Goal: Task Accomplishment & Management: Use online tool/utility

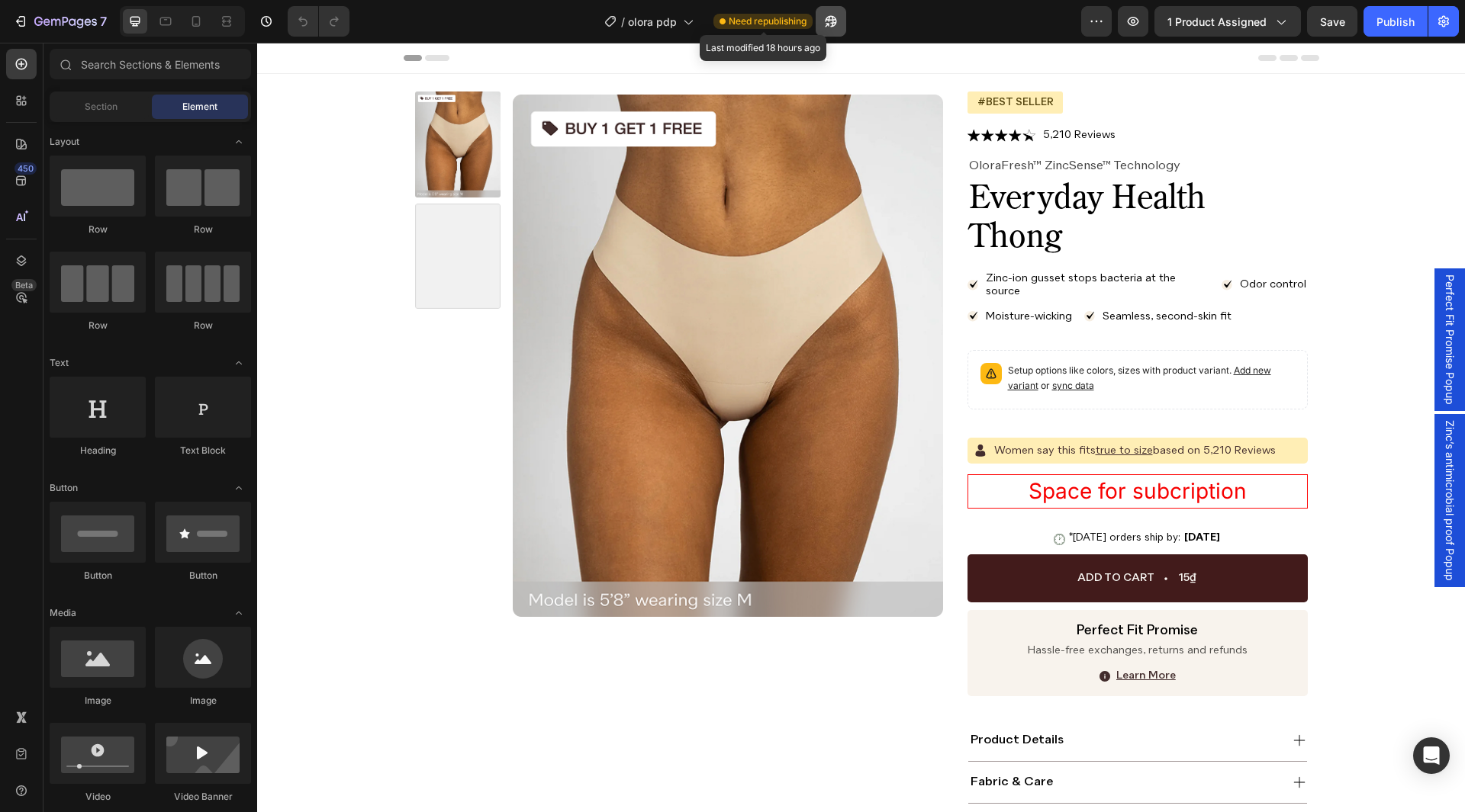
click at [828, 17] on icon "button" at bounding box center [830, 21] width 15 height 15
click at [198, 30] on div at bounding box center [195, 21] width 24 height 24
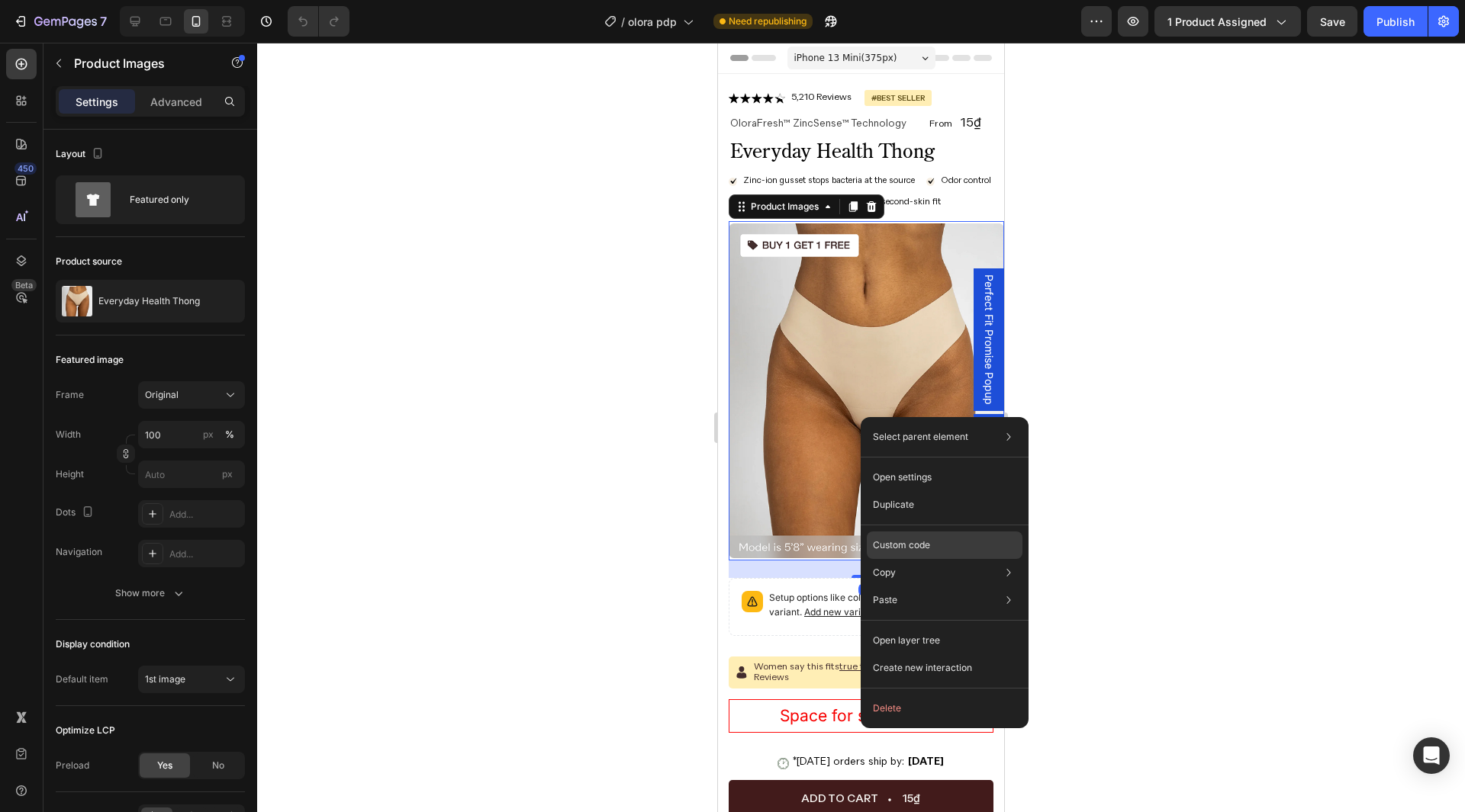
click at [920, 544] on p "Custom code" at bounding box center [902, 545] width 57 height 13
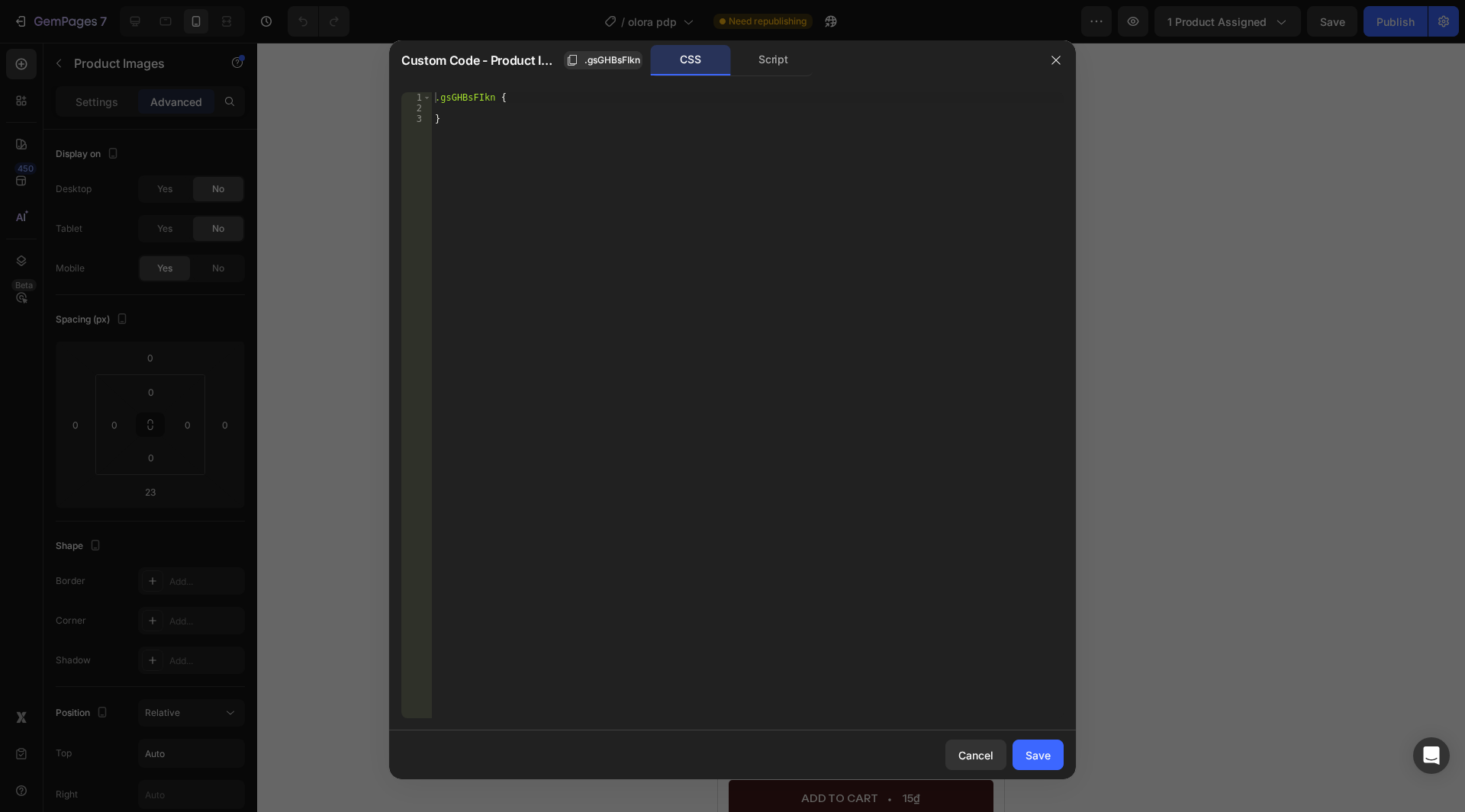
click at [685, 341] on div ".gsGHBsFIkn { }" at bounding box center [748, 416] width 632 height 648
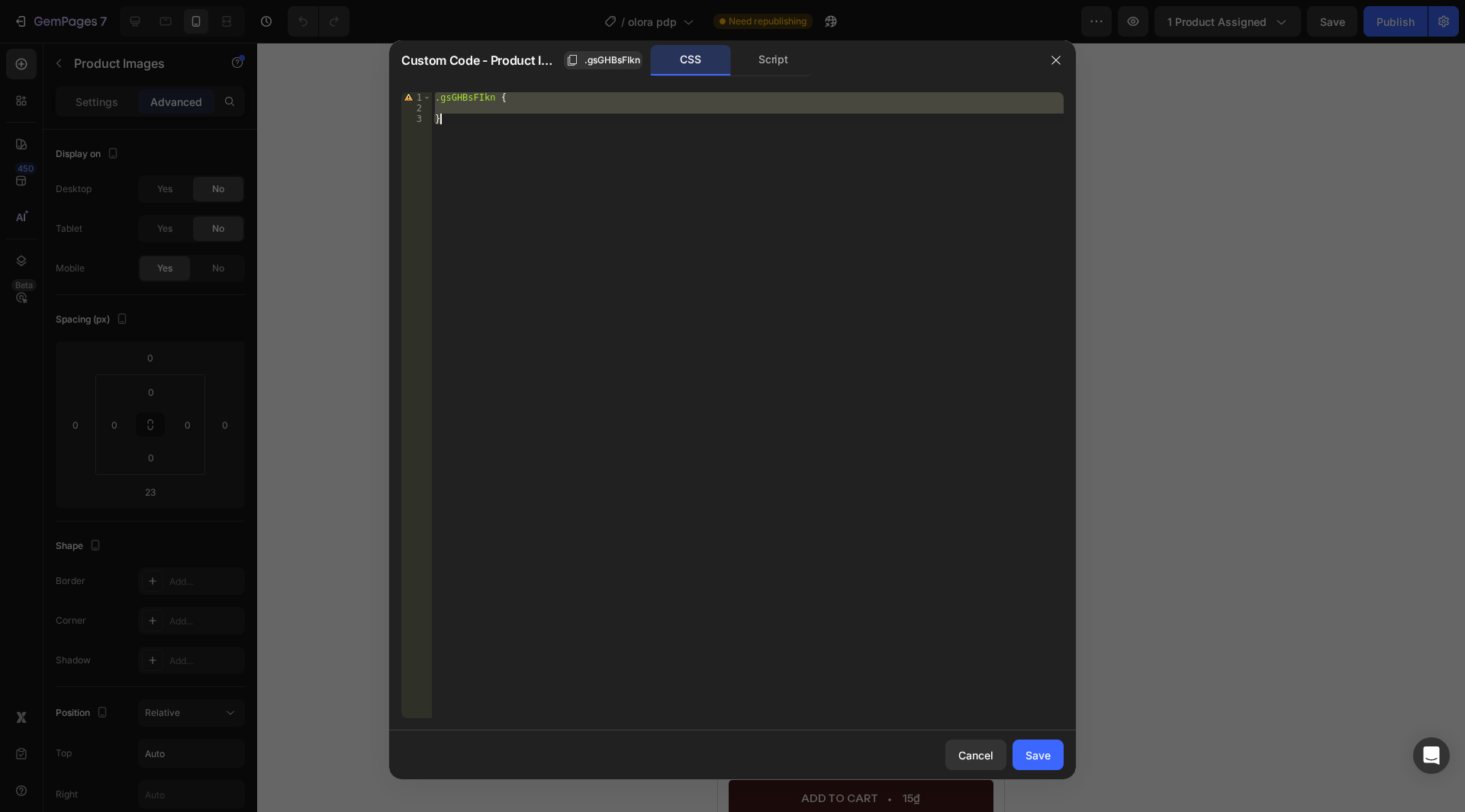
paste textarea
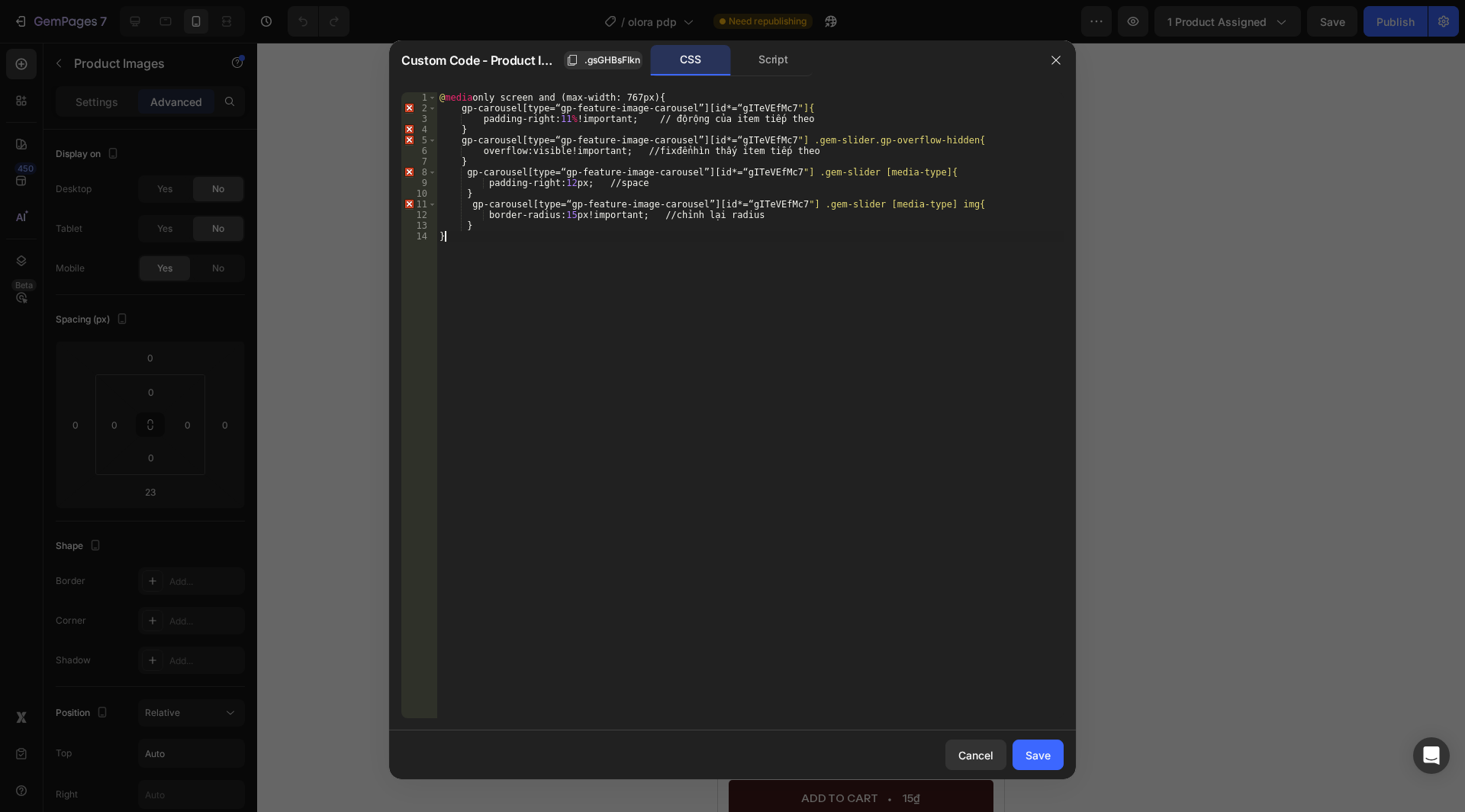
click at [819, 117] on div "@ media only screen and (max-width: 767px) { gp-carousel [ type =“ gp-feature-i…" at bounding box center [750, 416] width 628 height 648
click at [801, 108] on div "@ media only screen and (max-width: 767px) { gp-carousel [ type =“ gp-feature-i…" at bounding box center [750, 416] width 628 height 648
click at [722, 208] on div "@ media only screen and (max-width: 767px) { gp-carousel [ type =“ gp-feature-i…" at bounding box center [750, 416] width 628 height 648
click at [793, 185] on div "@ media only screen and (max-width: 767px) { gp-carousel [ type =“ gp-feature-i…" at bounding box center [750, 416] width 628 height 648
click at [550, 106] on div "@ media only screen and (max-width: 767px) { gp-carousel [ type =“ gp-feature-i…" at bounding box center [750, 416] width 628 height 648
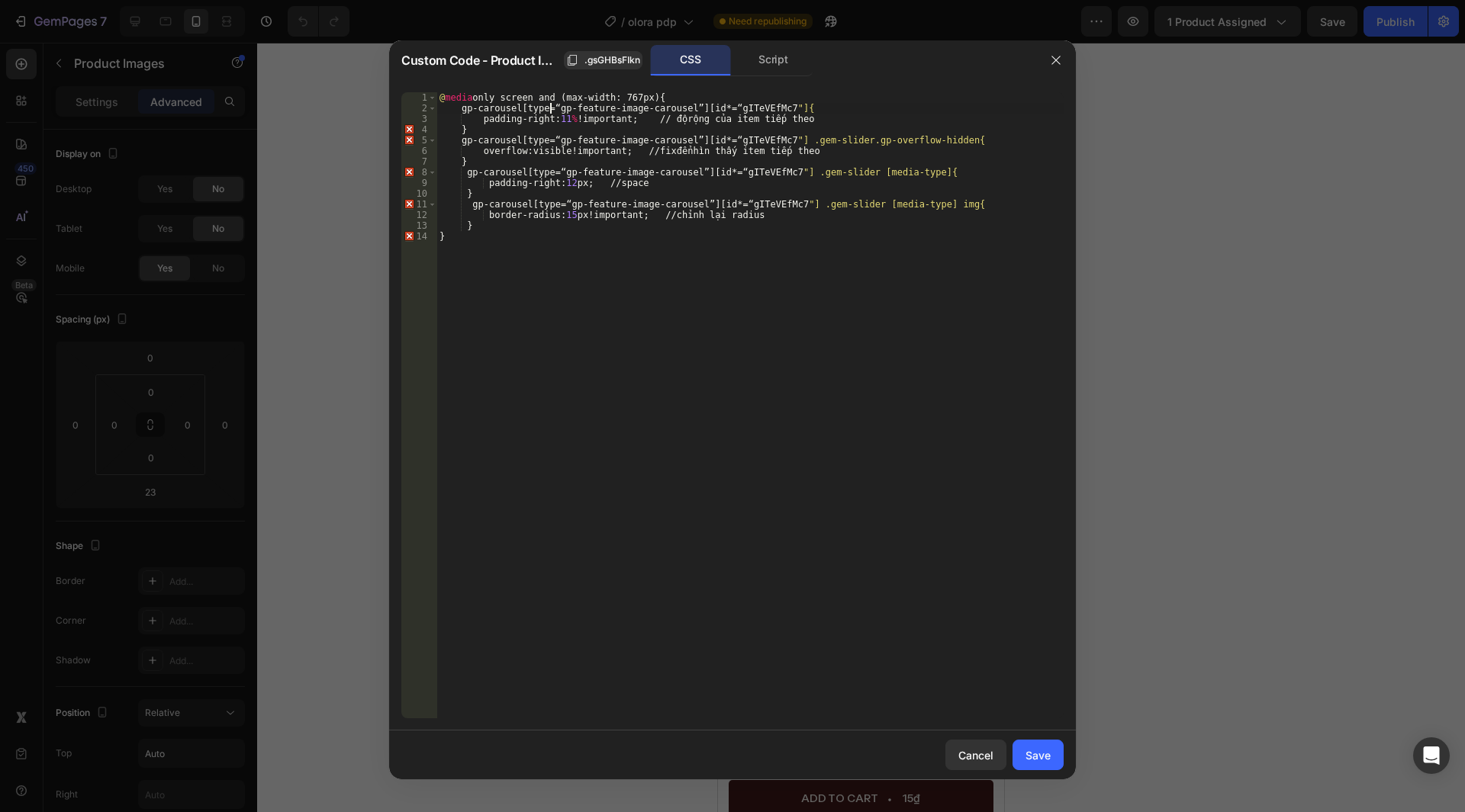
click at [643, 204] on div "@ media only screen and (max-width: 767px) { gp-carousel [ type =“ gp-feature-i…" at bounding box center [750, 416] width 628 height 648
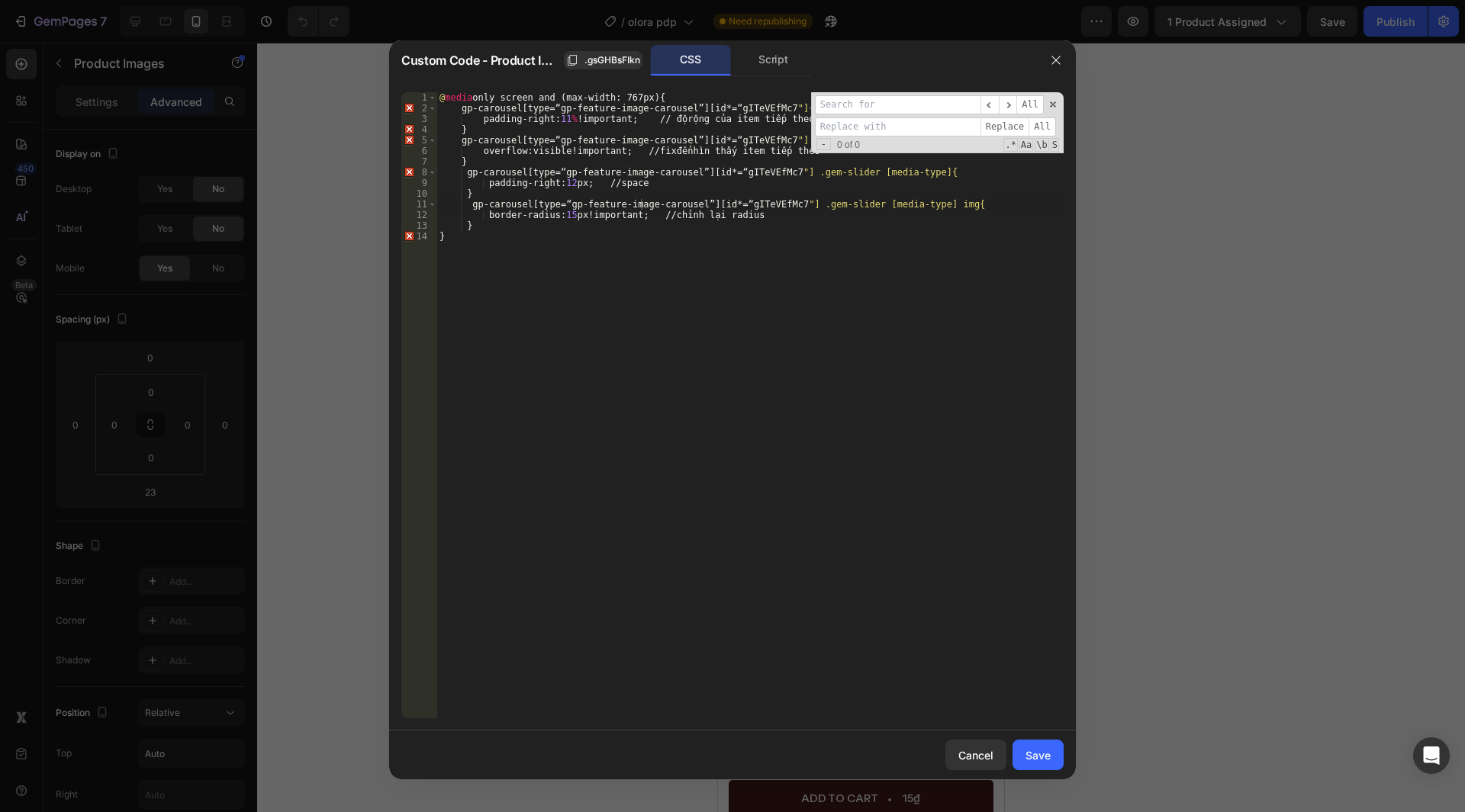
type textarea "gp-carousel[type=“gp-feature-image-carousel”][id*=“gITeVEfMc7"]{"
click at [546, 110] on div "@ media only screen and (max-width: 767px) { gp-carousel [ type =“ gp-feature-i…" at bounding box center [750, 416] width 628 height 648
click at [873, 108] on input at bounding box center [897, 104] width 166 height 19
paste input "“"
type input "“"
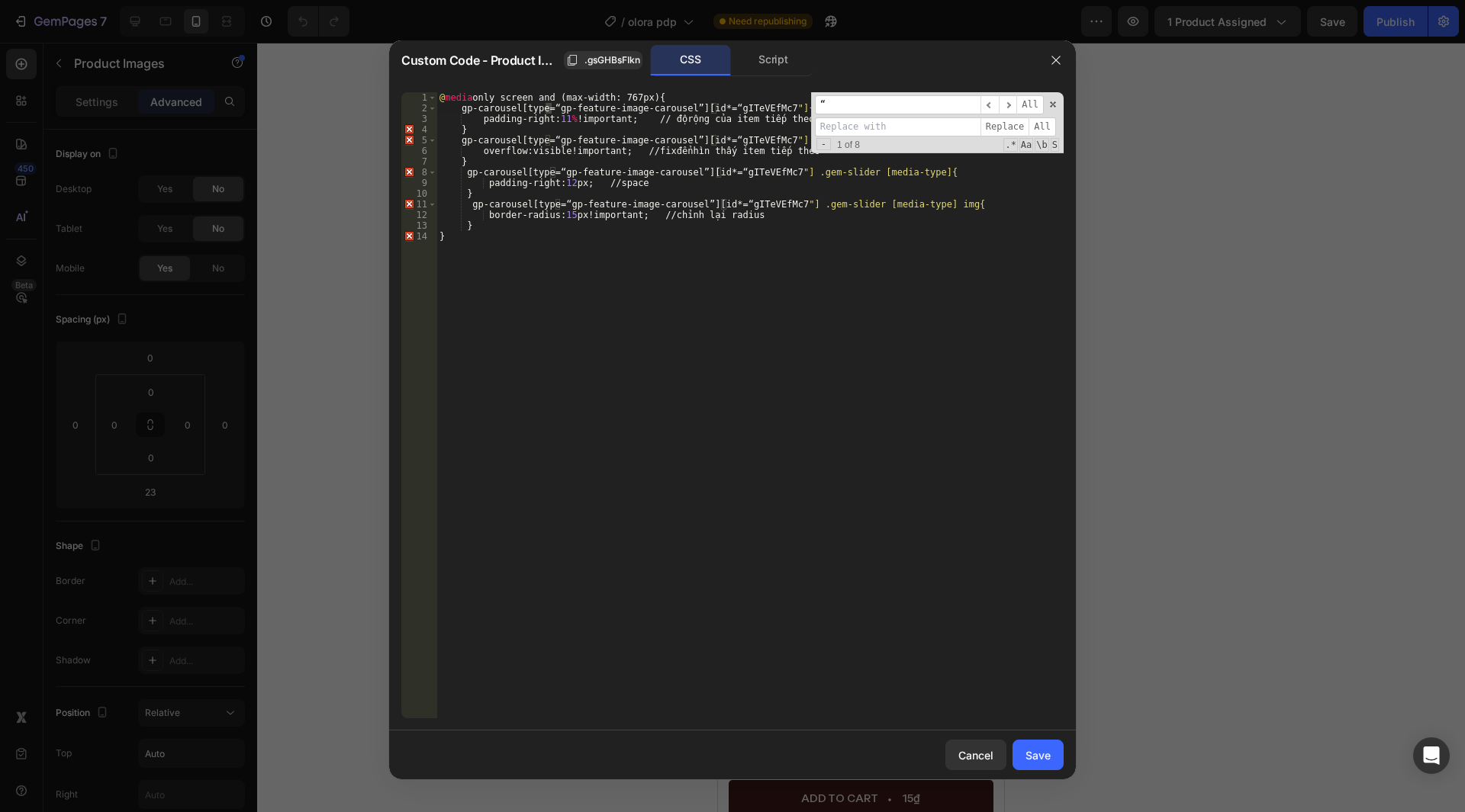
click at [854, 128] on input at bounding box center [897, 126] width 166 height 19
type input """
click at [1032, 126] on span "All" at bounding box center [1042, 126] width 28 height 19
type textarea "gp-carousel[type="gp-feature-image-carousel”][id*="gITeVEfMc7"] .gem-slider.gp-…"
click at [680, 141] on div "@ media only screen and (max-width: 767px) { gp-carousel [ type = " gp-feature-…" at bounding box center [750, 416] width 628 height 648
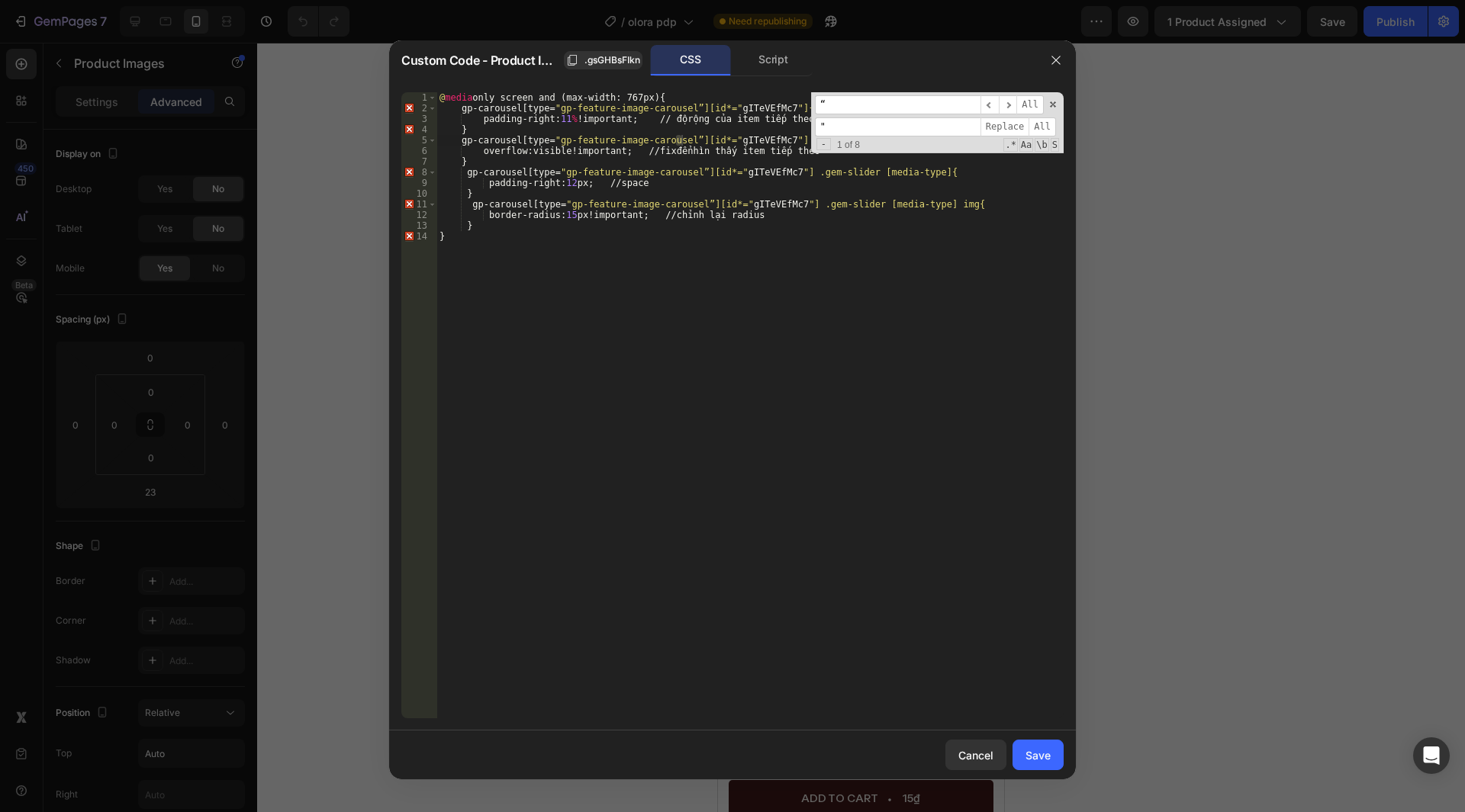
drag, startPoint x: 873, startPoint y: 110, endPoint x: 741, endPoint y: 110, distance: 132.0
click at [741, 110] on div "@ media only screen and (max-width: 767px) { gp-carousel [ type = " gp-feature-…" at bounding box center [750, 405] width 628 height 626
paste input
type input "”"
click at [1038, 125] on span "All" at bounding box center [1042, 126] width 28 height 19
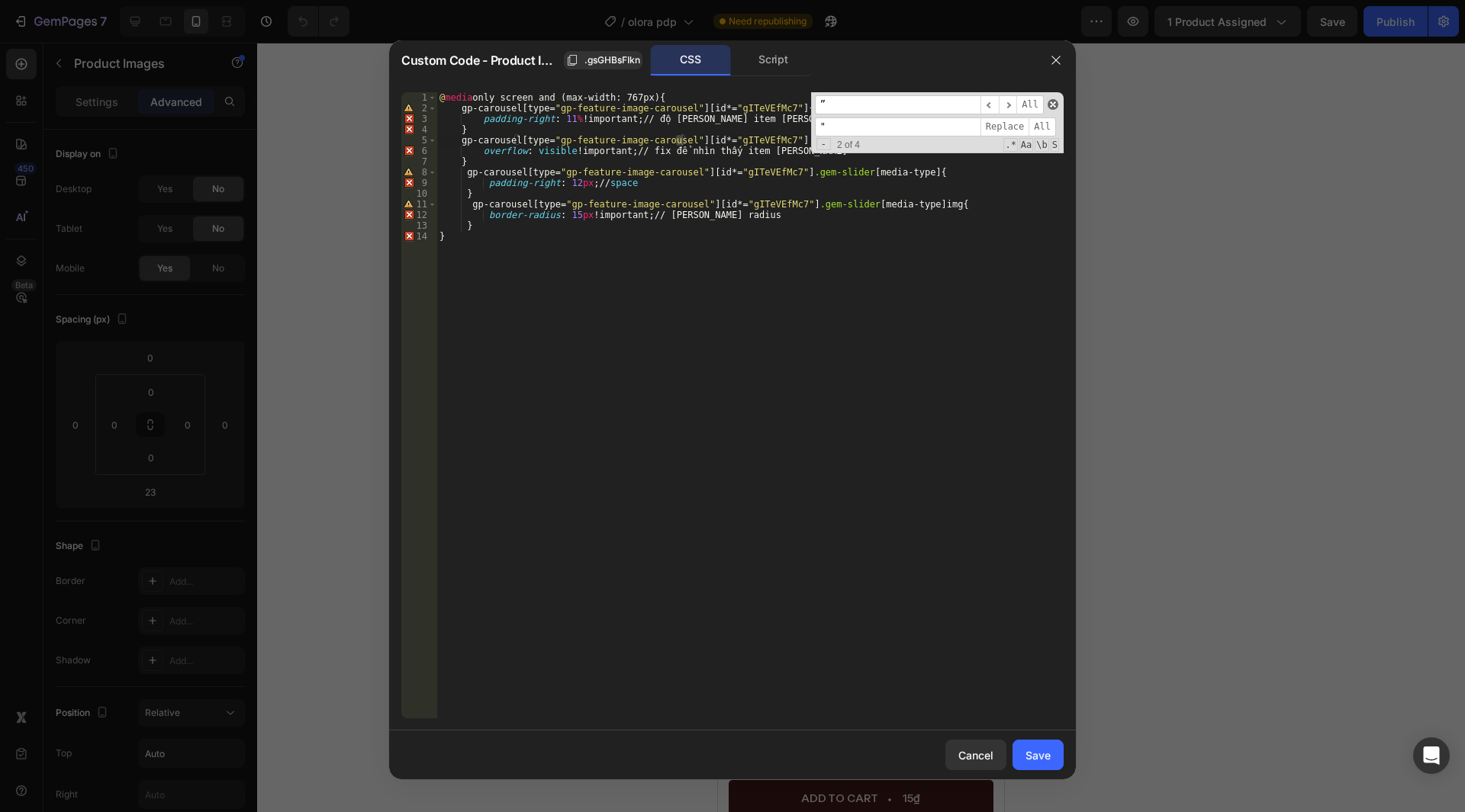
click at [1053, 108] on span at bounding box center [1053, 105] width 11 height 11
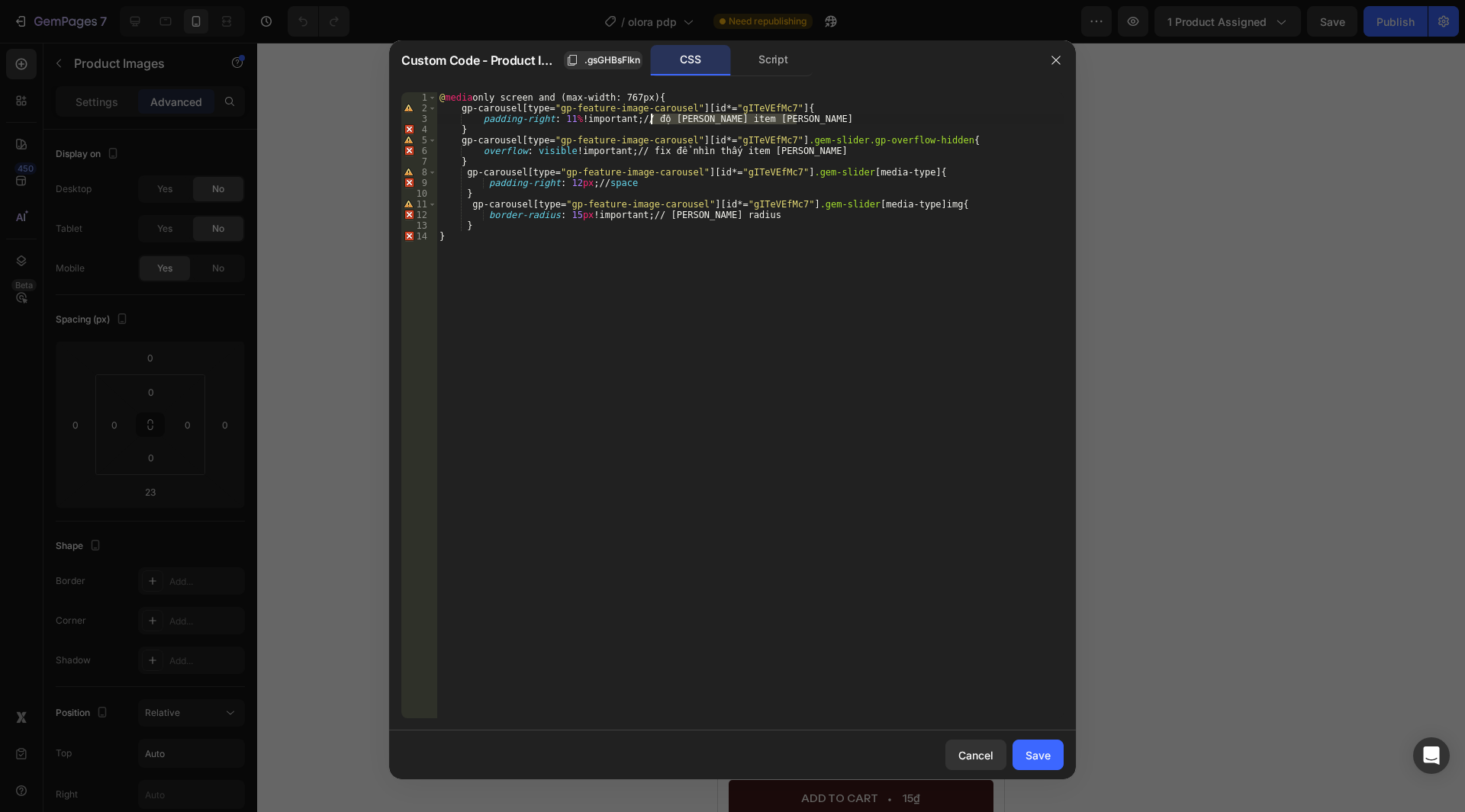
drag, startPoint x: 818, startPoint y: 118, endPoint x: 653, endPoint y: 124, distance: 165.1
click at [653, 124] on div "@ media only screen and (max-width: 767px) { gp-carousel [ type = " gp-feature-…" at bounding box center [750, 416] width 628 height 648
click at [651, 120] on div "@ media only screen and (max-width: 767px) { gp-carousel [ type = " gp-feature-…" at bounding box center [750, 416] width 628 height 648
drag, startPoint x: 651, startPoint y: 120, endPoint x: 726, endPoint y: 116, distance: 75.1
click at [726, 116] on div "@ media only screen and (max-width: 767px) { gp-carousel [ type = " gp-feature-…" at bounding box center [750, 416] width 628 height 648
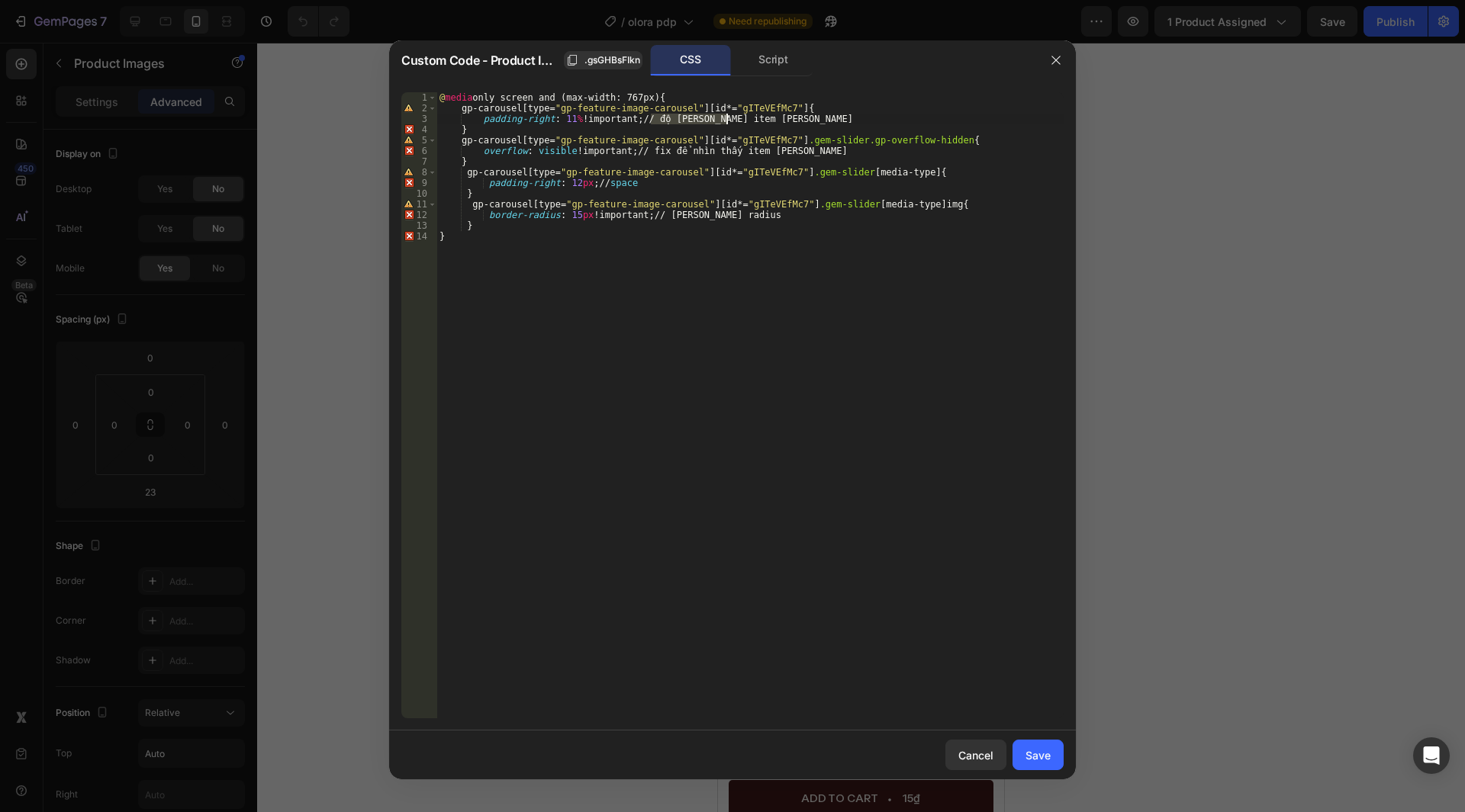
click at [670, 117] on div "@ media only screen and (max-width: 767px) { gp-carousel [ type = " gp-feature-…" at bounding box center [750, 405] width 628 height 626
drag, startPoint x: 488, startPoint y: 119, endPoint x: 480, endPoint y: 120, distance: 8.1
click at [480, 120] on div "@ media only screen and (max-width: 767px) { gp-carousel [ type = " gp-feature-…" at bounding box center [750, 416] width 628 height 648
click at [648, 116] on div "@ media only screen and (max-width: 767px) { gp-carousel [ type = " gp-feature-…" at bounding box center [750, 416] width 628 height 648
paste textarea "/*"
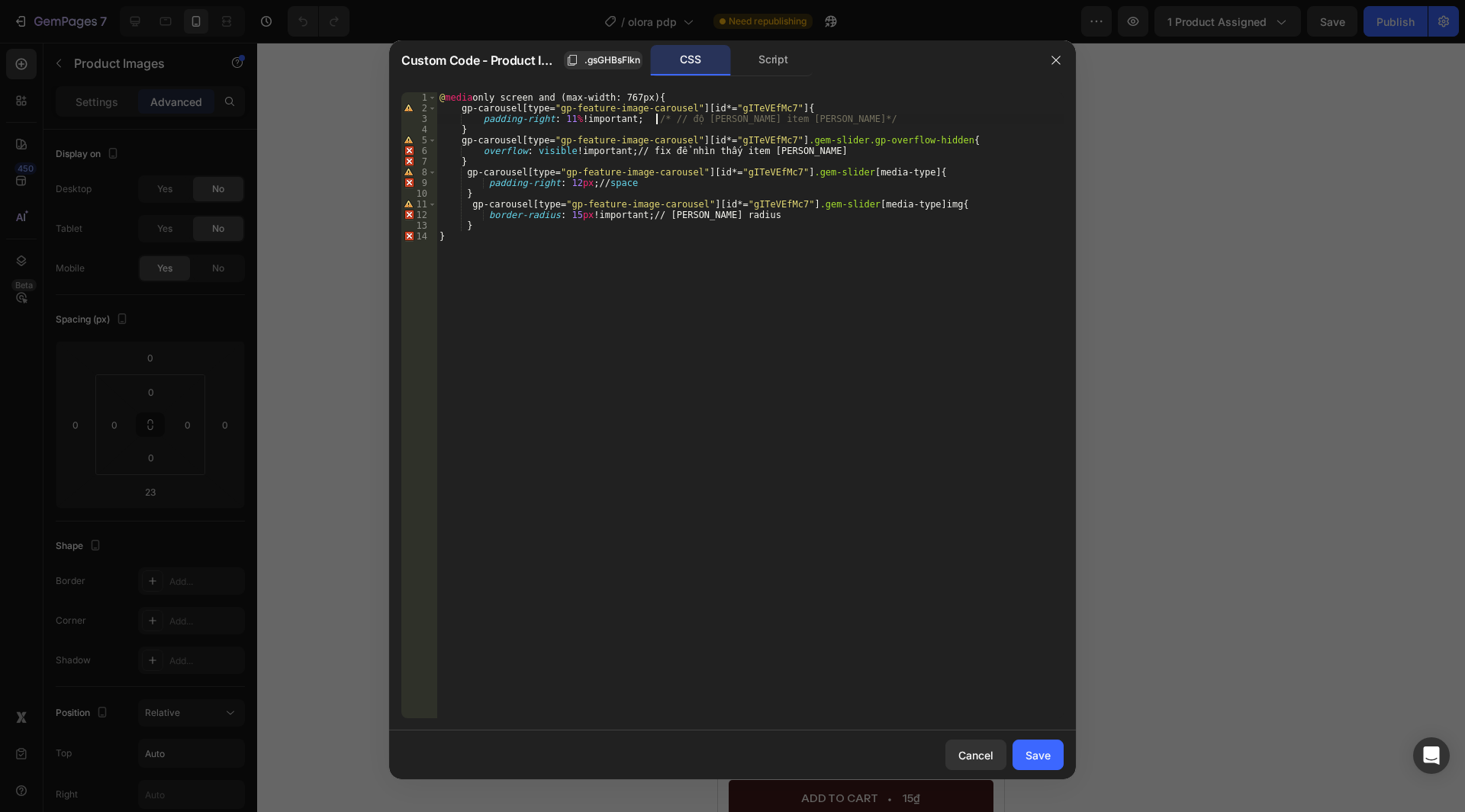
click at [828, 151] on div "@ media only screen and (max-width: 767px) { gp-carousel [ type = " gp-feature-…" at bounding box center [750, 416] width 628 height 648
click at [645, 151] on div "@ media only screen and (max-width: 767px) { gp-carousel [ type = " gp-feature-…" at bounding box center [750, 416] width 628 height 648
paste textarea "/*"
click at [488, 151] on div "@ media only screen and (max-width: 767px) { gp-carousel [ type = " gp-feature-…" at bounding box center [750, 416] width 628 height 648
click at [598, 183] on div "@ media only screen and (max-width: 767px) { gp-carousel [ type = " gp-feature-…" at bounding box center [750, 416] width 628 height 648
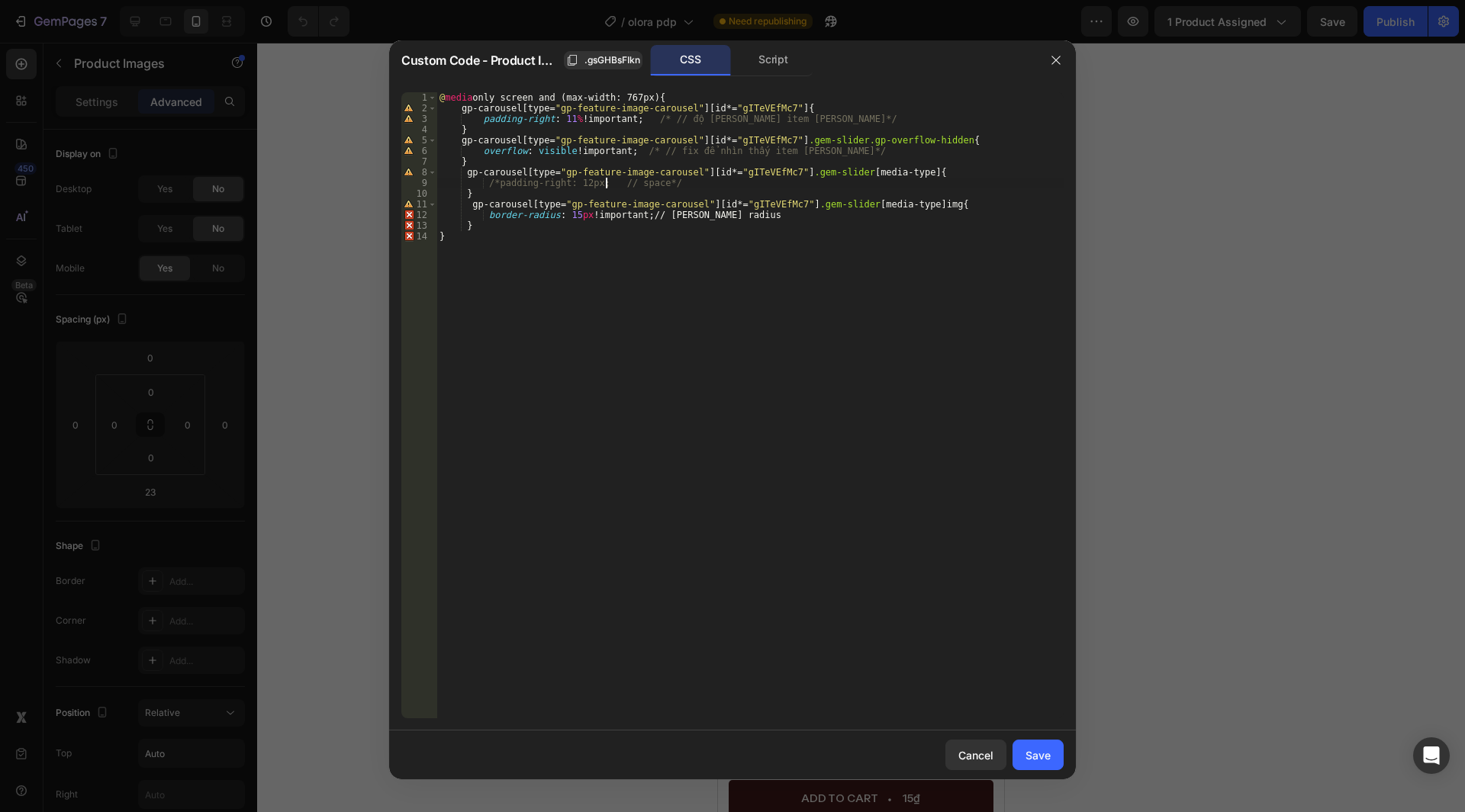
paste textarea "/*"
click at [495, 180] on div "@ media only screen and (max-width: 767px) { gp-carousel [ type = " gp-feature-…" at bounding box center [750, 416] width 628 height 648
click at [767, 218] on div "@ media only screen and (max-width: 767px) { gp-carousel [ type = " gp-feature-…" at bounding box center [750, 416] width 628 height 648
click at [659, 213] on div "@ media only screen and (max-width: 767px) { gp-carousel [ type = " gp-feature-…" at bounding box center [750, 416] width 628 height 648
paste textarea "/*"
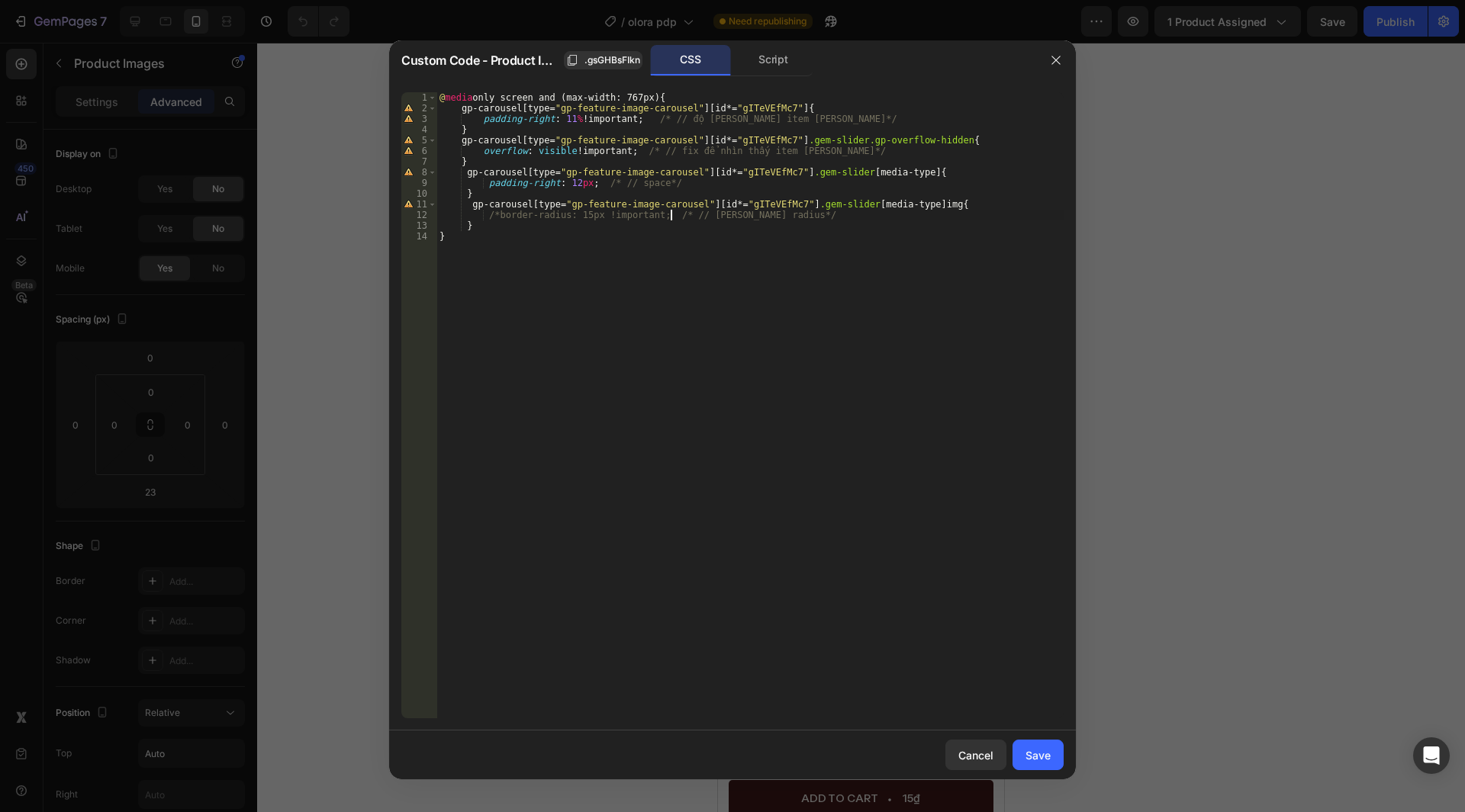
click at [494, 218] on div "@ media only screen and (max-width: 767px) { gp-carousel [ type = " gp-feature-…" at bounding box center [750, 416] width 628 height 648
click at [784, 332] on div "@ media only screen and (max-width: 767px) { gp-carousel [ type = " gp-feature-…" at bounding box center [750, 416] width 628 height 648
click at [593, 274] on div "@ media only screen and (max-width: 767px) { gp-carousel [ type = " gp-feature-…" at bounding box center [750, 416] width 628 height 648
click at [612, 57] on span ".gsGHBsFIkn" at bounding box center [612, 60] width 56 height 13
click at [738, 109] on div "@ media only screen and (max-width: 767px) { gp-carousel [ type = " gp-feature-…" at bounding box center [750, 416] width 628 height 648
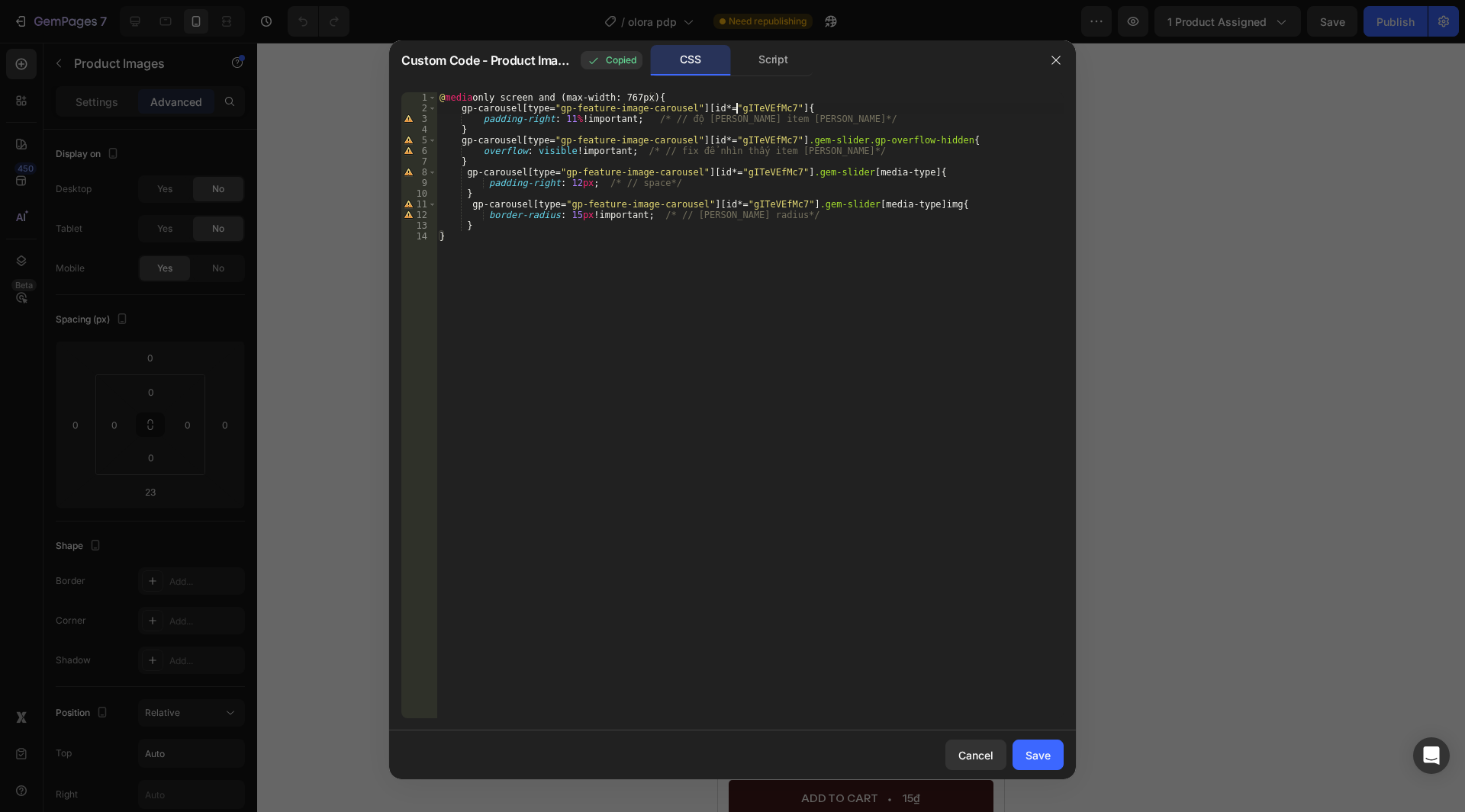
click at [738, 109] on div "@ media only screen and (max-width: 767px) { gp-carousel [ type = " gp-feature-…" at bounding box center [750, 416] width 628 height 648
paste textarea ".gsGHBsFIkn"
click at [721, 109] on div "@ media only screen and (max-width: 767px) { gp-carousel [ type = " gp-feature-…" at bounding box center [750, 416] width 628 height 648
click at [767, 108] on div "@ media only screen and (max-width: 767px) { gp-carousel [ type = " gp-feature-…" at bounding box center [750, 416] width 628 height 648
click at [732, 138] on div "@ media only screen and (max-width: 767px) { gp-carousel [ type = " gp-feature-…" at bounding box center [750, 416] width 628 height 648
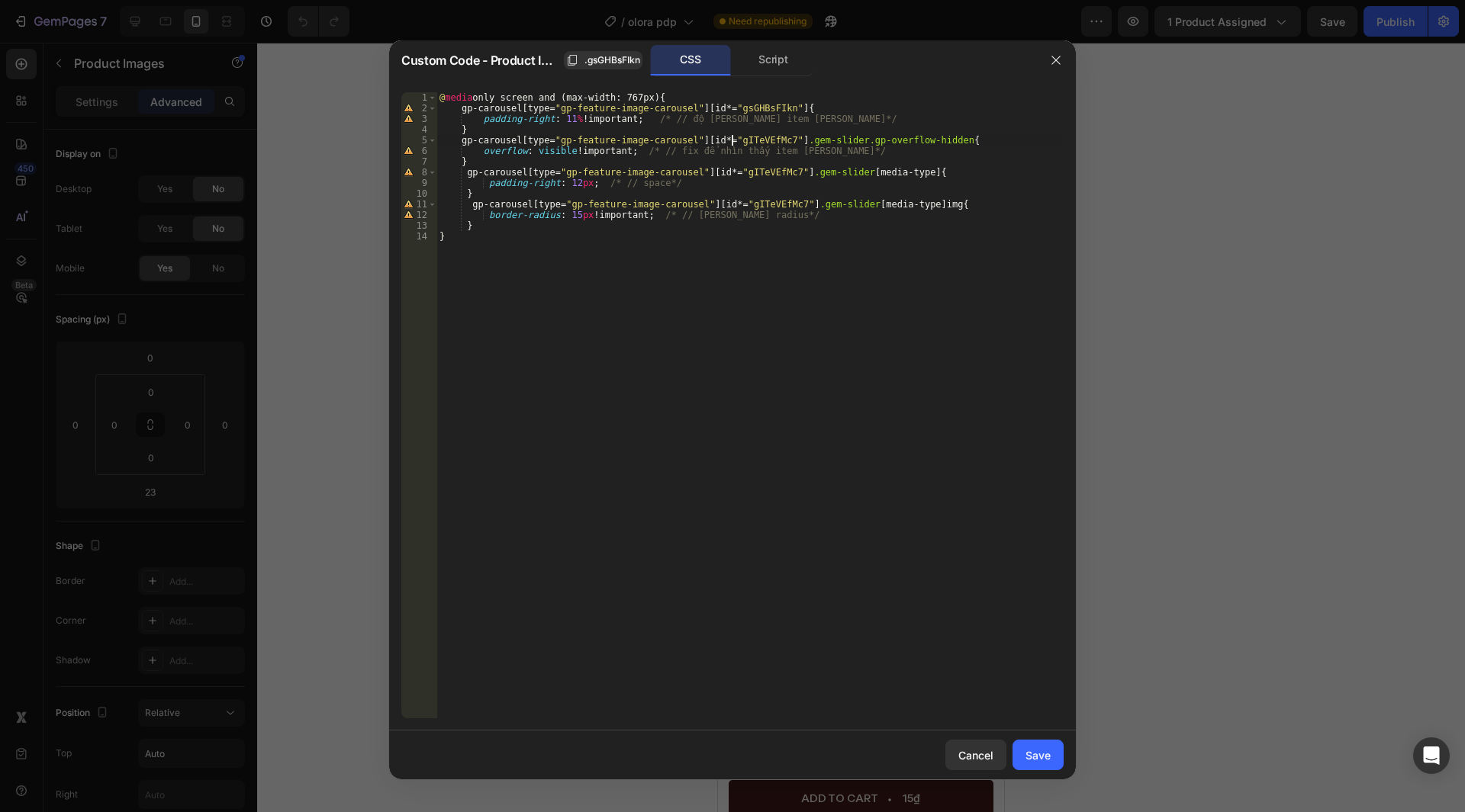
click at [732, 138] on div "@ media only screen and (max-width: 767px) { gp-carousel [ type = " gp-feature-…" at bounding box center [750, 416] width 628 height 648
paste textarea "sGHBsFIkn"
click at [741, 171] on div "@ media only screen and (max-width: 767px) { gp-carousel [ type = " gp-feature-…" at bounding box center [750, 416] width 628 height 648
drag, startPoint x: 741, startPoint y: 171, endPoint x: 751, endPoint y: 182, distance: 14.9
click at [741, 172] on div "@ media only screen and (max-width: 767px) { gp-carousel [ type = " gp-feature-…" at bounding box center [750, 416] width 628 height 648
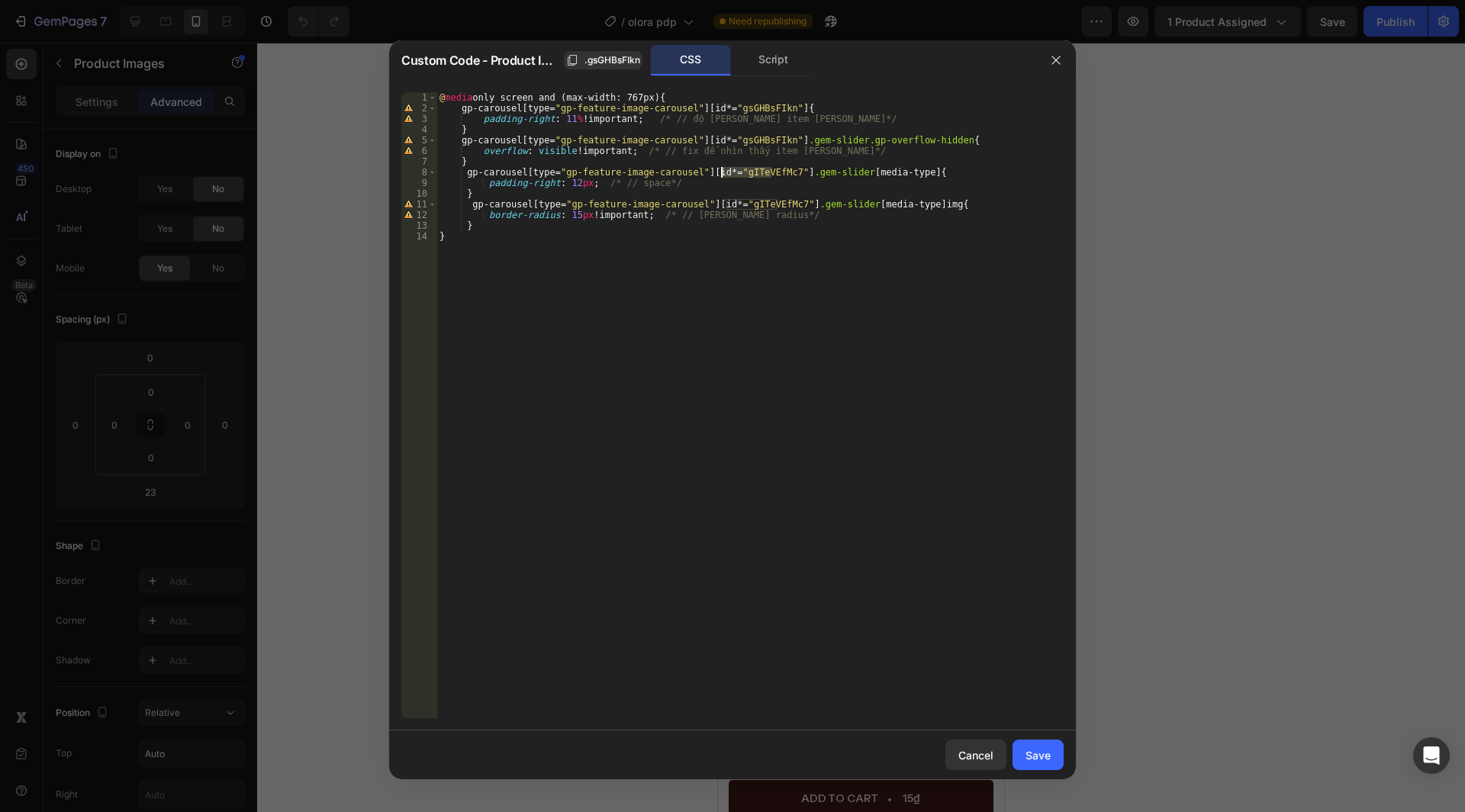
paste textarea "sGHBsFIkn"
click at [756, 206] on div "@ media only screen and (max-width: 767px) { gp-carousel [ type = " gp-feature-…" at bounding box center [750, 416] width 628 height 648
paste textarea "sGHBsFIkn"
type textarea "gp-carousel[type="gp-feature-image-carousel"][id*="gsGHBsFIkn"] .gem-slider [me…"
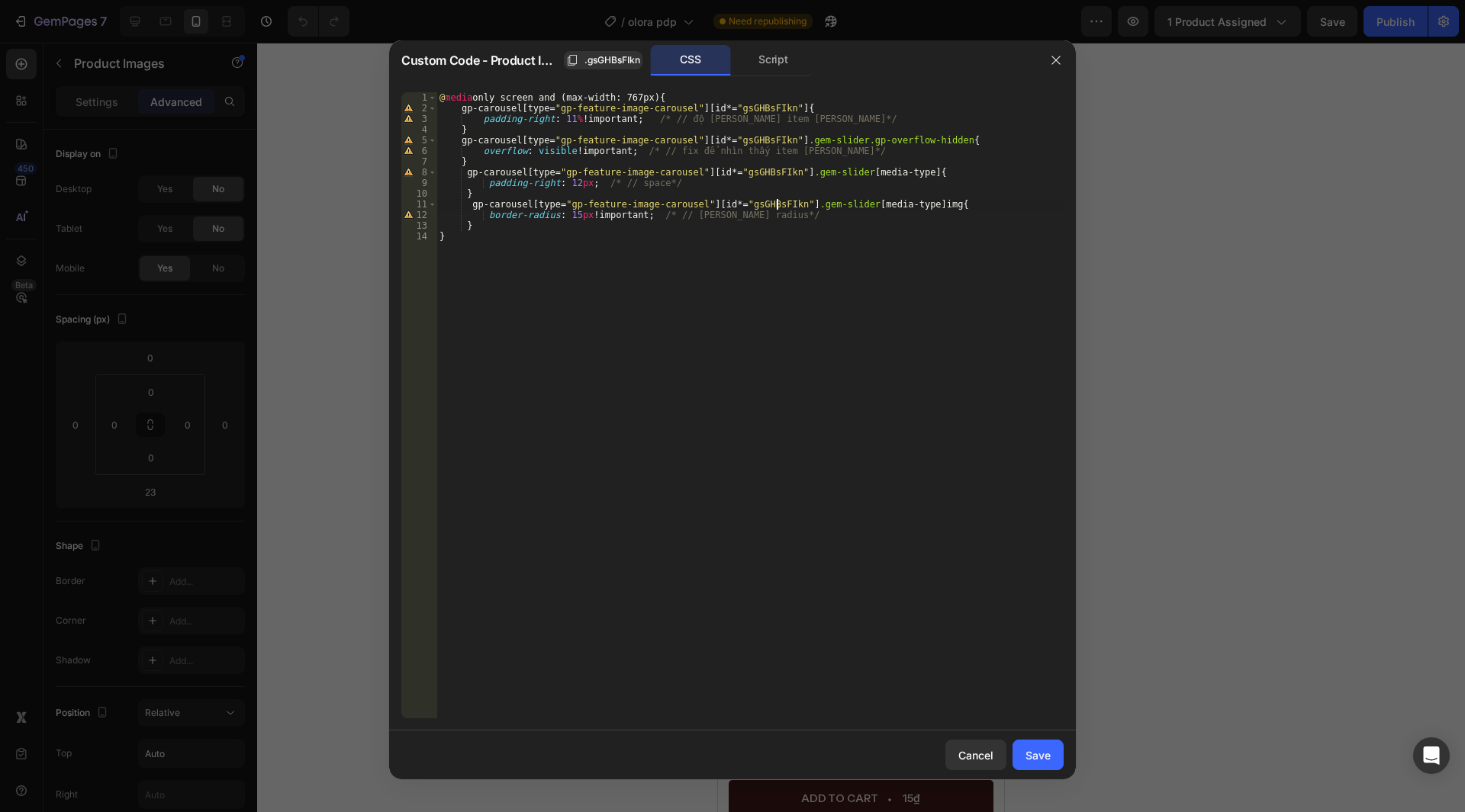
click at [1040, 749] on div "Save" at bounding box center [1038, 756] width 25 height 16
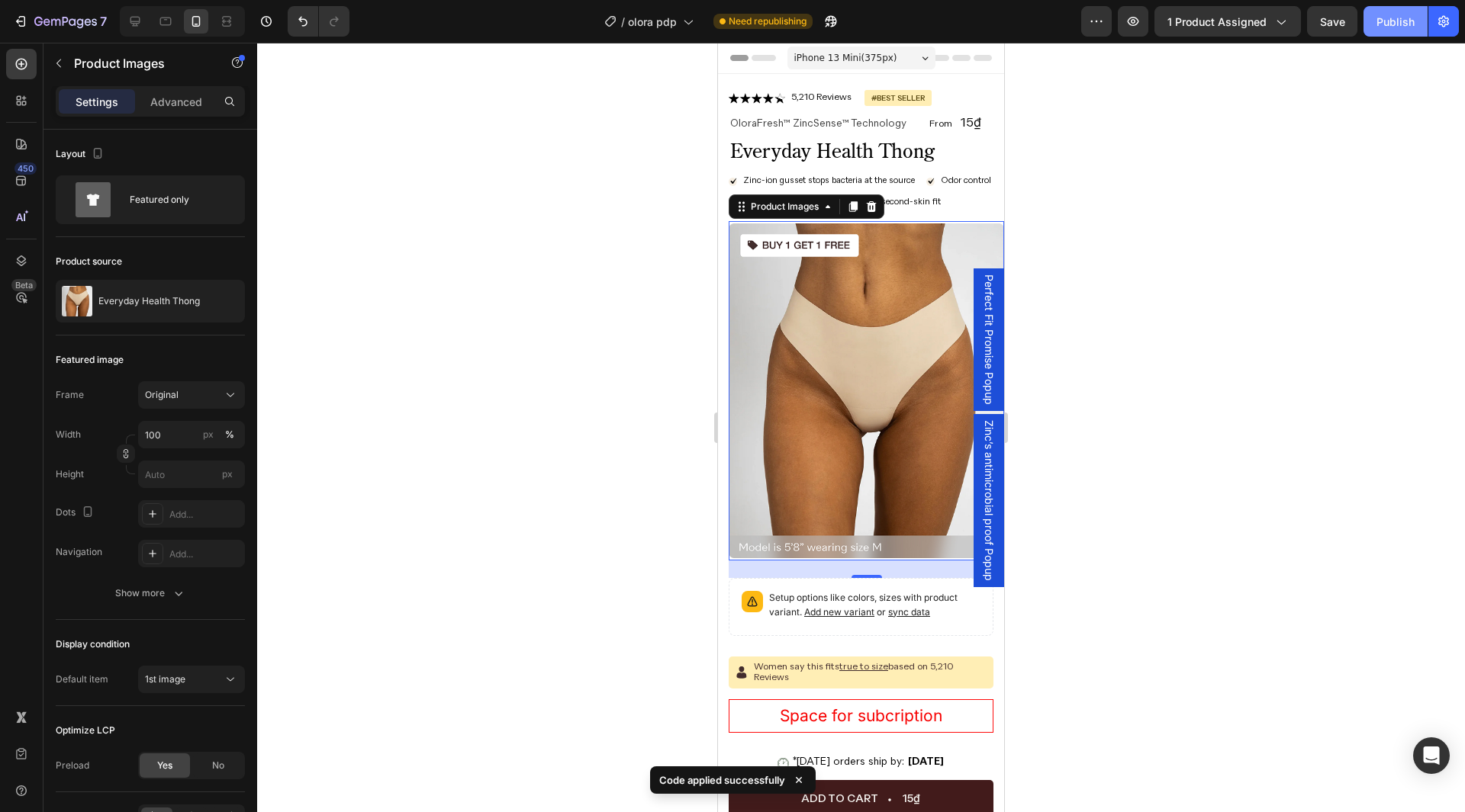
click at [1380, 25] on div "Publish" at bounding box center [1396, 22] width 39 height 16
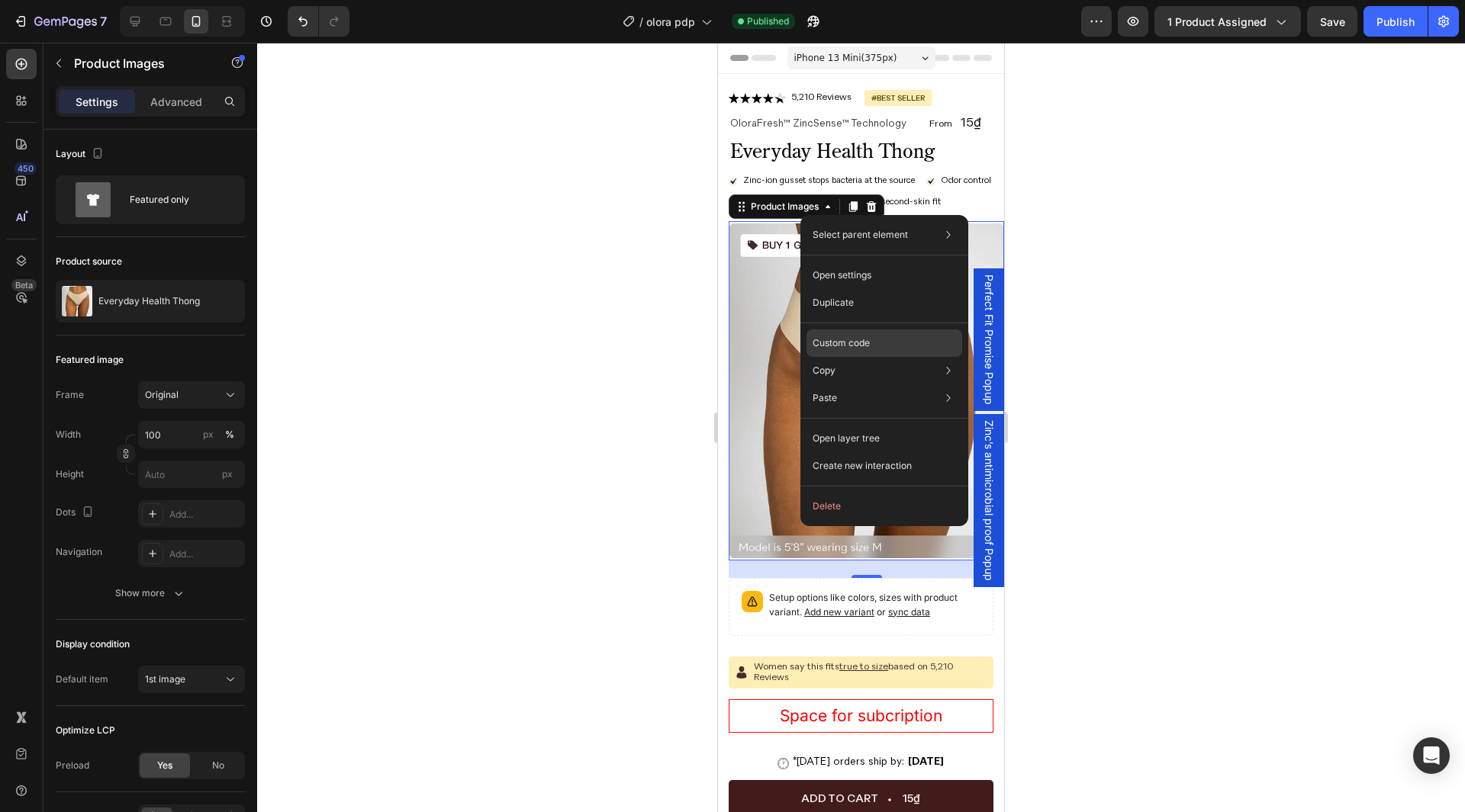
click at [837, 331] on div "Custom code" at bounding box center [885, 343] width 156 height 28
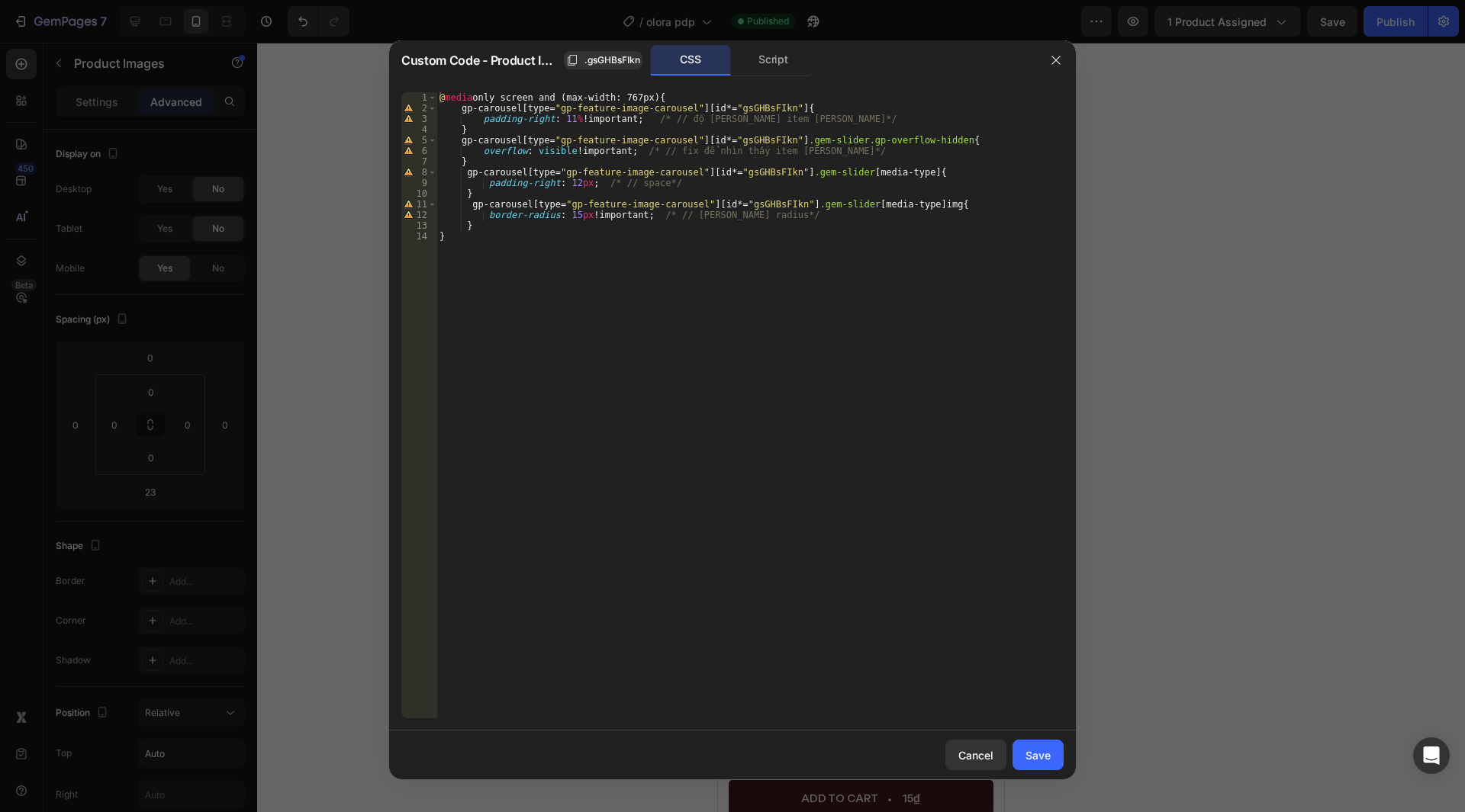
click at [463, 194] on div "@ media only screen and (max-width: 767px) { gp-carousel [ type = " gp-feature-…" at bounding box center [750, 416] width 628 height 648
click at [471, 209] on div "@ media only screen and (max-width: 767px) { gp-carousel [ type = " gp-feature-…" at bounding box center [750, 416] width 628 height 648
click at [464, 223] on div "@ media only screen and (max-width: 767px) { gp-carousel [ type = " gp-feature-…" at bounding box center [750, 416] width 628 height 648
click at [484, 215] on div "@ media only screen and (max-width: 767px) { gp-carousel [ type = " gp-feature-…" at bounding box center [750, 416] width 628 height 648
click at [487, 190] on div "@ media only screen and (max-width: 767px) { gp-carousel [ type = " gp-feature-…" at bounding box center [750, 416] width 628 height 648
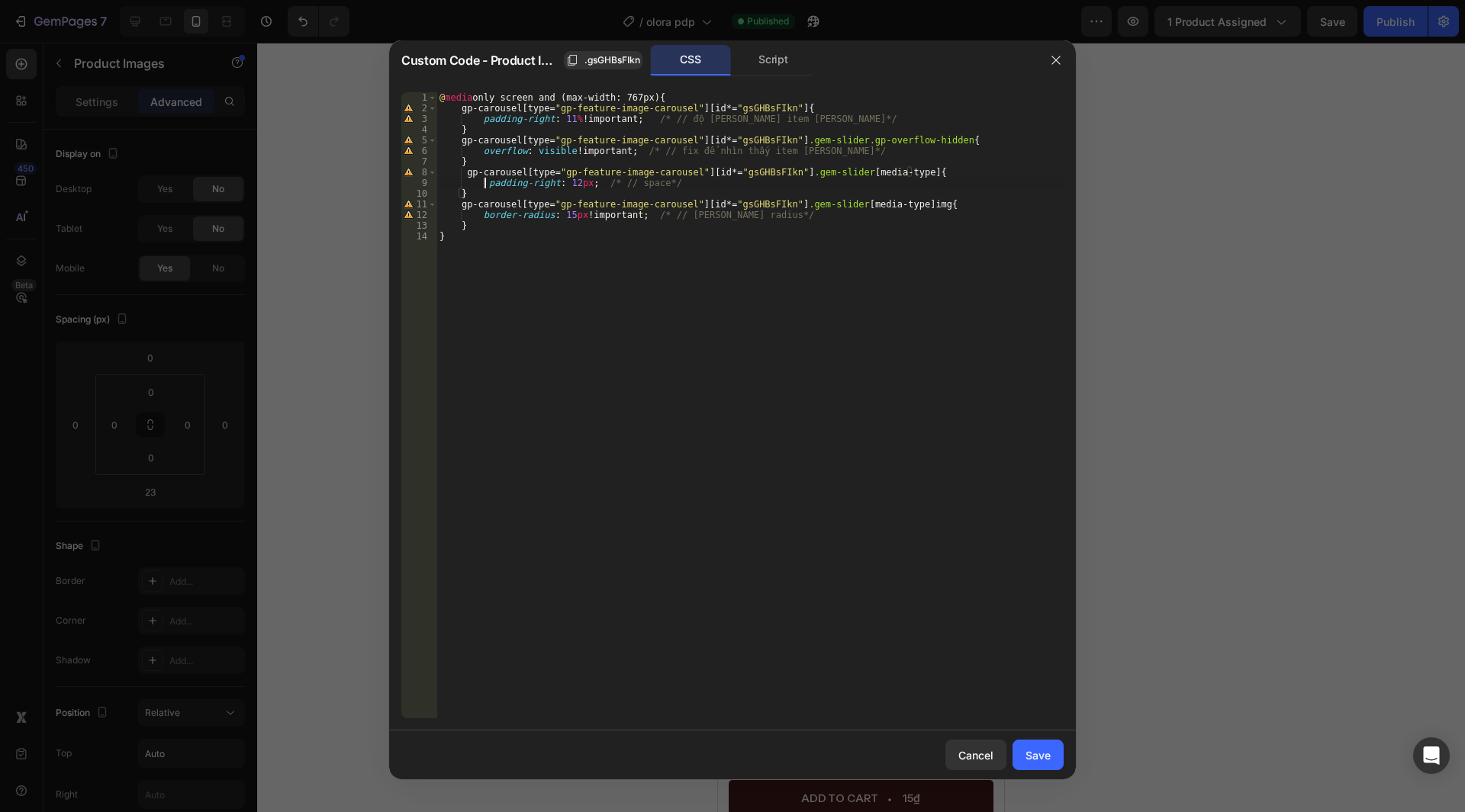
click at [483, 183] on div "@ media only screen and (max-width: 767px) { gp-carousel [ type = " gp-feature-…" at bounding box center [750, 416] width 628 height 648
click at [791, 208] on div "@ media only screen and (max-width: 767px) { gp-carousel [ type = " gp-feature-…" at bounding box center [750, 416] width 628 height 648
click at [792, 208] on div "@ media only screen and (max-width: 767px) { gp-carousel [ type = " gp-feature-…" at bounding box center [750, 416] width 628 height 648
click at [757, 233] on div "@ media only screen and (max-width: 767px) { gp-carousel [ type = " gp-feature-…" at bounding box center [750, 416] width 628 height 648
click at [778, 233] on div "@ media only screen and (max-width: 767px) { gp-carousel [ type = " gp-feature-…" at bounding box center [750, 416] width 628 height 648
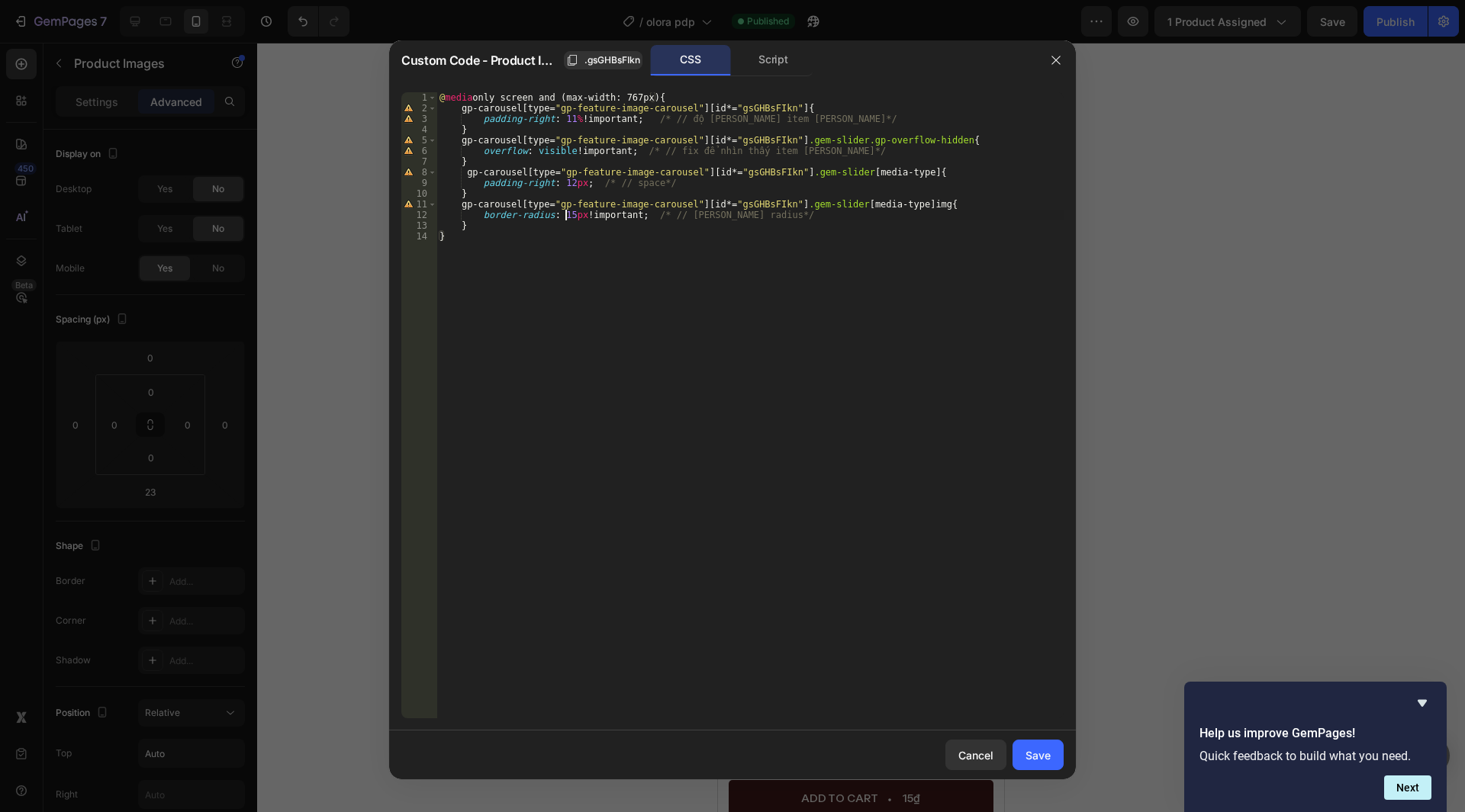
click at [568, 217] on div "@ media only screen and (max-width: 767px) { gp-carousel [ type = " gp-feature-…" at bounding box center [750, 416] width 628 height 648
paste textarea "5px"
click at [691, 212] on div "@ media only screen and (max-width: 767px) { gp-carousel [ type = " gp-feature-…" at bounding box center [750, 416] width 628 height 648
click at [567, 182] on div "@ media only screen and (max-width: 767px) { gp-carousel [ type = " gp-feature-…" at bounding box center [750, 416] width 628 height 648
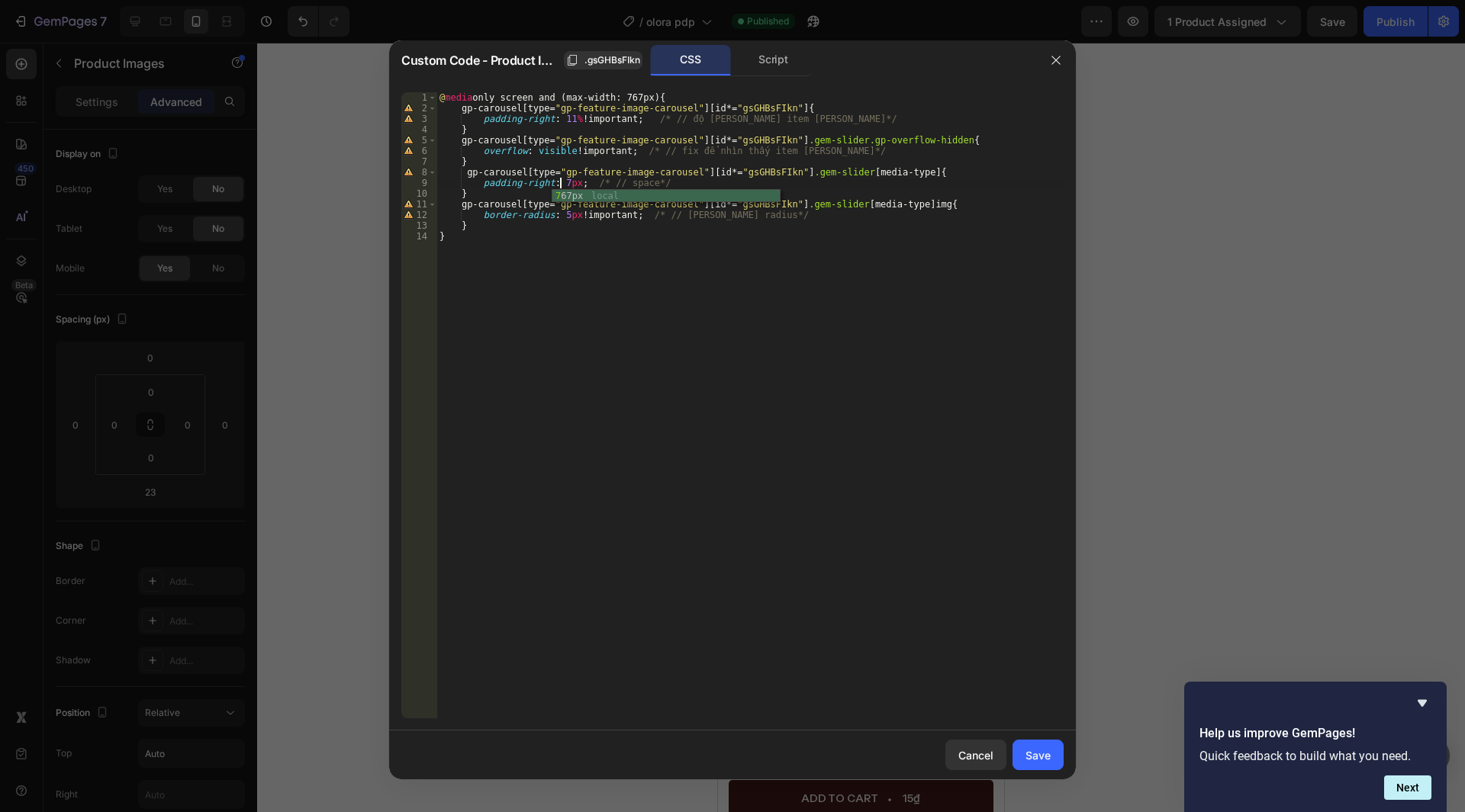
click at [634, 177] on div "@ media only screen and (max-width: 767px) { gp-carousel [ type = " gp-feature-…" at bounding box center [750, 416] width 628 height 648
click at [647, 151] on div "@ media only screen and (max-width: 767px) { gp-carousel [ type = " gp-feature-…" at bounding box center [750, 416] width 628 height 648
click at [567, 121] on div "@ media only screen and (max-width: 767px) { gp-carousel [ type = " gp-feature-…" at bounding box center [750, 416] width 628 height 648
type textarea "padding-right: 15% !important; /* // độ rộng của item tiếp theo*/"
click at [1046, 757] on div "Save" at bounding box center [1038, 756] width 25 height 16
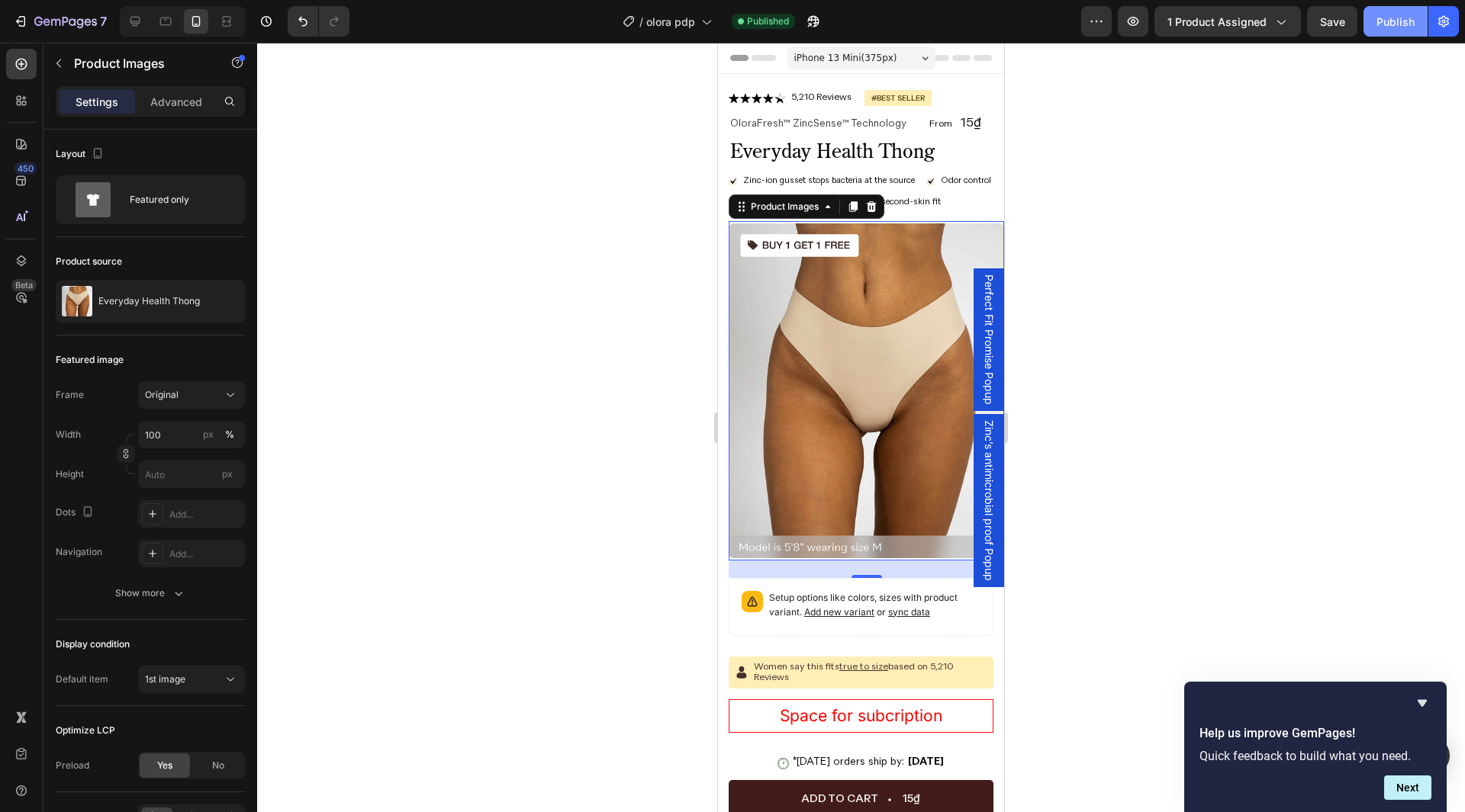
click at [1388, 22] on div "Publish" at bounding box center [1396, 22] width 39 height 16
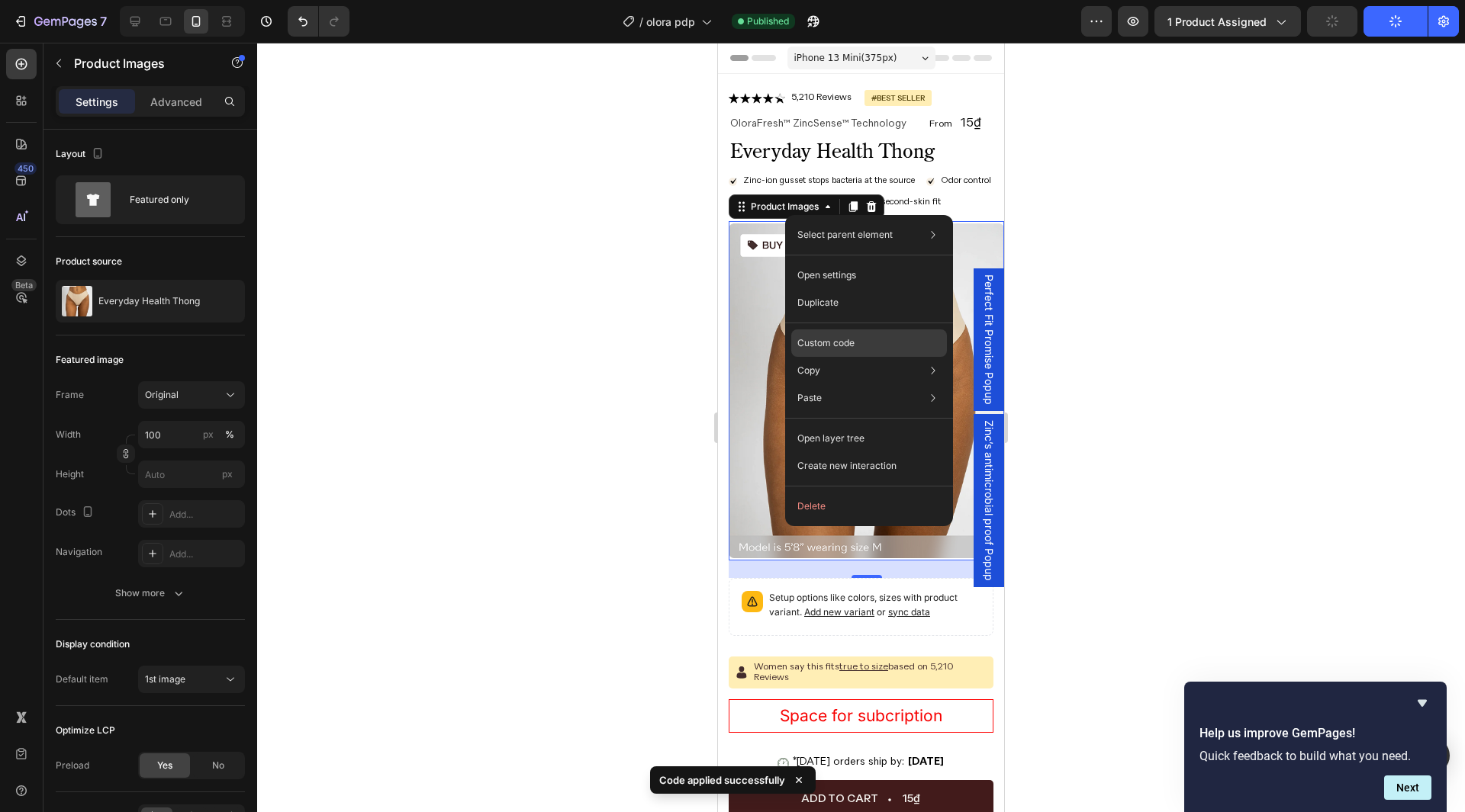
click at [834, 351] on div "Custom code" at bounding box center [870, 343] width 156 height 28
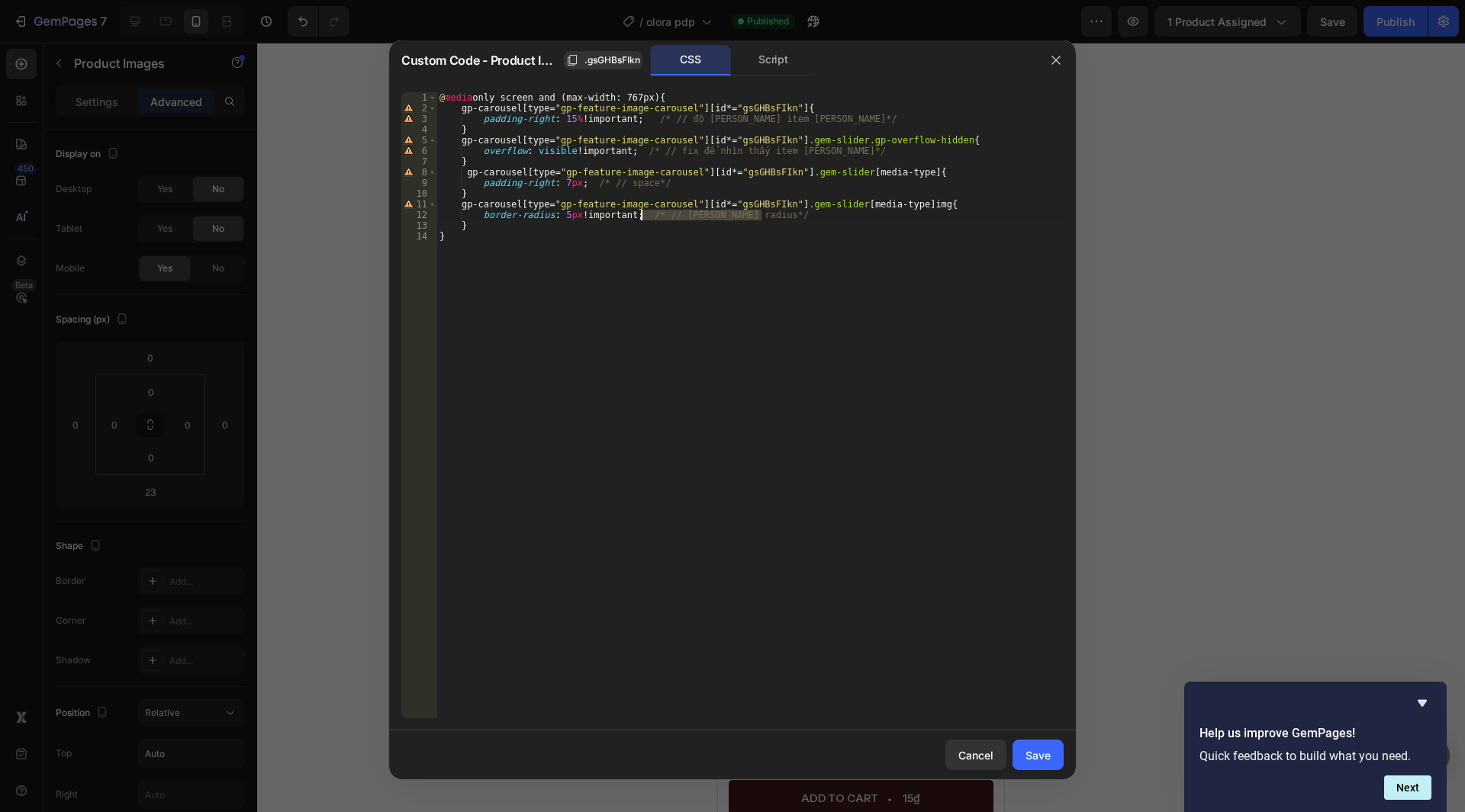
drag, startPoint x: 772, startPoint y: 215, endPoint x: 642, endPoint y: 220, distance: 130.1
click at [642, 220] on div "@ media only screen and (max-width: 767px) { gp-carousel [ type = " gp-feature-…" at bounding box center [750, 416] width 628 height 648
drag, startPoint x: 663, startPoint y: 184, endPoint x: 587, endPoint y: 182, distance: 76.0
click at [587, 182] on div "@ media only screen and (max-width: 767px) { gp-carousel [ type = " gp-feature-…" at bounding box center [750, 416] width 628 height 648
drag, startPoint x: 848, startPoint y: 148, endPoint x: 636, endPoint y: 151, distance: 212.0
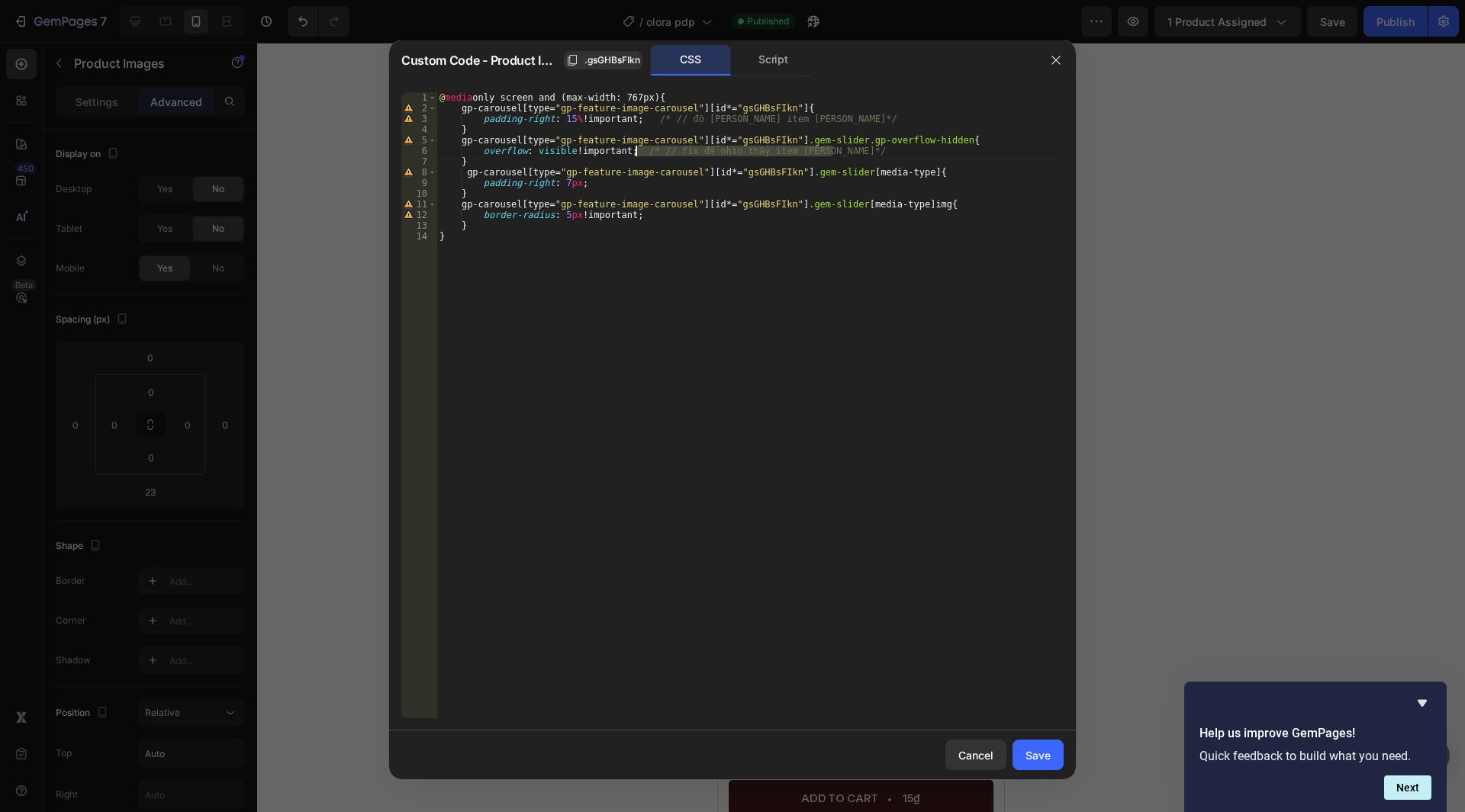
click at [636, 151] on div "@ media only screen and (max-width: 767px) { gp-carousel [ type = " gp-feature-…" at bounding box center [750, 416] width 628 height 648
drag, startPoint x: 841, startPoint y: 117, endPoint x: 646, endPoint y: 121, distance: 195.0
click at [646, 121] on div "@ media only screen and (max-width: 767px) { gp-carousel [ type = " gp-feature-…" at bounding box center [750, 416] width 628 height 648
type textarea "padding-right: 15% !important;"
click at [1056, 756] on button "Save" at bounding box center [1038, 756] width 51 height 30
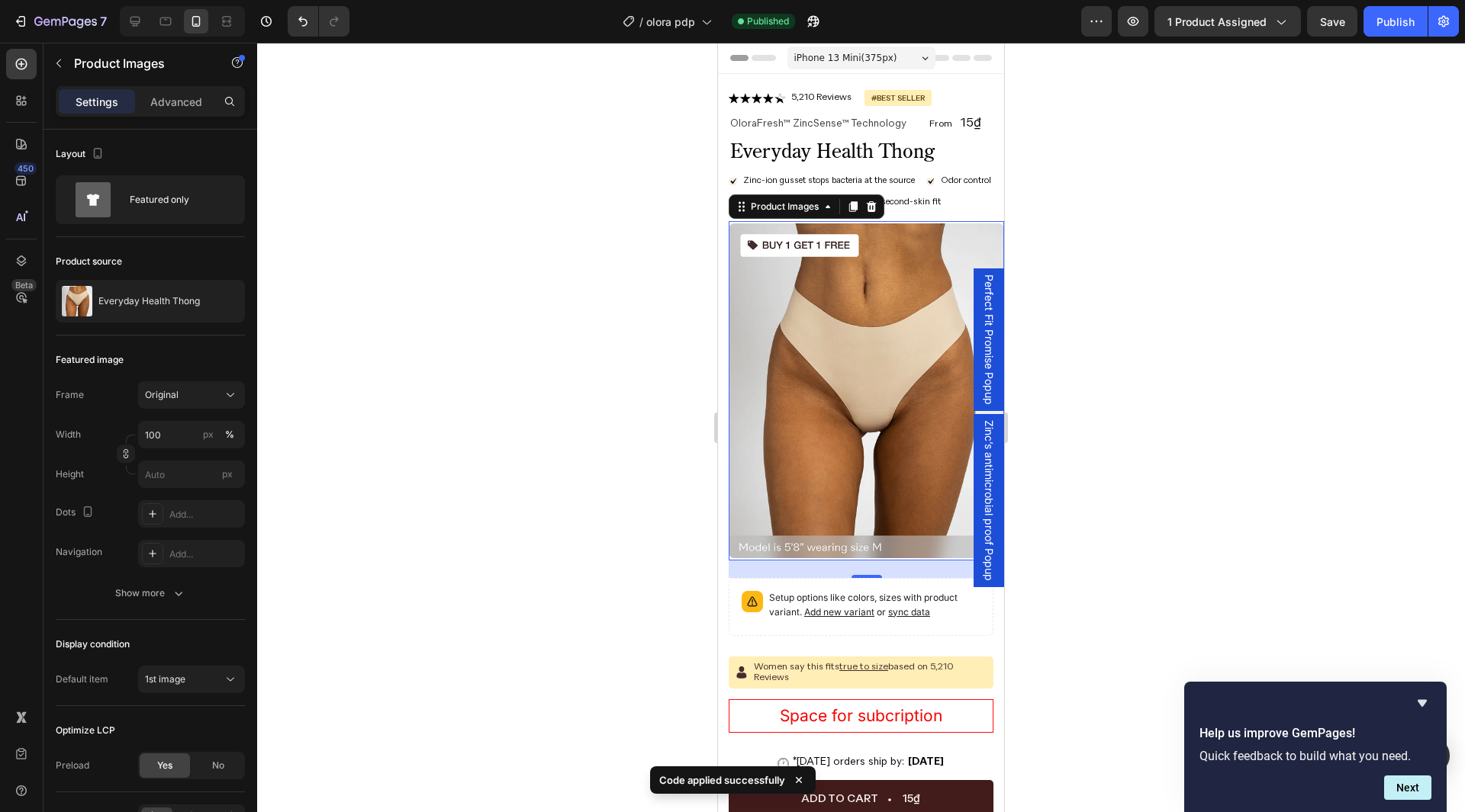
scroll to position [382, 0]
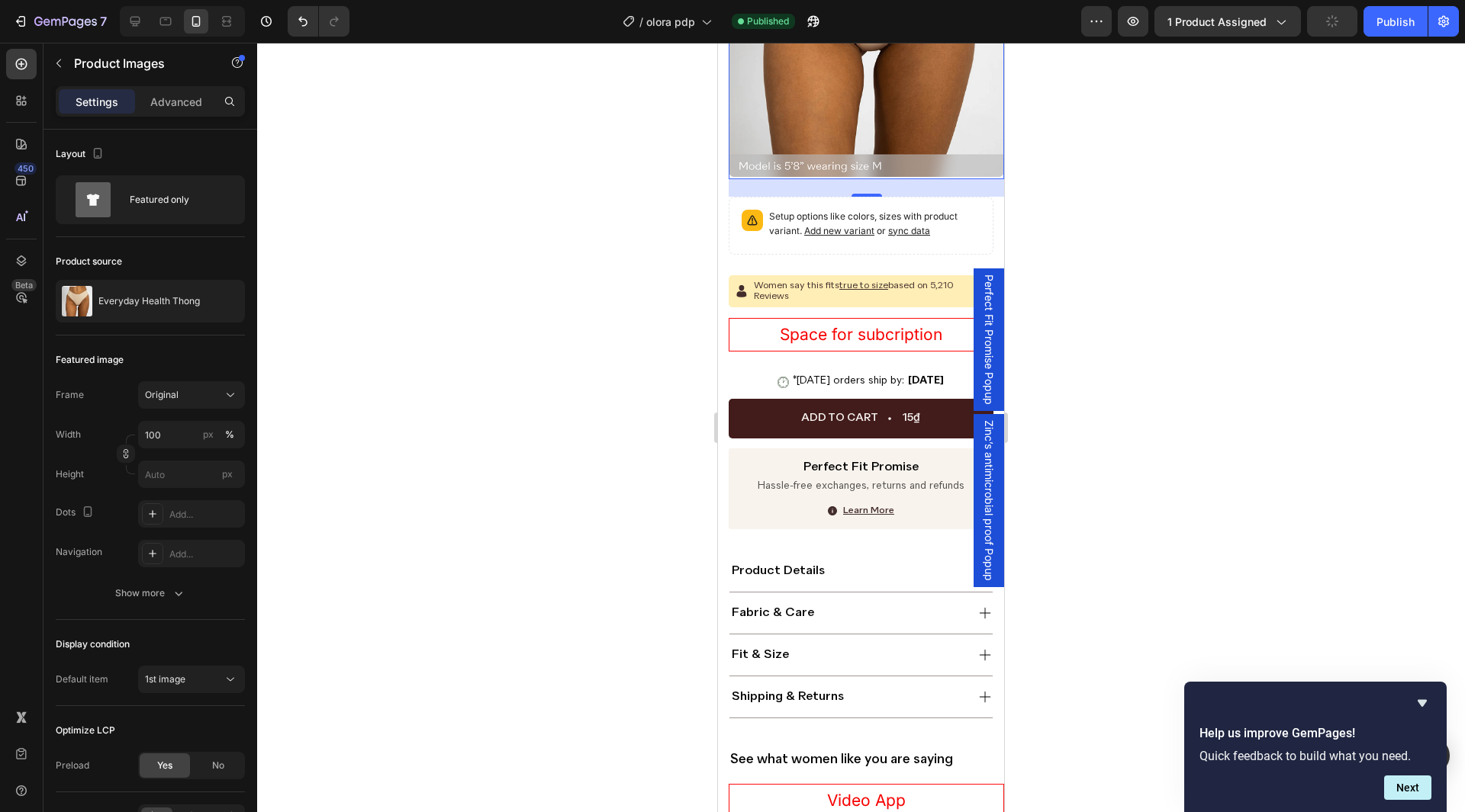
click at [1392, 39] on div "7 Version history / olora pdp Published Preview 1 product assigned Publish" at bounding box center [732, 22] width 1465 height 44
click at [1388, 28] on div "Publish" at bounding box center [1396, 22] width 39 height 16
click at [143, 25] on div at bounding box center [134, 21] width 24 height 24
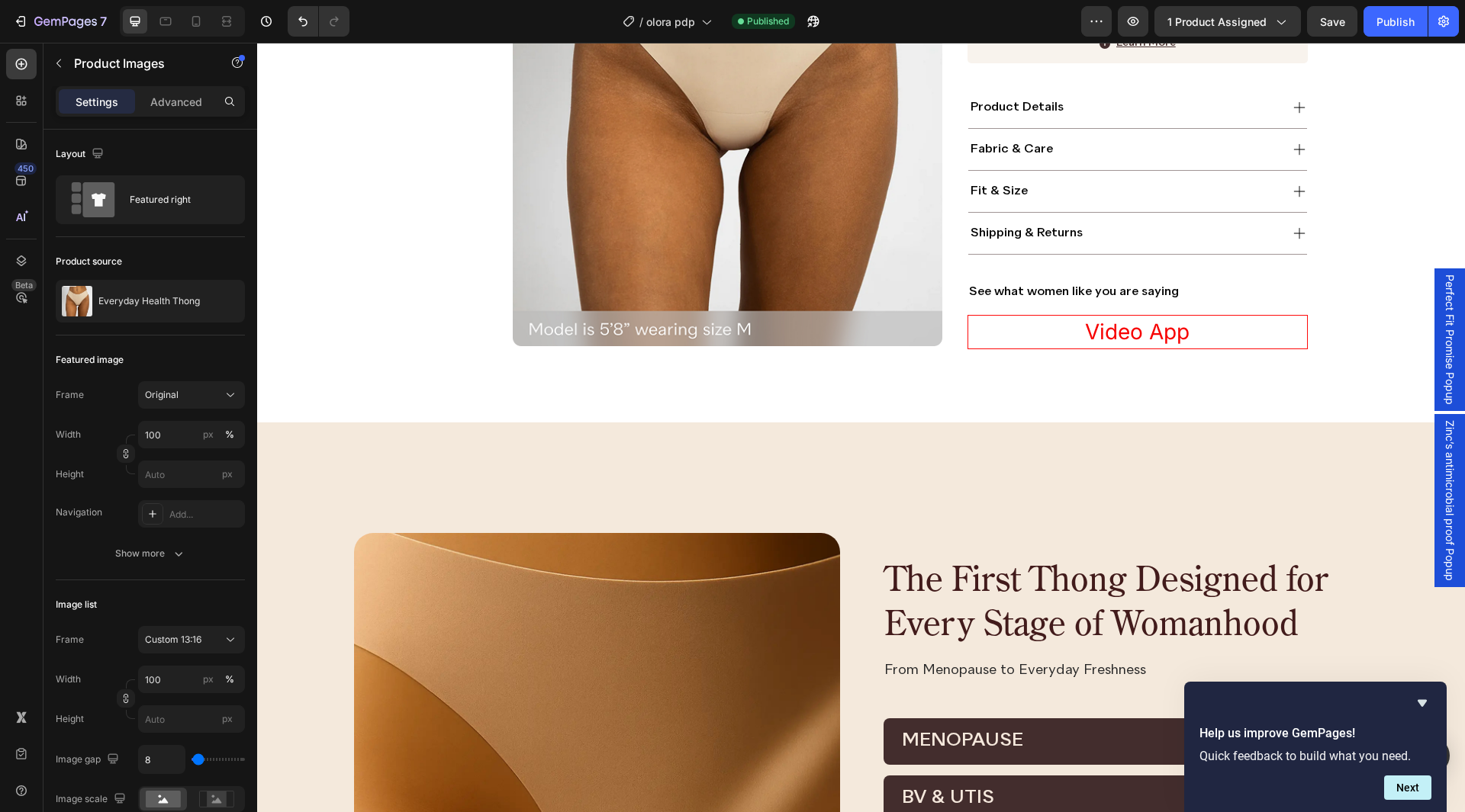
scroll to position [328, 0]
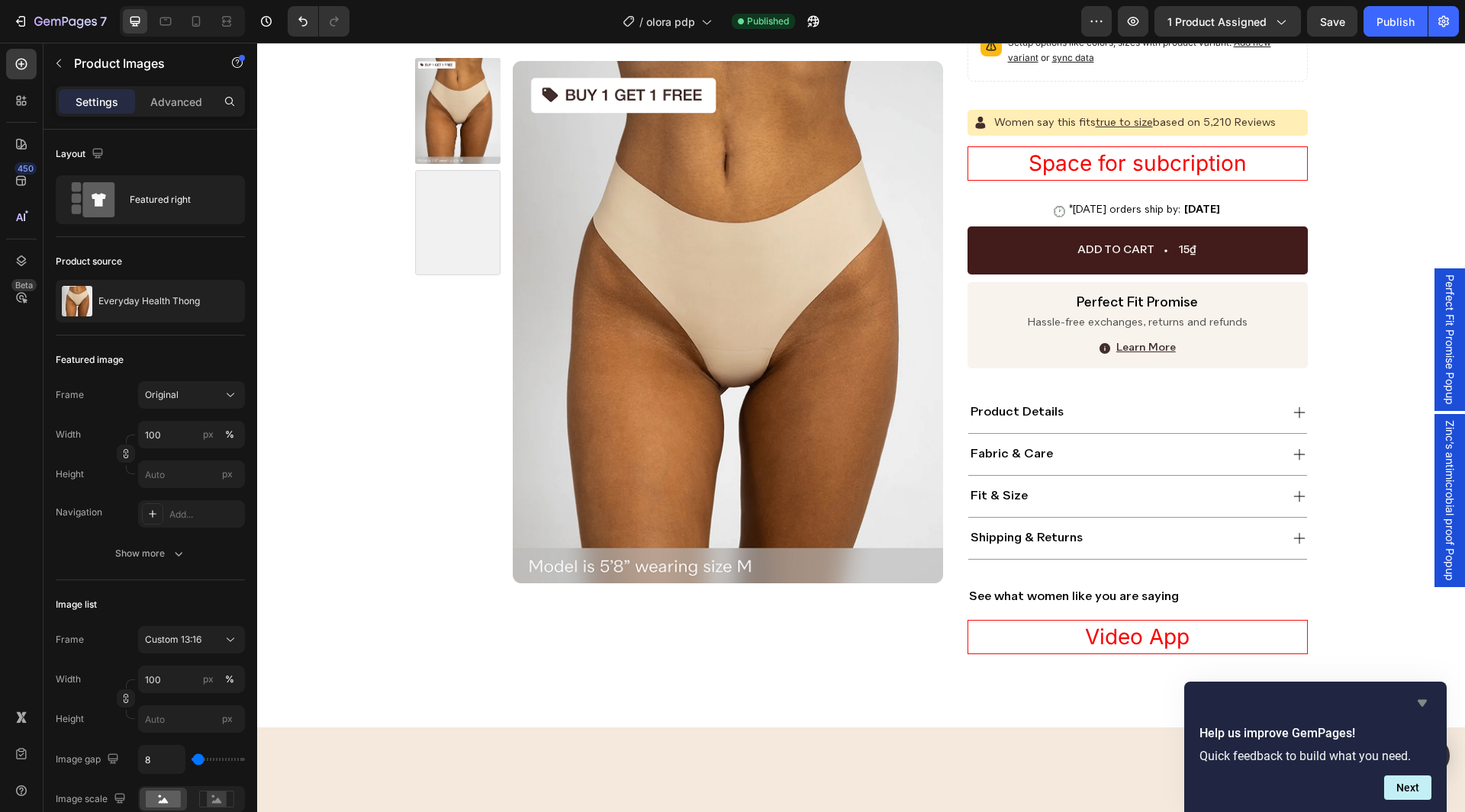
click at [1425, 704] on icon "Hide survey" at bounding box center [1422, 704] width 18 height 18
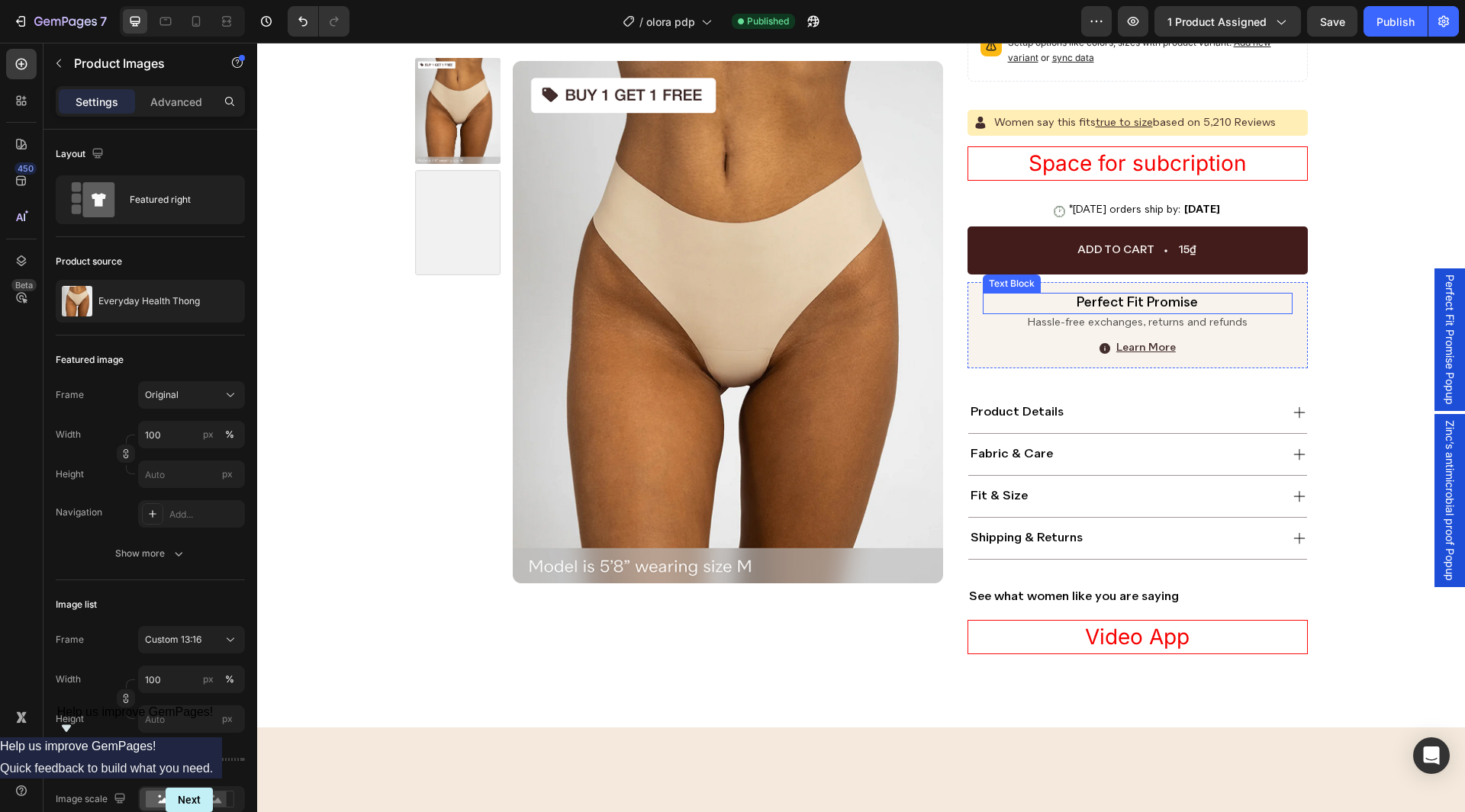
scroll to position [99, 0]
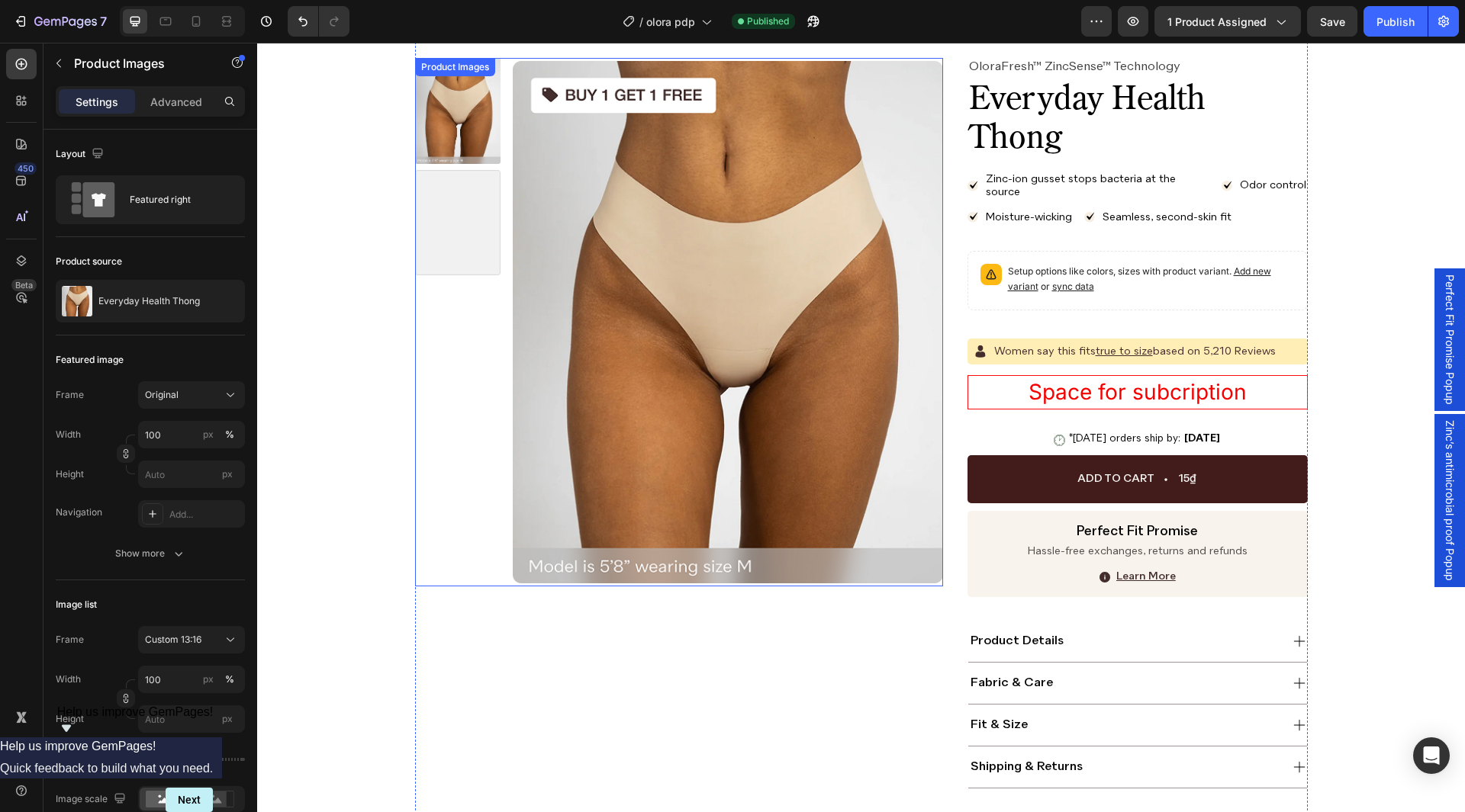
click at [855, 634] on div "Product Images" at bounding box center [679, 437] width 528 height 891
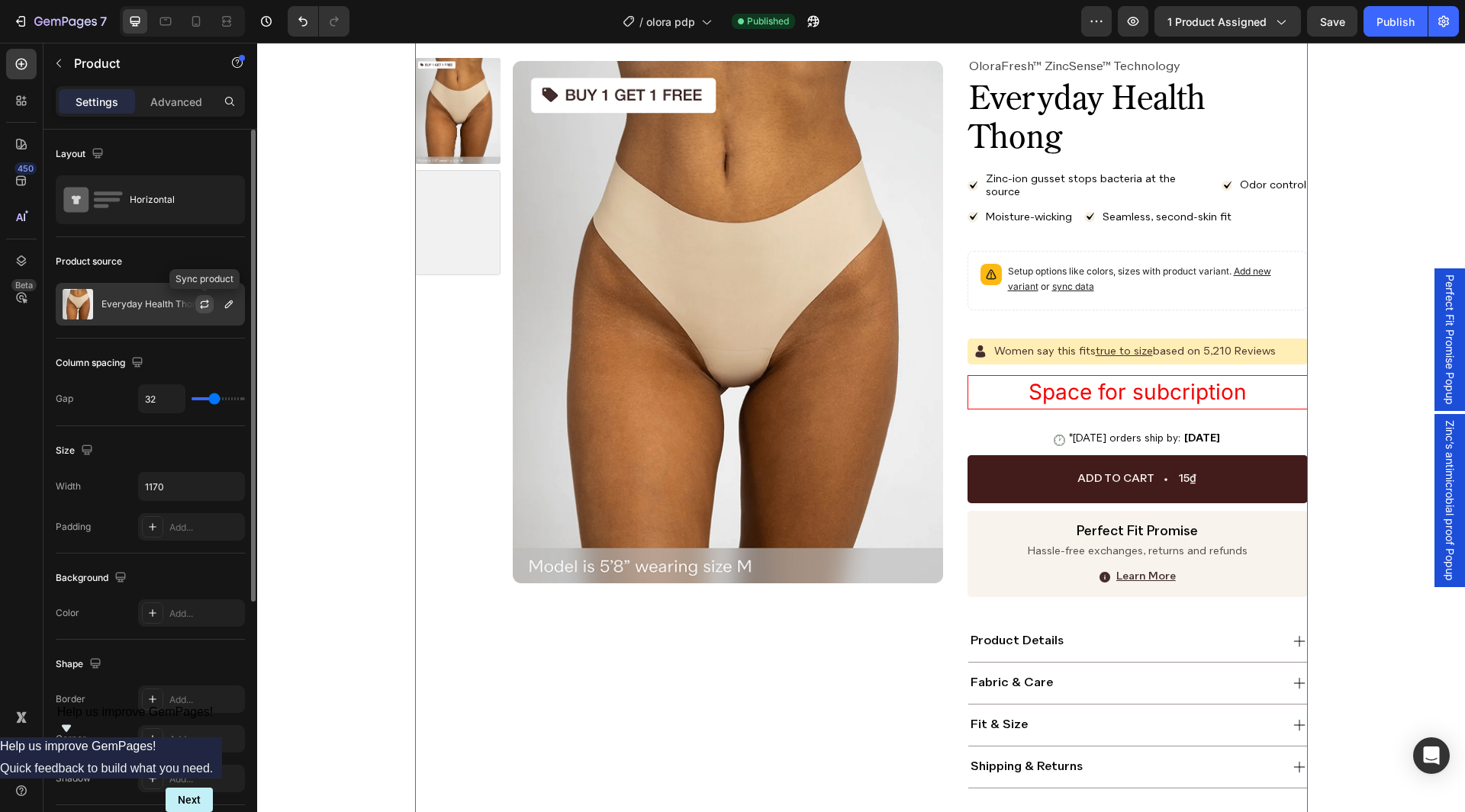
click at [204, 311] on button "button" at bounding box center [204, 304] width 18 height 18
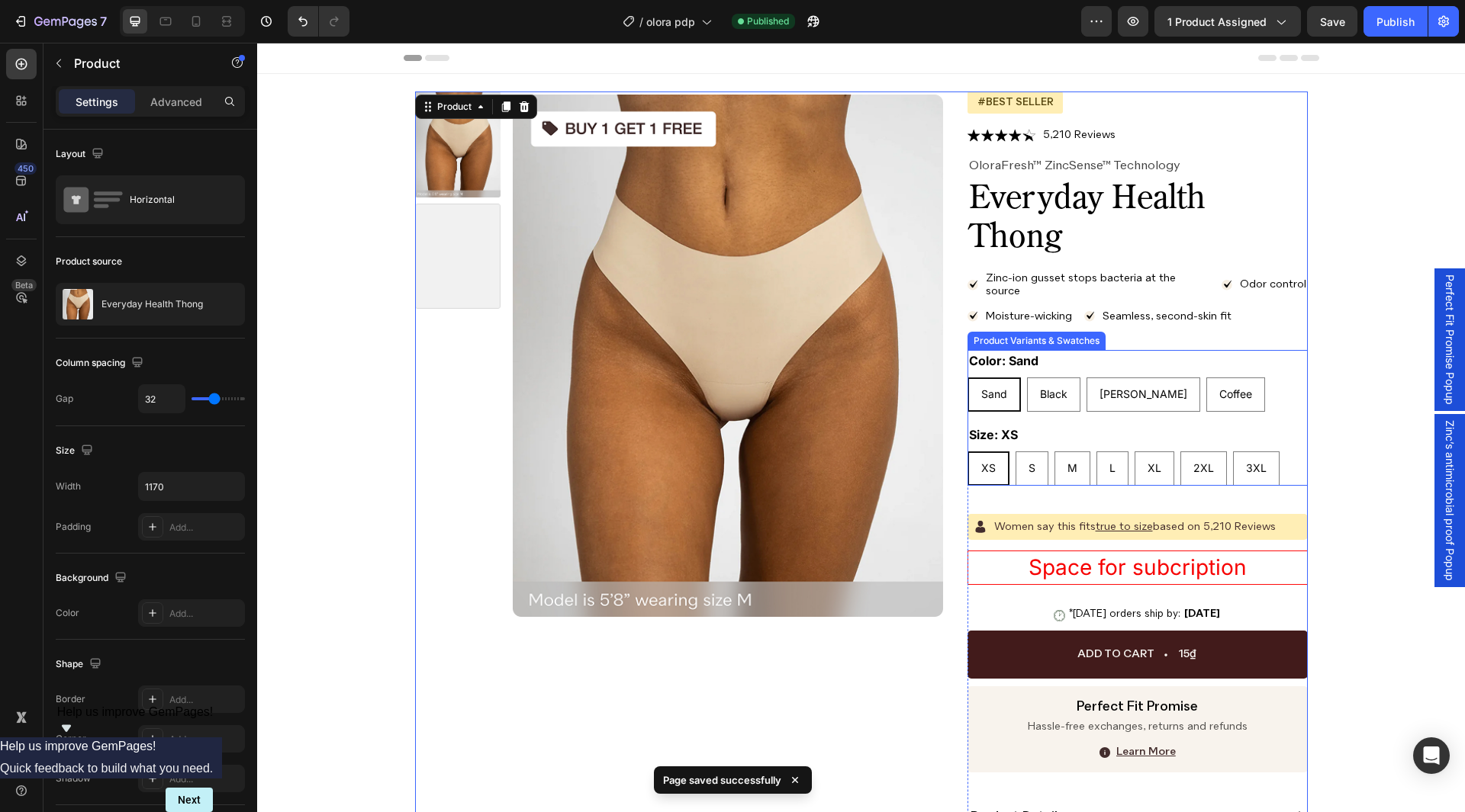
click at [1125, 437] on div "Size: XS XS XS XS S S S M M M L L L XL XL XL 2XL 2XL 2XL 3XL 3XL 3XL" at bounding box center [1138, 454] width 341 height 62
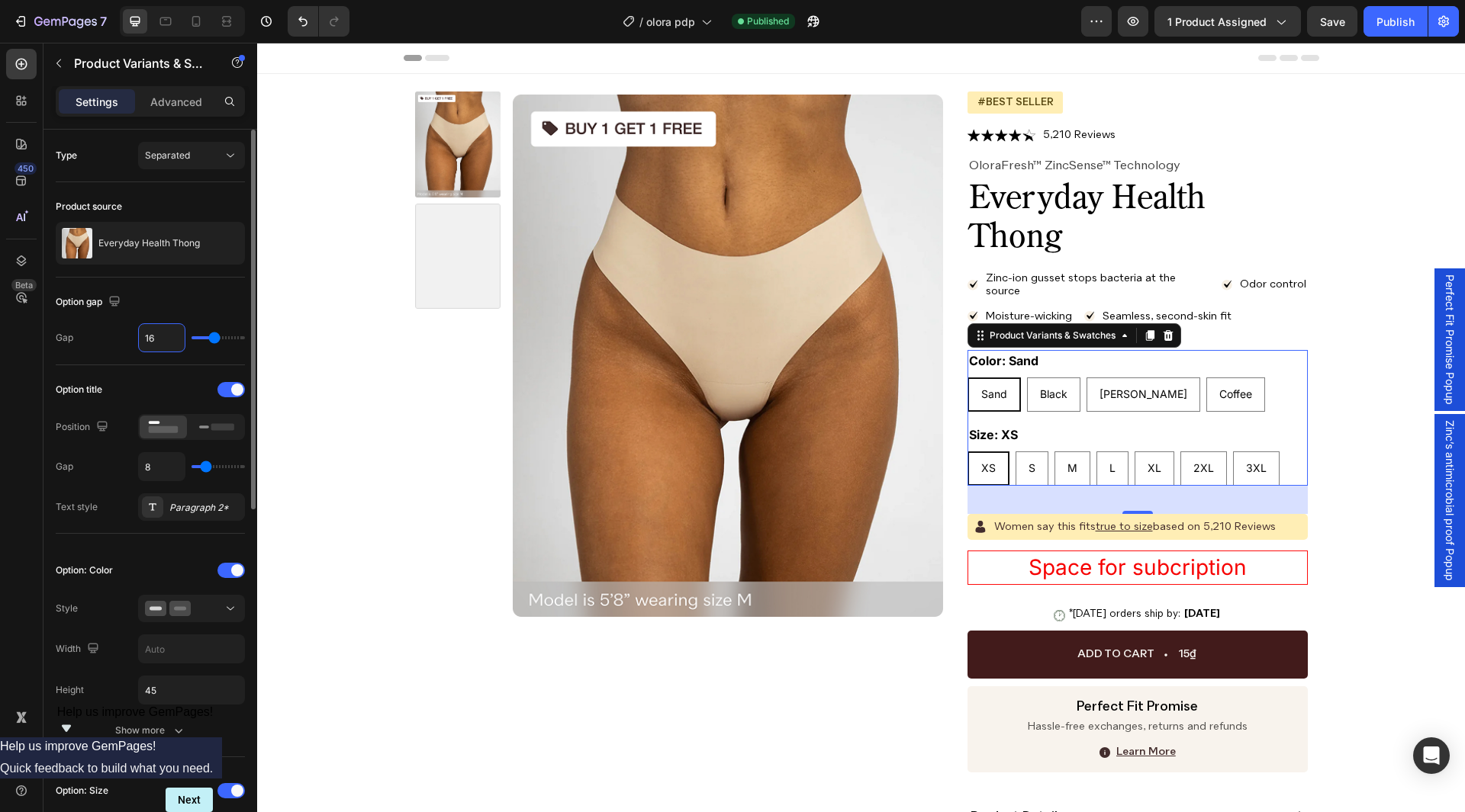
click at [160, 337] on input "16" at bounding box center [161, 338] width 46 height 28
type input "0"
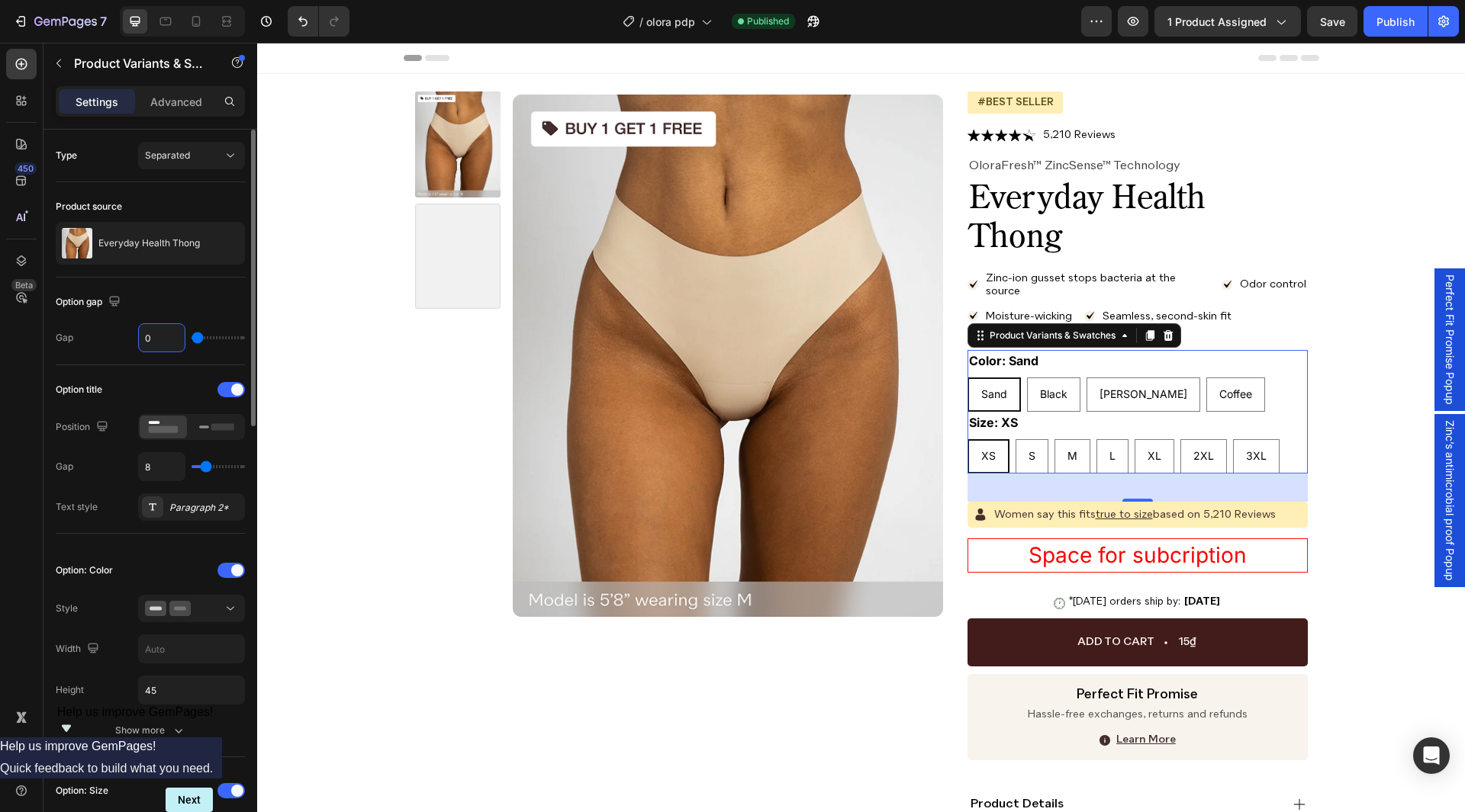
type input "3"
type input "35"
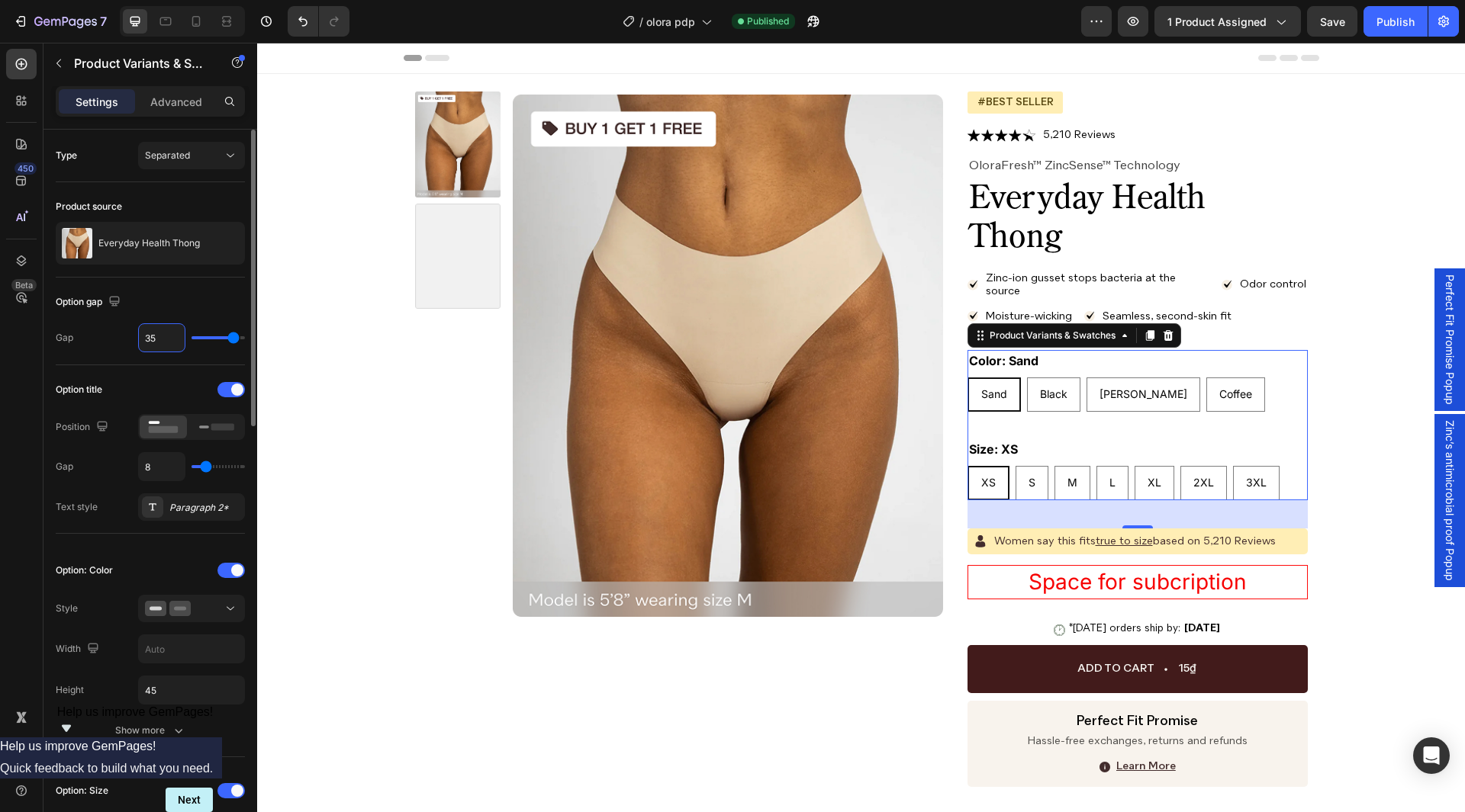
type input "35"
click at [182, 298] on div "Option gap" at bounding box center [150, 301] width 189 height 24
click at [151, 384] on div "Option title" at bounding box center [150, 389] width 189 height 24
click at [163, 472] on input "8" at bounding box center [161, 467] width 46 height 28
type input "0"
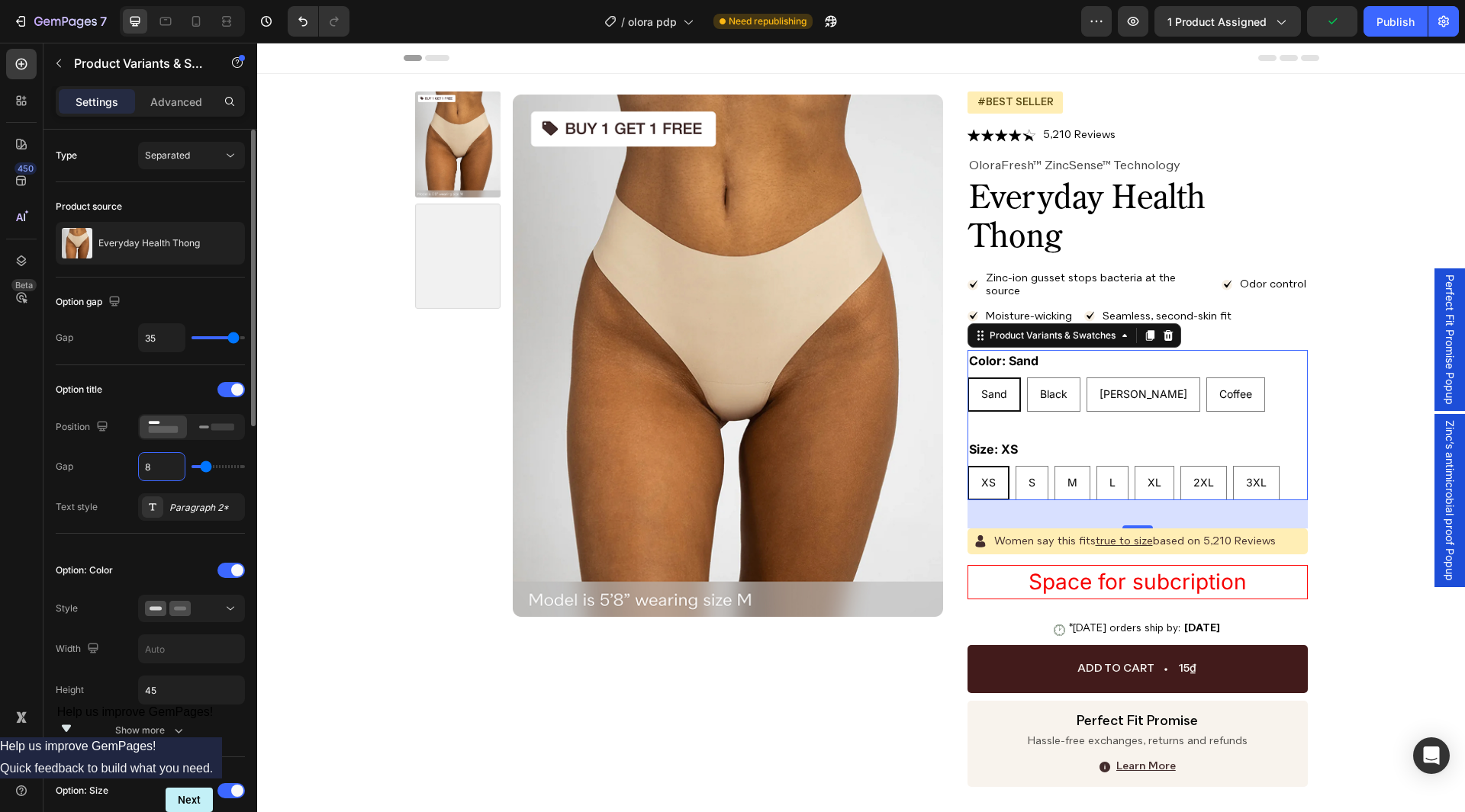
type input "0"
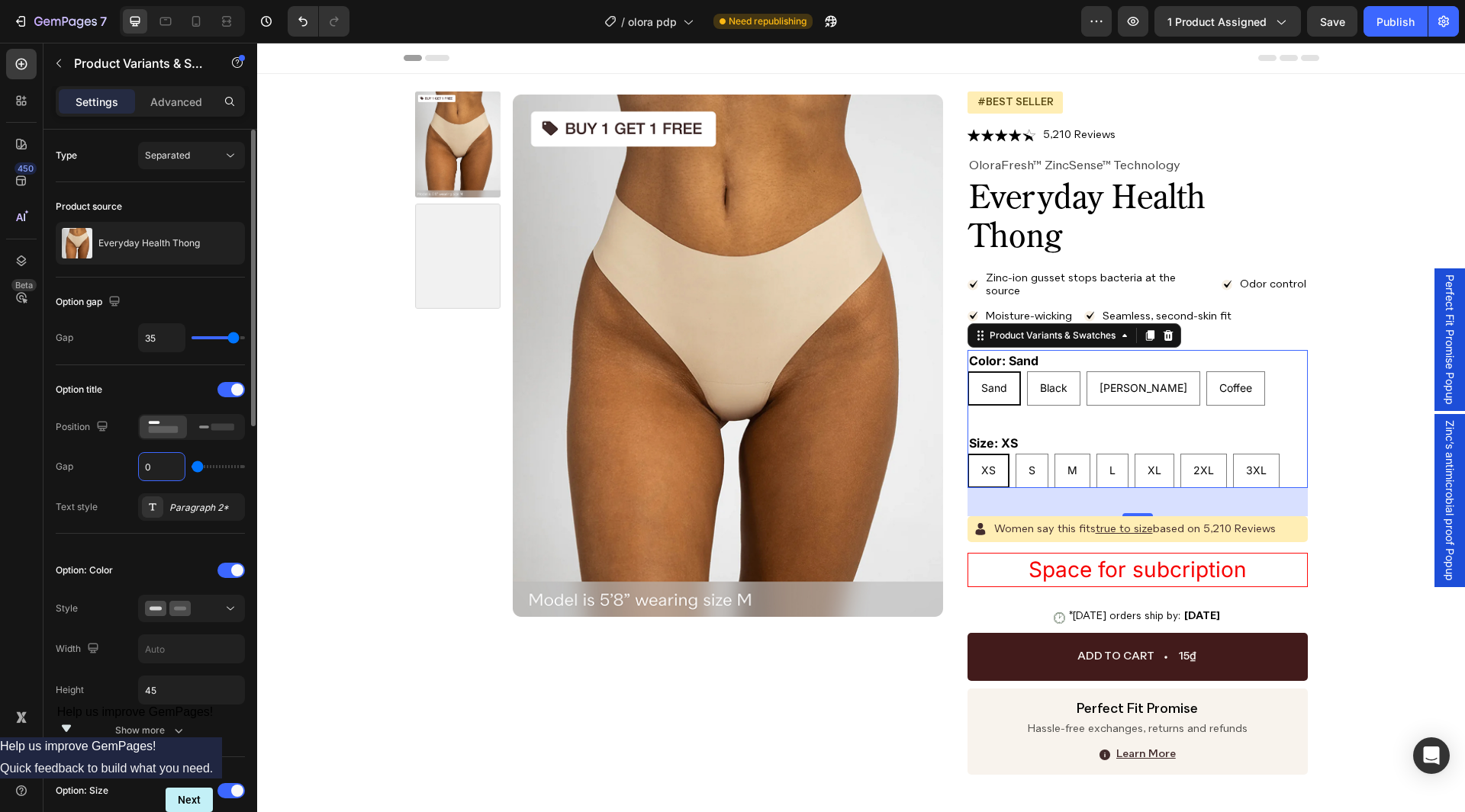
type input "1"
type input "10"
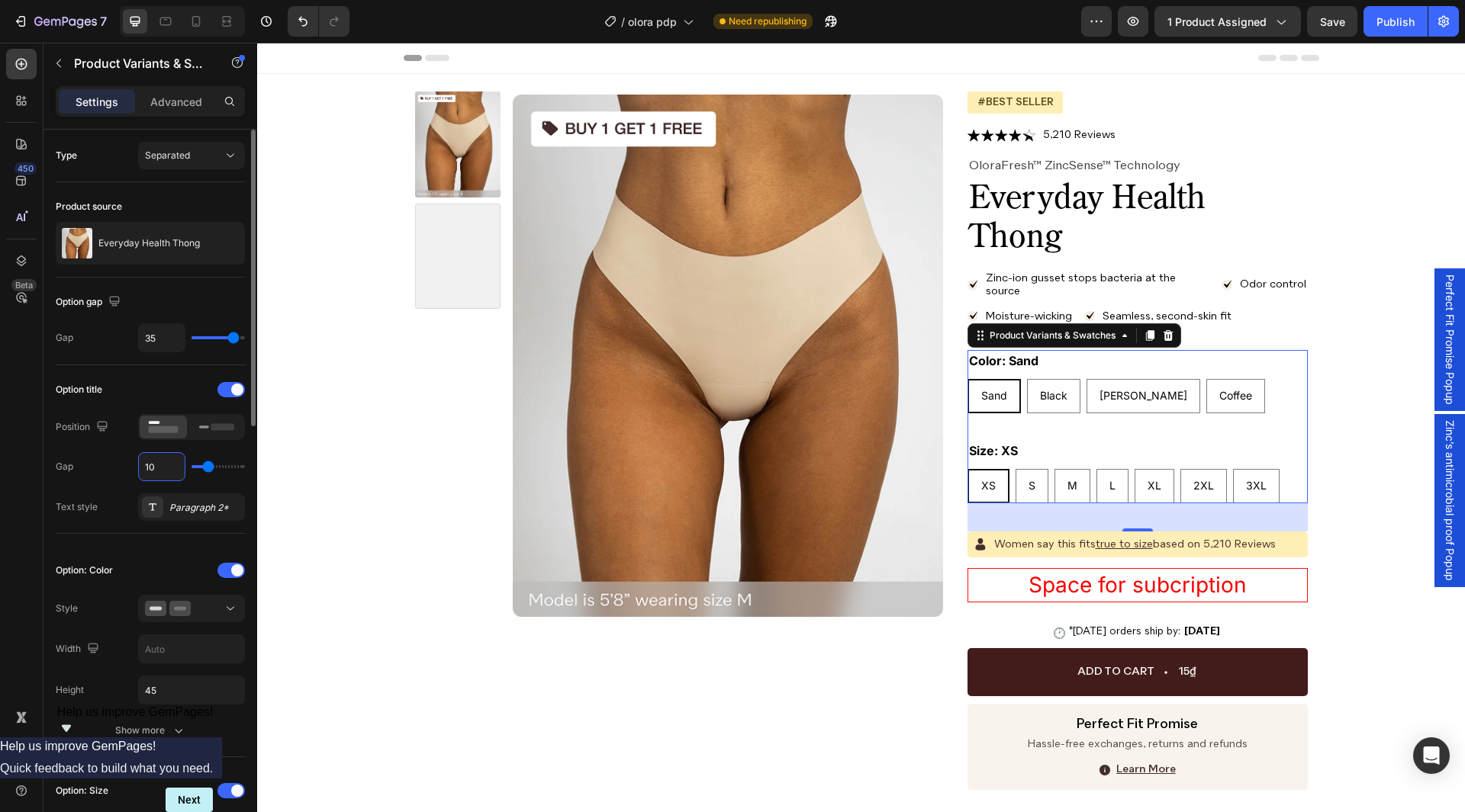
type input "10"
click at [185, 400] on div "Option title" at bounding box center [150, 389] width 189 height 24
click at [205, 517] on div "Paragraph 2*" at bounding box center [191, 507] width 107 height 28
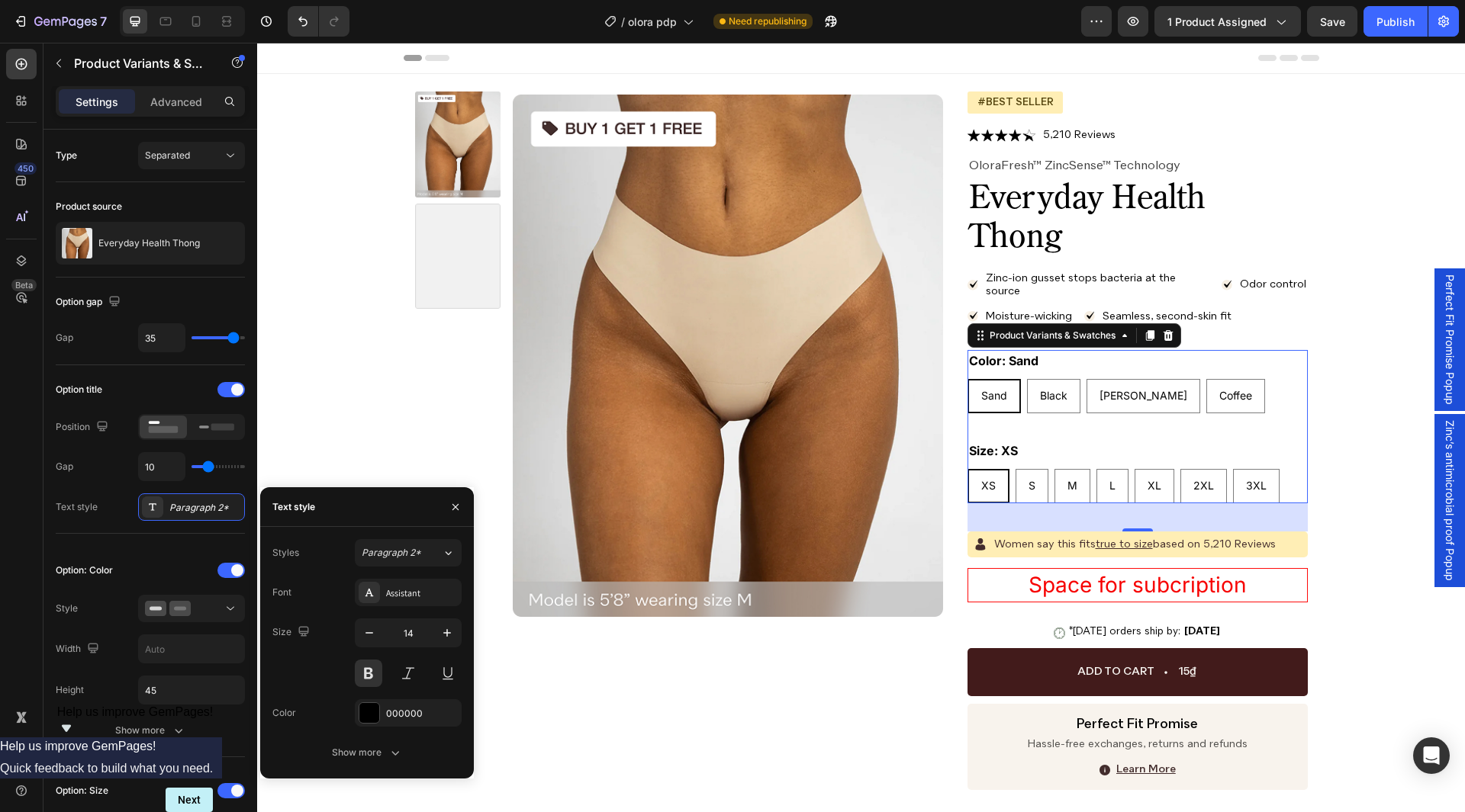
drag, startPoint x: 418, startPoint y: 644, endPoint x: 429, endPoint y: 618, distance: 28.2
click at [419, 643] on input "14" at bounding box center [408, 633] width 50 height 28
paste input "6"
type input "16"
click at [420, 602] on div "Assistant" at bounding box center [408, 592] width 107 height 28
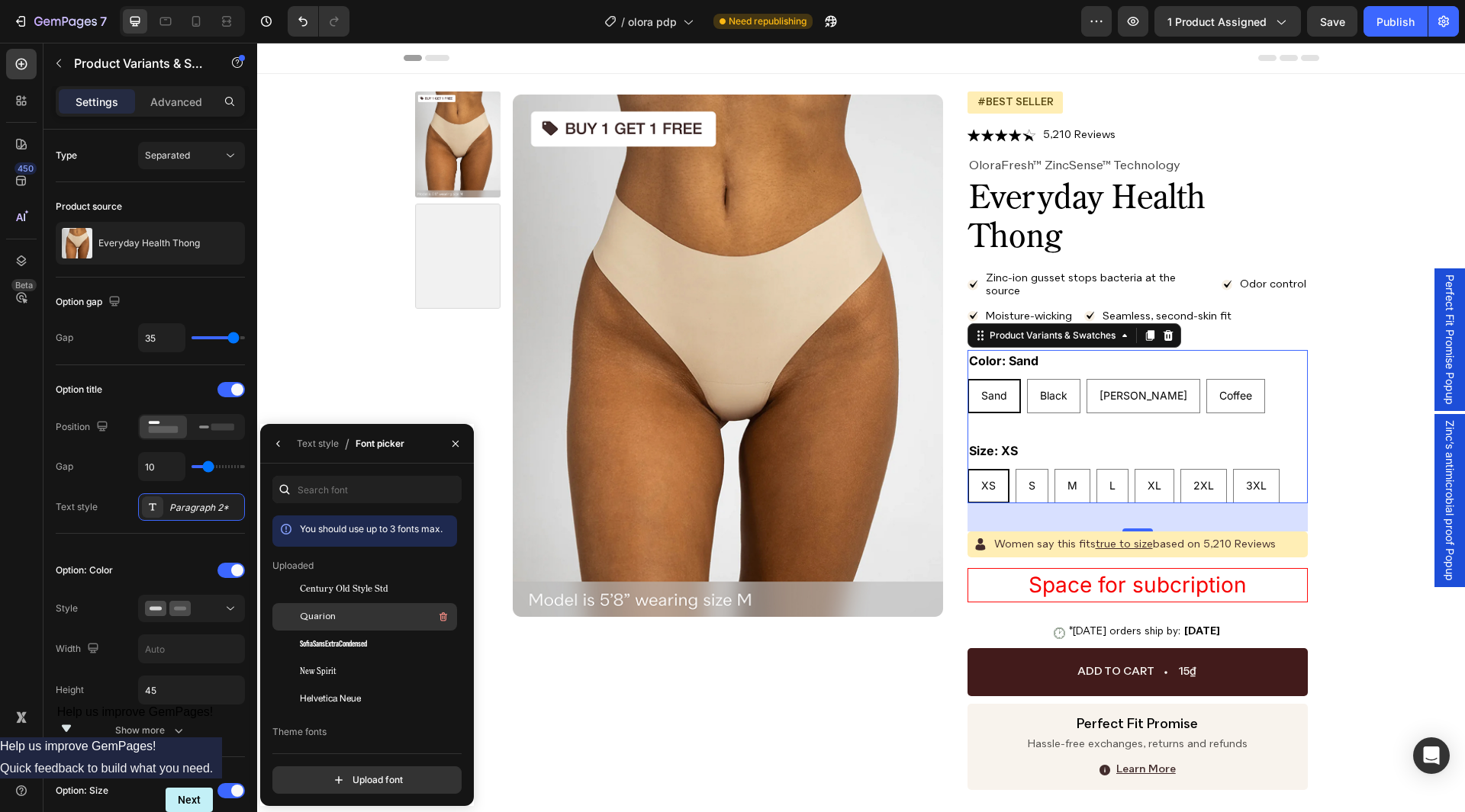
drag, startPoint x: 334, startPoint y: 615, endPoint x: 234, endPoint y: 514, distance: 142.1
click at [334, 615] on span "Quarion" at bounding box center [318, 617] width 36 height 13
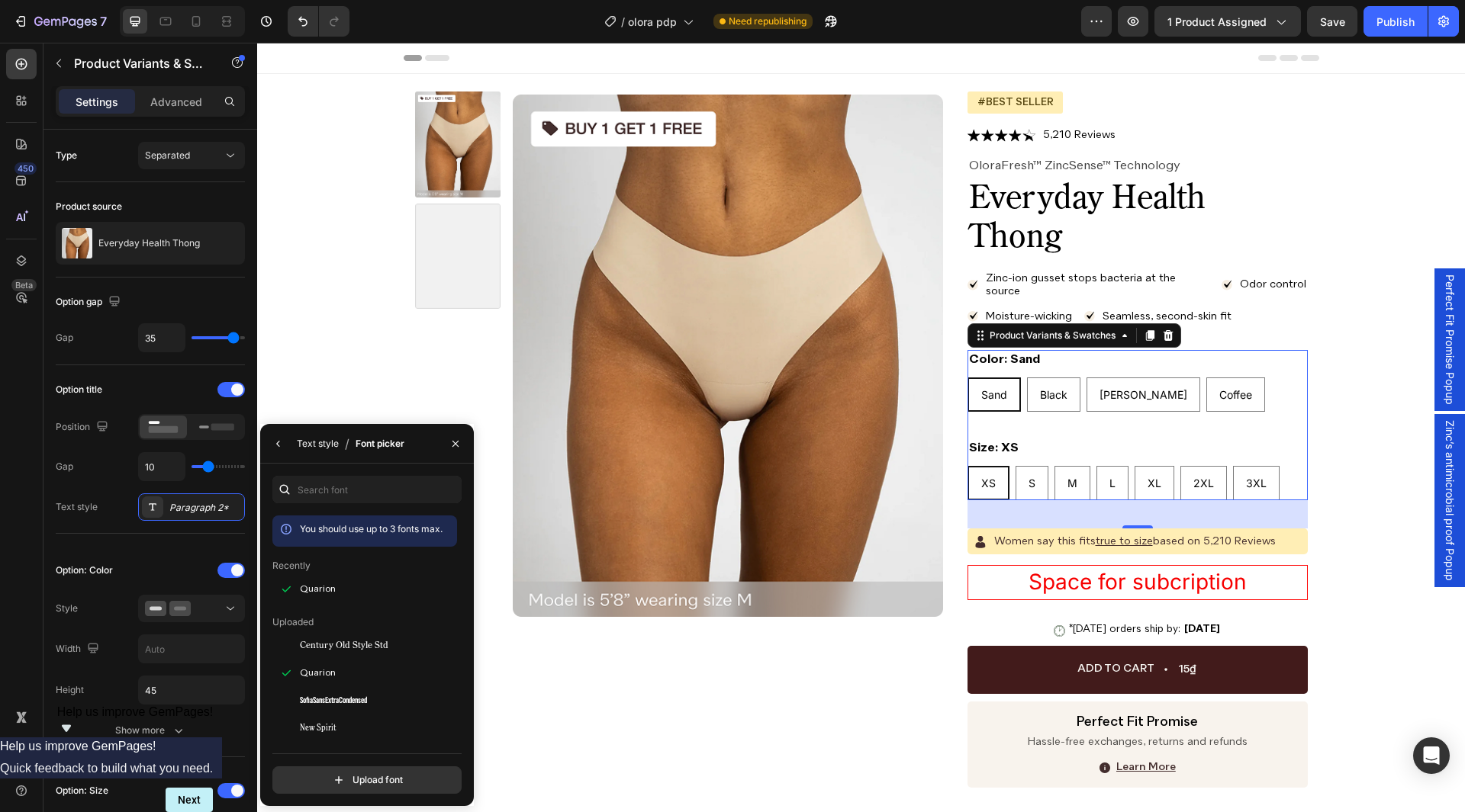
click at [308, 448] on div "Text style" at bounding box center [317, 444] width 42 height 13
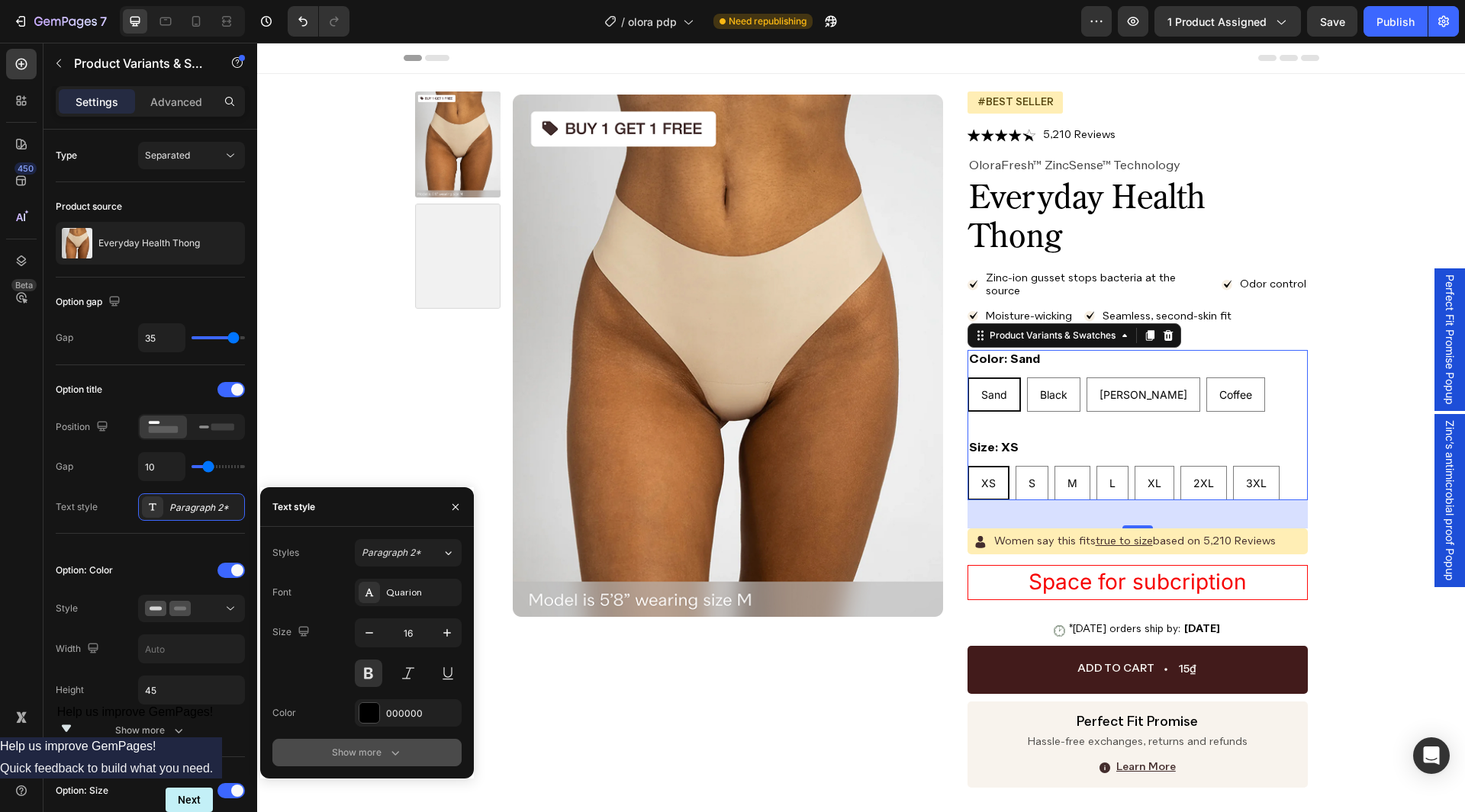
click at [392, 752] on icon "button" at bounding box center [395, 753] width 8 height 4
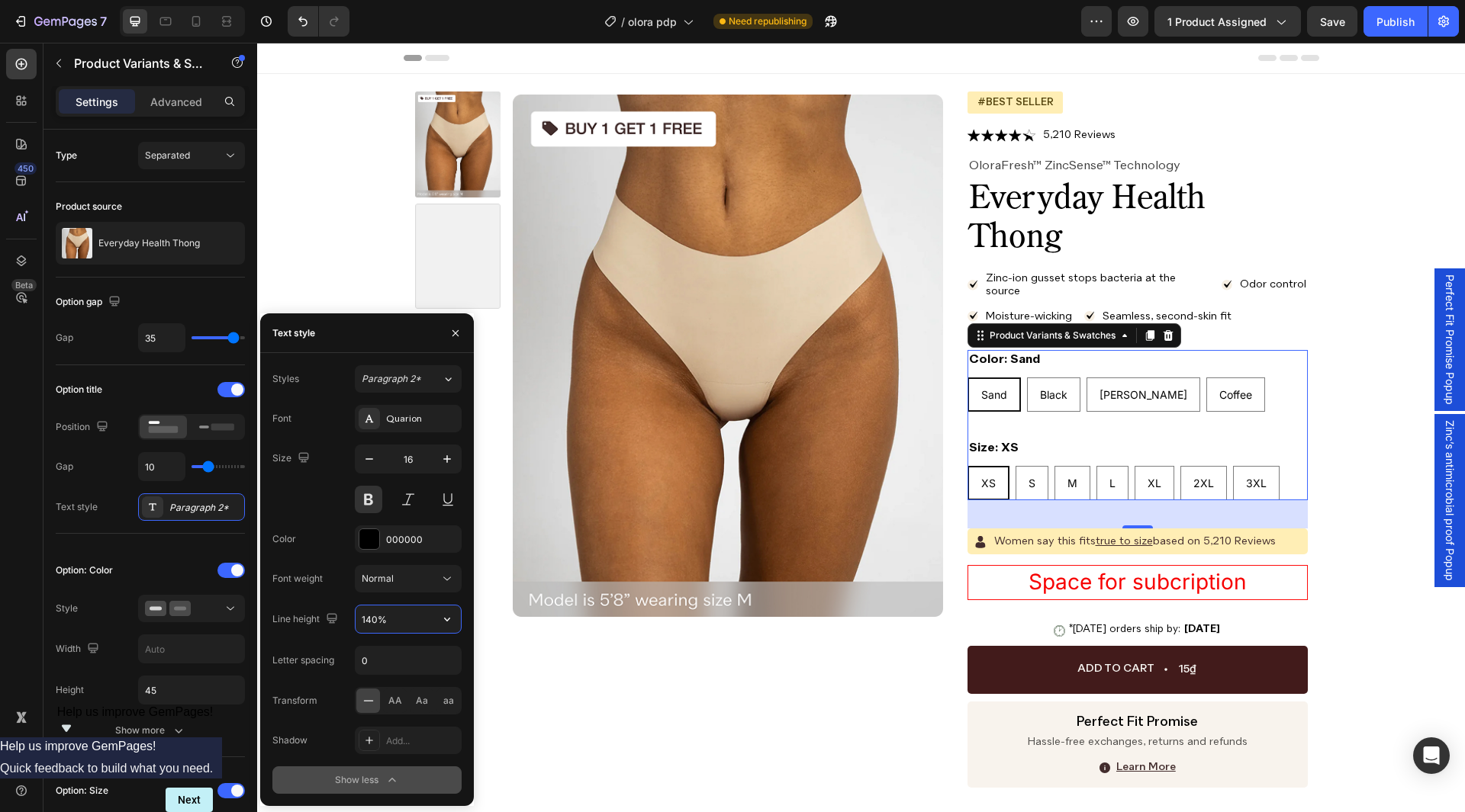
click at [406, 629] on input "140%" at bounding box center [408, 619] width 105 height 28
paste input "2"
type input "142%"
click at [419, 580] on div "Normal" at bounding box center [400, 578] width 78 height 13
click at [424, 643] on p "Medium" at bounding box center [404, 644] width 87 height 13
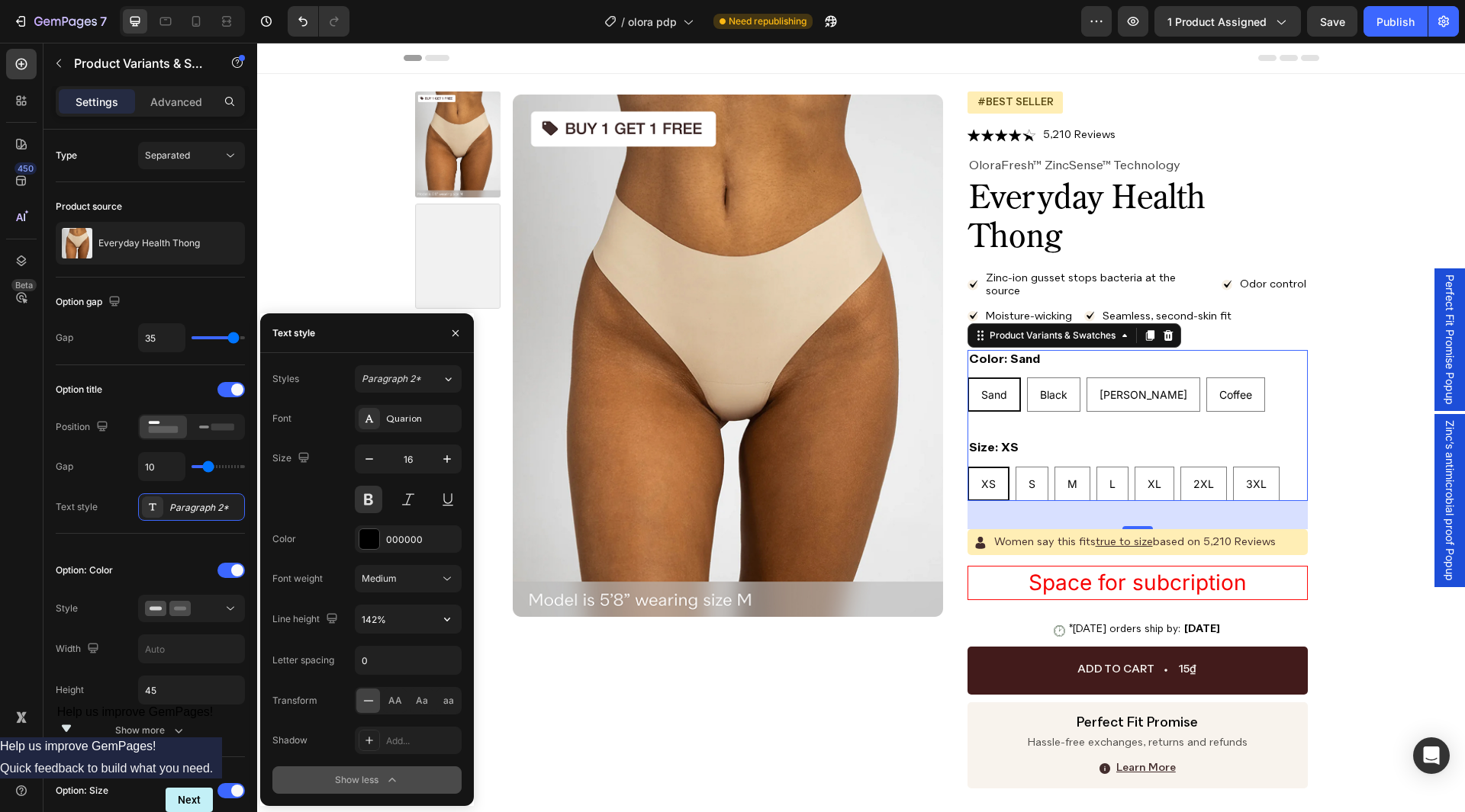
click at [331, 514] on div "Font Quarion Size 16 Color 000000 Font weight Medium Line height 142% Letter sp…" at bounding box center [367, 600] width 189 height 389
click at [175, 540] on div "Option: Color Style Width Height 45 Show more Option: Size Style Width Height 4…" at bounding box center [150, 762] width 189 height 456
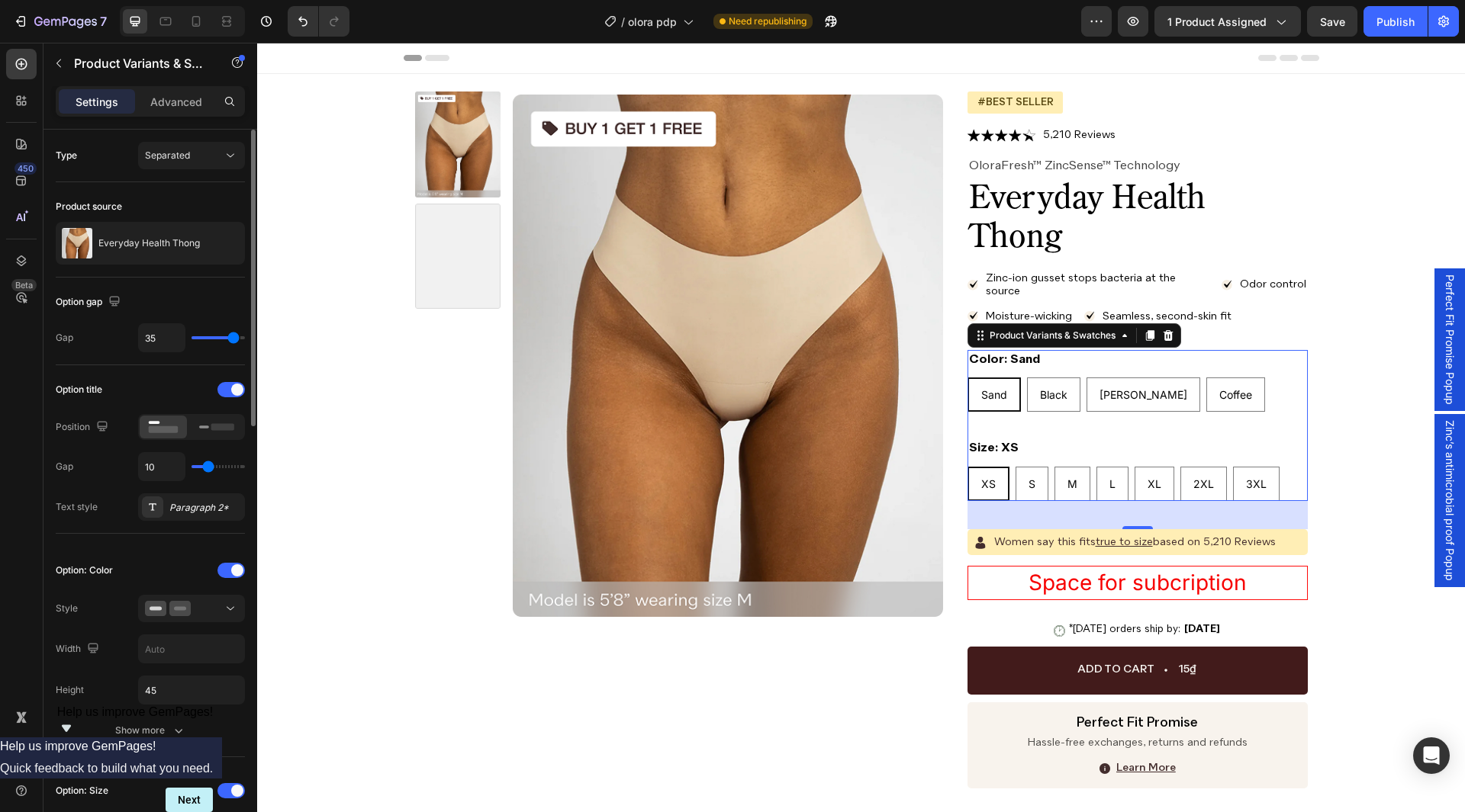
scroll to position [76, 0]
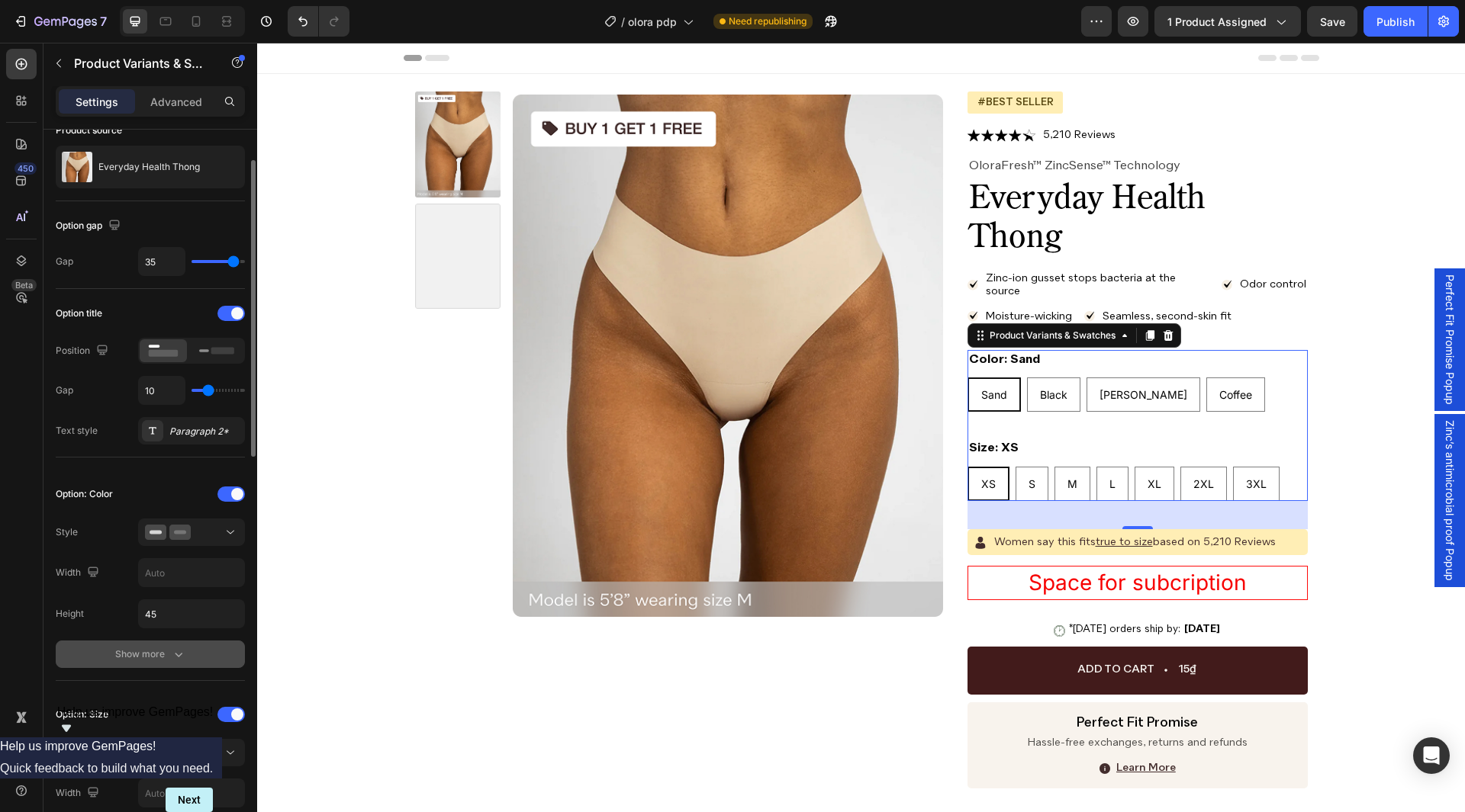
click at [159, 655] on div "Show more" at bounding box center [151, 654] width 71 height 15
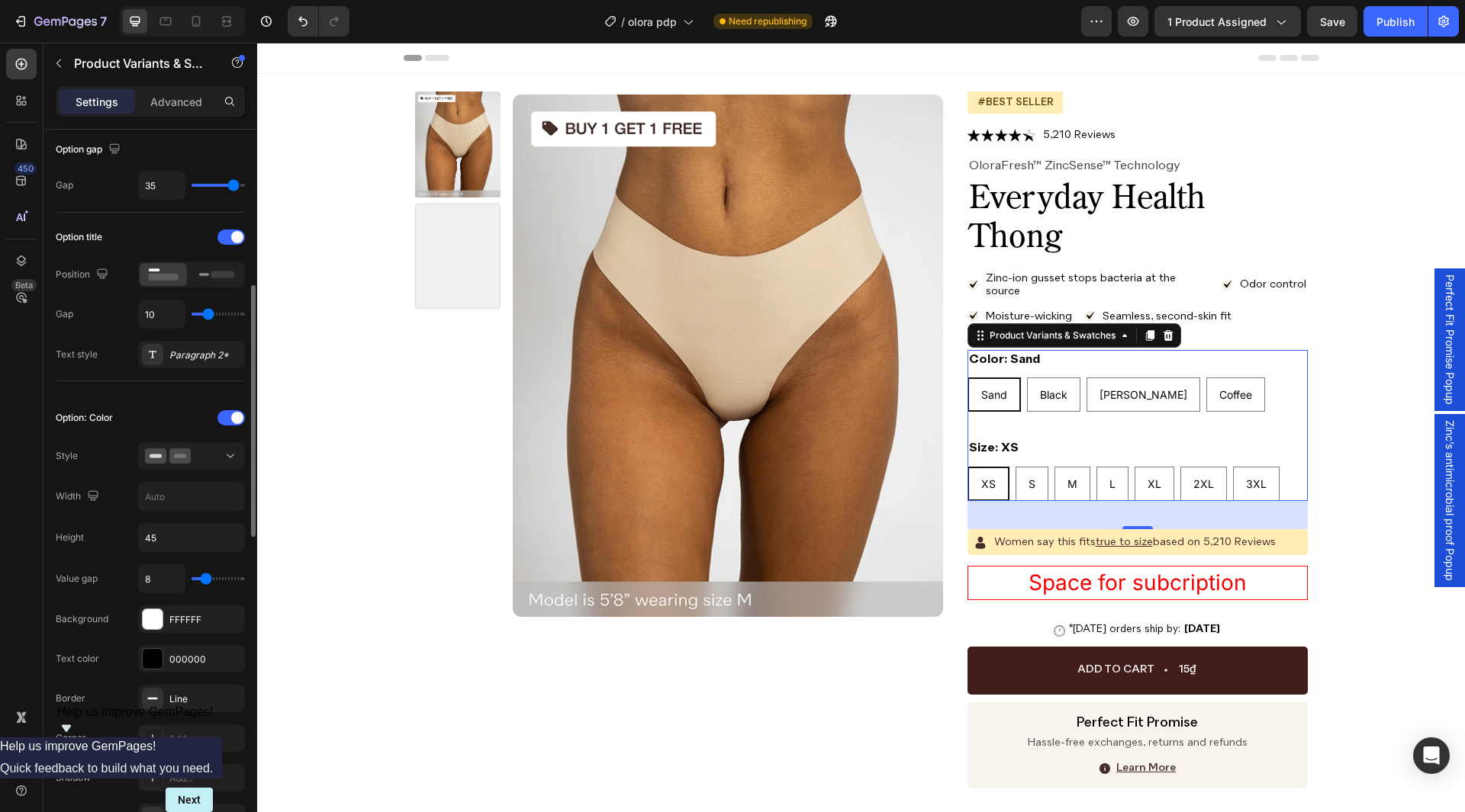
scroll to position [229, 0]
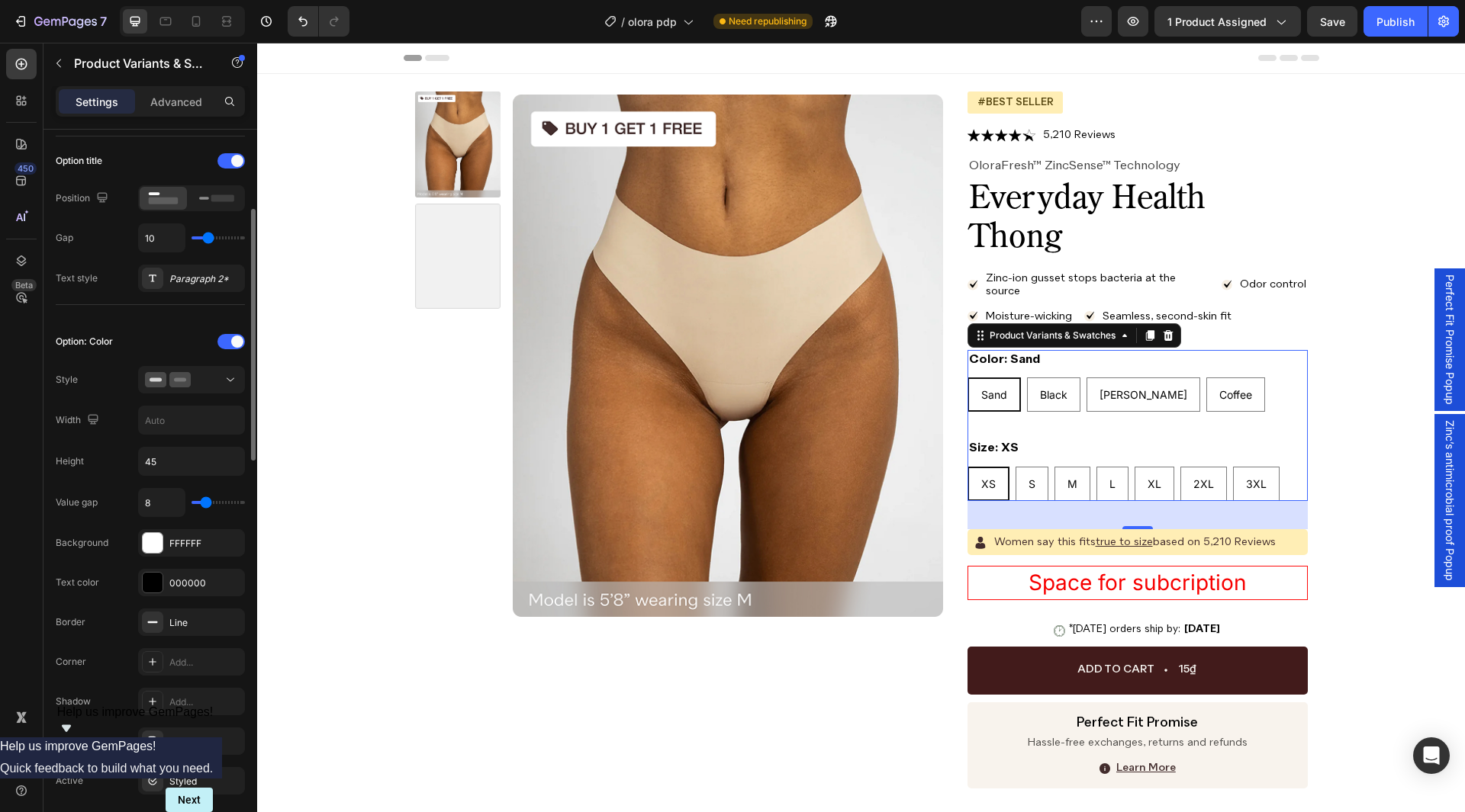
click at [208, 397] on div "Option: Color Style Width Height 45 Value gap 8 Background FFFFFF Text color 00…" at bounding box center [150, 582] width 189 height 505
click at [221, 378] on div at bounding box center [192, 379] width 93 height 15
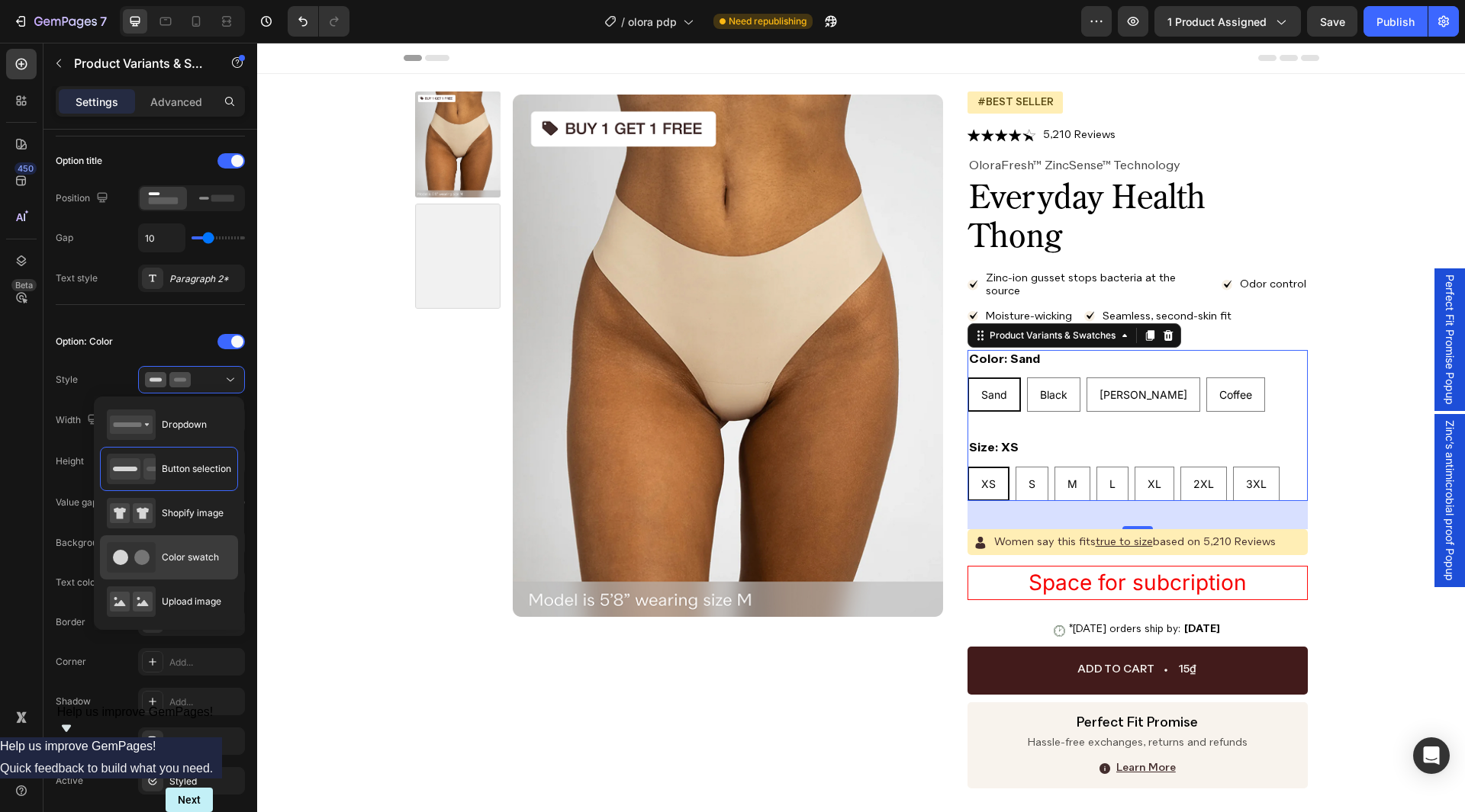
click at [207, 549] on div "Color swatch" at bounding box center [162, 557] width 112 height 30
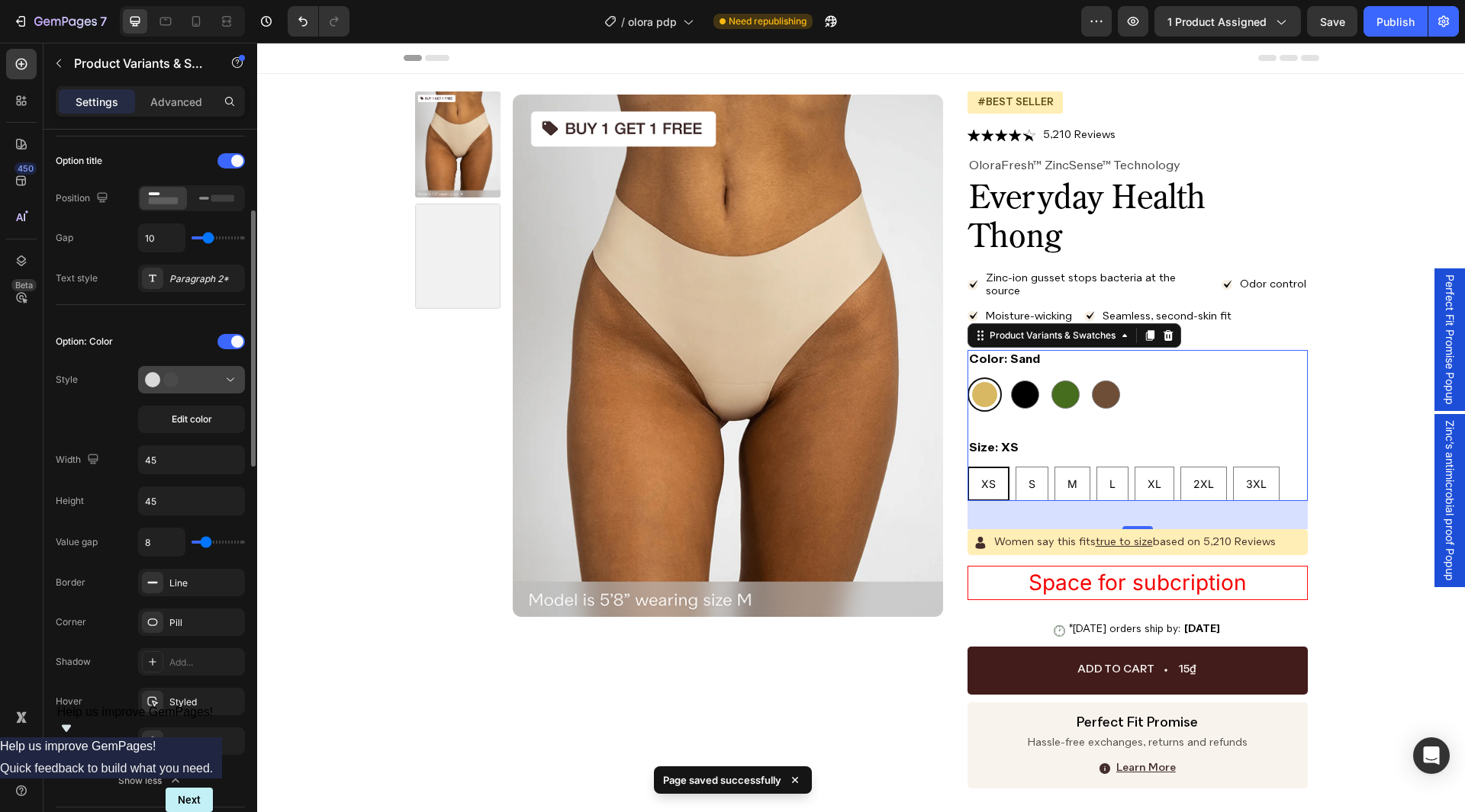
click at [203, 386] on div at bounding box center [192, 379] width 93 height 15
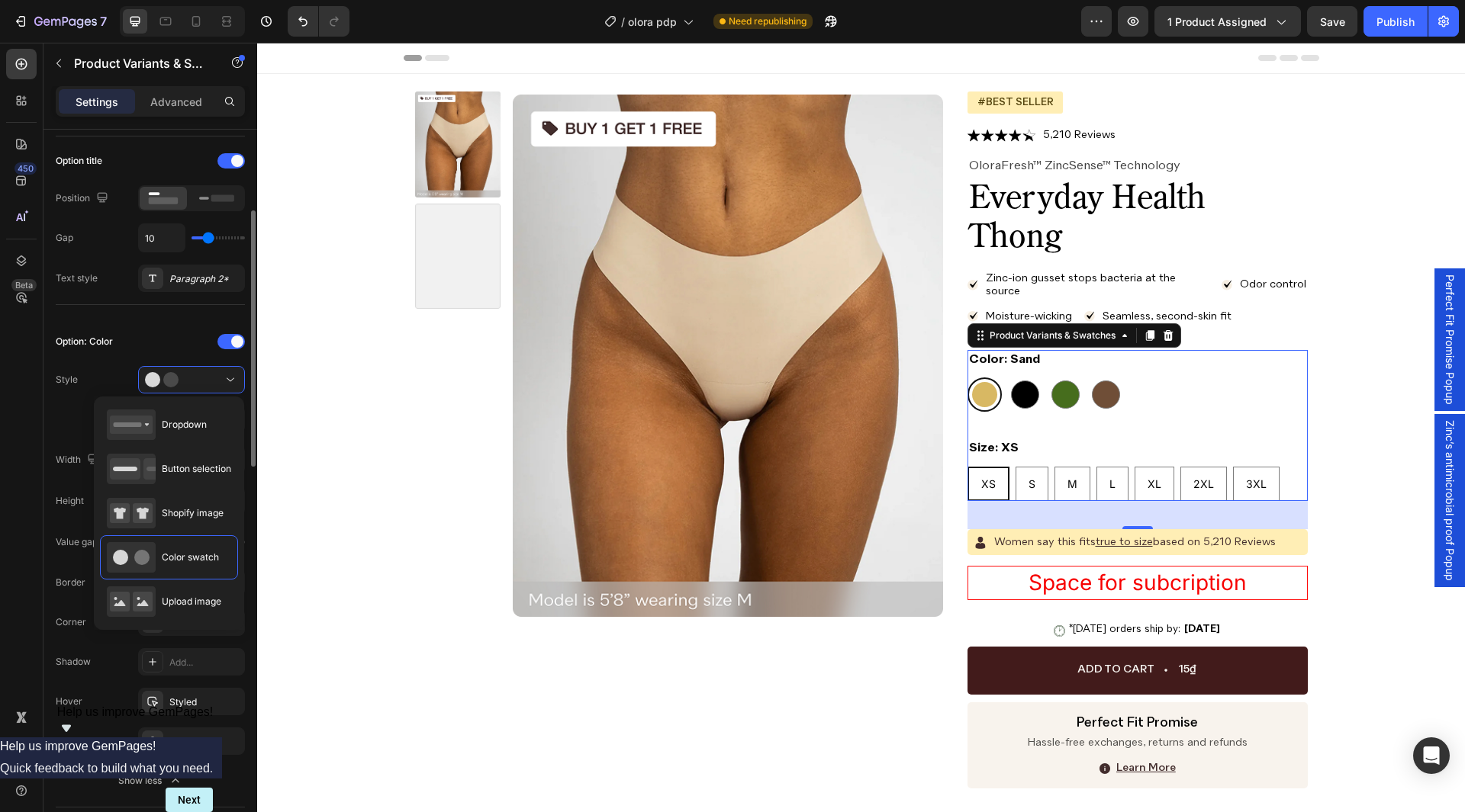
click at [130, 376] on div "Style Edit color" at bounding box center [150, 400] width 189 height 67
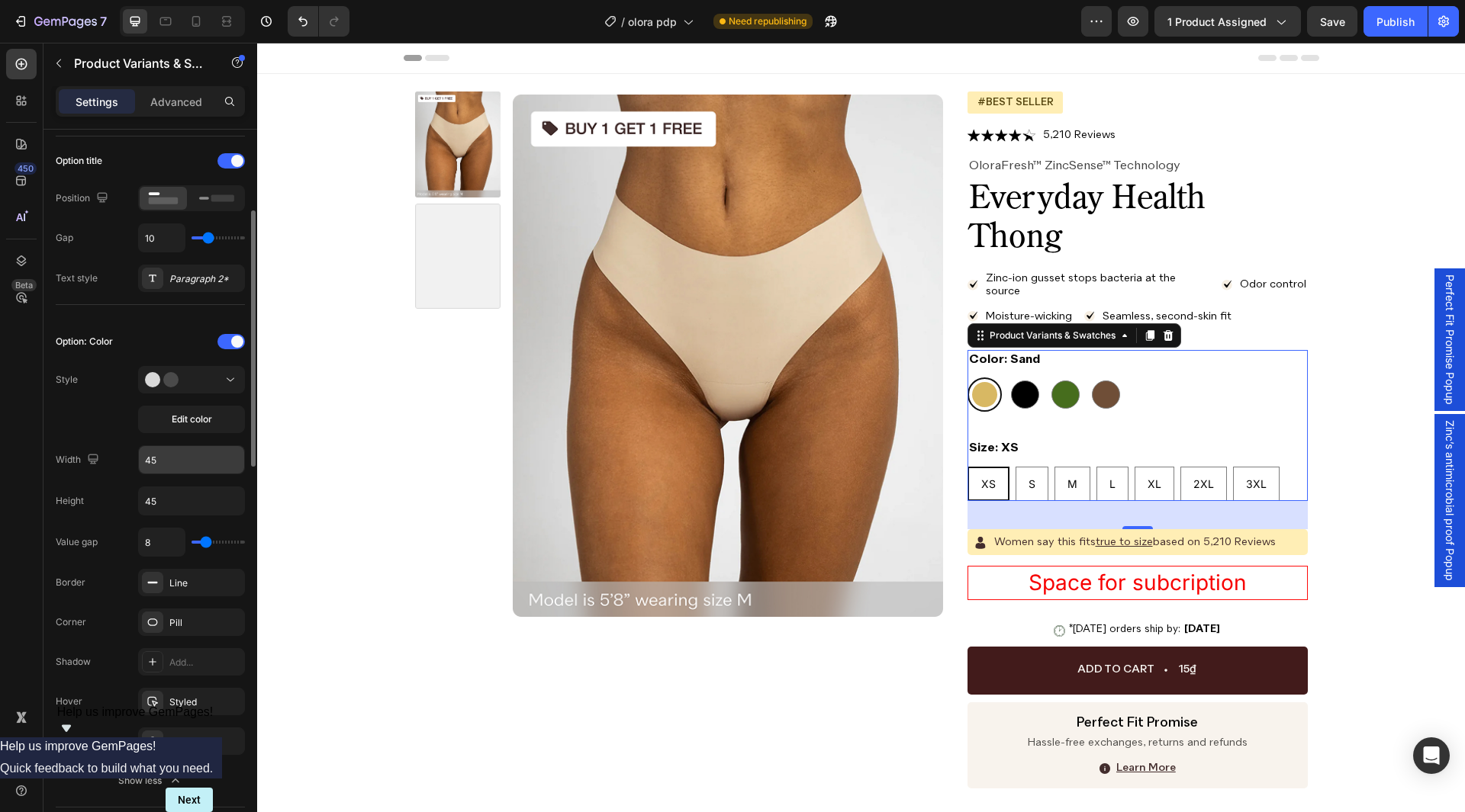
click at [156, 463] on input "45" at bounding box center [191, 460] width 105 height 28
type input "34"
click at [160, 501] on input "45" at bounding box center [191, 501] width 105 height 28
paste input "34"
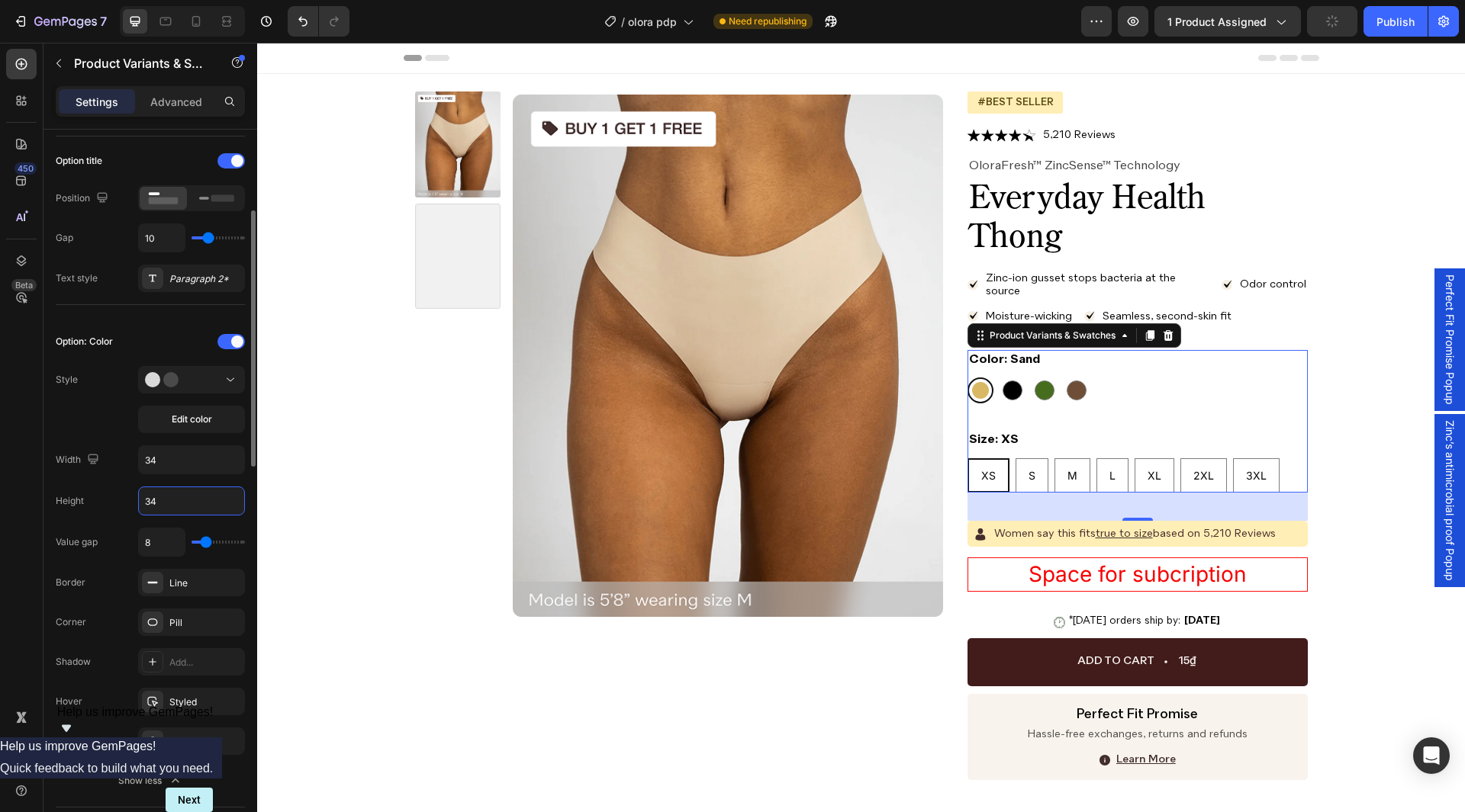
type input "34"
click at [180, 583] on div "Line" at bounding box center [191, 583] width 44 height 13
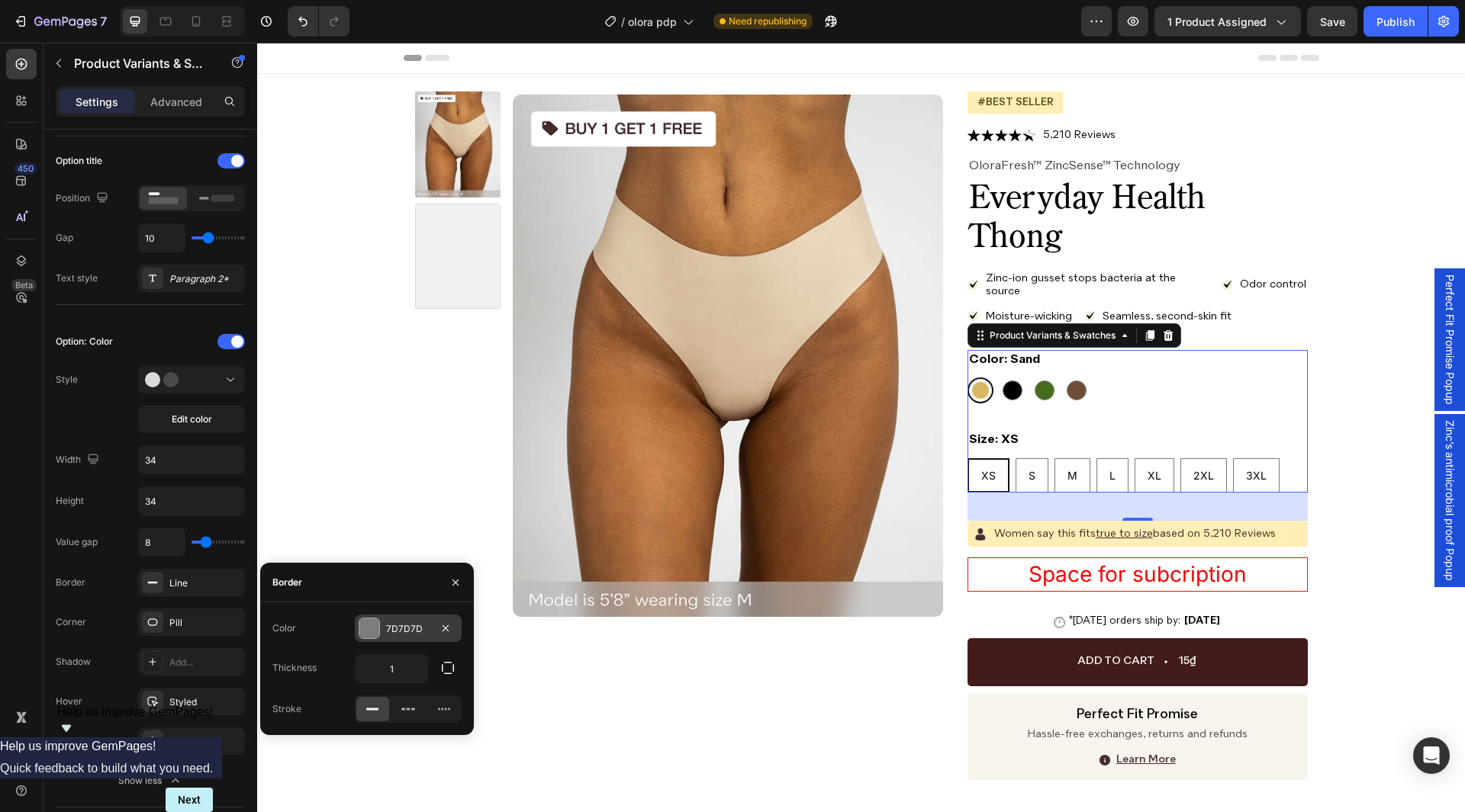
click at [389, 632] on div "7D7D7D" at bounding box center [408, 629] width 44 height 13
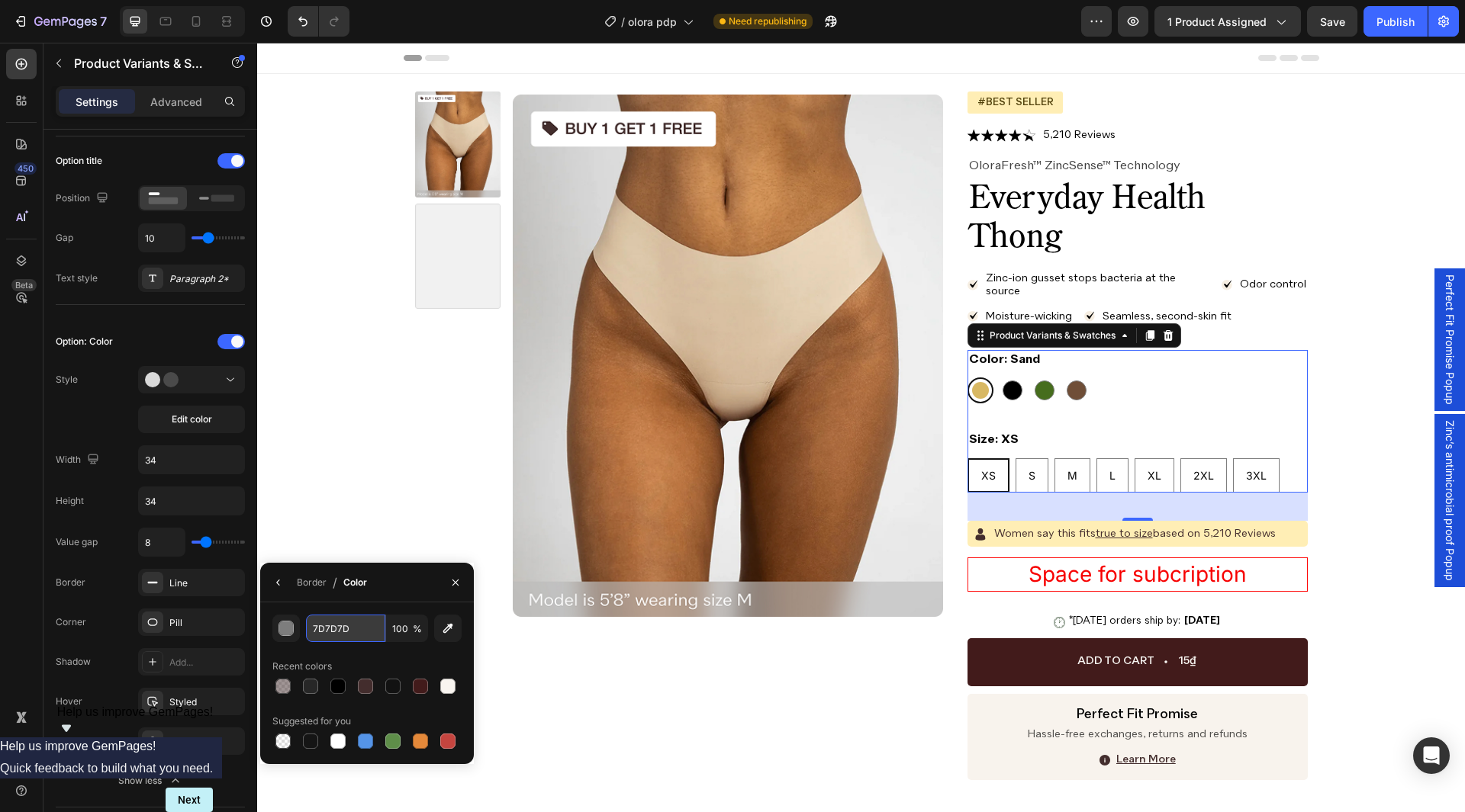
click at [334, 625] on input "7D7D7D" at bounding box center [345, 628] width 80 height 28
paste input "#432D2"
click at [375, 601] on div "Border / Color" at bounding box center [367, 583] width 213 height 39
type input "432D2D"
click at [306, 583] on div "Border" at bounding box center [311, 583] width 30 height 13
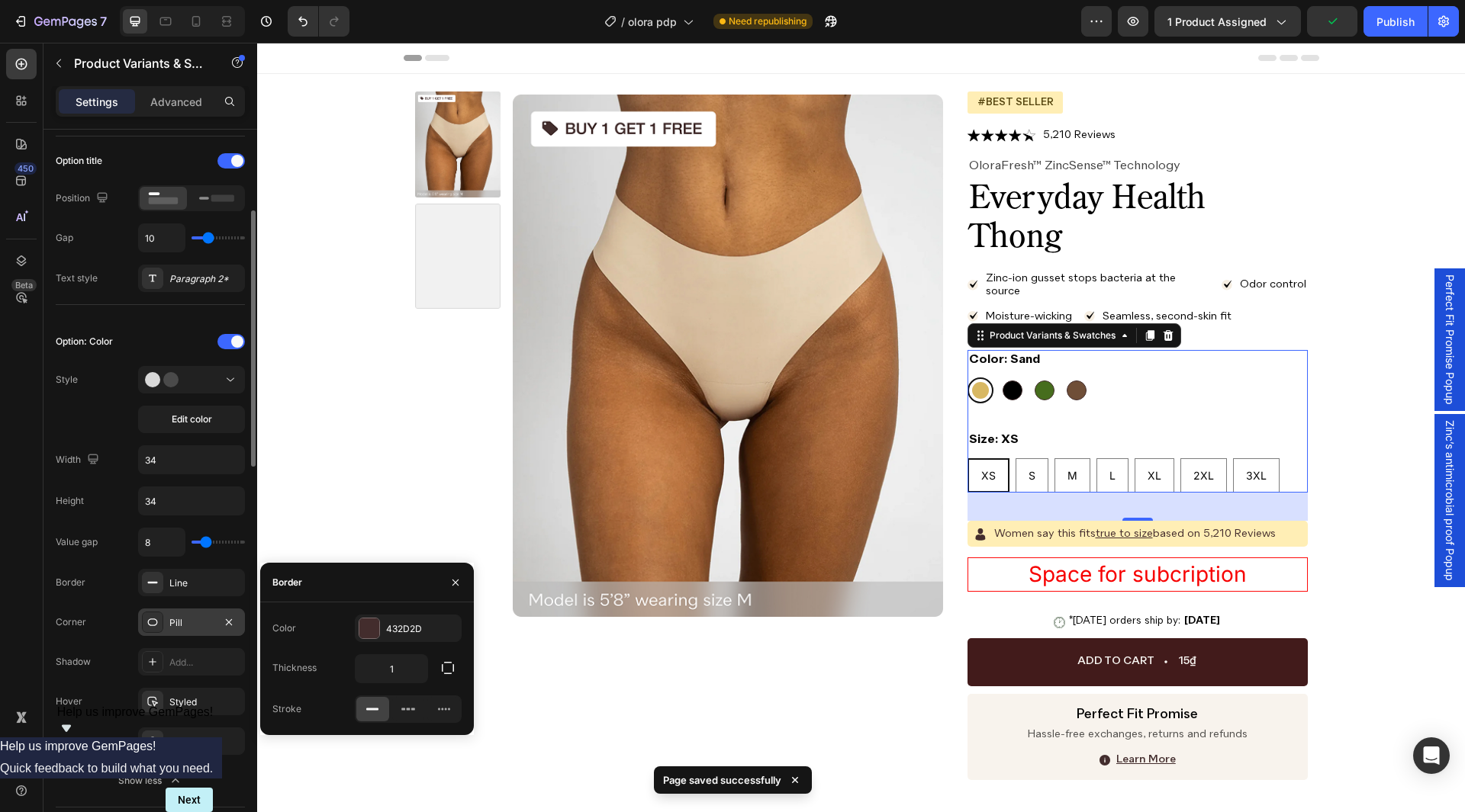
click at [179, 622] on div "Pill" at bounding box center [191, 623] width 44 height 13
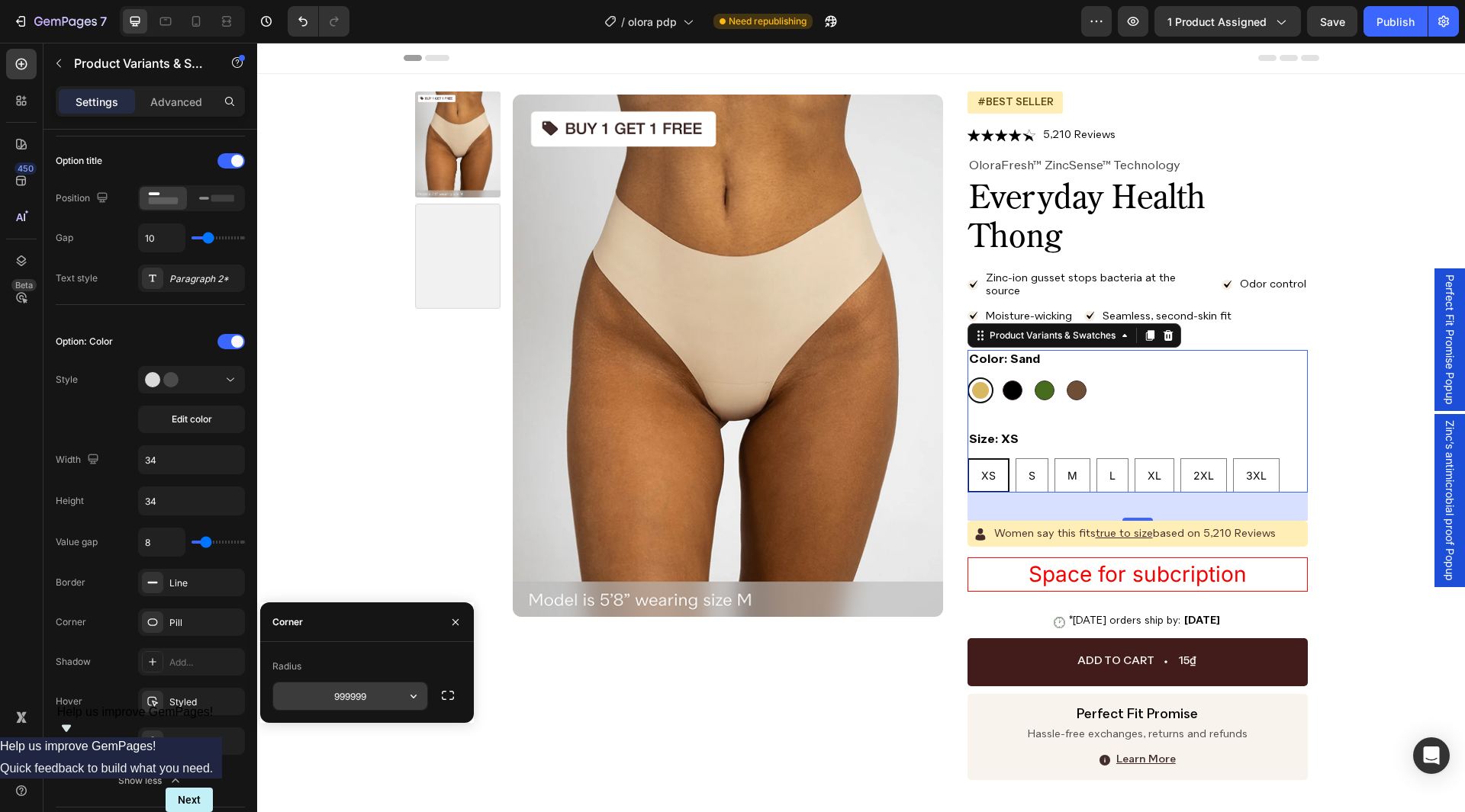
click at [360, 689] on input "999999" at bounding box center [351, 696] width 154 height 28
type input "4"
click at [377, 640] on div "Corner" at bounding box center [367, 622] width 213 height 39
click at [455, 629] on button "button" at bounding box center [455, 622] width 24 height 24
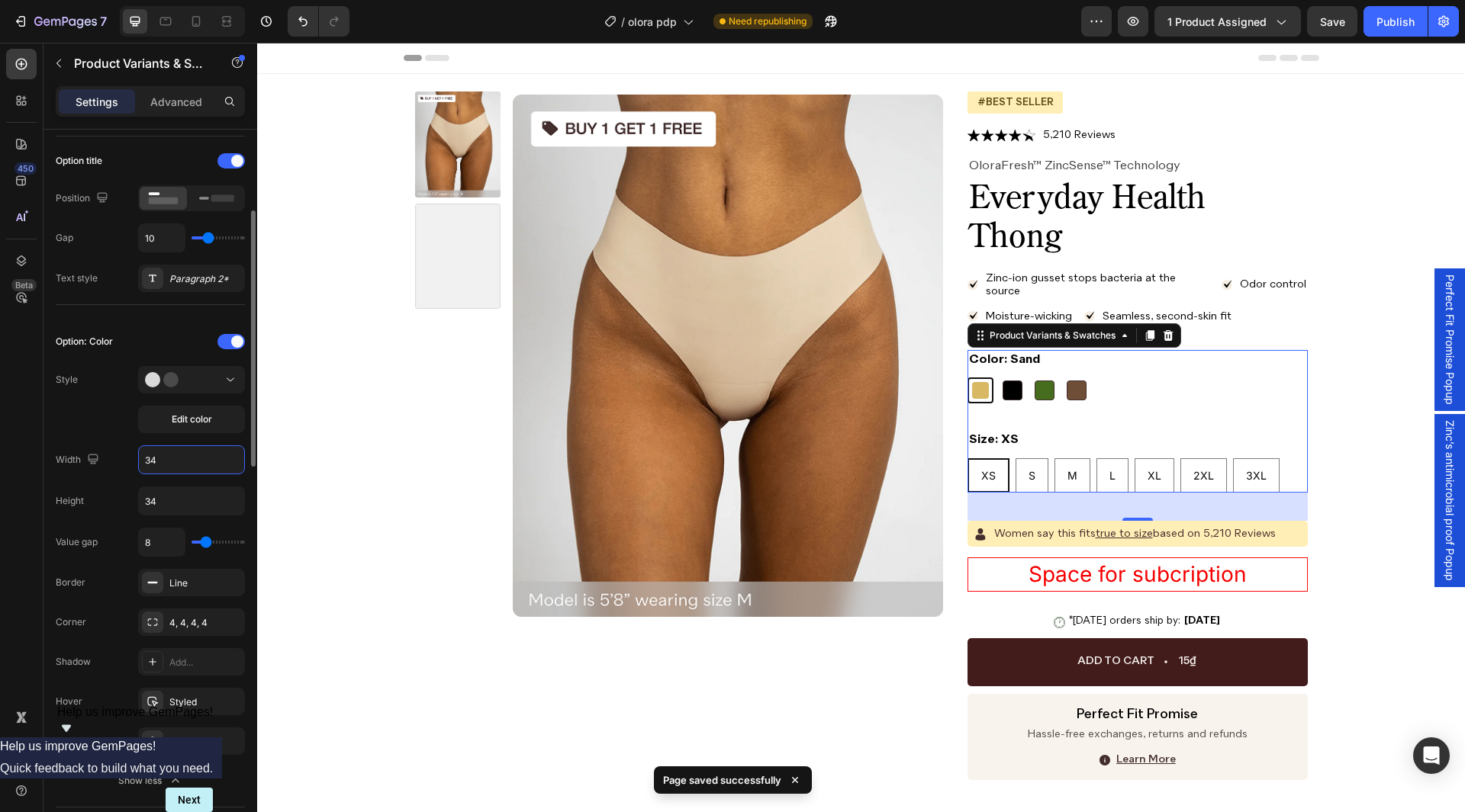
click at [168, 472] on input "34" at bounding box center [191, 460] width 105 height 28
type input "39"
click at [188, 489] on input "34" at bounding box center [191, 501] width 105 height 28
paste input "9"
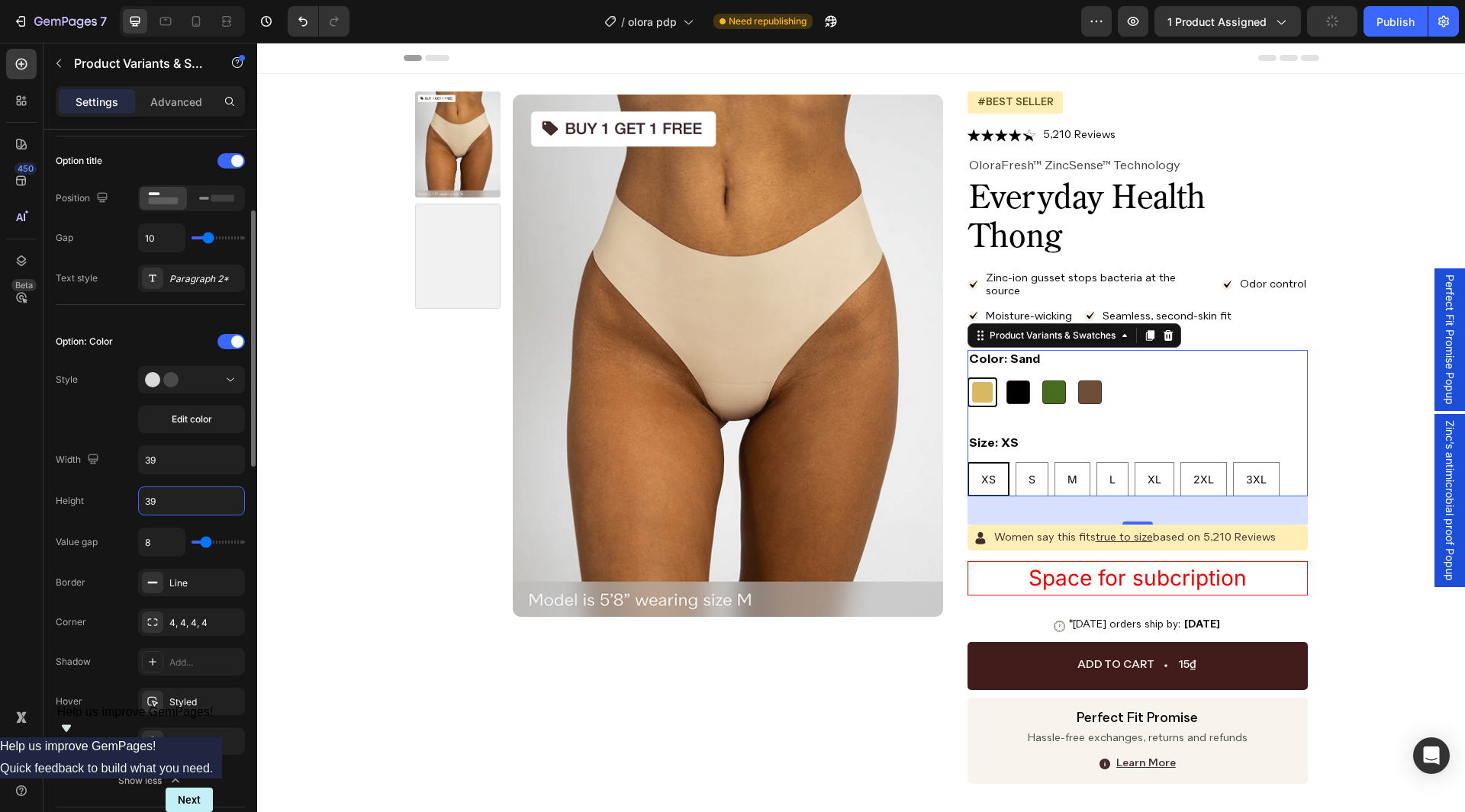
type input "39"
click at [90, 428] on div "Style Edit color" at bounding box center [150, 400] width 189 height 67
click at [225, 698] on icon "button" at bounding box center [230, 702] width 13 height 13
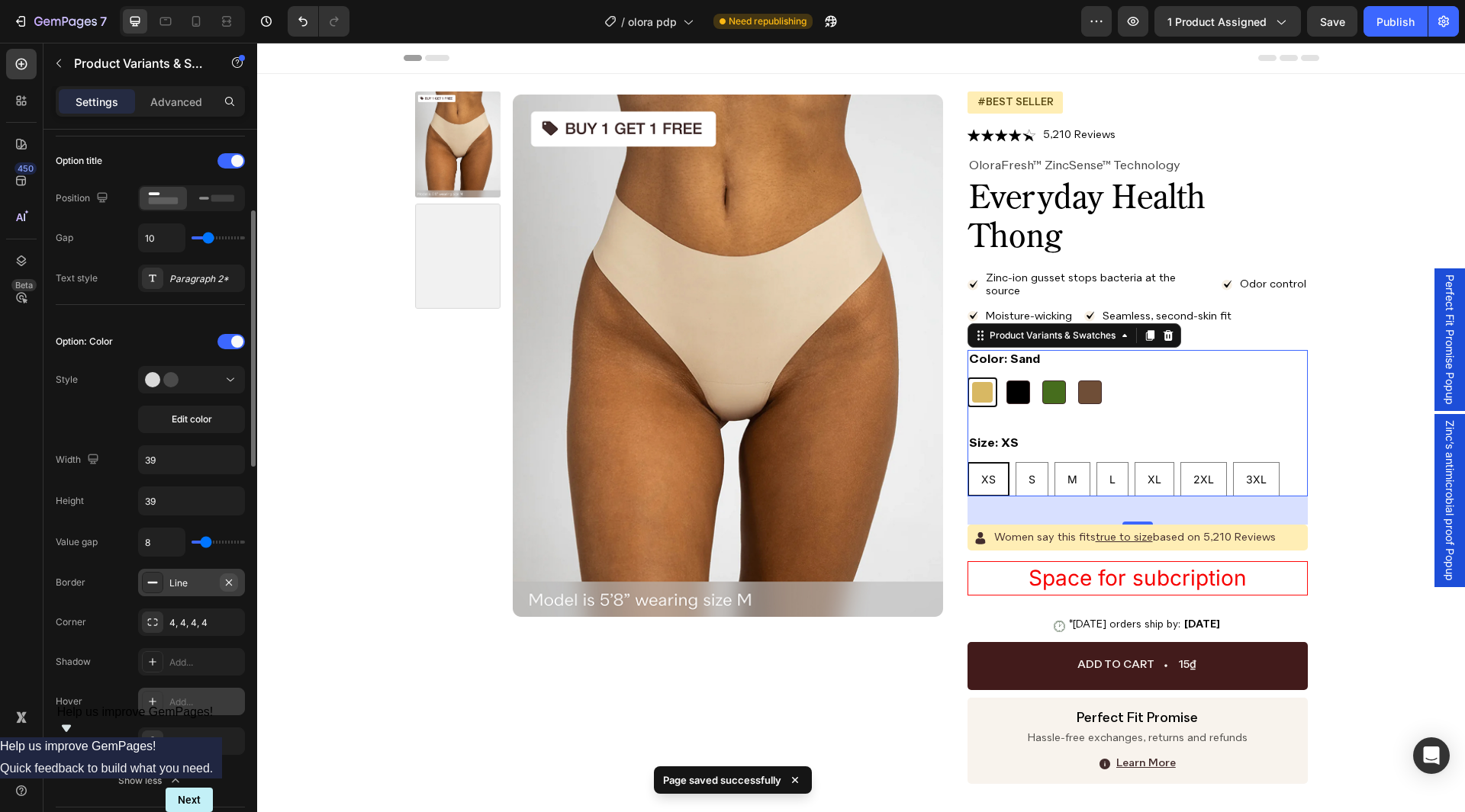
click at [230, 583] on icon "button" at bounding box center [229, 582] width 6 height 6
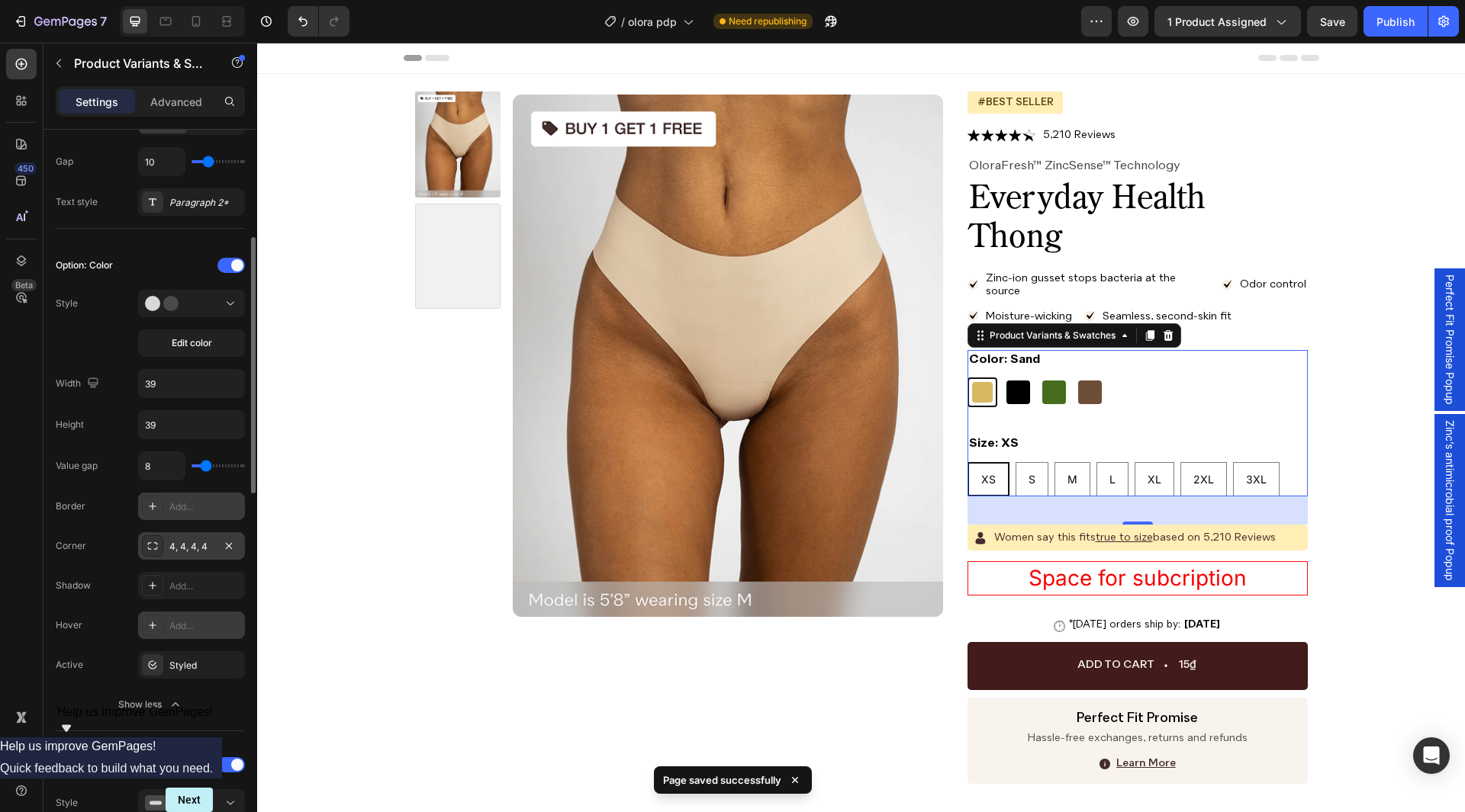
click at [186, 554] on div "4, 4, 4, 4" at bounding box center [191, 546] width 107 height 28
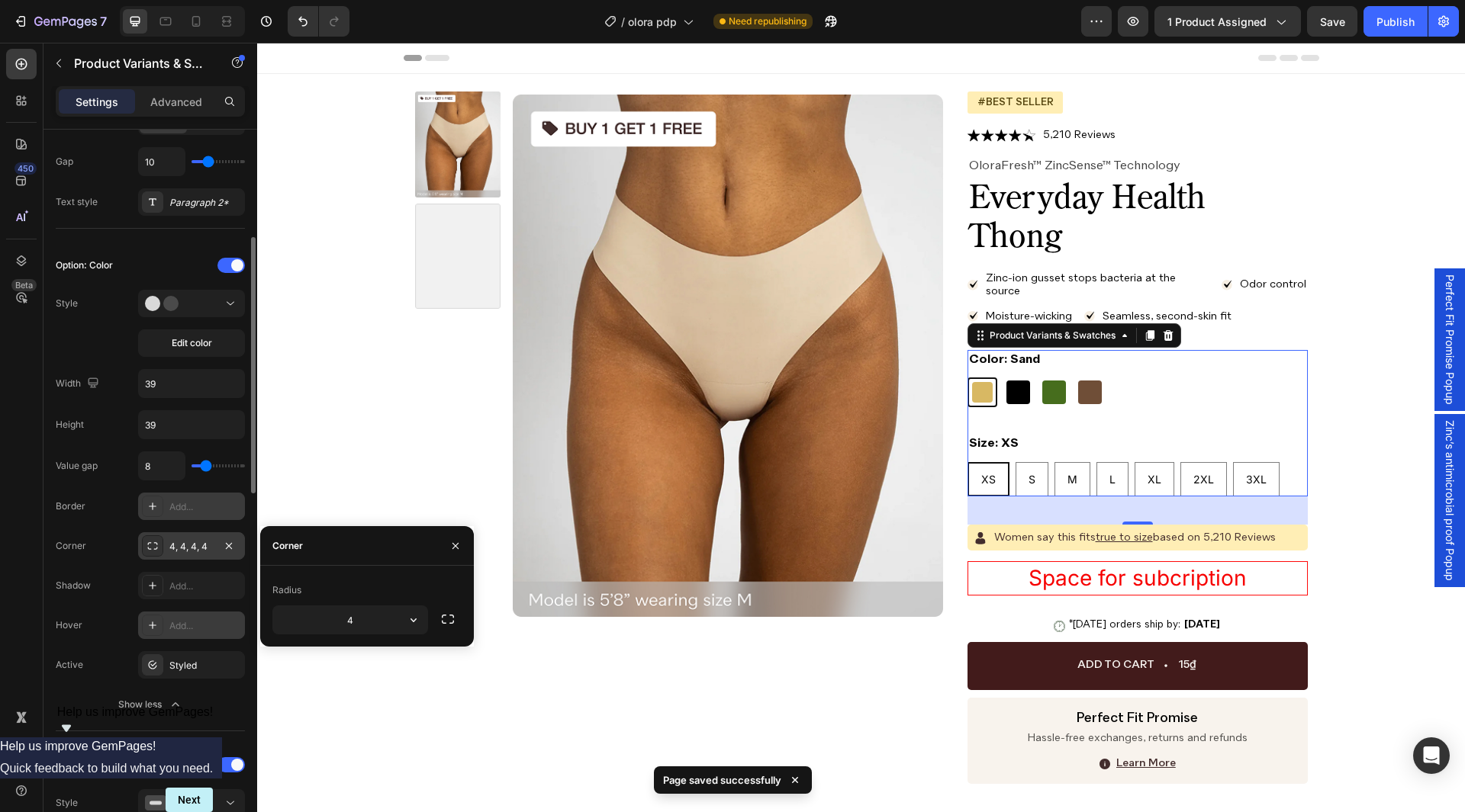
click at [186, 554] on div "4, 4, 4, 4" at bounding box center [191, 546] width 107 height 28
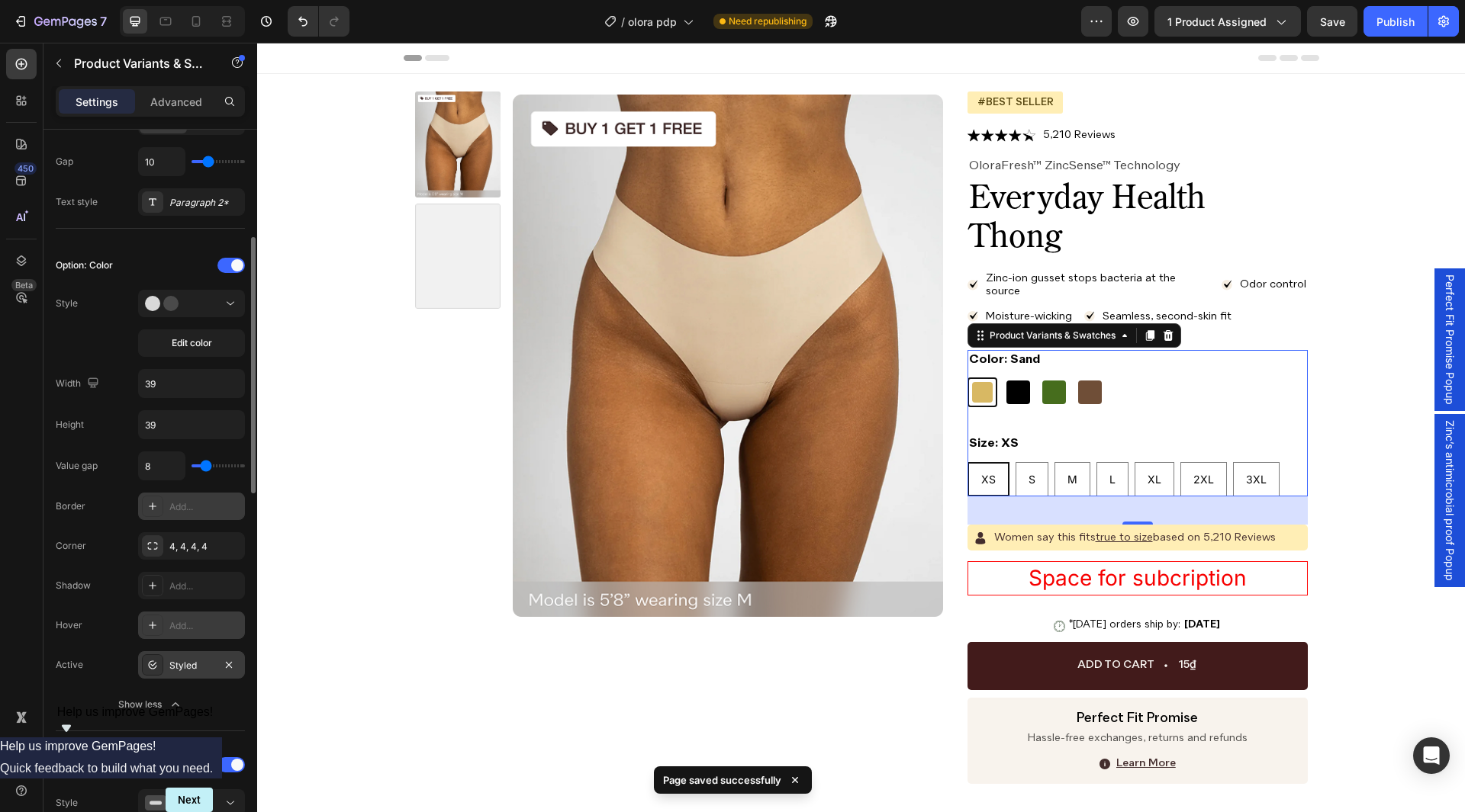
click at [174, 666] on div "Styled" at bounding box center [191, 665] width 44 height 13
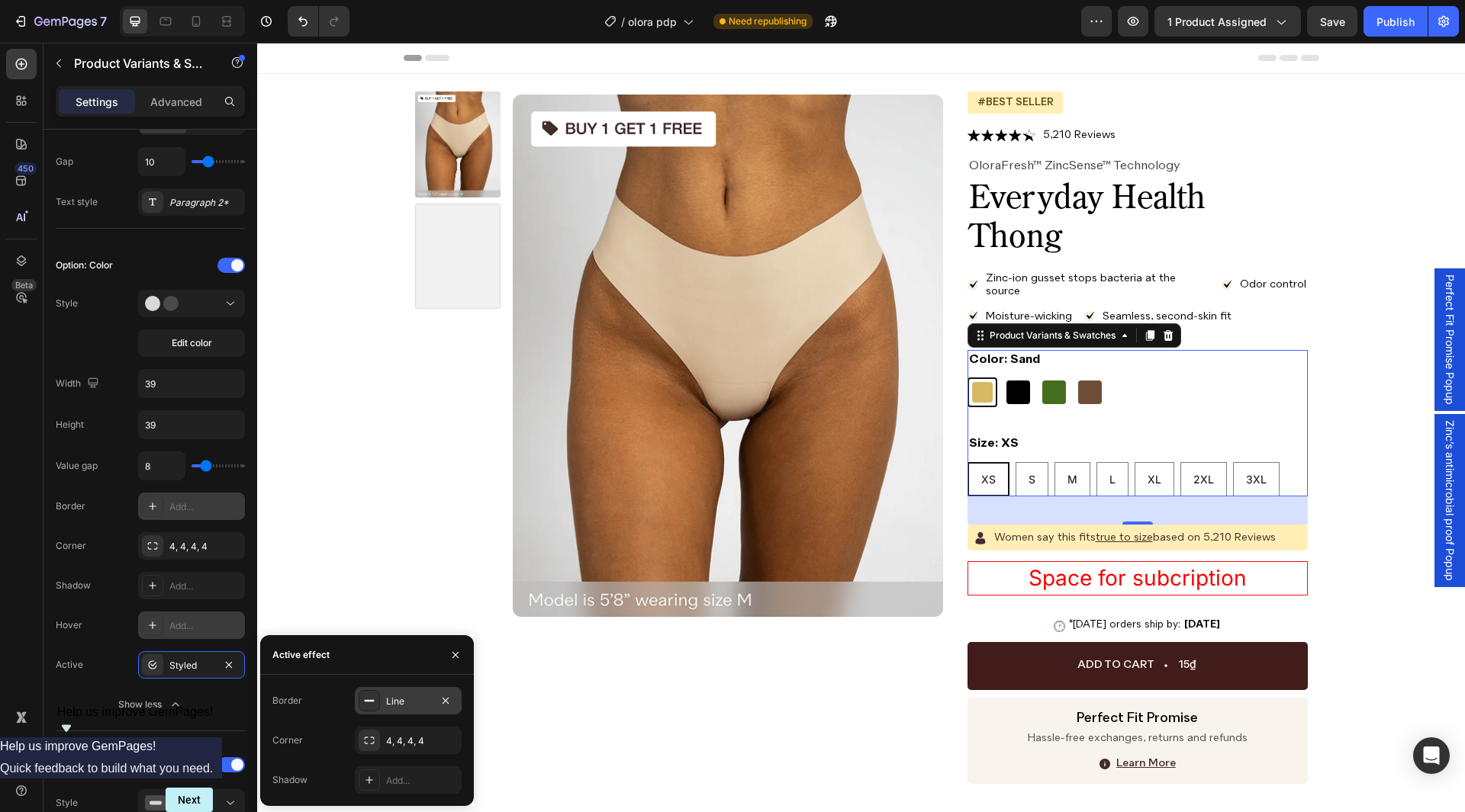
click at [381, 710] on div "Line" at bounding box center [408, 701] width 107 height 28
click at [406, 740] on input "2" at bounding box center [392, 739] width 72 height 28
type input "1"
click at [413, 697] on div "121212" at bounding box center [408, 700] width 44 height 13
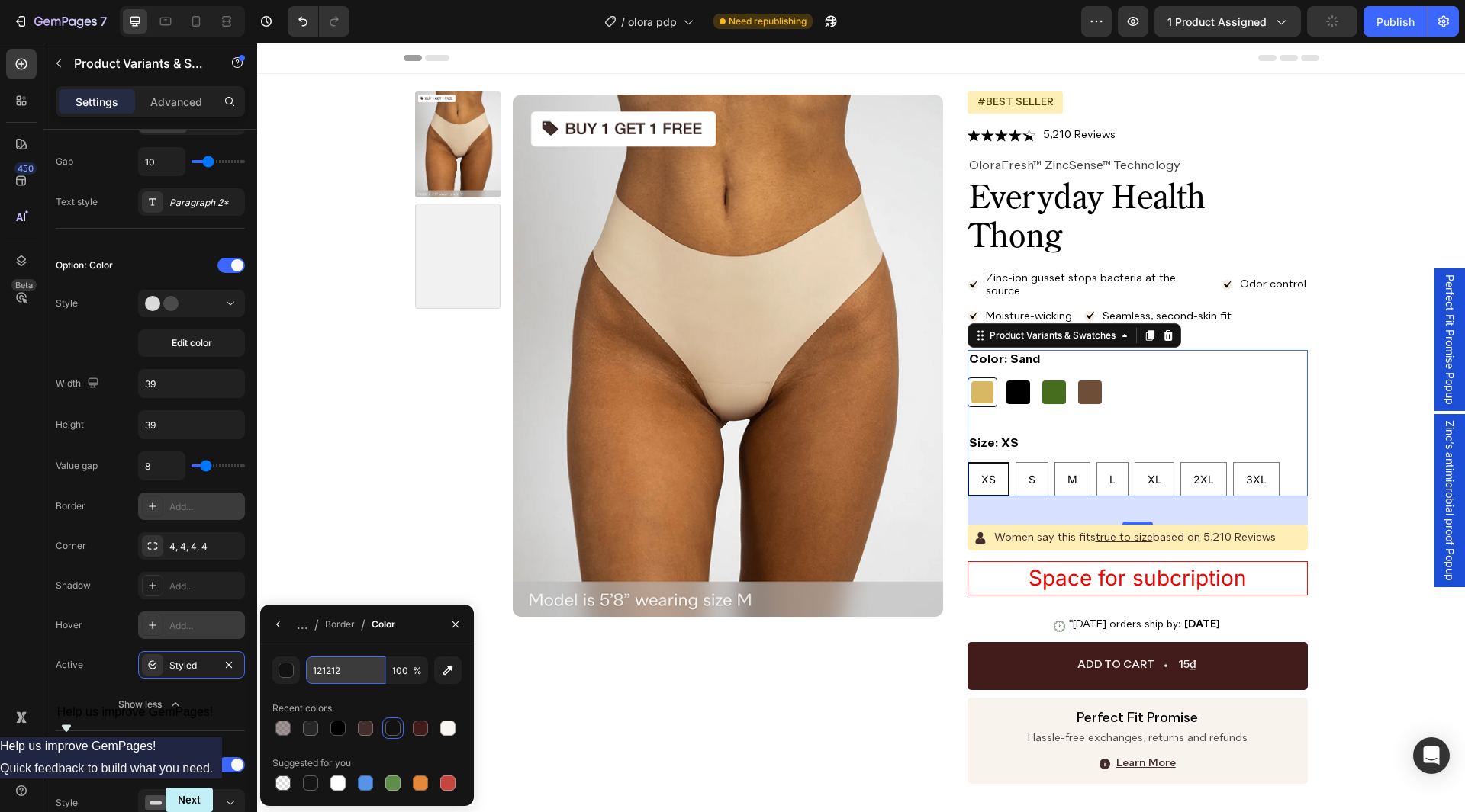
click at [351, 671] on input "121212" at bounding box center [345, 670] width 80 height 28
paste input "#432D2D"
type input "#432D2D"
click at [382, 658] on input "#432D2D" at bounding box center [345, 670] width 80 height 28
click at [337, 624] on div "Border" at bounding box center [340, 624] width 30 height 13
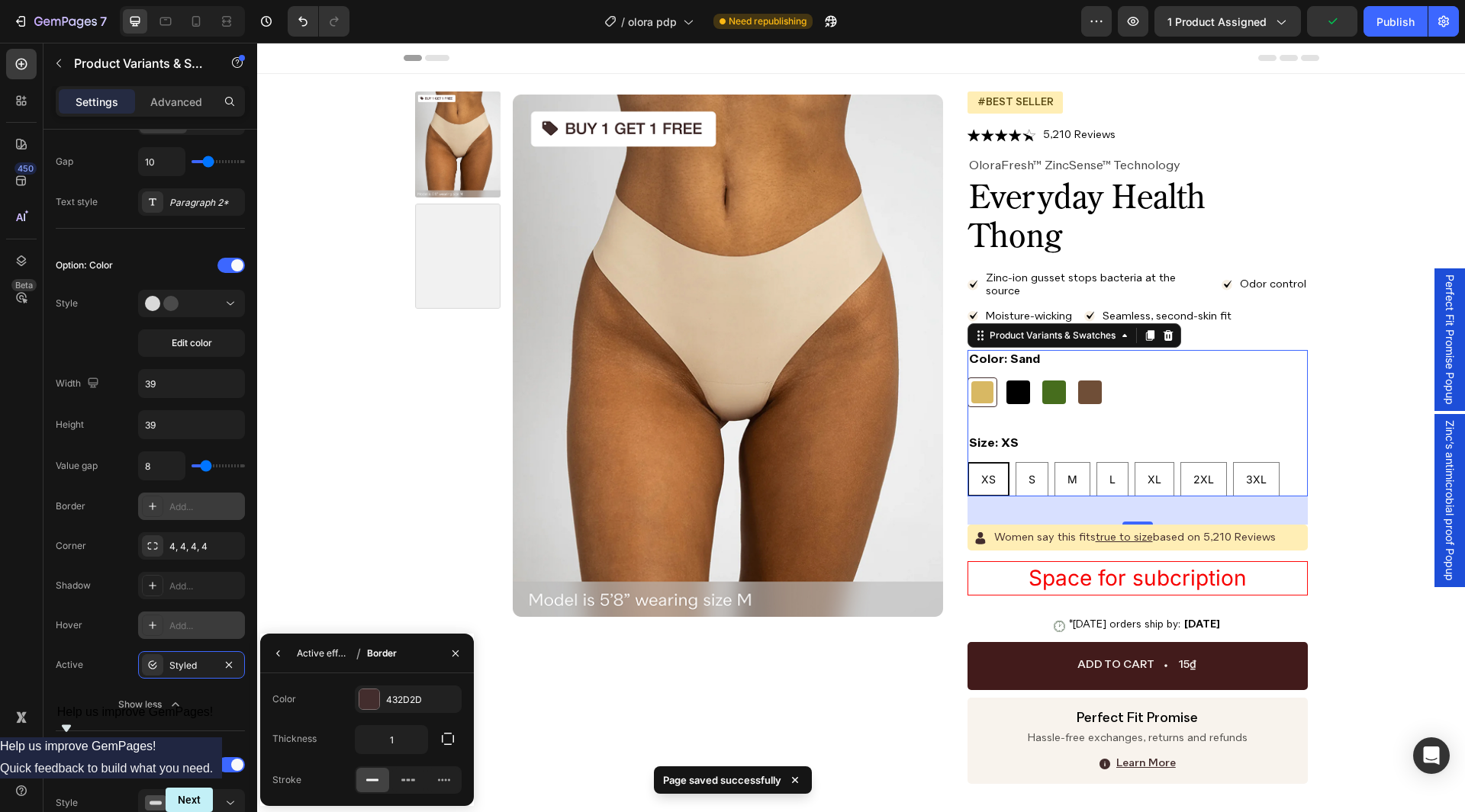
click at [308, 660] on div "Active effect" at bounding box center [324, 653] width 54 height 13
click at [406, 746] on div "4, 4, 4, 4" at bounding box center [408, 741] width 44 height 13
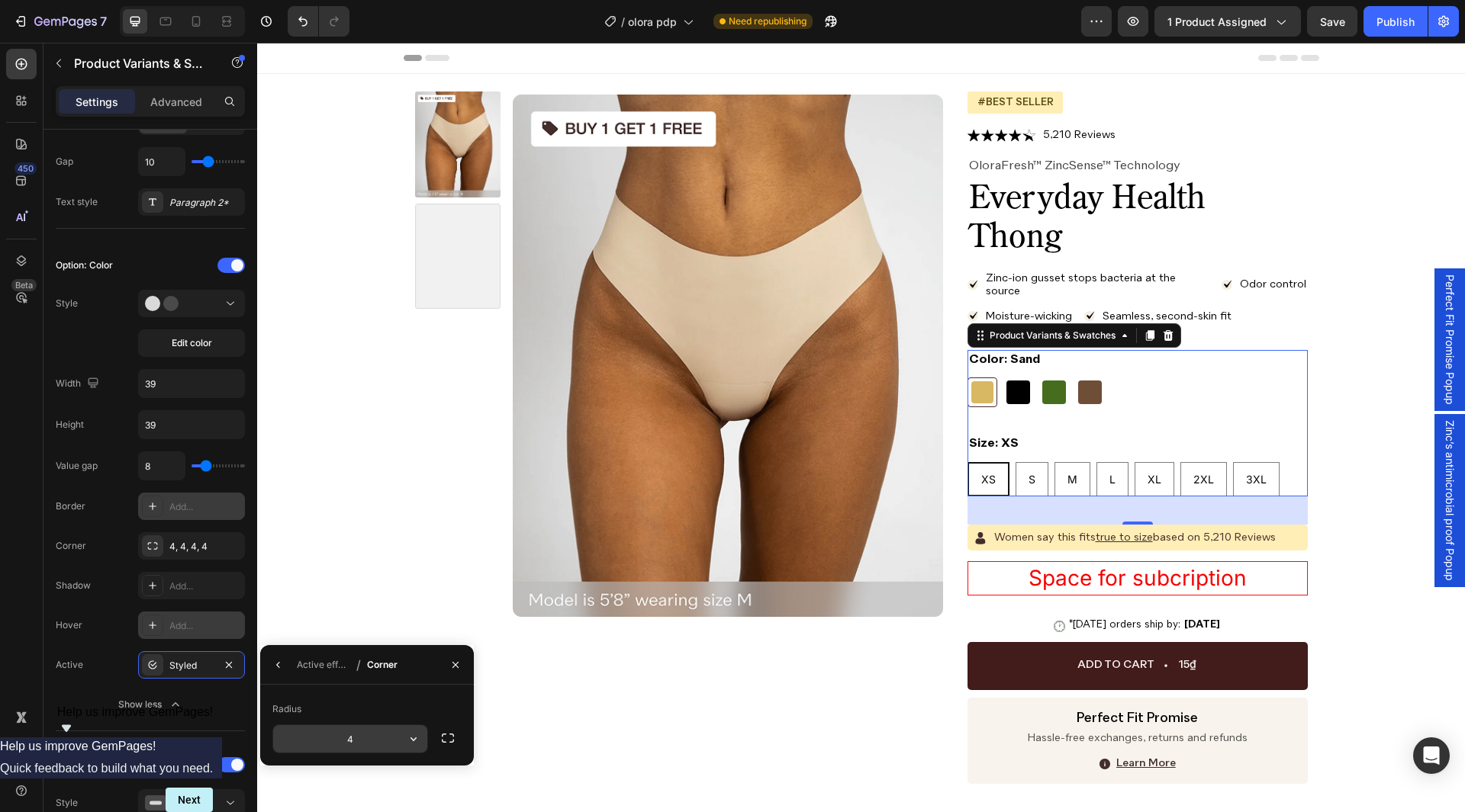
click at [366, 737] on input "4" at bounding box center [351, 739] width 154 height 28
paste input "6px"
click at [385, 714] on div "Radius" at bounding box center [367, 709] width 189 height 24
type input "6"
drag, startPoint x: 448, startPoint y: 660, endPoint x: 195, endPoint y: 607, distance: 258.5
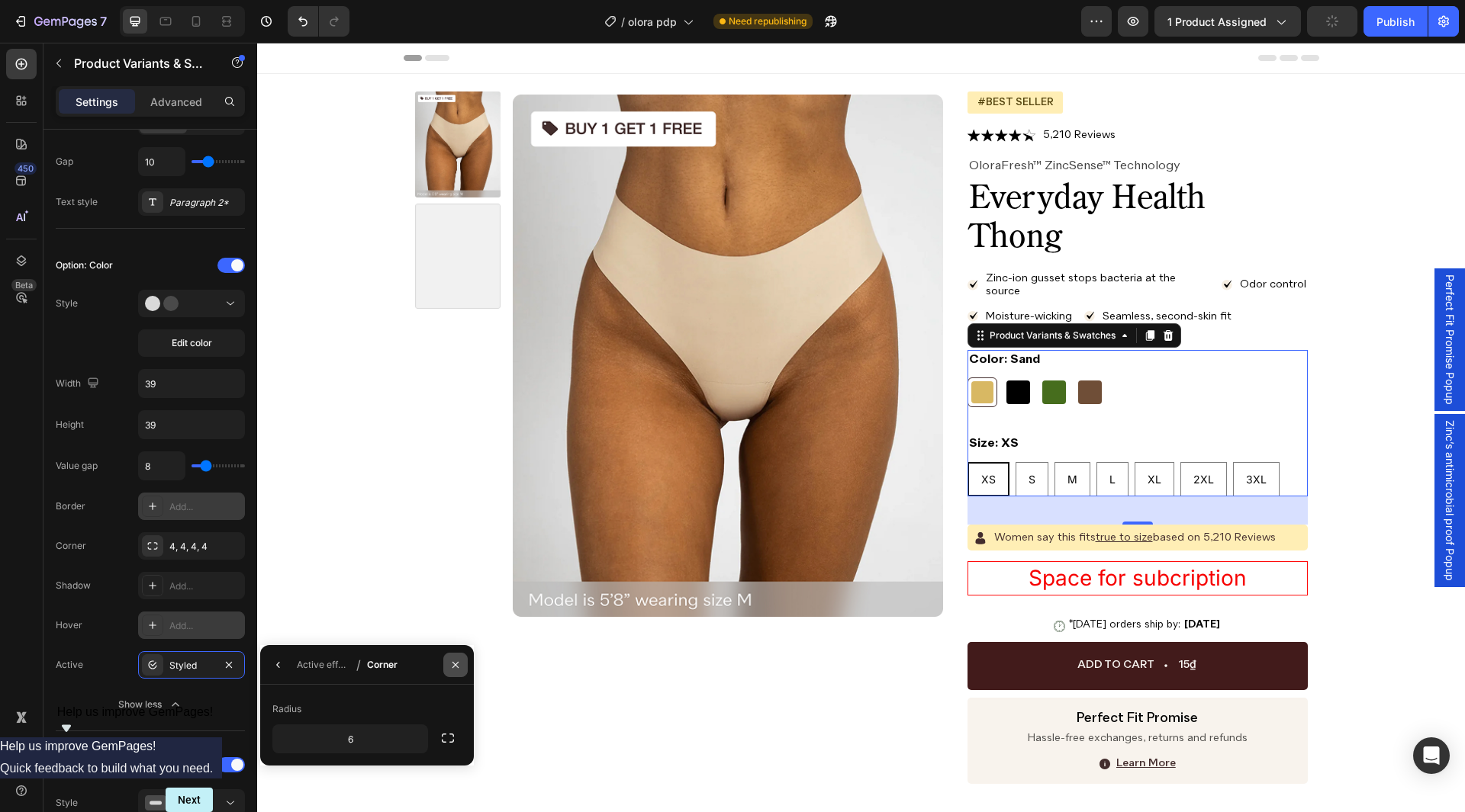
click at [448, 660] on button "button" at bounding box center [455, 665] width 24 height 24
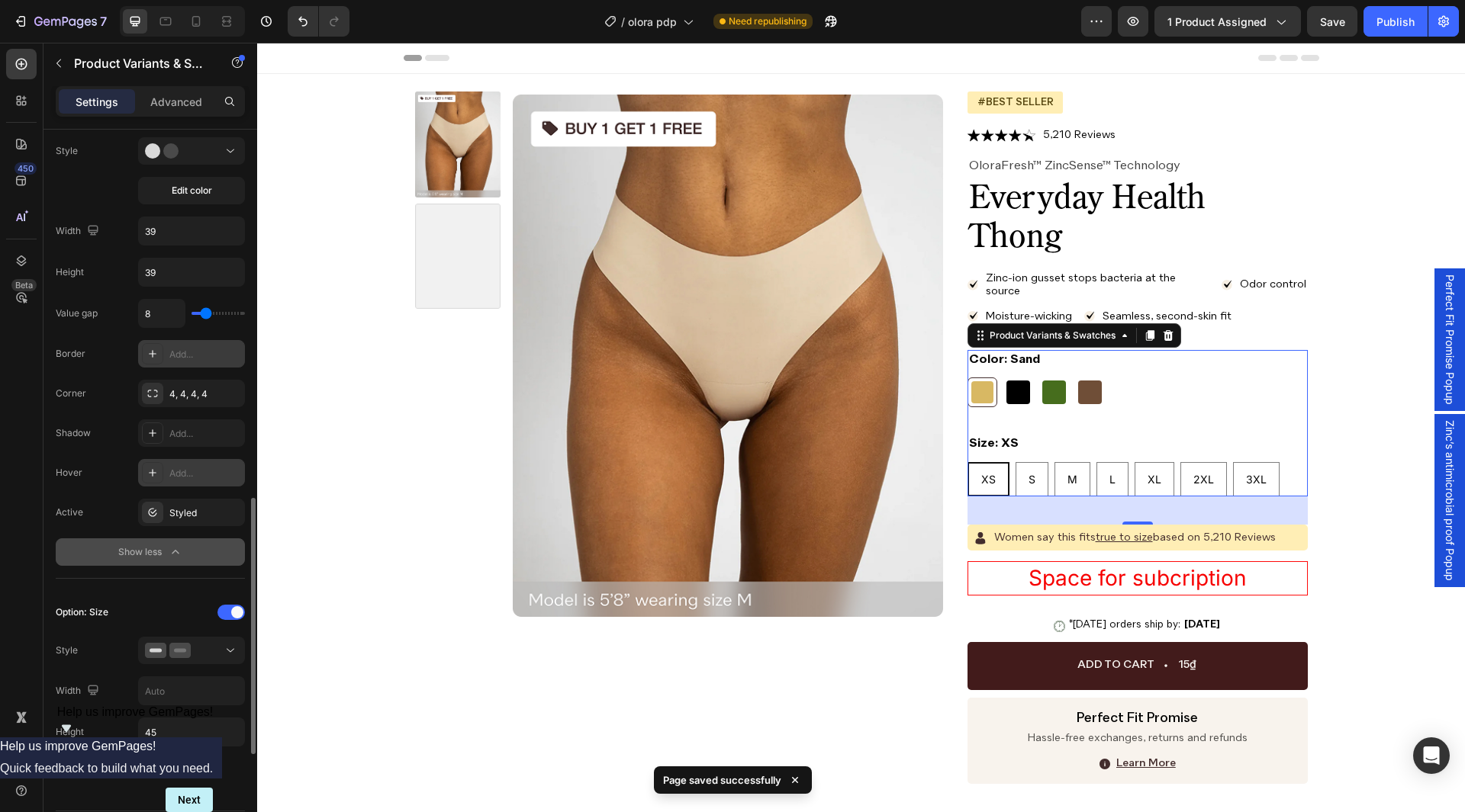
scroll to position [610, 0]
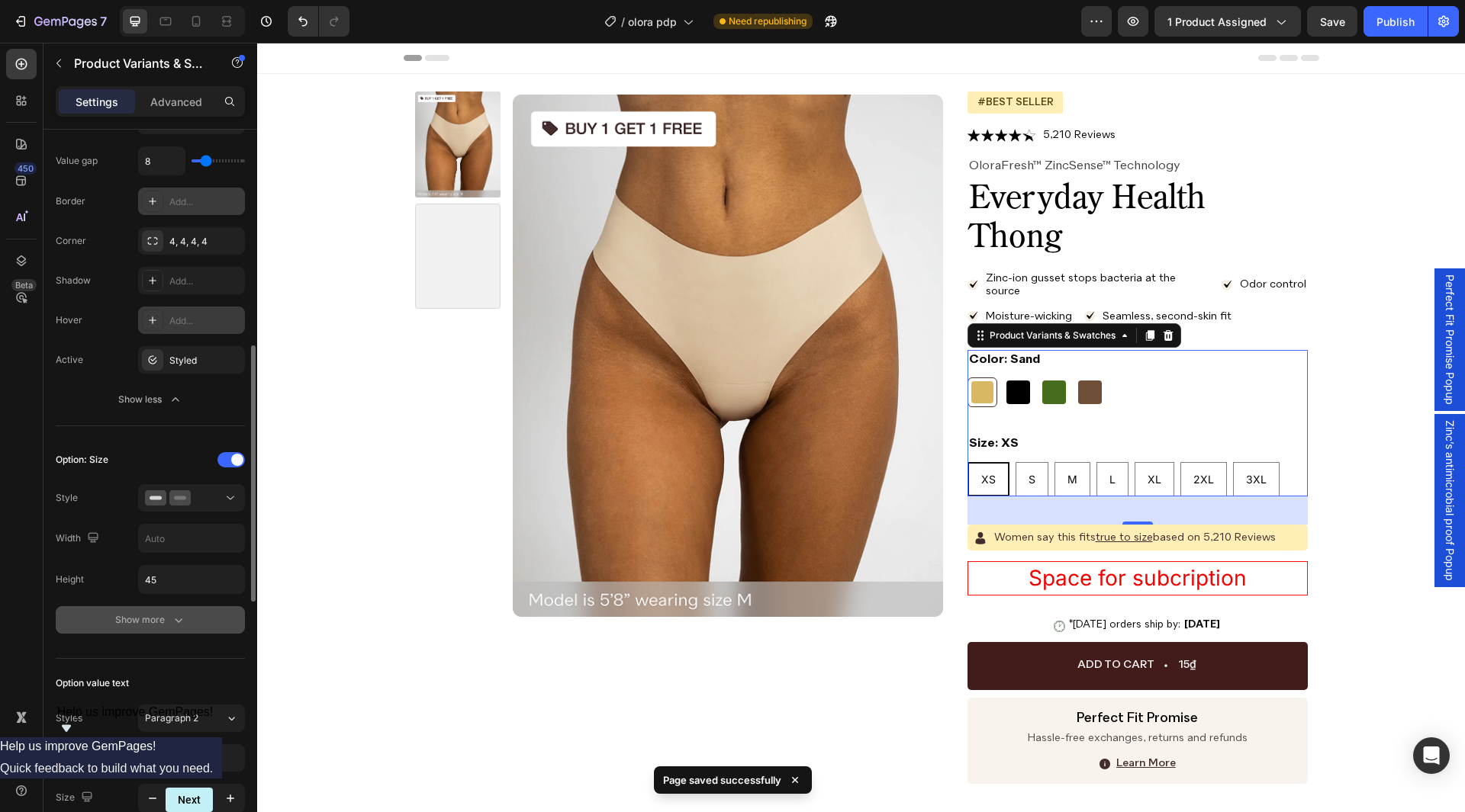
click at [169, 616] on div "Show more" at bounding box center [151, 619] width 71 height 15
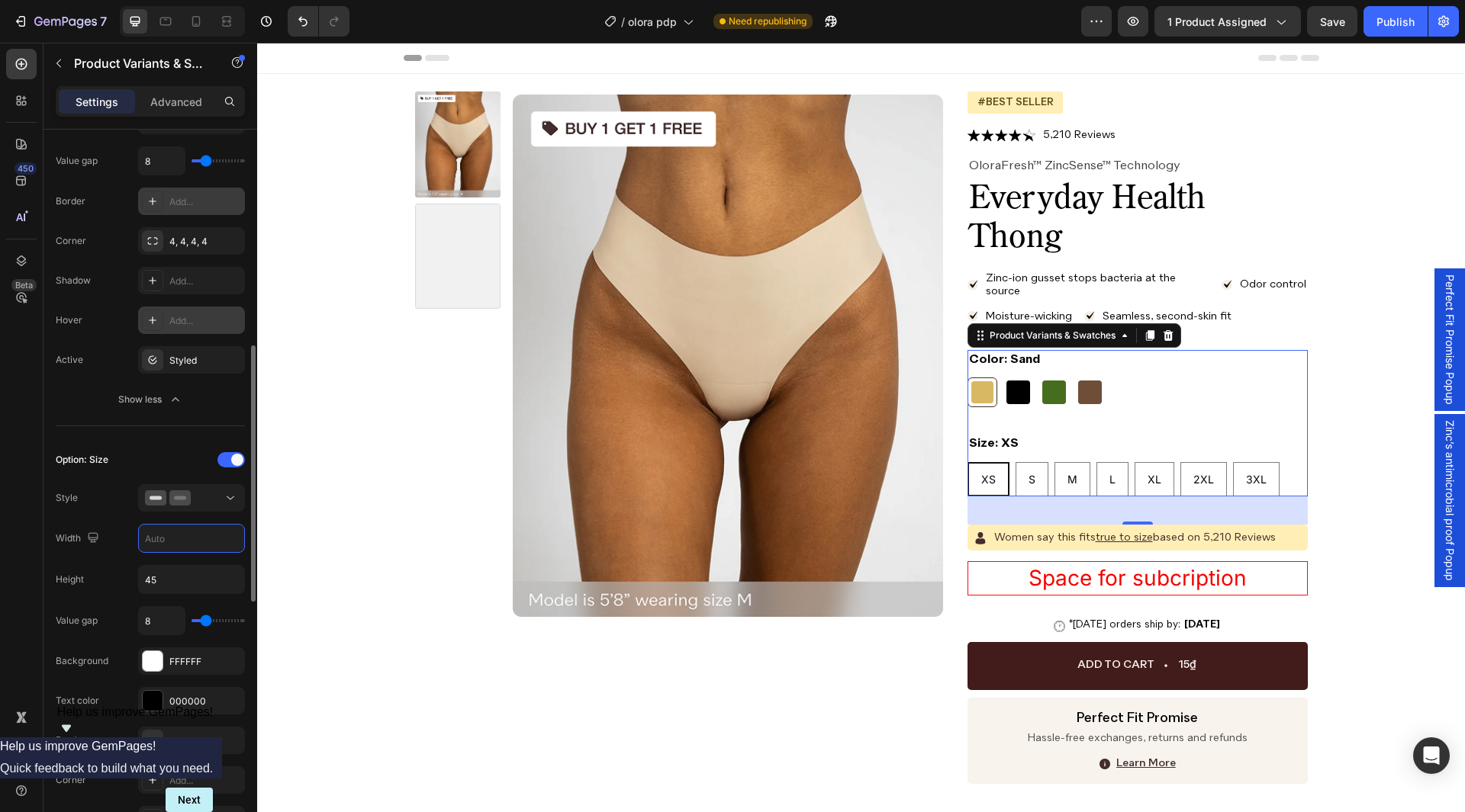
click at [181, 543] on input "text" at bounding box center [191, 539] width 105 height 28
type input "55"
click at [133, 455] on div "Option: Size" at bounding box center [150, 460] width 189 height 24
click at [171, 584] on input "45" at bounding box center [191, 580] width 105 height 28
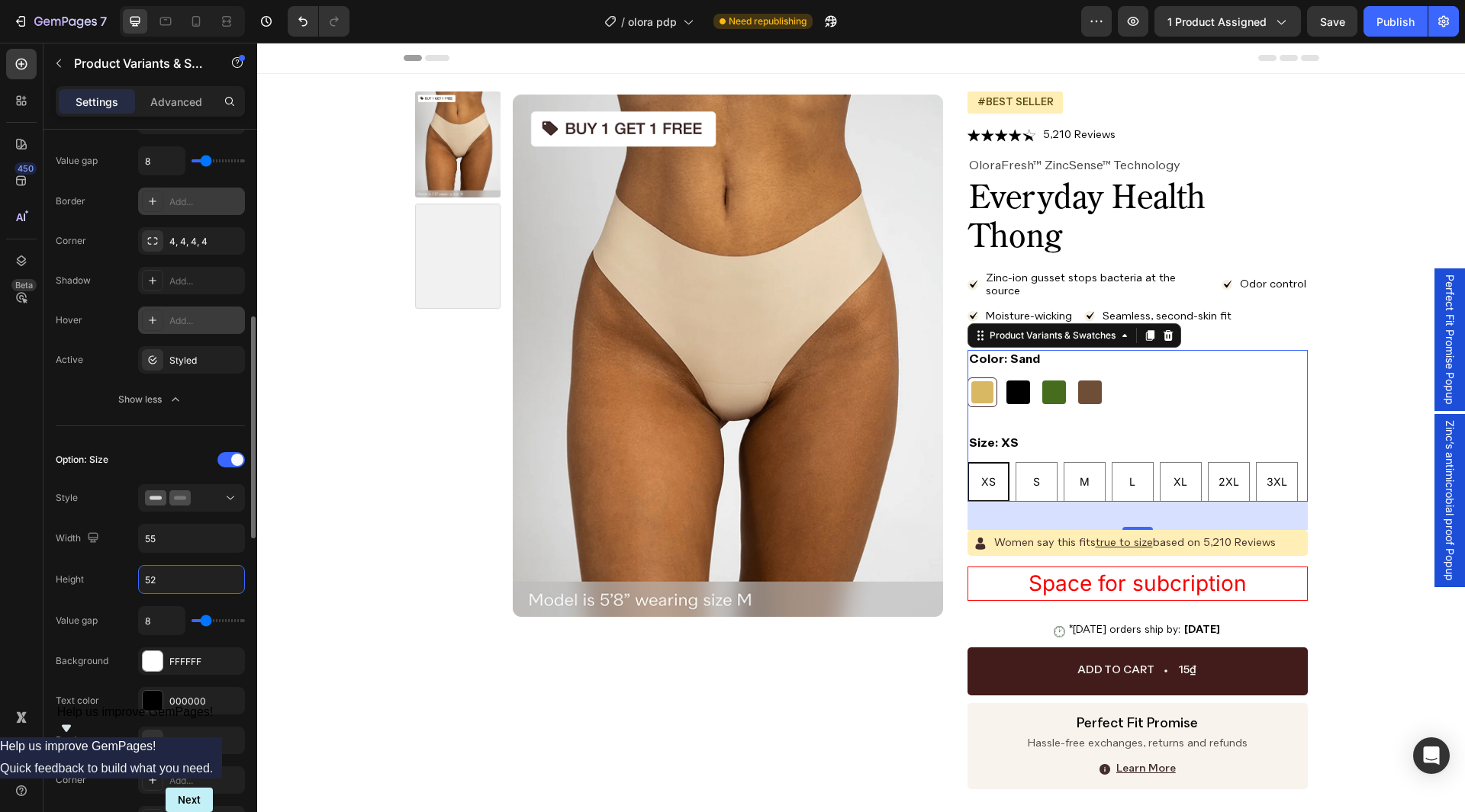
type input "52"
click at [182, 538] on input "55" at bounding box center [191, 539] width 105 height 28
type input "54"
click at [160, 454] on div "Option: Size" at bounding box center [150, 460] width 189 height 24
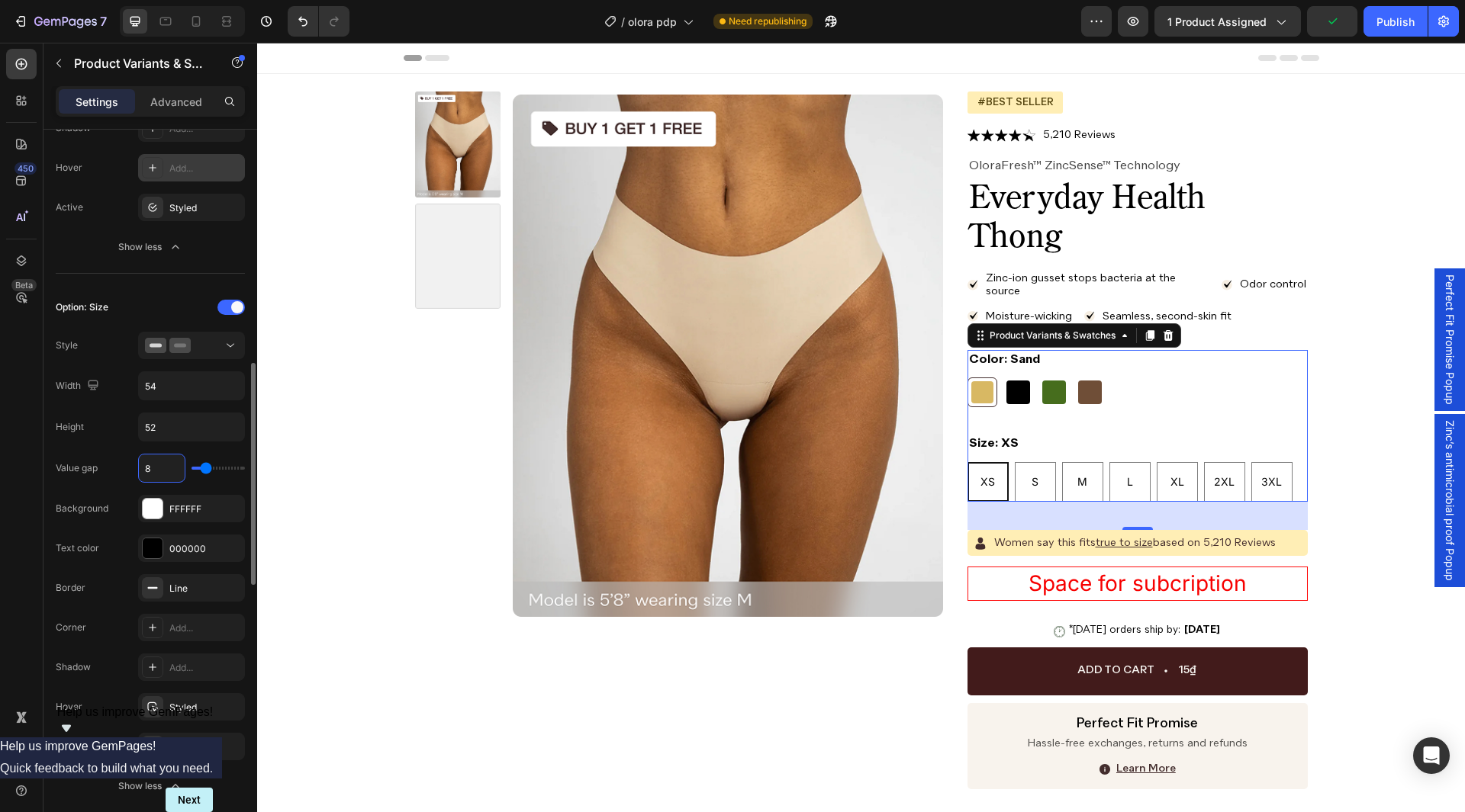
click at [160, 466] on input "8" at bounding box center [161, 468] width 46 height 28
type input "9"
click at [193, 519] on div "FFFFFF" at bounding box center [191, 508] width 107 height 28
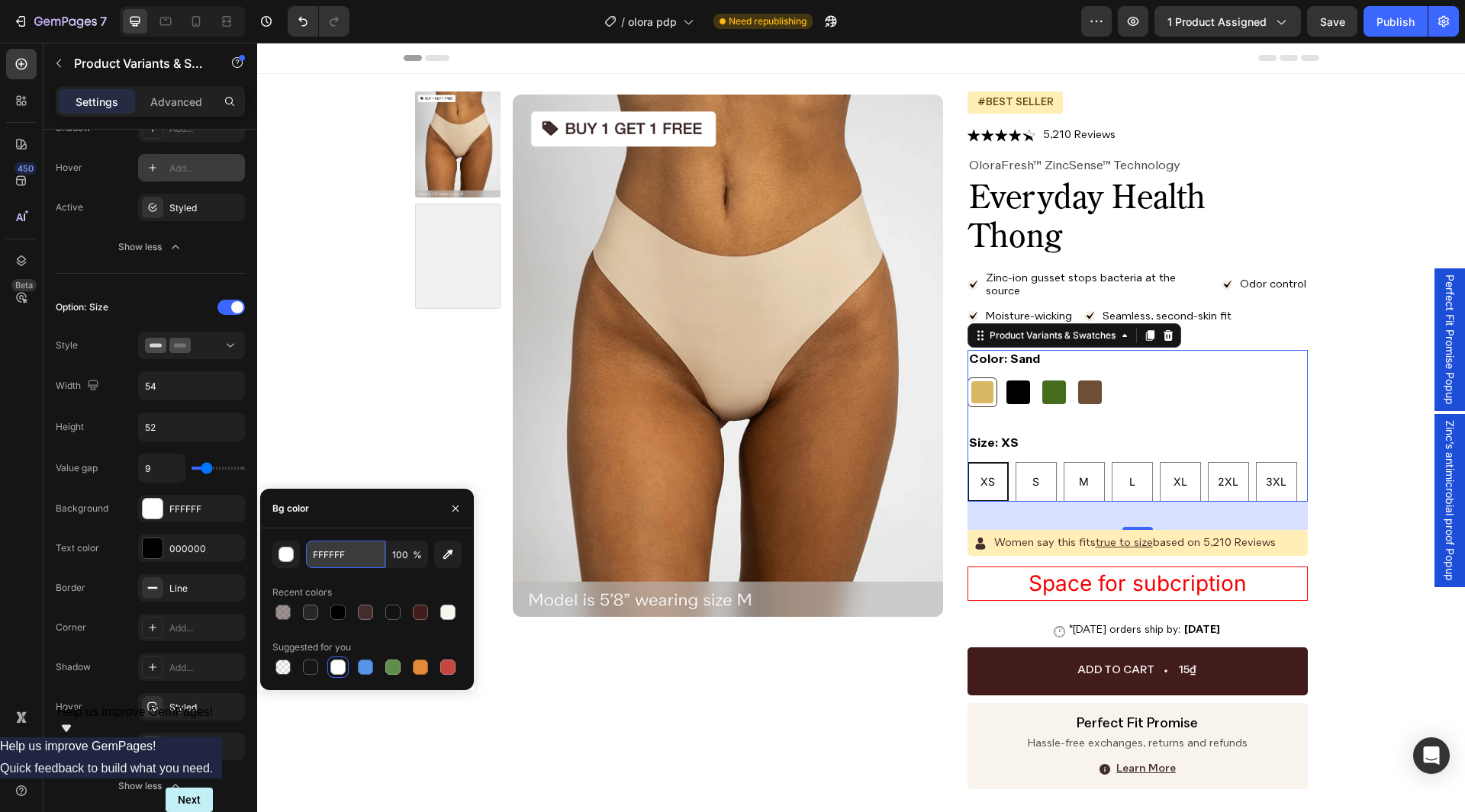
click at [353, 556] on input "FFFFFF" at bounding box center [345, 554] width 80 height 28
paste input "#F7F7F7"
click at [376, 524] on div "Bg color" at bounding box center [367, 509] width 213 height 39
type input "F7F7F7"
click at [167, 553] on div "000000" at bounding box center [191, 549] width 107 height 28
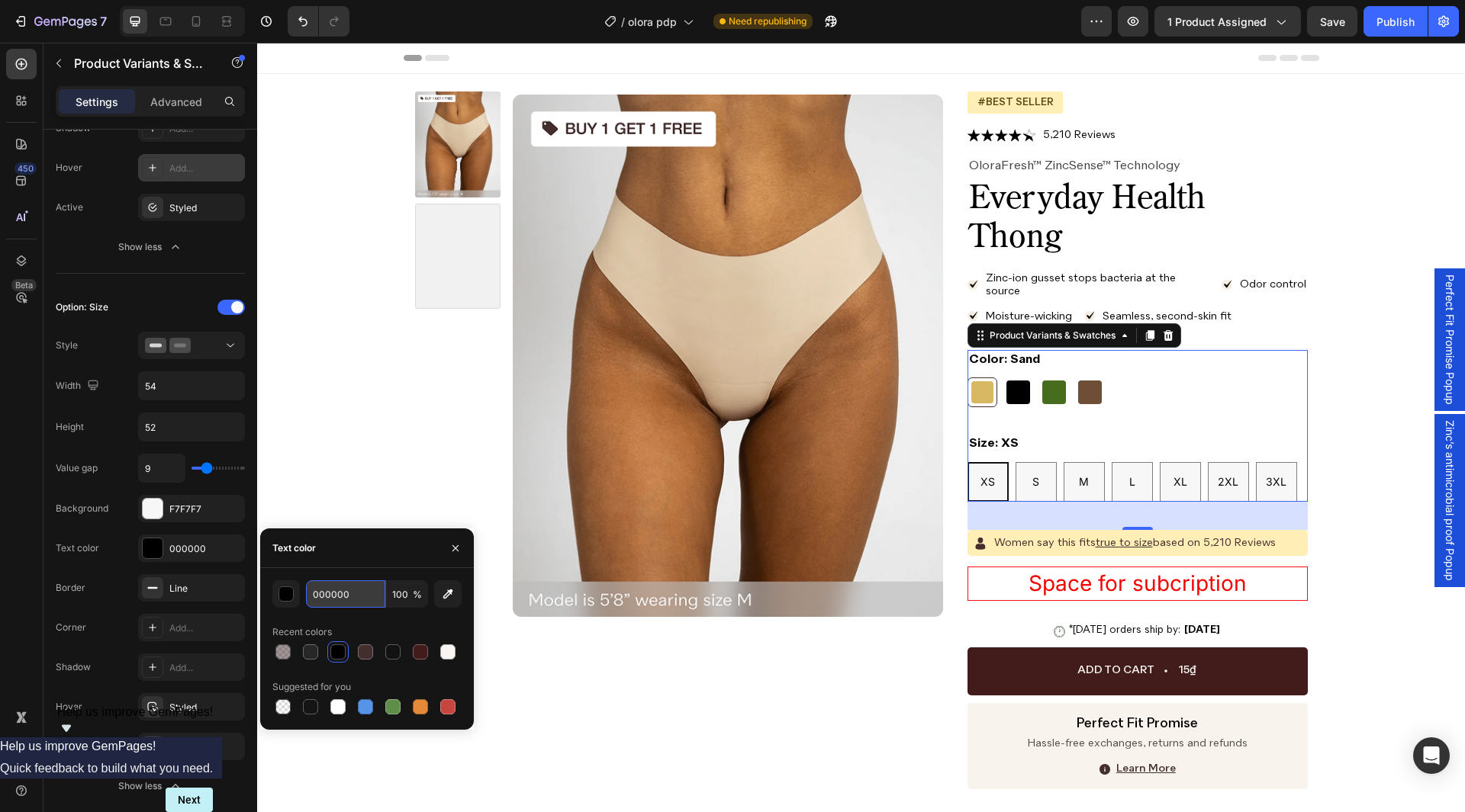
click at [331, 592] on input "000000" at bounding box center [345, 594] width 80 height 28
paste input "#"
click at [372, 569] on div "#000000 100 % Recent colors Suggested for you" at bounding box center [367, 649] width 213 height 161
type input "000000"
click at [190, 590] on div "Line" at bounding box center [191, 588] width 44 height 13
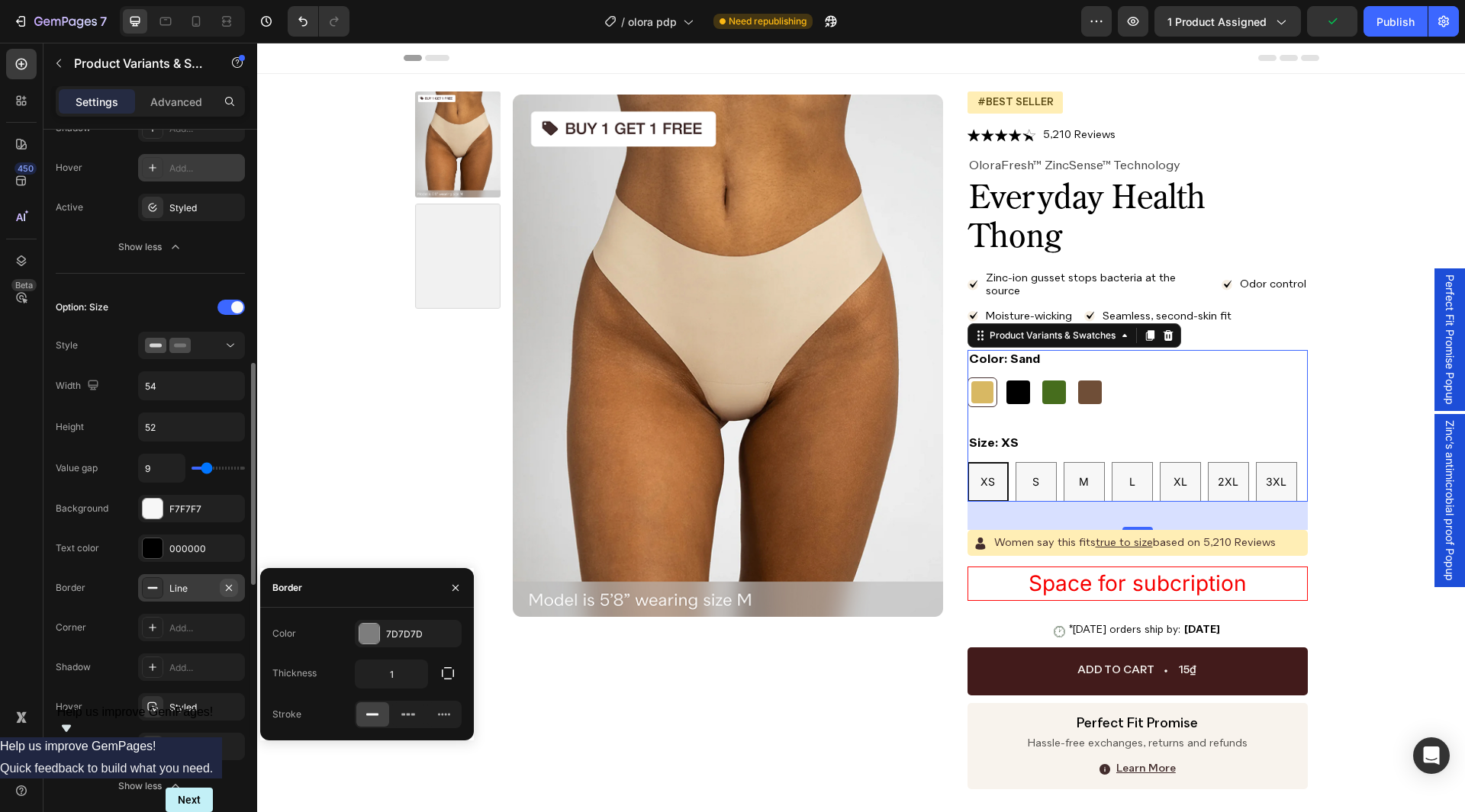
click at [230, 587] on icon "button" at bounding box center [230, 588] width 13 height 13
click at [181, 627] on div "Add..." at bounding box center [205, 628] width 72 height 13
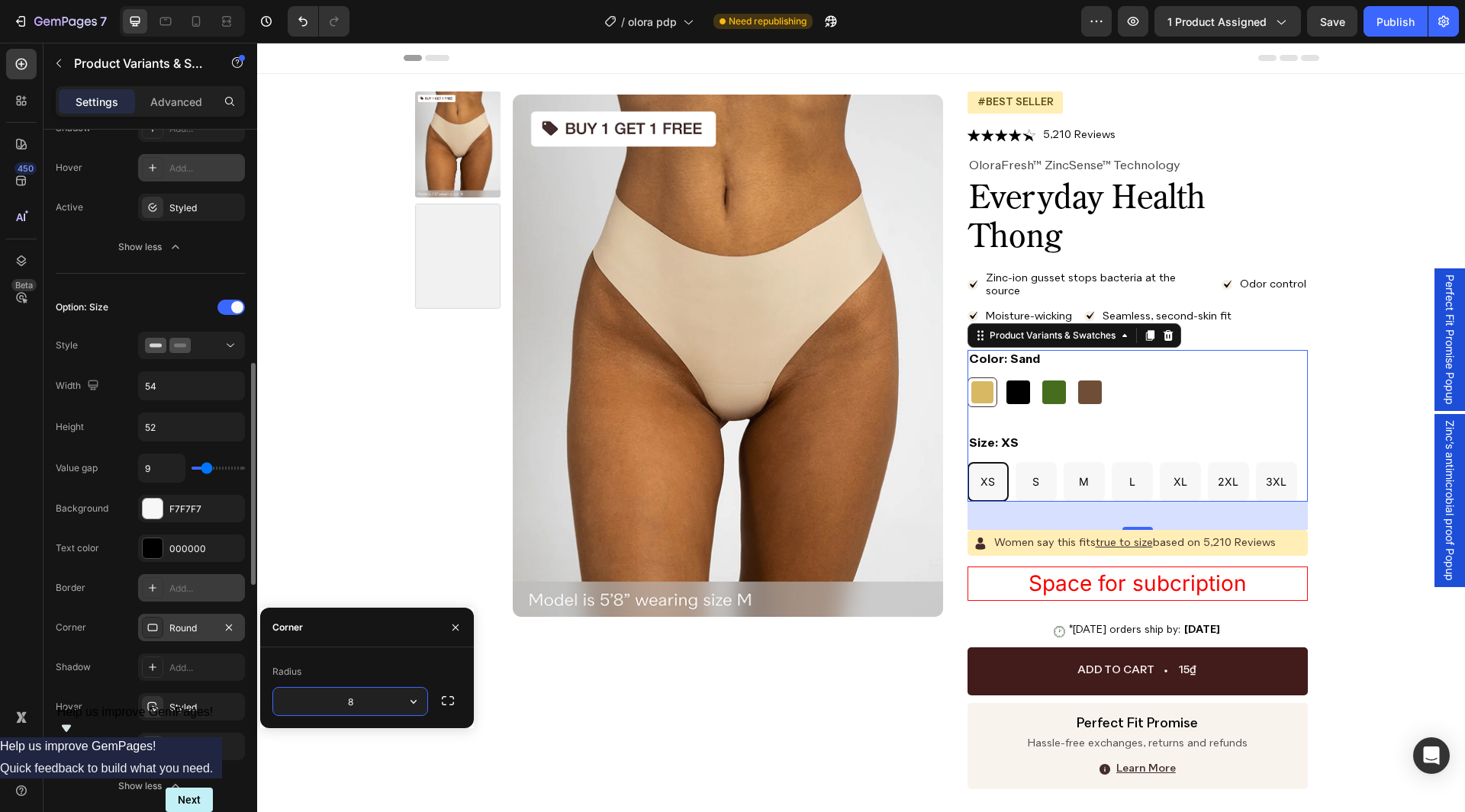
paste input "3px"
click at [368, 677] on div "Radius" at bounding box center [367, 671] width 189 height 24
type input "3"
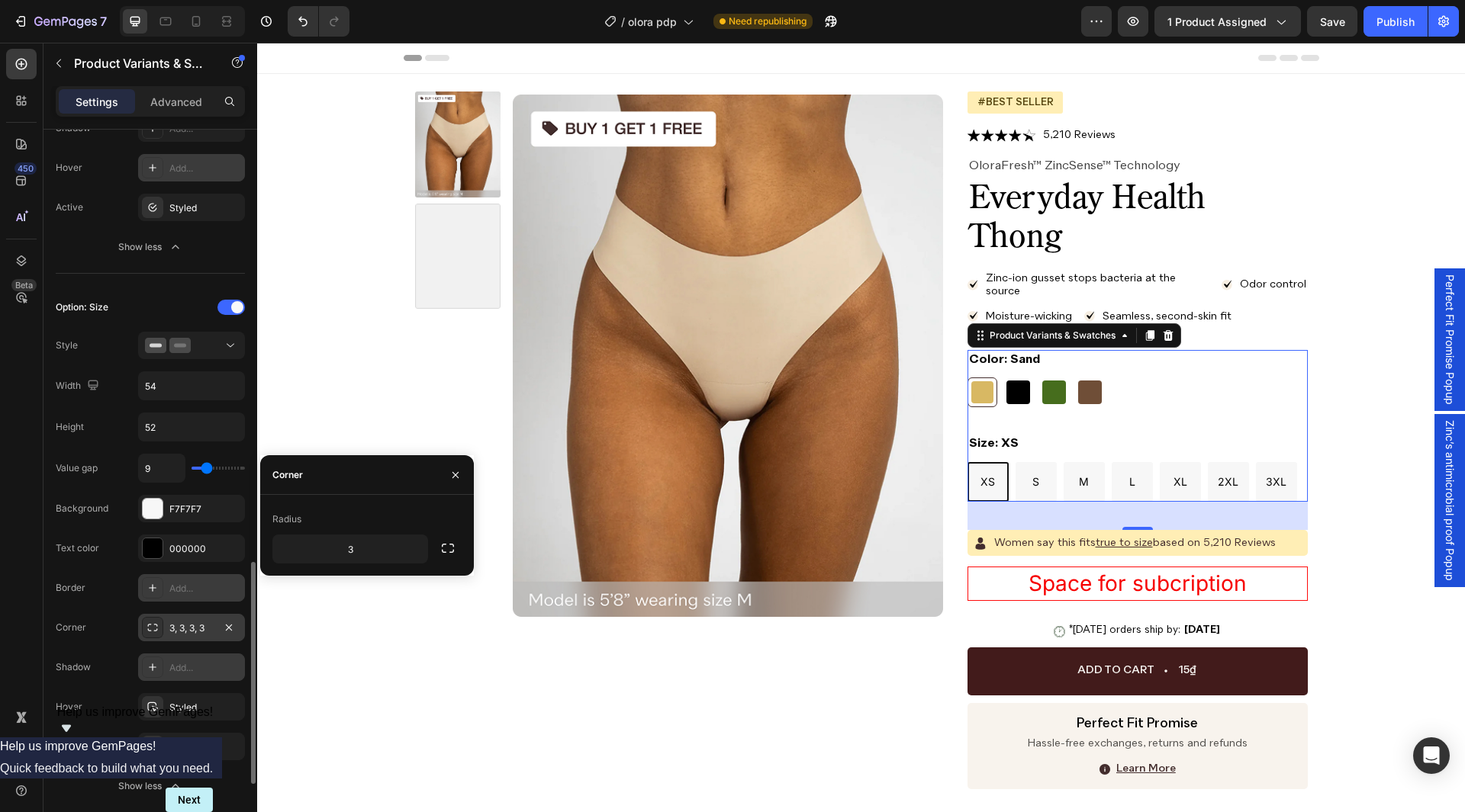
scroll to position [915, 0]
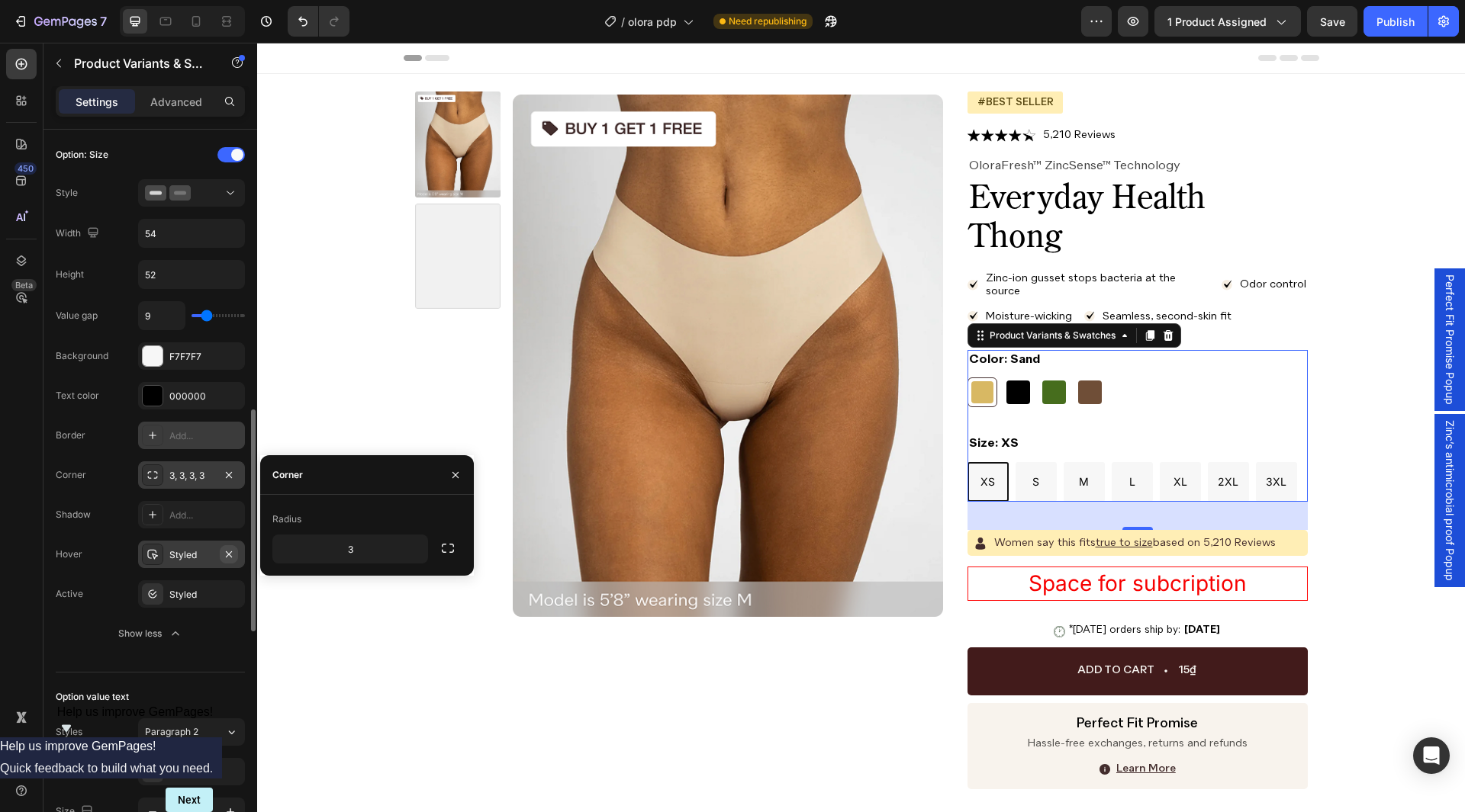
click at [223, 549] on icon "button" at bounding box center [230, 555] width 13 height 13
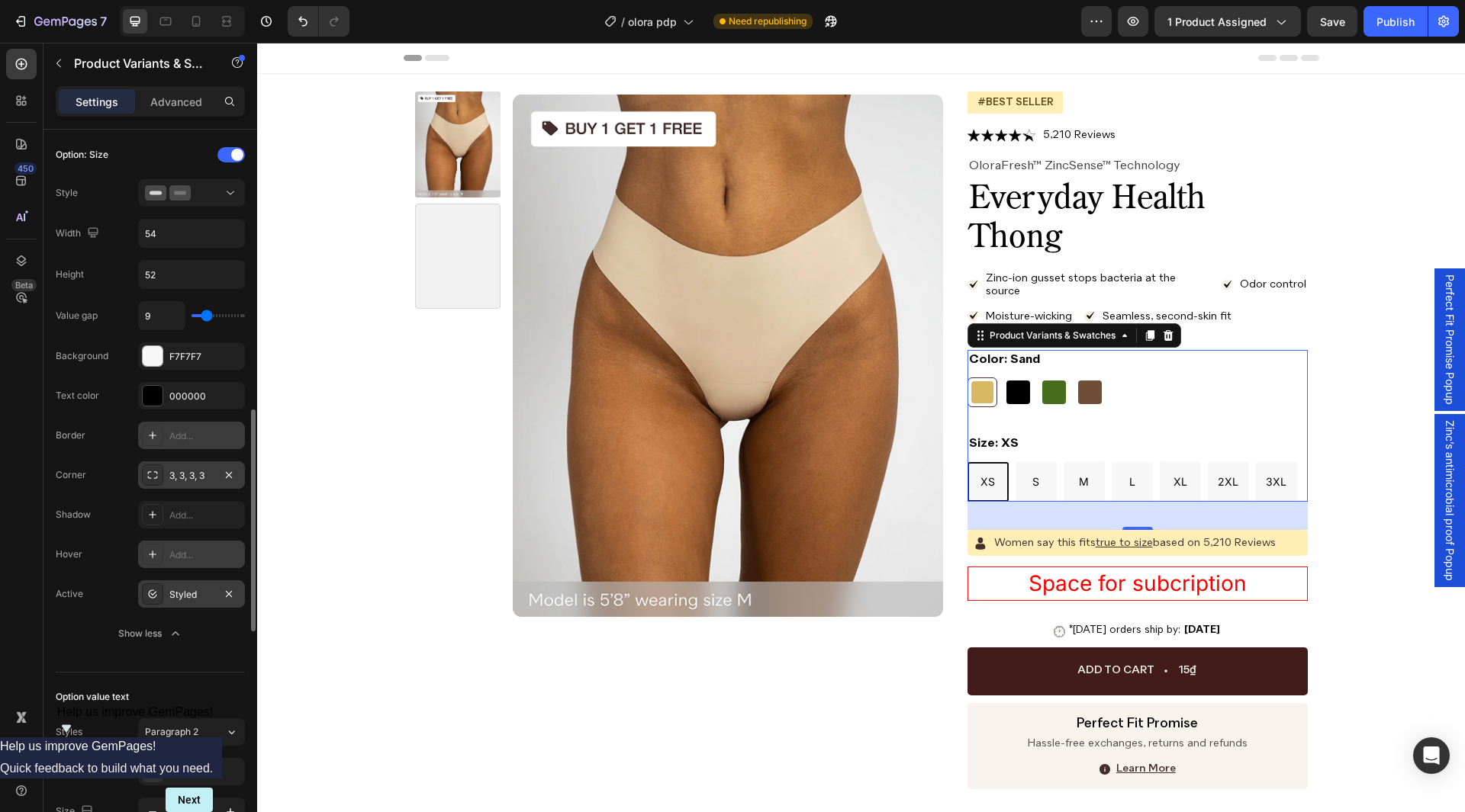
click at [180, 592] on div "Styled" at bounding box center [191, 594] width 44 height 13
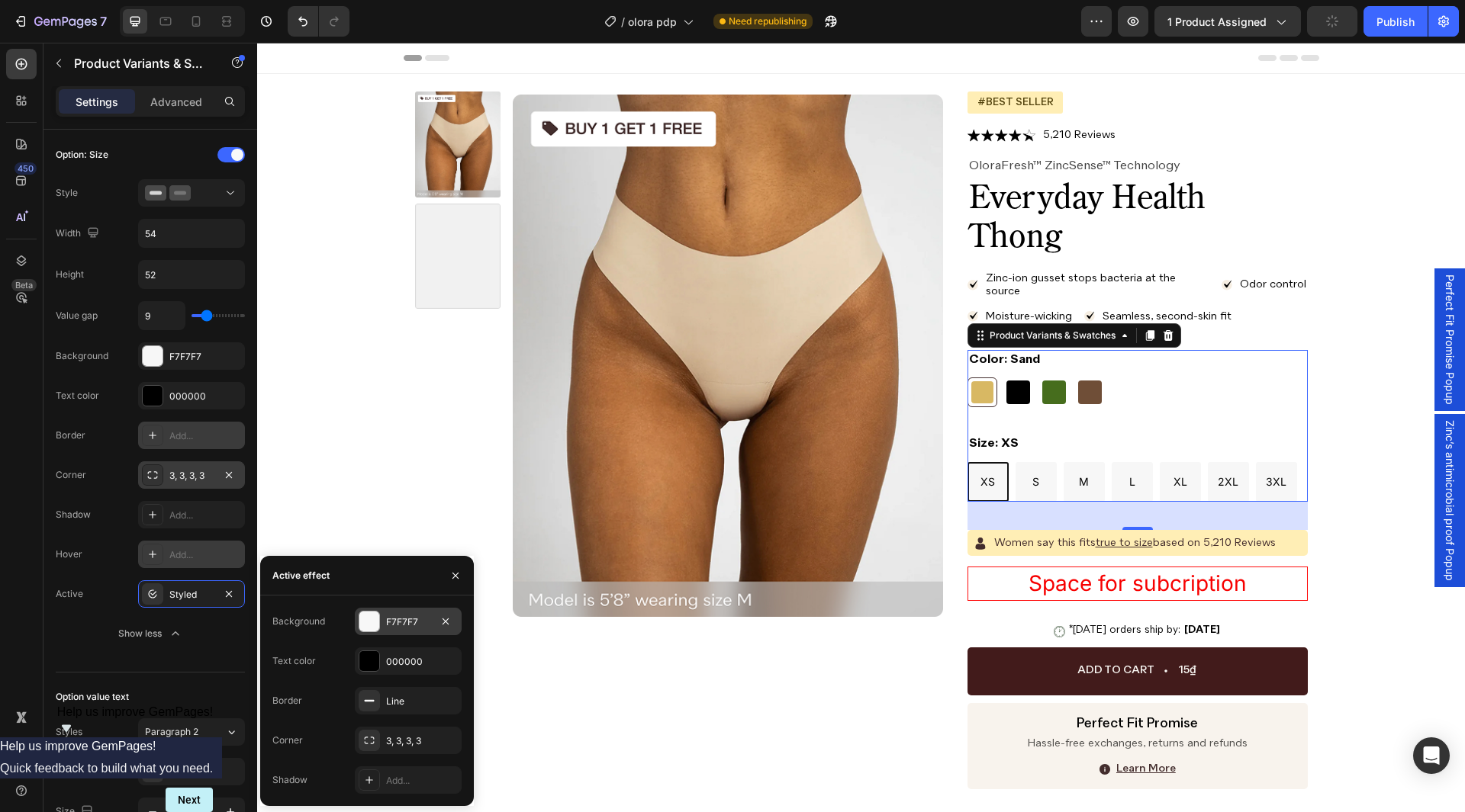
click at [408, 628] on div "F7F7F7" at bounding box center [408, 622] width 44 height 13
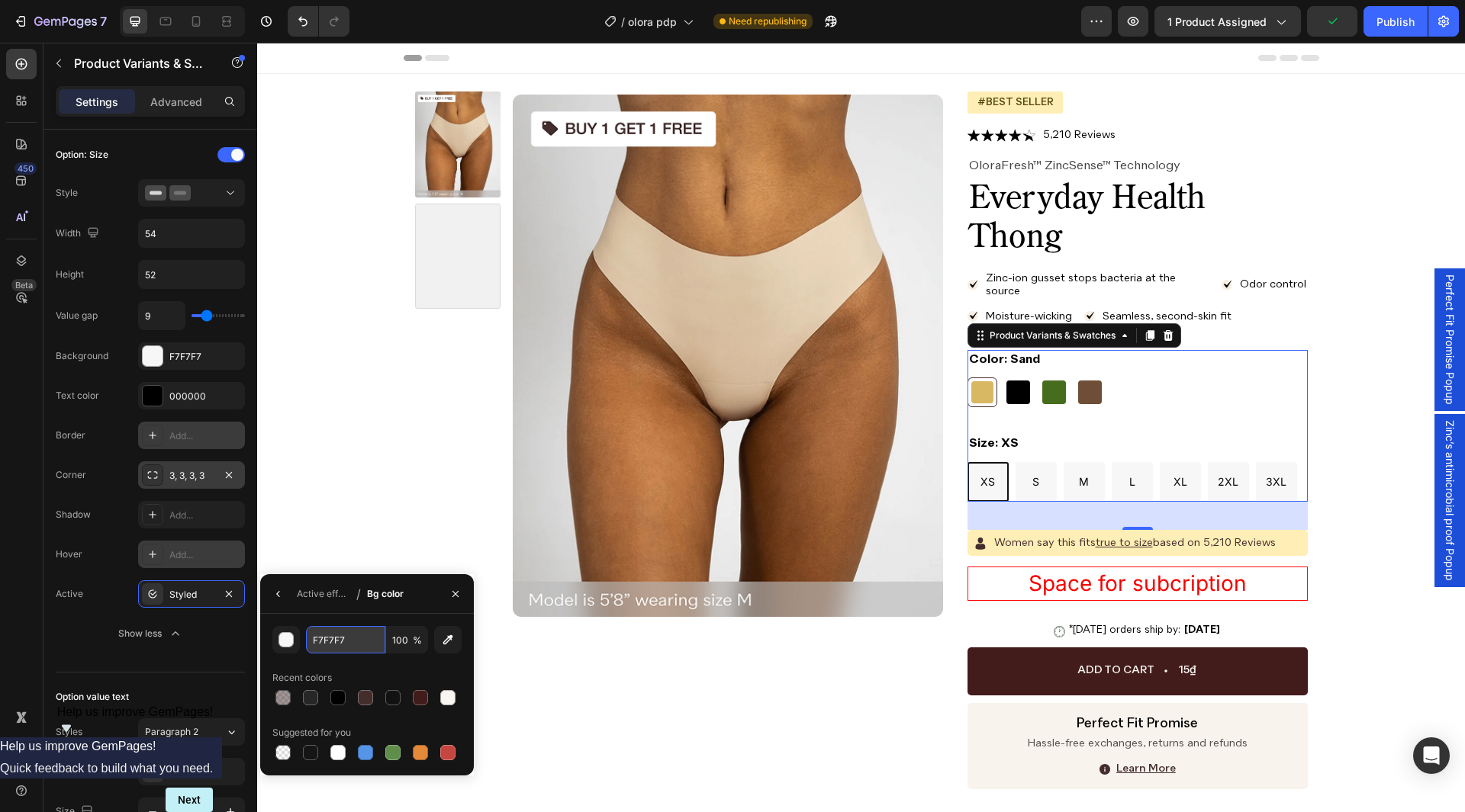
click at [379, 638] on input "F7F7F7" at bounding box center [345, 640] width 80 height 28
paste input "#000000"
click at [399, 618] on div "#000000 100 % Recent colors Suggested for you" at bounding box center [367, 695] width 213 height 161
type input "000000"
click at [330, 600] on div "Active effect" at bounding box center [324, 593] width 54 height 13
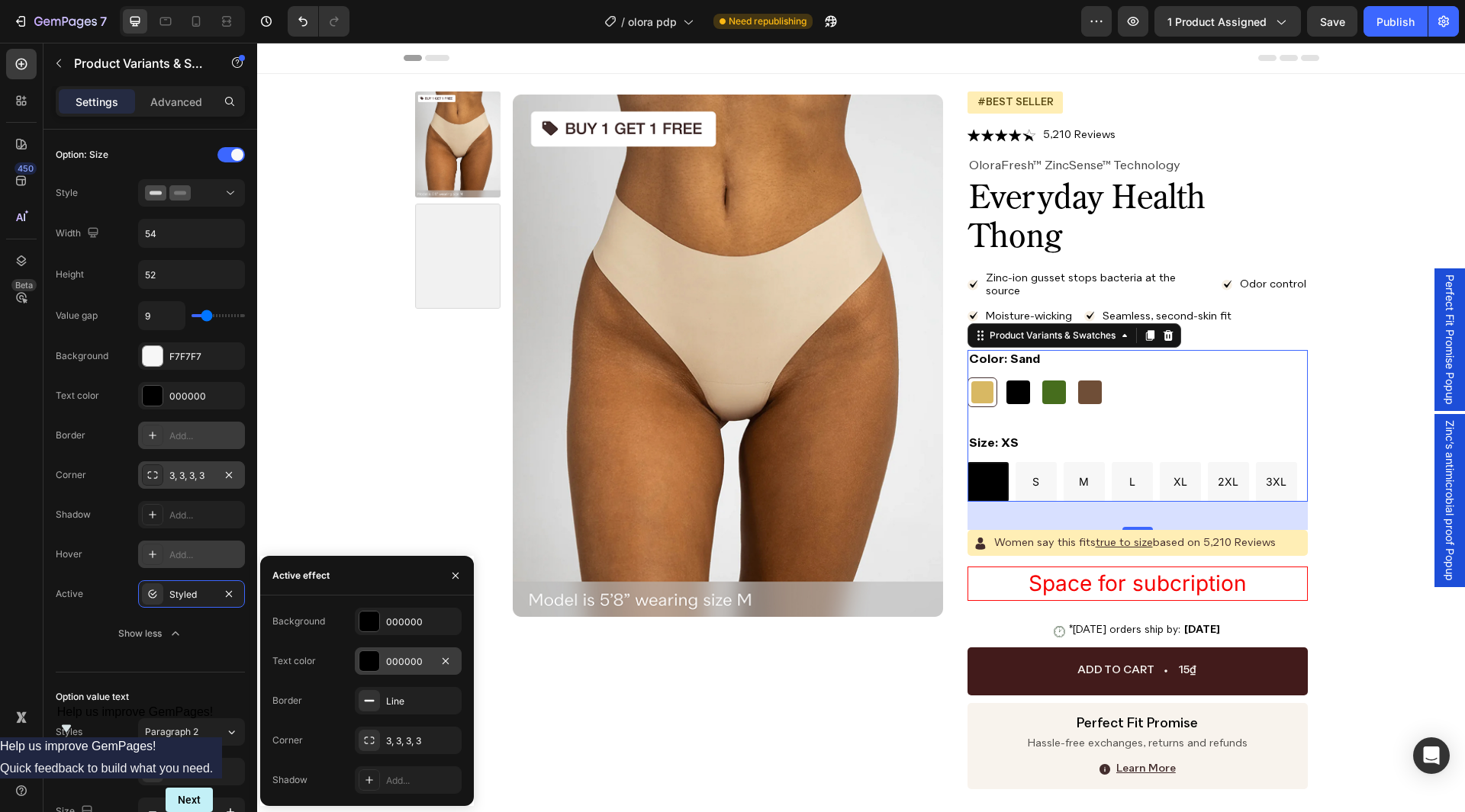
click at [403, 653] on div "000000" at bounding box center [408, 661] width 107 height 28
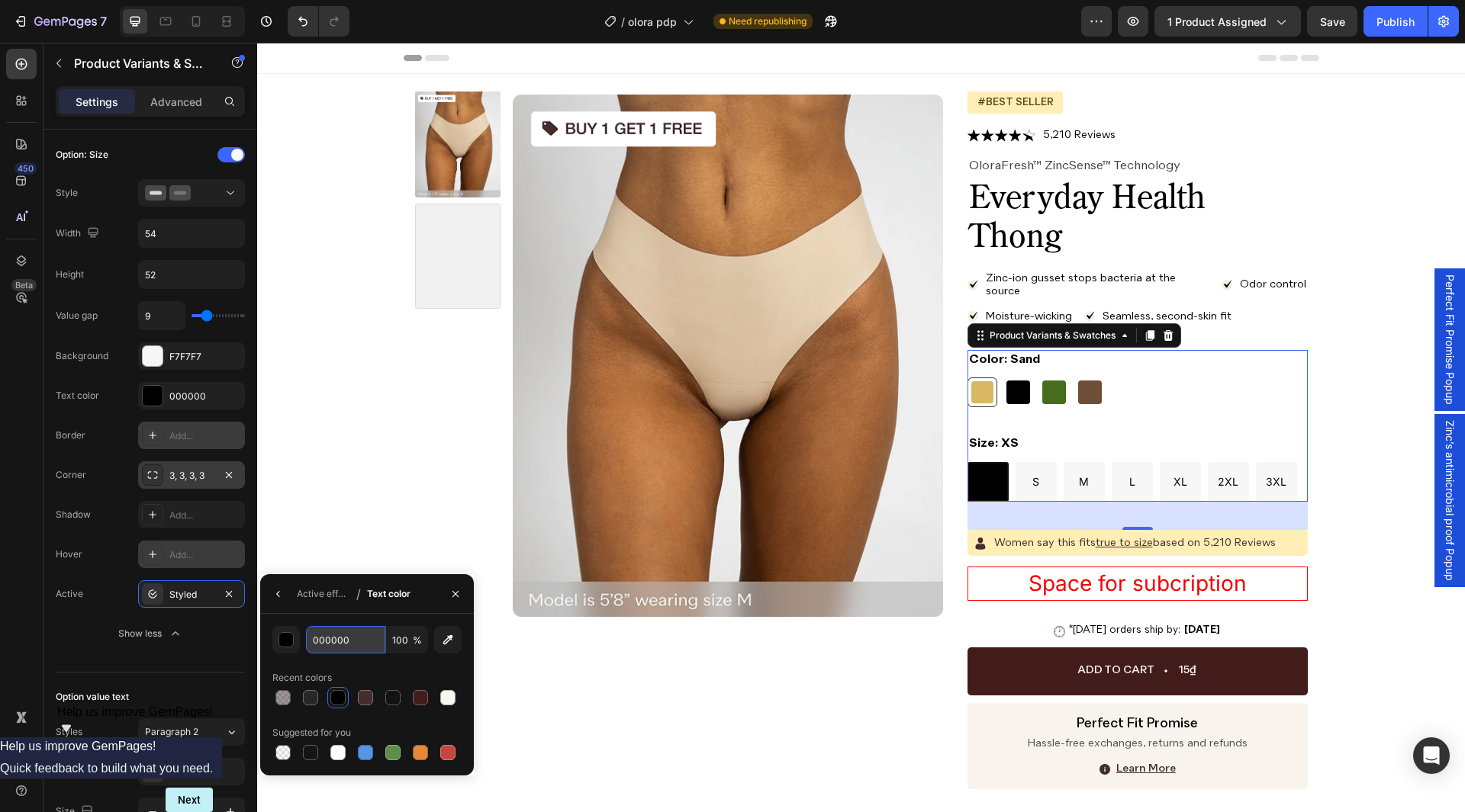
click at [363, 643] on input "000000" at bounding box center [345, 640] width 80 height 28
paste input "#F7F7F7"
click at [387, 624] on div "#F7F7F7 100 % Recent colors Suggested for you" at bounding box center [367, 695] width 213 height 161
type input "F7F7F7"
click at [331, 596] on div "Active effect" at bounding box center [324, 593] width 54 height 13
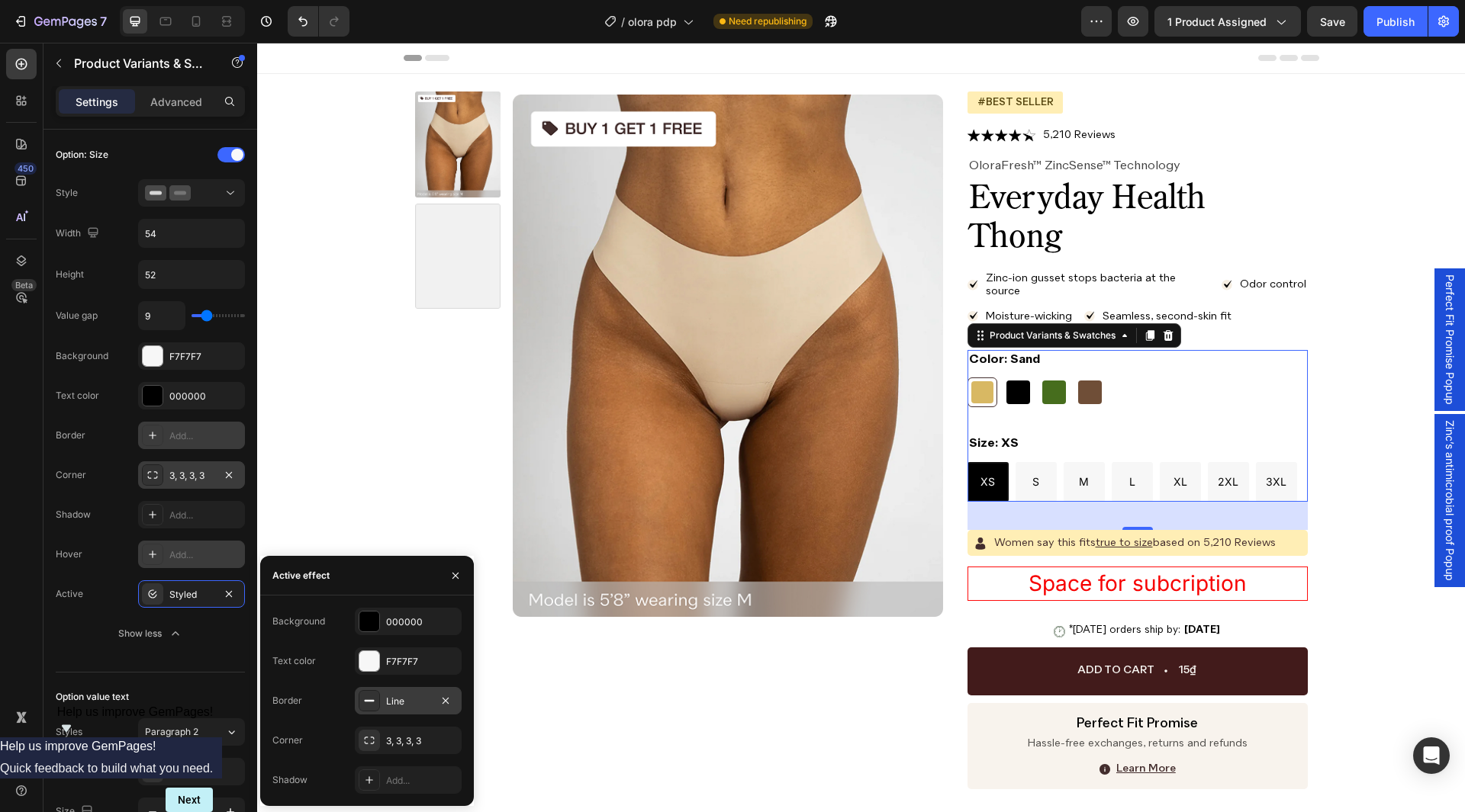
click at [383, 701] on div "Line" at bounding box center [408, 701] width 107 height 28
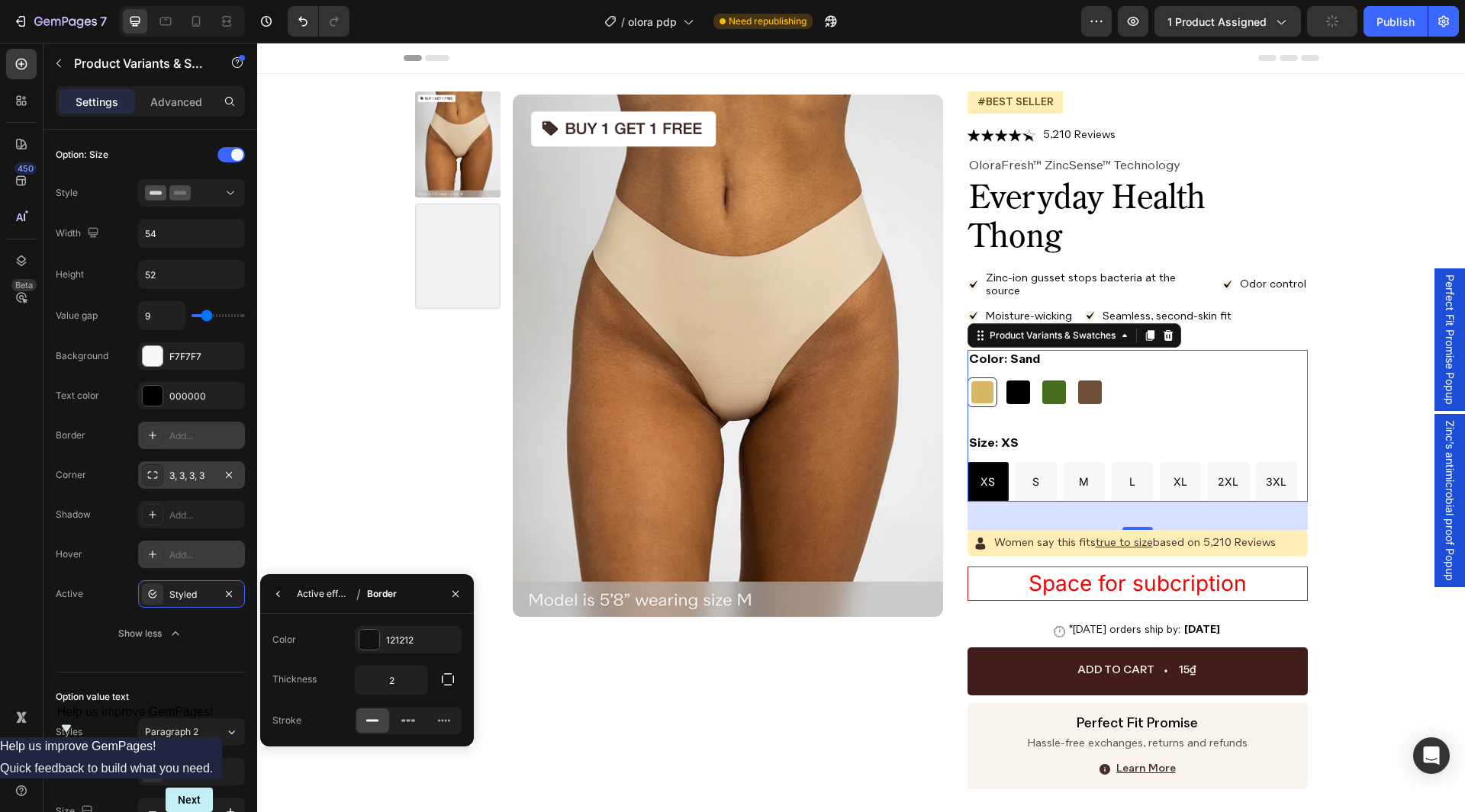
click at [315, 589] on div "Active effect" at bounding box center [324, 593] width 54 height 13
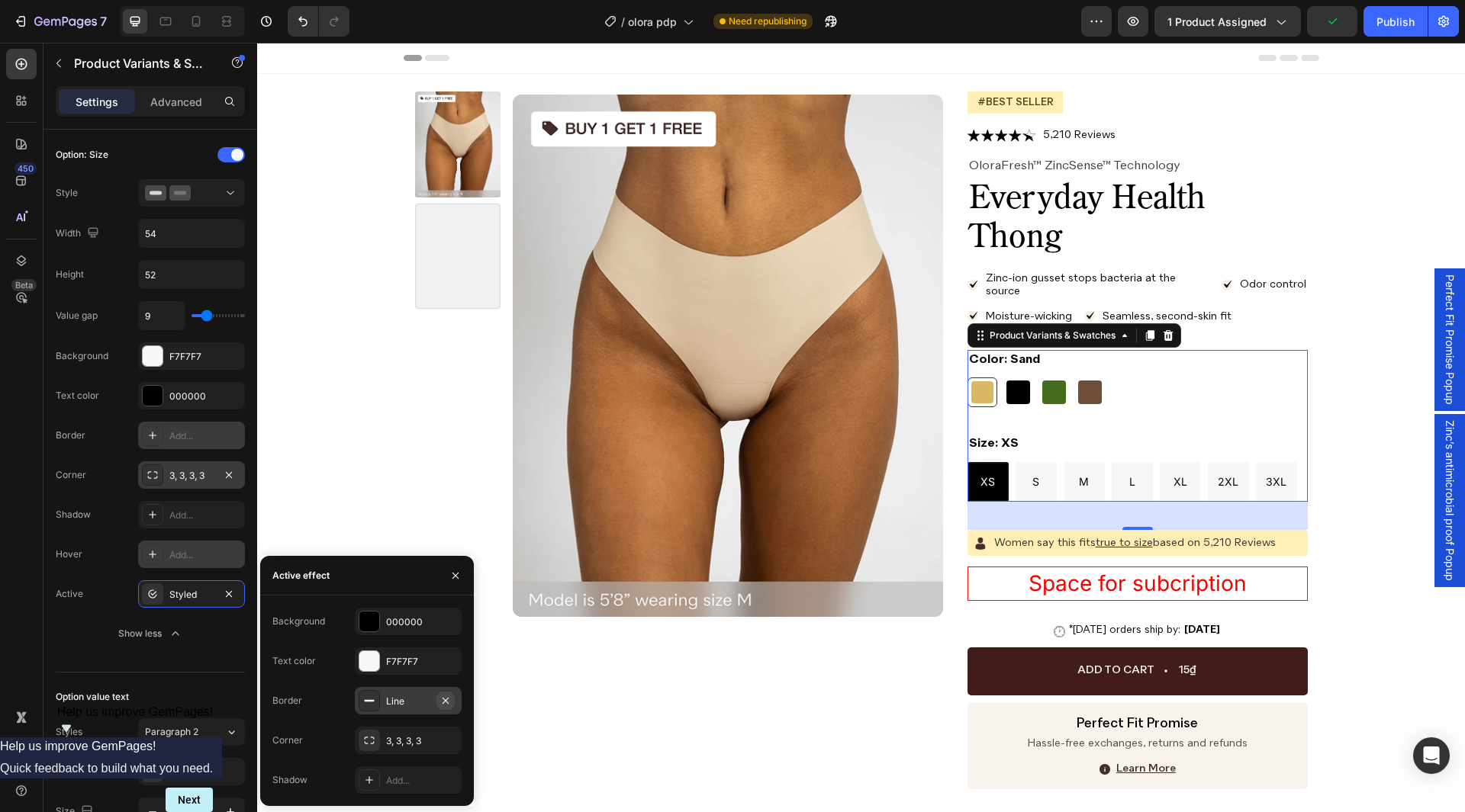
click at [448, 699] on icon "button" at bounding box center [446, 701] width 13 height 13
click at [450, 583] on button "button" at bounding box center [455, 575] width 24 height 24
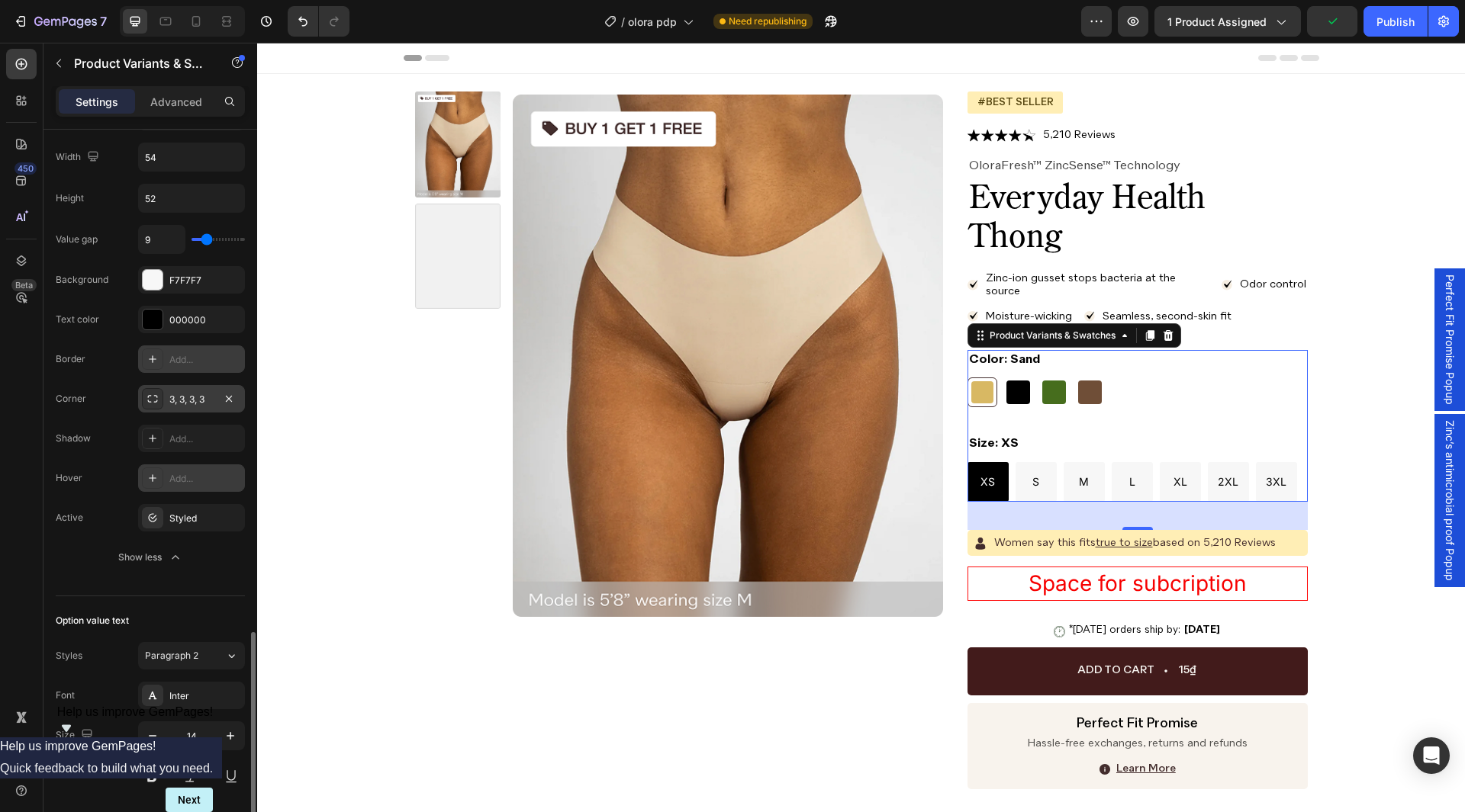
scroll to position [1297, 0]
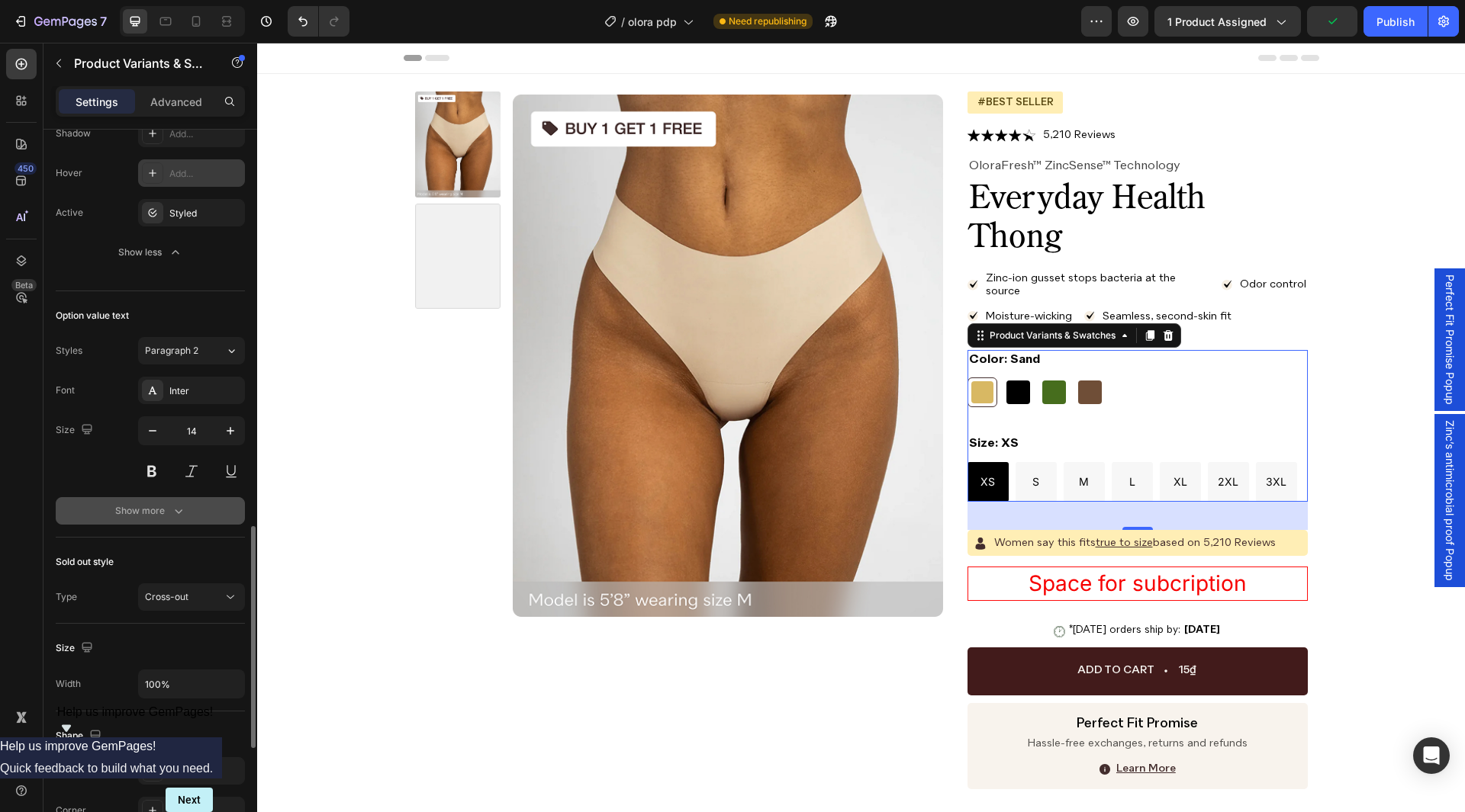
click at [171, 514] on icon "button" at bounding box center [178, 511] width 15 height 15
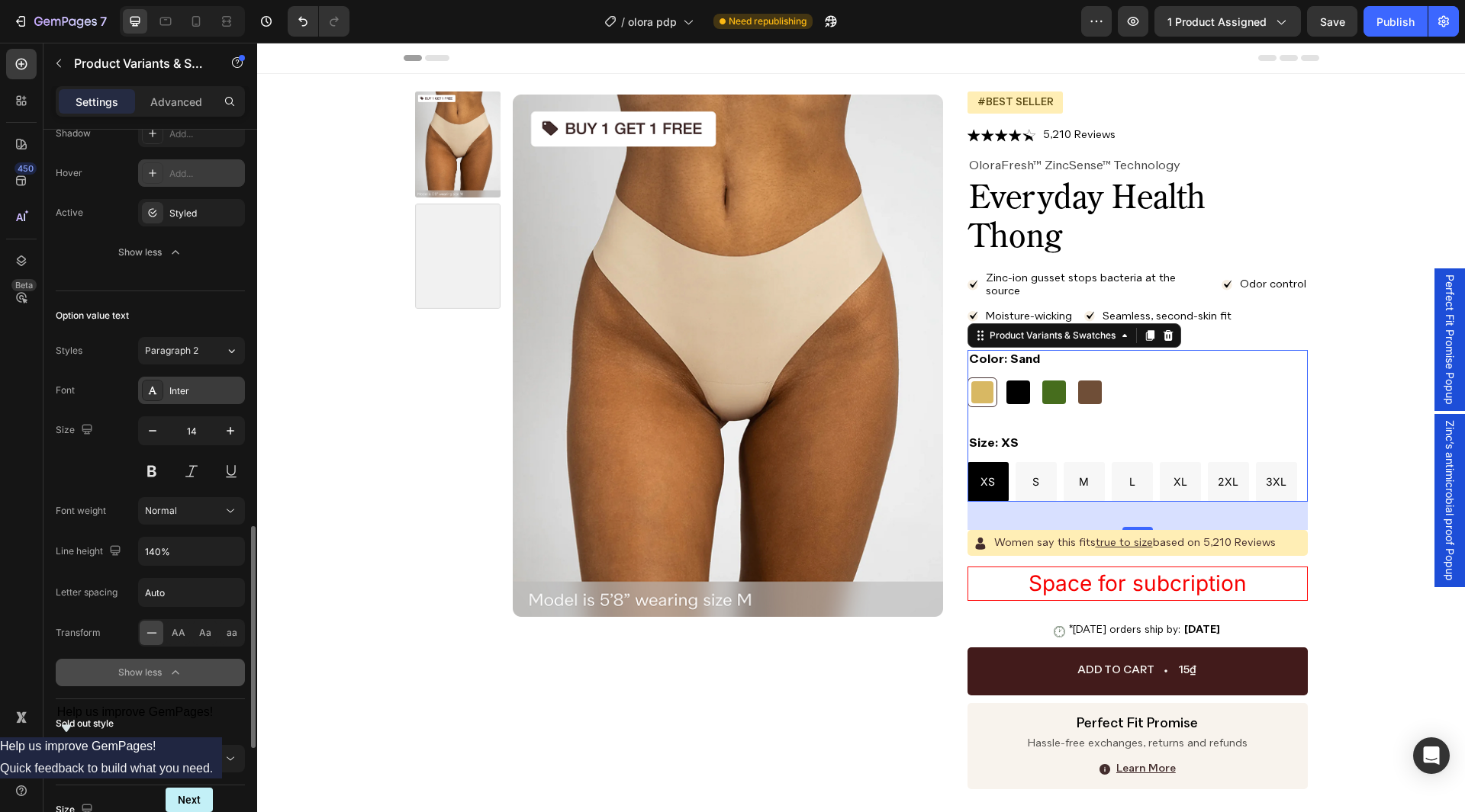
click at [170, 397] on div "Inter" at bounding box center [205, 391] width 72 height 13
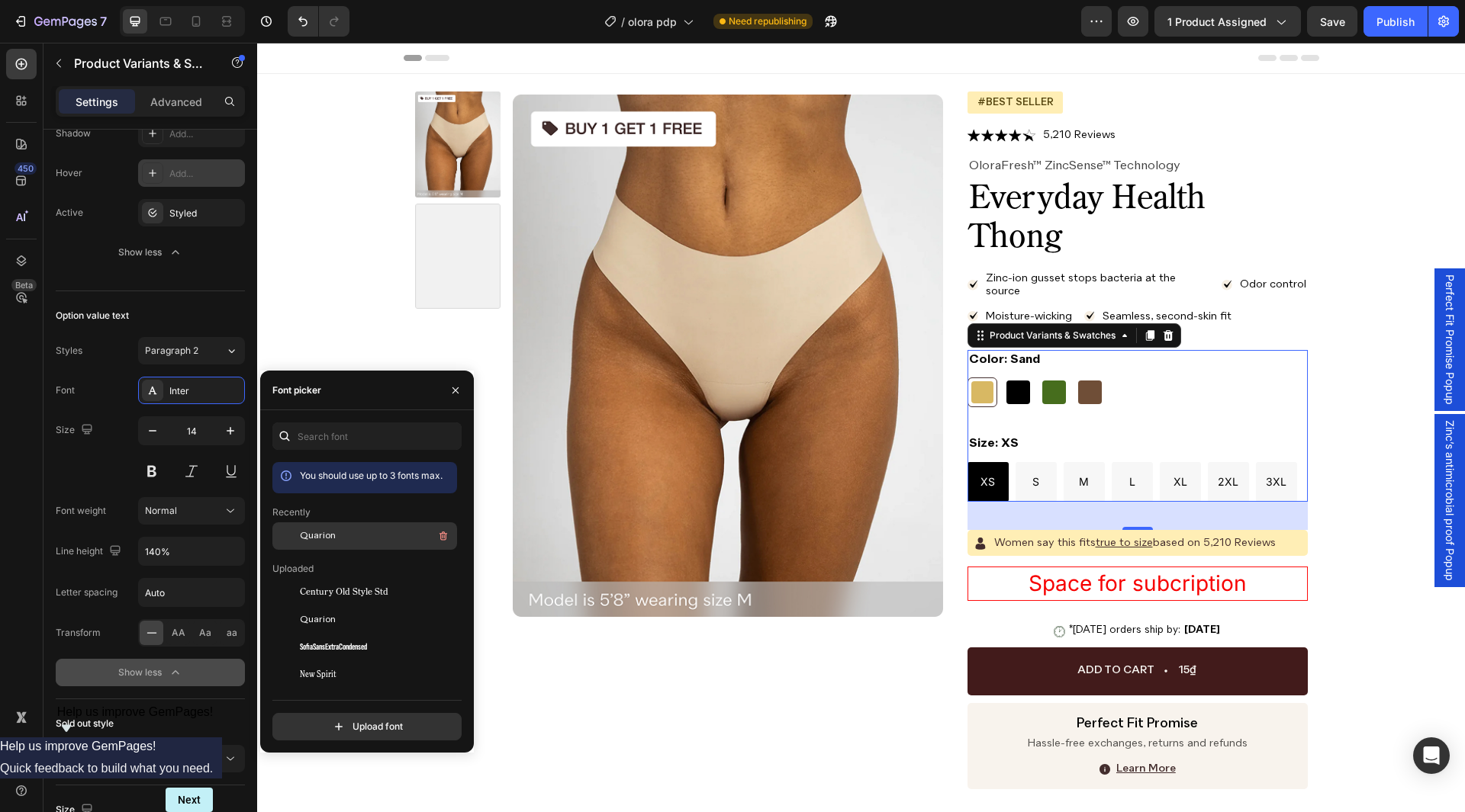
click at [341, 544] on div "Quarion" at bounding box center [377, 536] width 154 height 18
click at [225, 434] on icon "button" at bounding box center [230, 430] width 15 height 15
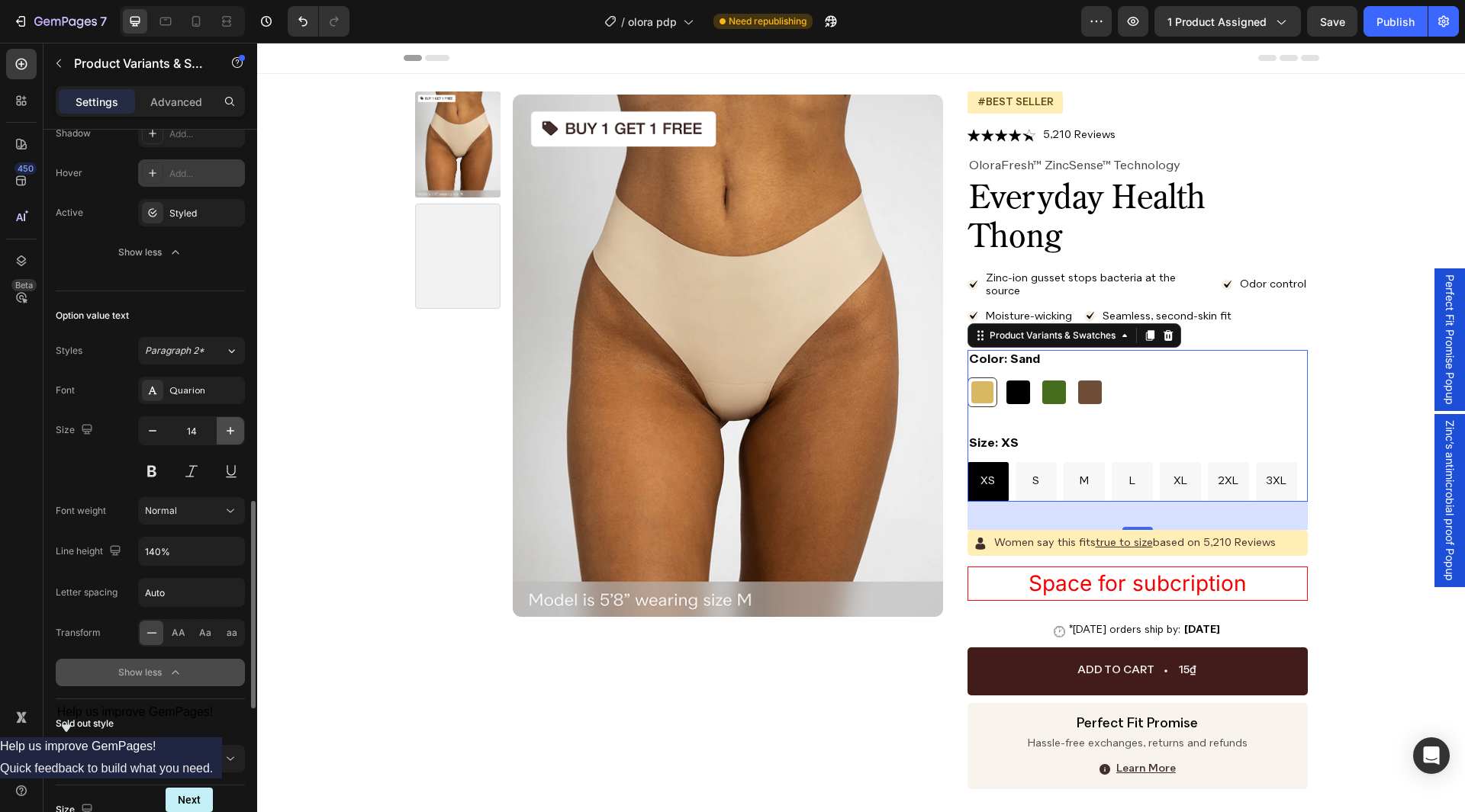
click at [225, 434] on icon "button" at bounding box center [230, 430] width 15 height 15
type input "16"
click at [186, 518] on div "Normal" at bounding box center [184, 511] width 78 height 13
click at [193, 580] on p "Medium" at bounding box center [188, 577] width 87 height 13
click at [187, 565] on input "140%" at bounding box center [191, 551] width 105 height 28
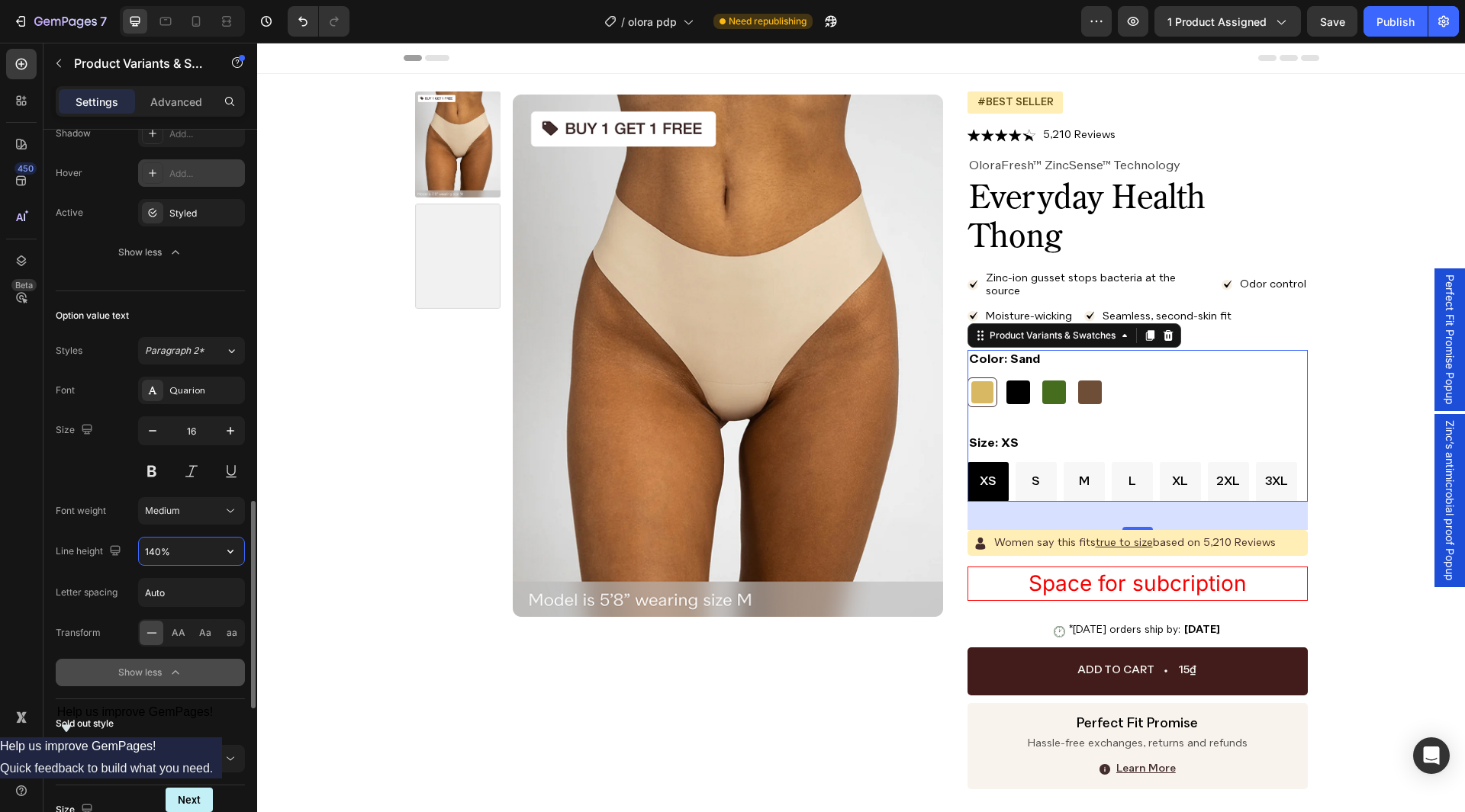
paste input "2"
type input "142%"
click at [186, 581] on input "Auto" at bounding box center [191, 592] width 105 height 28
type input "0"
click at [113, 484] on div "Size 16" at bounding box center [150, 451] width 189 height 69
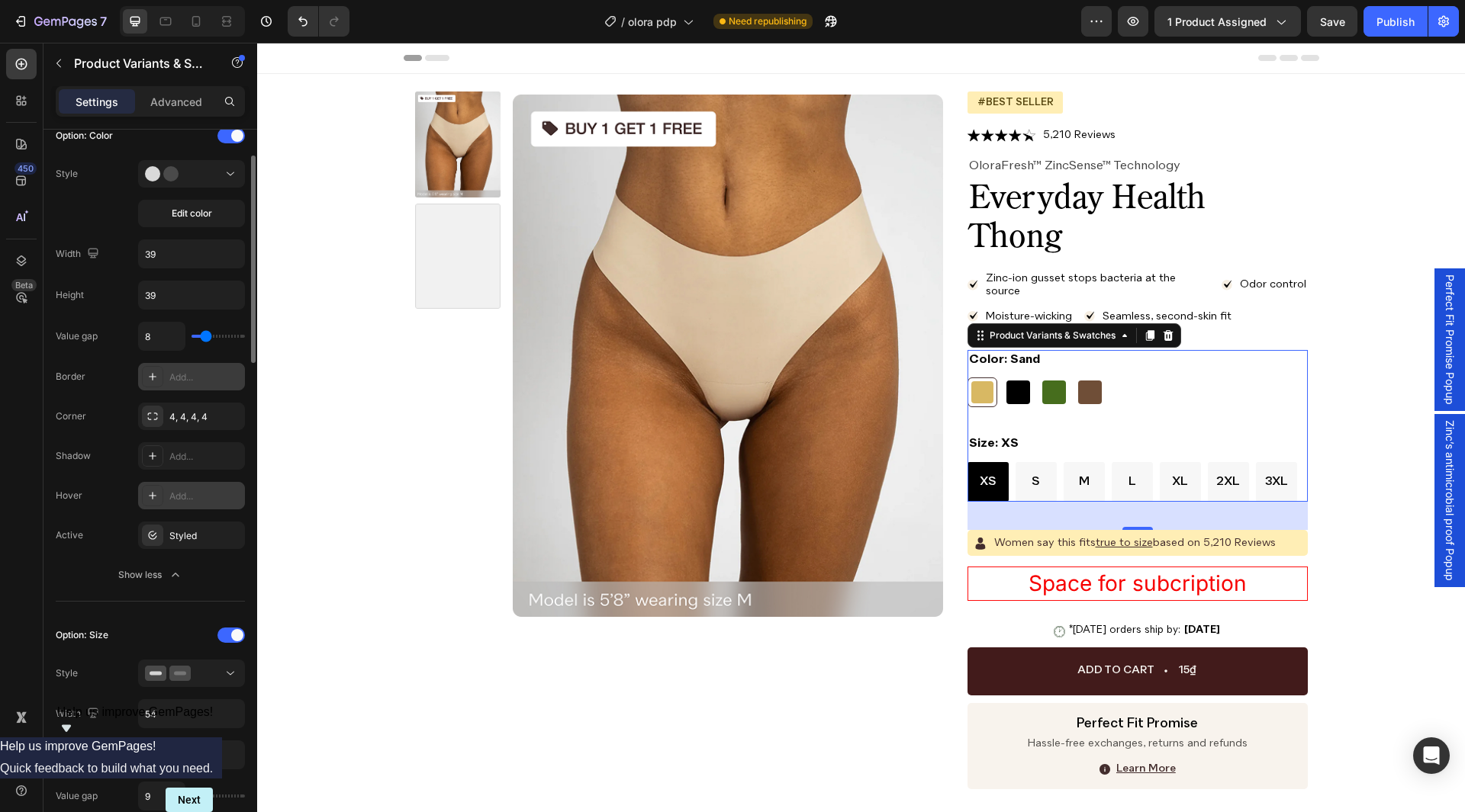
scroll to position [282, 0]
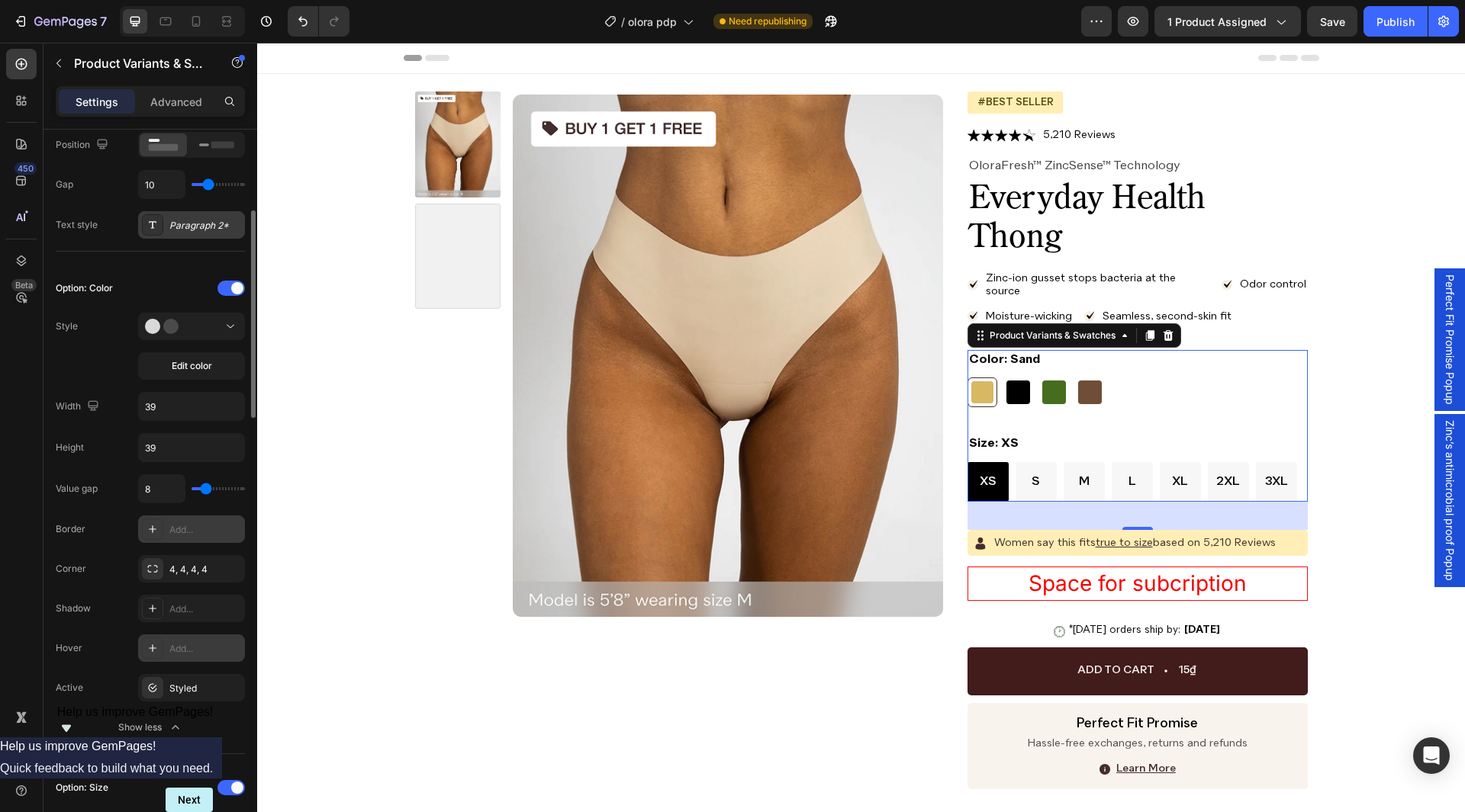
click at [185, 227] on div "Paragraph 2*" at bounding box center [205, 225] width 72 height 13
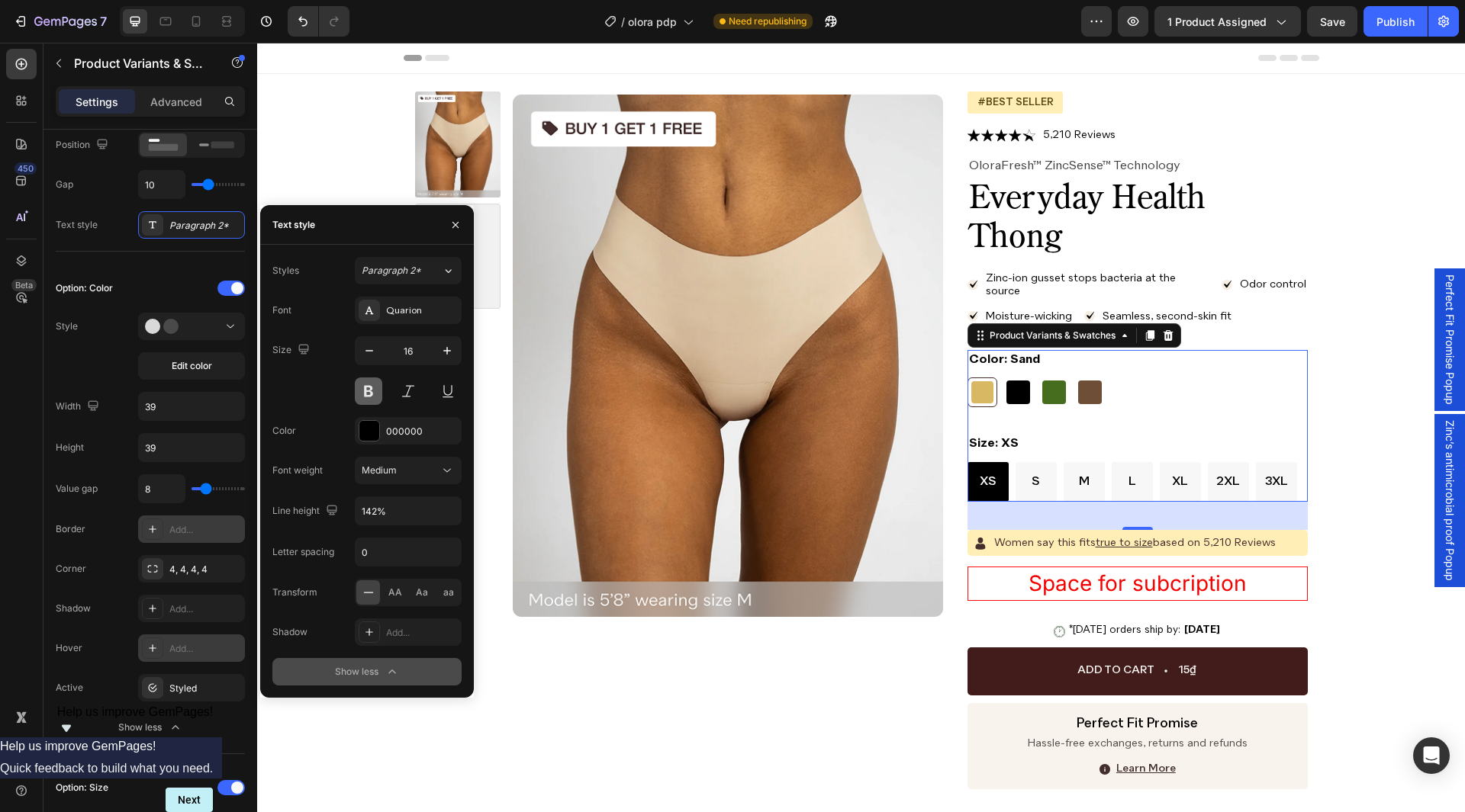
click at [367, 388] on button at bounding box center [368, 391] width 28 height 28
click at [361, 396] on button at bounding box center [368, 391] width 28 height 28
click at [458, 222] on icon "button" at bounding box center [455, 224] width 6 height 6
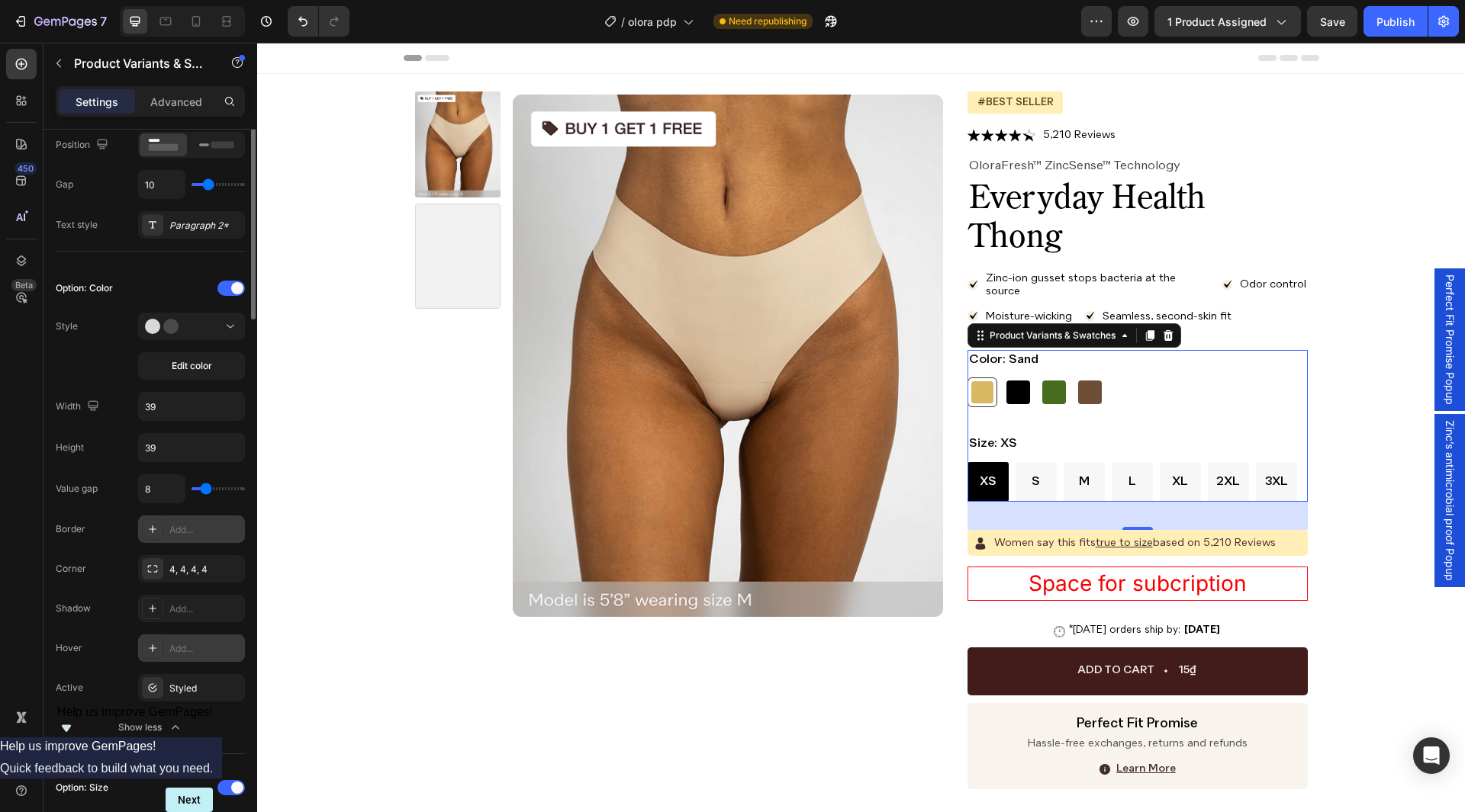
scroll to position [0, 0]
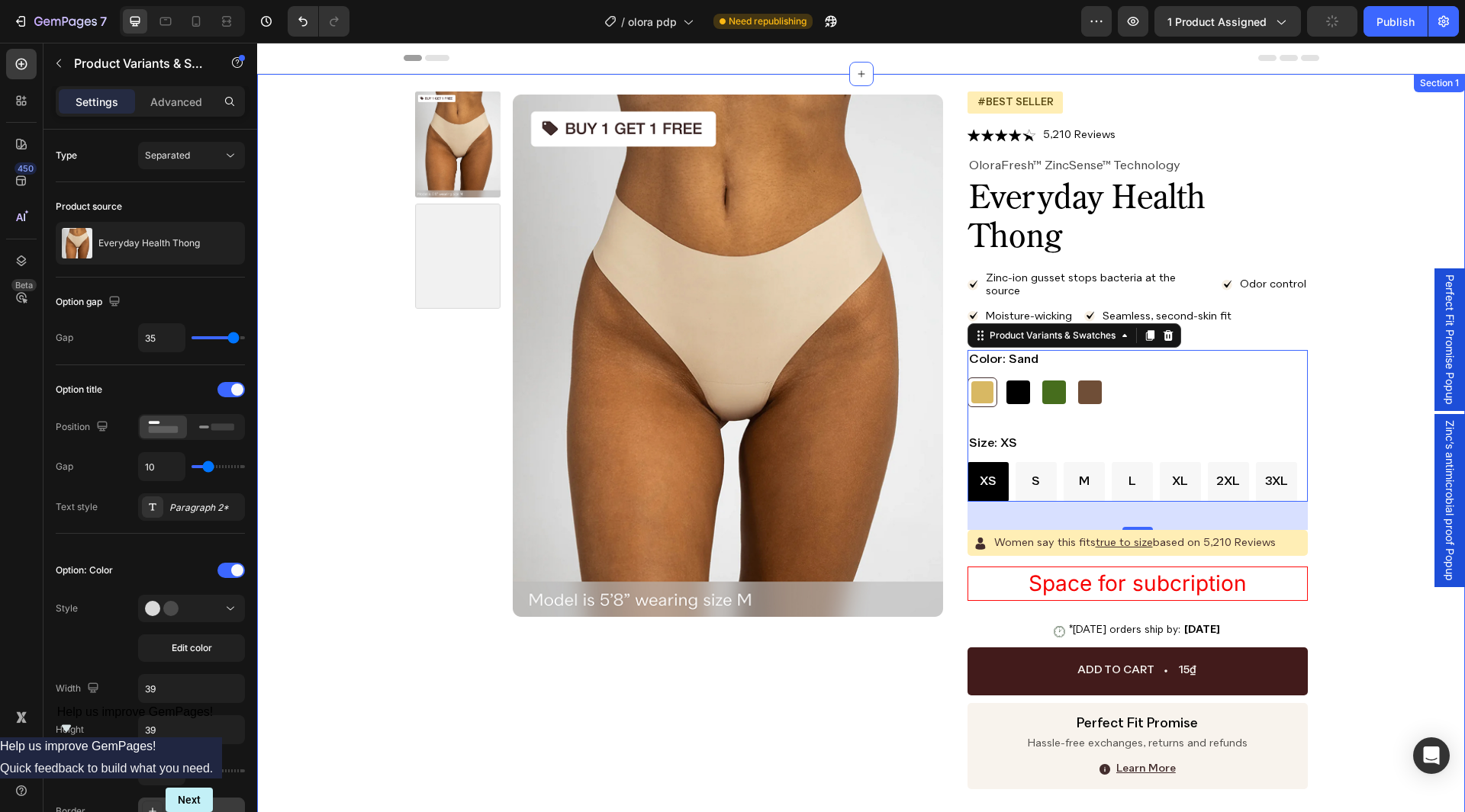
click at [1325, 428] on div "Product Images Icon Icon Icon Icon Icon Icon List 5,210 Reviews Text Block Row …" at bounding box center [861, 583] width 1177 height 984
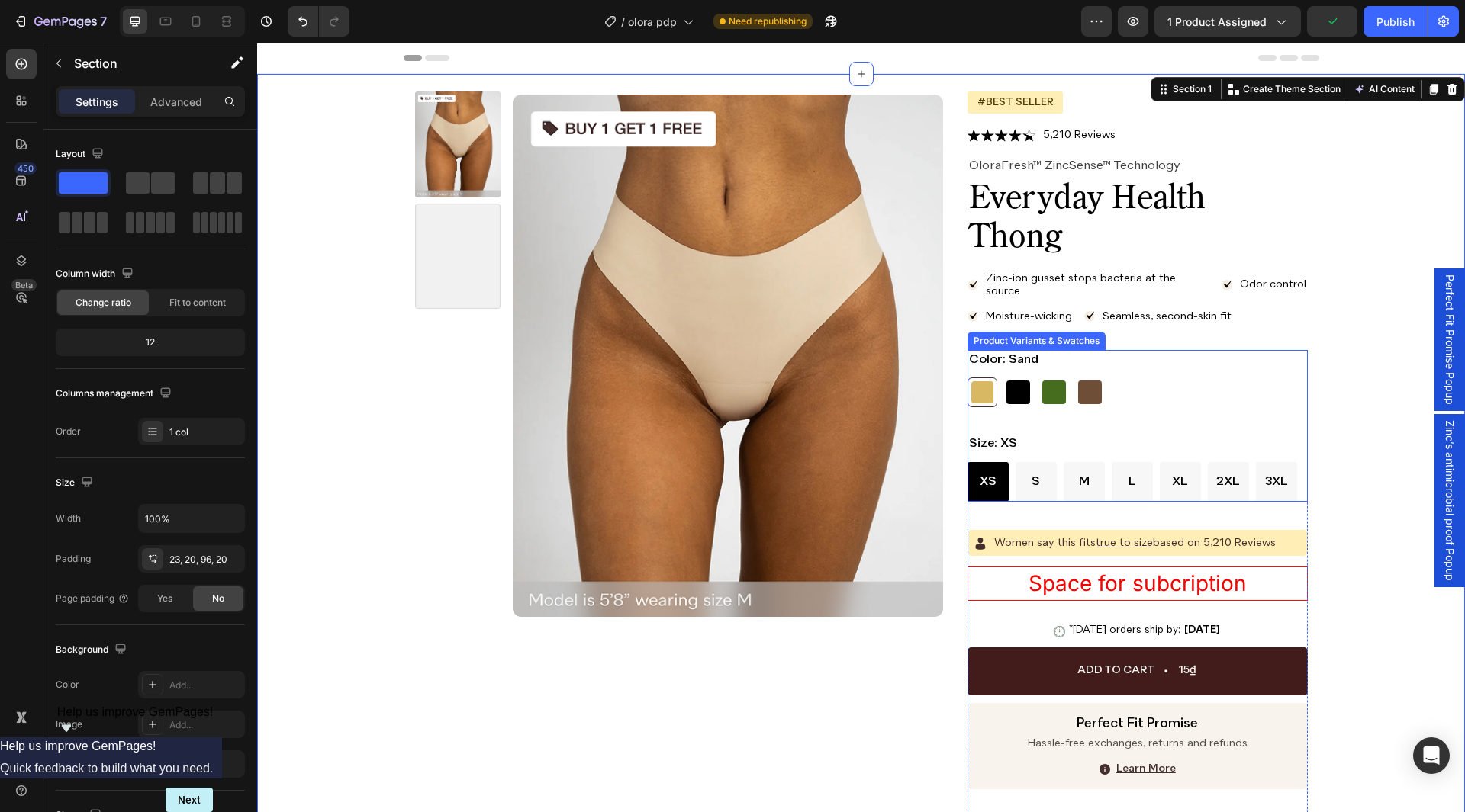
click at [1171, 440] on div "Size: XS XS XS XS S S S M M M L L L XL XL XL 2XL 2XL 2XL 3XL 3XL 3XL" at bounding box center [1138, 468] width 341 height 68
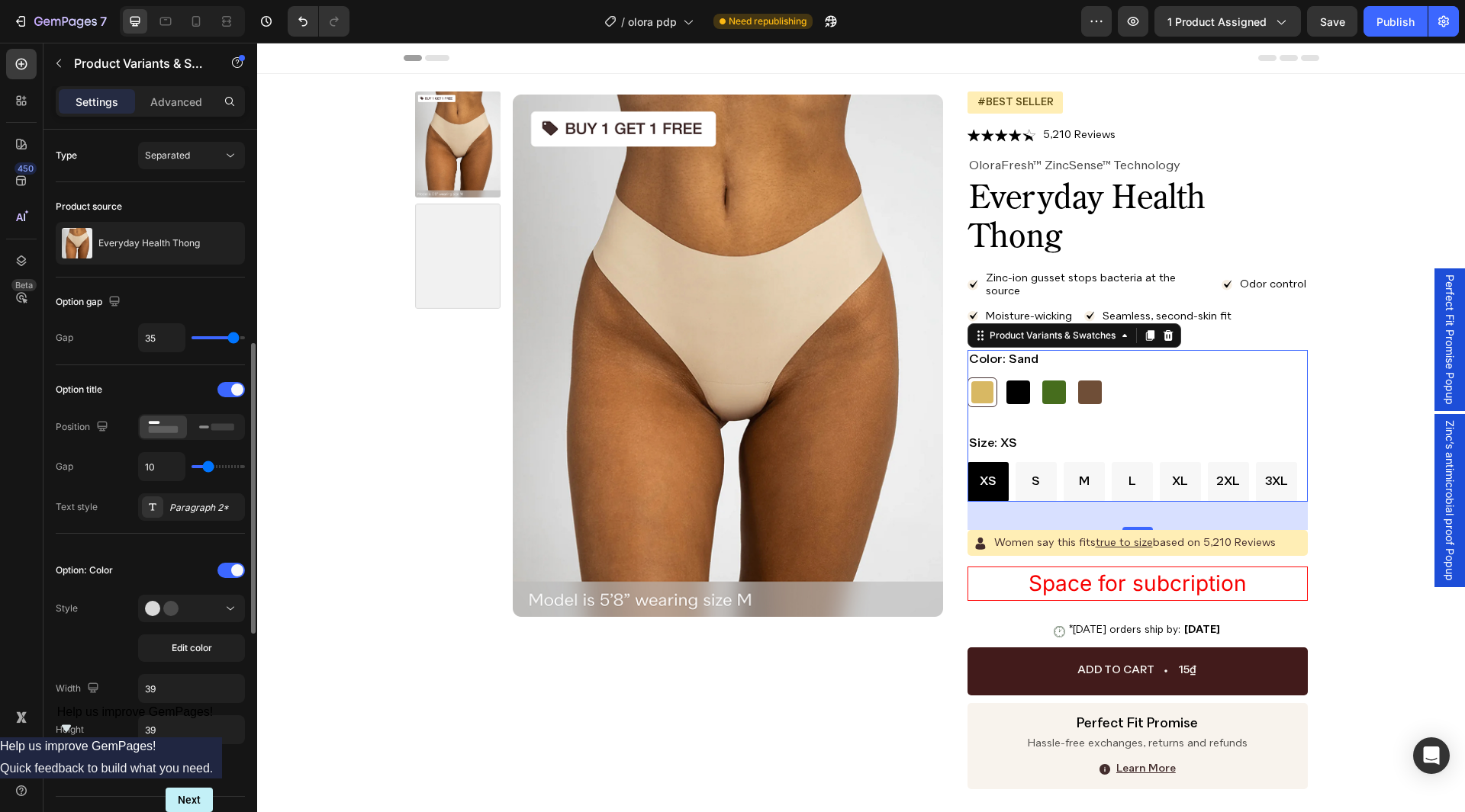
scroll to position [152, 0]
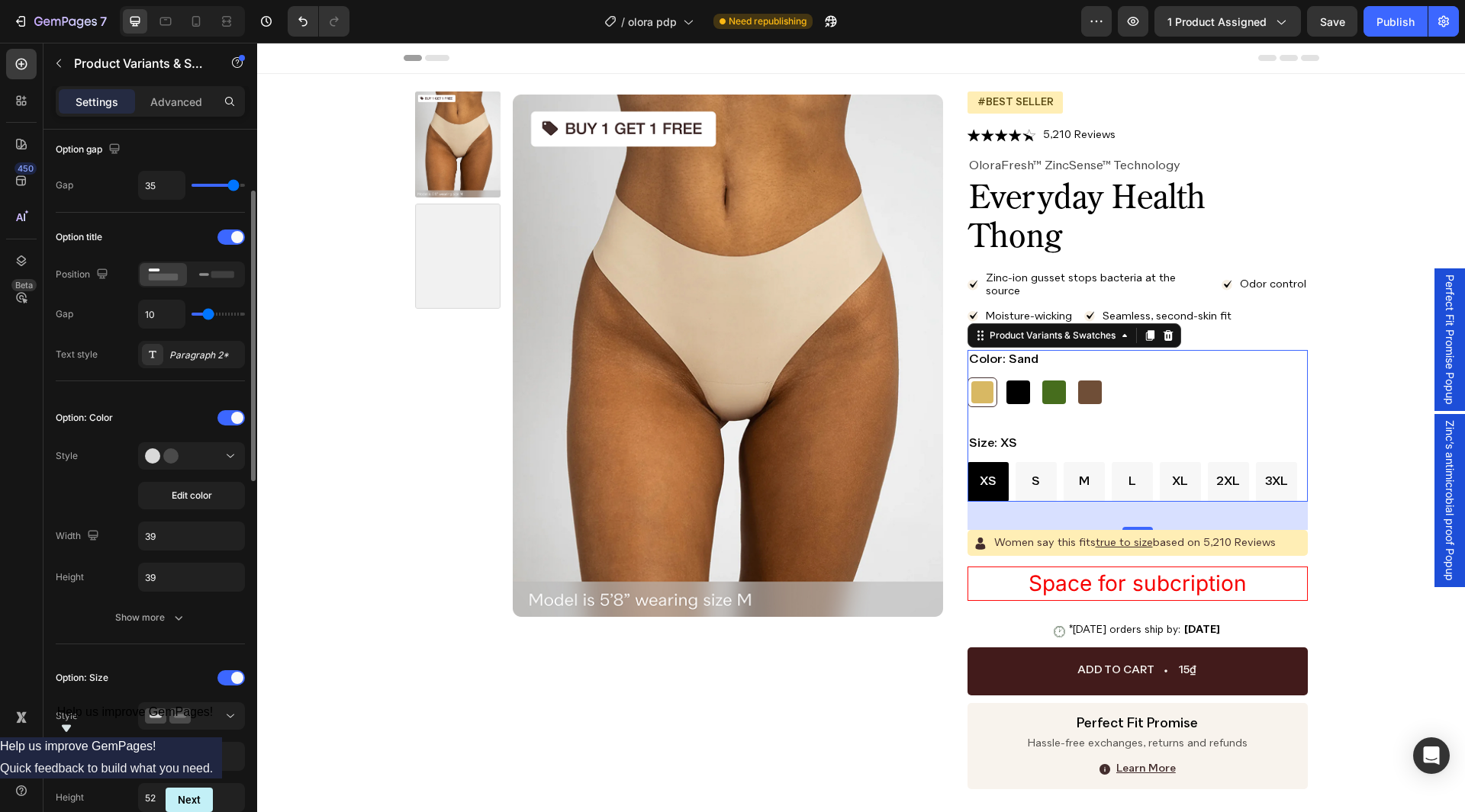
drag, startPoint x: 190, startPoint y: 362, endPoint x: 243, endPoint y: 374, distance: 54.3
click at [190, 361] on div "Paragraph 2*" at bounding box center [191, 354] width 107 height 28
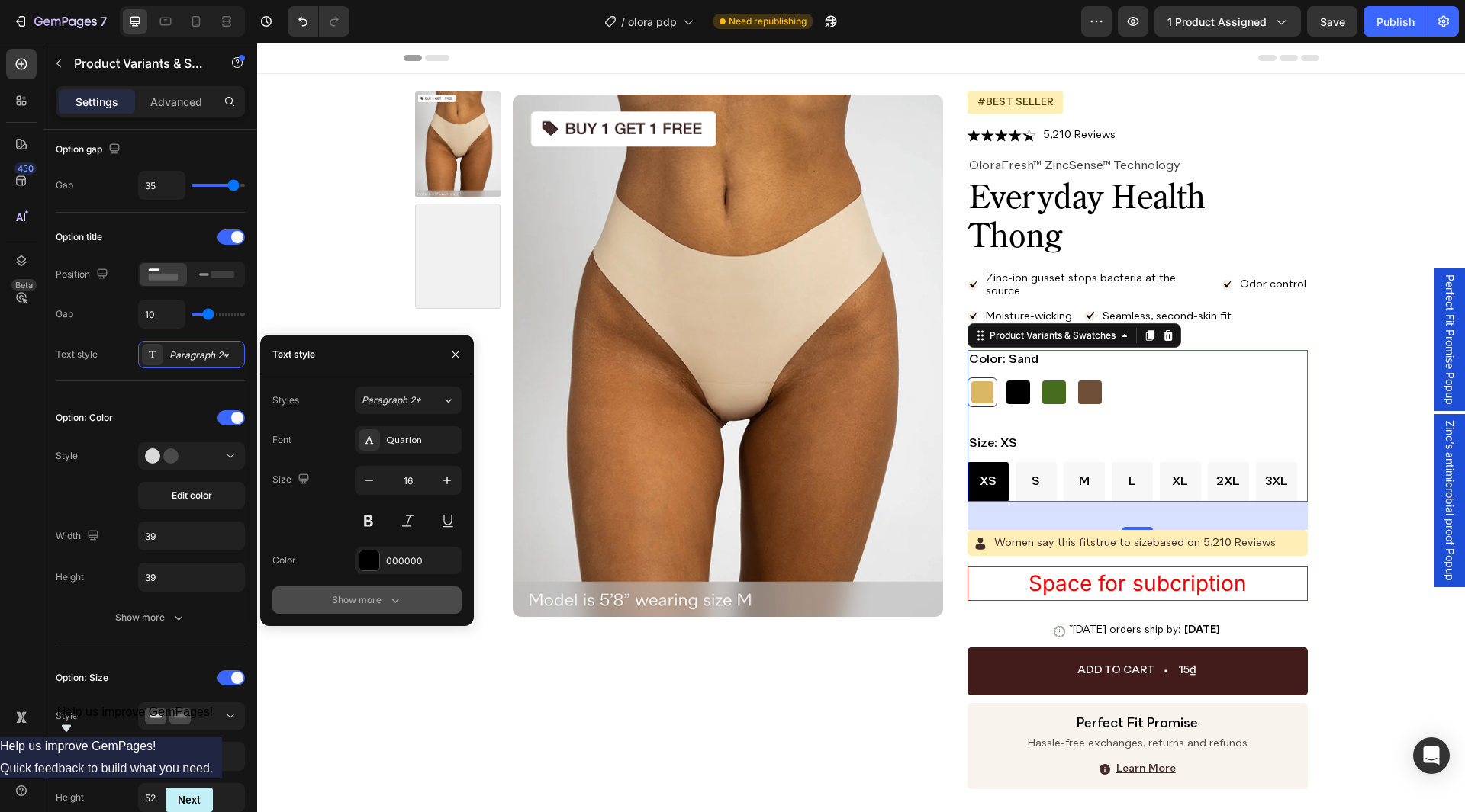
click at [377, 592] on div "Show more" at bounding box center [367, 600] width 71 height 15
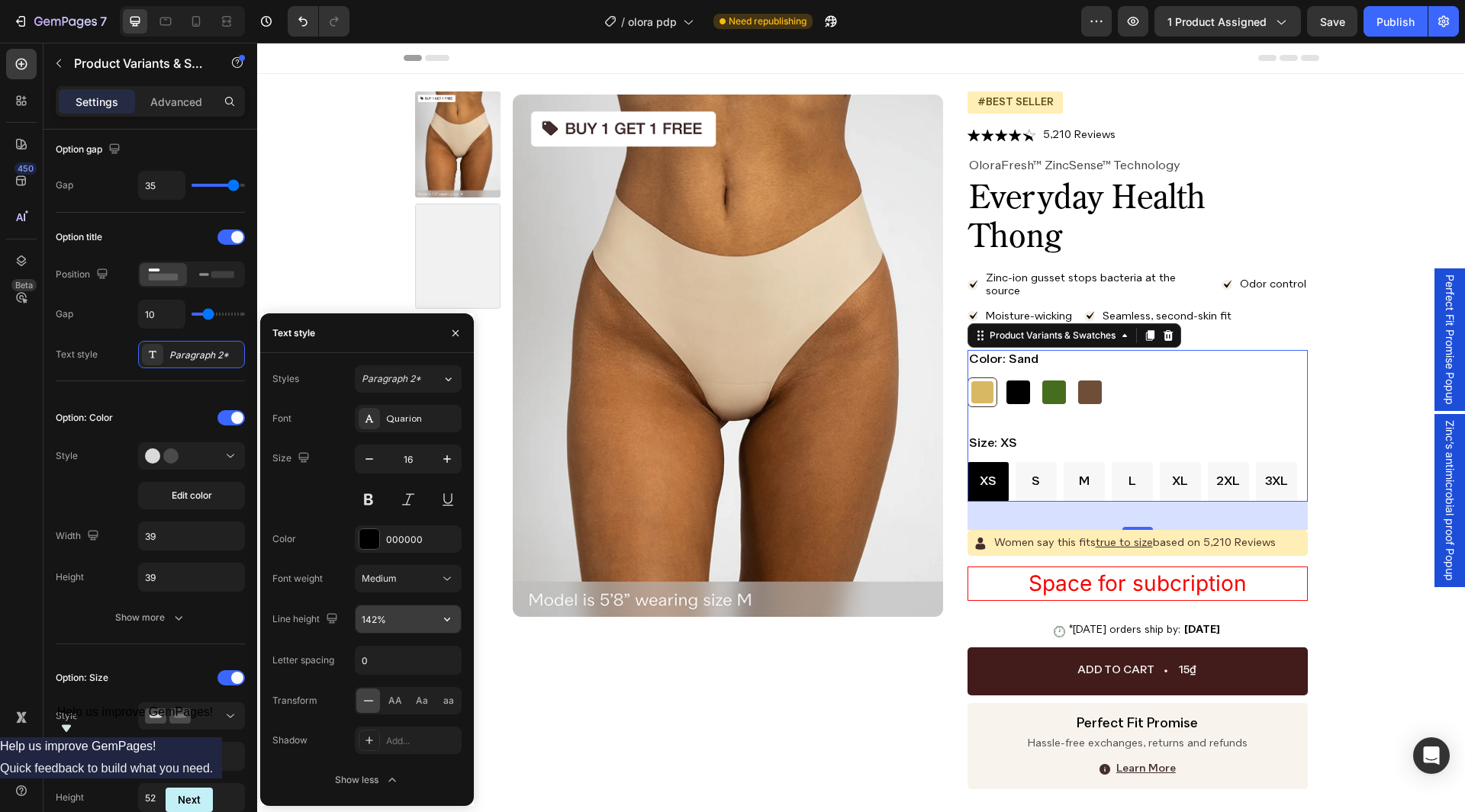
click at [398, 623] on input "142%" at bounding box center [408, 619] width 105 height 28
click at [171, 17] on icon at bounding box center [165, 21] width 15 height 15
type input "45"
type input "55"
type input "14"
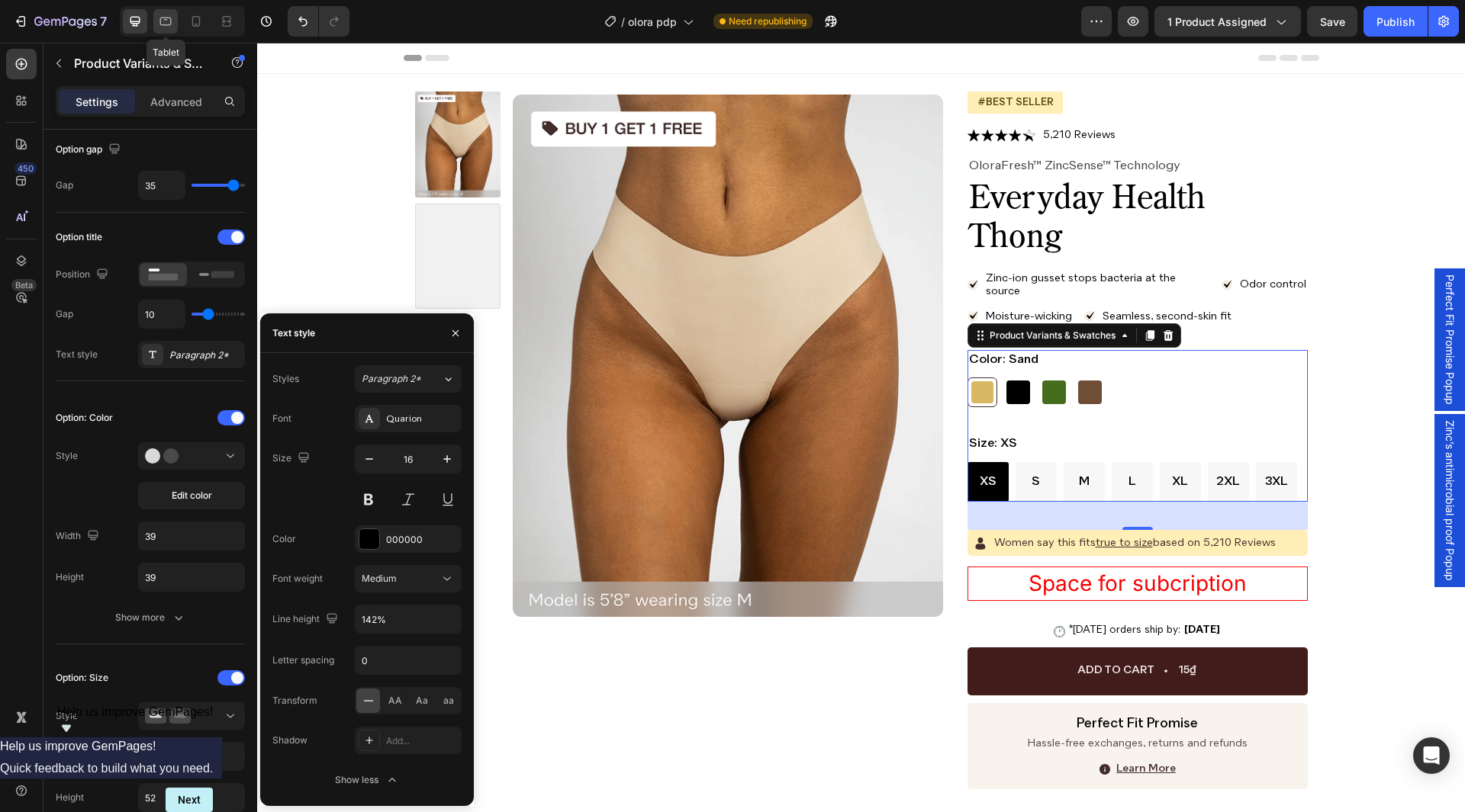
type input "14"
type input "140%"
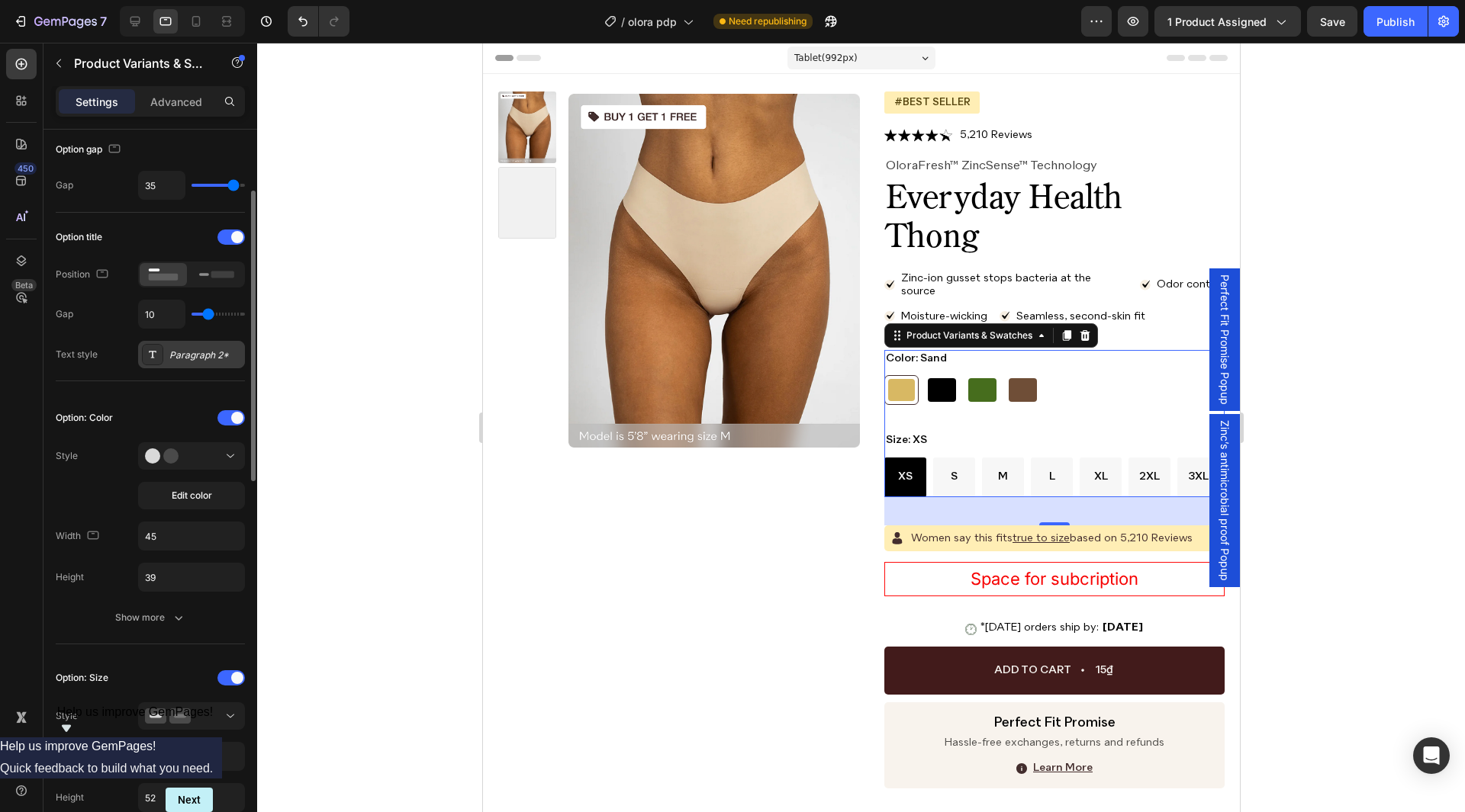
scroll to position [241, 0]
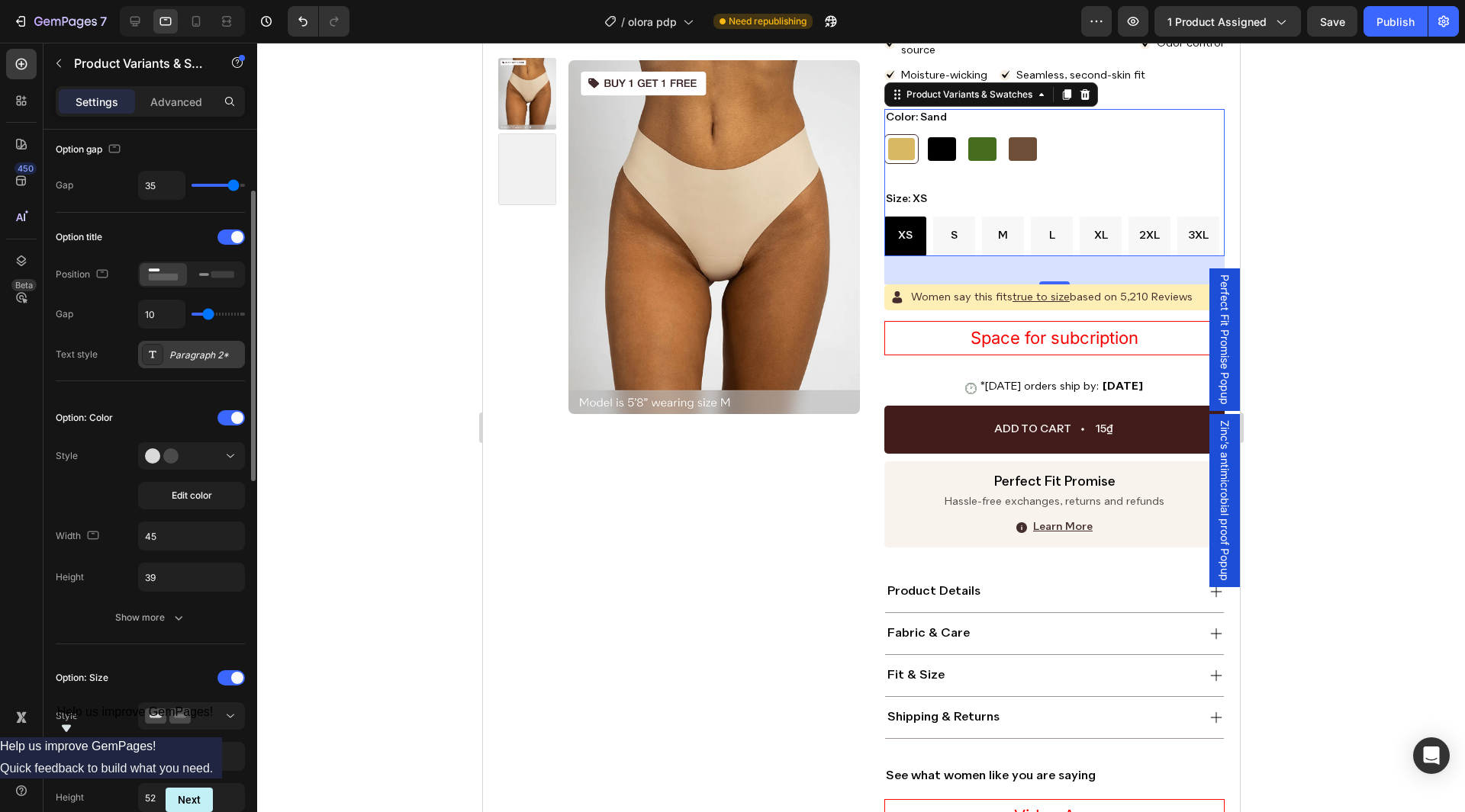
click at [170, 358] on div "Paragraph 2*" at bounding box center [205, 355] width 72 height 13
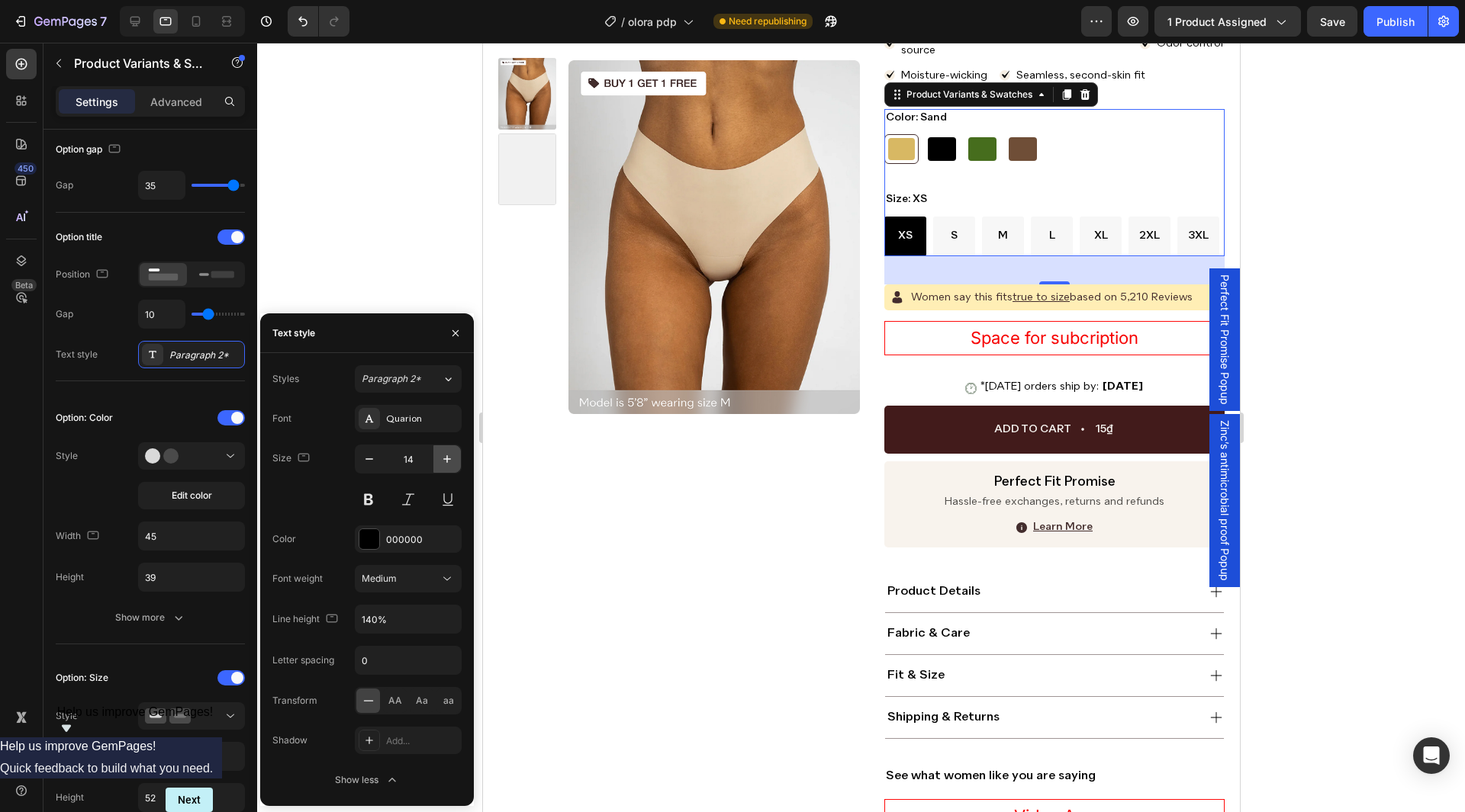
click at [454, 461] on icon "button" at bounding box center [446, 459] width 15 height 15
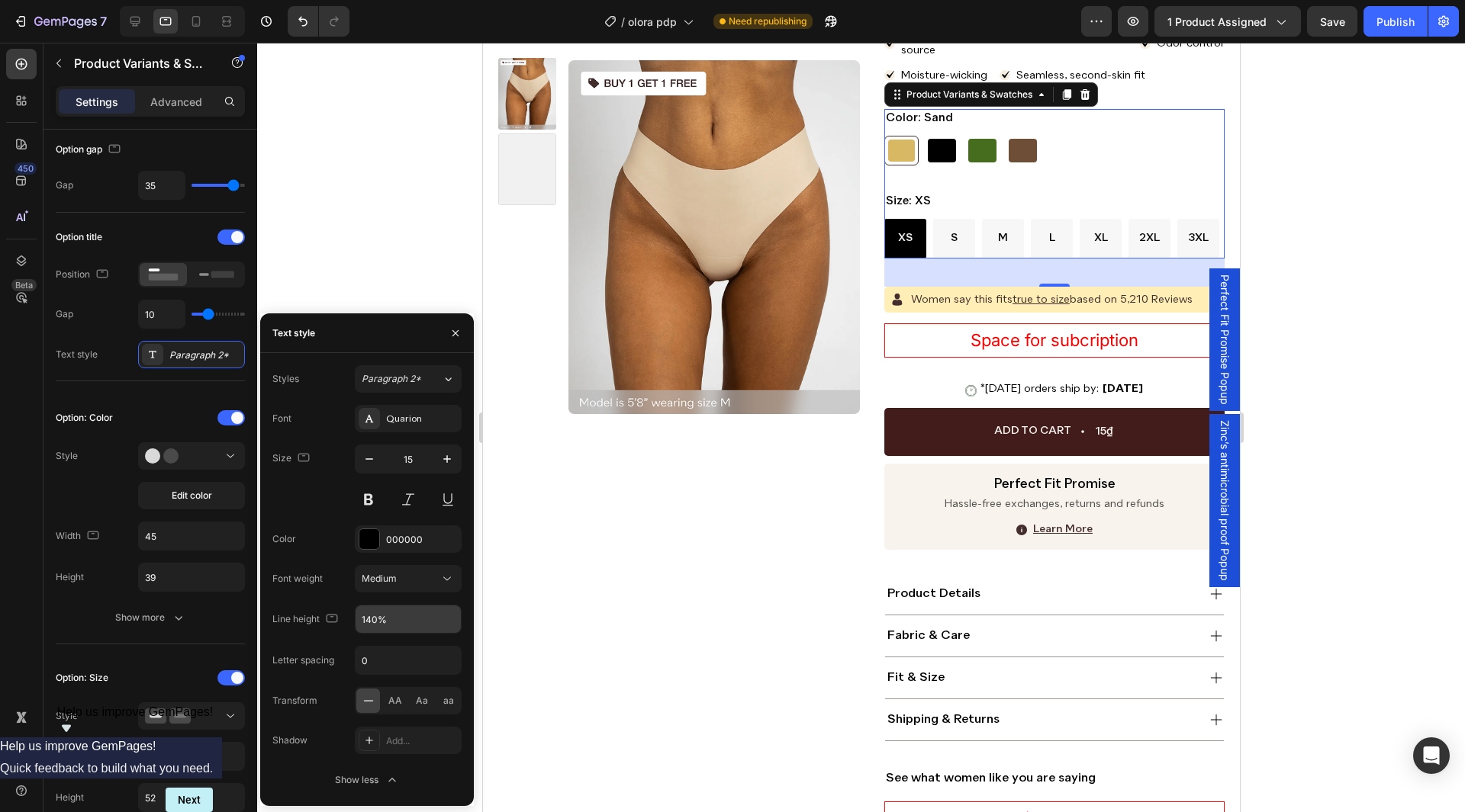
type input "16"
click at [403, 627] on input "140%" at bounding box center [408, 619] width 105 height 28
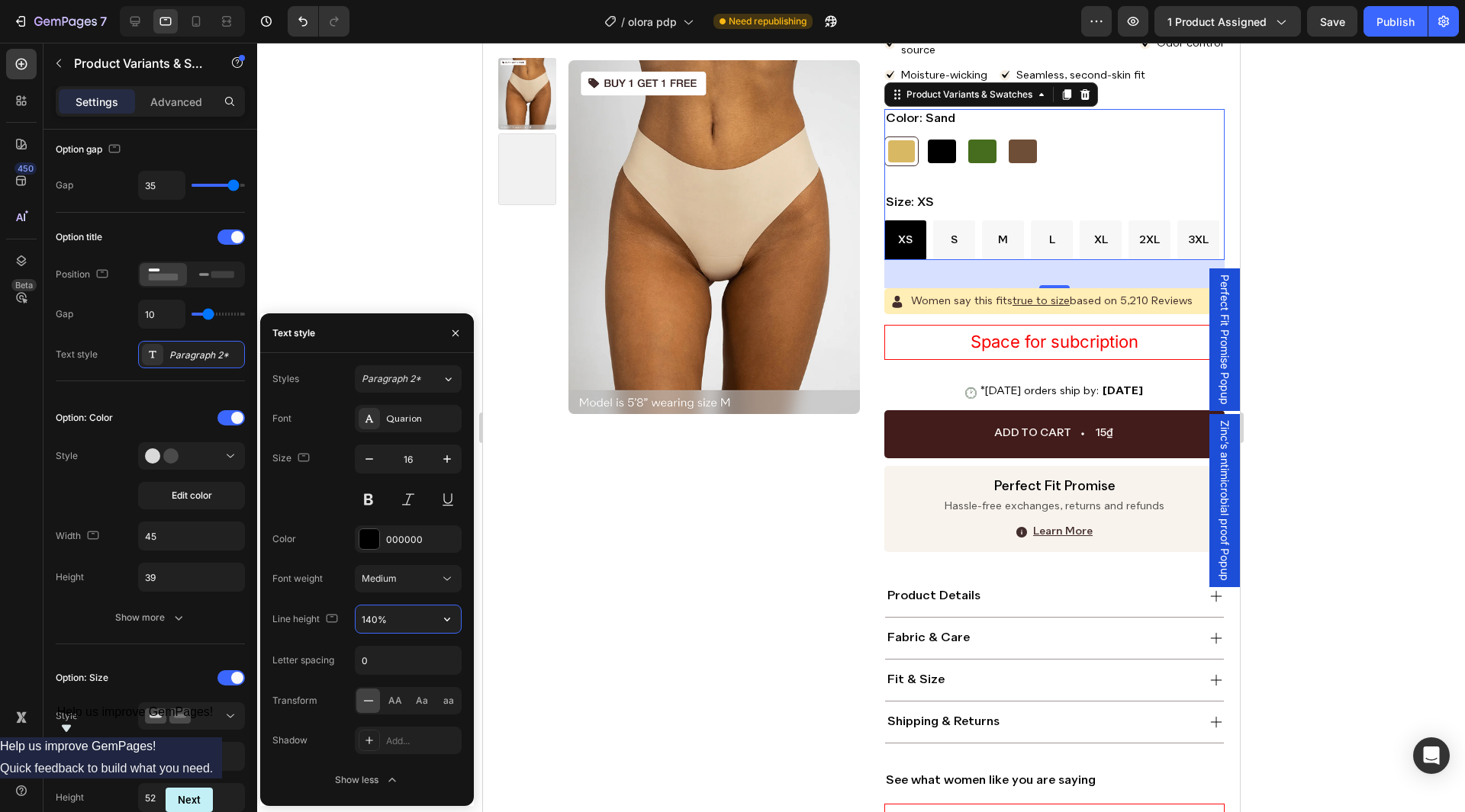
paste input "2"
type input "142%"
click at [341, 418] on div "Font Quarion" at bounding box center [367, 419] width 189 height 28
click at [133, 27] on icon at bounding box center [134, 21] width 15 height 15
type input "39"
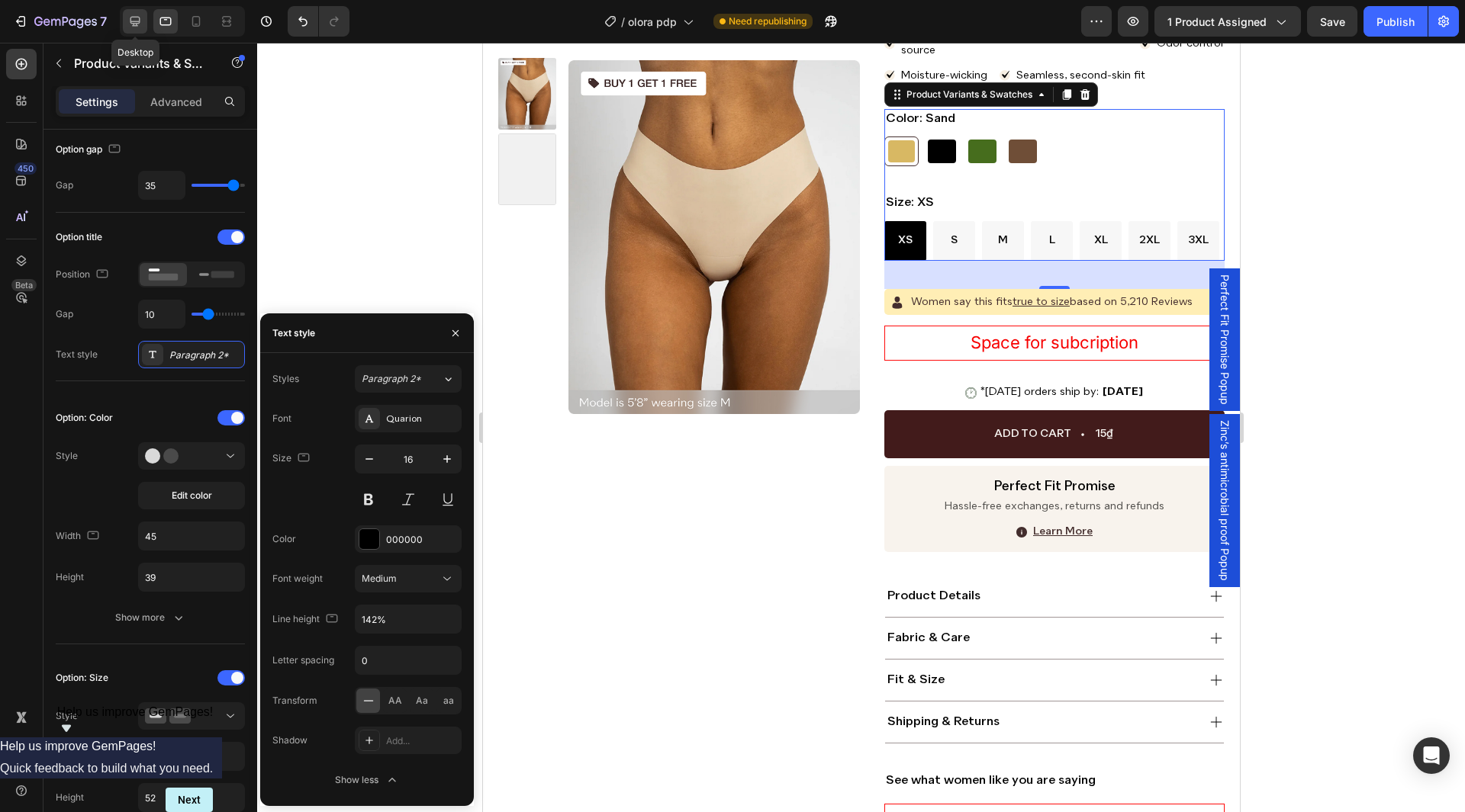
type input "54"
type input "16"
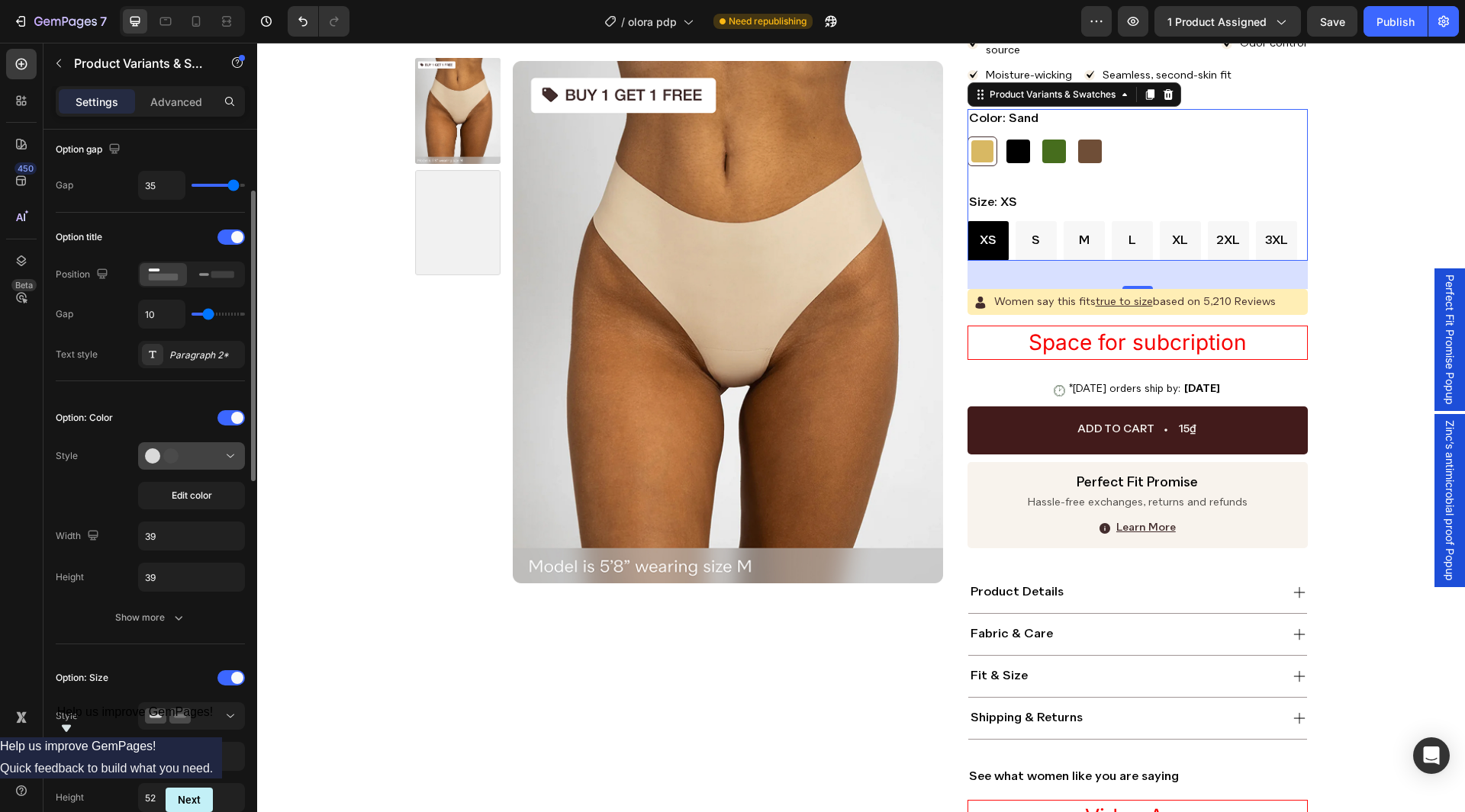
scroll to position [254, 0]
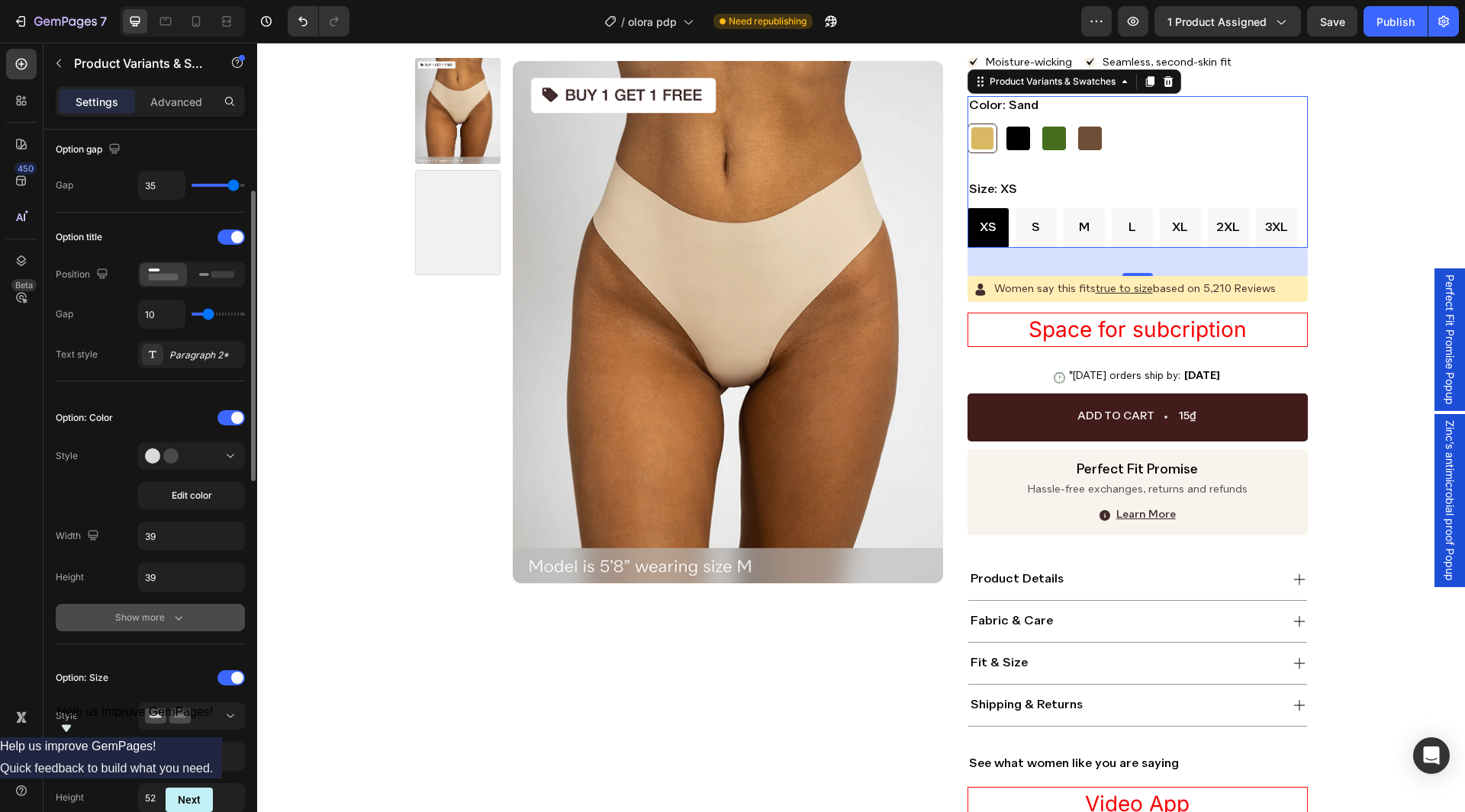
click at [178, 608] on button "Show more" at bounding box center [150, 618] width 189 height 28
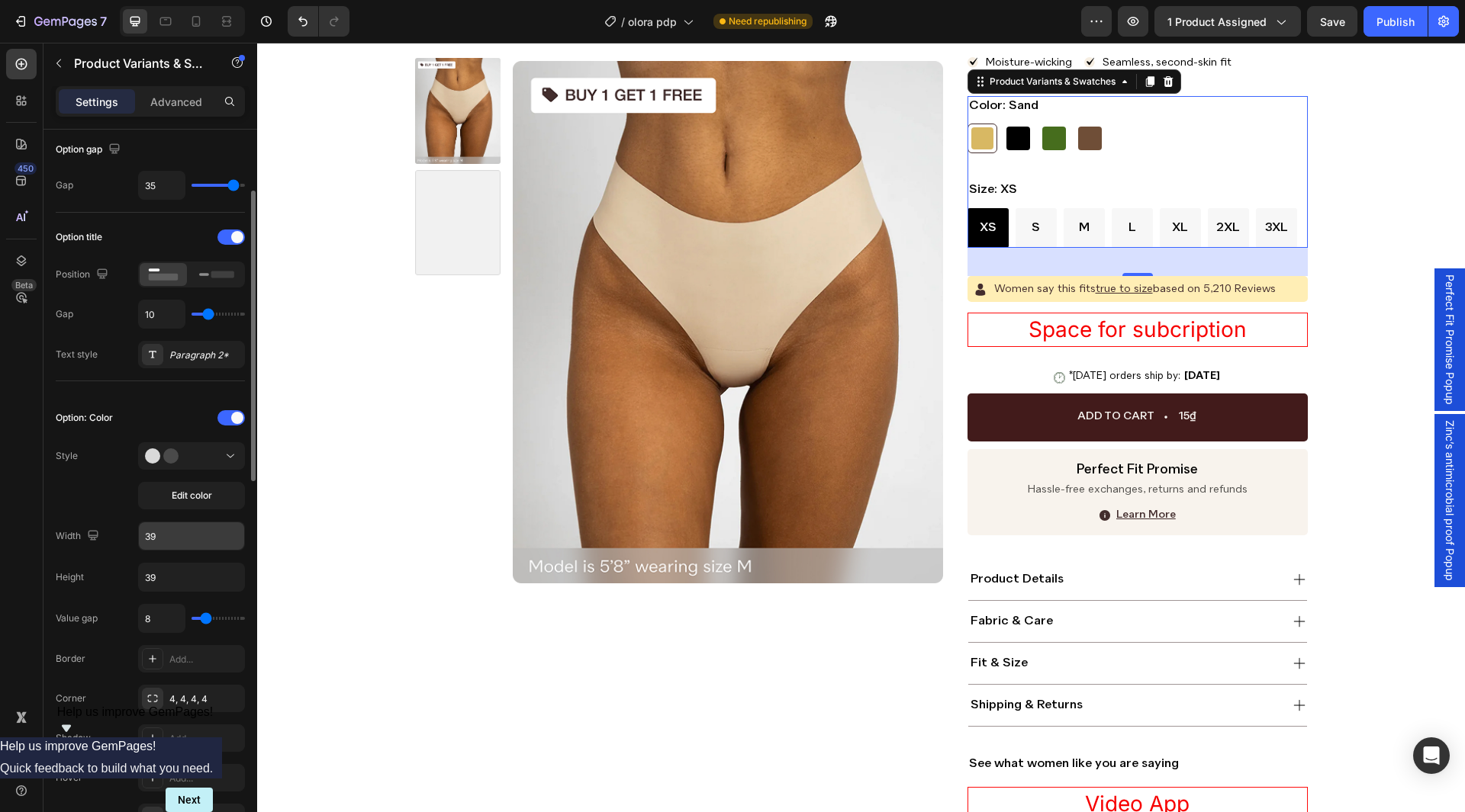
click at [186, 545] on input "39" at bounding box center [191, 536] width 105 height 28
click at [165, 30] on div at bounding box center [165, 21] width 24 height 24
type input "45"
type input "55"
type input "14"
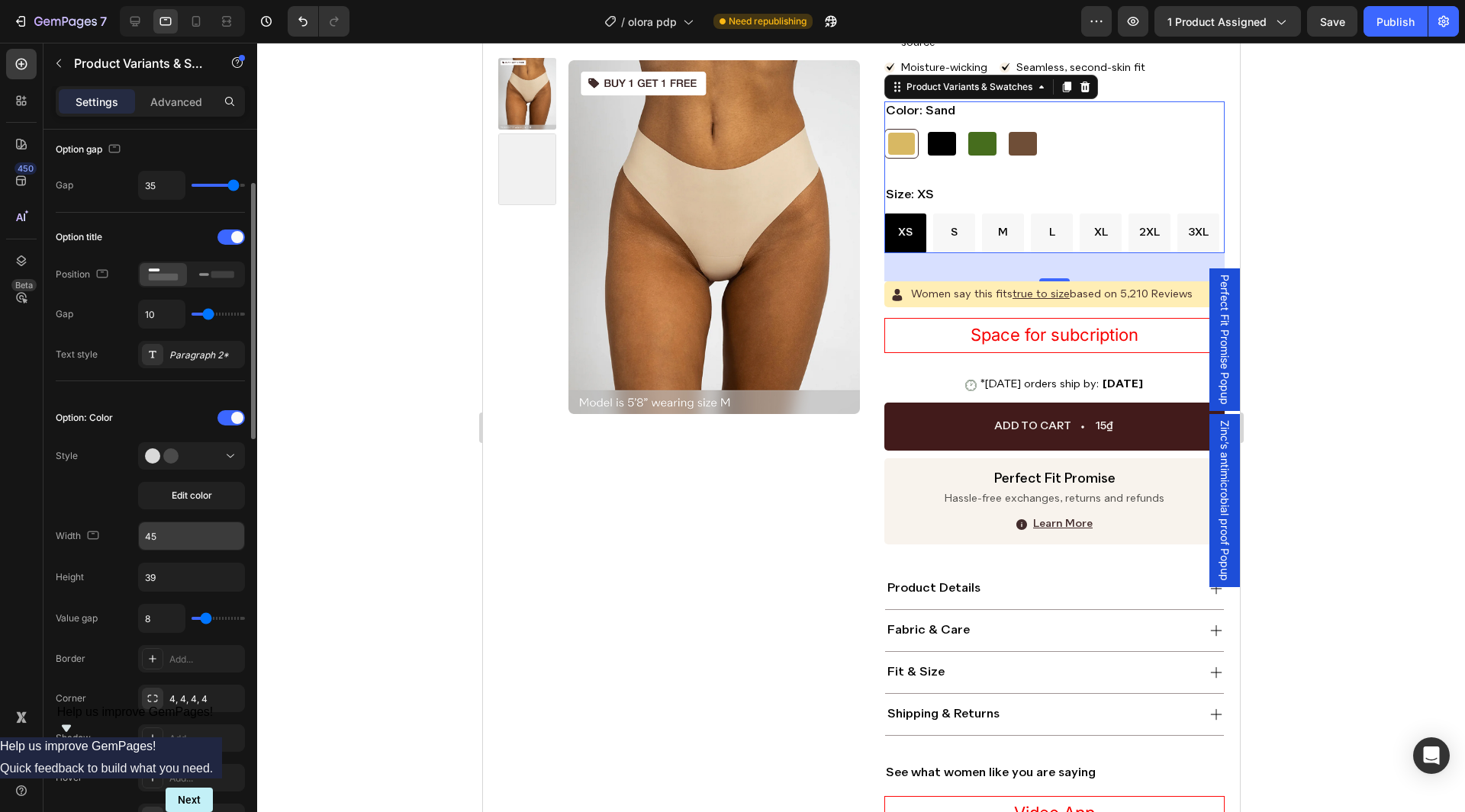
scroll to position [241, 0]
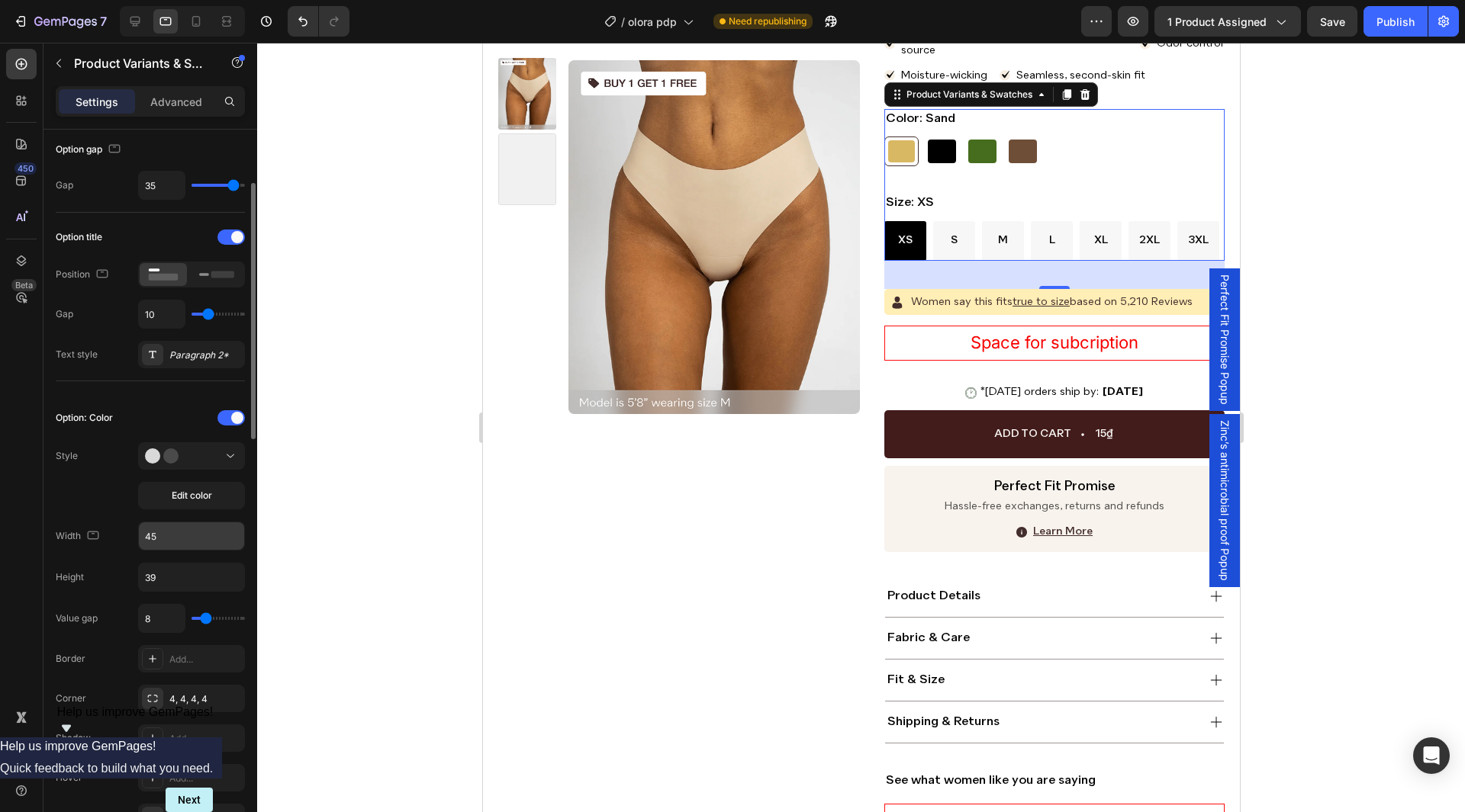
click at [155, 536] on input "45" at bounding box center [191, 536] width 105 height 28
paste input "39"
type input "39"
click at [100, 500] on div "Style Edit color" at bounding box center [150, 476] width 189 height 67
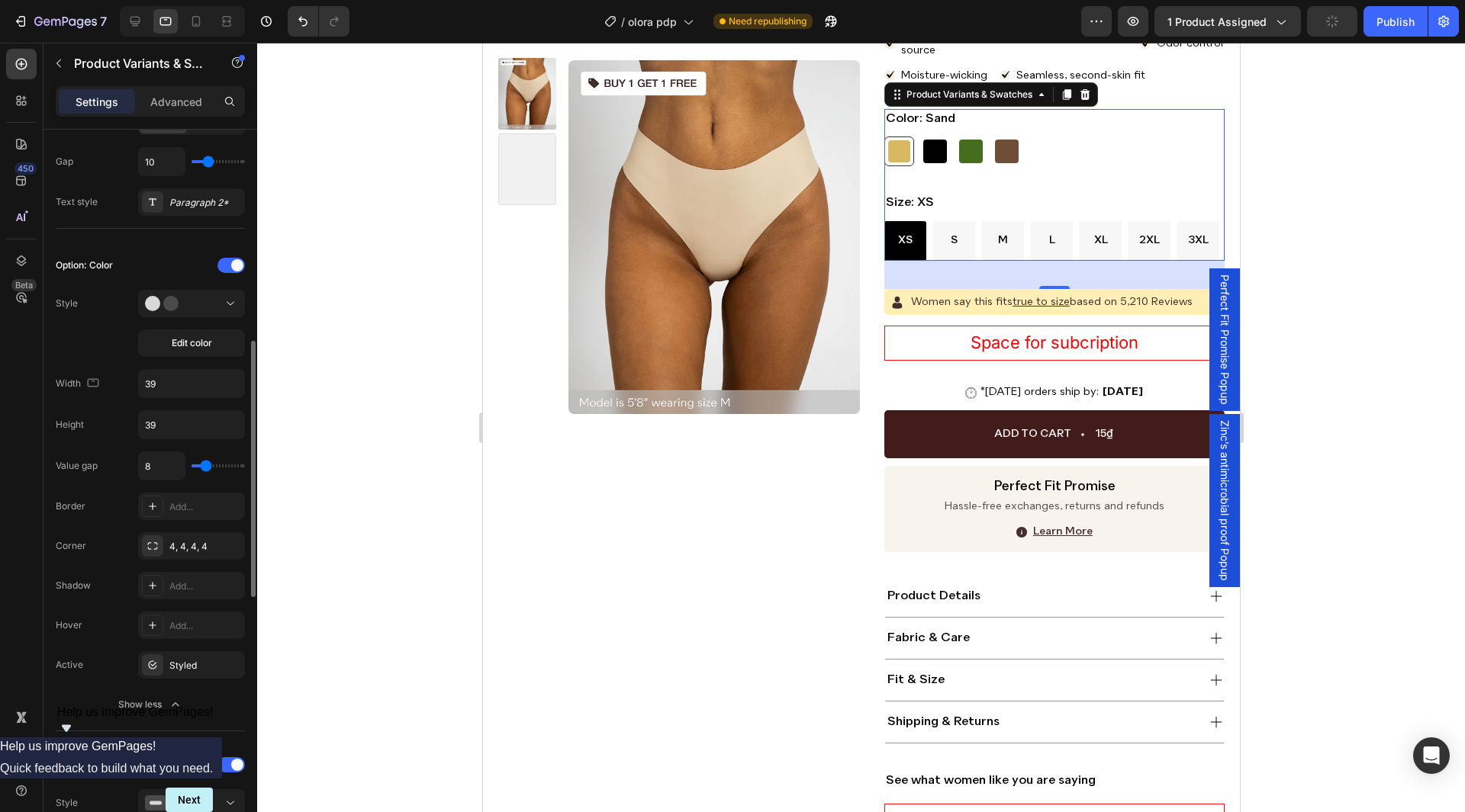
scroll to position [382, 0]
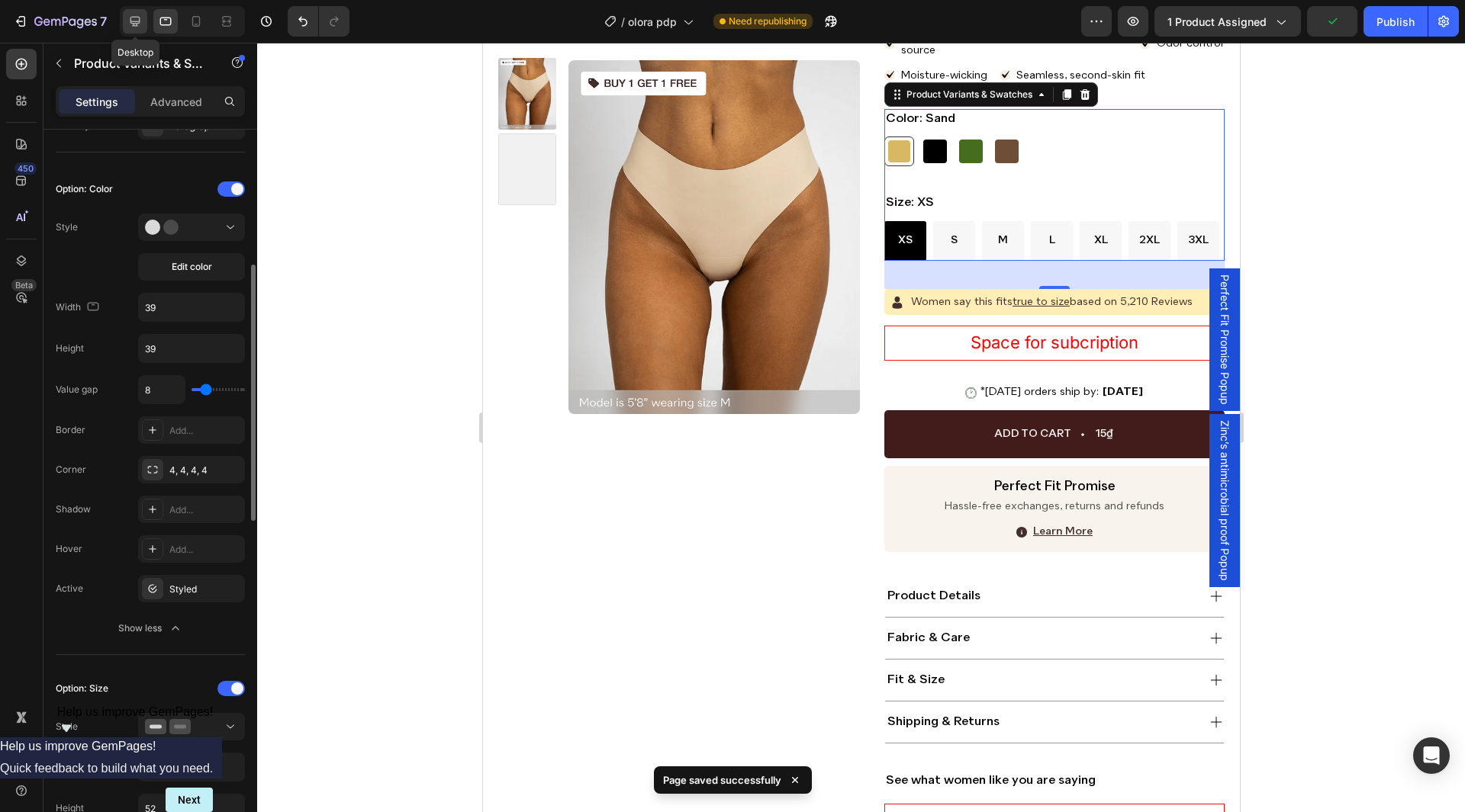
click at [131, 15] on icon at bounding box center [134, 21] width 15 height 15
type input "54"
type input "16"
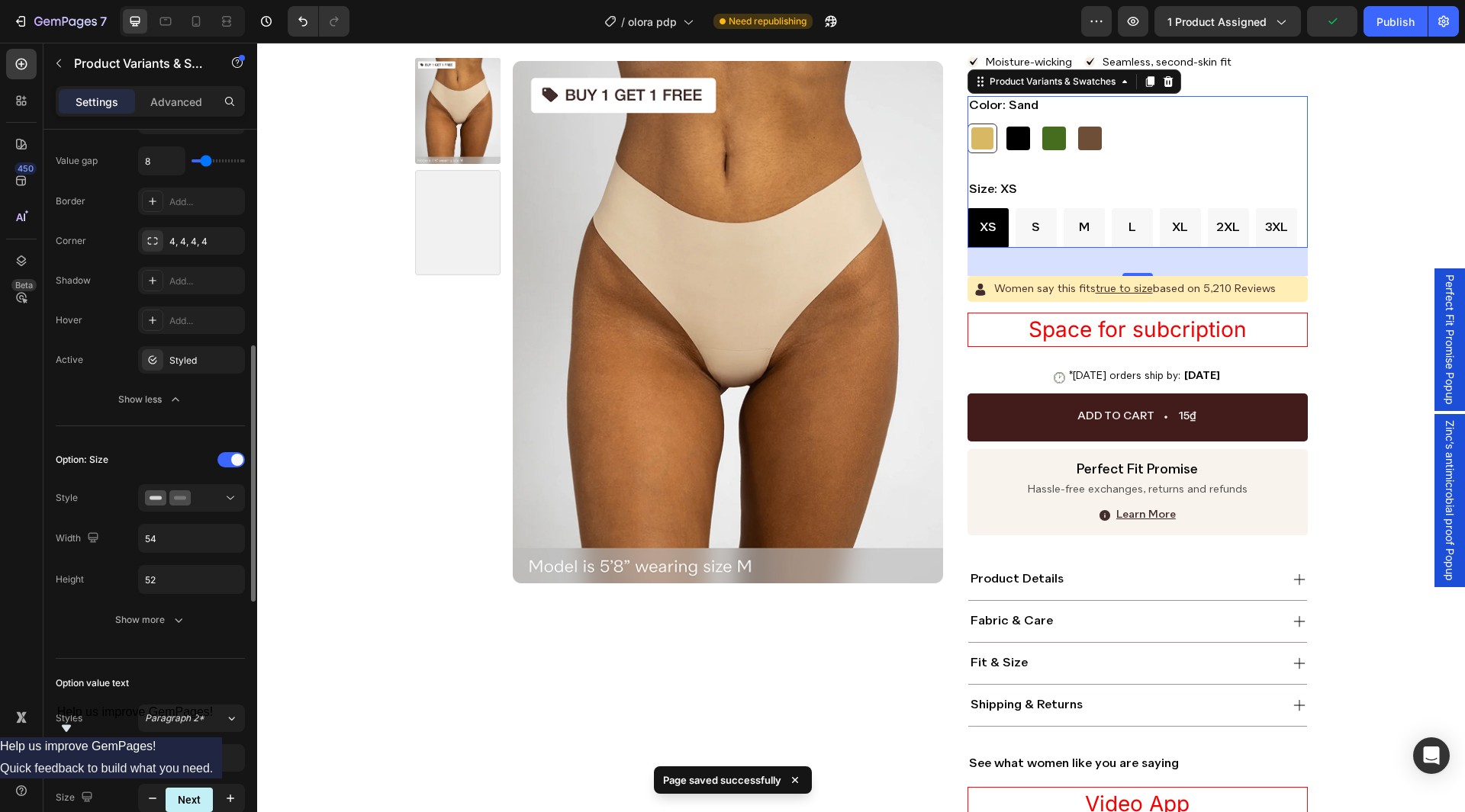
scroll to position [763, 0]
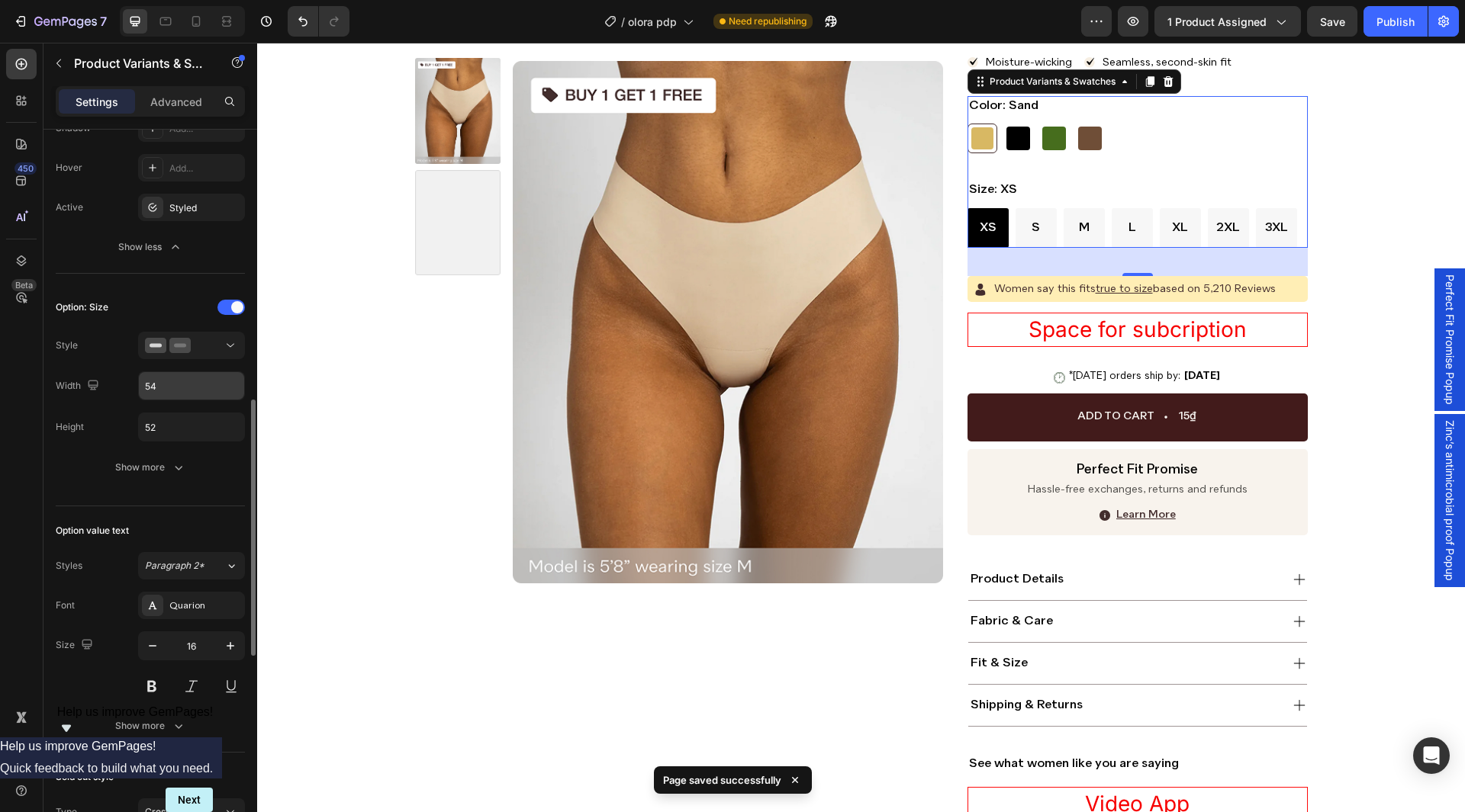
click at [188, 398] on input "54" at bounding box center [191, 385] width 105 height 28
click at [161, 29] on div at bounding box center [165, 21] width 24 height 24
type input "55"
type input "14"
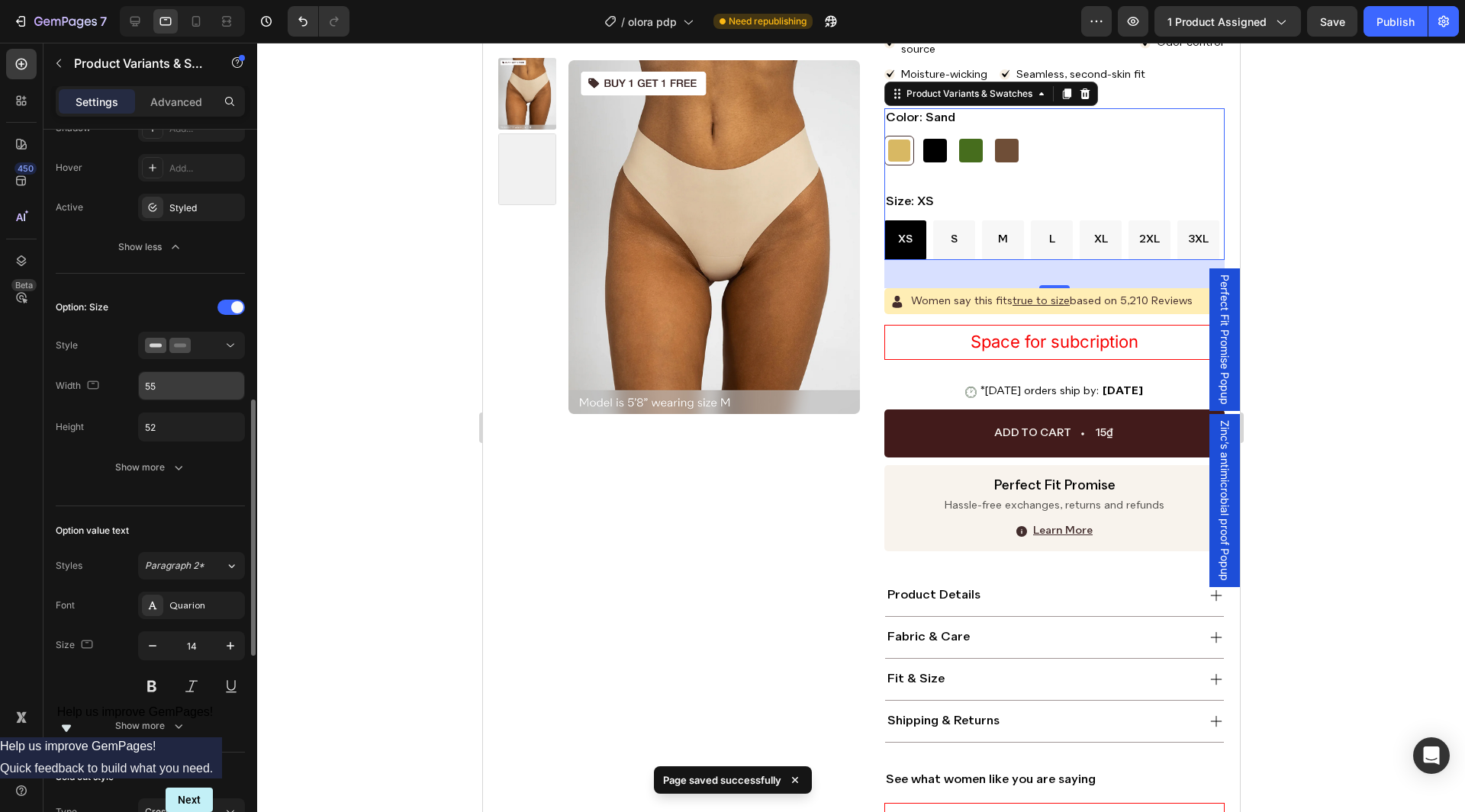
click at [180, 379] on input "55" at bounding box center [191, 385] width 105 height 28
paste input "4"
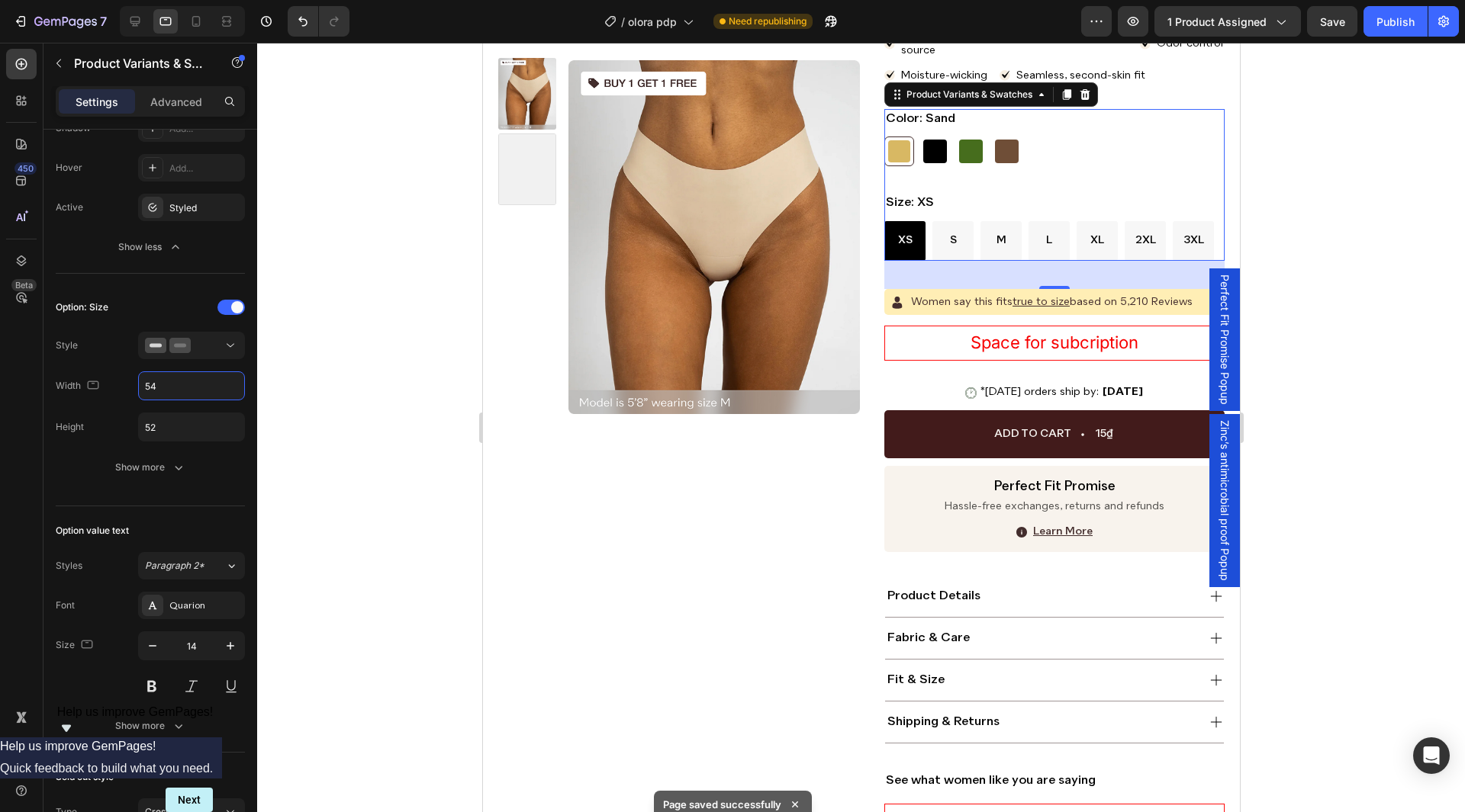
type input "54"
click at [139, 310] on div at bounding box center [191, 307] width 107 height 13
click at [134, 28] on icon at bounding box center [134, 21] width 15 height 15
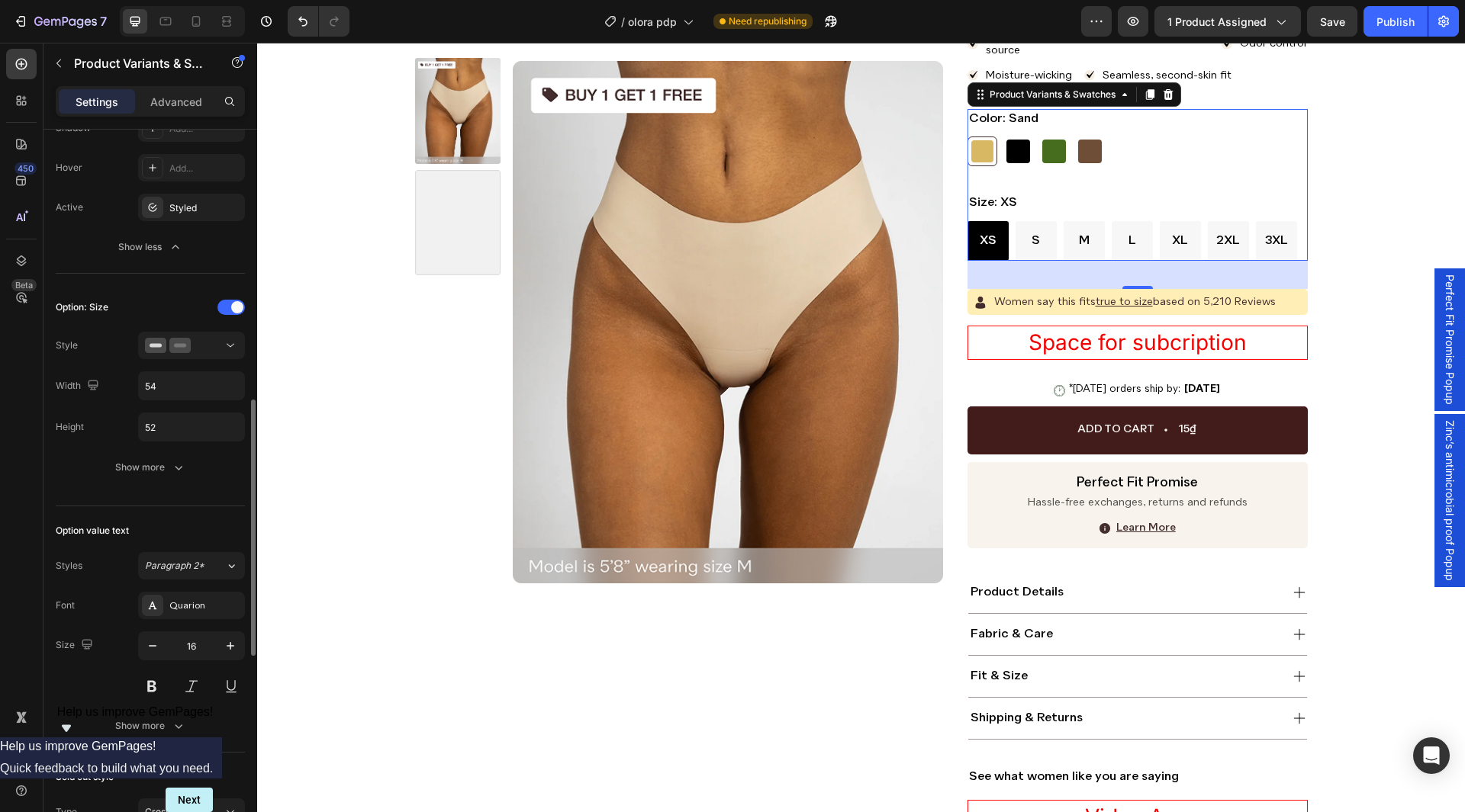
scroll to position [254, 0]
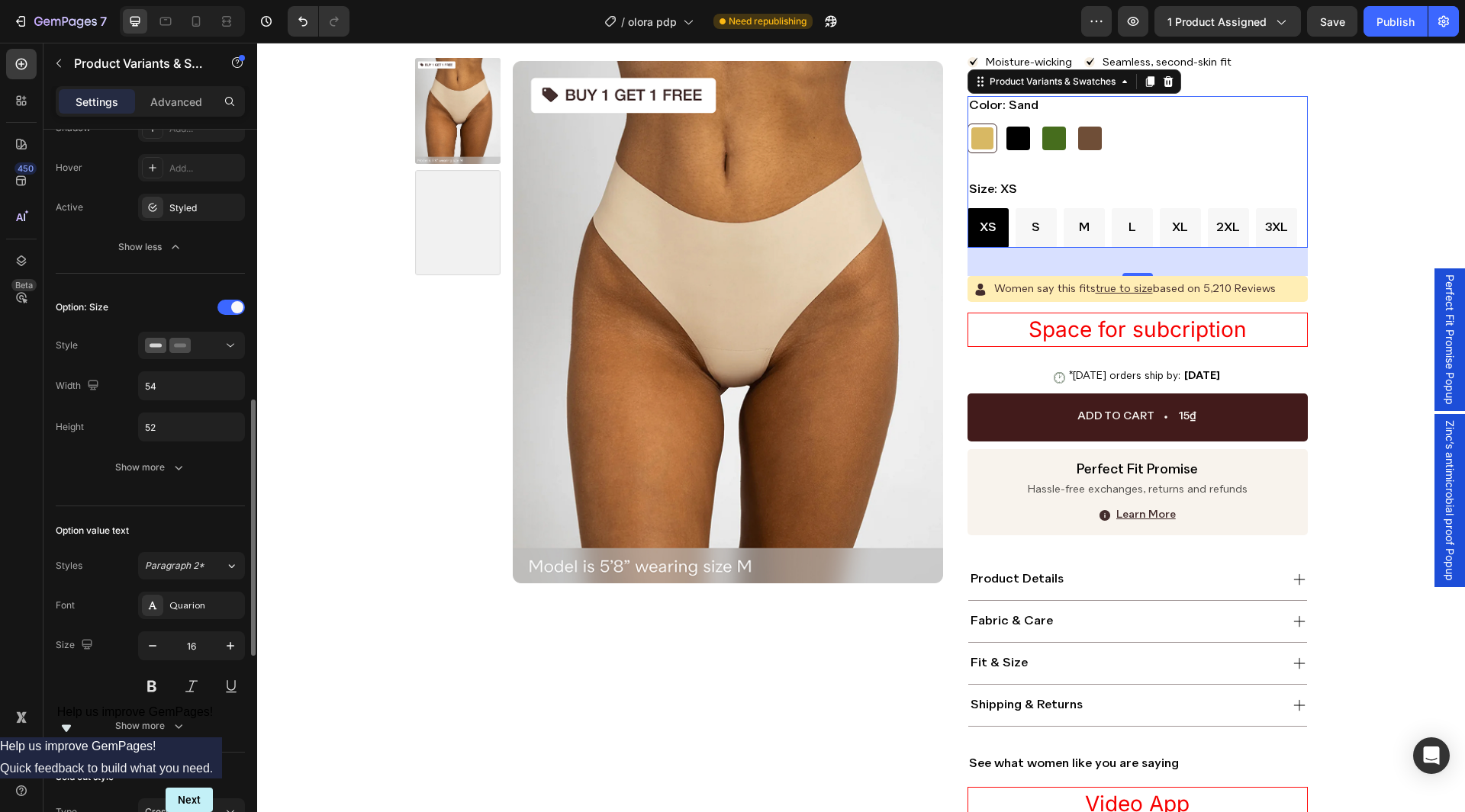
click at [146, 489] on div "Option: Size Style Width 54 Height 52 Show more" at bounding box center [150, 388] width 189 height 211
click at [149, 484] on div "Option: Size Style Width 54 Height 52 Show more" at bounding box center [150, 388] width 189 height 211
click at [152, 477] on button "Show more" at bounding box center [150, 467] width 189 height 28
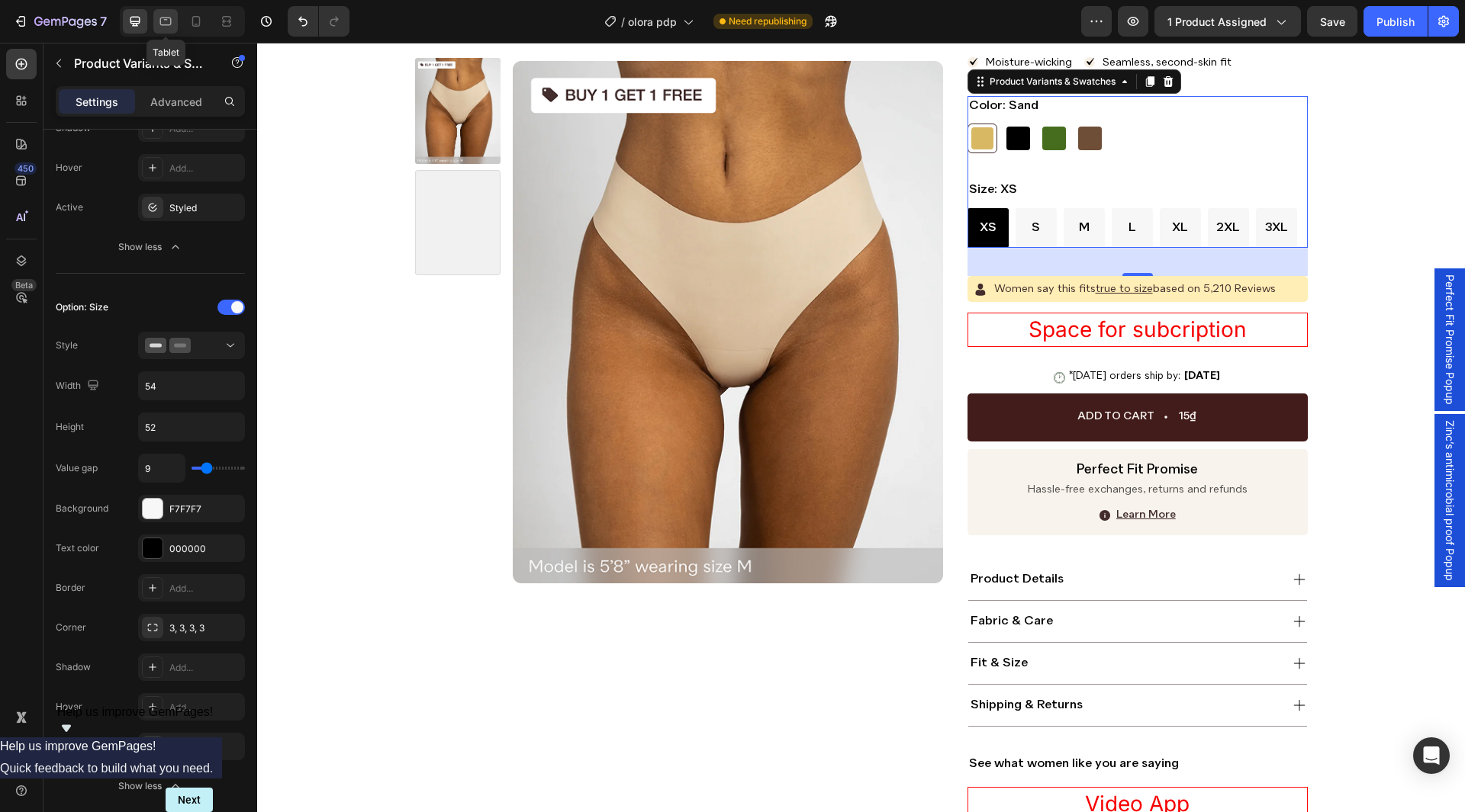
click at [164, 17] on icon at bounding box center [165, 21] width 15 height 15
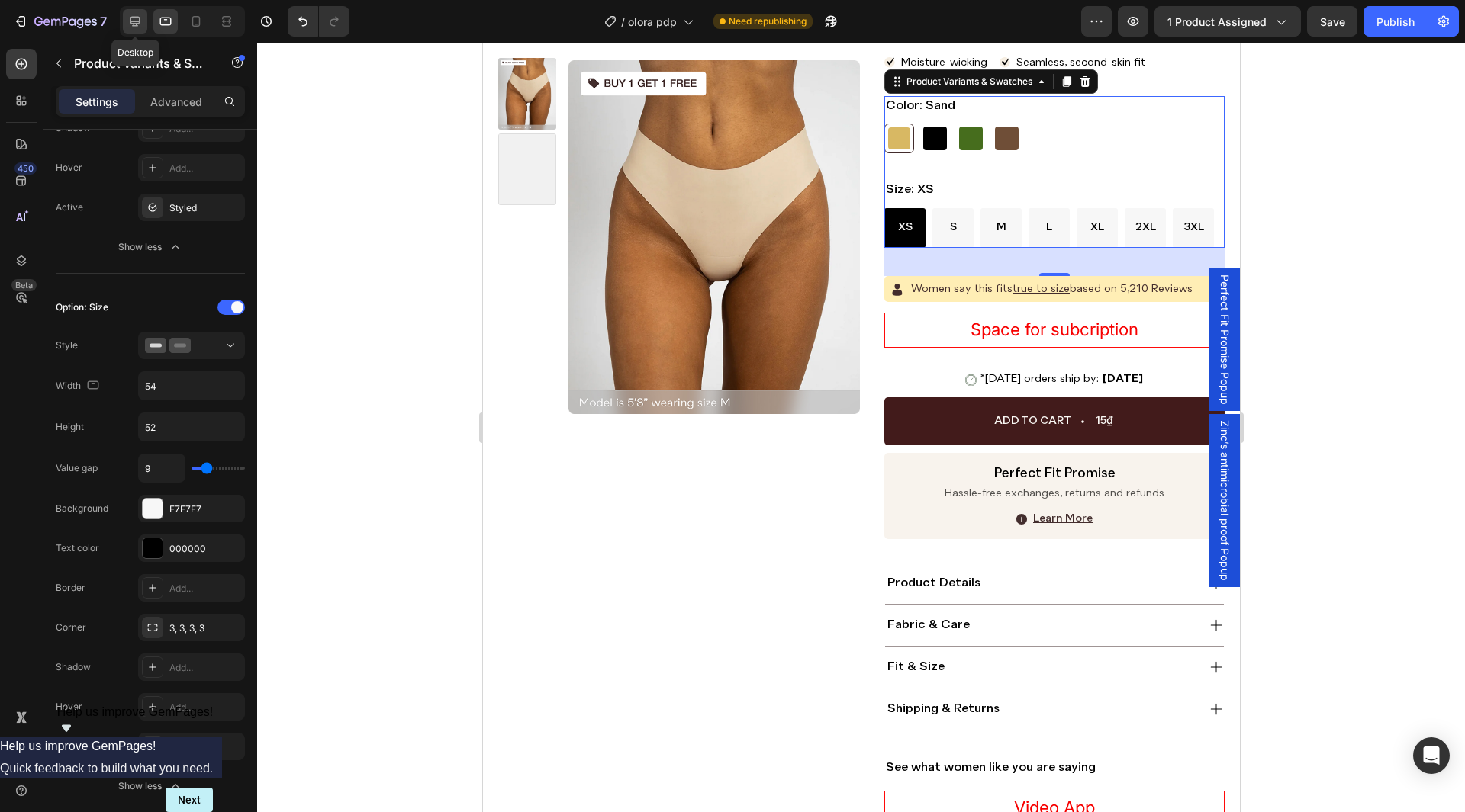
click at [139, 16] on icon at bounding box center [134, 21] width 15 height 15
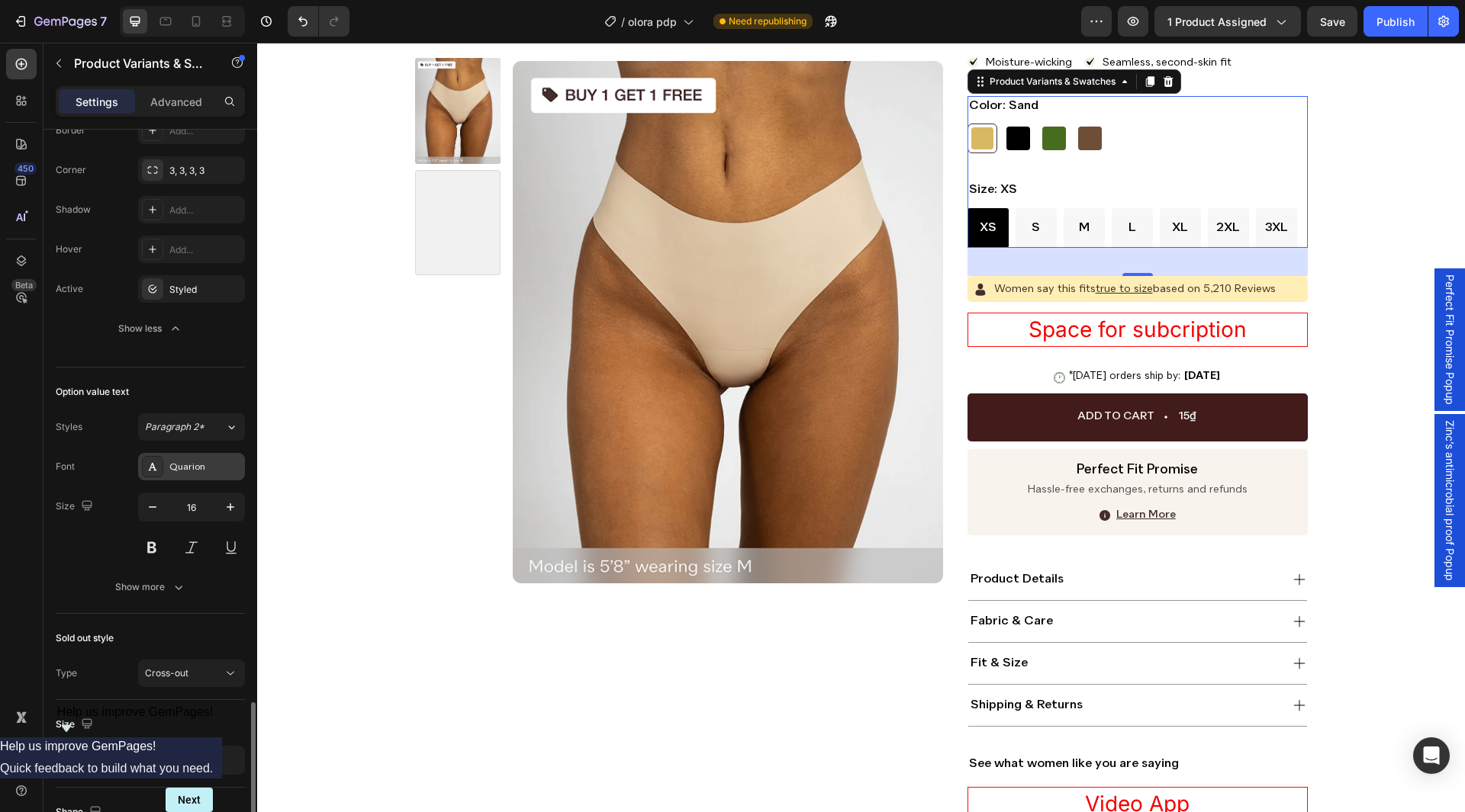
scroll to position [1373, 0]
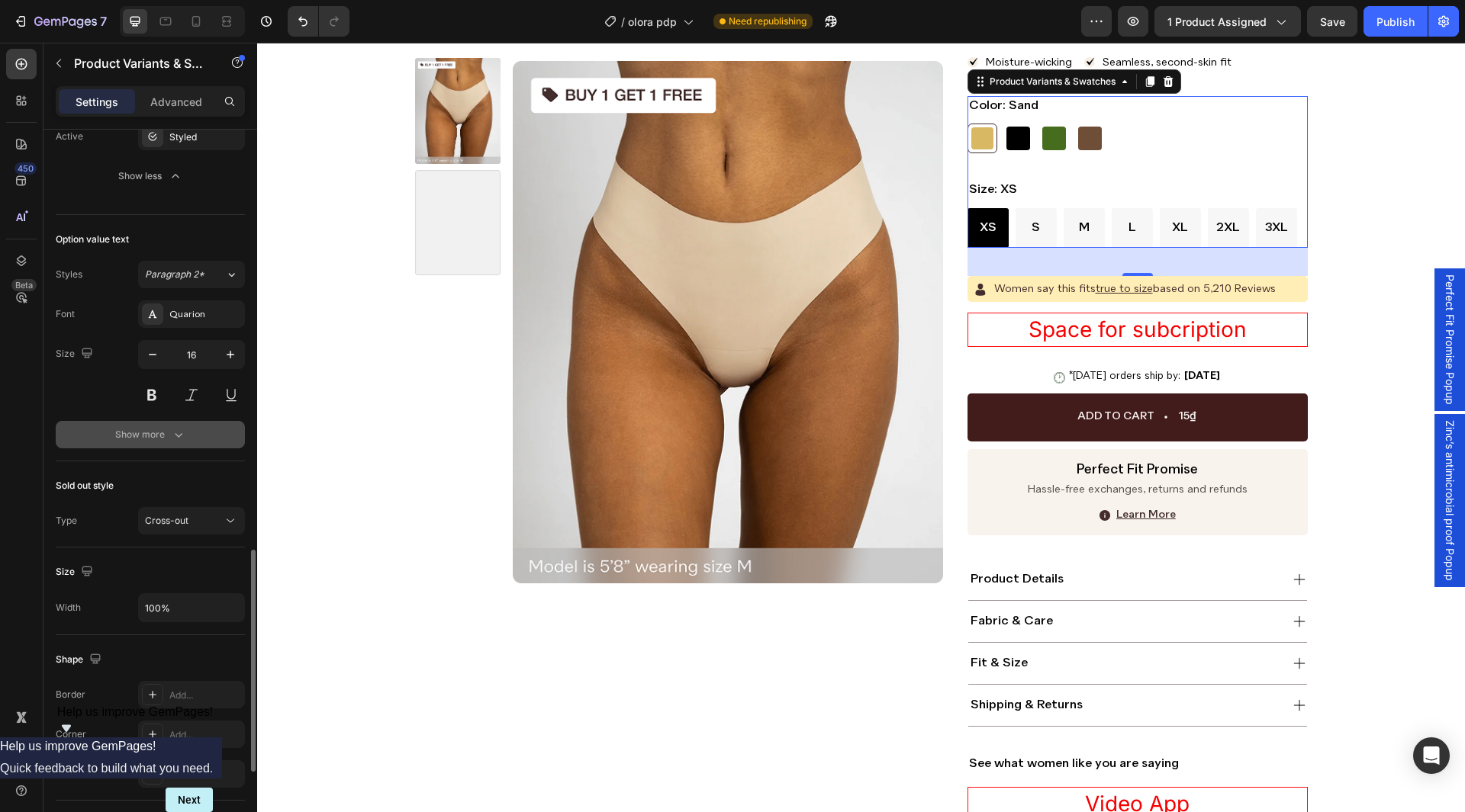
click at [186, 444] on button "Show more" at bounding box center [150, 435] width 189 height 28
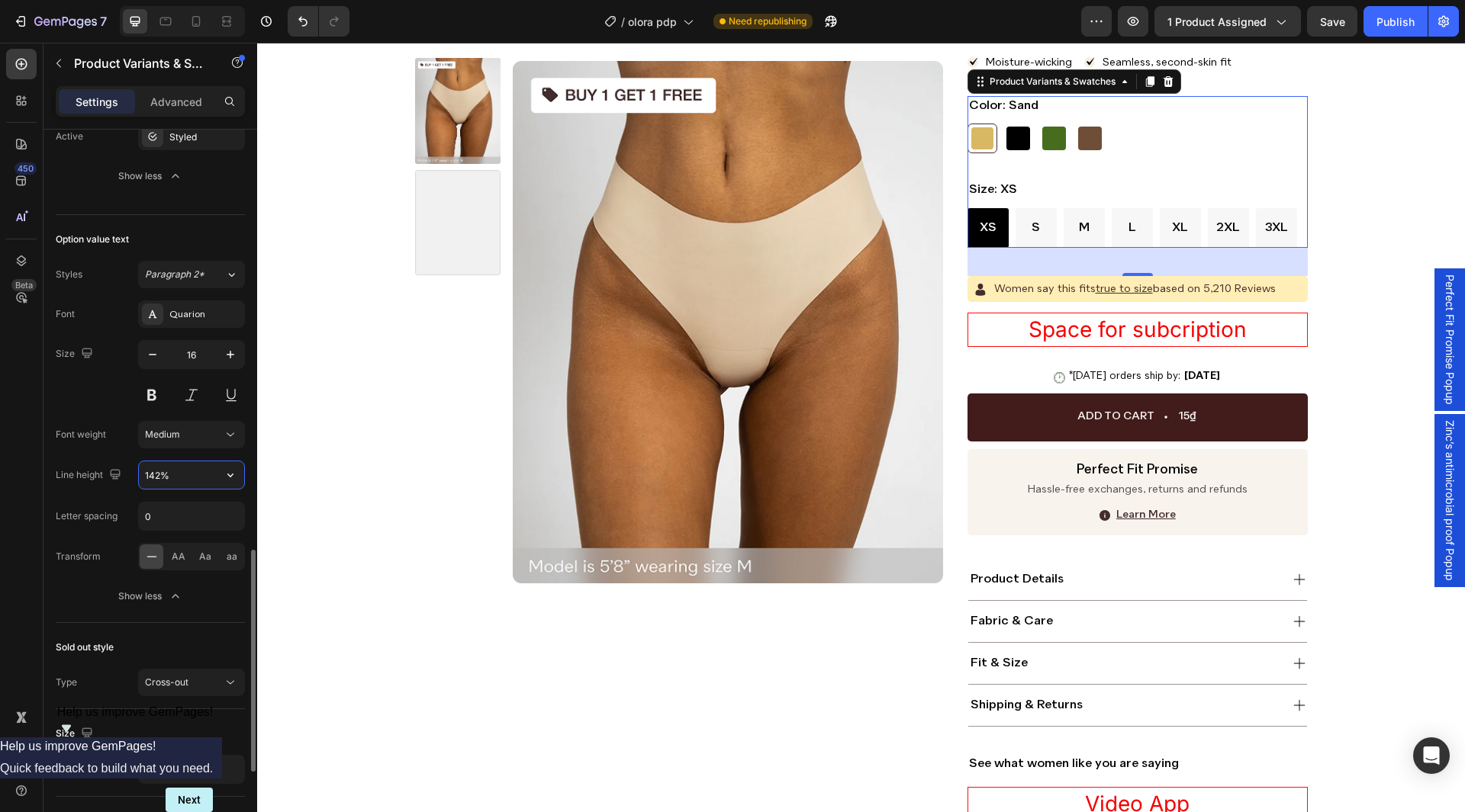
click at [189, 470] on input "142%" at bounding box center [191, 475] width 105 height 28
click at [164, 22] on icon at bounding box center [165, 21] width 15 height 15
type input "14"
type input "140%"
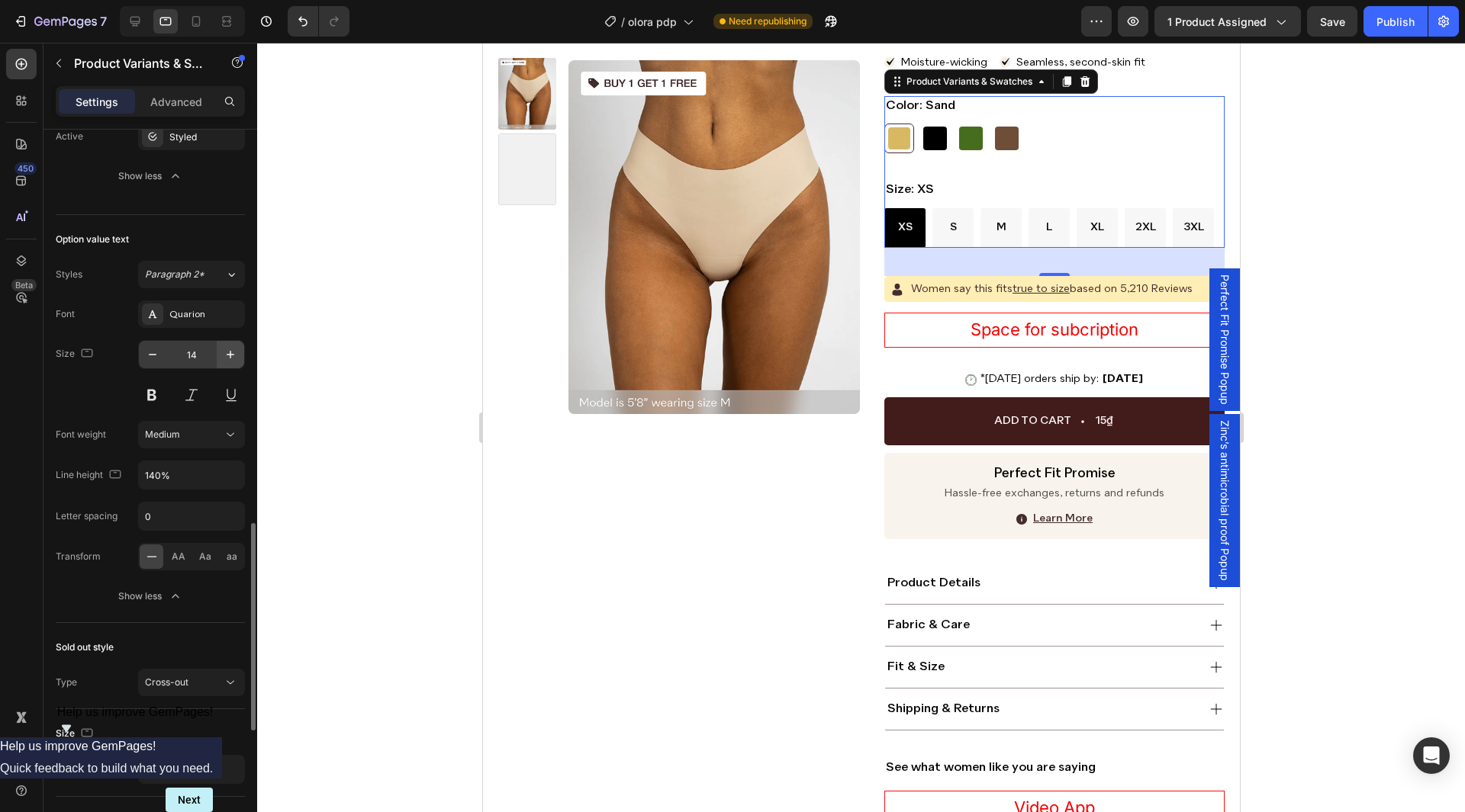
click at [221, 348] on button "button" at bounding box center [230, 354] width 28 height 28
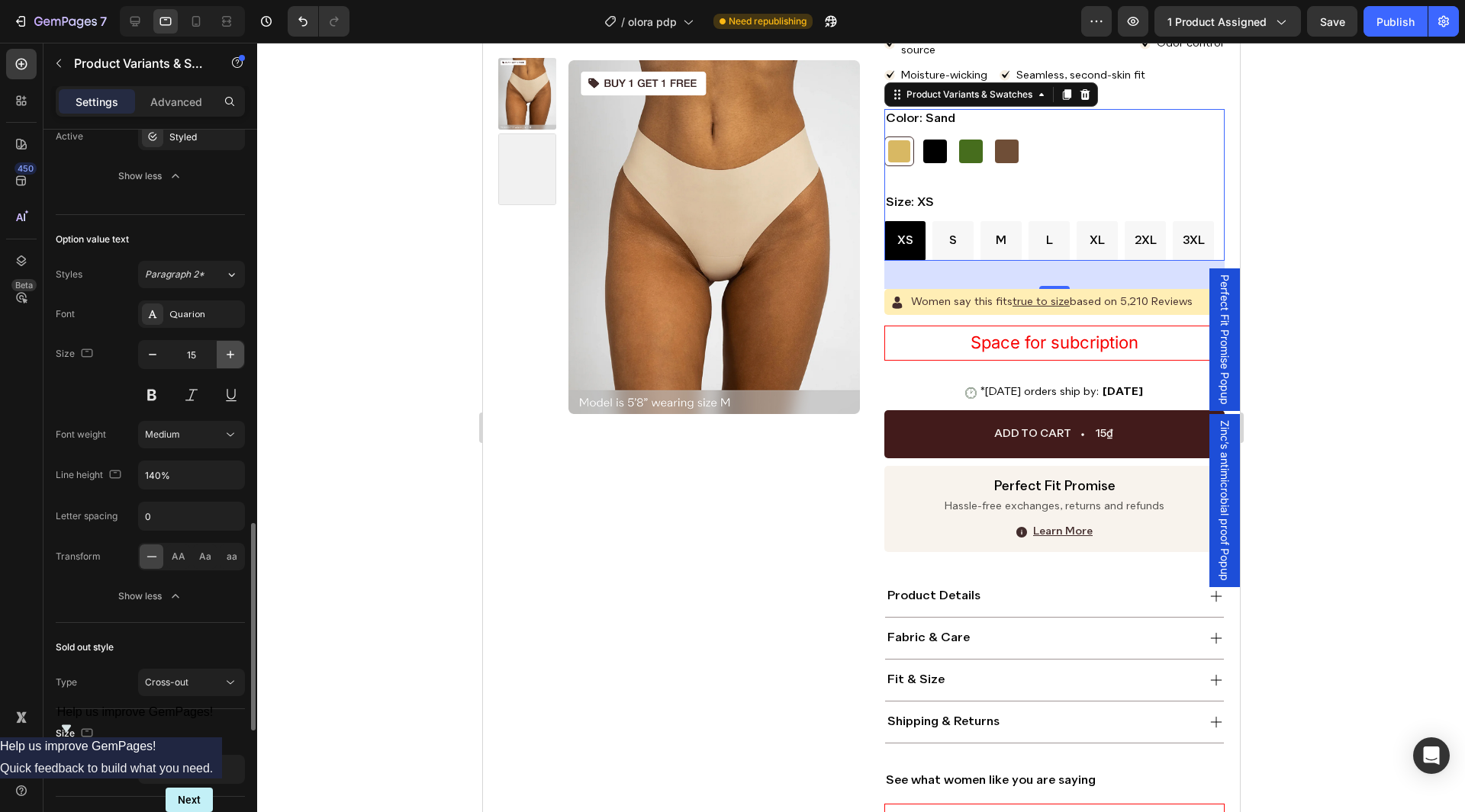
click at [232, 360] on icon "button" at bounding box center [230, 354] width 15 height 15
type input "16"
click at [191, 480] on input "140%" at bounding box center [191, 475] width 105 height 28
paste input "2"
type input "142%"
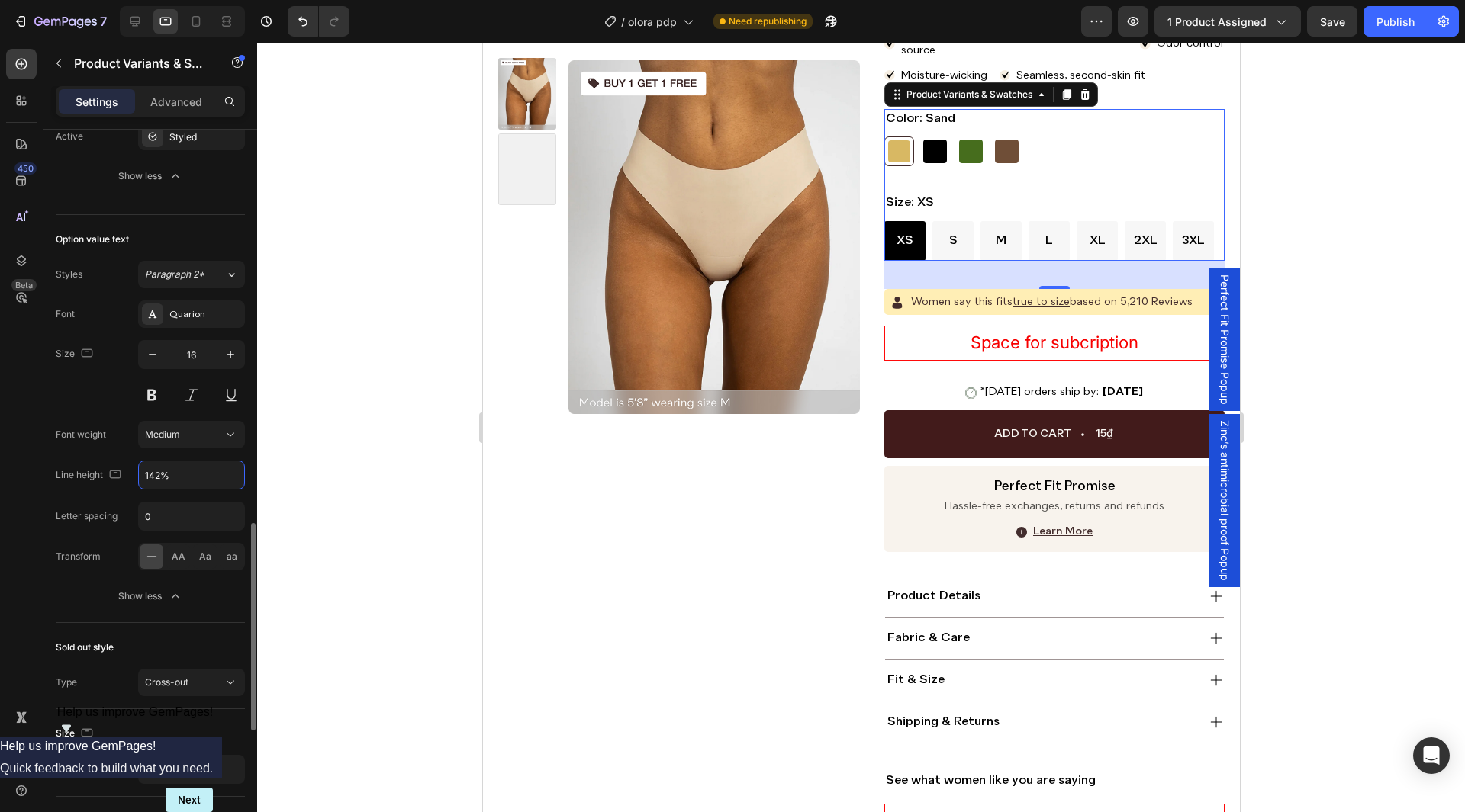
click at [102, 402] on div "Size 16" at bounding box center [150, 375] width 189 height 69
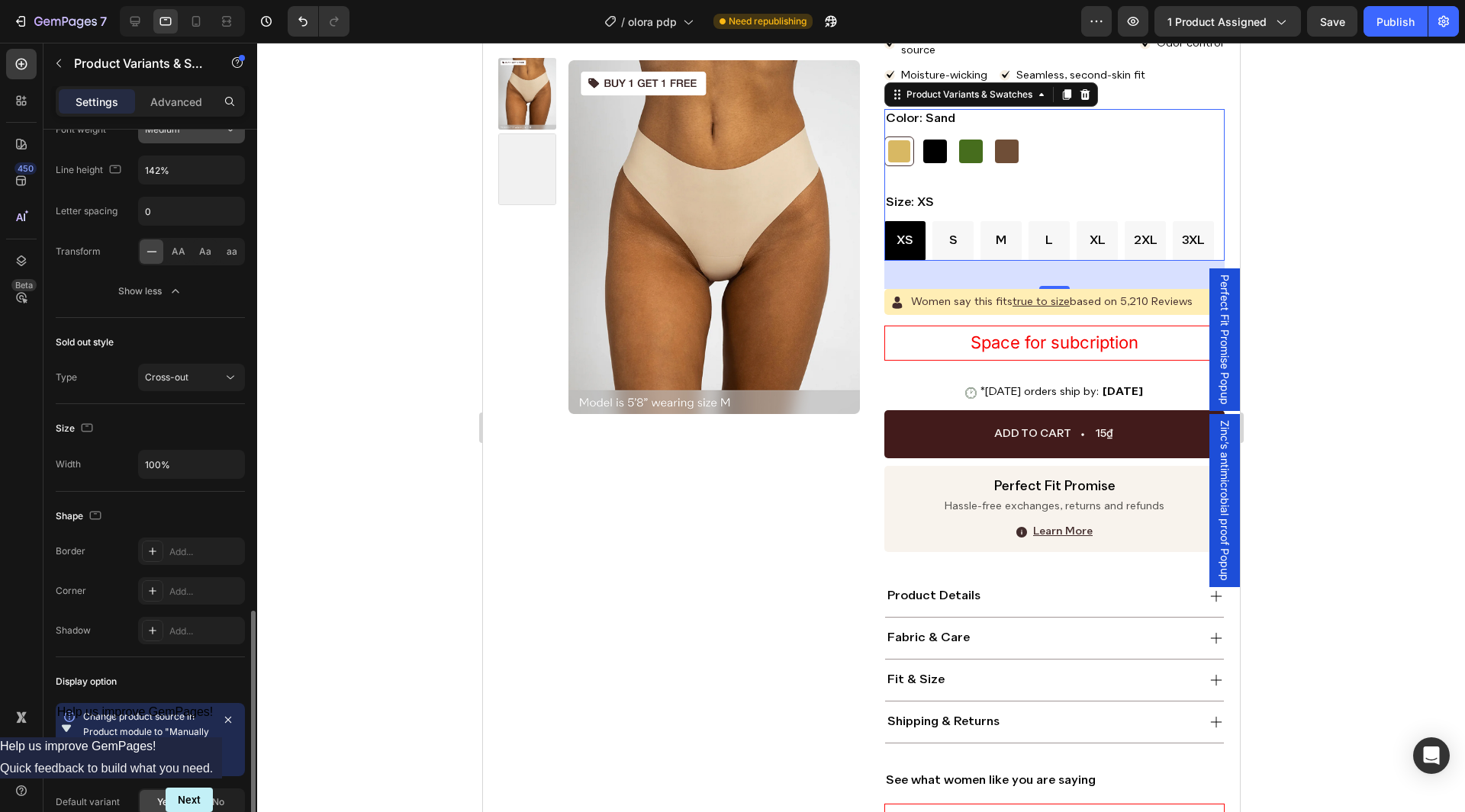
scroll to position [1808, 0]
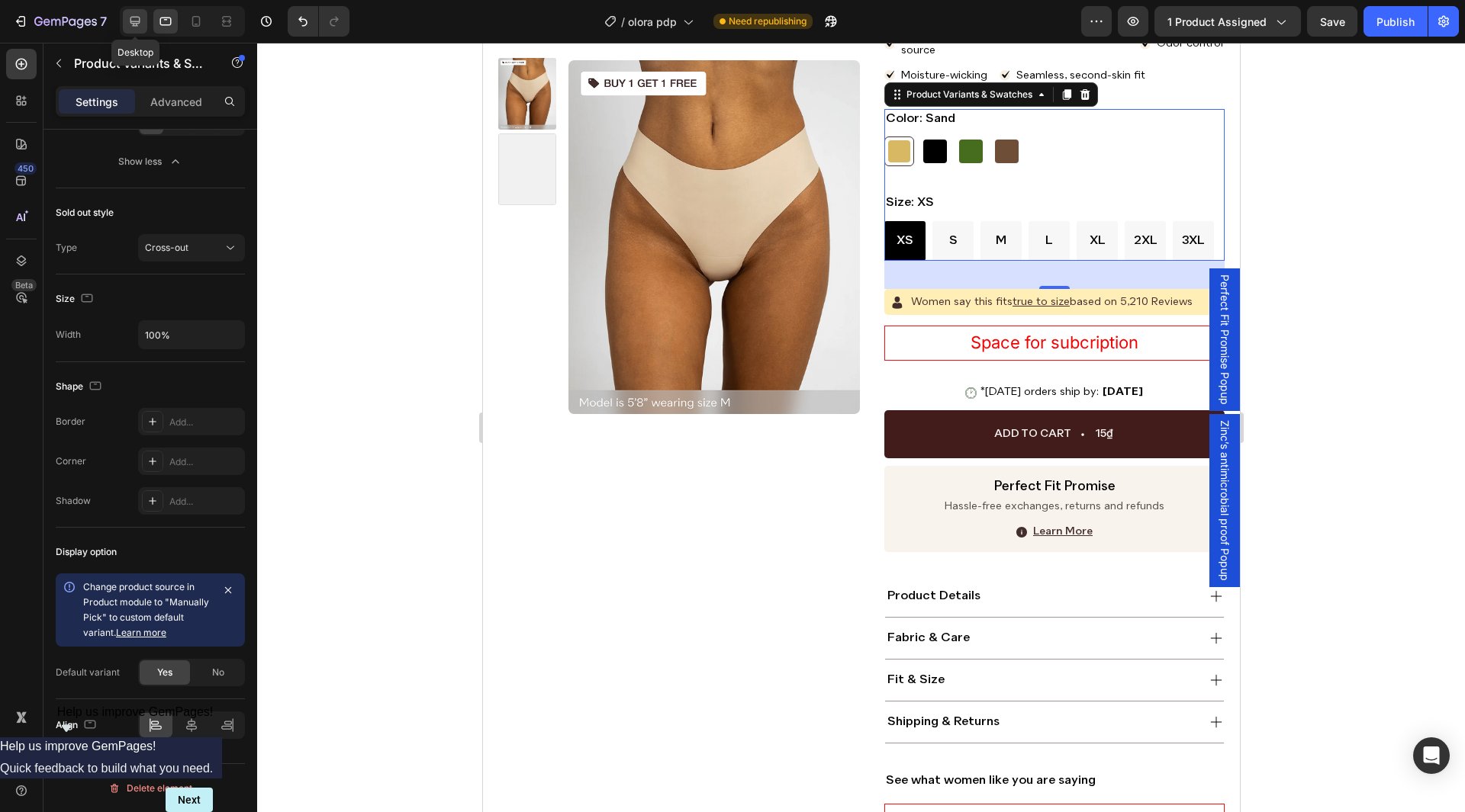
click at [141, 22] on icon at bounding box center [134, 21] width 15 height 15
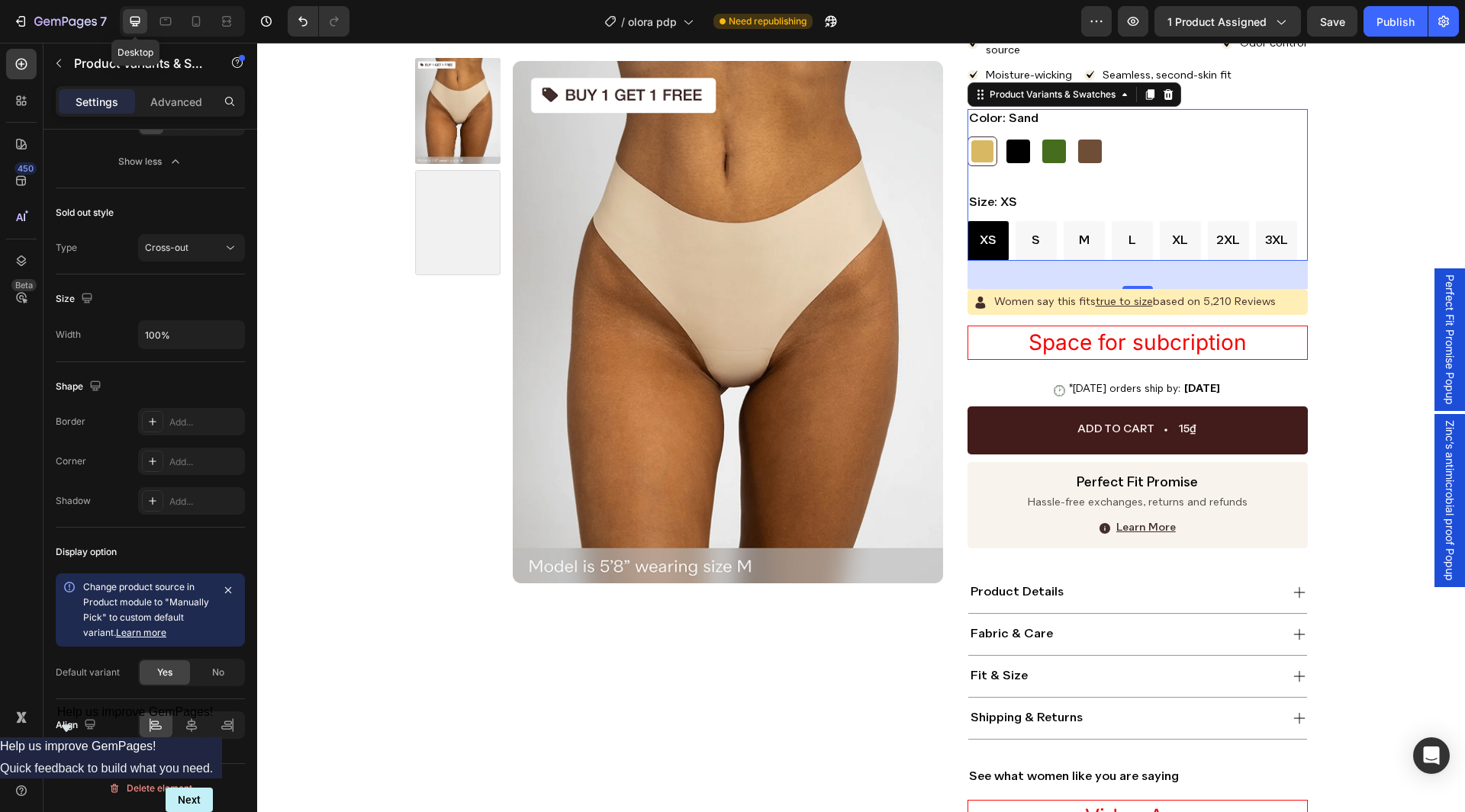
scroll to position [254, 0]
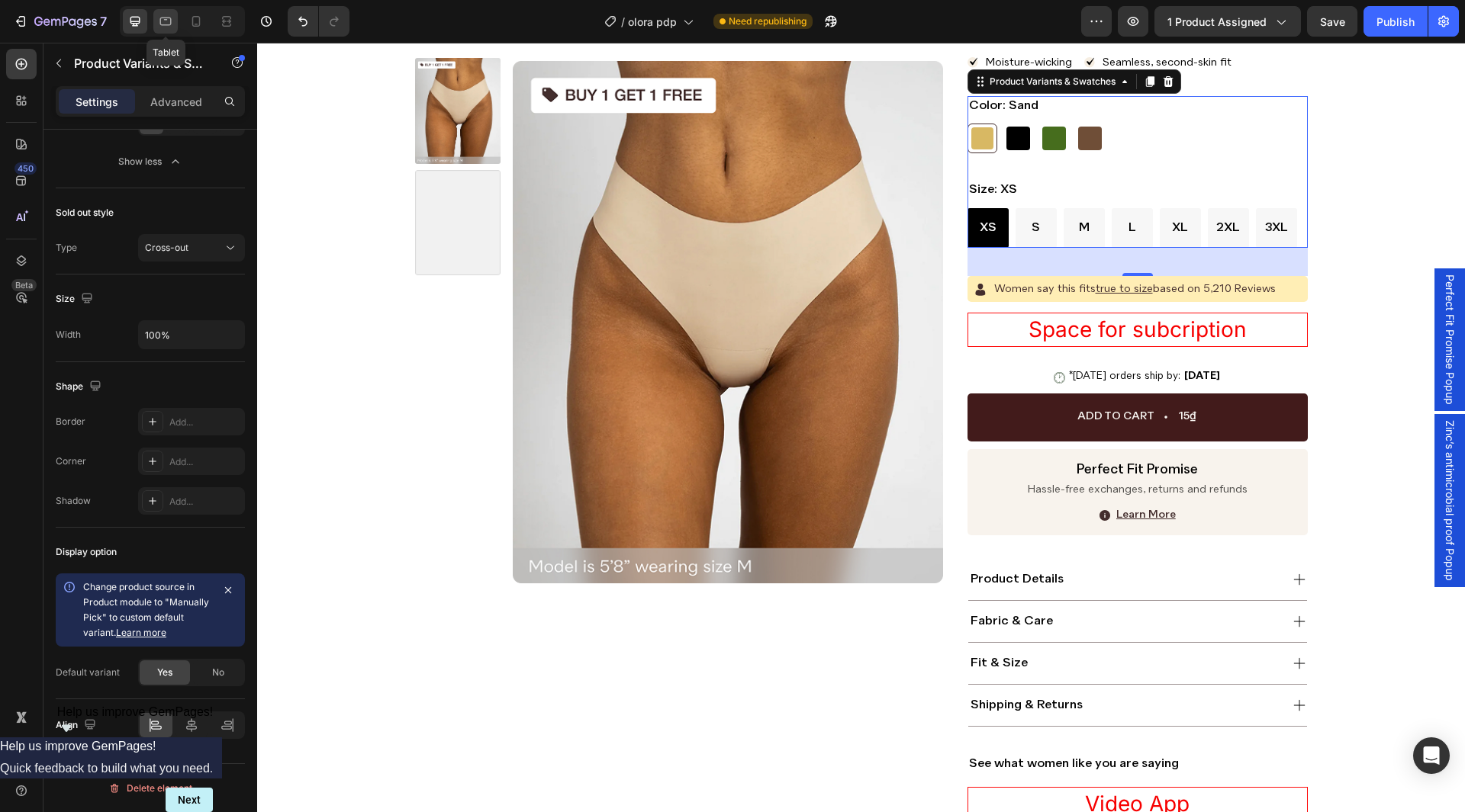
click at [165, 22] on icon at bounding box center [165, 21] width 15 height 15
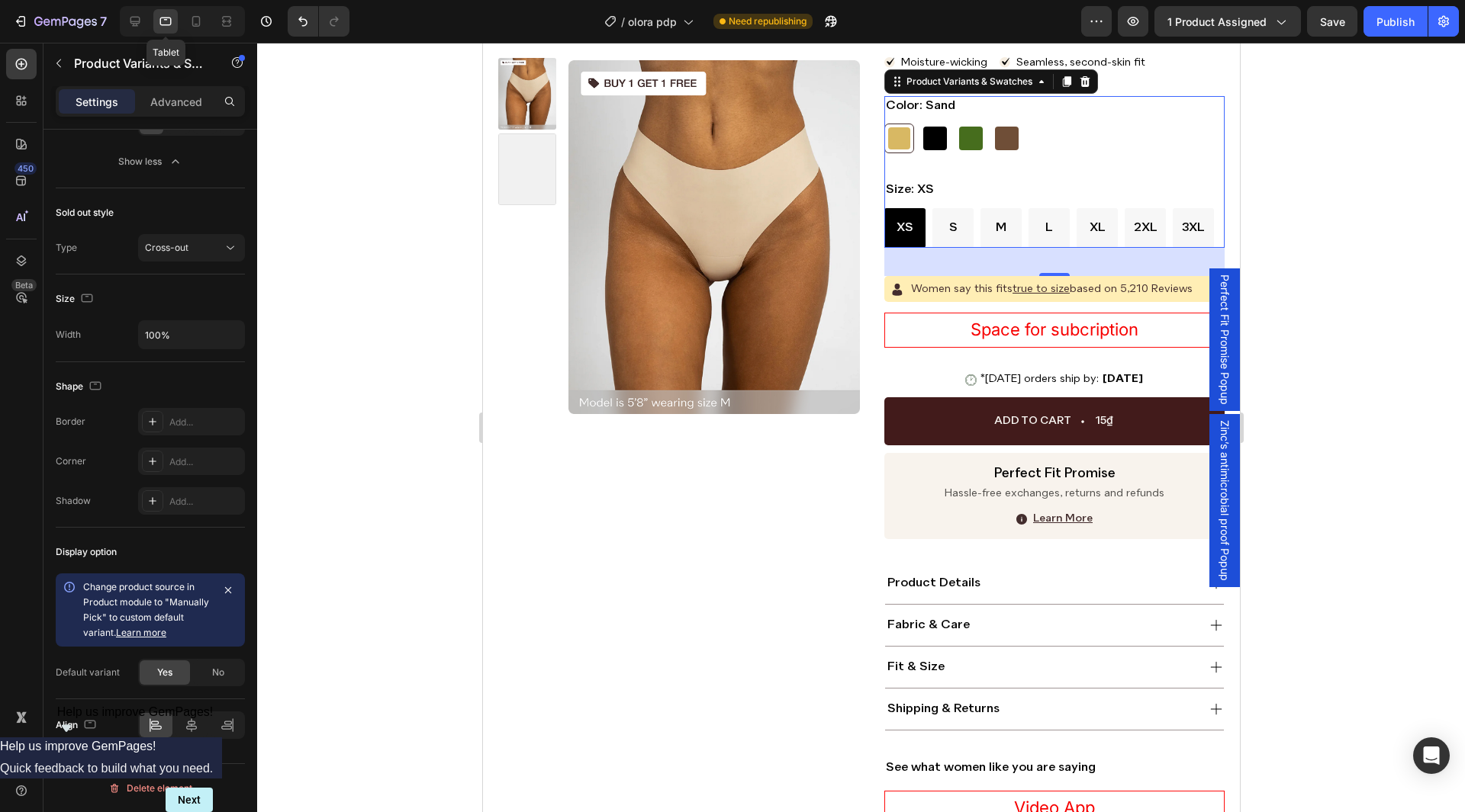
scroll to position [241, 0]
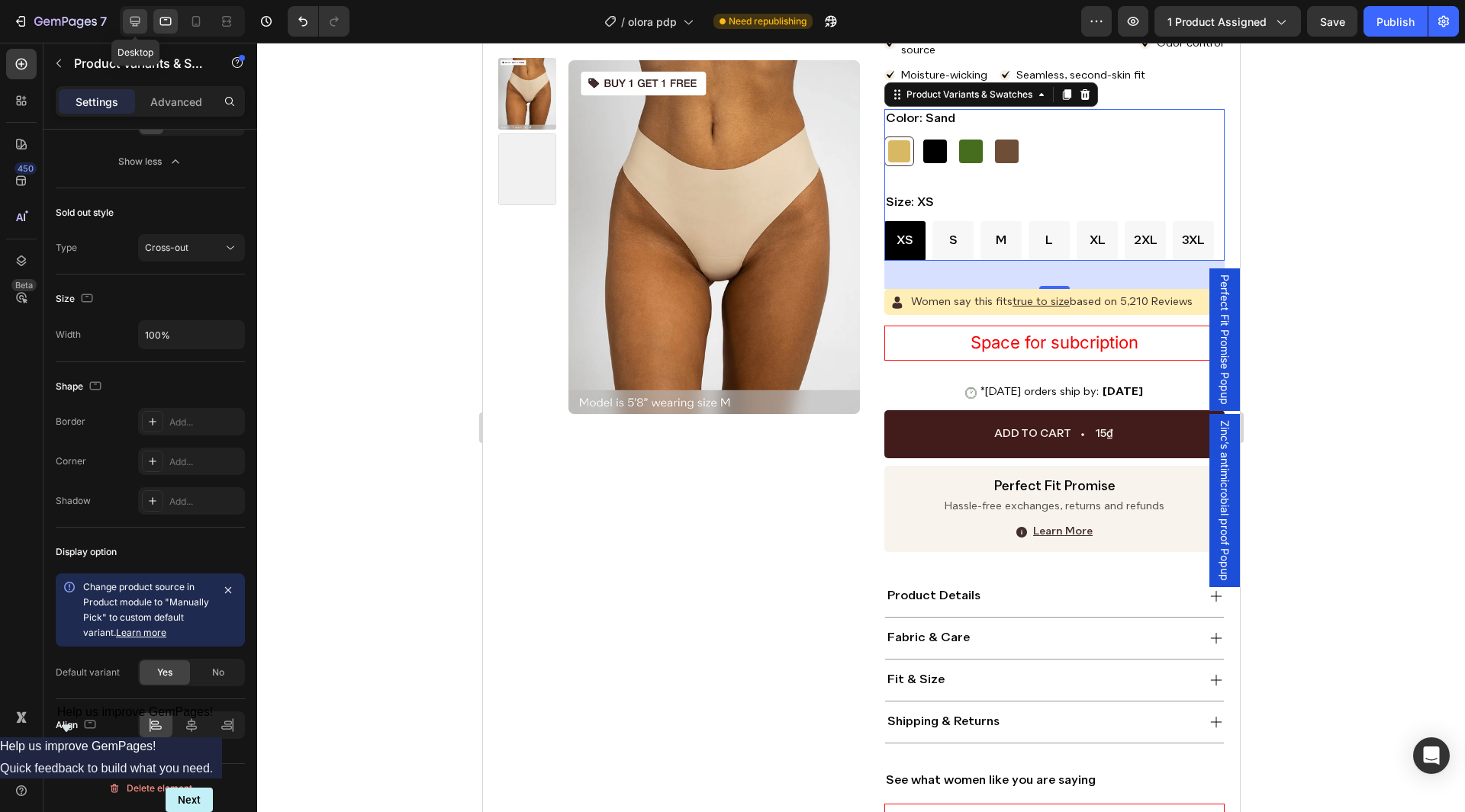
click at [142, 25] on icon at bounding box center [134, 21] width 15 height 15
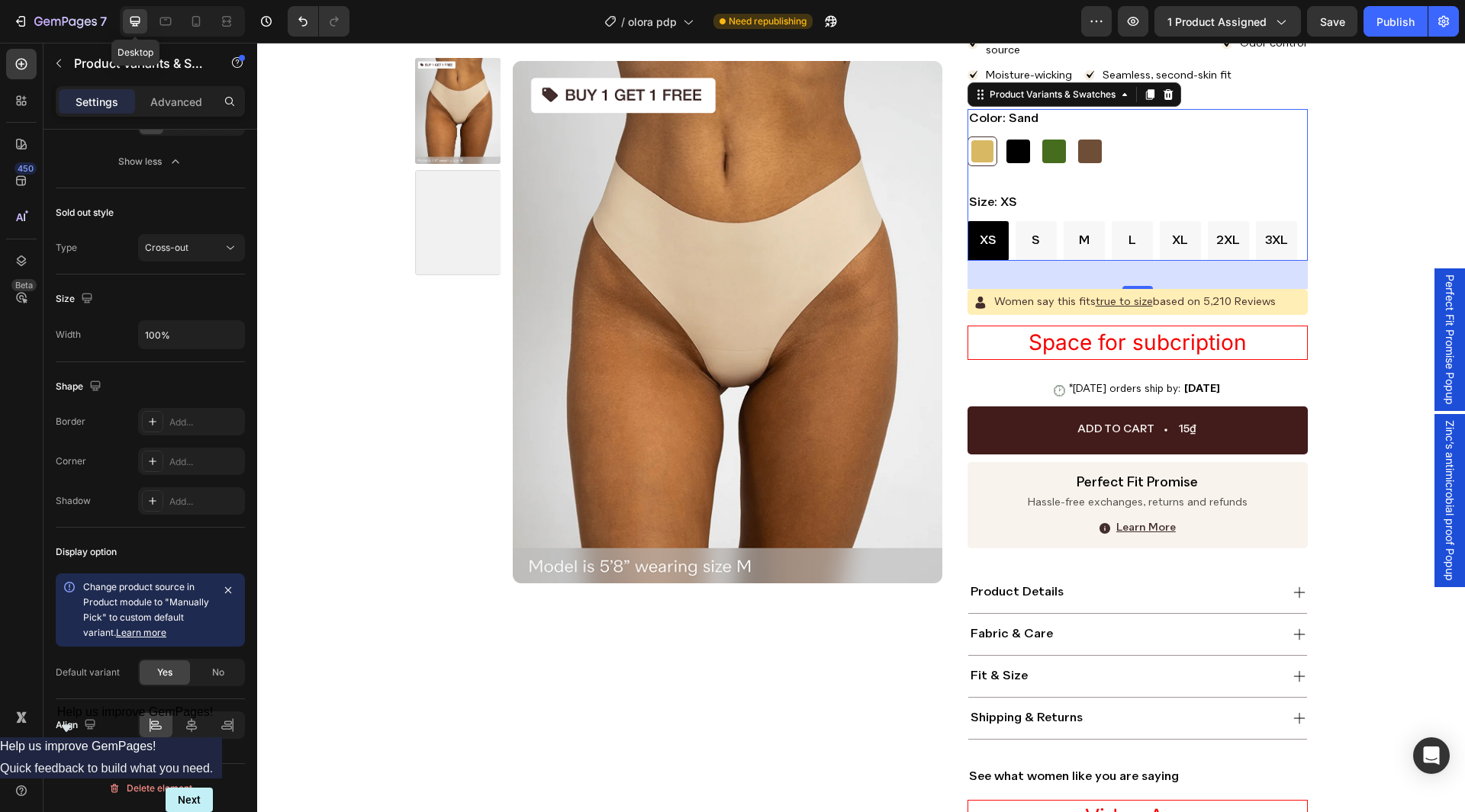
scroll to position [254, 0]
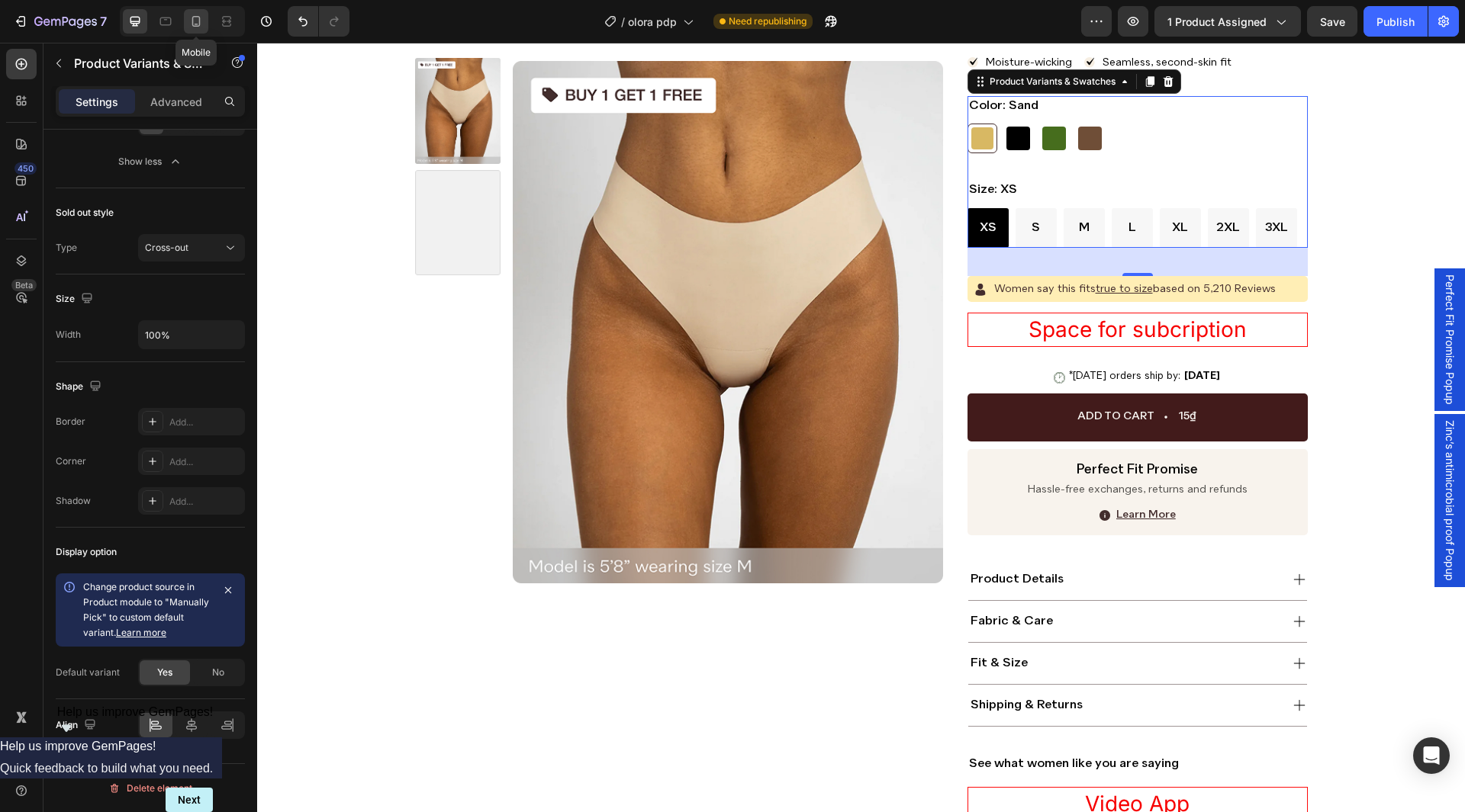
click at [195, 30] on div at bounding box center [195, 21] width 24 height 24
type input "45"
type input "55"
type input "14"
type input "140%"
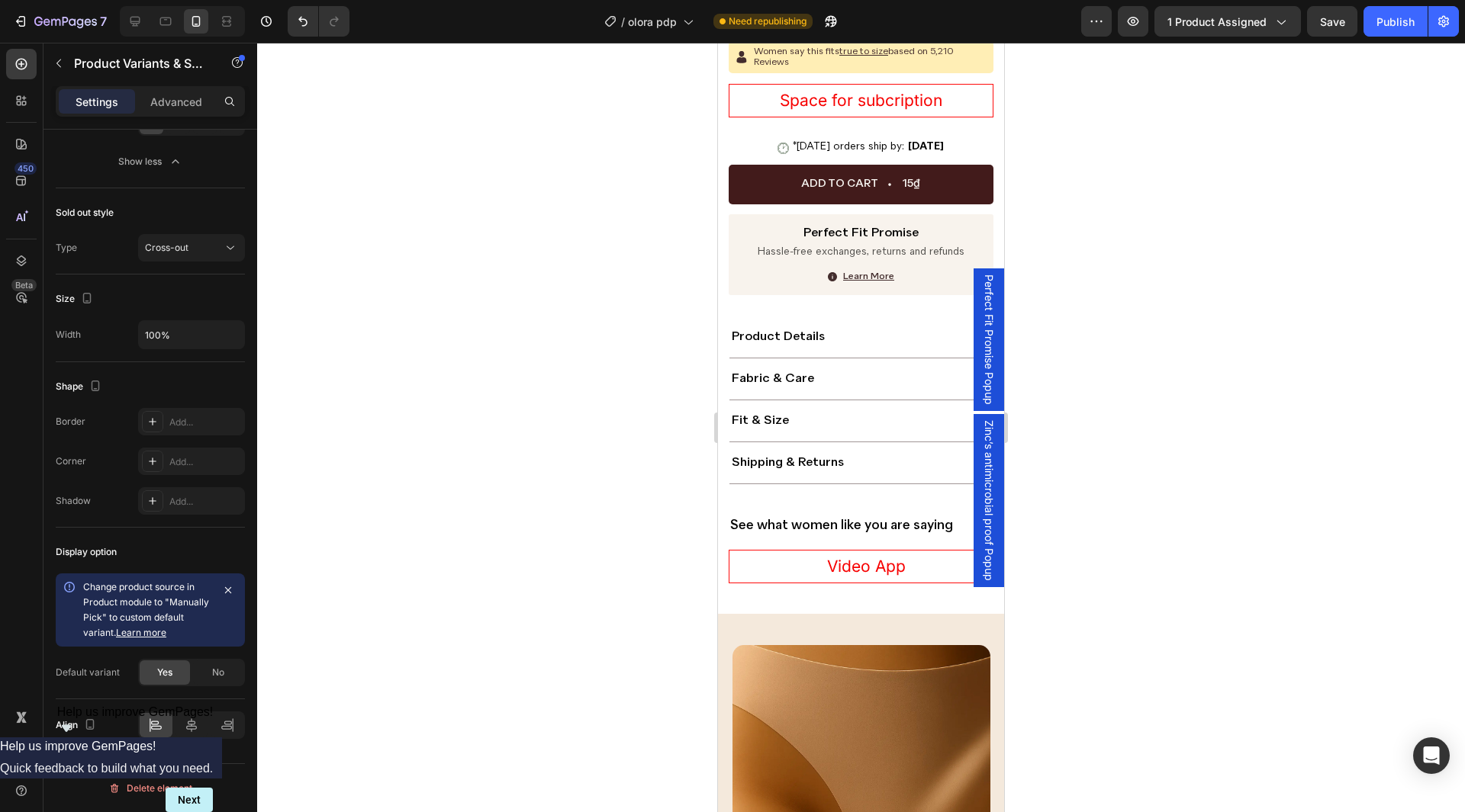
click at [1166, 408] on div at bounding box center [861, 428] width 1208 height 770
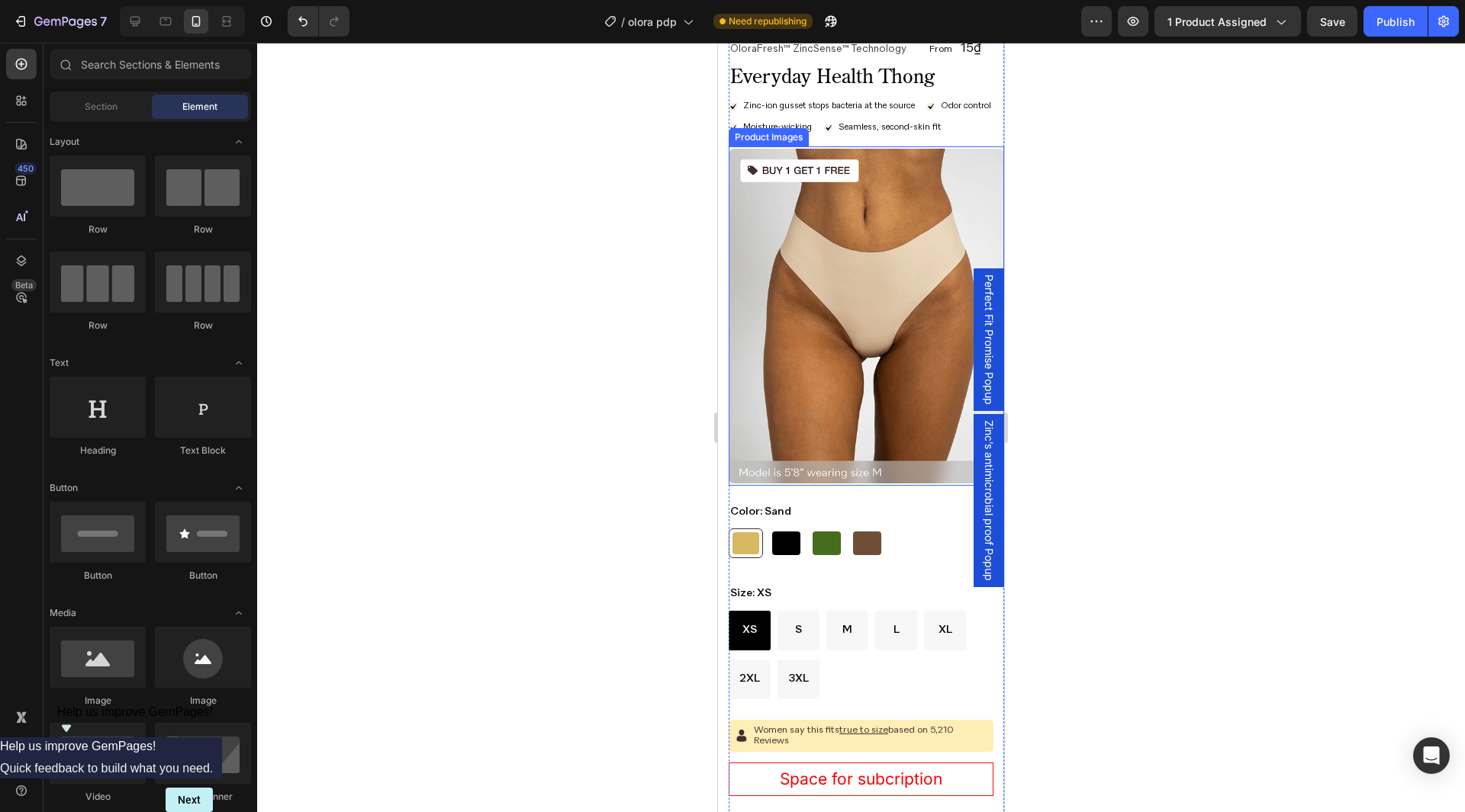
scroll to position [67, 0]
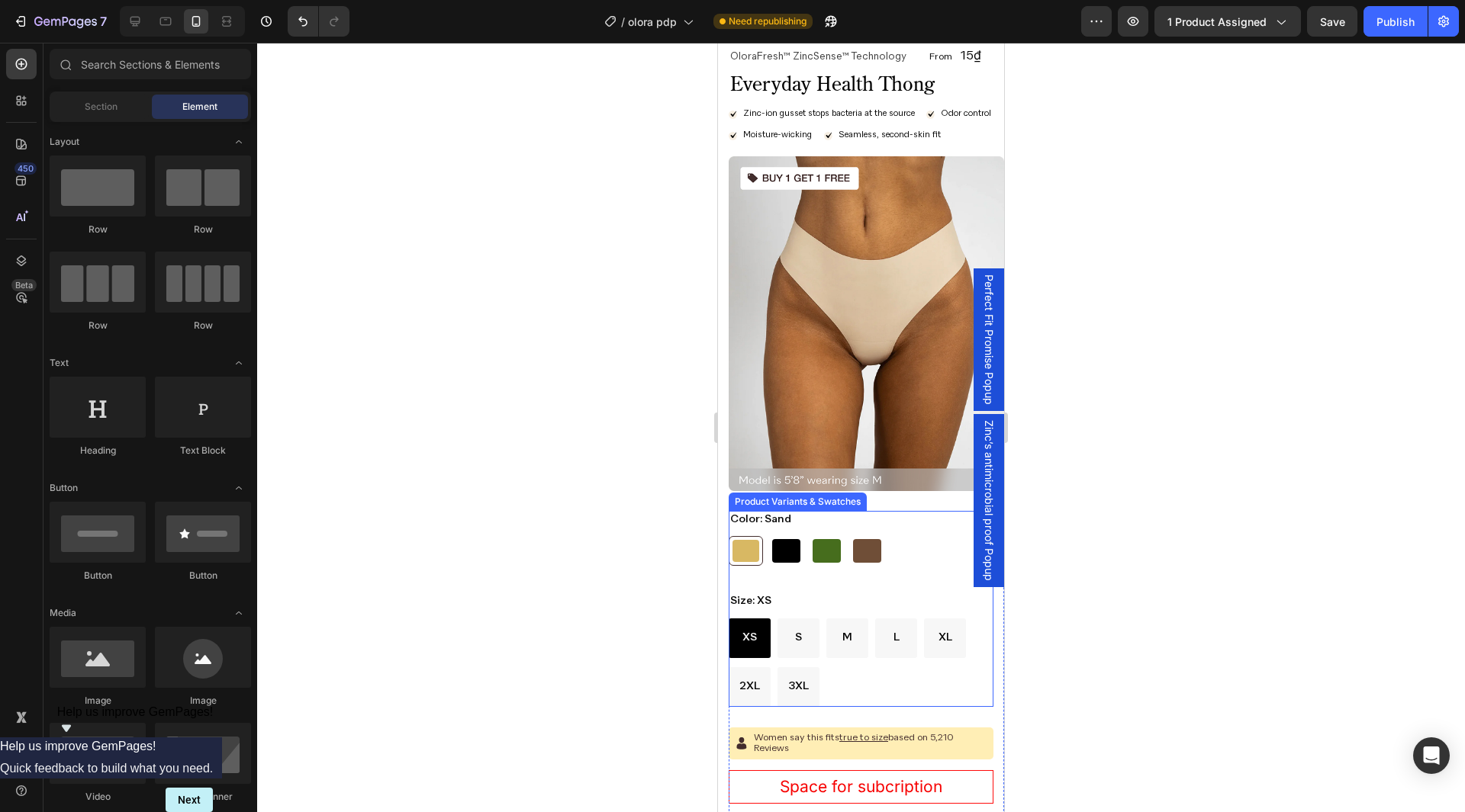
click at [808, 517] on div "Color: Sand Sand Sand Black Black Moss Moss Coffee Coffee" at bounding box center [861, 539] width 264 height 56
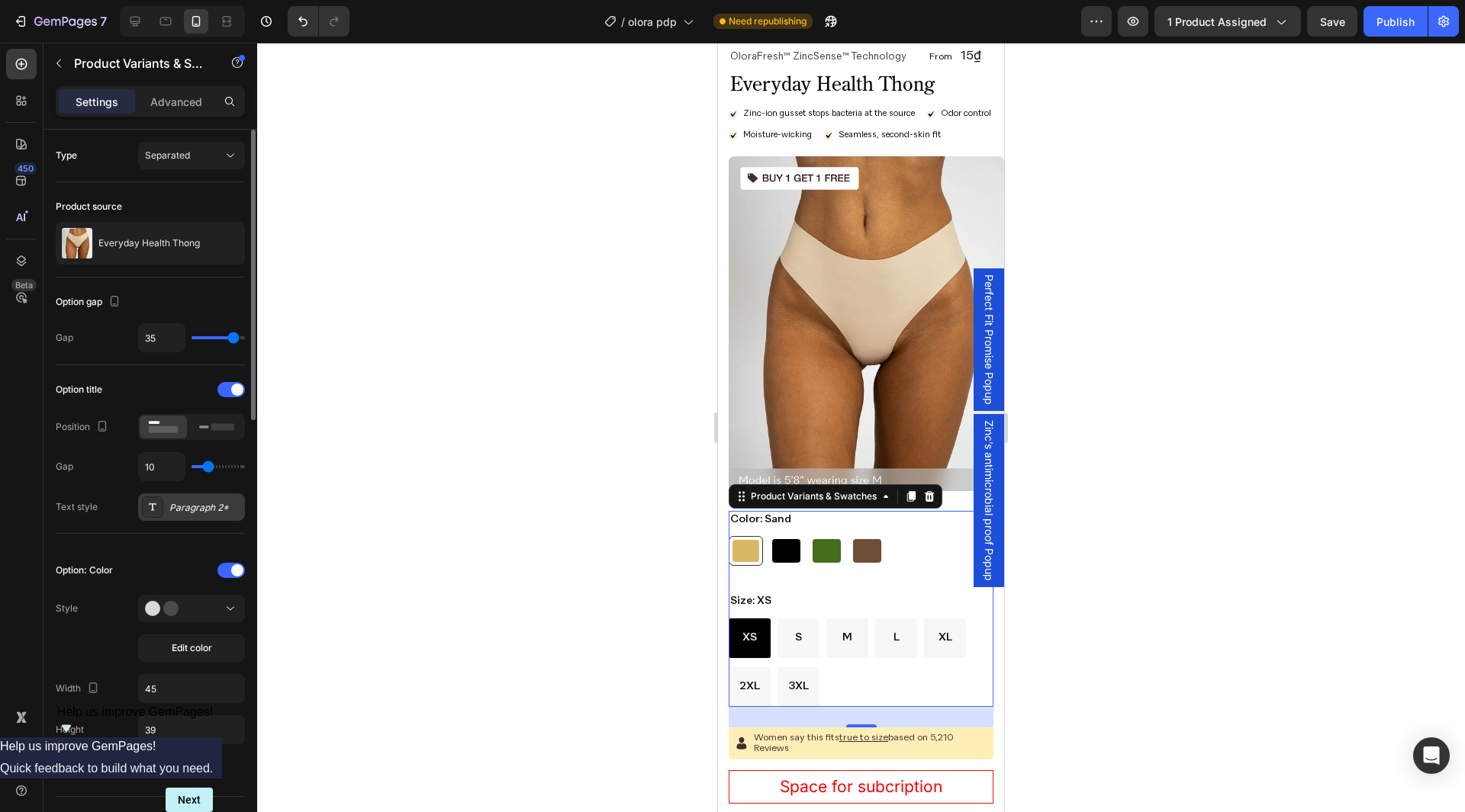
click at [190, 504] on div "Paragraph 2*" at bounding box center [205, 507] width 72 height 13
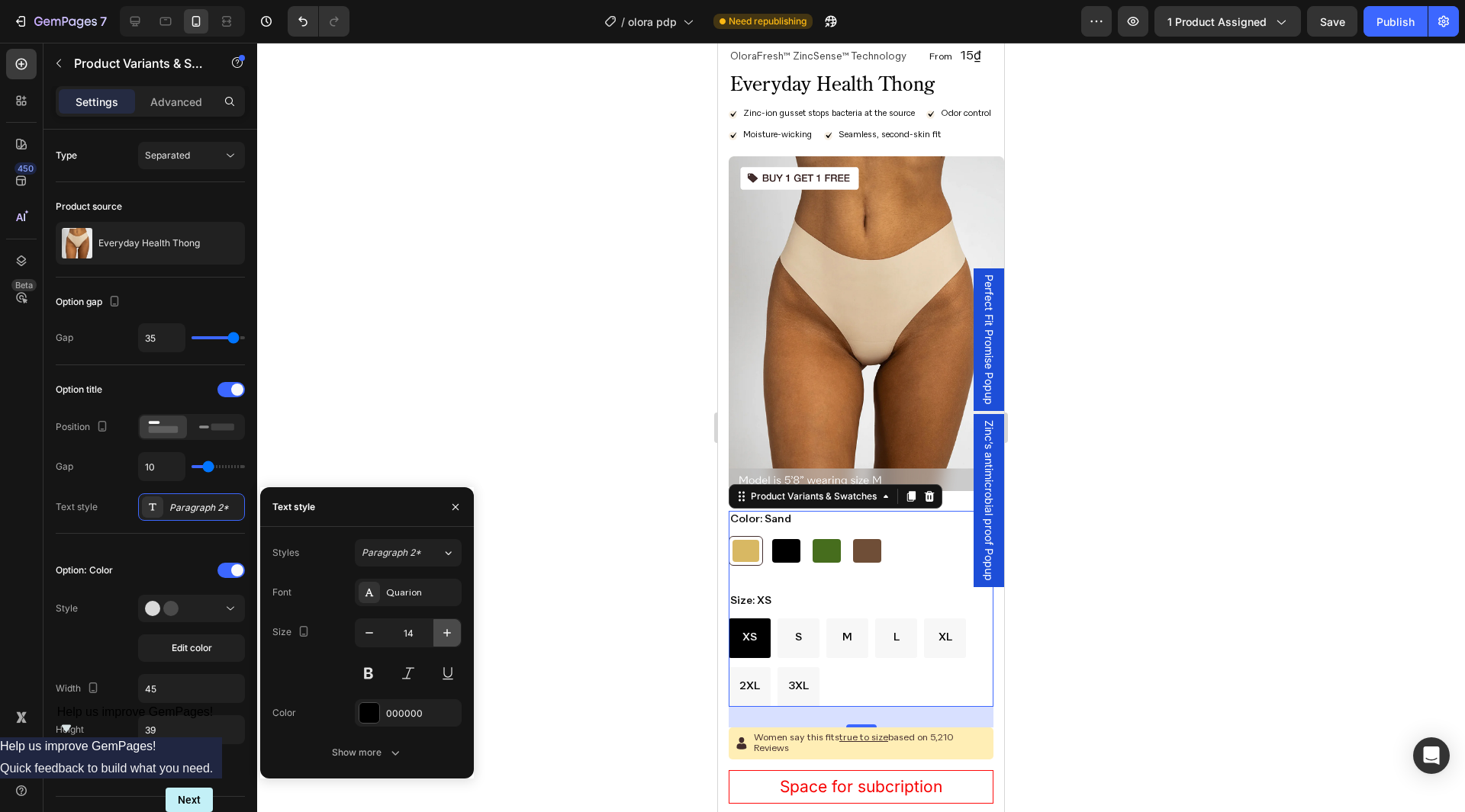
click at [448, 629] on icon "button" at bounding box center [446, 633] width 15 height 15
type input "15"
type input "16"
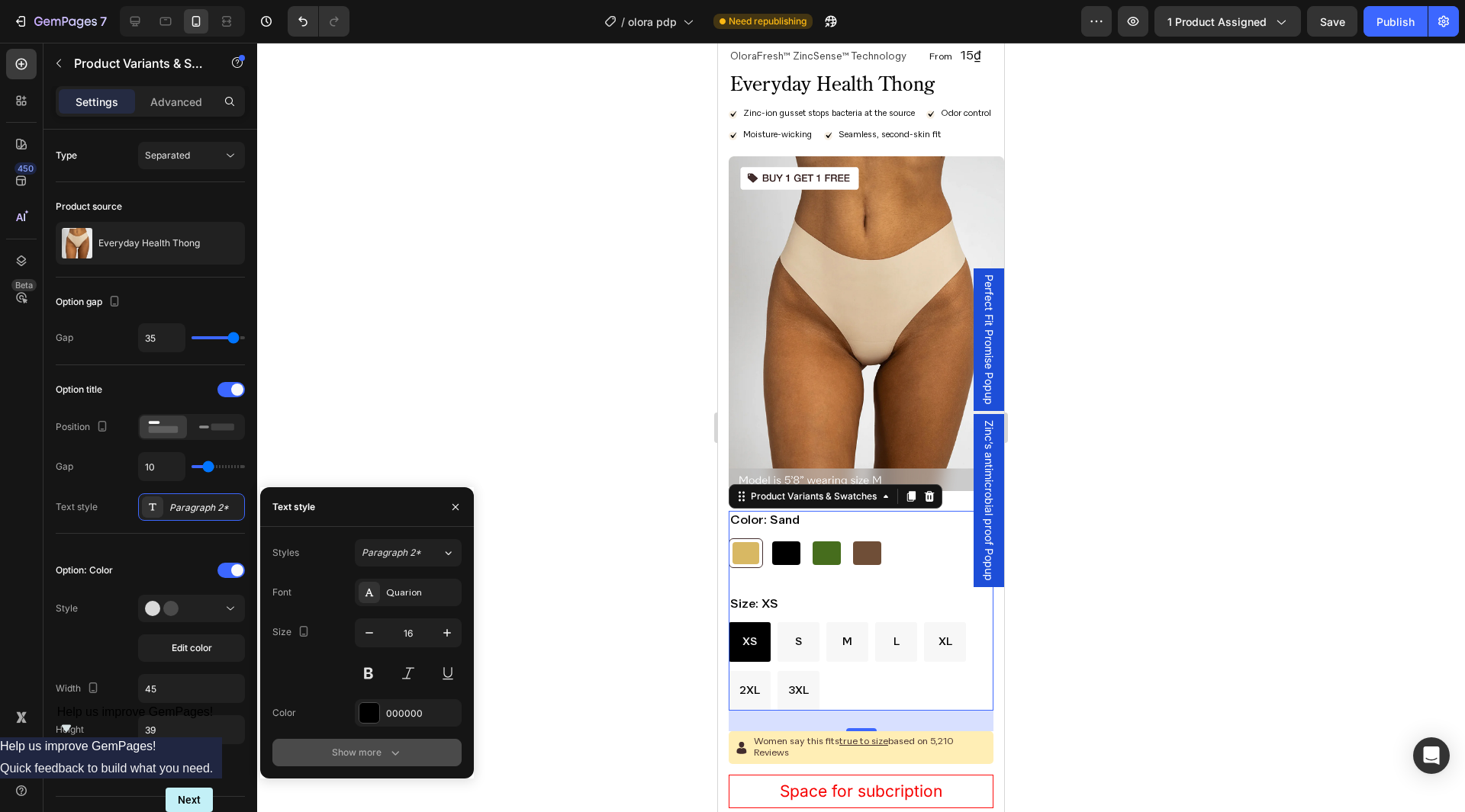
click at [386, 754] on div "Show more" at bounding box center [367, 753] width 71 height 15
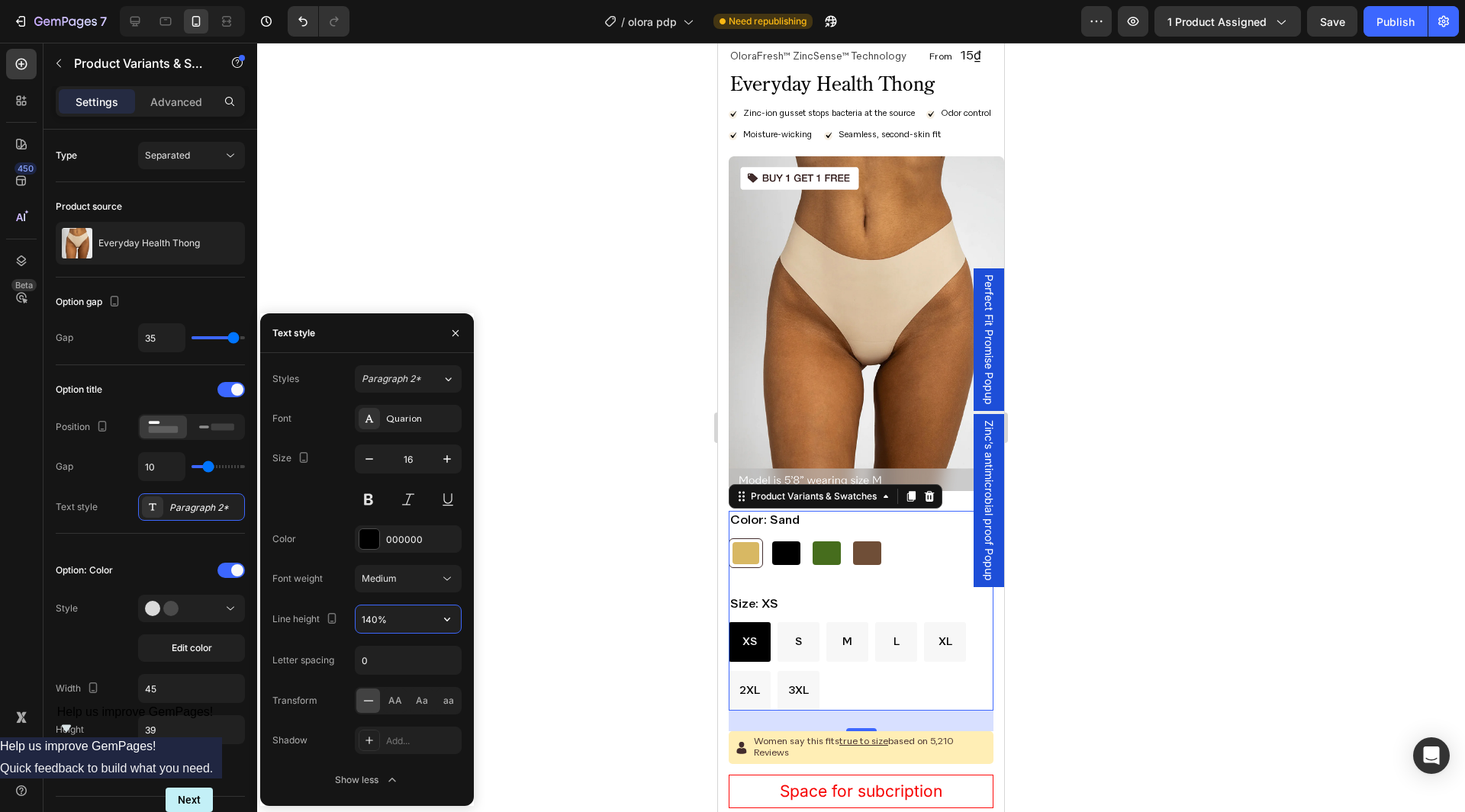
click at [403, 632] on input "140%" at bounding box center [408, 619] width 105 height 28
paste input "2"
type input "142%"
click at [303, 583] on div "Font weight" at bounding box center [298, 578] width 50 height 13
click at [454, 336] on icon "button" at bounding box center [455, 333] width 13 height 13
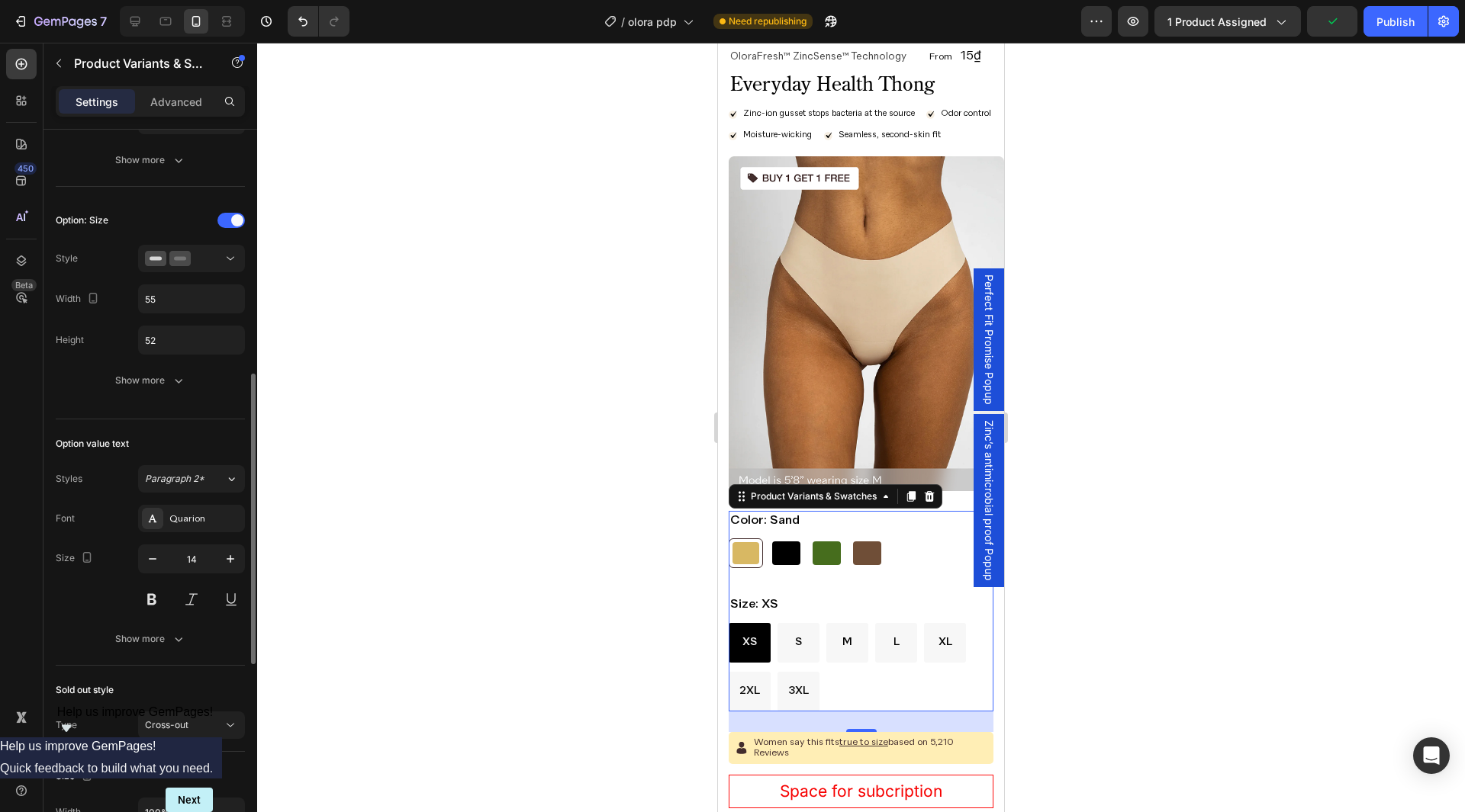
scroll to position [763, 0]
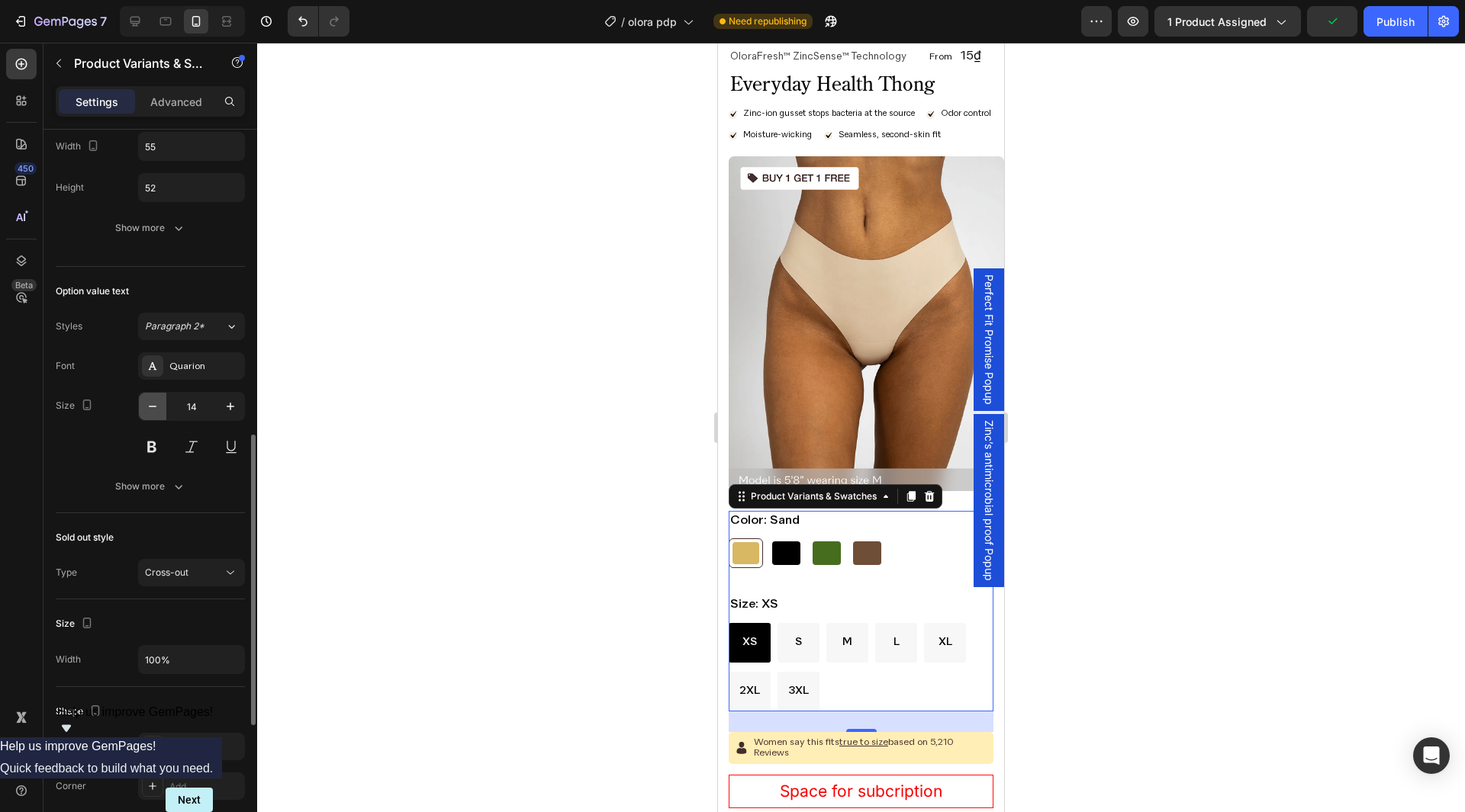
click at [156, 405] on icon "button" at bounding box center [152, 406] width 15 height 15
type input "13"
click at [166, 488] on div "Show more" at bounding box center [151, 487] width 71 height 15
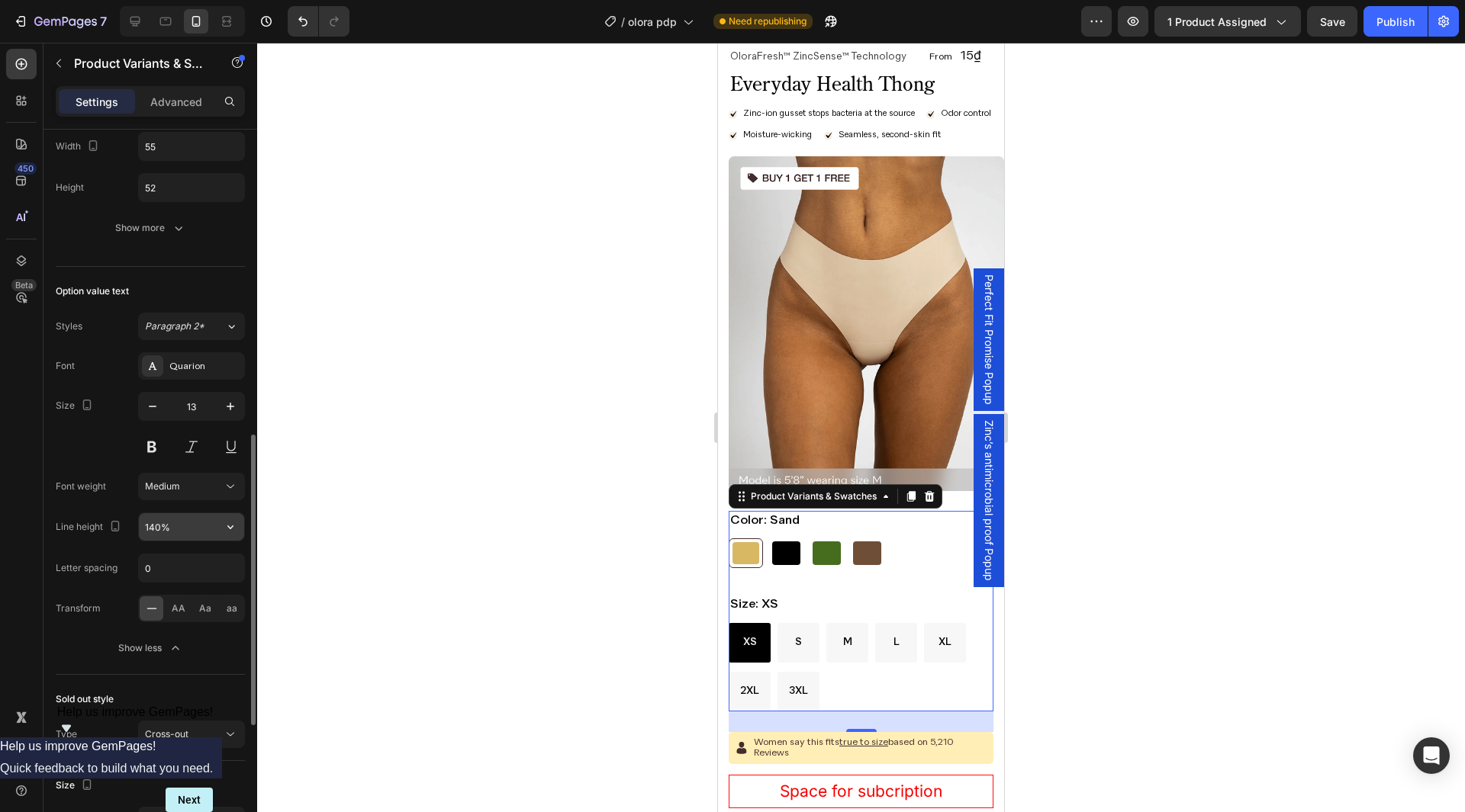
click at [178, 540] on input "140%" at bounding box center [191, 527] width 105 height 28
paste input "3px"
paste input "42%"
type input "142%"
click at [118, 474] on div "Font weight Medium" at bounding box center [150, 487] width 189 height 28
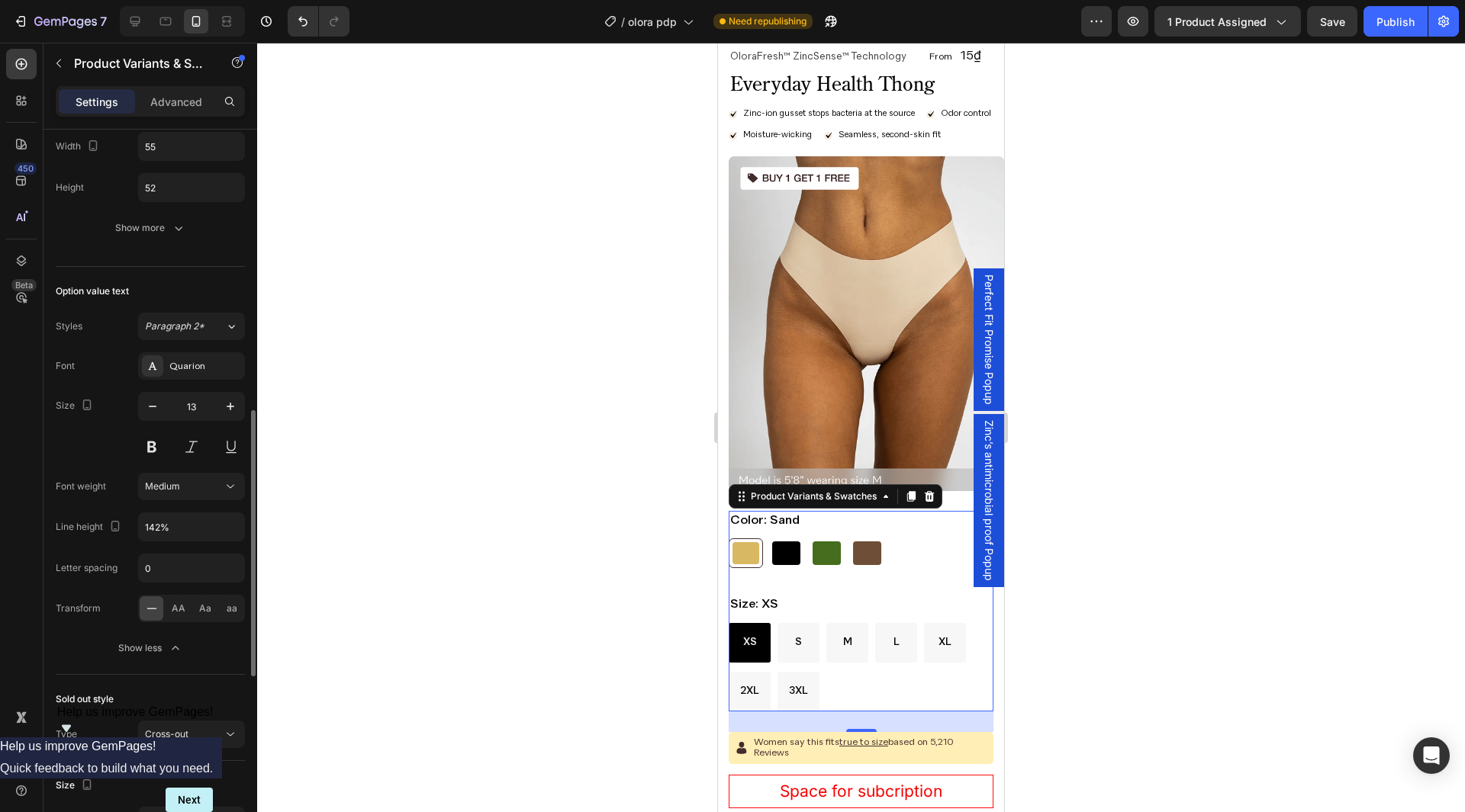
click at [127, 465] on div "Font Quarion Size 13 Font weight Medium Line height 142% Letter spacing 0 Trans…" at bounding box center [150, 507] width 189 height 310
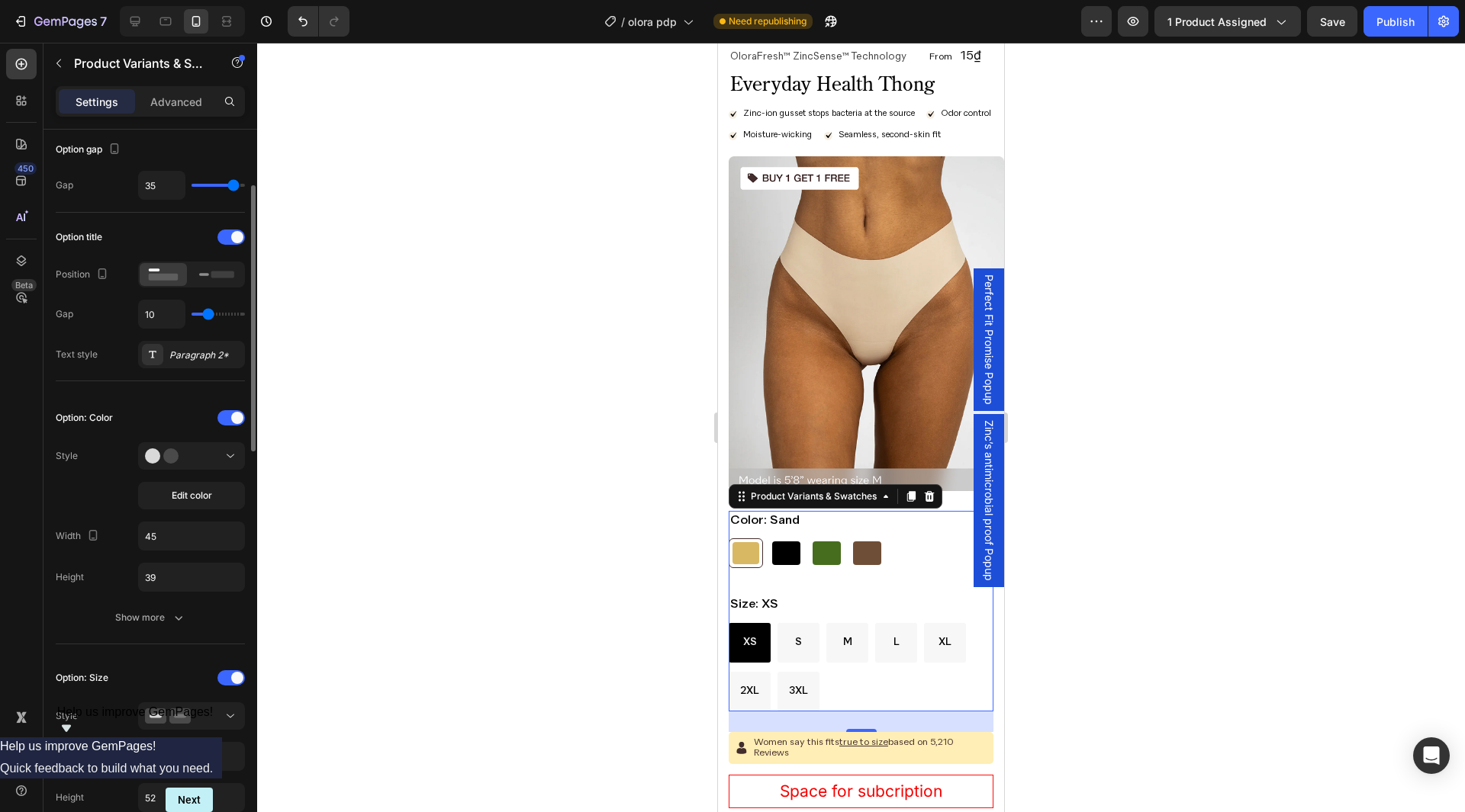
scroll to position [0, 0]
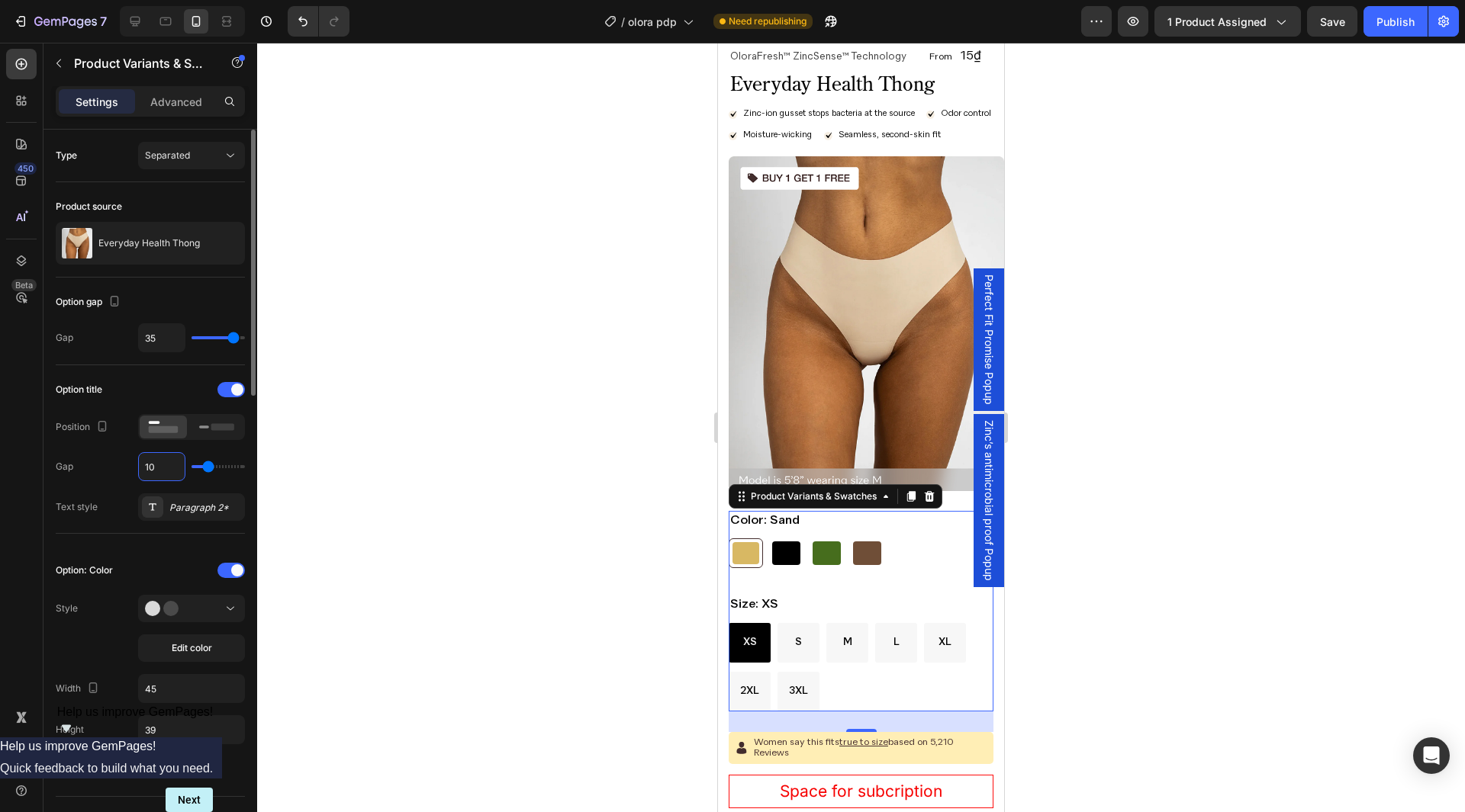
click at [174, 471] on input "10" at bounding box center [161, 467] width 46 height 28
type input "8"
type input "1"
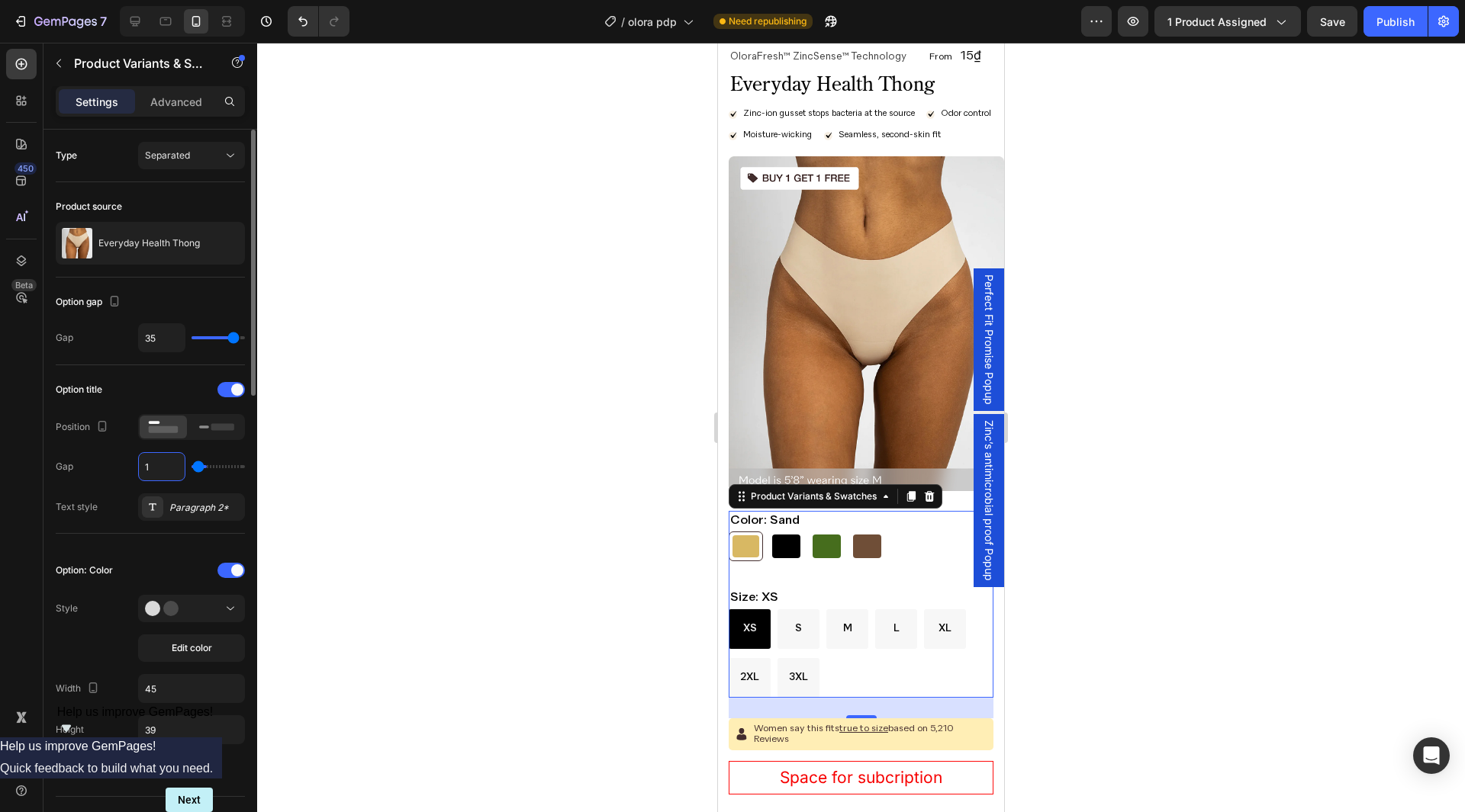
type input "10"
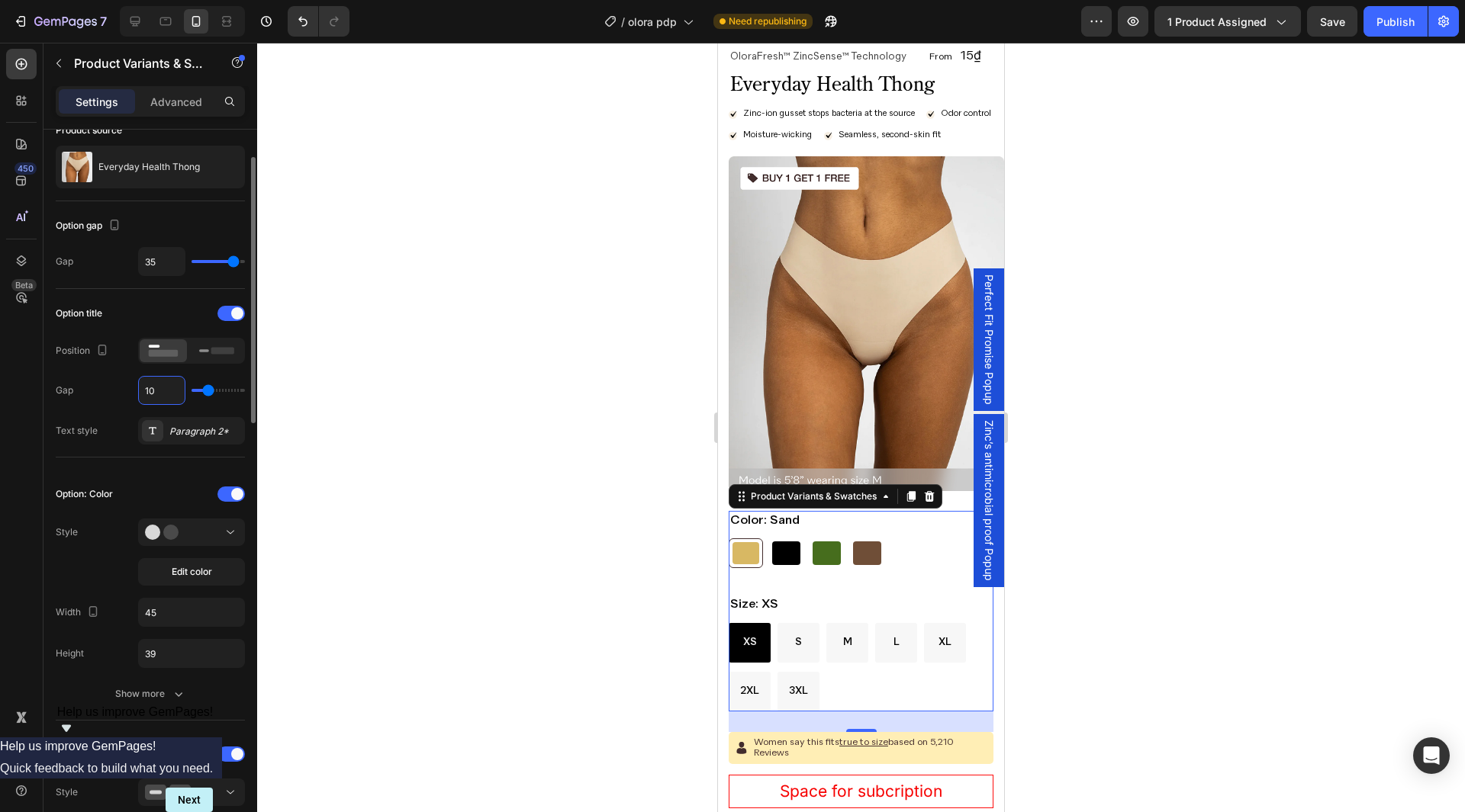
scroll to position [229, 0]
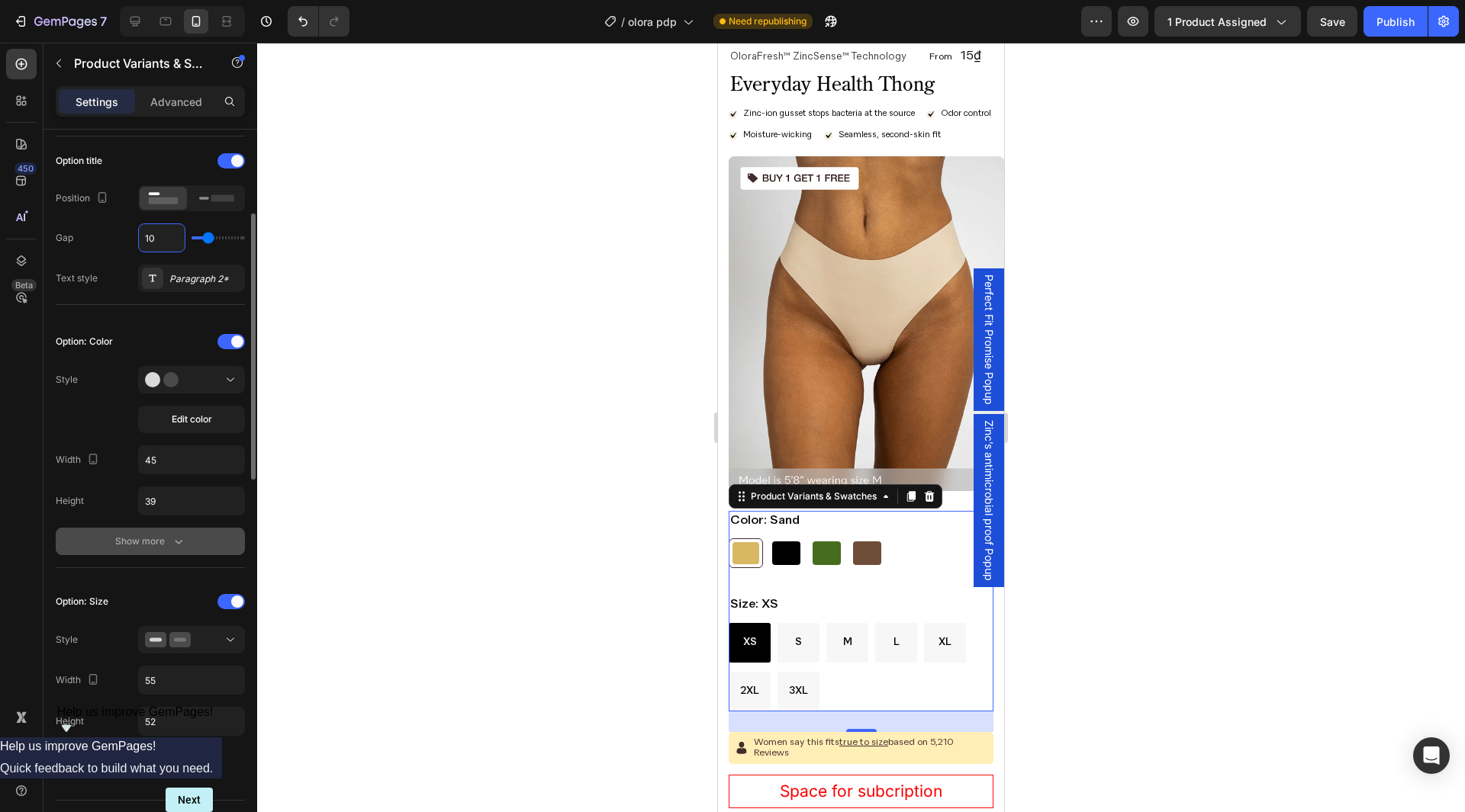
type input "10"
click at [182, 542] on icon "button" at bounding box center [178, 541] width 15 height 15
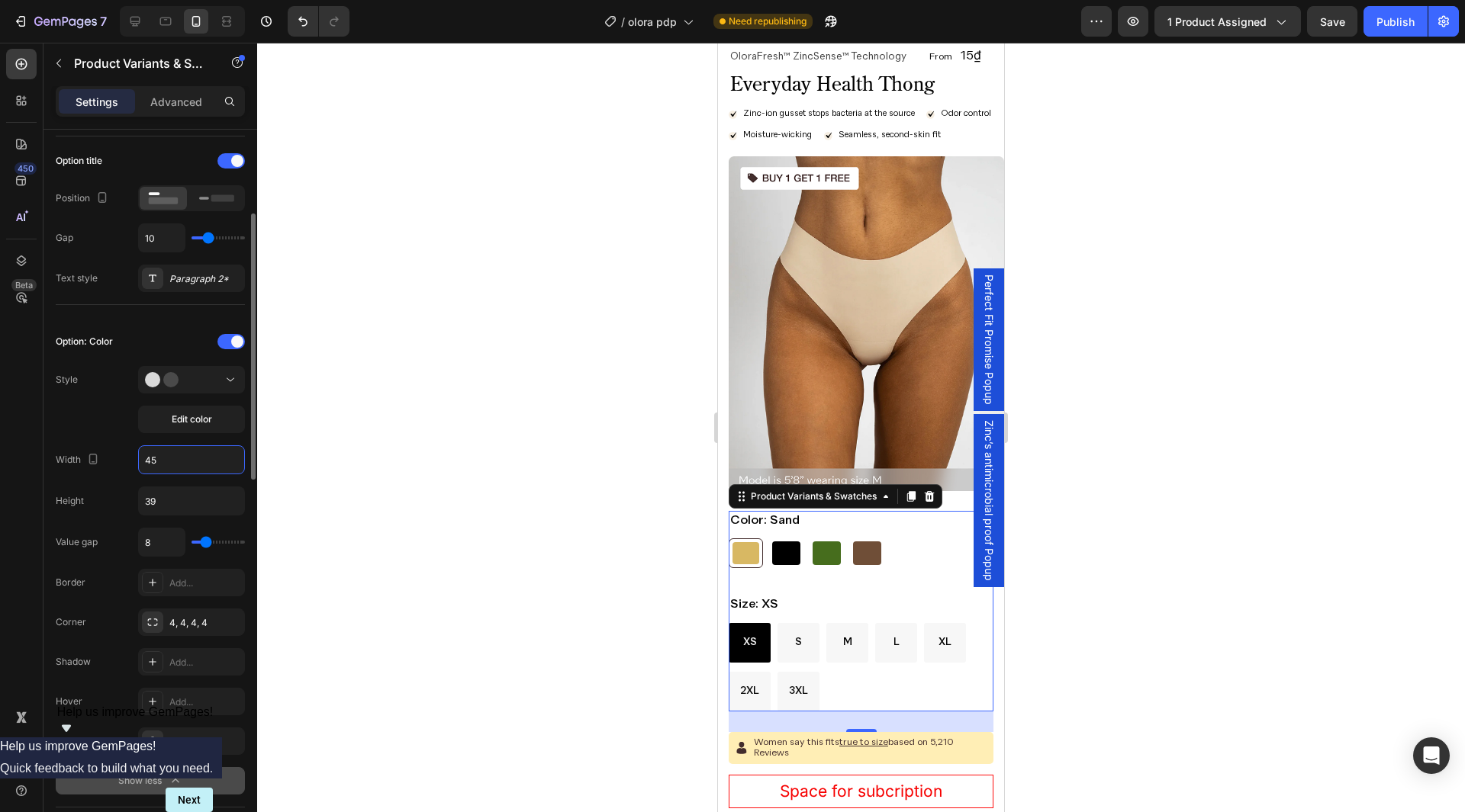
click at [188, 470] on input "45" at bounding box center [191, 460] width 105 height 28
type input "39"
click at [125, 412] on div "Style Edit color" at bounding box center [150, 400] width 189 height 67
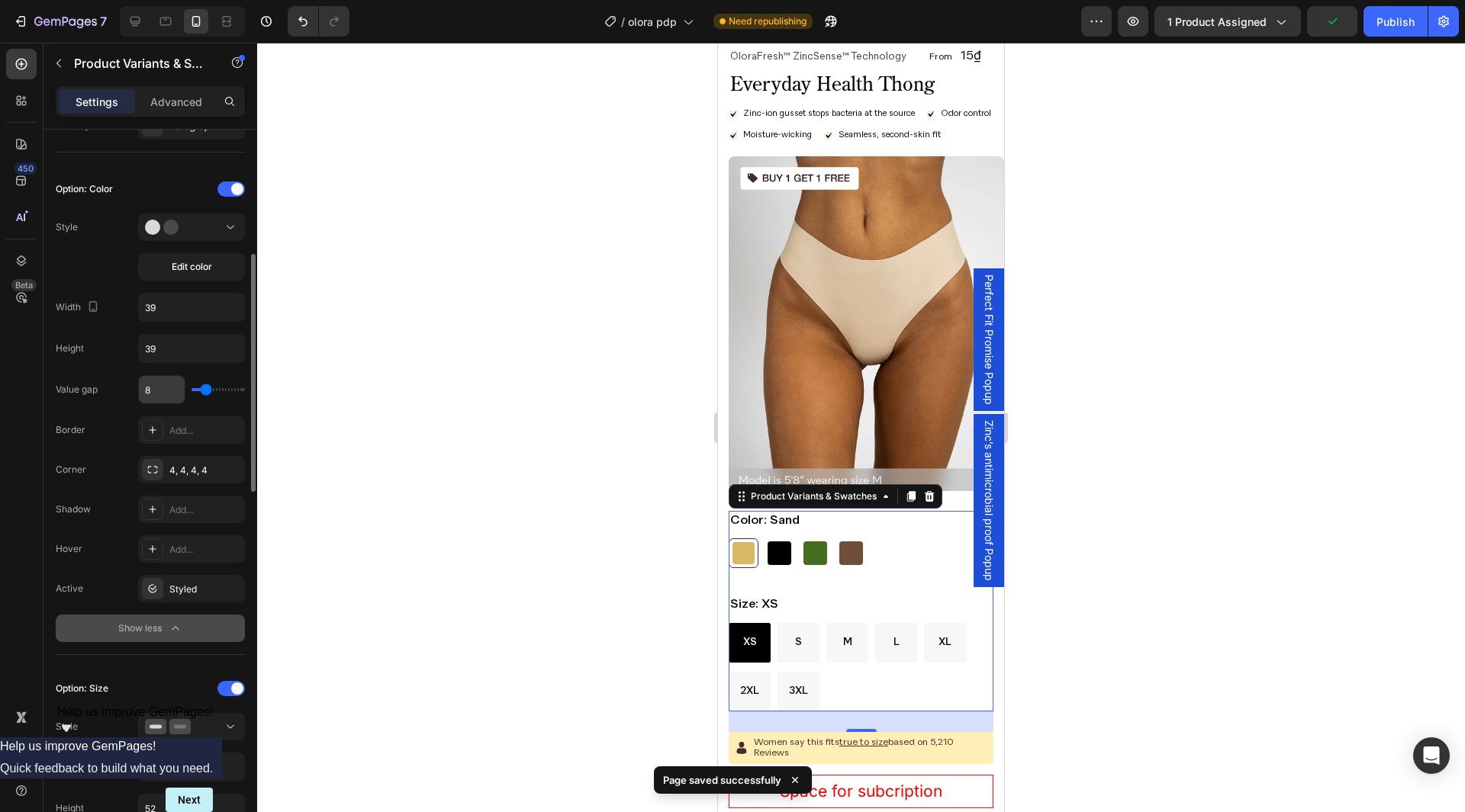
scroll to position [458, 0]
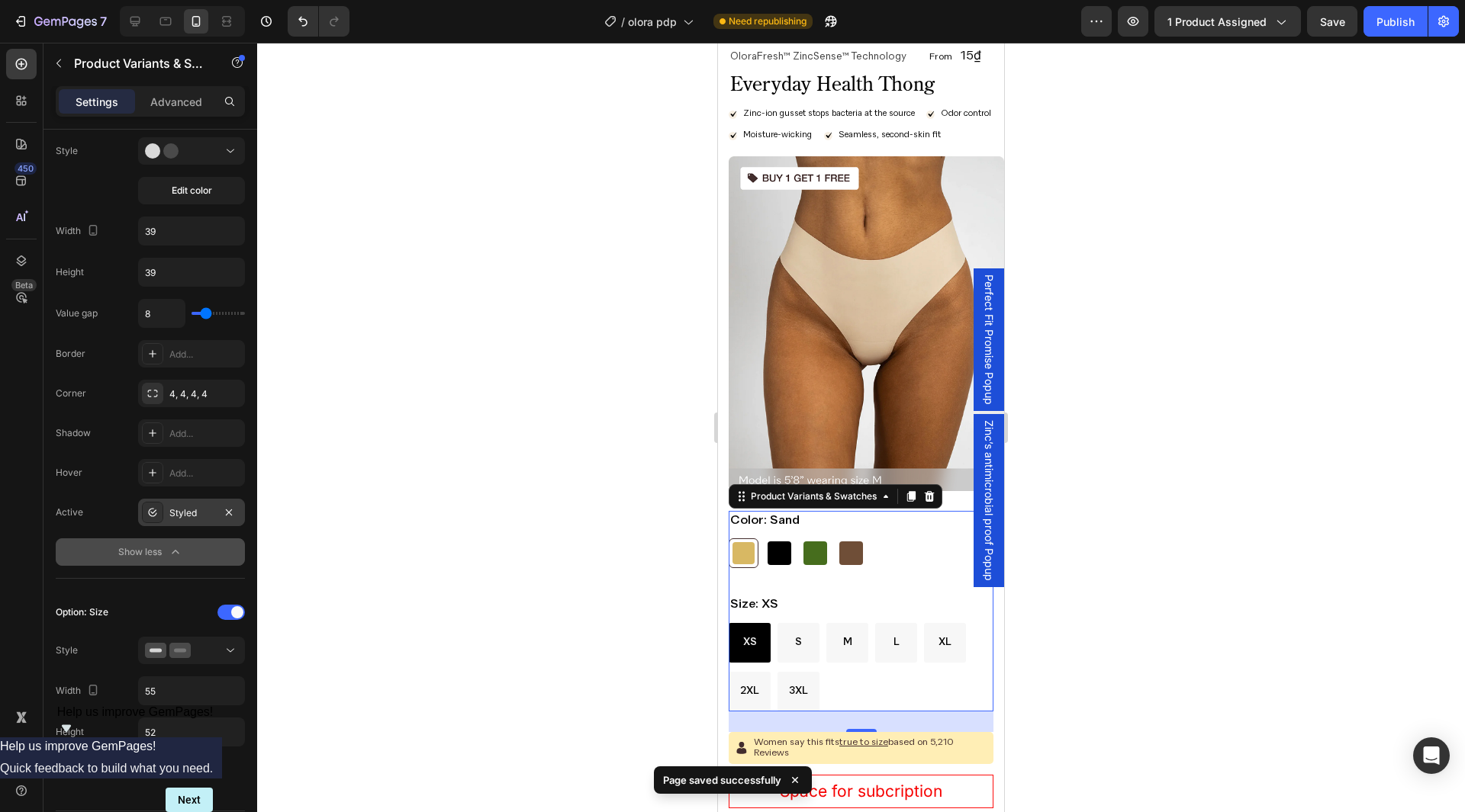
click at [188, 520] on div "Styled" at bounding box center [191, 513] width 107 height 28
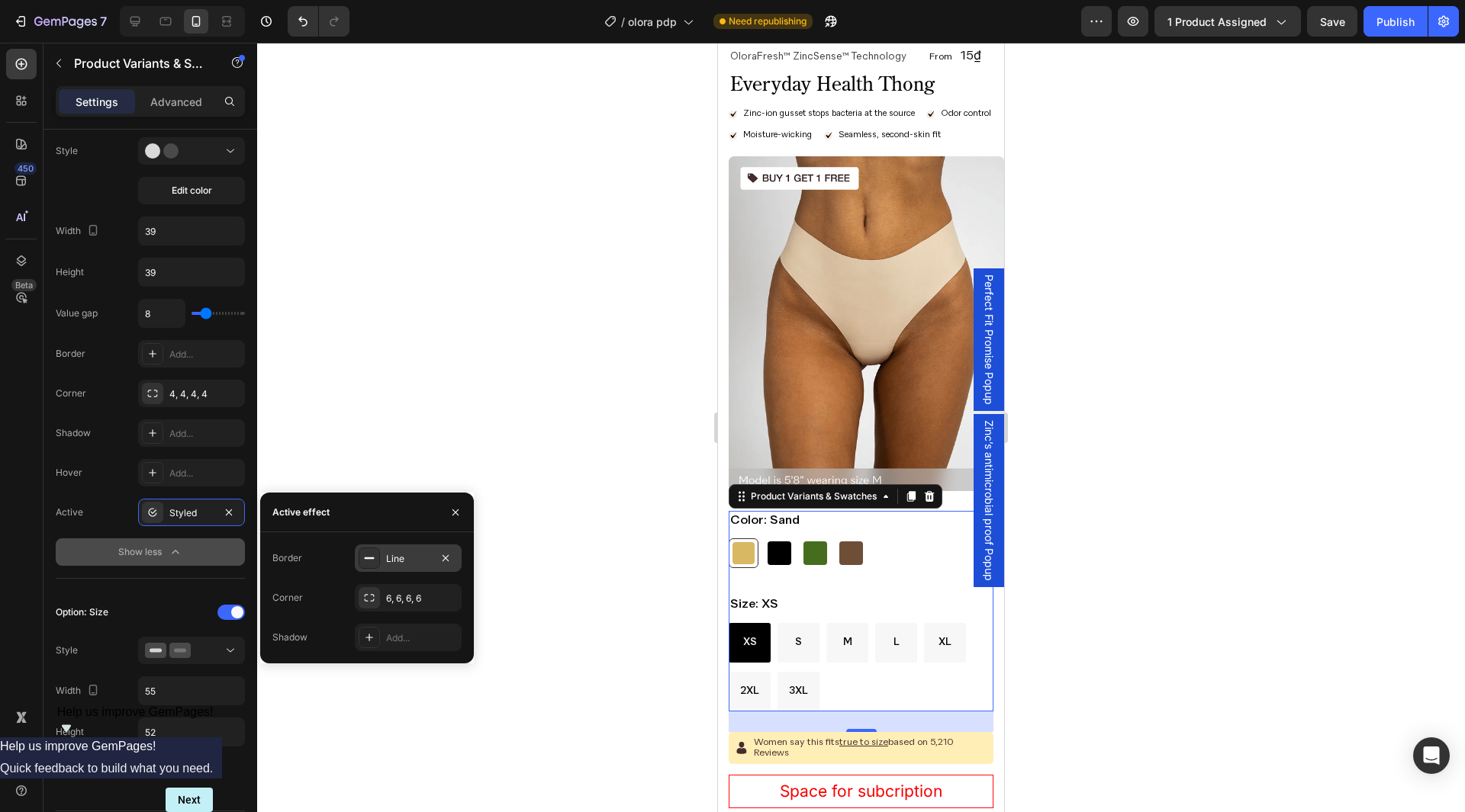
click at [380, 561] on div "Line" at bounding box center [408, 558] width 107 height 28
click at [455, 510] on icon "button" at bounding box center [455, 513] width 13 height 13
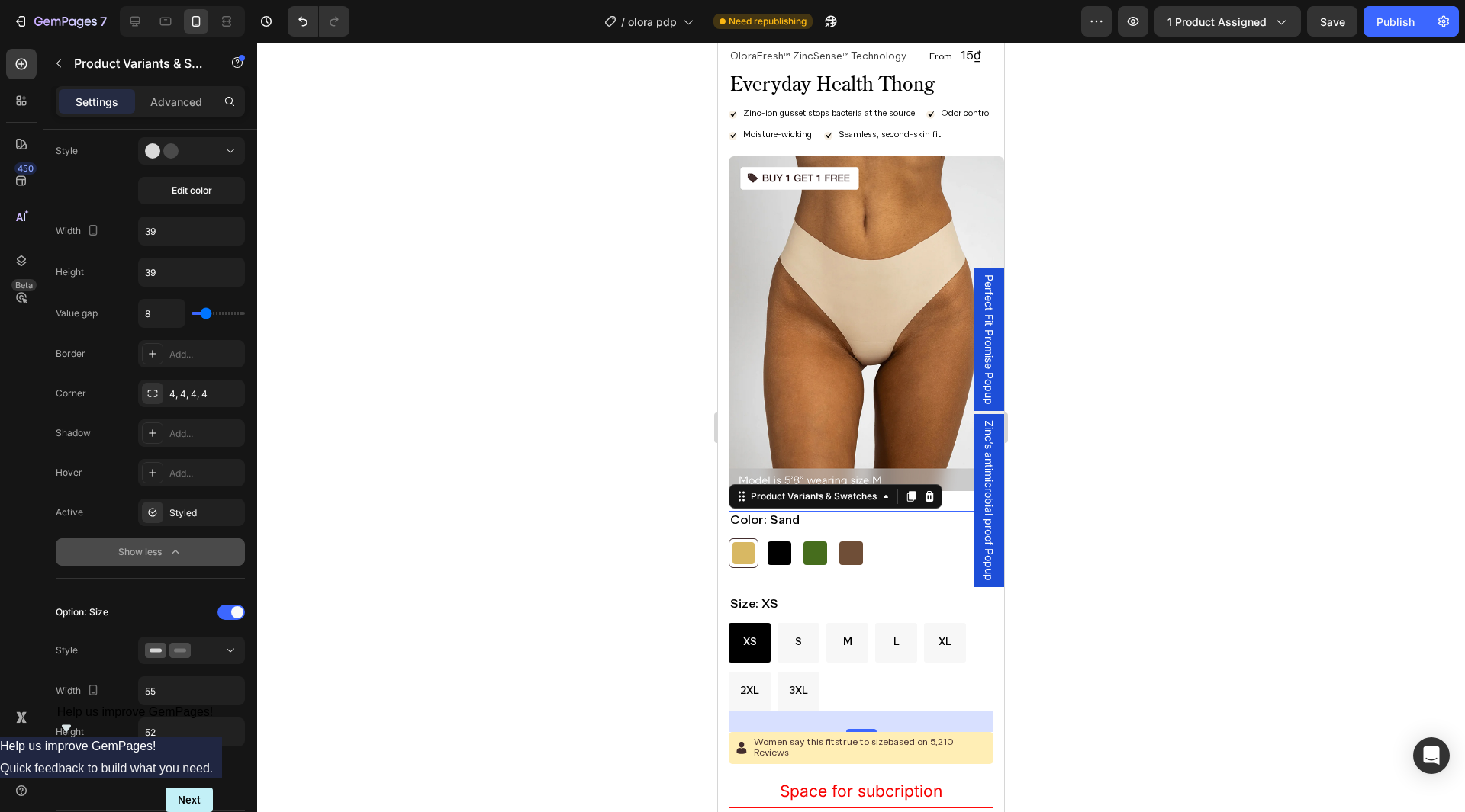
scroll to position [687, 0]
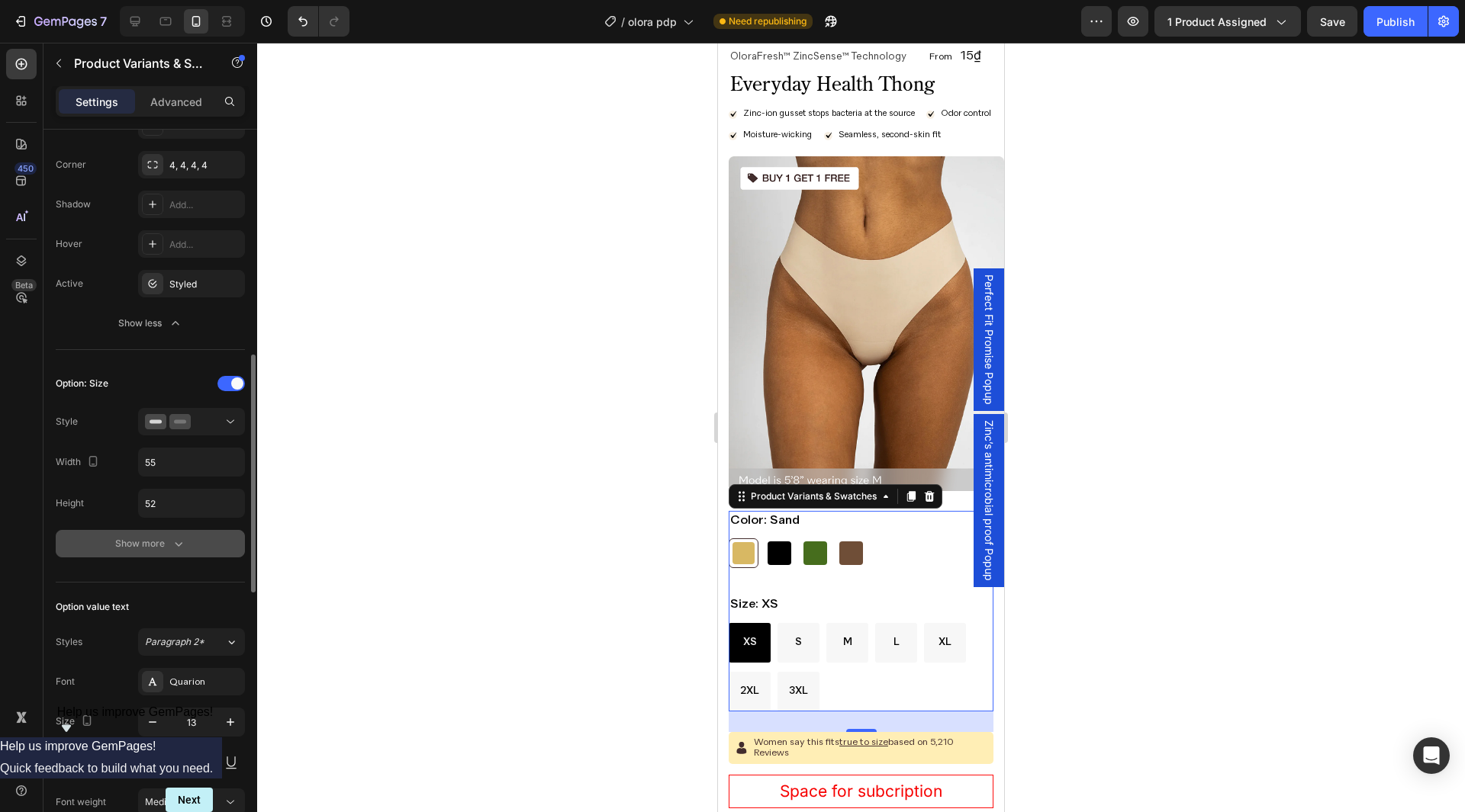
click at [146, 549] on div "Show more" at bounding box center [151, 543] width 71 height 15
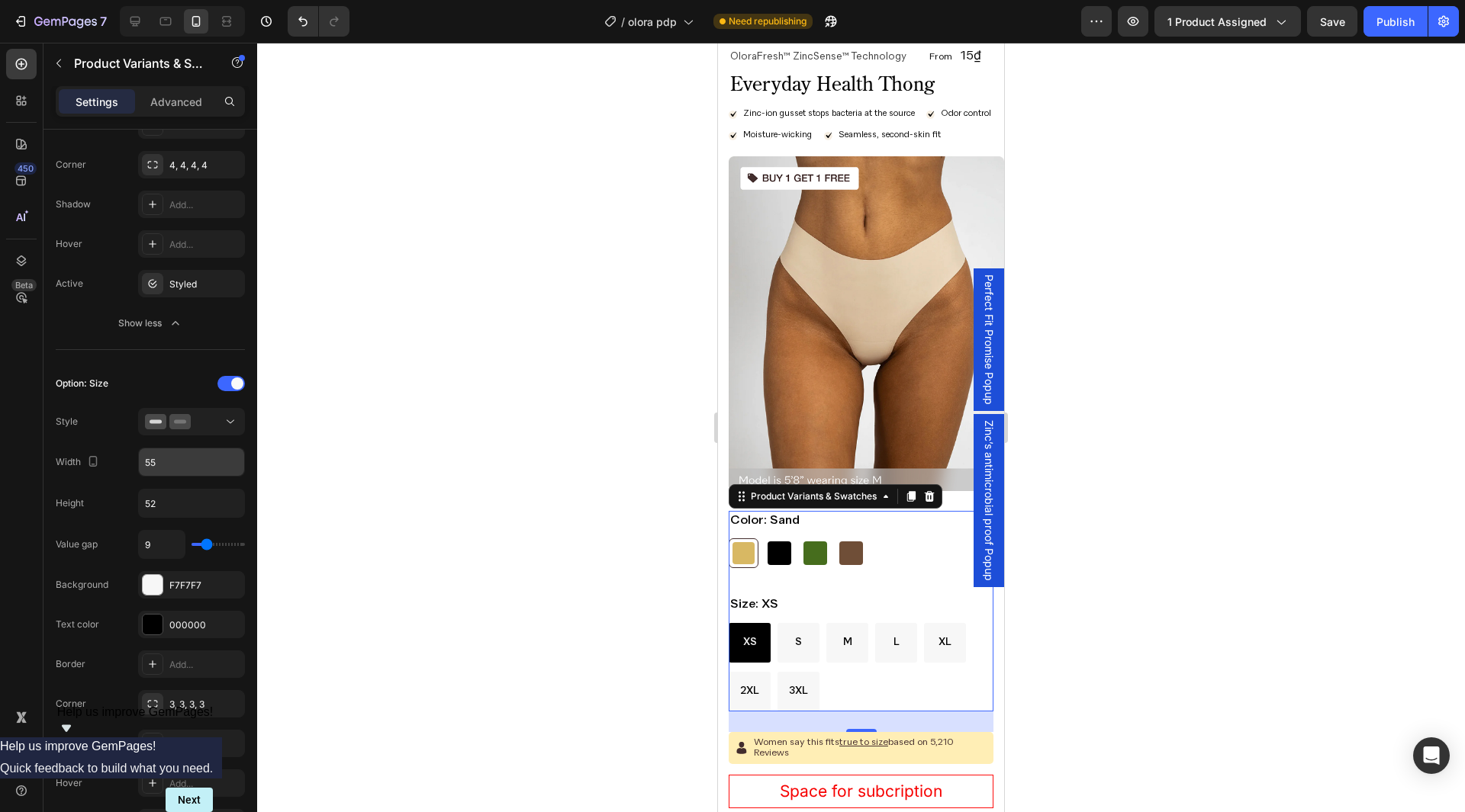
click at [184, 471] on input "55" at bounding box center [191, 462] width 105 height 28
drag, startPoint x: 186, startPoint y: 471, endPoint x: 62, endPoint y: 464, distance: 124.2
click at [62, 464] on div "Width 44" at bounding box center [150, 462] width 189 height 29
type input "44"
click at [151, 509] on input "52" at bounding box center [191, 503] width 105 height 28
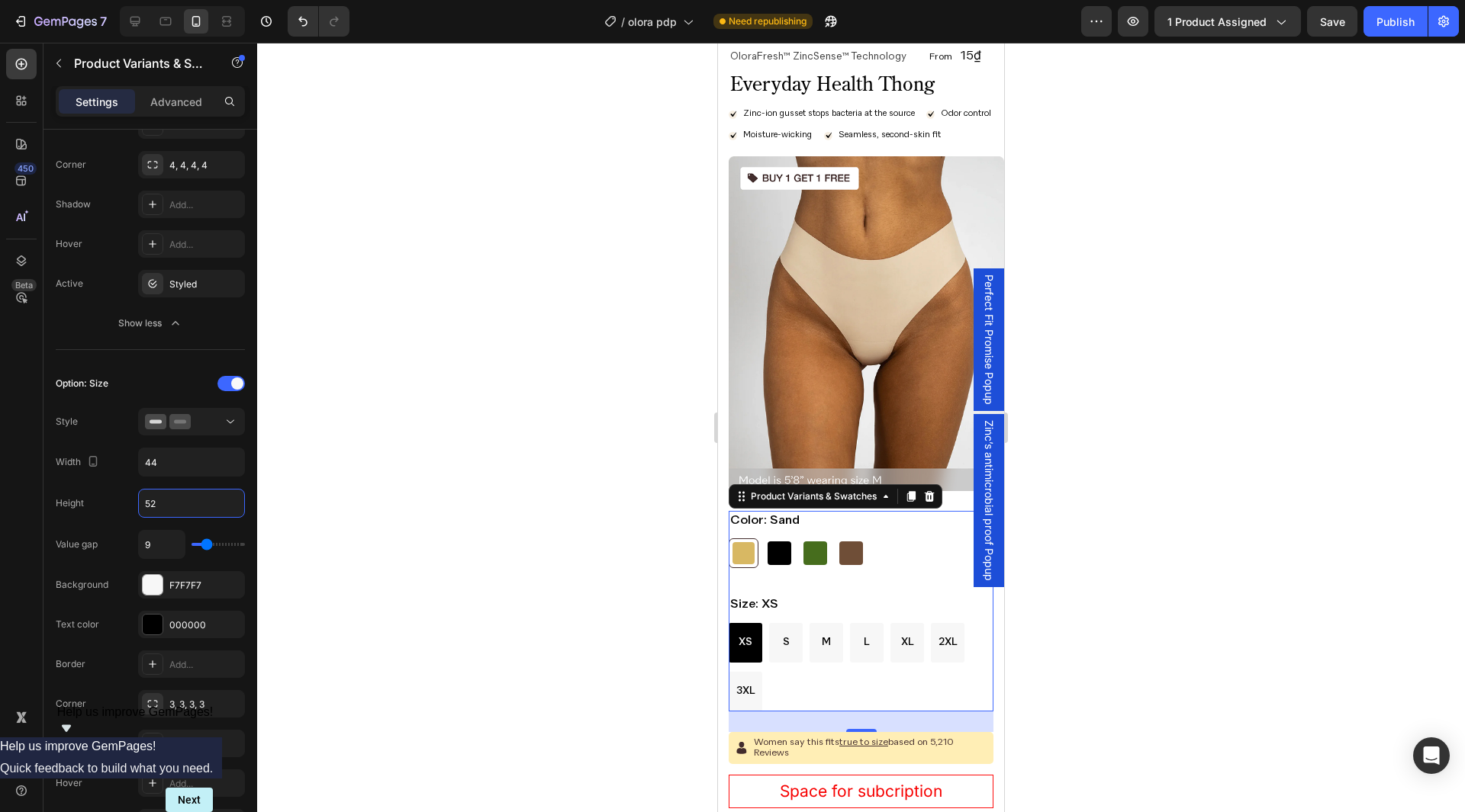
paste input "44"
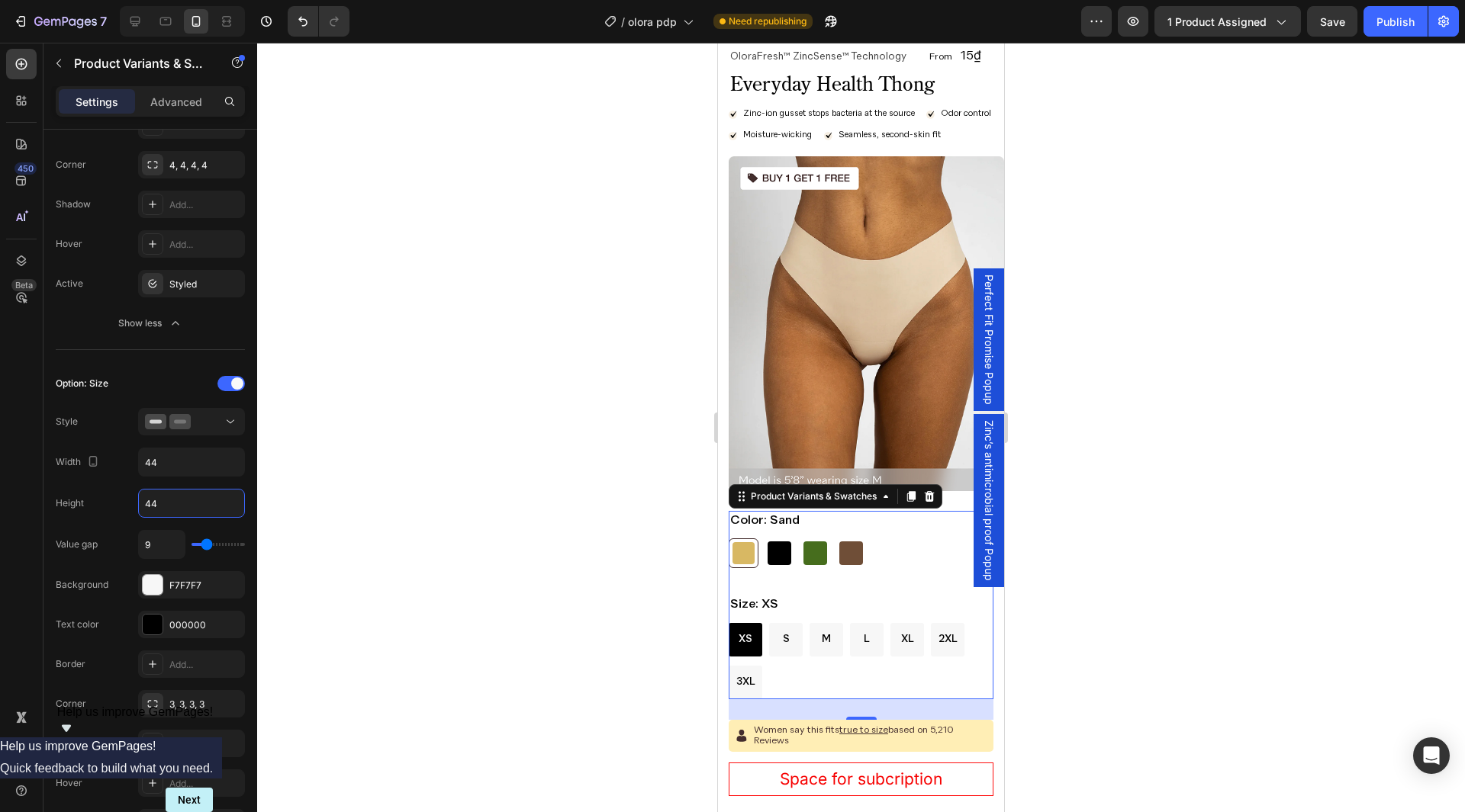
type input "44"
click at [162, 547] on input "9" at bounding box center [161, 544] width 46 height 28
type input "7"
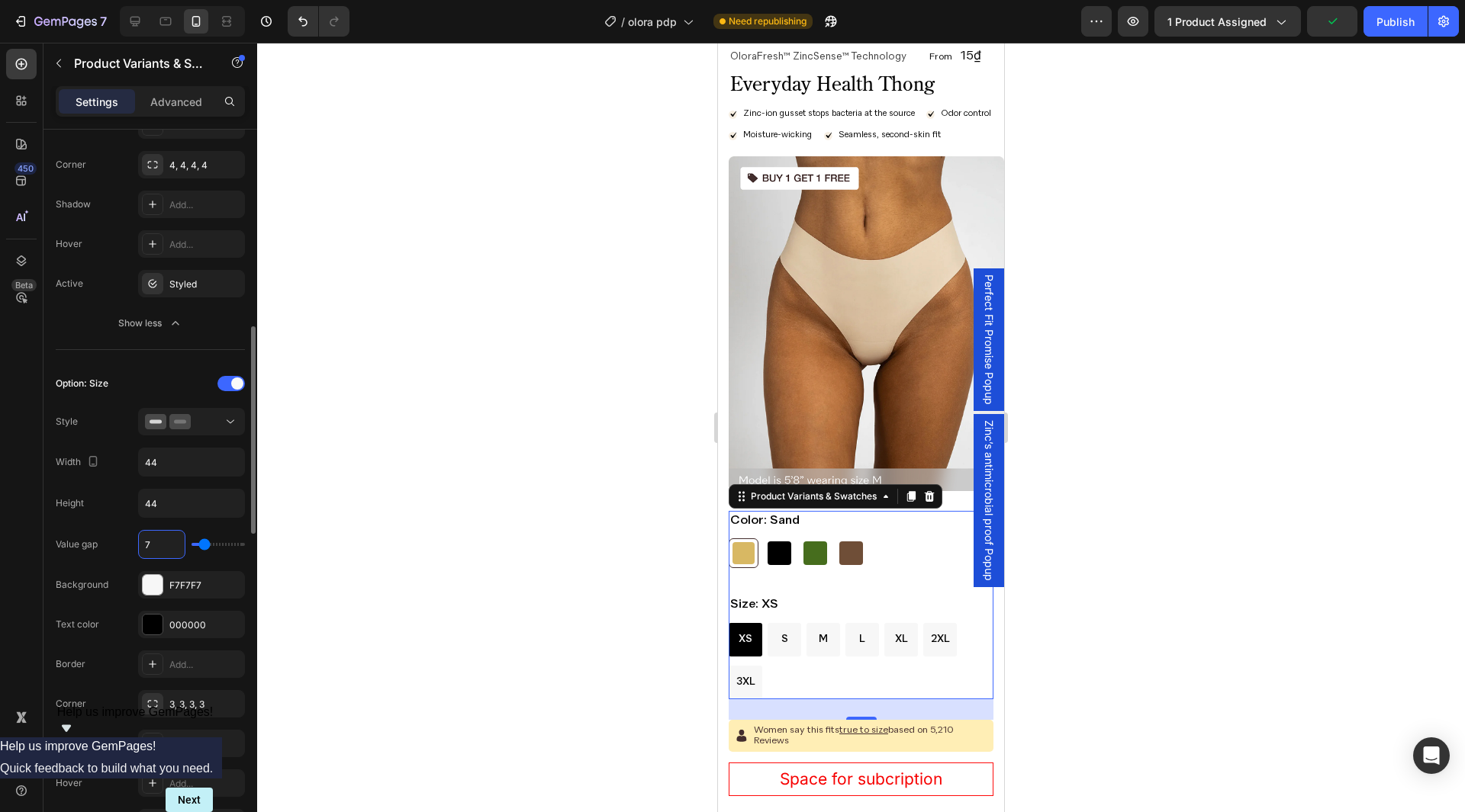
click at [156, 372] on div "Option: Size" at bounding box center [150, 384] width 189 height 24
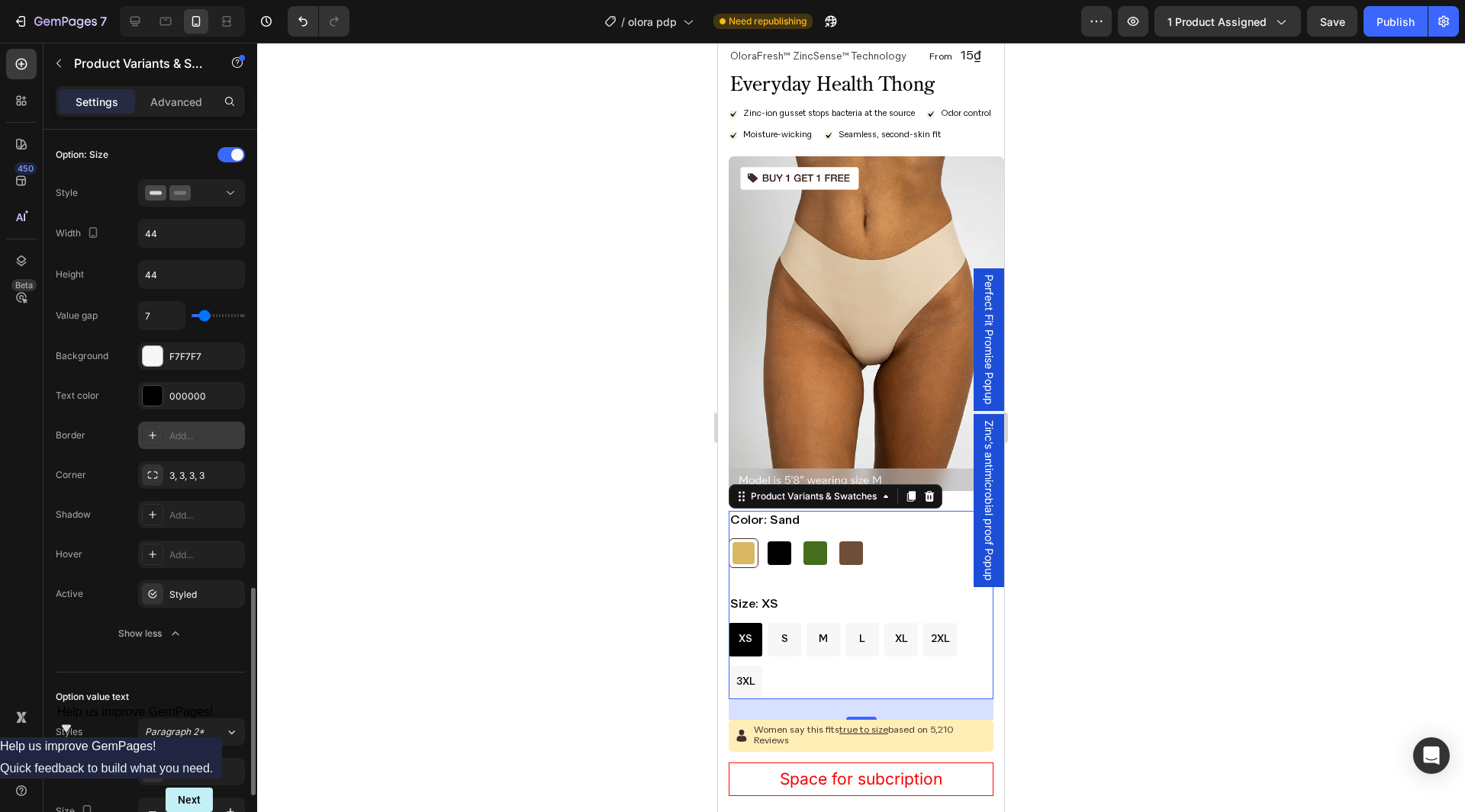
scroll to position [1145, 0]
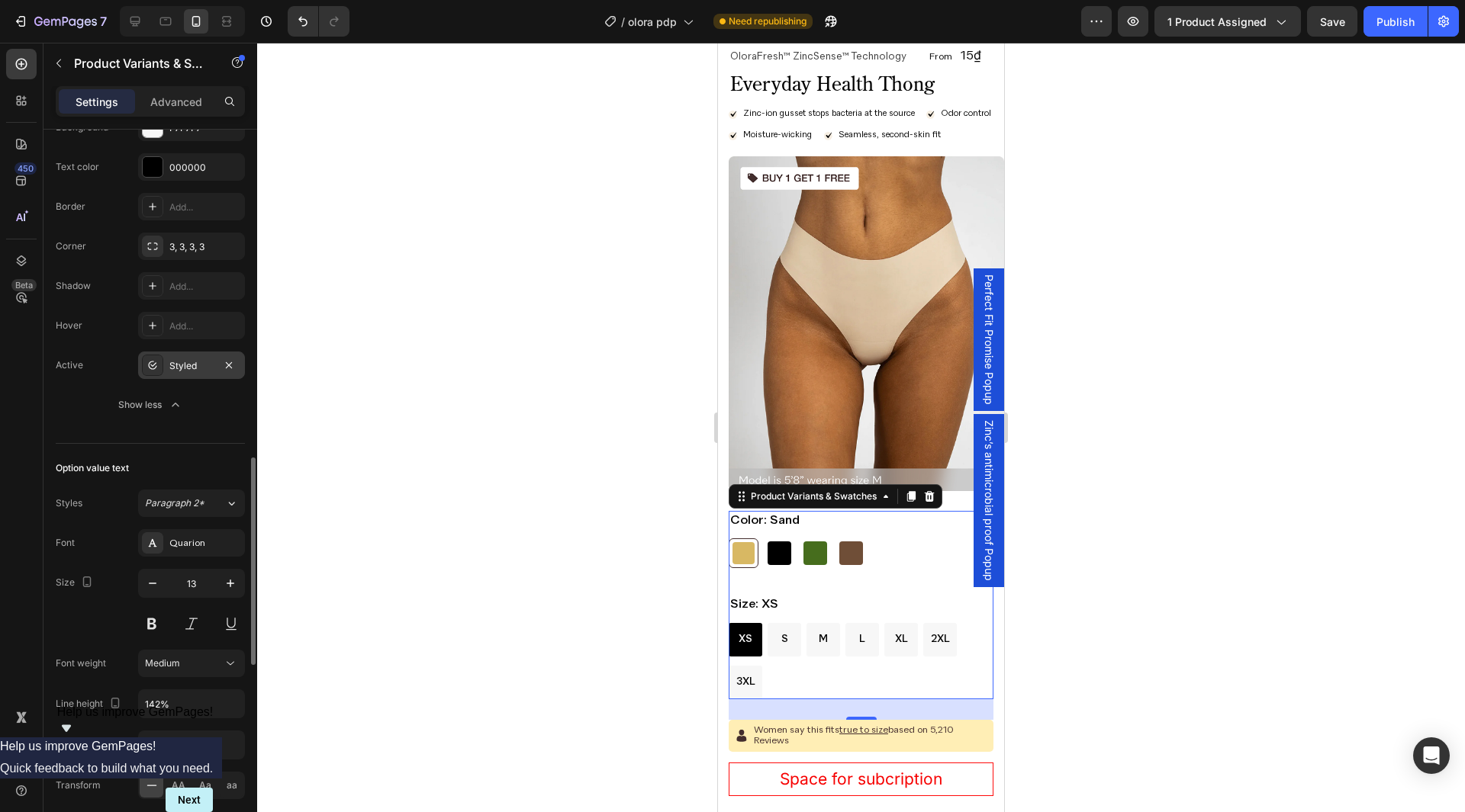
click at [187, 370] on div "Styled" at bounding box center [191, 366] width 44 height 13
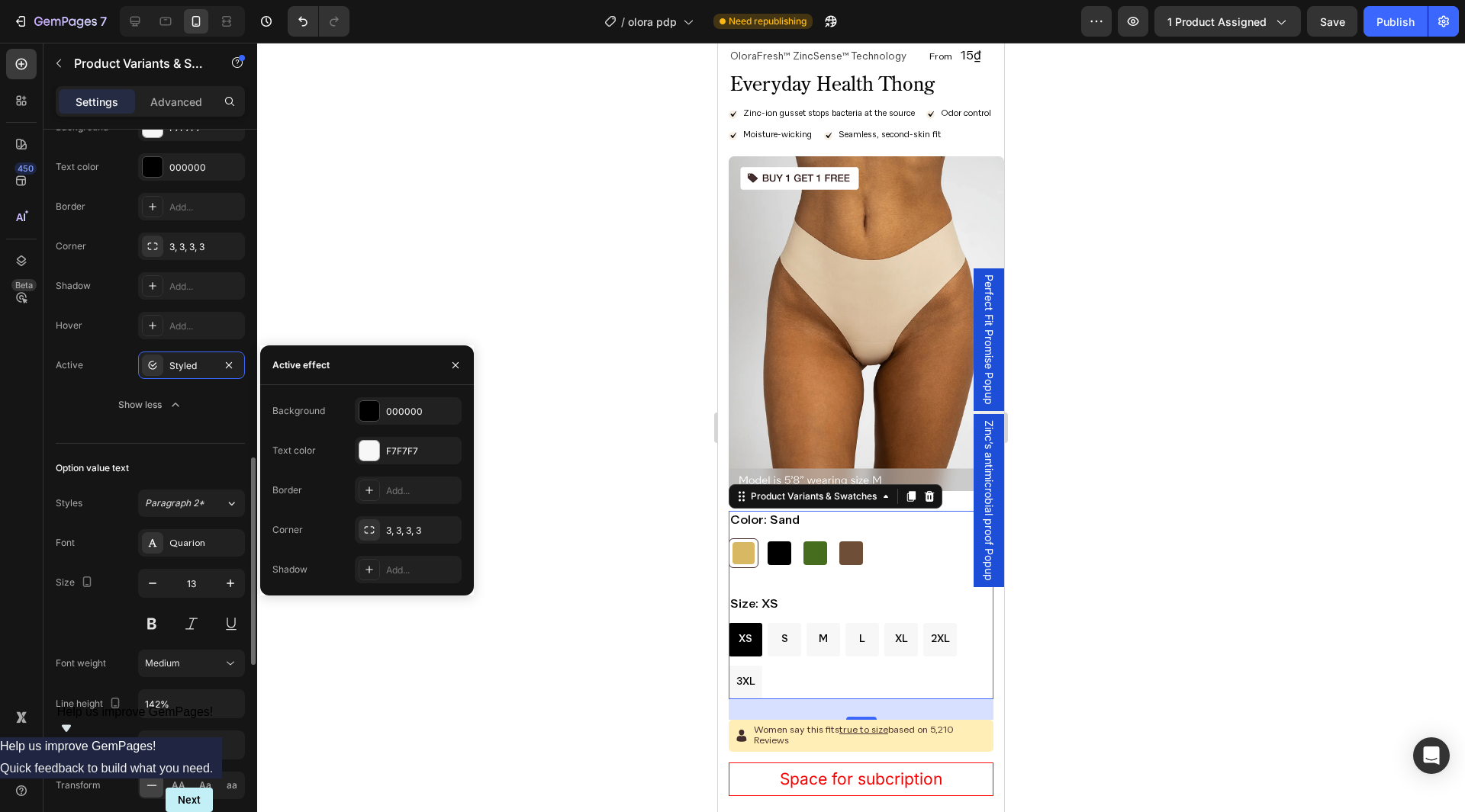
click at [141, 445] on div "Option value text Styles Paragraph 2* Font Quarion Size 13 Font weight Medium L…" at bounding box center [150, 647] width 189 height 408
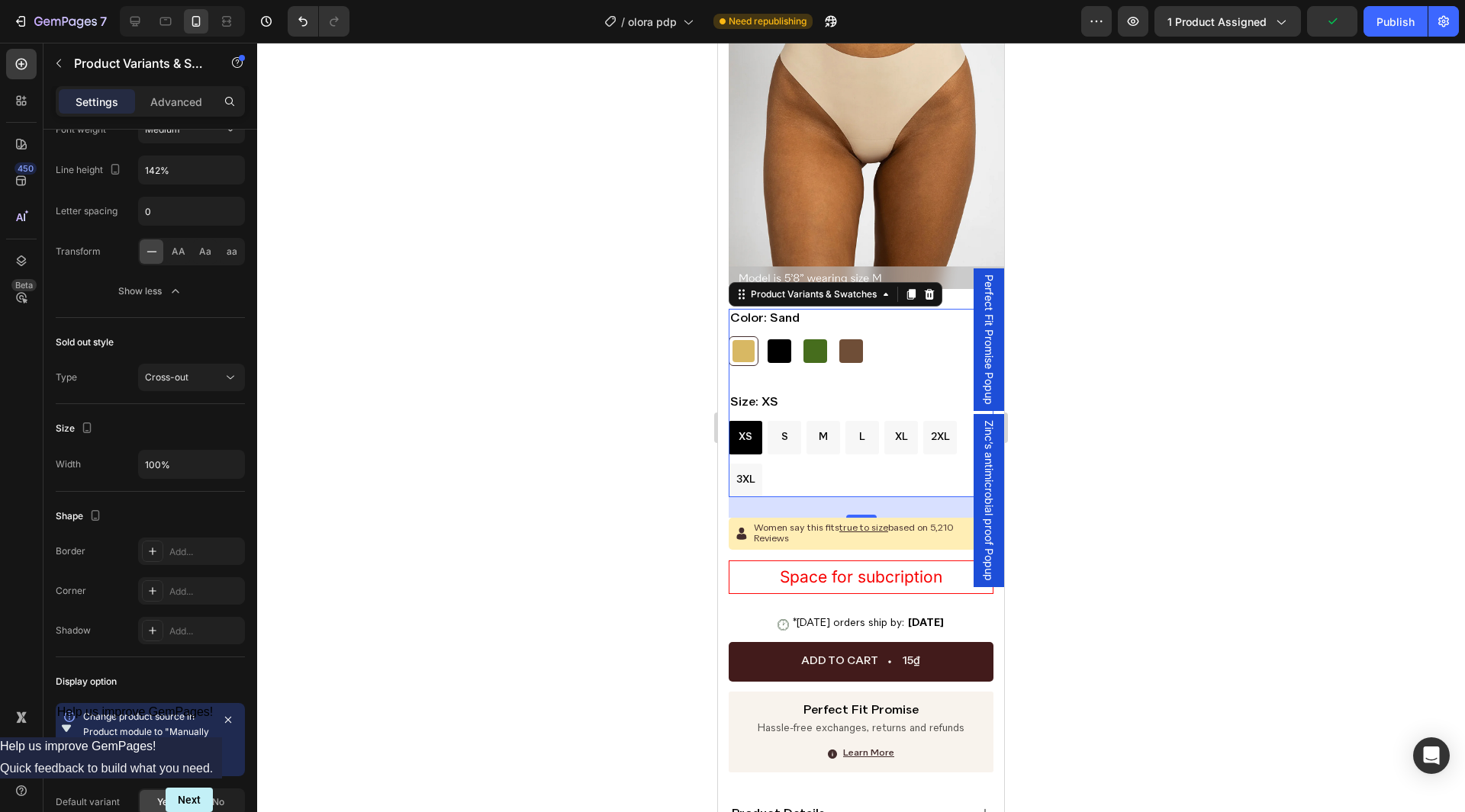
scroll to position [296, 0]
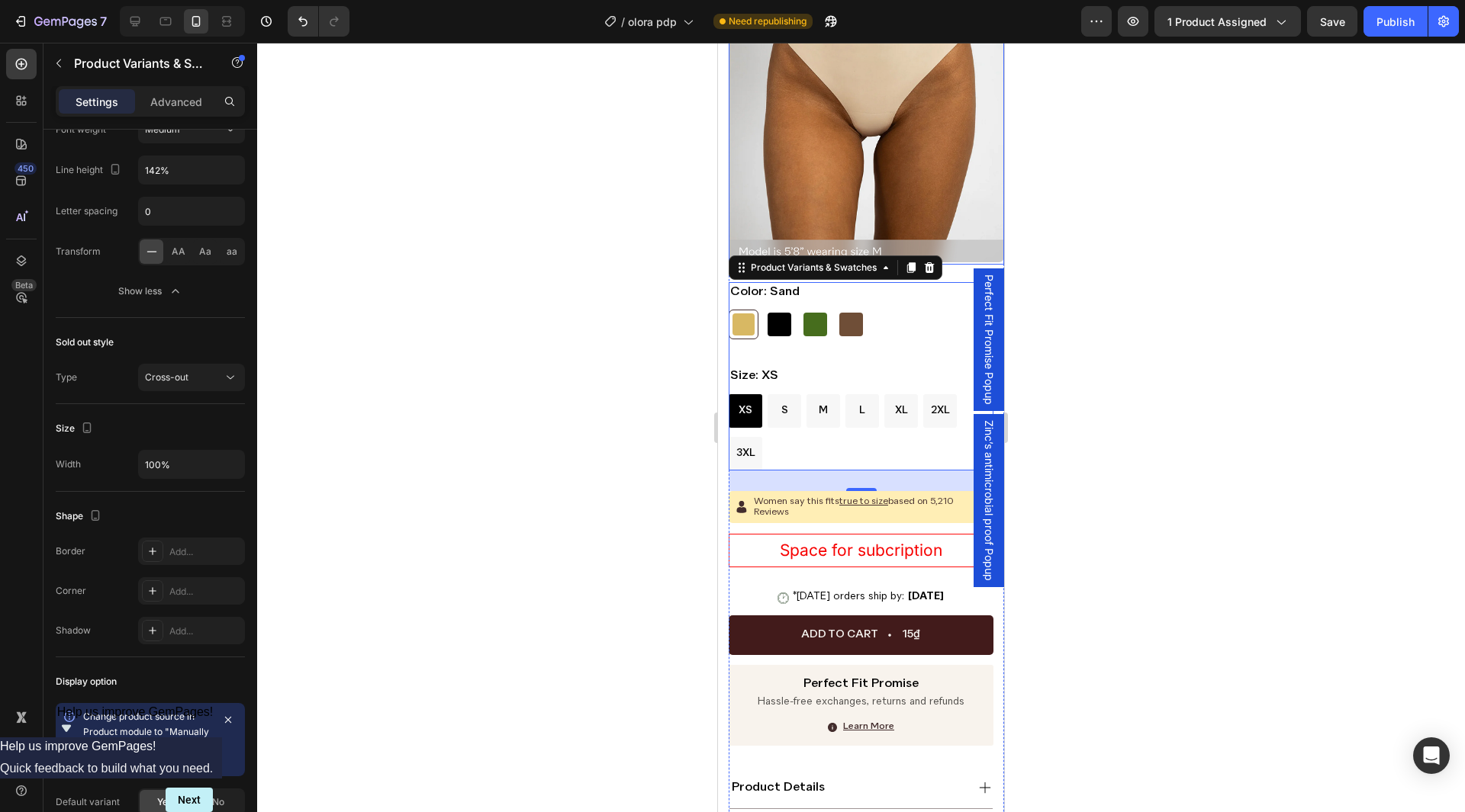
click at [907, 201] on img at bounding box center [866, 95] width 275 height 339
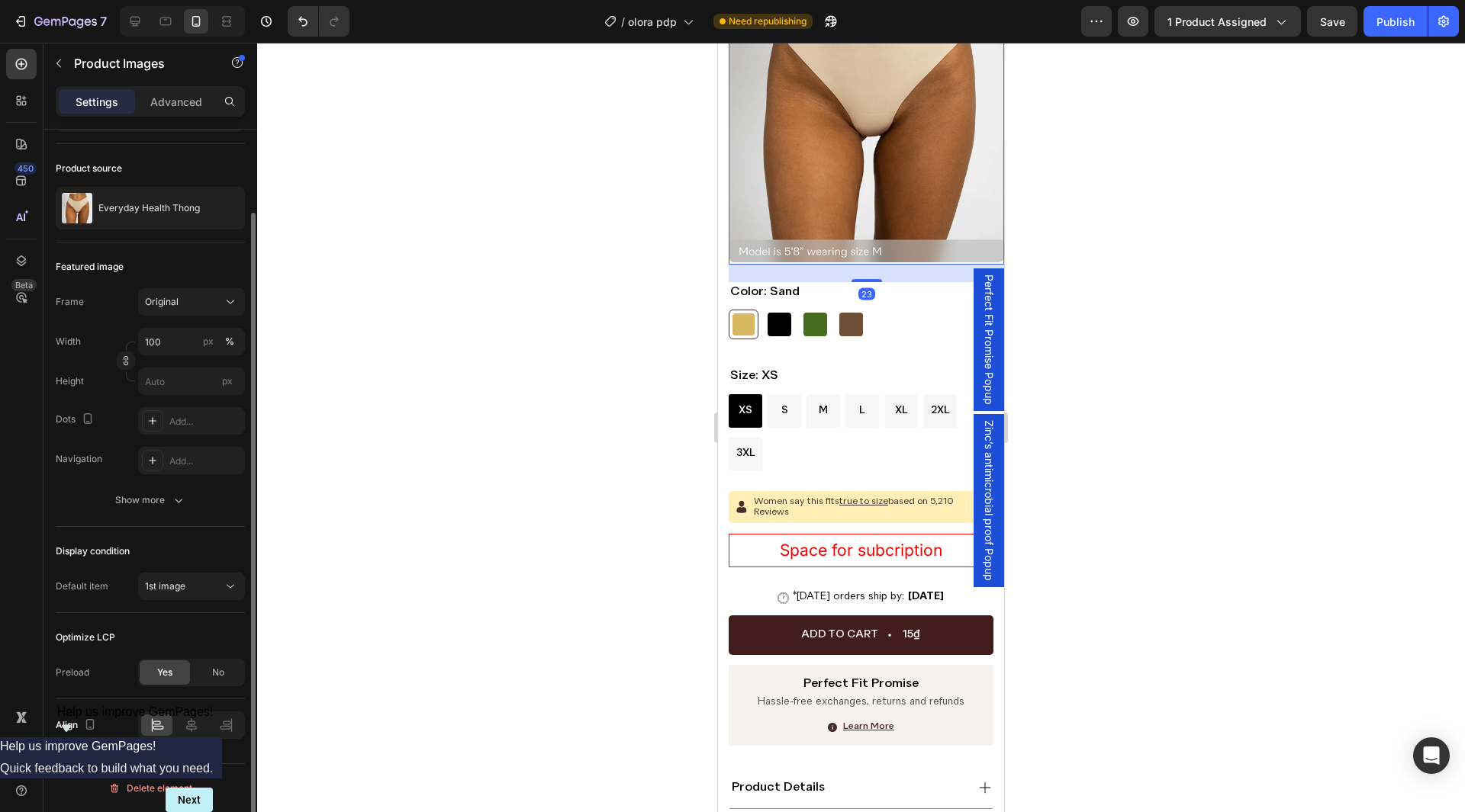
scroll to position [0, 0]
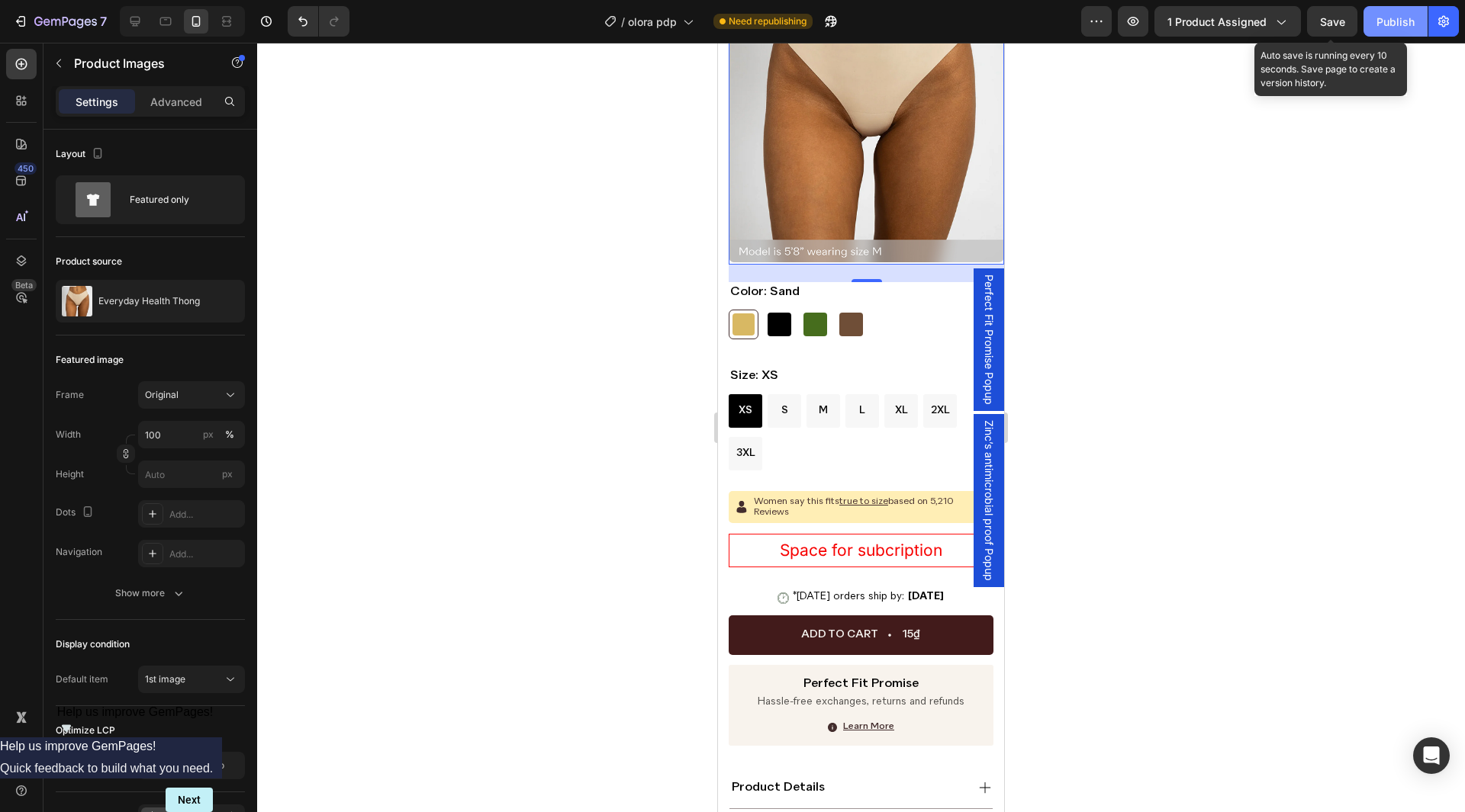
drag, startPoint x: 1331, startPoint y: 13, endPoint x: 1366, endPoint y: 13, distance: 35.0
click at [1331, 13] on div "Save" at bounding box center [1333, 22] width 25 height 16
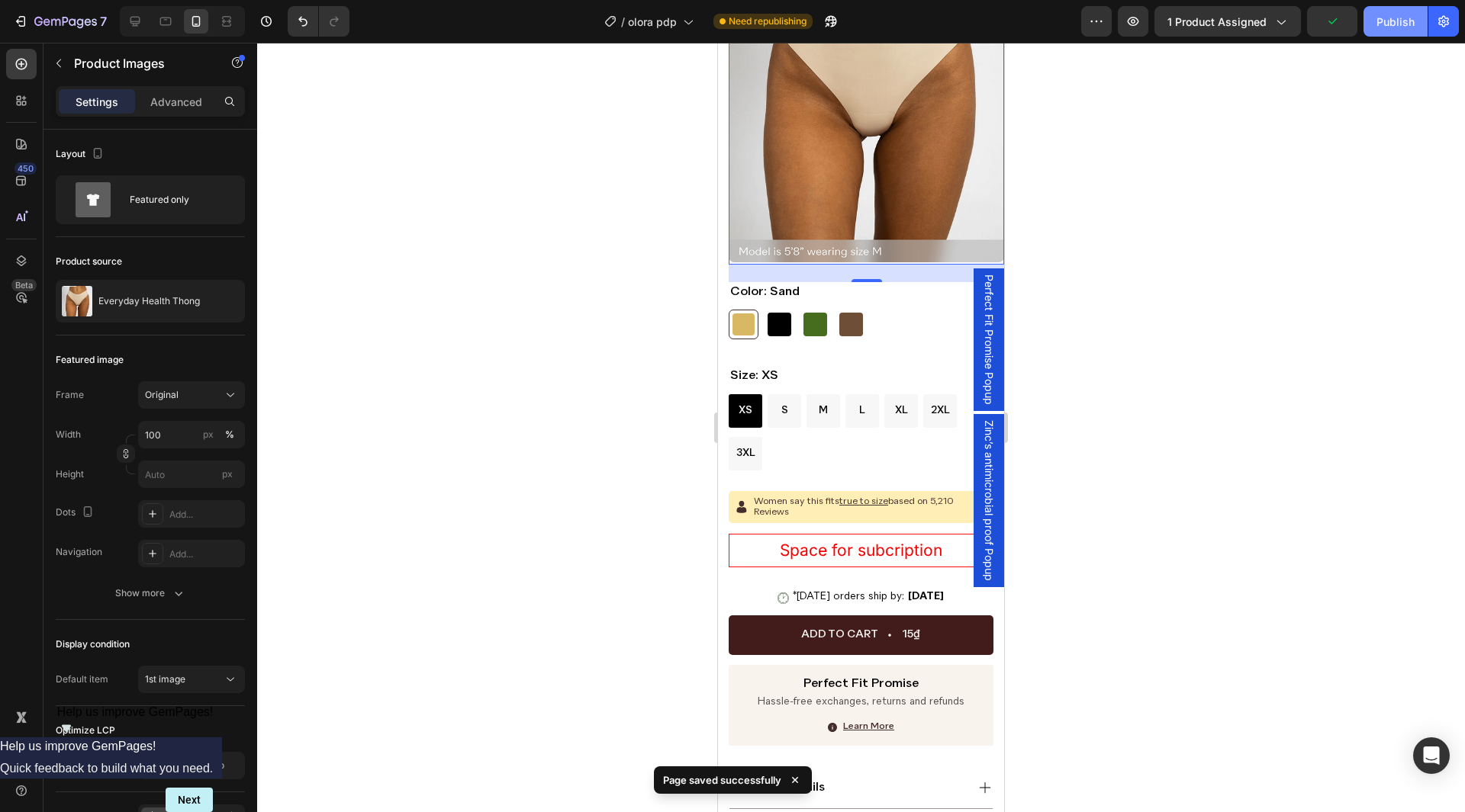
click at [1388, 18] on div "Publish" at bounding box center [1396, 22] width 39 height 16
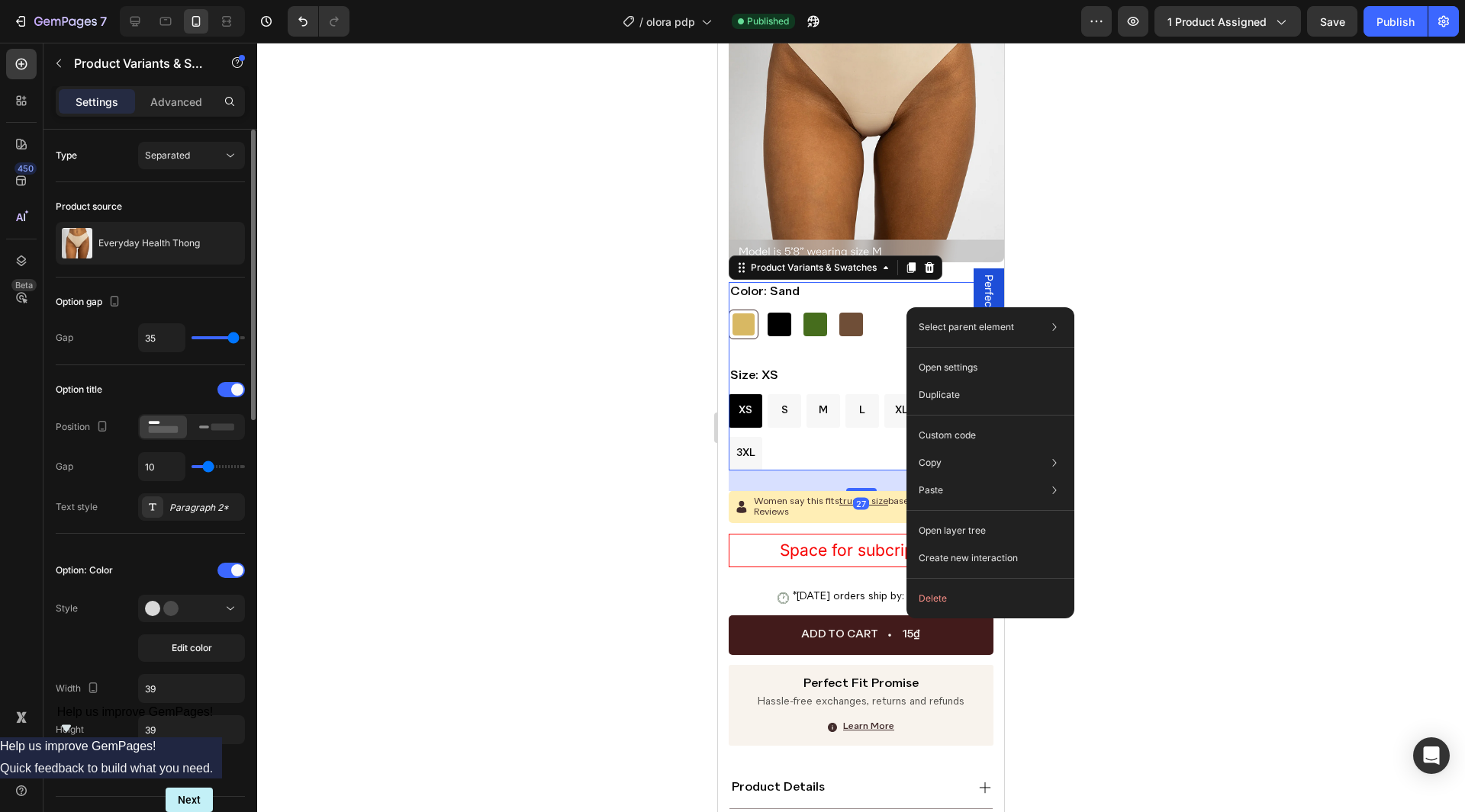
click at [133, 389] on div "Option title" at bounding box center [150, 389] width 189 height 24
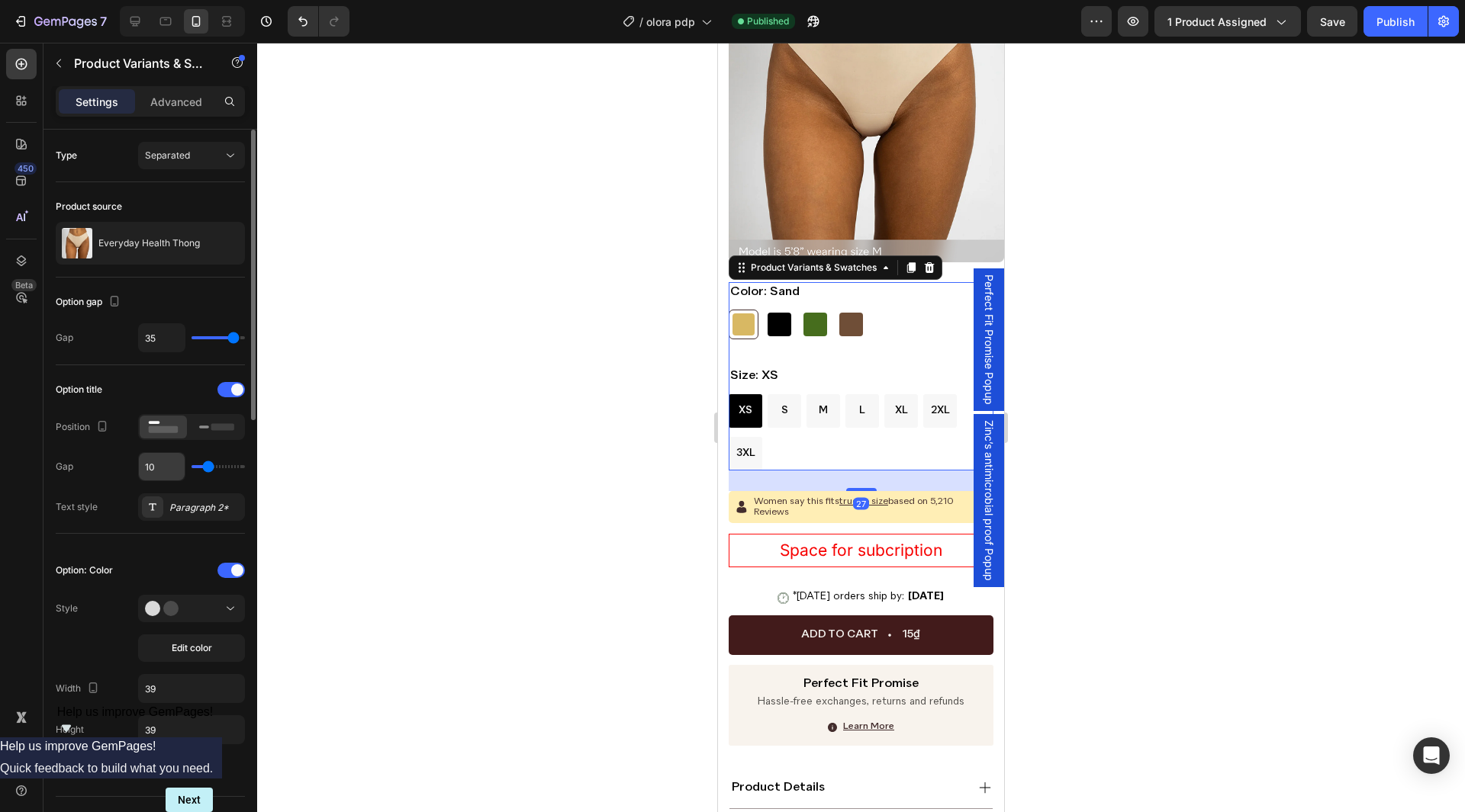
scroll to position [152, 0]
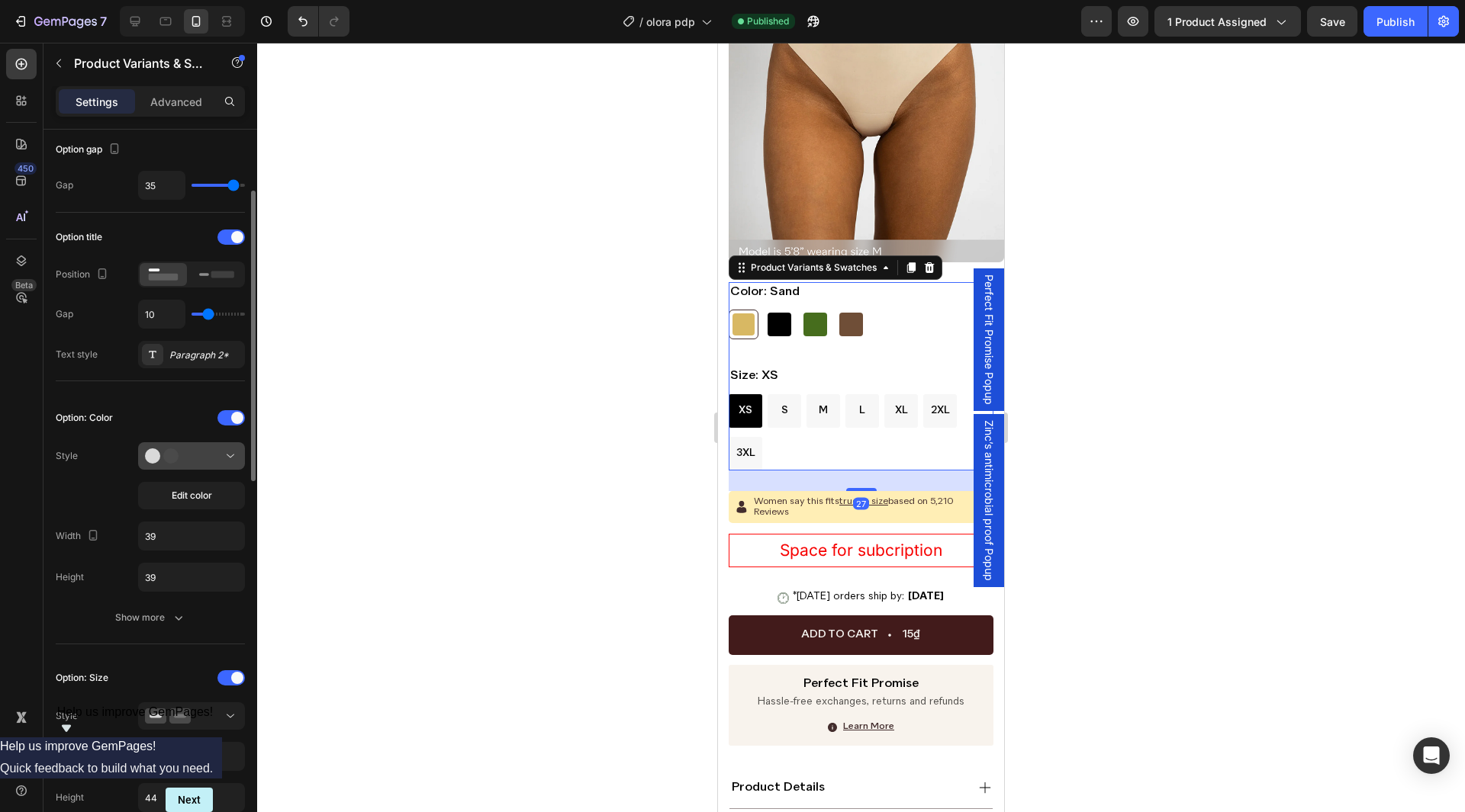
click at [188, 457] on icon at bounding box center [168, 455] width 46 height 15
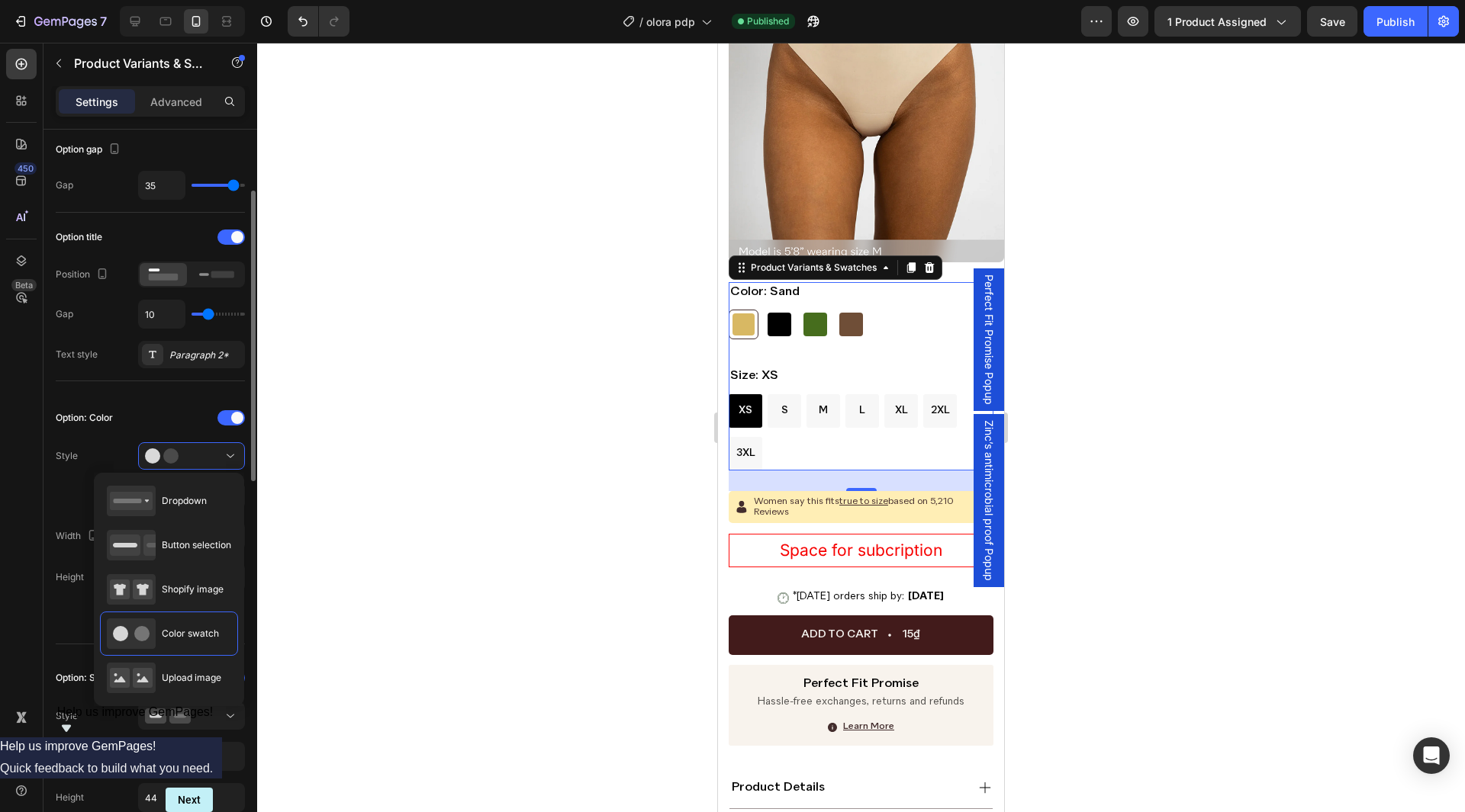
click at [152, 419] on div at bounding box center [191, 419] width 107 height 13
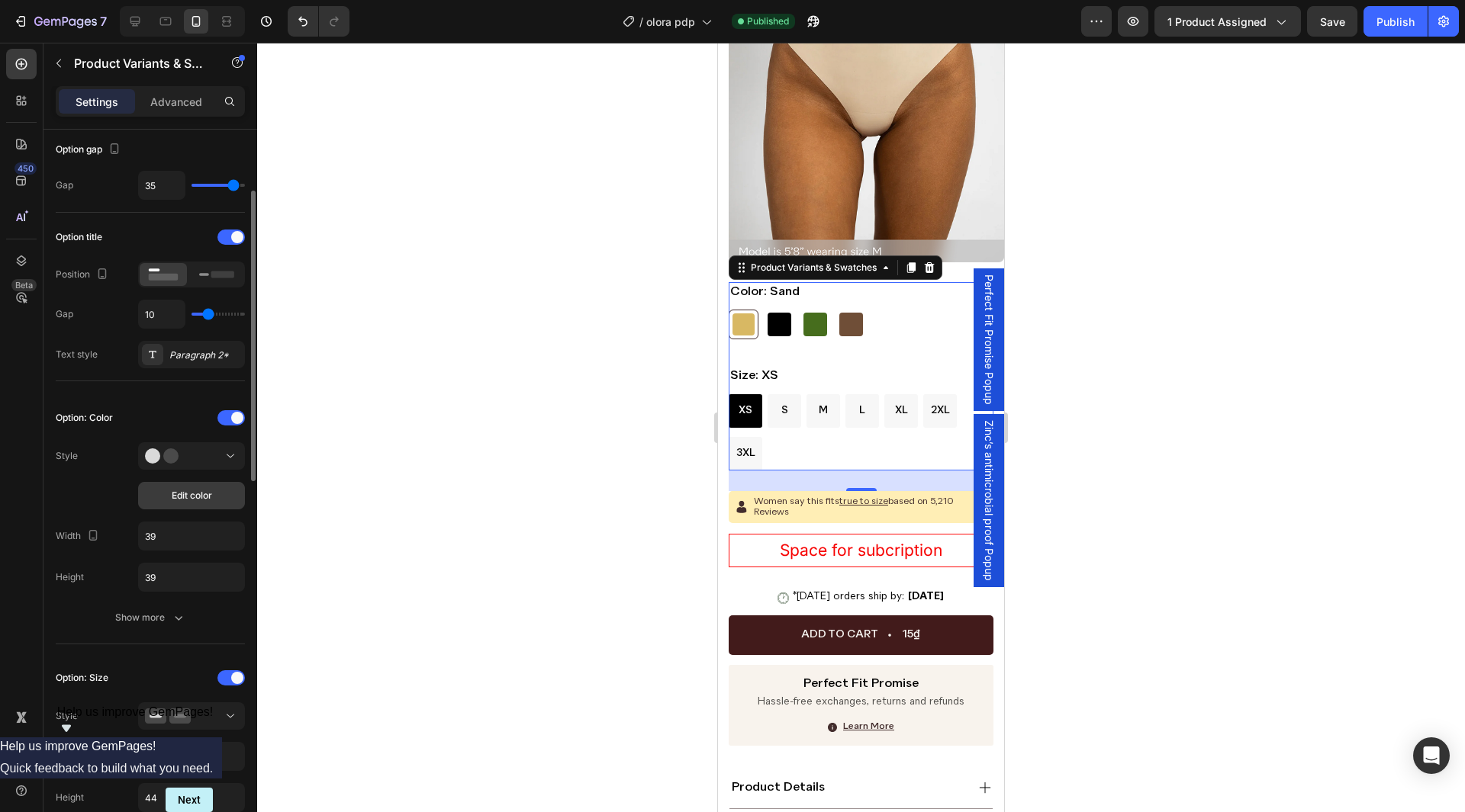
click at [173, 492] on span "Edit color" at bounding box center [192, 496] width 40 height 13
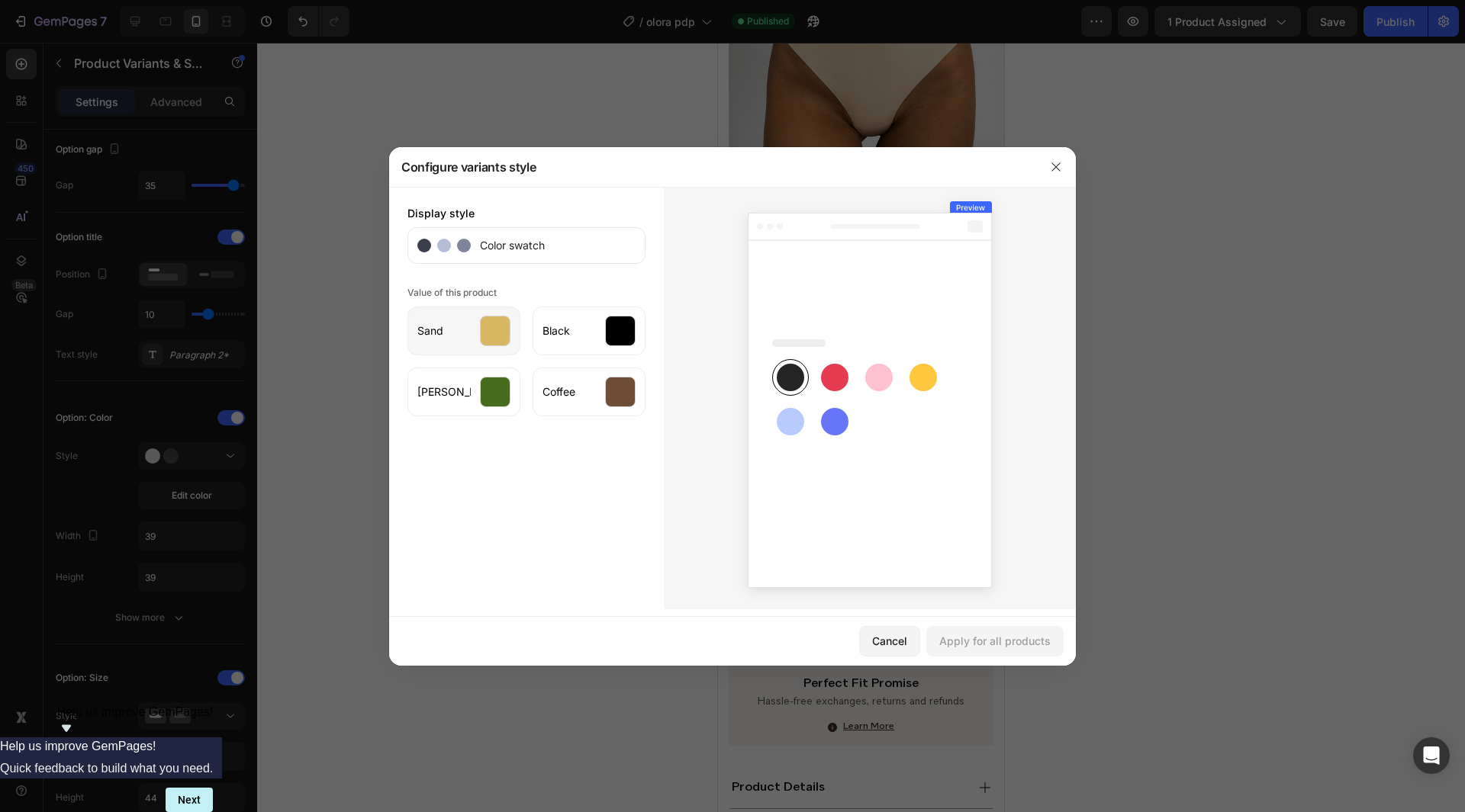
click at [506, 324] on div at bounding box center [495, 331] width 30 height 30
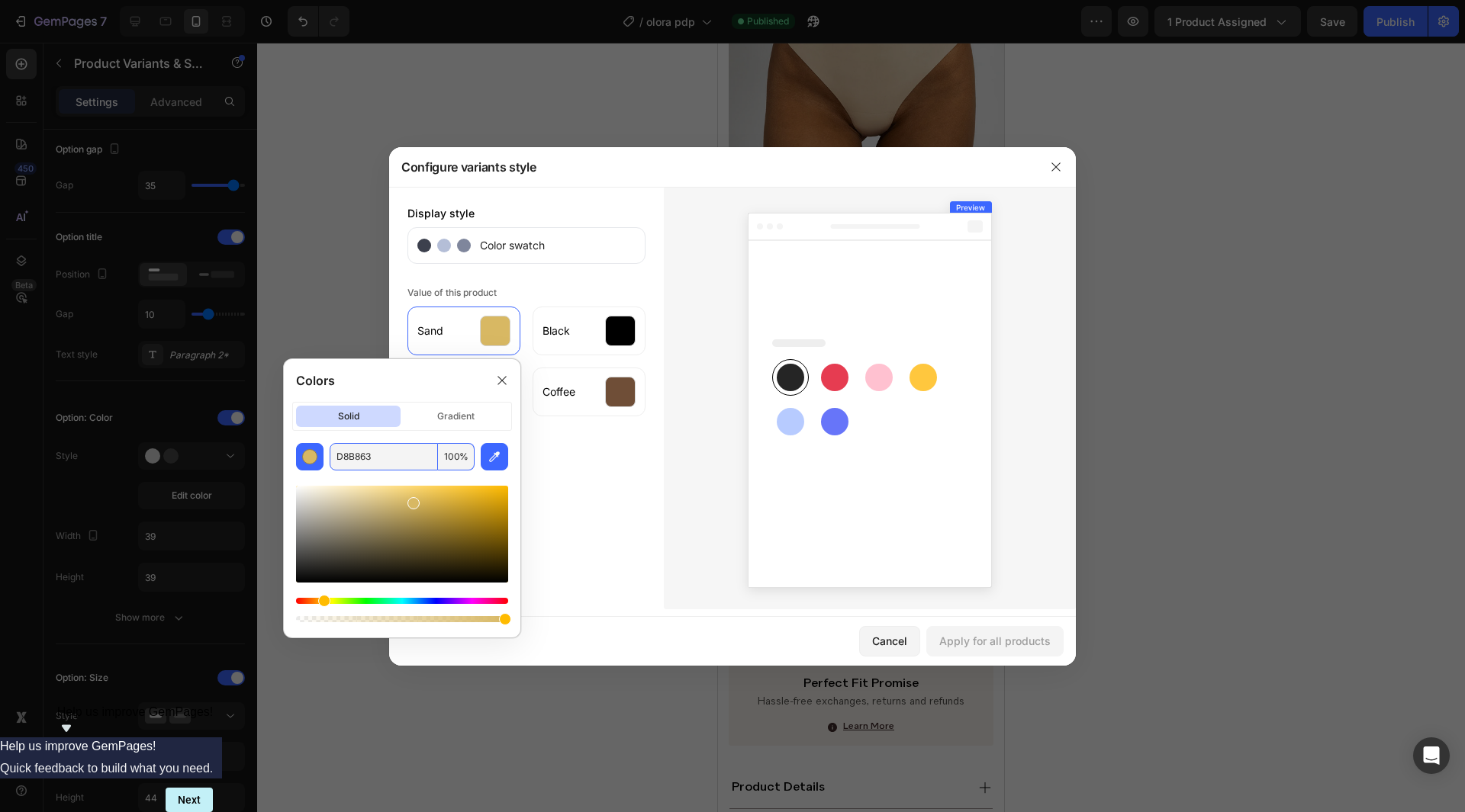
click at [416, 451] on input "D8B863" at bounding box center [384, 457] width 108 height 28
paste input "#F5D9BE"
type input "F5D9BE"
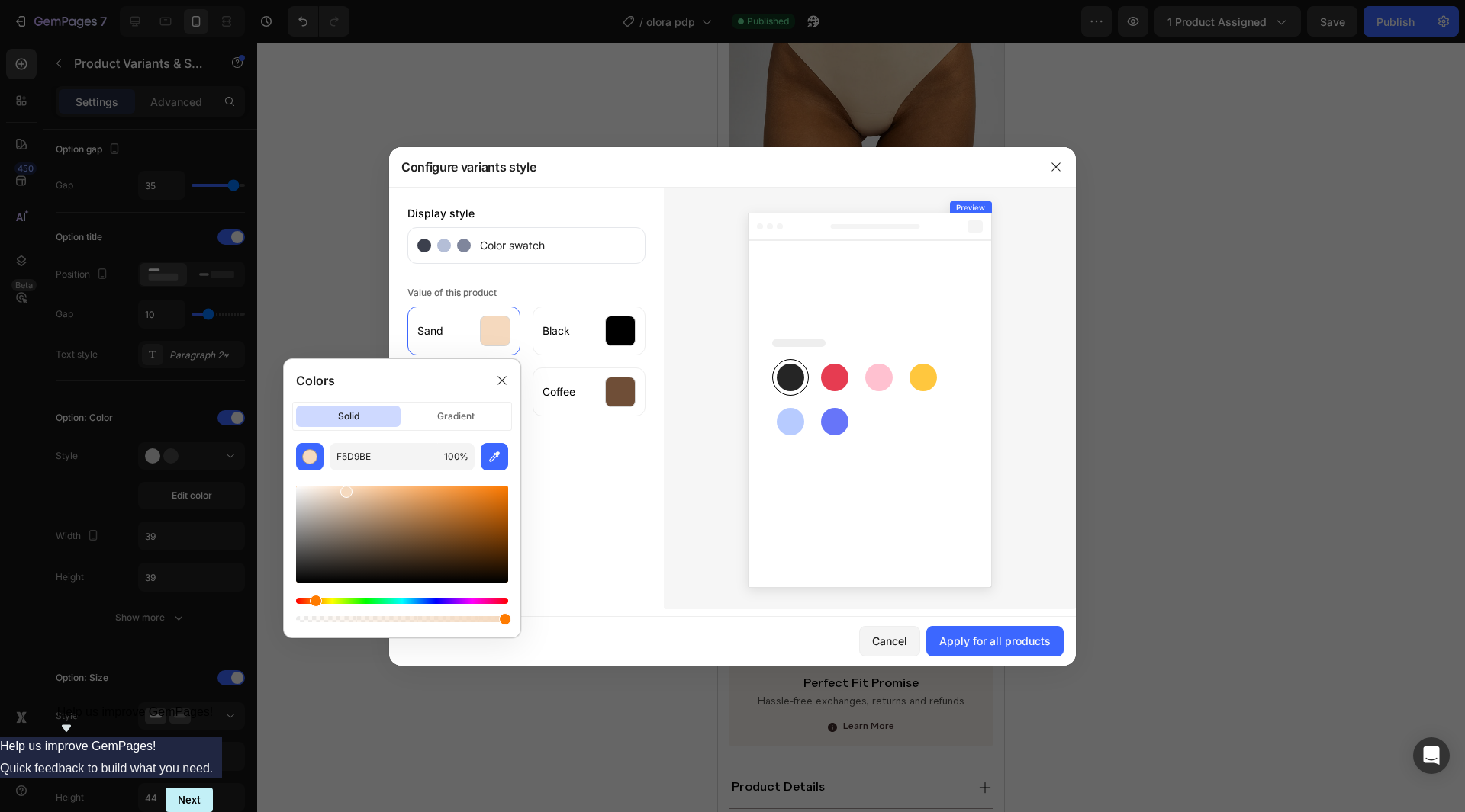
click at [418, 390] on div "Colors" at bounding box center [403, 381] width 237 height 43
click at [502, 386] on icon at bounding box center [502, 381] width 13 height 13
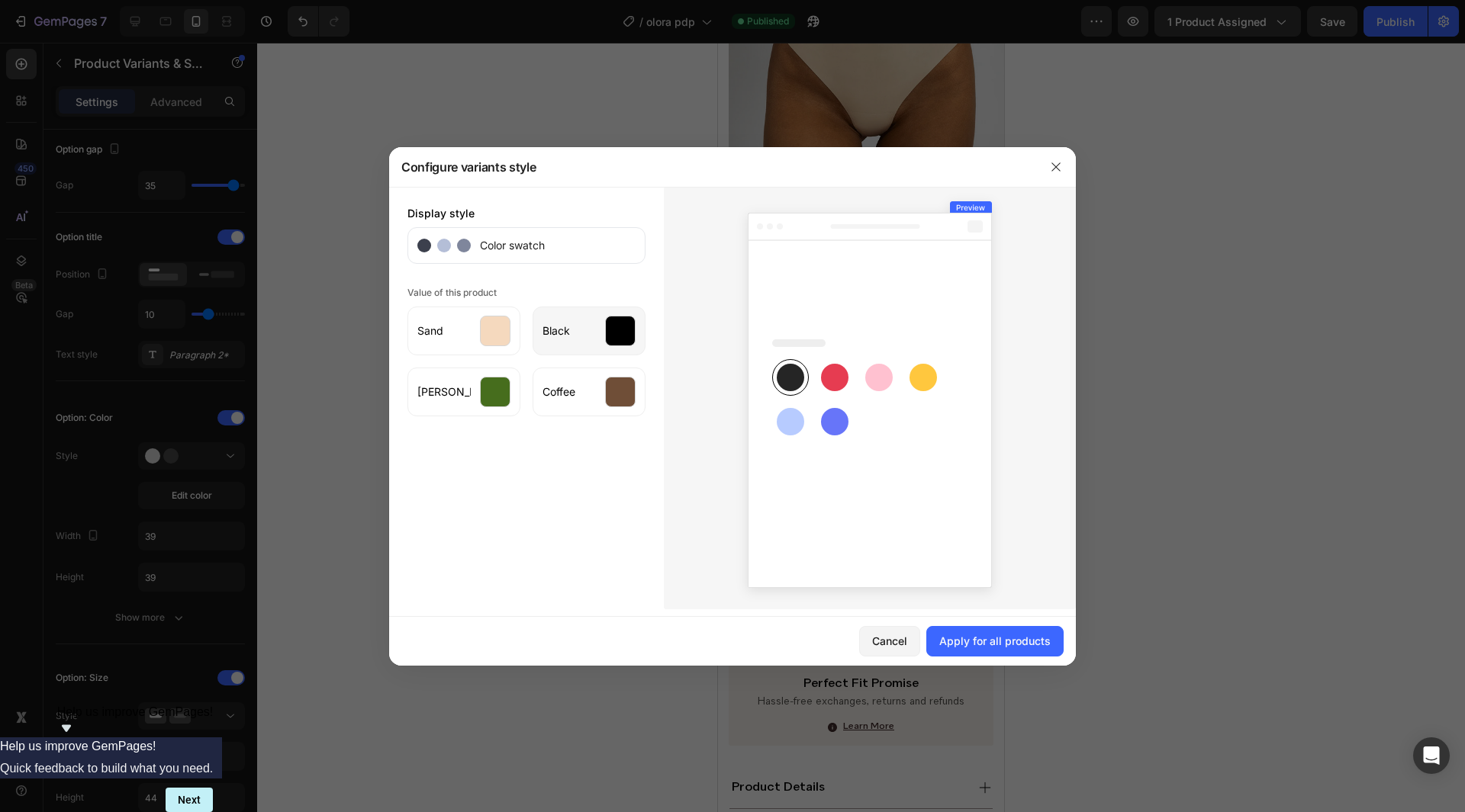
click at [625, 327] on div at bounding box center [620, 331] width 30 height 30
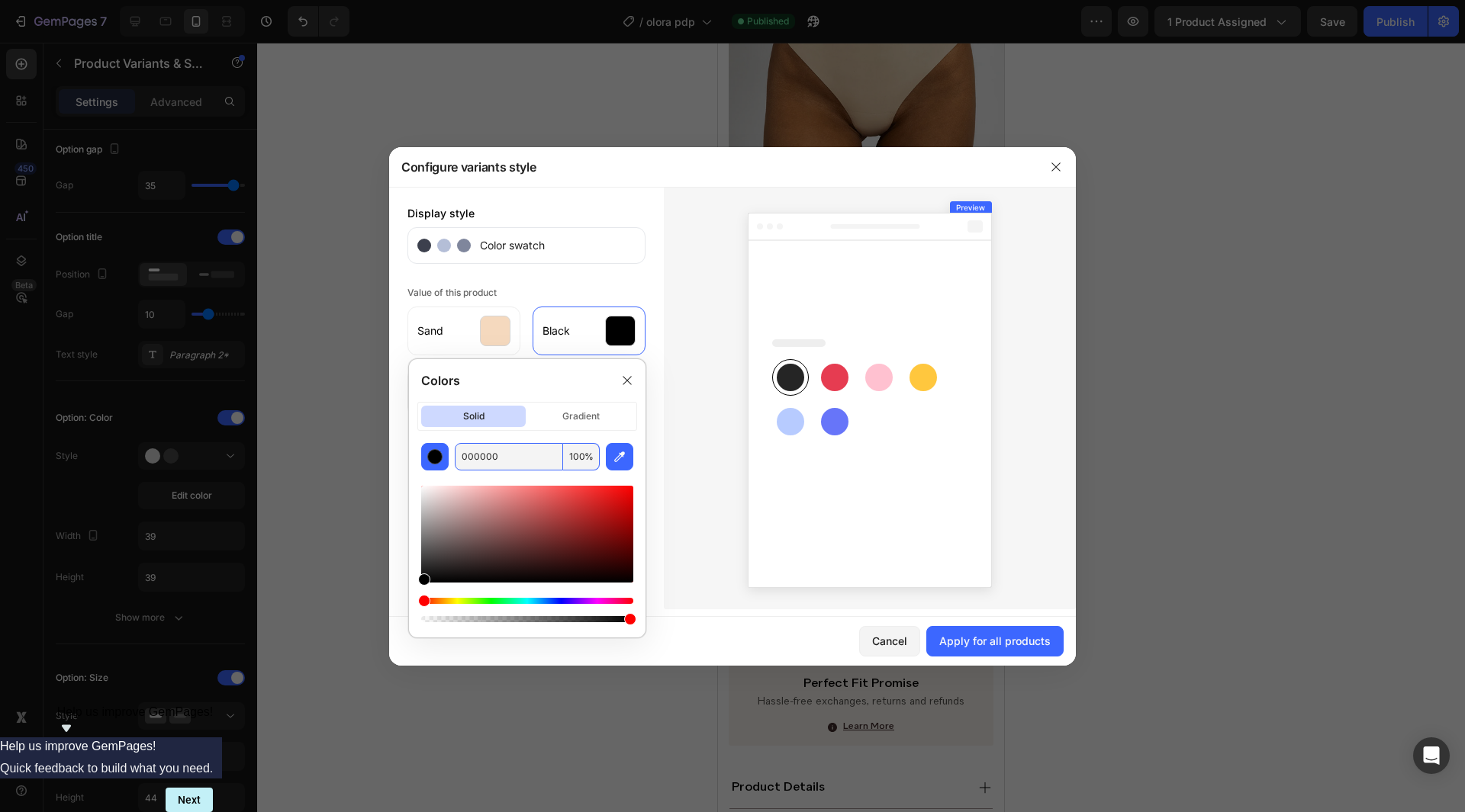
click at [538, 454] on input "000000" at bounding box center [508, 457] width 108 height 28
paste input "#242424"
type input "242424"
click at [559, 388] on div "Colors" at bounding box center [527, 381] width 237 height 43
click at [596, 384] on div "Colors" at bounding box center [527, 381] width 237 height 43
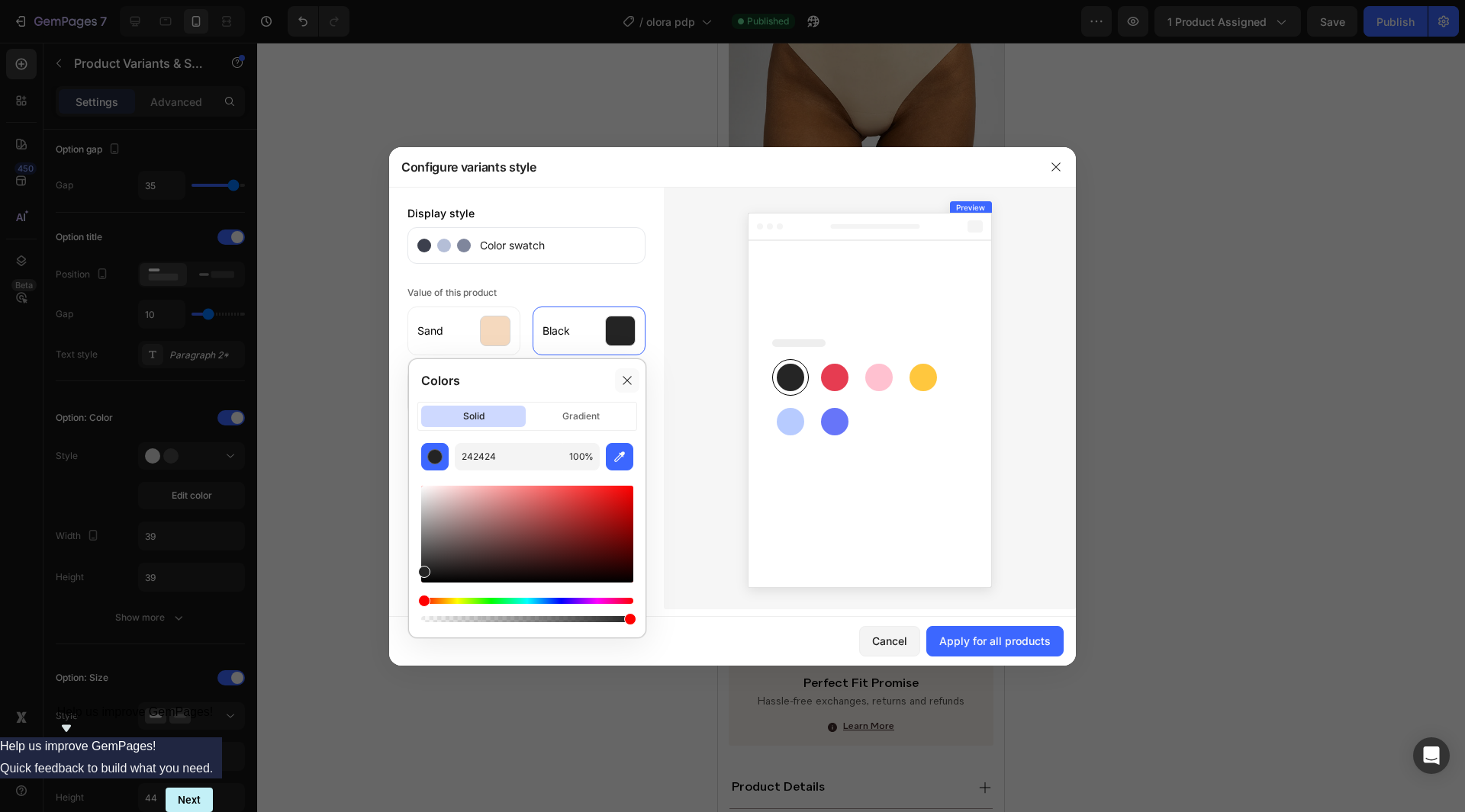
click at [618, 382] on div at bounding box center [627, 380] width 24 height 24
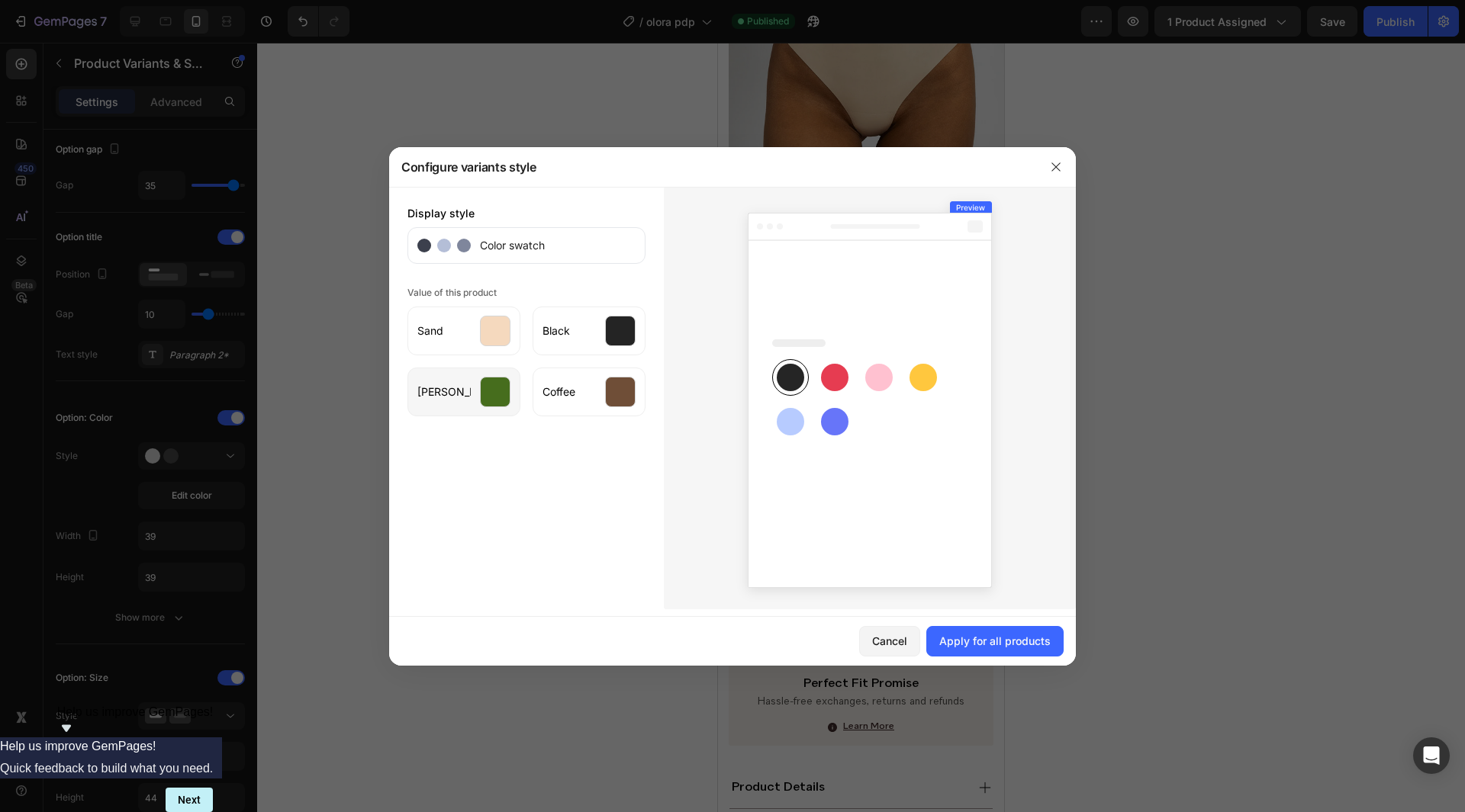
click at [499, 394] on div at bounding box center [495, 392] width 30 height 30
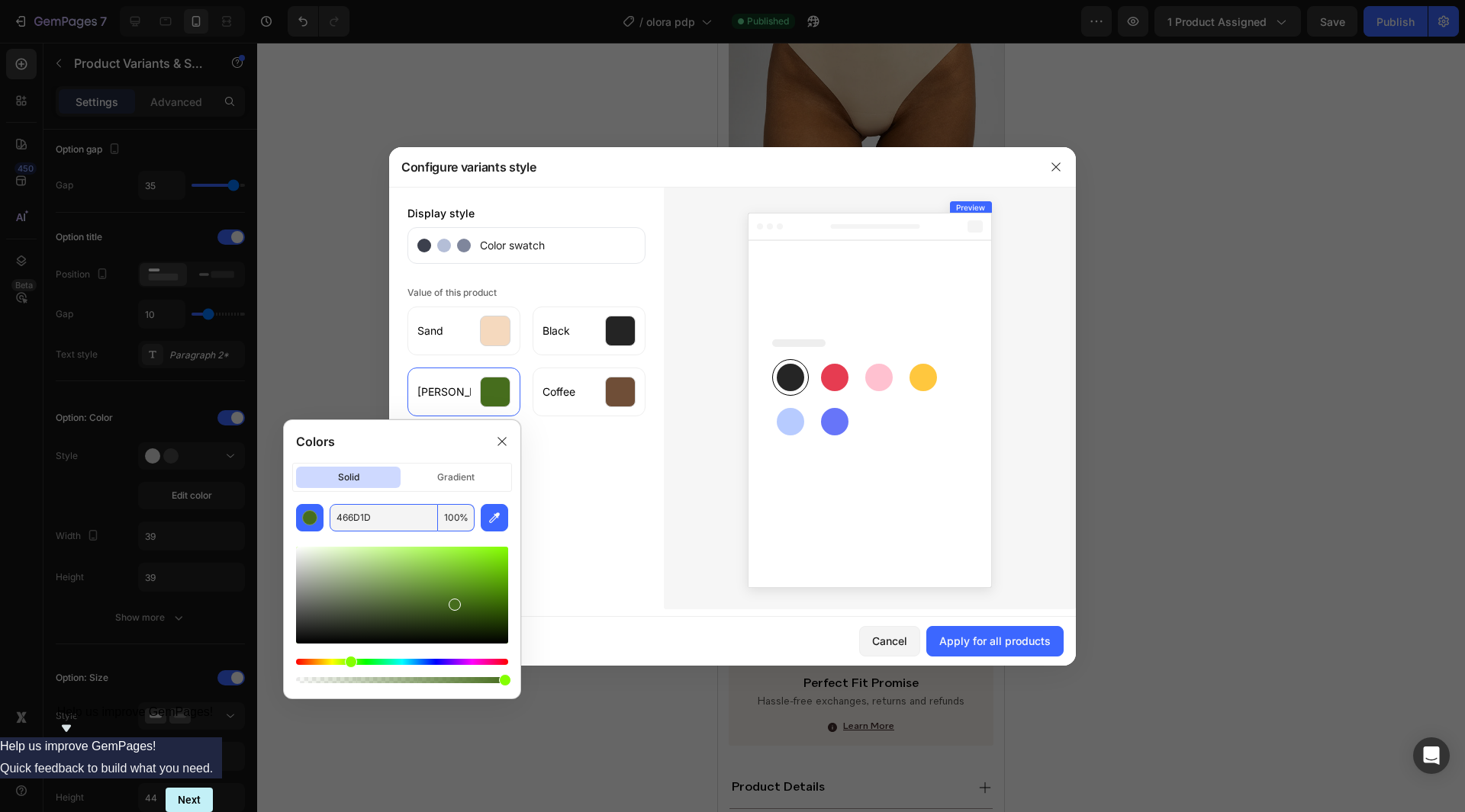
click at [399, 515] on input "466D1D" at bounding box center [384, 518] width 108 height 28
paste input "#78352C"
type input "466D1D"
click at [427, 454] on div "Colors" at bounding box center [403, 442] width 237 height 43
click at [503, 438] on icon at bounding box center [502, 442] width 13 height 13
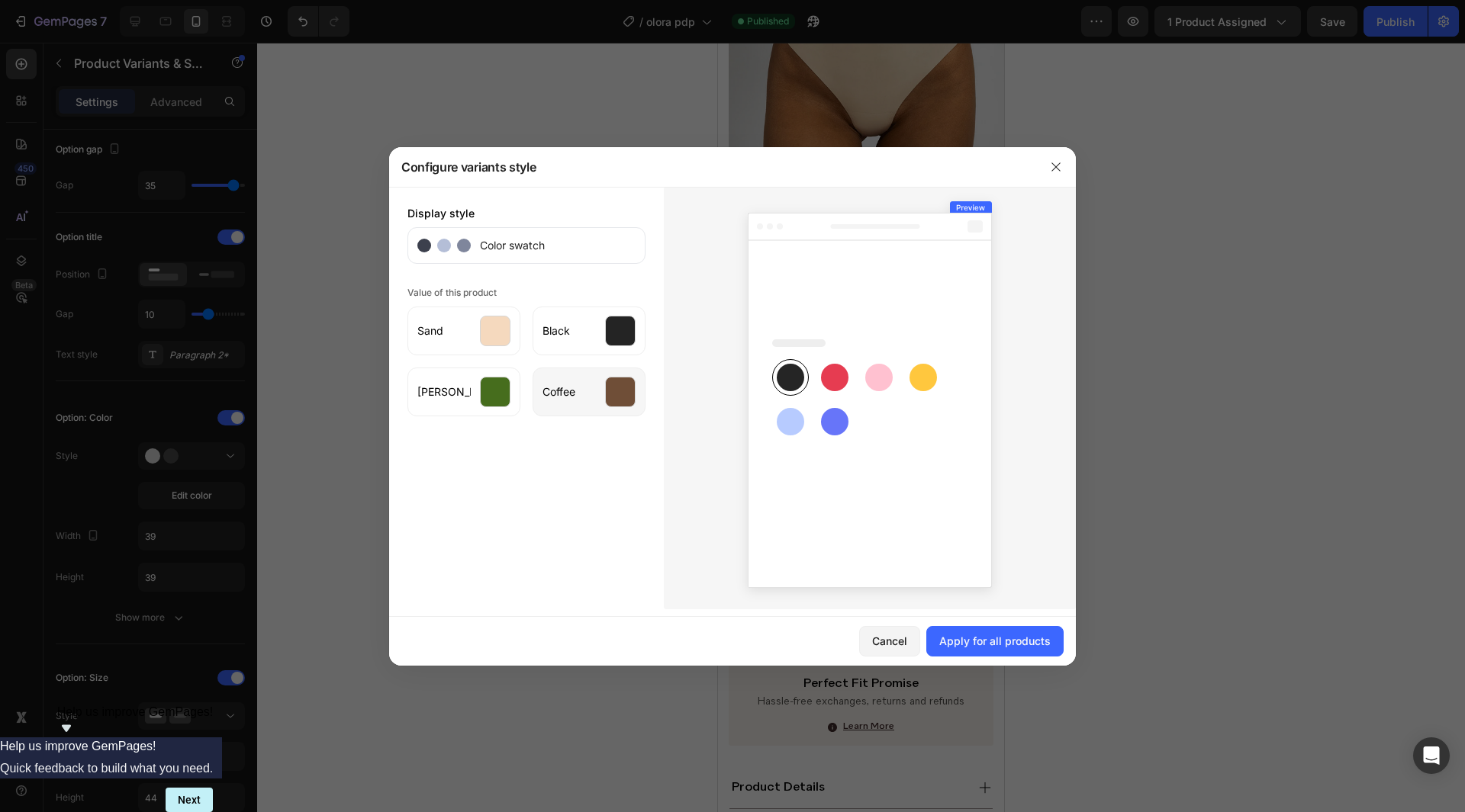
click at [616, 394] on div at bounding box center [620, 392] width 30 height 30
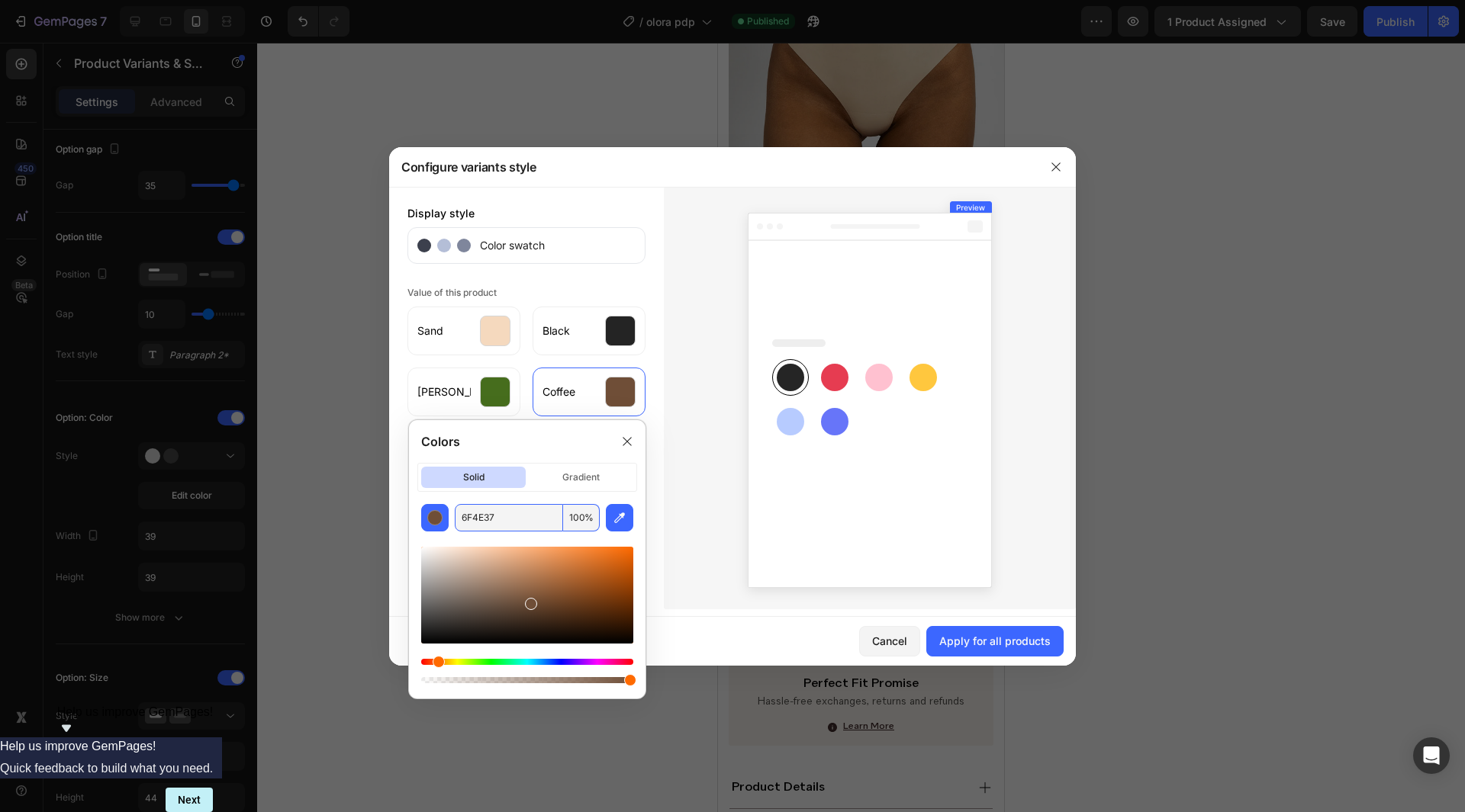
click at [542, 515] on input "6F4E37" at bounding box center [508, 518] width 108 height 28
paste input "#78352C"
type input "78352C"
click at [616, 431] on div at bounding box center [627, 441] width 24 height 24
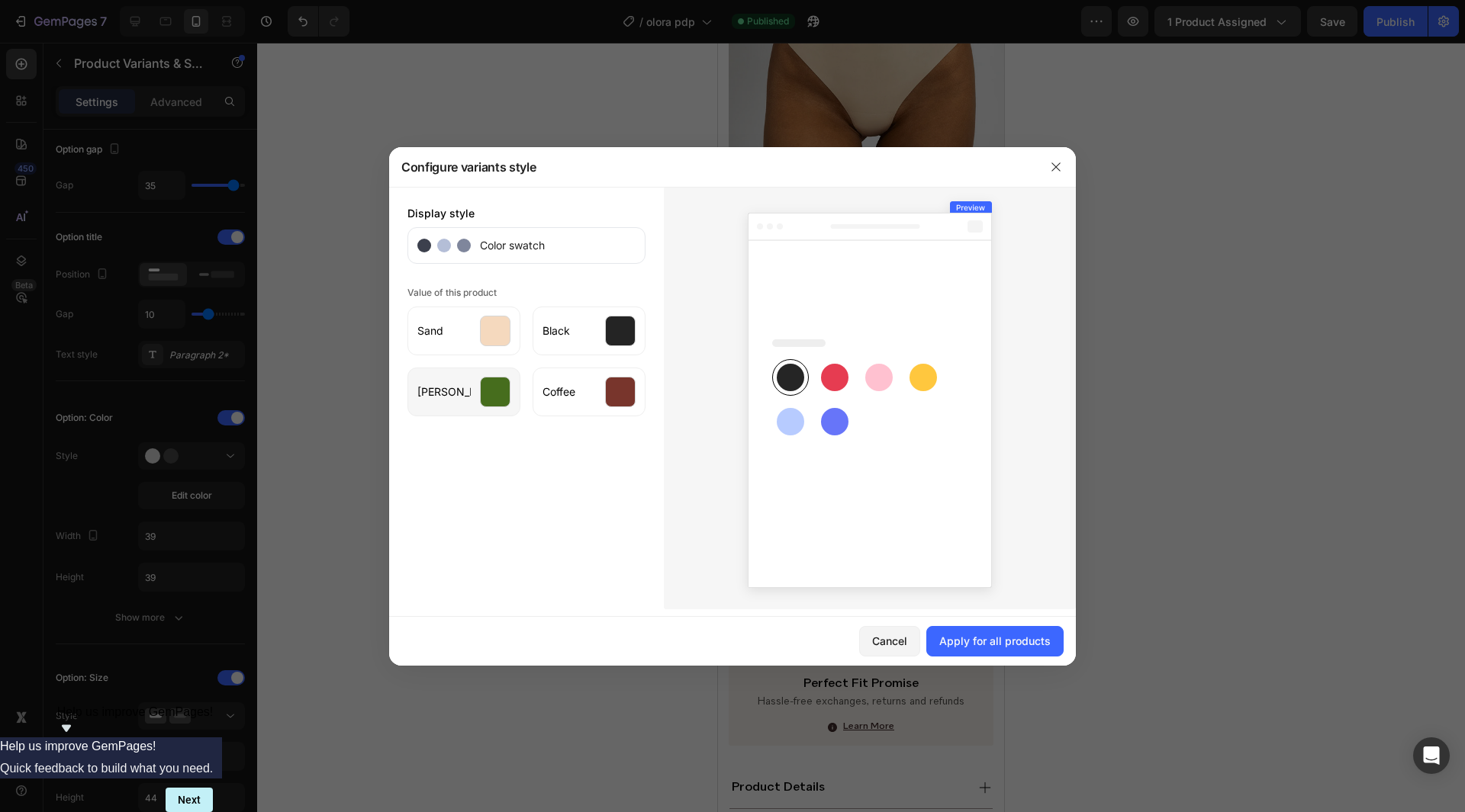
click at [490, 395] on div at bounding box center [495, 392] width 30 height 30
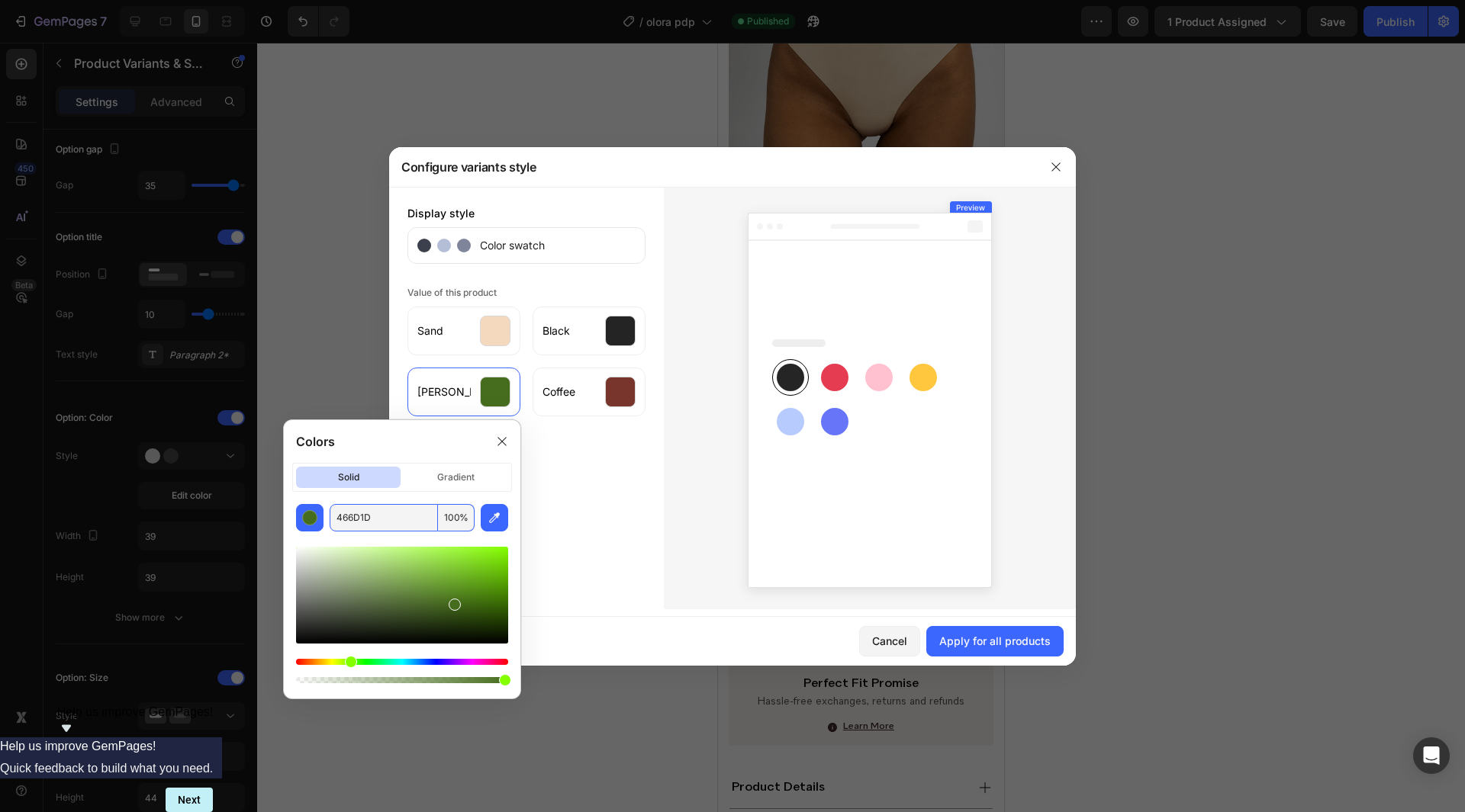
click at [424, 515] on input "466D1D" at bounding box center [384, 518] width 108 height 28
paste input "#00828E"
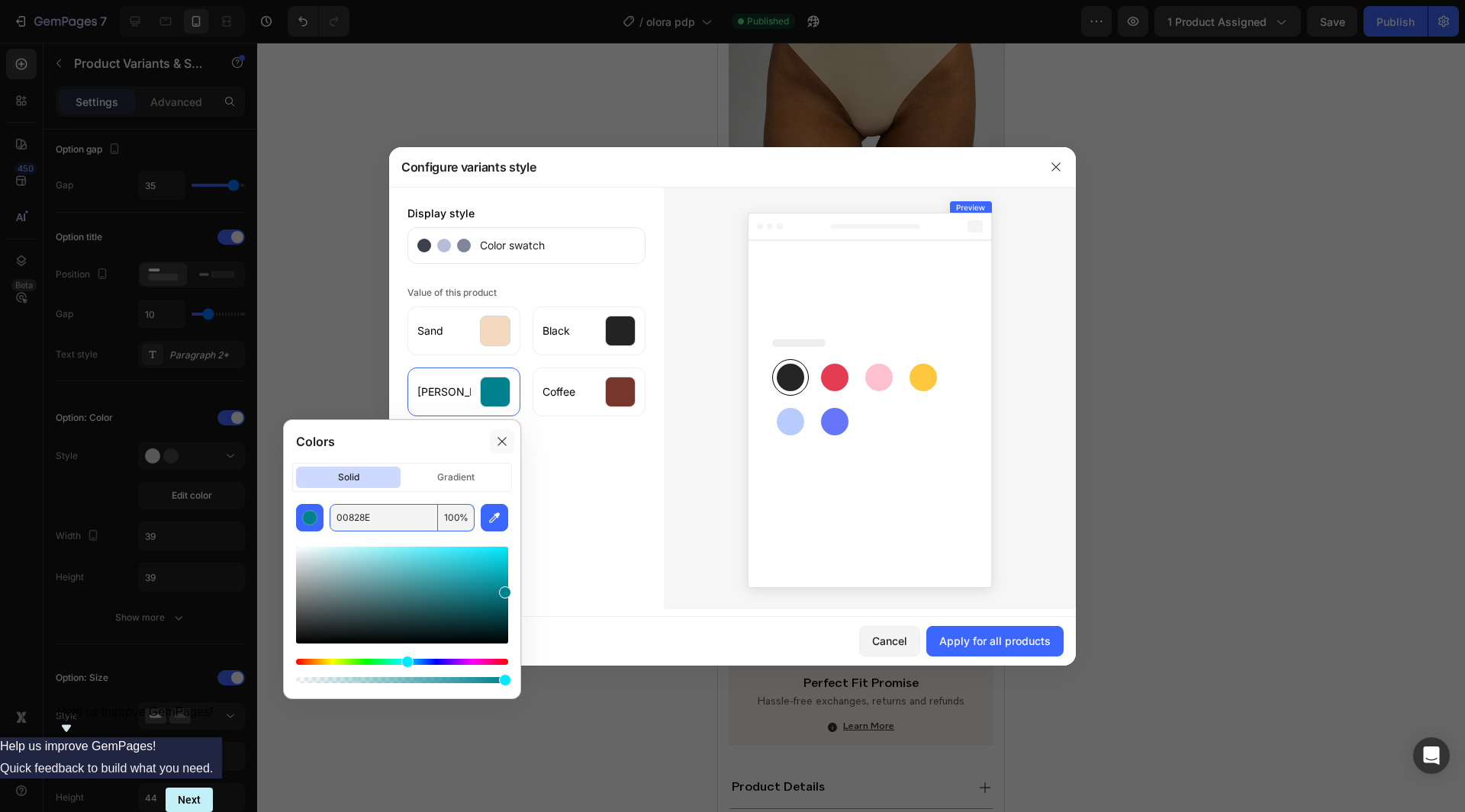
type input "00828E"
click at [493, 437] on div at bounding box center [501, 441] width 24 height 24
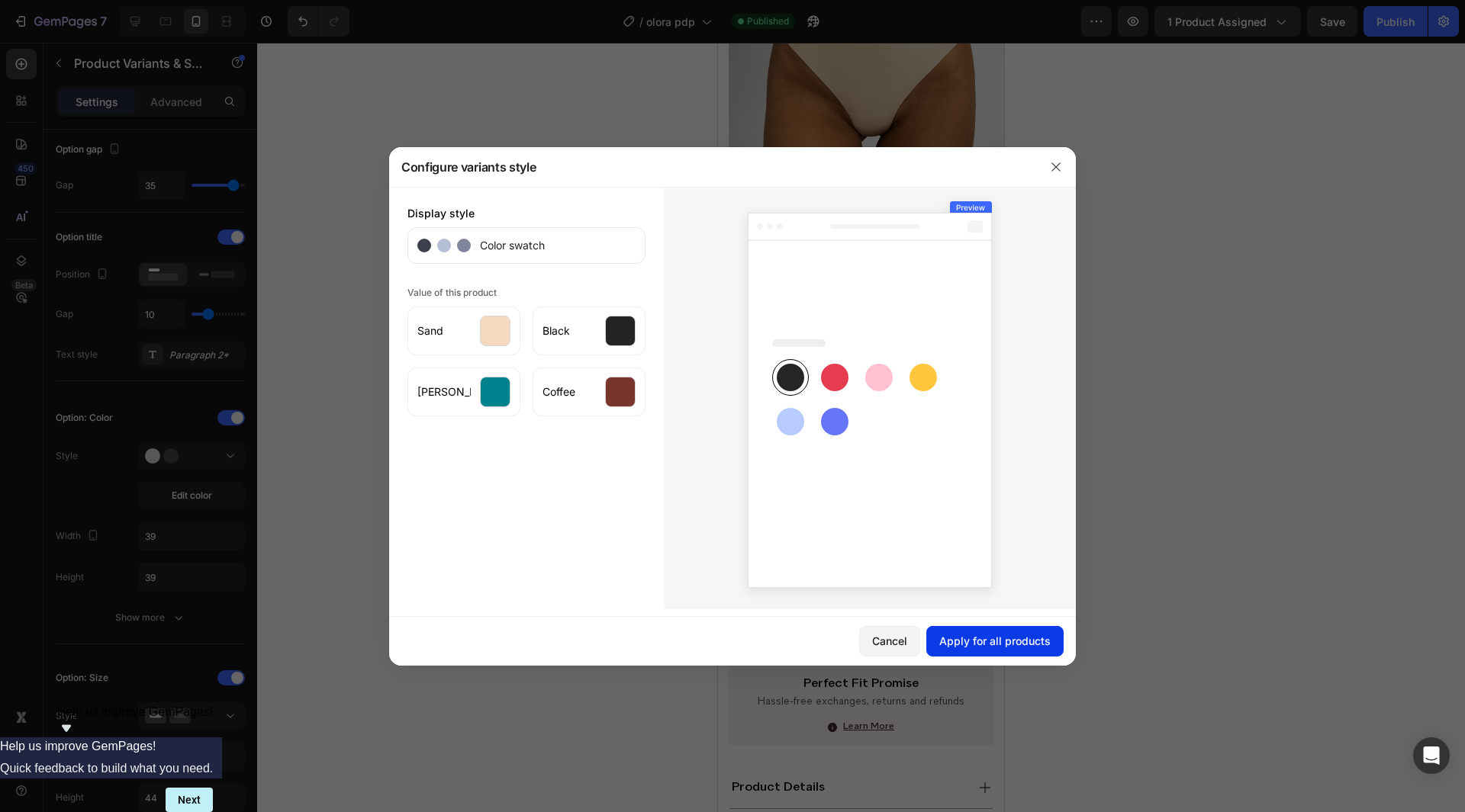
click at [998, 646] on div "Apply for all products" at bounding box center [995, 641] width 111 height 16
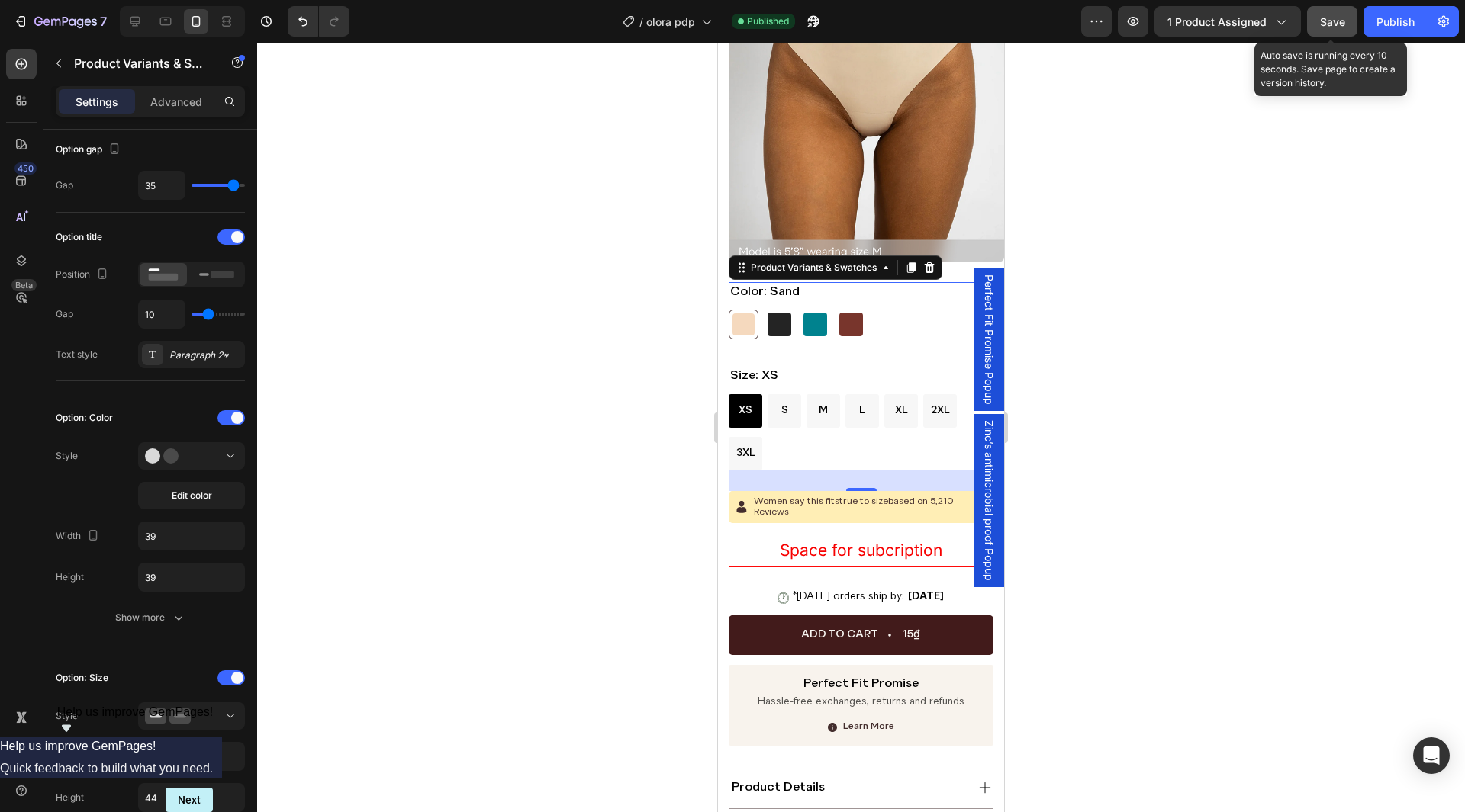
click at [1346, 33] on button "Save" at bounding box center [1332, 22] width 50 height 30
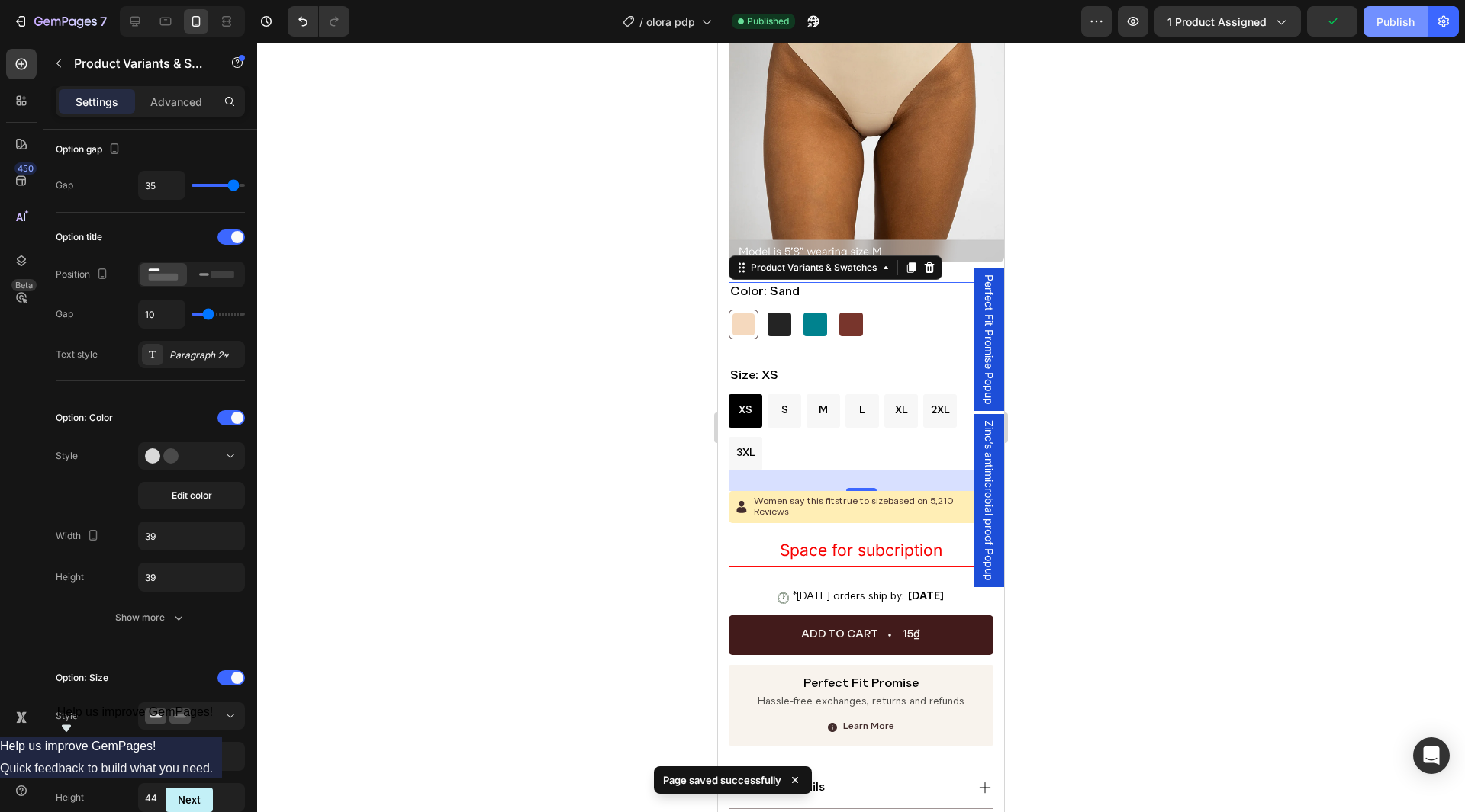
click at [1392, 29] on div "Publish" at bounding box center [1396, 22] width 39 height 16
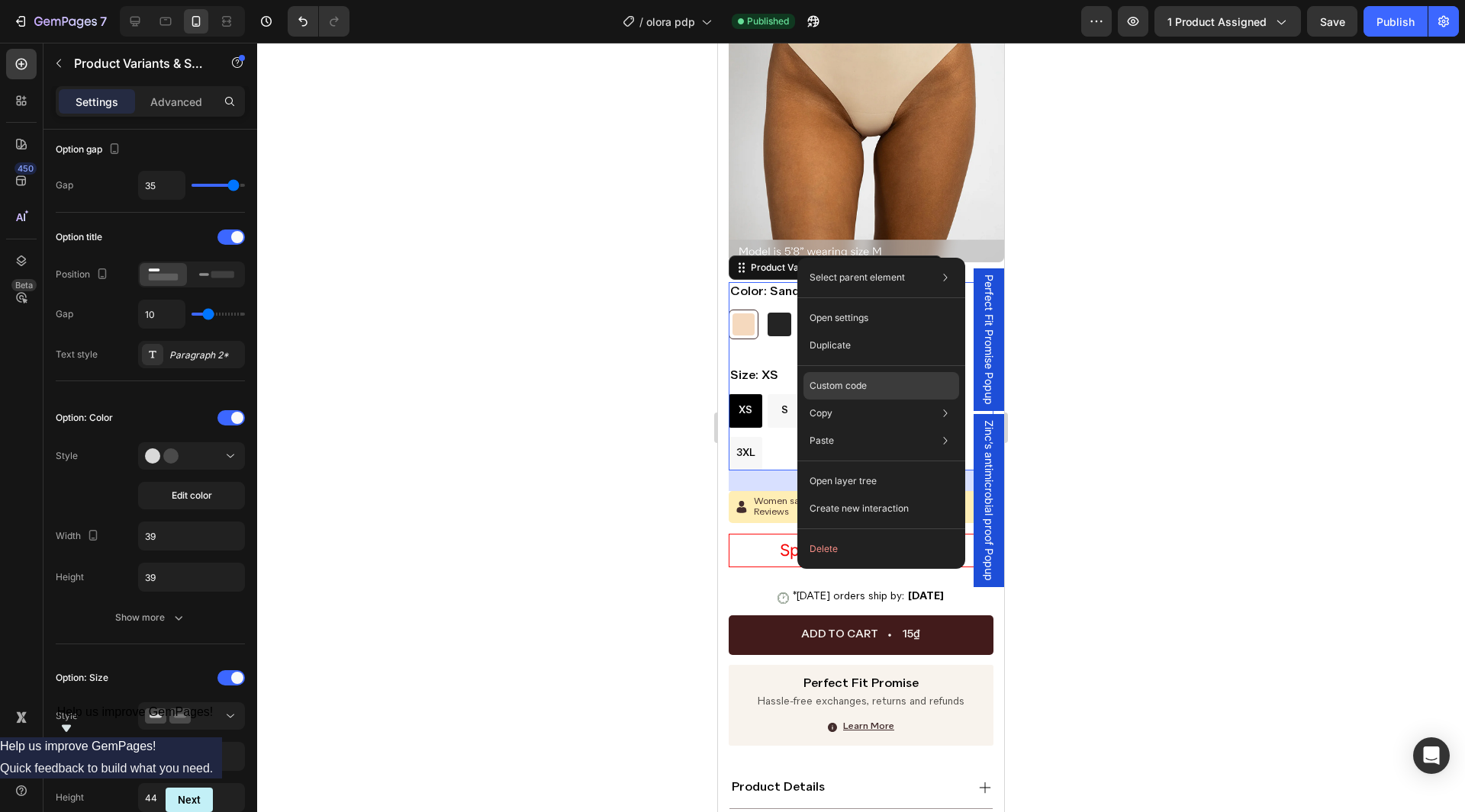
click at [879, 386] on div "Custom code" at bounding box center [881, 385] width 156 height 28
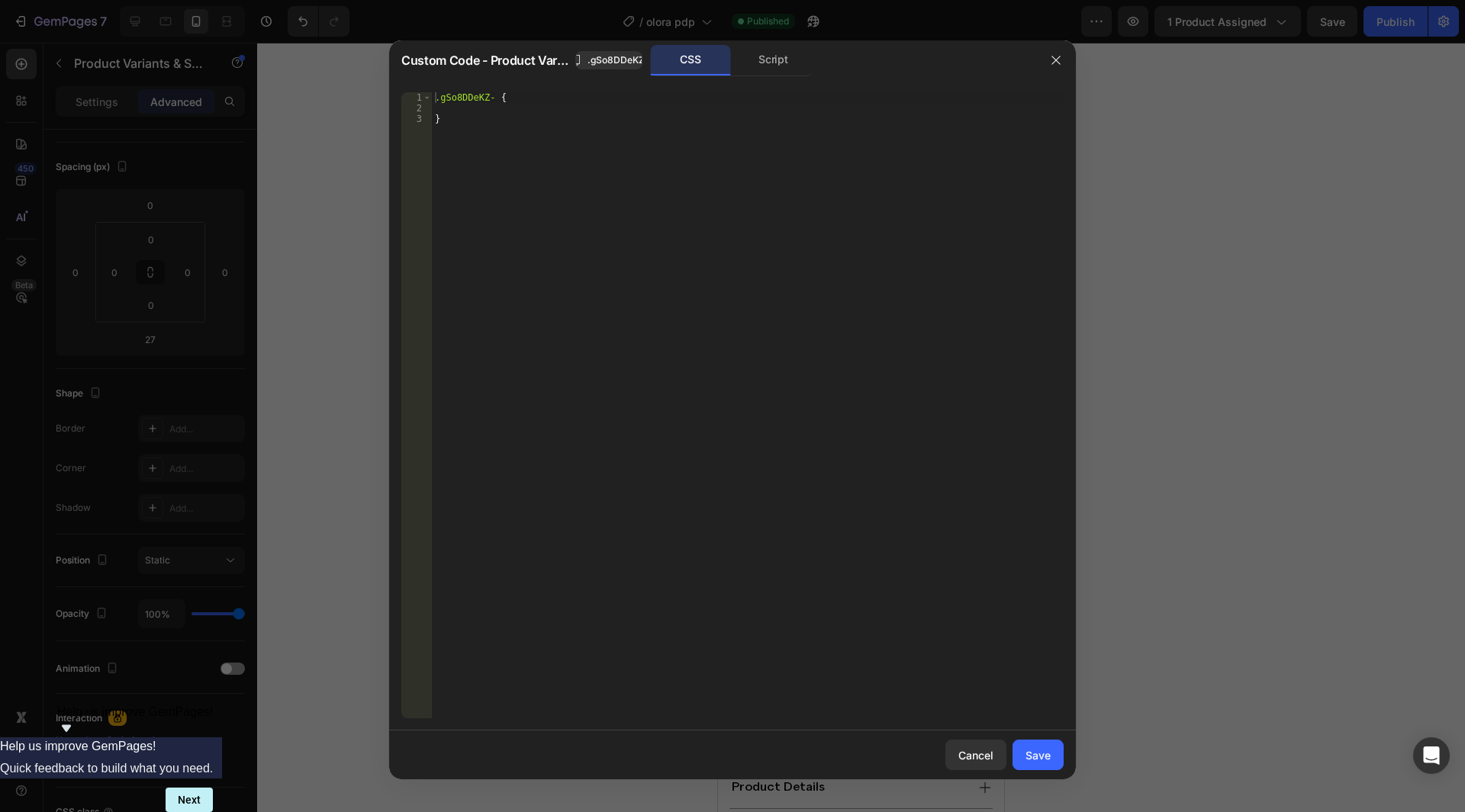
click at [614, 188] on div ".gSo8DDeKZ- { }" at bounding box center [748, 416] width 632 height 648
click at [496, 99] on div ".gSo8DDeKZ- { }" at bounding box center [748, 416] width 632 height 648
paste textarea "option-data="Color""
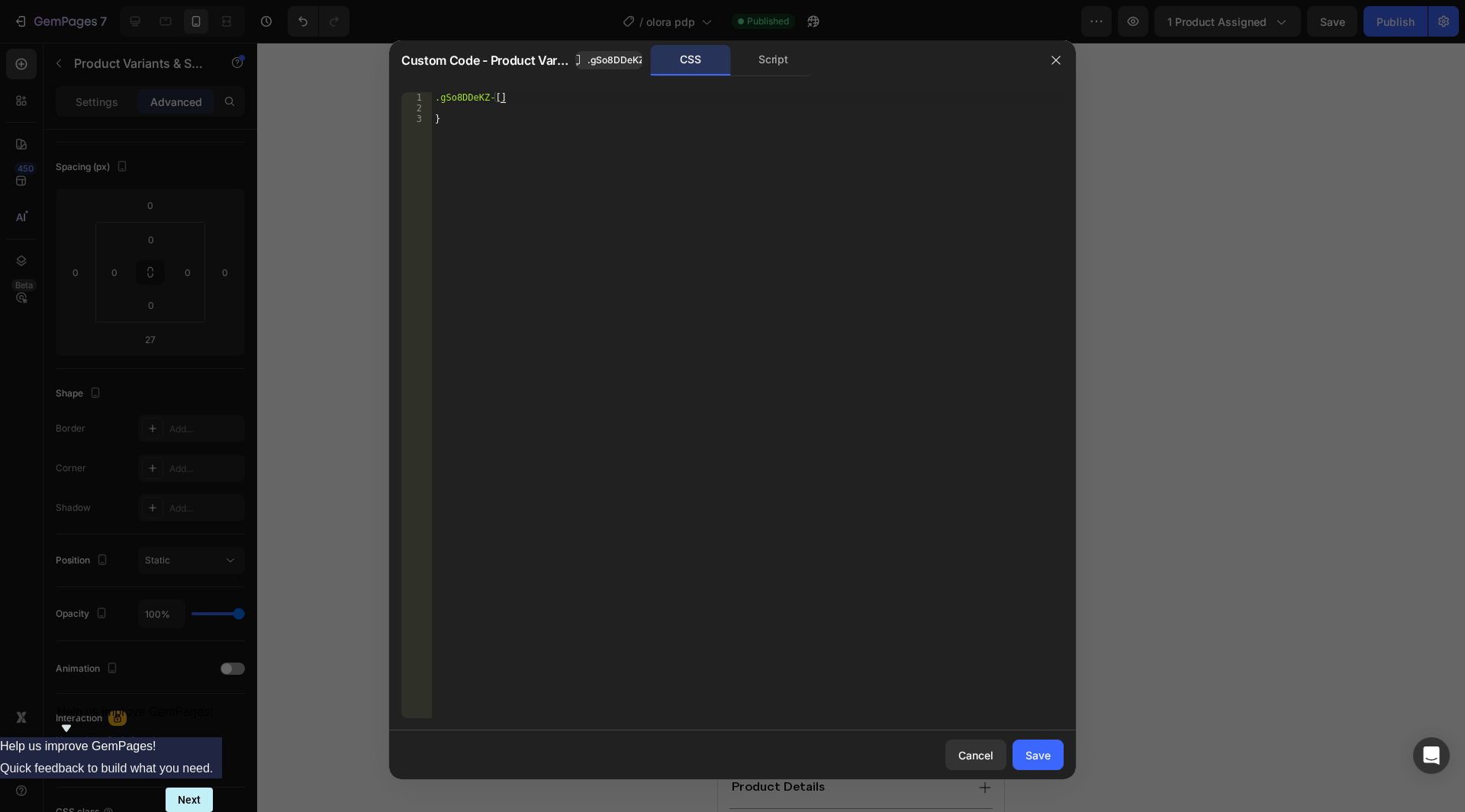
paste textarea "option-data="Color""
click at [602, 95] on div ".gSo8DDeKZ- [ option-data = " Color " }" at bounding box center [748, 416] width 632 height 648
type textarea ".gSo8DDeKZ- [option-data="Color"]{"
click at [581, 104] on div ".gSo8DDeKZ- [ option-data = " Color " ] { }" at bounding box center [748, 416] width 632 height 648
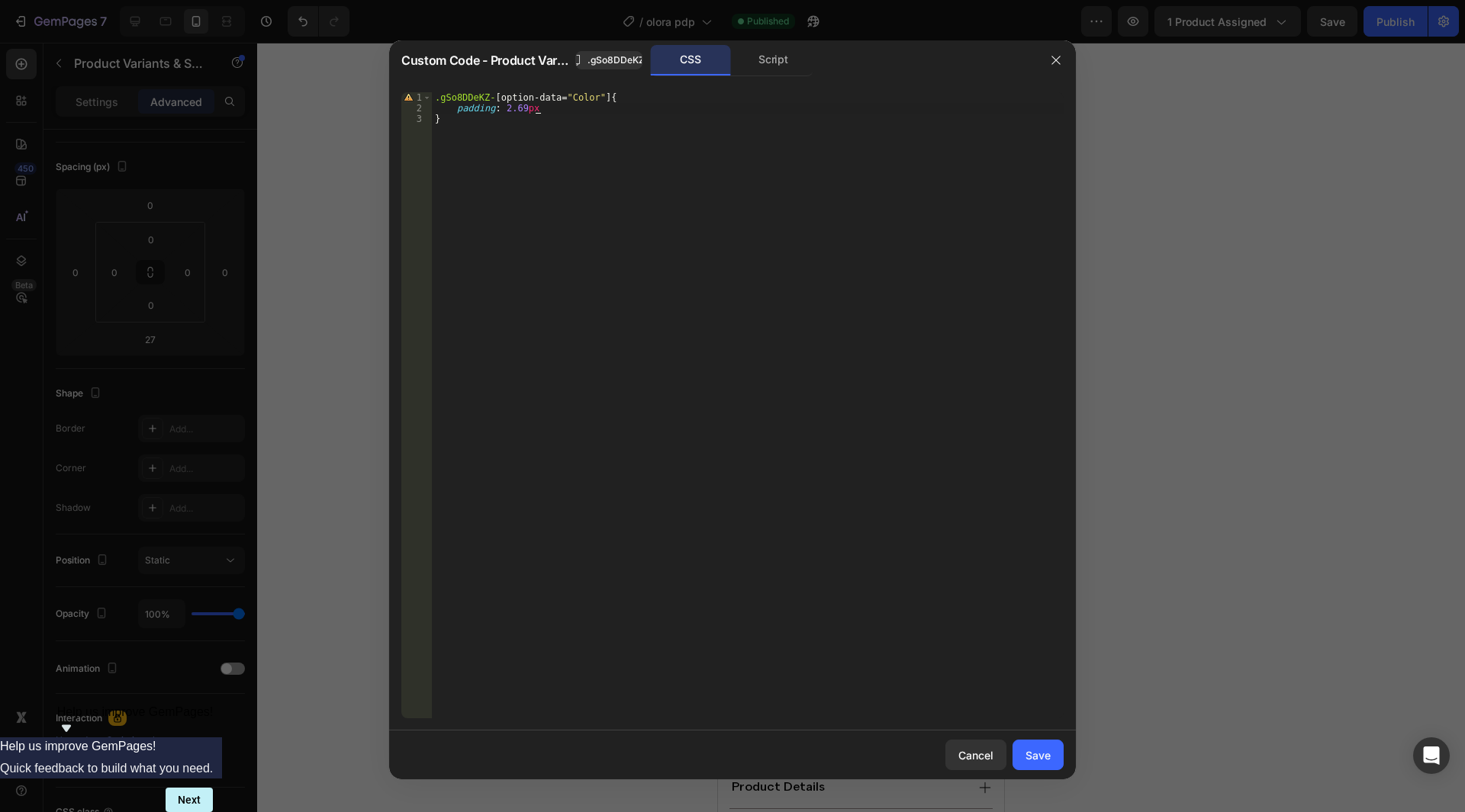
scroll to position [0, 8]
type textarea "padding: 2.69px !important"
click at [1030, 756] on div "Save" at bounding box center [1038, 756] width 25 height 16
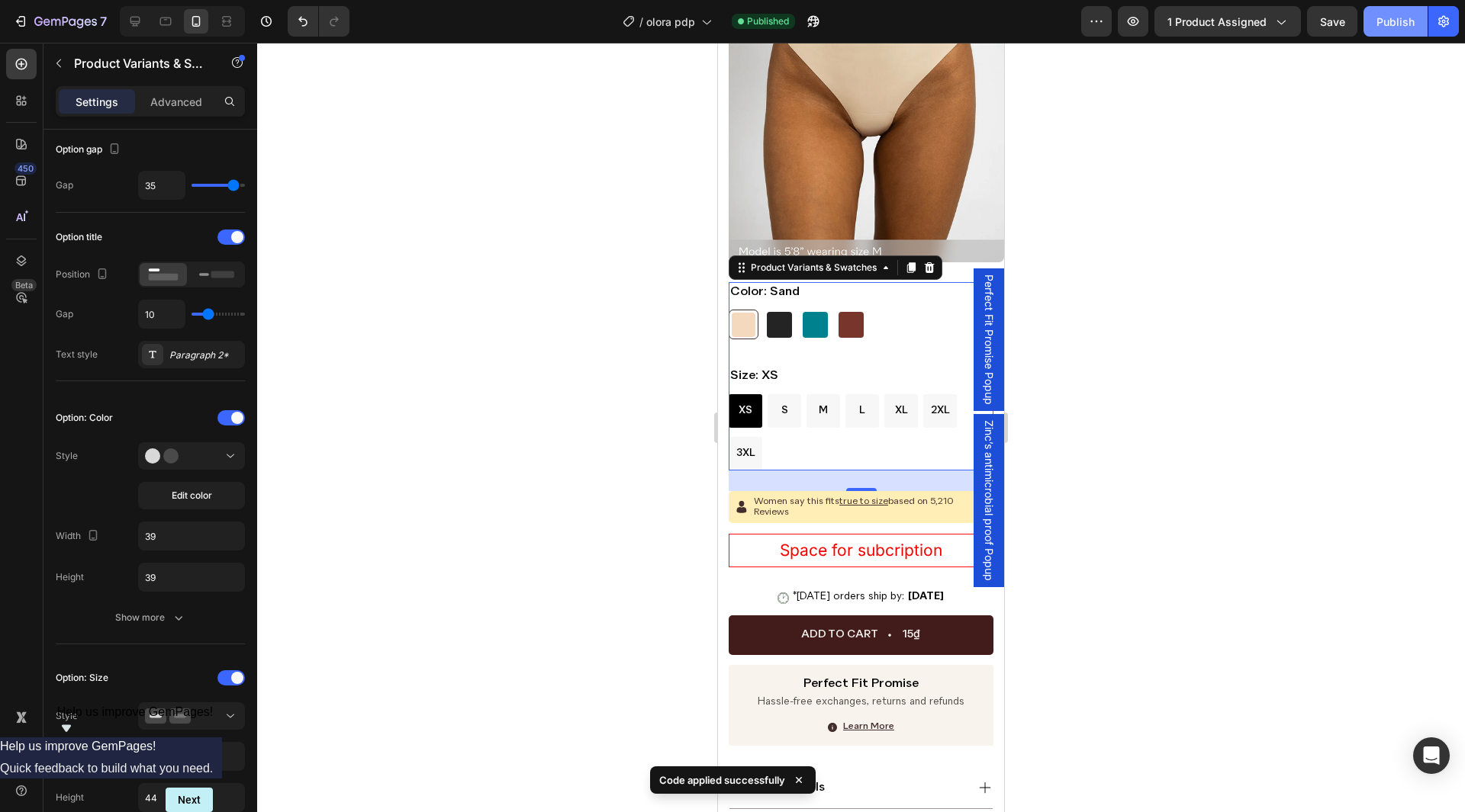
click at [1375, 19] on button "Publish" at bounding box center [1395, 22] width 64 height 30
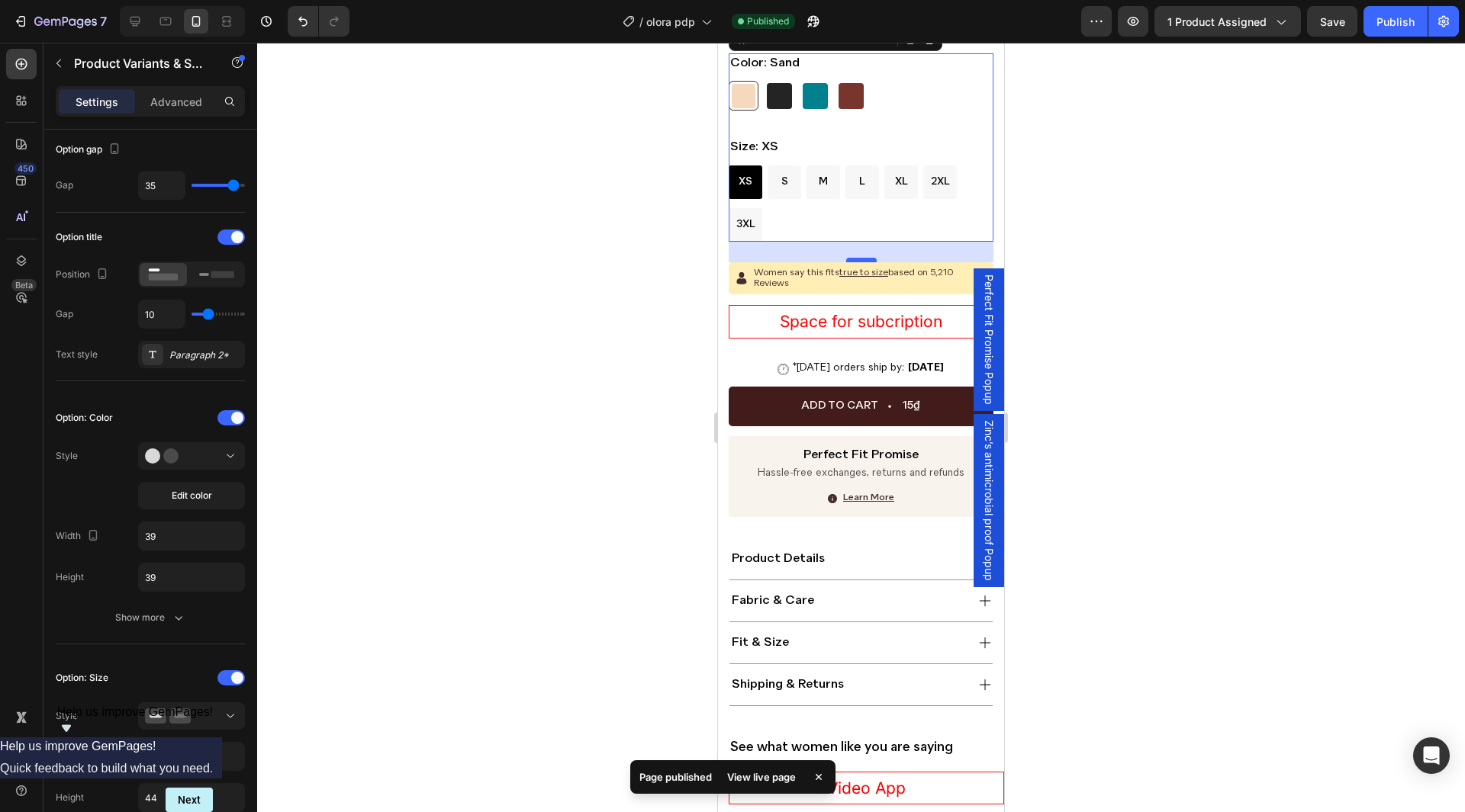
scroll to position [448, 0]
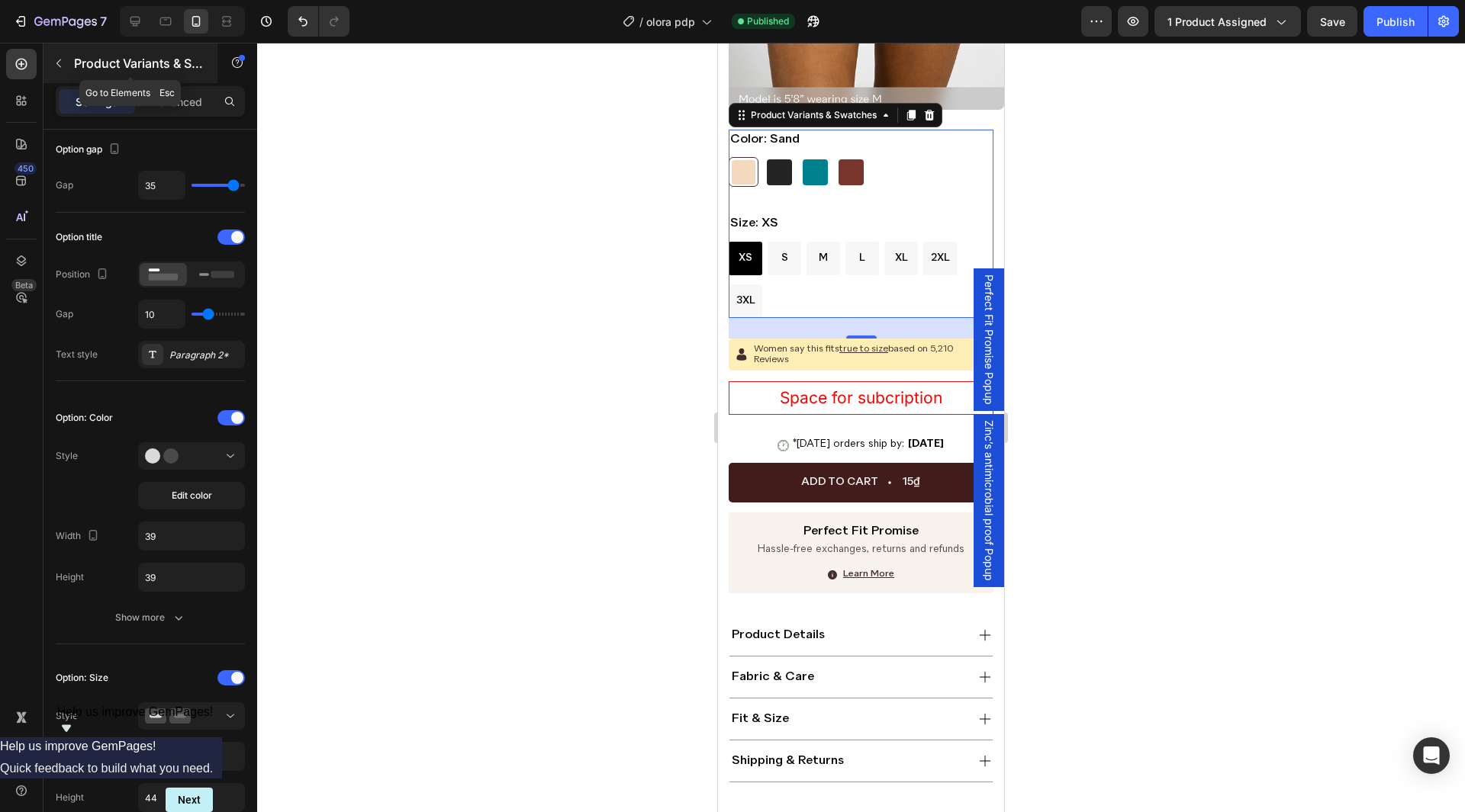
click at [131, 78] on div "Product Variants & Swatches" at bounding box center [131, 64] width 174 height 39
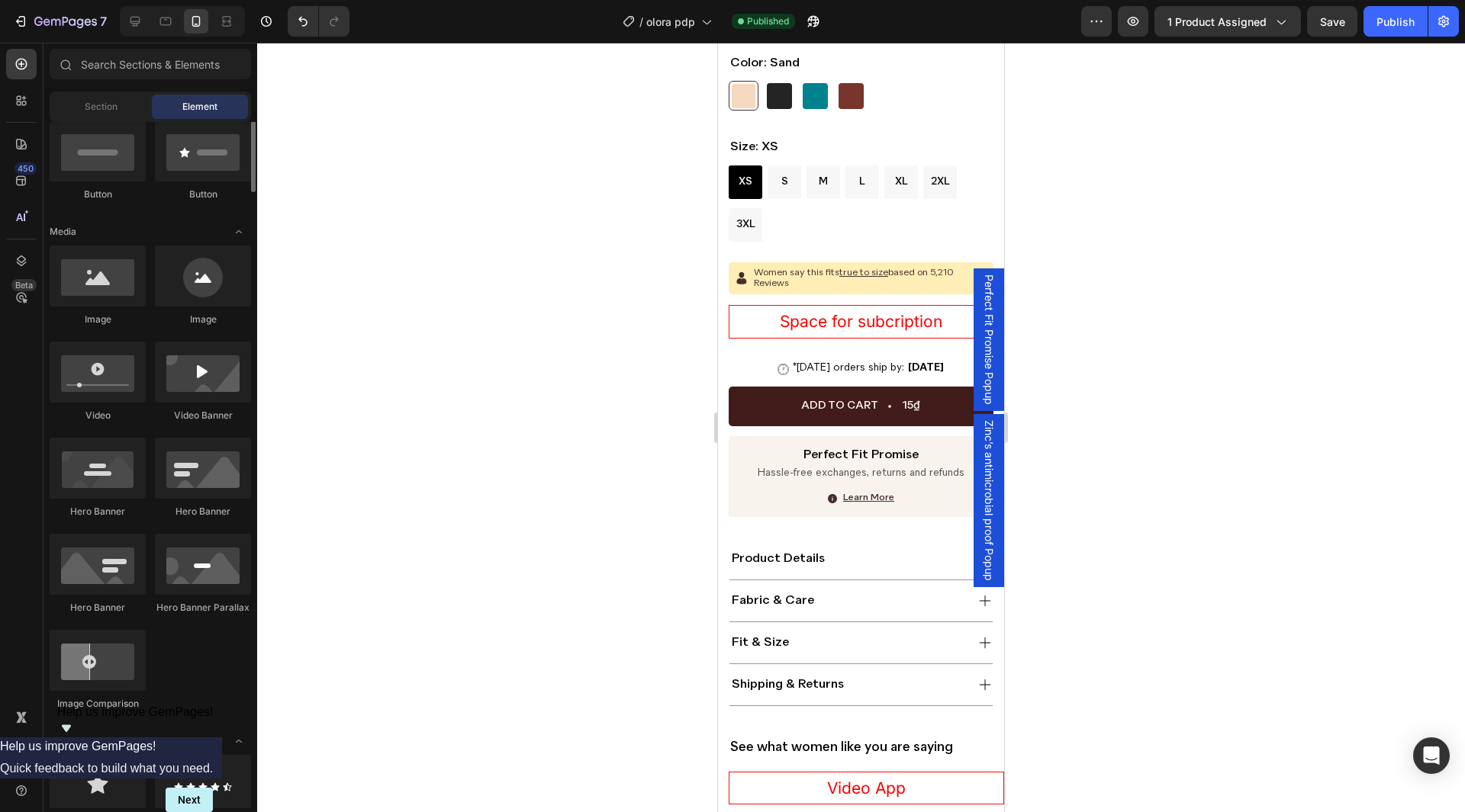
scroll to position [76, 0]
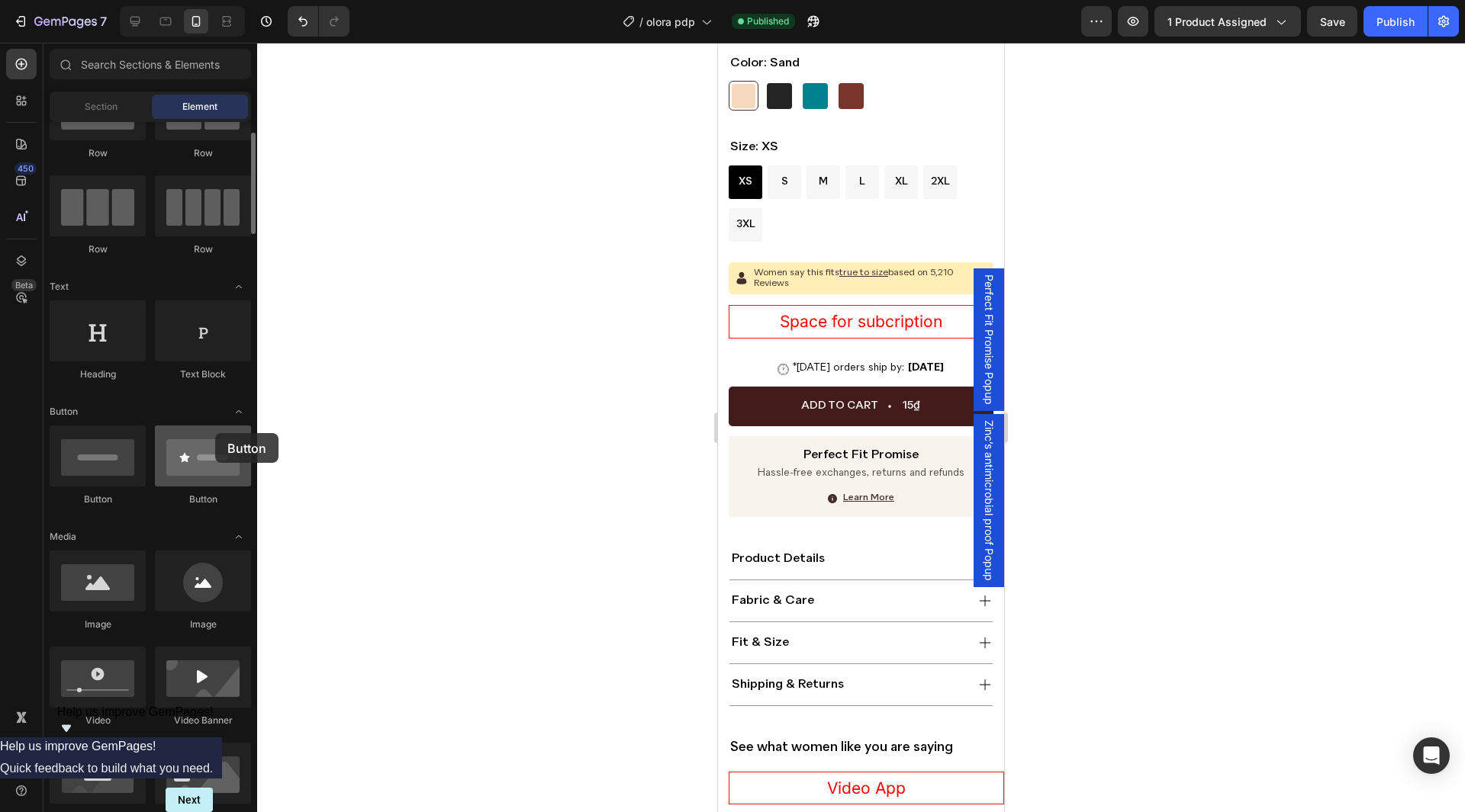
drag, startPoint x: 319, startPoint y: 421, endPoint x: 215, endPoint y: 433, distance: 104.7
click at [215, 433] on div at bounding box center [203, 456] width 96 height 61
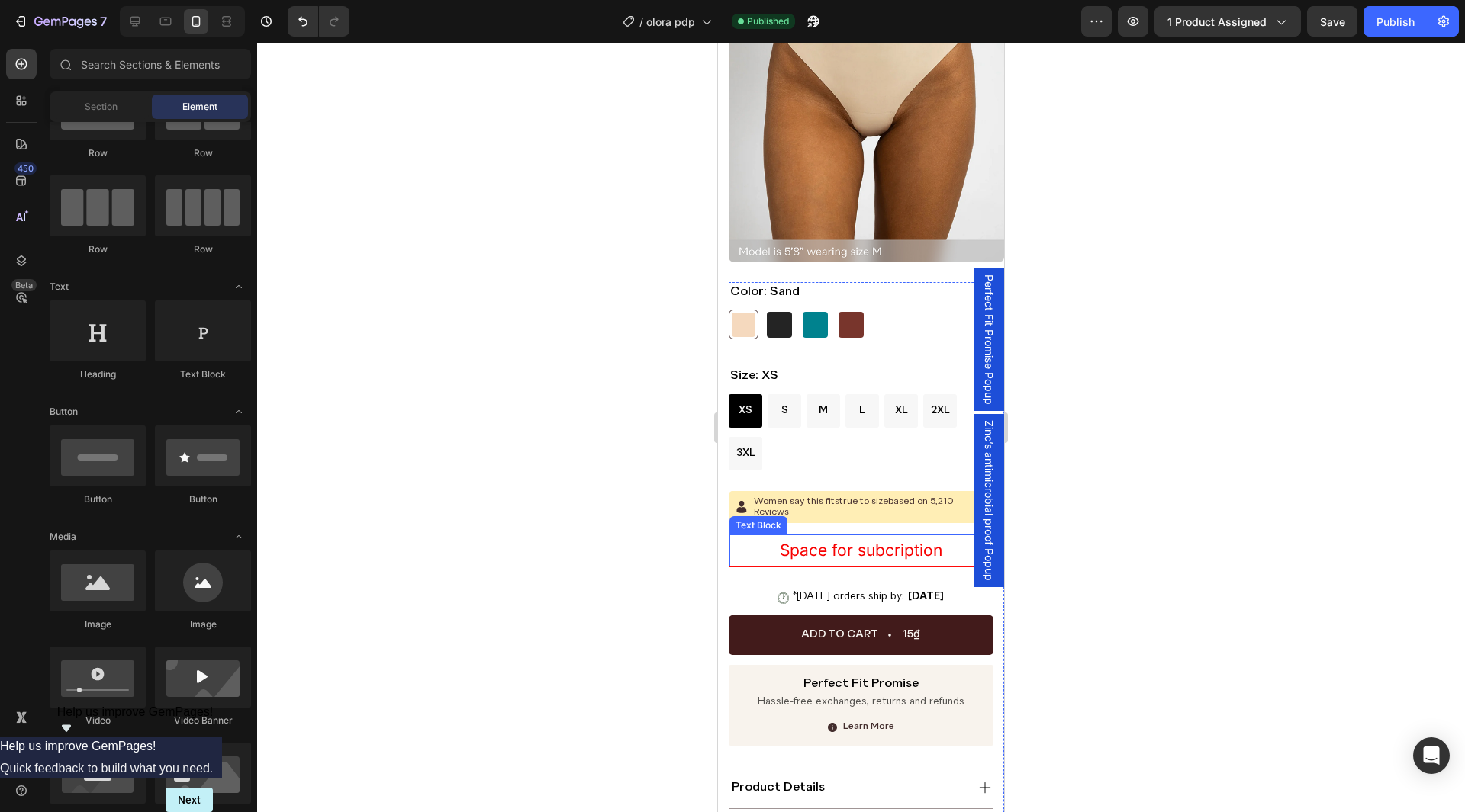
scroll to position [525, 0]
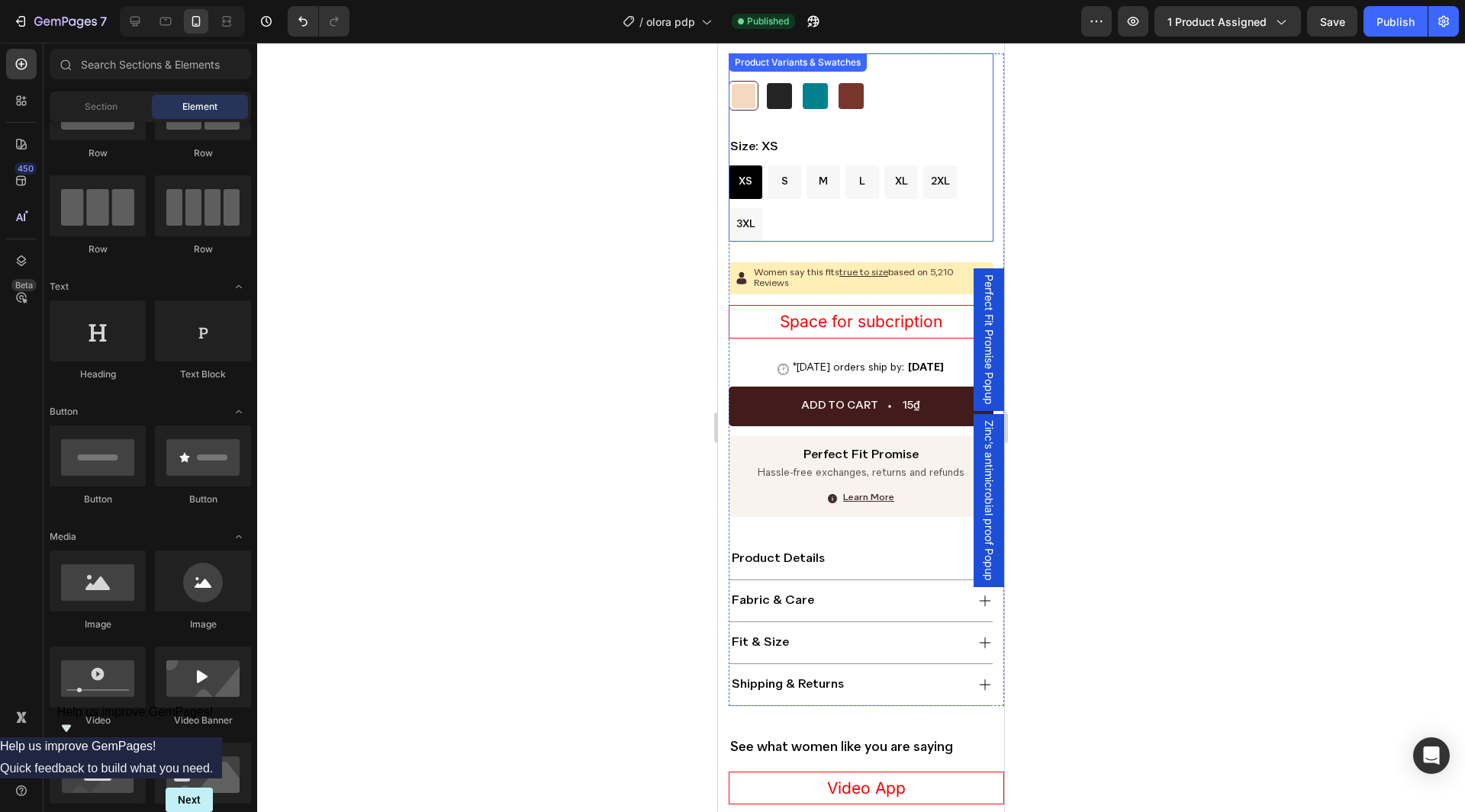
click at [826, 110] on div "Color: Sand Sand Sand Black Black Moss Moss Coffee Coffee Size: XS XS XS XS S S…" at bounding box center [861, 148] width 264 height 188
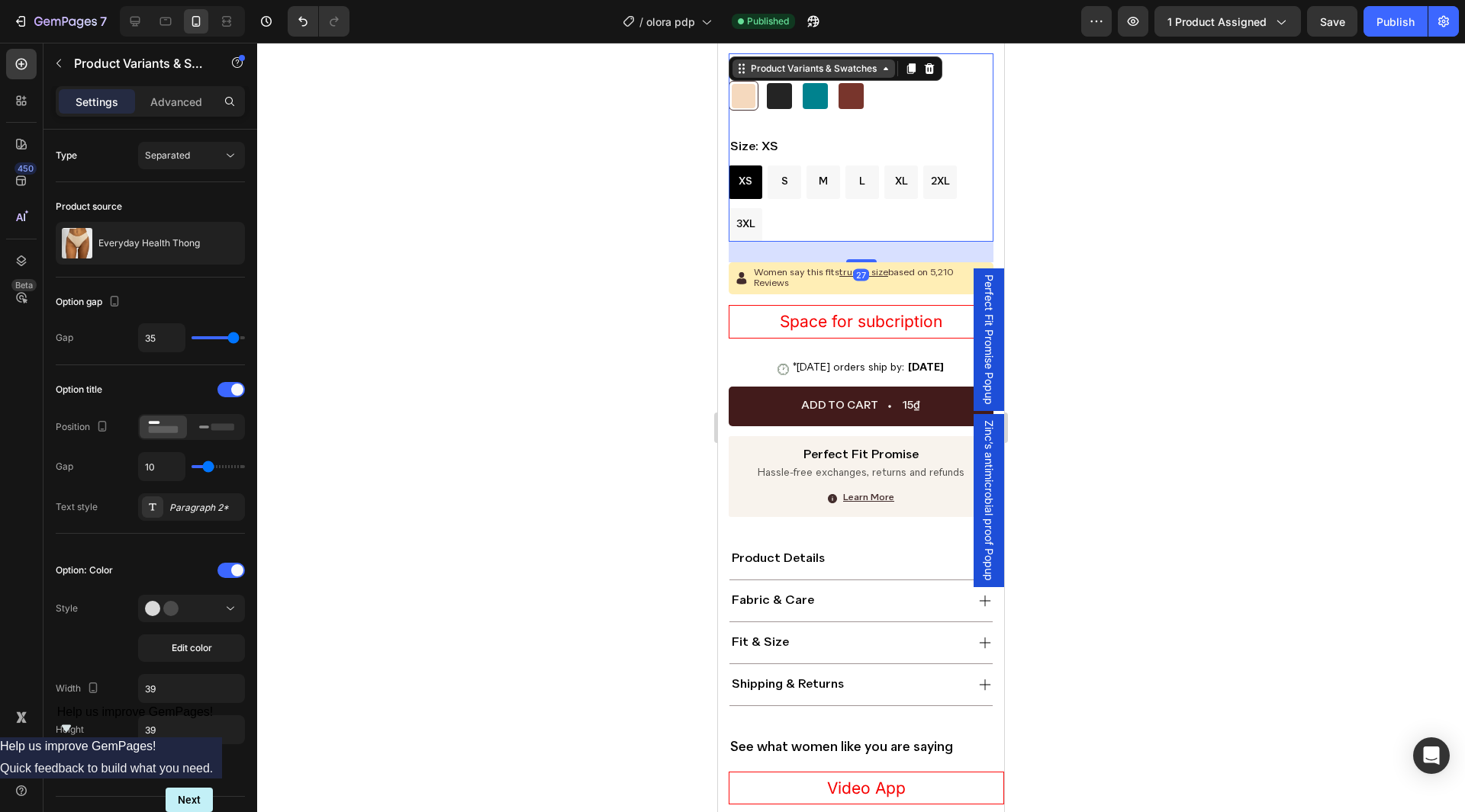
click at [772, 64] on div "Product Variants & Swatches" at bounding box center [813, 68] width 132 height 13
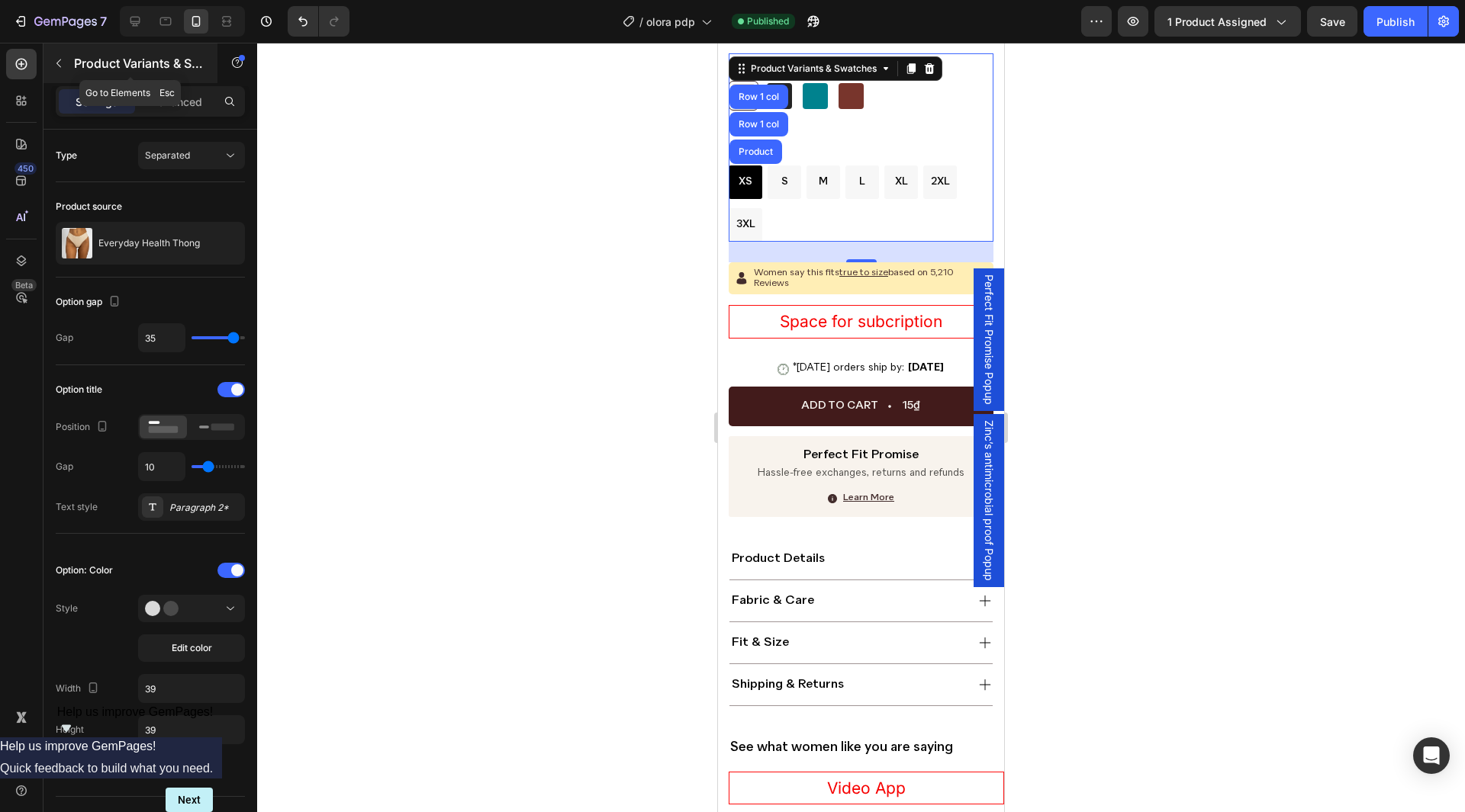
click at [118, 66] on p "Product Variants & Swatches" at bounding box center [139, 63] width 130 height 18
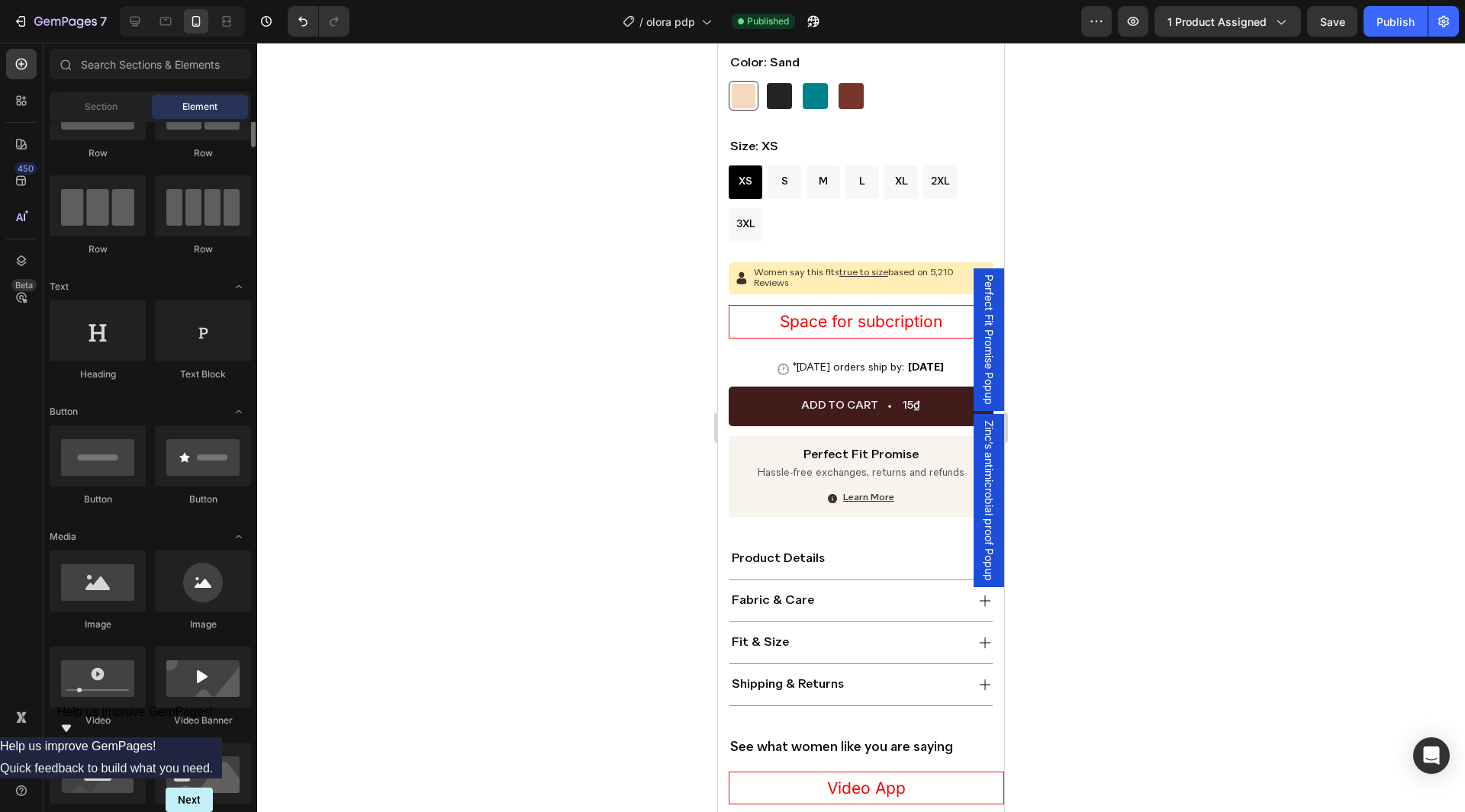
scroll to position [0, 0]
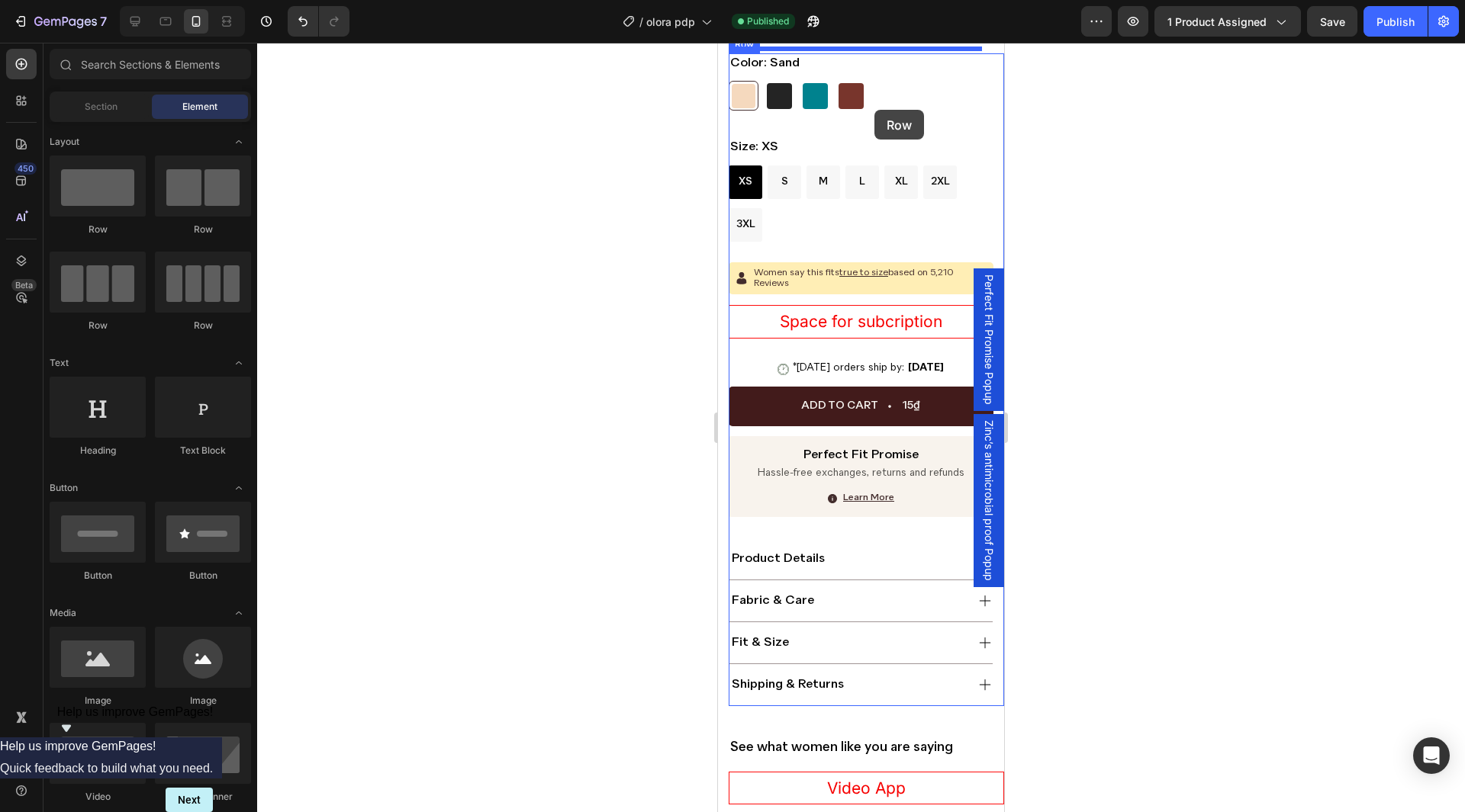
drag, startPoint x: 846, startPoint y: 225, endPoint x: 874, endPoint y: 110, distance: 118.4
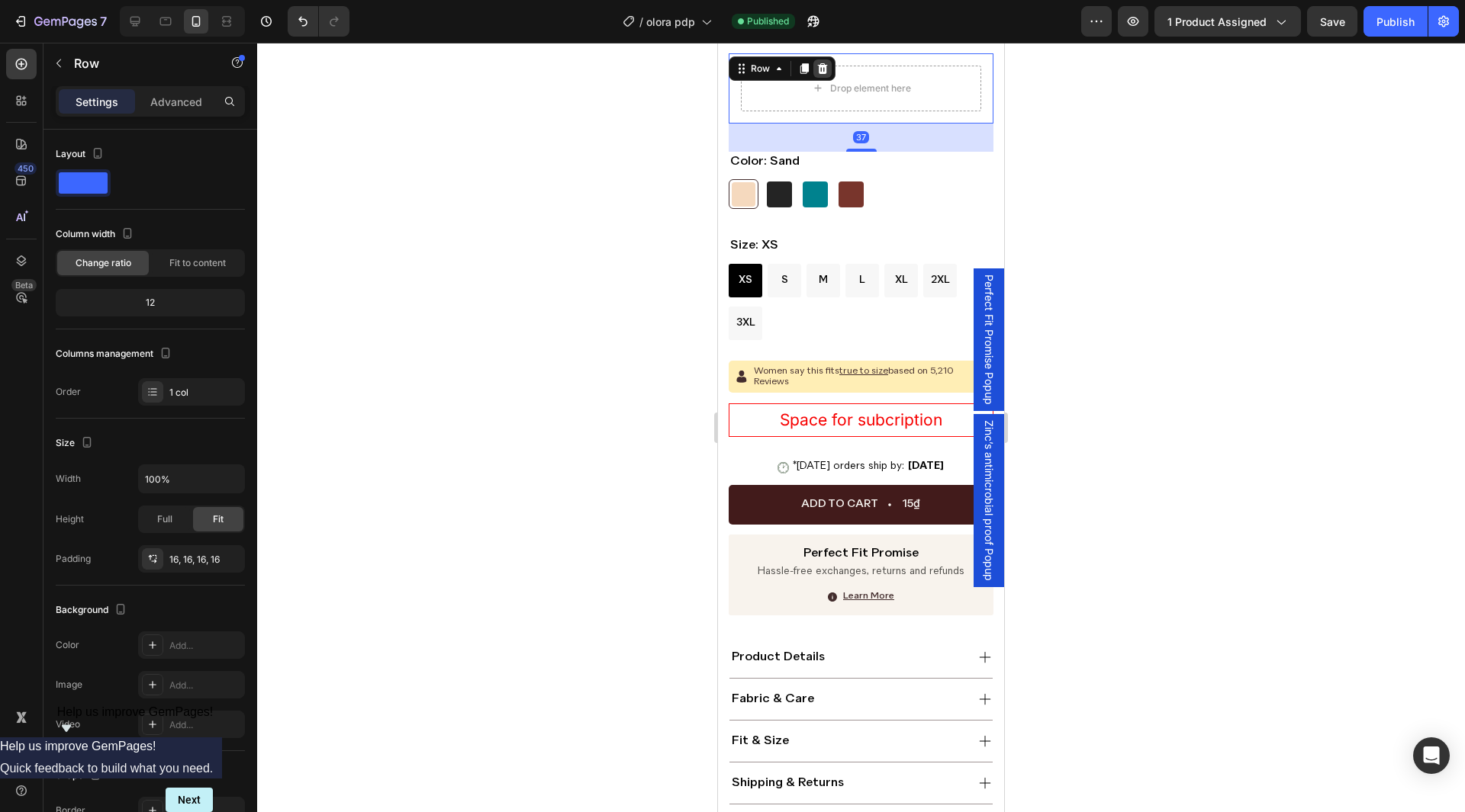
click at [822, 69] on icon at bounding box center [822, 69] width 10 height 11
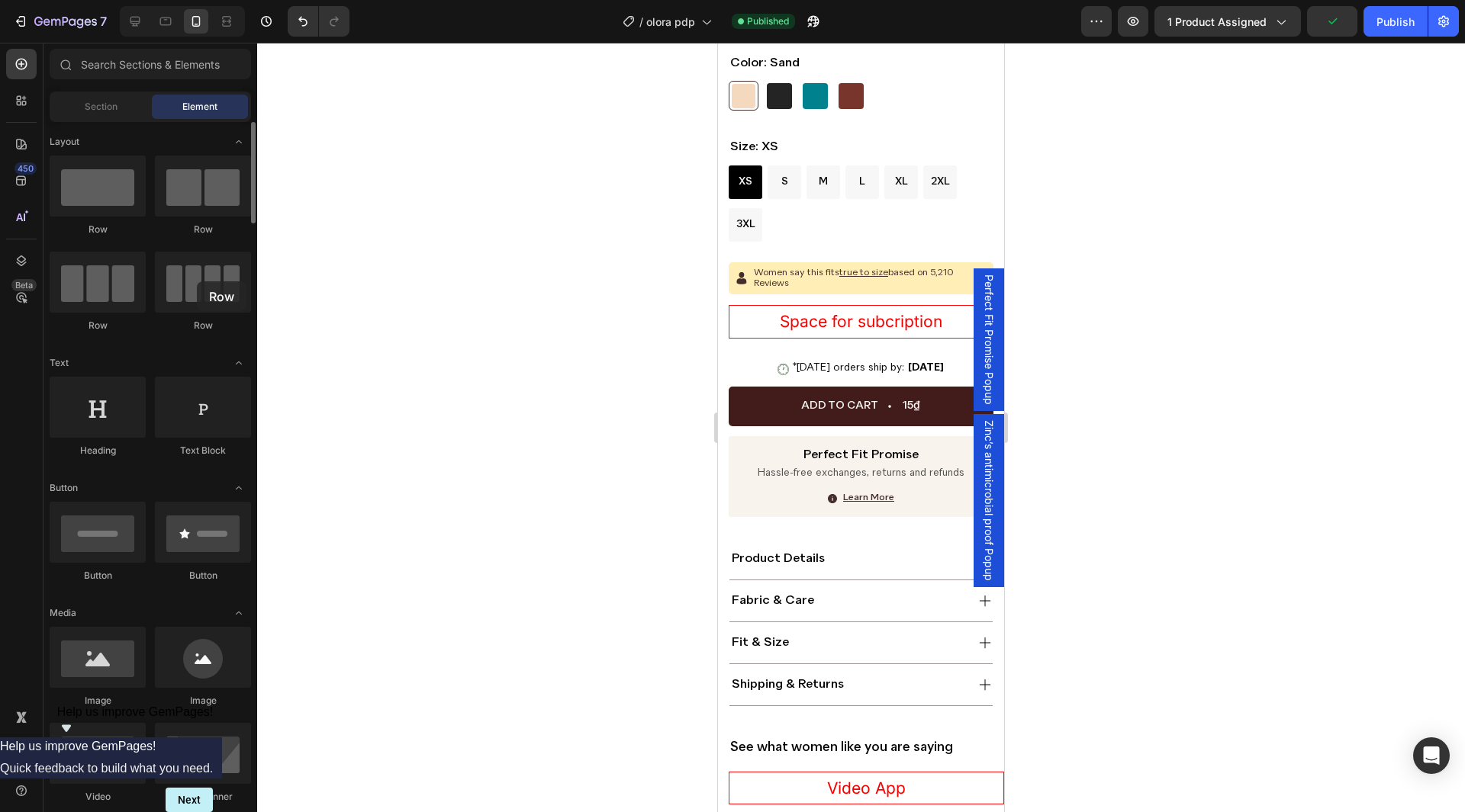
drag, startPoint x: 115, startPoint y: 207, endPoint x: 174, endPoint y: 324, distance: 131.0
click at [175, 324] on div "Row Row Row Row" at bounding box center [150, 251] width 202 height 191
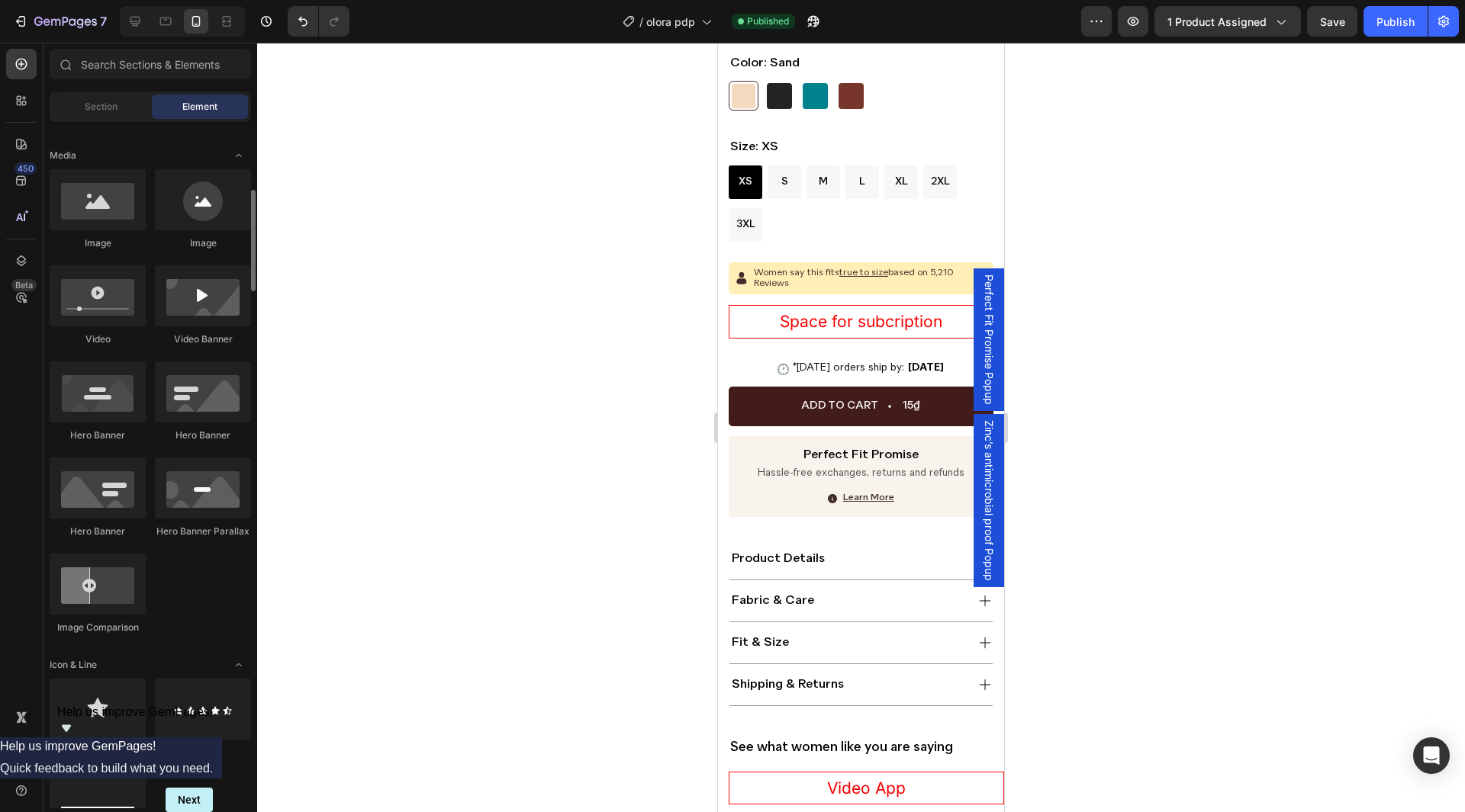
scroll to position [534, 0]
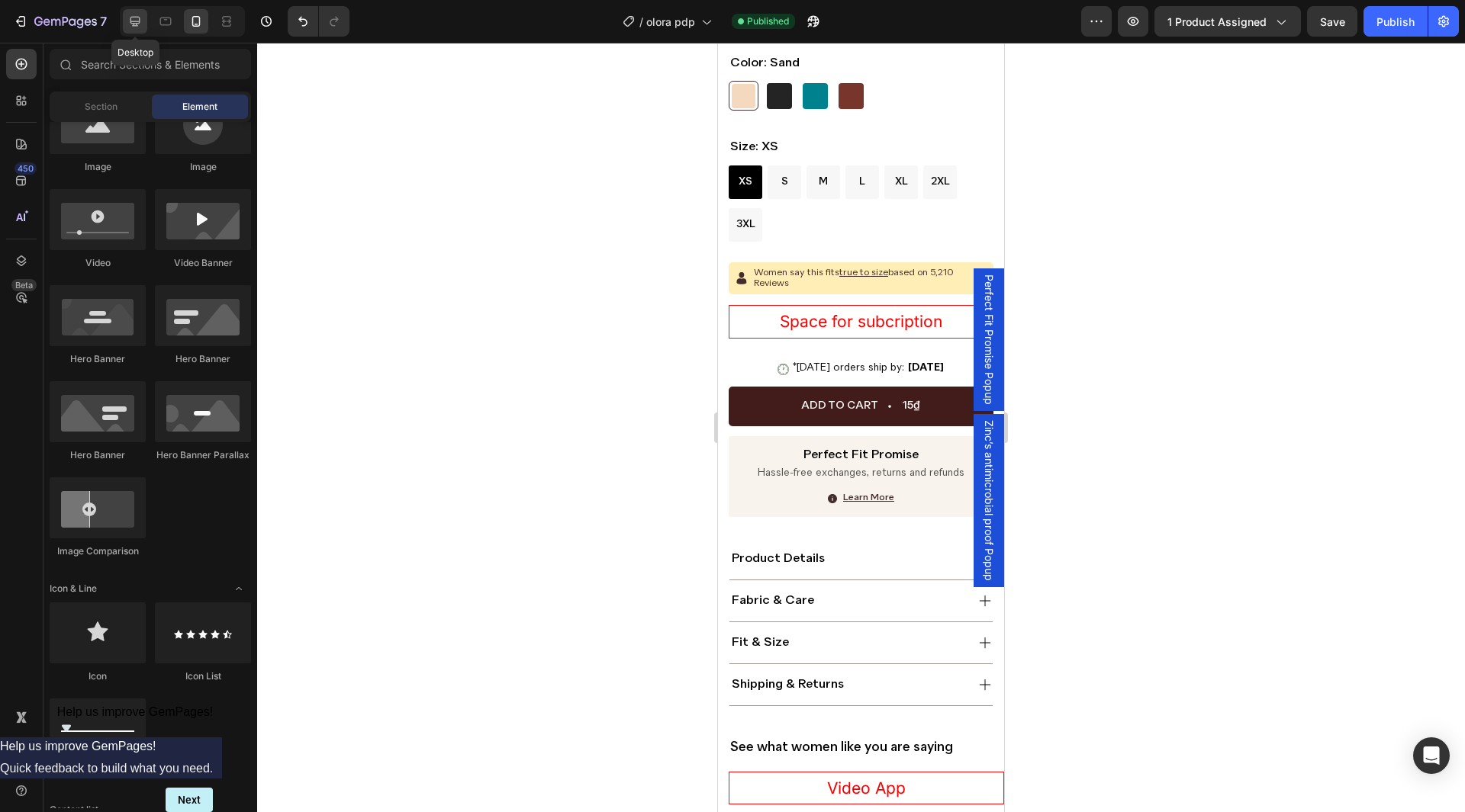
click at [133, 27] on icon at bounding box center [134, 21] width 15 height 15
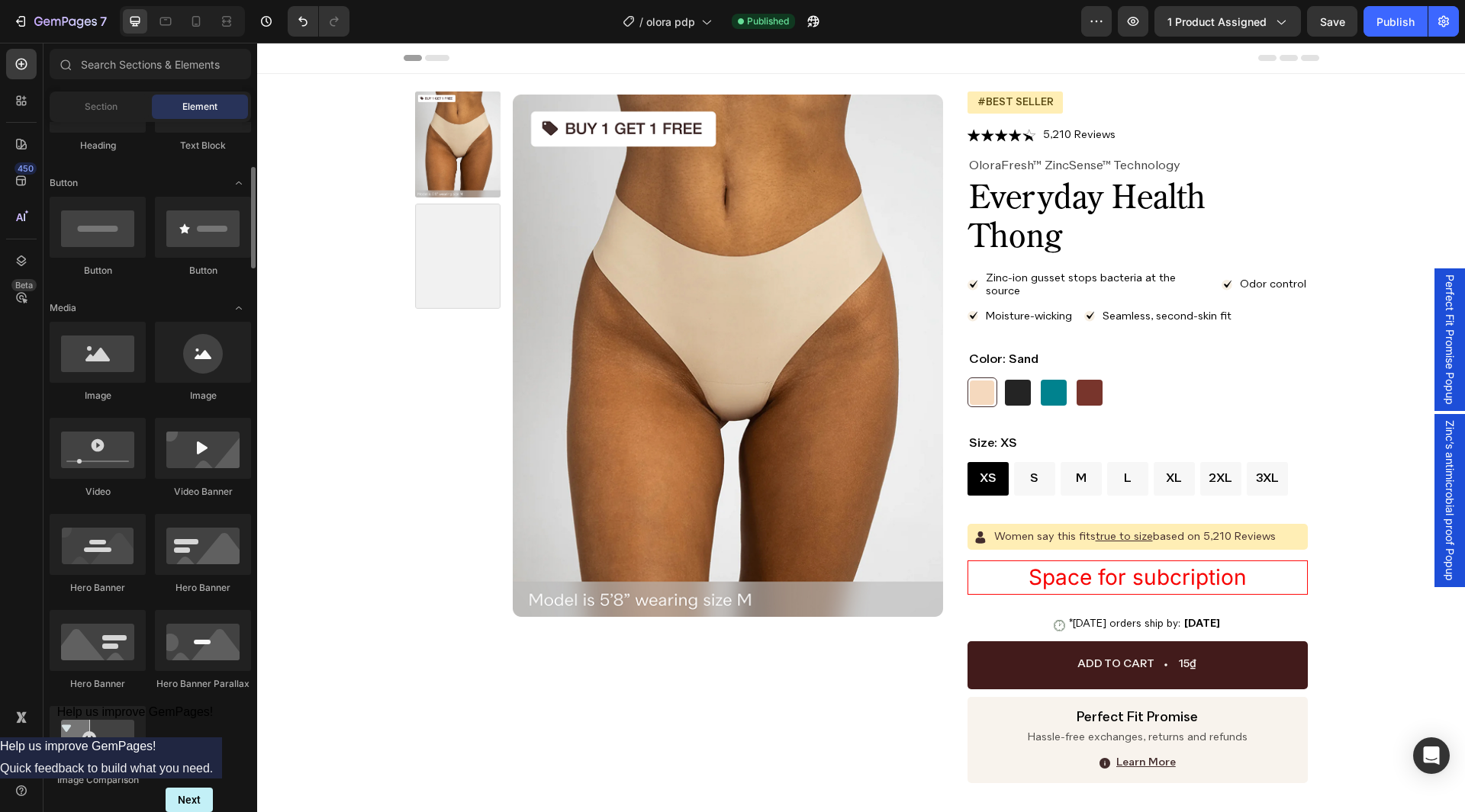
scroll to position [76, 0]
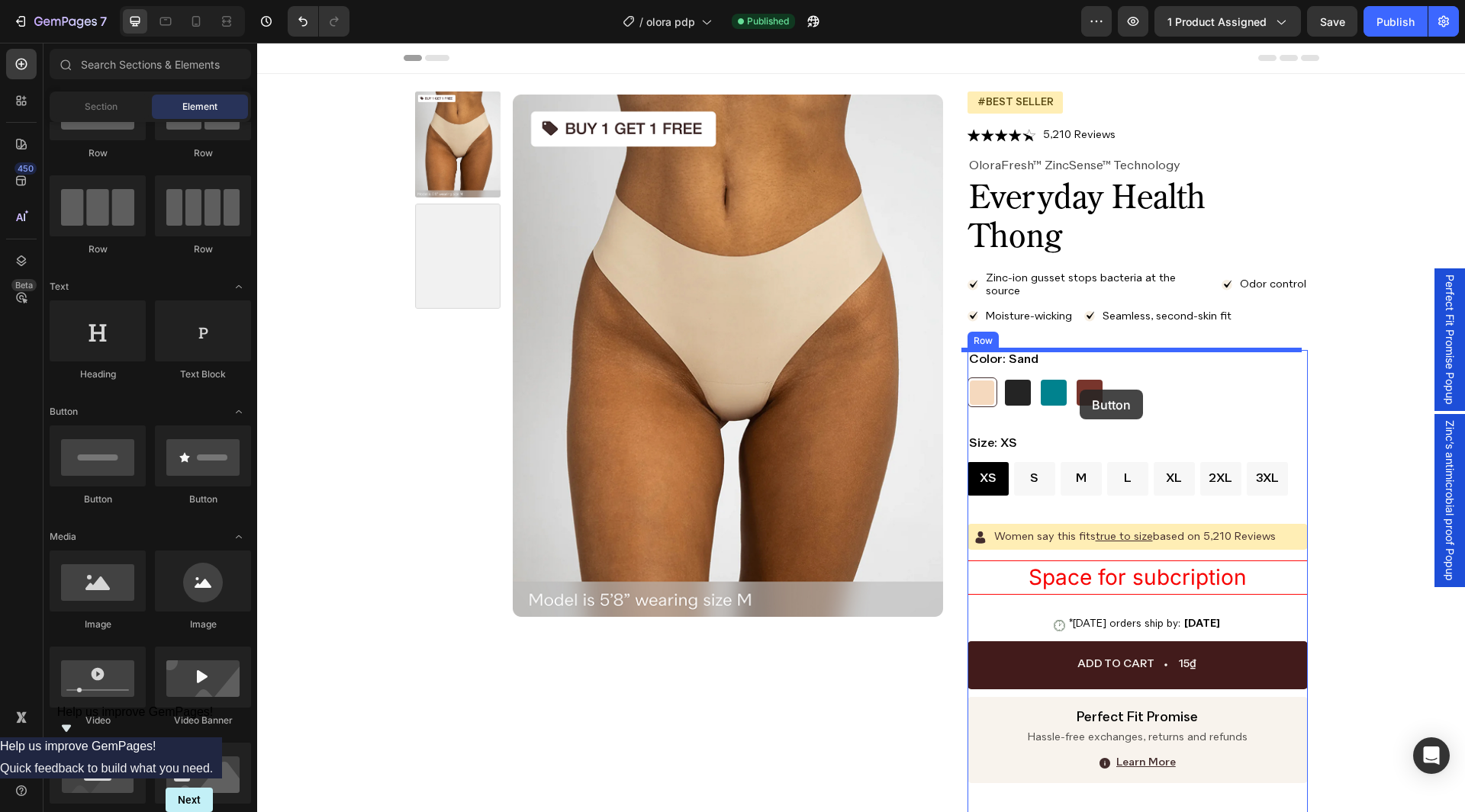
drag, startPoint x: 439, startPoint y: 479, endPoint x: 1079, endPoint y: 390, distance: 646.2
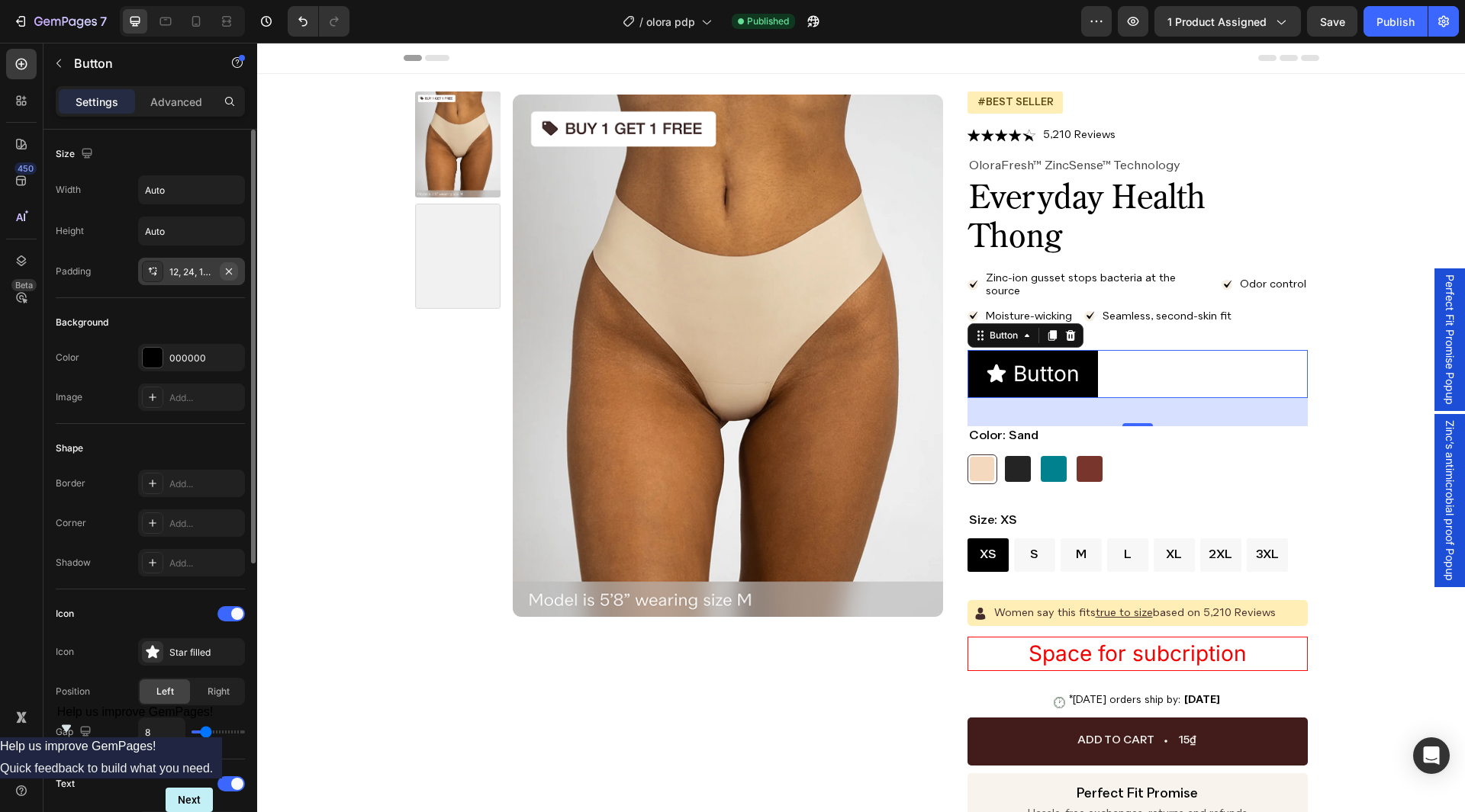
click at [232, 273] on icon "button" at bounding box center [230, 272] width 13 height 13
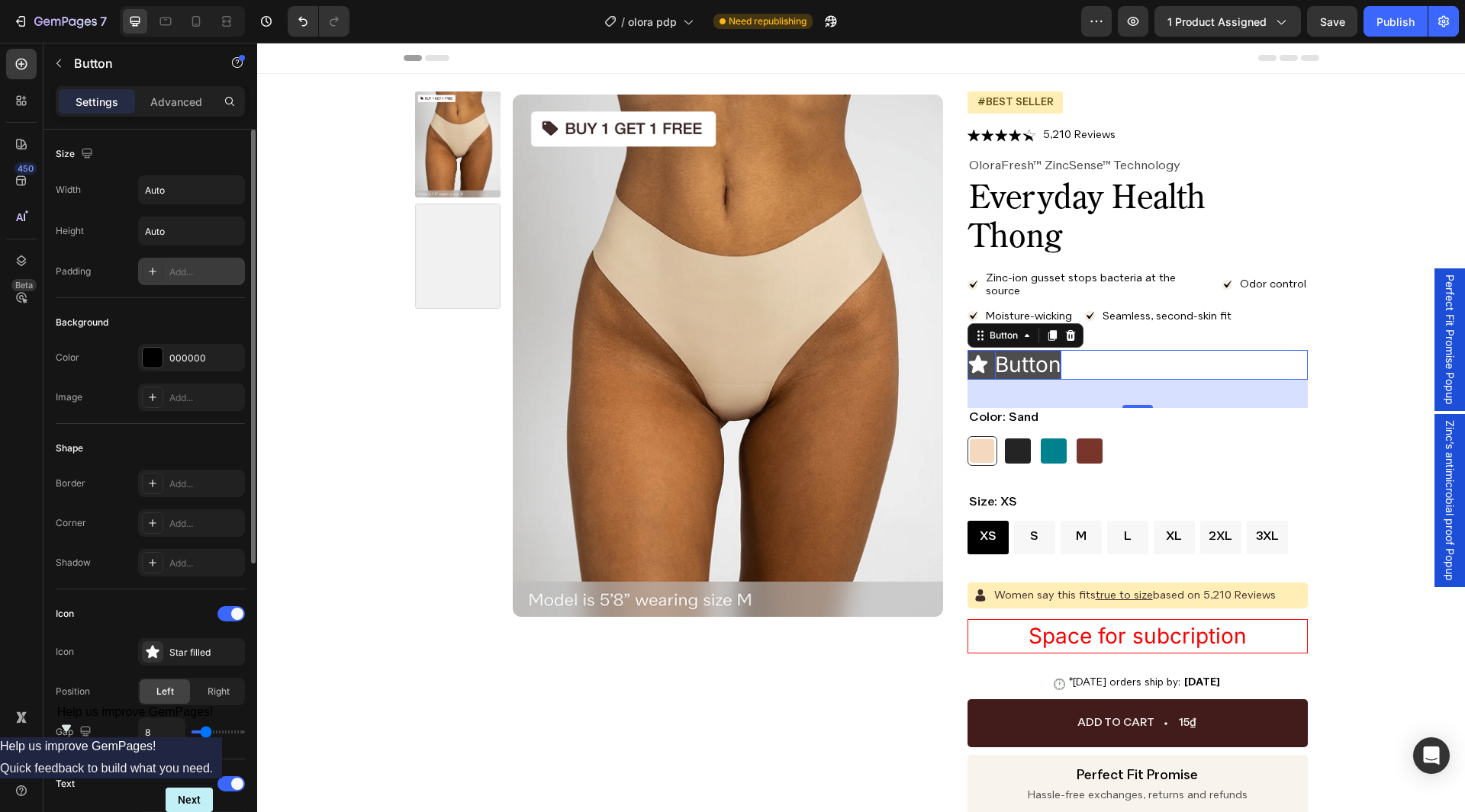
click at [1008, 359] on p "Button" at bounding box center [1028, 365] width 66 height 30
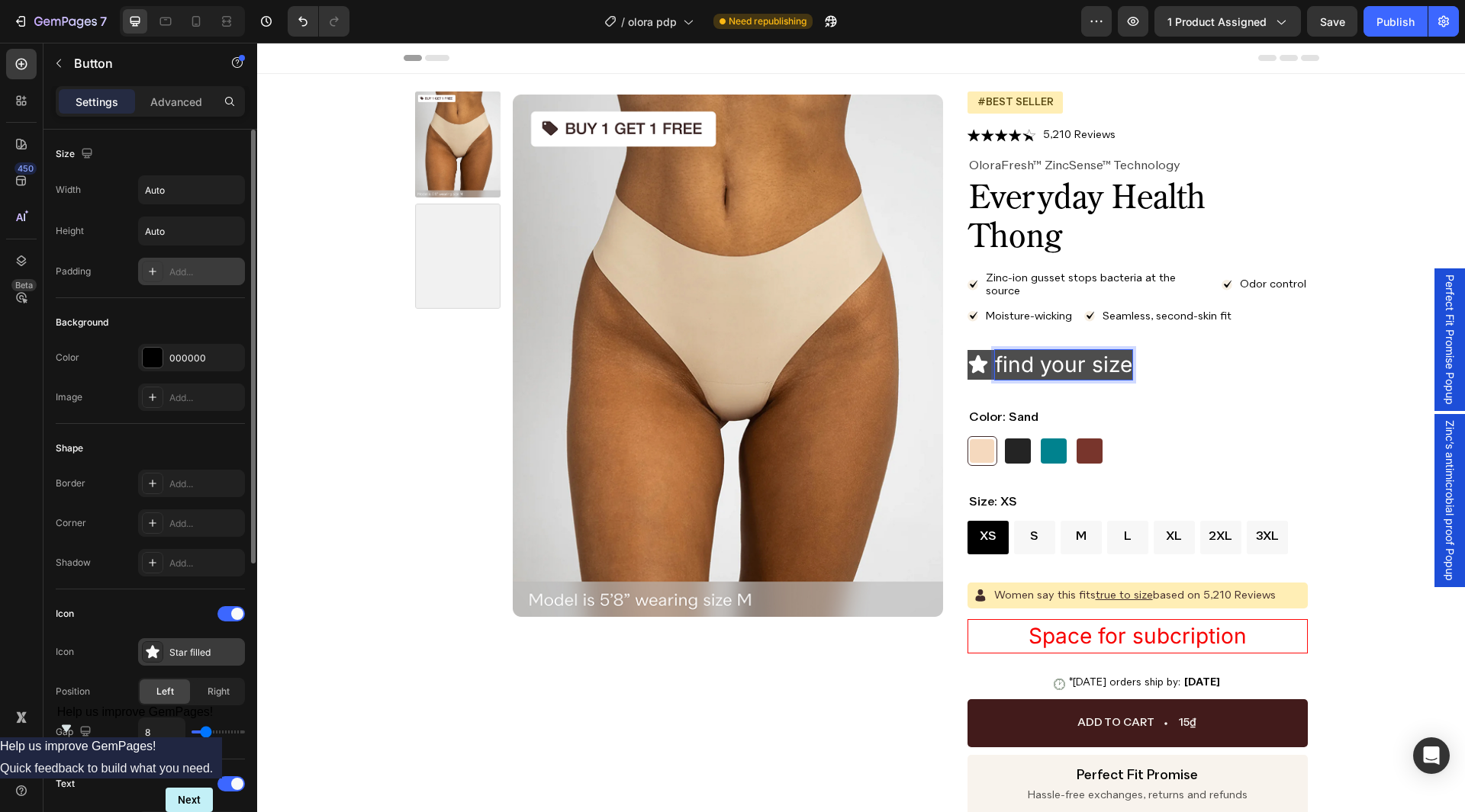
click at [179, 647] on div "Star filled" at bounding box center [205, 652] width 72 height 13
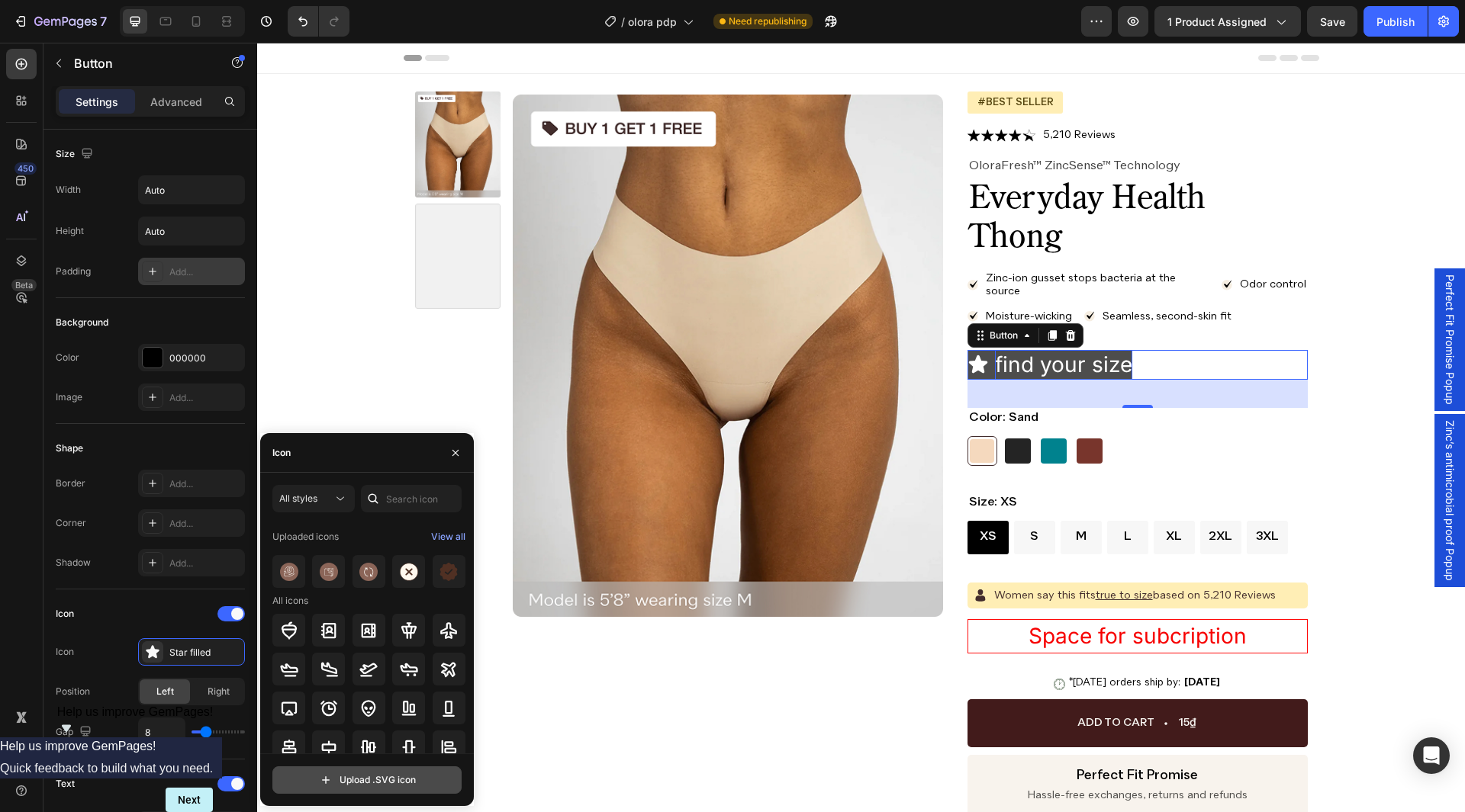
click at [377, 776] on input "file" at bounding box center [367, 780] width 187 height 26
type input "C:\fakepath\tape-measure 2.svg"
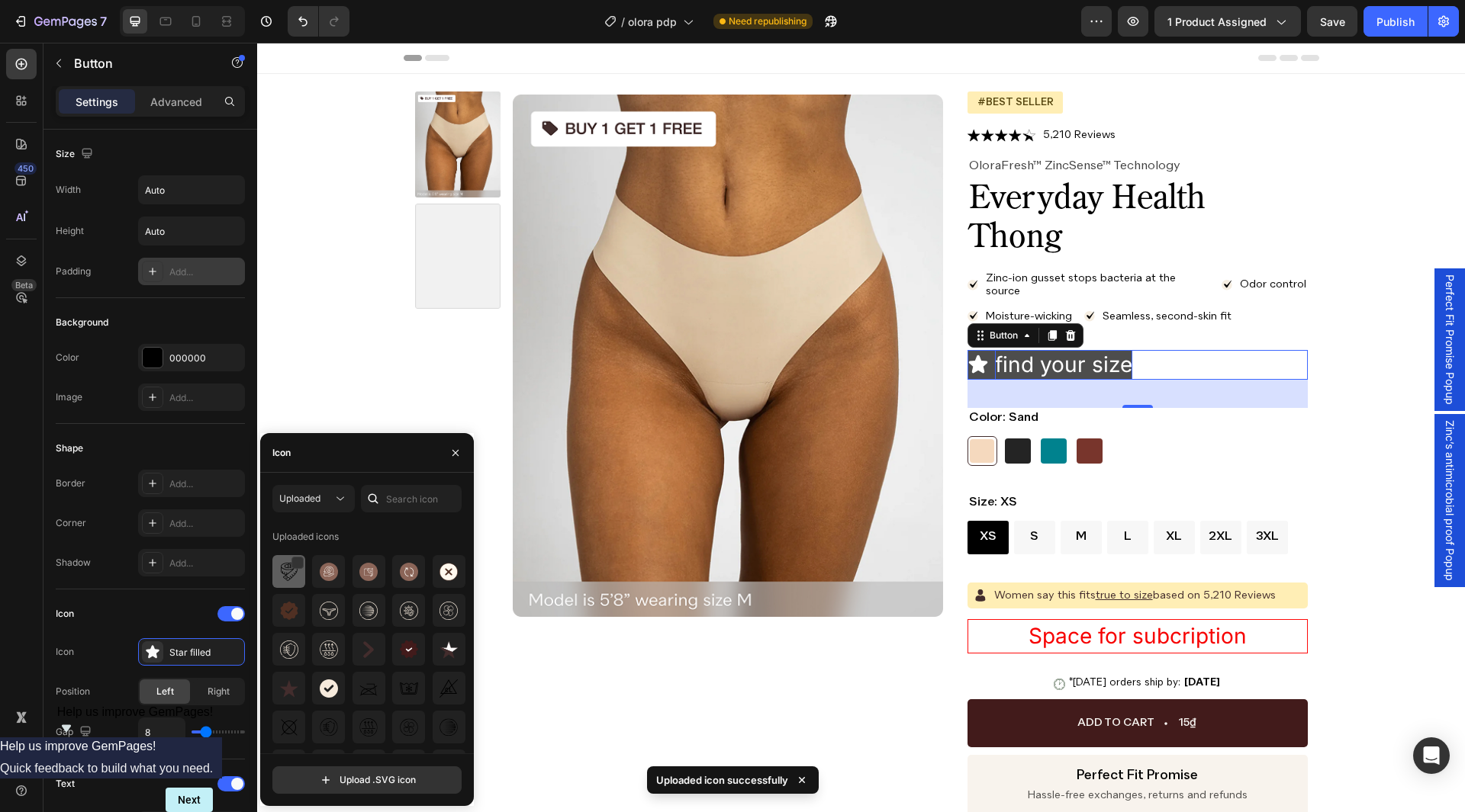
click at [291, 576] on img at bounding box center [289, 572] width 18 height 18
click at [458, 453] on icon "button" at bounding box center [455, 454] width 13 height 13
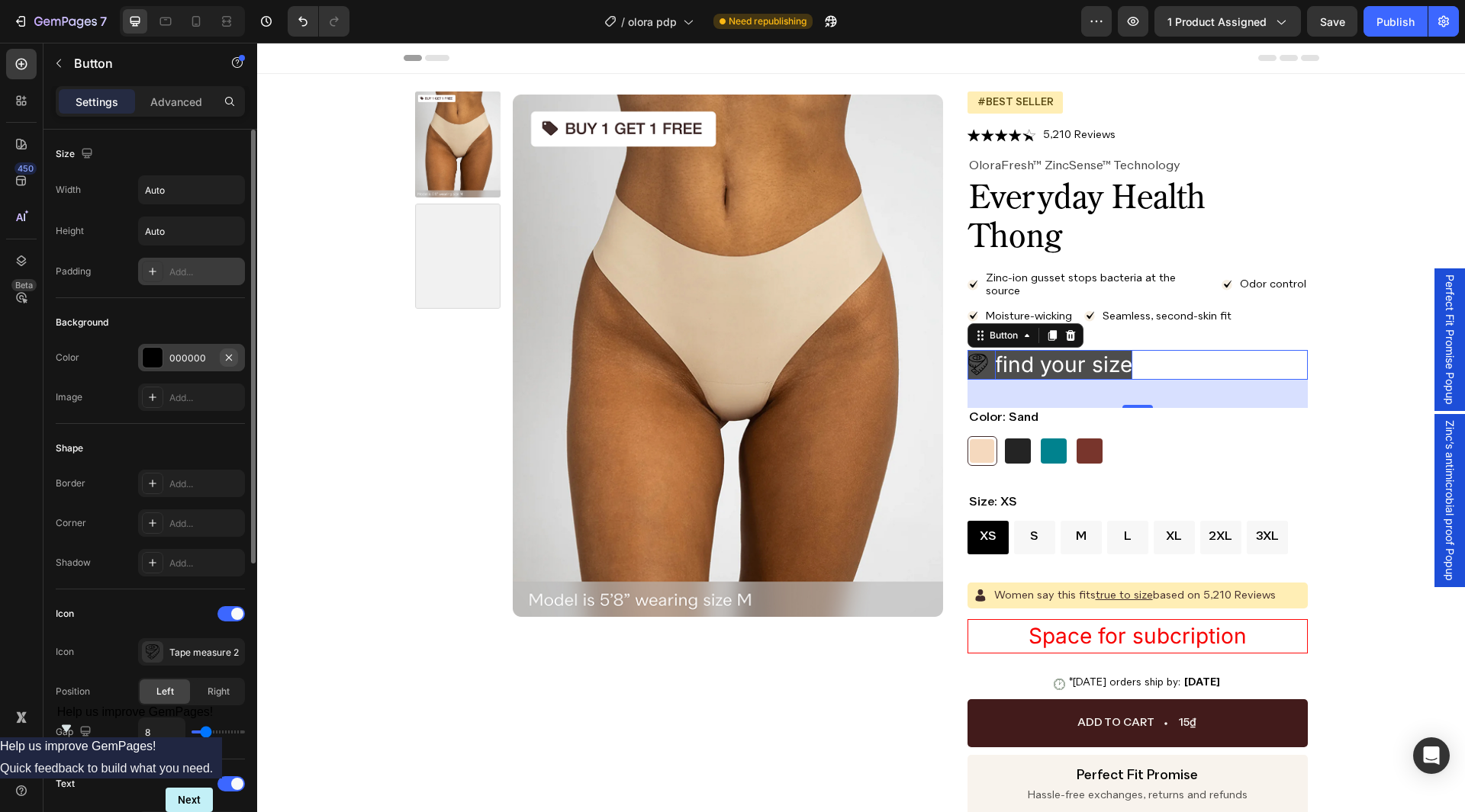
click at [231, 359] on icon "button" at bounding box center [229, 357] width 6 height 6
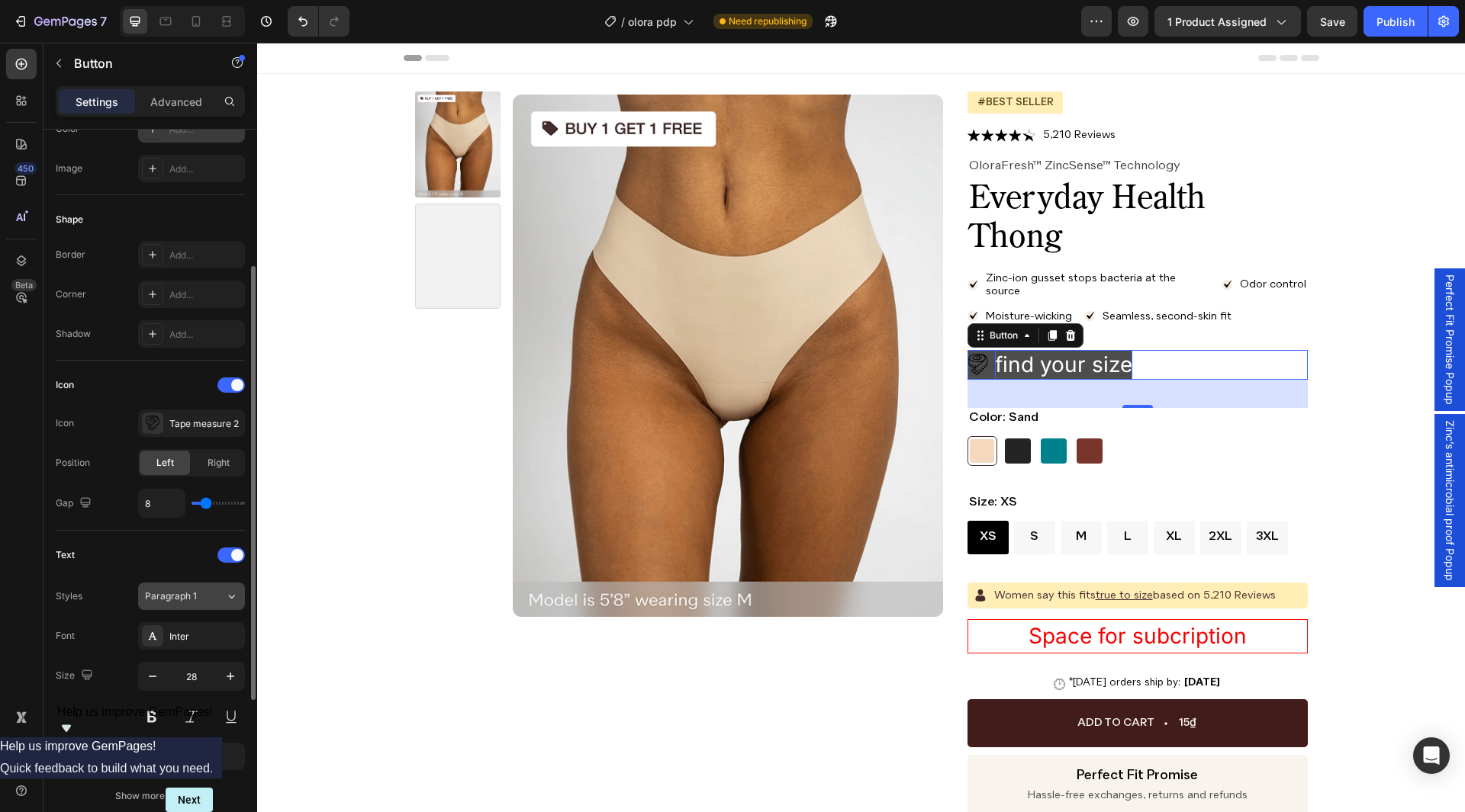
scroll to position [382, 0]
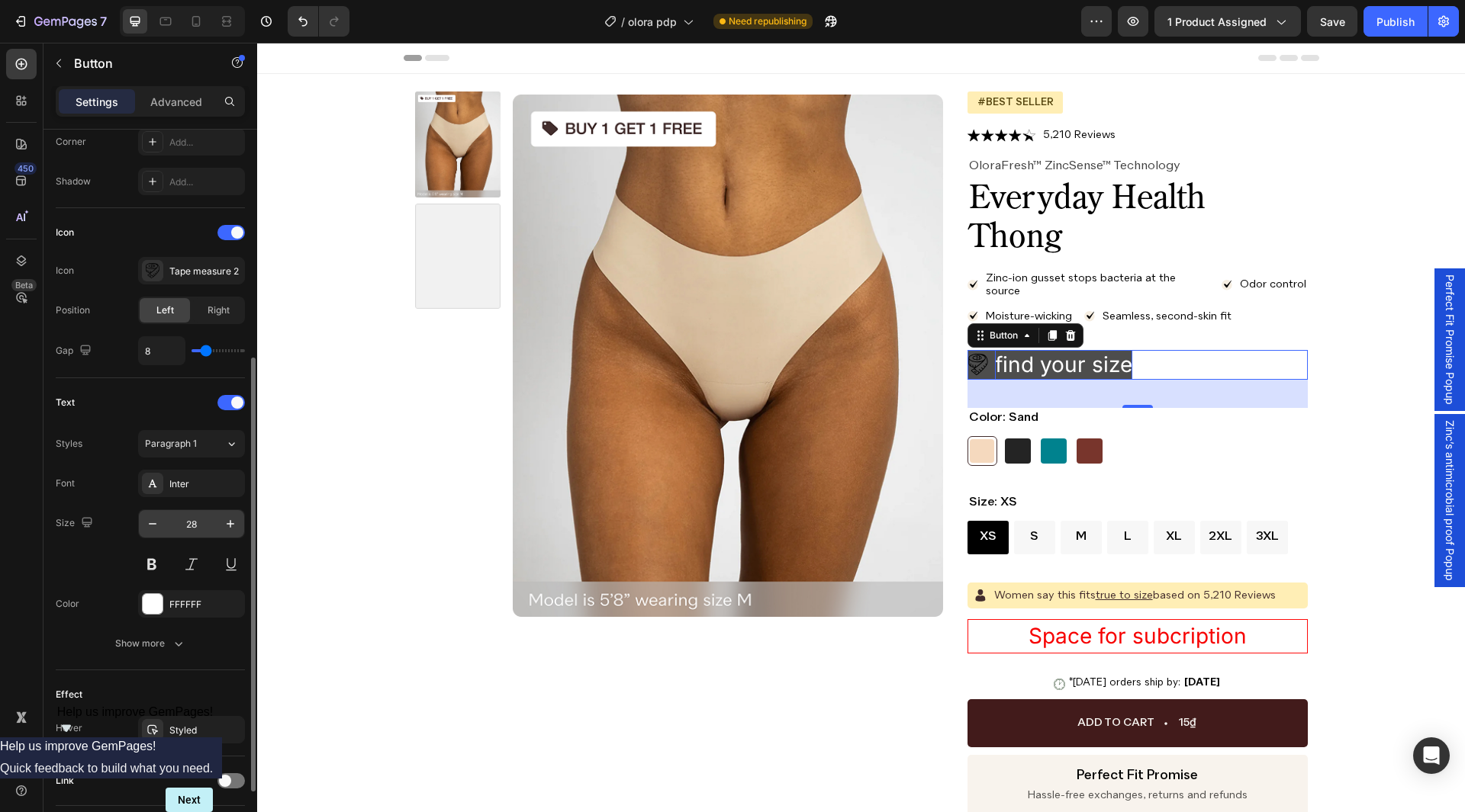
click at [196, 525] on input "28" at bounding box center [192, 523] width 50 height 28
click at [172, 635] on button "Show more" at bounding box center [150, 644] width 189 height 28
click at [179, 678] on input "140%" at bounding box center [191, 684] width 105 height 28
paste input "3px"
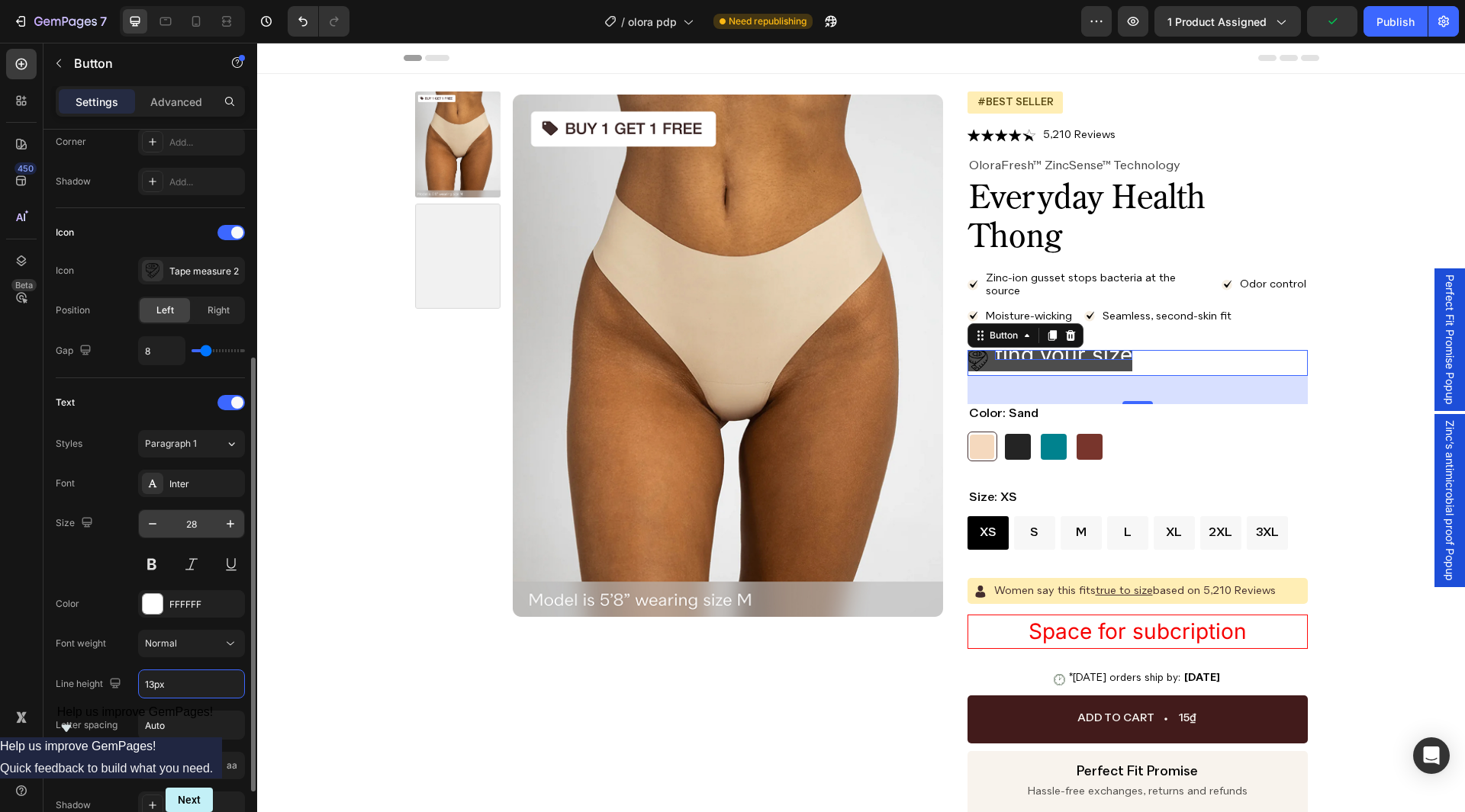
type input "140%"
click at [194, 525] on input "28" at bounding box center [192, 523] width 50 height 28
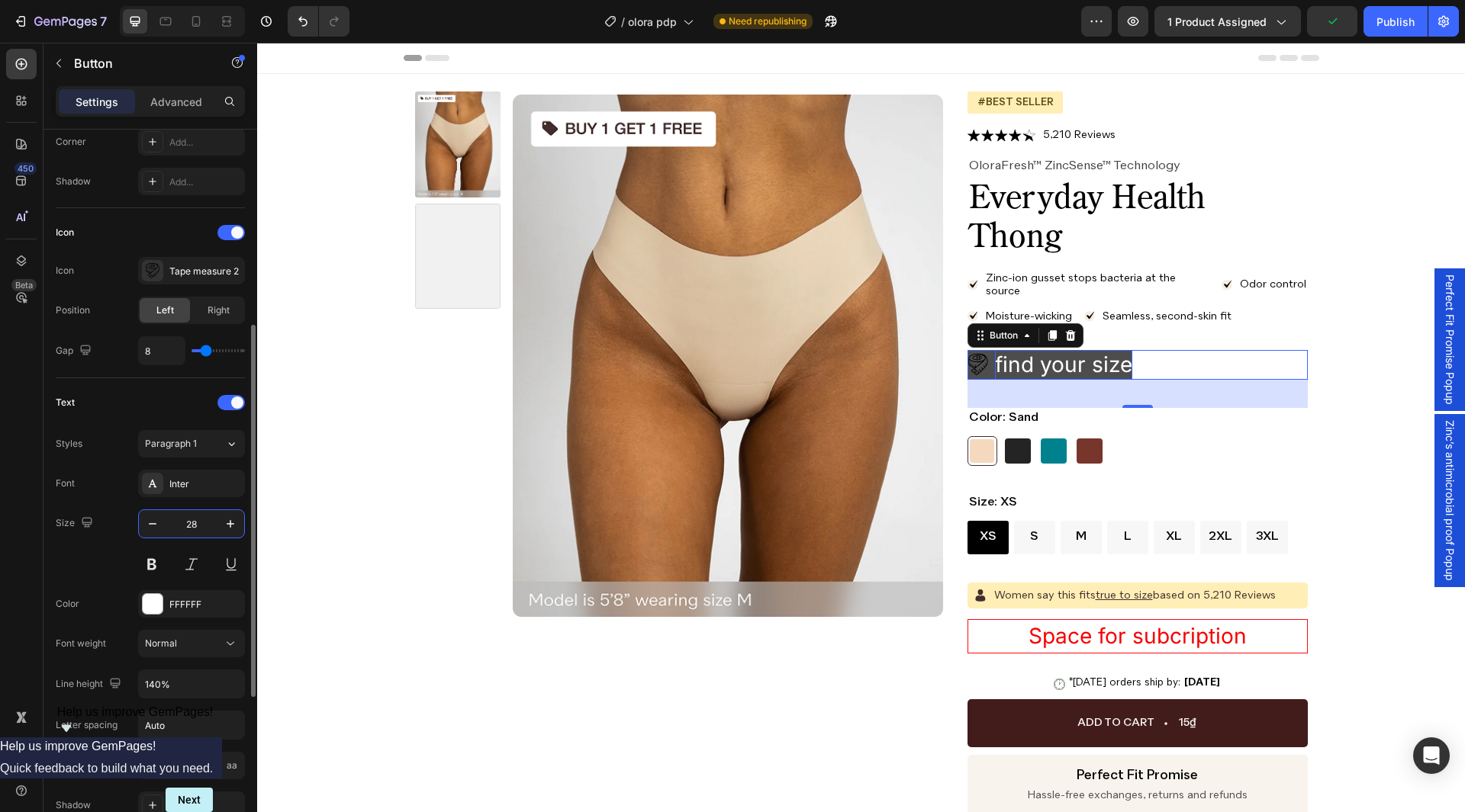
paste input "13"
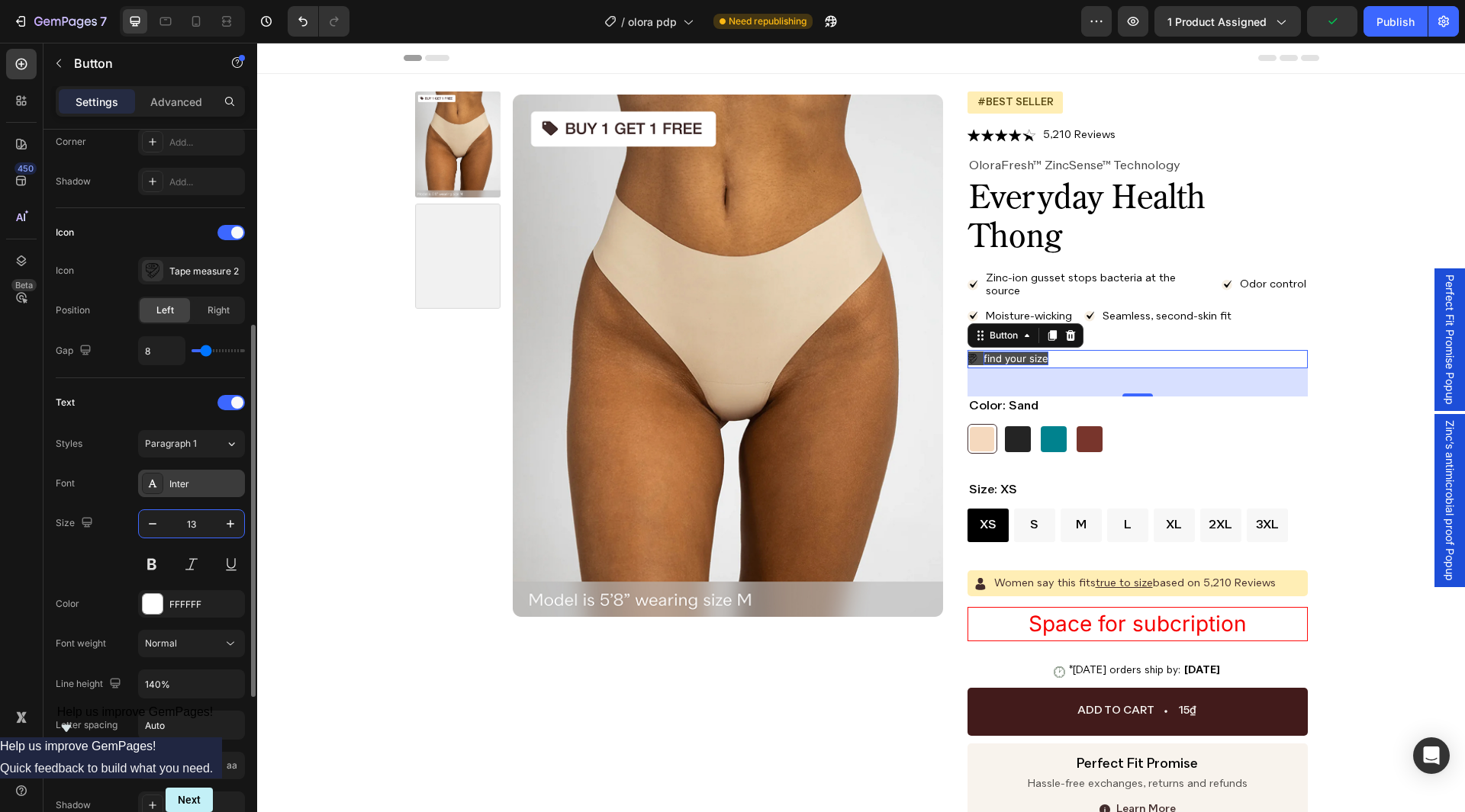
type input "13"
click at [203, 474] on div "Inter" at bounding box center [191, 483] width 107 height 28
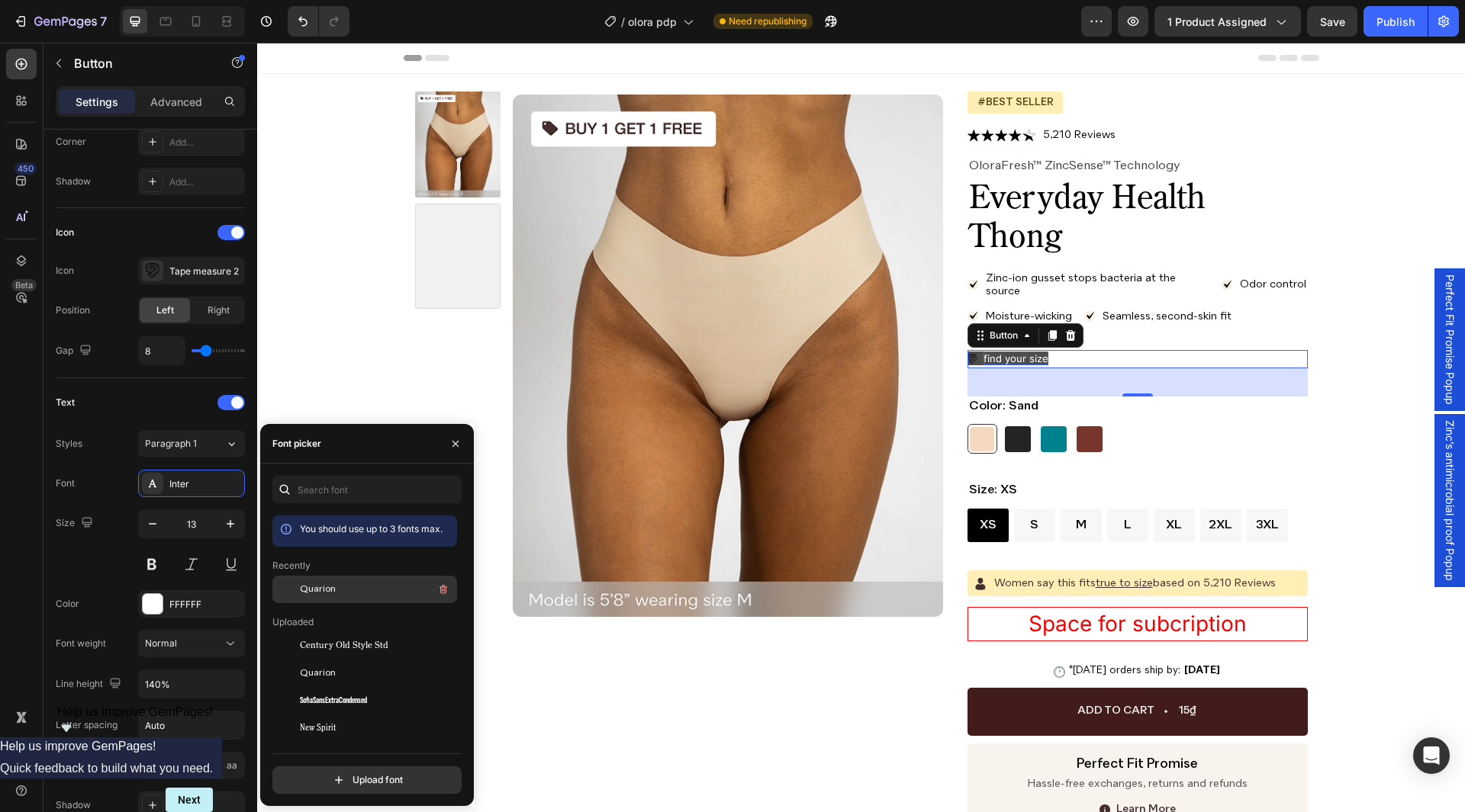
drag, startPoint x: 332, startPoint y: 596, endPoint x: 374, endPoint y: 588, distance: 42.8
click at [332, 596] on span "Quarion" at bounding box center [318, 589] width 36 height 13
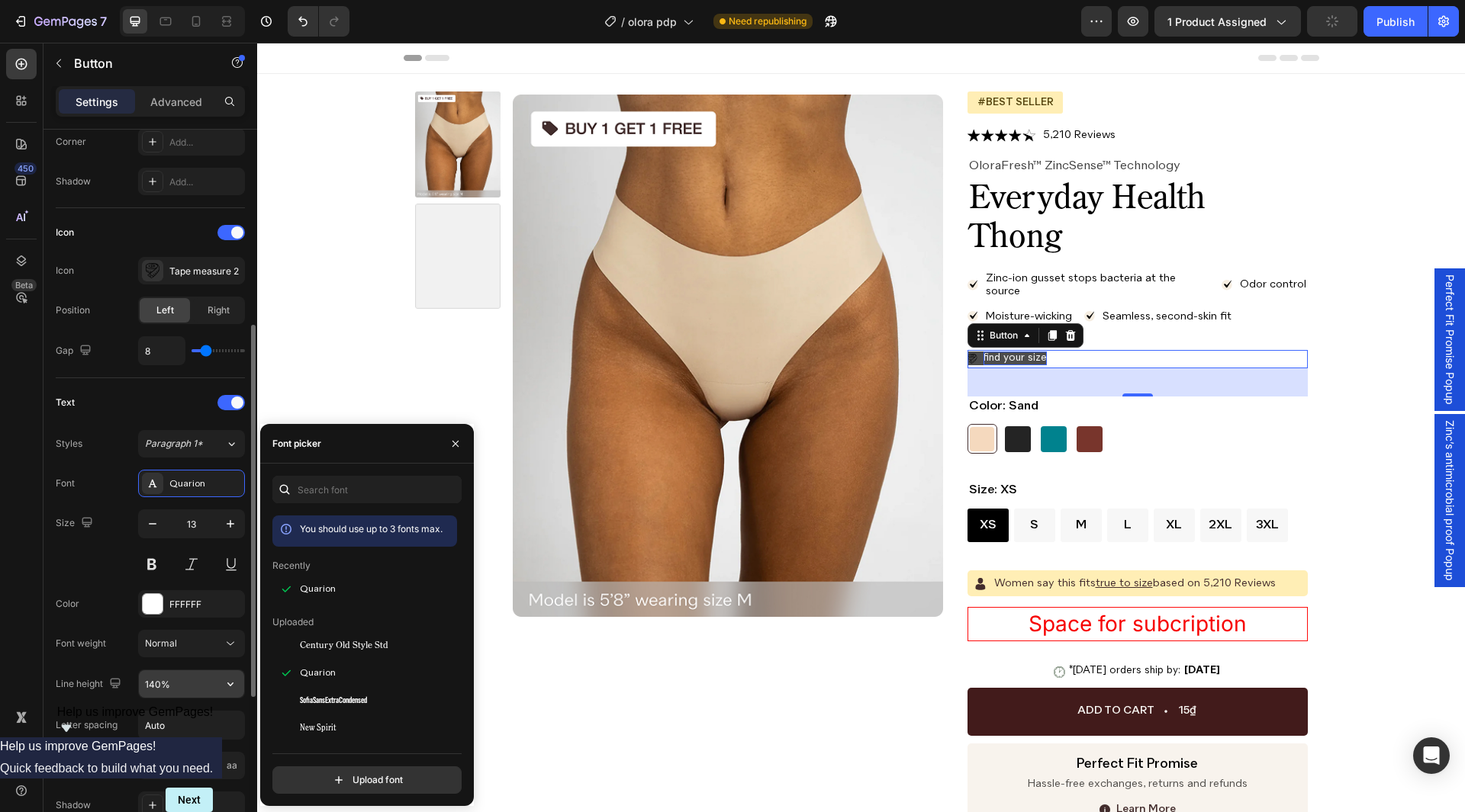
click at [194, 676] on input "140%" at bounding box center [191, 684] width 105 height 28
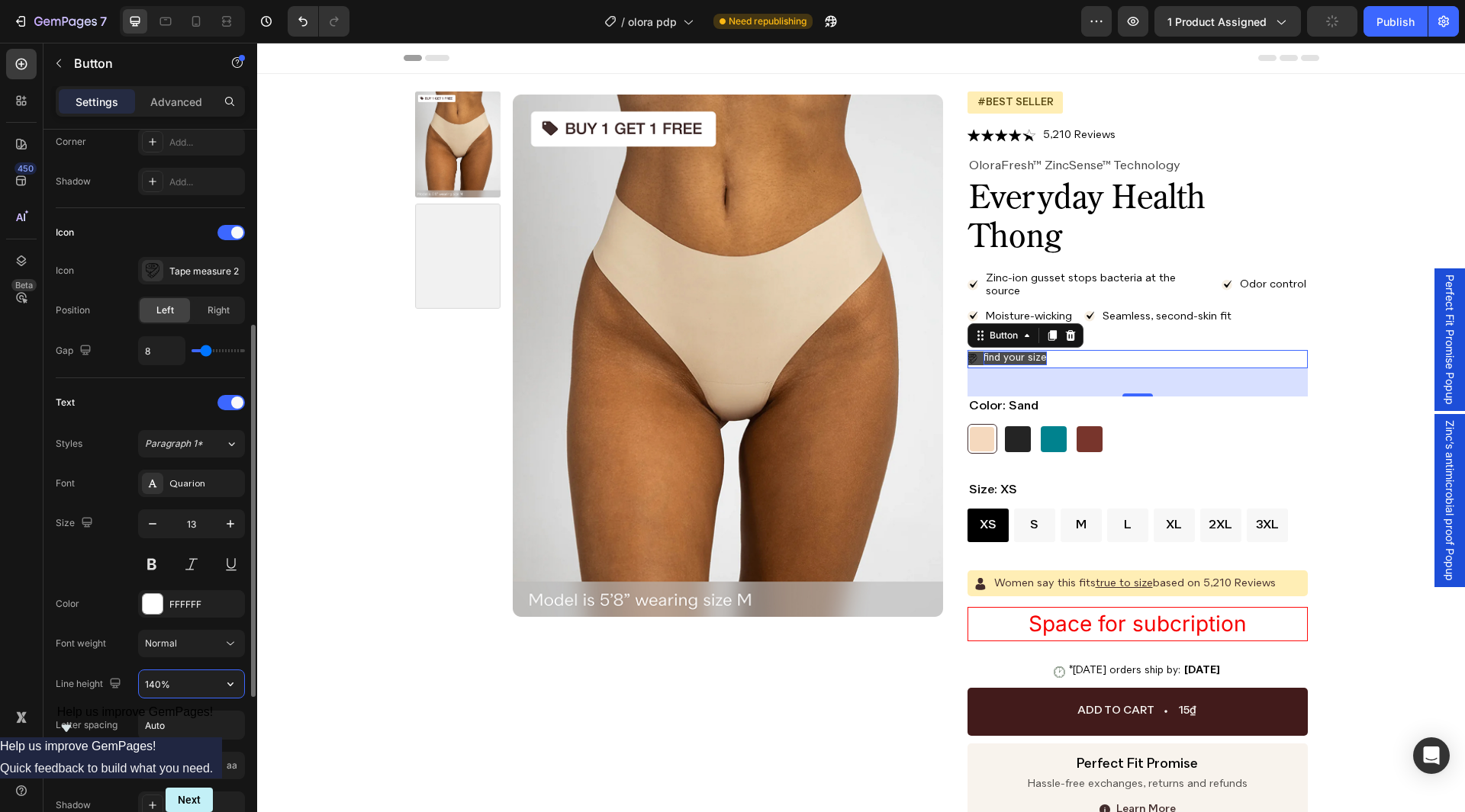
paste input "2"
type input "142%"
click at [178, 719] on input "Auto" at bounding box center [191, 725] width 105 height 28
type input "0"
click at [184, 614] on div "FFFFFF" at bounding box center [191, 604] width 107 height 28
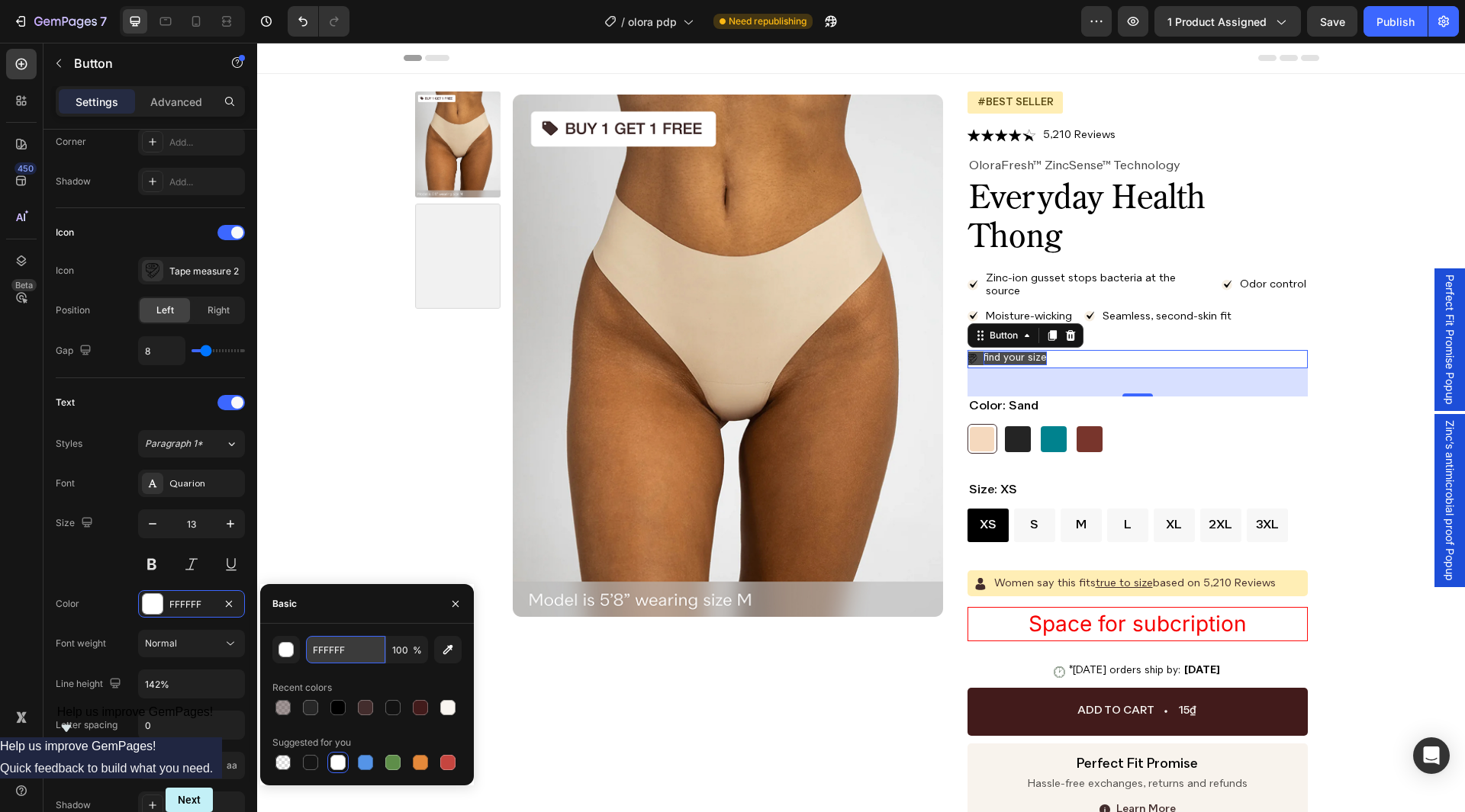
paste input "#000000"
drag, startPoint x: 346, startPoint y: 647, endPoint x: 378, endPoint y: 624, distance: 39.4
click at [346, 646] on input "FFFFFF" at bounding box center [345, 650] width 80 height 28
click at [382, 621] on div "Basic" at bounding box center [367, 604] width 213 height 39
drag, startPoint x: 456, startPoint y: 612, endPoint x: 361, endPoint y: 624, distance: 95.8
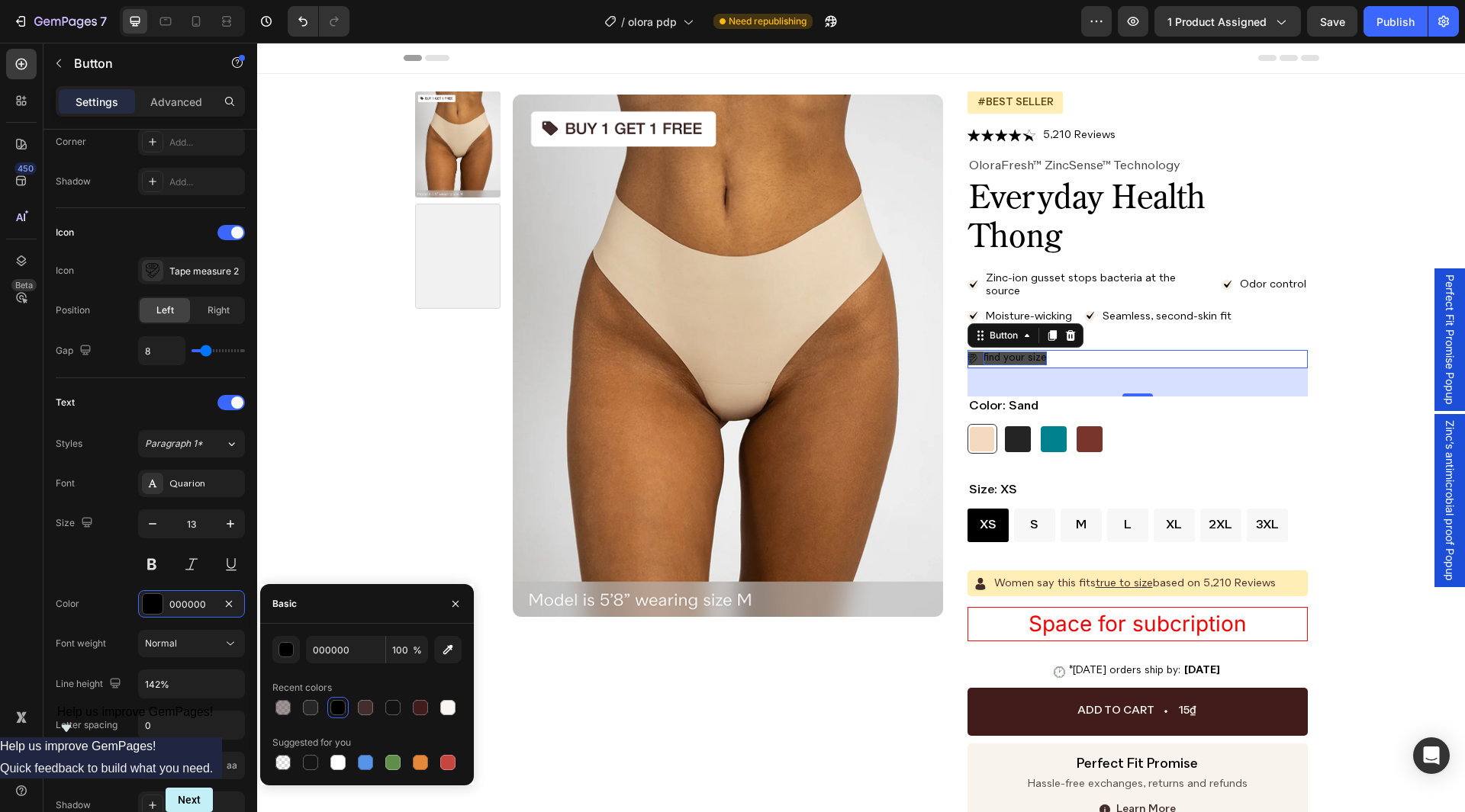
click at [361, 624] on div "Basic 000000 100 % Recent colors Suggested for you" at bounding box center [367, 685] width 213 height 202
click at [363, 659] on input "000000" at bounding box center [345, 650] width 80 height 28
paste input "#"
click at [451, 618] on div at bounding box center [455, 603] width 37 height 39
type input "000000"
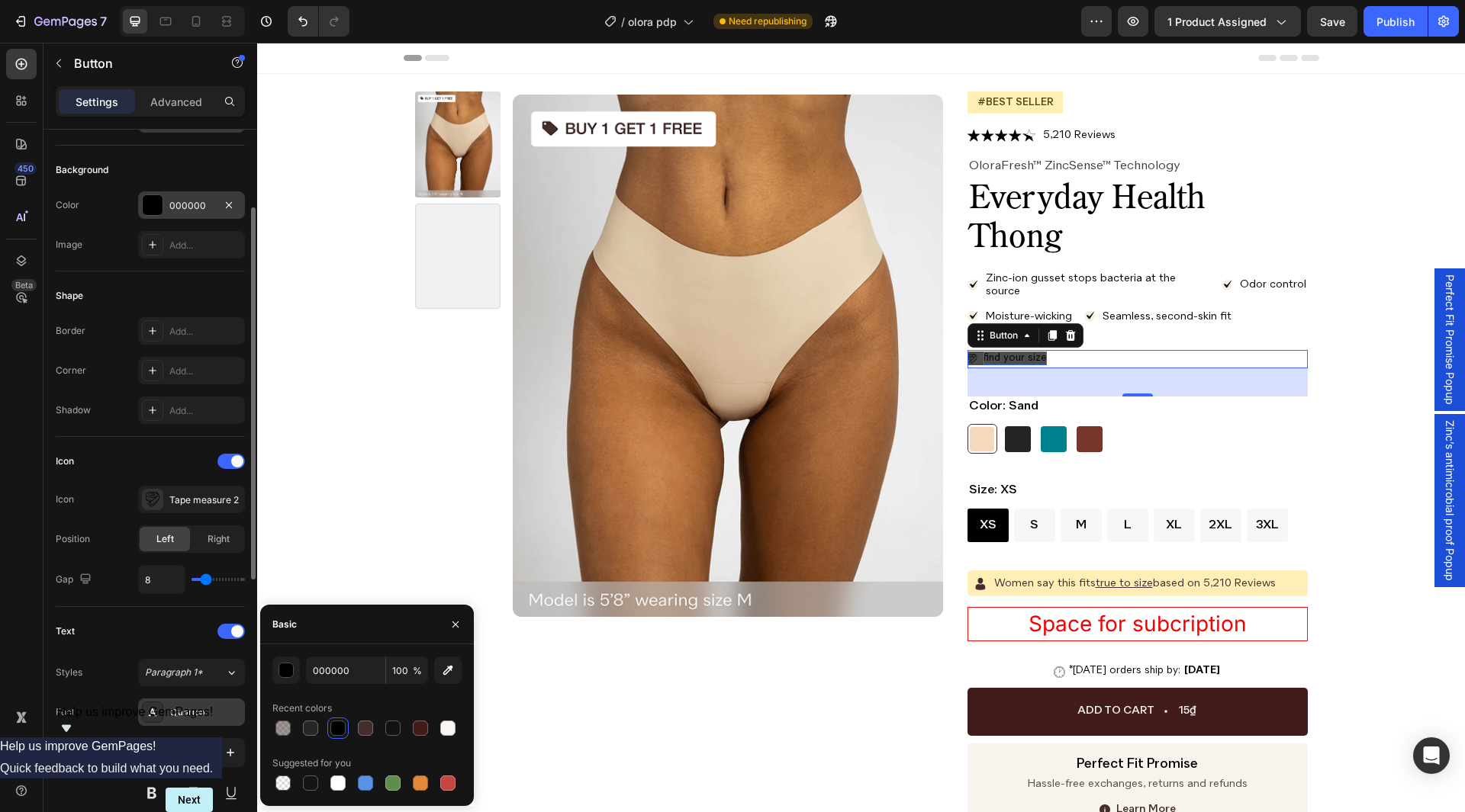
scroll to position [0, 0]
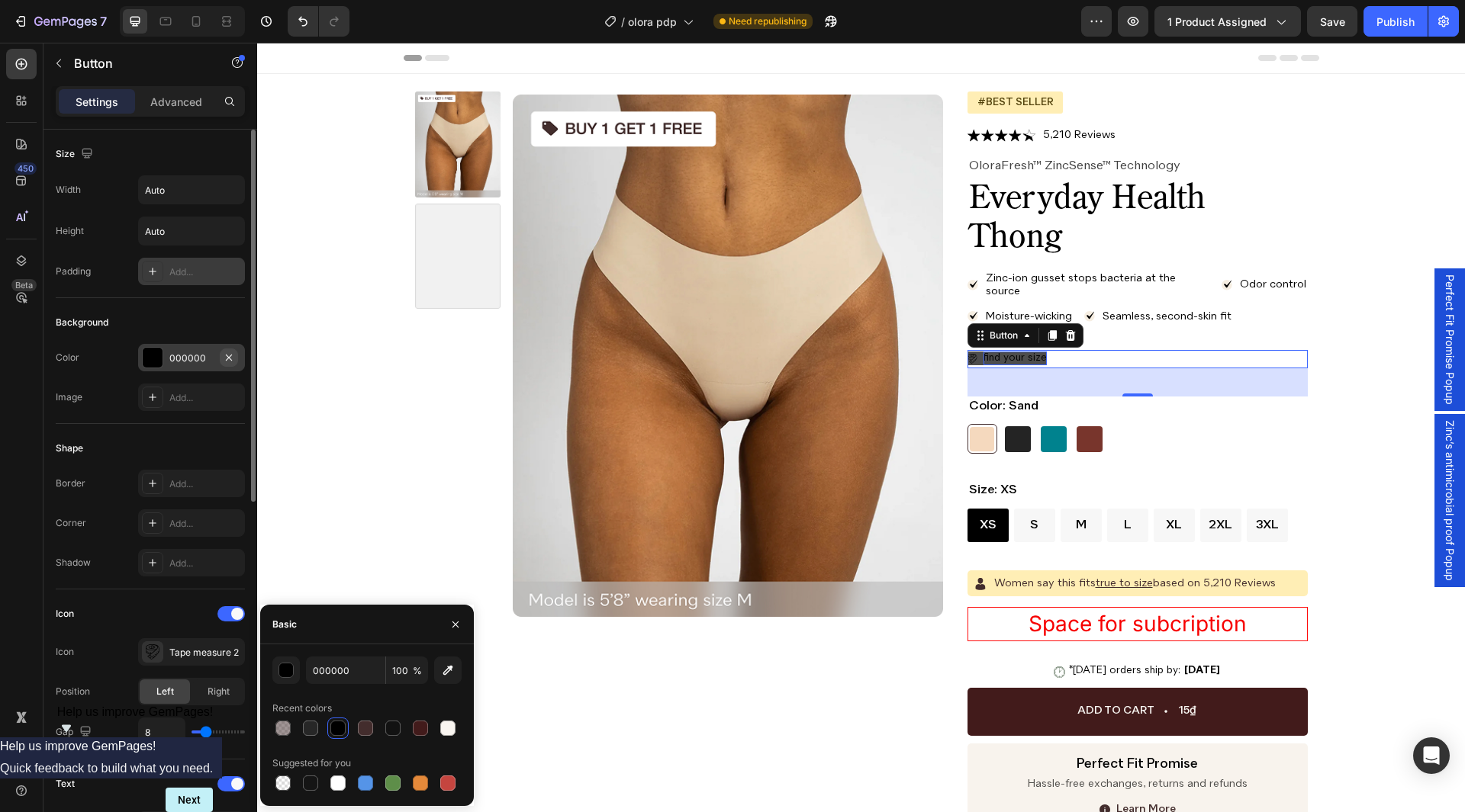
click at [234, 352] on icon "button" at bounding box center [230, 358] width 13 height 13
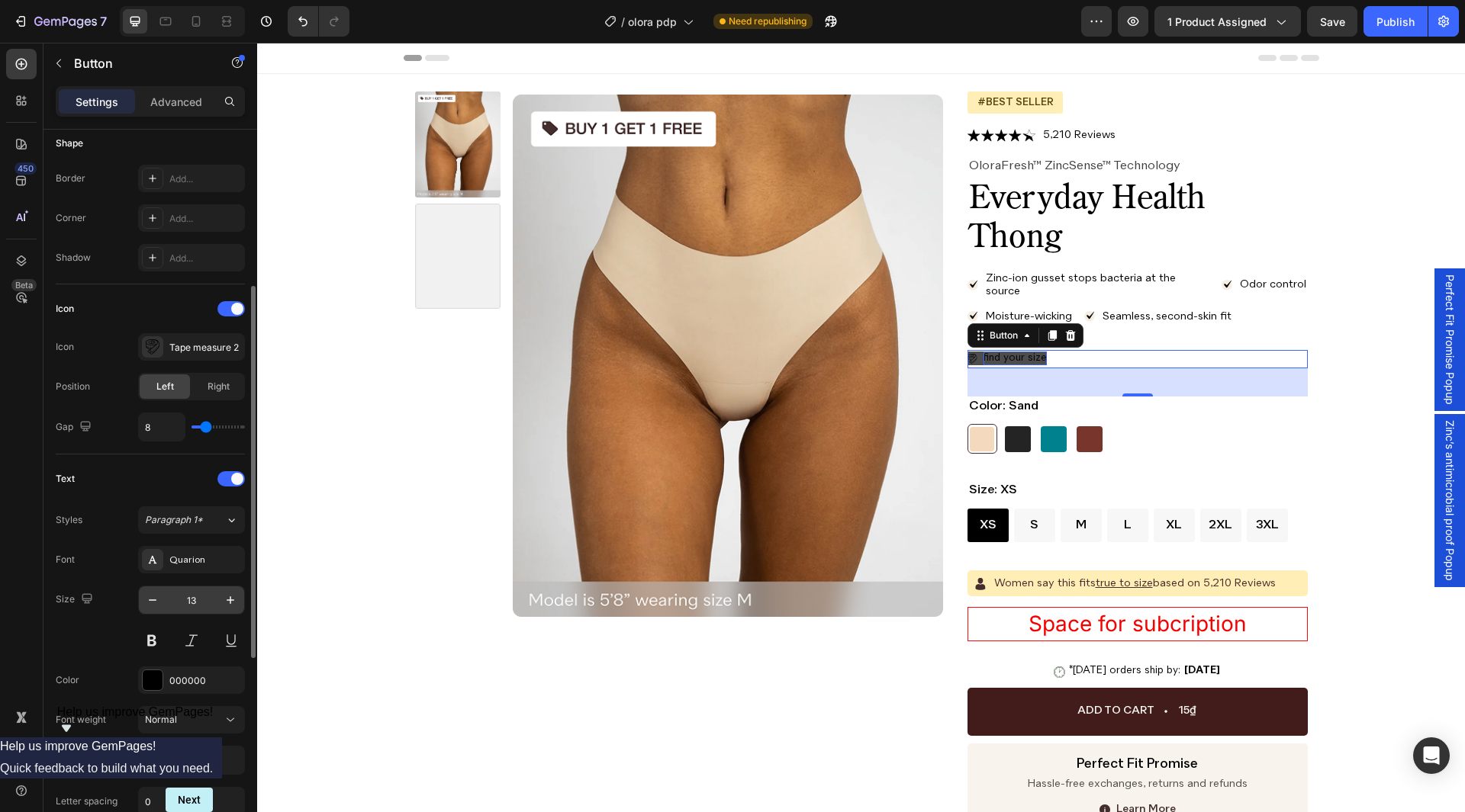
scroll to position [534, 0]
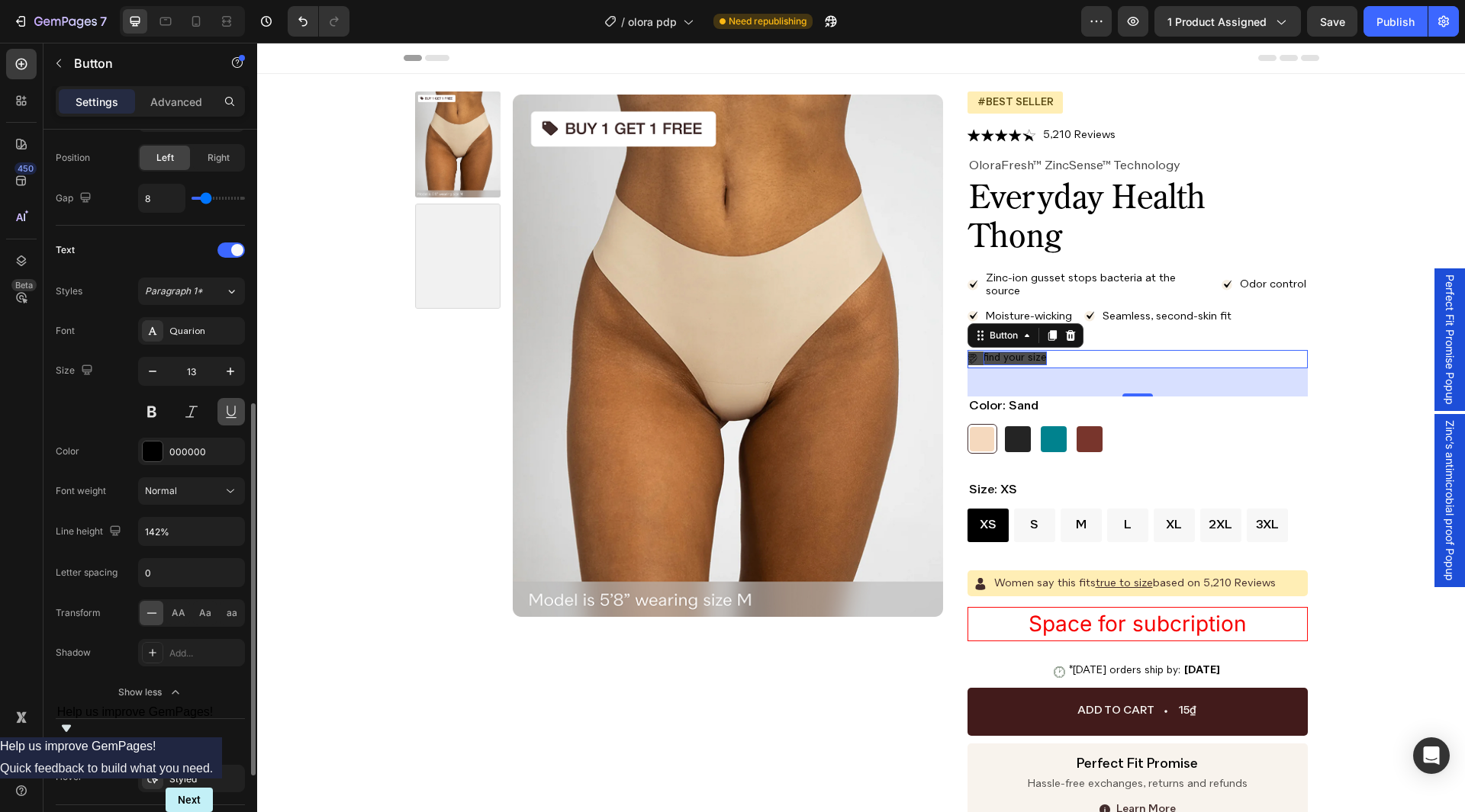
click at [238, 412] on button at bounding box center [231, 411] width 28 height 28
click at [199, 612] on span "Aa" at bounding box center [205, 613] width 13 height 13
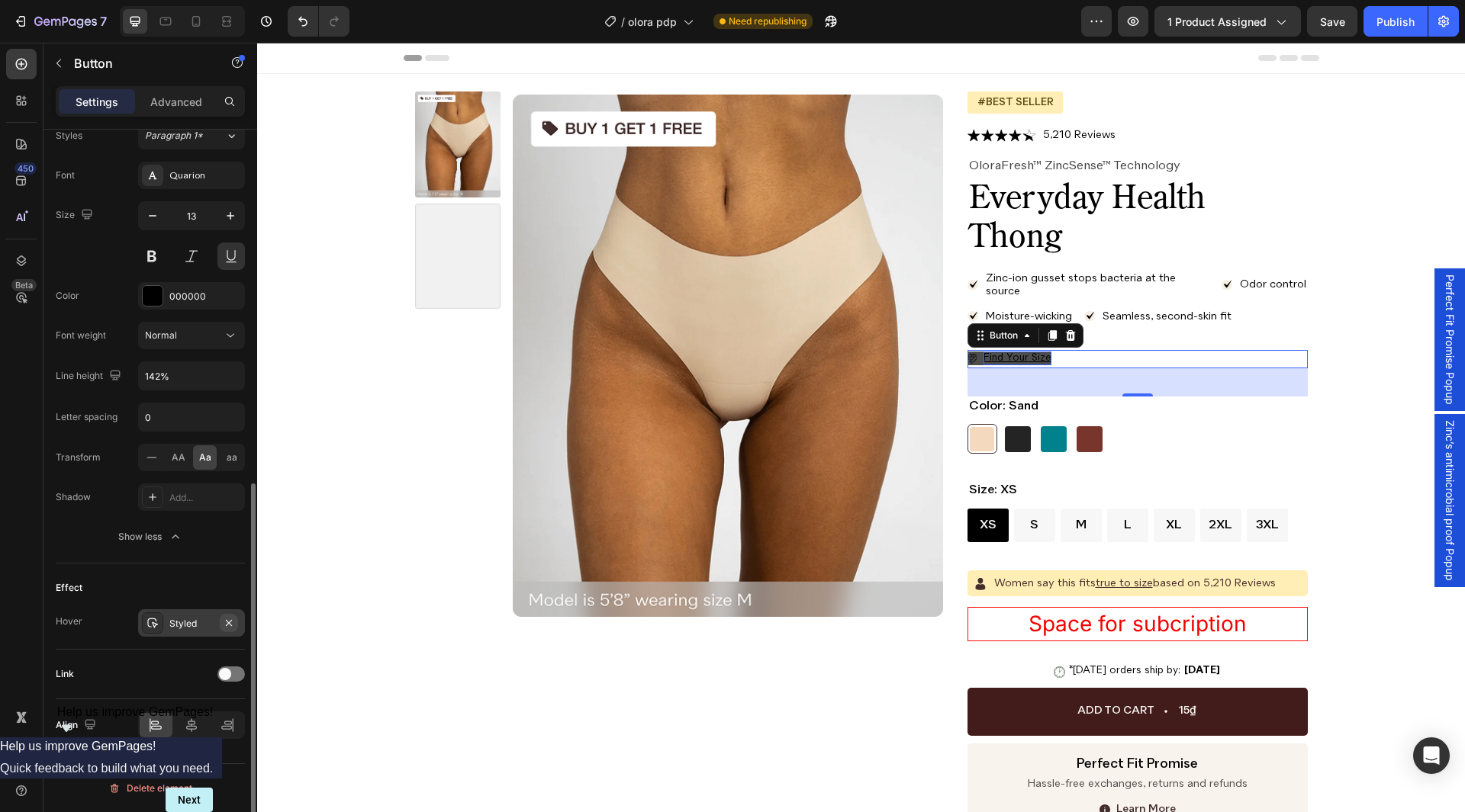
click at [228, 626] on icon "button" at bounding box center [230, 624] width 13 height 13
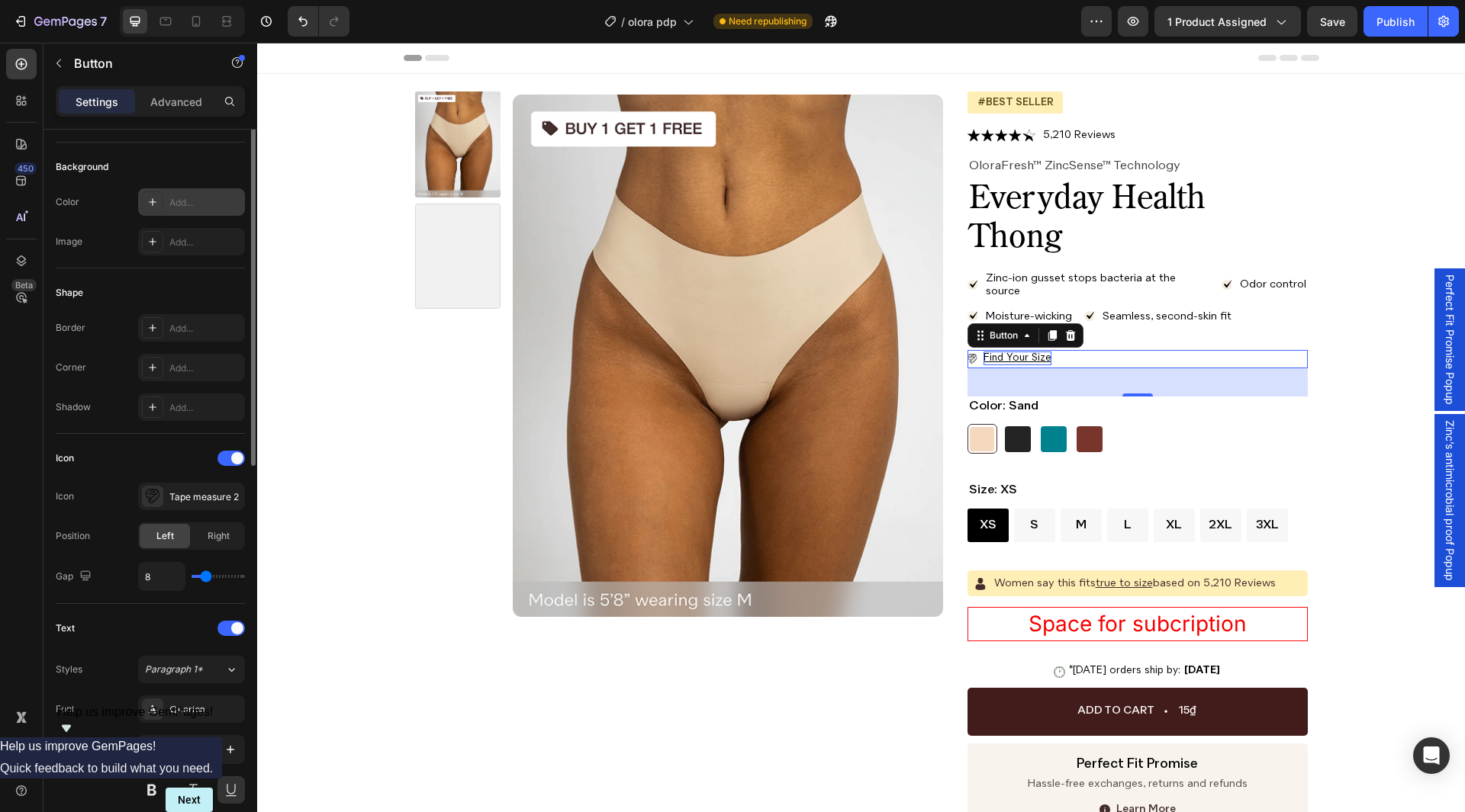
scroll to position [80, 0]
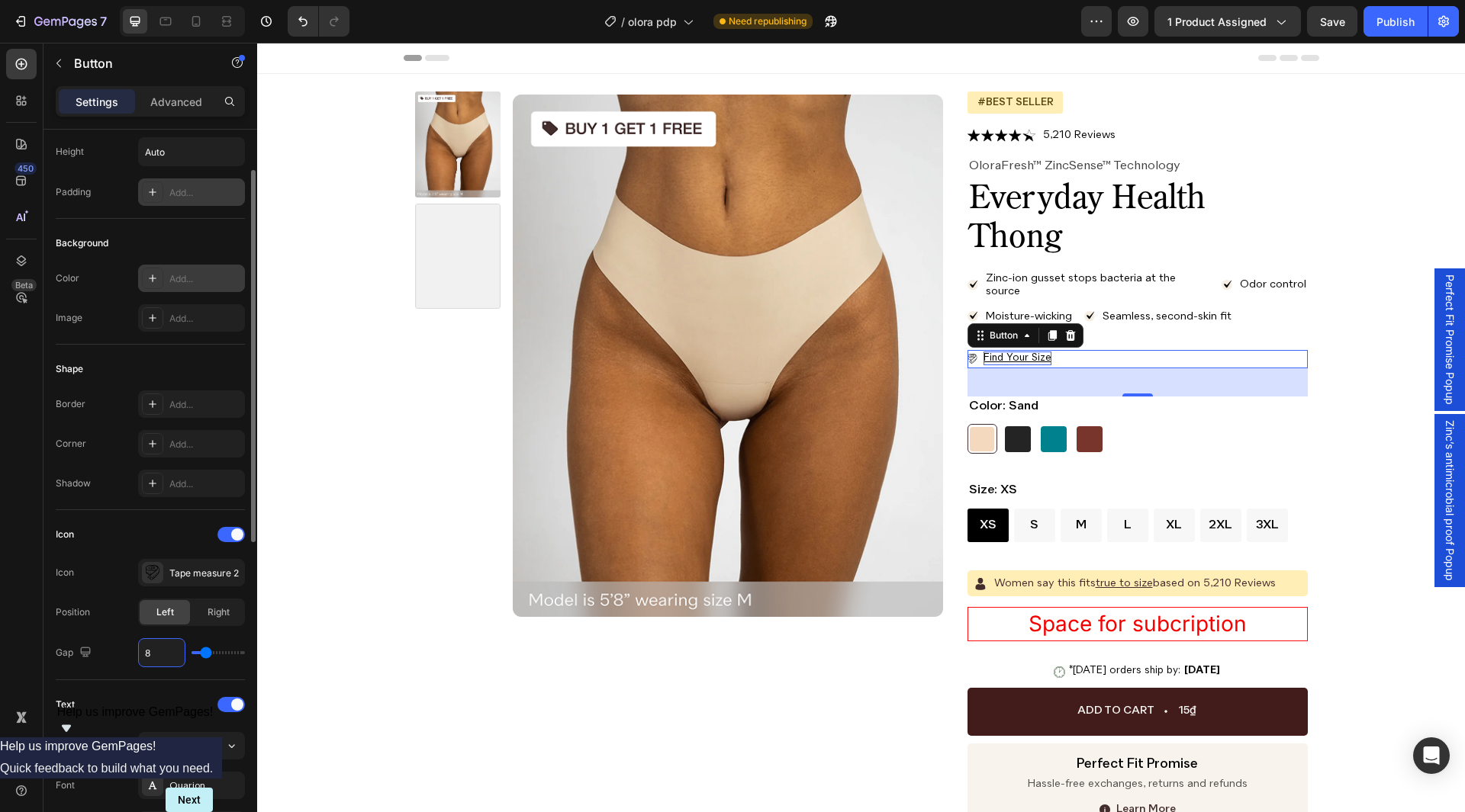
type input "7"
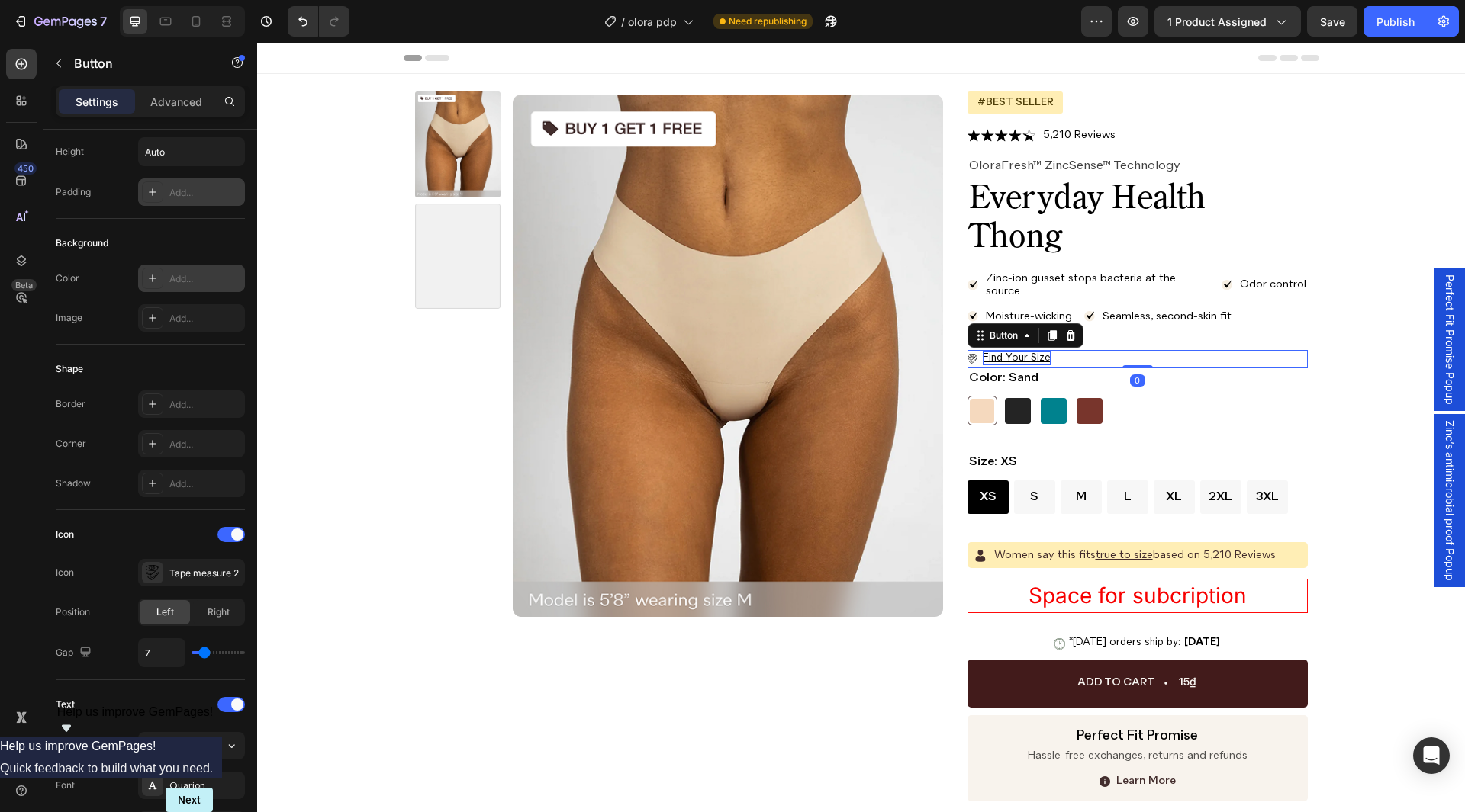
drag, startPoint x: 1140, startPoint y: 396, endPoint x: 1140, endPoint y: 354, distance: 42.0
click at [1140, 354] on div "find your size Button 0" at bounding box center [1138, 359] width 341 height 18
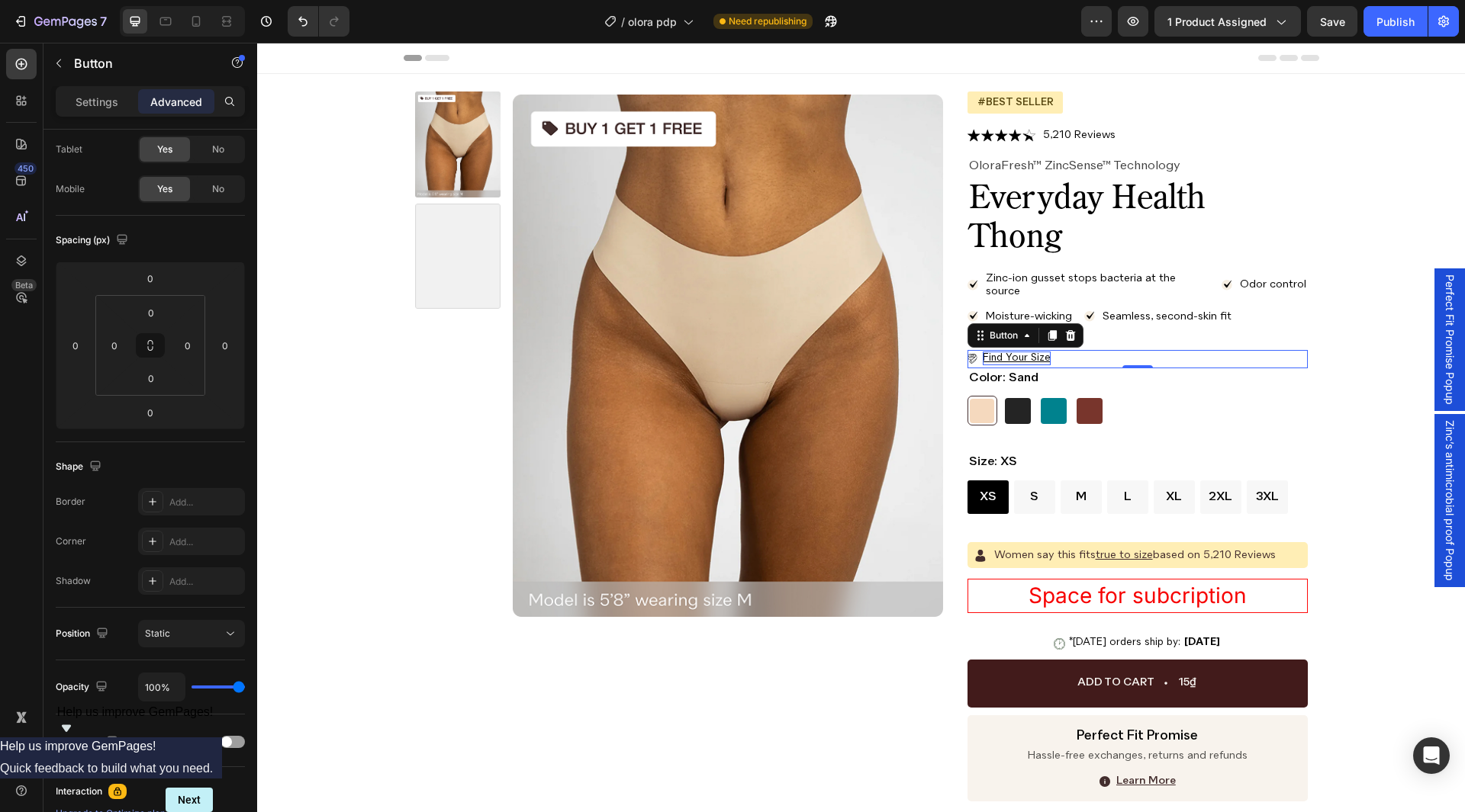
click at [1142, 354] on div "find your size Button 0" at bounding box center [1138, 359] width 341 height 18
click at [101, 98] on p "Settings" at bounding box center [97, 102] width 43 height 16
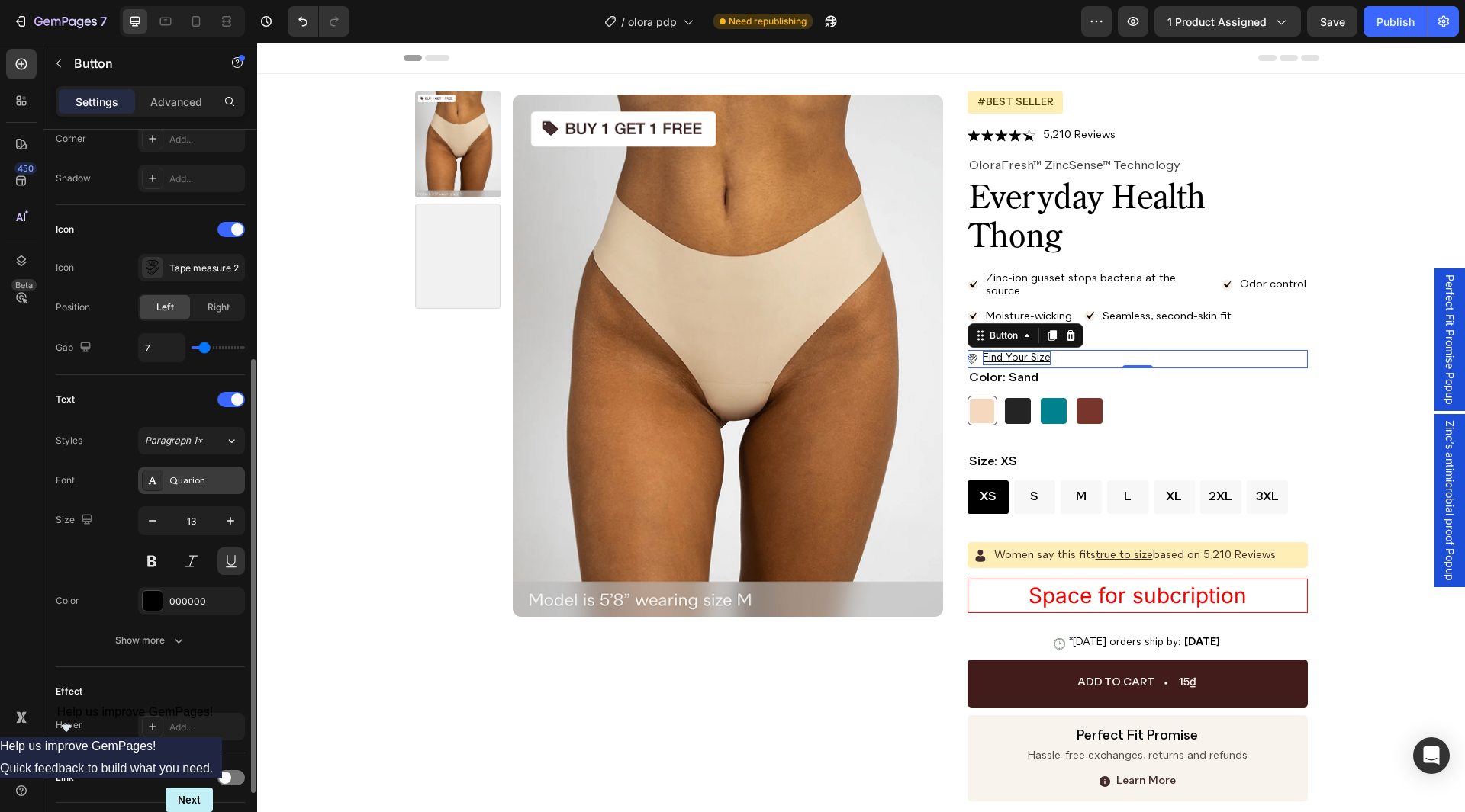
scroll to position [488, 0]
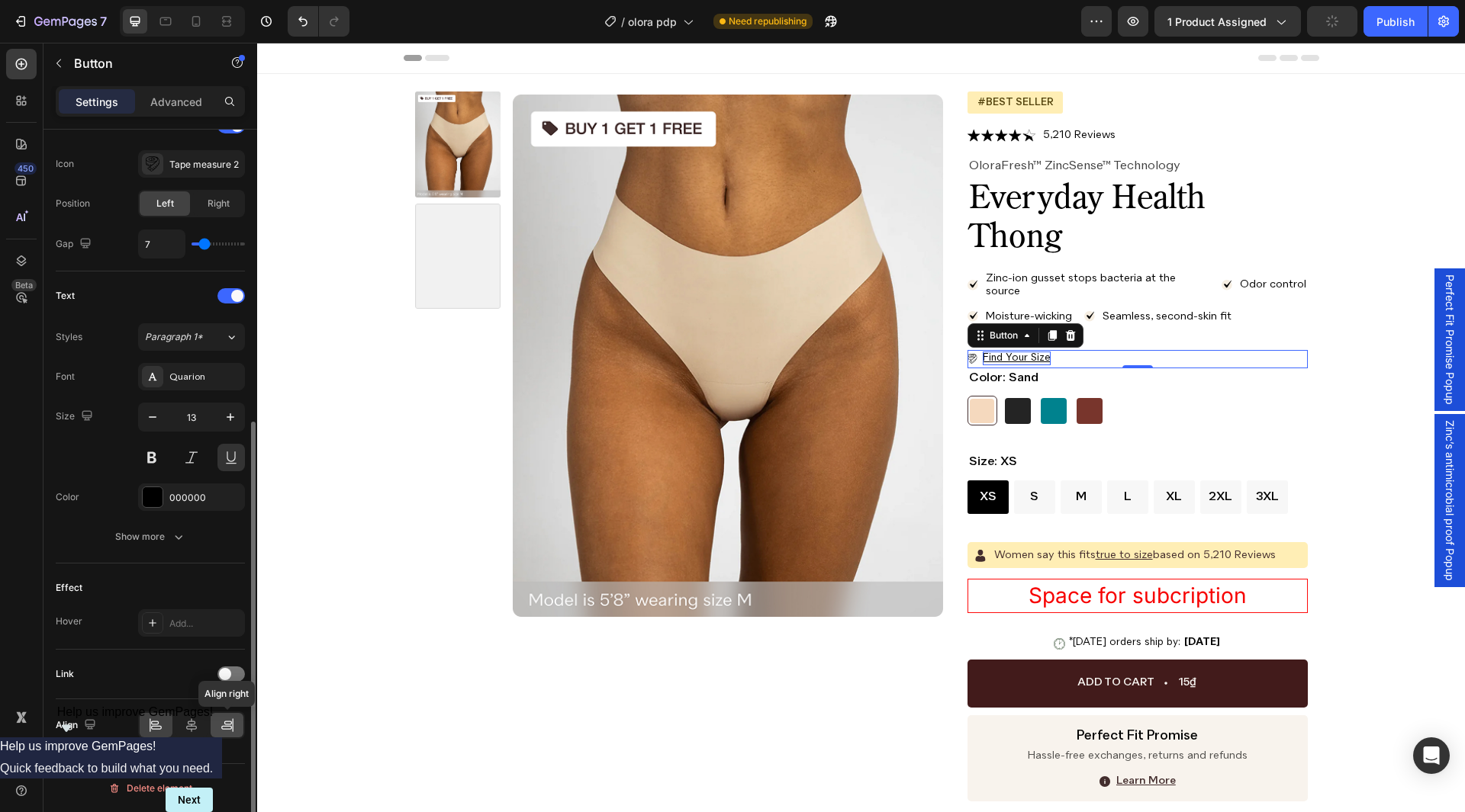
click at [221, 725] on icon at bounding box center [227, 725] width 15 height 15
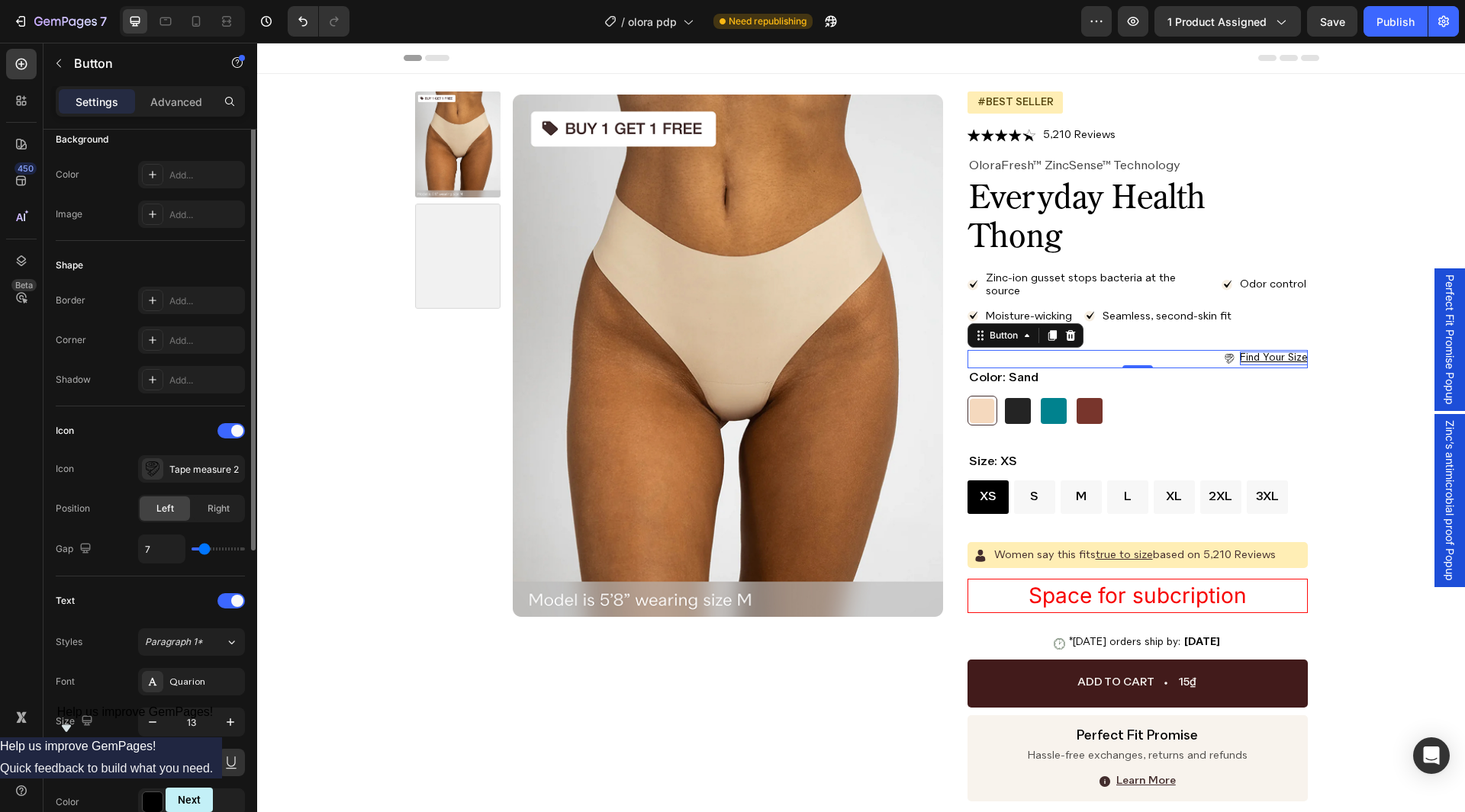
scroll to position [0, 0]
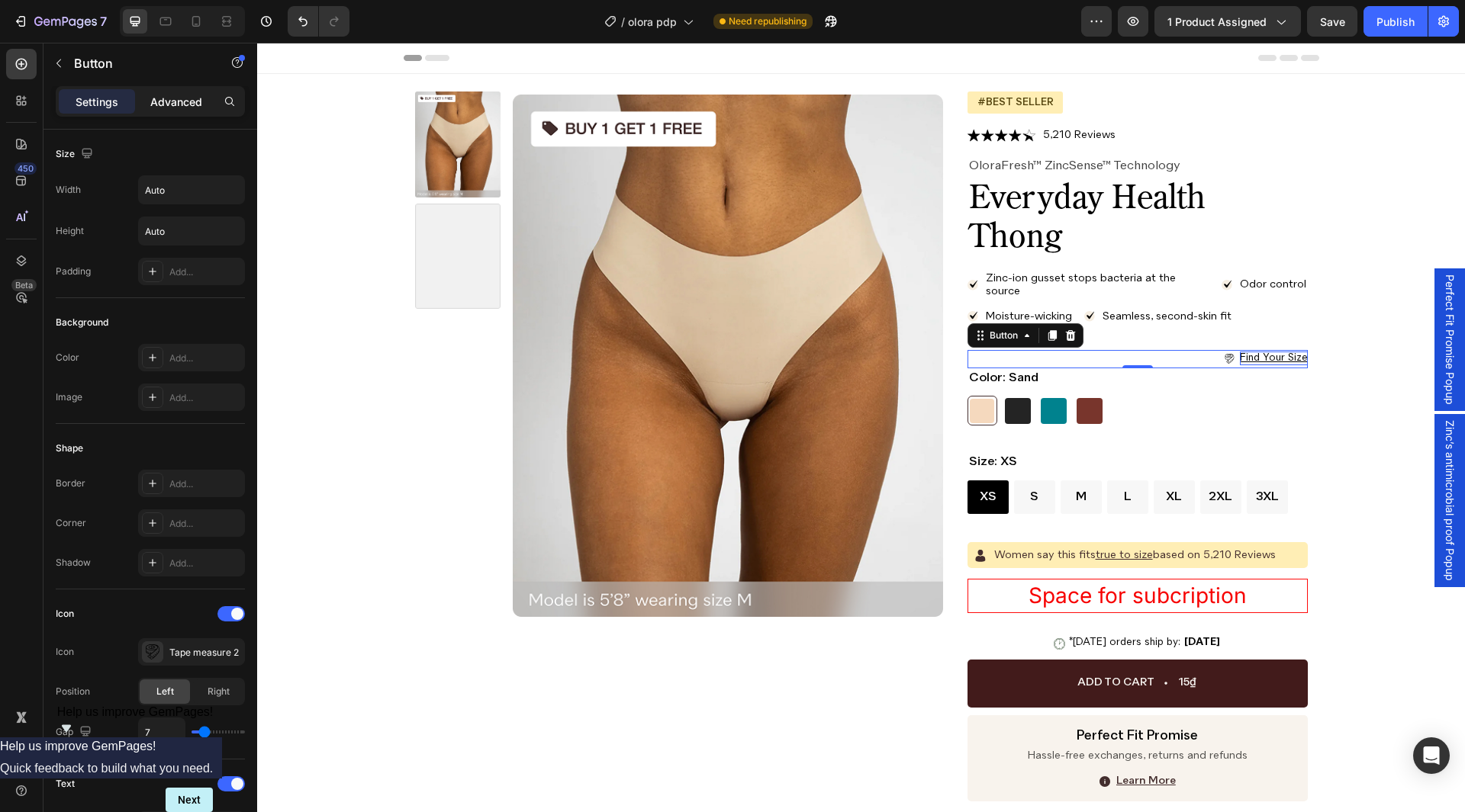
click at [188, 94] on p "Advanced" at bounding box center [177, 102] width 52 height 16
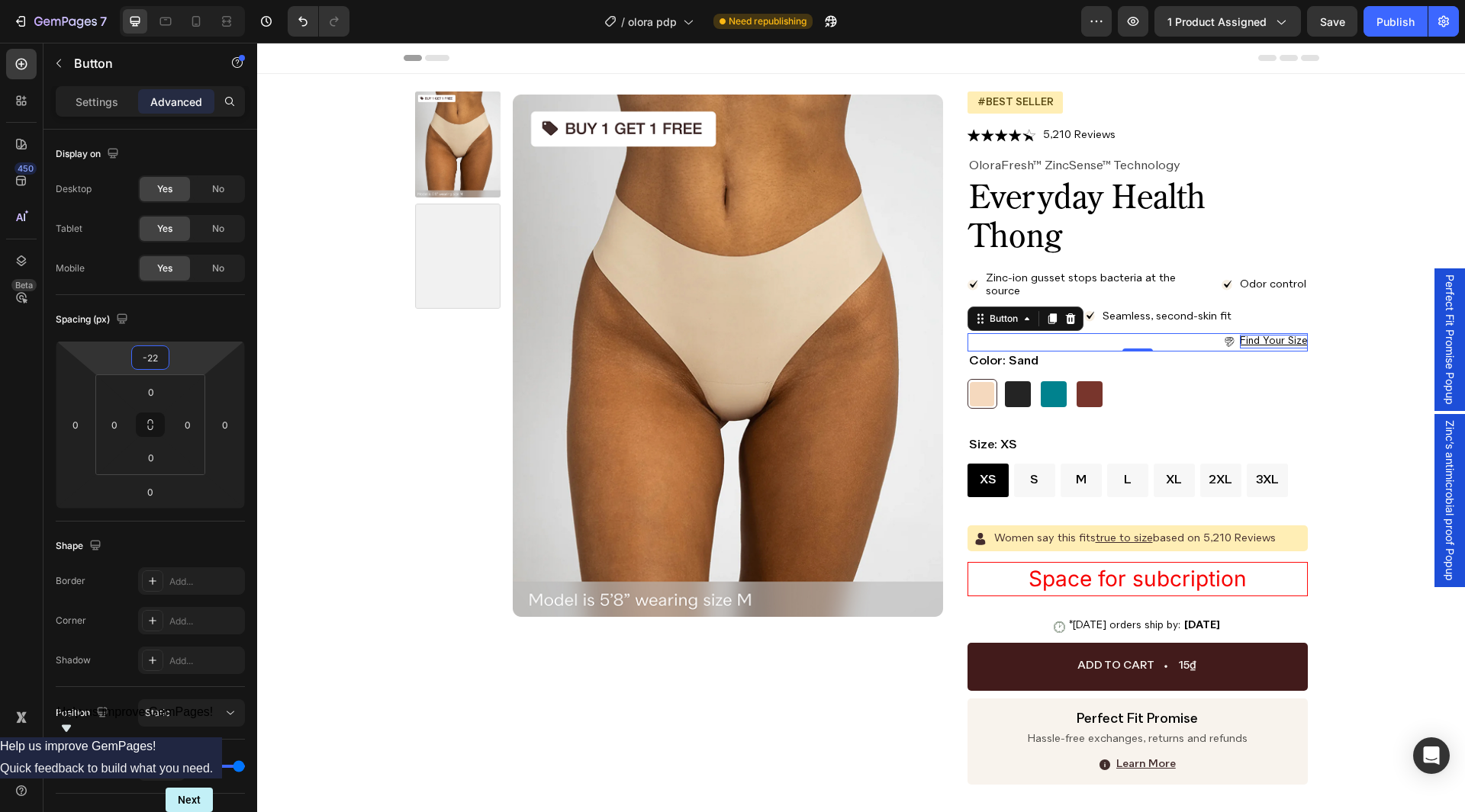
type input "-16"
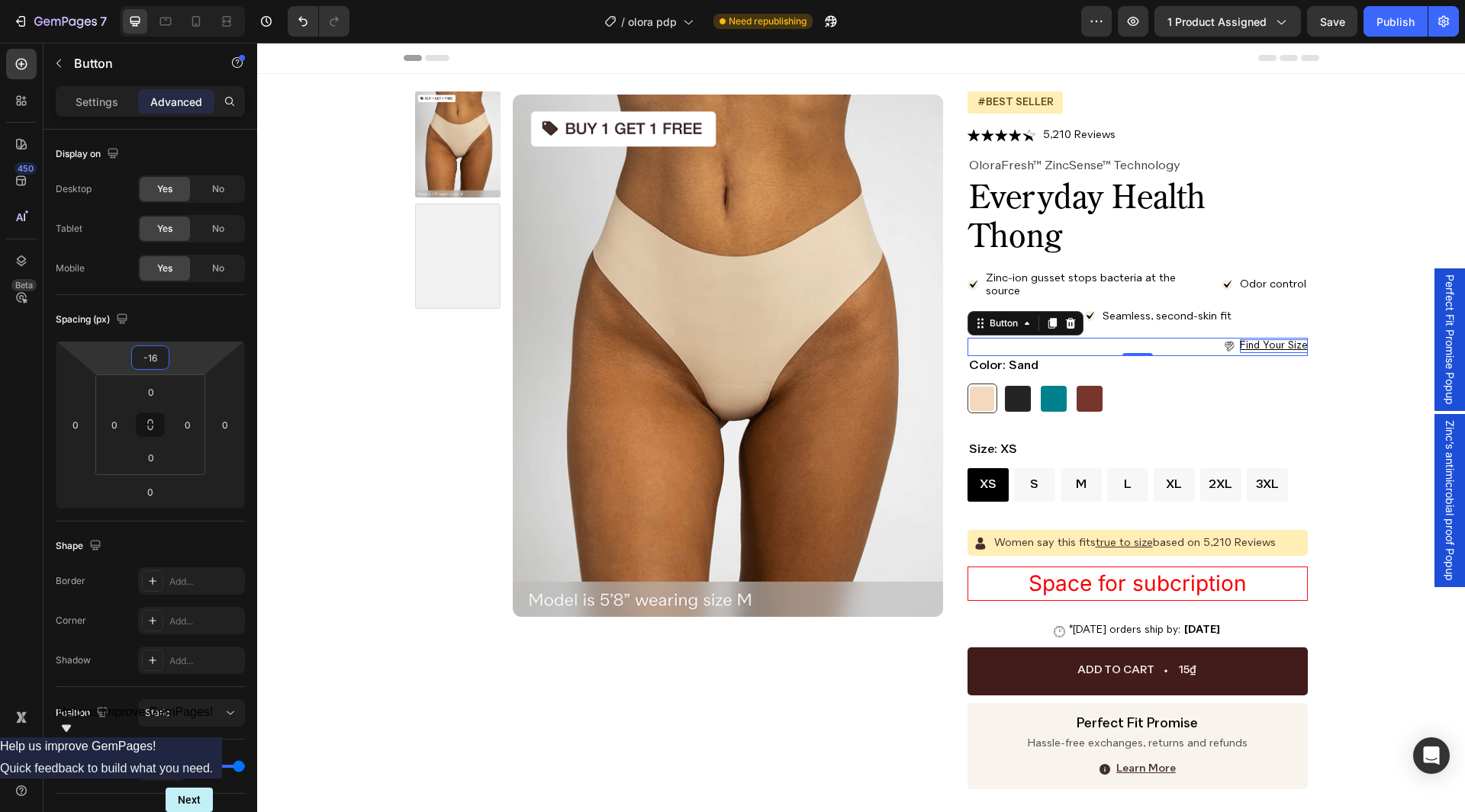
click at [182, 0] on html "7 Version history / olora pdp Need republishing Preview 1 product assigned Save…" at bounding box center [732, 0] width 1465 height 0
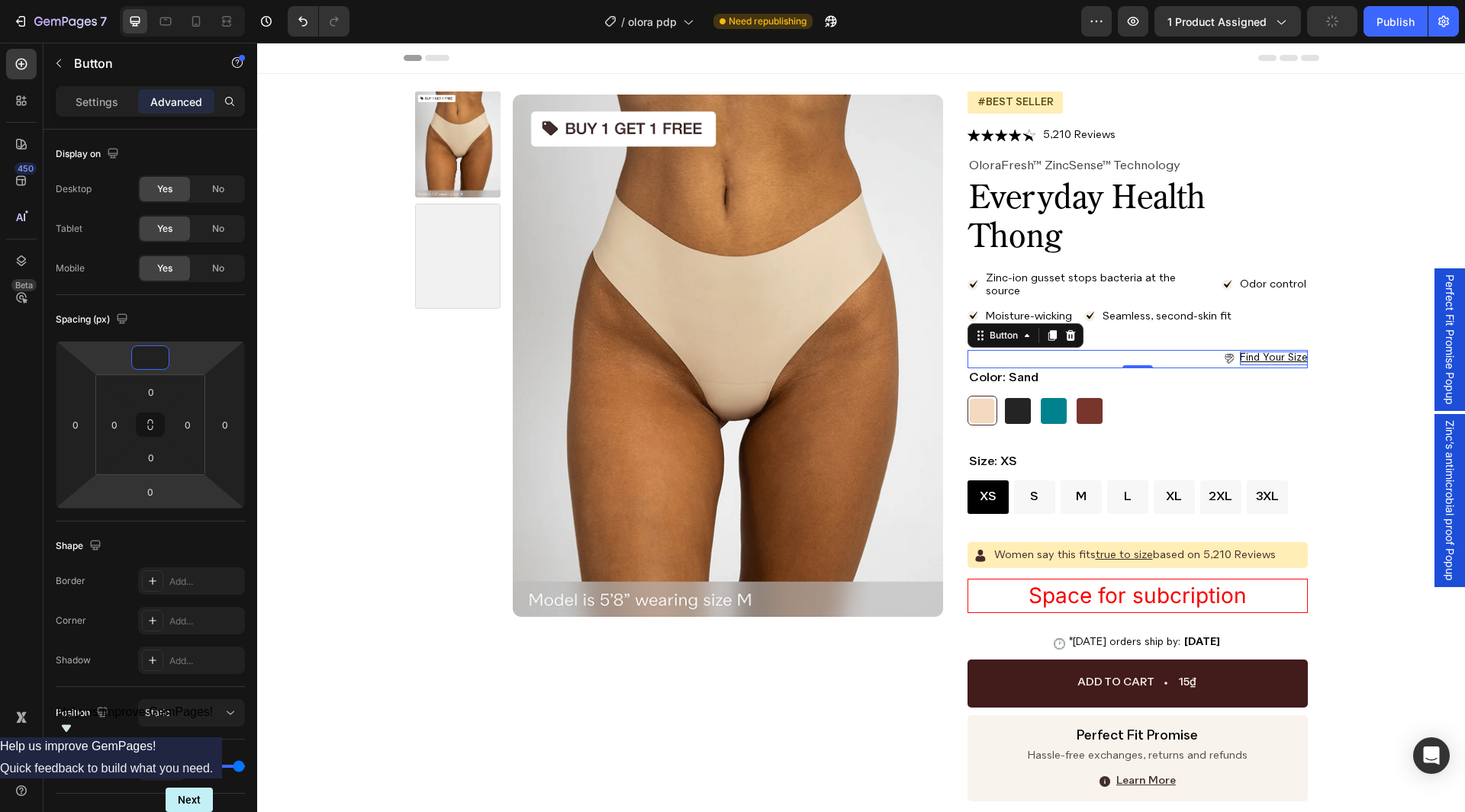
type input "0"
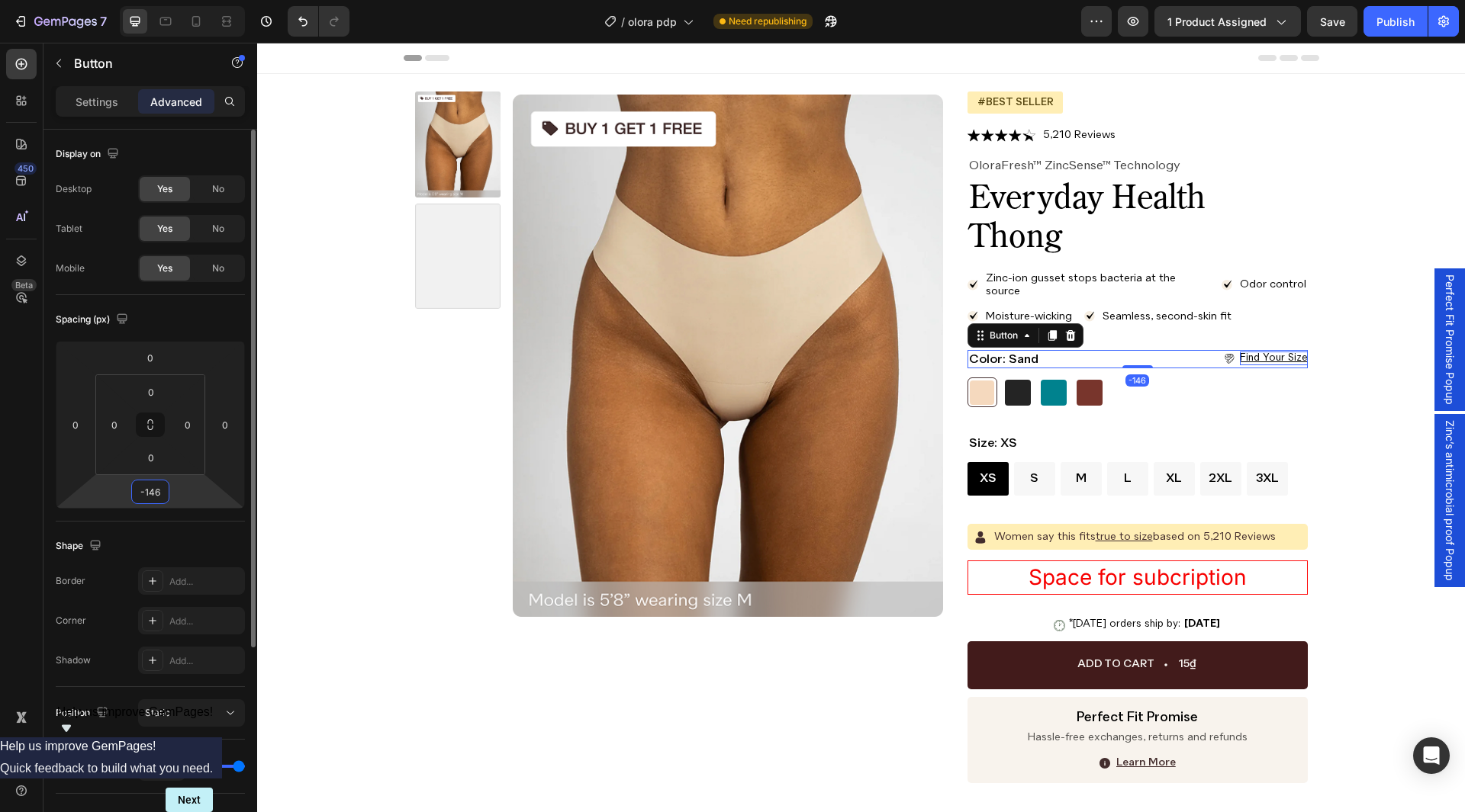
drag, startPoint x: 192, startPoint y: 493, endPoint x: 183, endPoint y: 531, distance: 39.1
click at [185, 0] on html "7 Version history / olora pdp Need republishing Preview 1 product assigned Save…" at bounding box center [732, 0] width 1465 height 0
type input "-148"
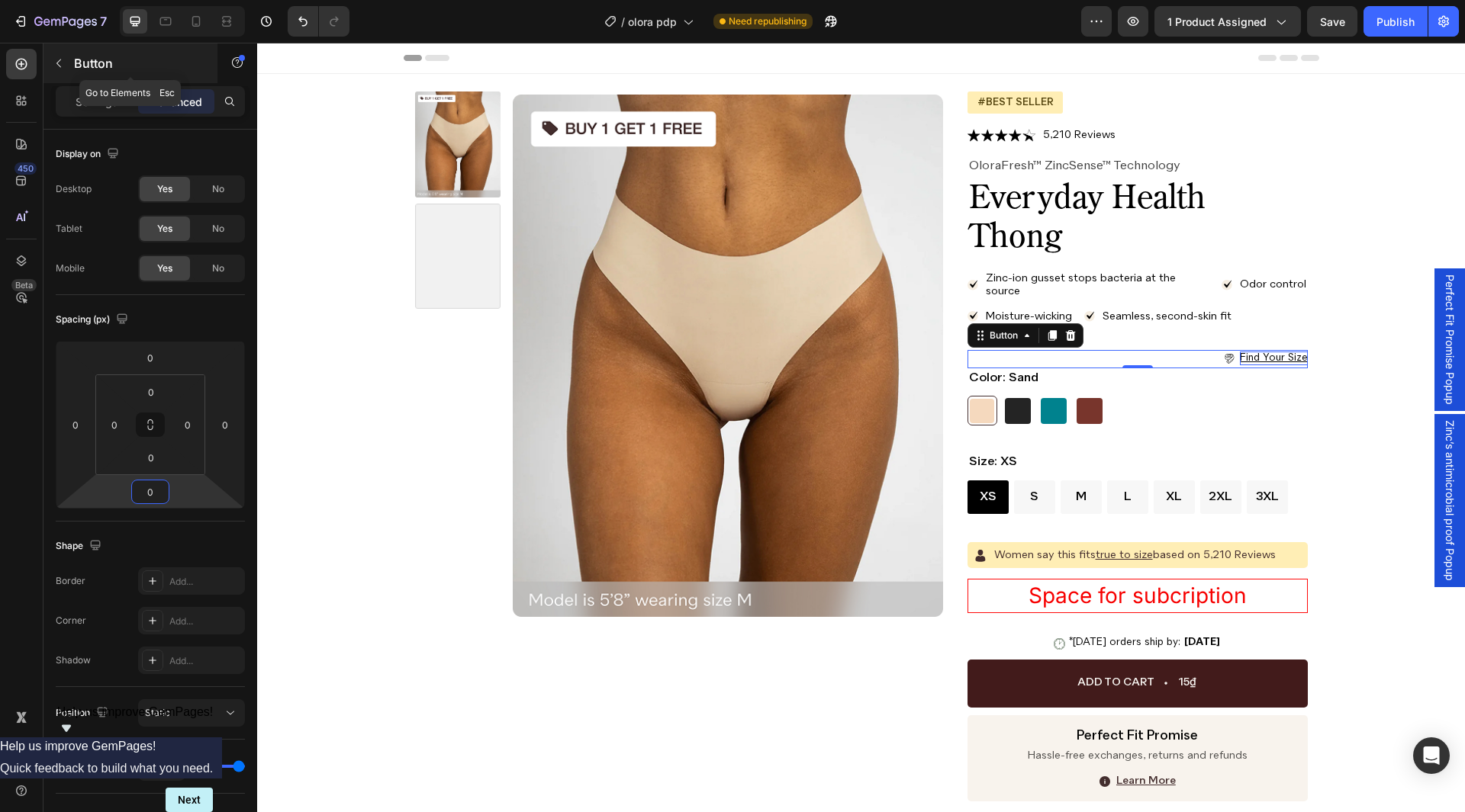
click at [129, 80] on div "Button" at bounding box center [131, 64] width 174 height 39
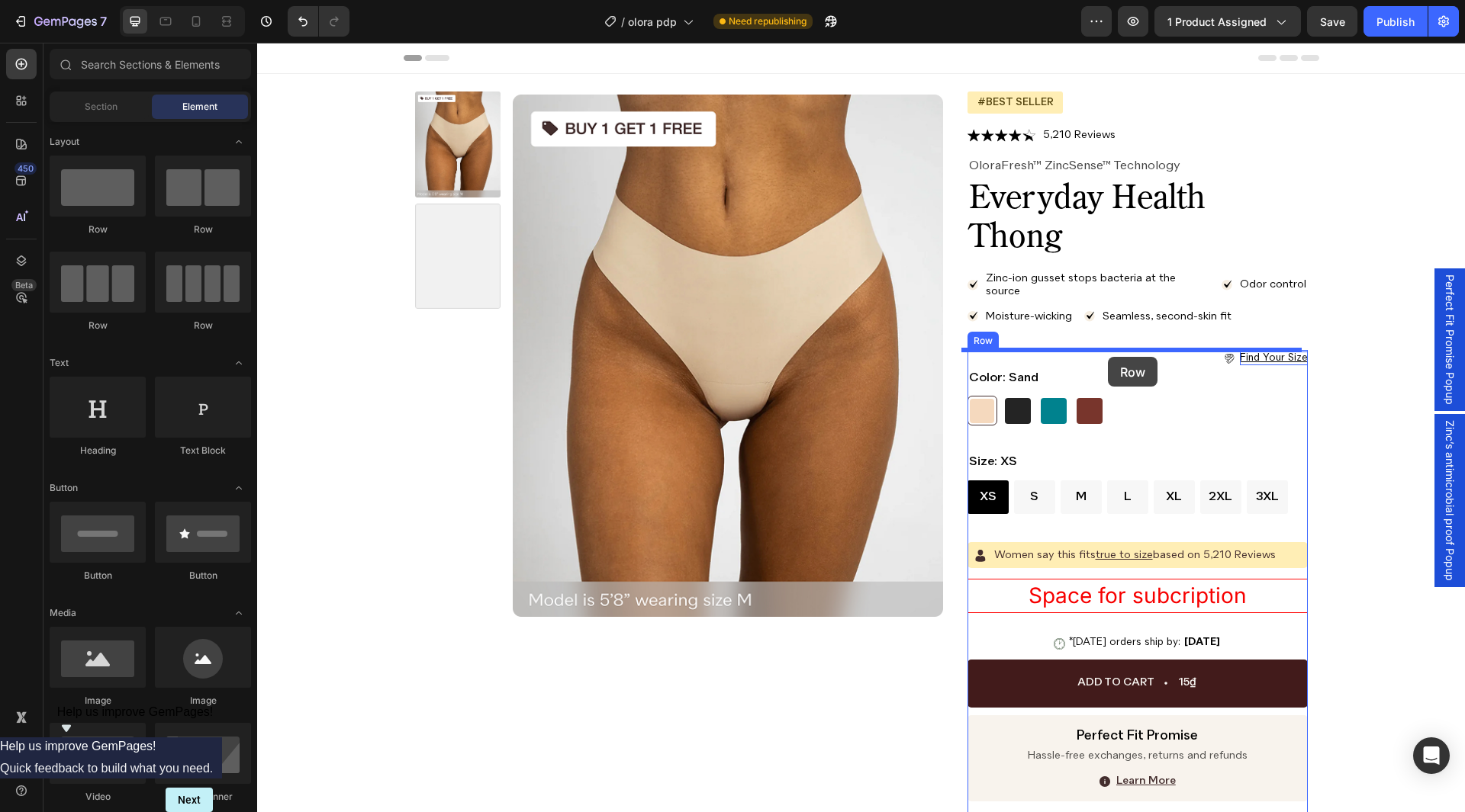
drag, startPoint x: 371, startPoint y: 223, endPoint x: 1108, endPoint y: 357, distance: 749.1
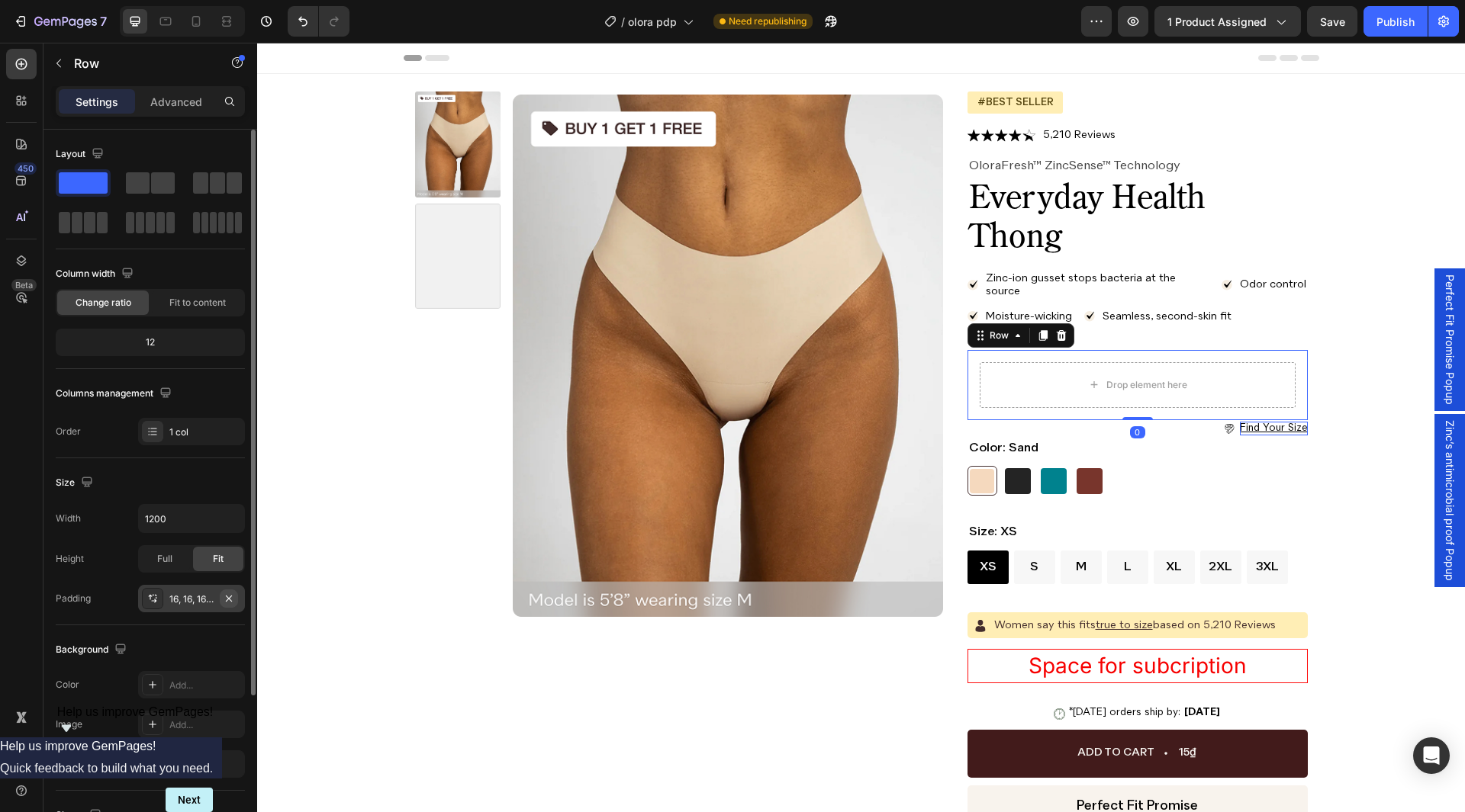
click at [226, 592] on icon "button" at bounding box center [230, 599] width 13 height 13
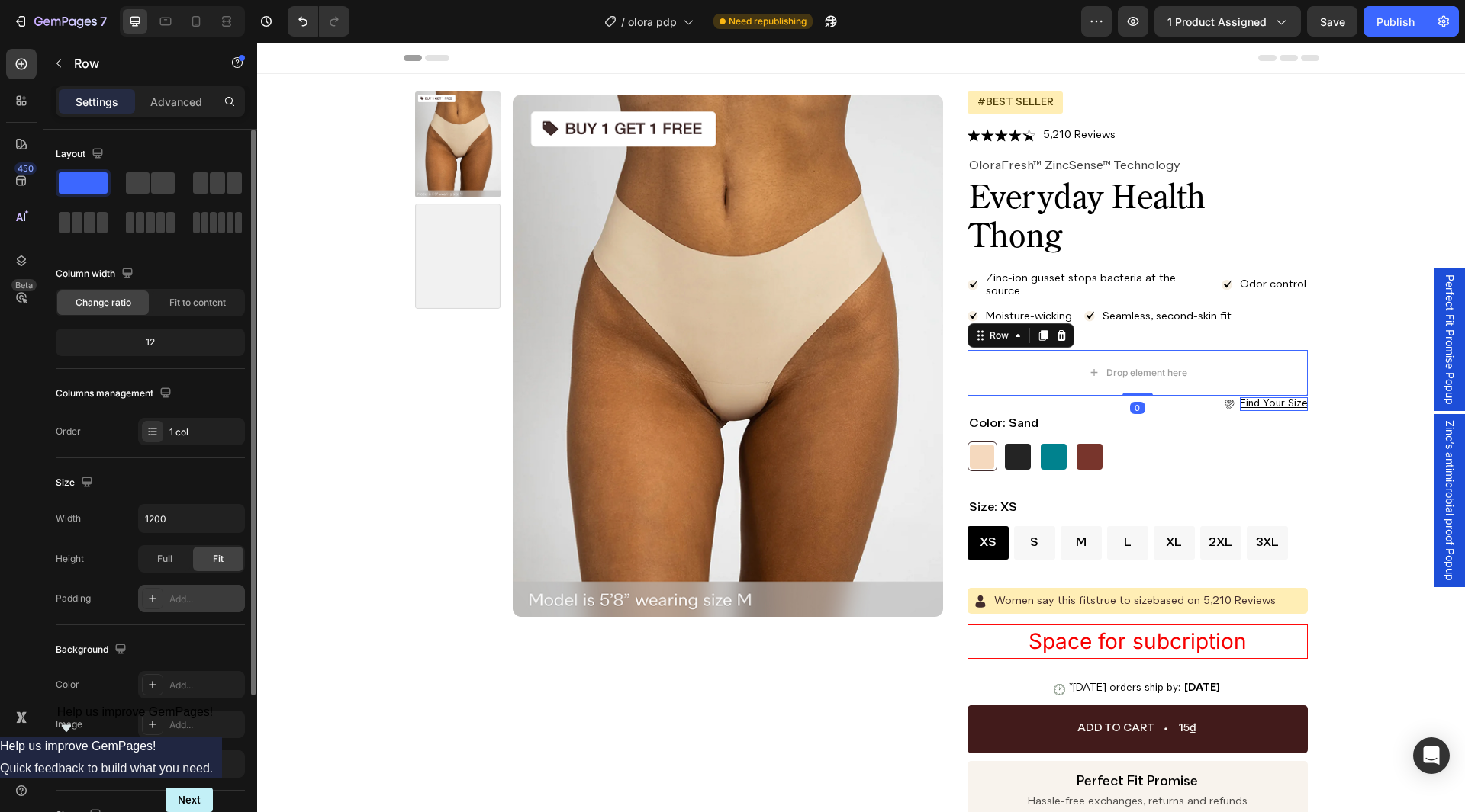
click at [1139, 407] on div "0" at bounding box center [1138, 409] width 15 height 13
click at [1075, 407] on div "find your size Button" at bounding box center [1138, 405] width 341 height 18
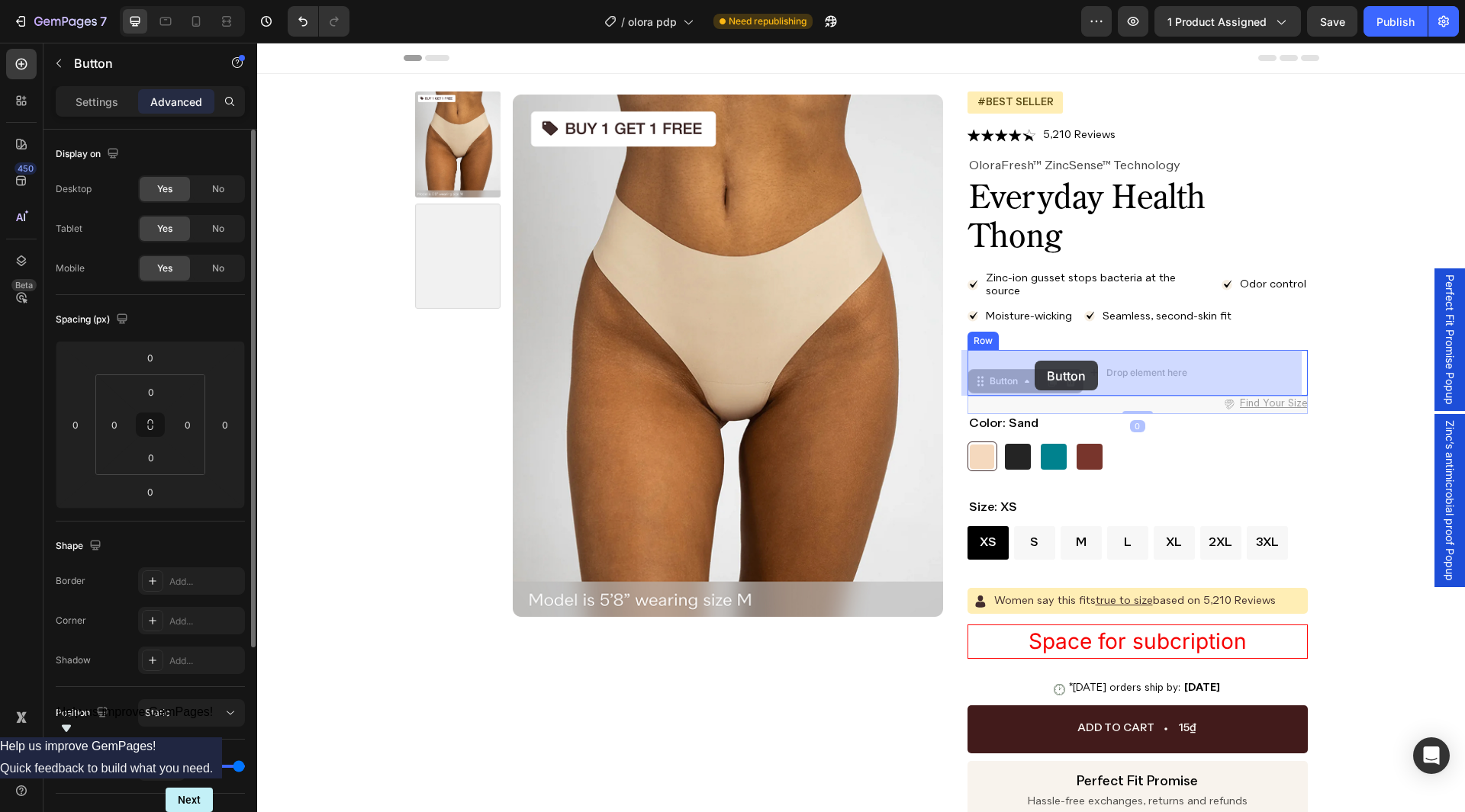
drag, startPoint x: 998, startPoint y: 382, endPoint x: 1029, endPoint y: 363, distance: 36.4
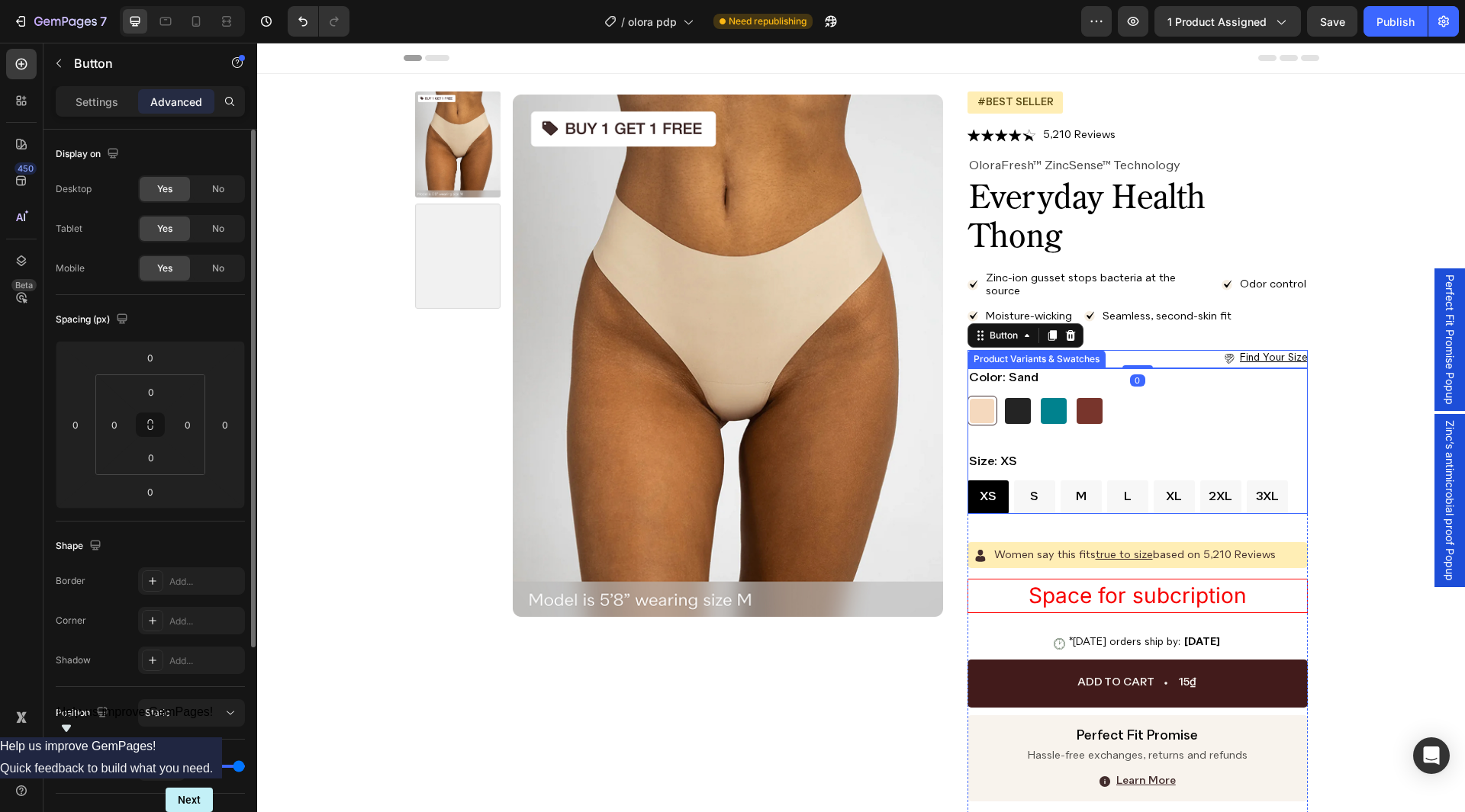
click at [1131, 392] on div "Color: Sand Sand Sand Black Black Moss Moss Coffee Coffee" at bounding box center [1138, 397] width 341 height 58
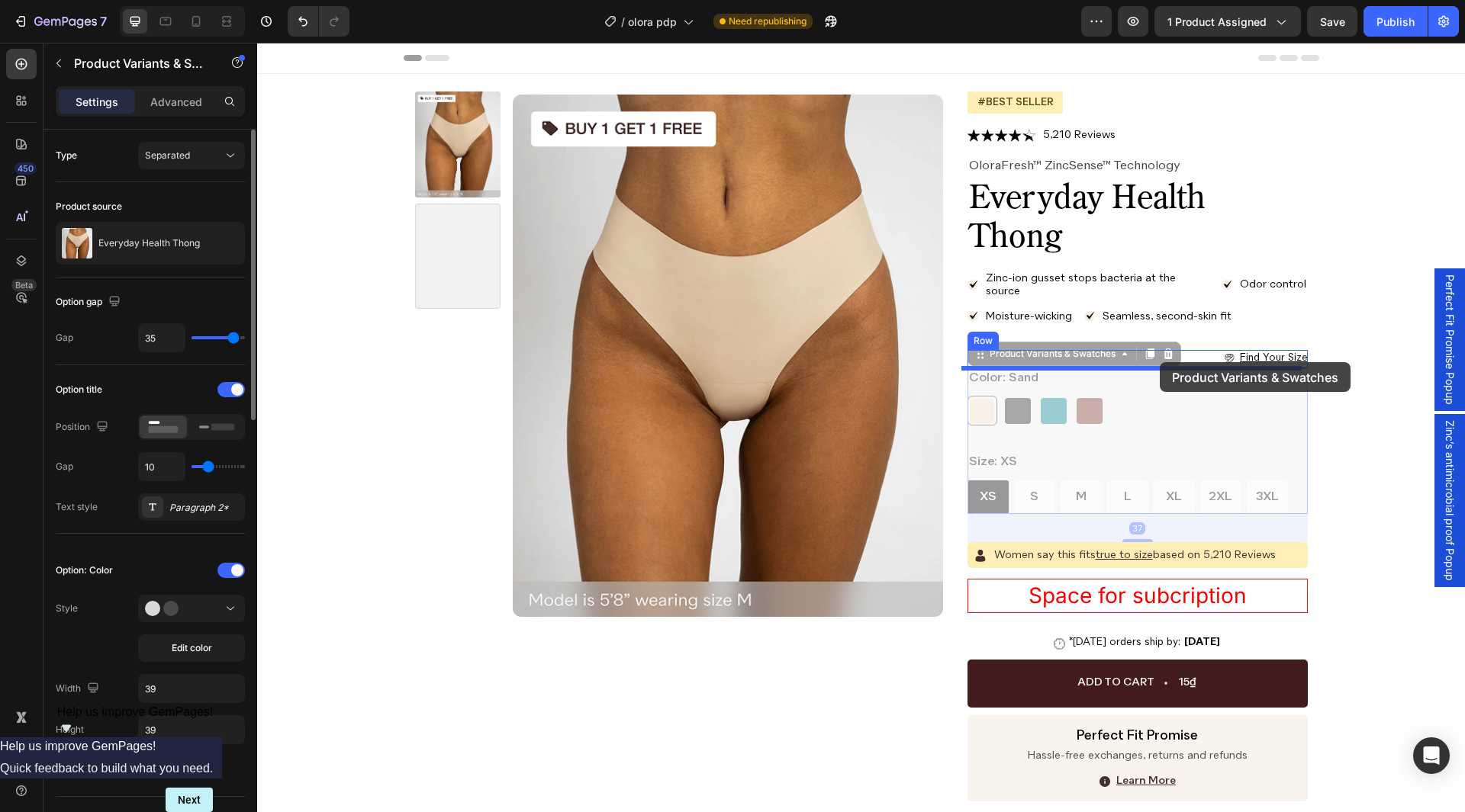
drag, startPoint x: 1031, startPoint y: 354, endPoint x: 1160, endPoint y: 362, distance: 129.2
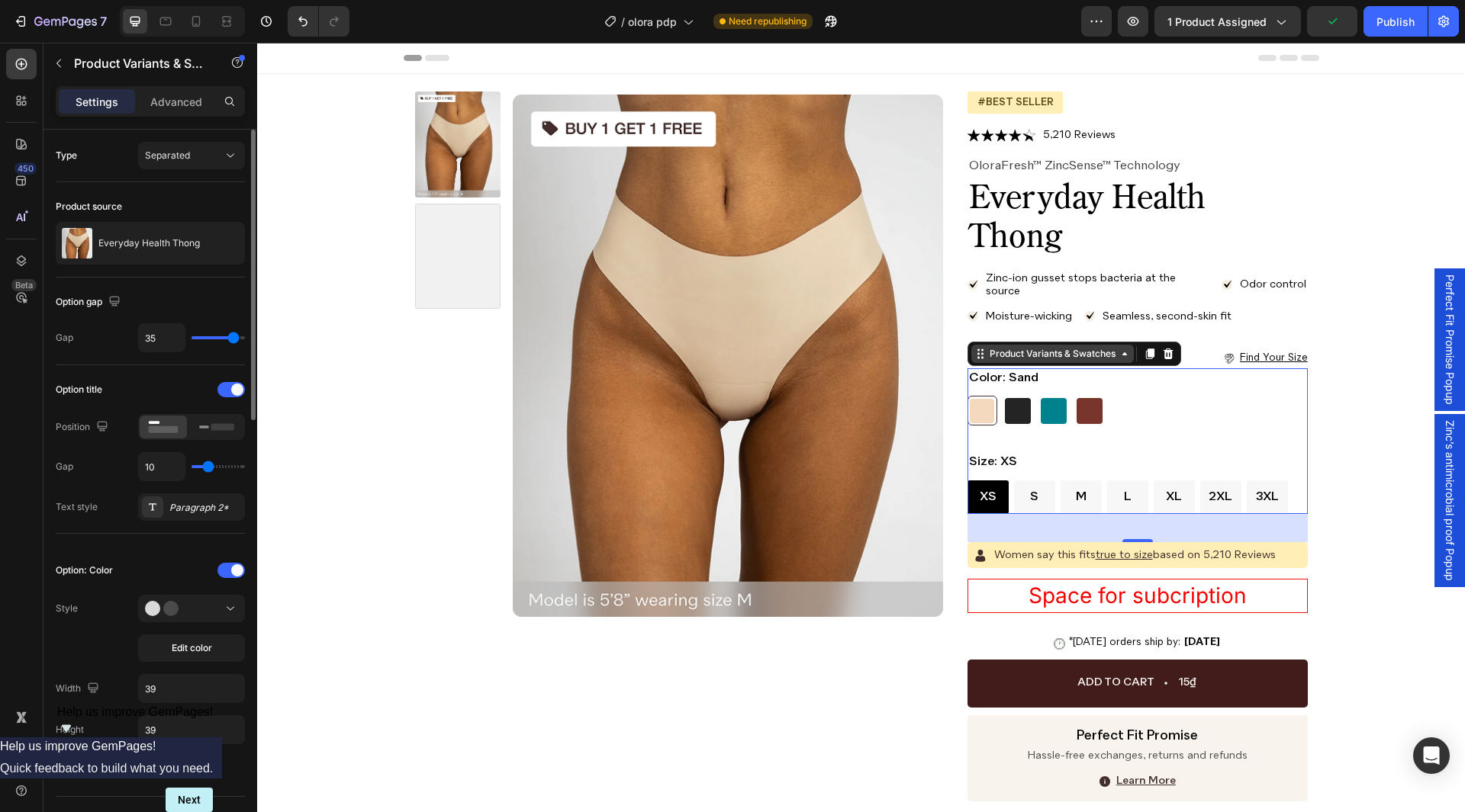
click at [1056, 358] on div "Product Variants & Swatches" at bounding box center [1053, 353] width 132 height 13
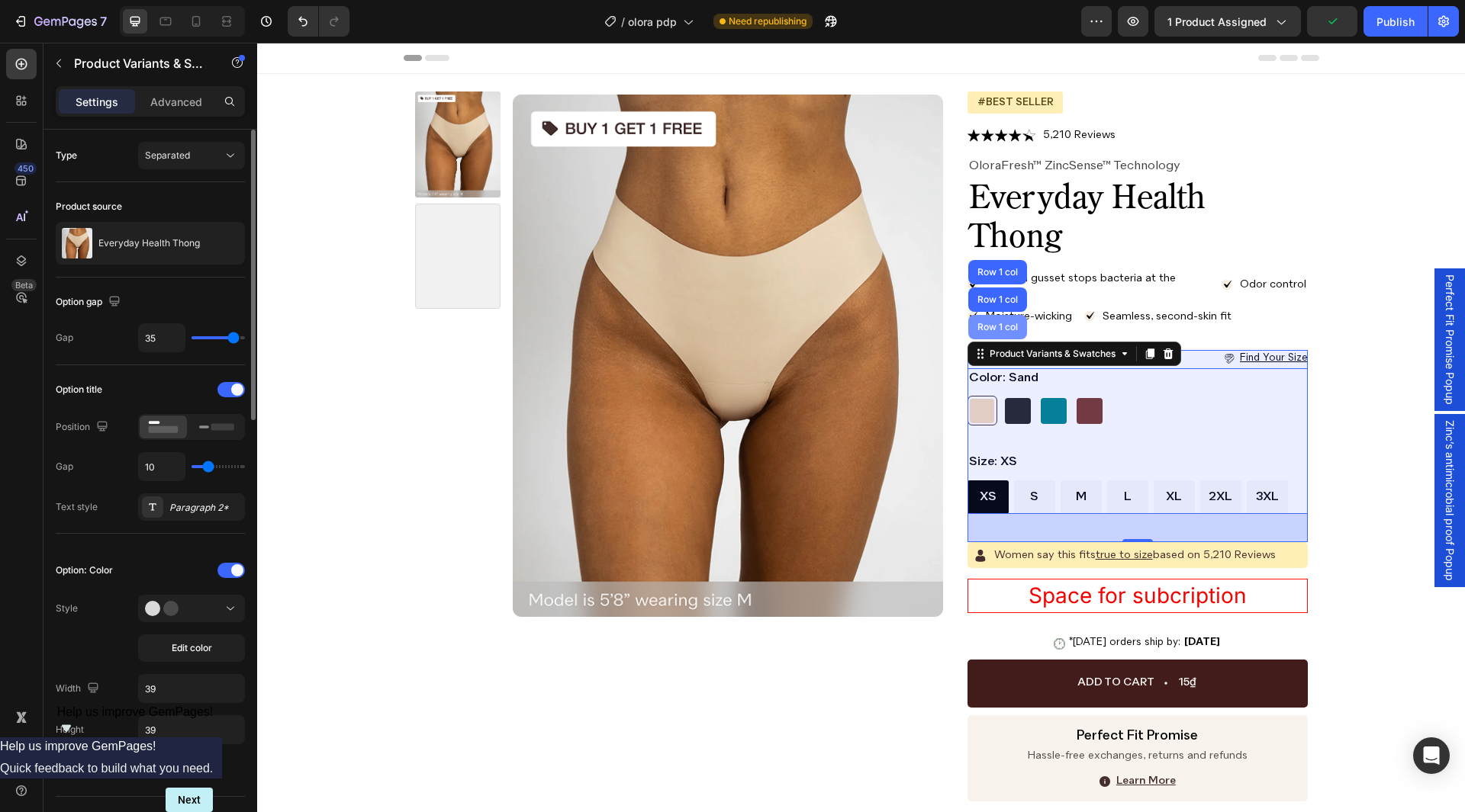
click at [993, 333] on div "Row 1 col" at bounding box center [998, 327] width 59 height 24
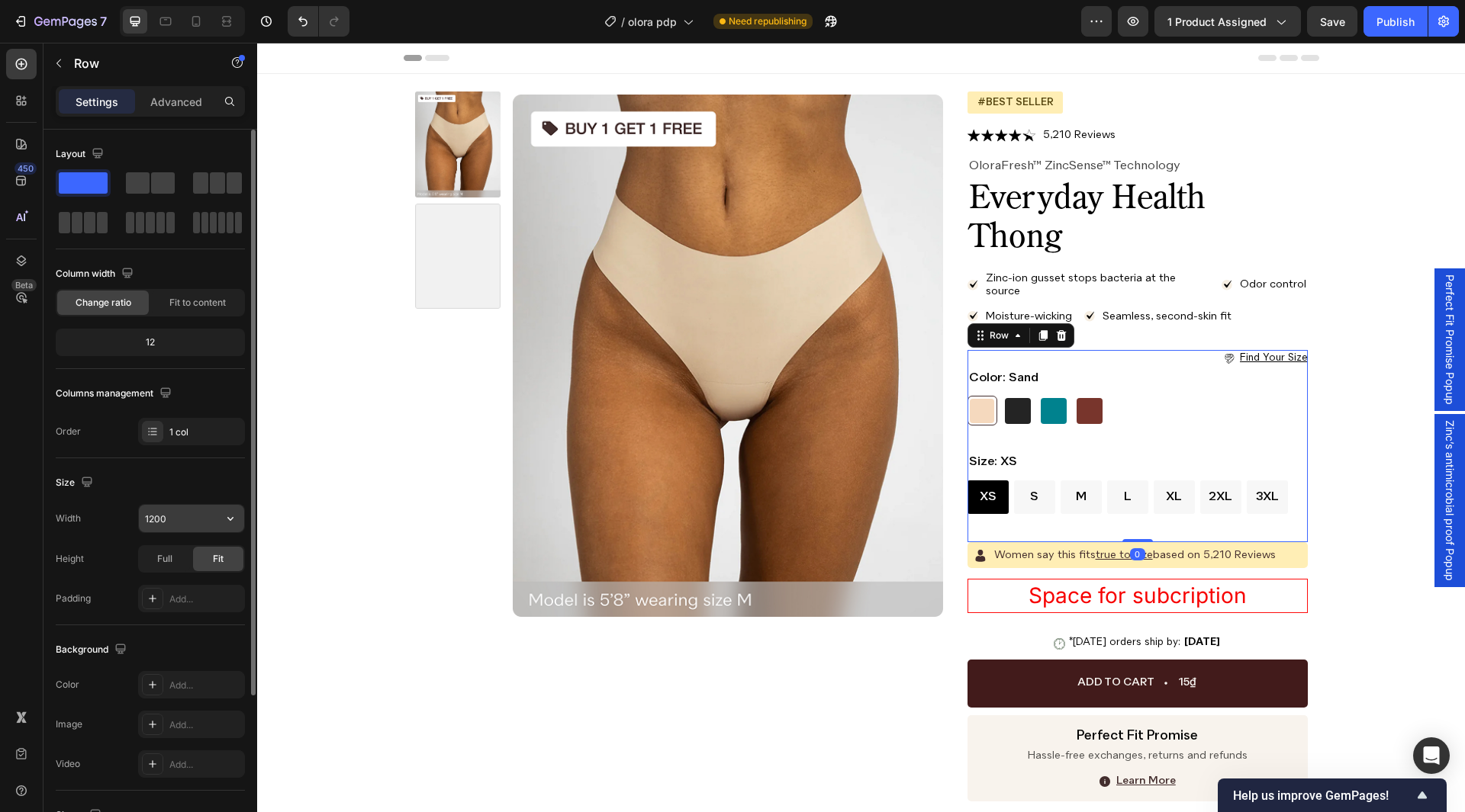
click at [230, 514] on icon "button" at bounding box center [230, 518] width 15 height 15
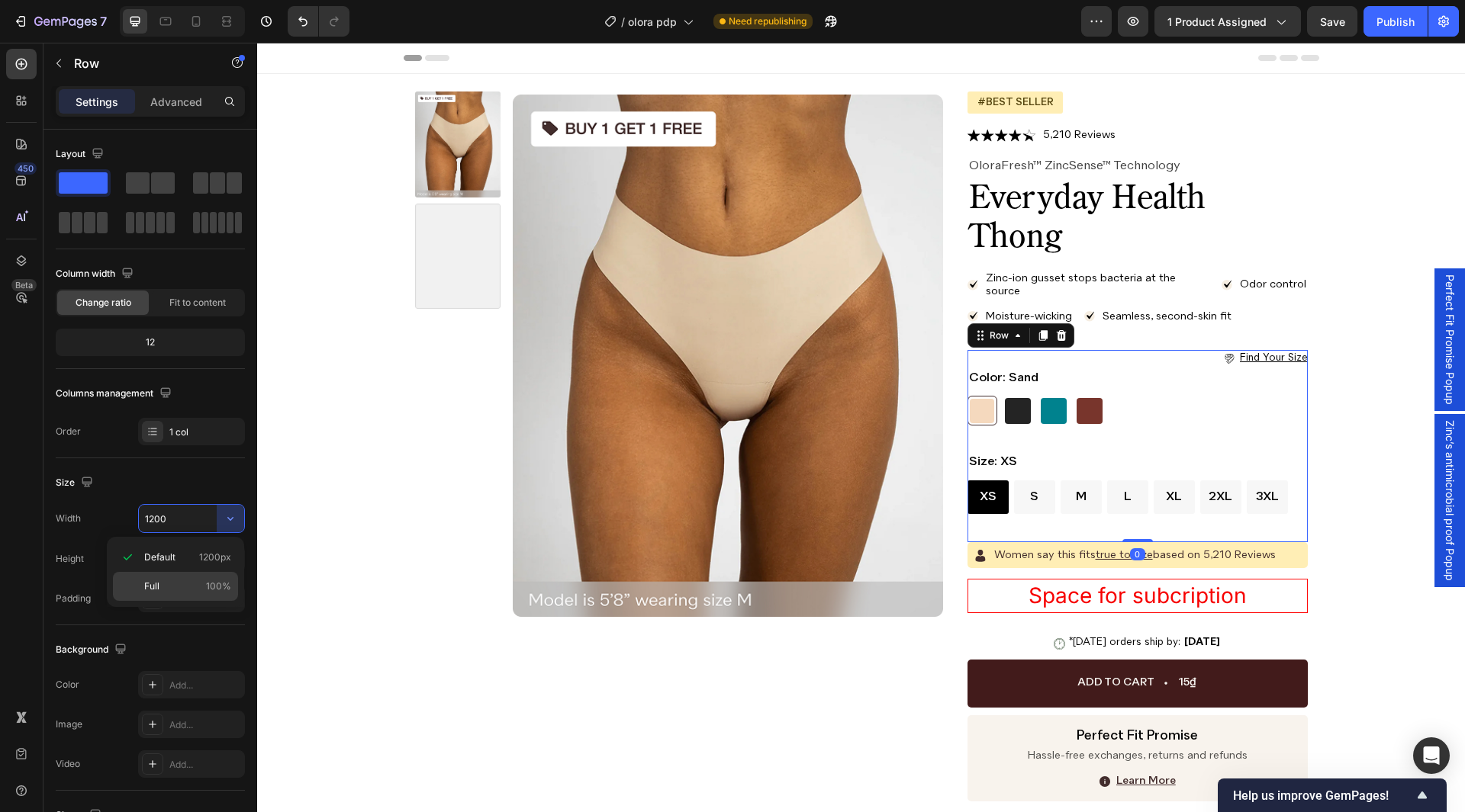
click at [196, 590] on p "Full 100%" at bounding box center [187, 586] width 87 height 13
type input "100%"
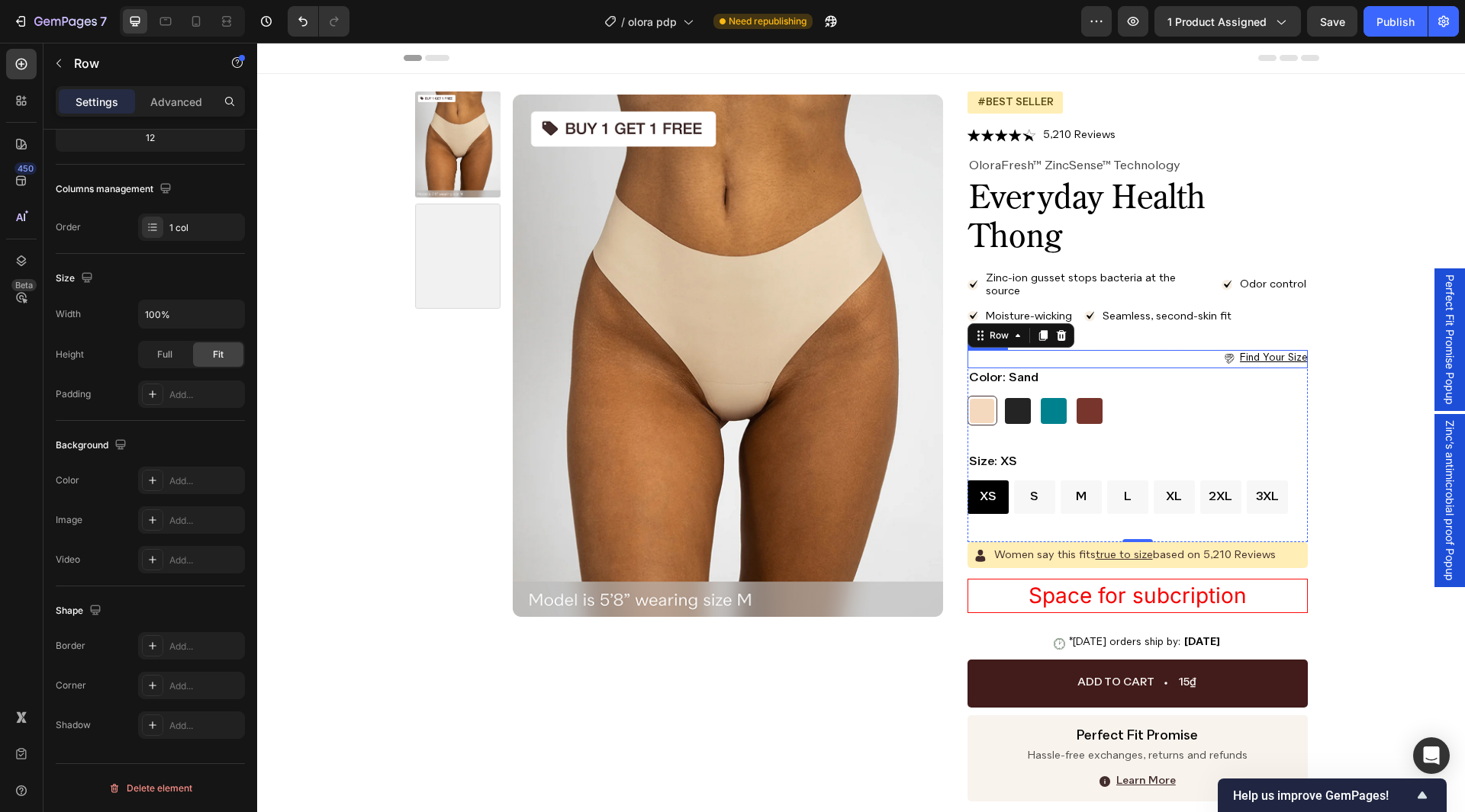
click at [1184, 358] on div "find your size Button" at bounding box center [1138, 359] width 341 height 18
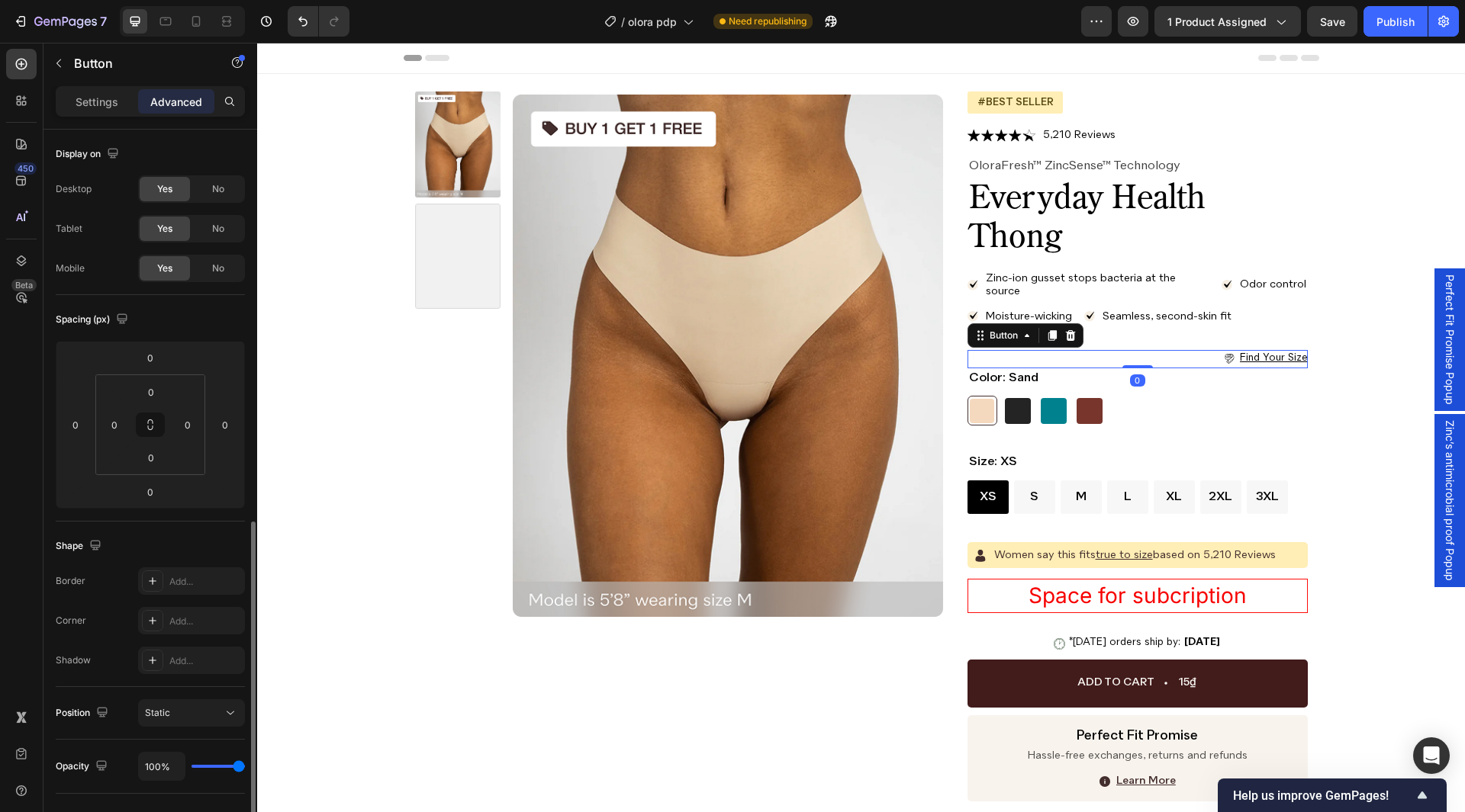
scroll to position [229, 0]
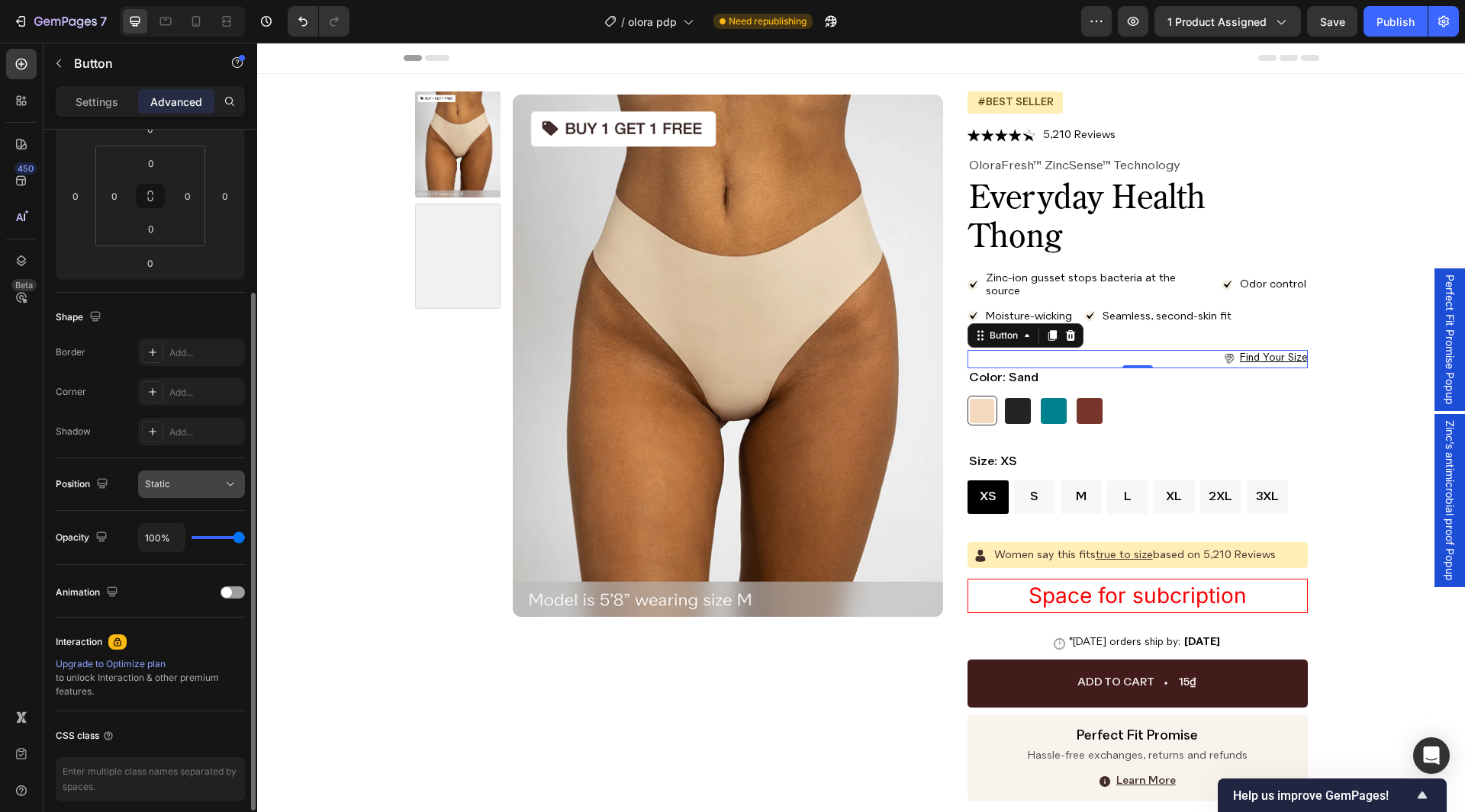
click at [188, 478] on div "Static" at bounding box center [184, 484] width 78 height 13
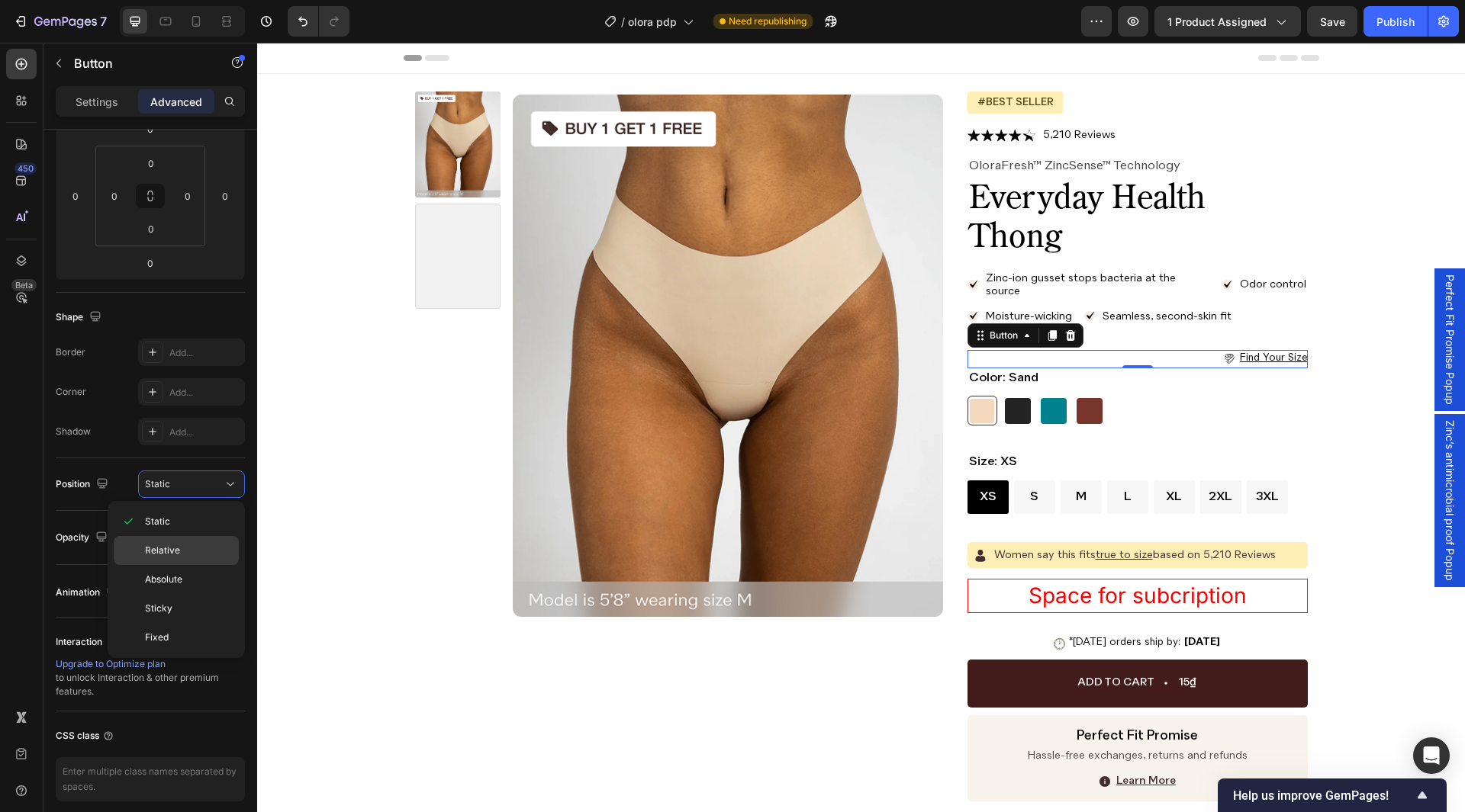
click at [188, 549] on p "Relative" at bounding box center [188, 550] width 87 height 13
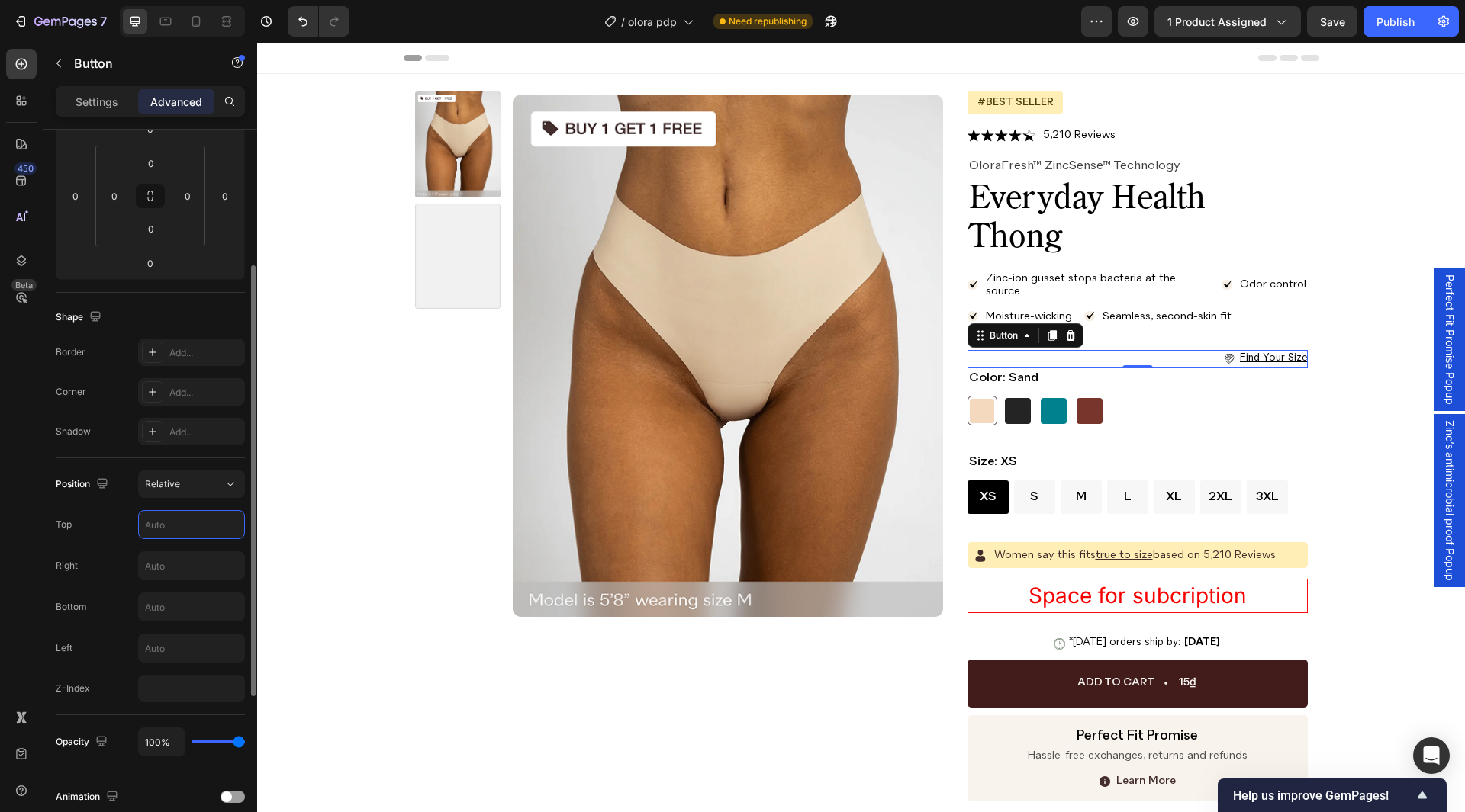
click at [166, 531] on input "text" at bounding box center [191, 524] width 105 height 28
type input "0"
click at [134, 530] on div "Top 0" at bounding box center [150, 524] width 189 height 29
click at [212, 500] on div "Position Relative Top 0 Right Bottom Left Z-Index" at bounding box center [150, 586] width 189 height 232
click at [213, 486] on div "Relative" at bounding box center [184, 484] width 78 height 13
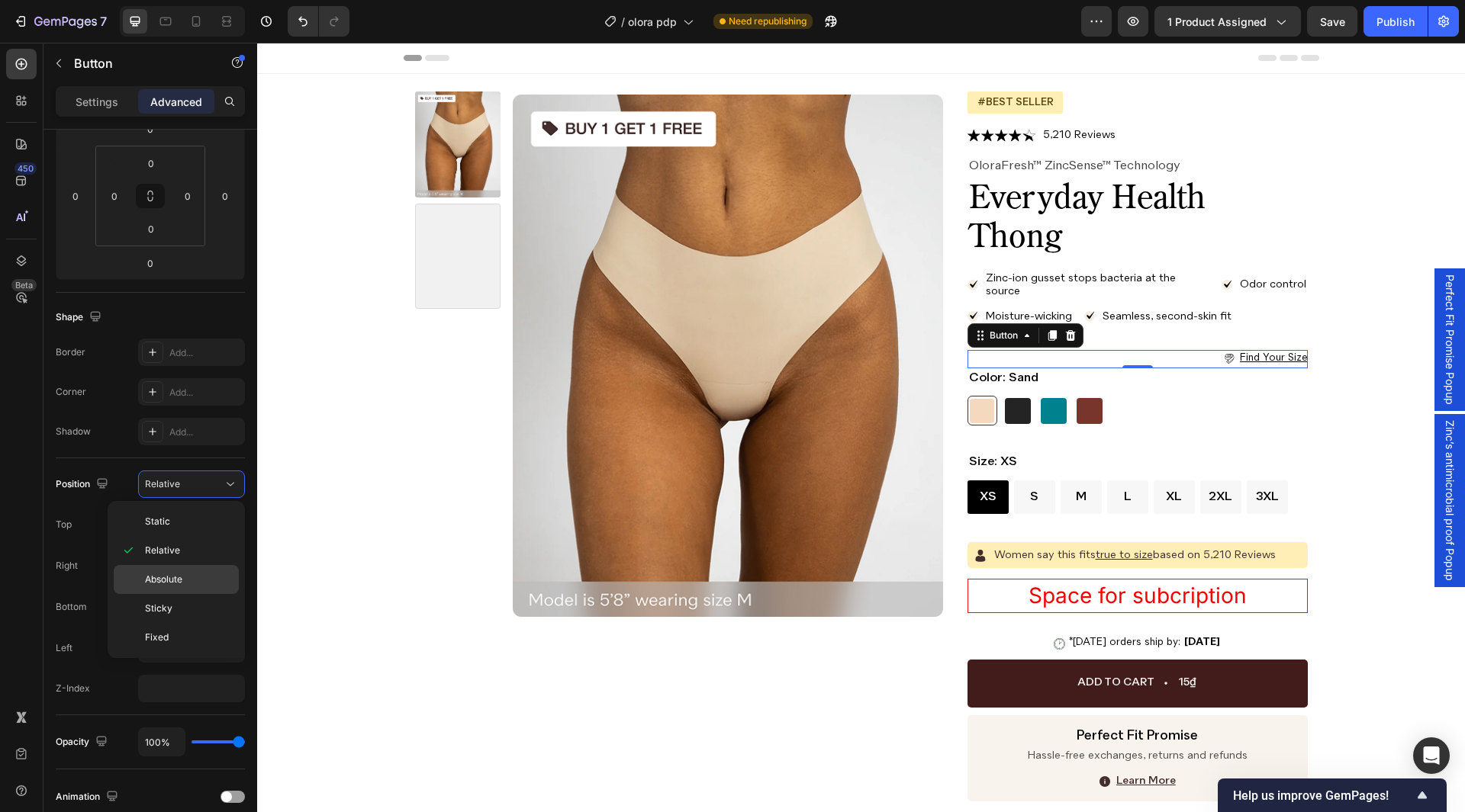
click at [196, 569] on div "Absolute" at bounding box center [177, 580] width 126 height 29
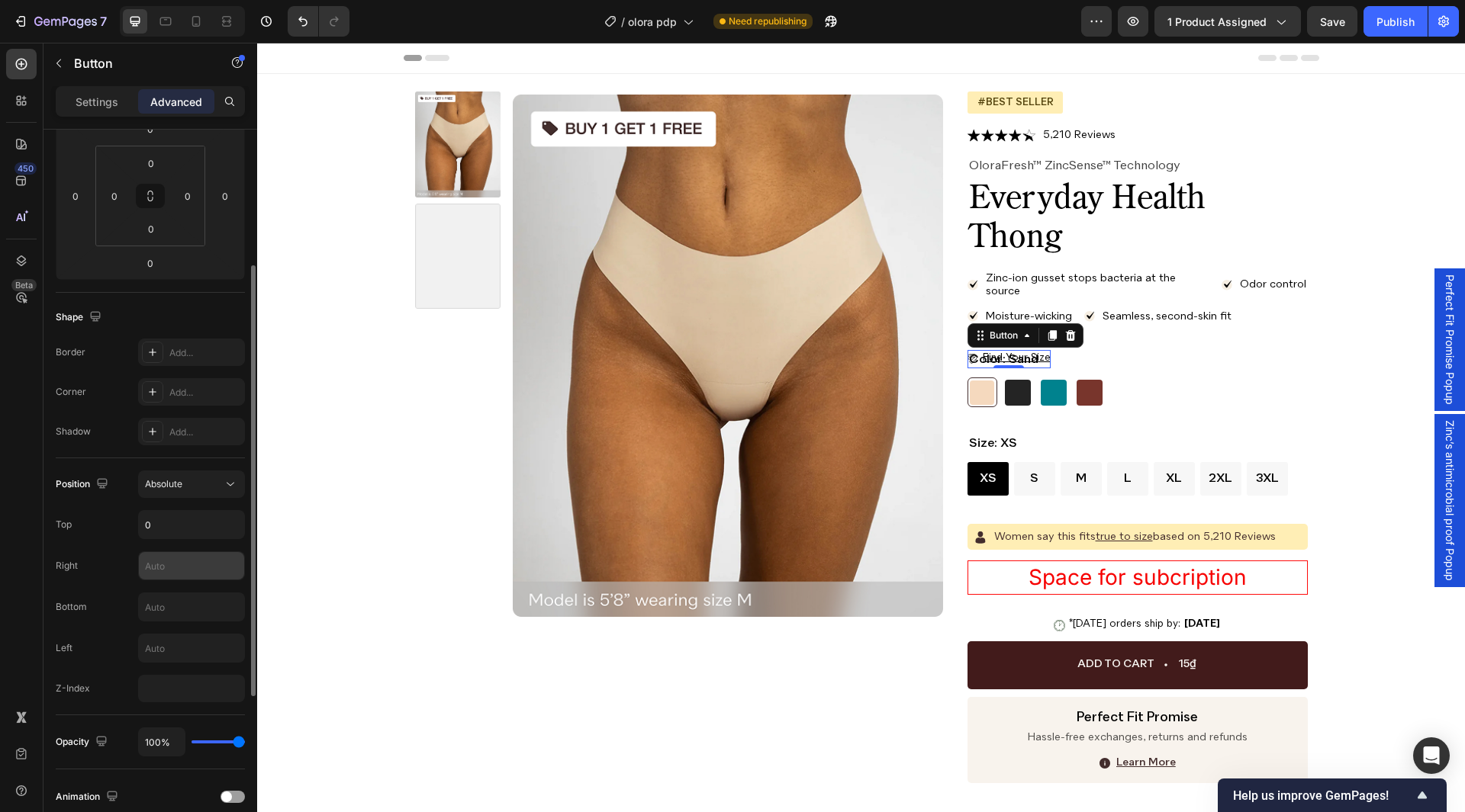
scroll to position [305, 0]
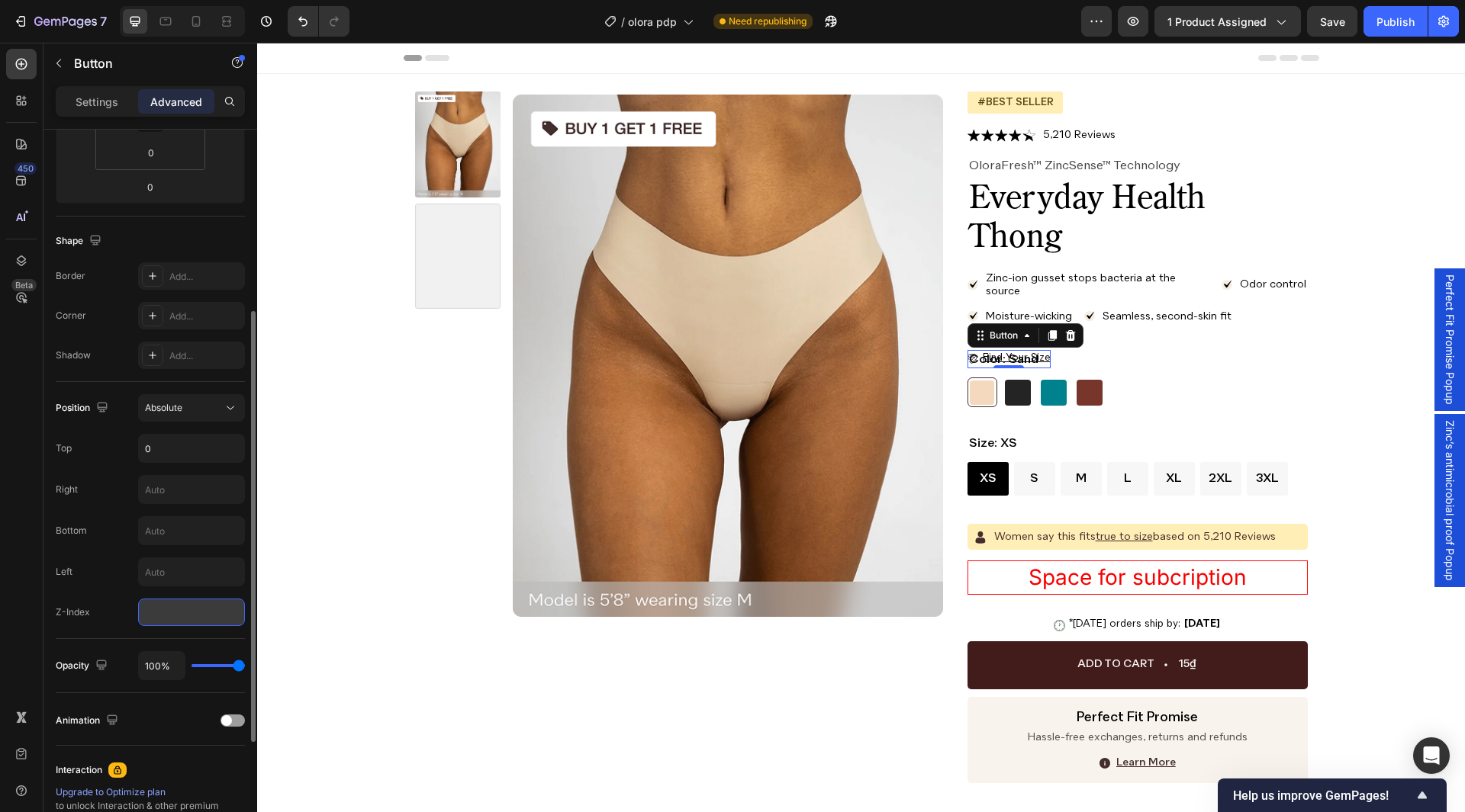
click at [208, 609] on input "number" at bounding box center [191, 612] width 107 height 28
type input "1"
click at [190, 495] on input "text" at bounding box center [191, 489] width 105 height 28
click at [193, 450] on input "0" at bounding box center [191, 448] width 105 height 28
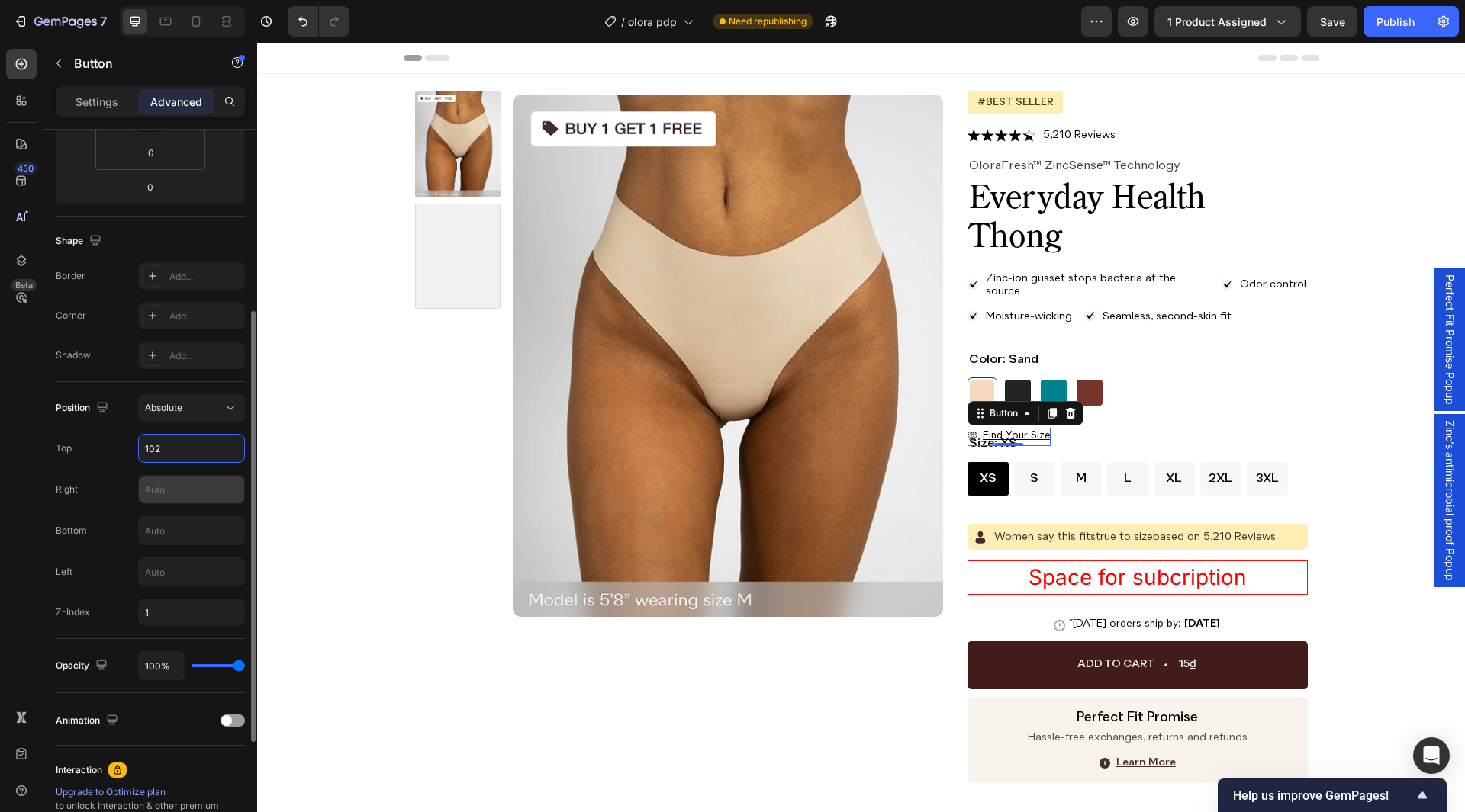
type input "102"
click at [155, 489] on input "text" at bounding box center [191, 489] width 105 height 28
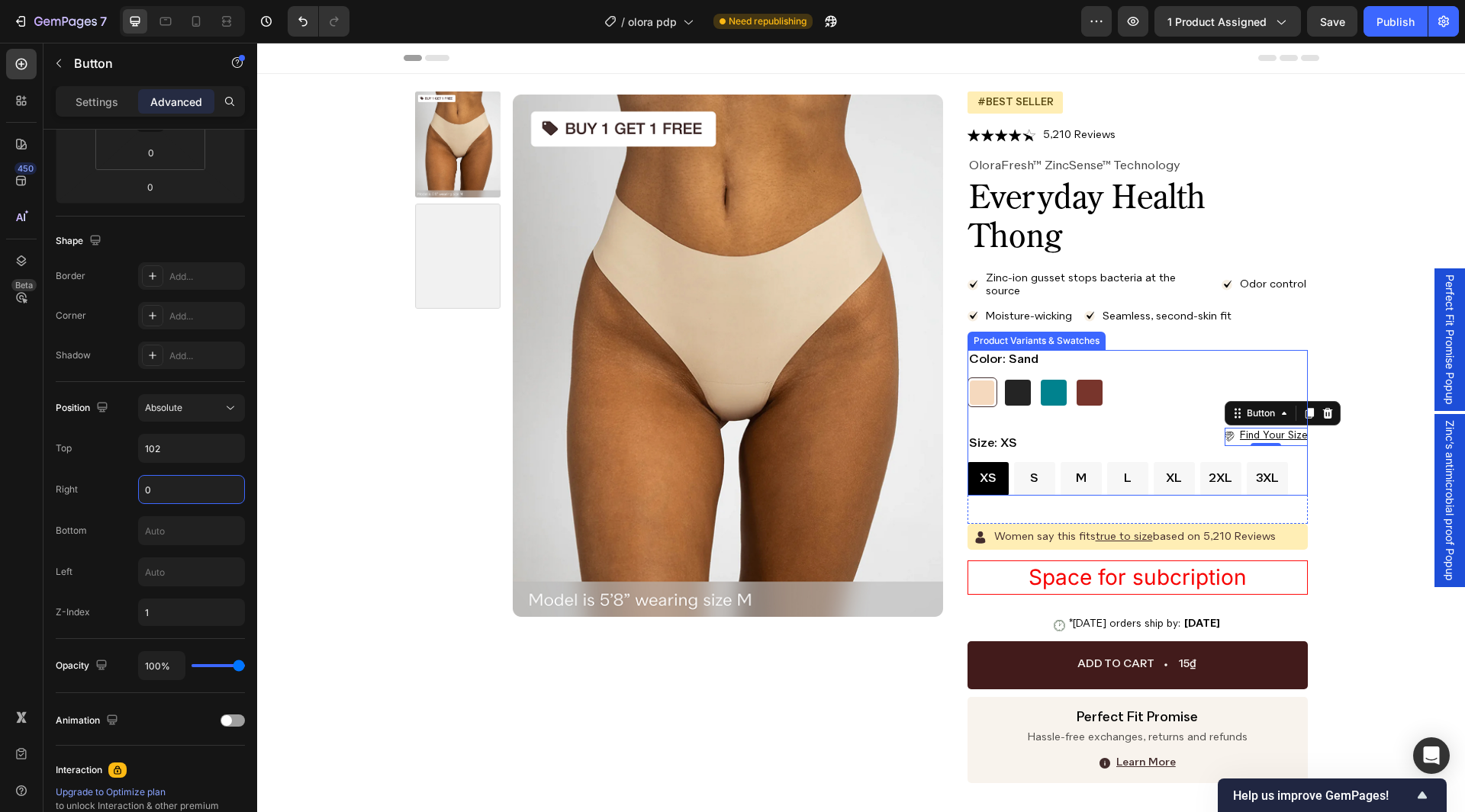
type input "0"
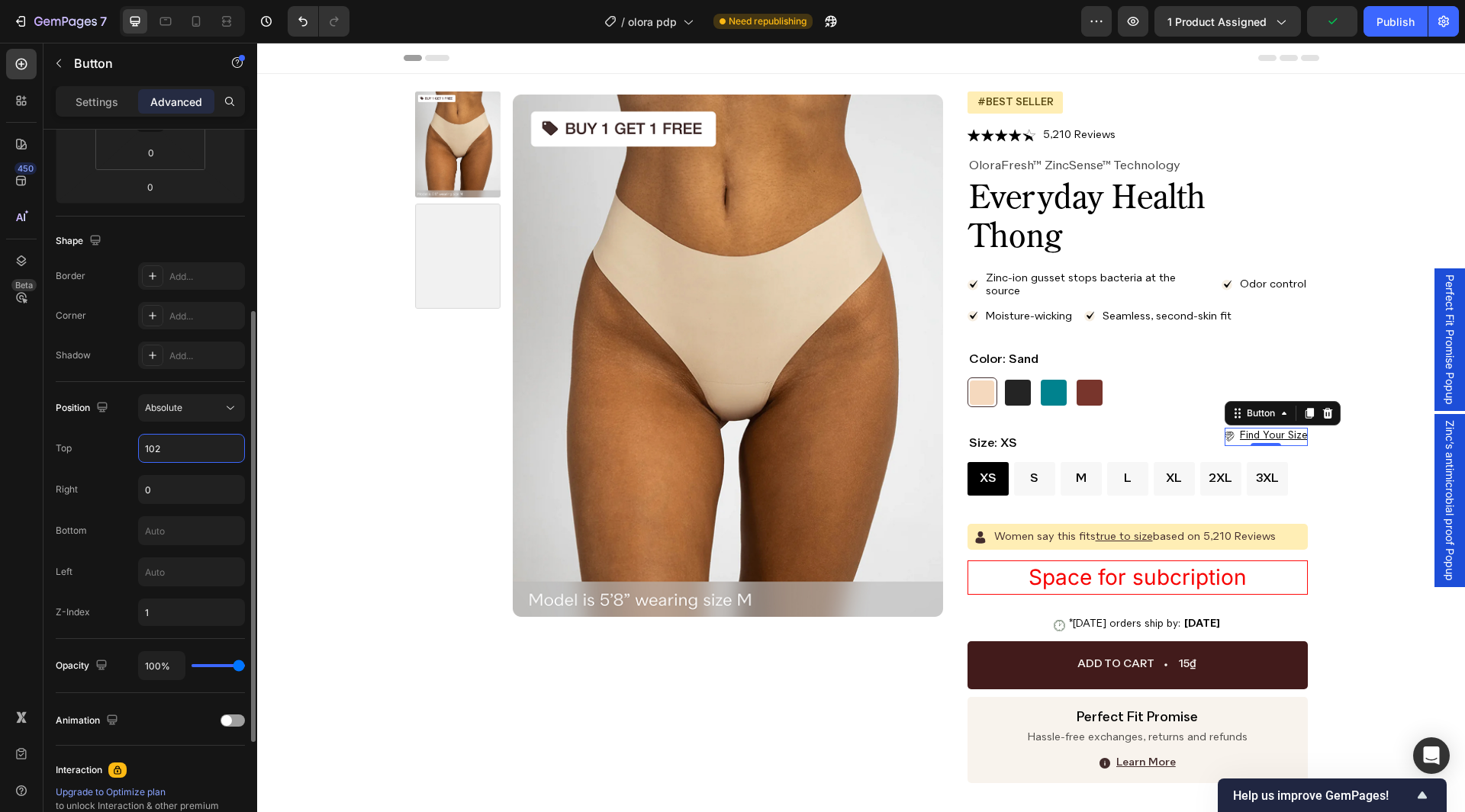
click at [177, 454] on input "102" at bounding box center [191, 448] width 105 height 28
type input "105"
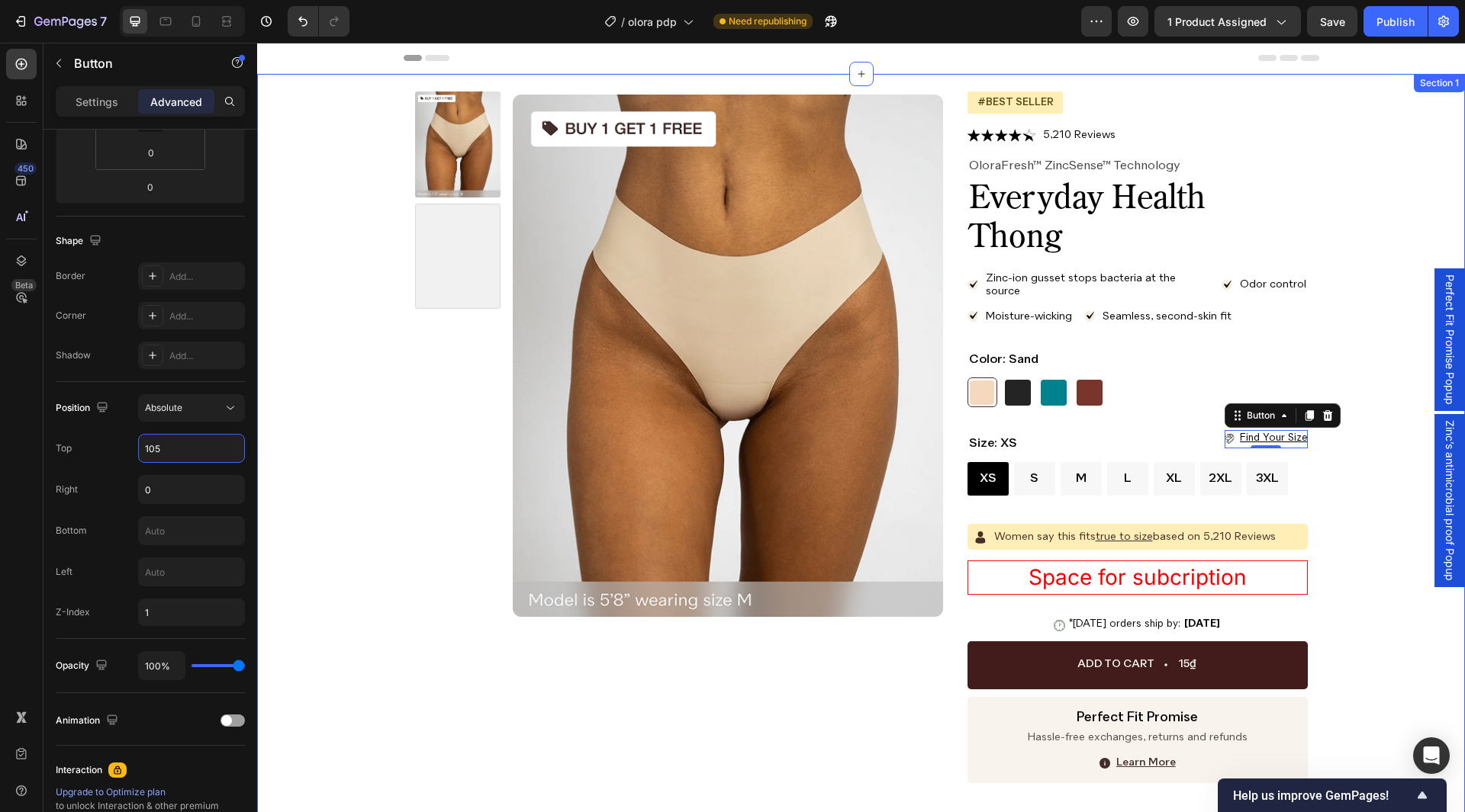
click at [1374, 448] on div "Product Images Icon Icon Icon Icon Icon Icon List 5,210 Reviews Text Block Row …" at bounding box center [861, 580] width 1177 height 978
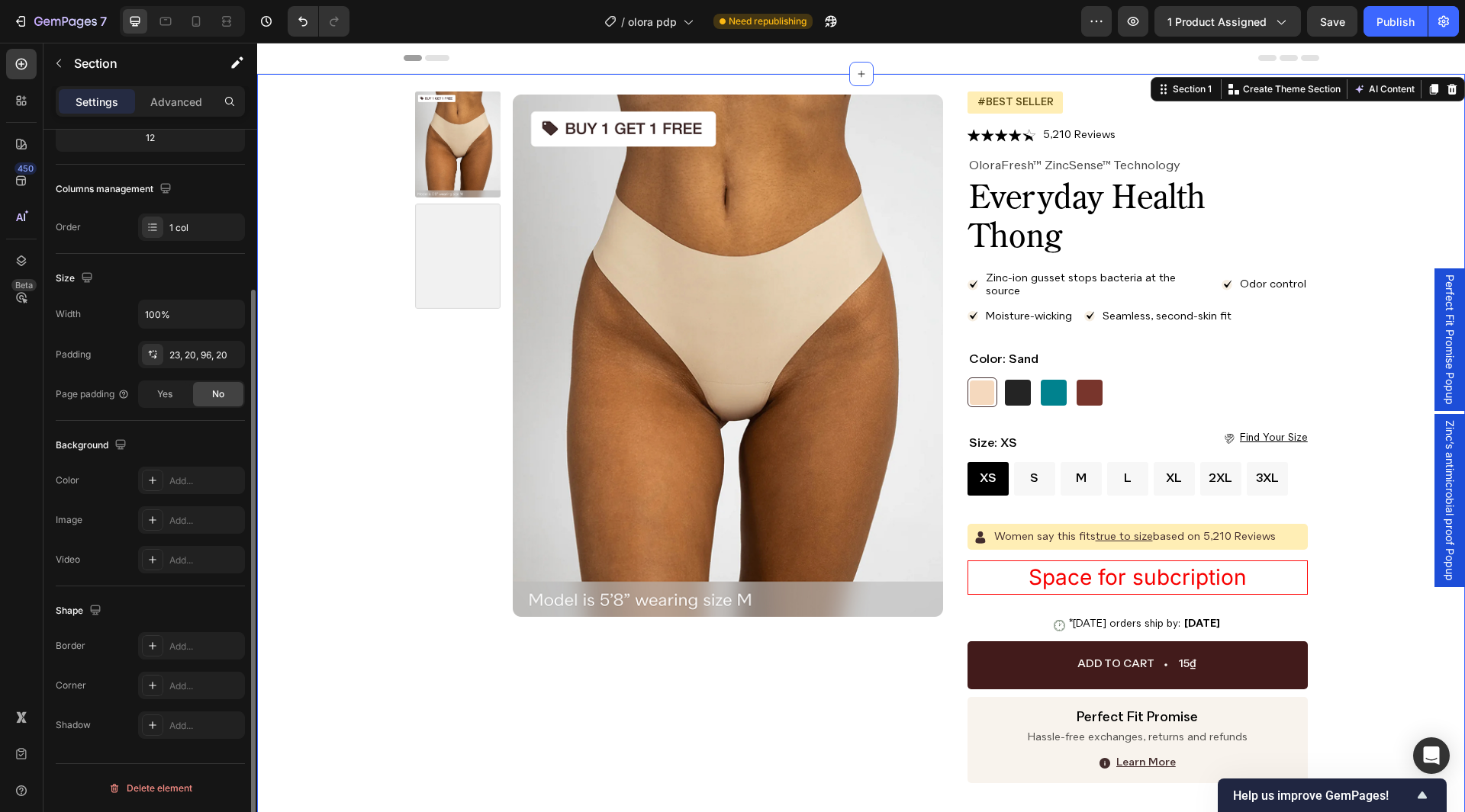
scroll to position [0, 0]
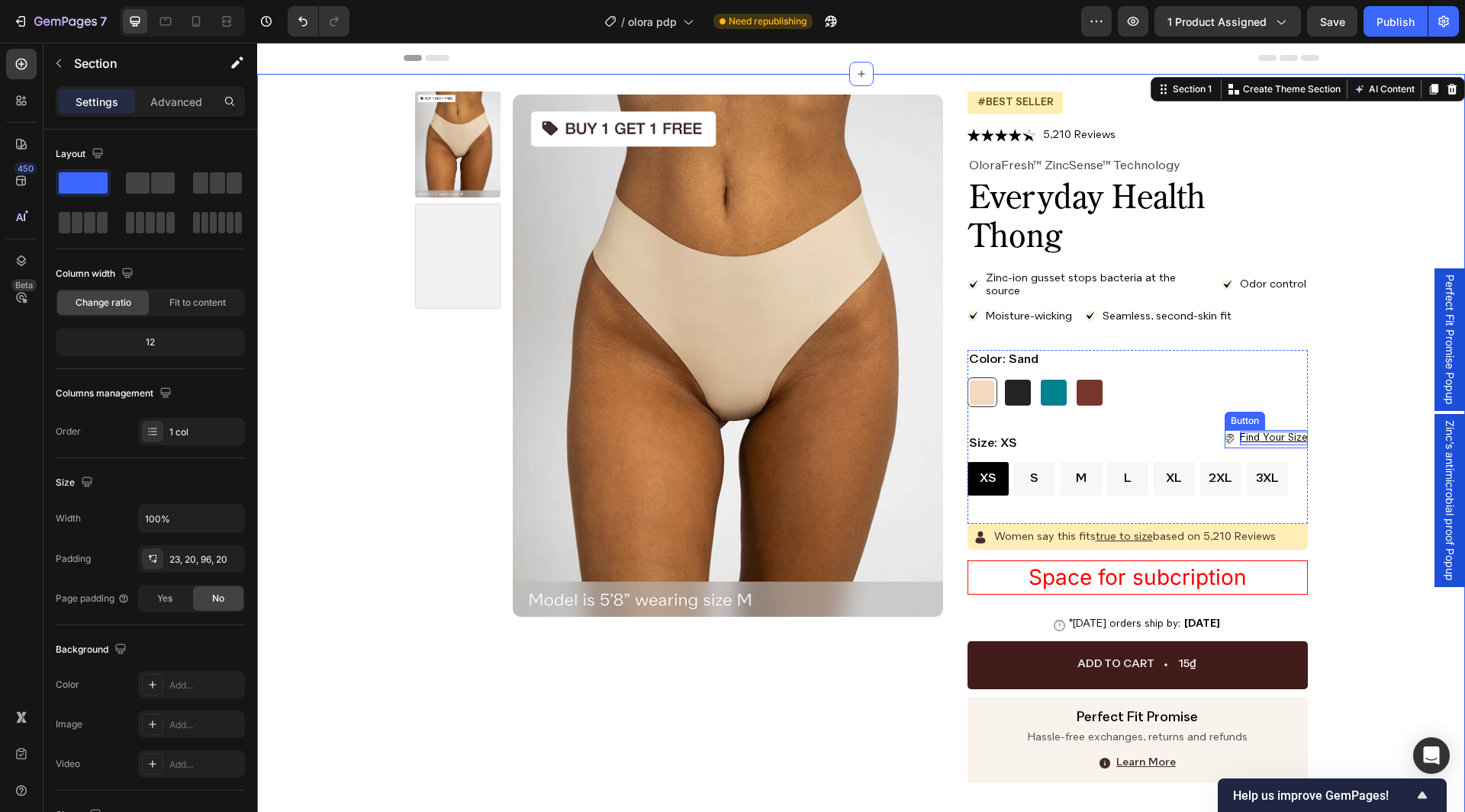
click at [1283, 438] on p "find your size" at bounding box center [1274, 438] width 68 height 13
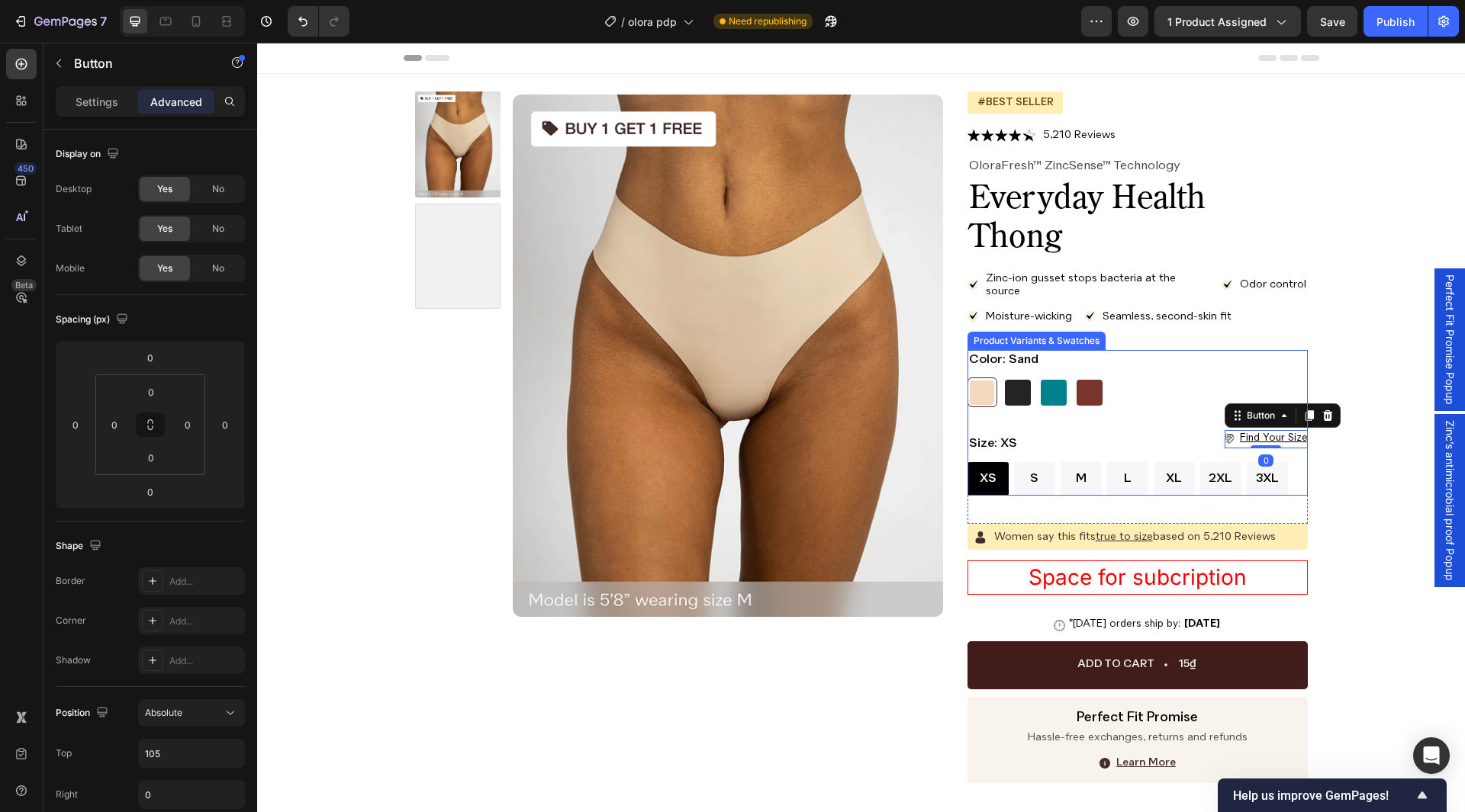
click at [993, 442] on legend "Size: XS" at bounding box center [993, 444] width 51 height 21
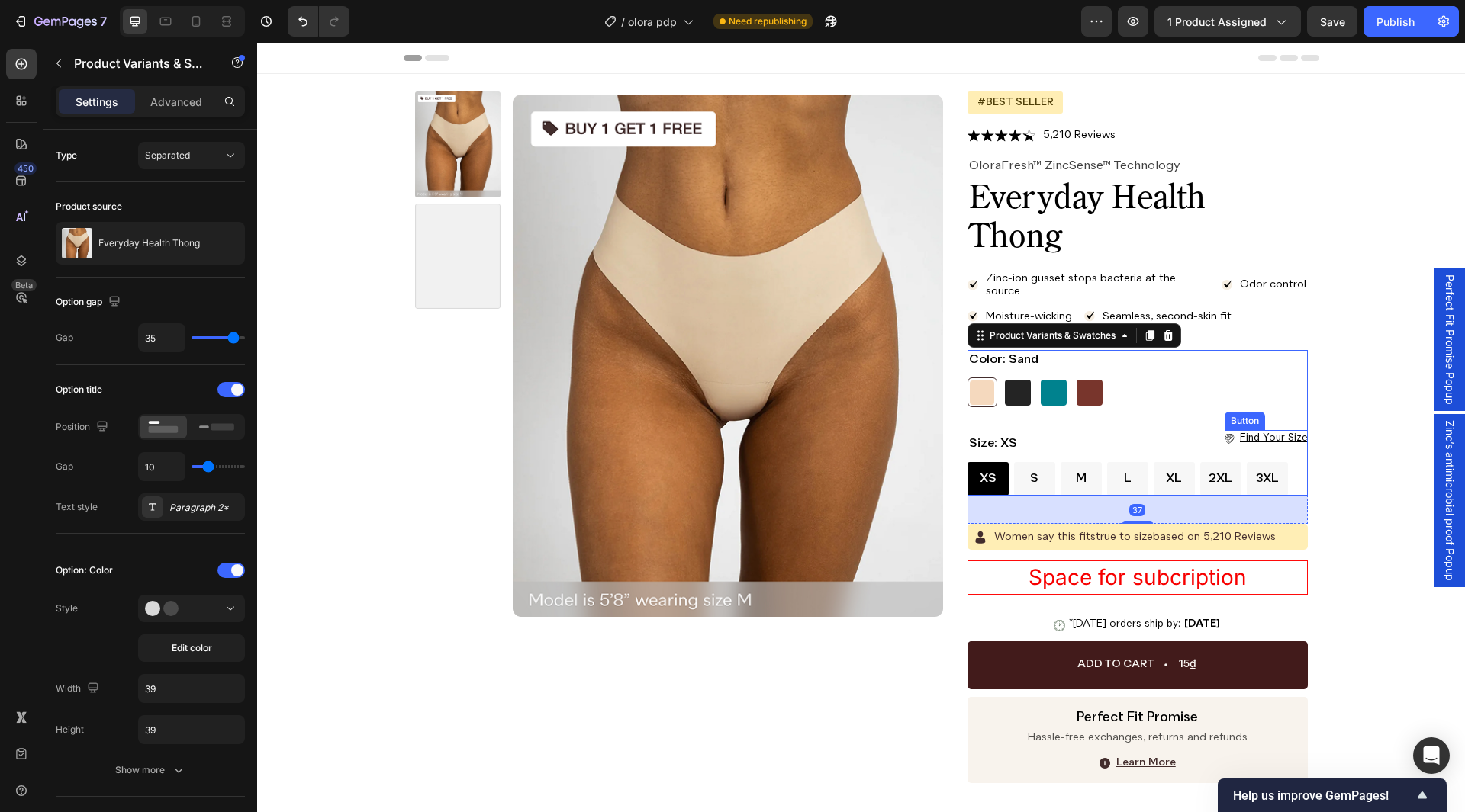
click at [1225, 440] on icon "<p>find your size</p>" at bounding box center [1229, 438] width 10 height 10
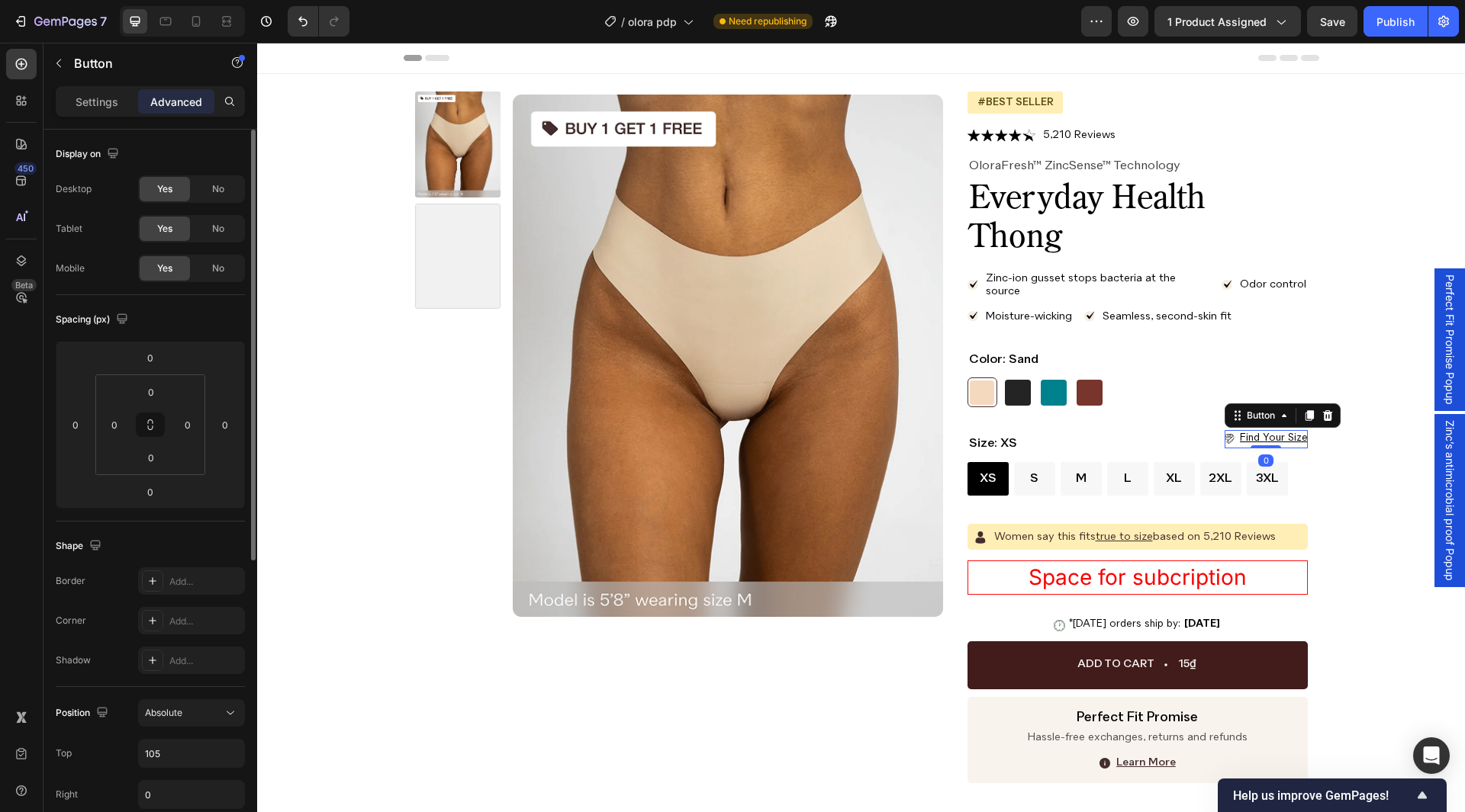
scroll to position [229, 0]
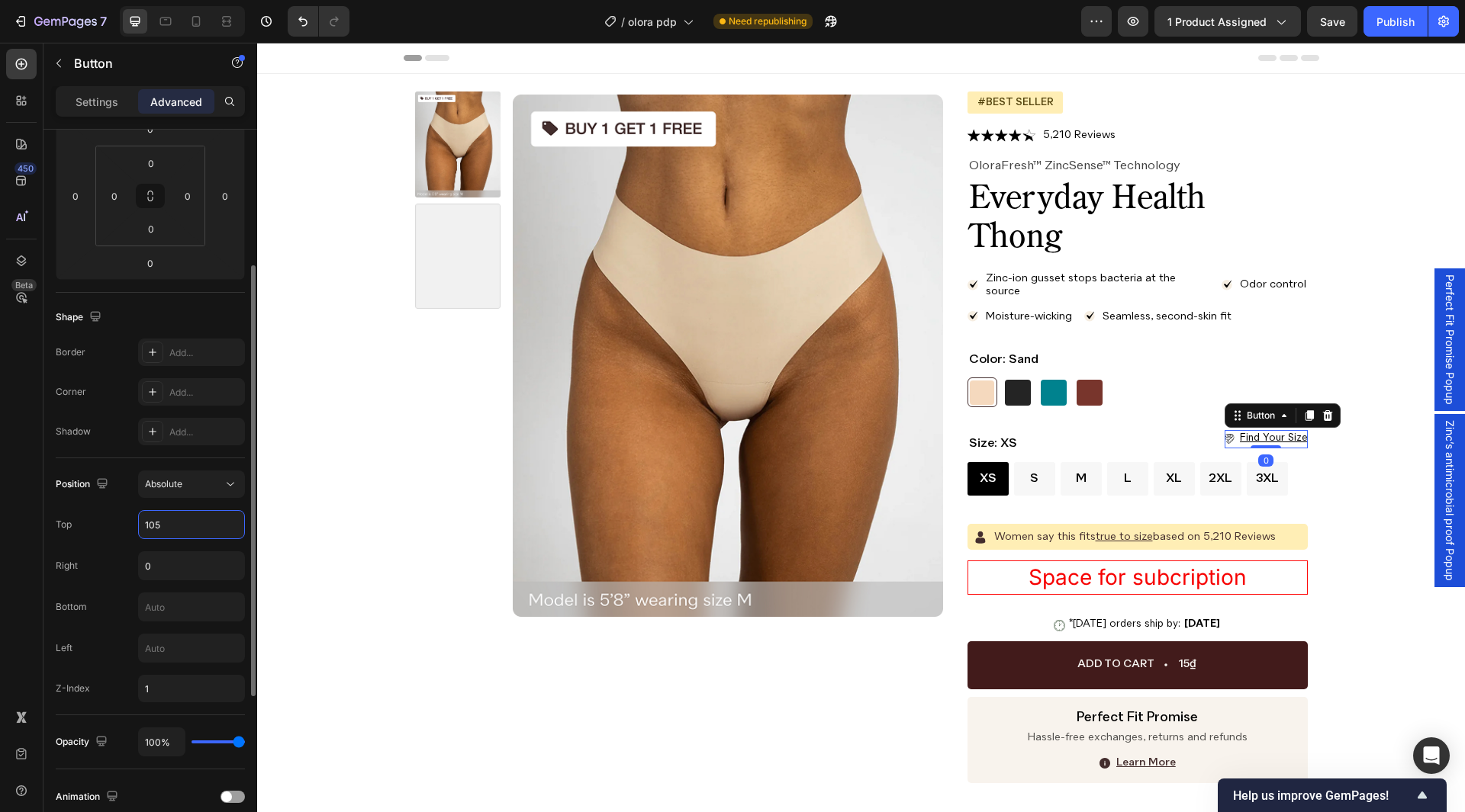
click at [177, 519] on input "105" at bounding box center [191, 524] width 105 height 28
drag, startPoint x: 155, startPoint y: 523, endPoint x: 166, endPoint y: 526, distance: 11.4
click at [166, 526] on input "105" at bounding box center [191, 524] width 105 height 28
type input "108"
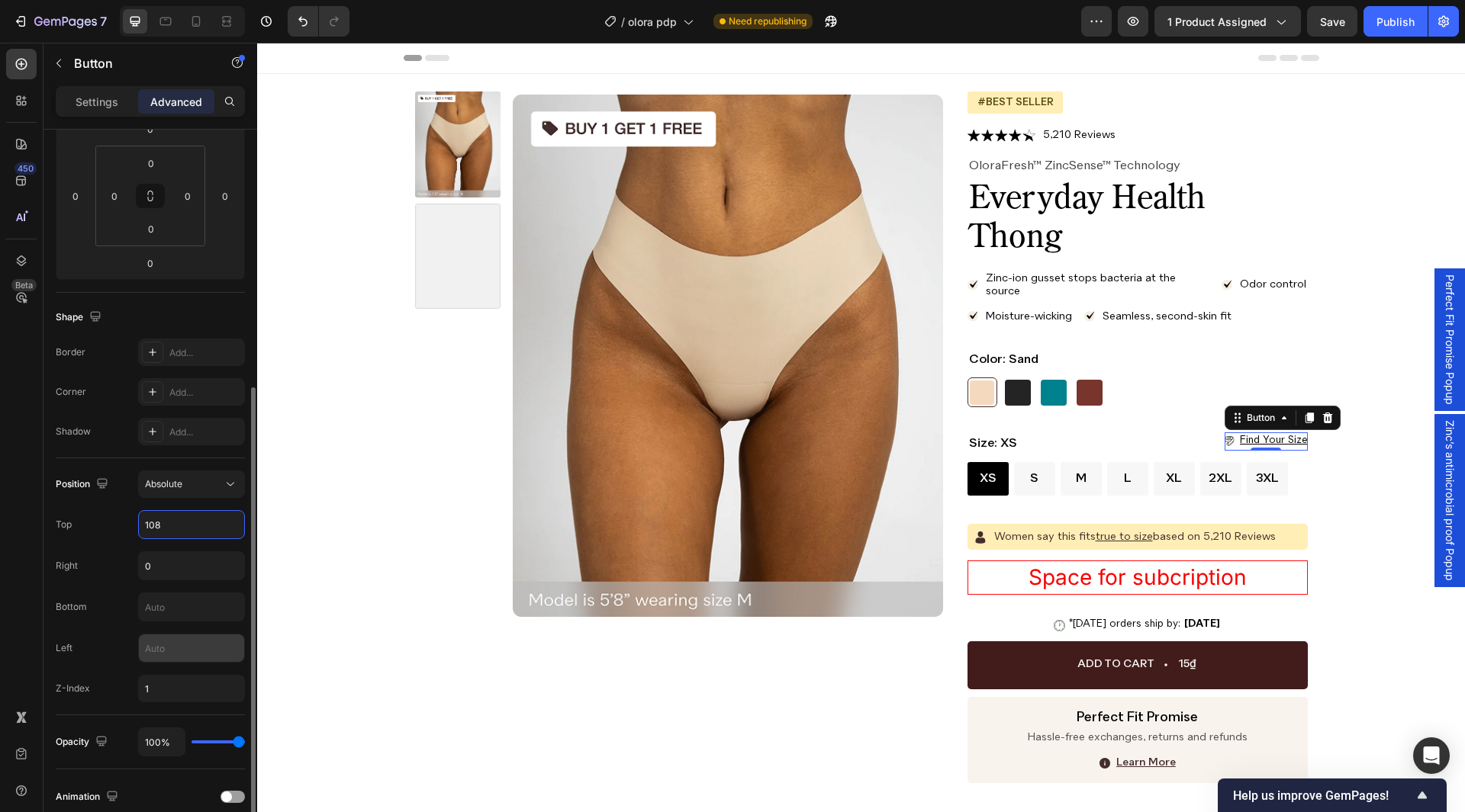
scroll to position [382, 0]
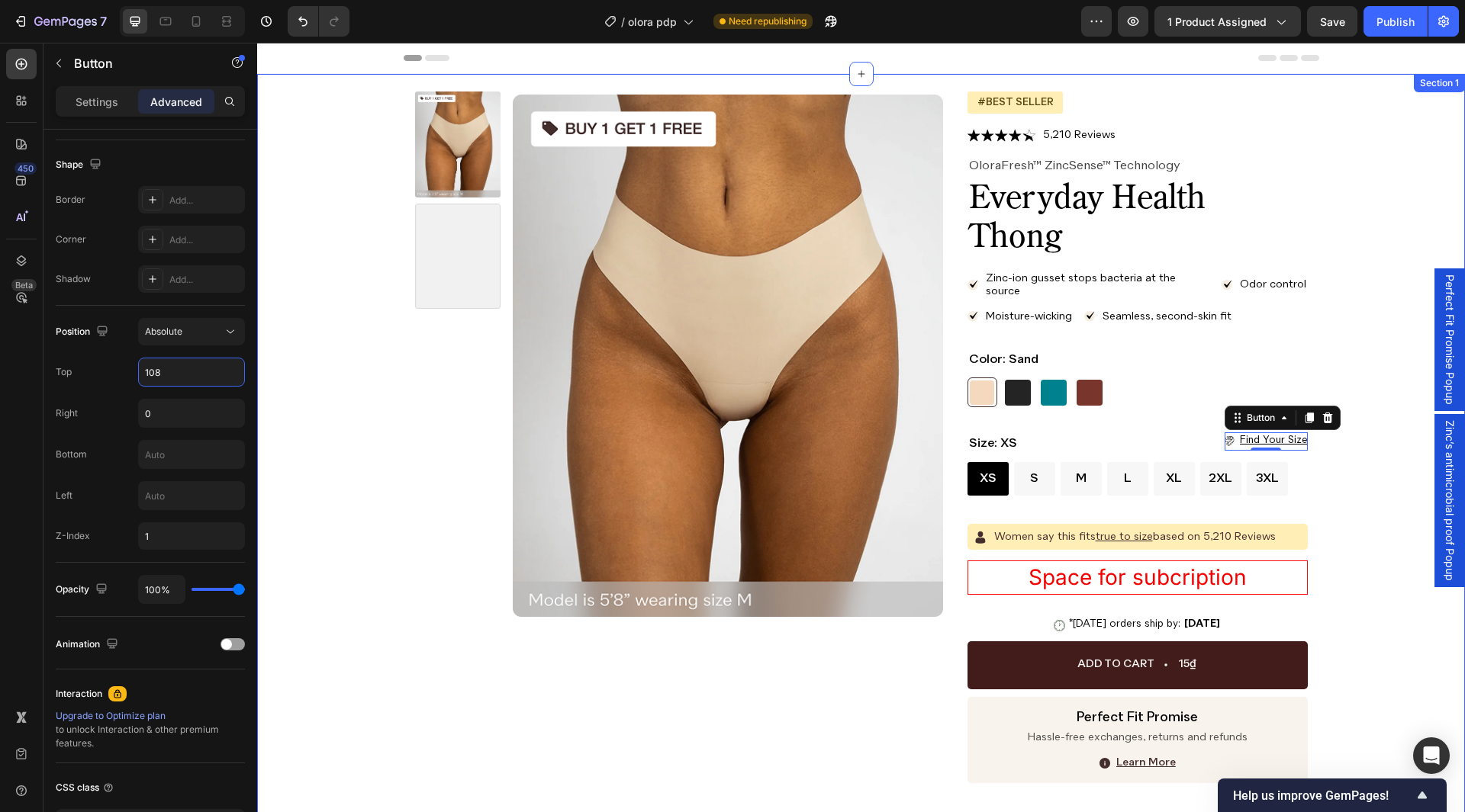
click at [1346, 514] on div "Product Images Icon Icon Icon Icon Icon Icon List 5,210 Reviews Text Block Row …" at bounding box center [861, 580] width 1177 height 978
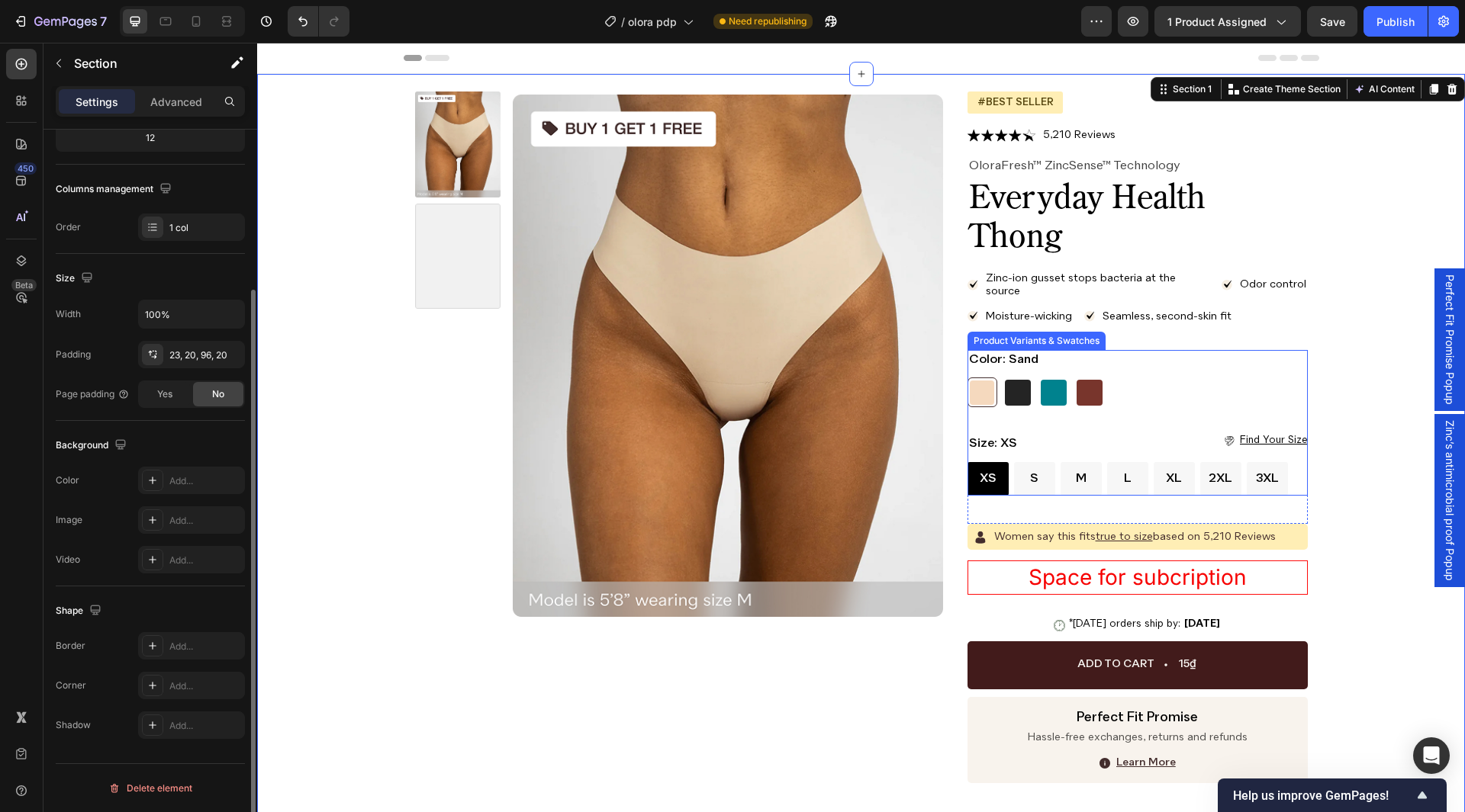
scroll to position [0, 0]
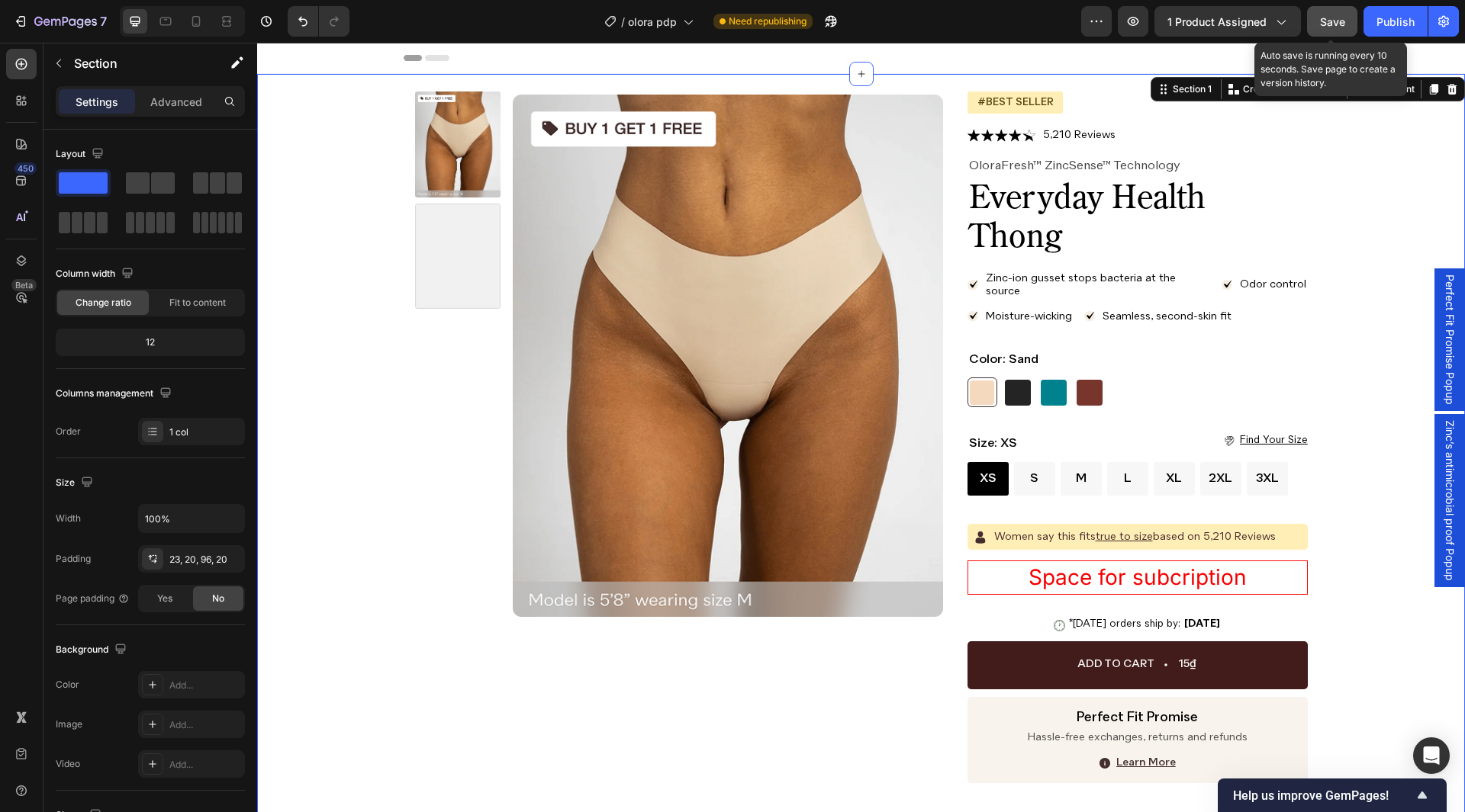
click at [1340, 18] on span "Save" at bounding box center [1333, 22] width 25 height 13
click at [1379, 19] on div "Publish" at bounding box center [1396, 22] width 39 height 16
click at [1247, 438] on p "find your size" at bounding box center [1274, 440] width 68 height 13
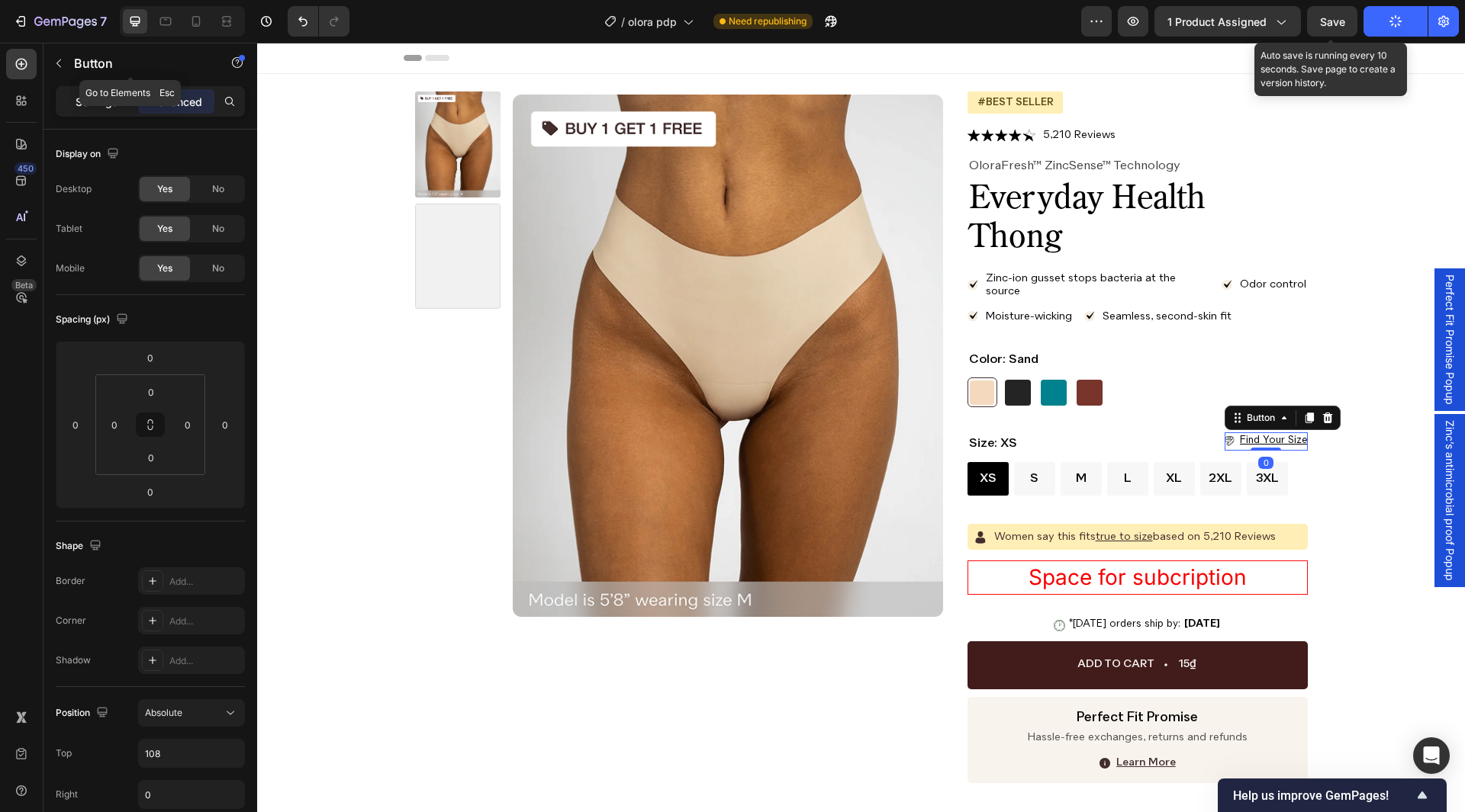
click at [86, 100] on p "Settings" at bounding box center [97, 102] width 43 height 16
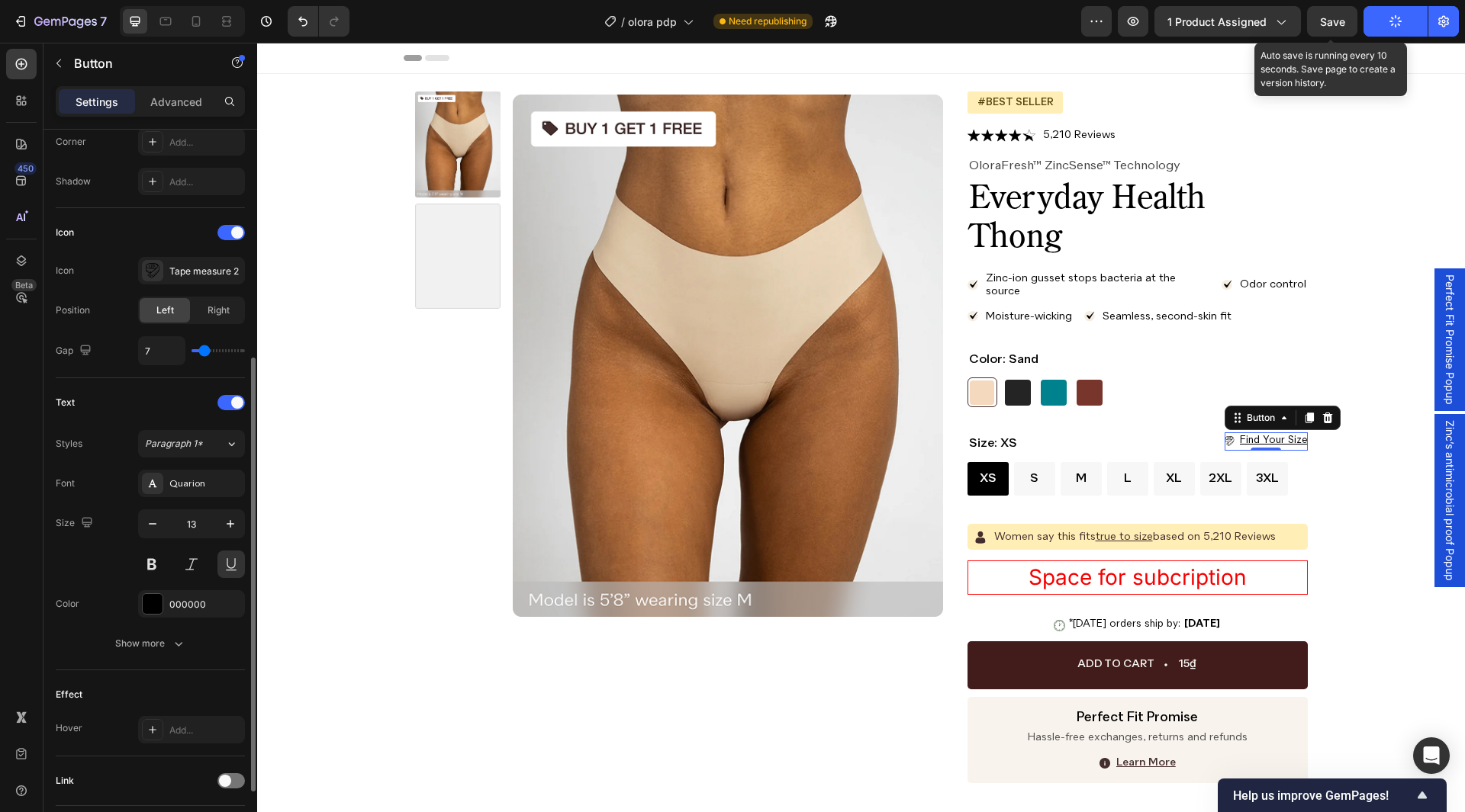
scroll to position [488, 0]
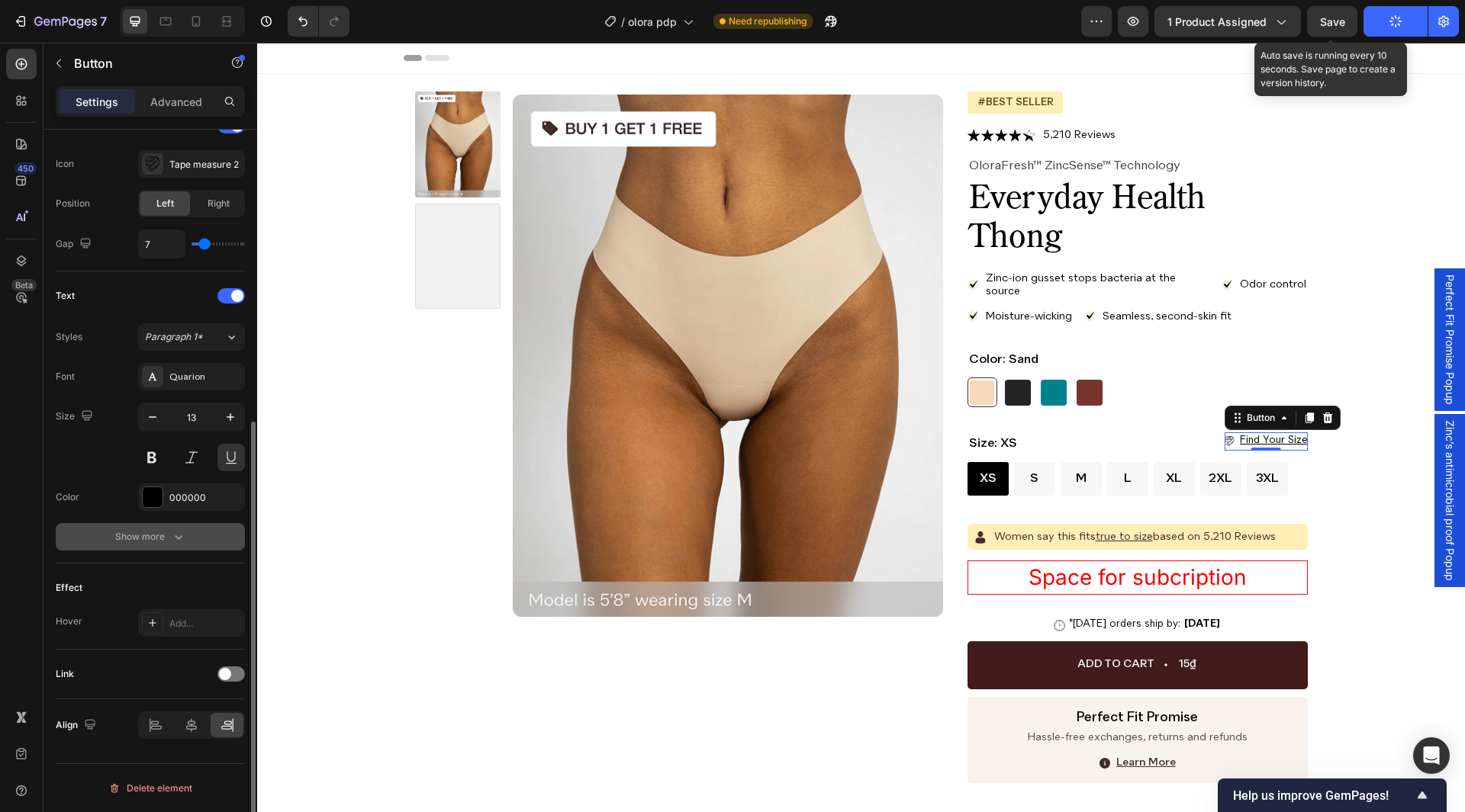
click at [177, 536] on icon "button" at bounding box center [178, 537] width 15 height 15
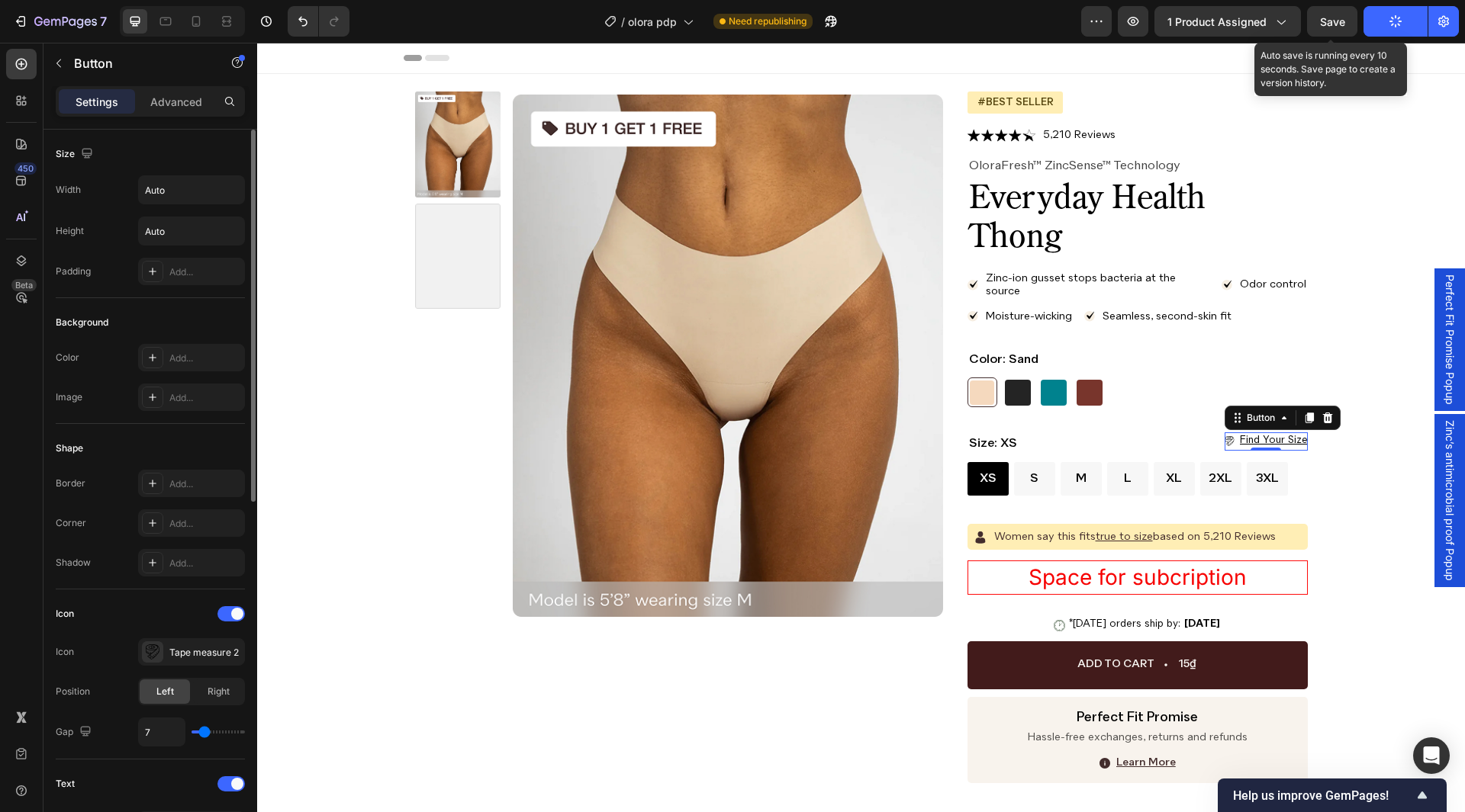
scroll to position [152, 0]
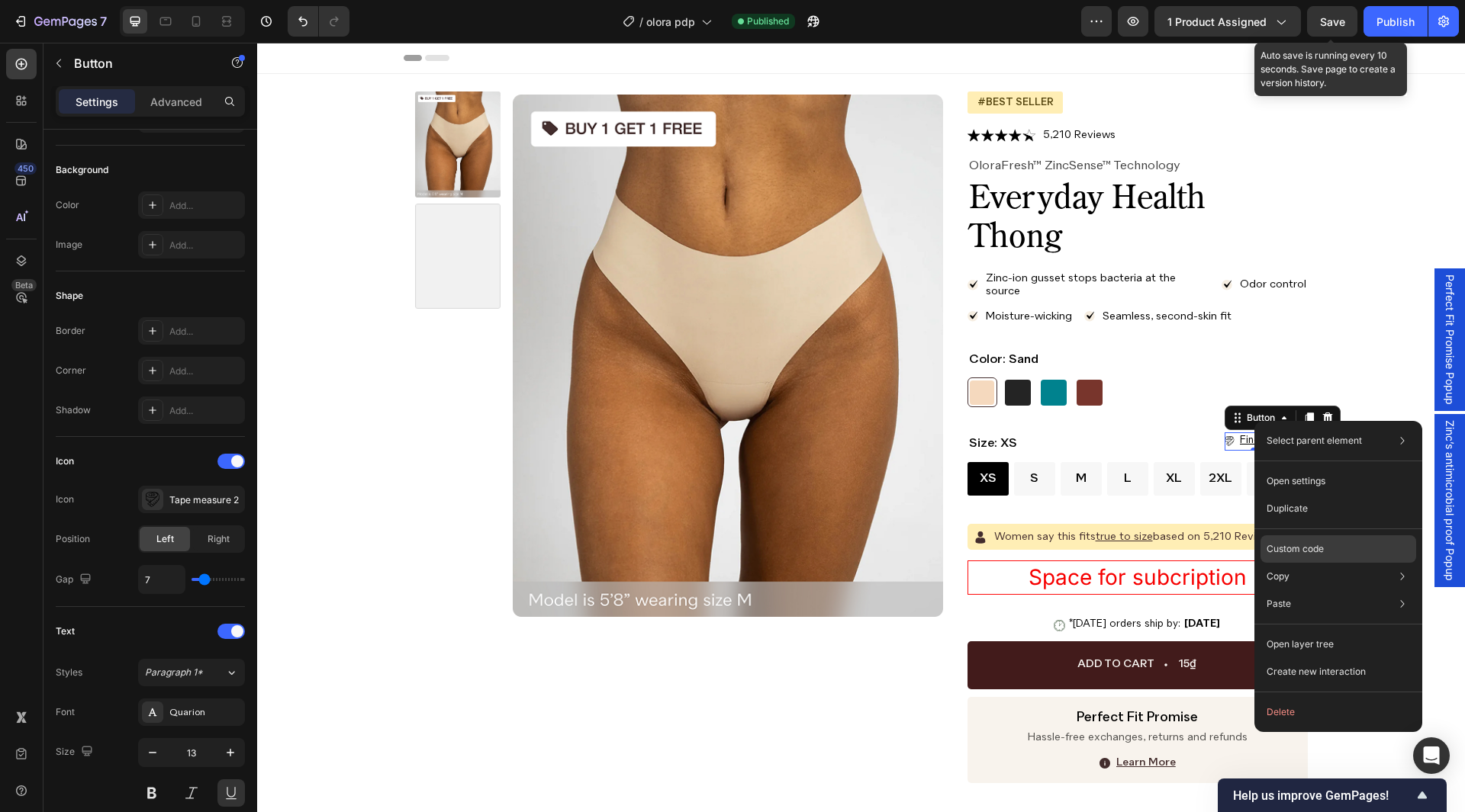
click at [1336, 540] on div "Custom code" at bounding box center [1339, 549] width 156 height 28
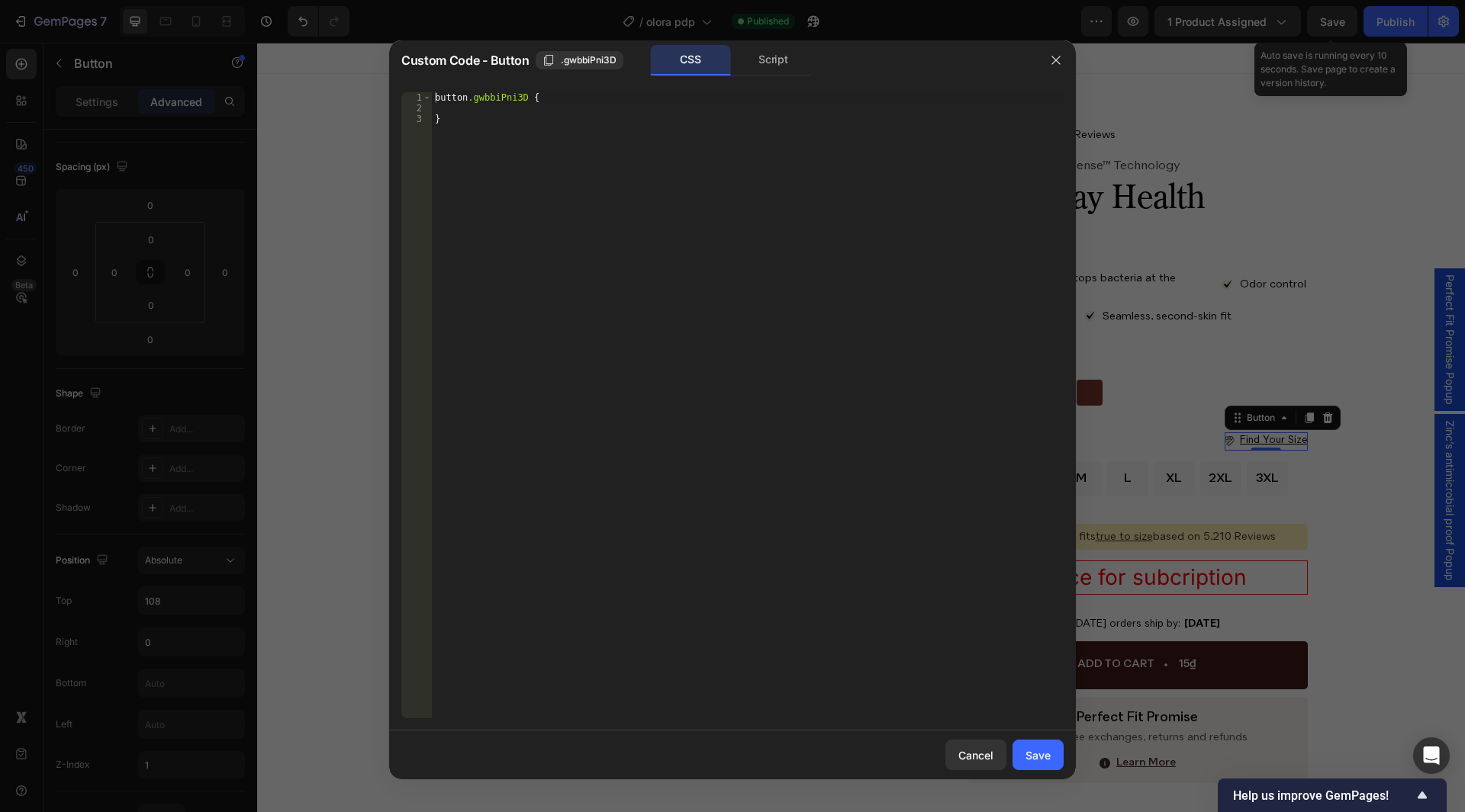
click at [481, 110] on div "button .gwbbiPni3D { }" at bounding box center [748, 416] width 632 height 648
paste textarea "height: 17px !important;"
click at [472, 110] on div "button .gwbbiPni3D { width : 17 px !important ; height : 17 px !important ; }" at bounding box center [748, 416] width 632 height 648
drag, startPoint x: 467, startPoint y: 101, endPoint x: 360, endPoint y: 101, distance: 107.0
click at [360, 101] on div "Custom Code - Button .gwbbiPni3D CSS Script width: 17px !important; 1 2 3 4 but…" at bounding box center [732, 406] width 1465 height 812
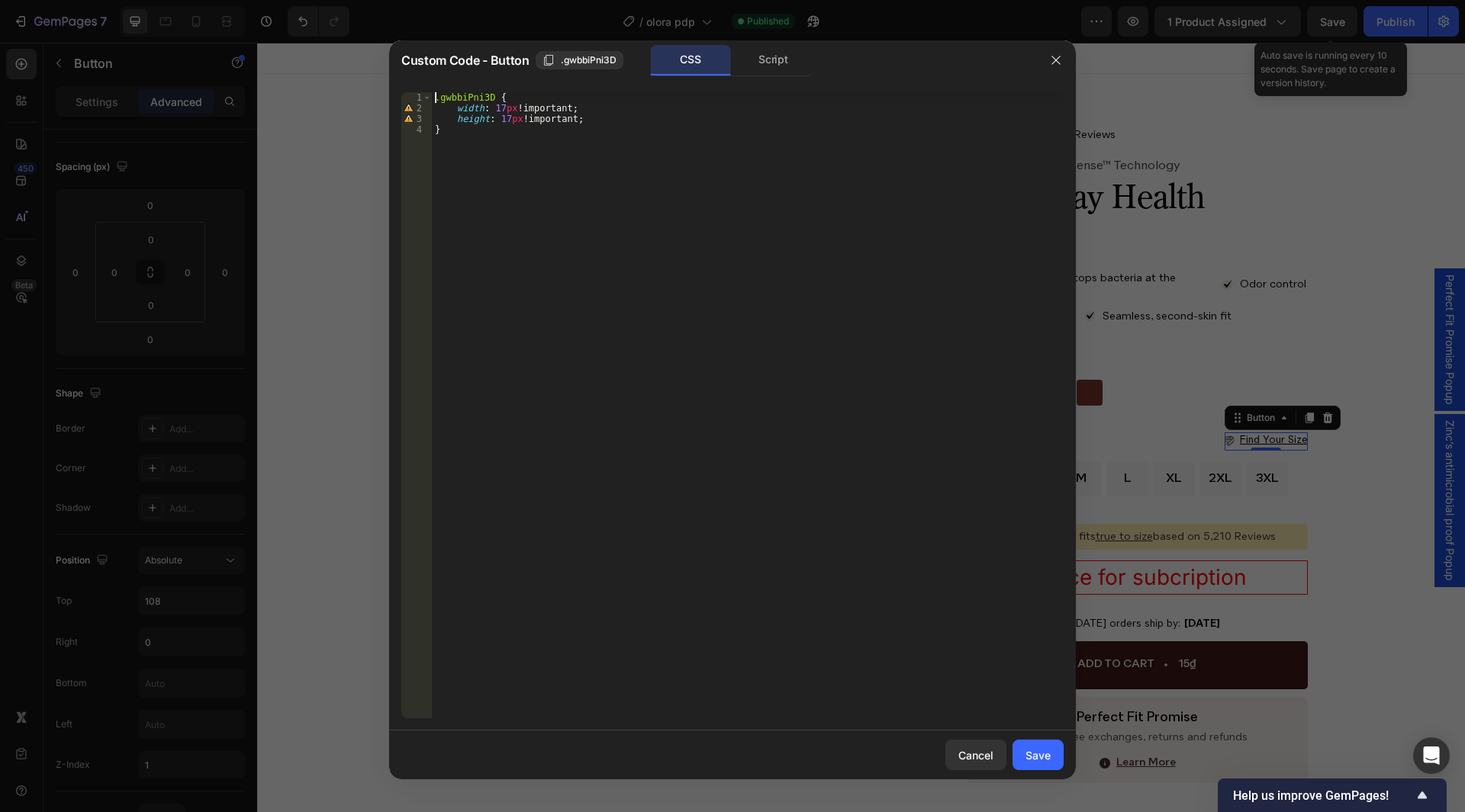
click at [494, 98] on div ".gwbbiPni3D { width : 17 px !important ; height : 17 px !important ; }" at bounding box center [748, 416] width 632 height 648
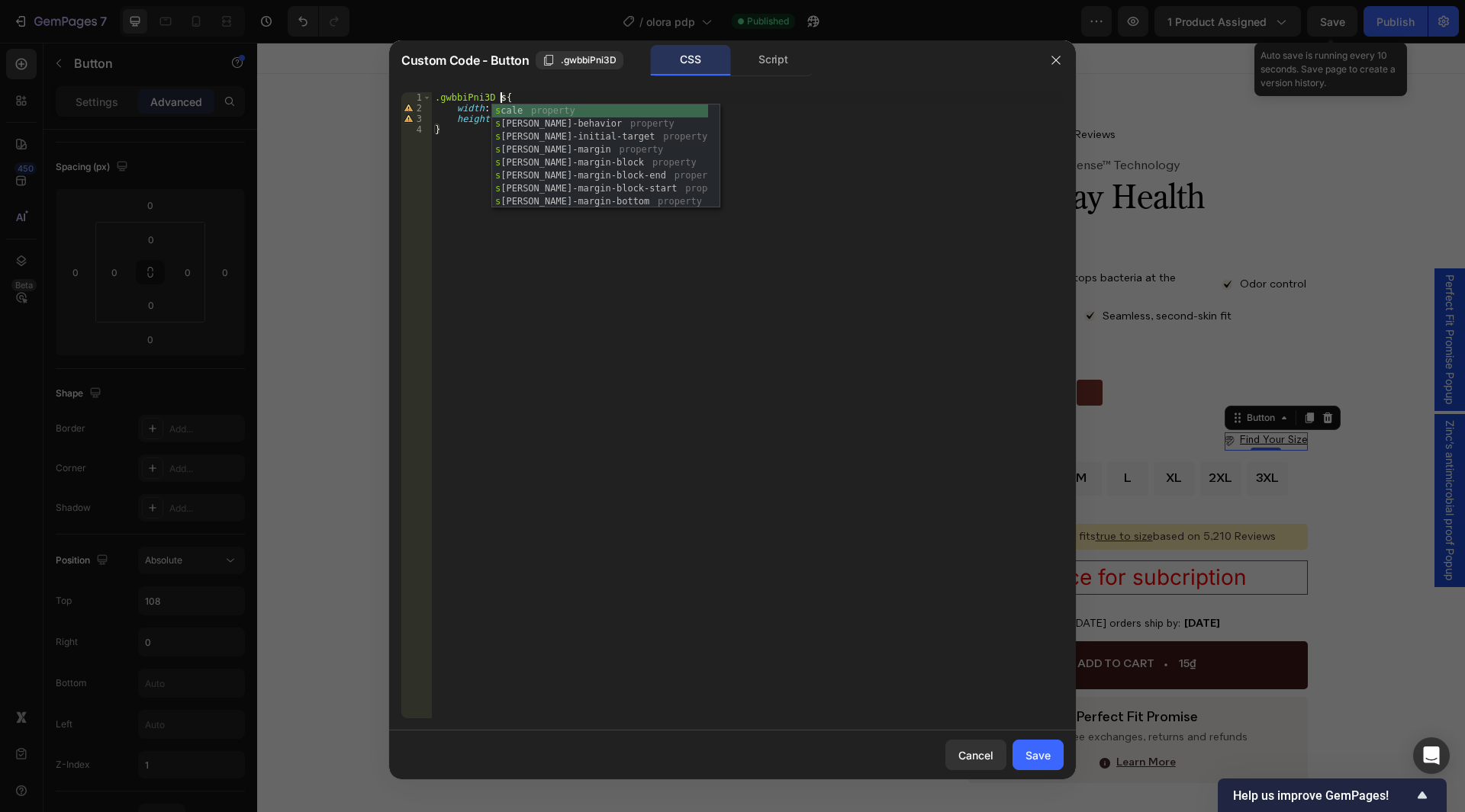
scroll to position [0, 5]
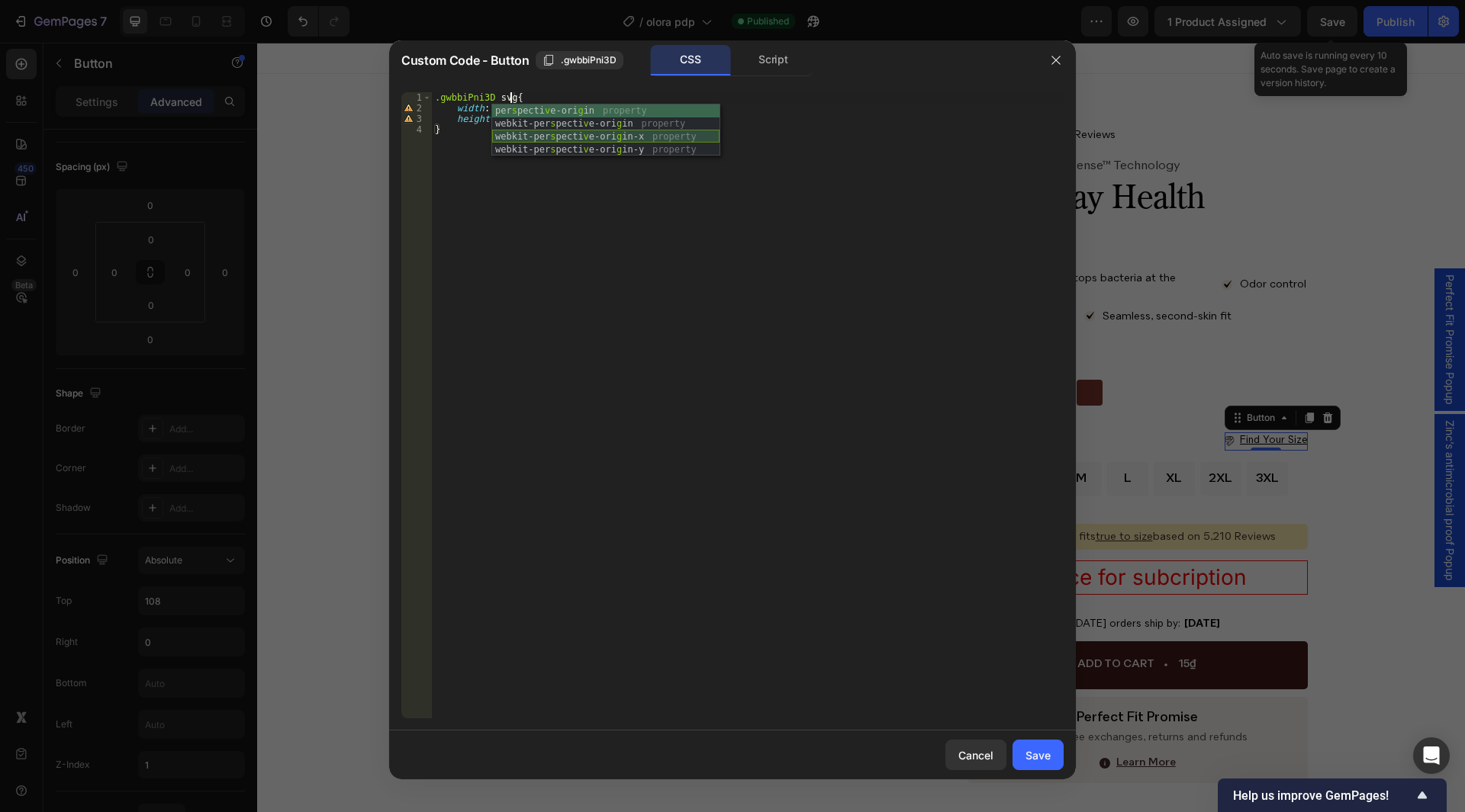
click at [561, 207] on div ".gwbbiPni3D svg { width : 17 px !important ; height : 17 px !important ; }" at bounding box center [748, 416] width 632 height 648
type textarea "}"
click at [1037, 746] on button "Save" at bounding box center [1038, 756] width 51 height 30
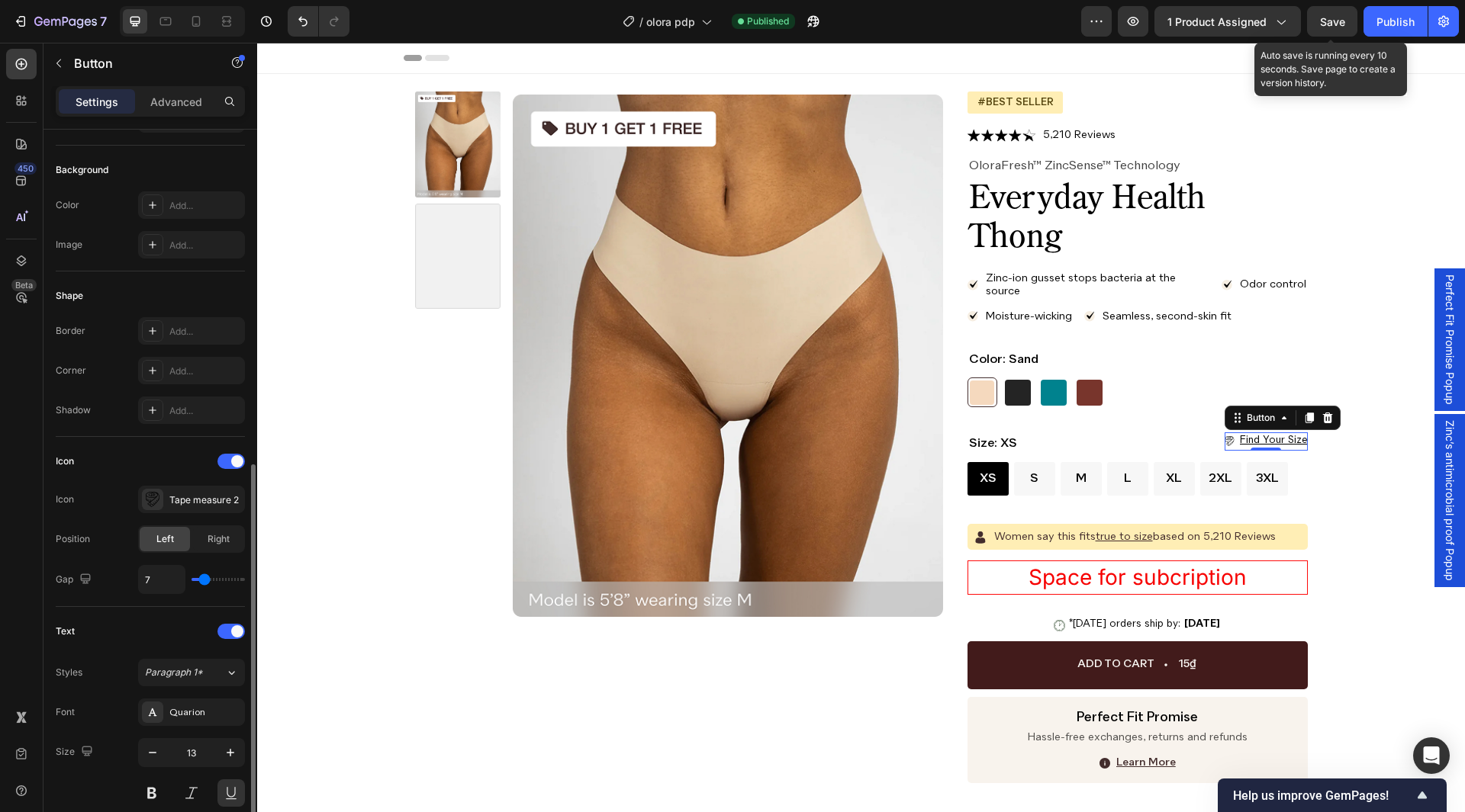
scroll to position [382, 0]
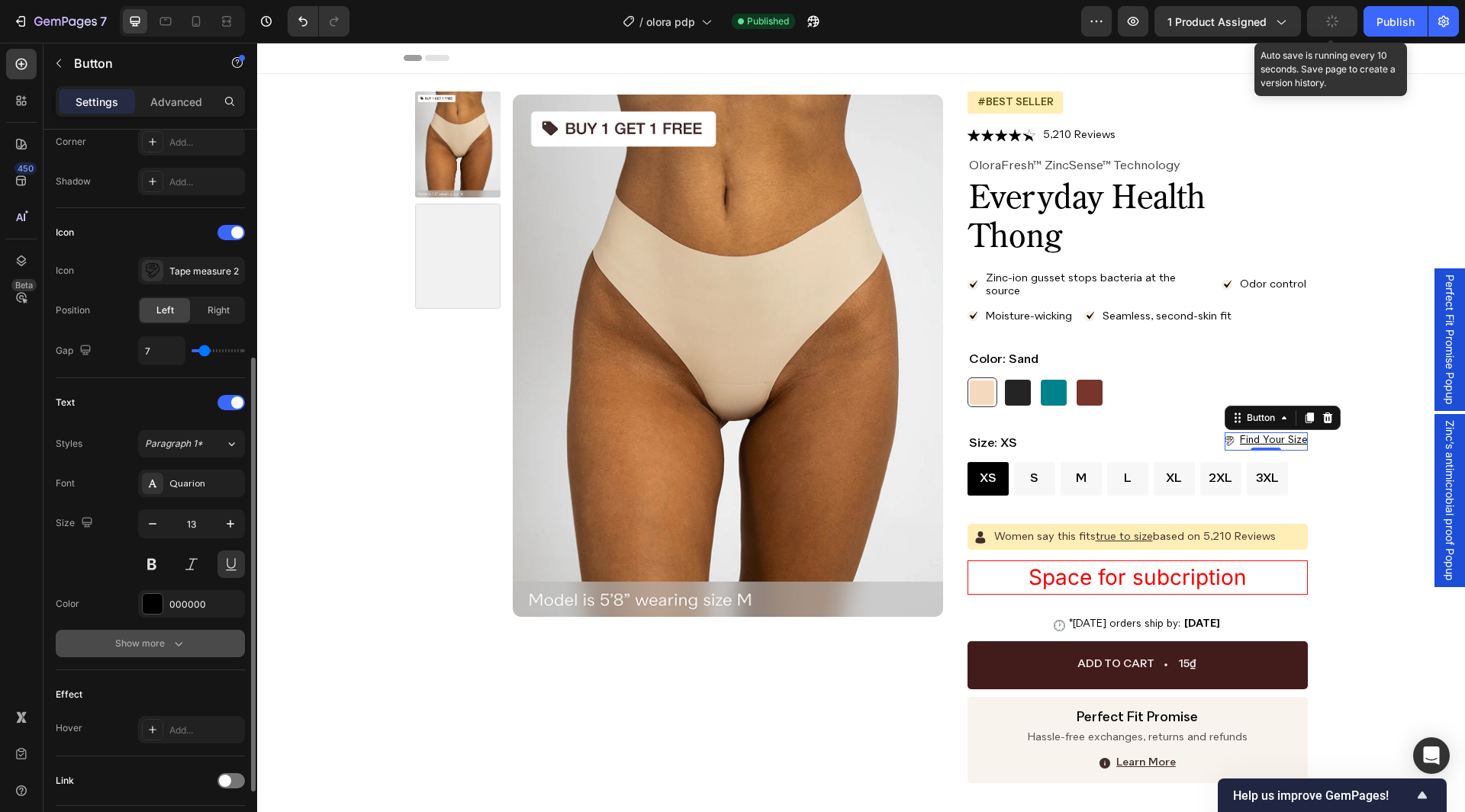
click at [174, 639] on icon "button" at bounding box center [178, 644] width 15 height 15
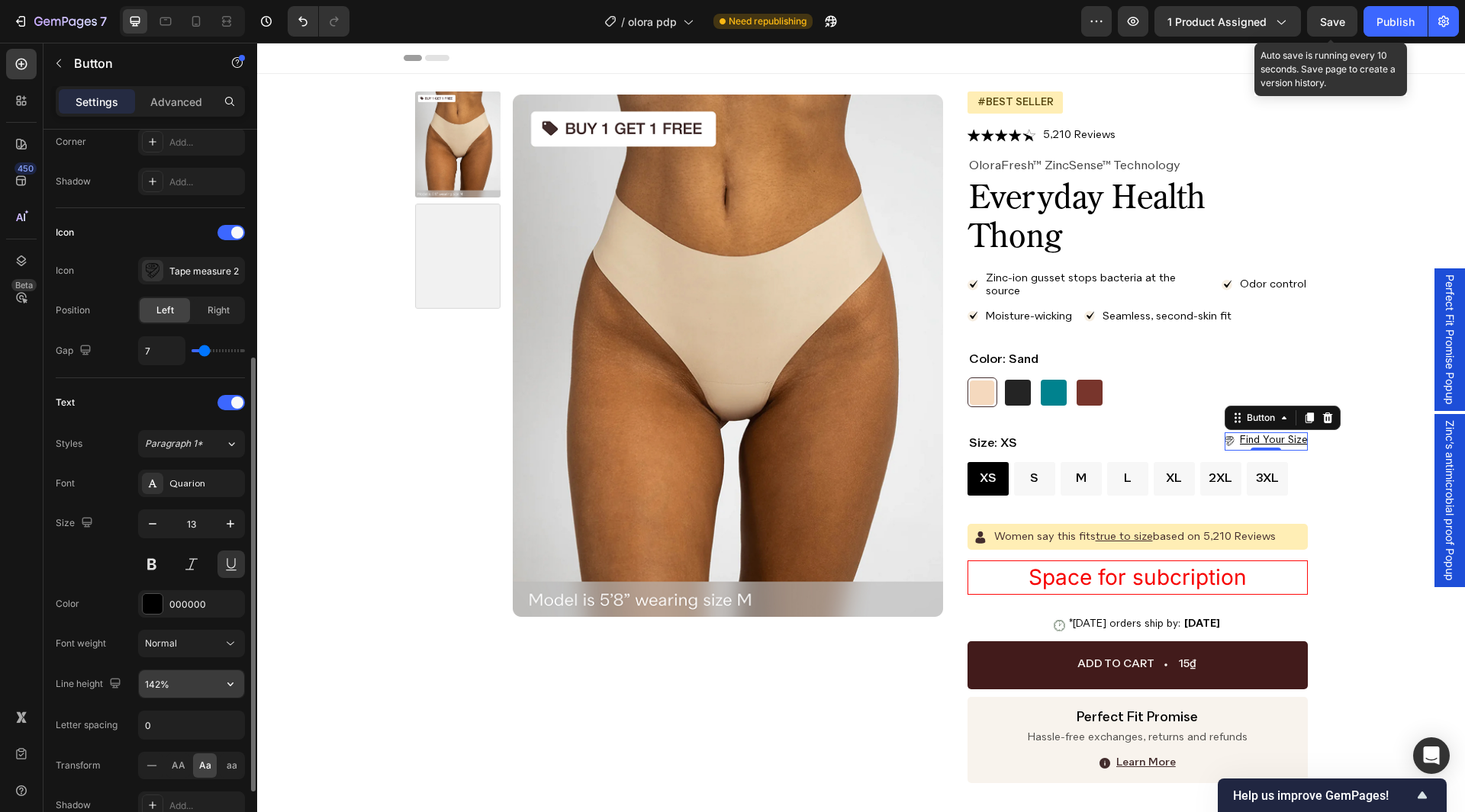
click at [197, 685] on input "142%" at bounding box center [191, 684] width 105 height 28
click at [163, 23] on icon at bounding box center [165, 21] width 15 height 15
type input "22"
type input "180%"
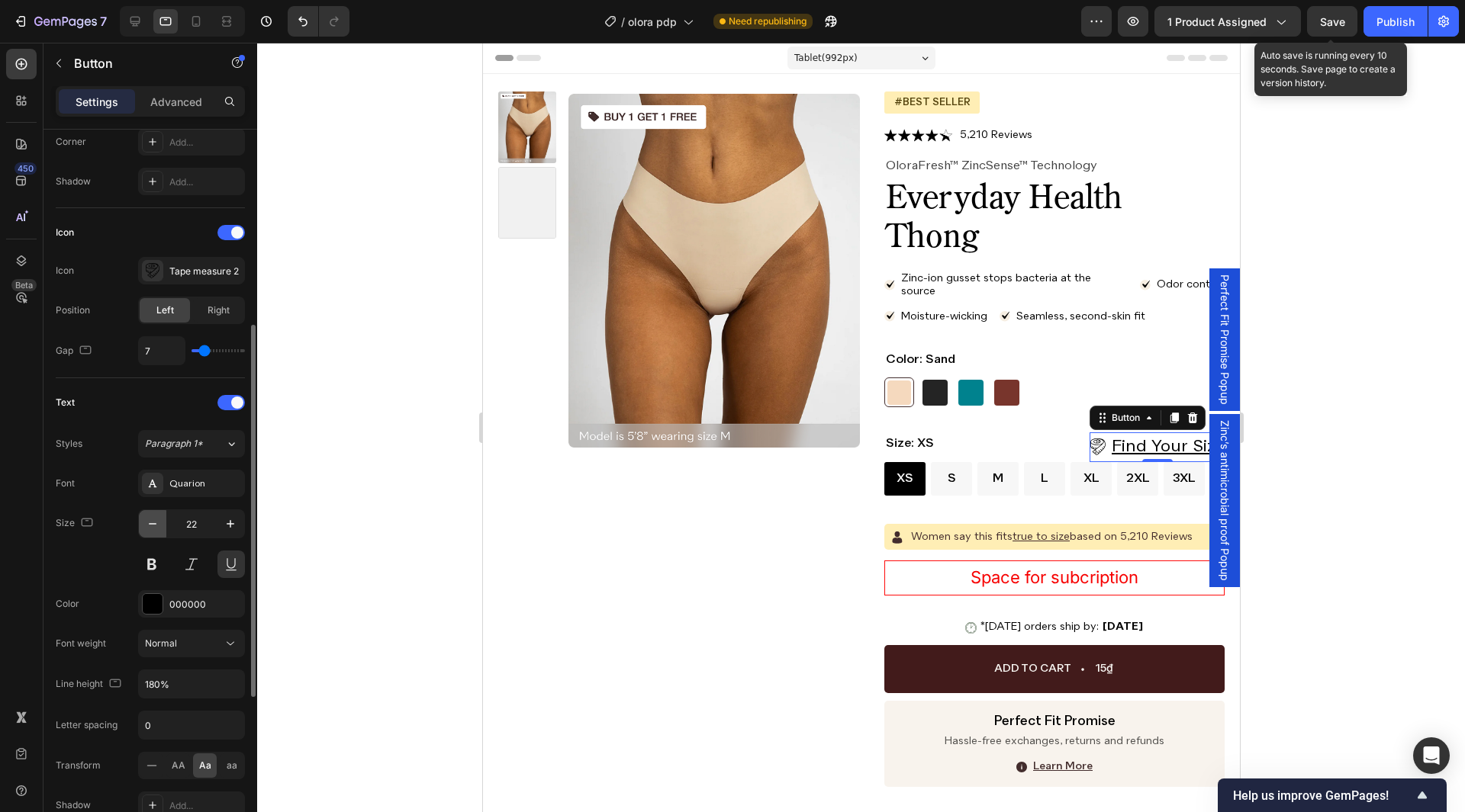
click at [149, 525] on icon "button" at bounding box center [152, 523] width 15 height 15
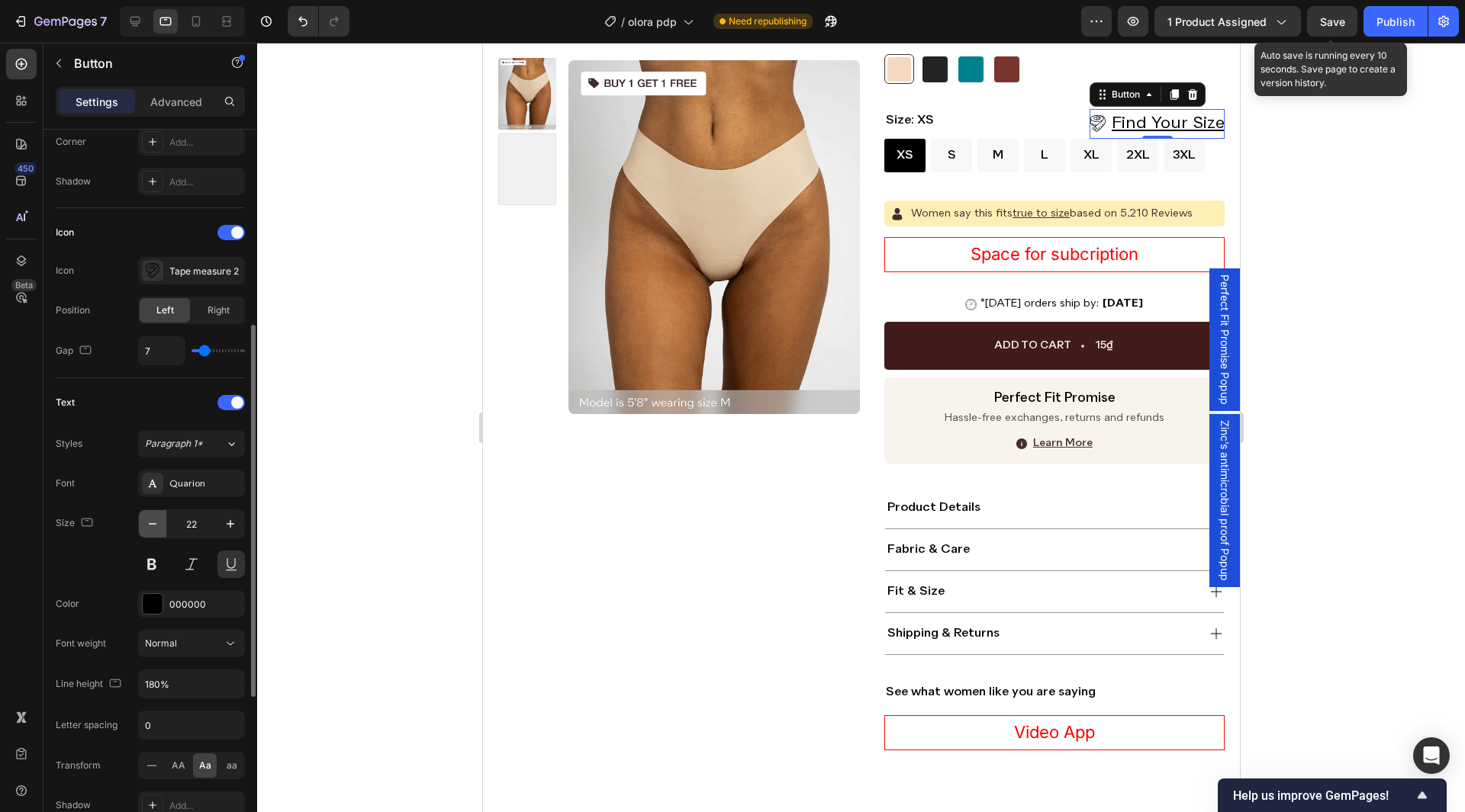
click at [149, 525] on icon "button" at bounding box center [152, 523] width 15 height 15
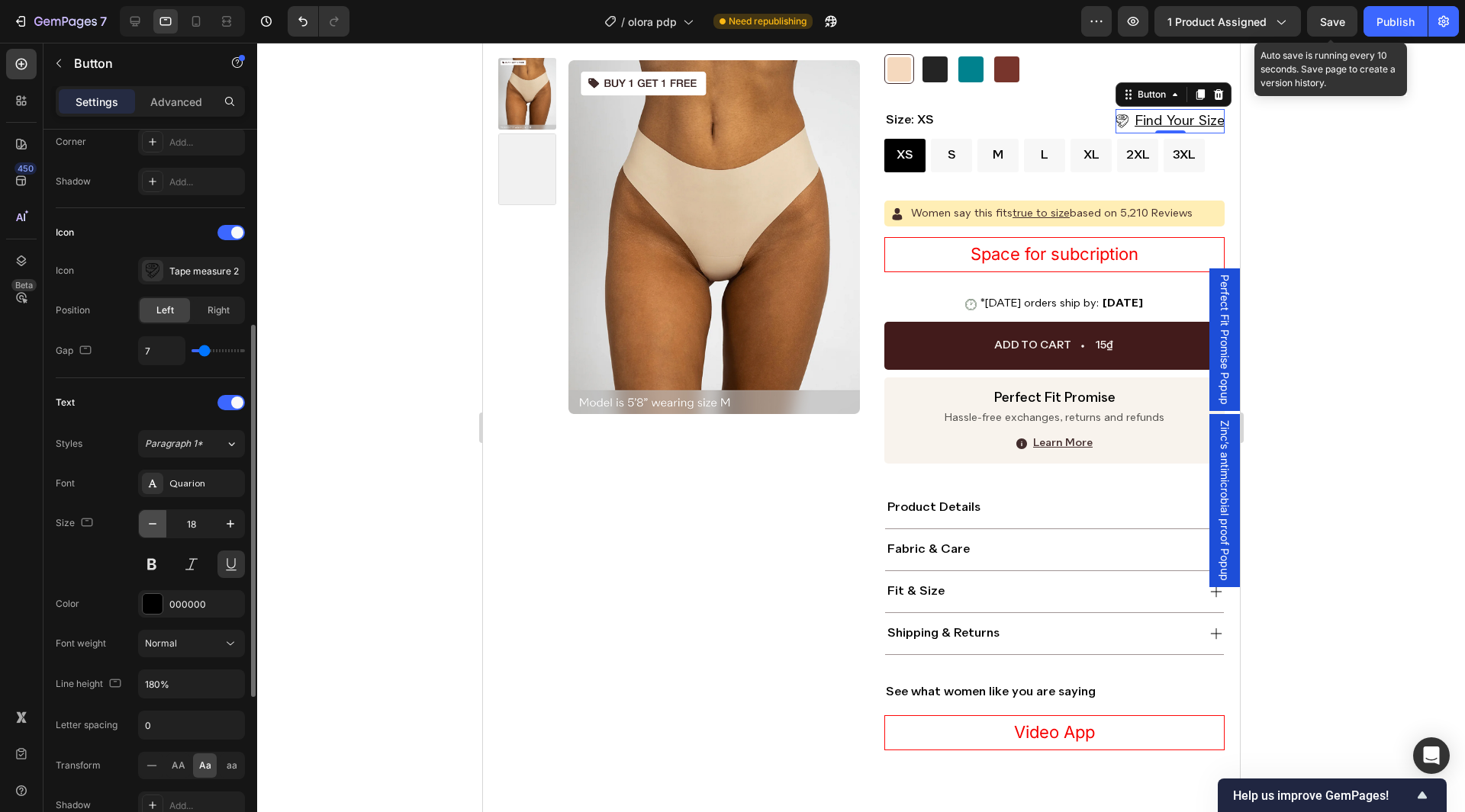
click at [149, 525] on icon "button" at bounding box center [152, 523] width 15 height 15
type input "17"
click at [182, 678] on input "180%" at bounding box center [191, 684] width 105 height 28
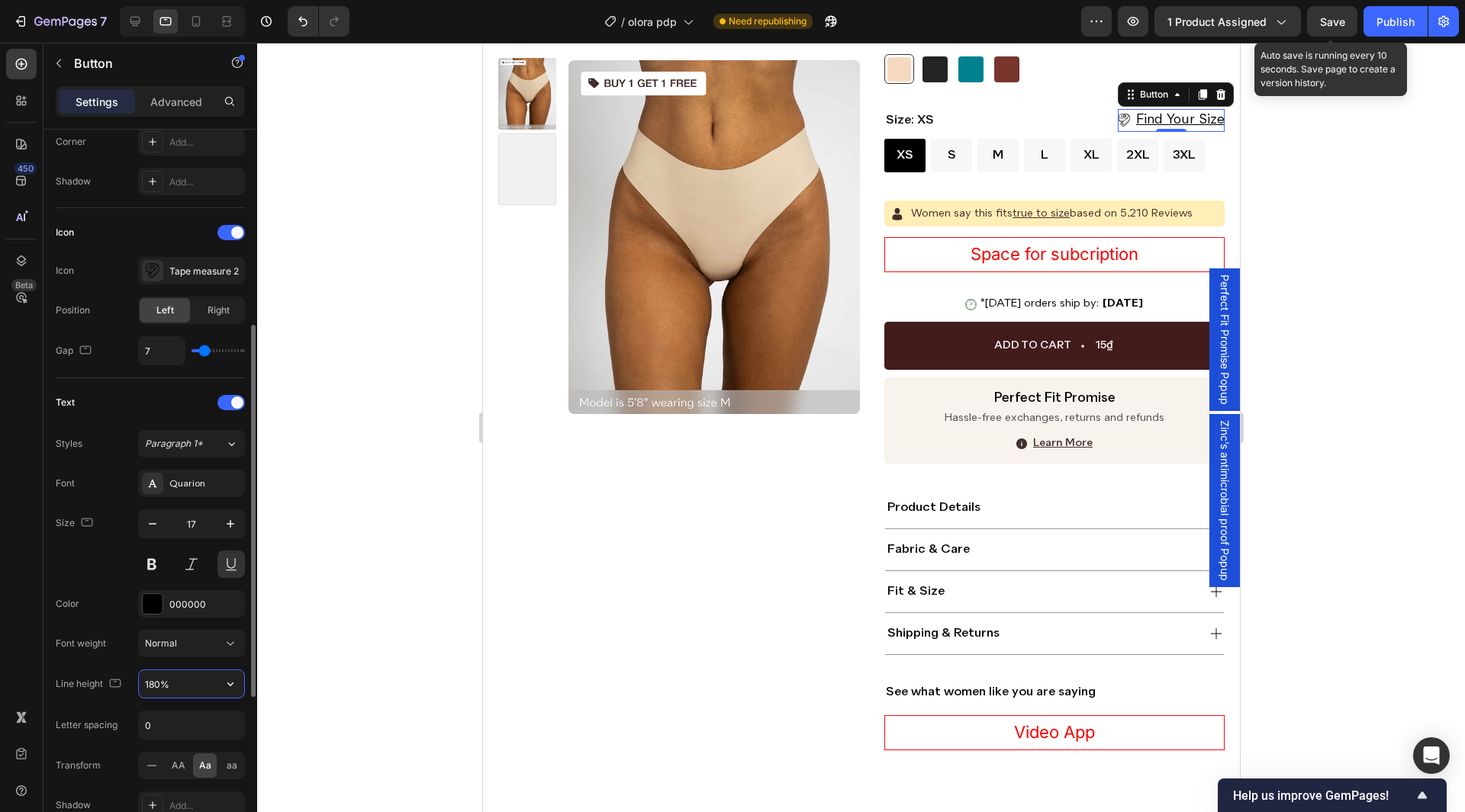
paste input "42"
type input "142%"
click at [154, 523] on icon "button" at bounding box center [152, 523] width 15 height 15
click at [154, 523] on icon "button" at bounding box center [152, 523] width 15 height 15
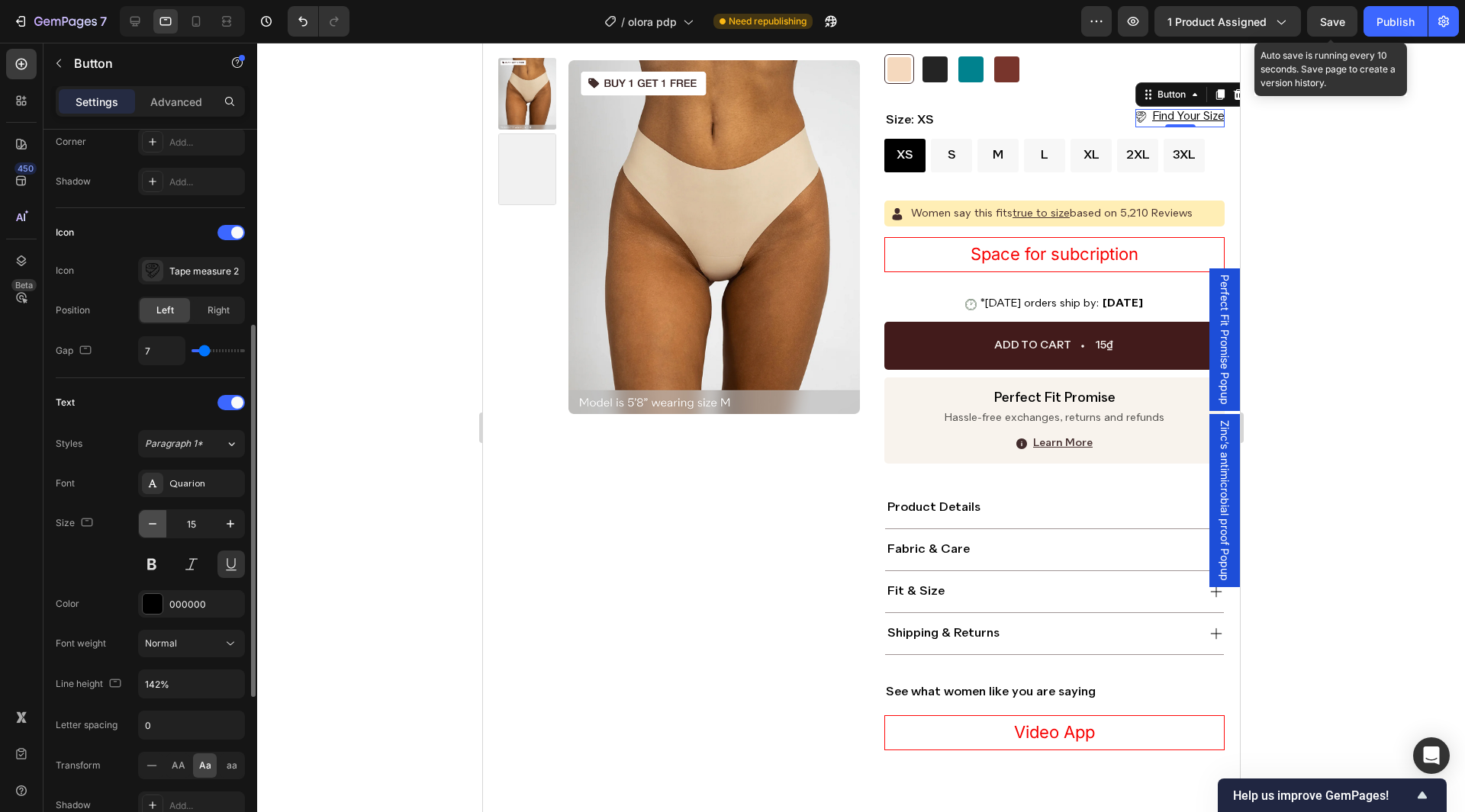
click at [154, 523] on icon "button" at bounding box center [152, 523] width 15 height 15
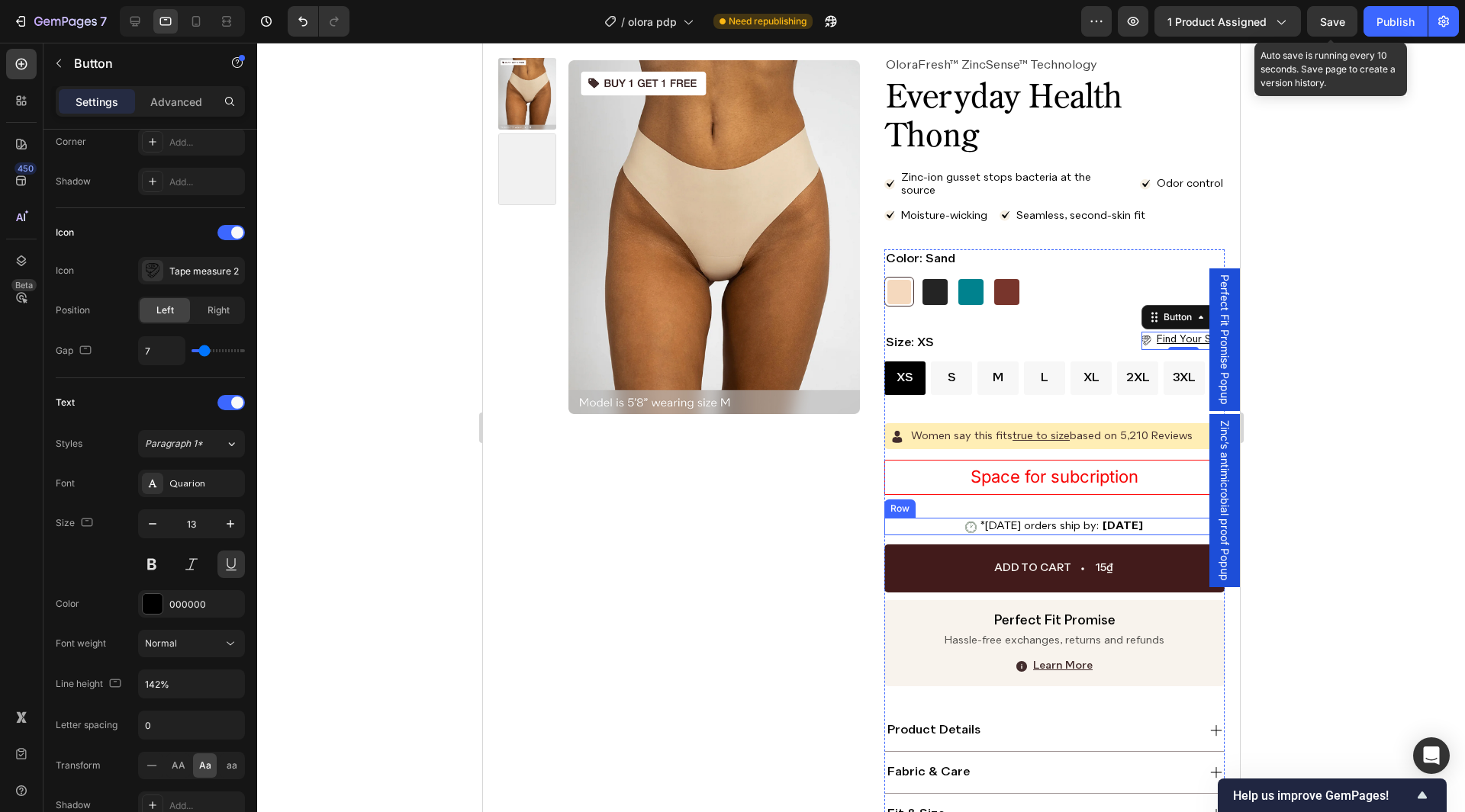
scroll to position [95, 0]
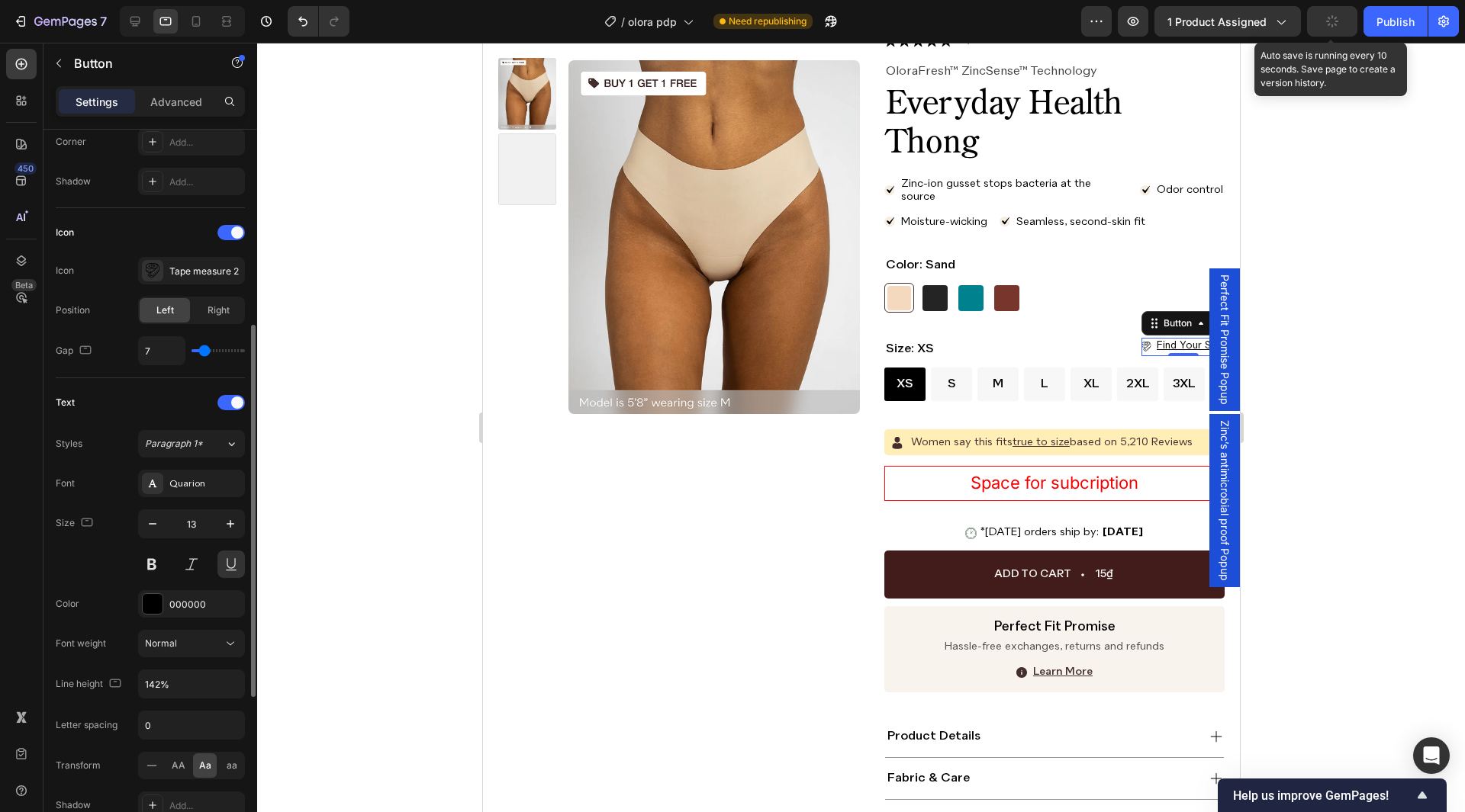
click at [90, 566] on div "Size 13" at bounding box center [150, 544] width 189 height 69
click at [191, 28] on icon at bounding box center [195, 21] width 15 height 15
type input "21"
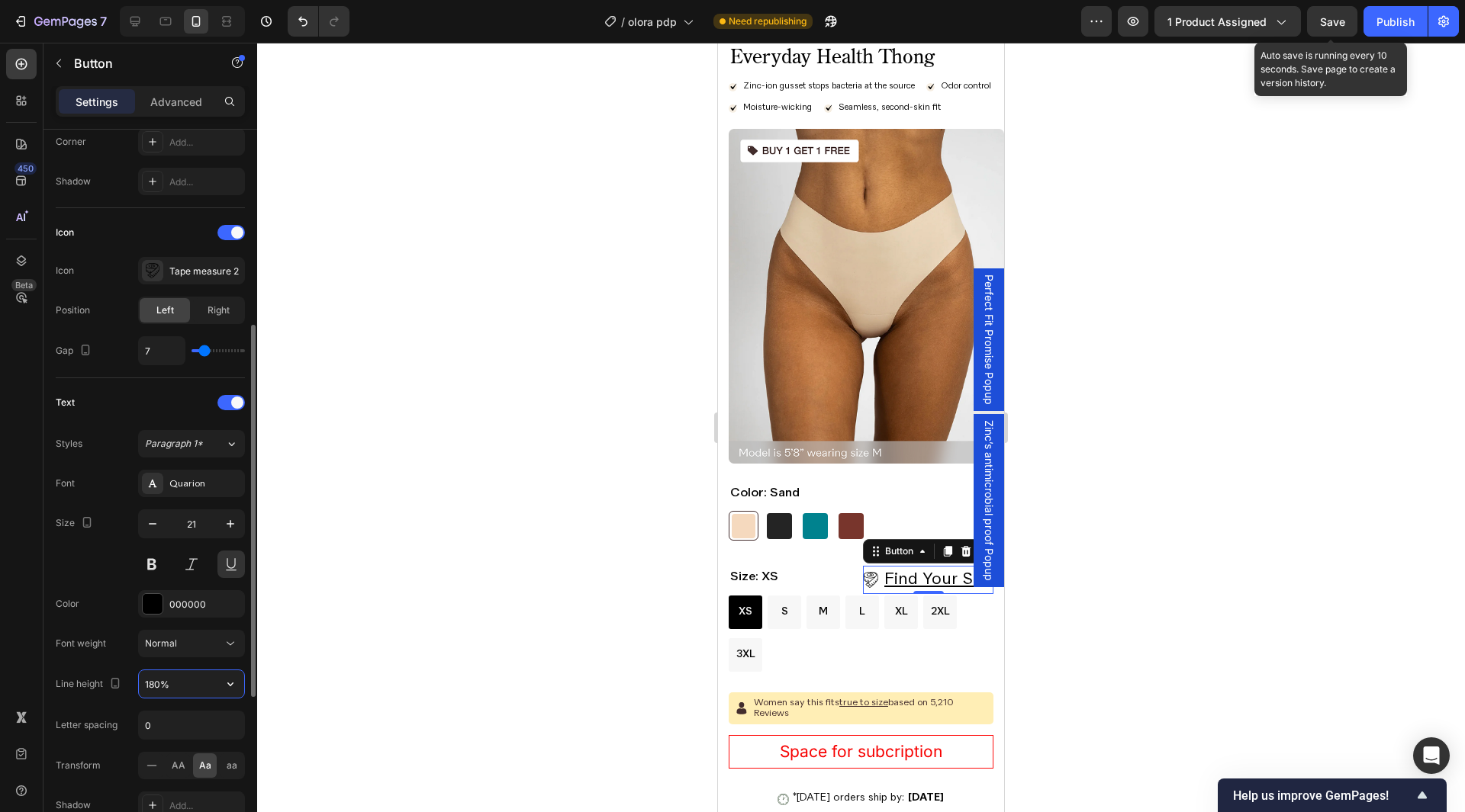
click at [181, 679] on input "180%" at bounding box center [191, 684] width 105 height 28
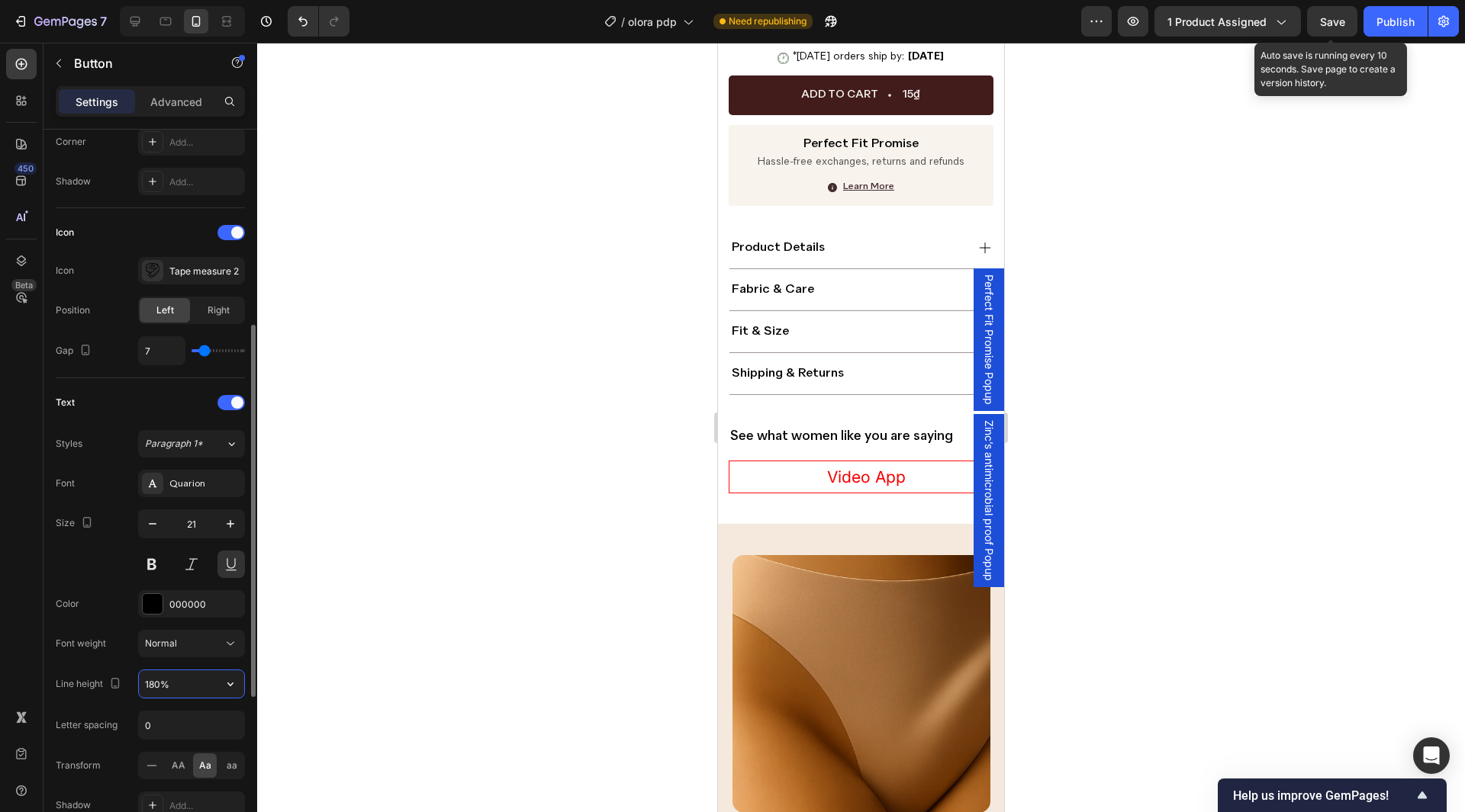
paste input "42"
type input "142%"
click at [195, 521] on input "21" at bounding box center [192, 523] width 50 height 28
type input "13"
click at [103, 565] on div "Size 13" at bounding box center [150, 544] width 189 height 69
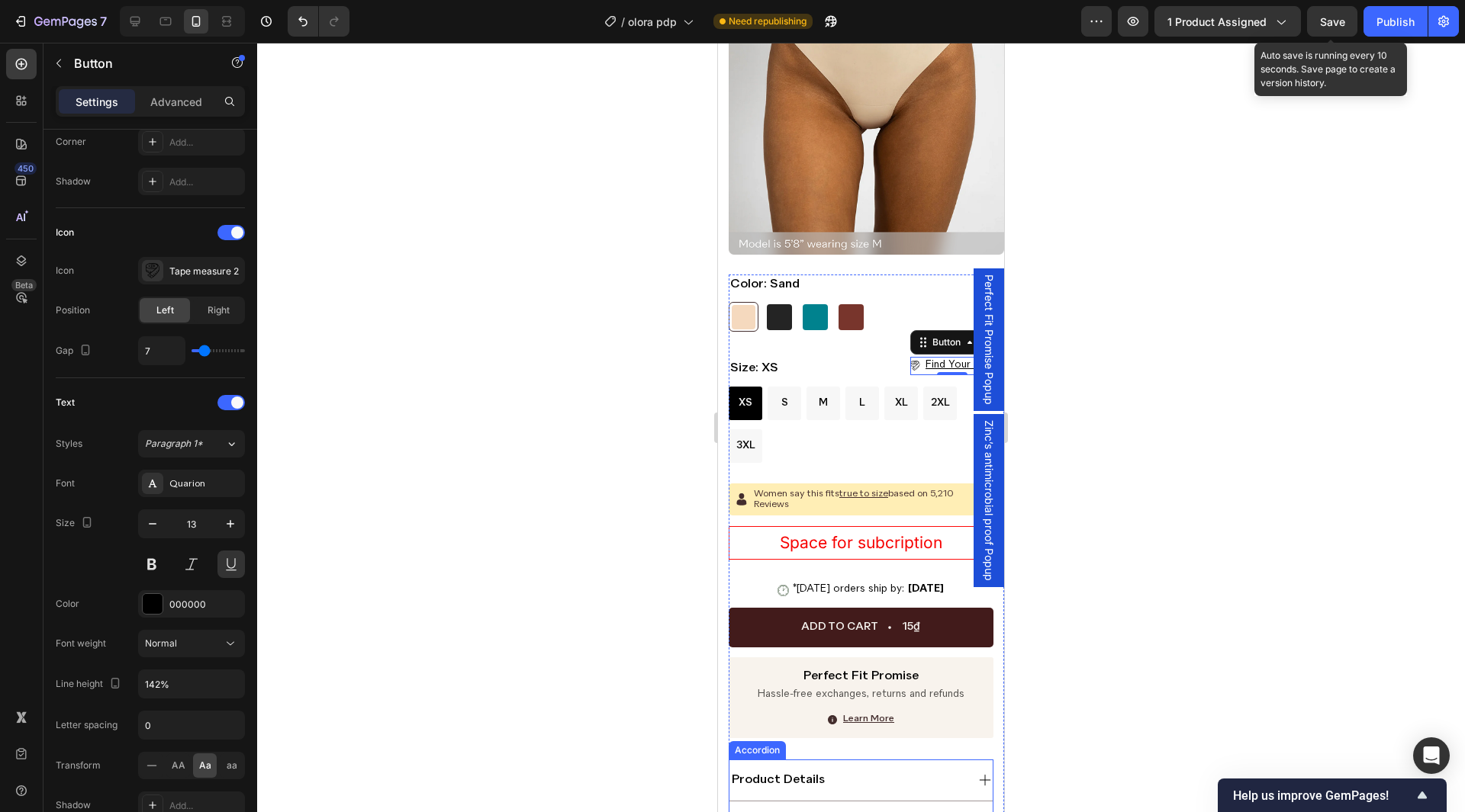
scroll to position [302, 0]
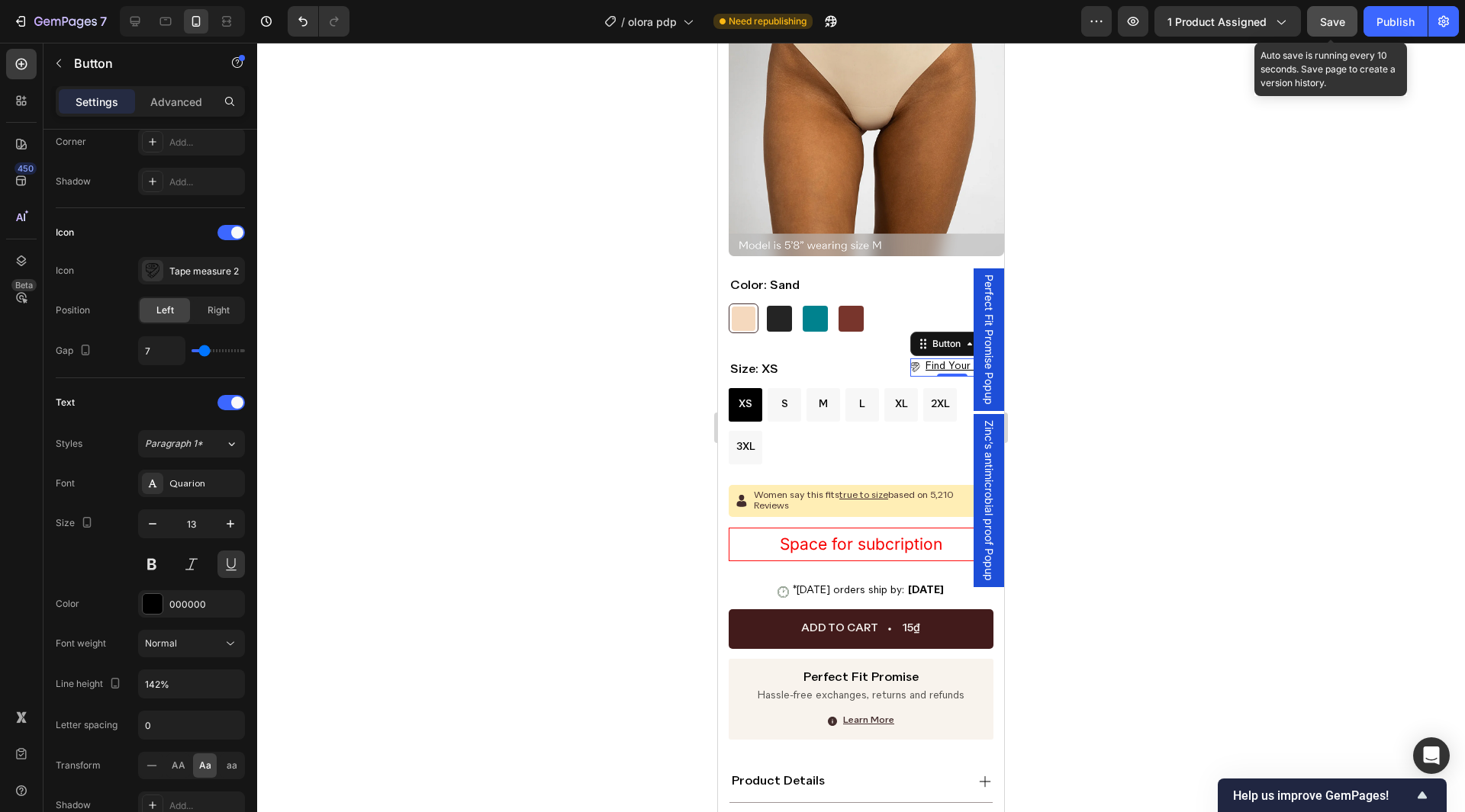
click at [1332, 23] on span "Save" at bounding box center [1333, 22] width 25 height 13
click at [1383, 28] on div "Publish" at bounding box center [1396, 22] width 39 height 16
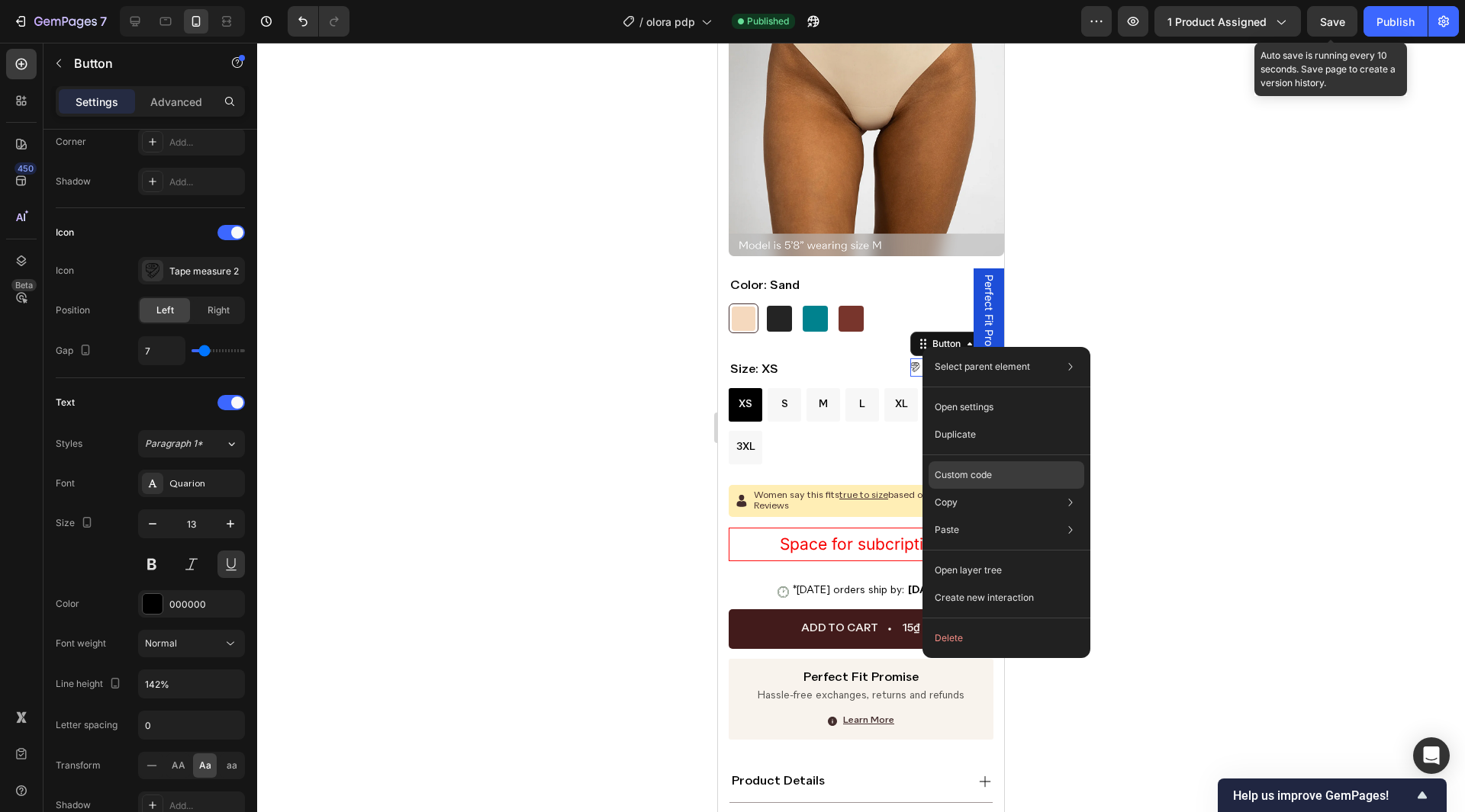
click at [941, 465] on div "Custom code" at bounding box center [1007, 475] width 156 height 28
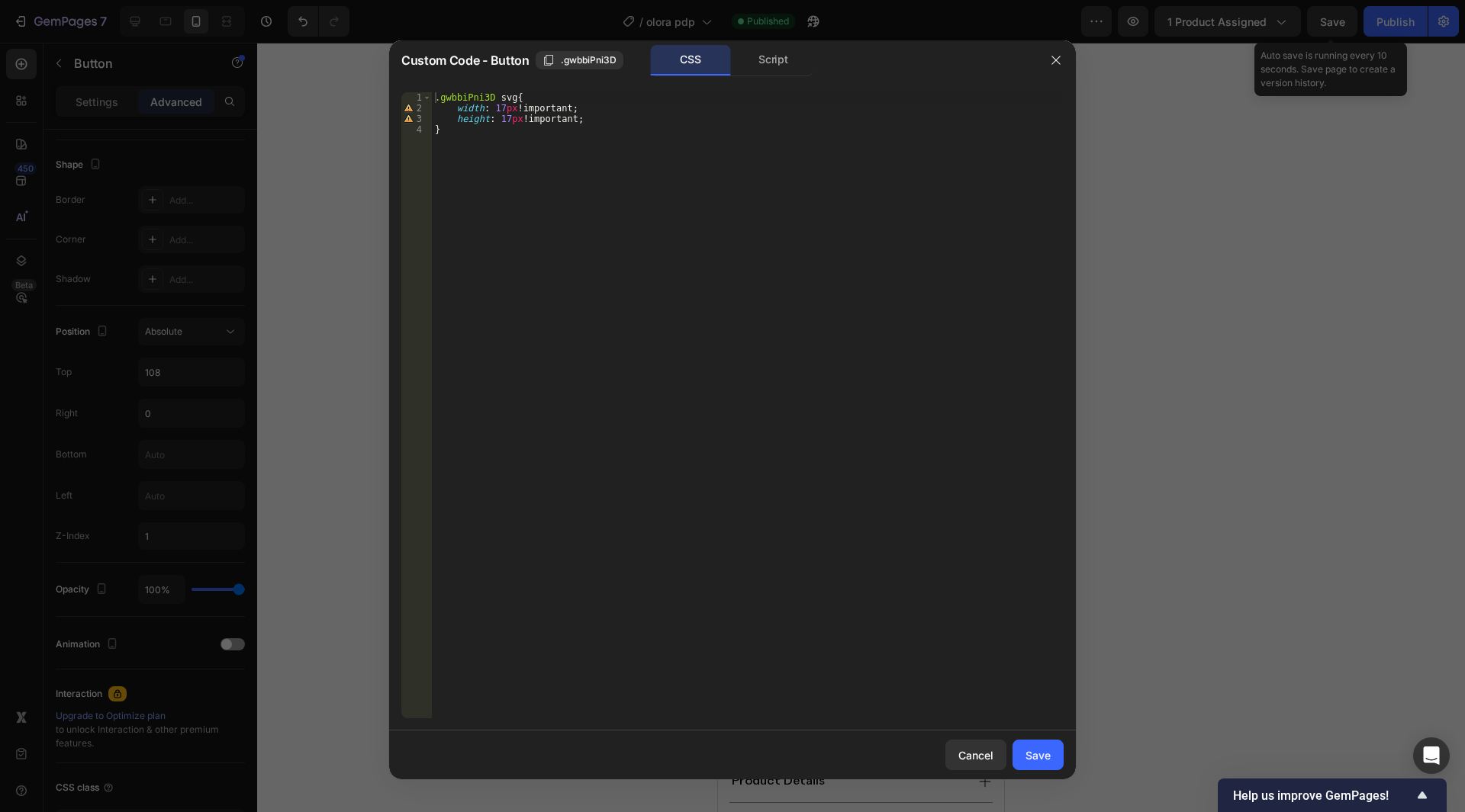
click at [435, 97] on div ".gwbbiPni3D svg { width : 17 px !important ; height : 17 px !important ; }" at bounding box center [748, 416] width 632 height 648
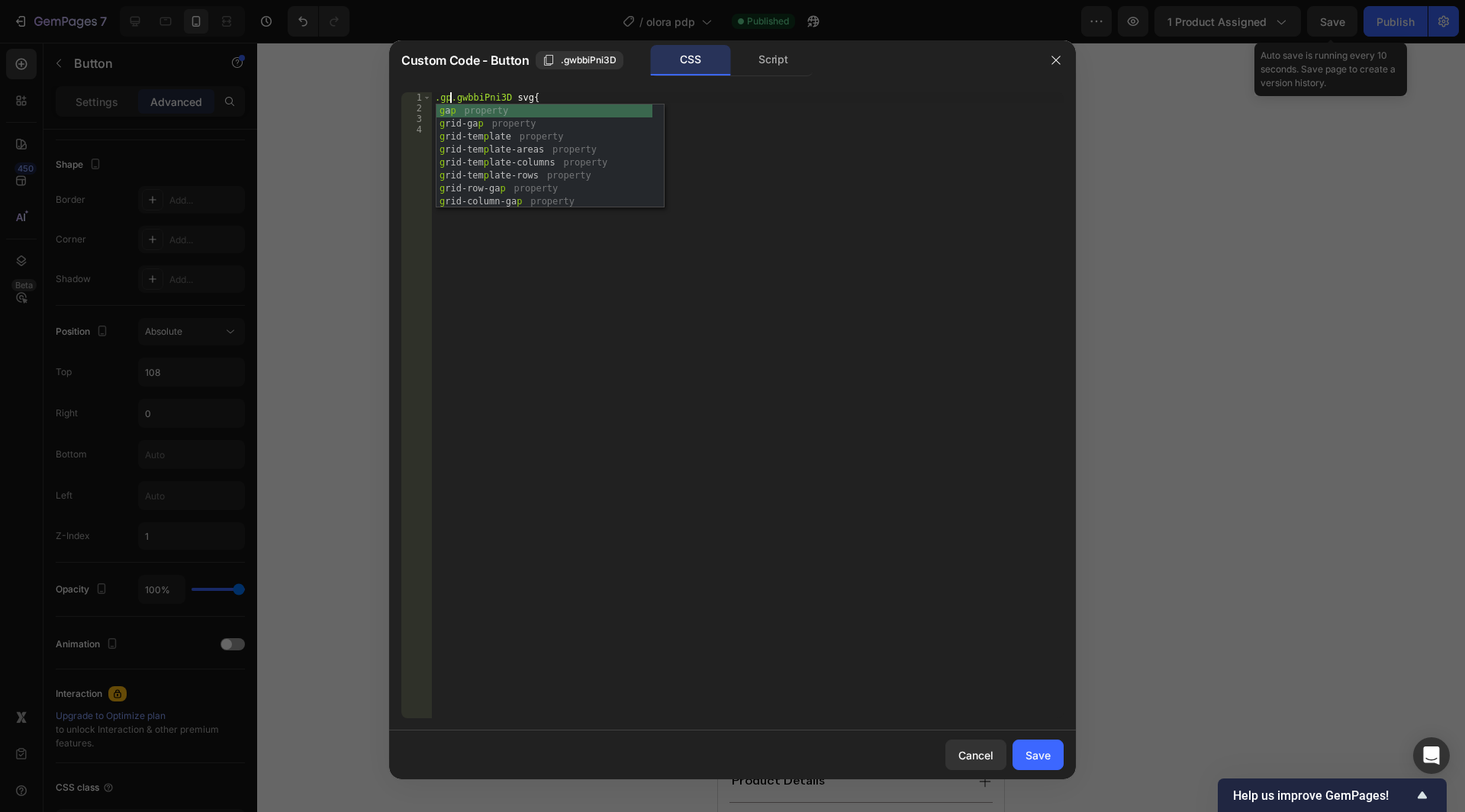
scroll to position [0, 2]
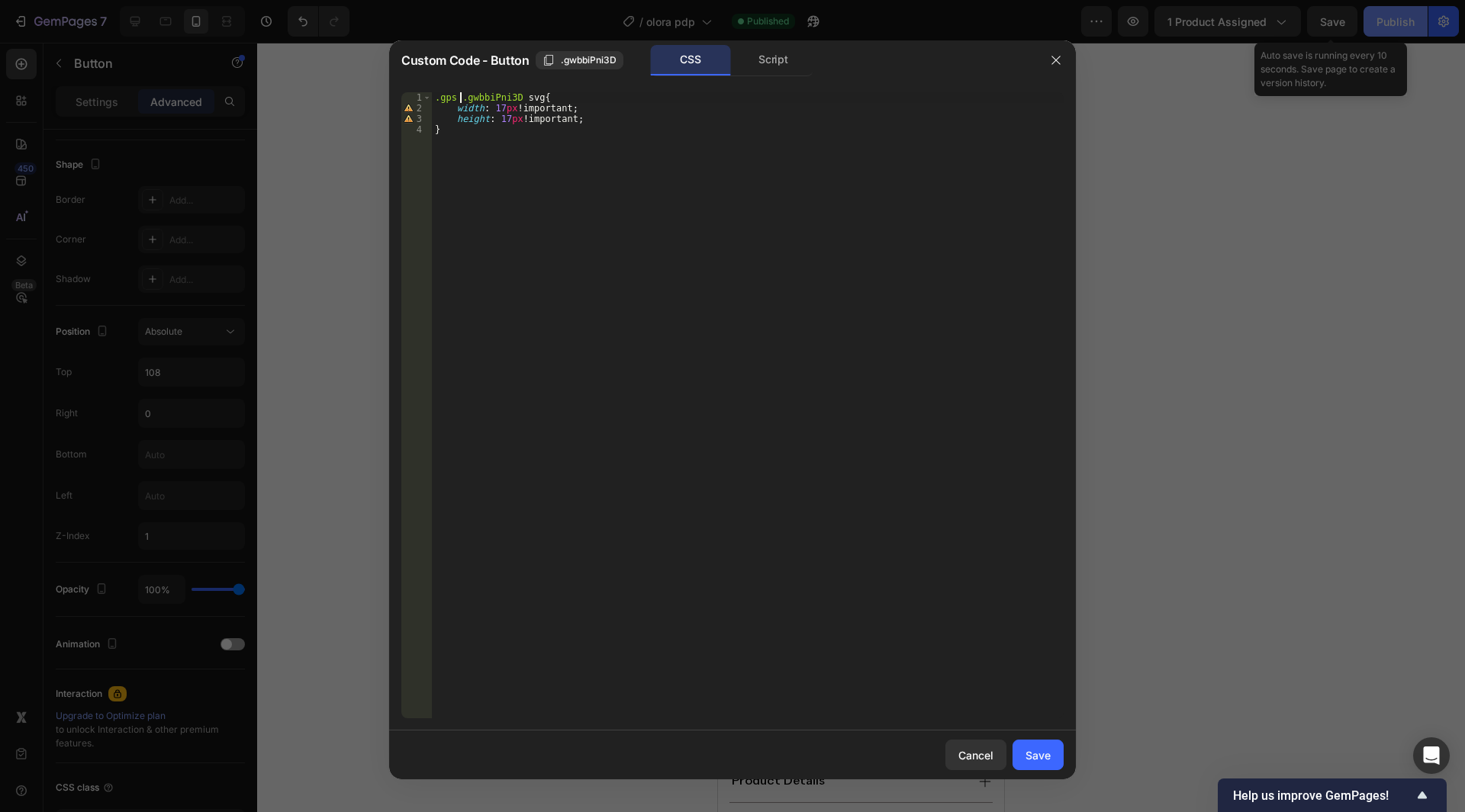
type textarea ".gps .gwbbiPni3D svg{"
click at [1032, 751] on div "Save" at bounding box center [1038, 756] width 25 height 16
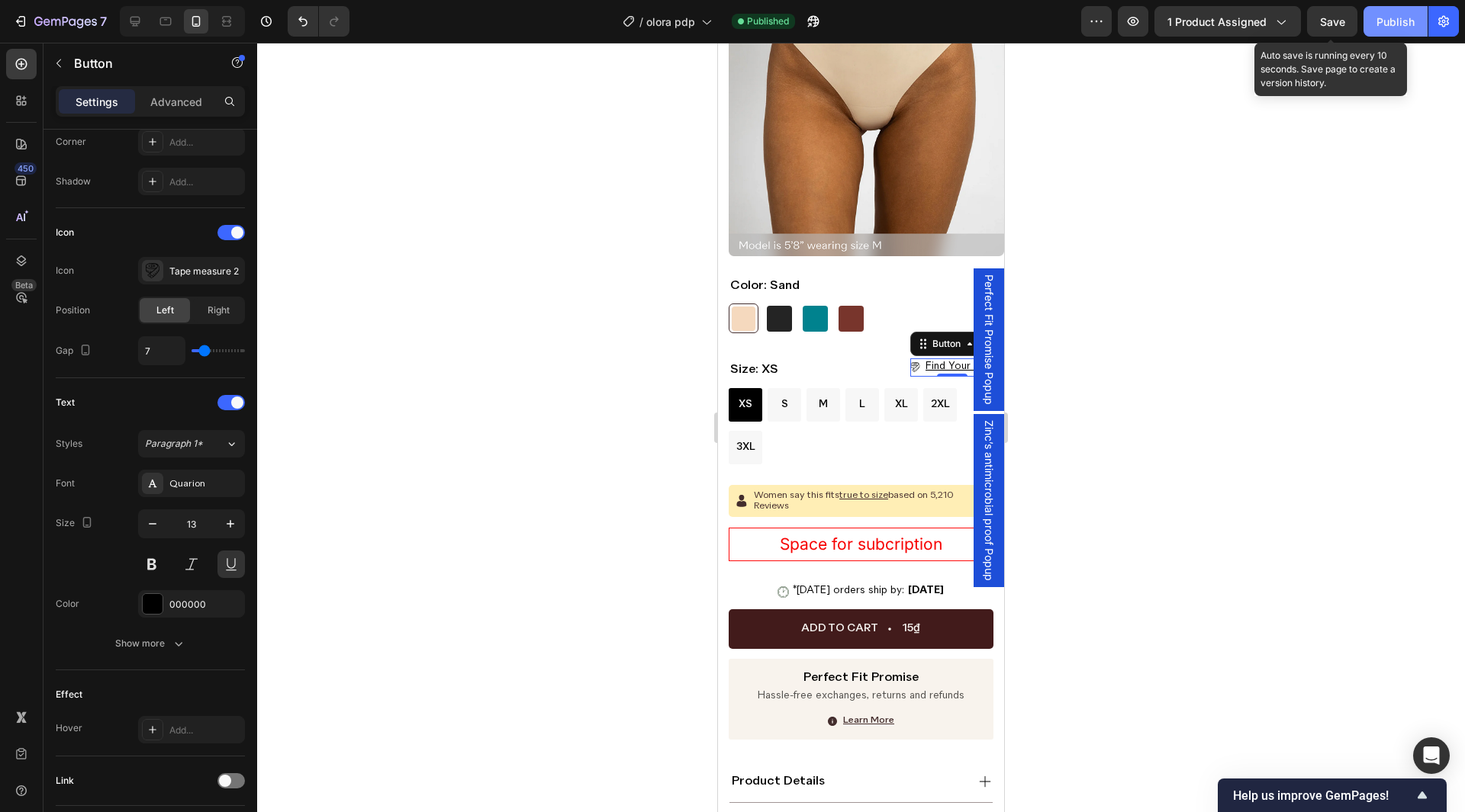
click at [1392, 22] on div "Publish" at bounding box center [1396, 22] width 39 height 16
click at [1064, 341] on div at bounding box center [861, 428] width 1208 height 770
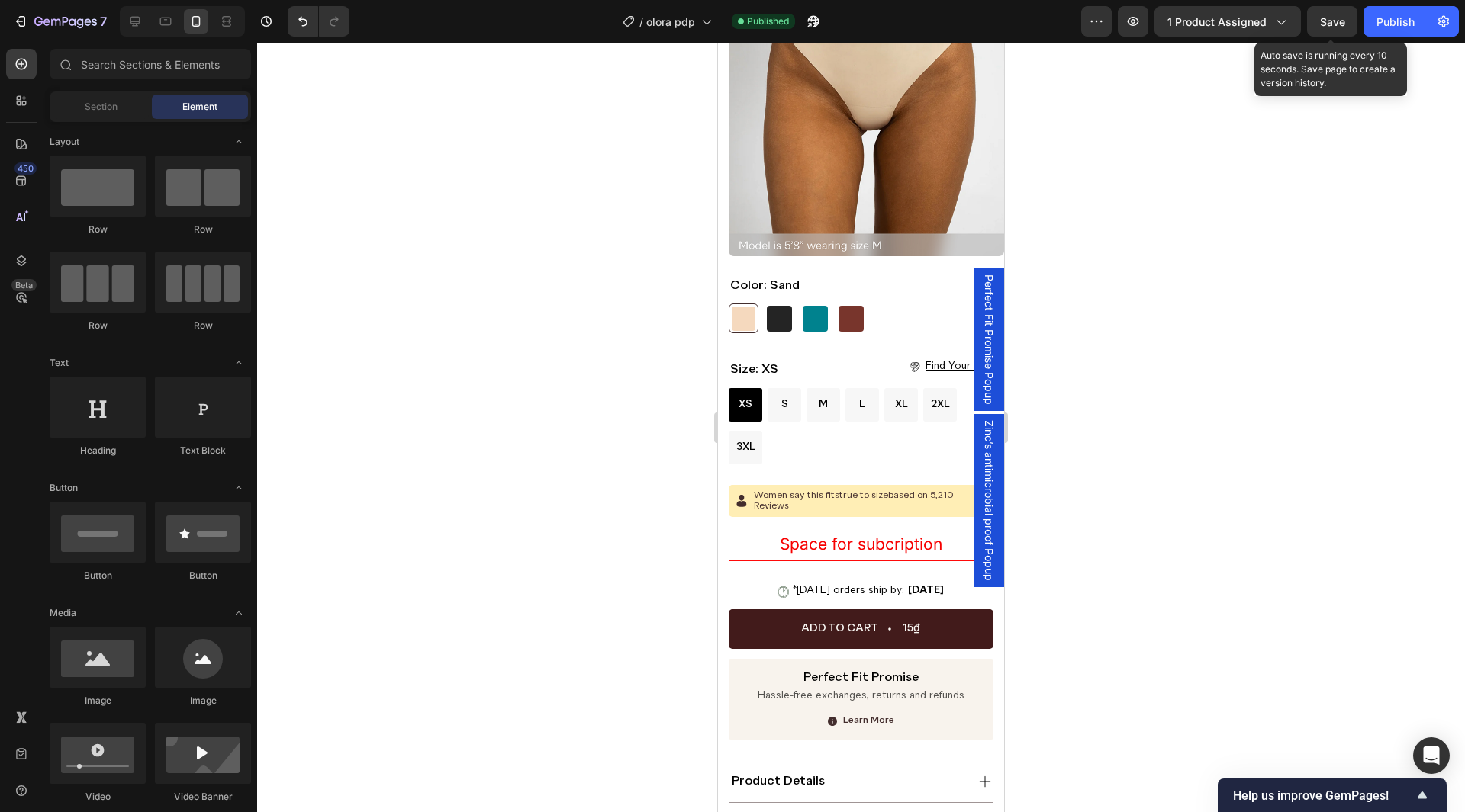
click at [1059, 346] on div at bounding box center [861, 428] width 1208 height 770
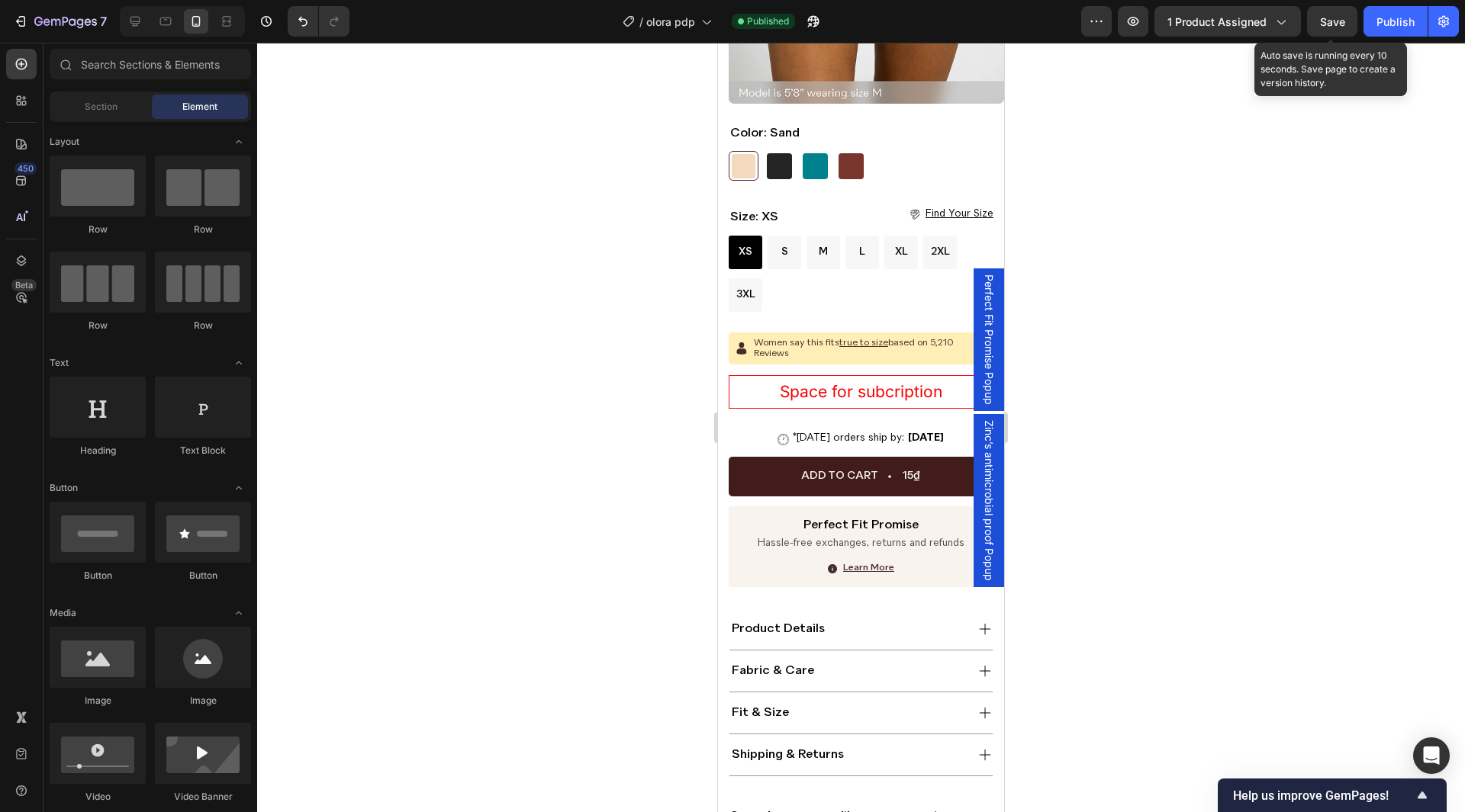
drag, startPoint x: 265, startPoint y: 269, endPoint x: 1053, endPoint y: 279, distance: 788.1
click at [1053, 279] on div at bounding box center [861, 428] width 1208 height 770
click at [1066, 266] on div at bounding box center [861, 428] width 1208 height 770
click at [131, 34] on div at bounding box center [183, 22] width 126 height 30
click at [134, 28] on icon at bounding box center [134, 21] width 15 height 15
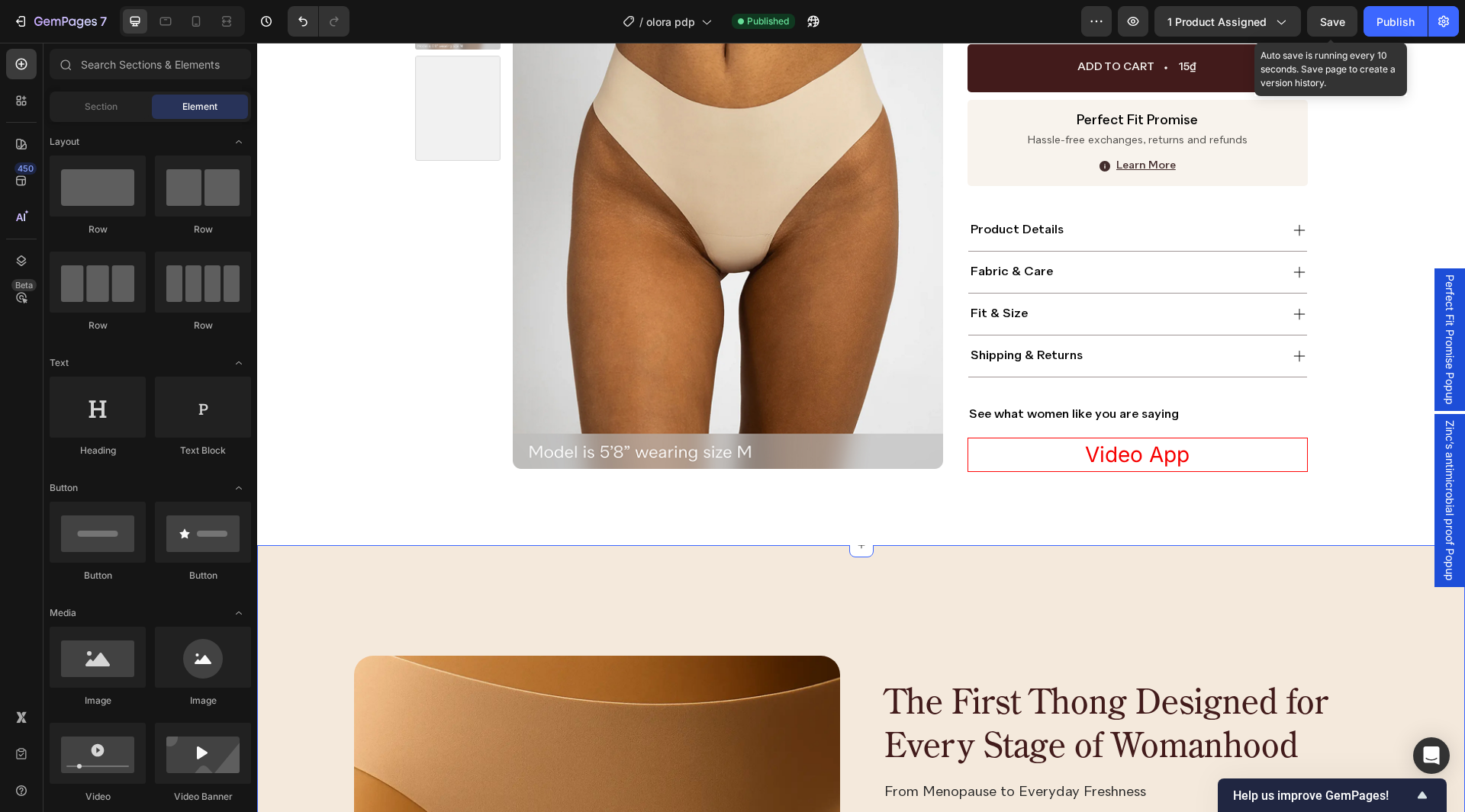
scroll to position [368, 0]
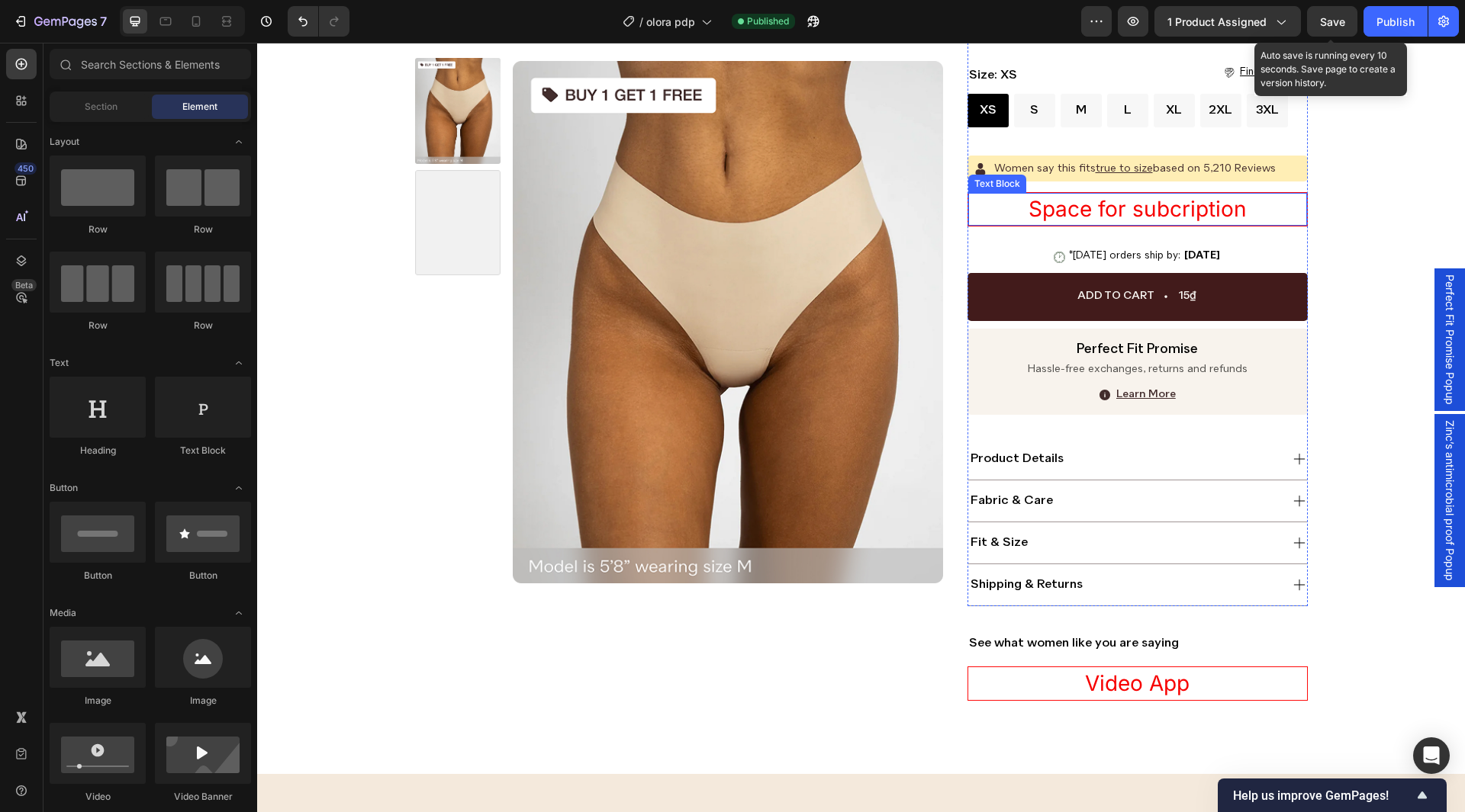
click at [1087, 204] on p "Space for subcription" at bounding box center [1138, 209] width 336 height 30
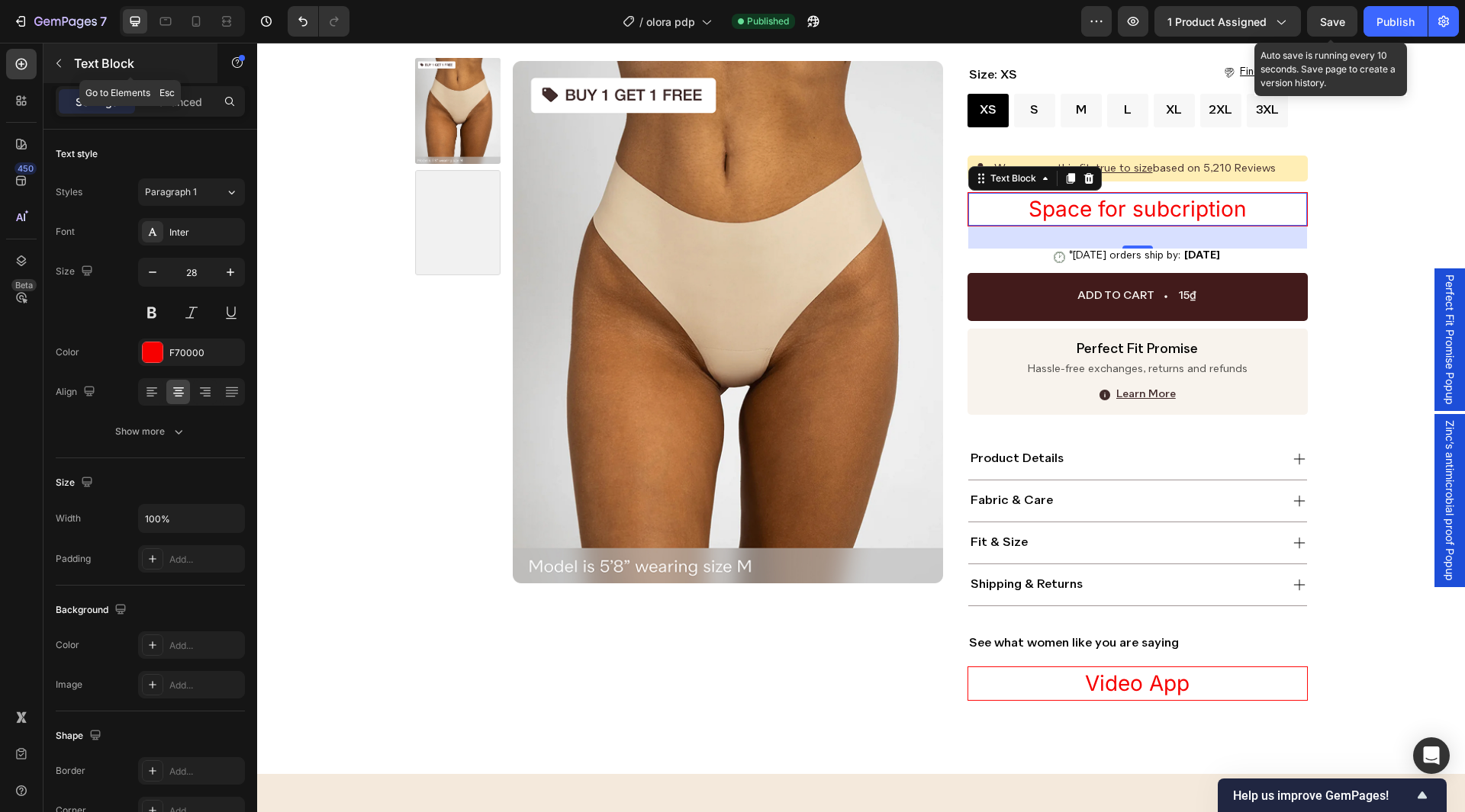
click at [77, 75] on div "Text Block" at bounding box center [131, 64] width 174 height 39
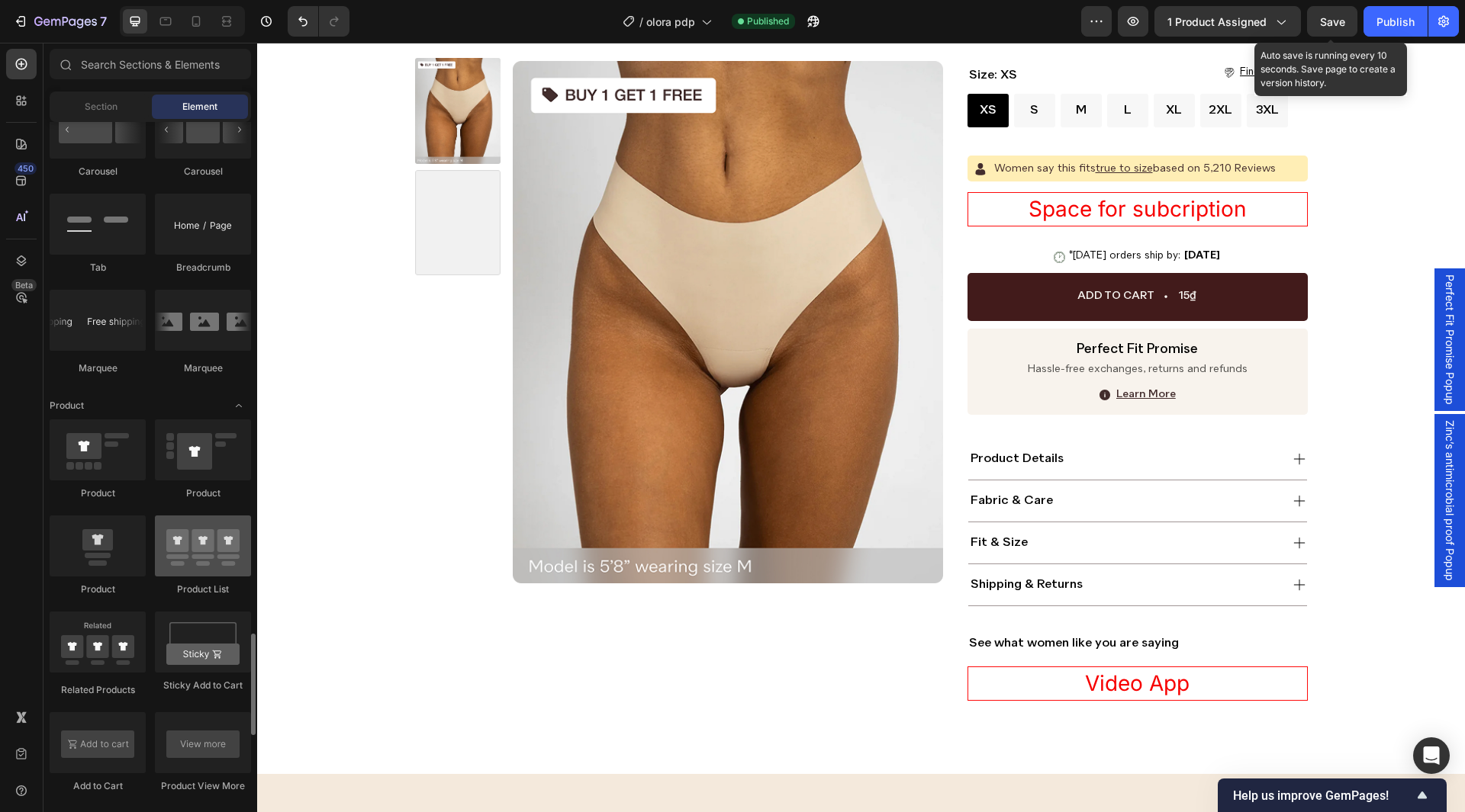
scroll to position [1983, 0]
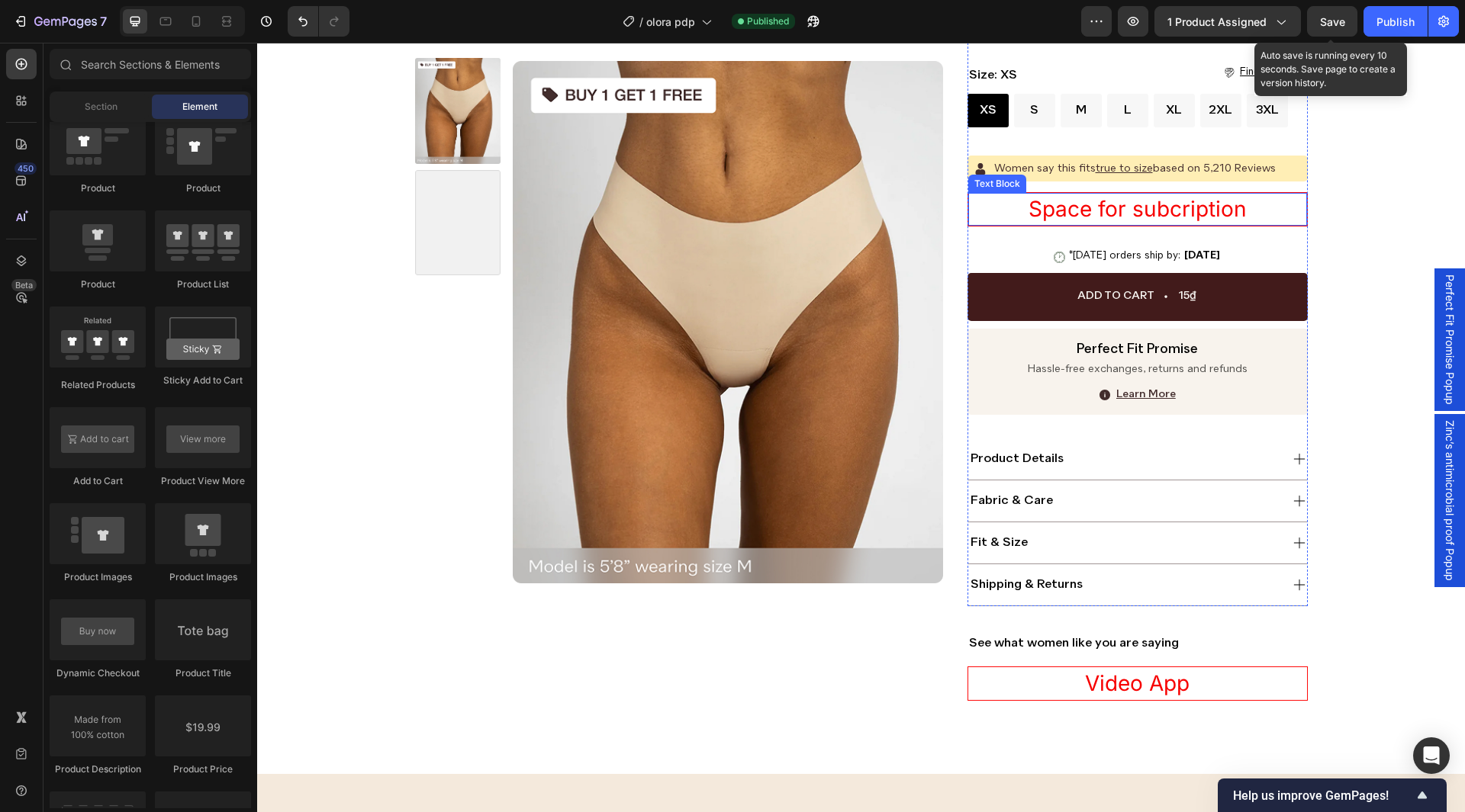
click at [1177, 216] on p "Space for subcription" at bounding box center [1138, 209] width 336 height 30
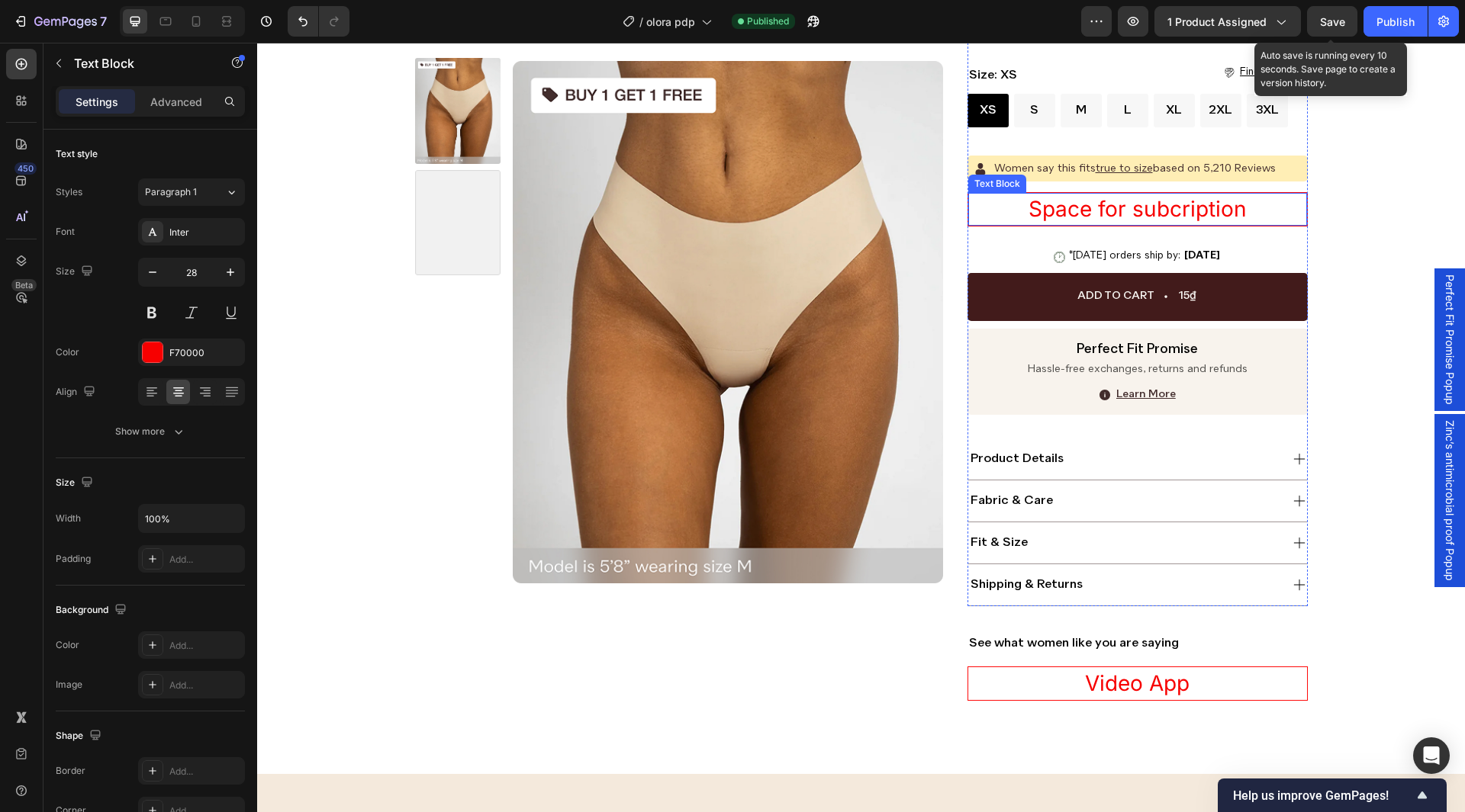
click at [1177, 216] on p "Space for subcription" at bounding box center [1138, 209] width 336 height 30
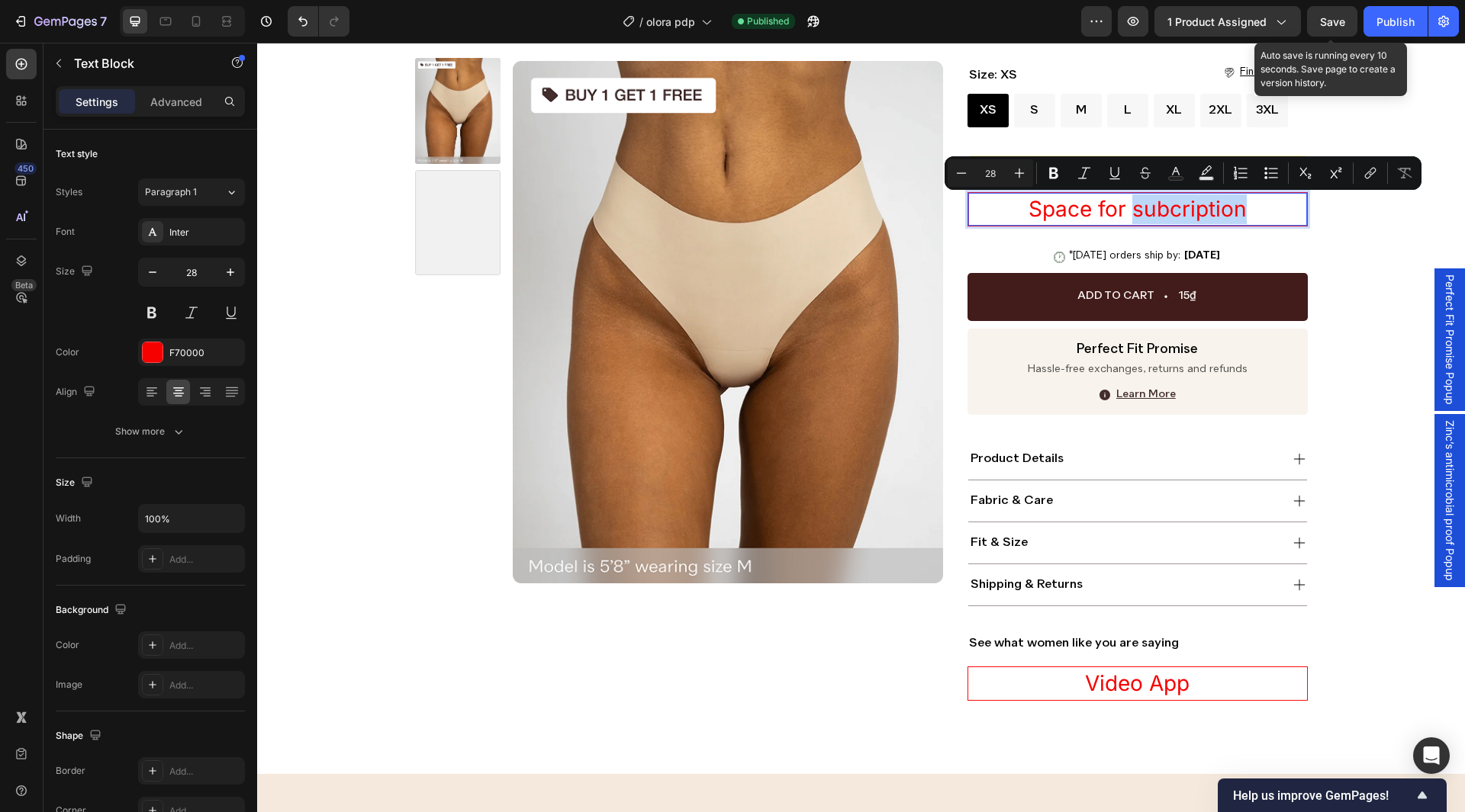
click at [1190, 212] on p "Space for subcription" at bounding box center [1138, 209] width 336 height 30
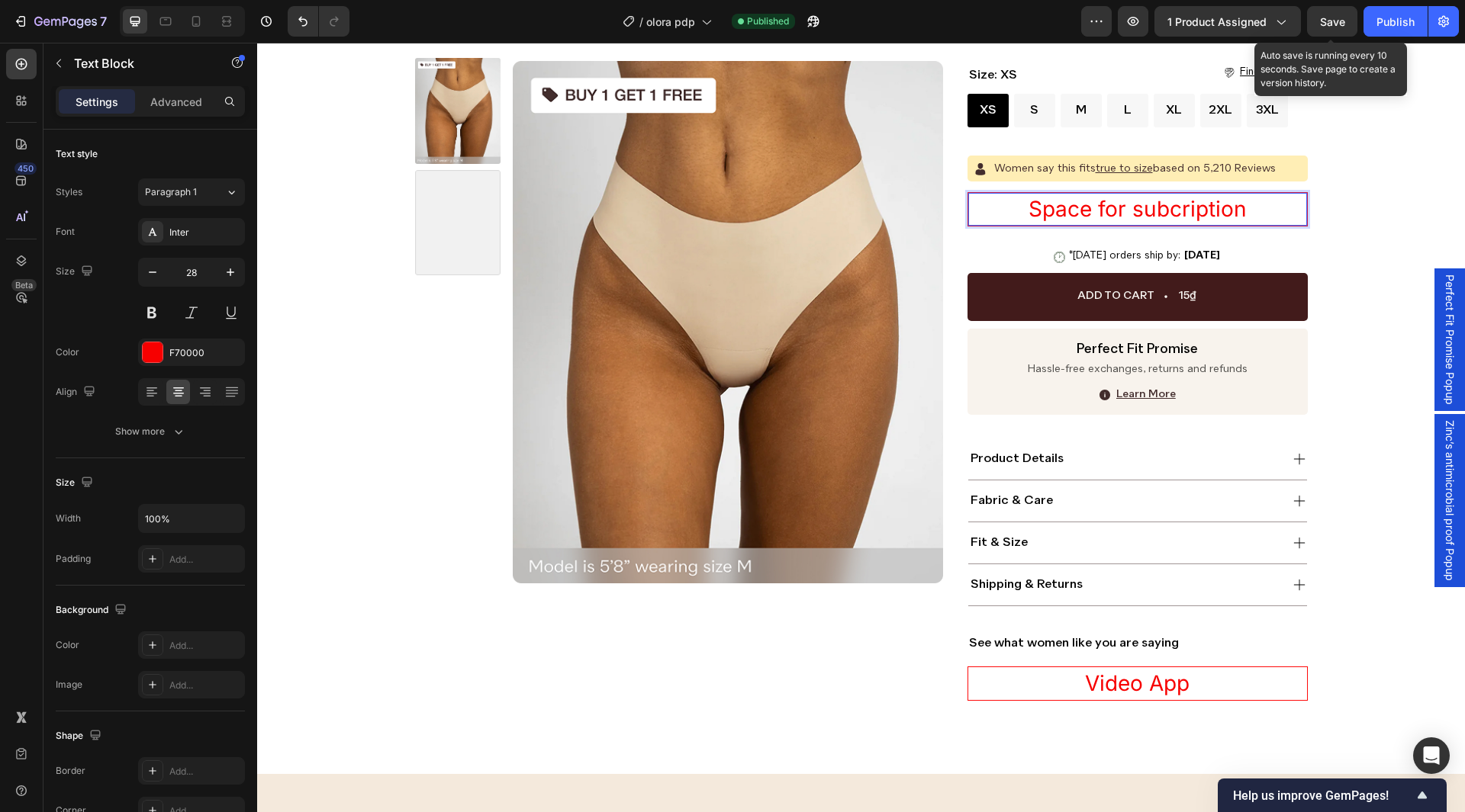
click at [1203, 211] on p "Space for subcription" at bounding box center [1138, 209] width 336 height 30
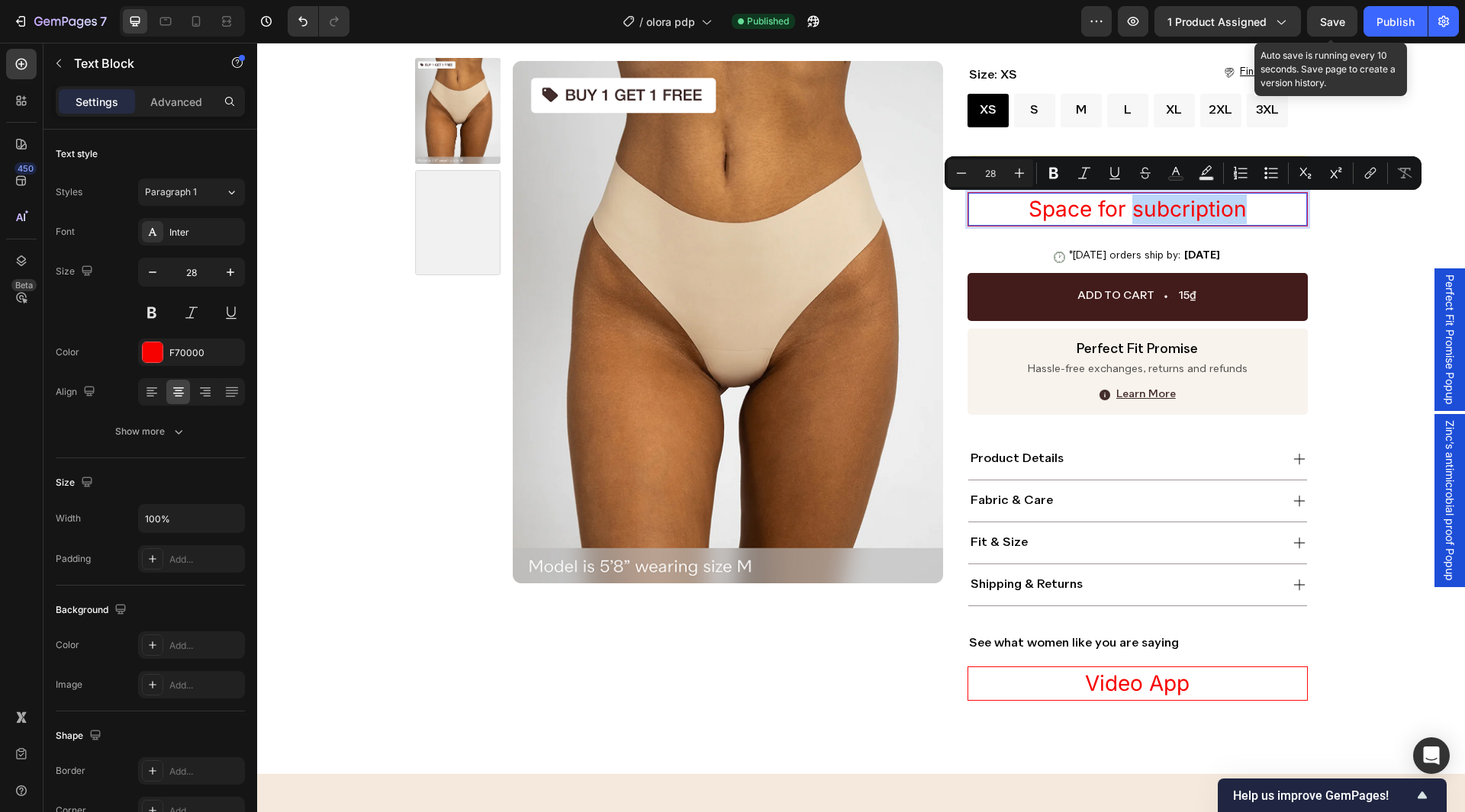
click at [1199, 211] on p "Space for subcription" at bounding box center [1138, 209] width 336 height 30
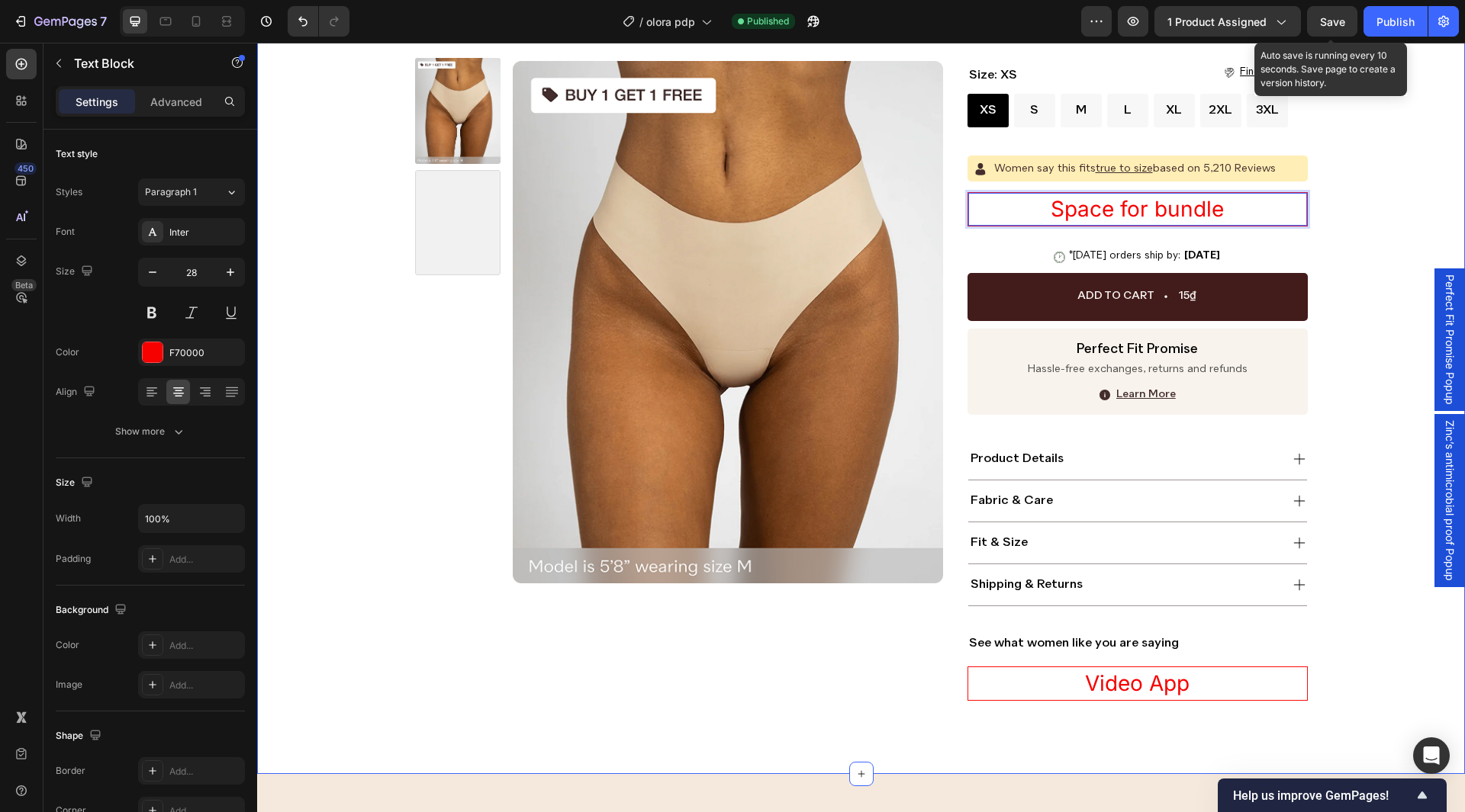
click at [1366, 248] on div "Product Images Icon Icon Icon Icon Icon Icon List 5,210 Reviews Text Block Row …" at bounding box center [861, 212] width 1177 height 978
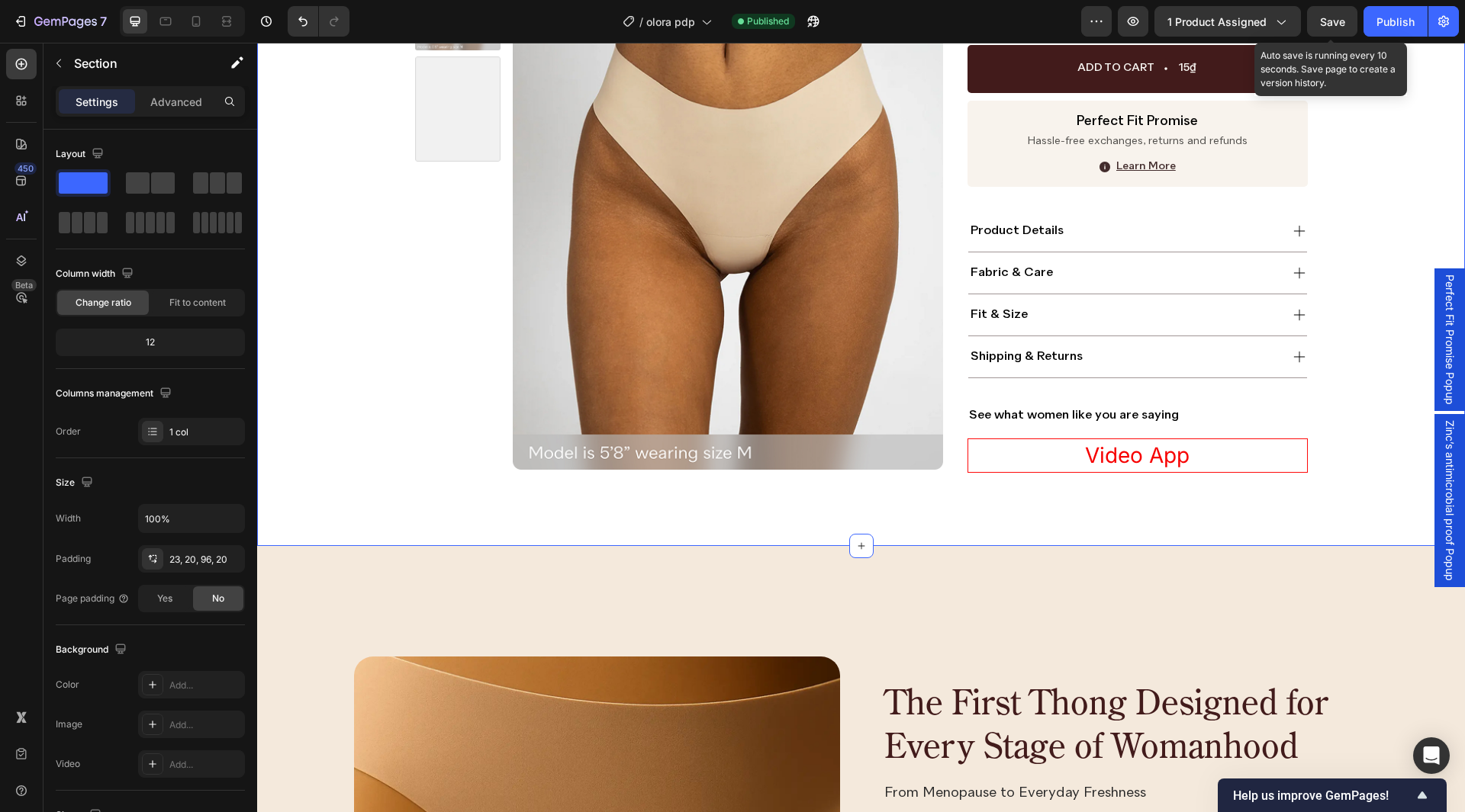
scroll to position [597, 0]
click at [28, 70] on icon at bounding box center [21, 64] width 15 height 15
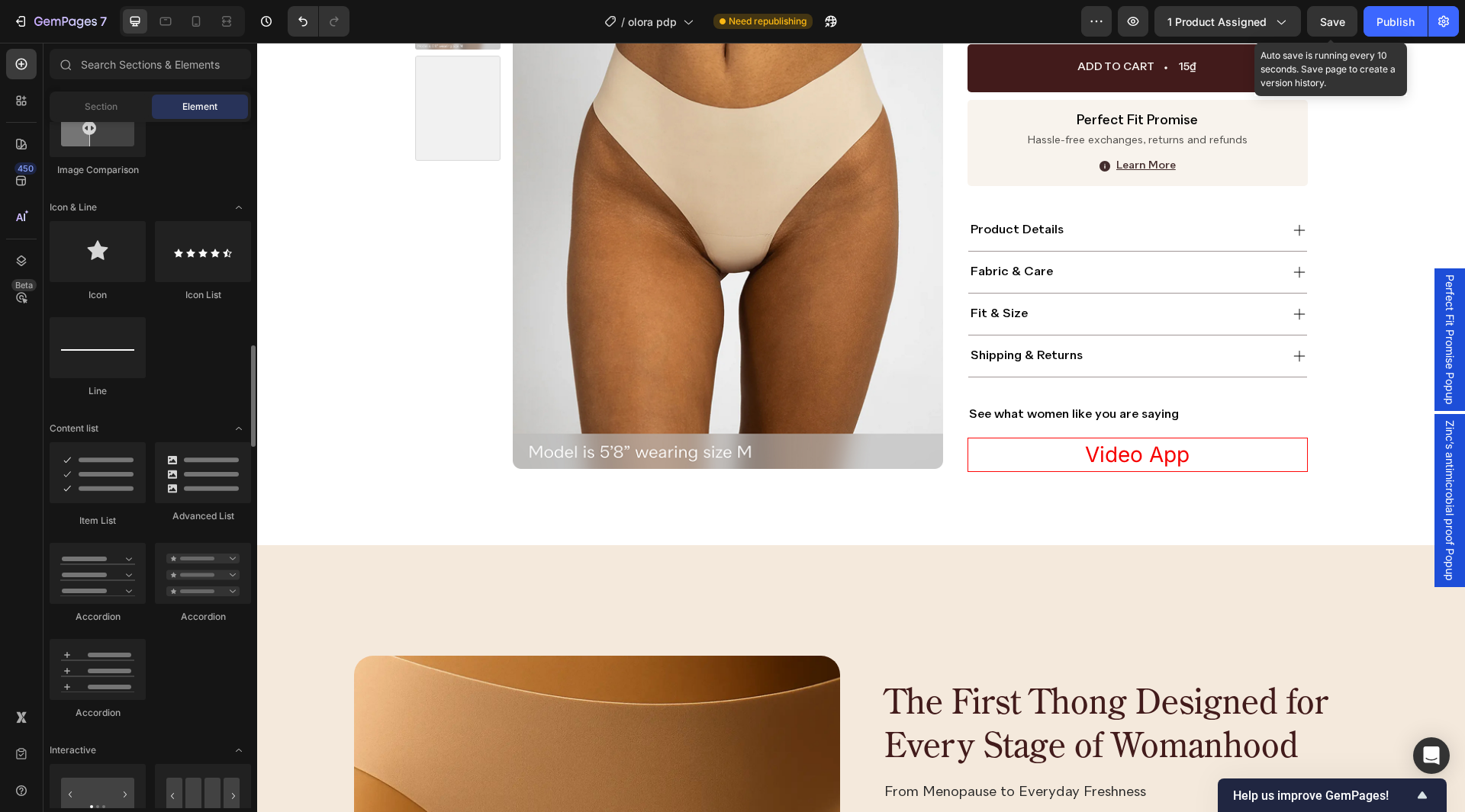
scroll to position [1068, 0]
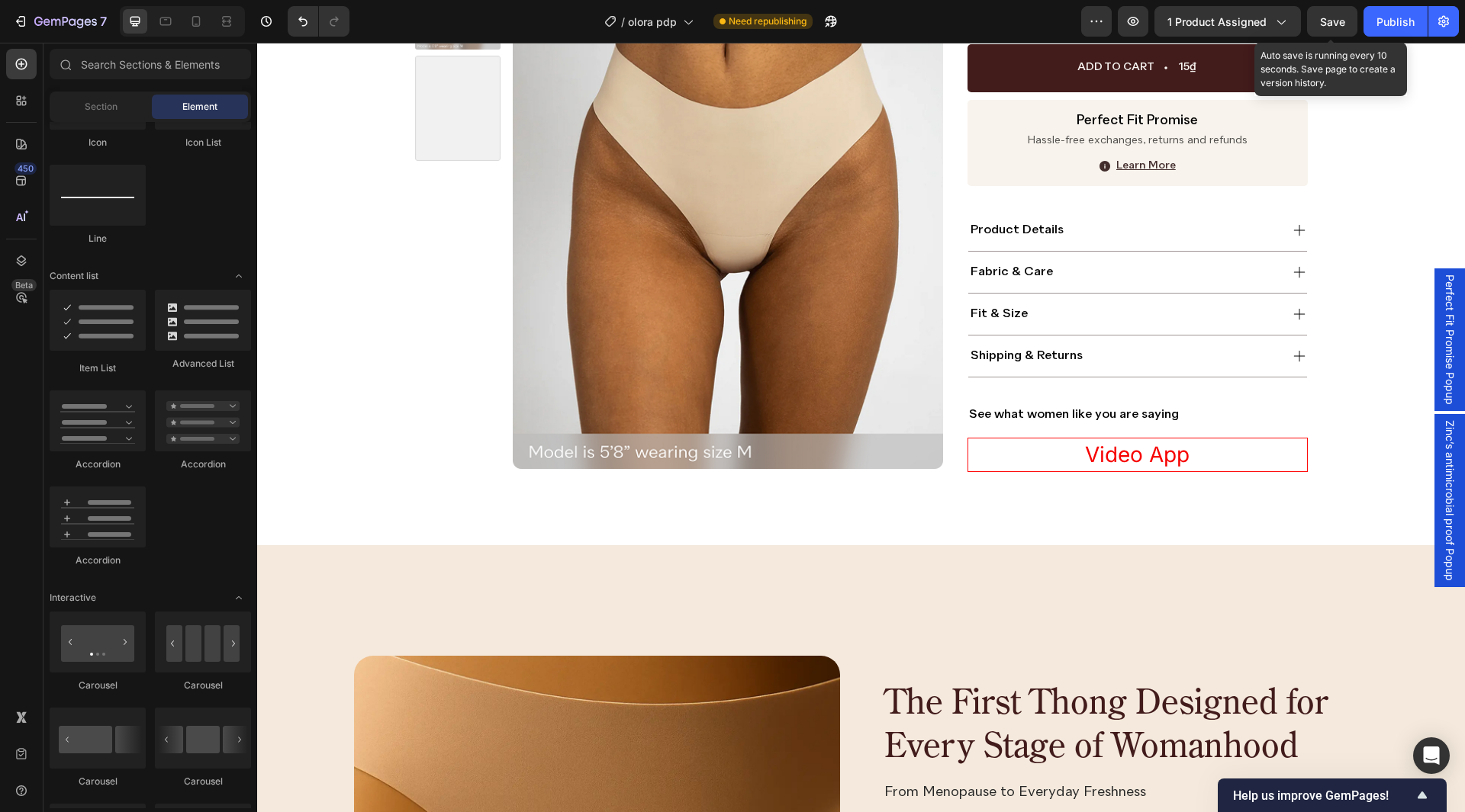
click at [1443, 476] on span "Zinc’s antimicrobial proof Popup" at bounding box center [1450, 501] width 15 height 161
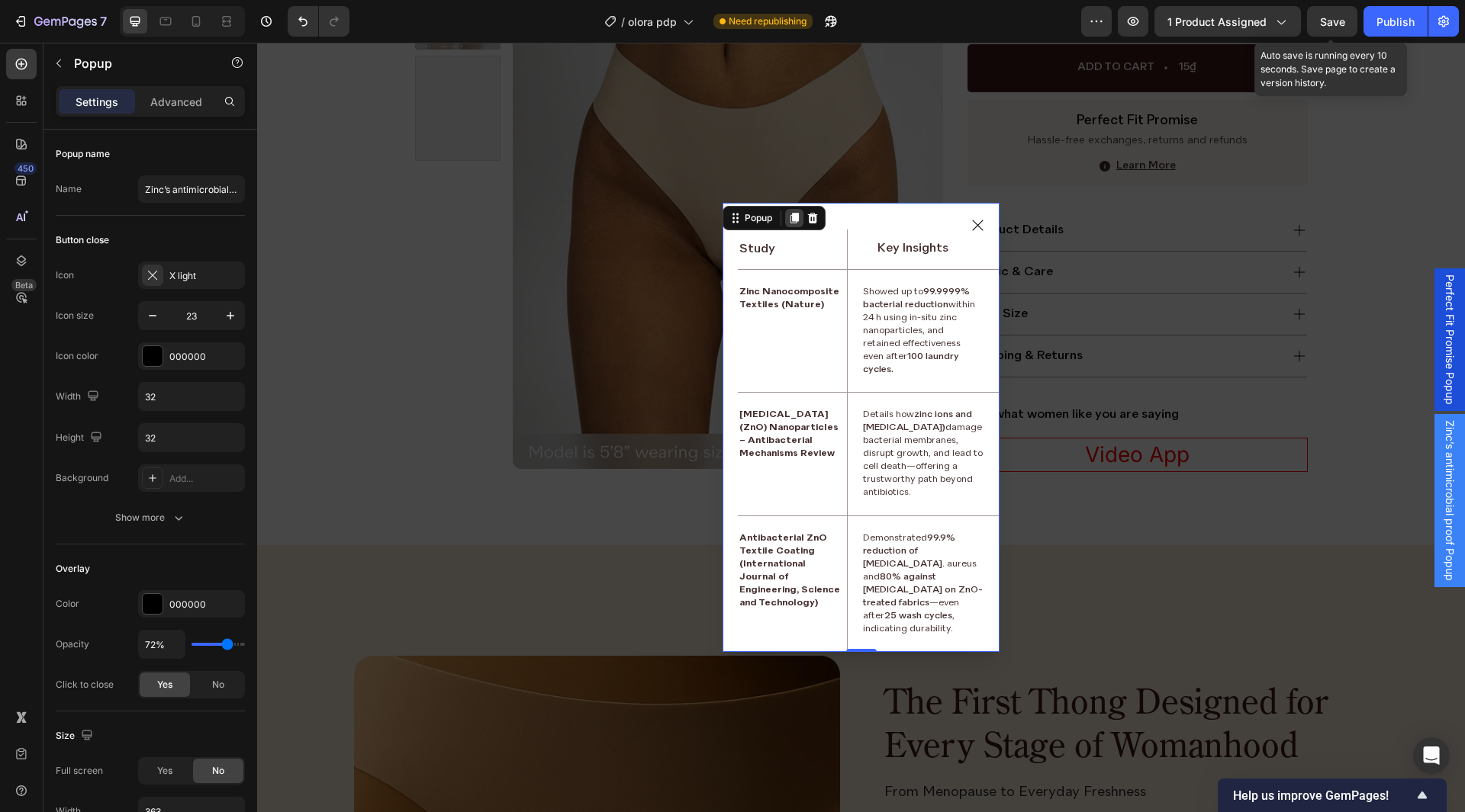
click at [793, 221] on icon "Dialog content" at bounding box center [794, 218] width 8 height 11
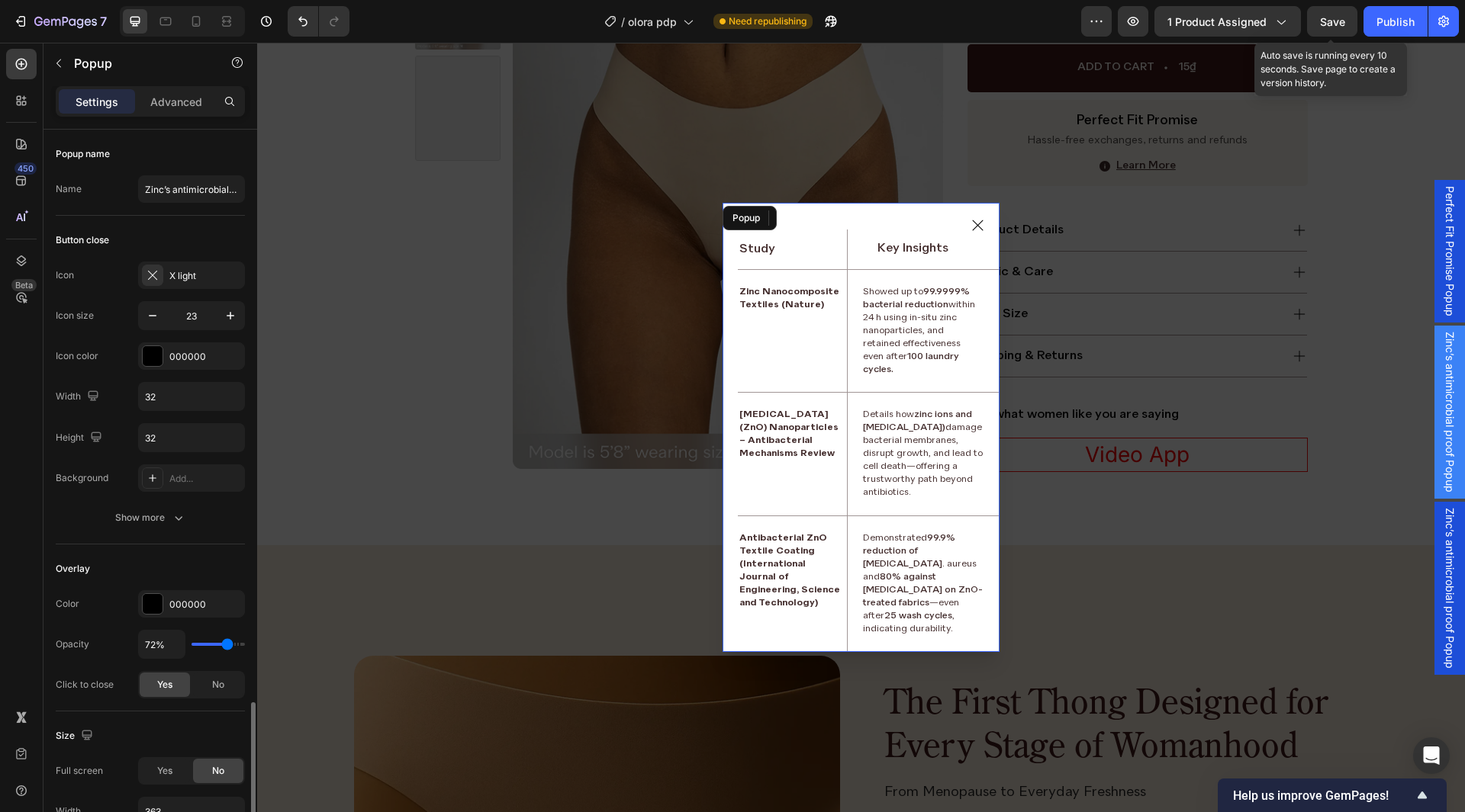
scroll to position [382, 0]
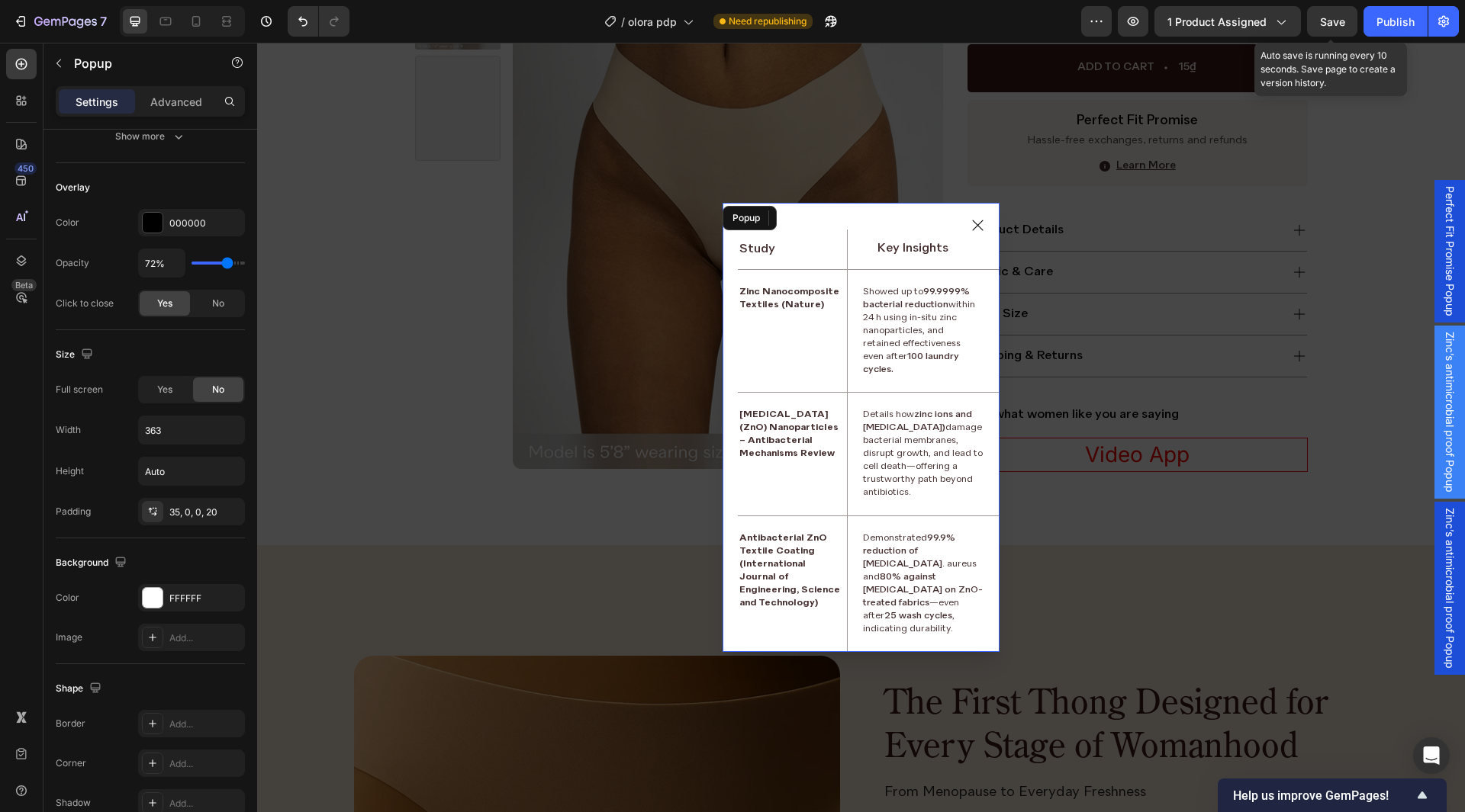
click at [1443, 555] on span "Zinc’s antimicrobial proof Popup" at bounding box center [1450, 589] width 15 height 161
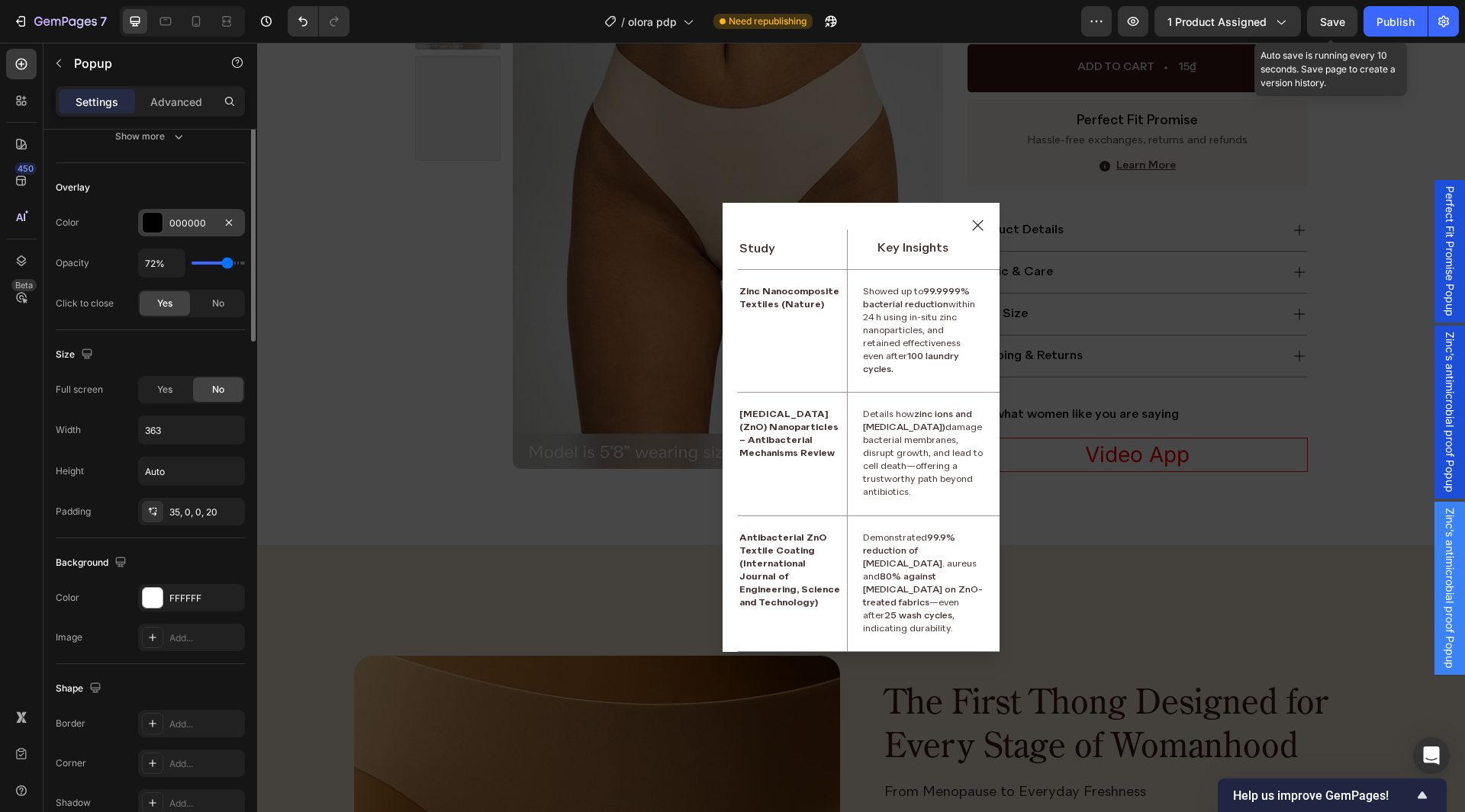
scroll to position [0, 0]
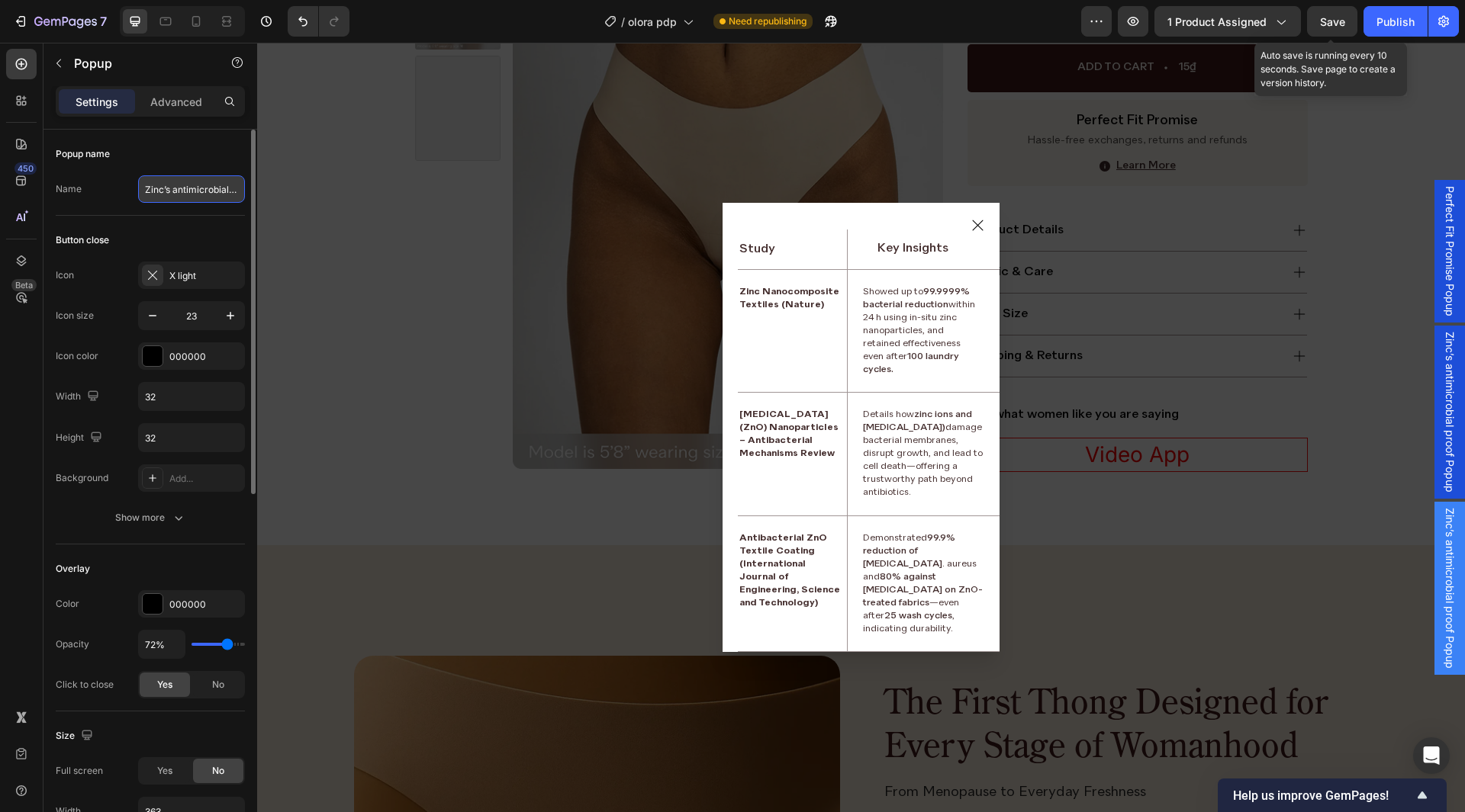
click at [212, 193] on input "Zinc’s antimicrobial proof Popup" at bounding box center [191, 189] width 107 height 28
click at [212, 190] on input "Zinc’s antimicrobial proof Popup" at bounding box center [191, 189] width 107 height 28
click at [232, 190] on input "Zinc’s antimicrobial proof Popup" at bounding box center [191, 189] width 107 height 28
drag, startPoint x: 232, startPoint y: 190, endPoint x: 114, endPoint y: 186, distance: 118.1
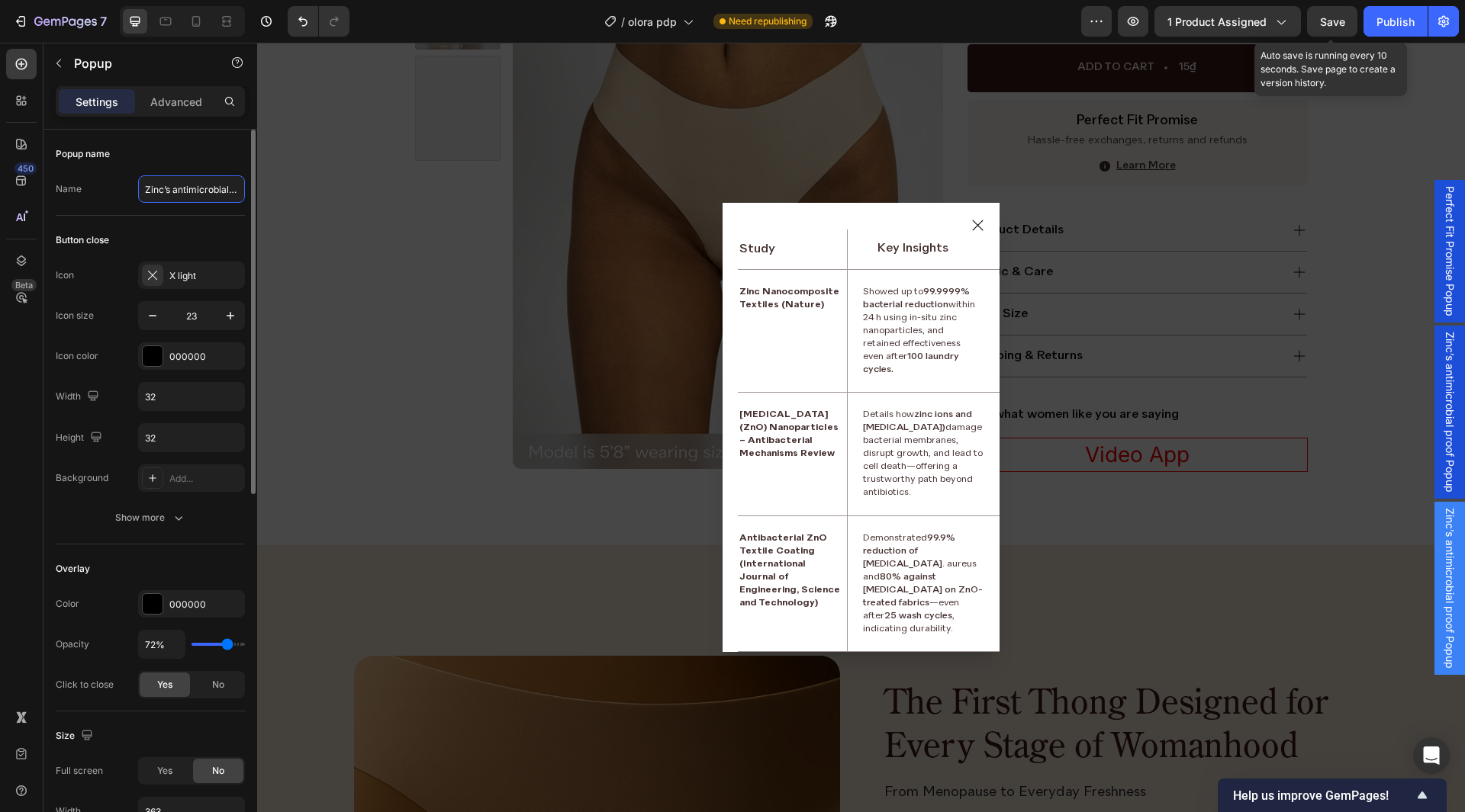
click at [114, 186] on div "Name Zinc’s antimicrobial proof Popup" at bounding box center [150, 189] width 189 height 28
type input "Size Popup"
click at [177, 151] on div "Popup name" at bounding box center [150, 153] width 189 height 24
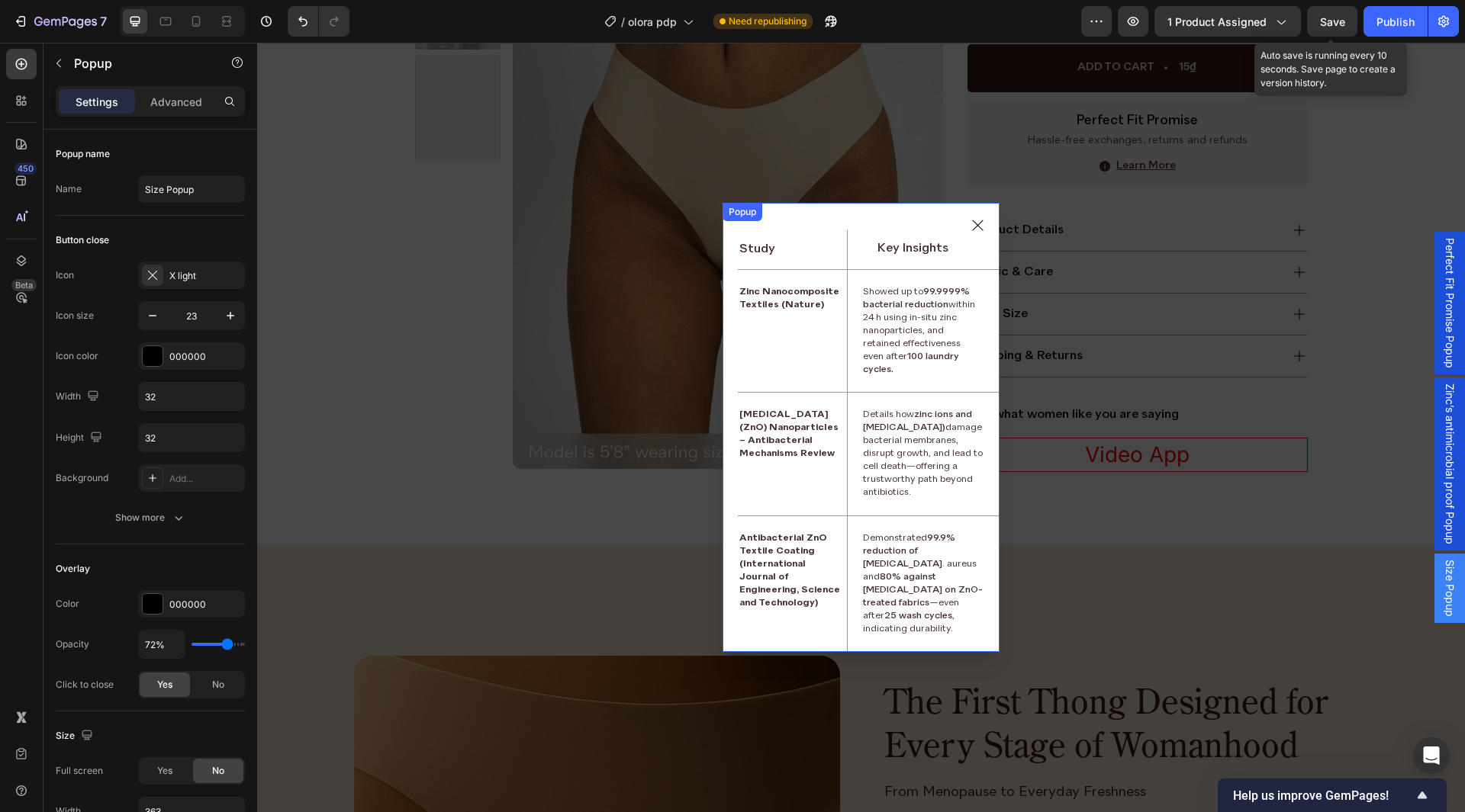
click at [779, 224] on div "Study Text Block Key Insights Text Block Row Row Zinc Nanocomposite Textiles (N…" at bounding box center [861, 427] width 277 height 449
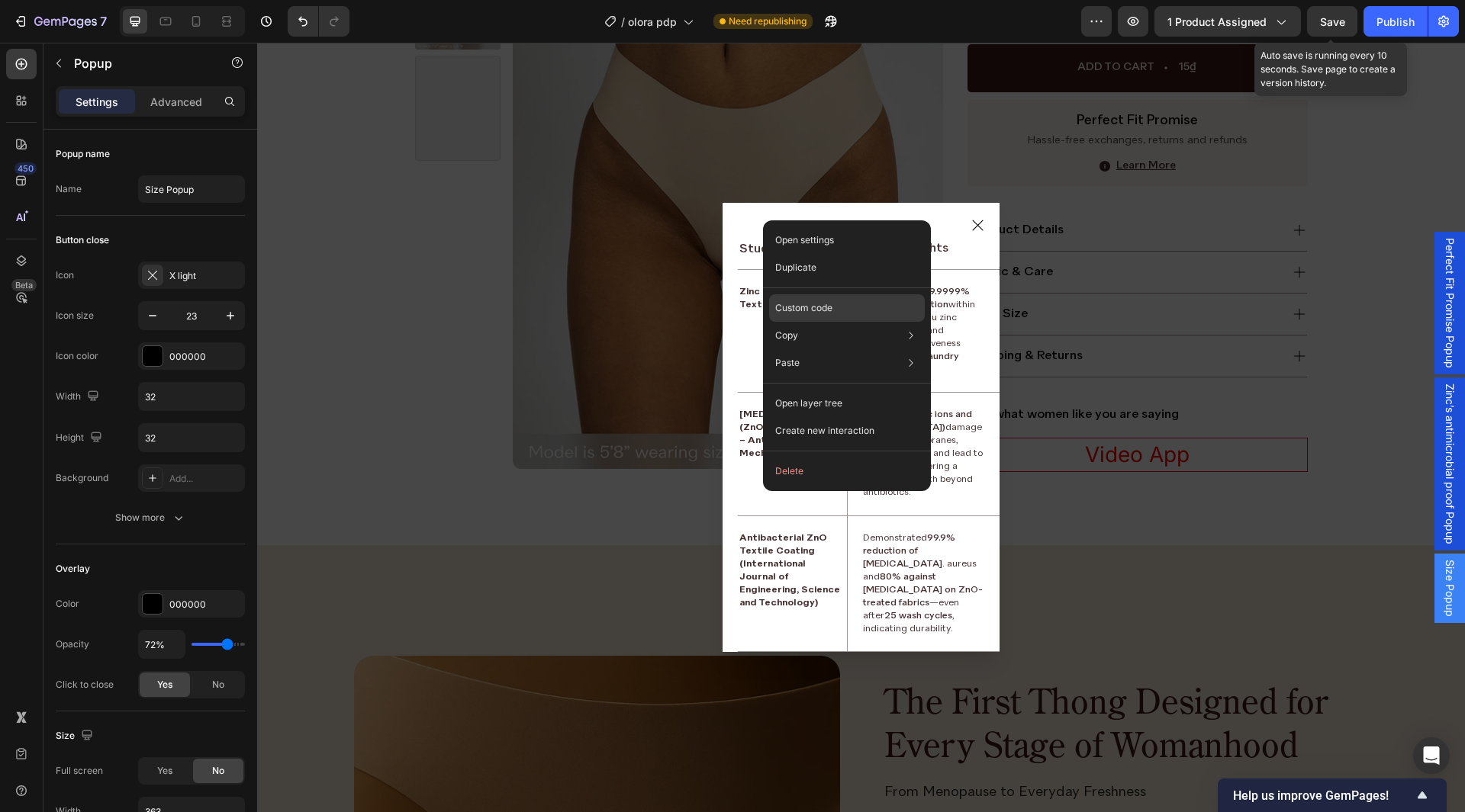
click at [814, 312] on p "Custom code" at bounding box center [804, 307] width 57 height 13
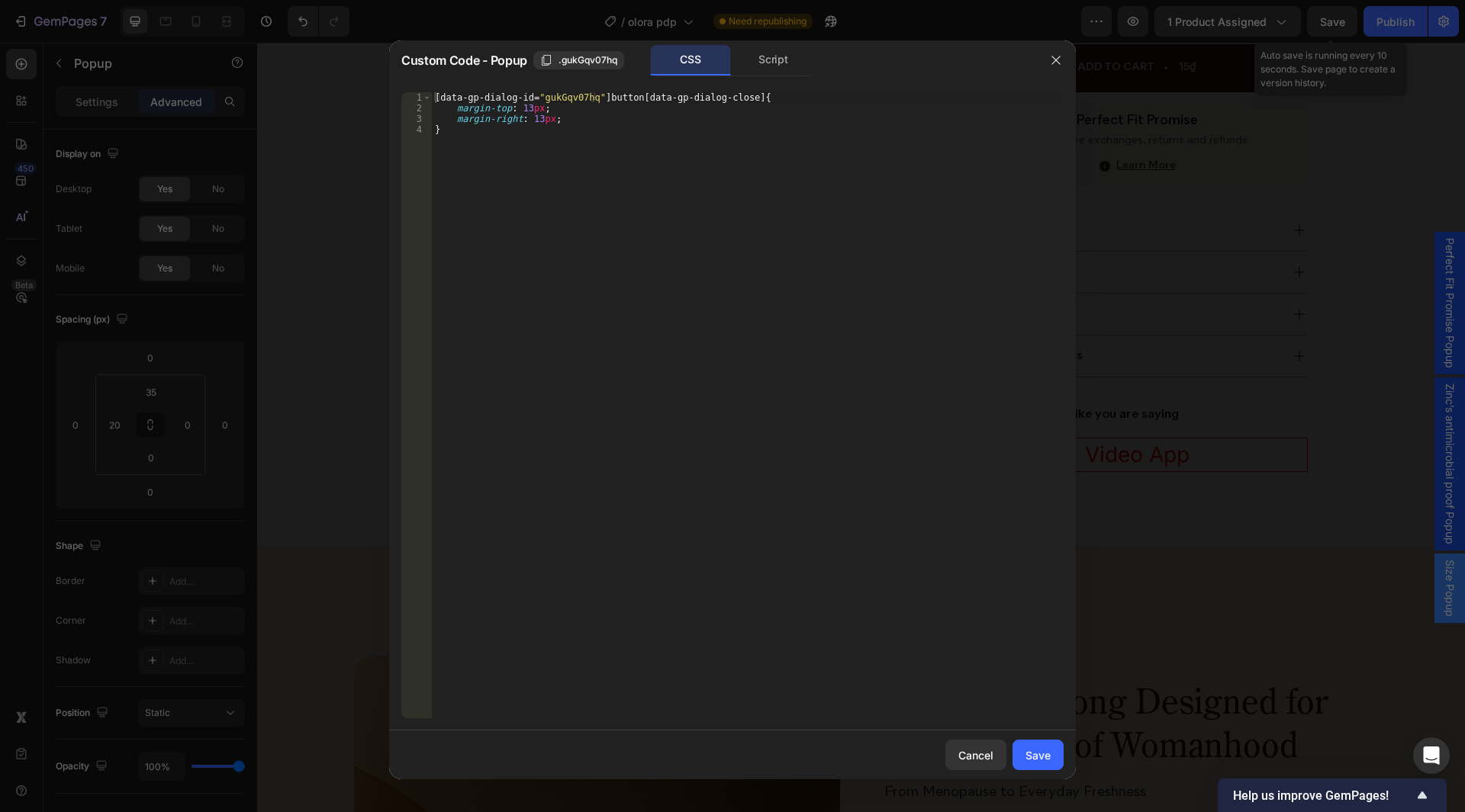
type textarea "}"
click at [546, 151] on div "[ data-gp-dialog-id = " gukGqv07hq " ] button [ data-gp-dialog-close ] { margin…" at bounding box center [748, 416] width 632 height 648
click at [531, 139] on div "[ data-gp-dialog-id = " gukGqv07hq " ] button [ data-gp-dialog-close ] { margin…" at bounding box center [748, 416] width 632 height 648
click at [1054, 67] on button "button" at bounding box center [1055, 60] width 24 height 24
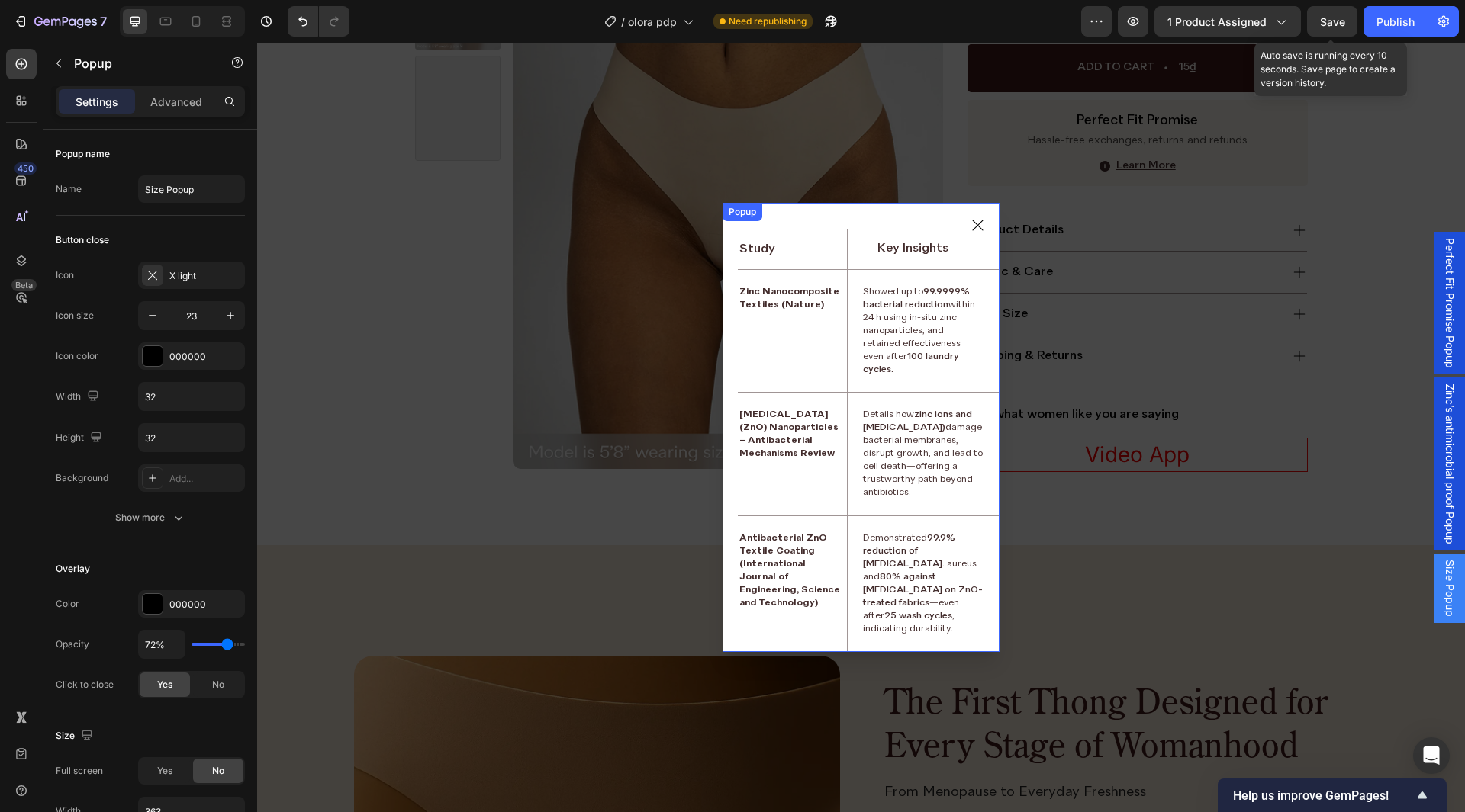
click at [727, 290] on div "Study Text Block Key Insights Text Block Row Row Zinc Nanocomposite Textiles (N…" at bounding box center [861, 427] width 277 height 449
click at [189, 104] on p "Advanced" at bounding box center [177, 102] width 52 height 16
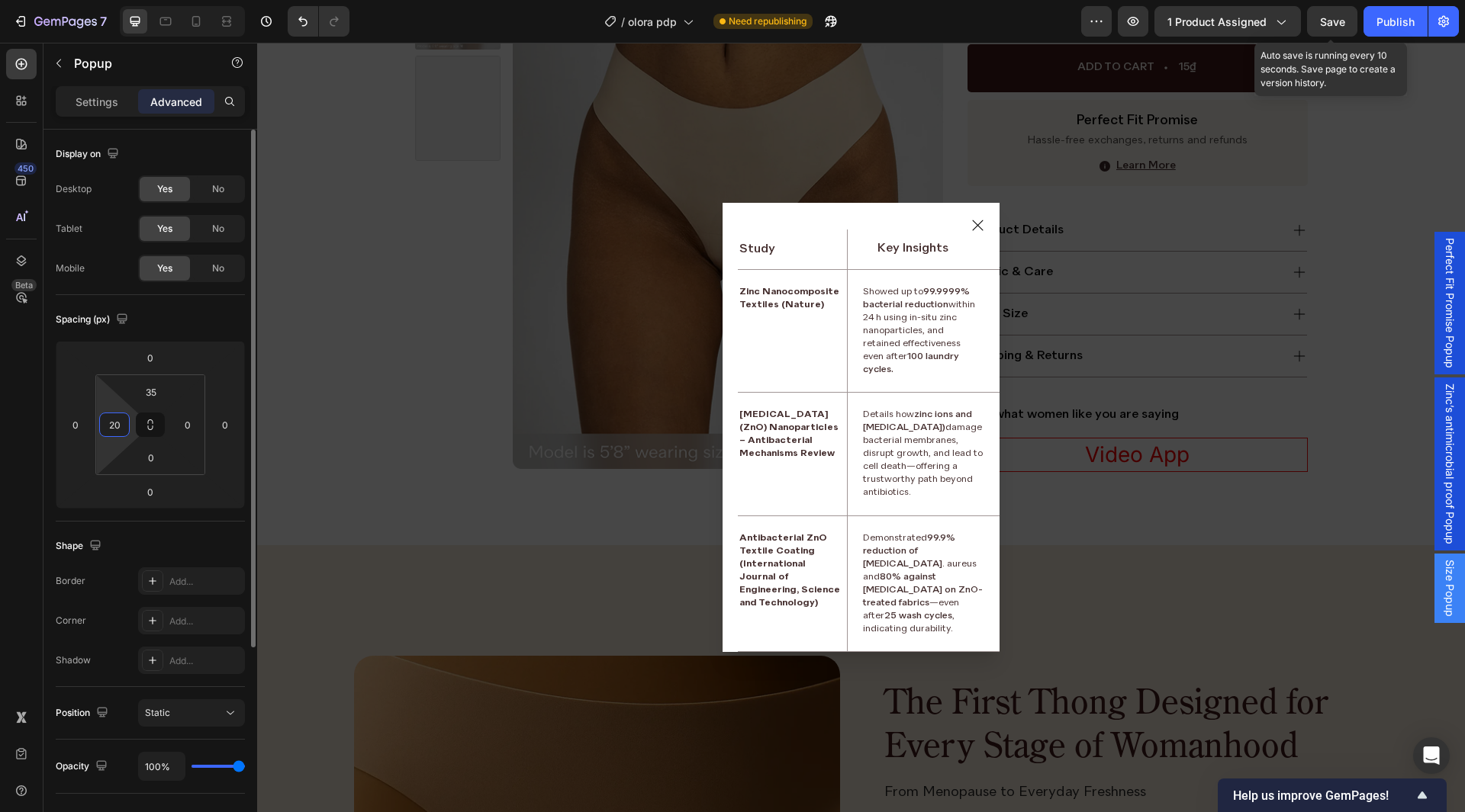
click at [112, 421] on input "20" at bounding box center [115, 425] width 23 height 23
type input "15"
click at [177, 426] on input "0" at bounding box center [188, 425] width 23 height 23
paste input "15"
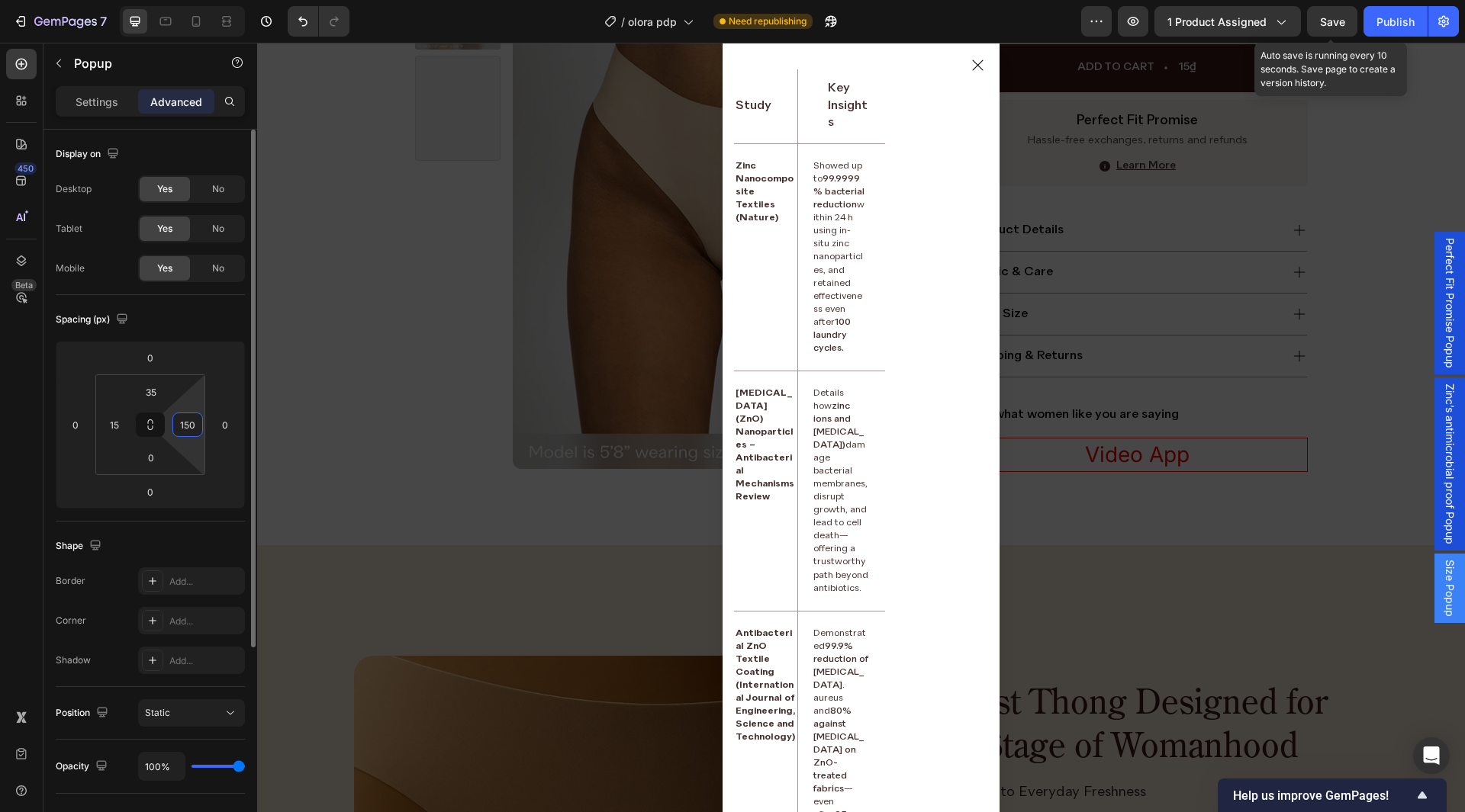
paste input
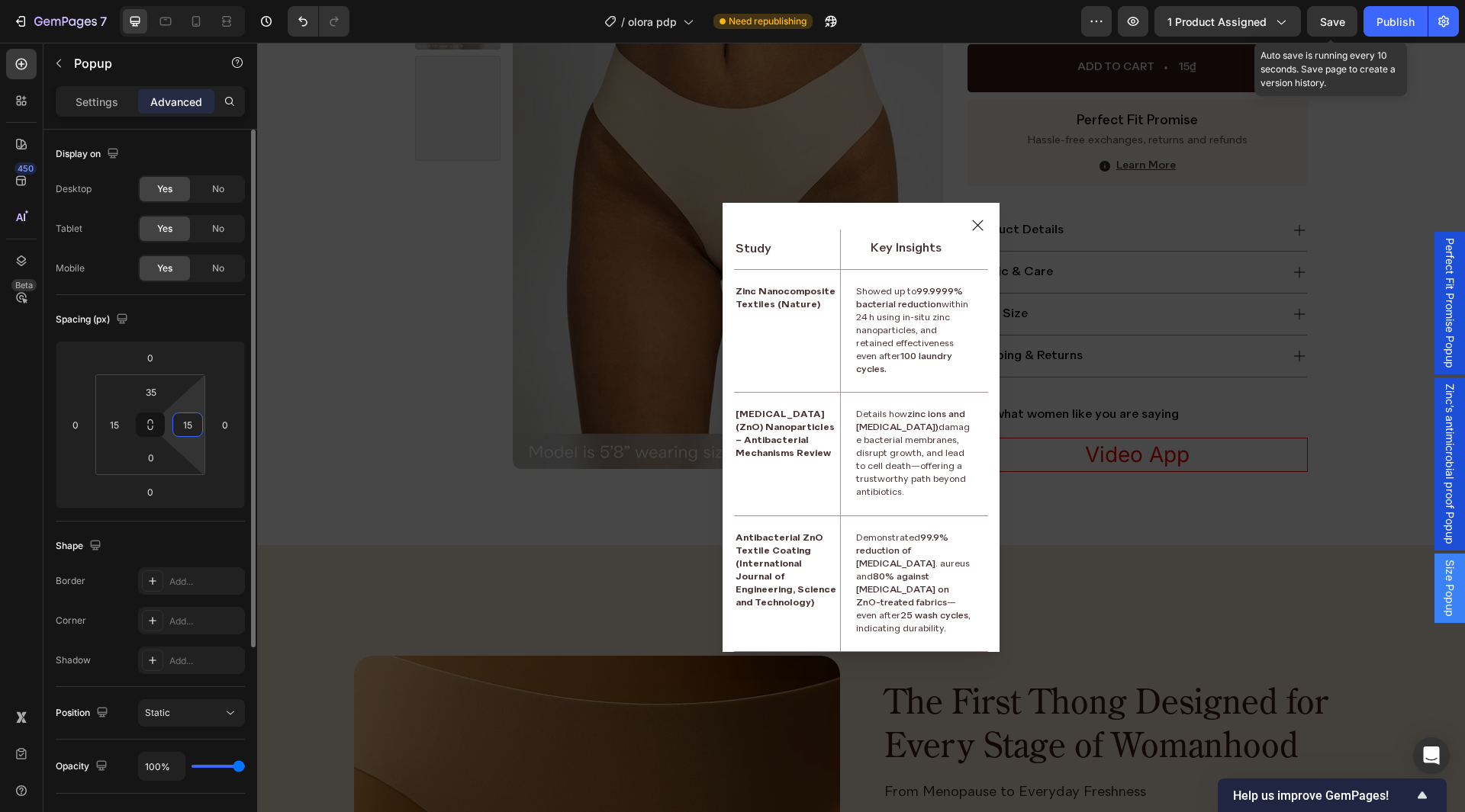
type input "15"
click at [202, 331] on div "Spacing (px)" at bounding box center [150, 319] width 189 height 24
click at [972, 225] on icon "Dialog content" at bounding box center [978, 226] width 18 height 18
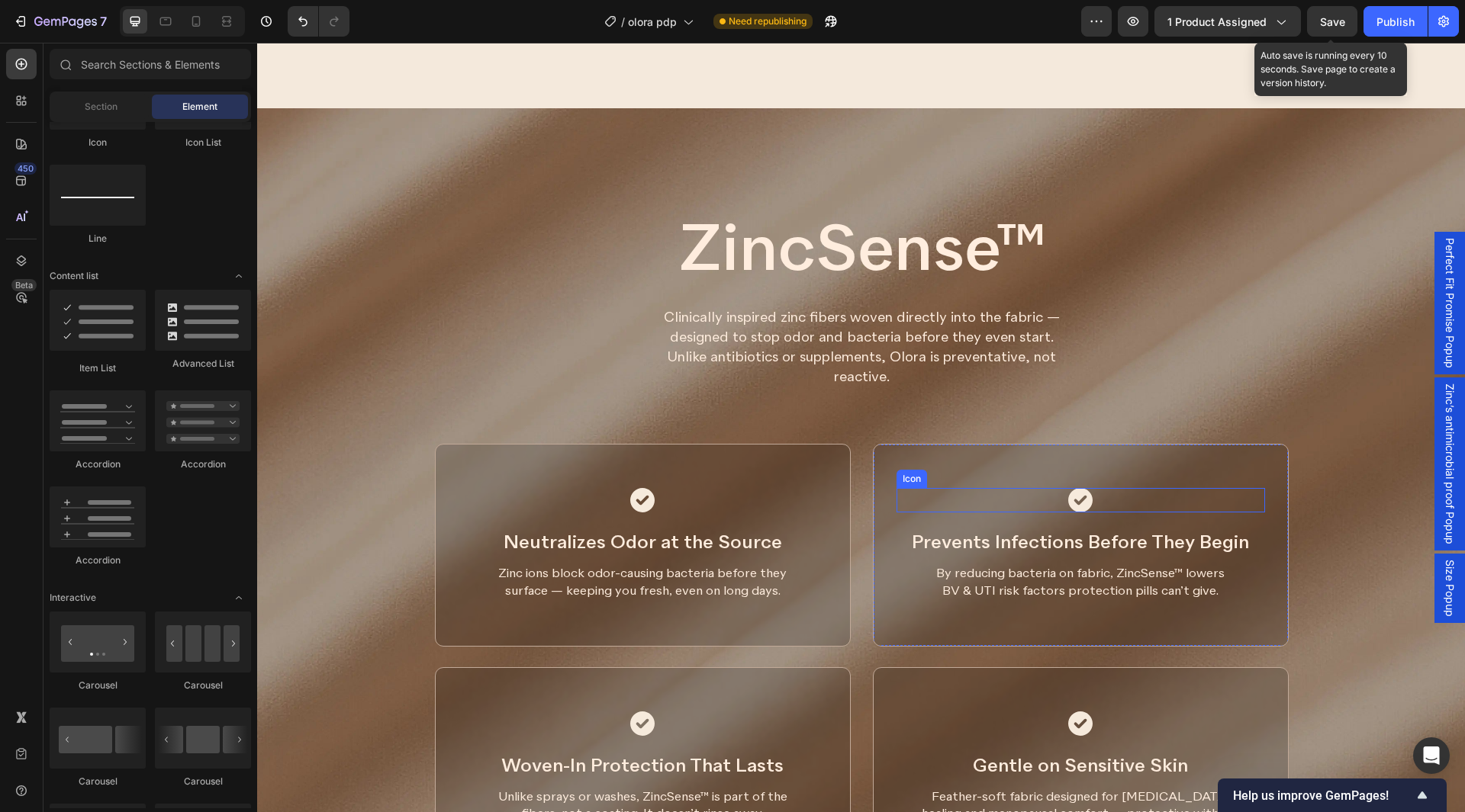
scroll to position [1894, 0]
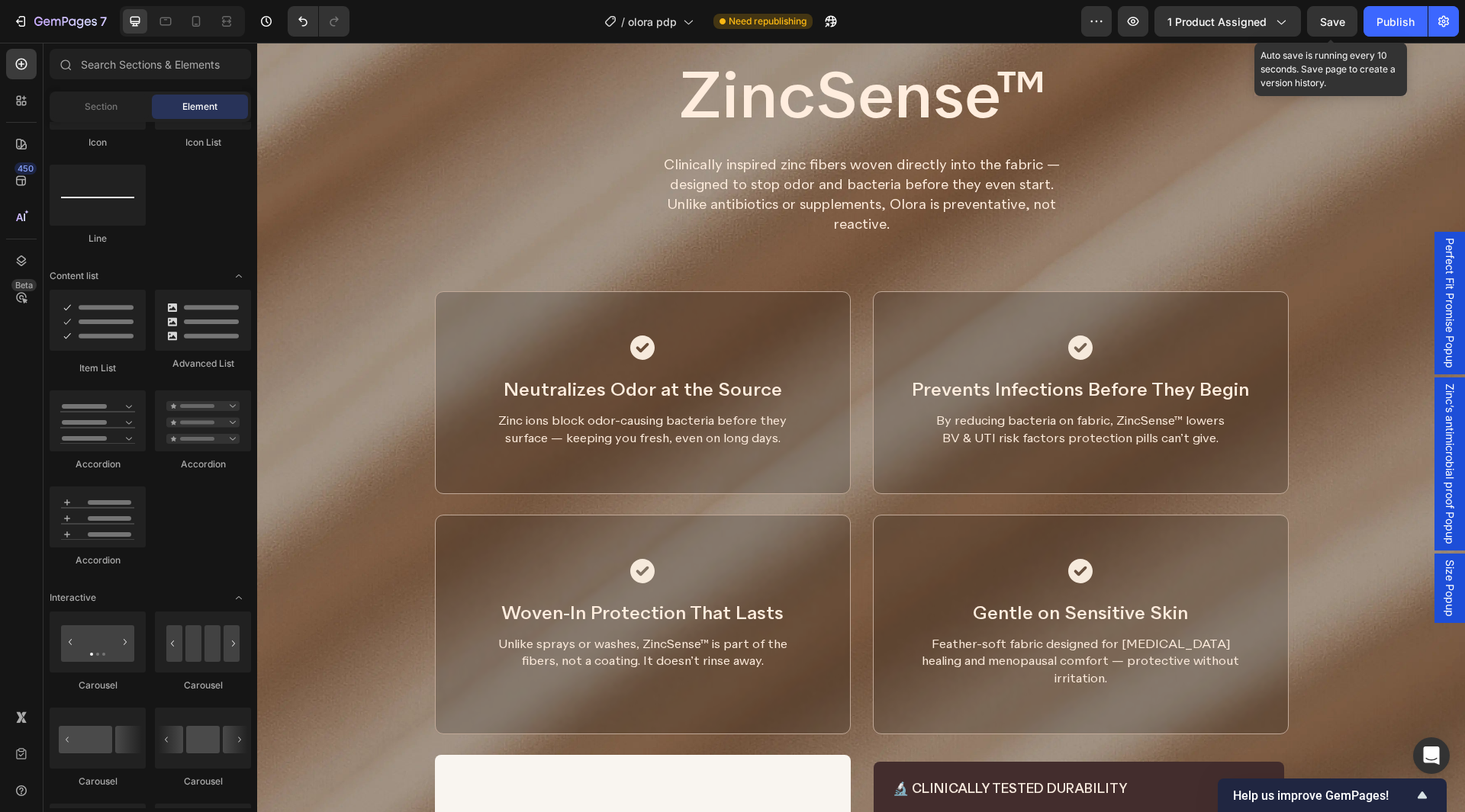
click at [1443, 590] on span "Size Popup" at bounding box center [1450, 589] width 15 height 57
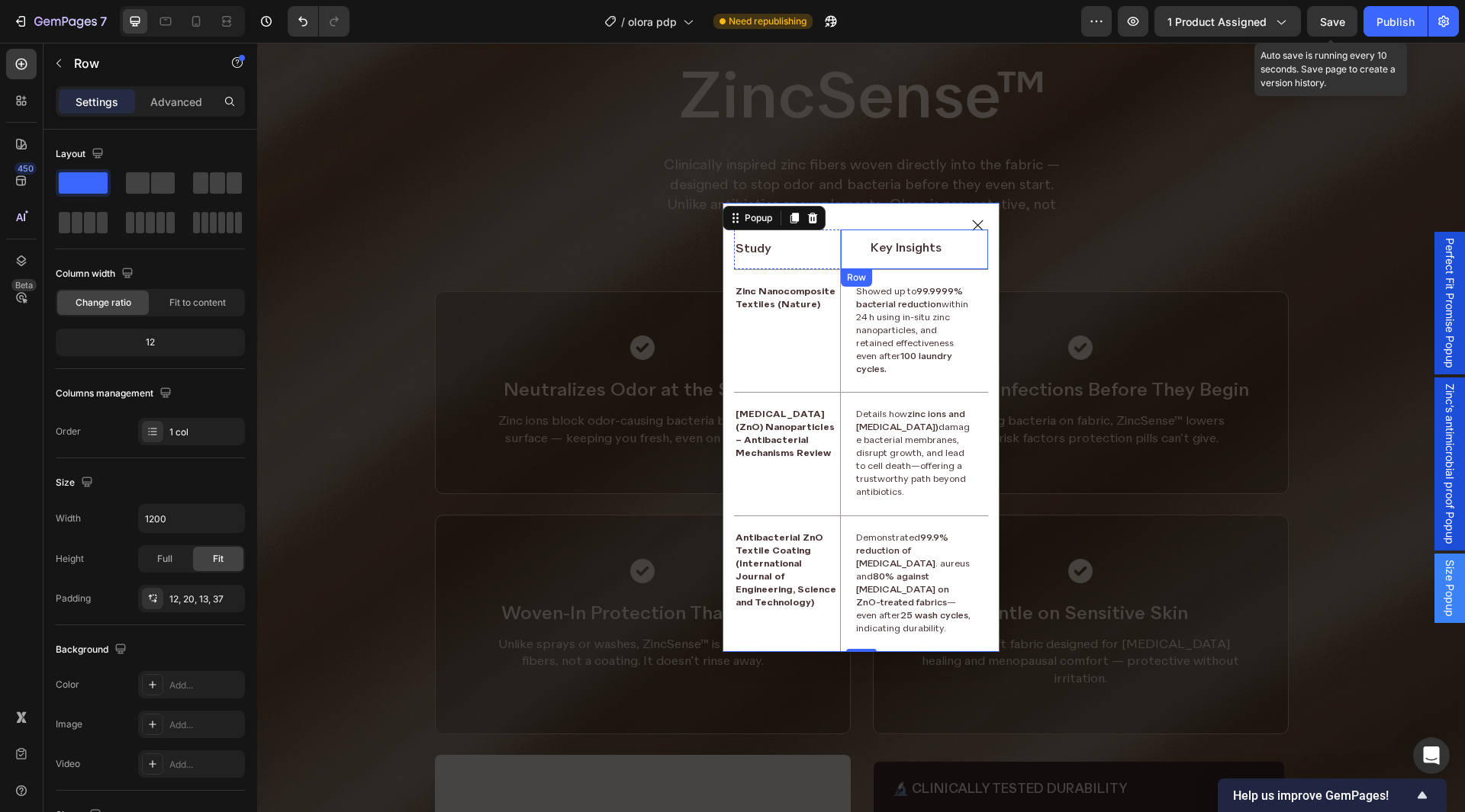
click at [844, 259] on div "Key Insights Text Block Row" at bounding box center [914, 249] width 148 height 39
click at [822, 260] on div "Study" at bounding box center [787, 249] width 106 height 21
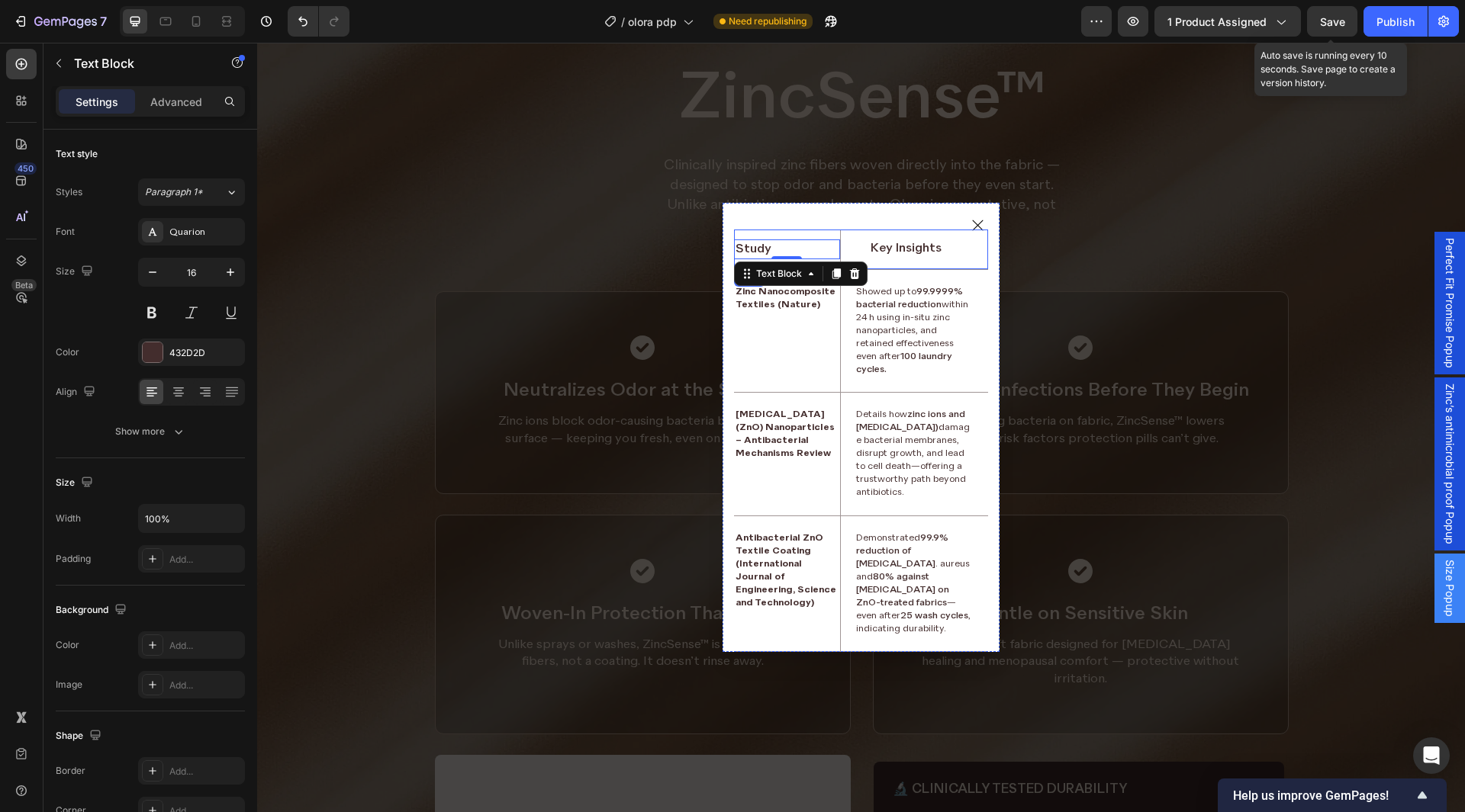
click at [833, 239] on div "Study Text Block 0" at bounding box center [787, 249] width 106 height 39
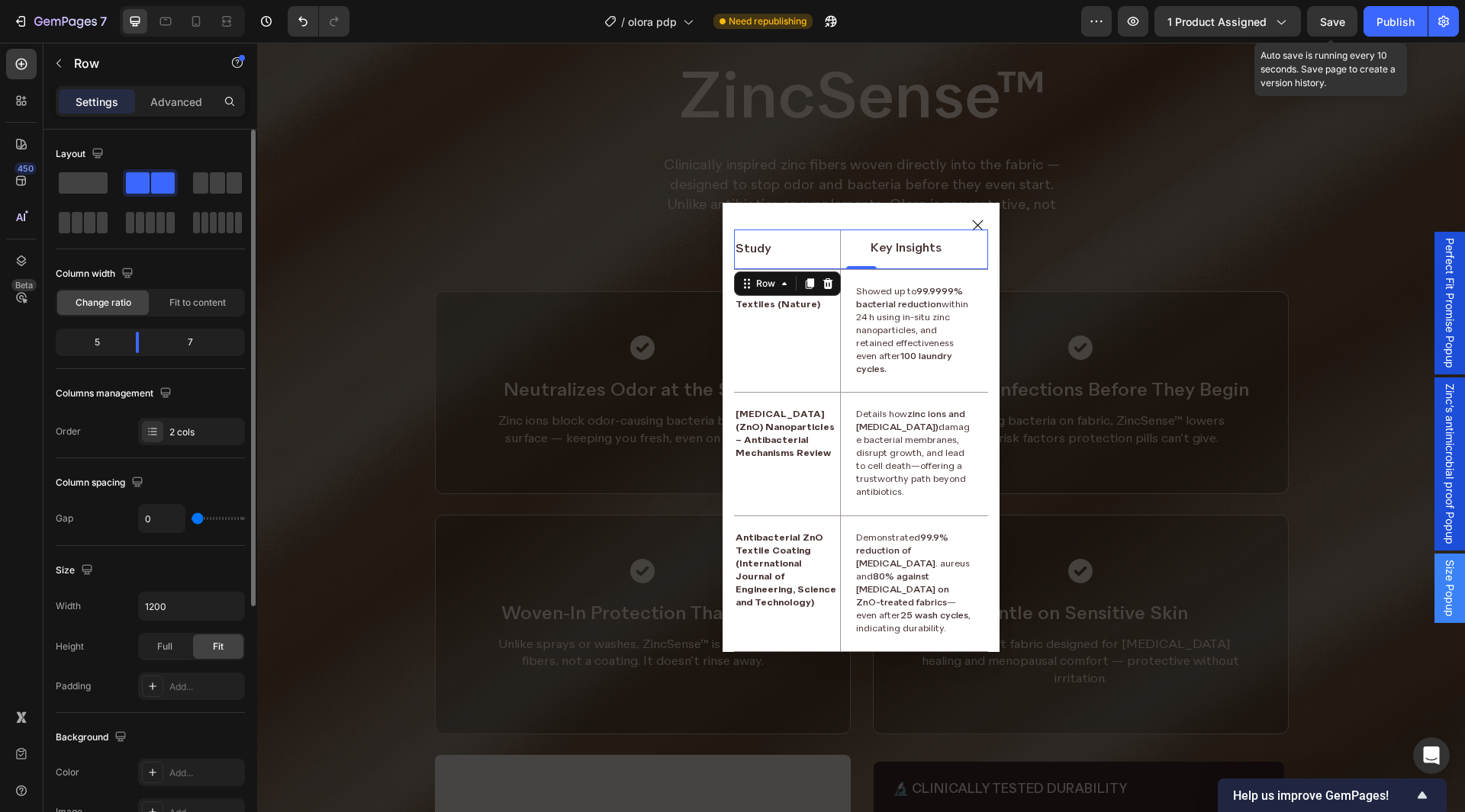
scroll to position [229, 0]
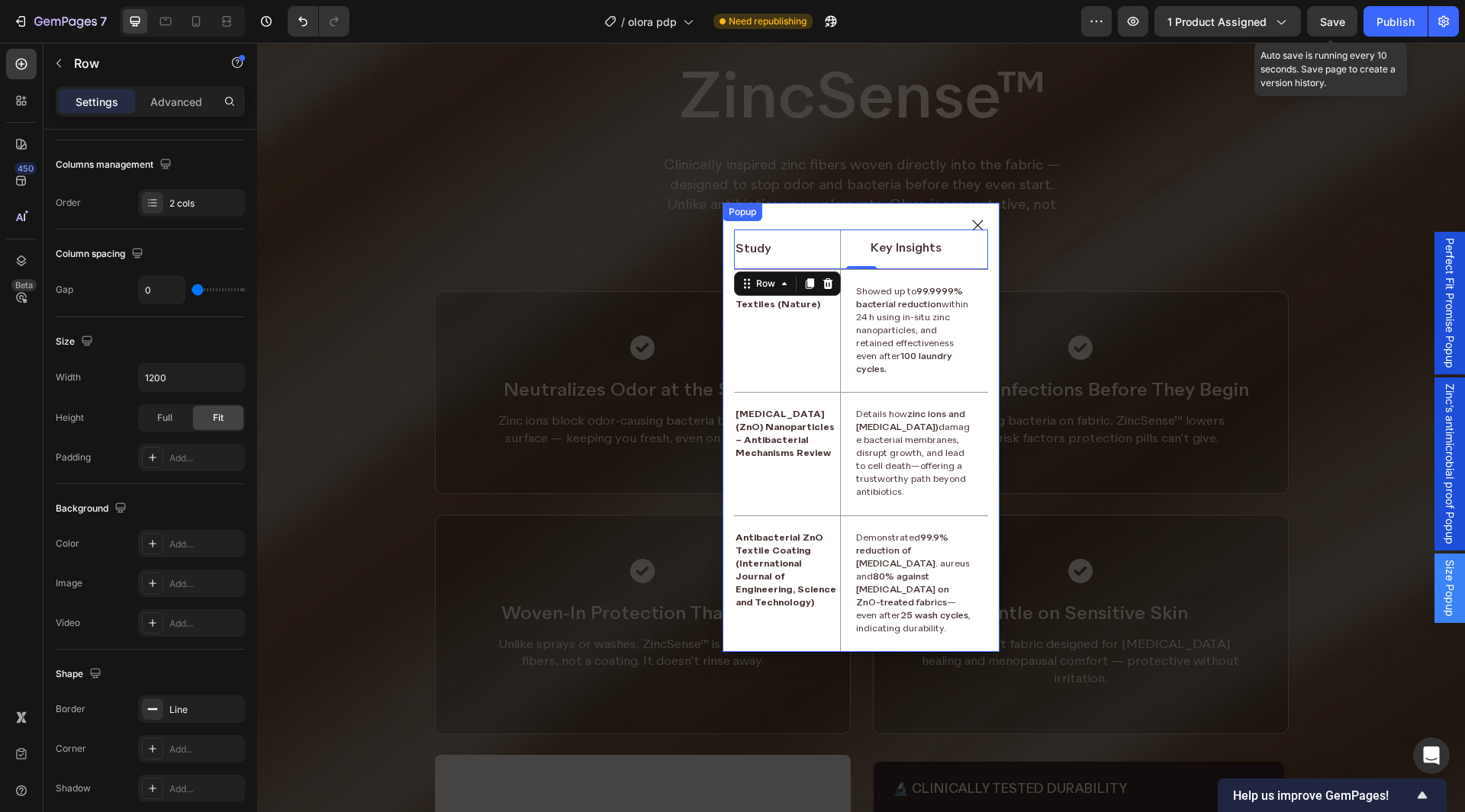
click at [795, 219] on div "Study Text Block Key Insights Text Block Row Row 0 Zinc Nanocomposite Textiles …" at bounding box center [861, 427] width 277 height 449
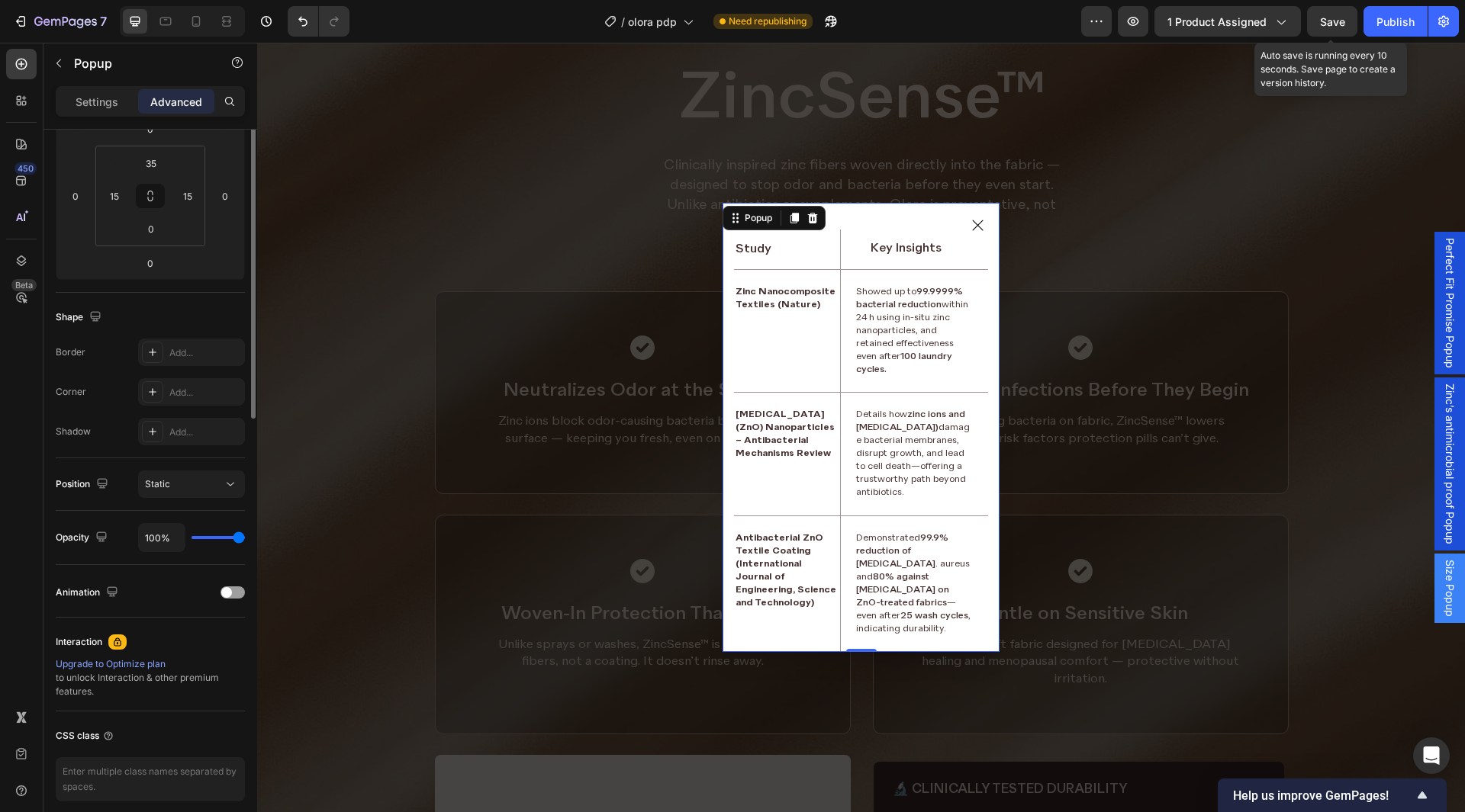
scroll to position [0, 0]
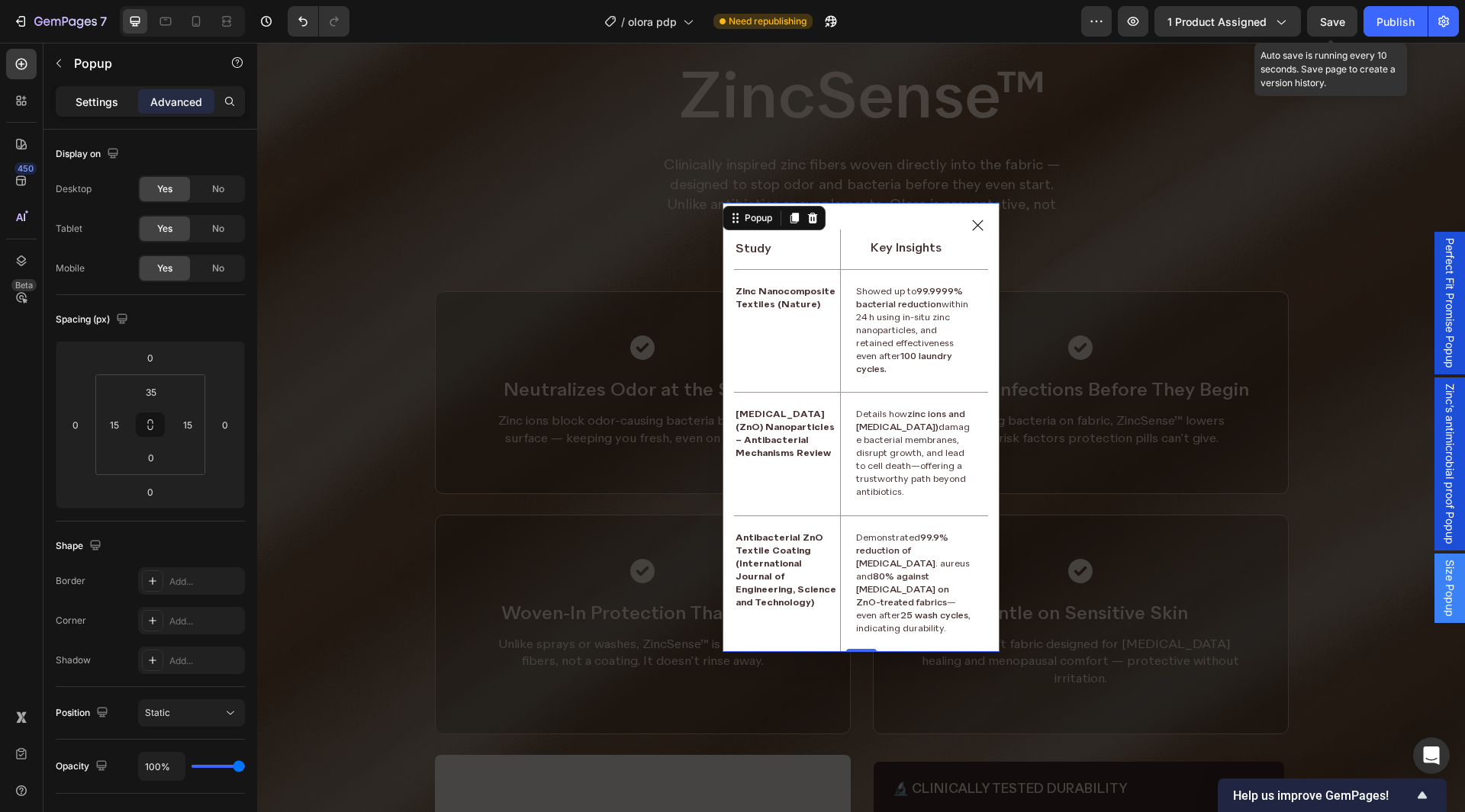
click at [102, 99] on p "Settings" at bounding box center [97, 102] width 43 height 16
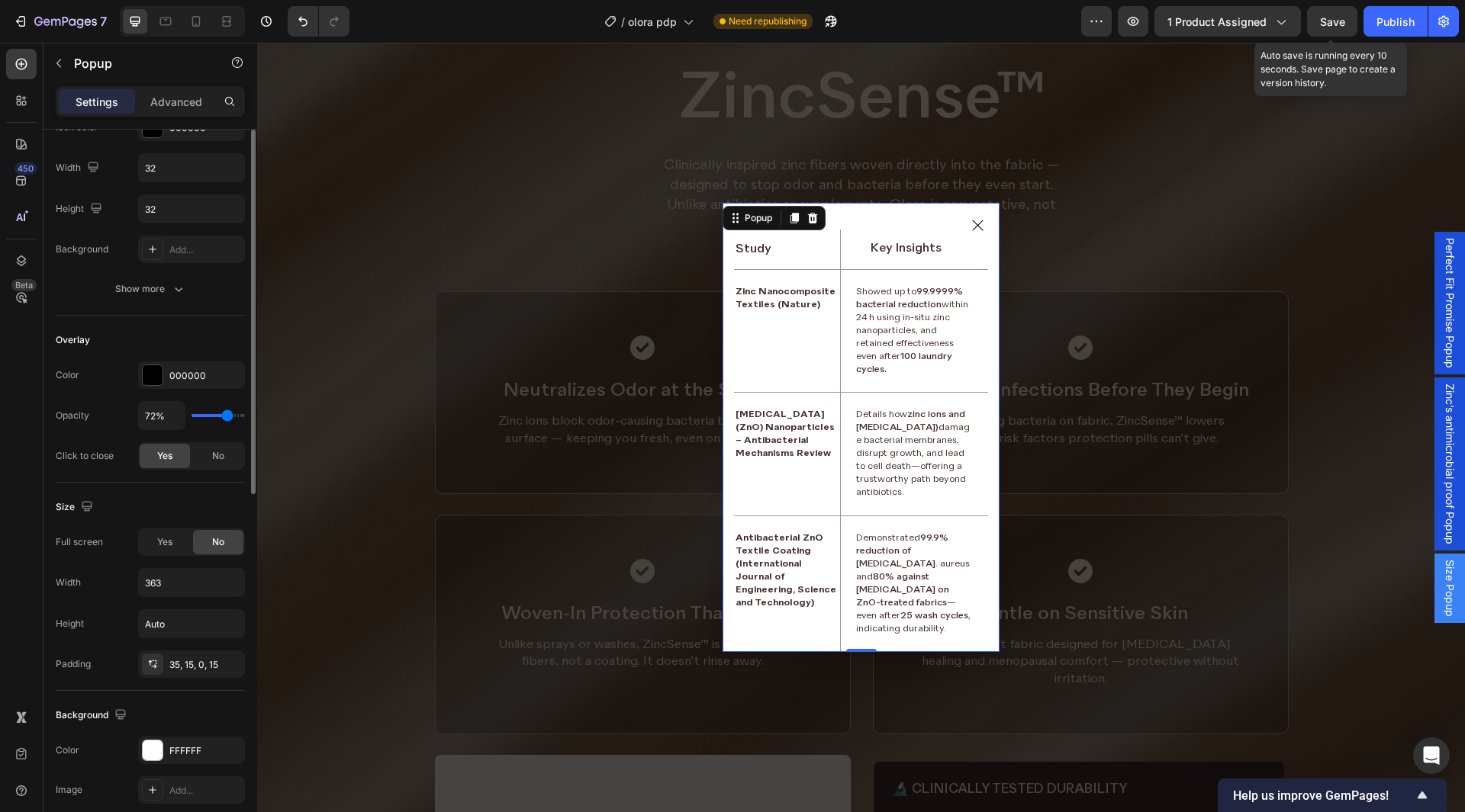
scroll to position [305, 0]
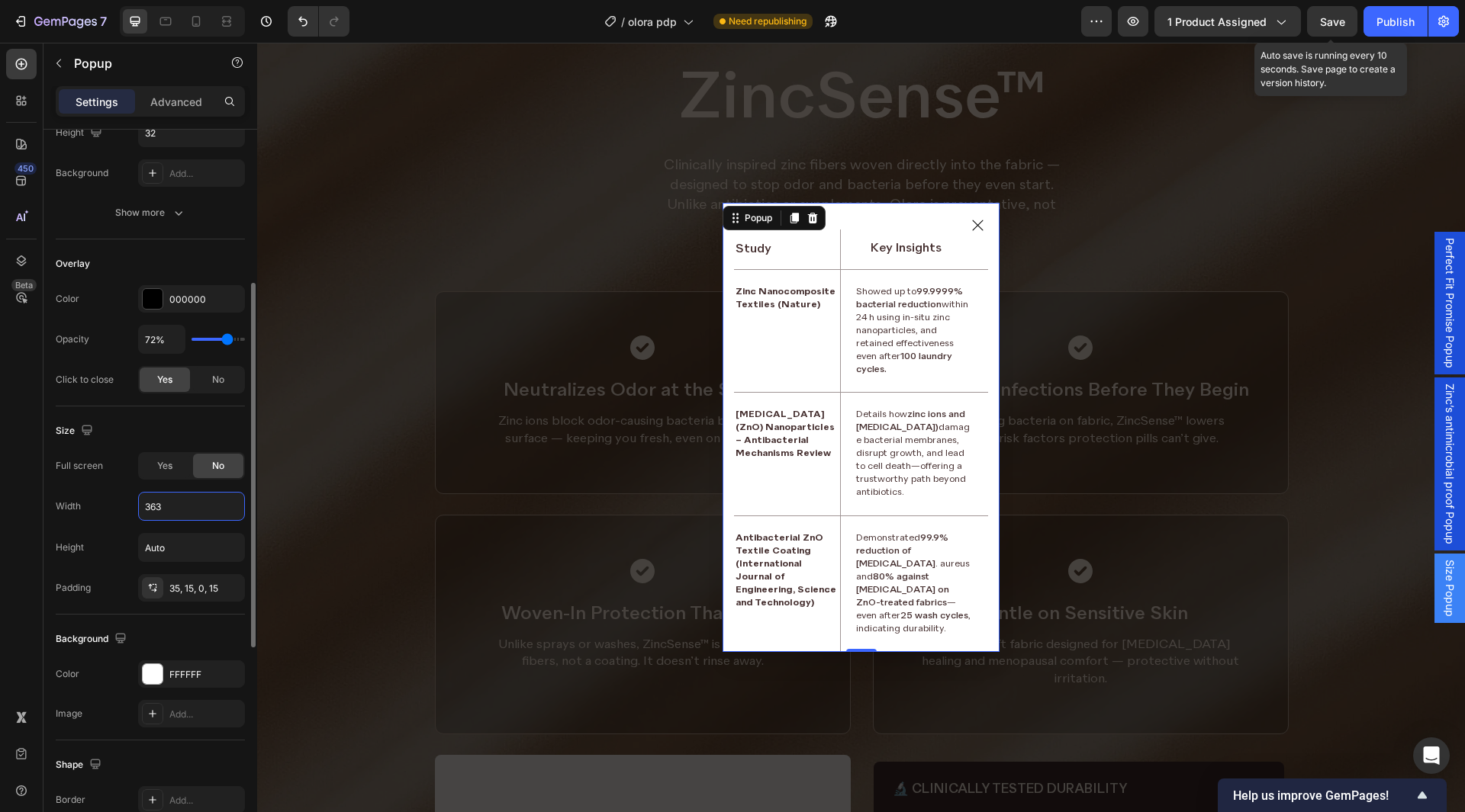
click at [180, 512] on input "363" at bounding box center [191, 506] width 105 height 28
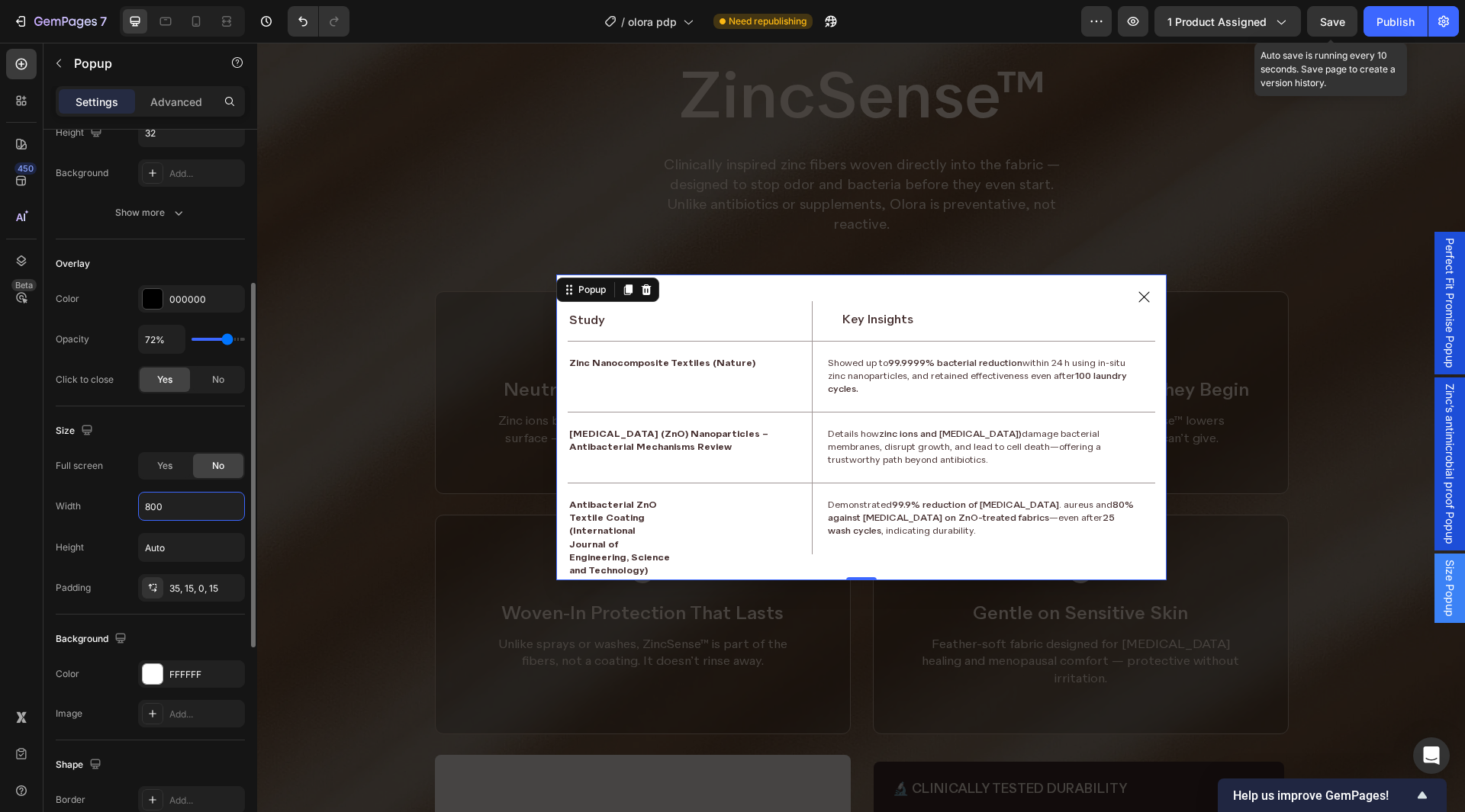
type input "800"
click at [160, 418] on div "Size Full screen Yes No Width 800 Height Auto Padding 35, 15, 0, 15" at bounding box center [150, 511] width 189 height 208
drag, startPoint x: 178, startPoint y: 586, endPoint x: 238, endPoint y: 587, distance: 60.0
click at [178, 587] on div "35, 15, 0, 15" at bounding box center [191, 588] width 44 height 13
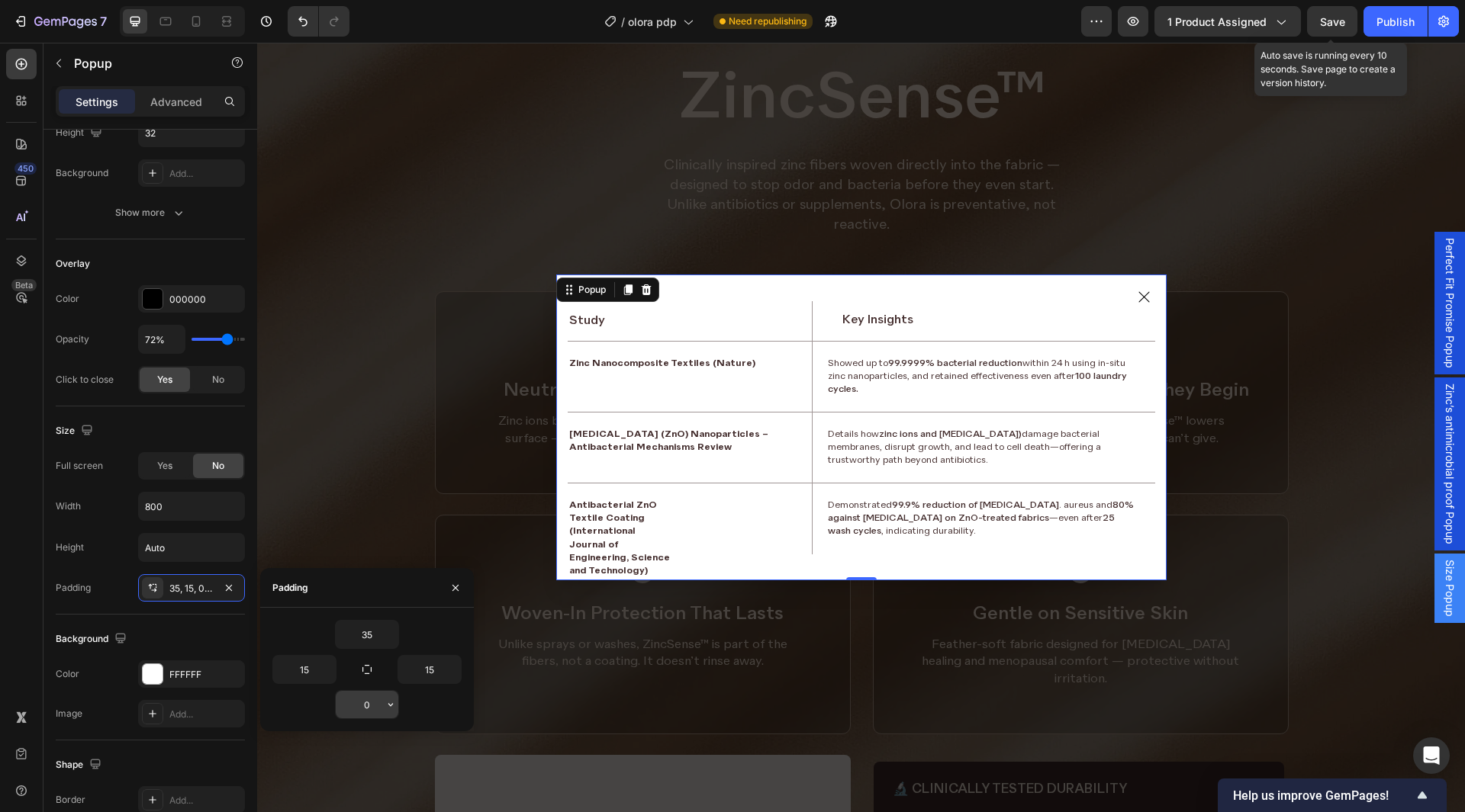
click at [365, 702] on input "0" at bounding box center [368, 704] width 63 height 28
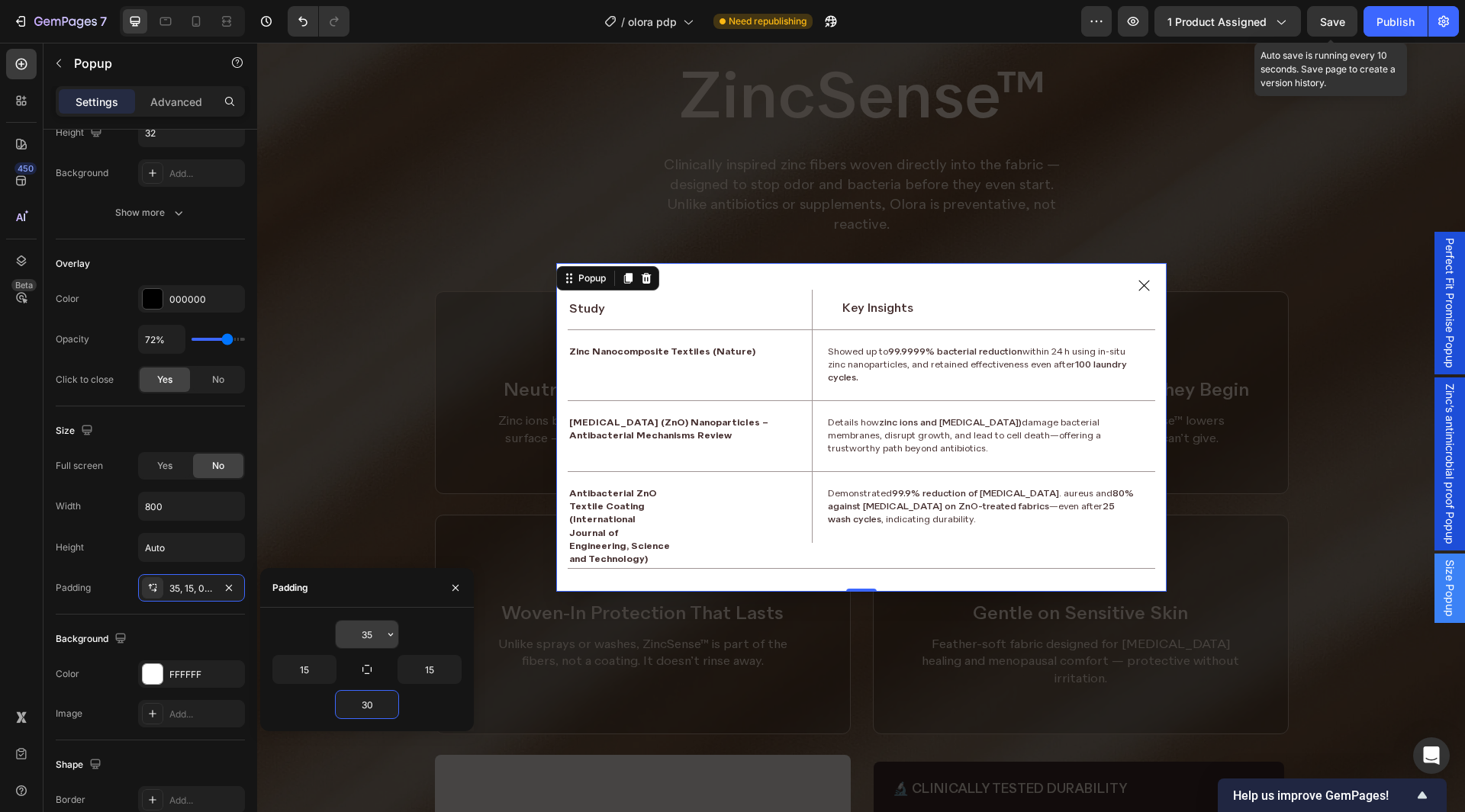
type input "30"
click at [368, 637] on input "35" at bounding box center [368, 635] width 63 height 28
paste input "0"
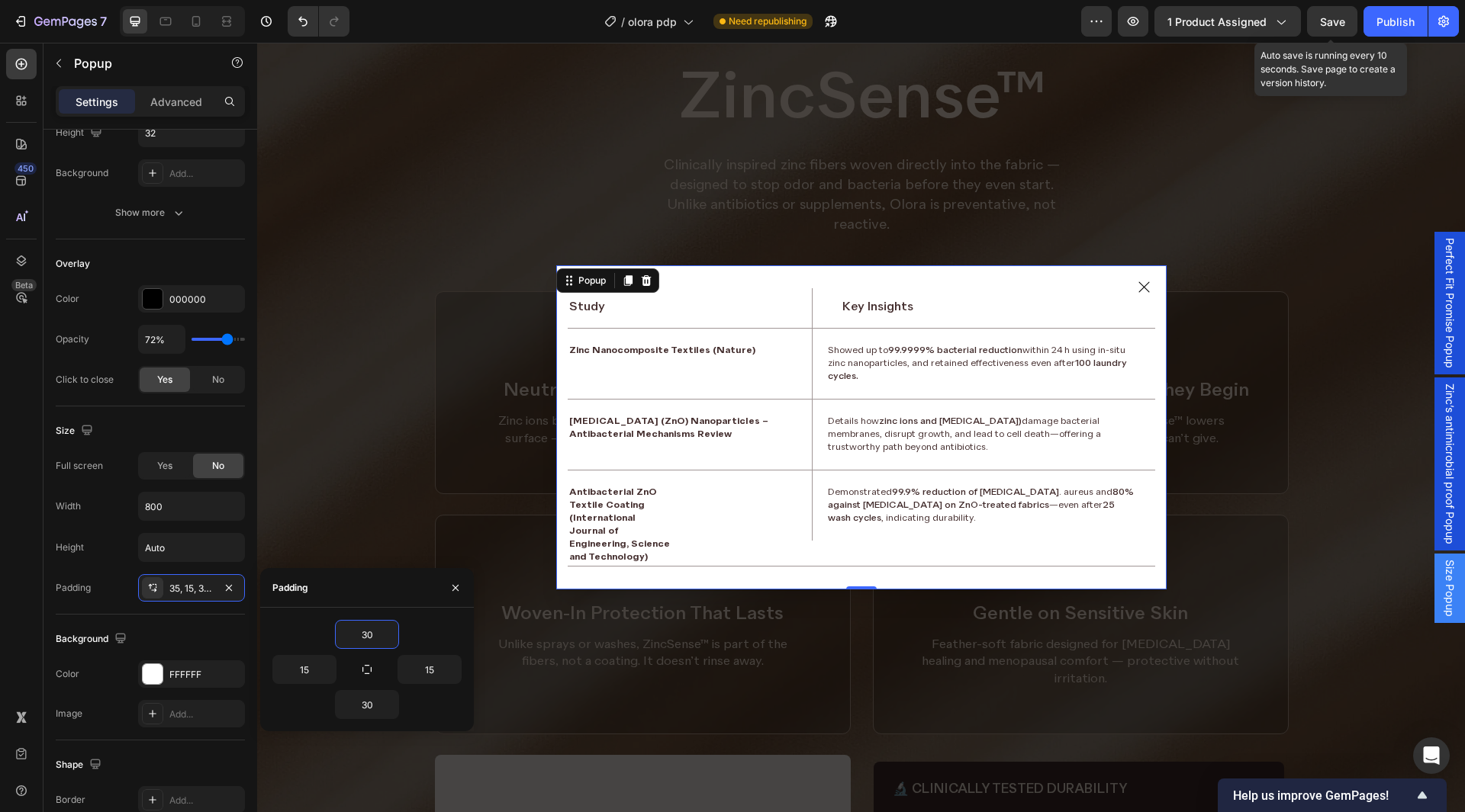
type input "30"
click at [325, 629] on div "30" at bounding box center [367, 635] width 189 height 29
click at [1443, 516] on span "Zinc’s antimicrobial proof Popup" at bounding box center [1450, 464] width 15 height 161
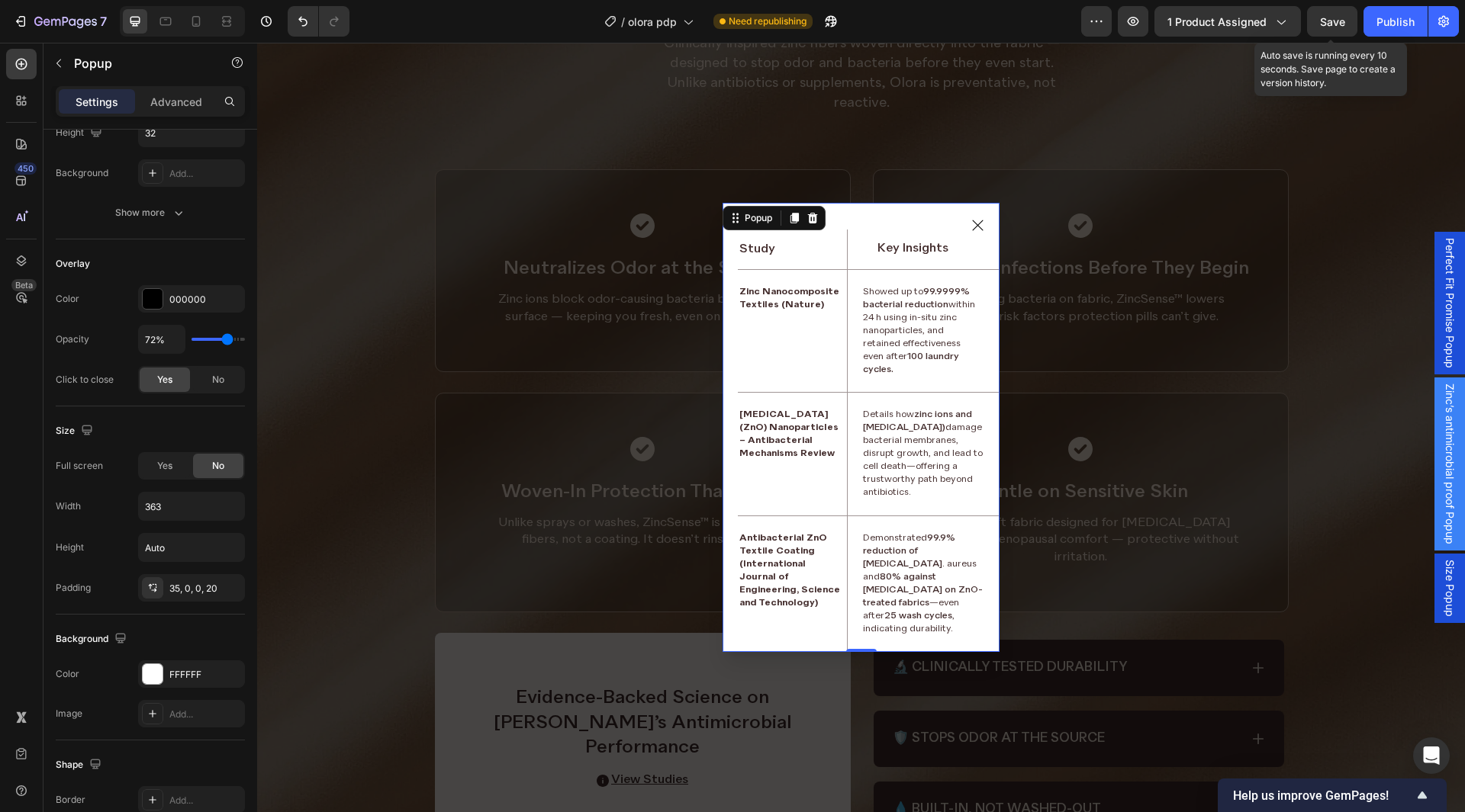
scroll to position [2047, 0]
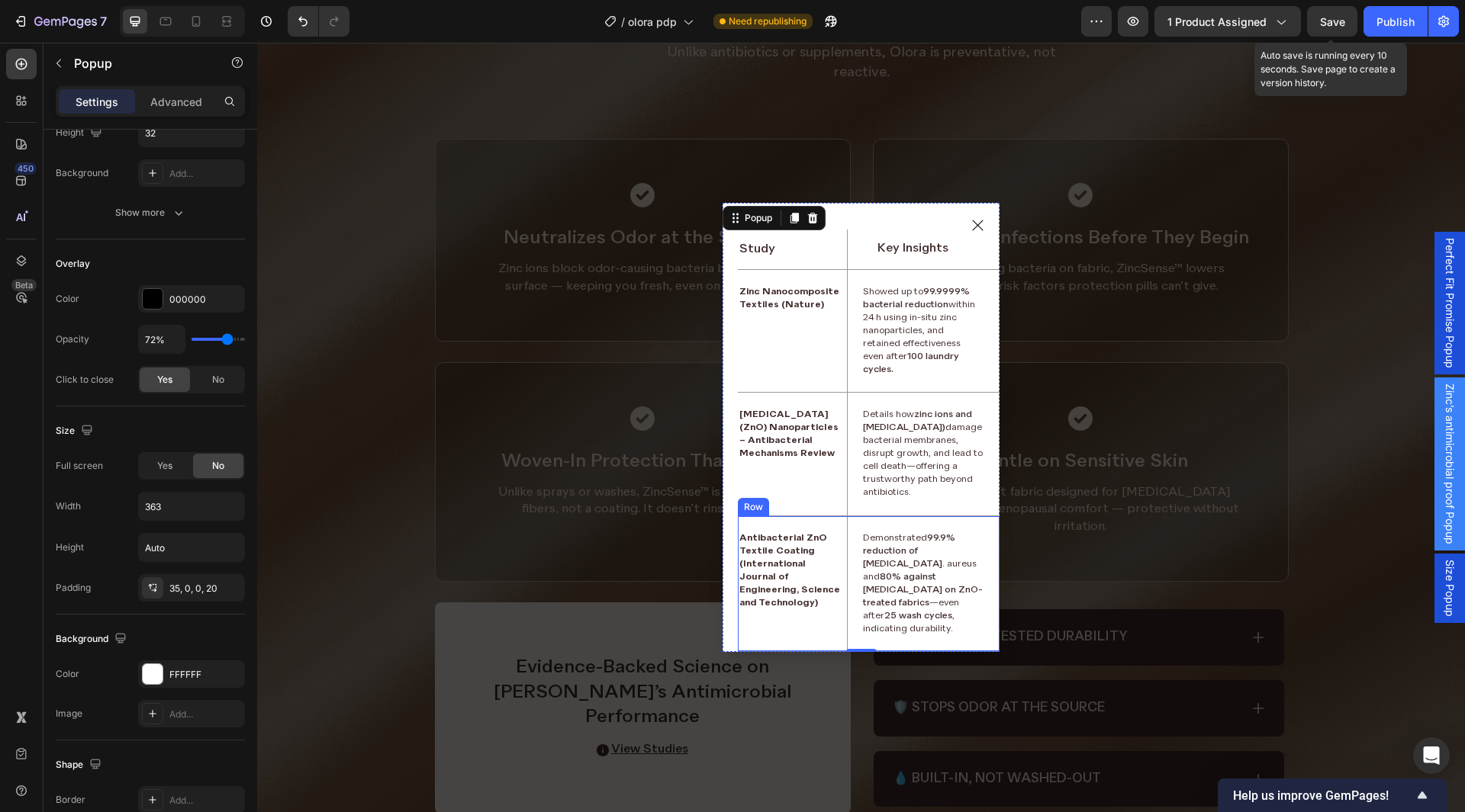
click at [799, 541] on div "Antibacterial ZnO Textile Coating (International Journal of Engineering, Scienc…" at bounding box center [793, 583] width 109 height 135
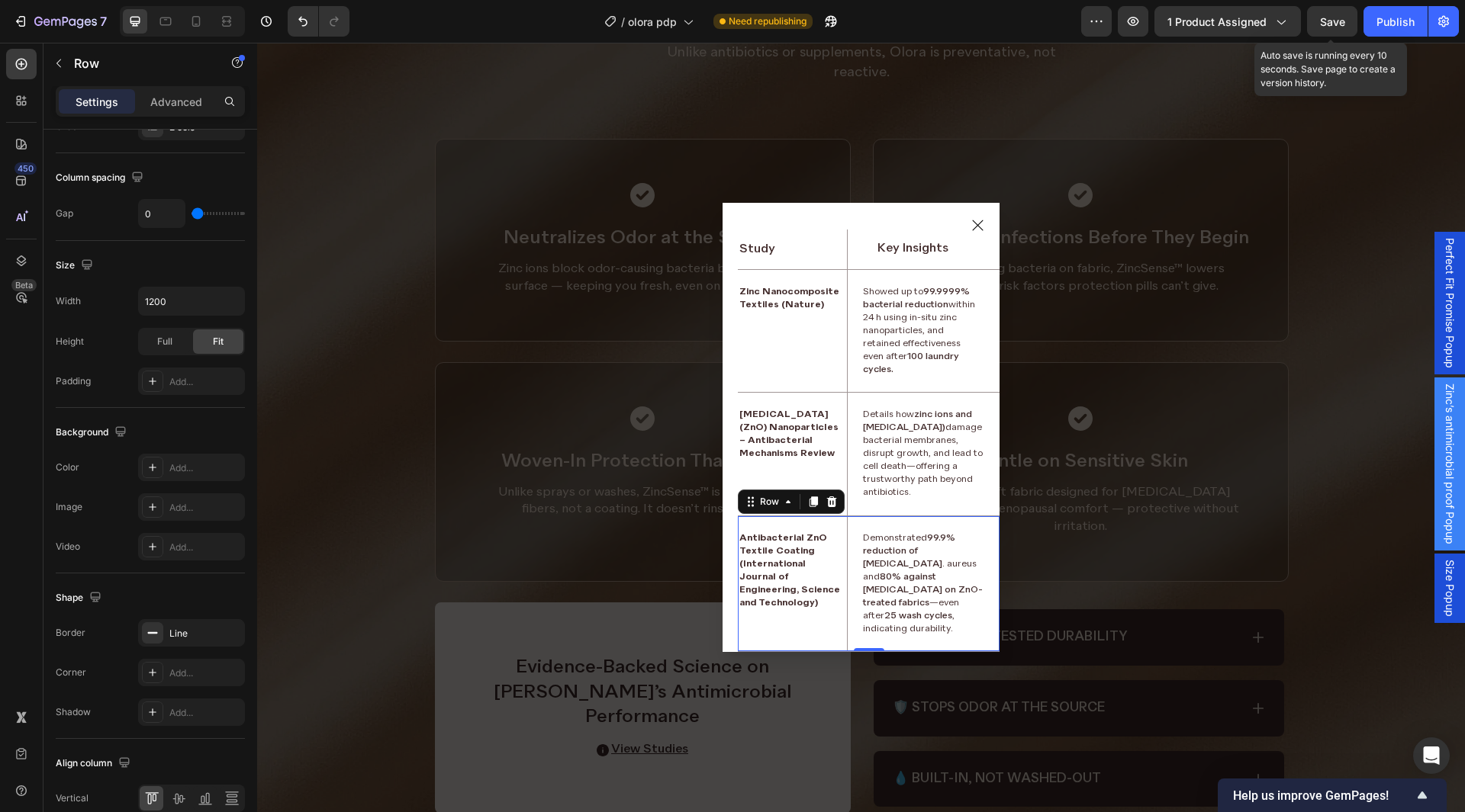
scroll to position [0, 0]
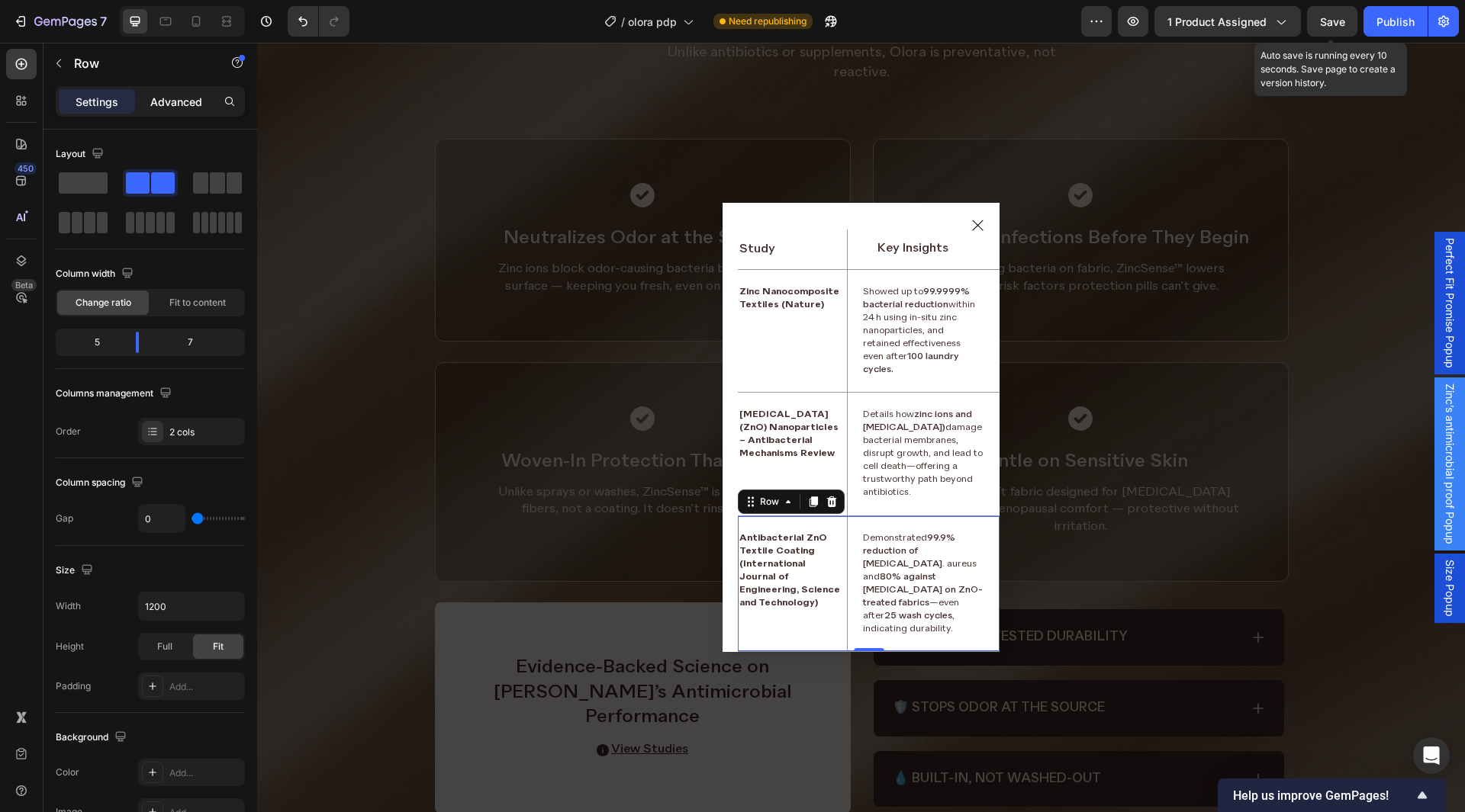
click at [175, 102] on p "Advanced" at bounding box center [177, 102] width 52 height 16
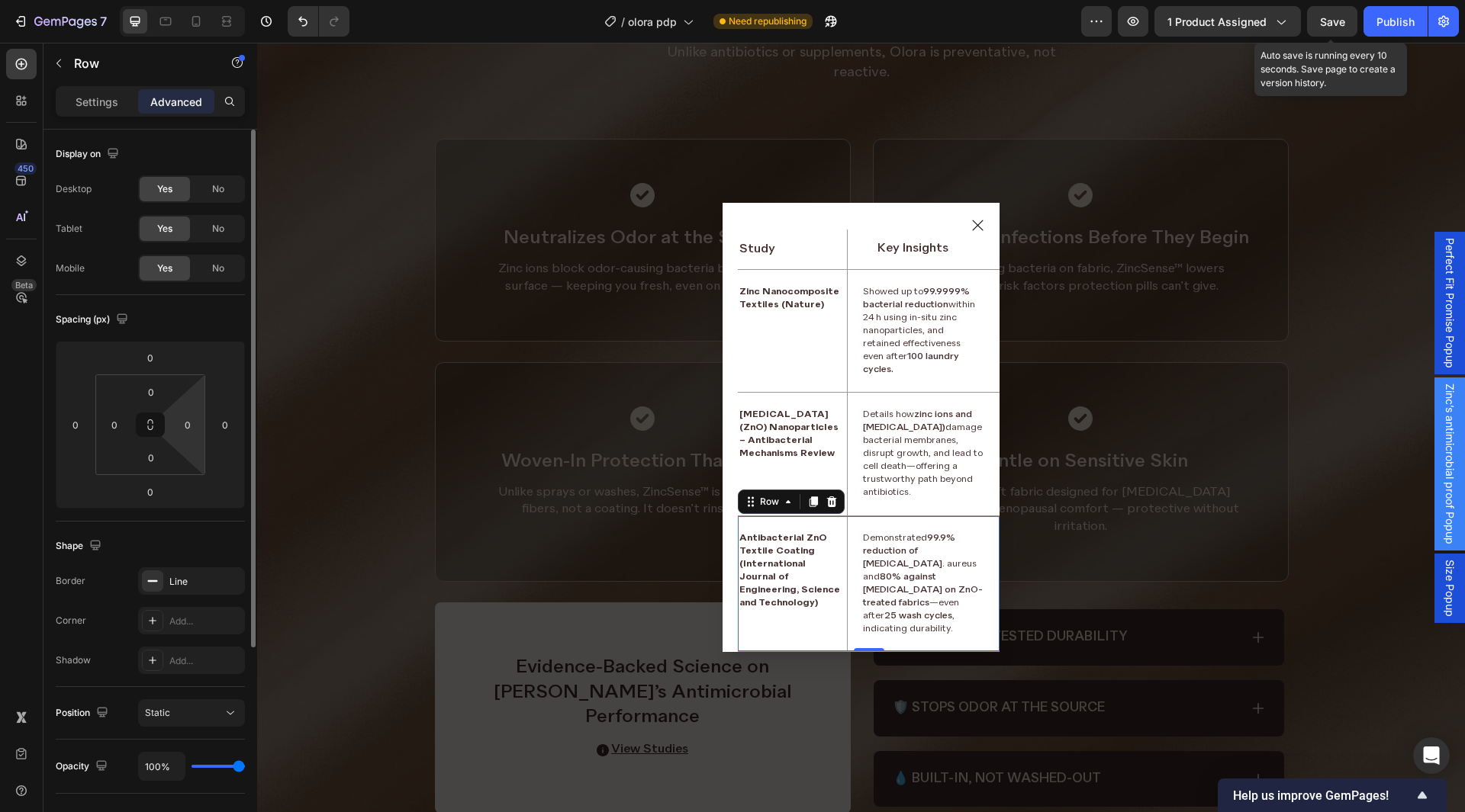
scroll to position [229, 0]
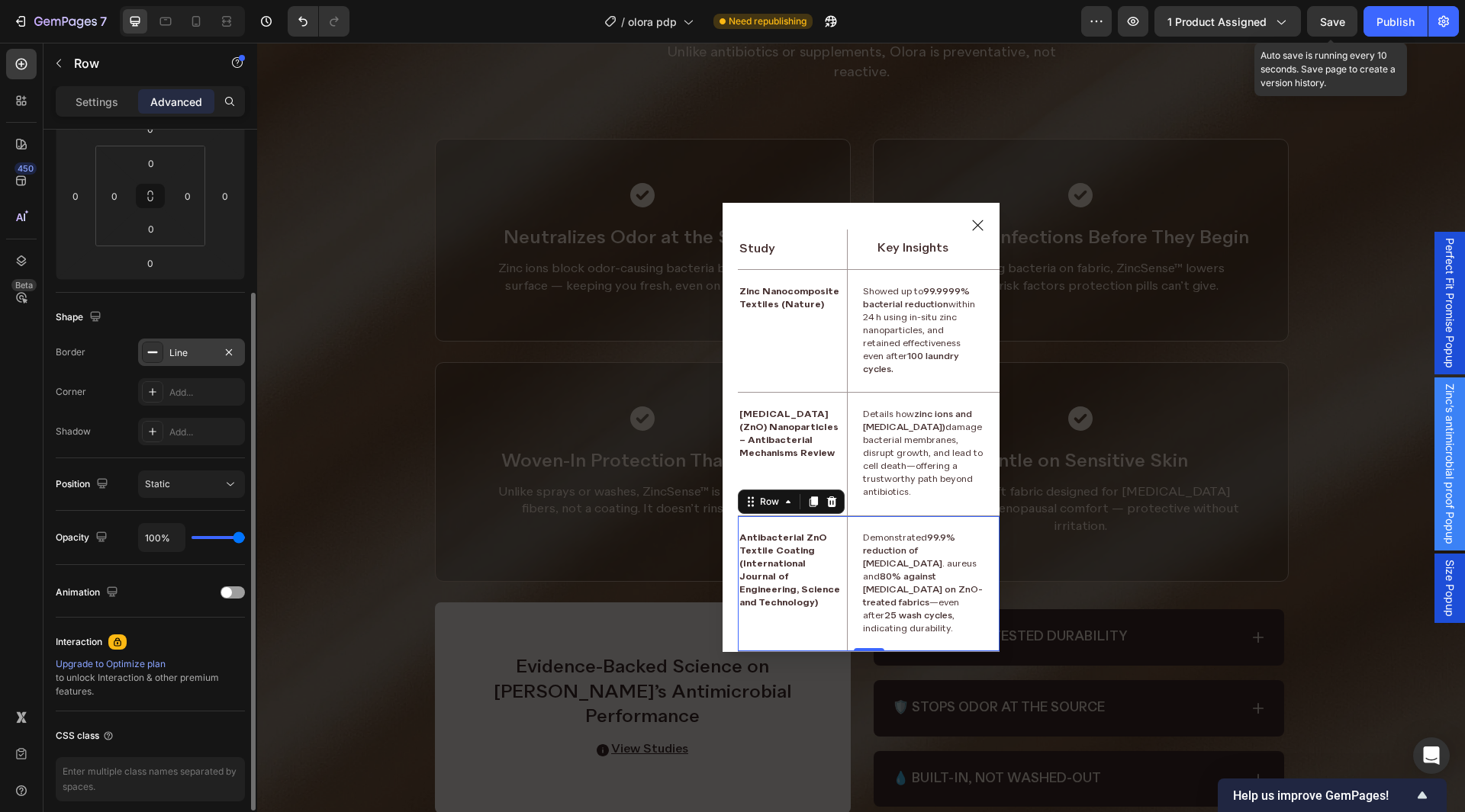
click at [187, 359] on div "Line" at bounding box center [191, 352] width 44 height 13
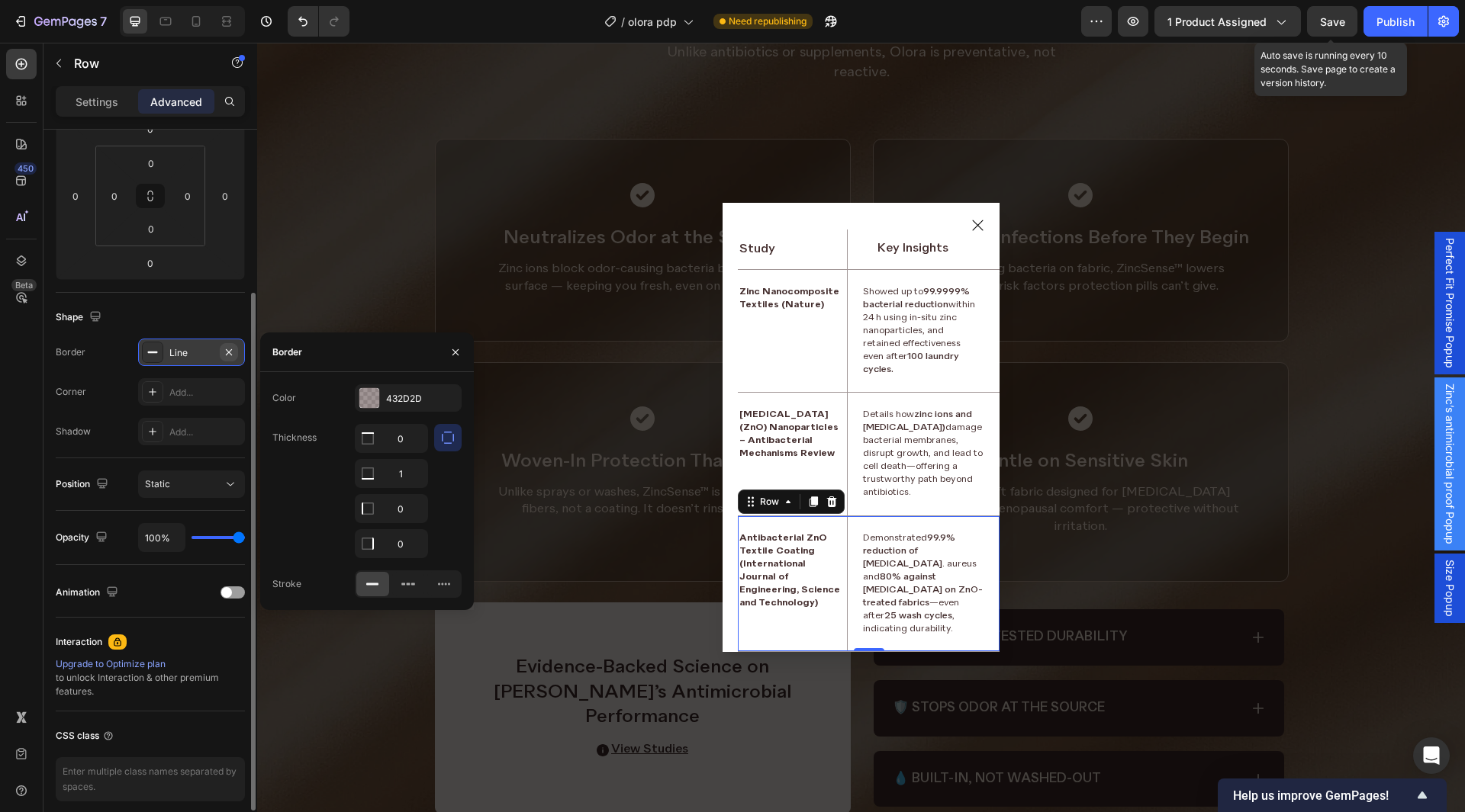
click at [229, 351] on icon "button" at bounding box center [230, 352] width 13 height 13
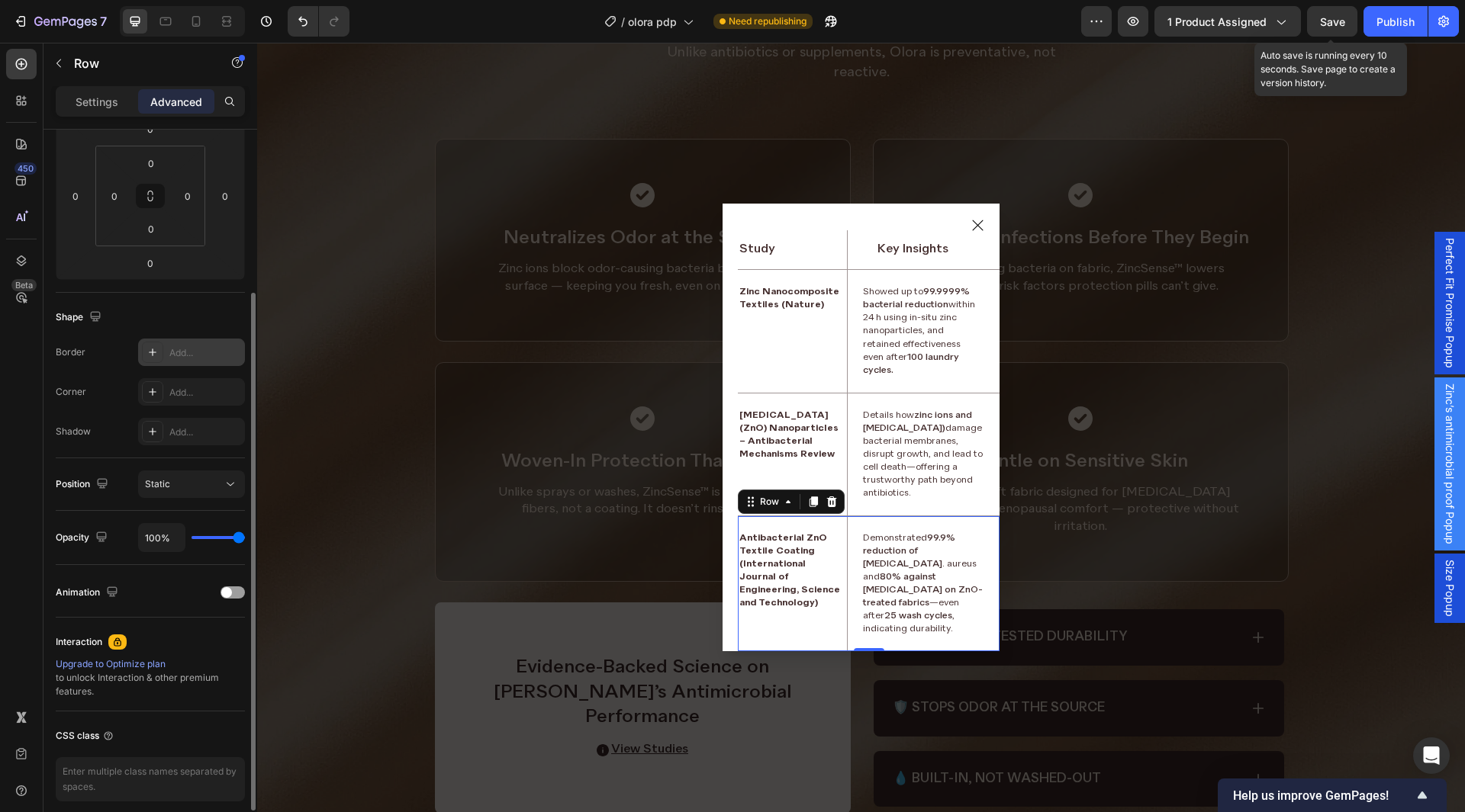
click at [213, 319] on div "Shape" at bounding box center [150, 316] width 189 height 24
click at [920, 333] on p "Showed up to 99.9999% bacterial reduction within 24 h using in-situ zinc nanopa…" at bounding box center [922, 331] width 117 height 91
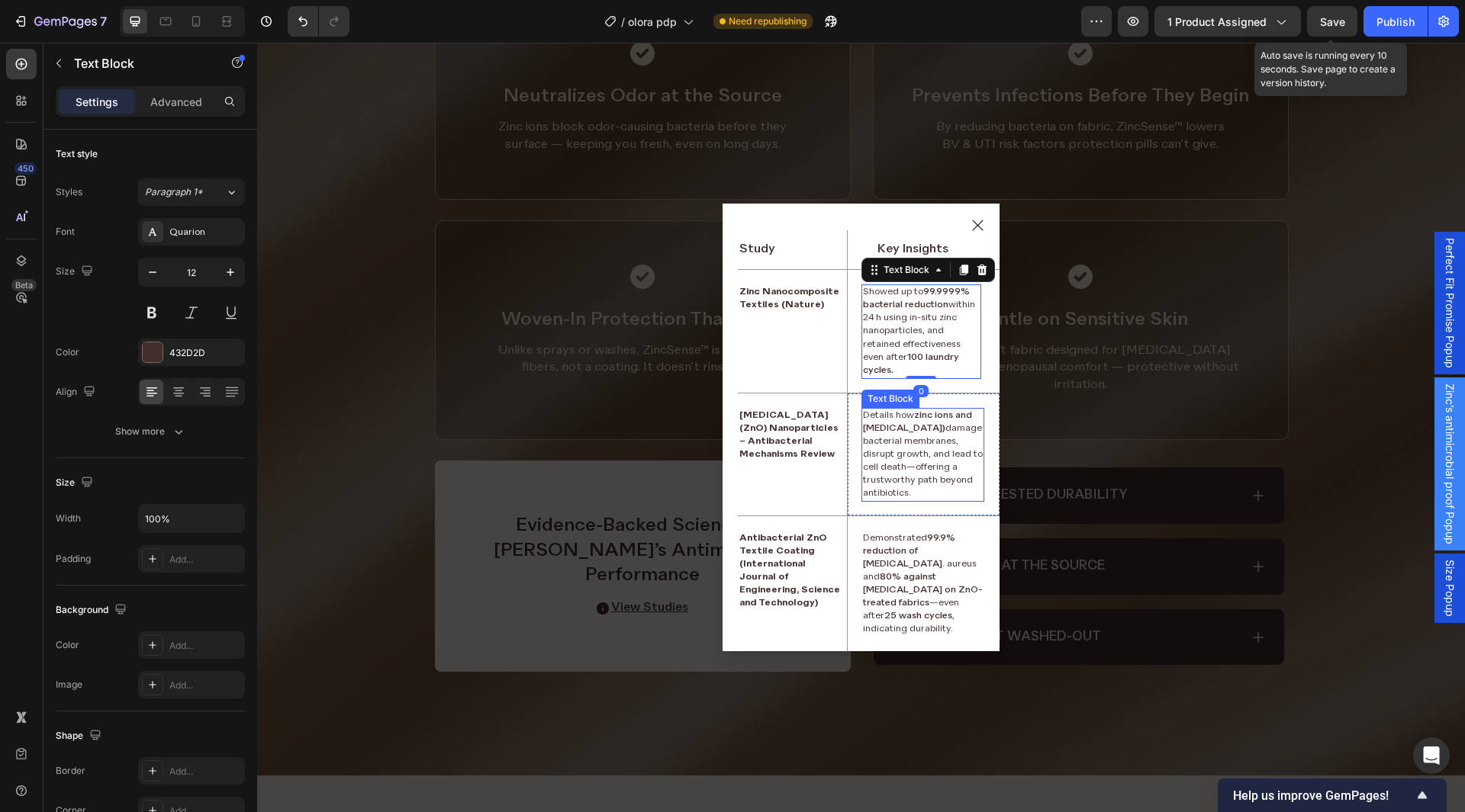
scroll to position [2199, 0]
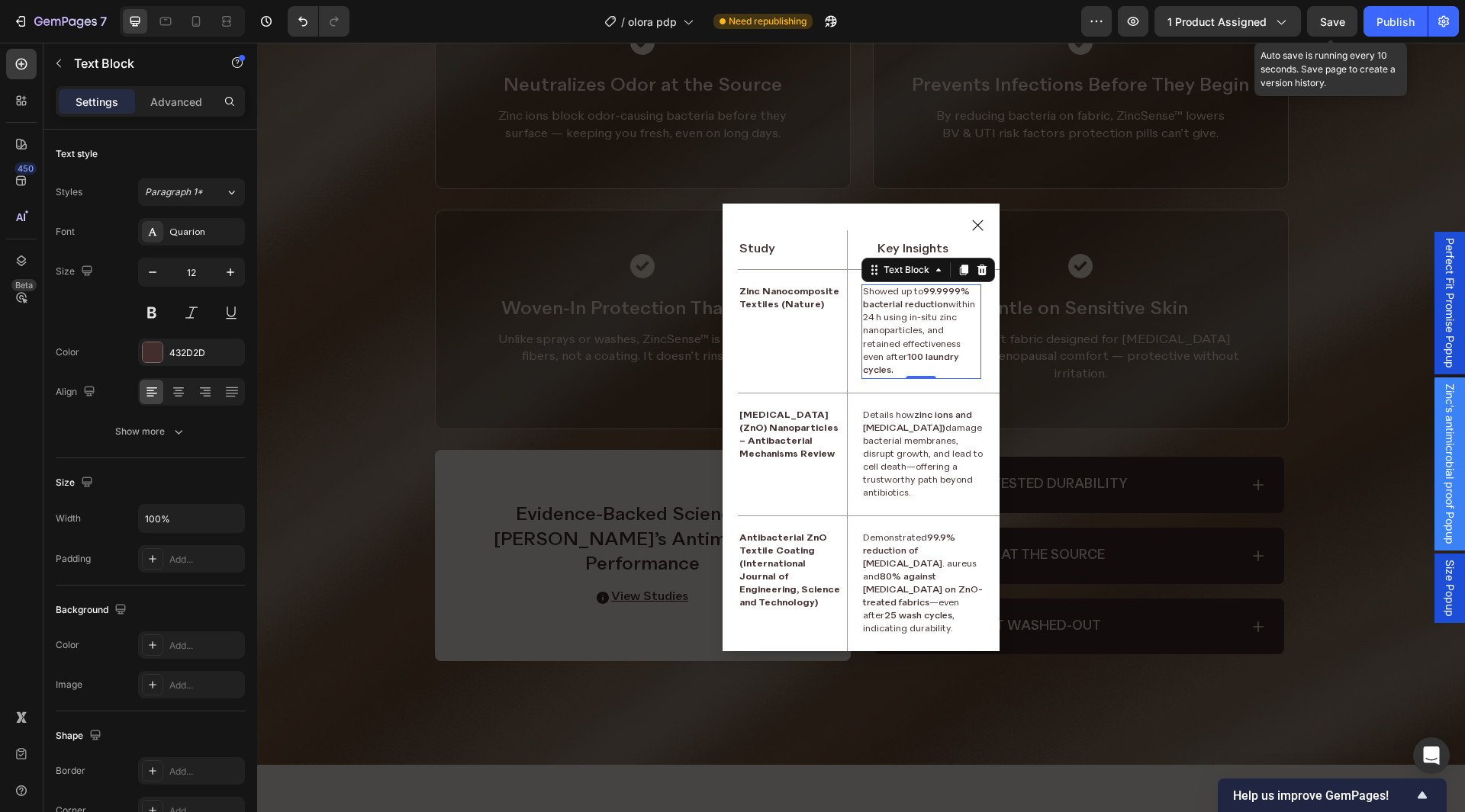
click at [1443, 564] on span "Size Popup" at bounding box center [1450, 589] width 15 height 57
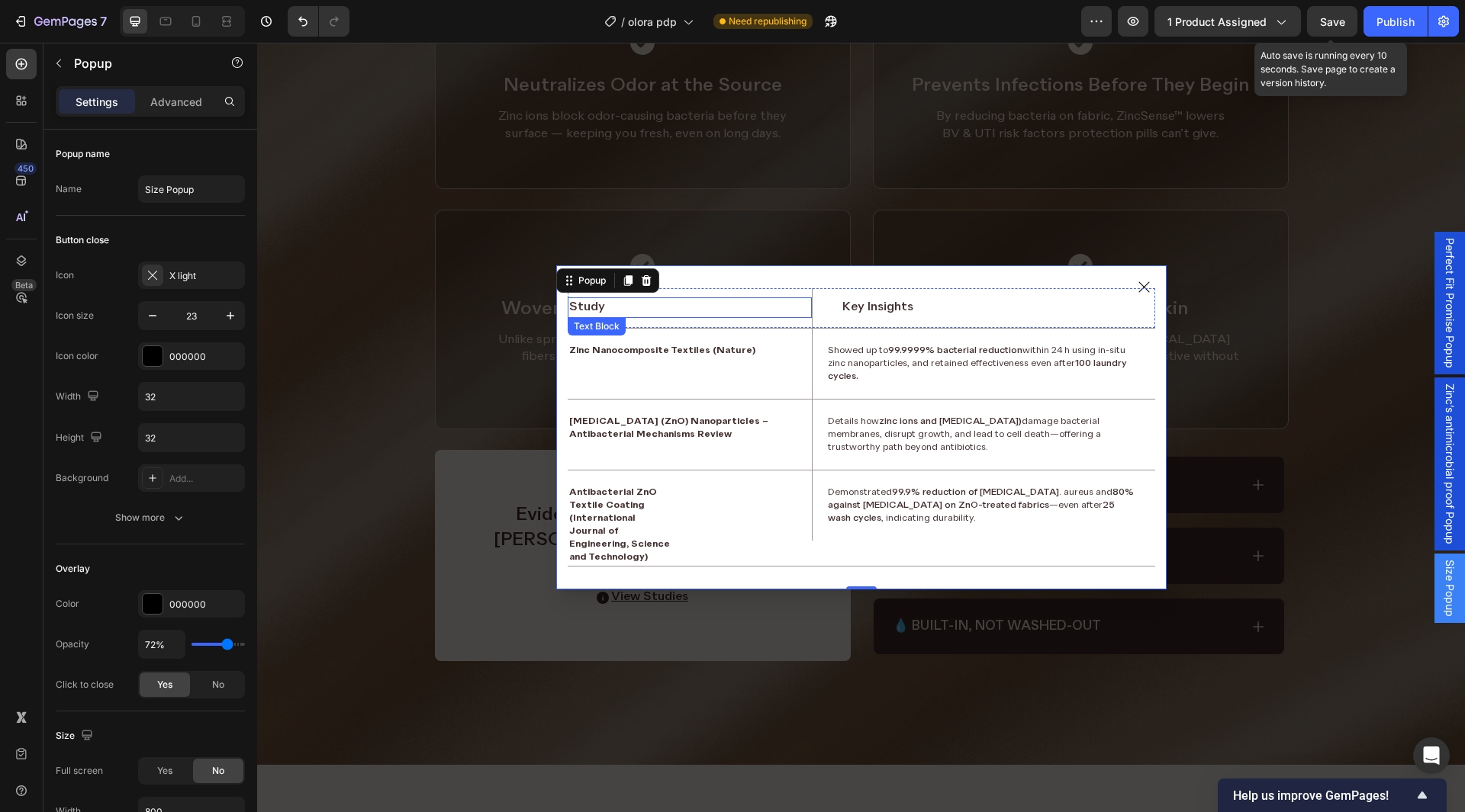
click at [675, 309] on p "Study" at bounding box center [690, 308] width 242 height 18
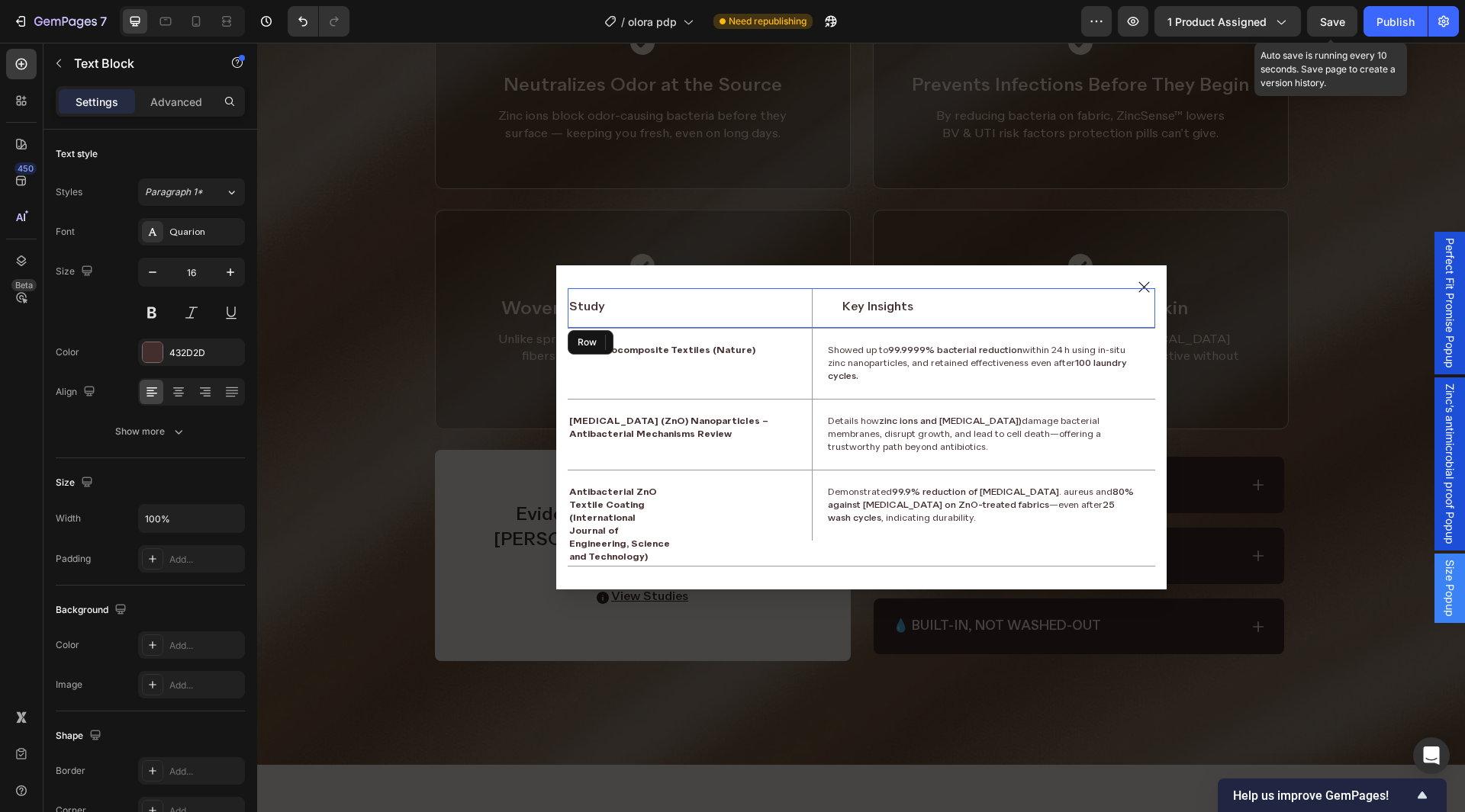
click at [748, 293] on div "Study Text Block 0" at bounding box center [689, 308] width 245 height 39
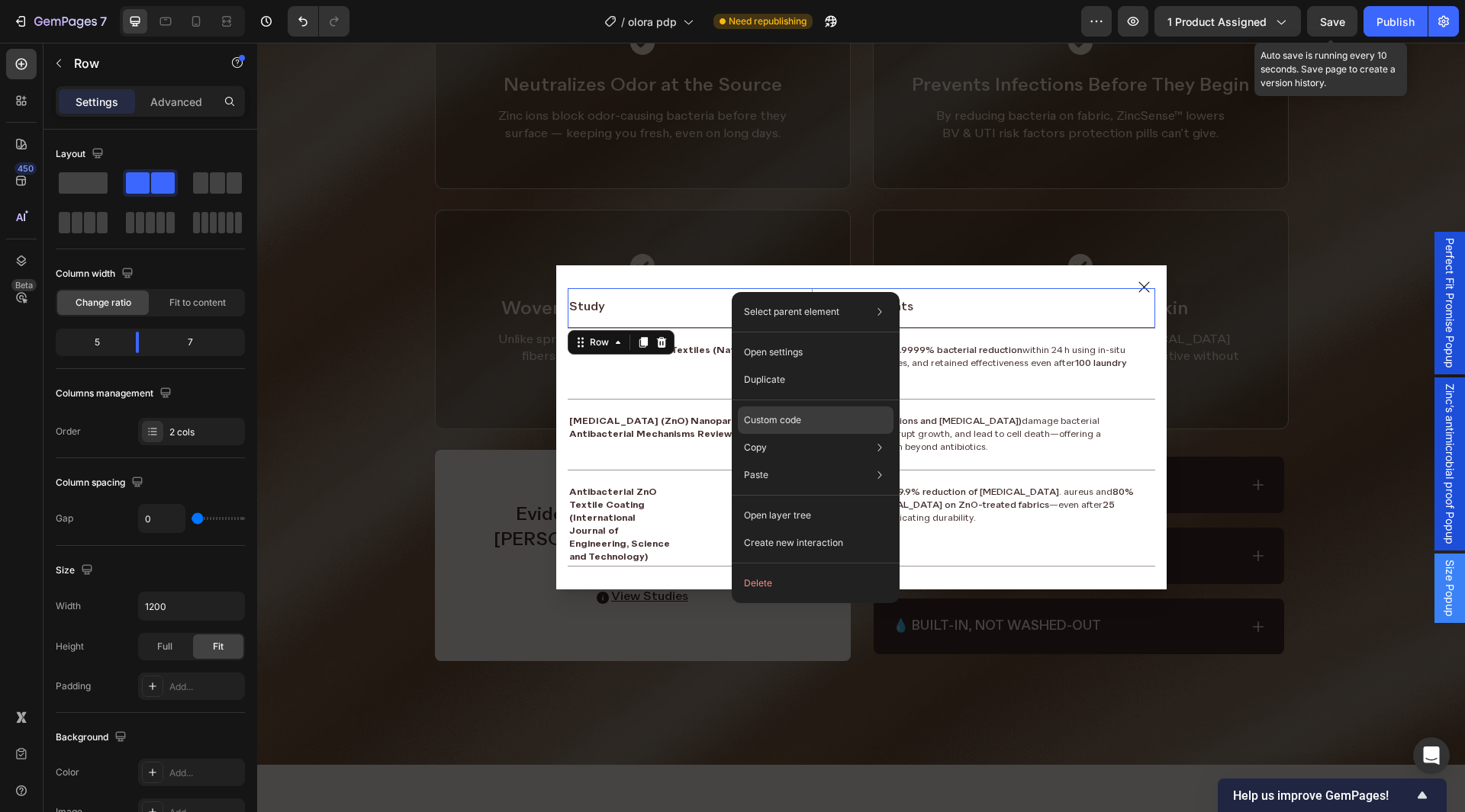
click at [781, 410] on div "Custom code" at bounding box center [816, 420] width 156 height 28
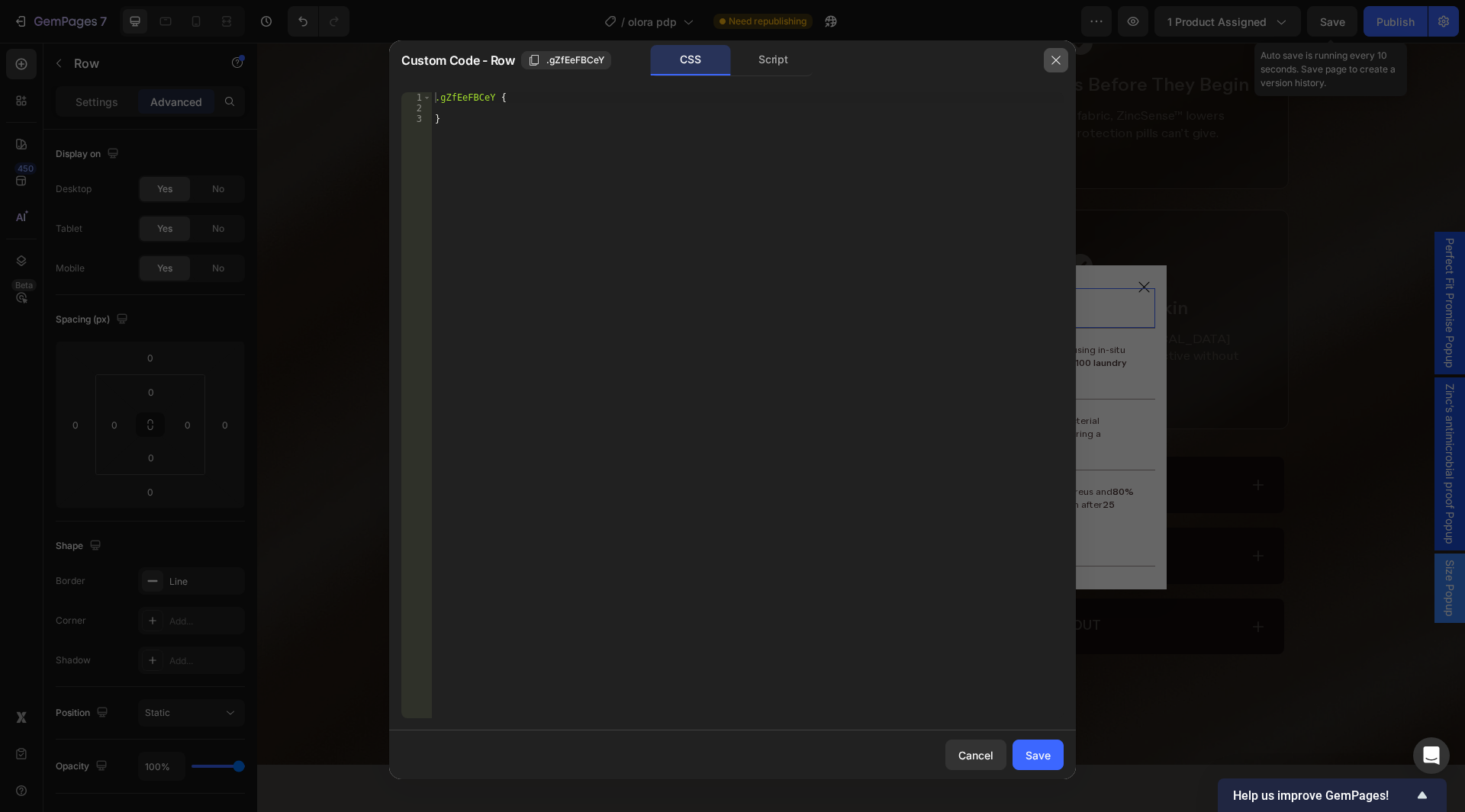
click at [1048, 59] on button "button" at bounding box center [1055, 60] width 24 height 24
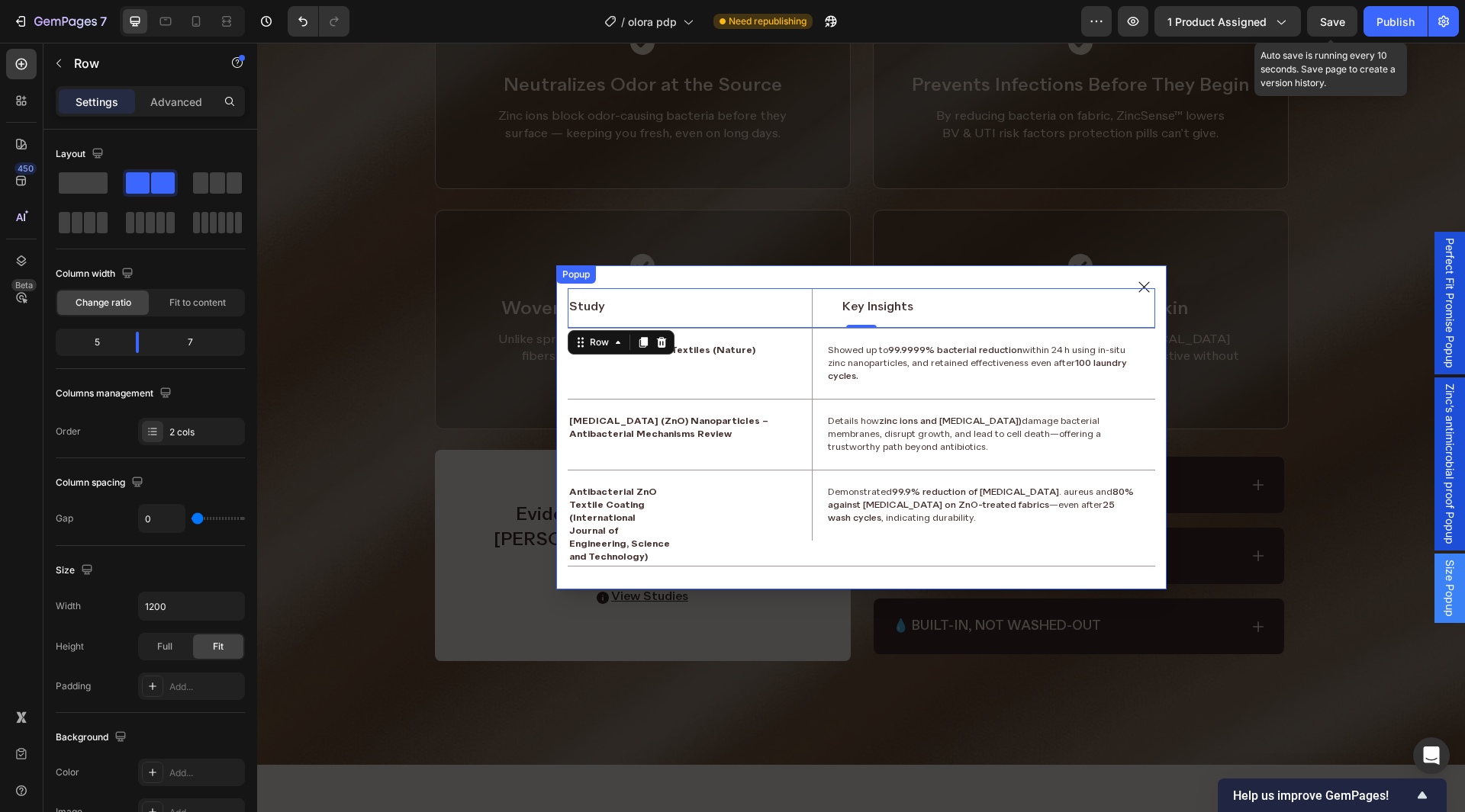
click at [793, 280] on div "Study Text Block Key Insights Text Block Row Row 0 Zinc Nanocomposite Textiles …" at bounding box center [862, 428] width 611 height 324
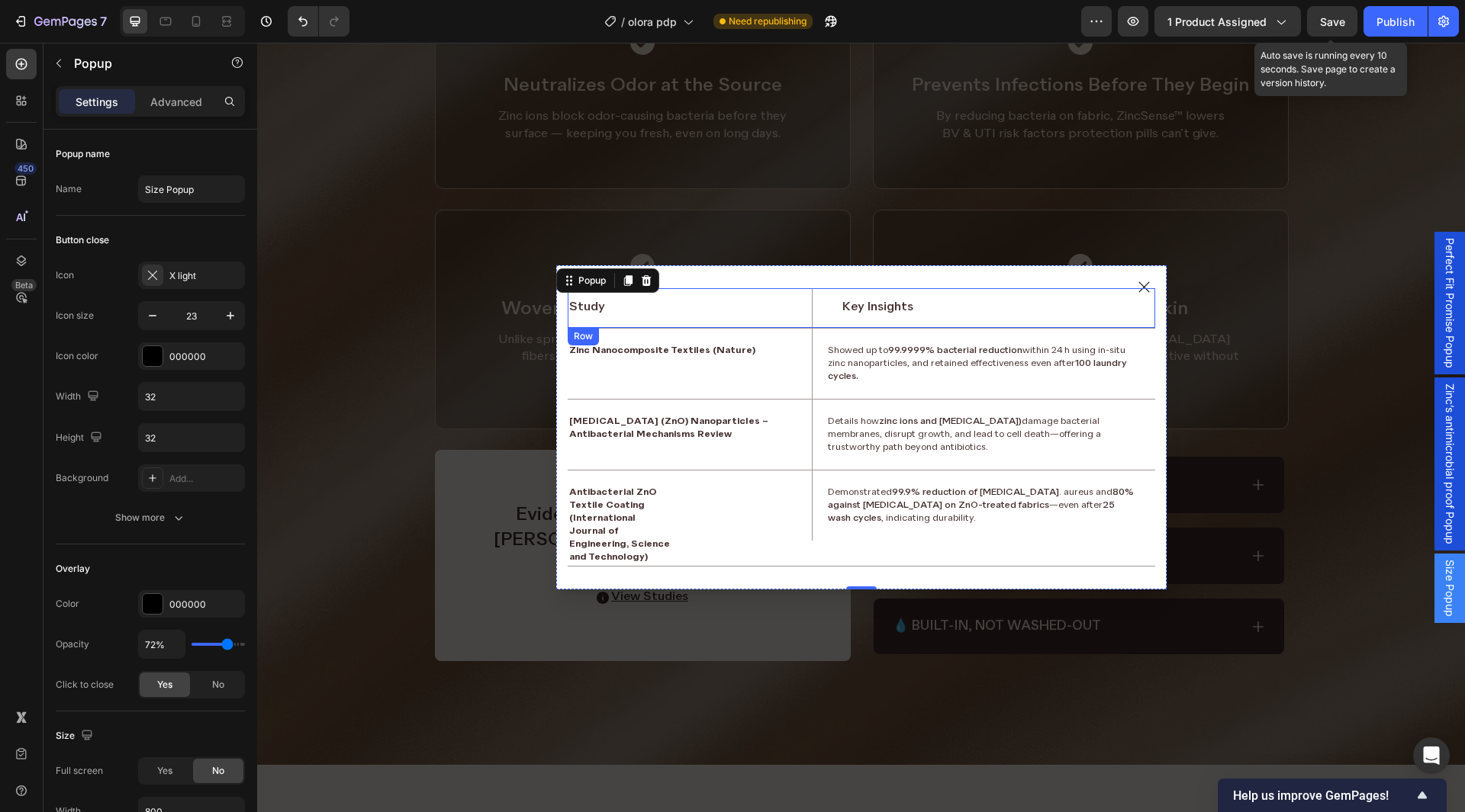
click at [799, 293] on div "Study Text Block" at bounding box center [689, 308] width 245 height 39
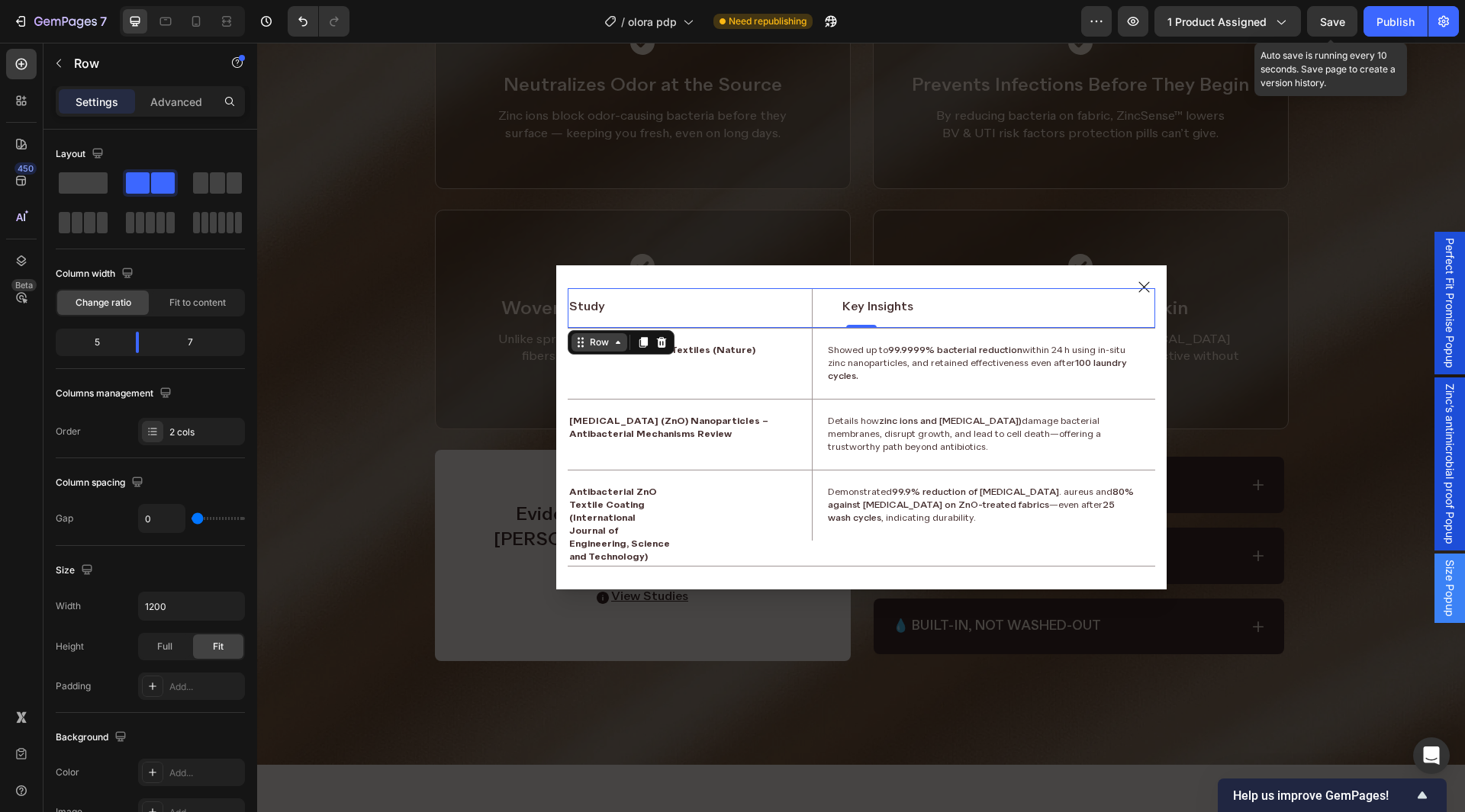
click at [597, 339] on div "Row" at bounding box center [600, 342] width 25 height 13
click at [587, 337] on div "Row" at bounding box center [600, 342] width 25 height 13
click at [180, 105] on p "Advanced" at bounding box center [177, 102] width 52 height 16
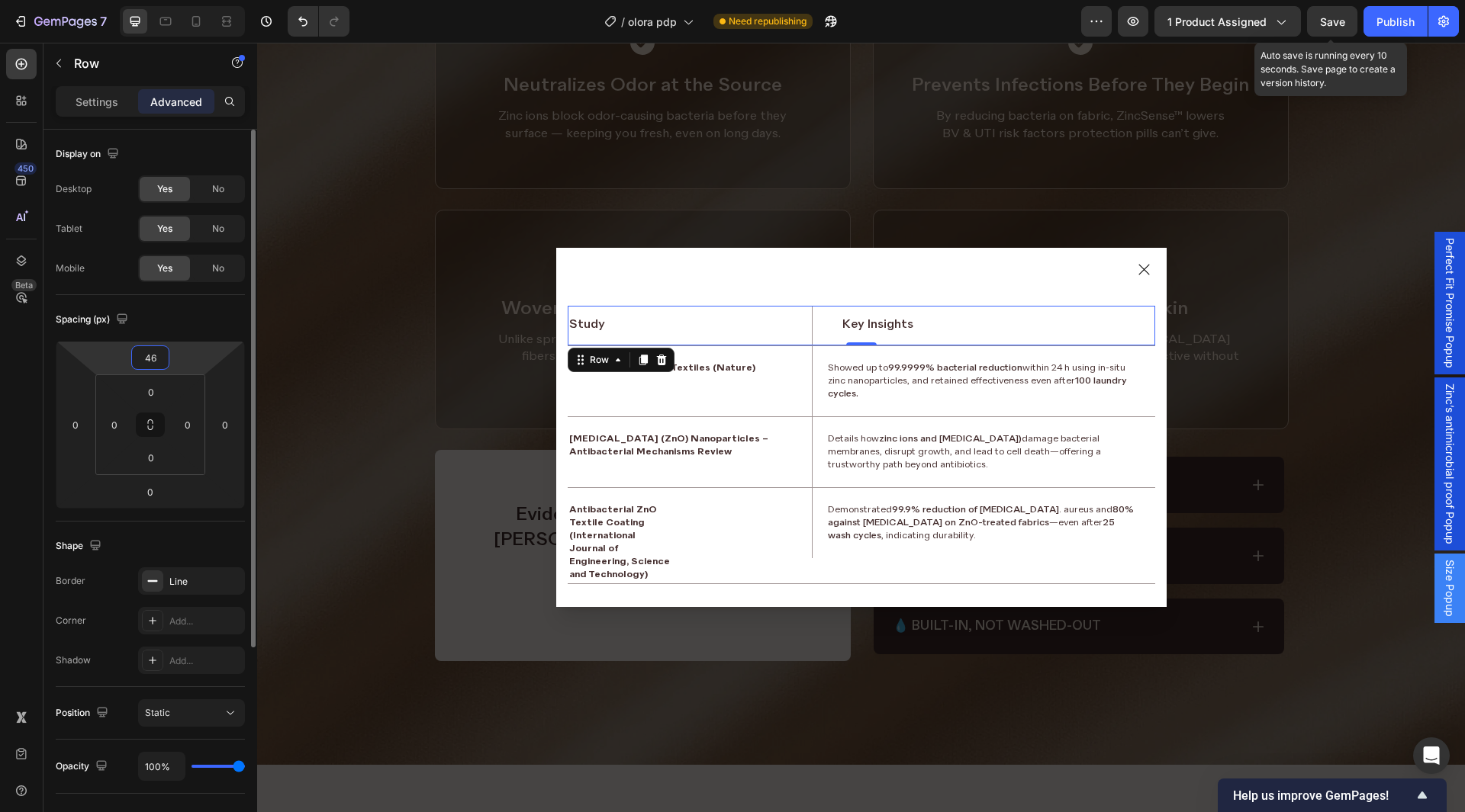
drag, startPoint x: 172, startPoint y: 351, endPoint x: 161, endPoint y: 261, distance: 90.7
click at [179, 0] on html "7 Version history / olora pdp Need republishing Preview 1 product assigned Save…" at bounding box center [732, 0] width 1465 height 0
type input "48"
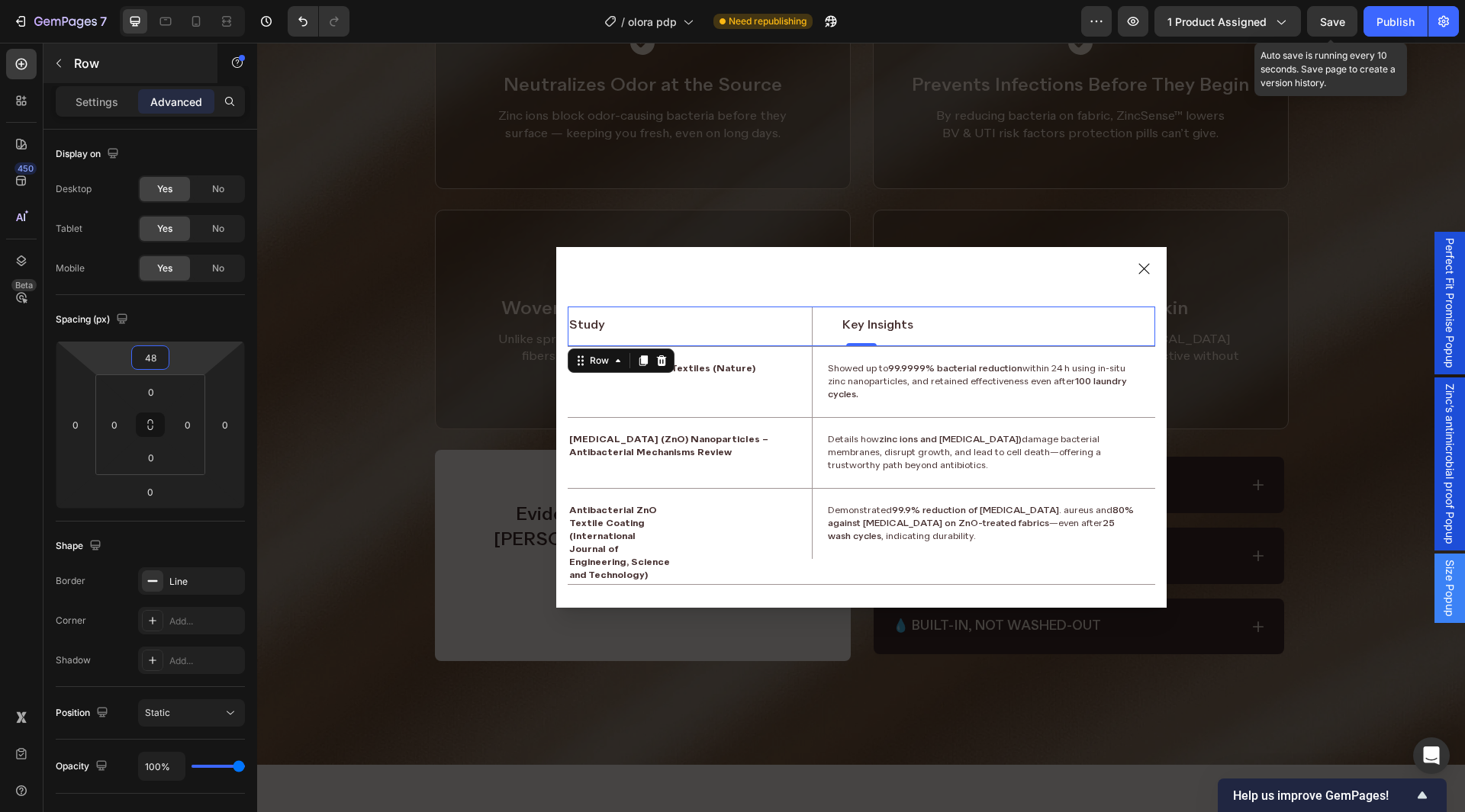
click at [107, 71] on p "Row" at bounding box center [139, 63] width 130 height 18
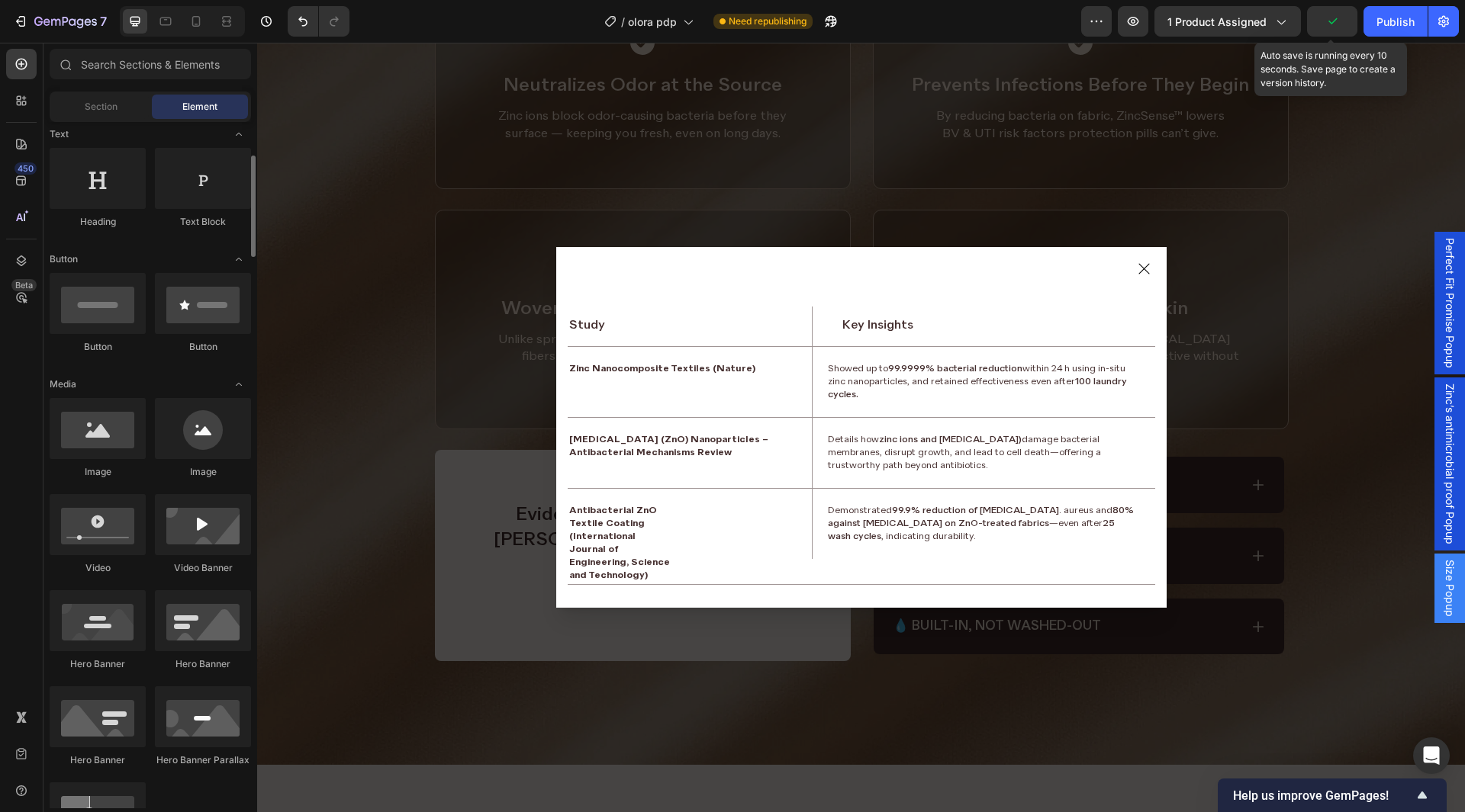
scroll to position [0, 0]
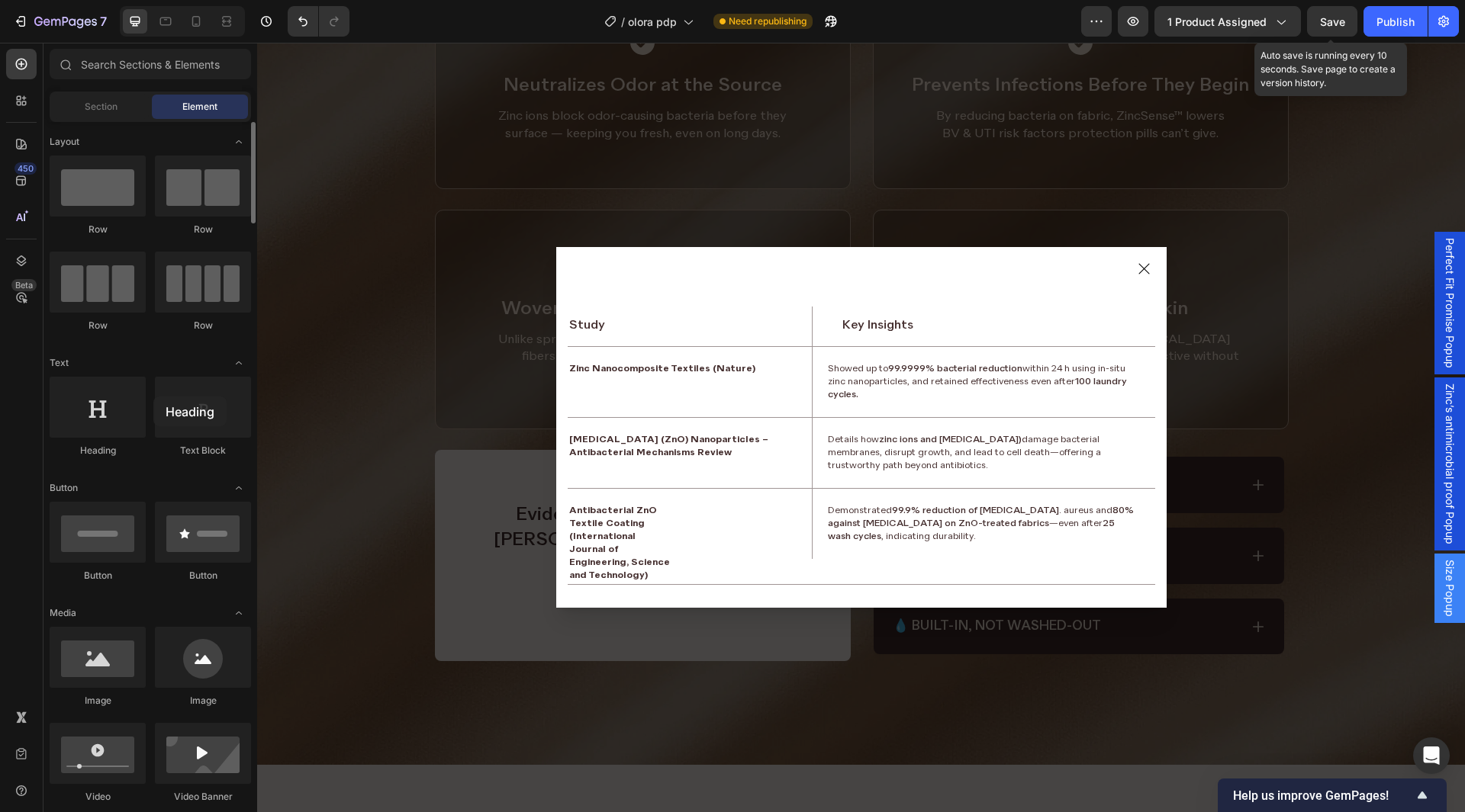
drag, startPoint x: 112, startPoint y: 393, endPoint x: 110, endPoint y: 374, distance: 19.1
click at [131, 386] on div at bounding box center [97, 407] width 96 height 61
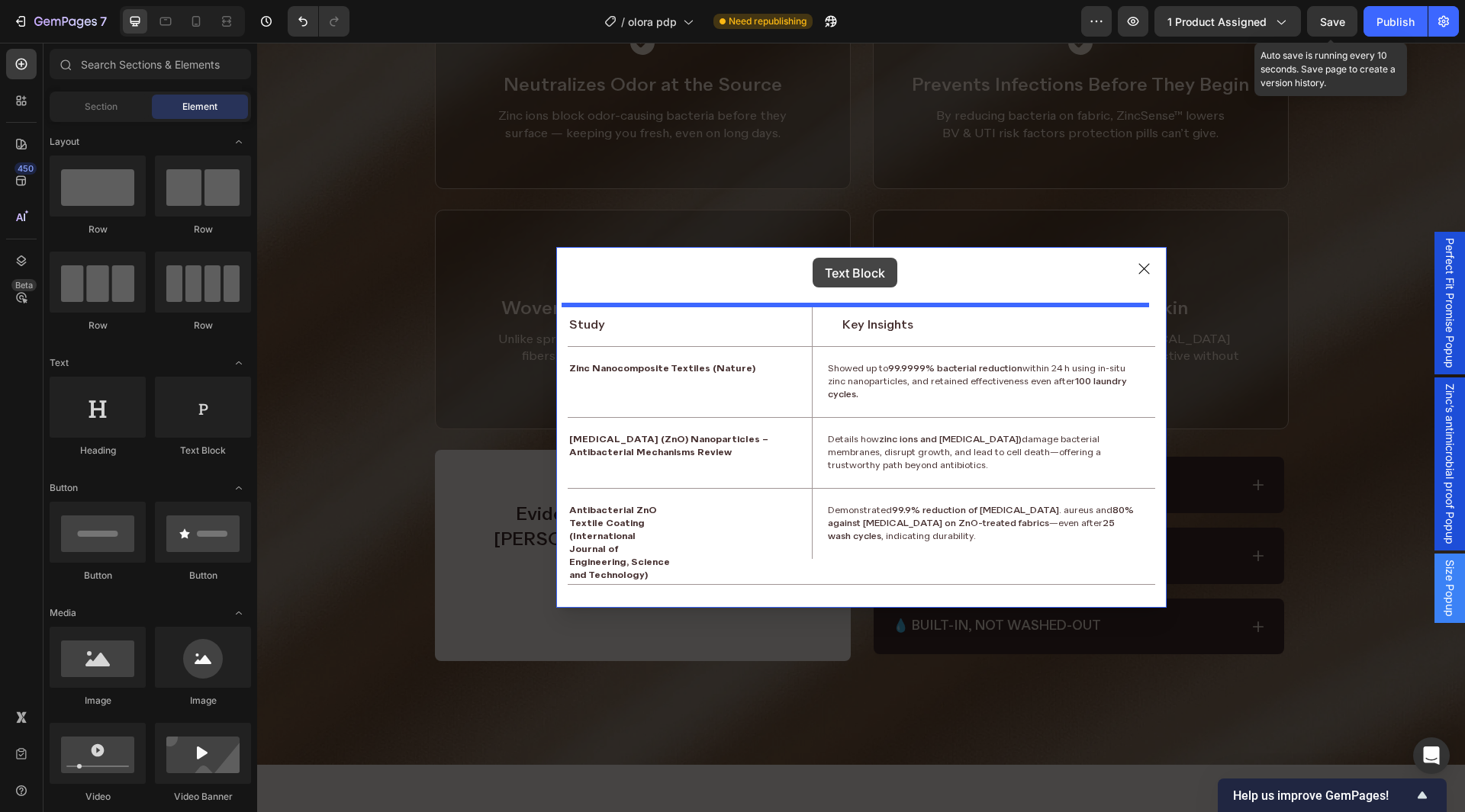
drag, startPoint x: 482, startPoint y: 439, endPoint x: 812, endPoint y: 258, distance: 376.4
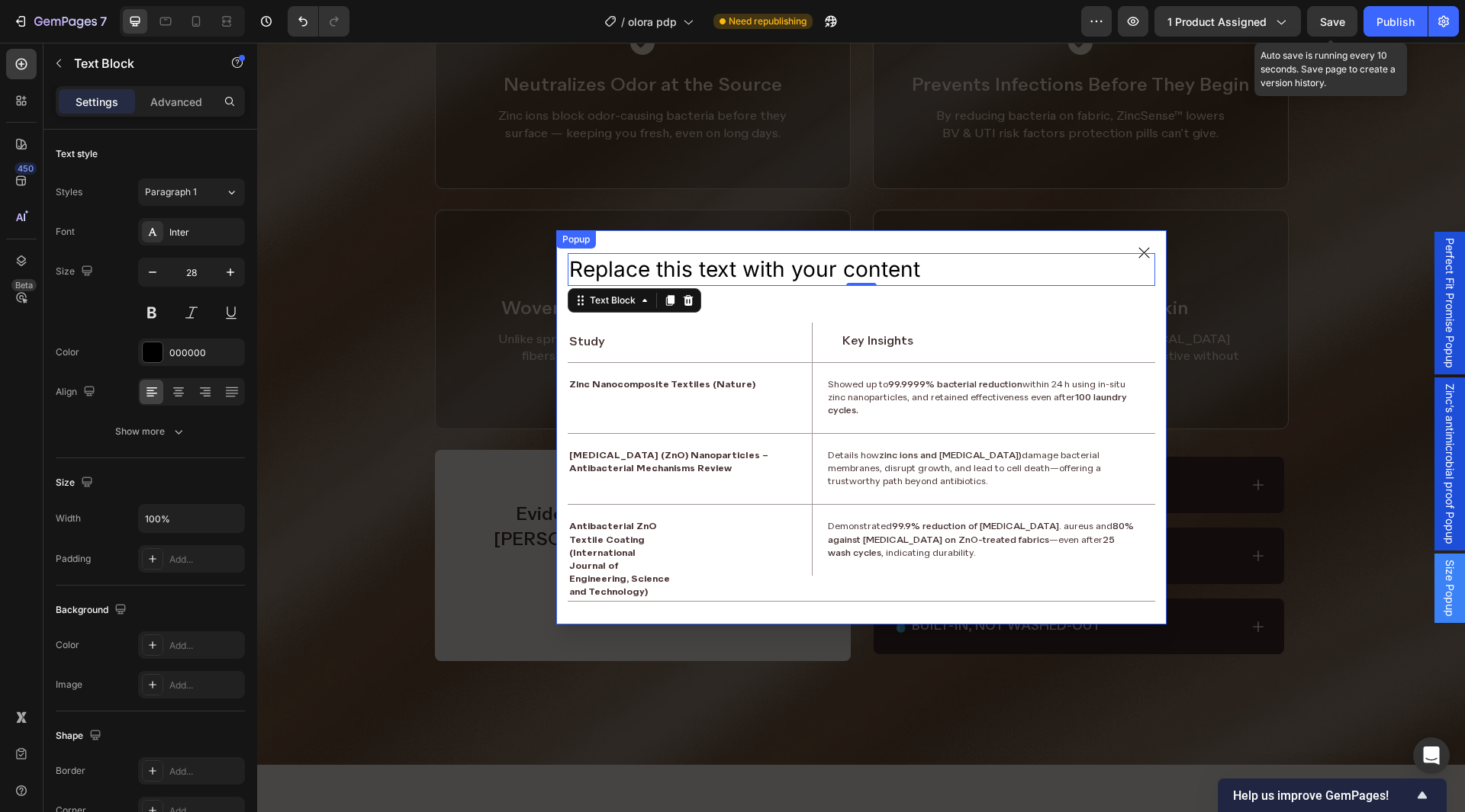
click at [780, 296] on div "Replace this text with your content Text Block 0 Study Text Block Key Insights …" at bounding box center [862, 427] width 611 height 393
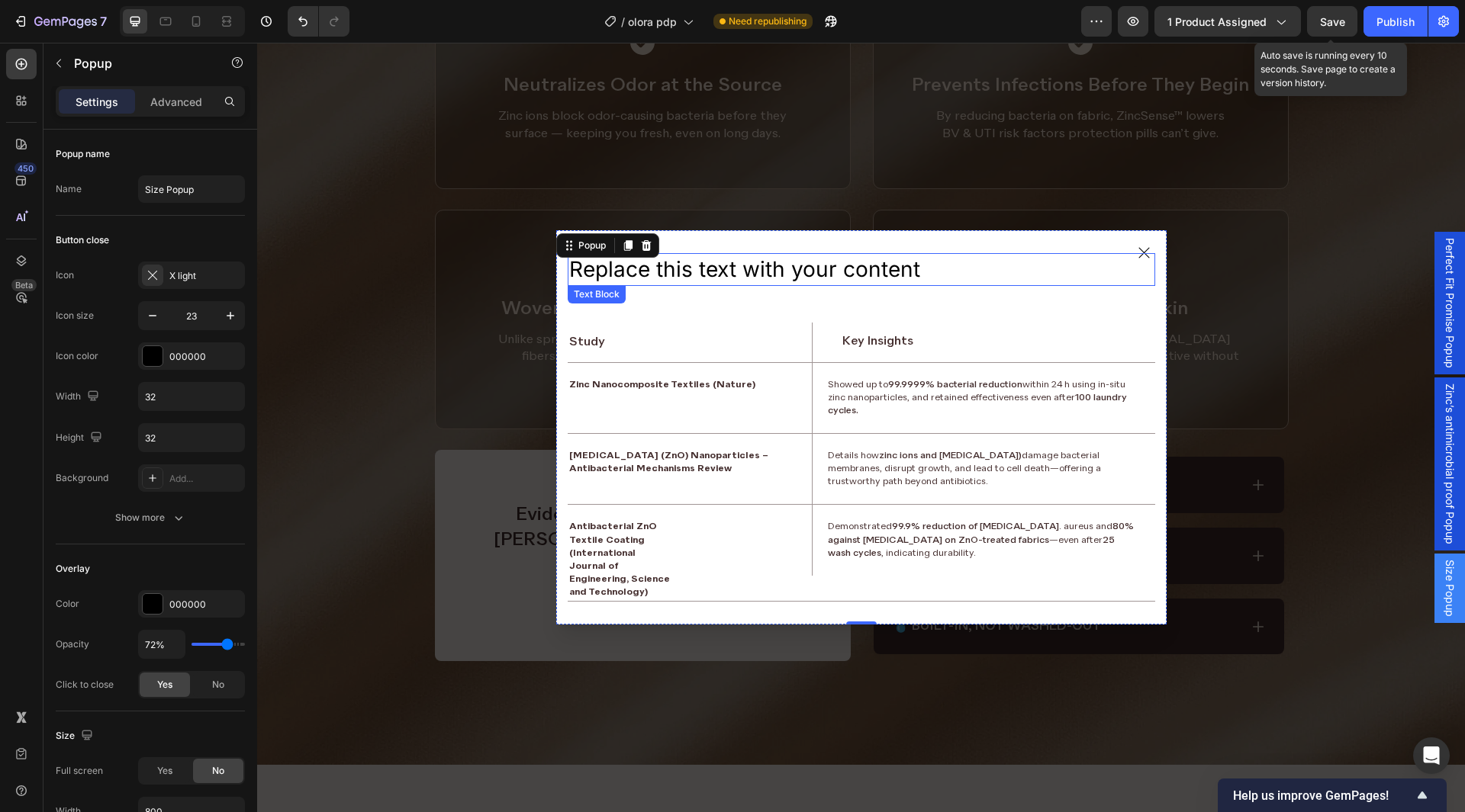
click at [665, 272] on div "Replace this text with your content" at bounding box center [861, 270] width 587 height 33
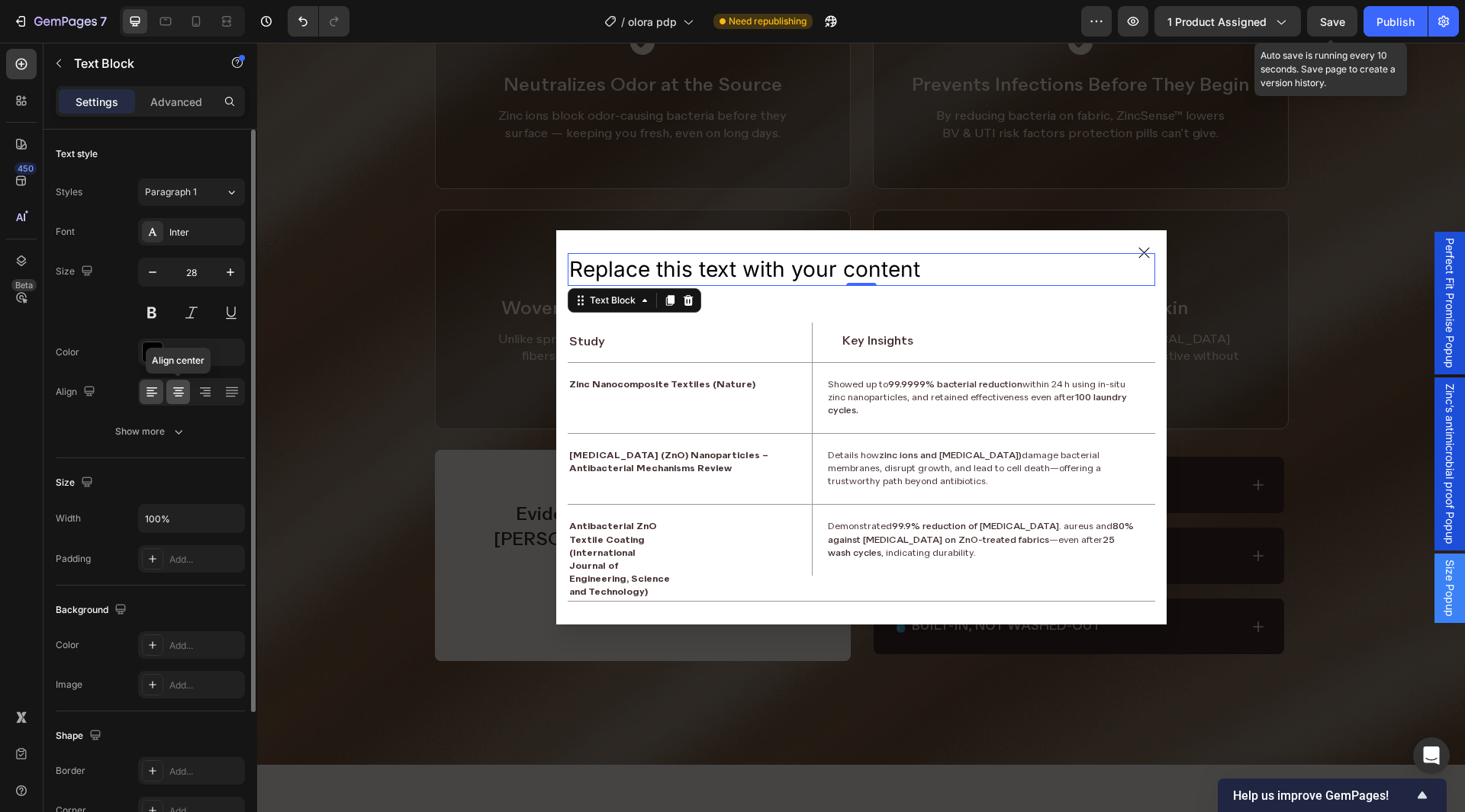
click at [171, 391] on icon at bounding box center [178, 392] width 15 height 15
click at [187, 233] on div "Inter" at bounding box center [205, 232] width 72 height 13
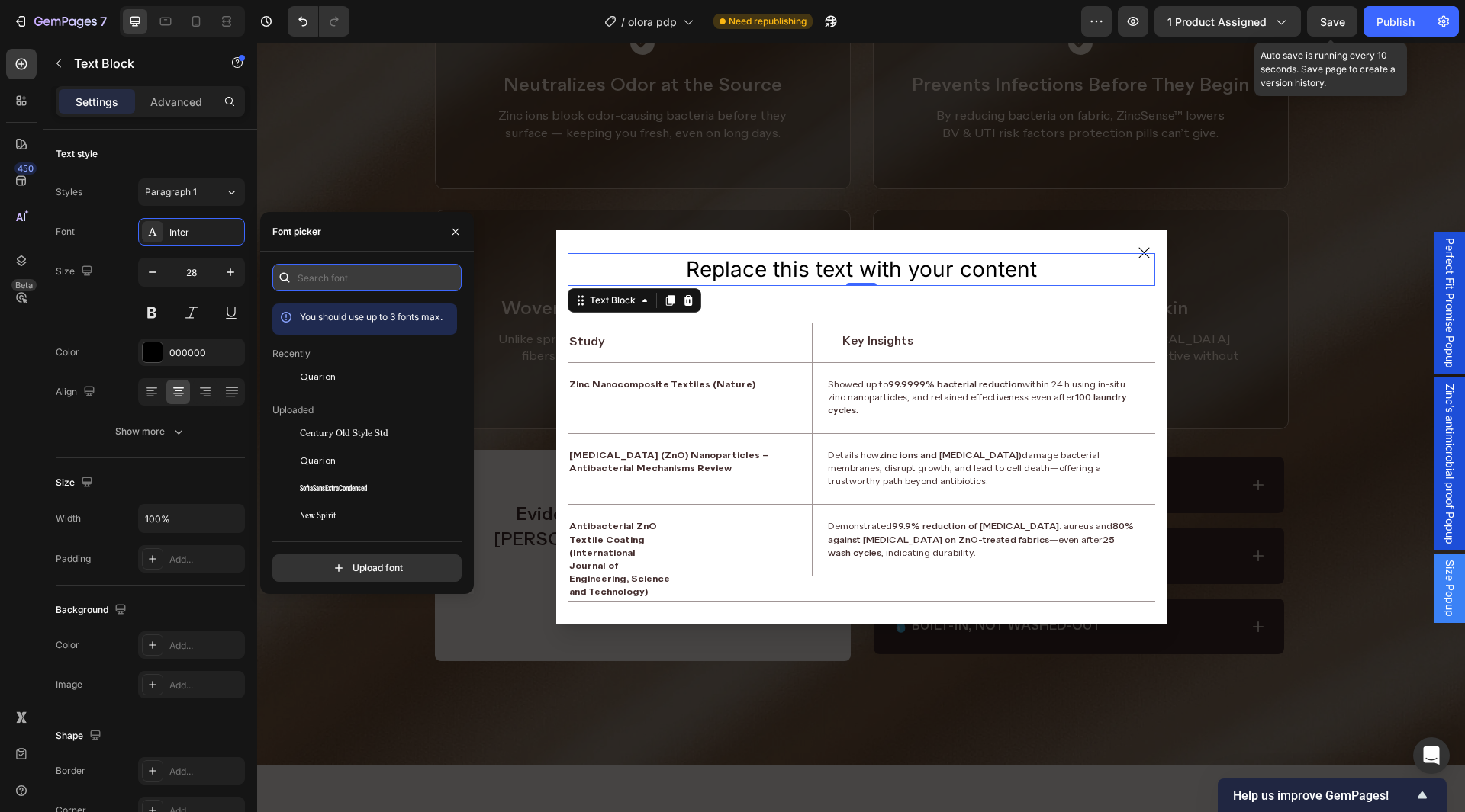
click at [351, 284] on input "text" at bounding box center [367, 278] width 189 height 28
paste input "familypoppins"
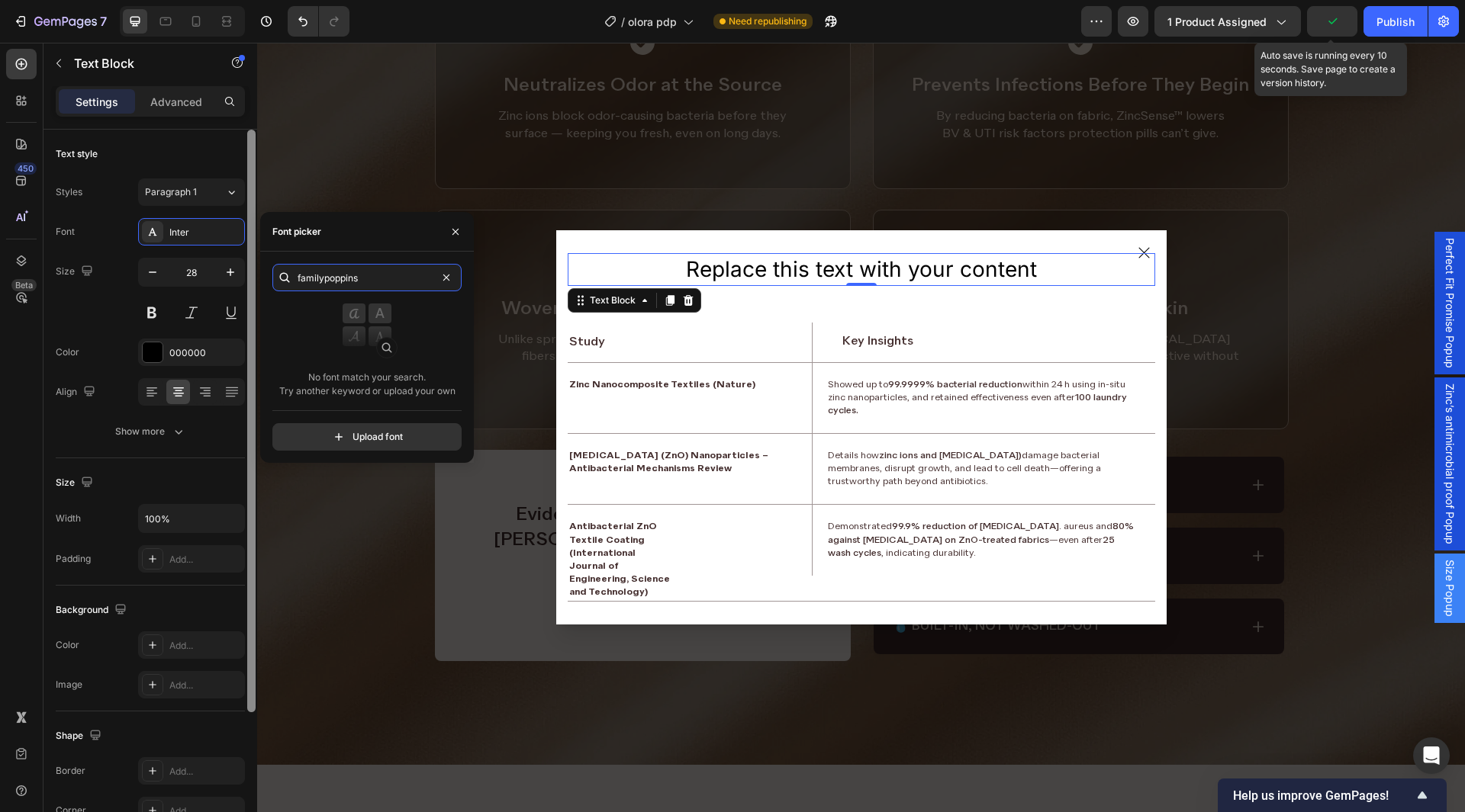
drag, startPoint x: 320, startPoint y: 281, endPoint x: 251, endPoint y: 289, distance: 69.5
click at [251, 289] on div "450 Beta Sections(18) Elements(84) Section Element Hero Section Product Detail …" at bounding box center [128, 428] width 257 height 770
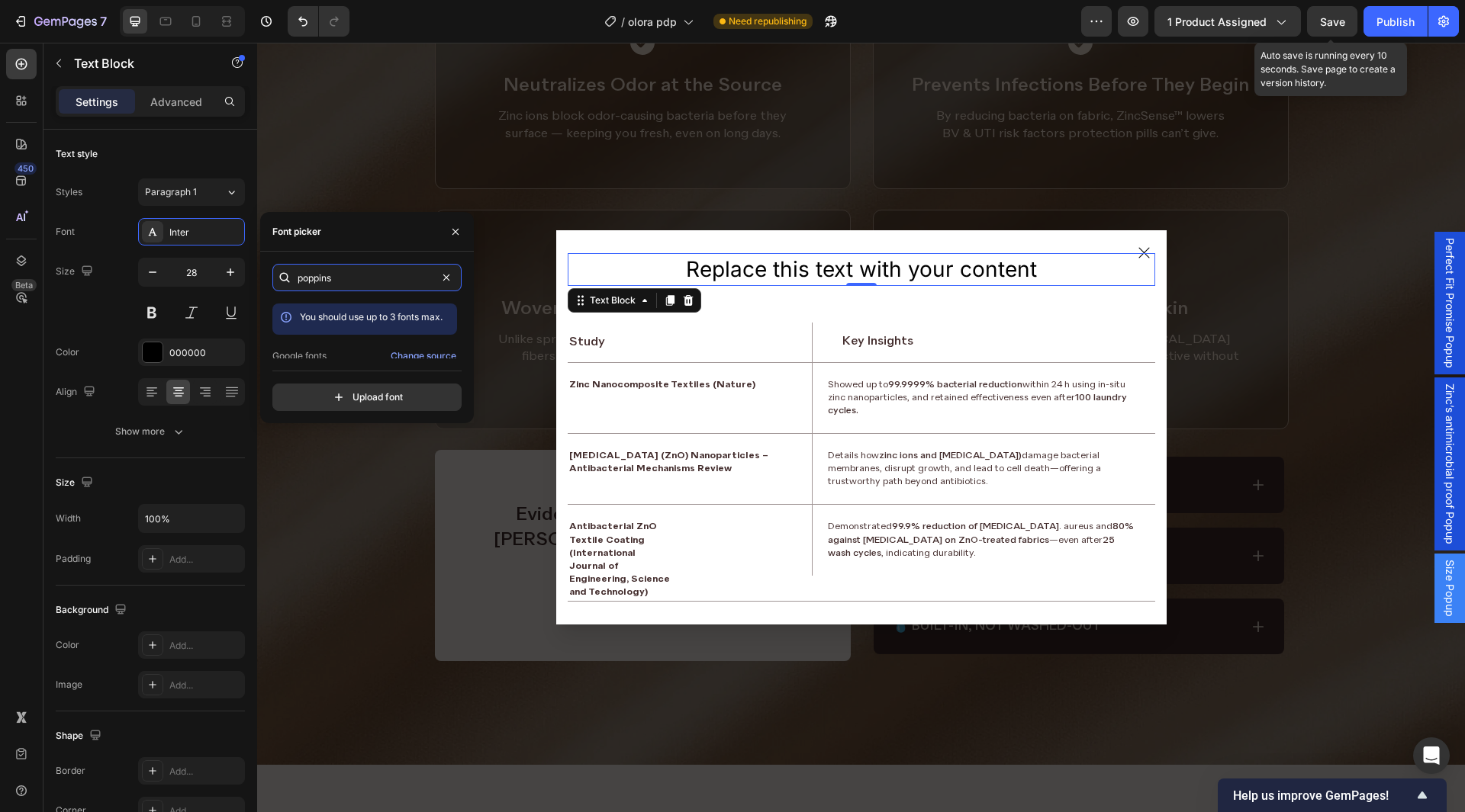
scroll to position [38, 0]
type input "poppins"
click at [341, 338] on div "Poppins" at bounding box center [377, 344] width 154 height 13
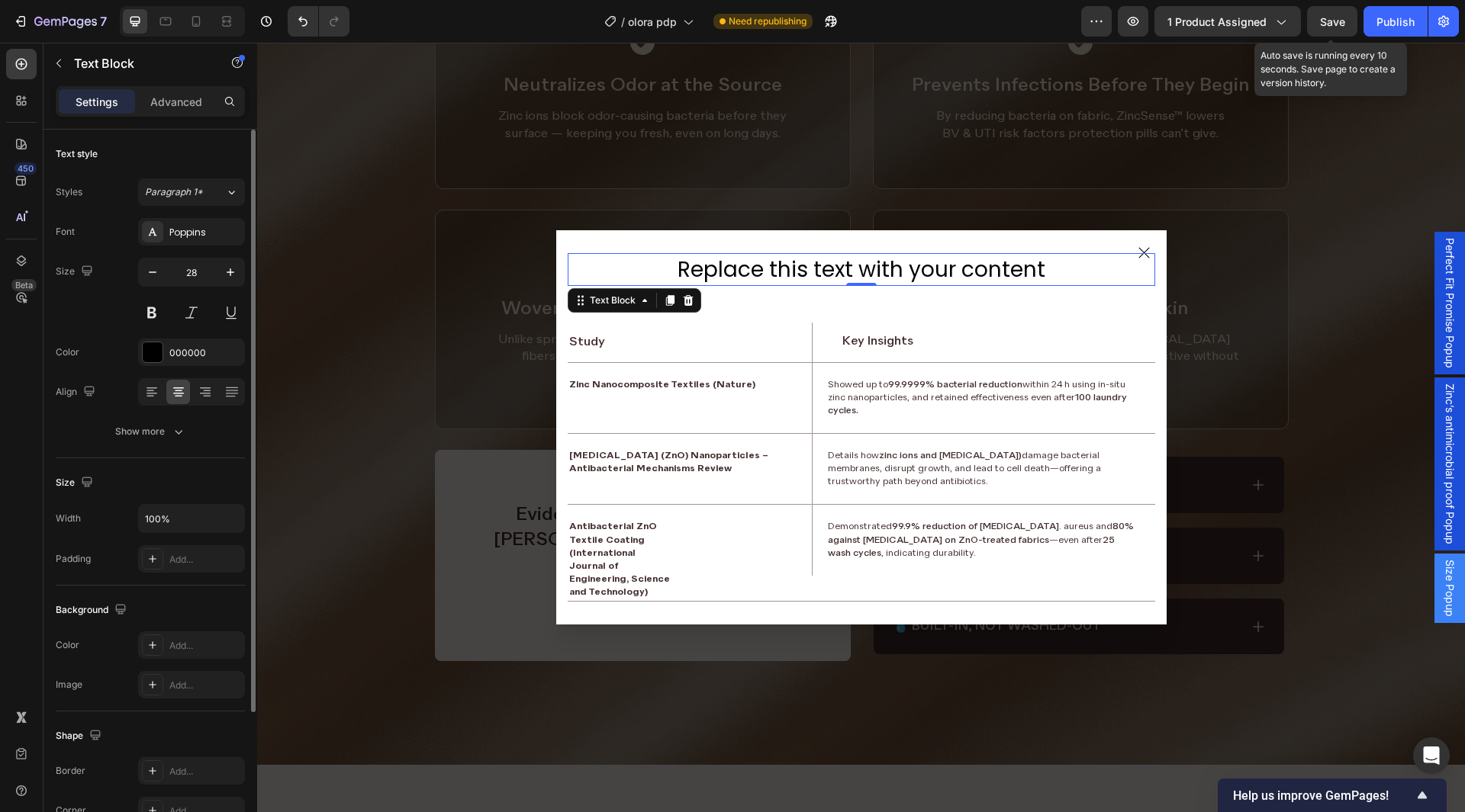
click at [163, 451] on div "Text style Styles Paragraph 1* Font Poppins Size 28 Color 000000 Align Show more" at bounding box center [150, 294] width 189 height 329
click at [177, 440] on button "Show more" at bounding box center [150, 431] width 189 height 28
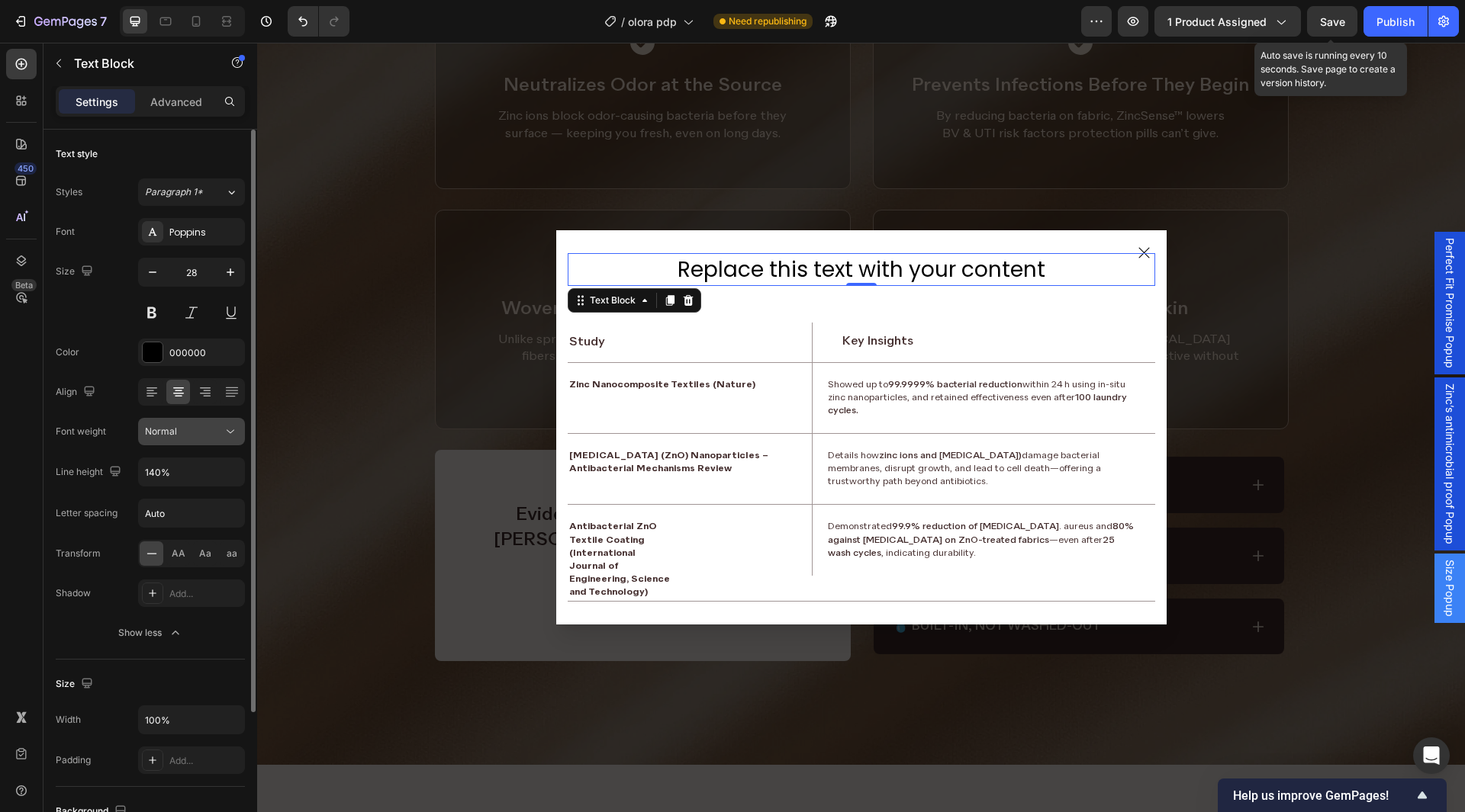
click at [229, 438] on icon at bounding box center [230, 431] width 15 height 15
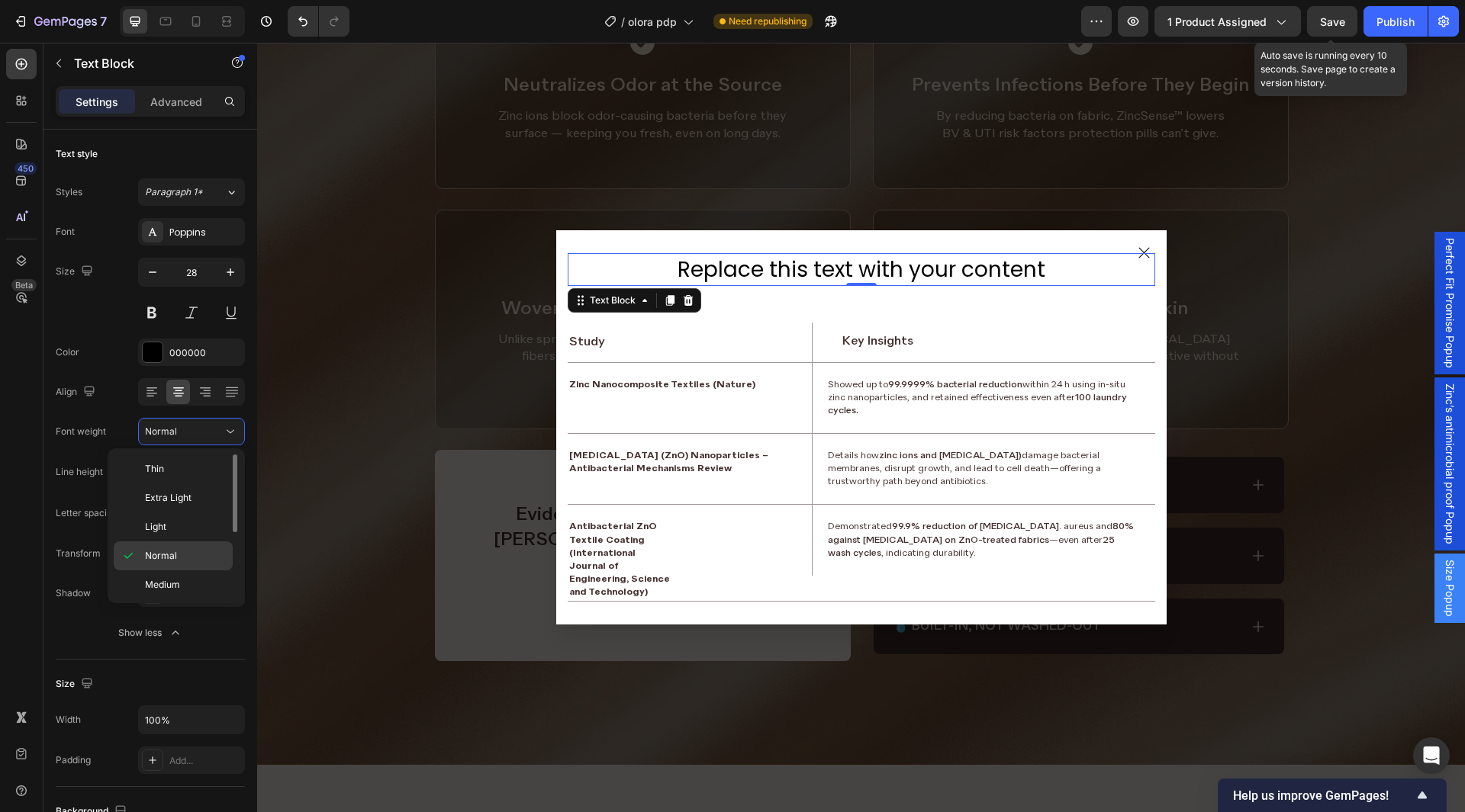
scroll to position [118, 0]
click at [183, 531] on div "Bold" at bounding box center [173, 524] width 119 height 29
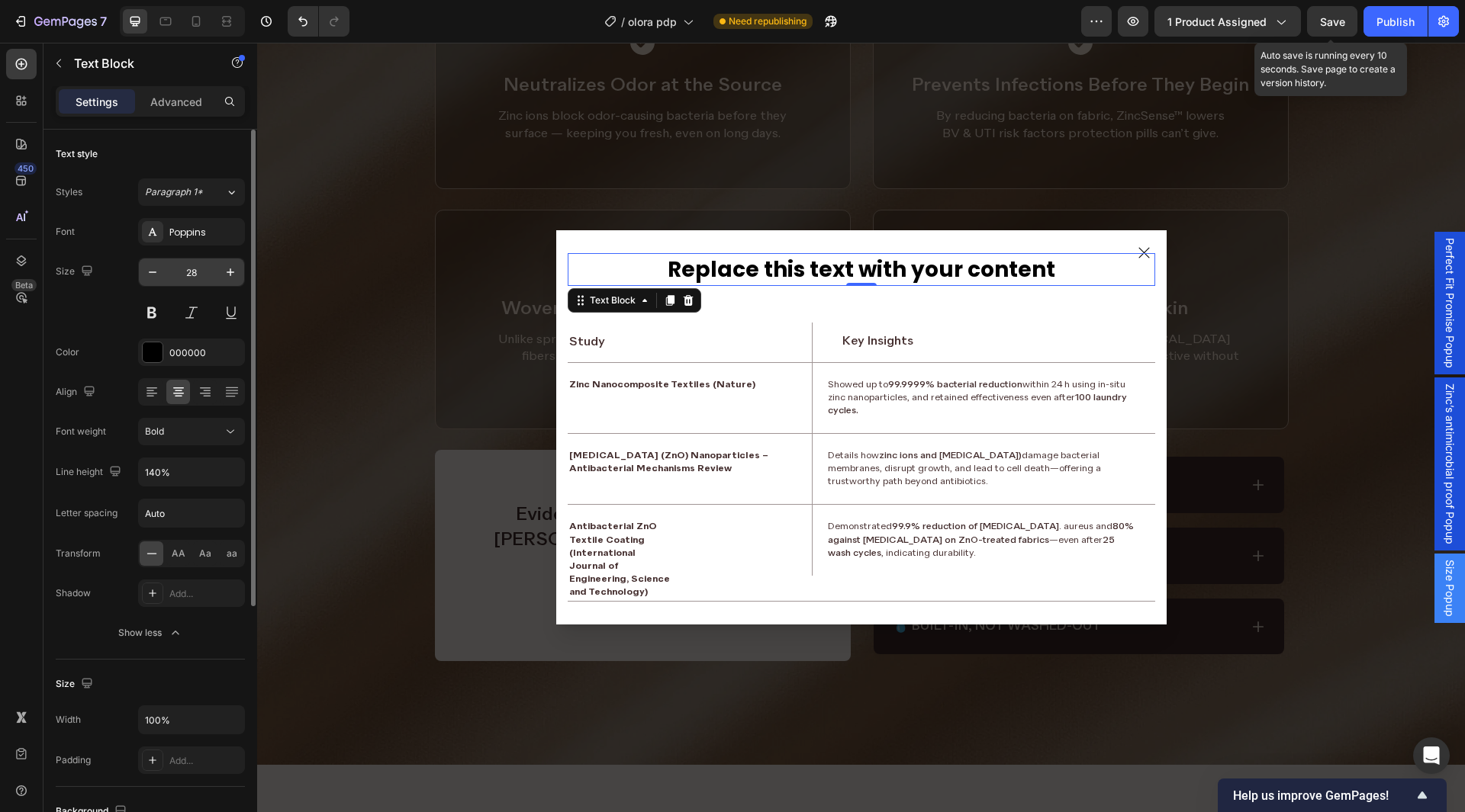
click at [207, 267] on input "28" at bounding box center [192, 272] width 50 height 28
type input "18"
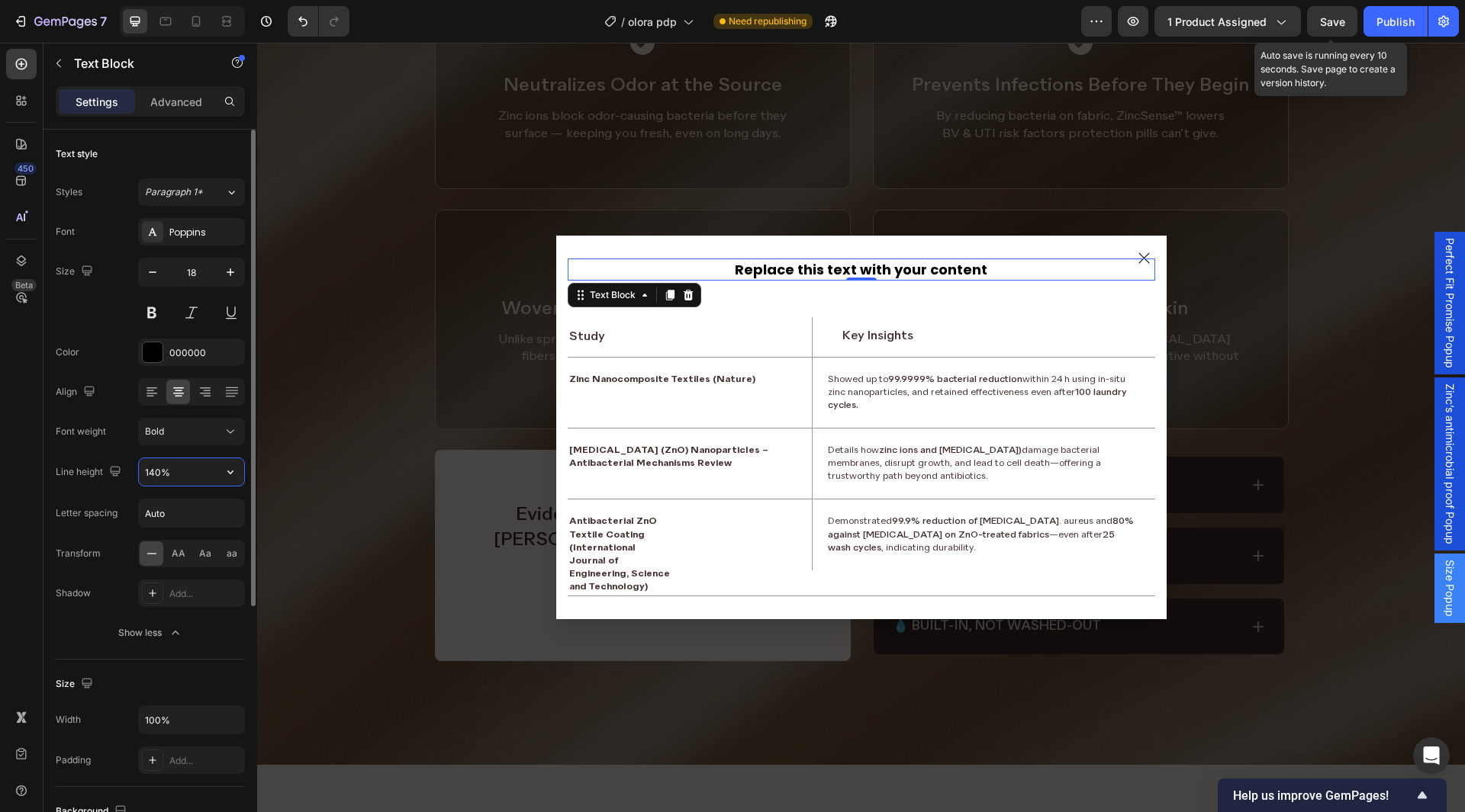
click at [189, 482] on input "140%" at bounding box center [191, 472] width 105 height 28
click at [178, 514] on input "Auto" at bounding box center [191, 514] width 105 height 28
type input "0.05em"
click at [123, 418] on div "Font Poppins Size 18 Color 000000 Align Font weight Bold Line height 140% Lette…" at bounding box center [150, 432] width 189 height 428
click at [819, 272] on div "Replace this text with your content" at bounding box center [861, 270] width 587 height 22
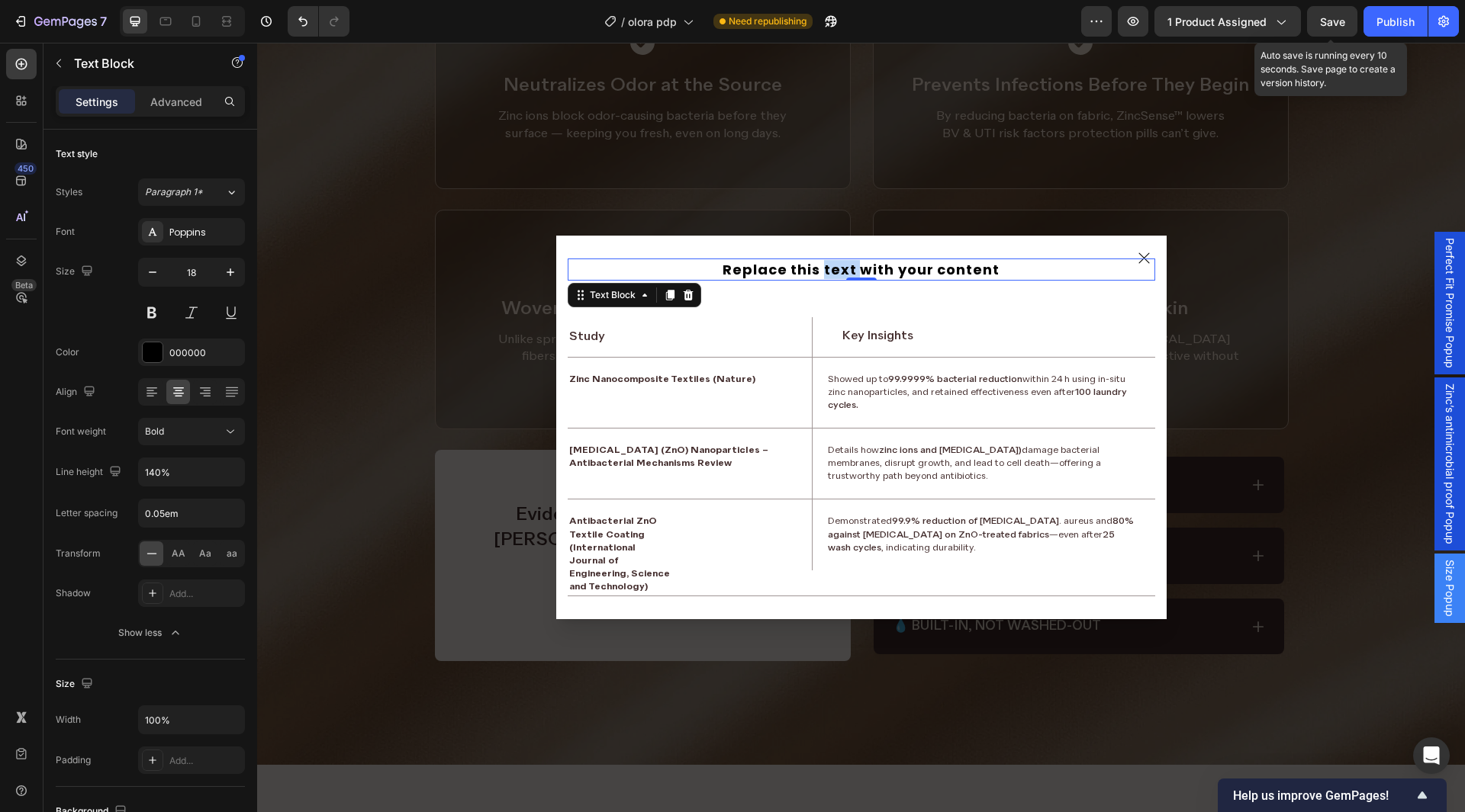
click at [819, 272] on p "Replace this text with your content" at bounding box center [862, 269] width 585 height 19
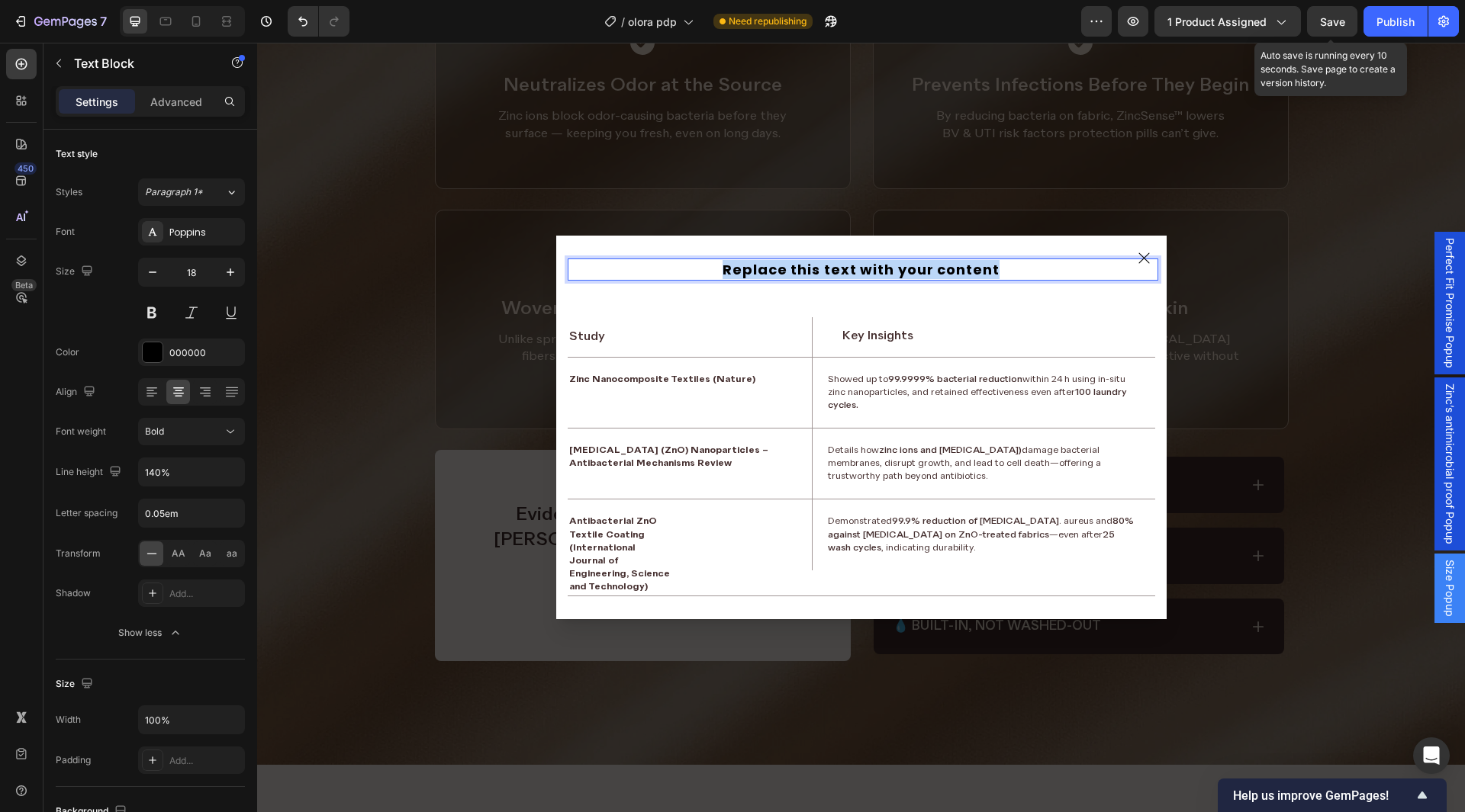
click at [819, 272] on p "Replace this text with your content" at bounding box center [862, 269] width 585 height 19
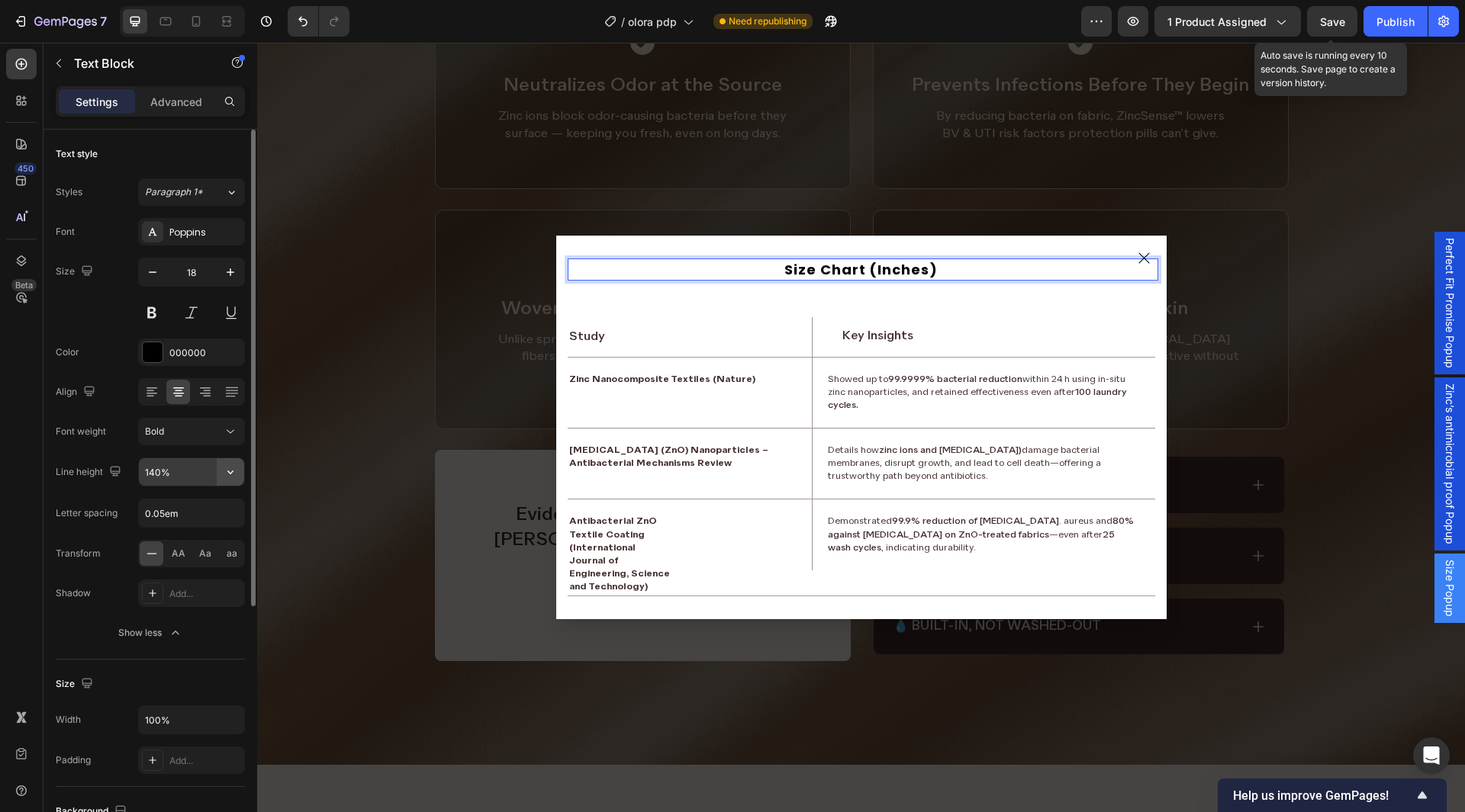
click at [230, 479] on icon "button" at bounding box center [230, 471] width 15 height 15
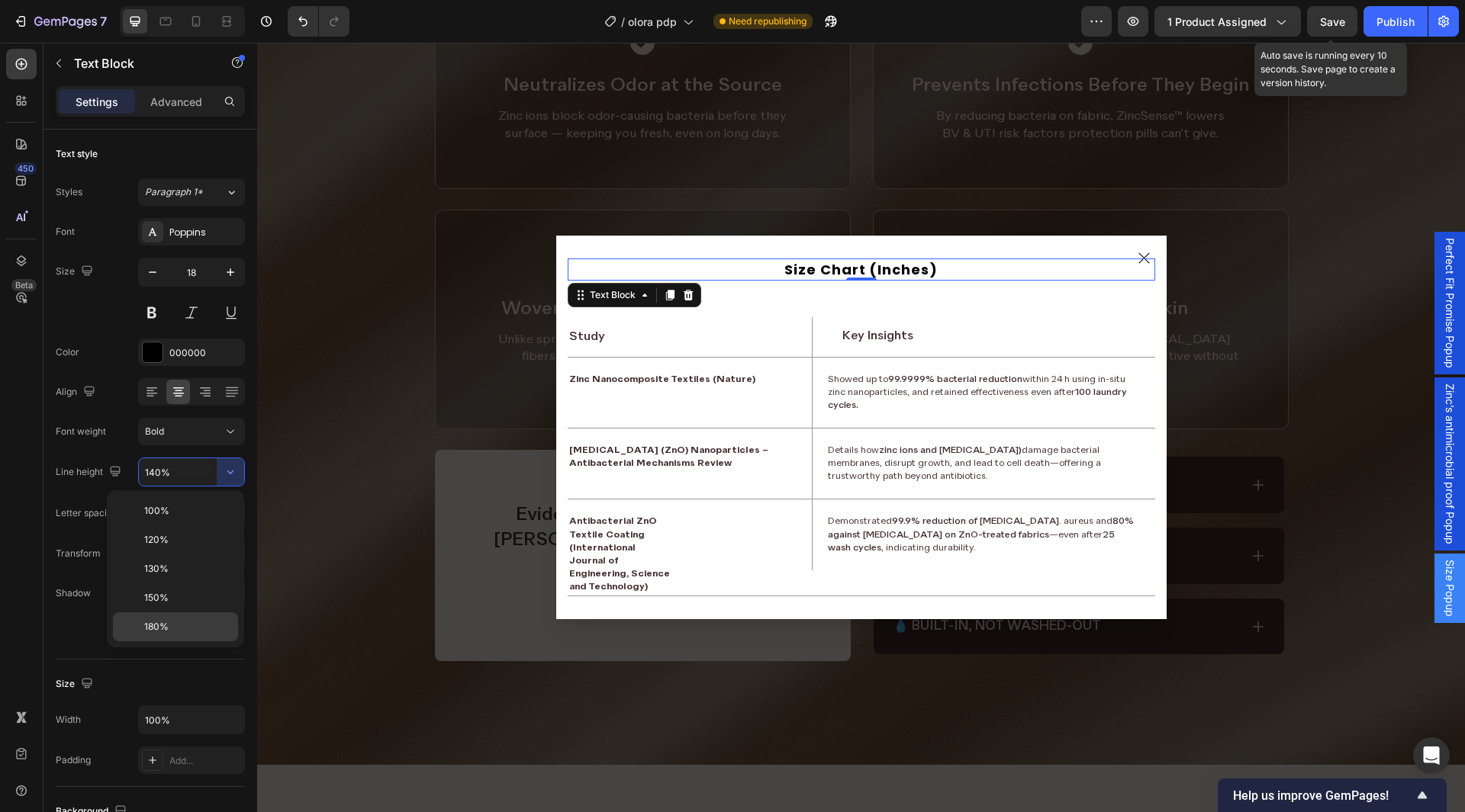
click at [175, 615] on div "180%" at bounding box center [176, 626] width 126 height 29
type input "180%"
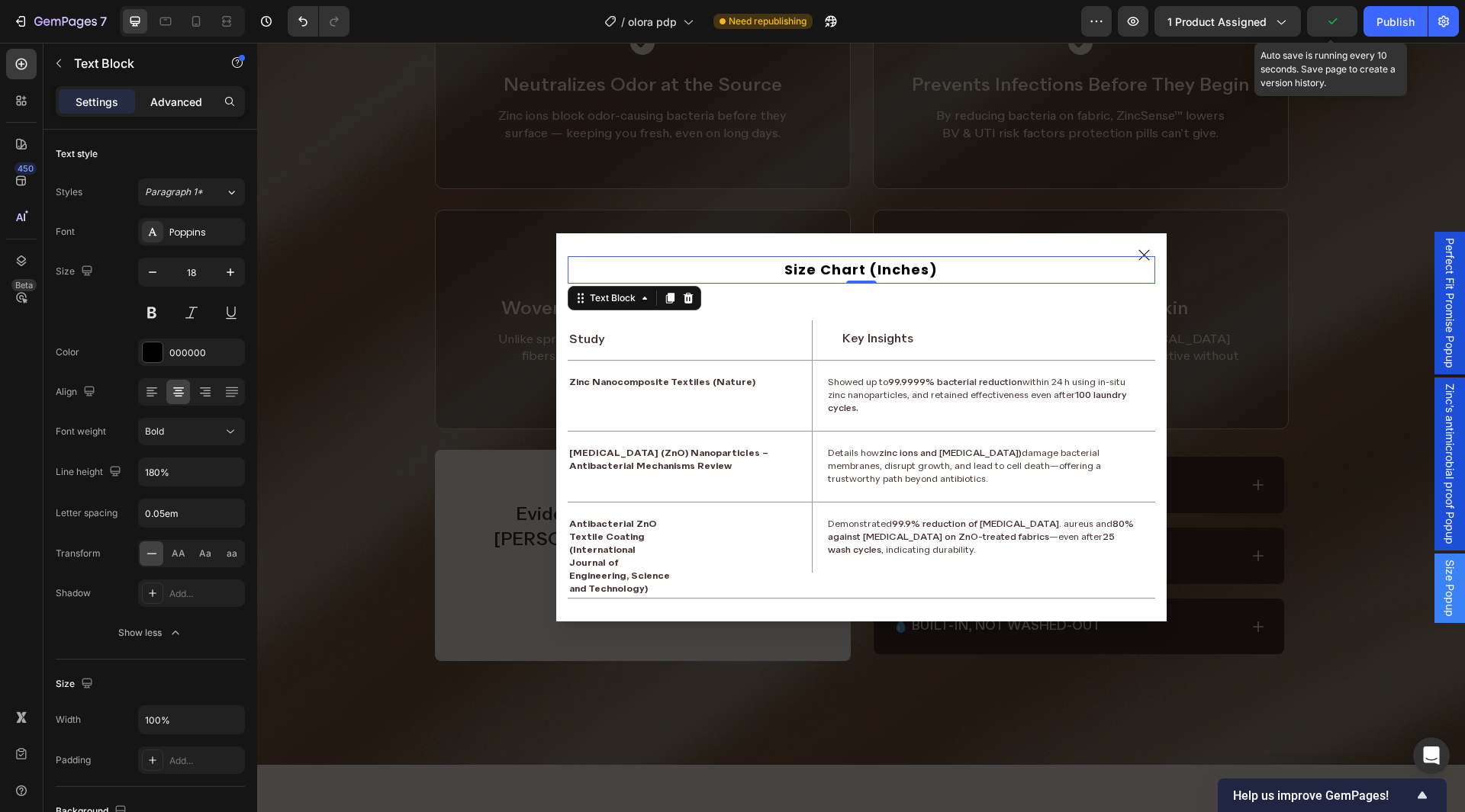
click at [168, 111] on div "Advanced" at bounding box center [176, 101] width 76 height 24
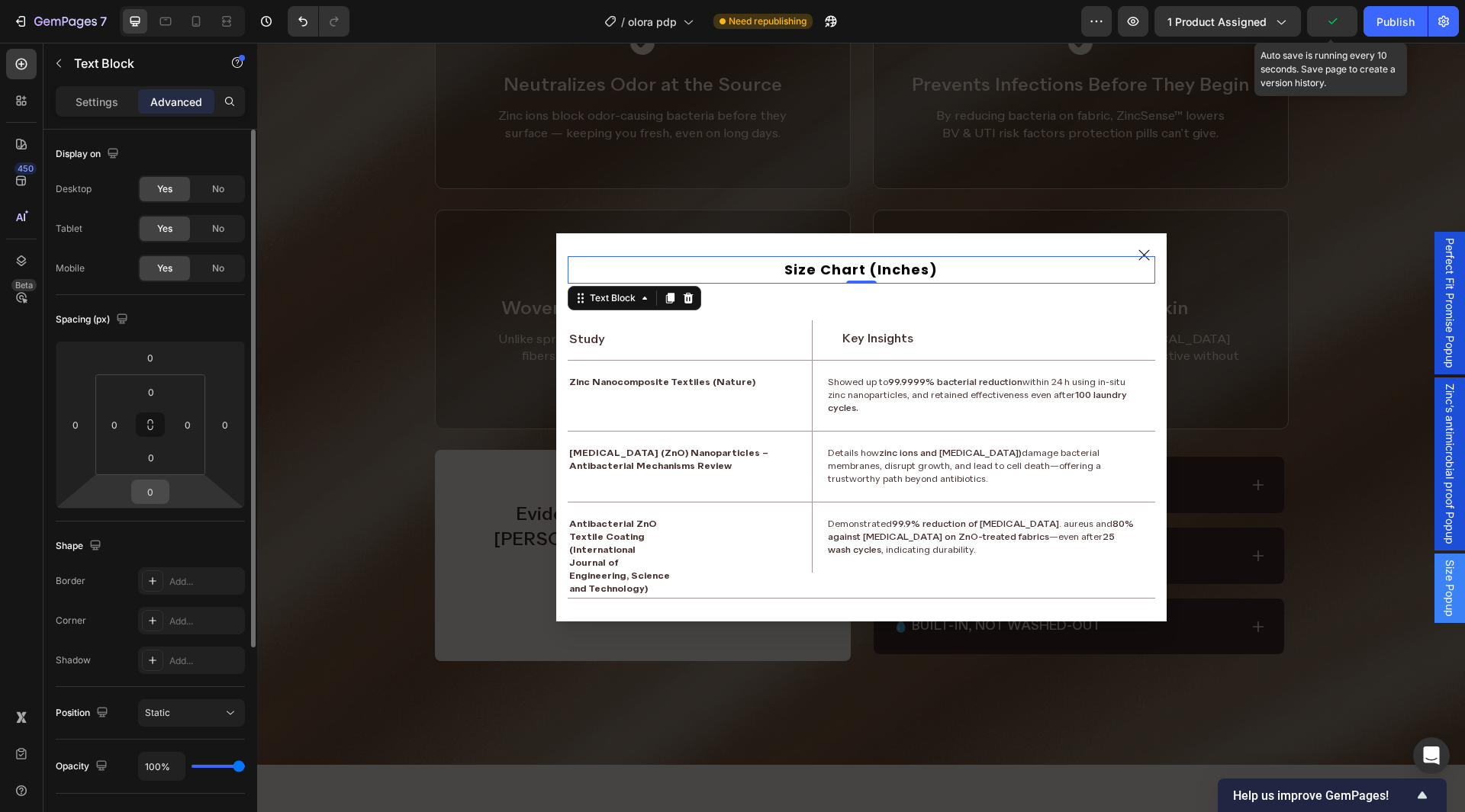
click at [159, 494] on input "0" at bounding box center [151, 492] width 30 height 23
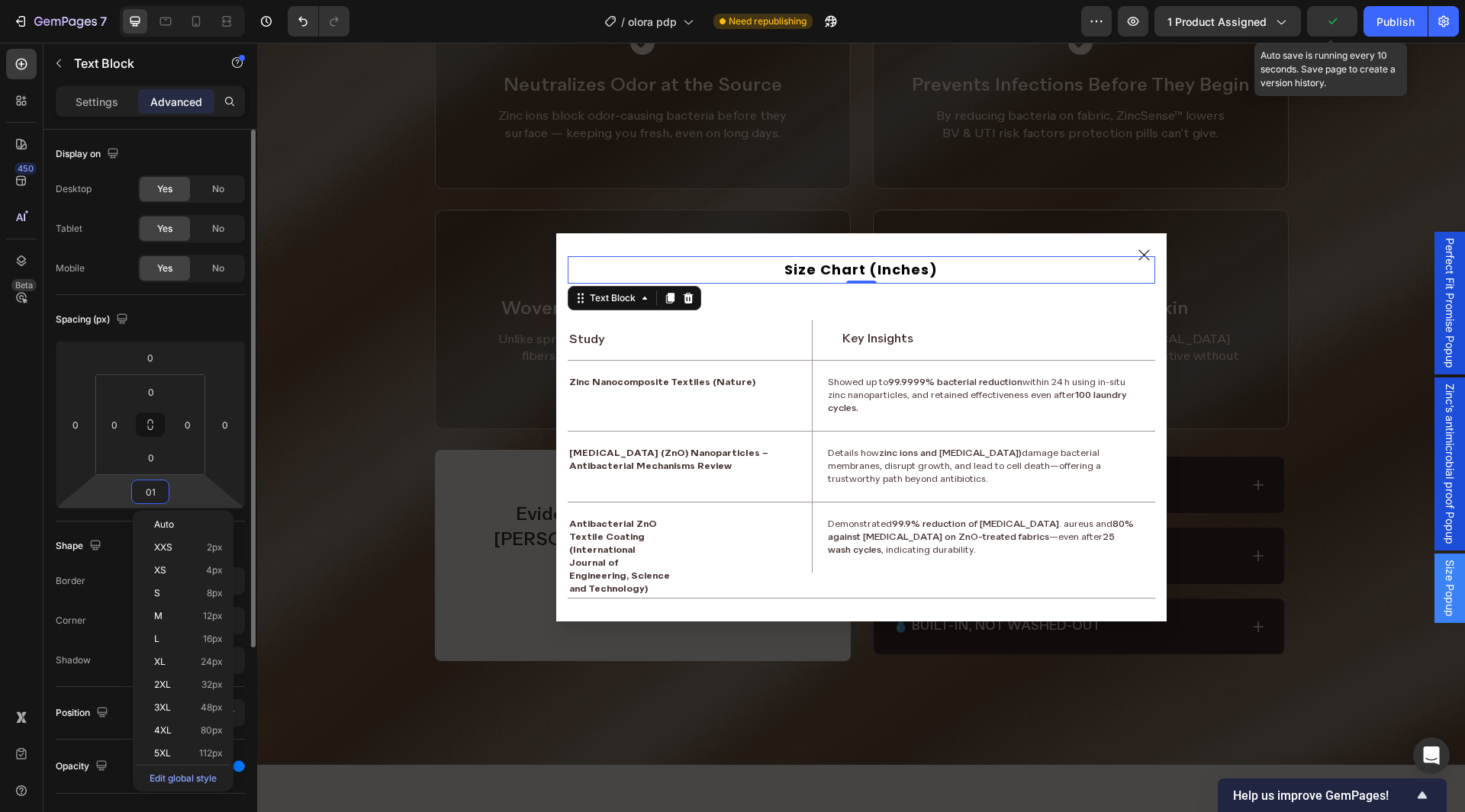
type input "015"
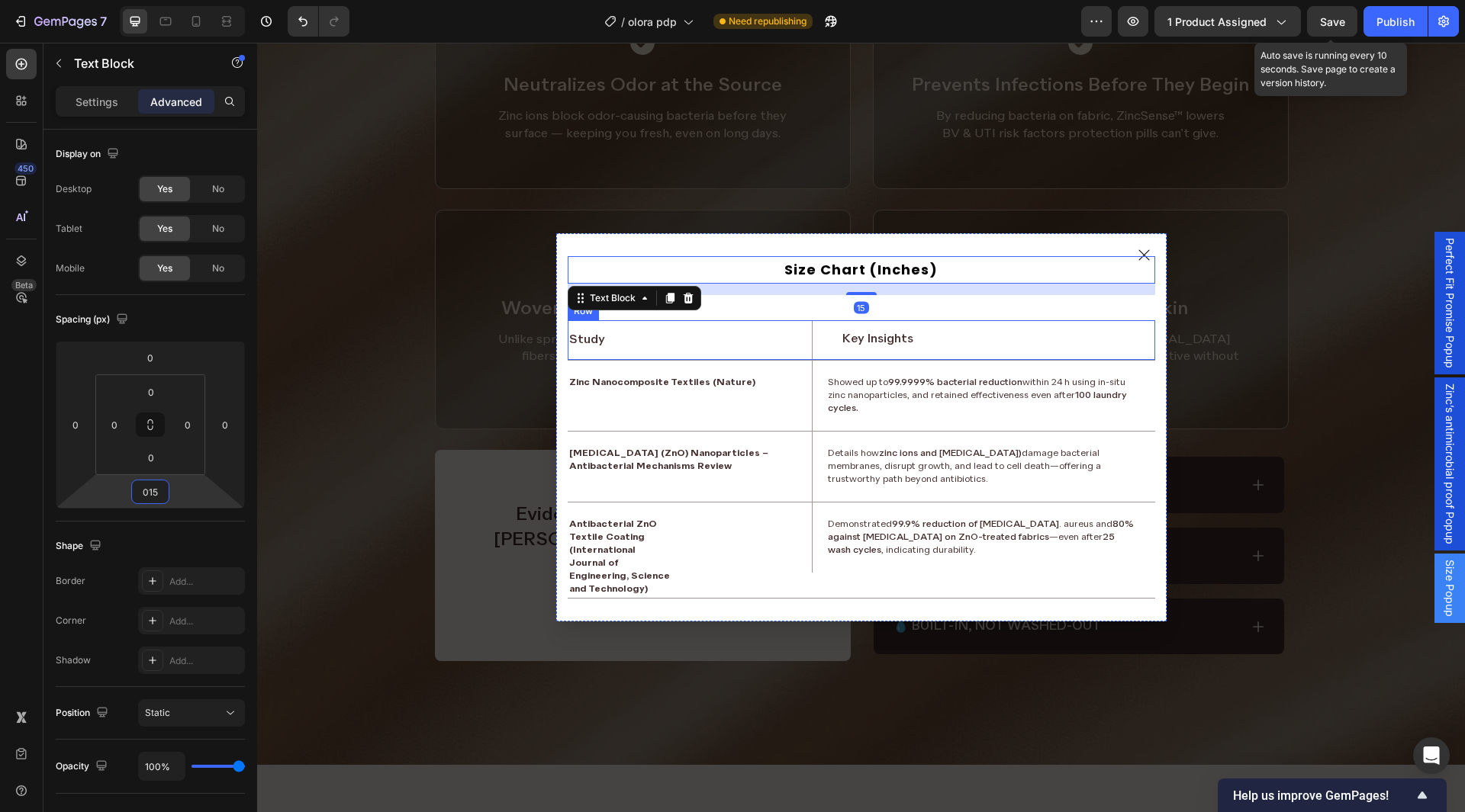
click at [684, 326] on div "Study Text Block" at bounding box center [689, 340] width 245 height 39
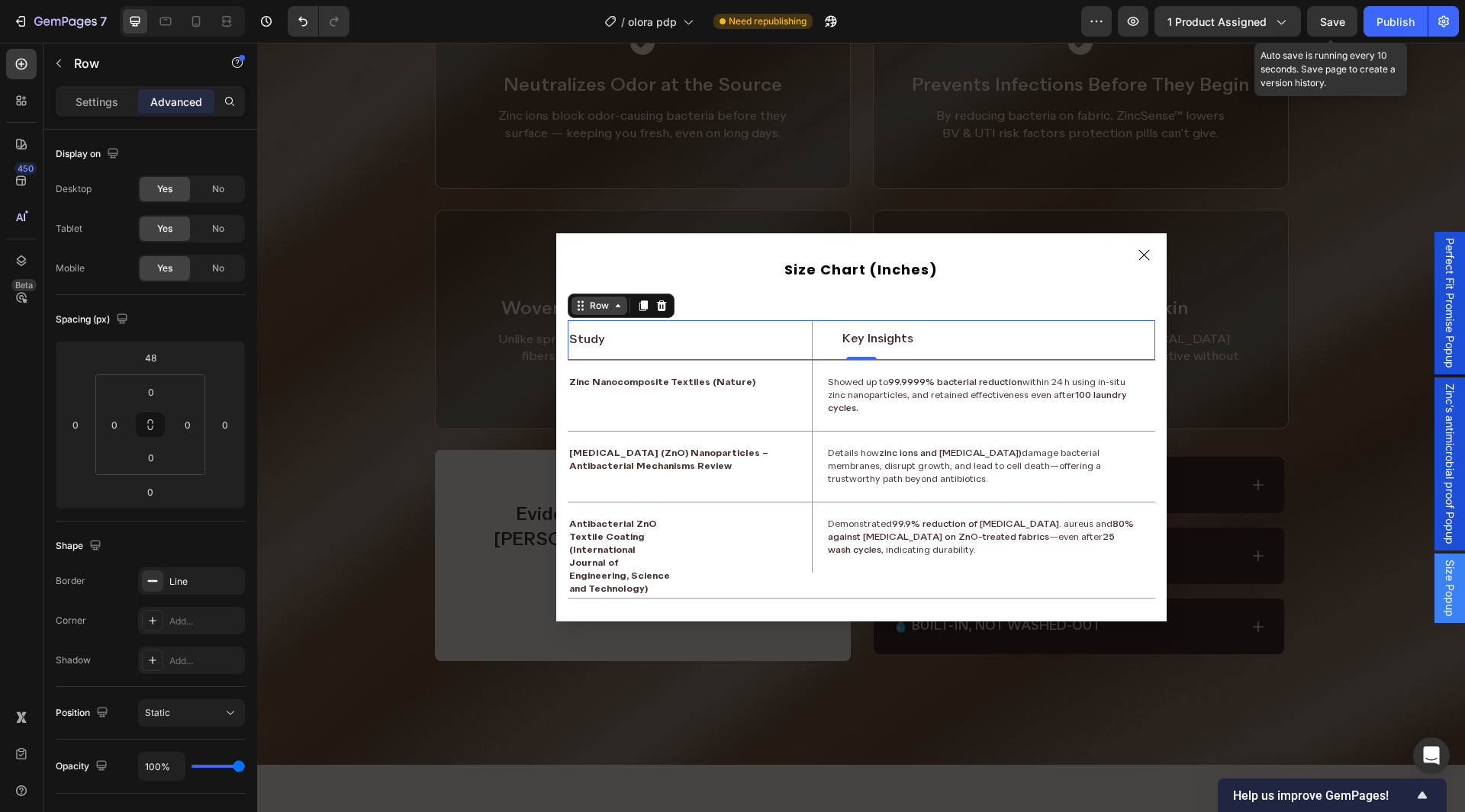
click at [611, 297] on div "Row" at bounding box center [600, 306] width 56 height 18
click at [143, 359] on input "48" at bounding box center [151, 358] width 30 height 23
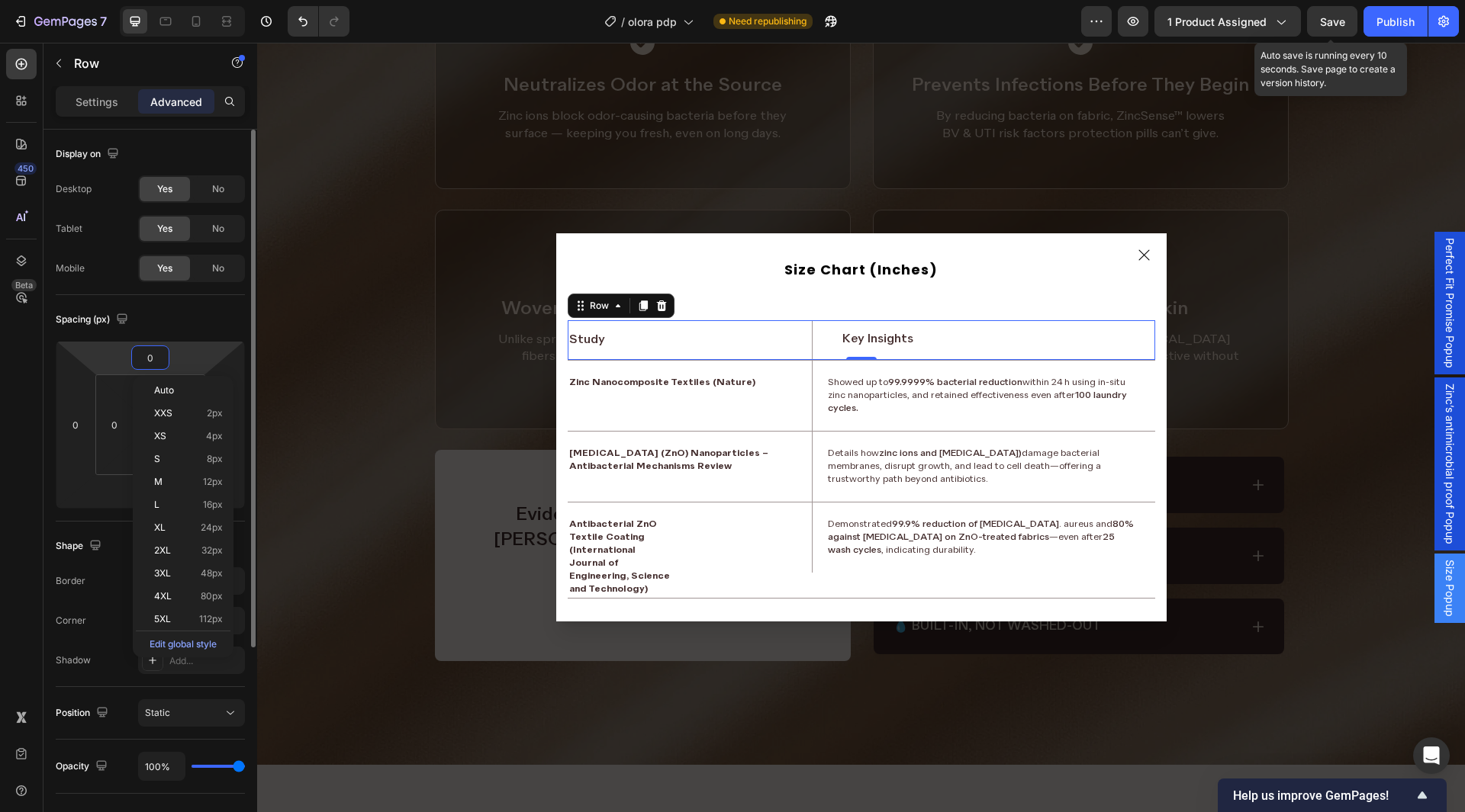
type input "0"
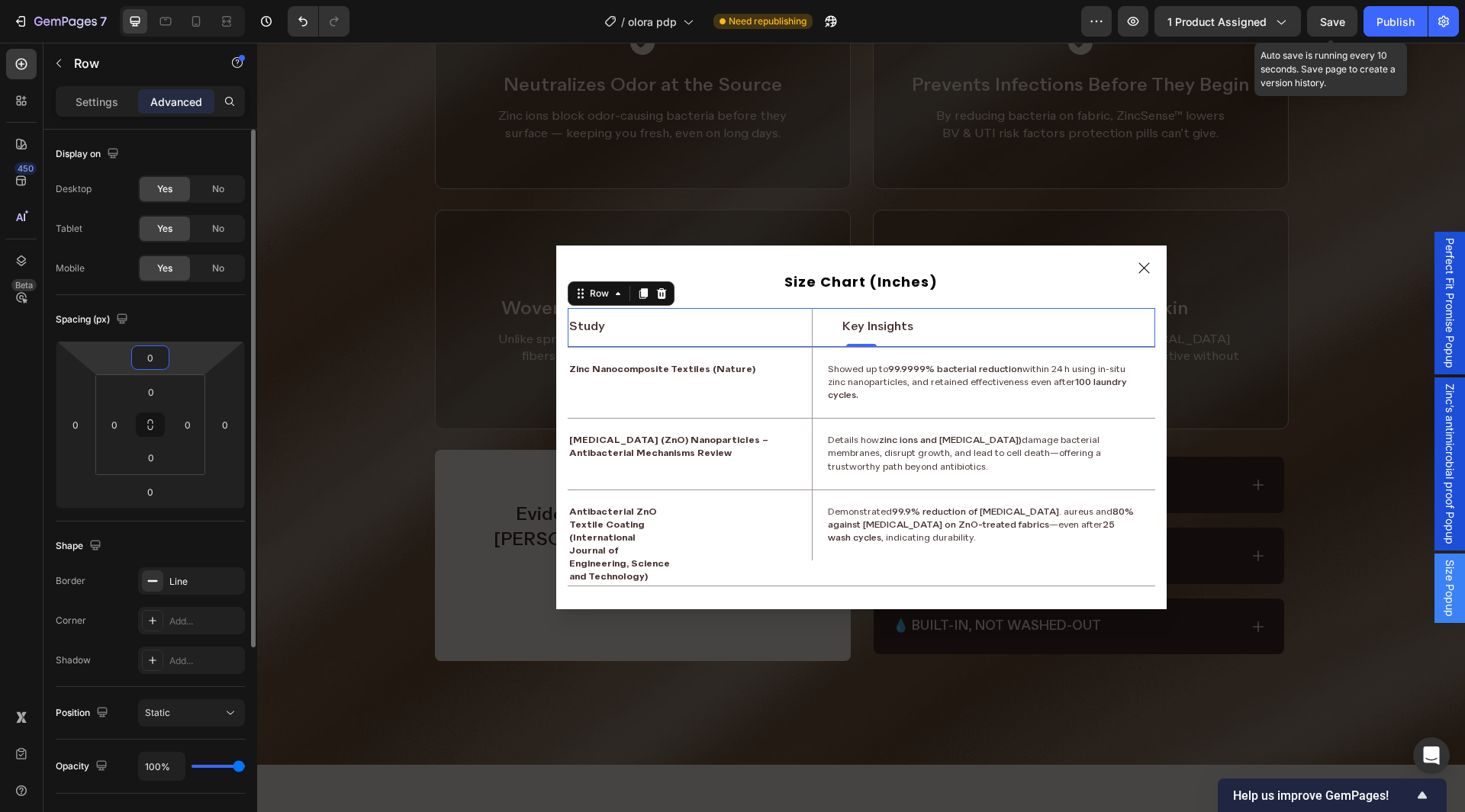
drag, startPoint x: 204, startPoint y: 329, endPoint x: 136, endPoint y: 138, distance: 202.7
click at [203, 325] on div "Spacing (px)" at bounding box center [150, 319] width 189 height 24
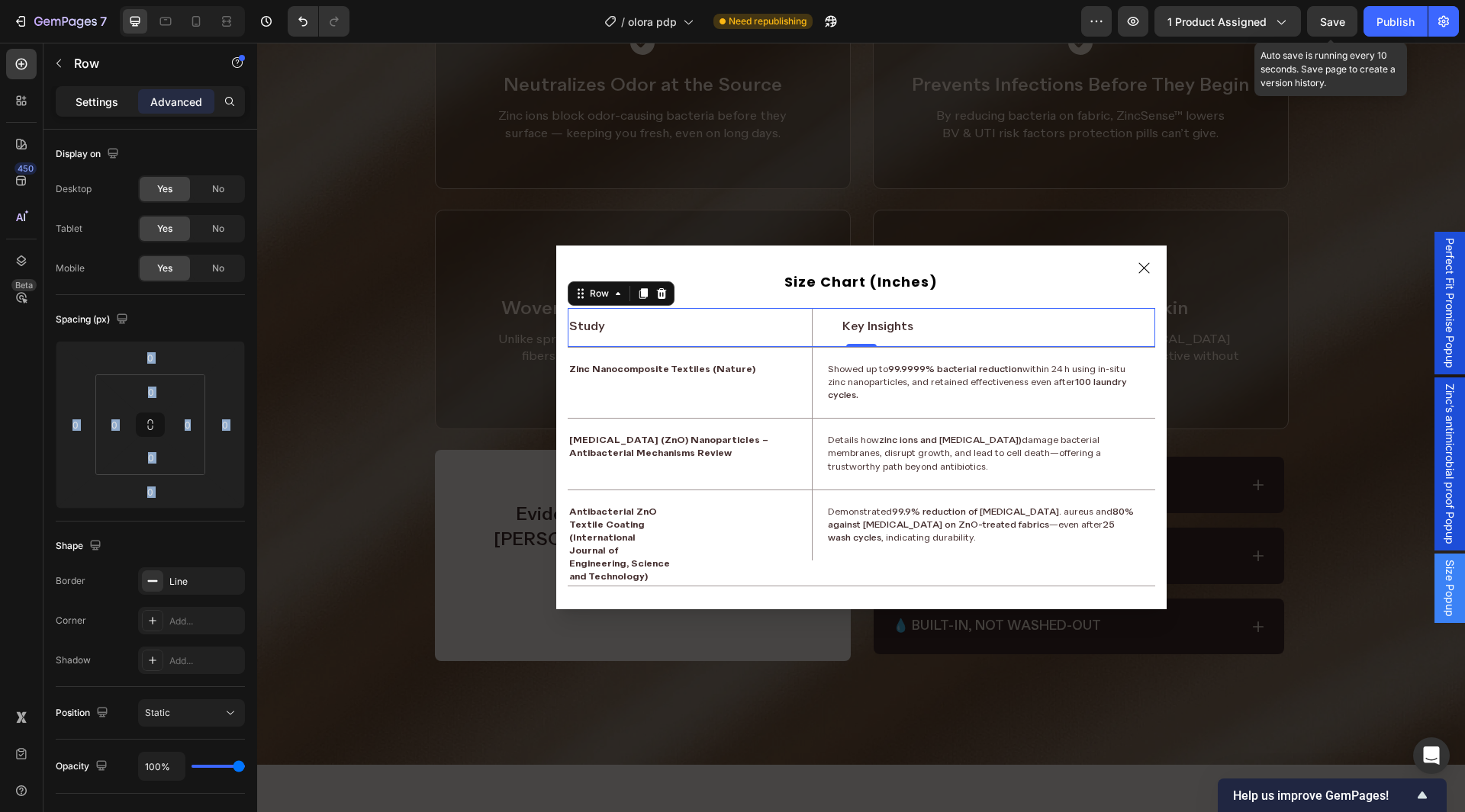
click at [110, 94] on p "Settings" at bounding box center [97, 102] width 43 height 16
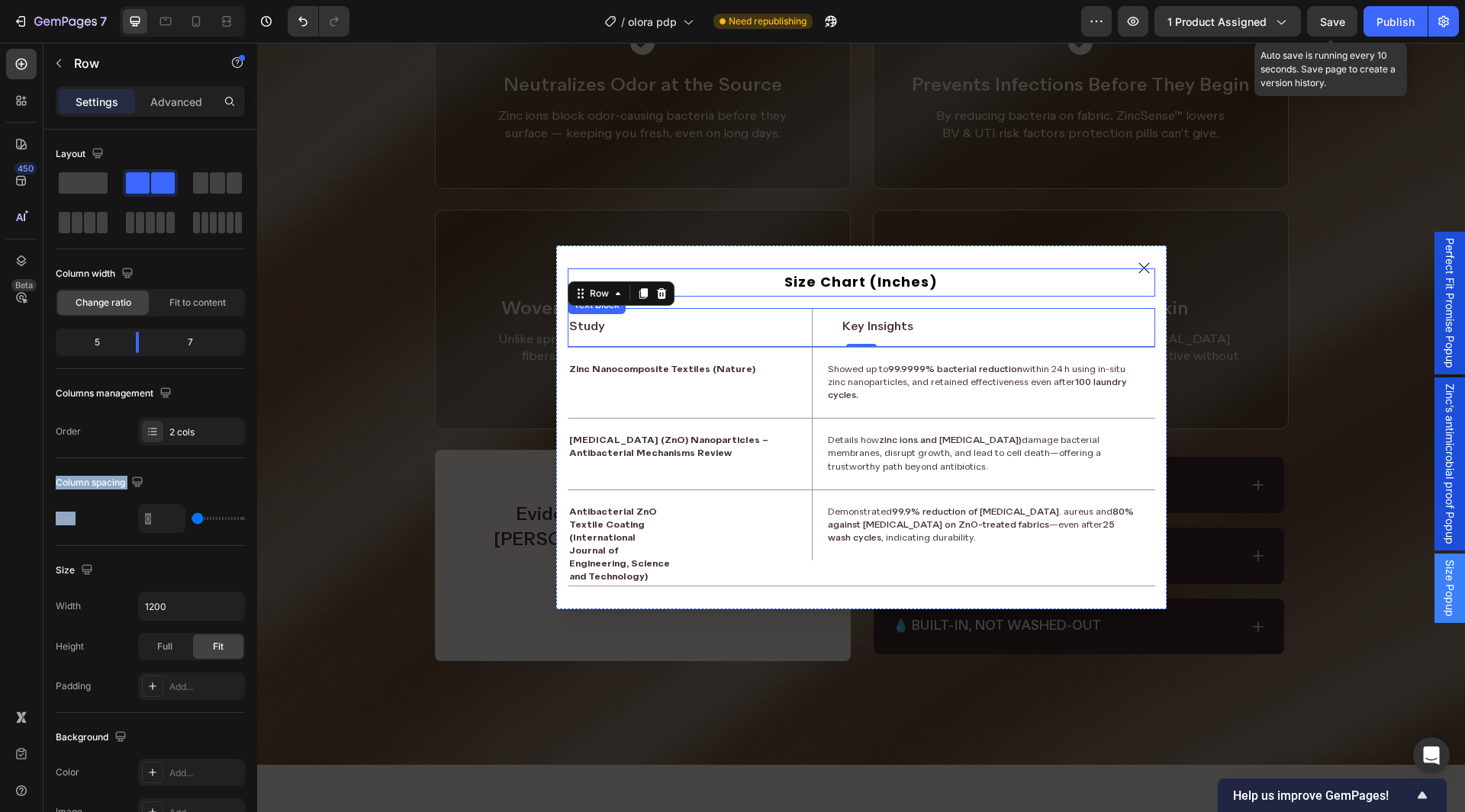
click at [854, 282] on p "Size Chart (Inches)" at bounding box center [862, 281] width 585 height 24
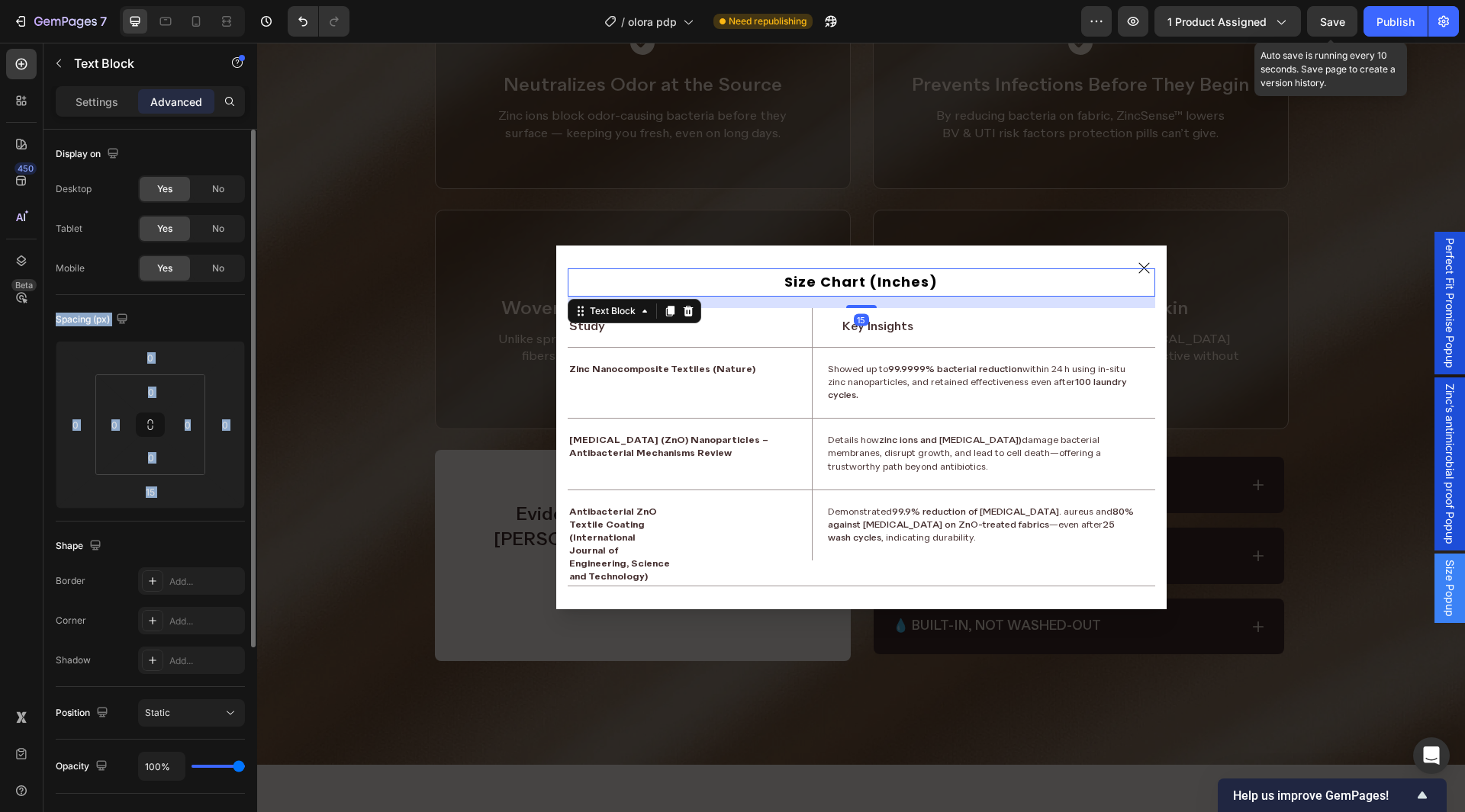
click at [174, 309] on div "Spacing (px)" at bounding box center [150, 319] width 189 height 24
click at [100, 99] on p "Settings" at bounding box center [97, 102] width 43 height 16
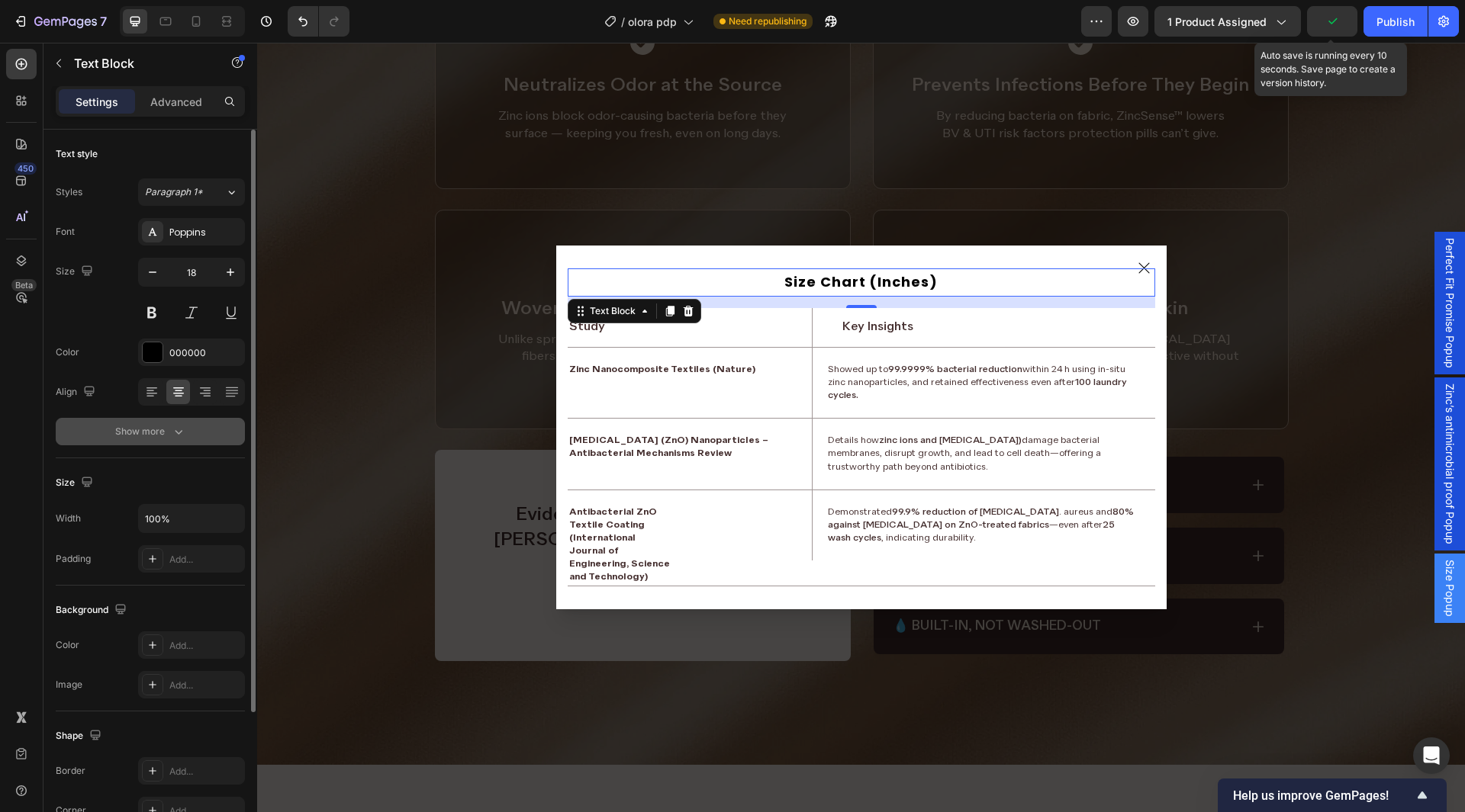
click at [169, 438] on div "Show more" at bounding box center [151, 431] width 71 height 15
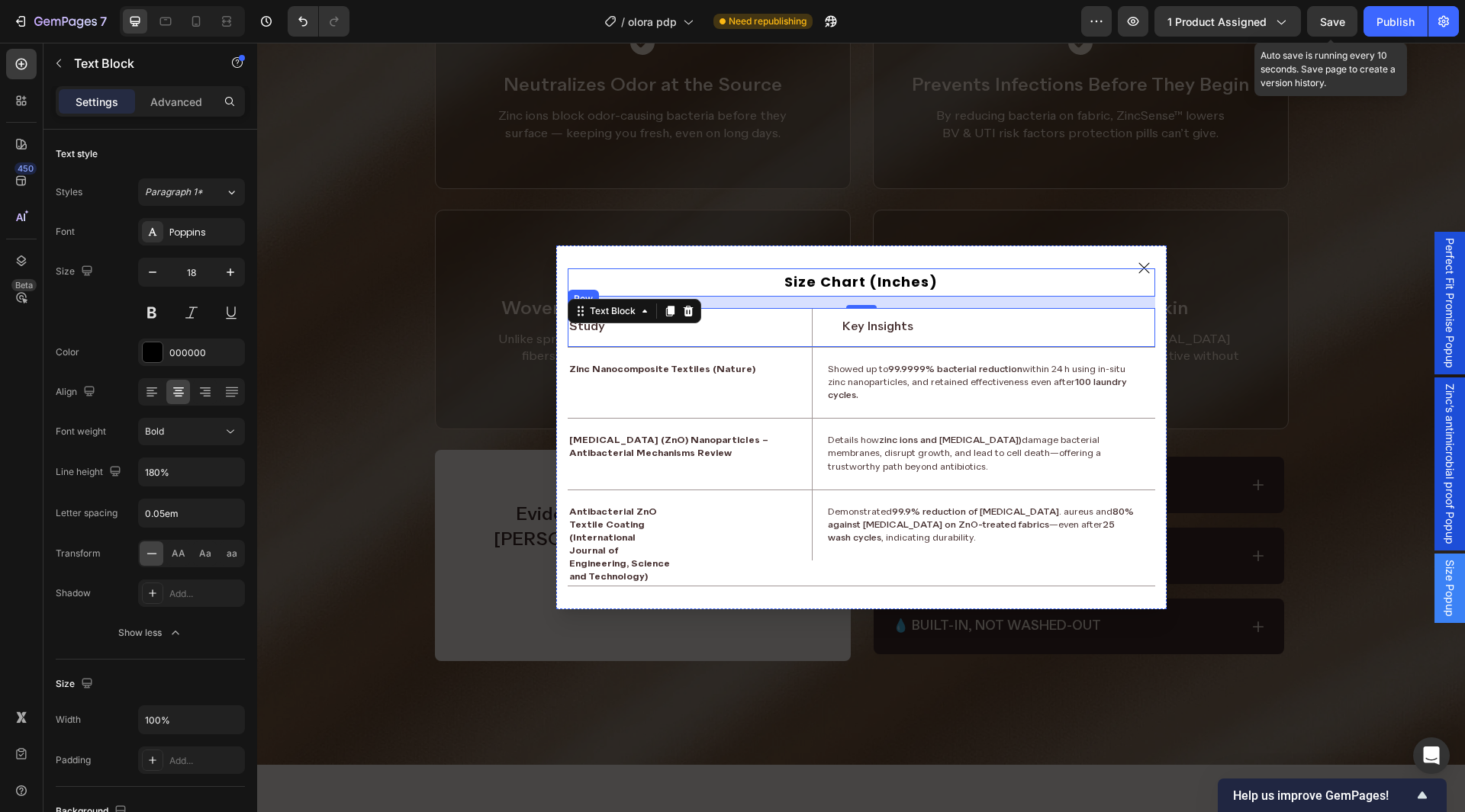
click at [790, 312] on div "Study Text Block" at bounding box center [689, 328] width 245 height 39
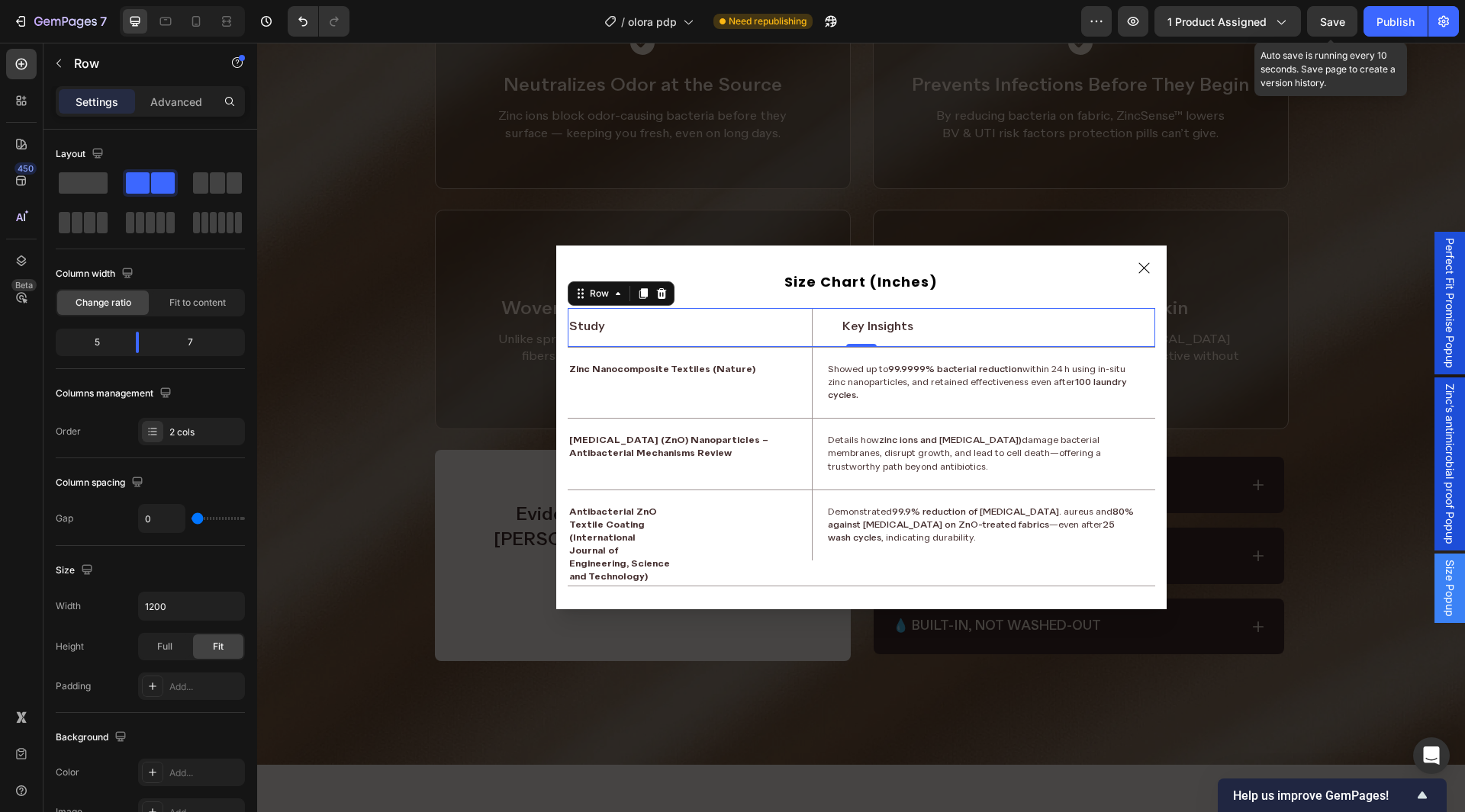
click at [706, 310] on div "Study Text Block" at bounding box center [689, 328] width 245 height 39
click at [781, 313] on div "Study Text Block" at bounding box center [689, 328] width 245 height 39
click at [139, 220] on span at bounding box center [140, 223] width 8 height 22
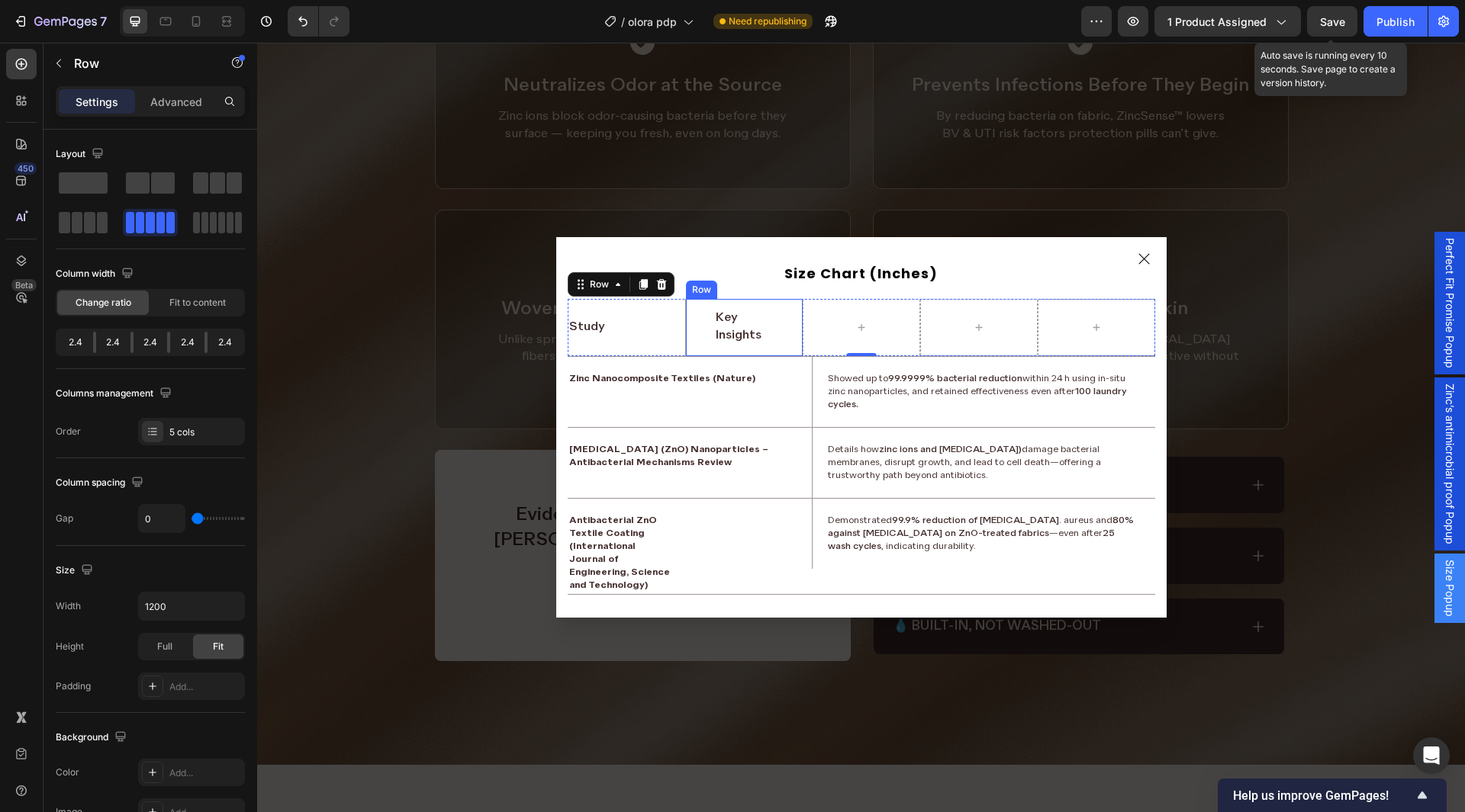
click at [695, 333] on div "Key Insights Text Block Row" at bounding box center [743, 327] width 117 height 56
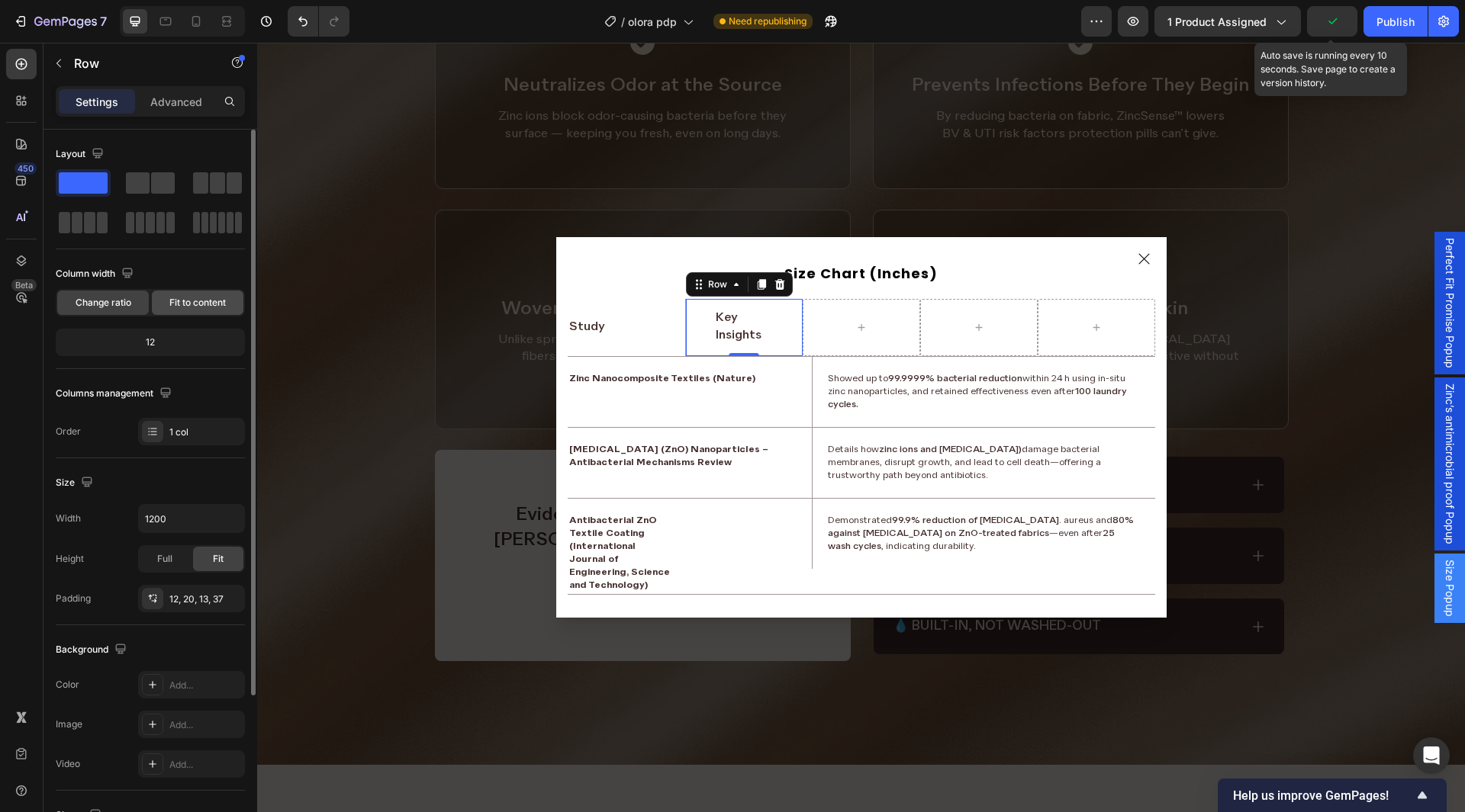
click at [176, 302] on span "Fit to content" at bounding box center [197, 302] width 56 height 13
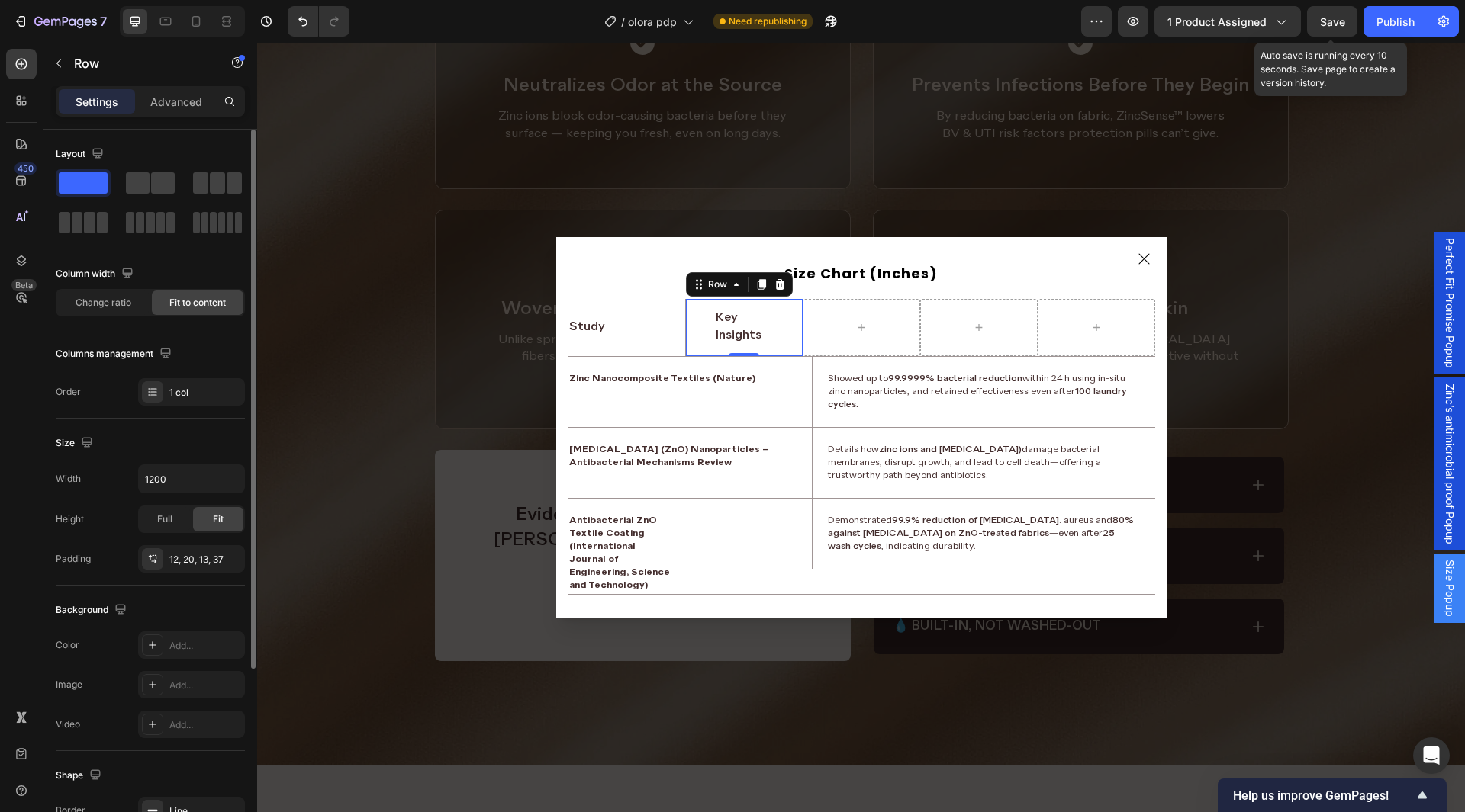
click at [127, 316] on div "Column width Change ratio Fit to content" at bounding box center [150, 296] width 189 height 68
click at [126, 309] on span "Change ratio" at bounding box center [103, 302] width 56 height 13
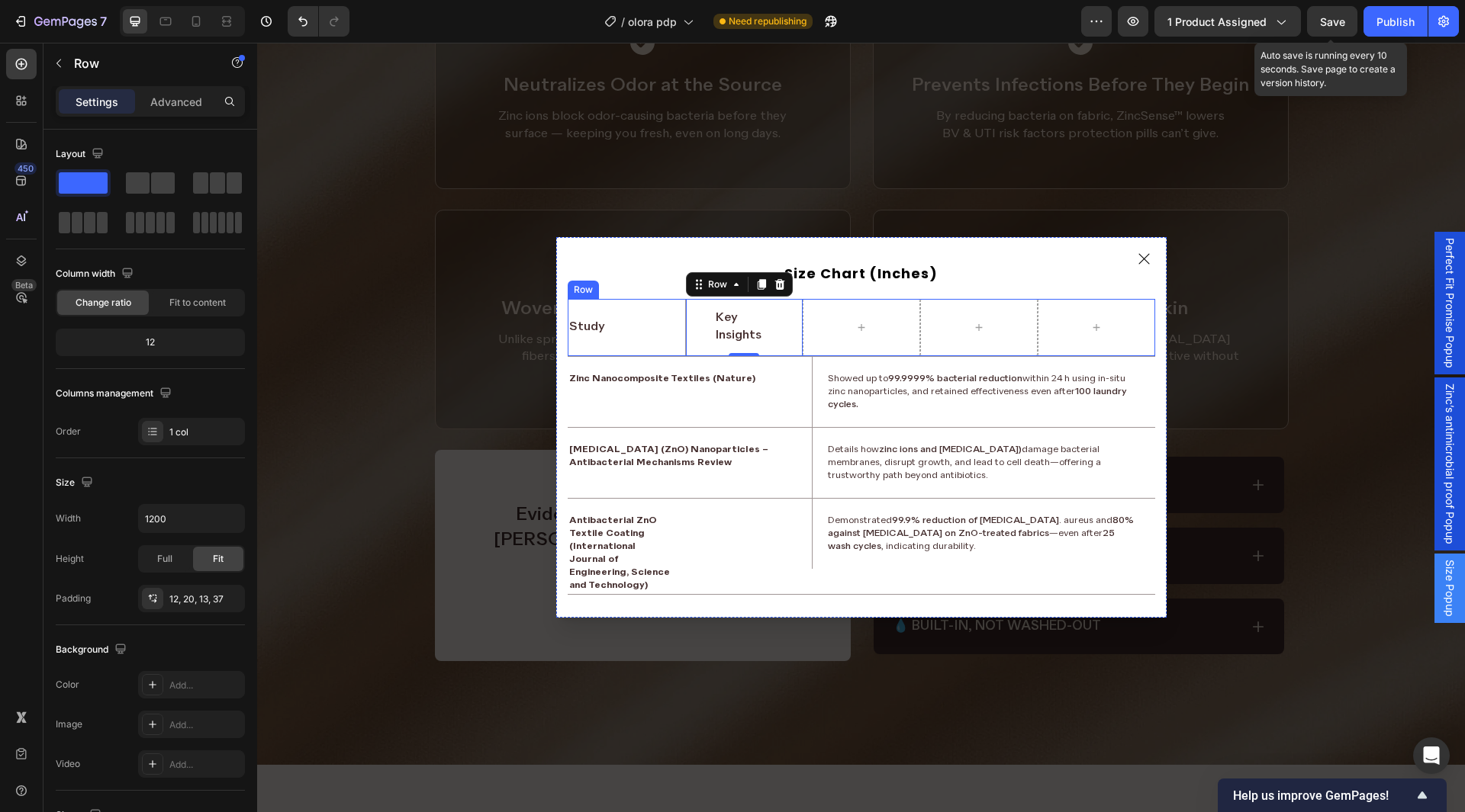
click at [641, 305] on div "Study Text Block" at bounding box center [626, 327] width 117 height 56
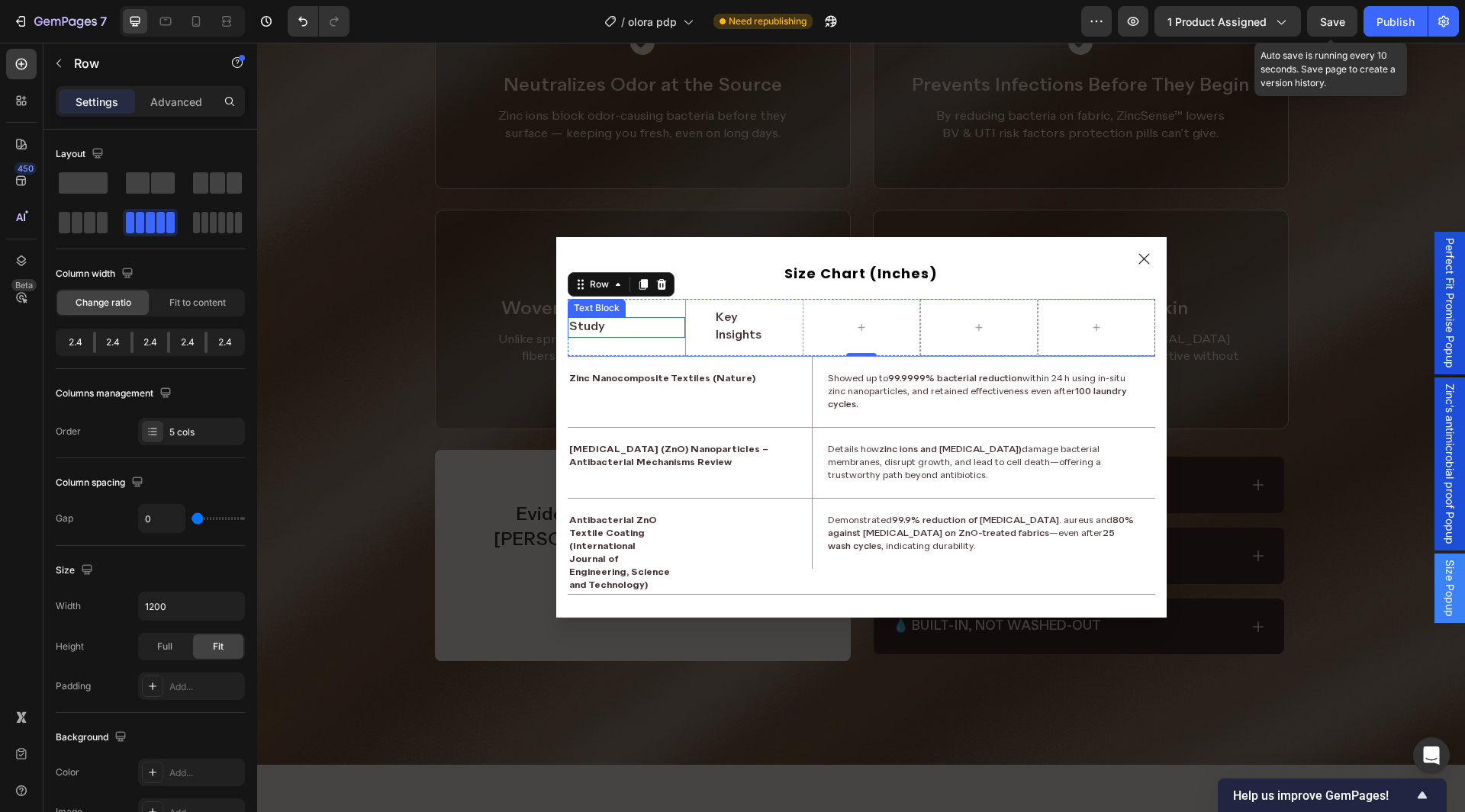
click at [624, 330] on p "Study" at bounding box center [627, 328] width 115 height 18
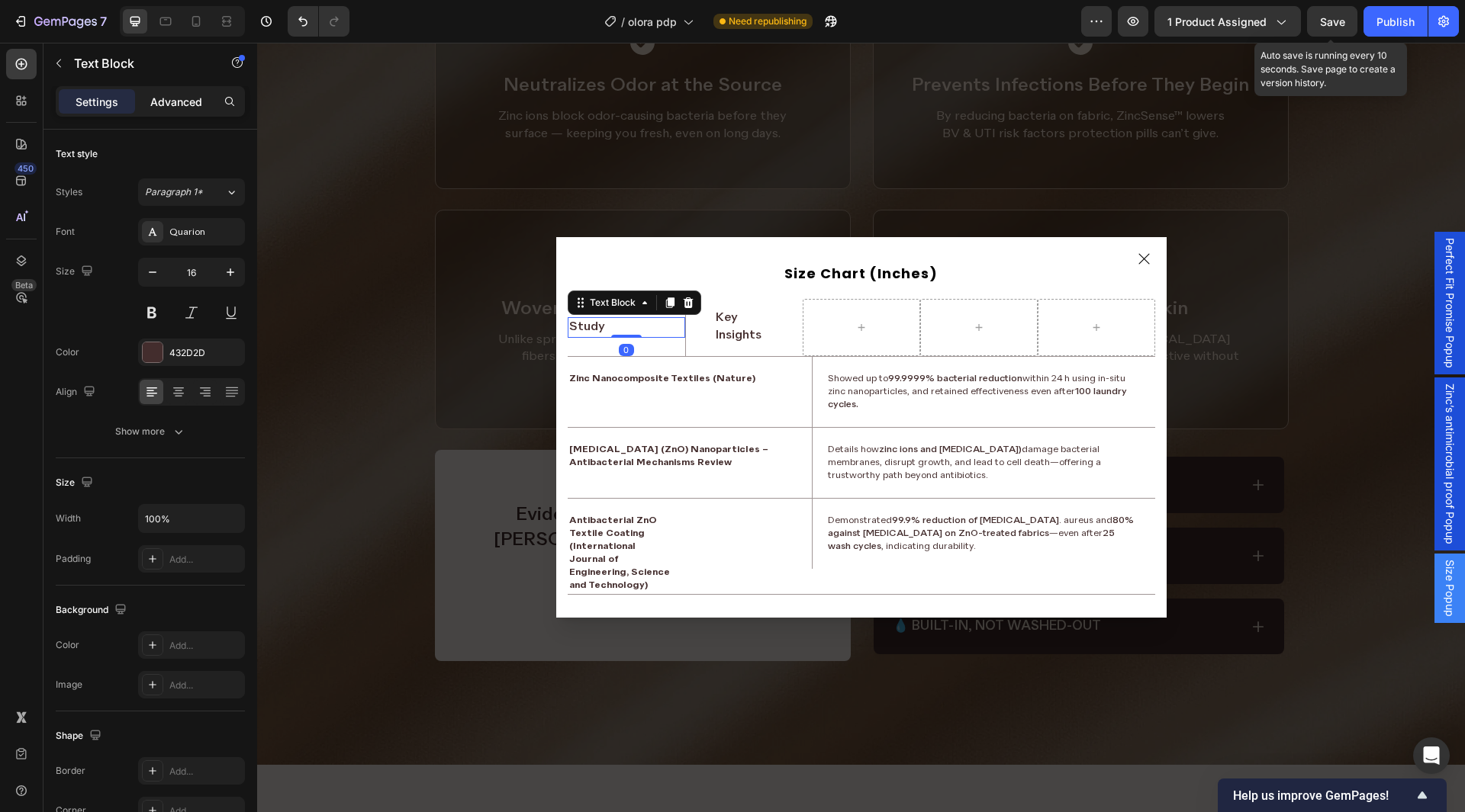
click at [181, 111] on div "Advanced" at bounding box center [176, 101] width 76 height 24
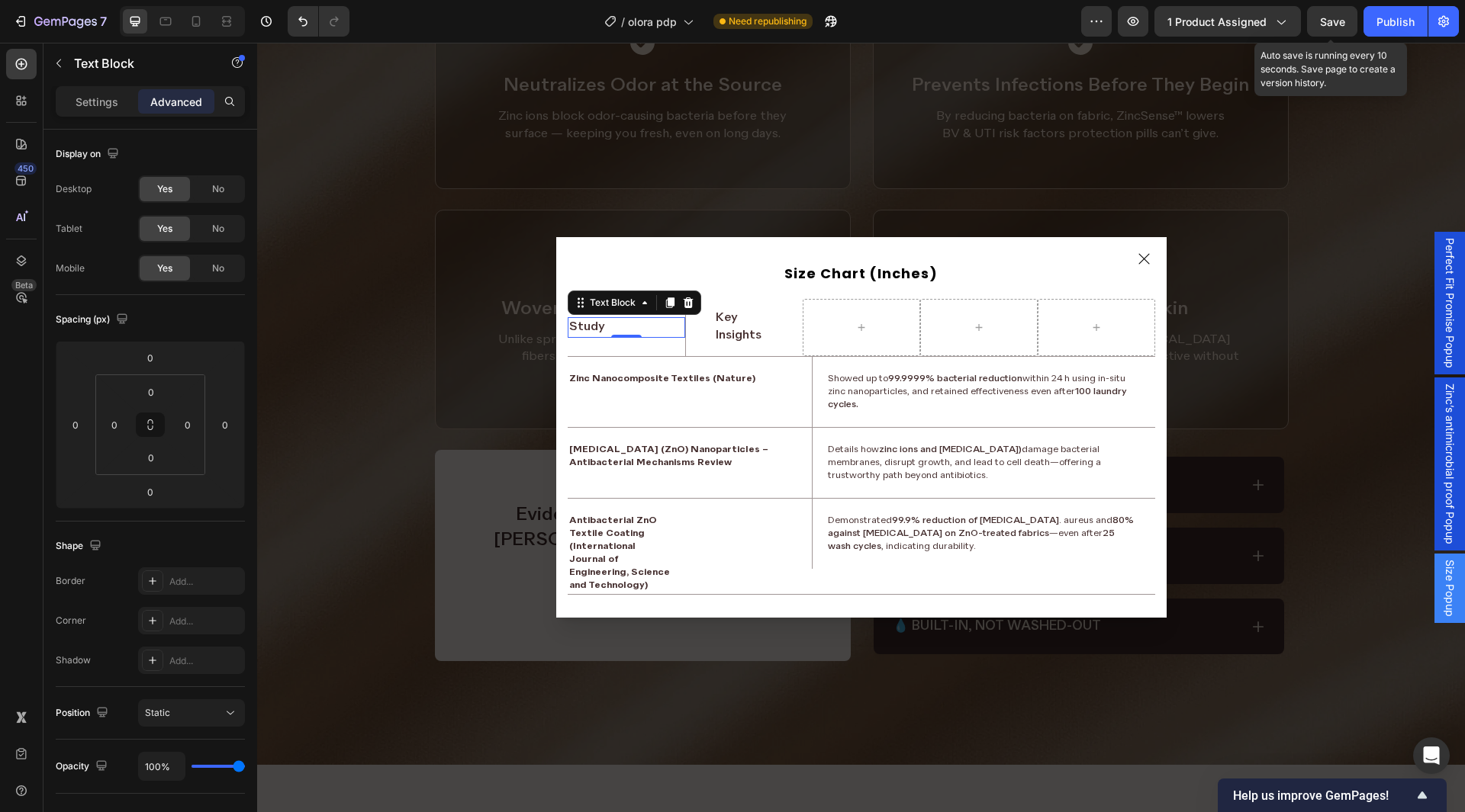
click at [175, 108] on p "Advanced" at bounding box center [177, 102] width 52 height 16
click at [699, 322] on div "Key Insights Text Block Row" at bounding box center [743, 327] width 117 height 56
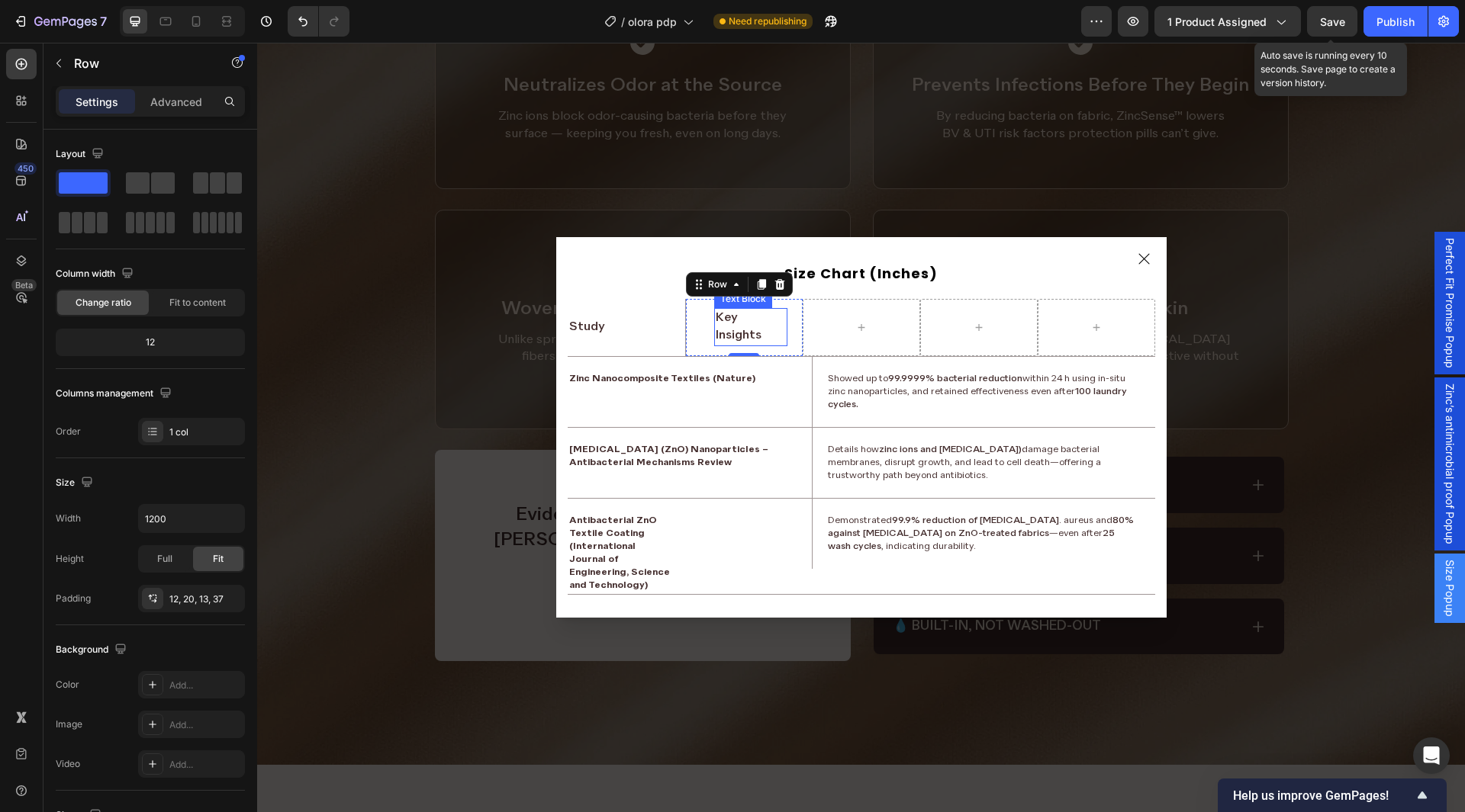
click at [732, 317] on p "Key Insights" at bounding box center [750, 327] width 70 height 34
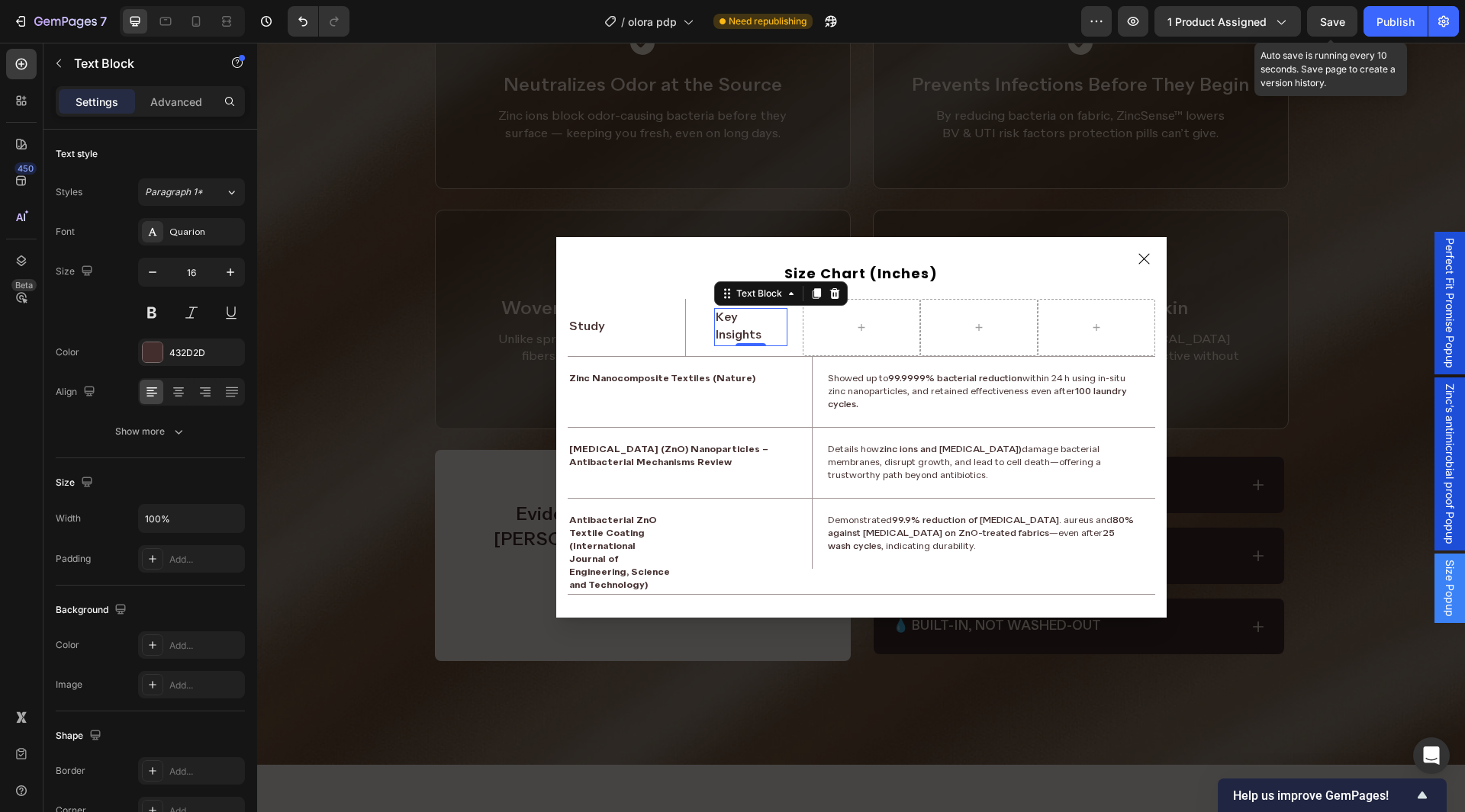
click at [732, 325] on p "Key Insights" at bounding box center [750, 327] width 70 height 34
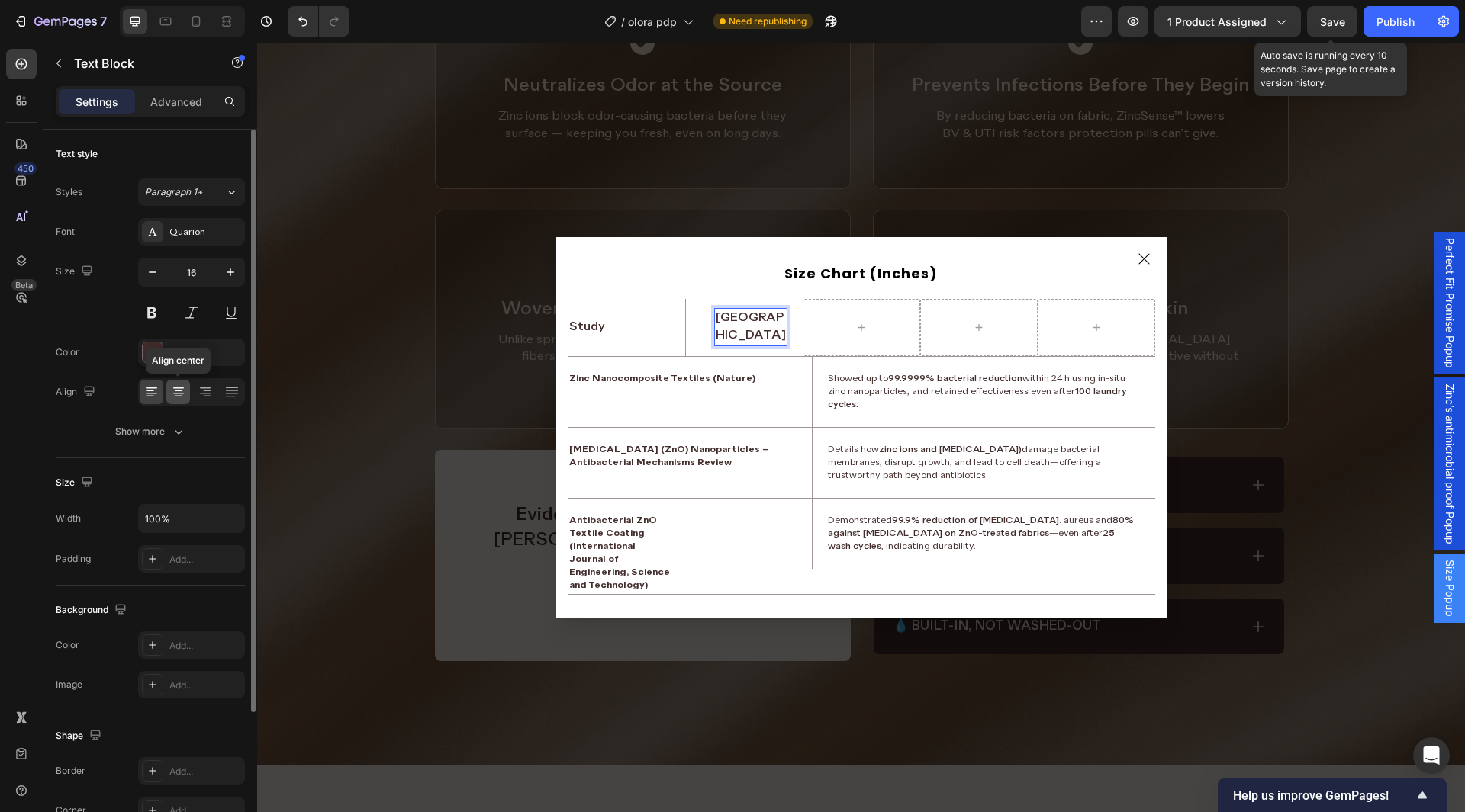
click at [182, 393] on icon at bounding box center [178, 393] width 11 height 2
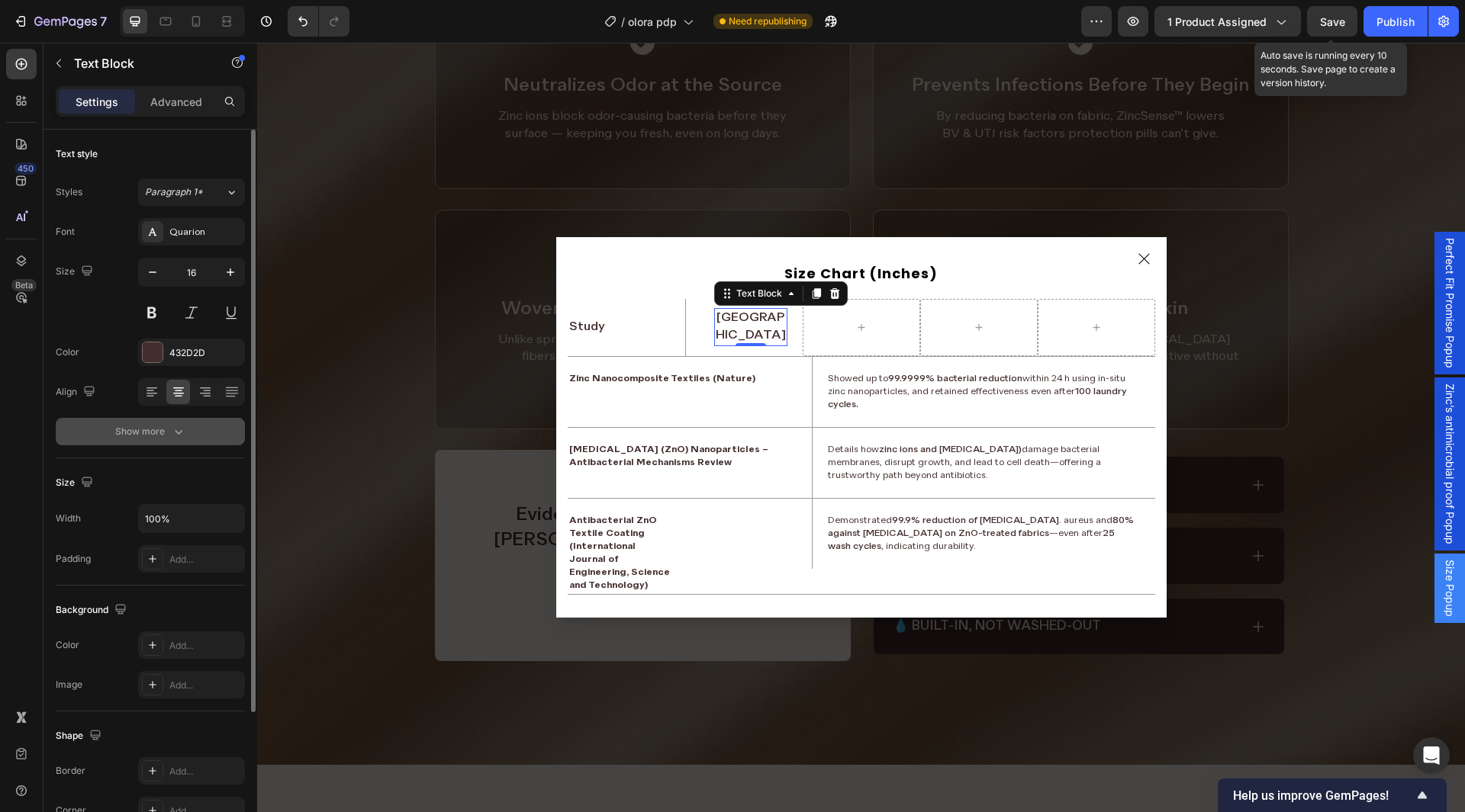
click at [180, 439] on button "Show more" at bounding box center [150, 431] width 189 height 28
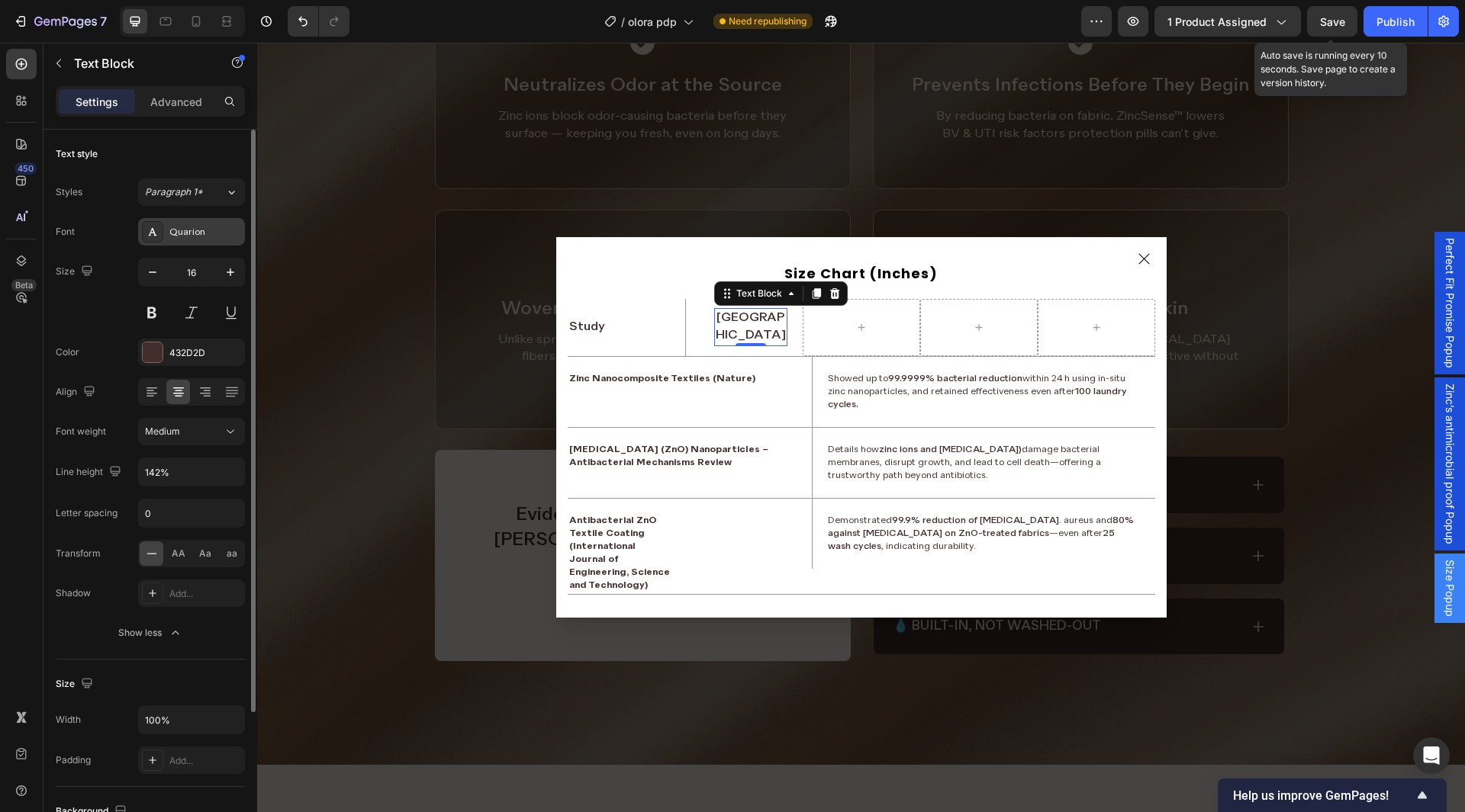
click at [201, 232] on div "Quarion" at bounding box center [205, 232] width 72 height 13
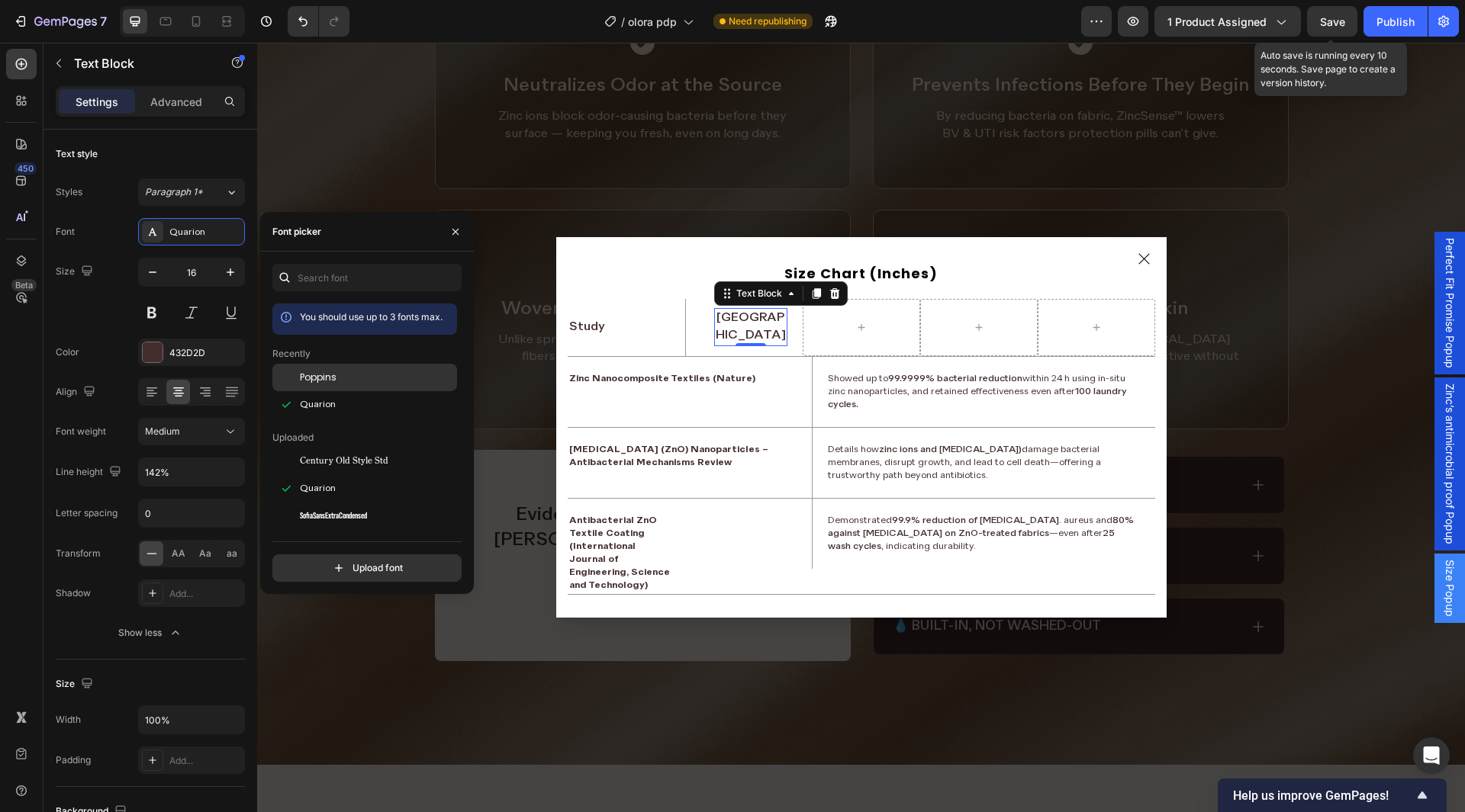
click at [325, 380] on span "Poppins" at bounding box center [318, 377] width 37 height 13
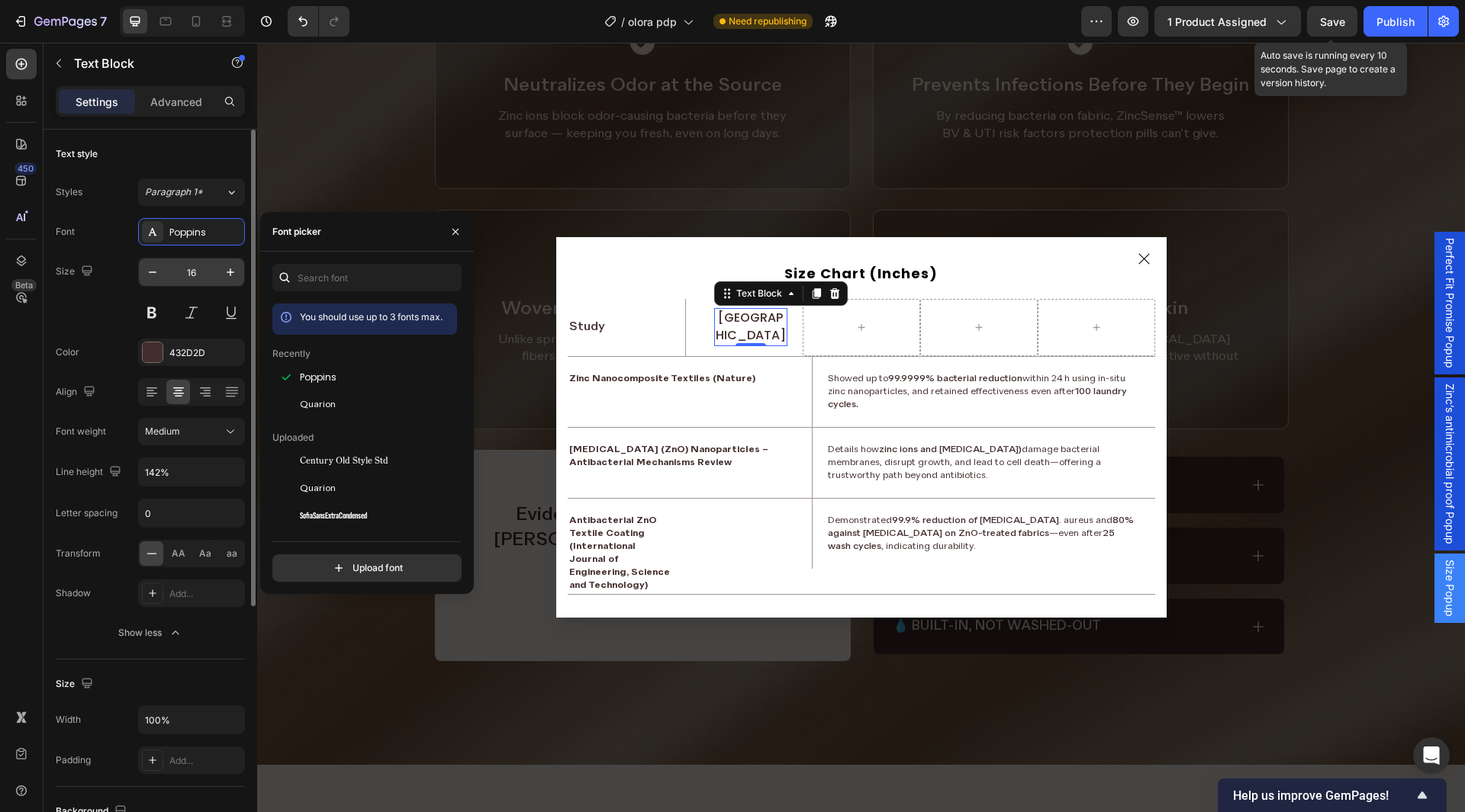
click at [210, 277] on input "16" at bounding box center [192, 272] width 50 height 28
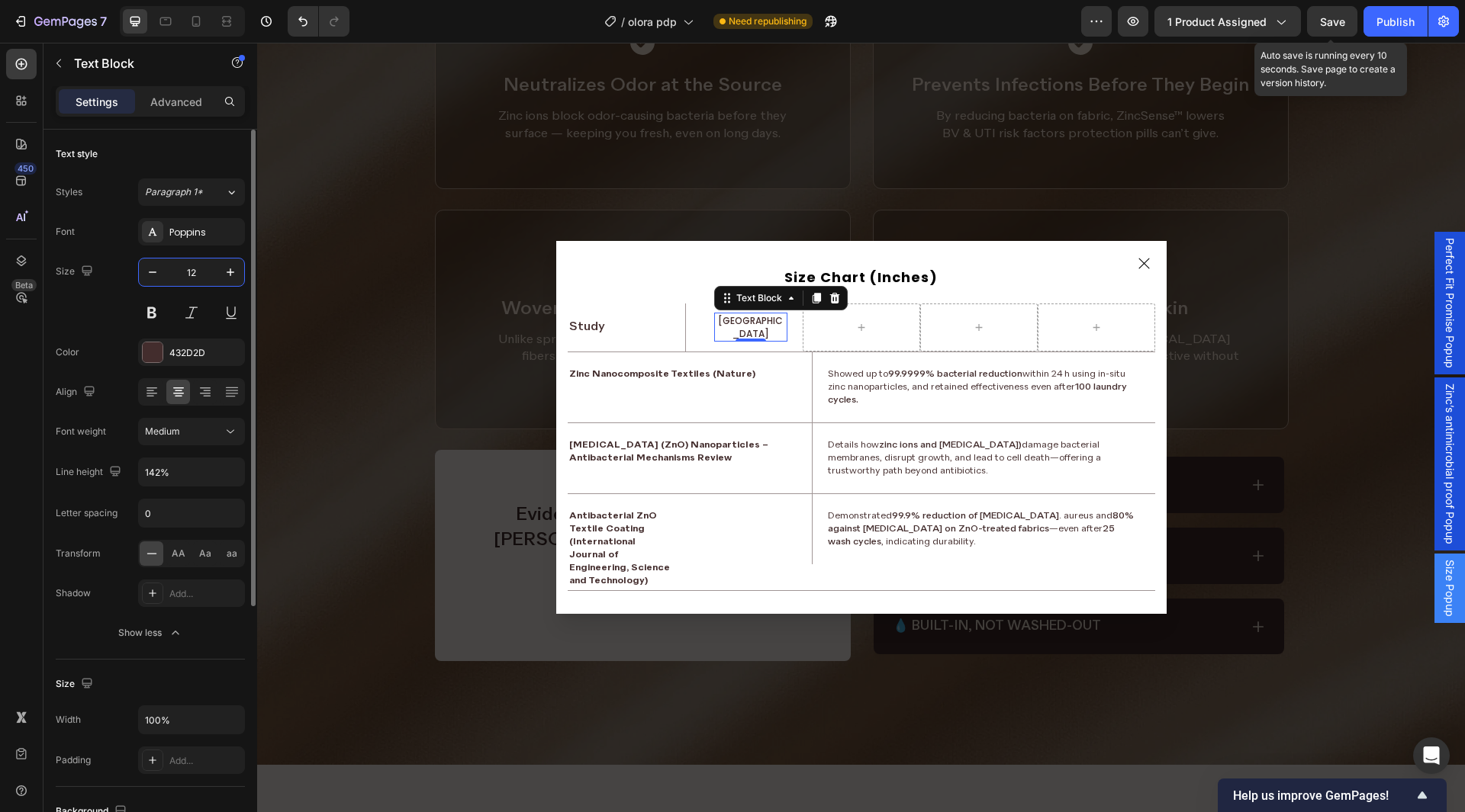
type input "12"
click at [110, 309] on div "Size 12" at bounding box center [150, 292] width 189 height 69
click at [177, 512] on input "0" at bounding box center [191, 514] width 105 height 28
click at [182, 359] on div "432D2D" at bounding box center [191, 352] width 44 height 13
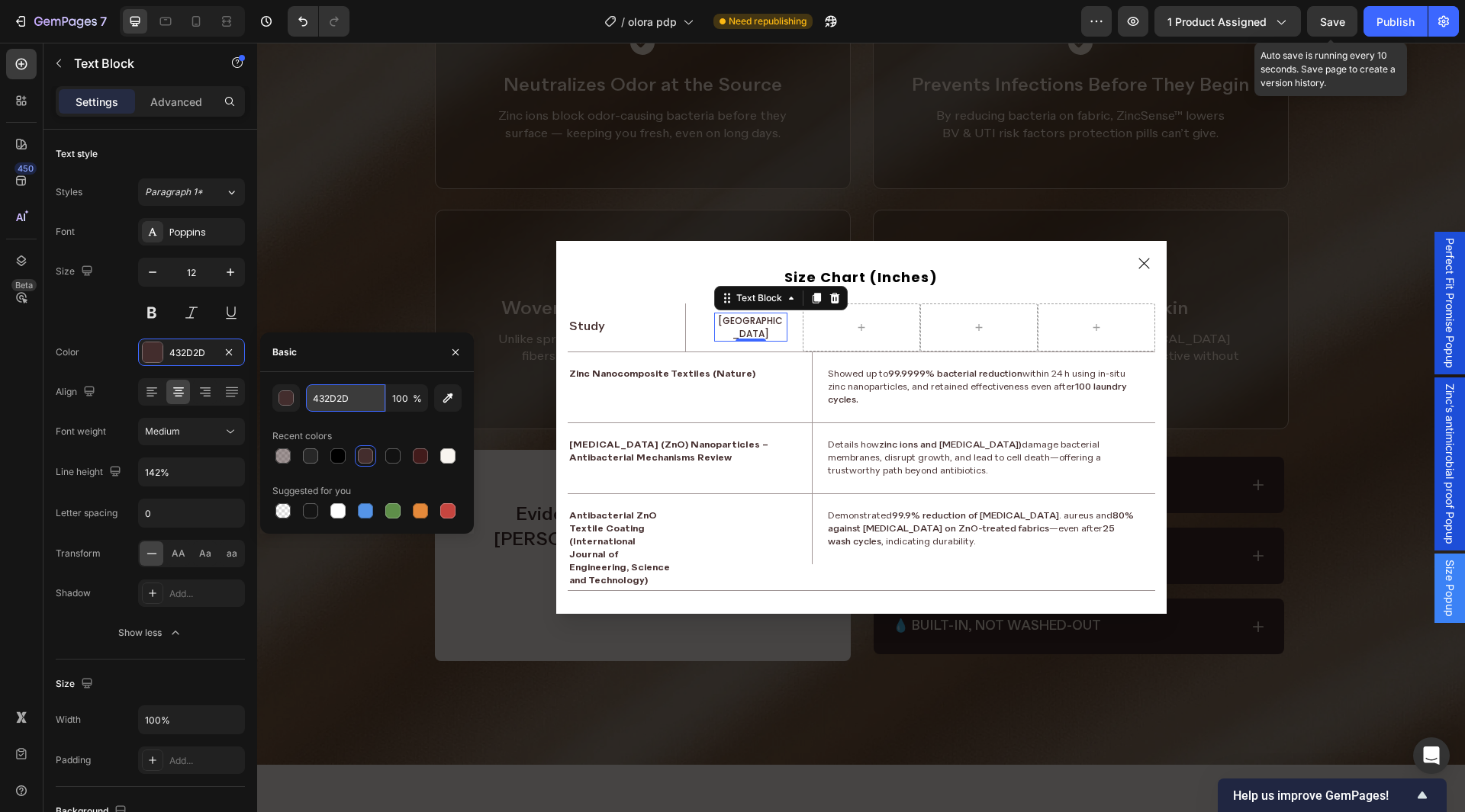
click at [342, 395] on input "432D2D" at bounding box center [345, 398] width 80 height 28
paste input "#000"
click at [398, 397] on input "100" at bounding box center [407, 398] width 42 height 28
type input "000000"
click at [394, 363] on div "Basic" at bounding box center [367, 352] width 213 height 39
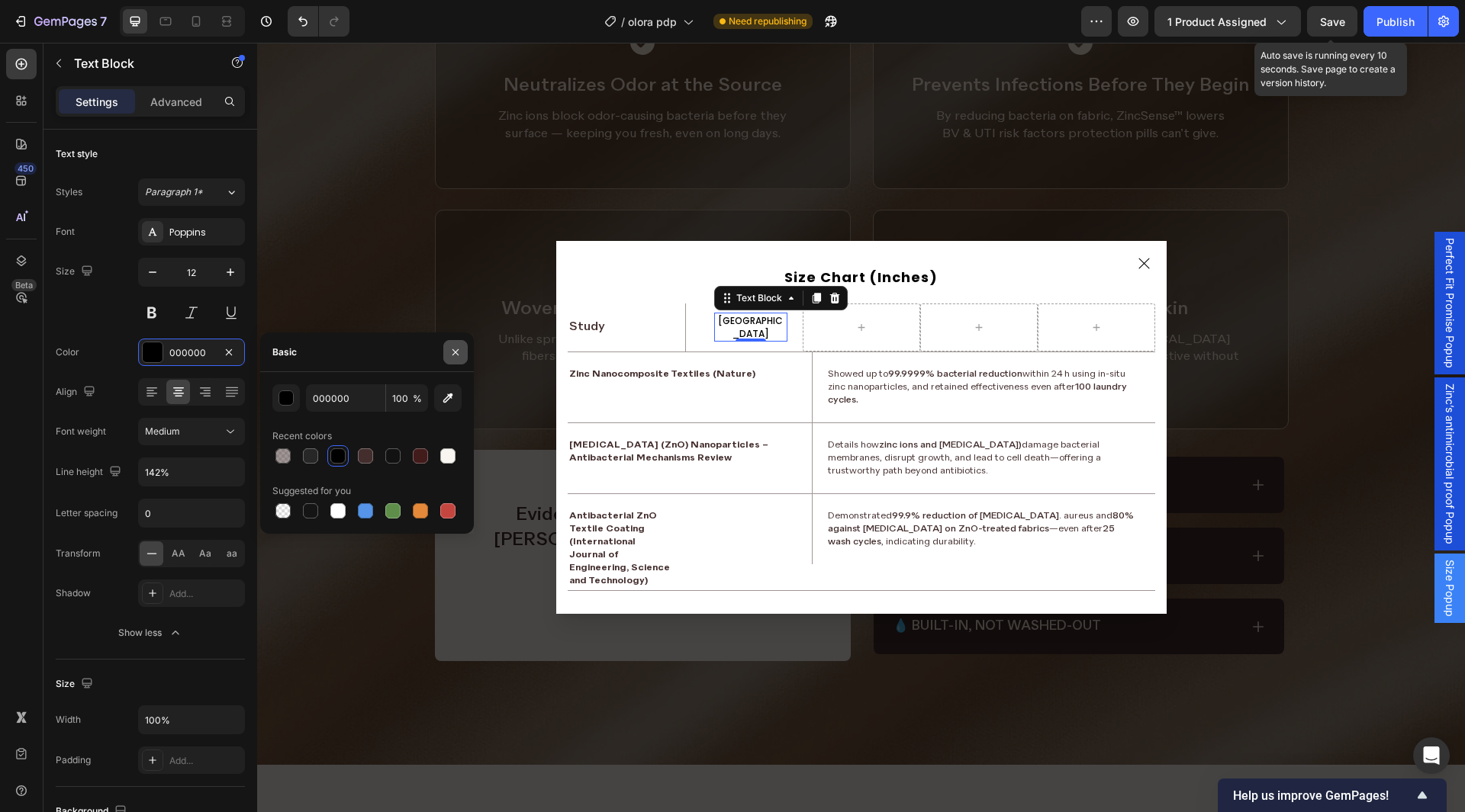
click at [463, 353] on button "button" at bounding box center [455, 352] width 24 height 24
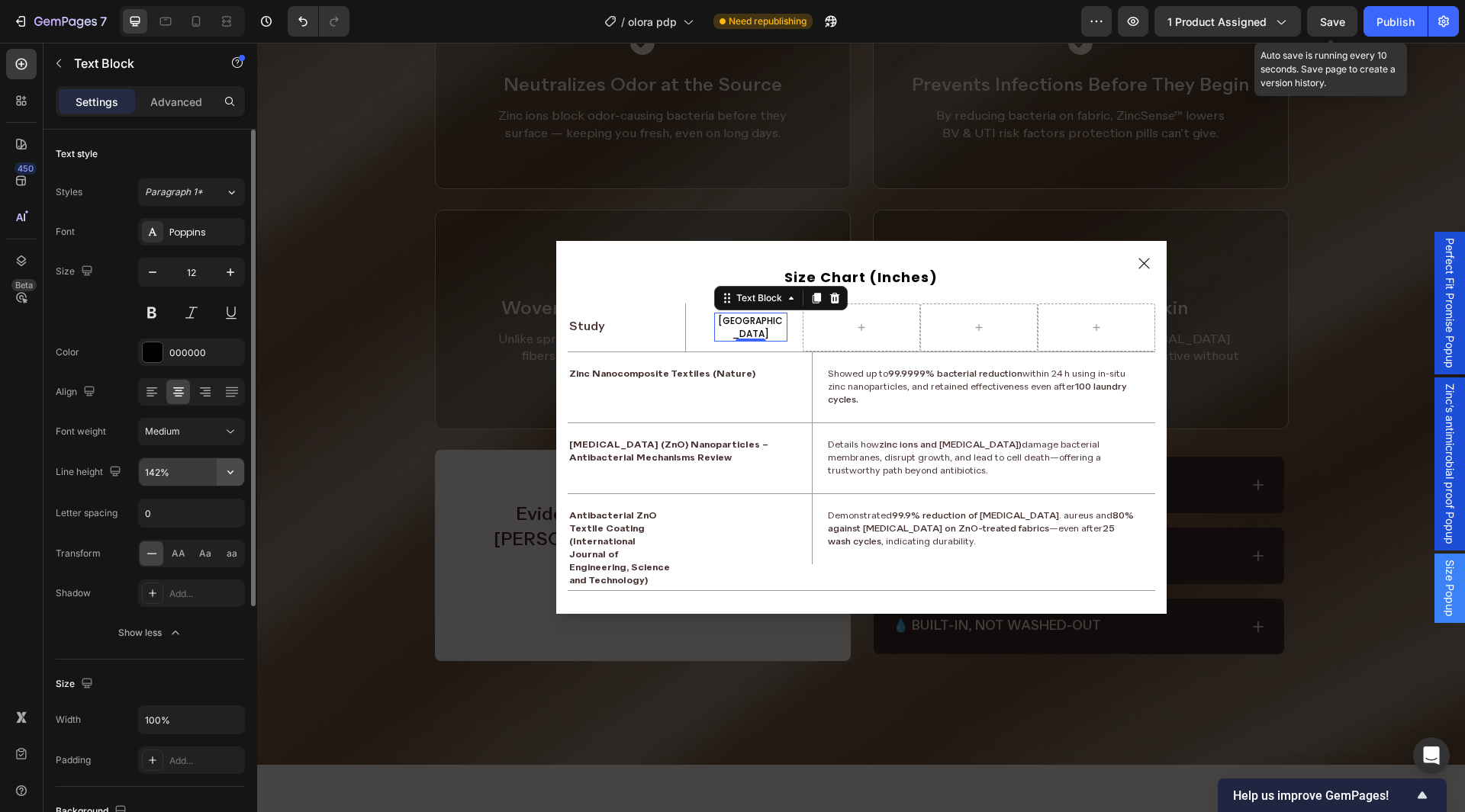
click at [233, 473] on icon "button" at bounding box center [230, 471] width 15 height 15
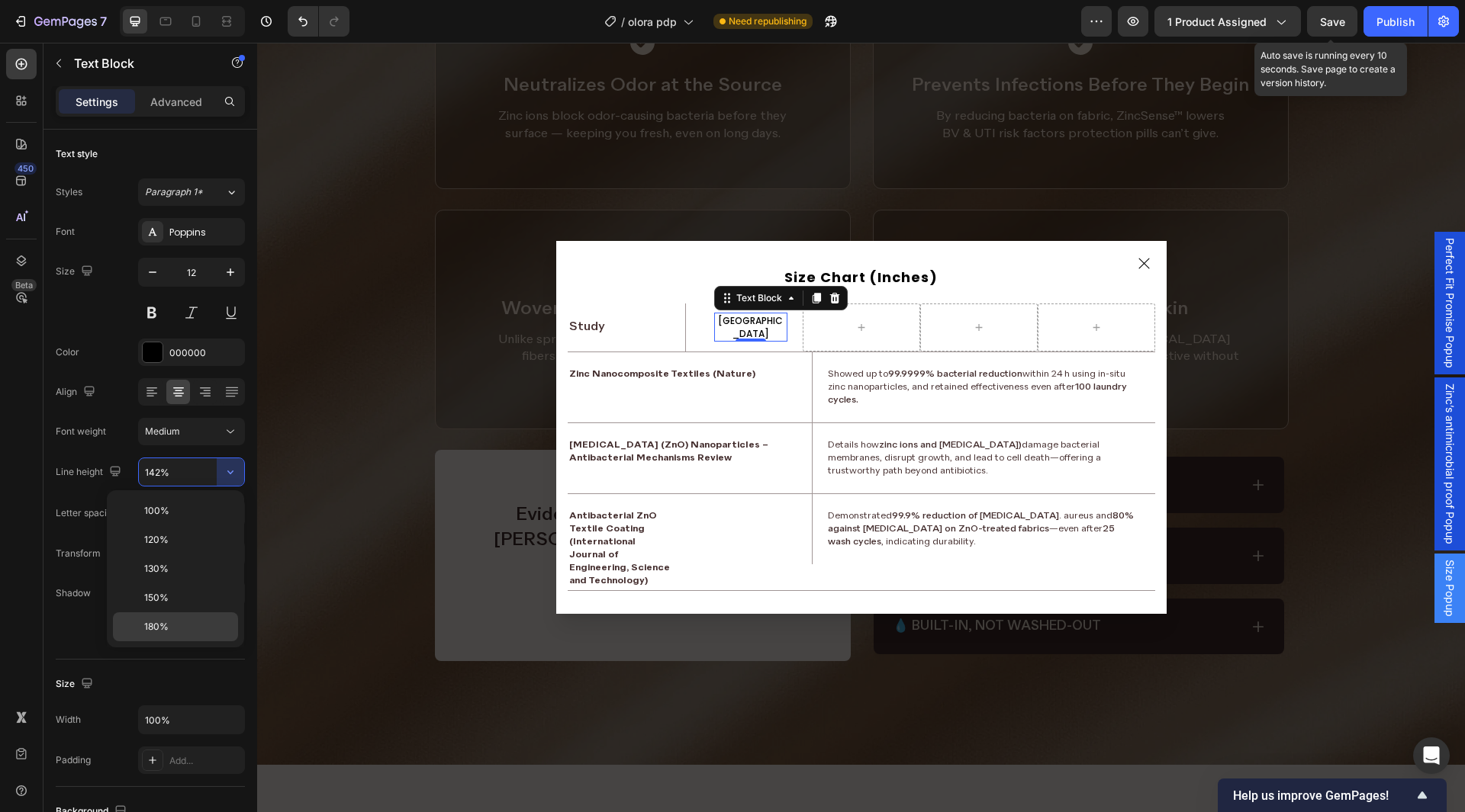
click at [167, 628] on span "180%" at bounding box center [156, 626] width 24 height 13
type input "180%"
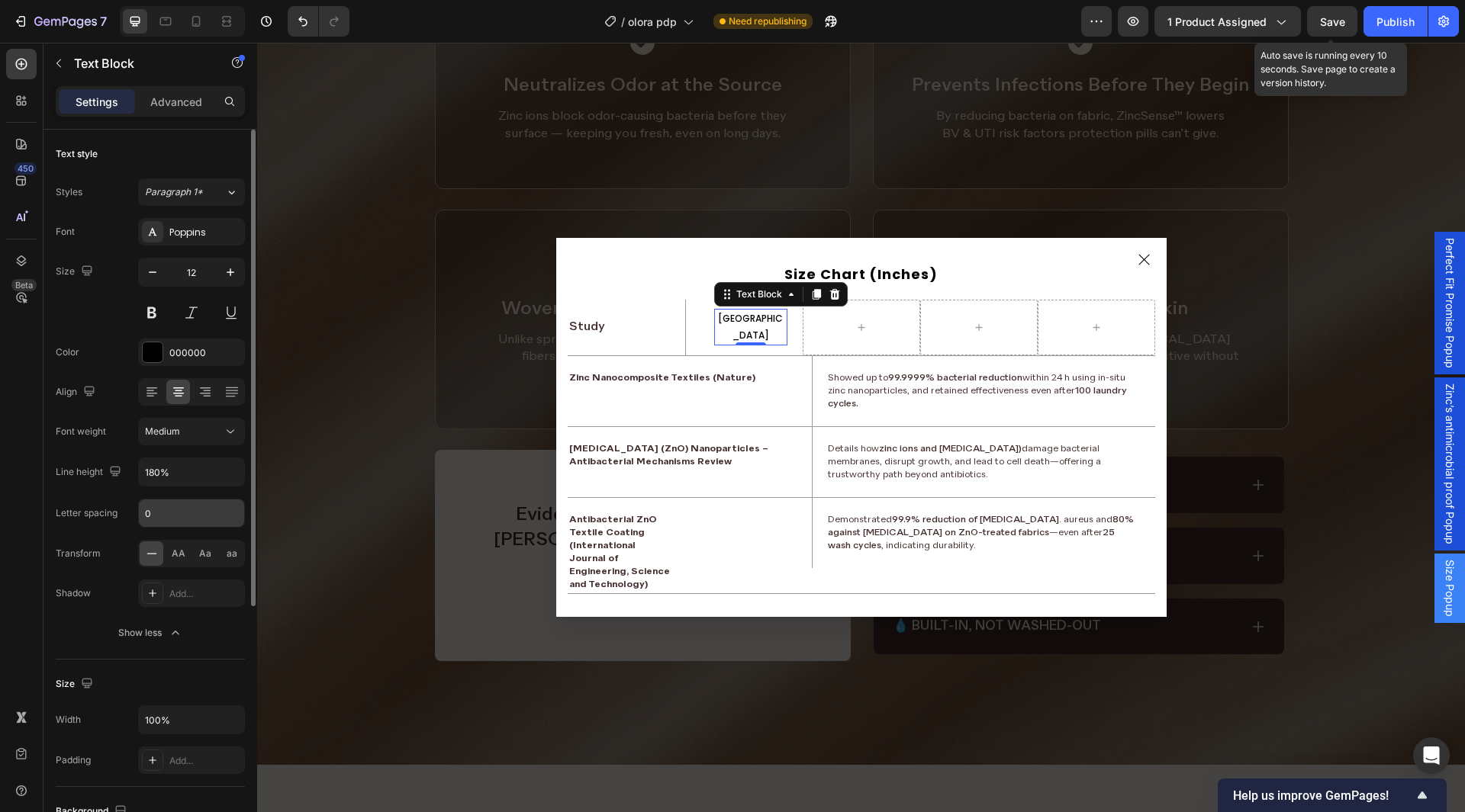
click at [168, 520] on input "0" at bounding box center [191, 514] width 105 height 28
type input "0.08em"
click at [77, 314] on div "Size 12" at bounding box center [150, 292] width 189 height 69
click at [188, 440] on button "Medium" at bounding box center [191, 431] width 107 height 28
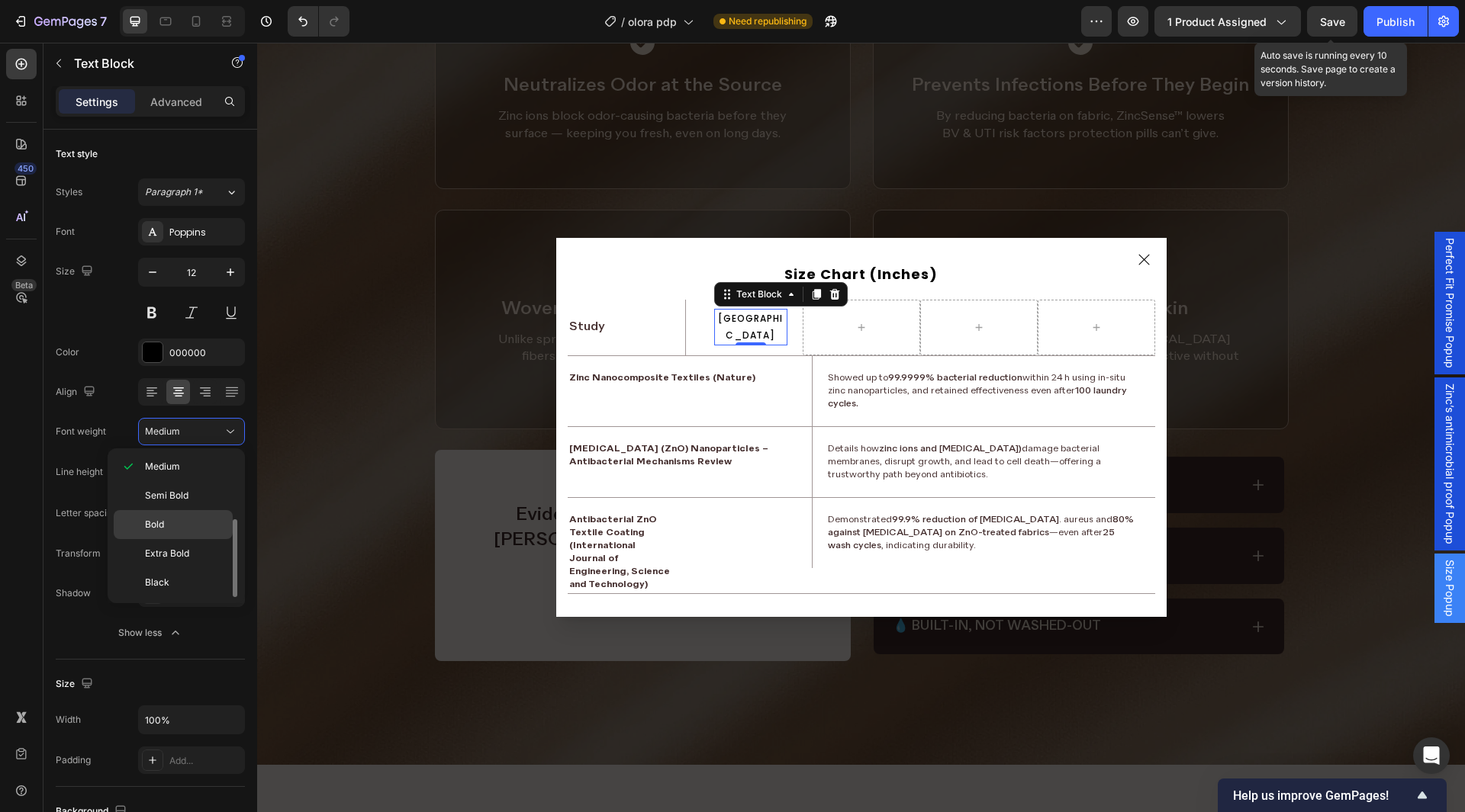
click at [193, 534] on div "Bold" at bounding box center [173, 524] width 119 height 29
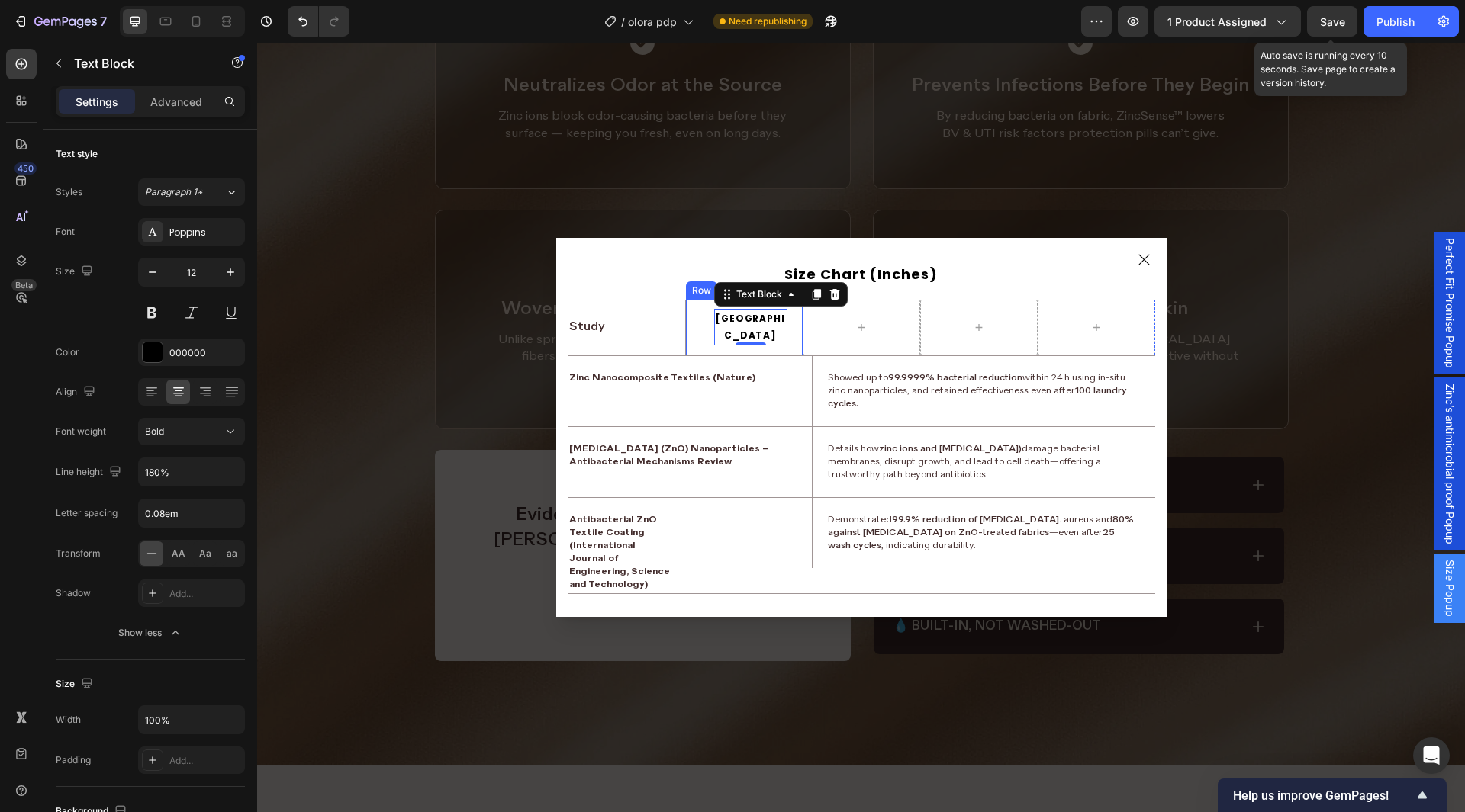
click at [691, 336] on div "USA Text Block 0 Row" at bounding box center [743, 327] width 117 height 55
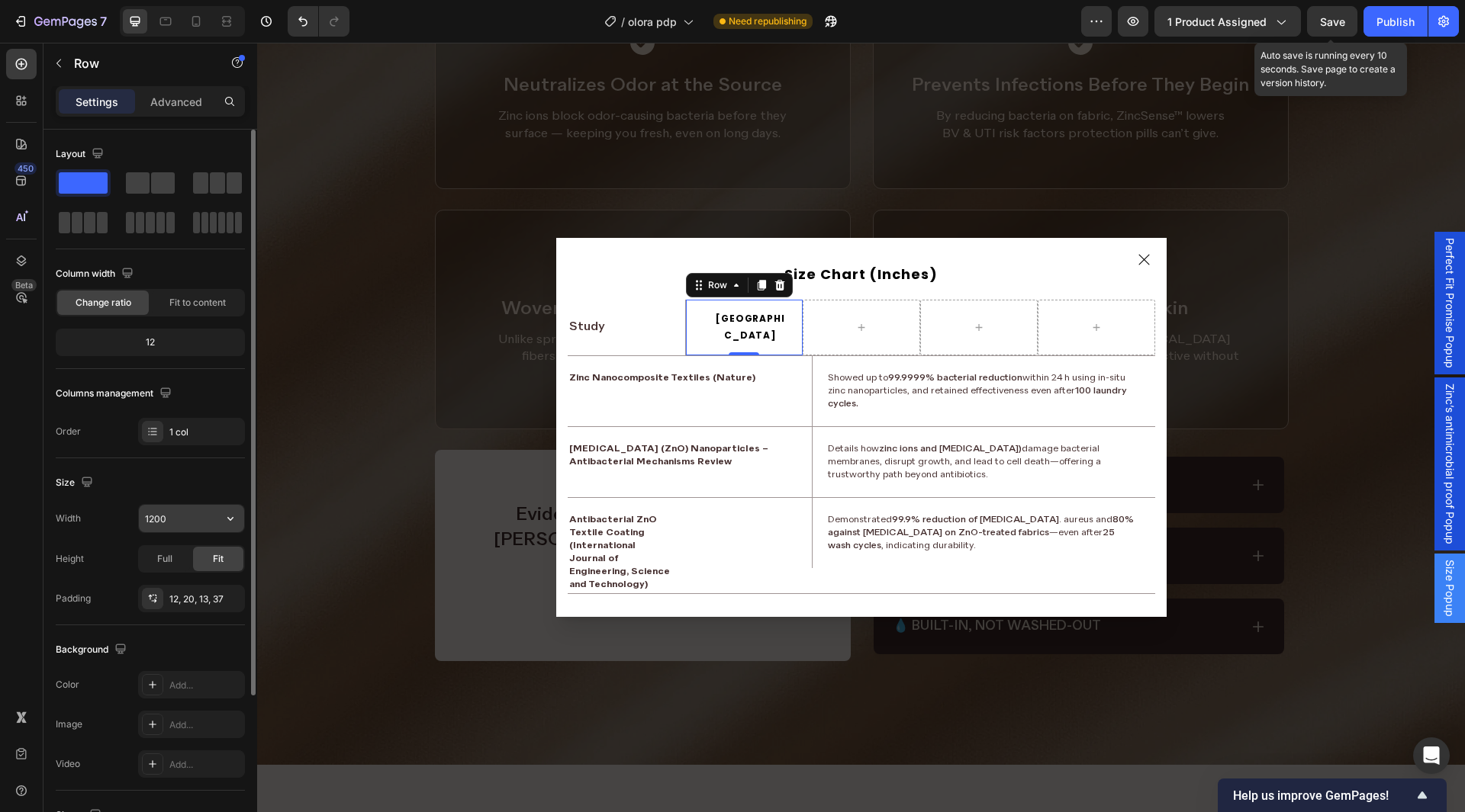
click at [229, 528] on button "button" at bounding box center [230, 518] width 28 height 28
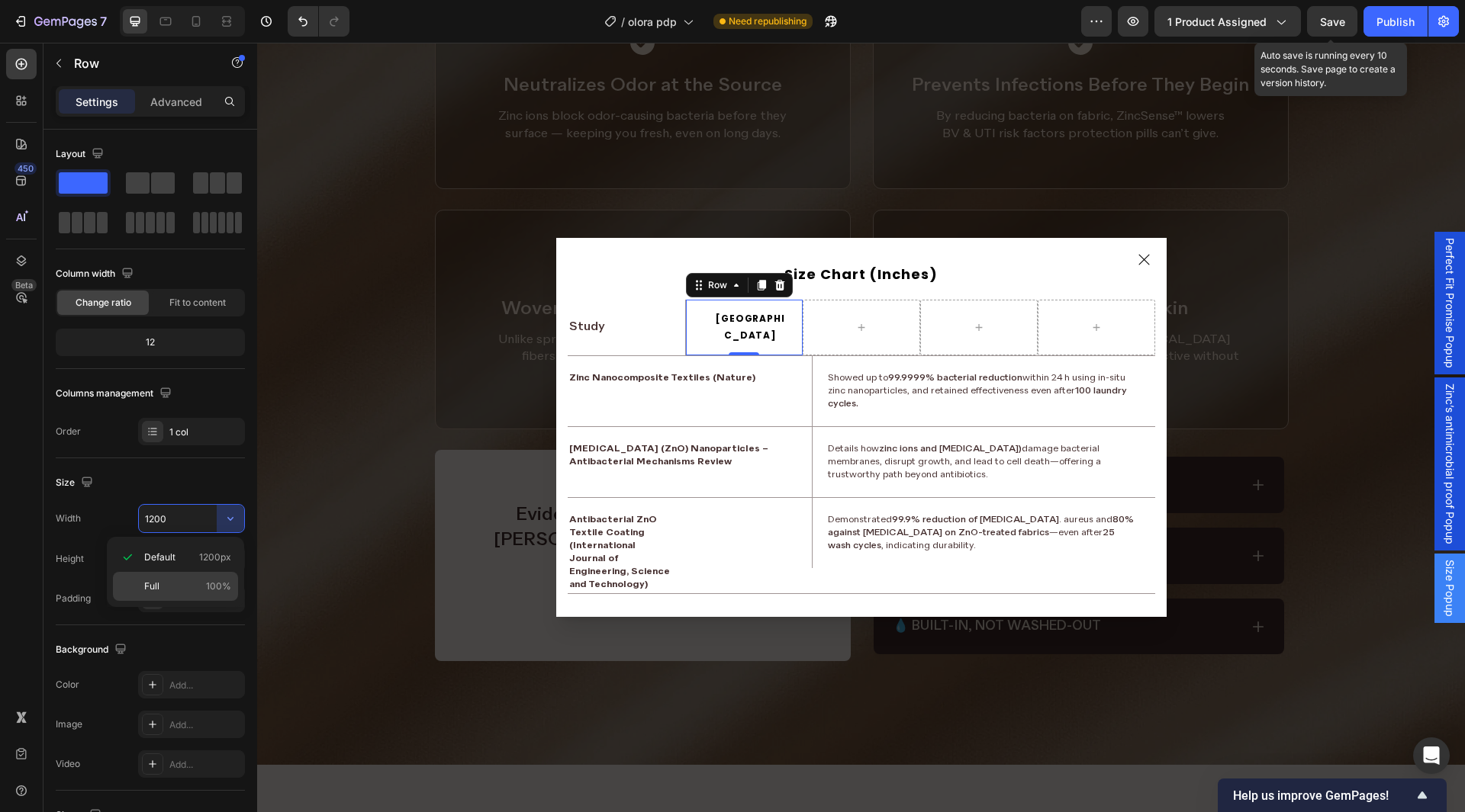
click at [182, 579] on div "Full 100%" at bounding box center [176, 586] width 126 height 29
type input "100%"
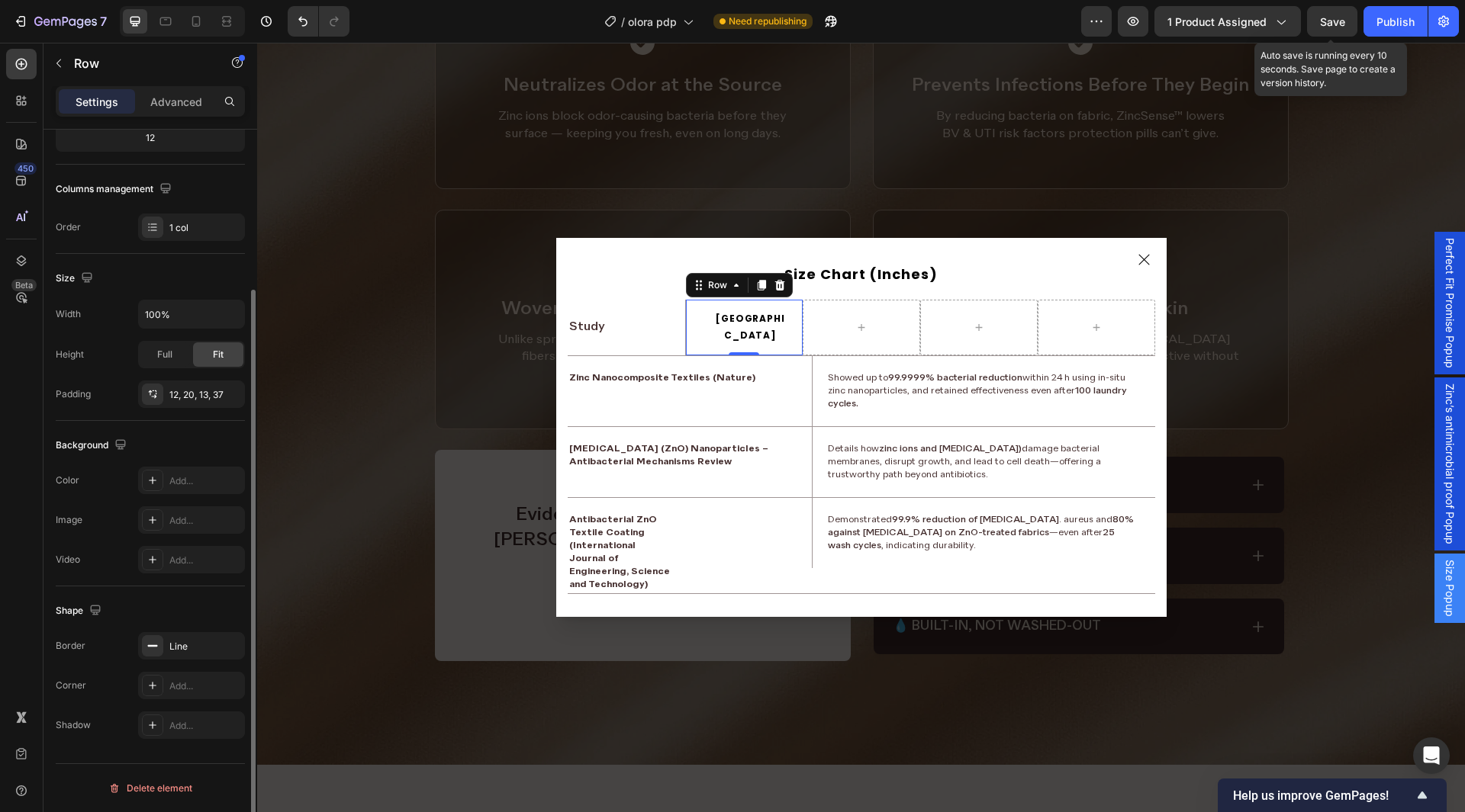
scroll to position [0, 0]
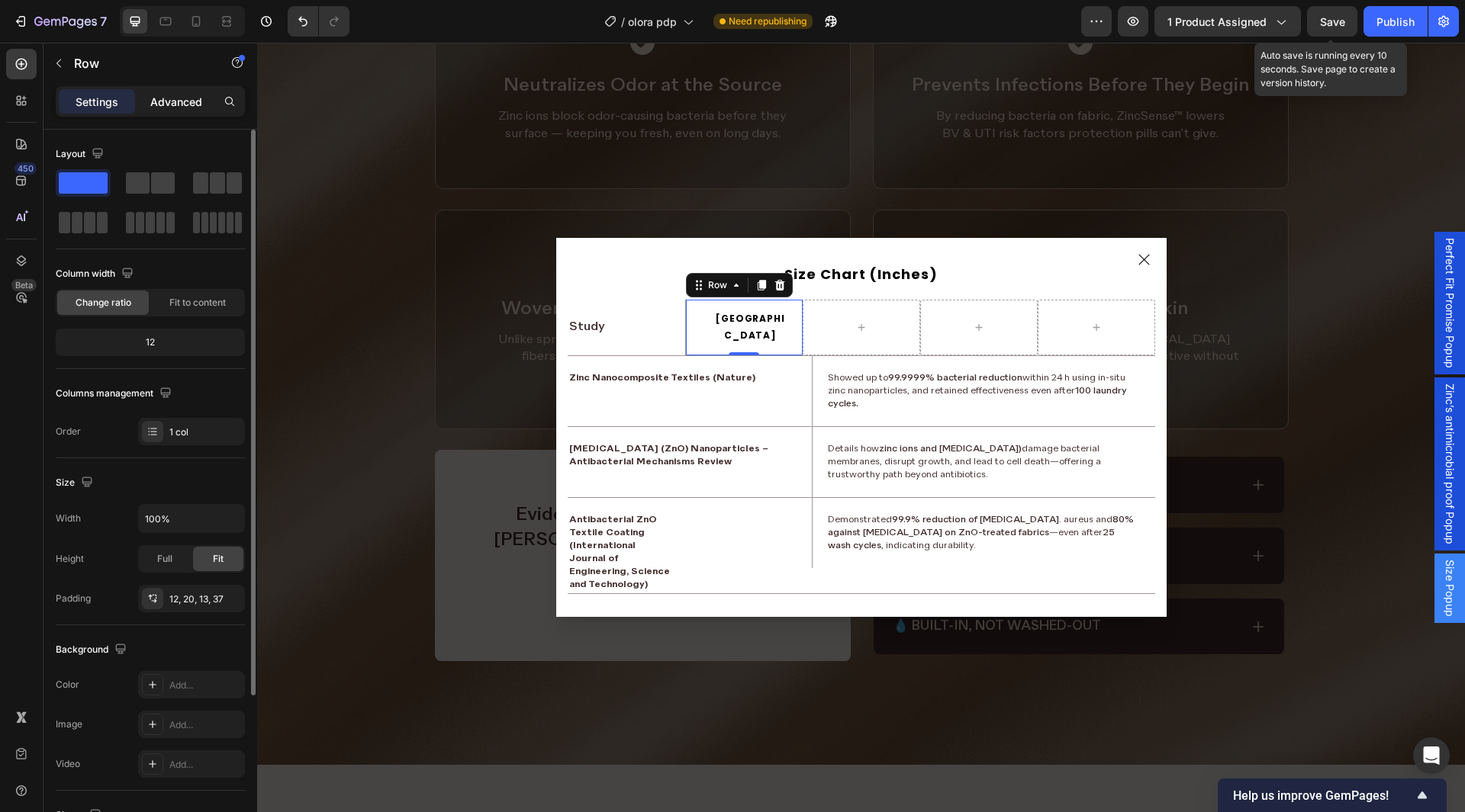
click at [166, 100] on p "Advanced" at bounding box center [177, 102] width 52 height 16
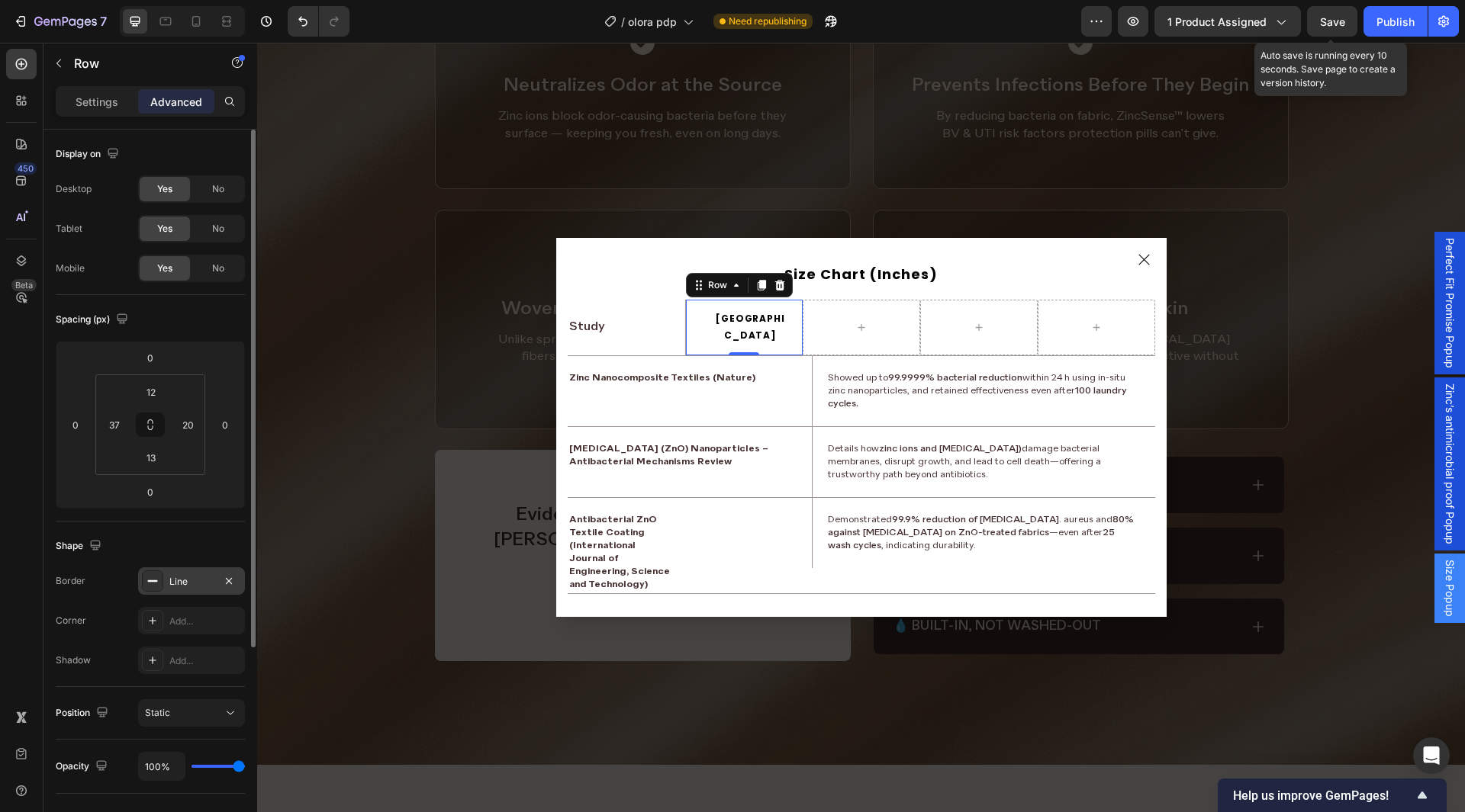
click at [173, 583] on div "Line" at bounding box center [191, 582] width 44 height 13
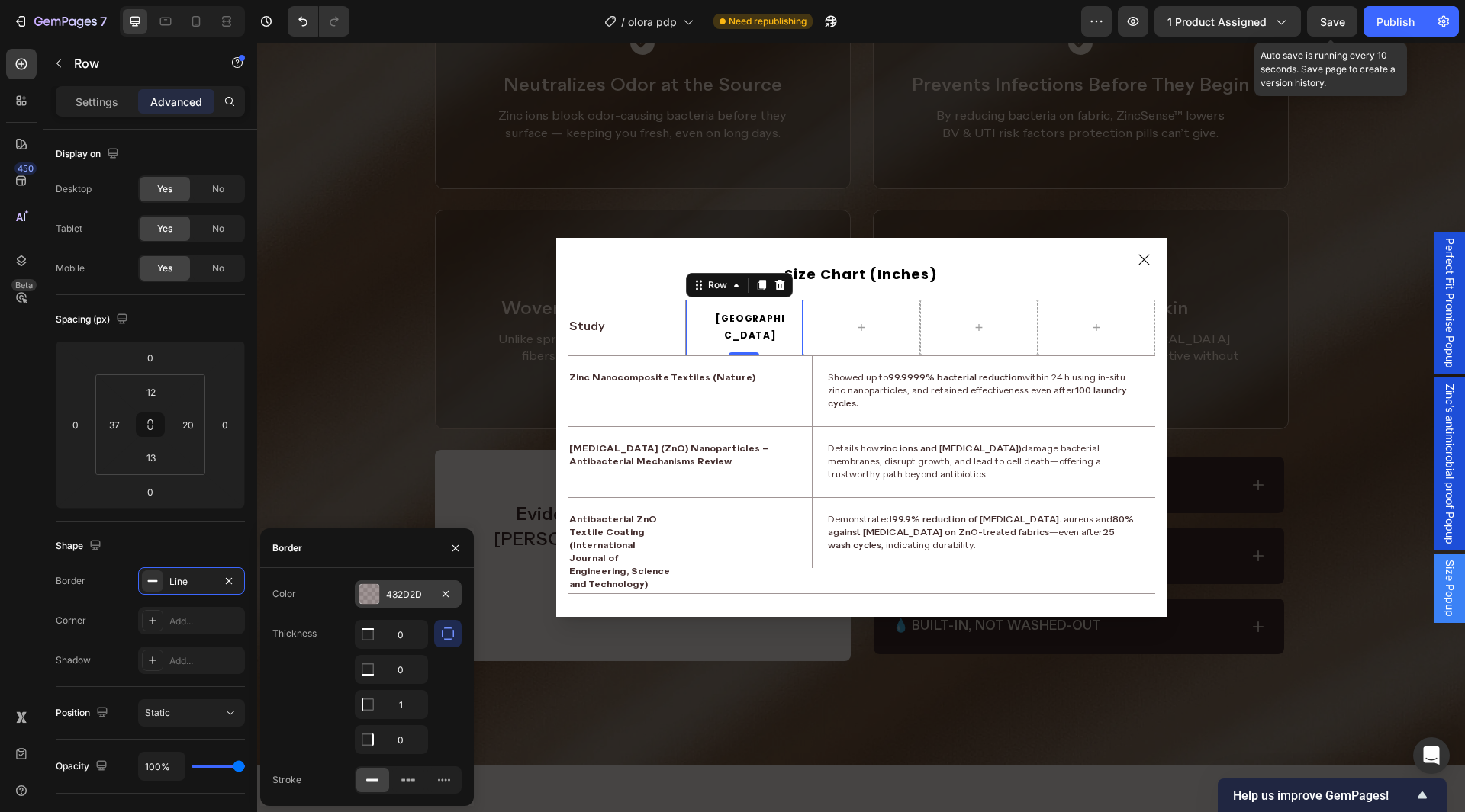
click at [405, 597] on div "432D2D" at bounding box center [408, 594] width 44 height 13
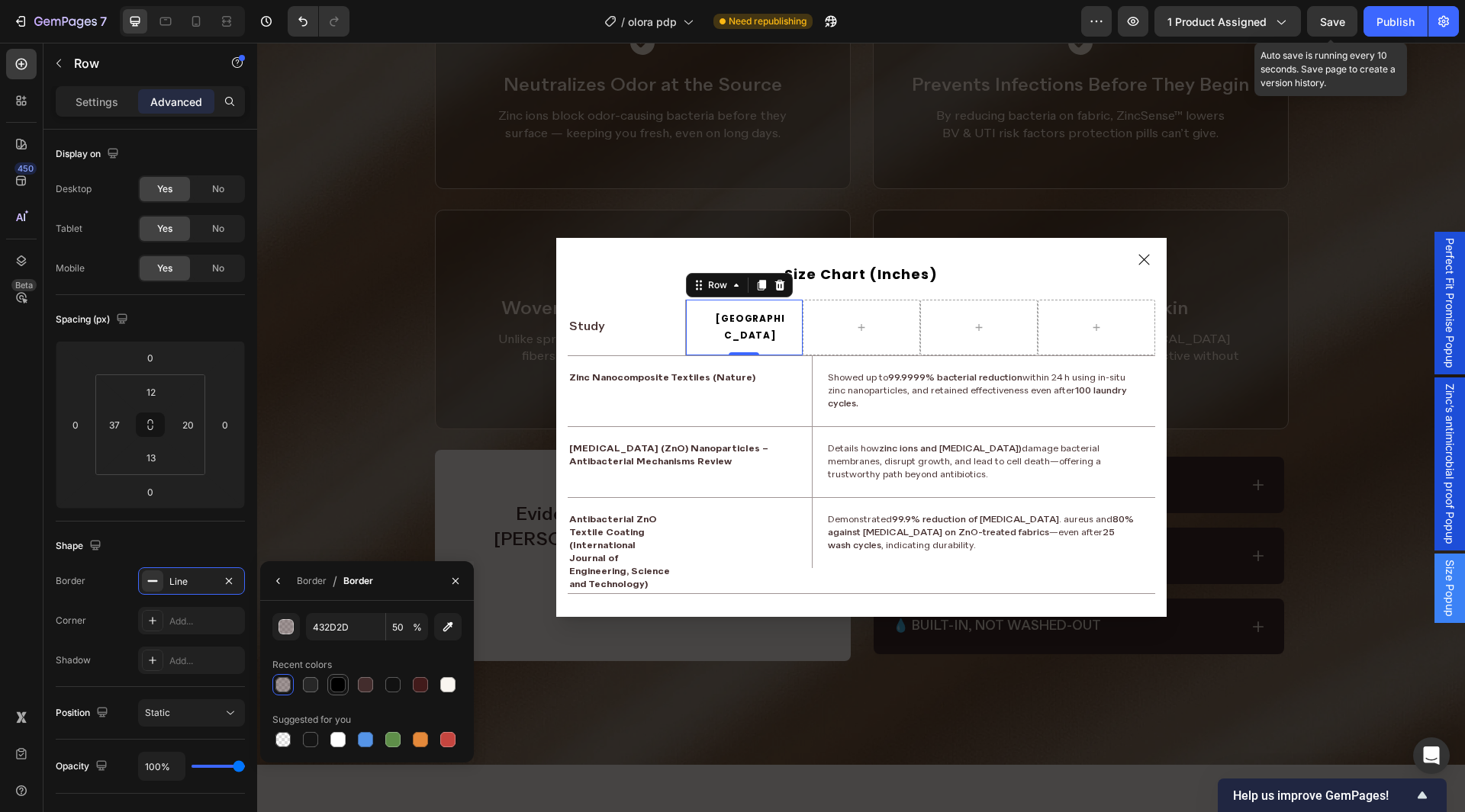
click at [336, 683] on div at bounding box center [338, 685] width 15 height 15
type input "000000"
type input "100"
click at [444, 584] on button "button" at bounding box center [455, 581] width 24 height 24
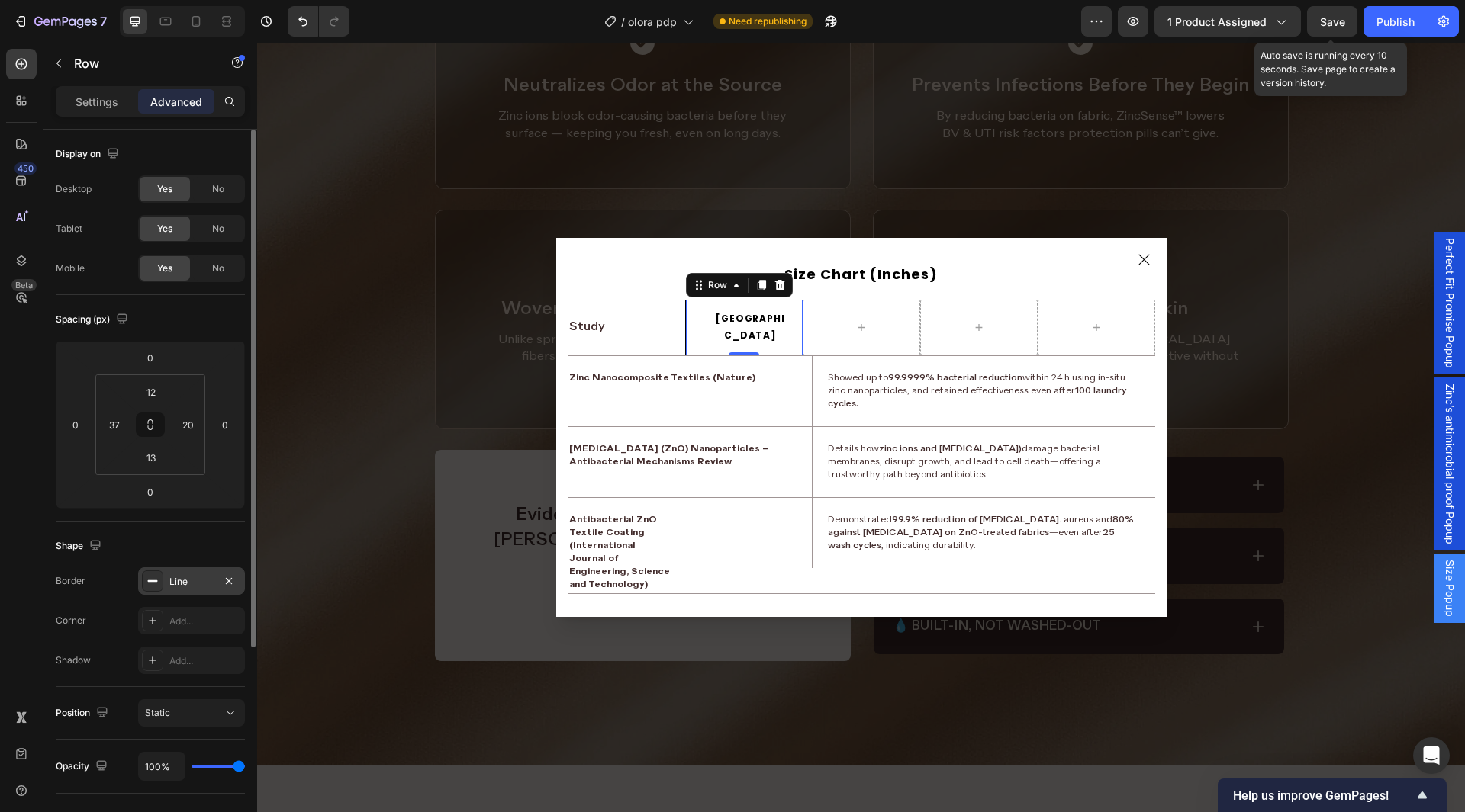
click at [160, 574] on div at bounding box center [152, 582] width 22 height 22
click at [156, 391] on input "12" at bounding box center [152, 393] width 30 height 23
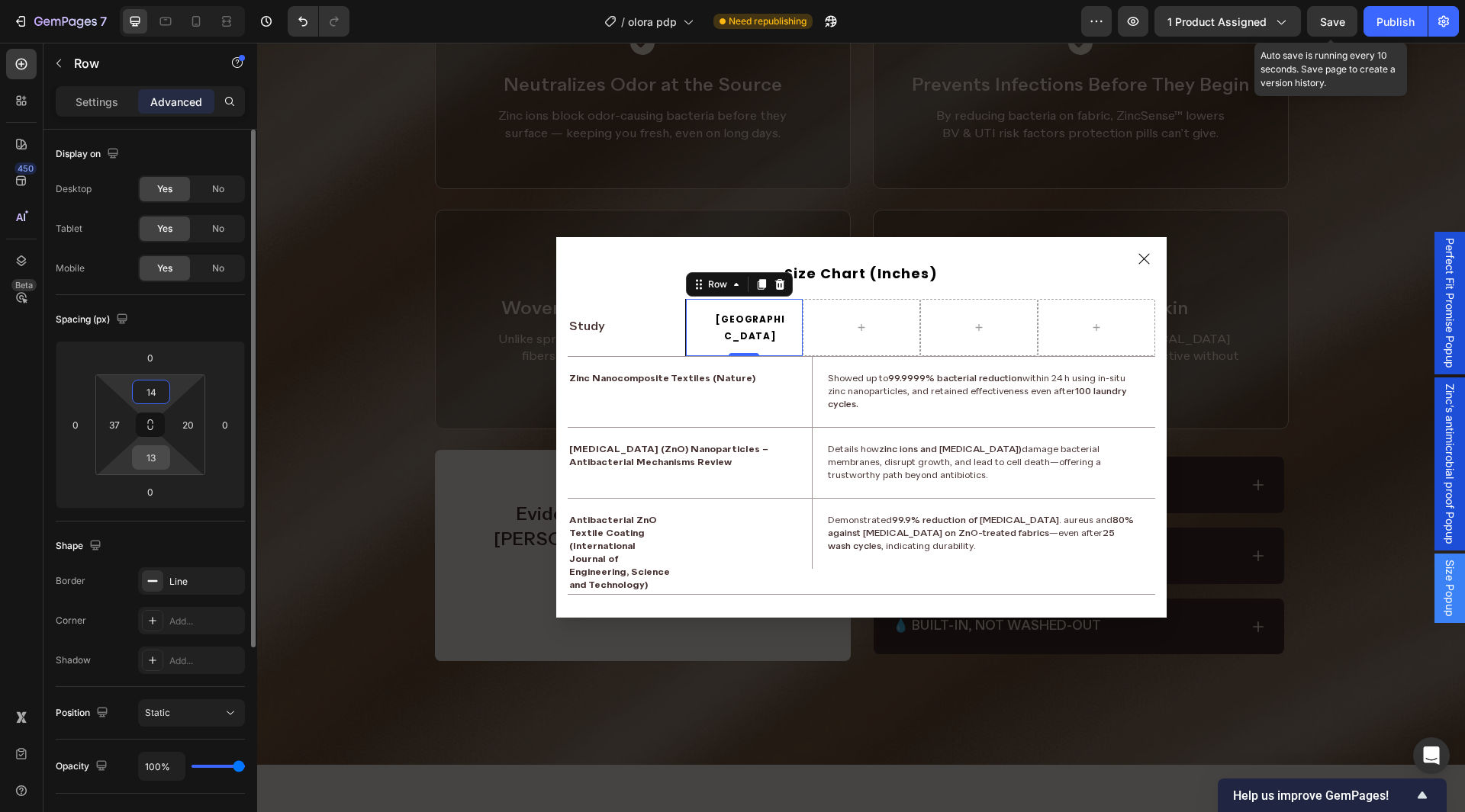
type input "14"
click at [145, 445] on div "13" at bounding box center [151, 457] width 39 height 24
click at [145, 450] on input "13" at bounding box center [152, 458] width 30 height 23
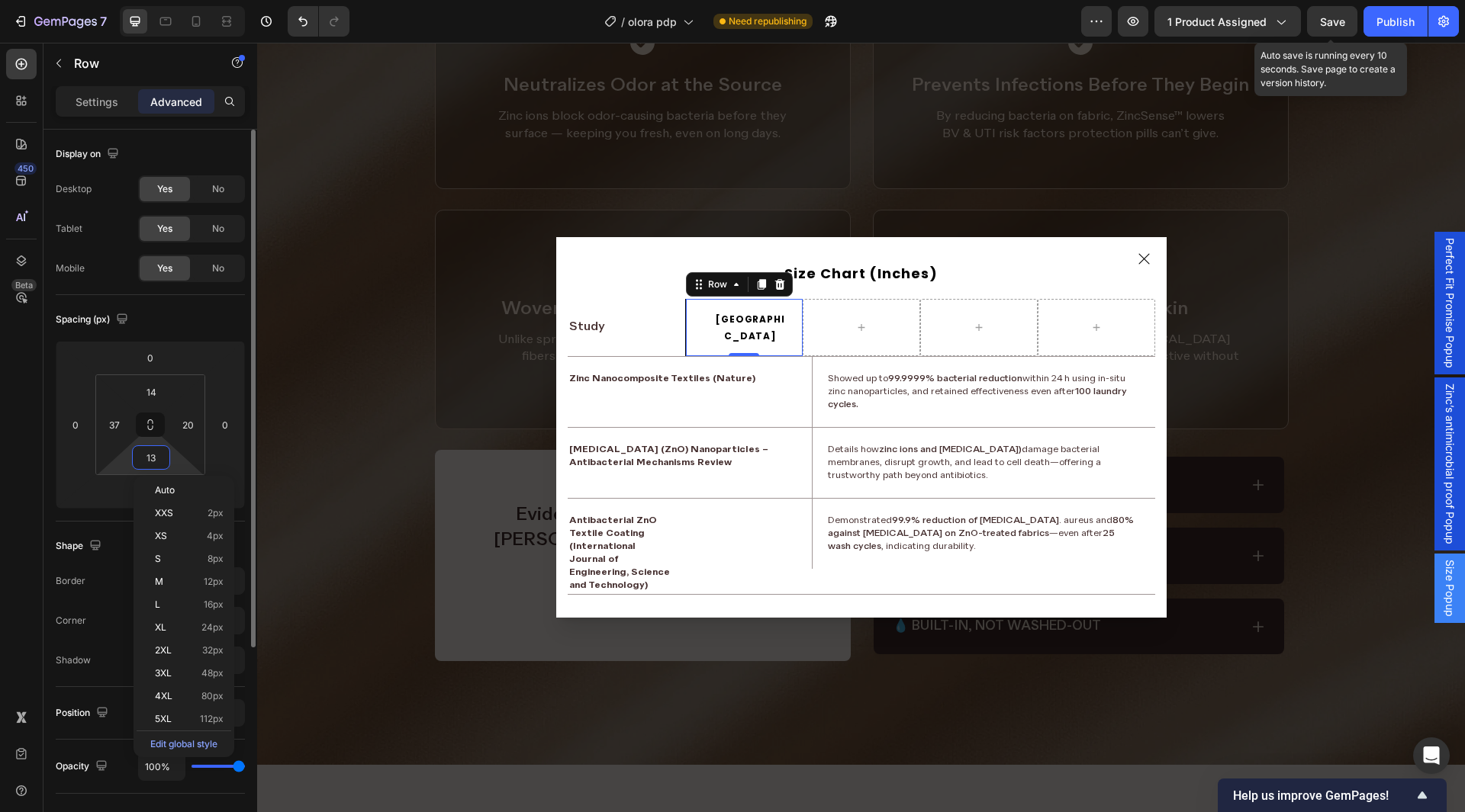
paste input "4"
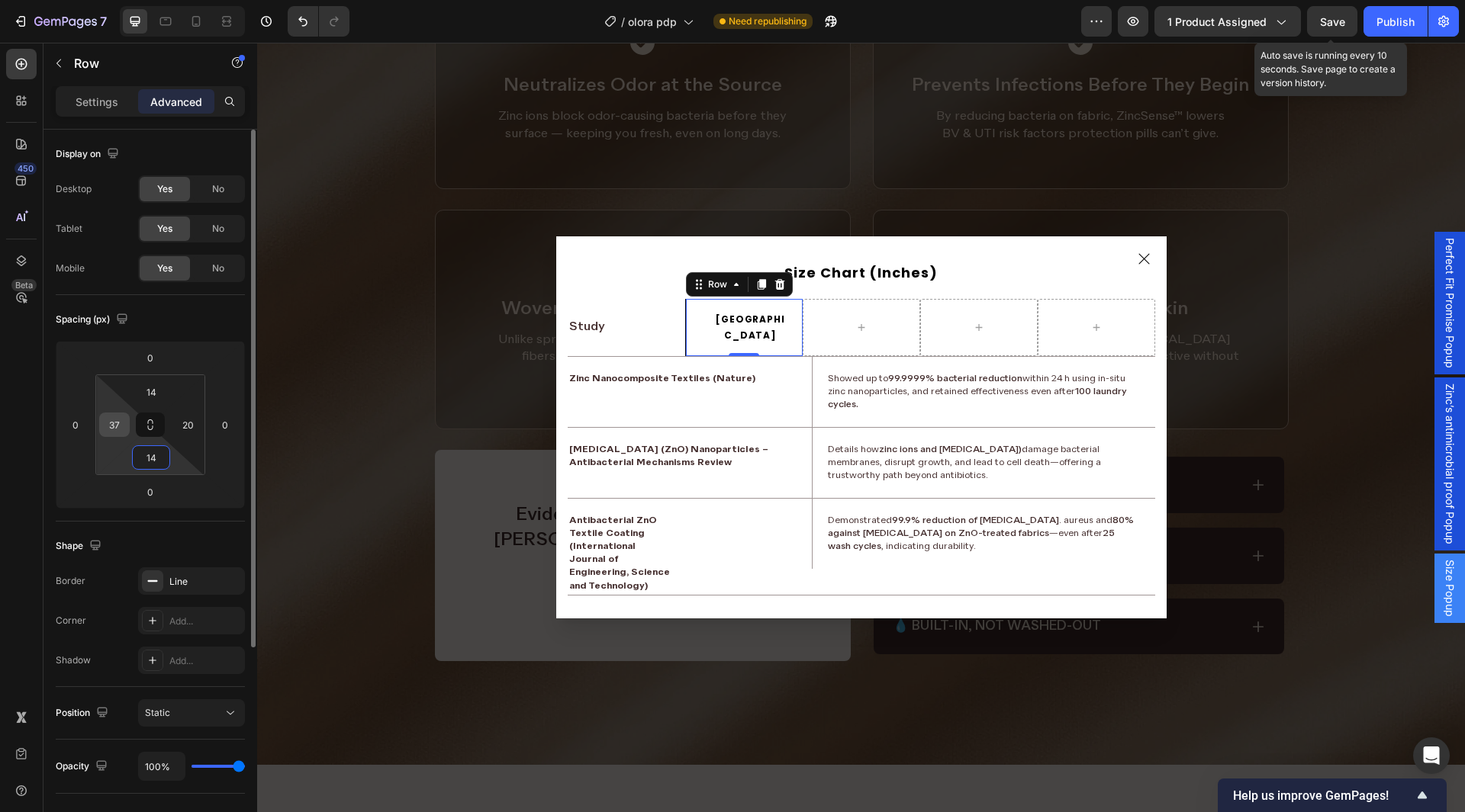
type input "14"
click at [117, 430] on input "37" at bounding box center [115, 425] width 23 height 23
type input "10"
click at [181, 419] on input "20" at bounding box center [188, 425] width 23 height 23
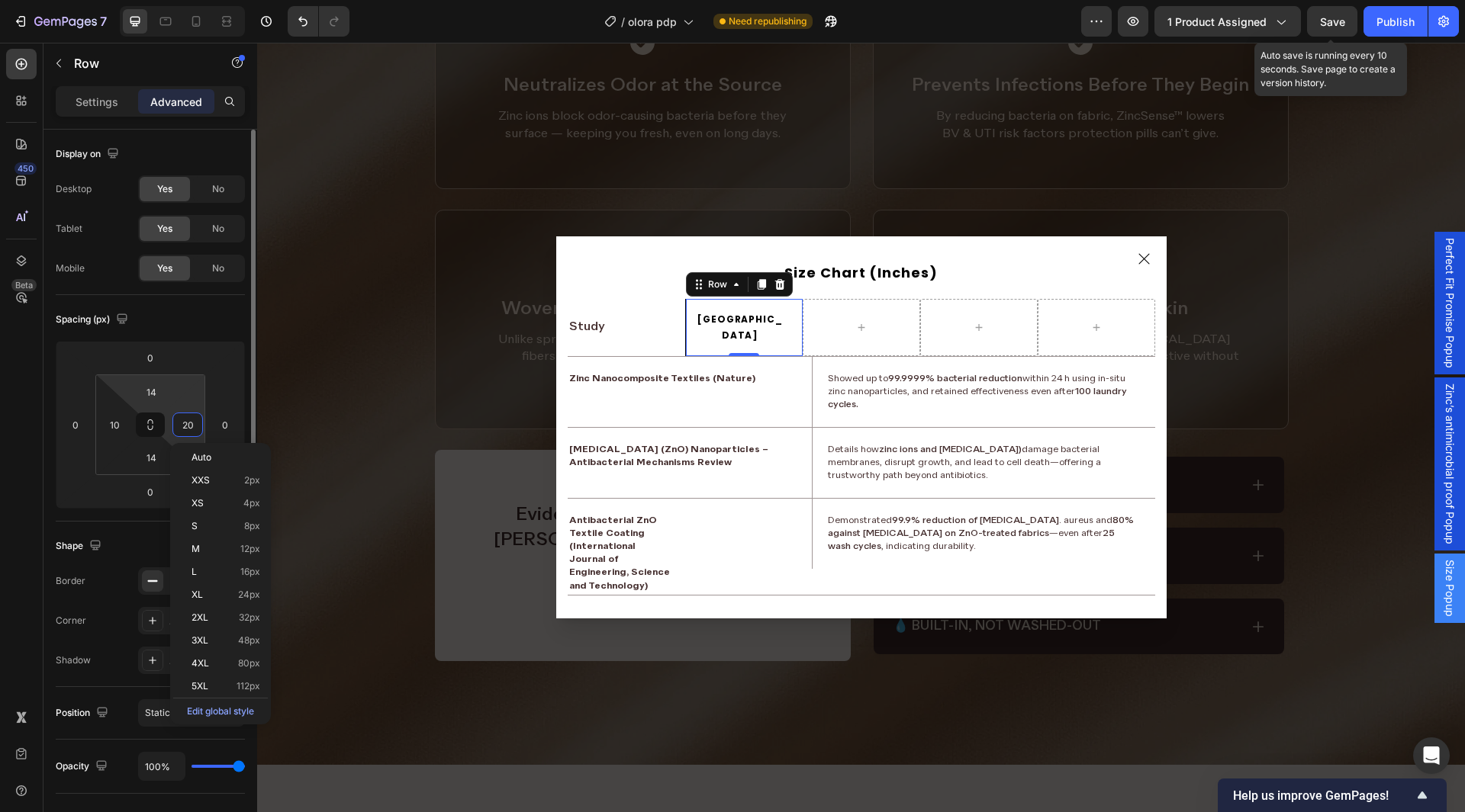
paste input "1"
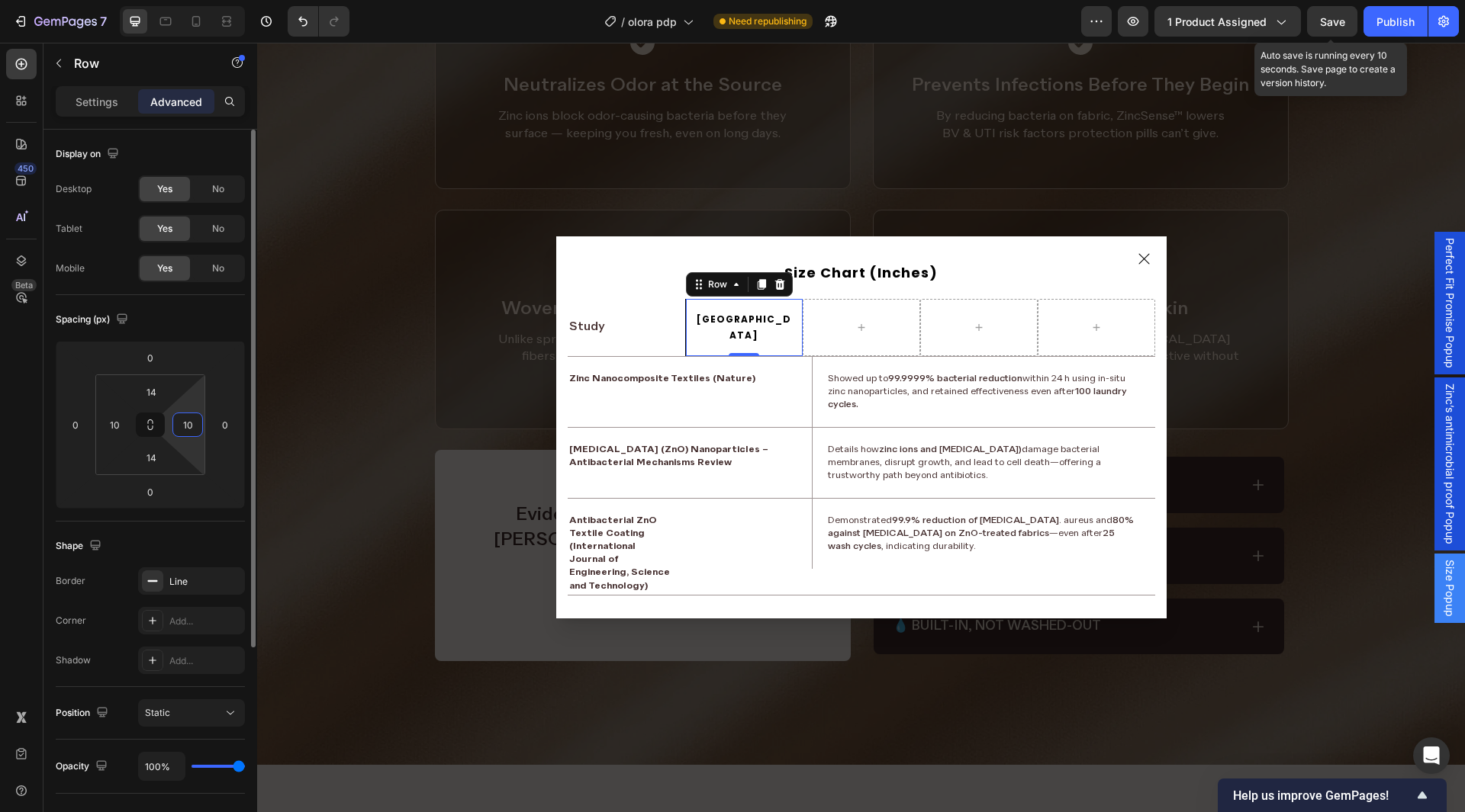
type input "10"
click at [195, 324] on div "Spacing (px)" at bounding box center [150, 319] width 189 height 24
click at [828, 326] on div "Dialog body" at bounding box center [861, 328] width 117 height 57
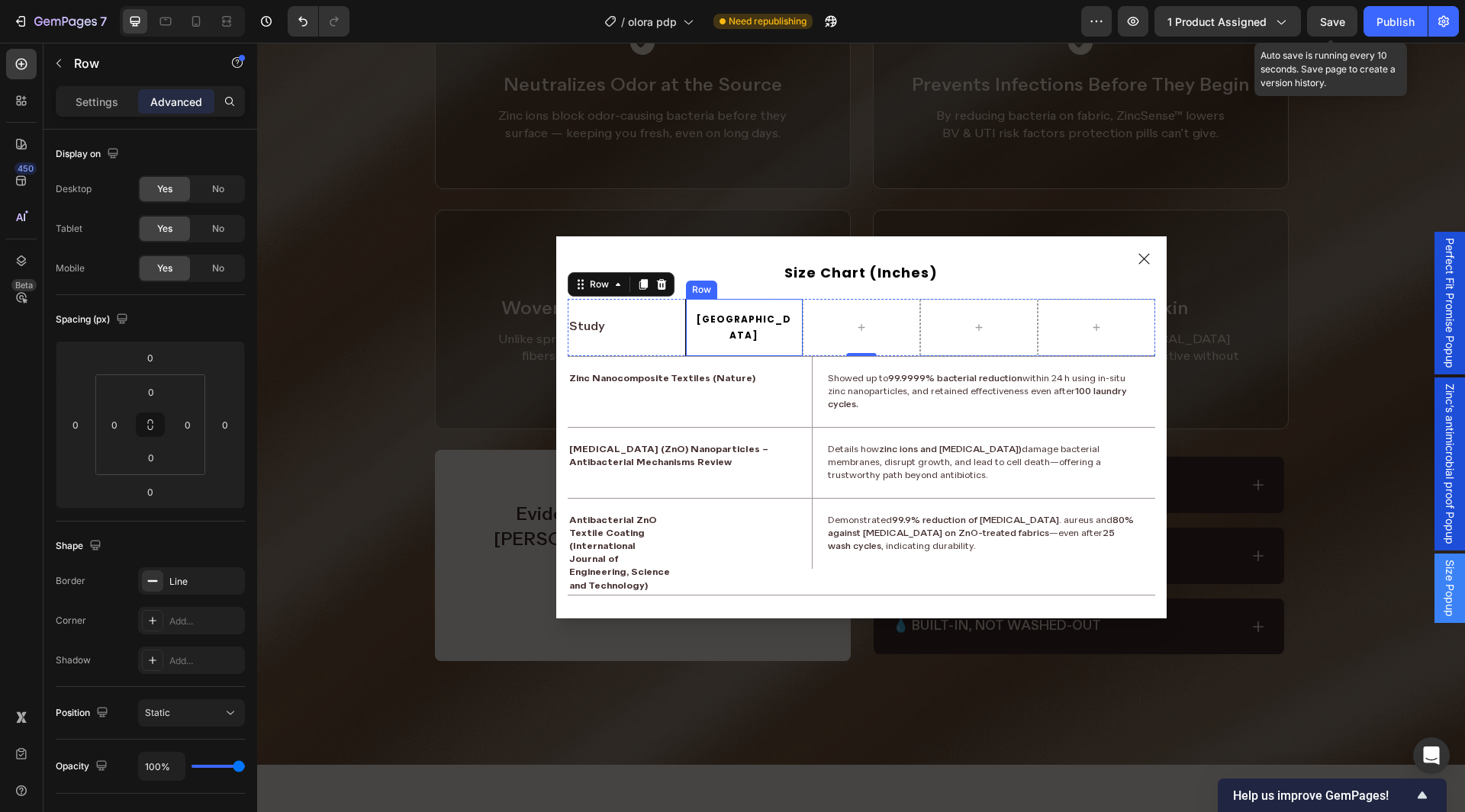
click at [700, 313] on div "USA Text Block Row" at bounding box center [743, 328] width 117 height 57
click at [617, 321] on p "Study" at bounding box center [627, 328] width 115 height 18
click at [815, 336] on div "Dialog body" at bounding box center [861, 328] width 117 height 57
click at [686, 336] on div "USA Text Block Row" at bounding box center [743, 328] width 117 height 57
click at [106, 99] on p "Settings" at bounding box center [97, 102] width 43 height 16
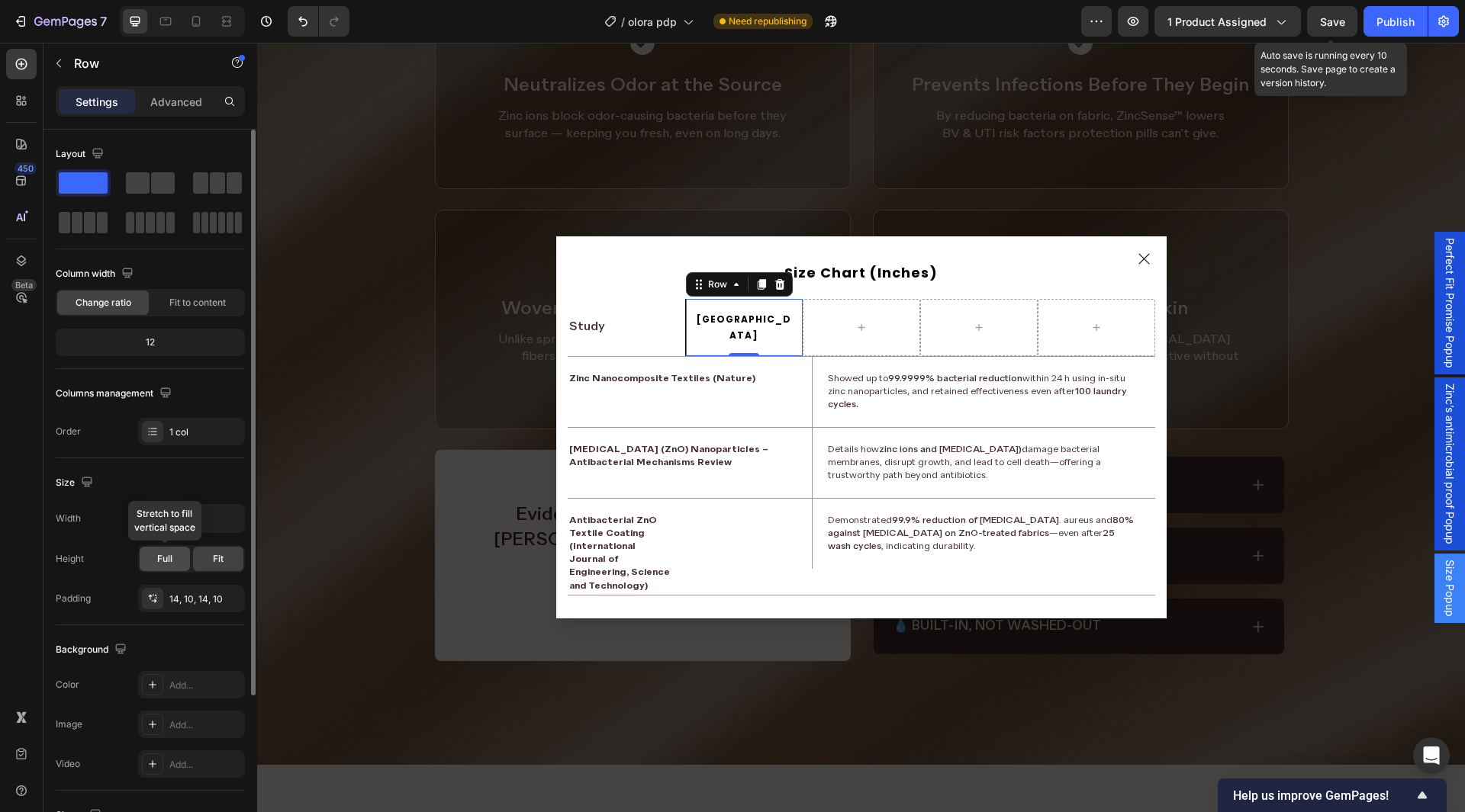
click at [169, 566] on div "Full" at bounding box center [165, 558] width 50 height 24
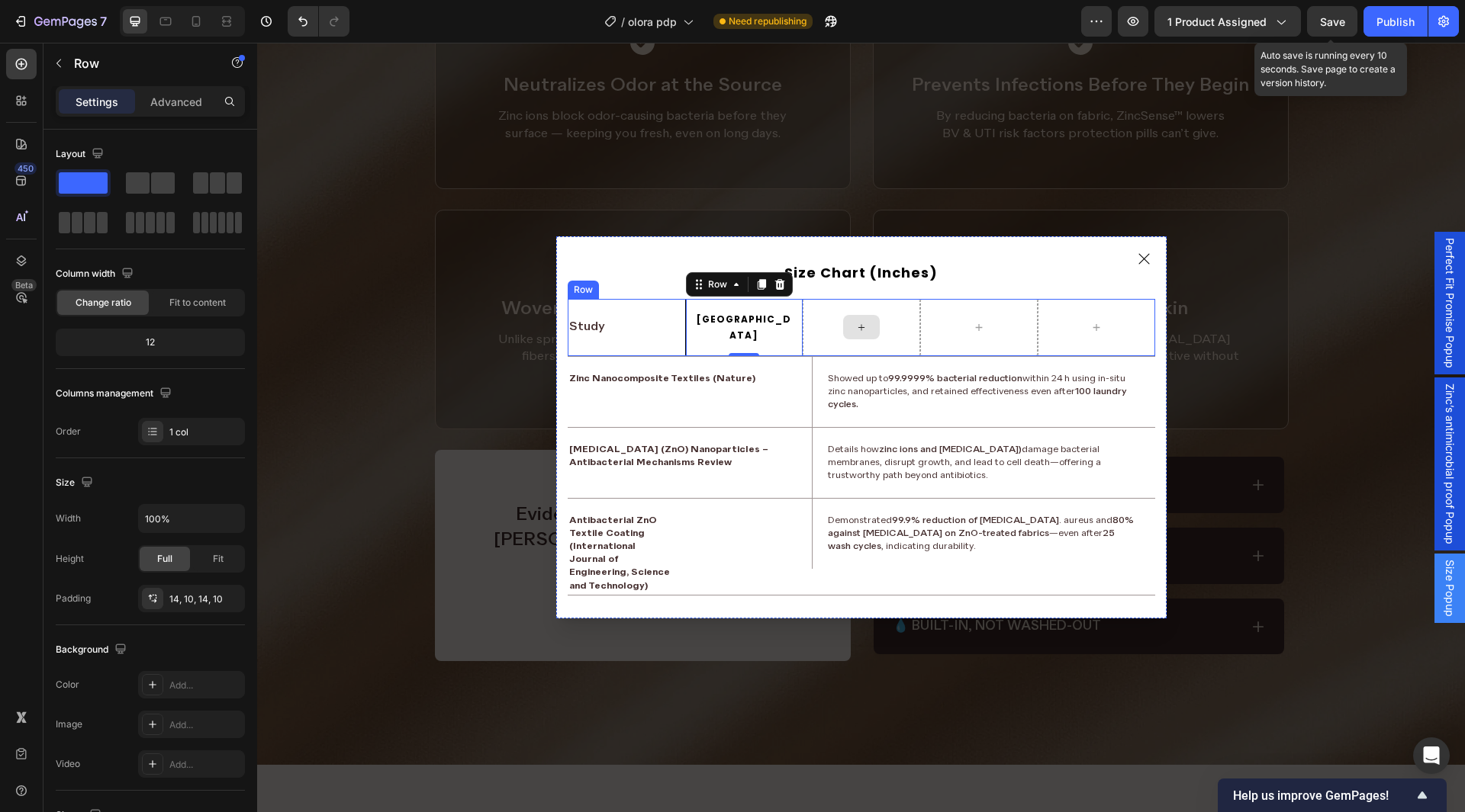
click at [803, 335] on div "Dialog body" at bounding box center [861, 328] width 117 height 57
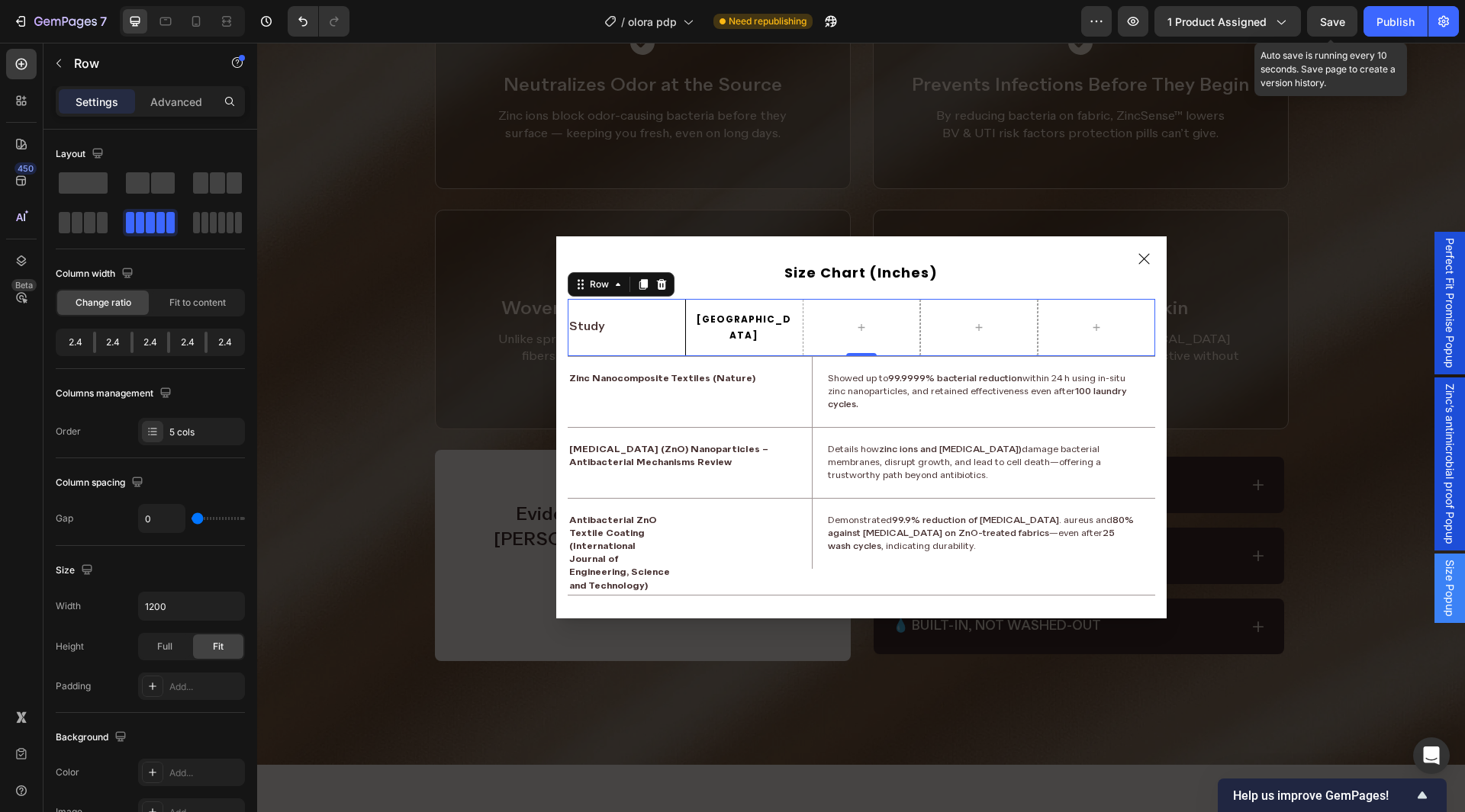
click at [656, 312] on div "Study Text Block" at bounding box center [626, 328] width 117 height 57
click at [629, 320] on p "Study" at bounding box center [627, 328] width 115 height 18
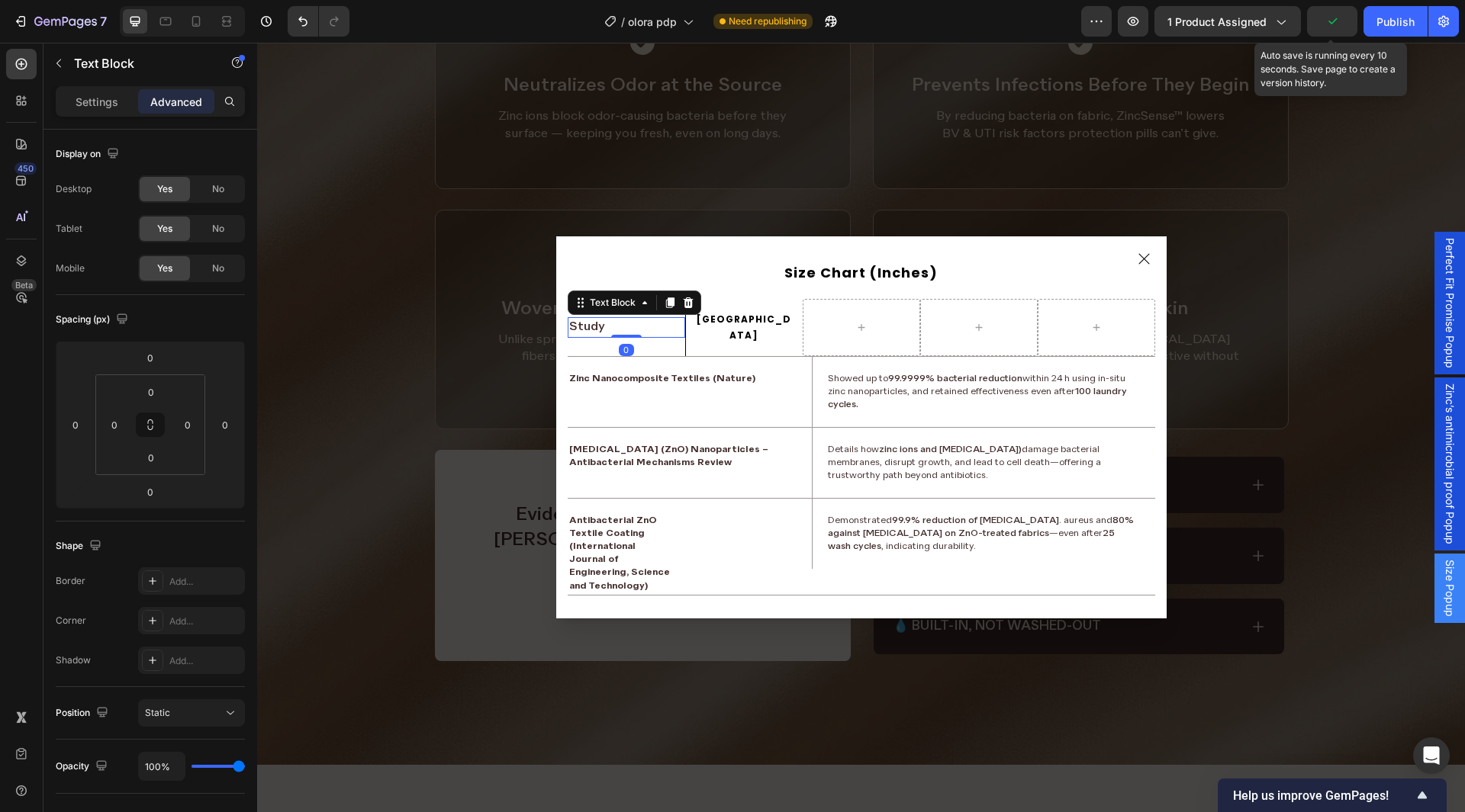
click at [683, 300] on icon "Dialog body" at bounding box center [688, 303] width 10 height 11
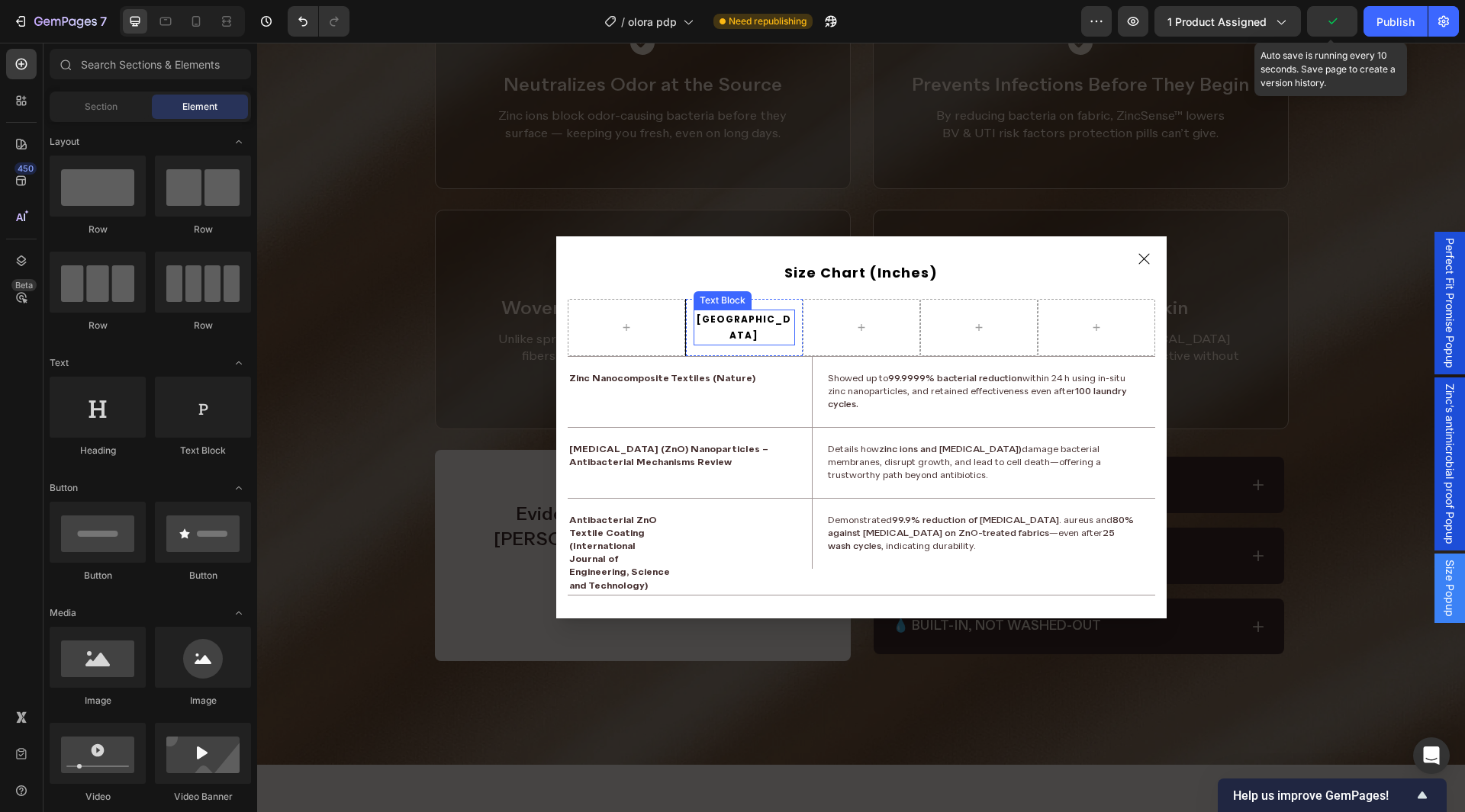
click at [701, 320] on p "[GEOGRAPHIC_DATA]" at bounding box center [744, 327] width 99 height 33
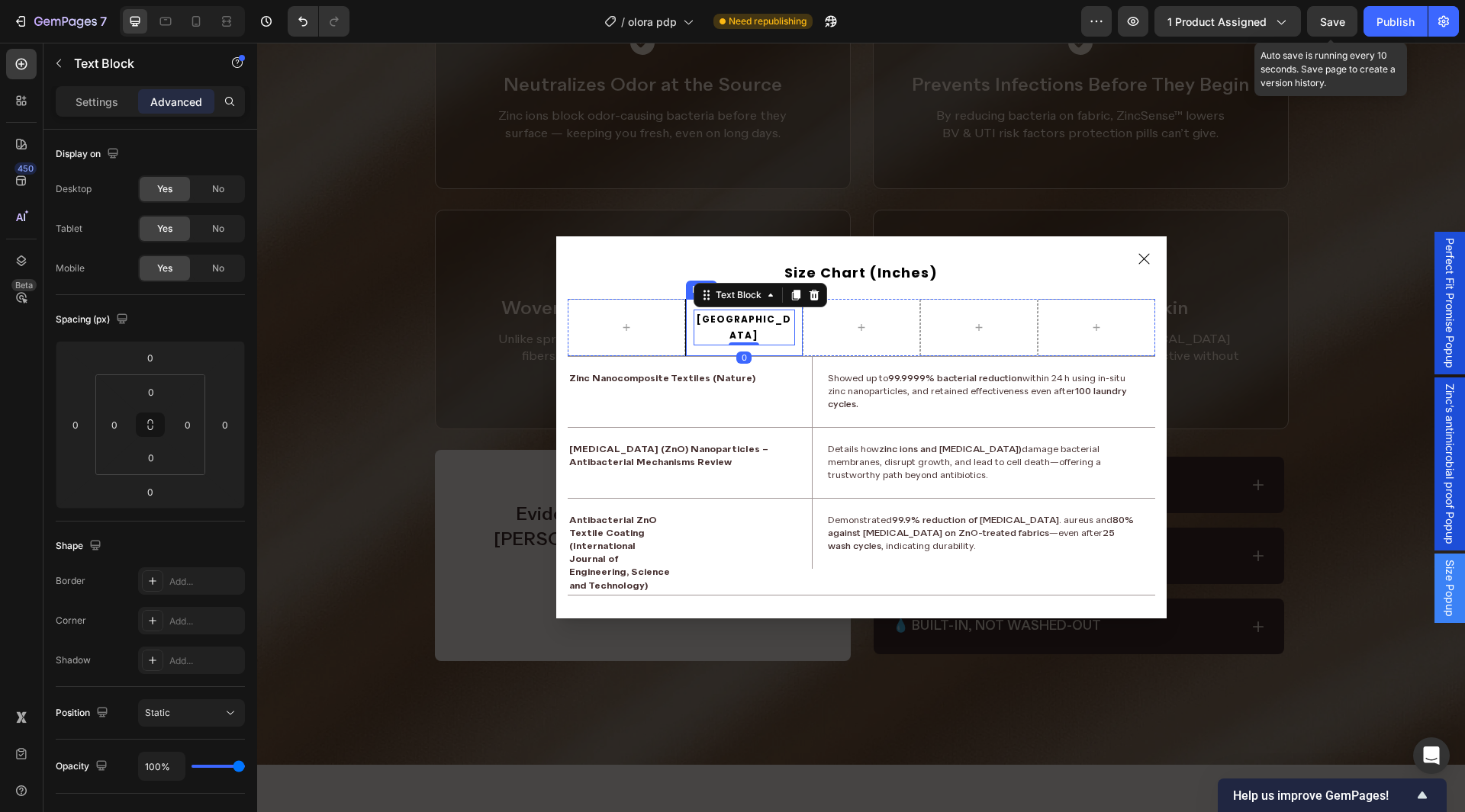
click at [685, 335] on div "USA Text Block 0 Row" at bounding box center [743, 328] width 117 height 57
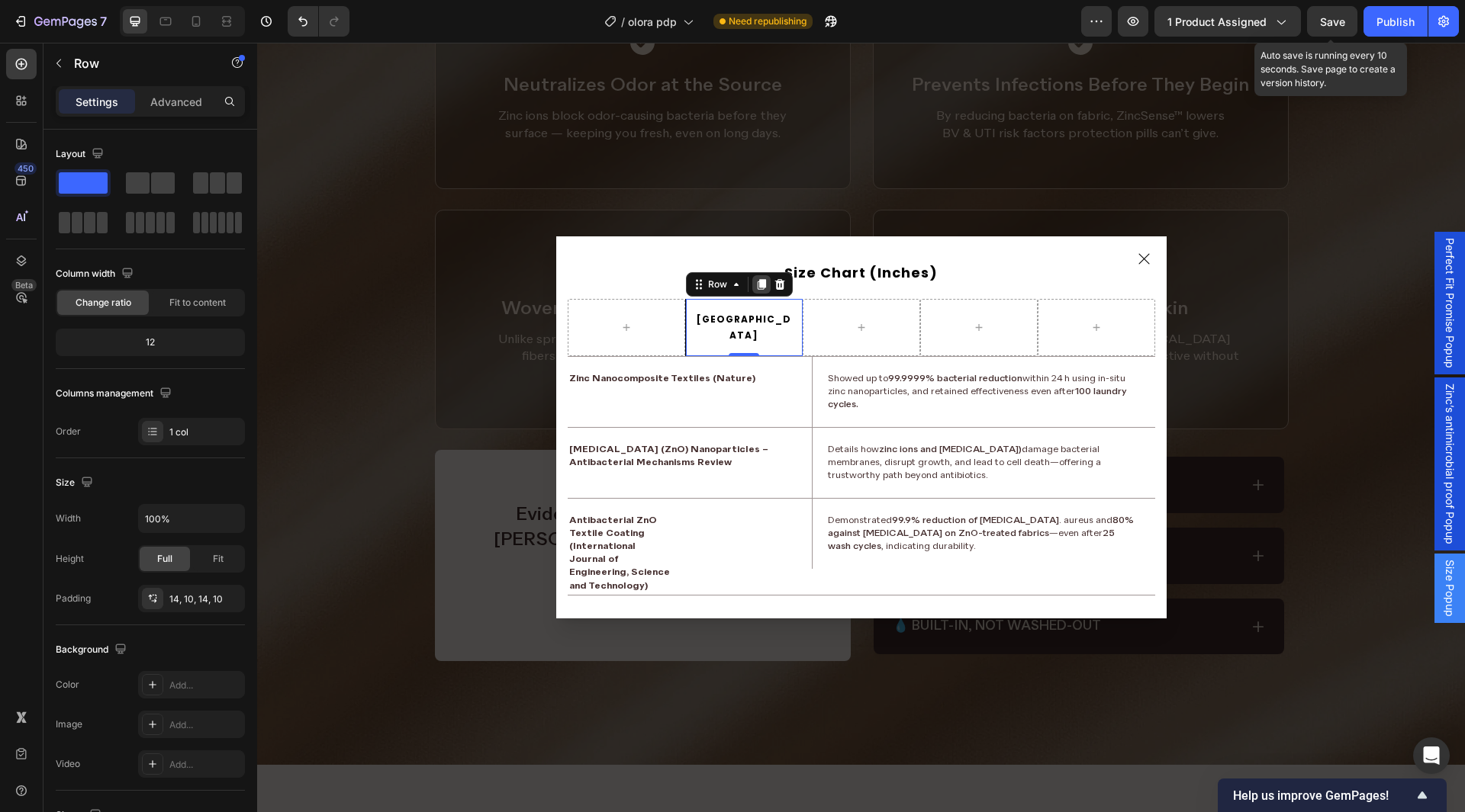
click at [757, 289] on icon "Dialog body" at bounding box center [760, 285] width 8 height 11
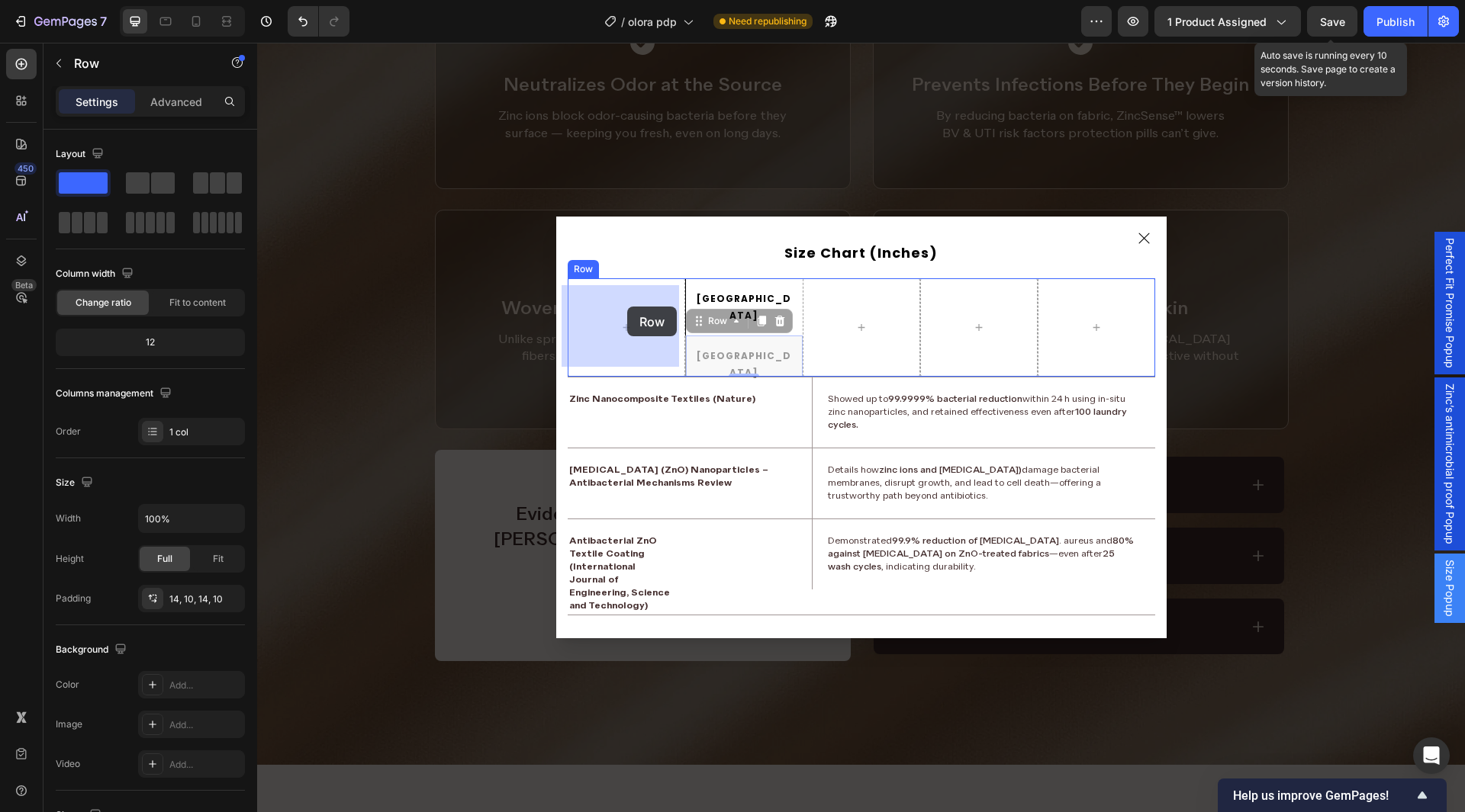
drag, startPoint x: 702, startPoint y: 312, endPoint x: 628, endPoint y: 307, distance: 74.2
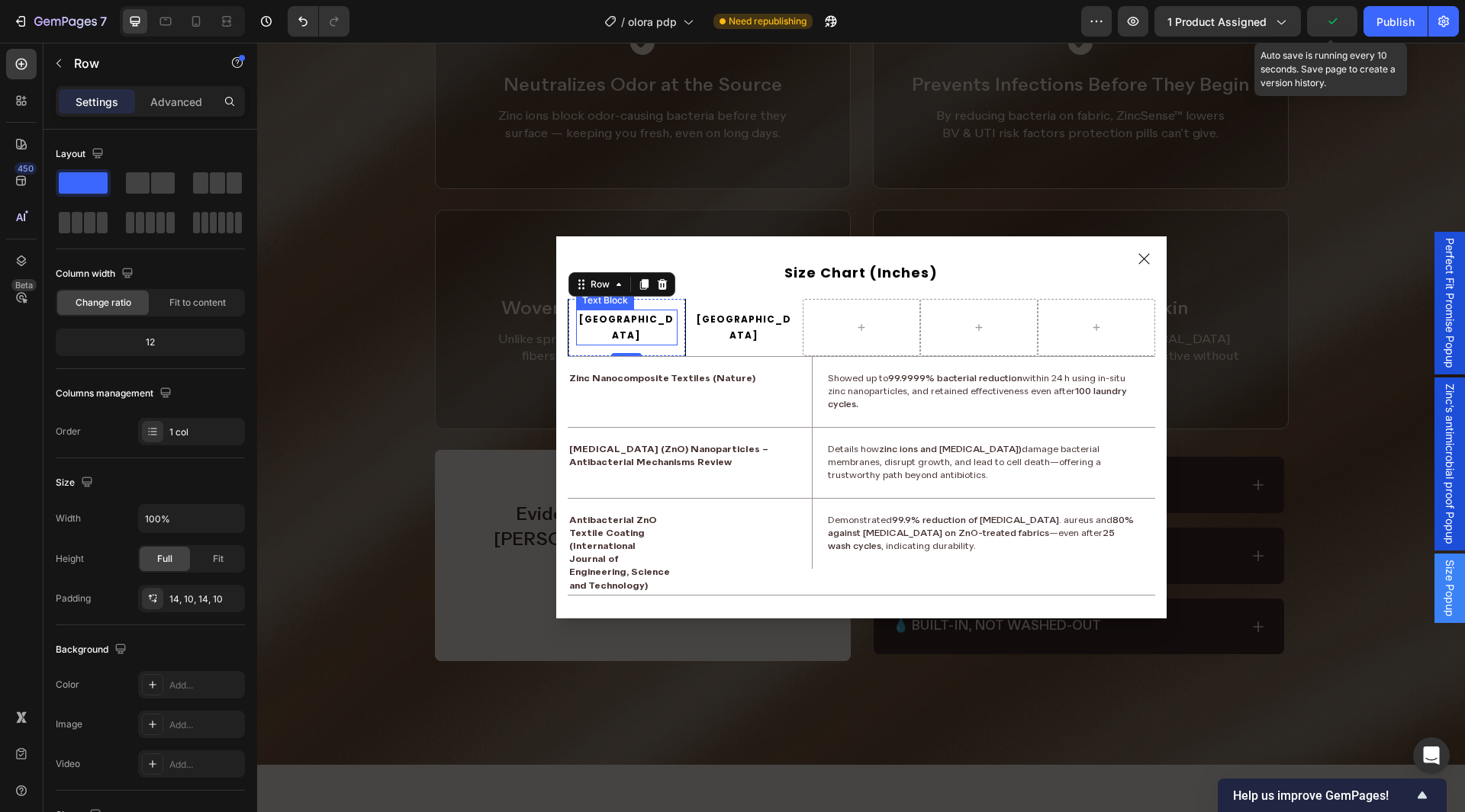
click at [624, 325] on p "[GEOGRAPHIC_DATA]" at bounding box center [627, 327] width 99 height 33
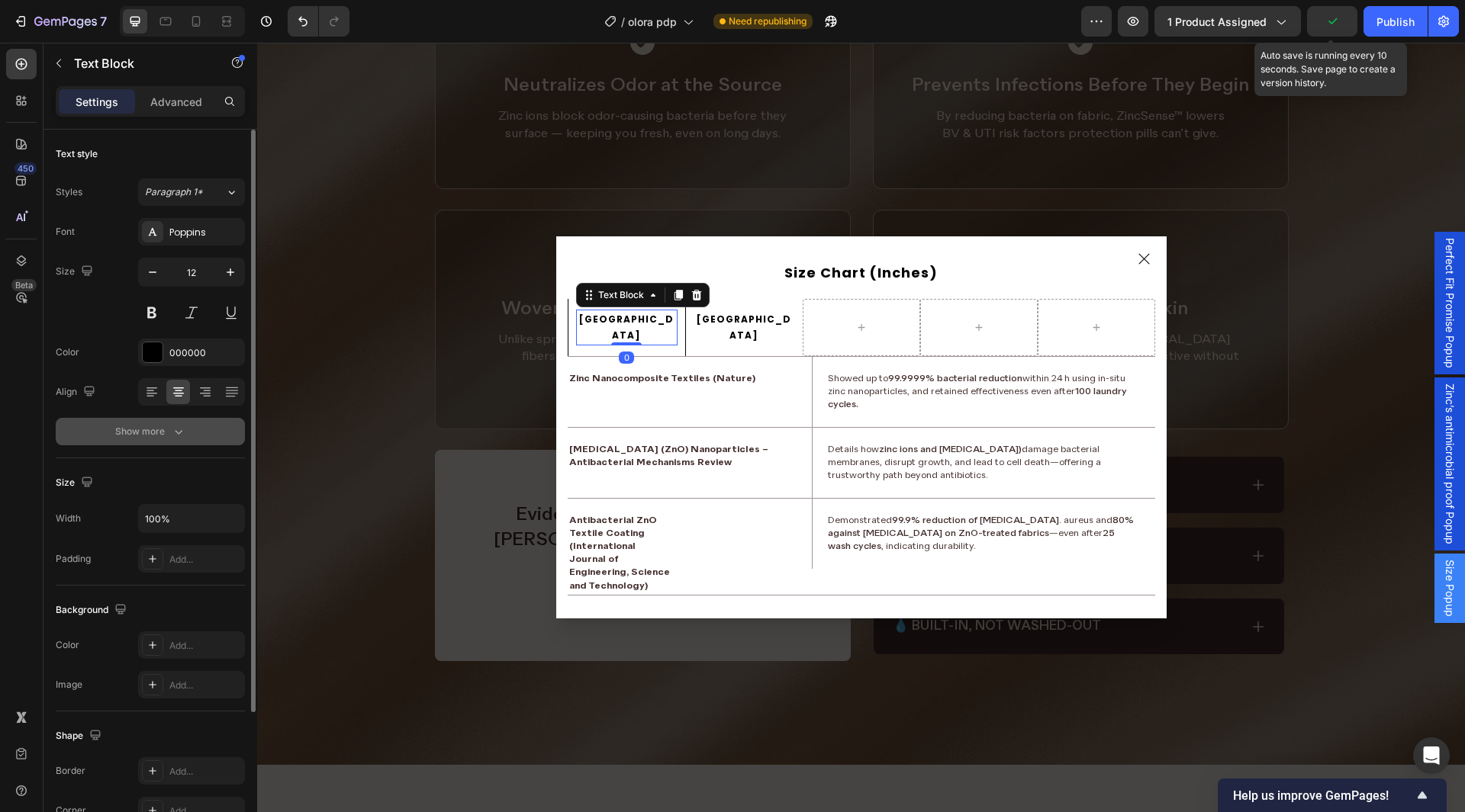
click at [169, 434] on div "Show more" at bounding box center [151, 431] width 71 height 15
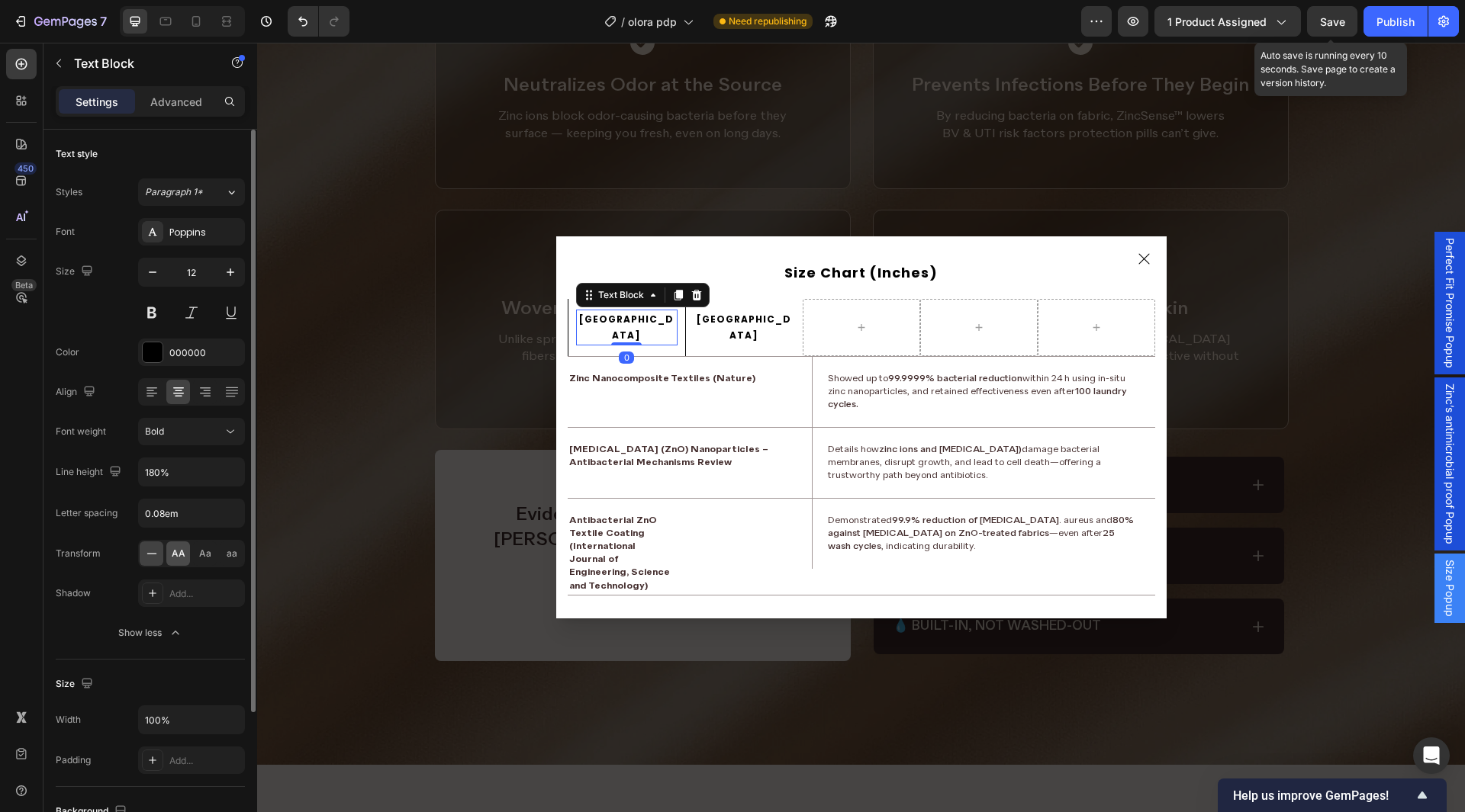
click at [178, 550] on span "AA" at bounding box center [178, 553] width 13 height 13
click at [740, 331] on p "[GEOGRAPHIC_DATA]" at bounding box center [744, 327] width 99 height 33
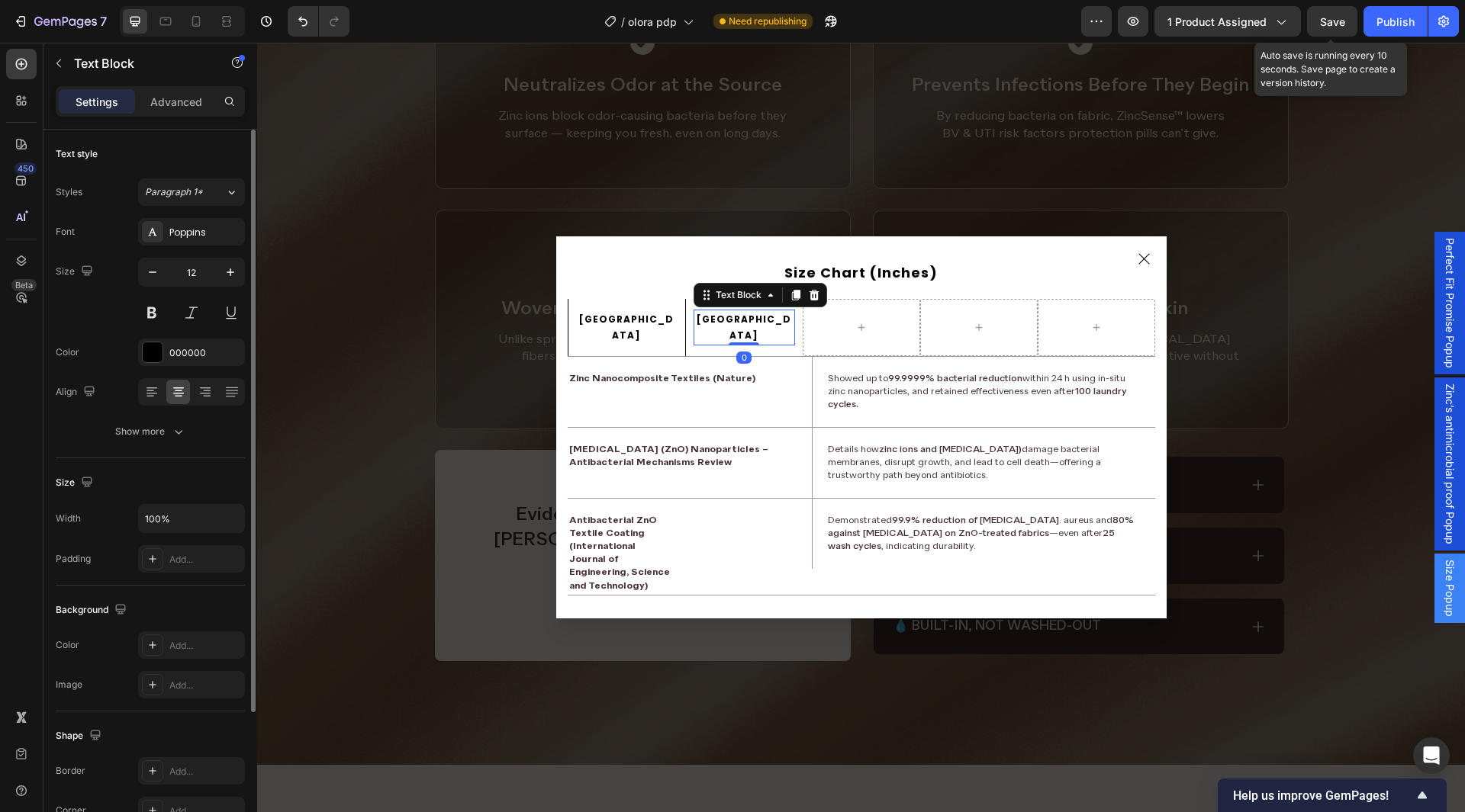
click at [180, 448] on div "Text style Styles Paragraph 1* Font Poppins Size 12 Color 000000 Align Show more" at bounding box center [150, 294] width 189 height 329
click at [181, 438] on icon "button" at bounding box center [178, 431] width 15 height 15
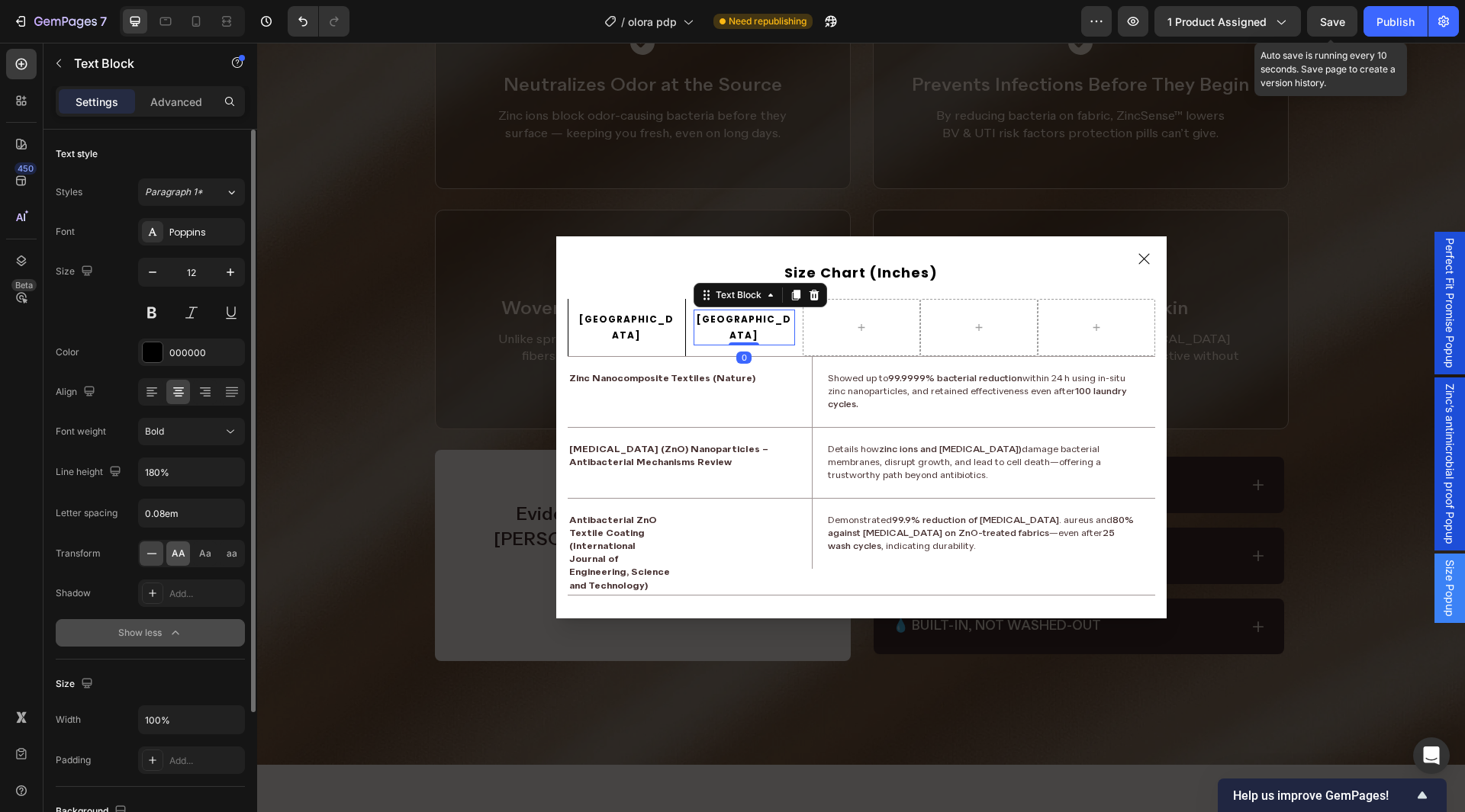
click at [177, 549] on span "AA" at bounding box center [178, 553] width 13 height 13
click at [623, 324] on p "[GEOGRAPHIC_DATA]" at bounding box center [627, 327] width 99 height 33
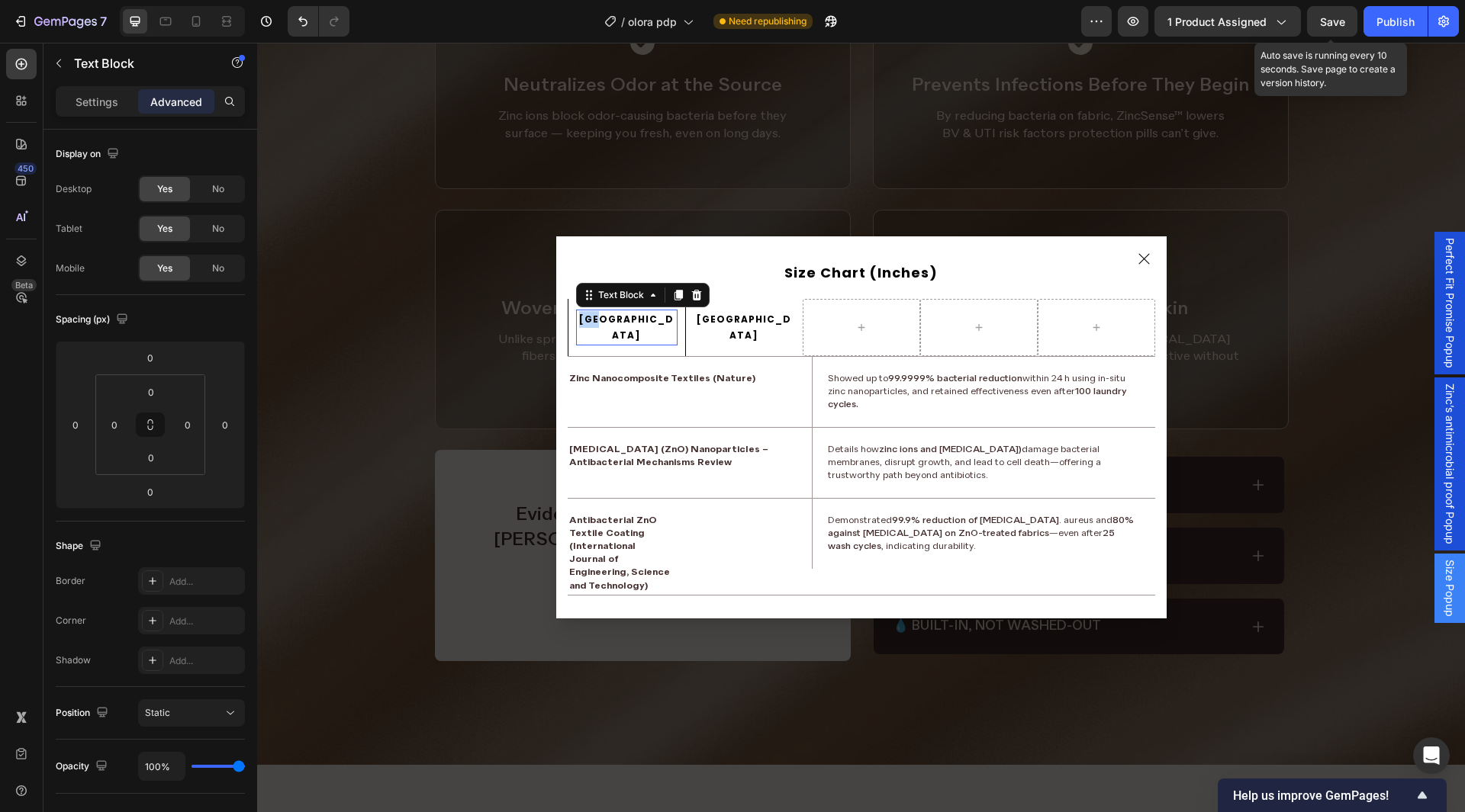
click at [623, 324] on p "[GEOGRAPHIC_DATA]" at bounding box center [627, 327] width 99 height 33
click at [743, 334] on div "USA Text Block" at bounding box center [744, 328] width 101 height 36
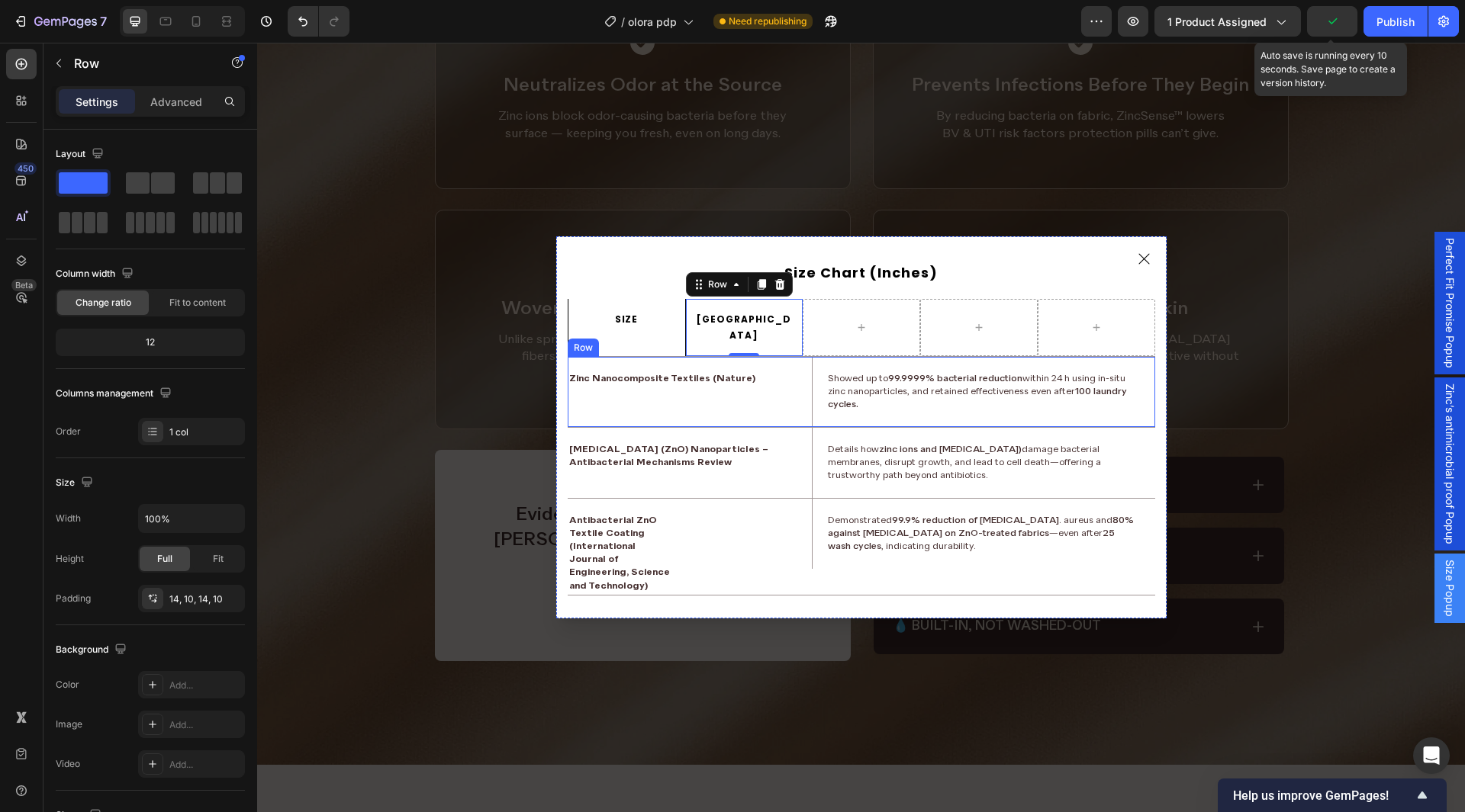
click at [767, 357] on div "Zinc Nanocomposite Textiles (Nature) Text Block" at bounding box center [689, 392] width 245 height 70
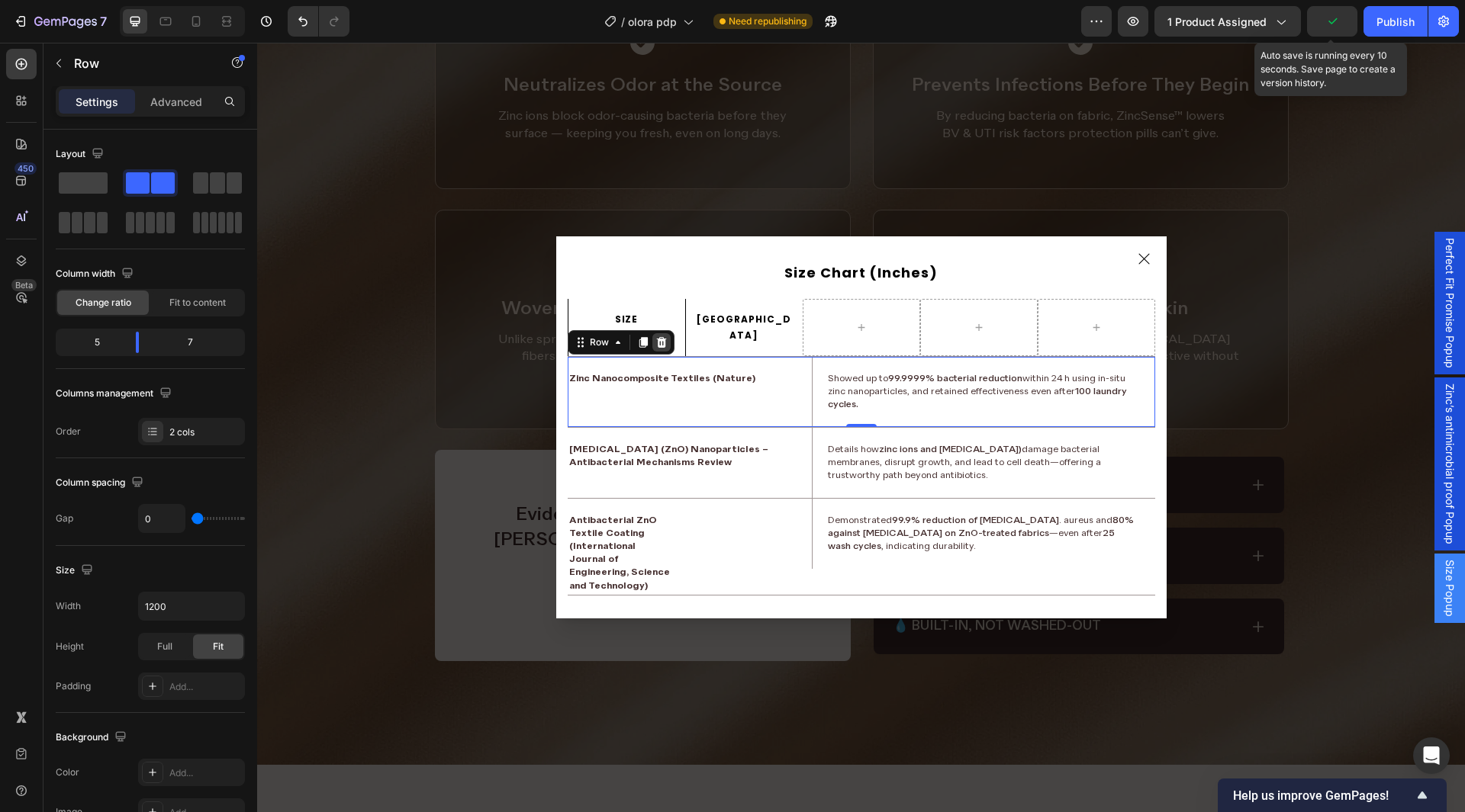
click at [659, 337] on icon "Dialog body" at bounding box center [661, 342] width 10 height 11
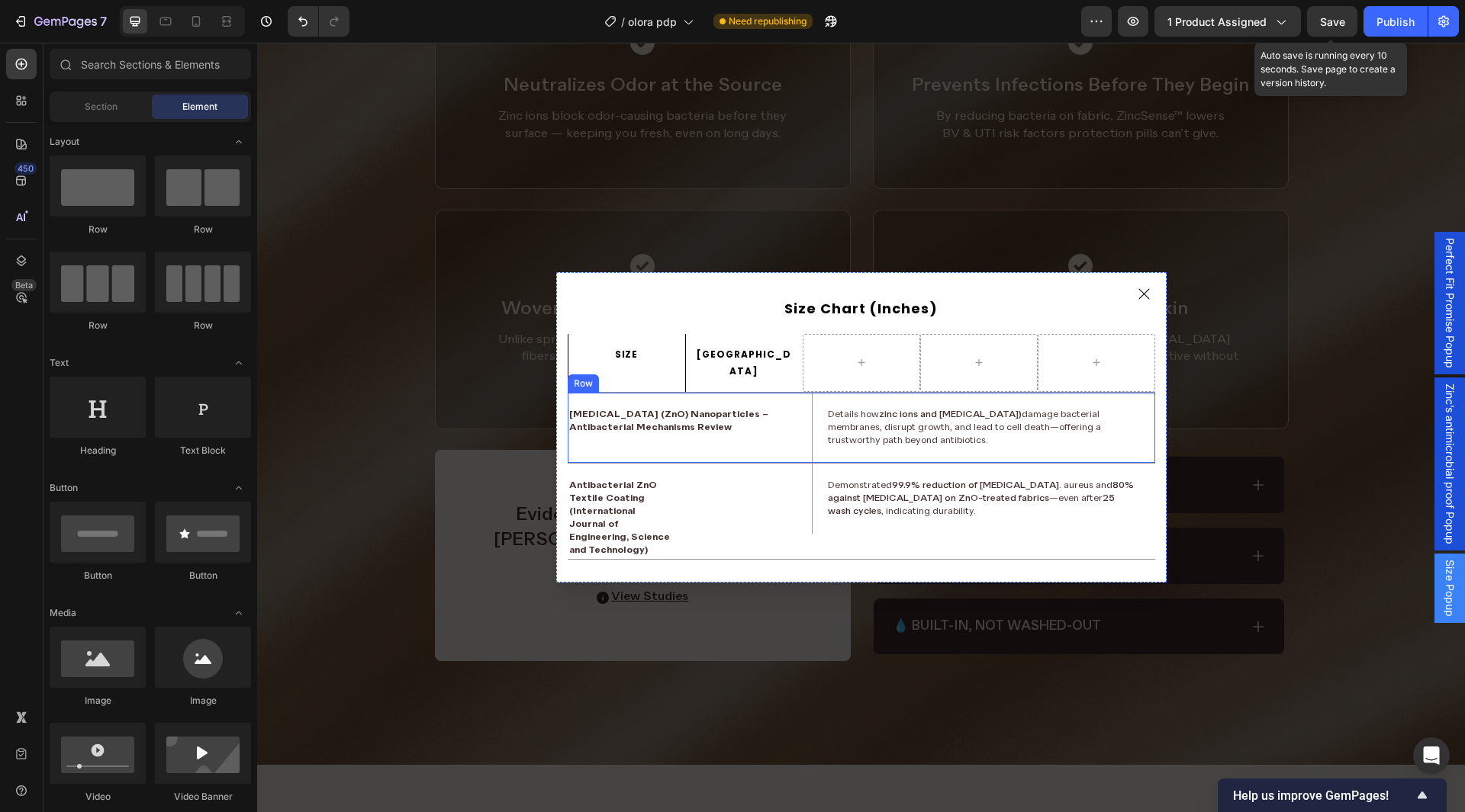
click at [640, 393] on div "Zinc Oxide (ZnO) Nanoparticles – Antibacterial Mechanisms Review Text Block" at bounding box center [689, 428] width 245 height 70
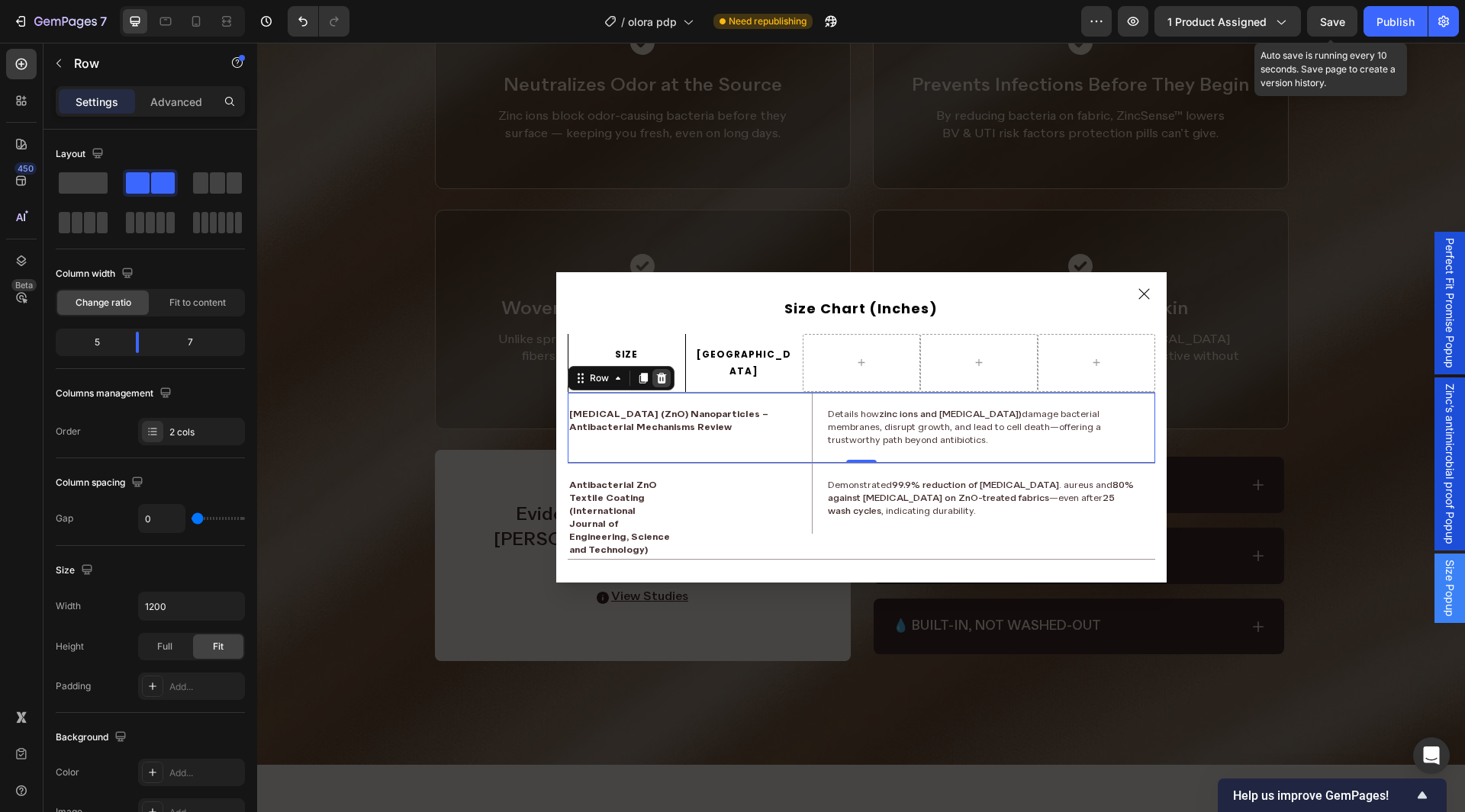
click at [659, 373] on icon "Dialog body" at bounding box center [662, 378] width 13 height 13
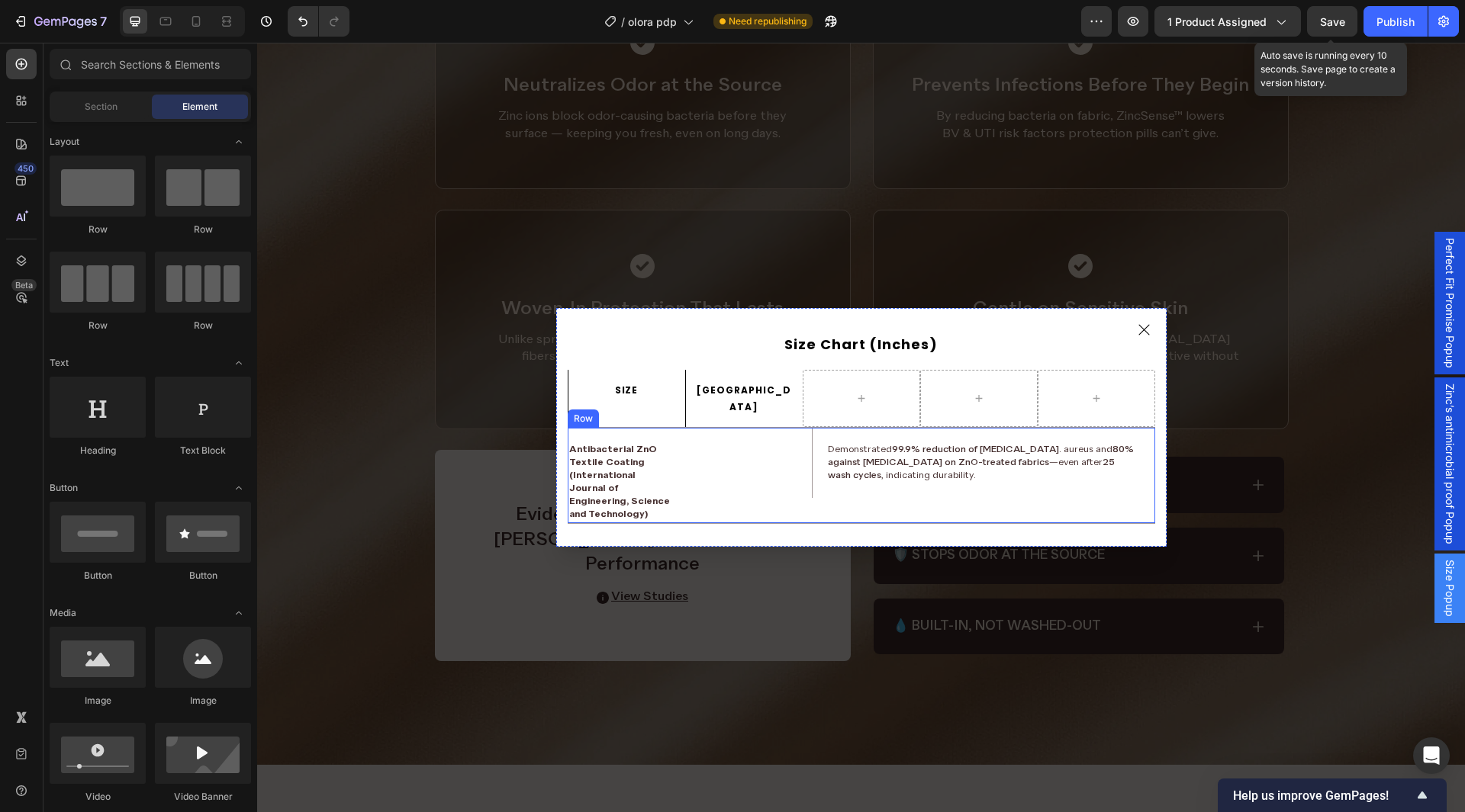
click at [756, 428] on div "Antibacterial ZnO Textile Coating (International Journal of Engineering, Scienc…" at bounding box center [689, 476] width 245 height 95
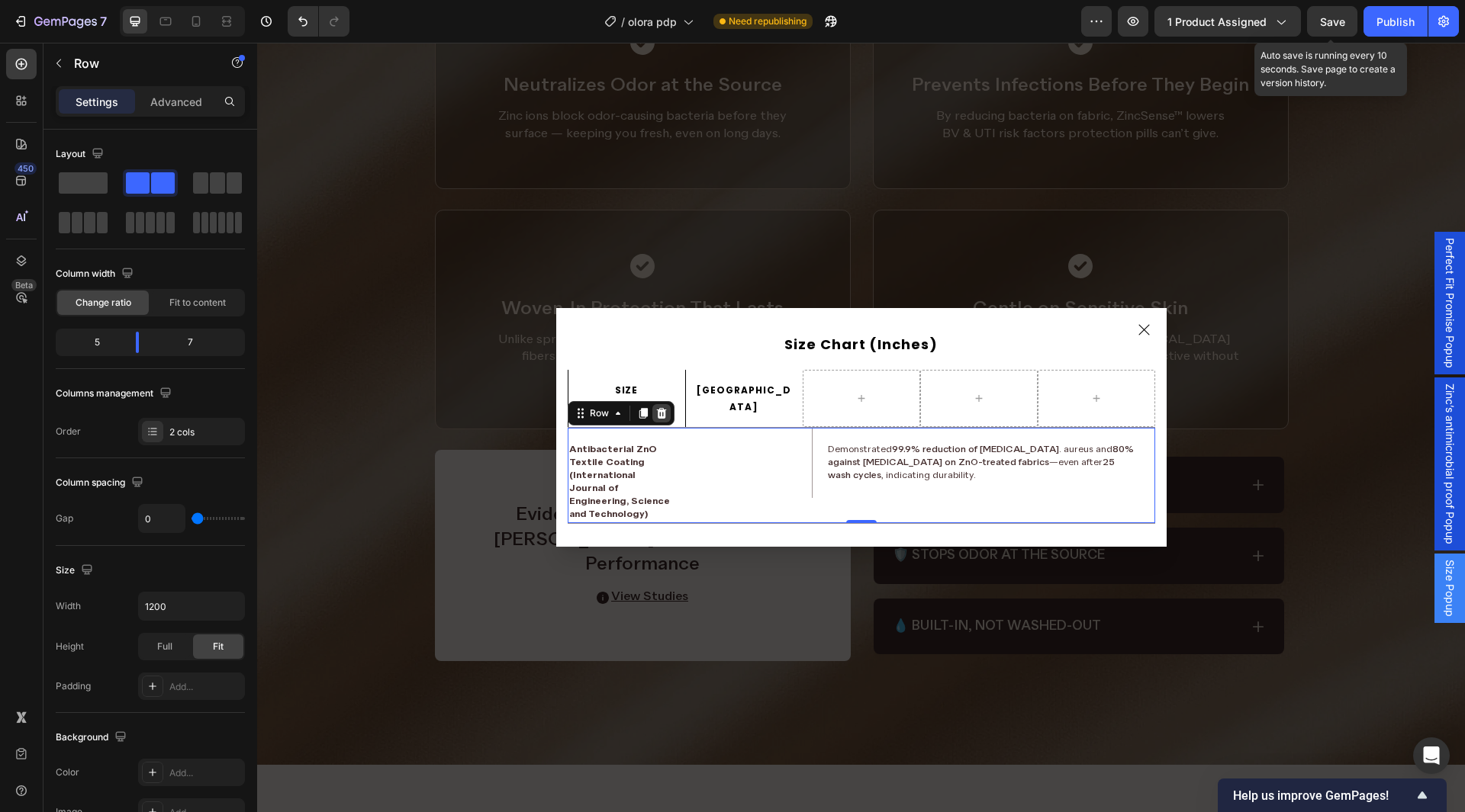
click at [656, 408] on icon "Dialog body" at bounding box center [661, 413] width 10 height 11
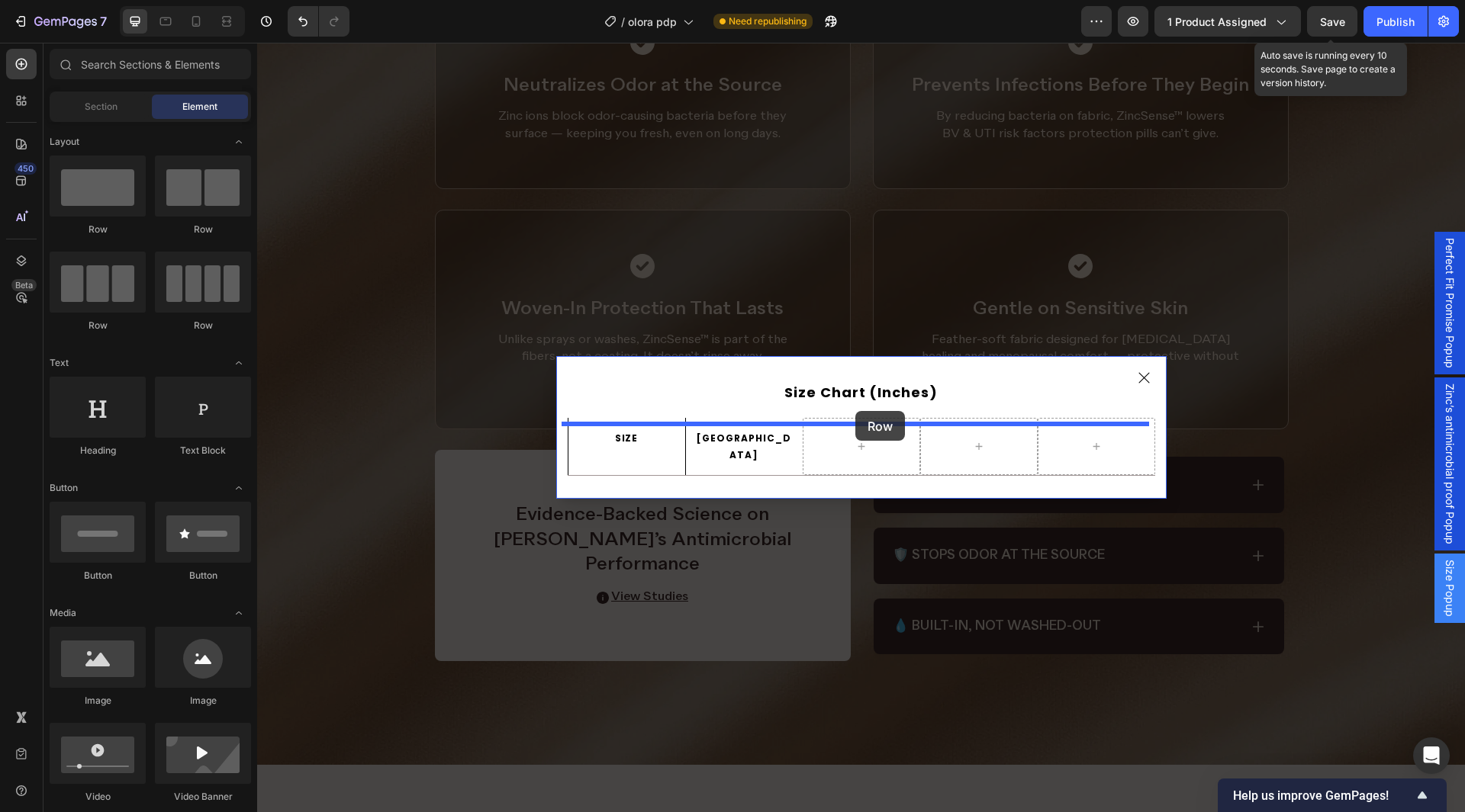
drag, startPoint x: 380, startPoint y: 229, endPoint x: 855, endPoint y: 411, distance: 508.7
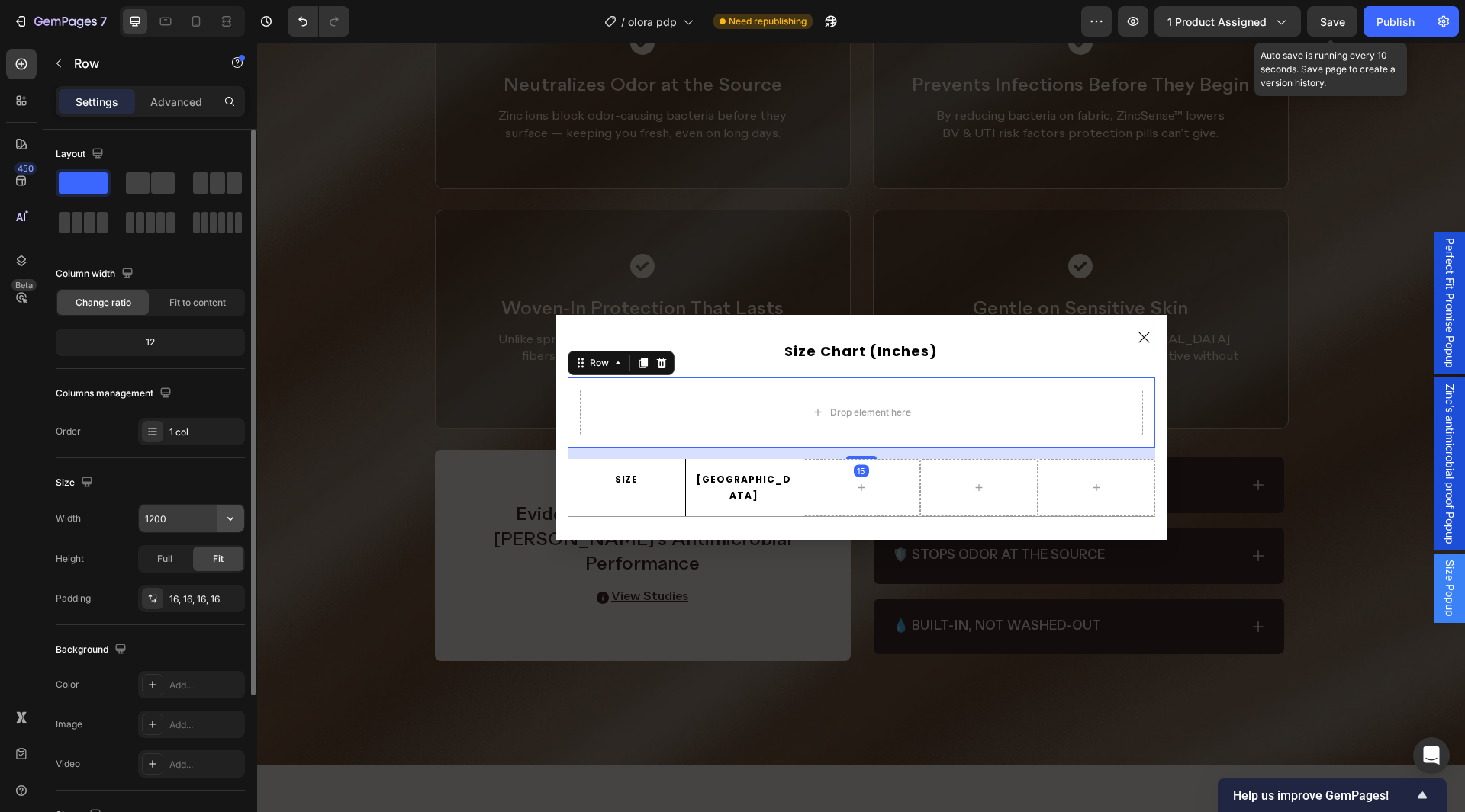
click at [230, 523] on icon "button" at bounding box center [230, 518] width 15 height 15
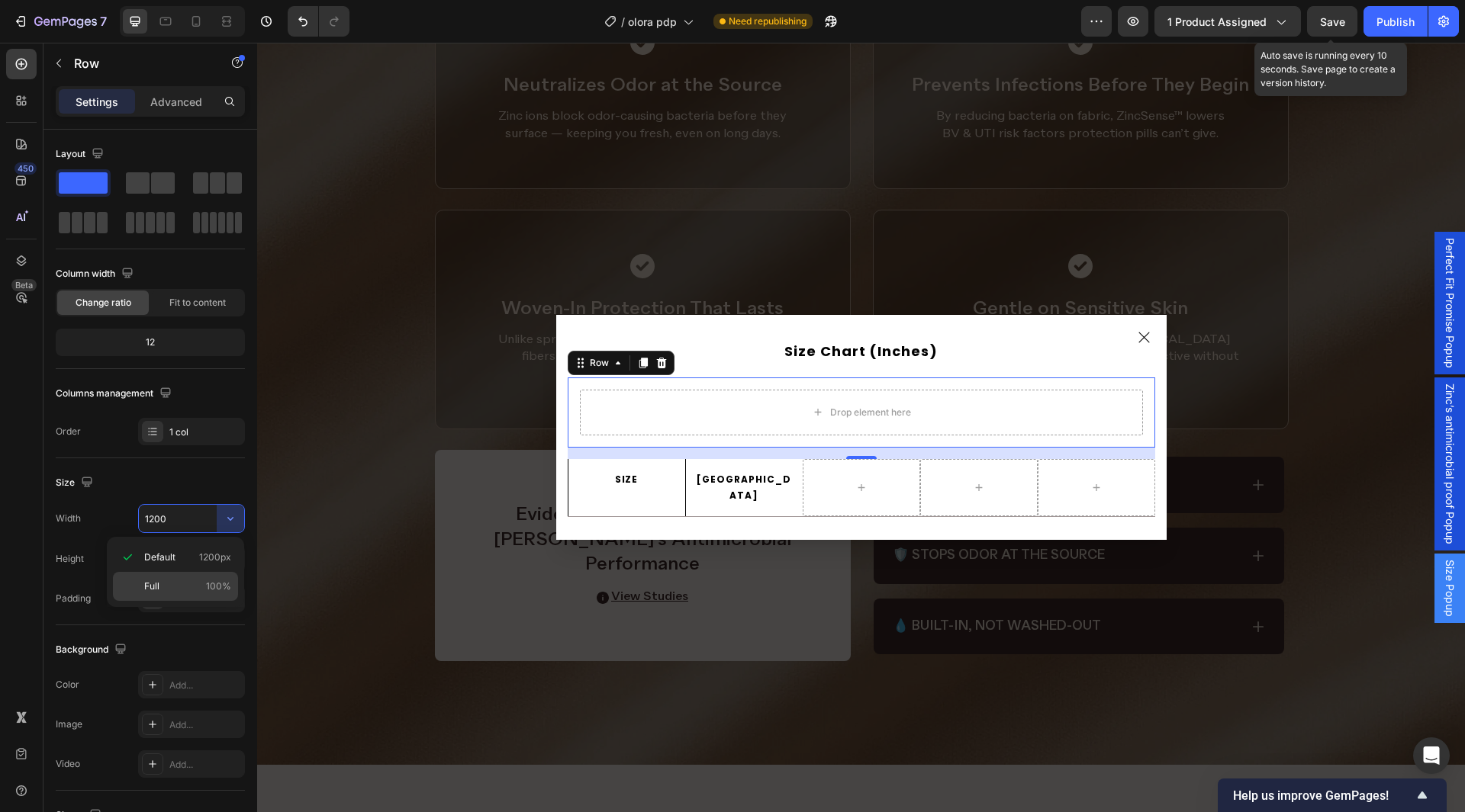
click at [196, 592] on p "Full 100%" at bounding box center [187, 586] width 87 height 13
type input "100%"
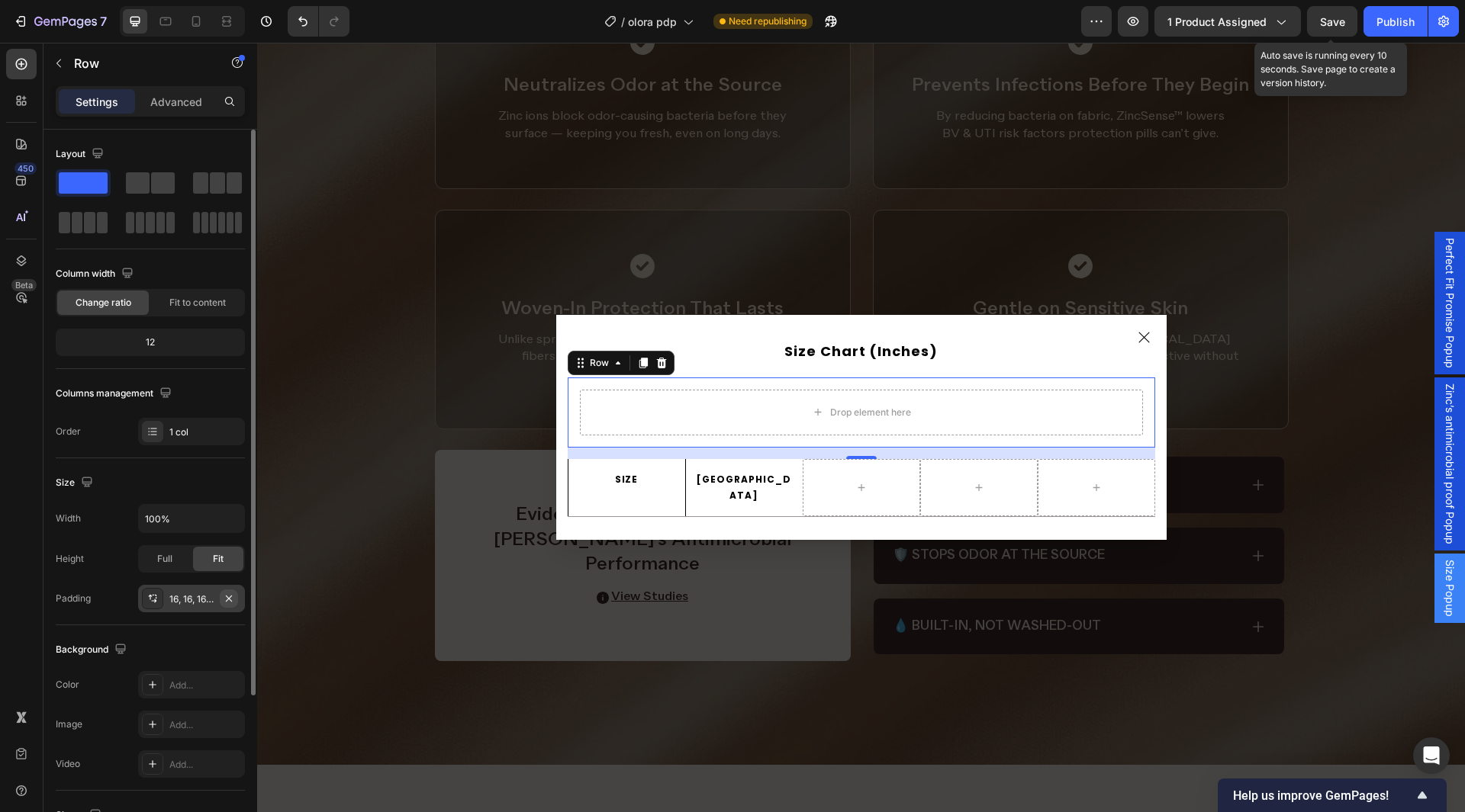
click at [231, 597] on icon "button" at bounding box center [229, 598] width 6 height 6
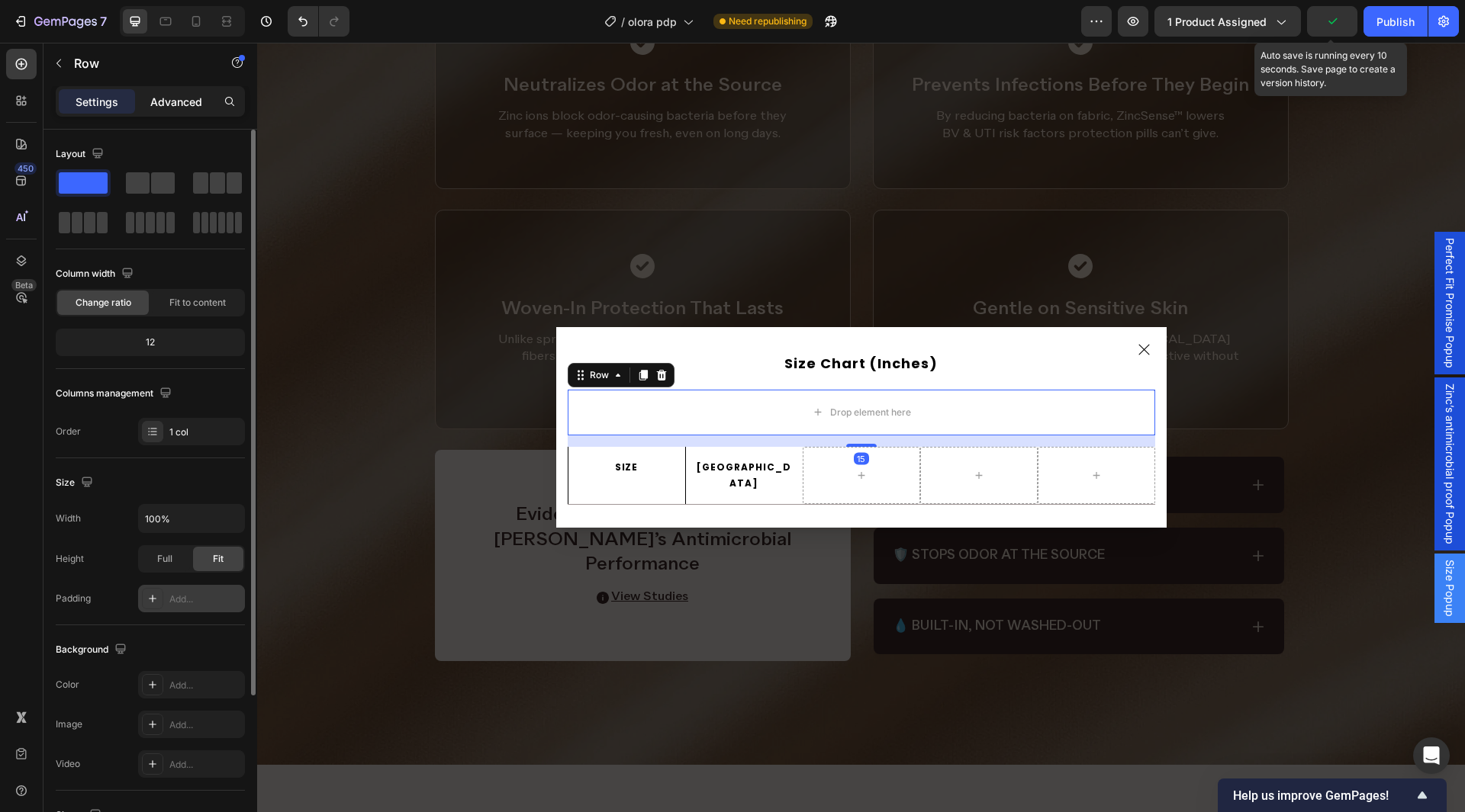
click at [189, 109] on p "Advanced" at bounding box center [177, 102] width 52 height 16
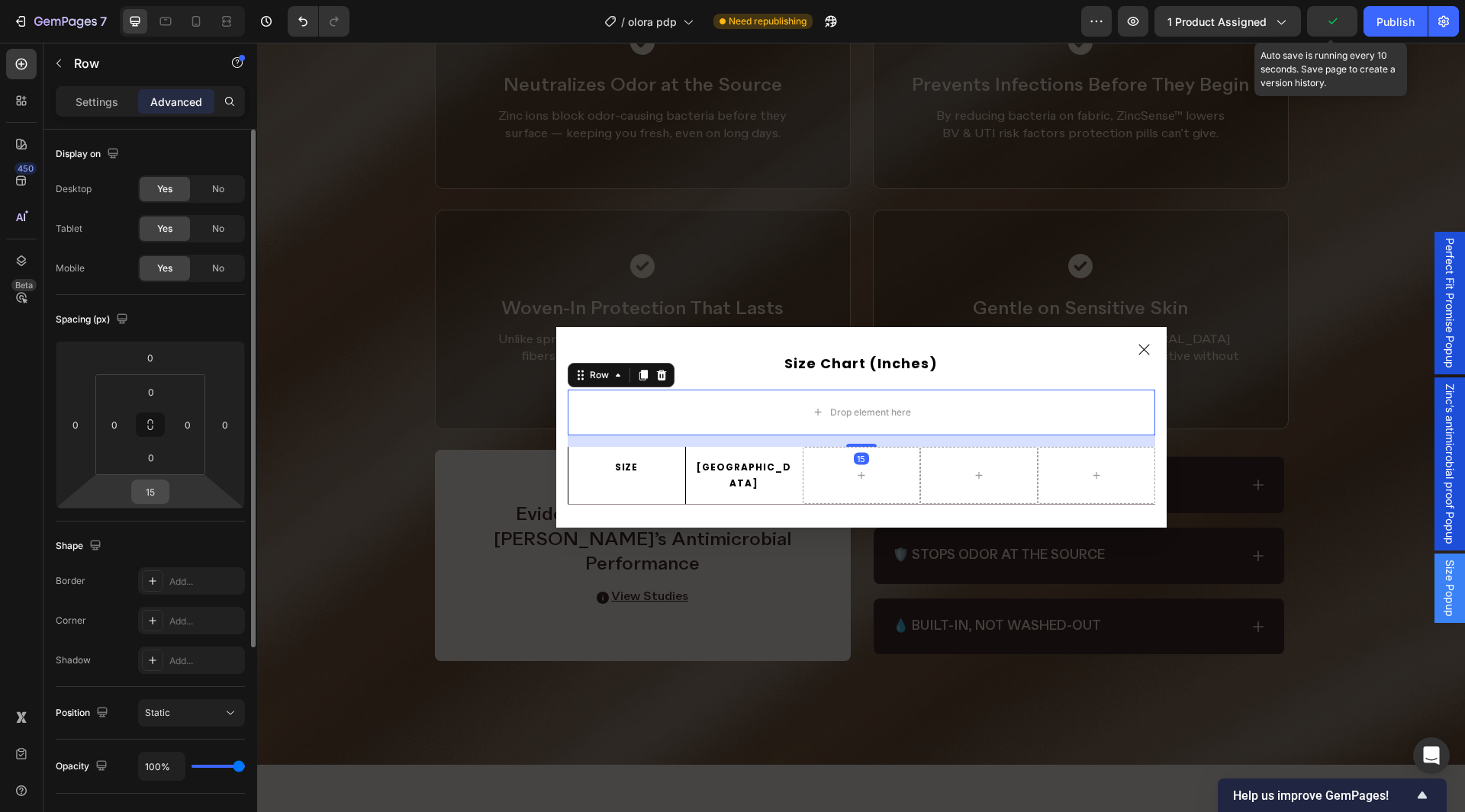
click at [161, 489] on input "15" at bounding box center [151, 492] width 30 height 23
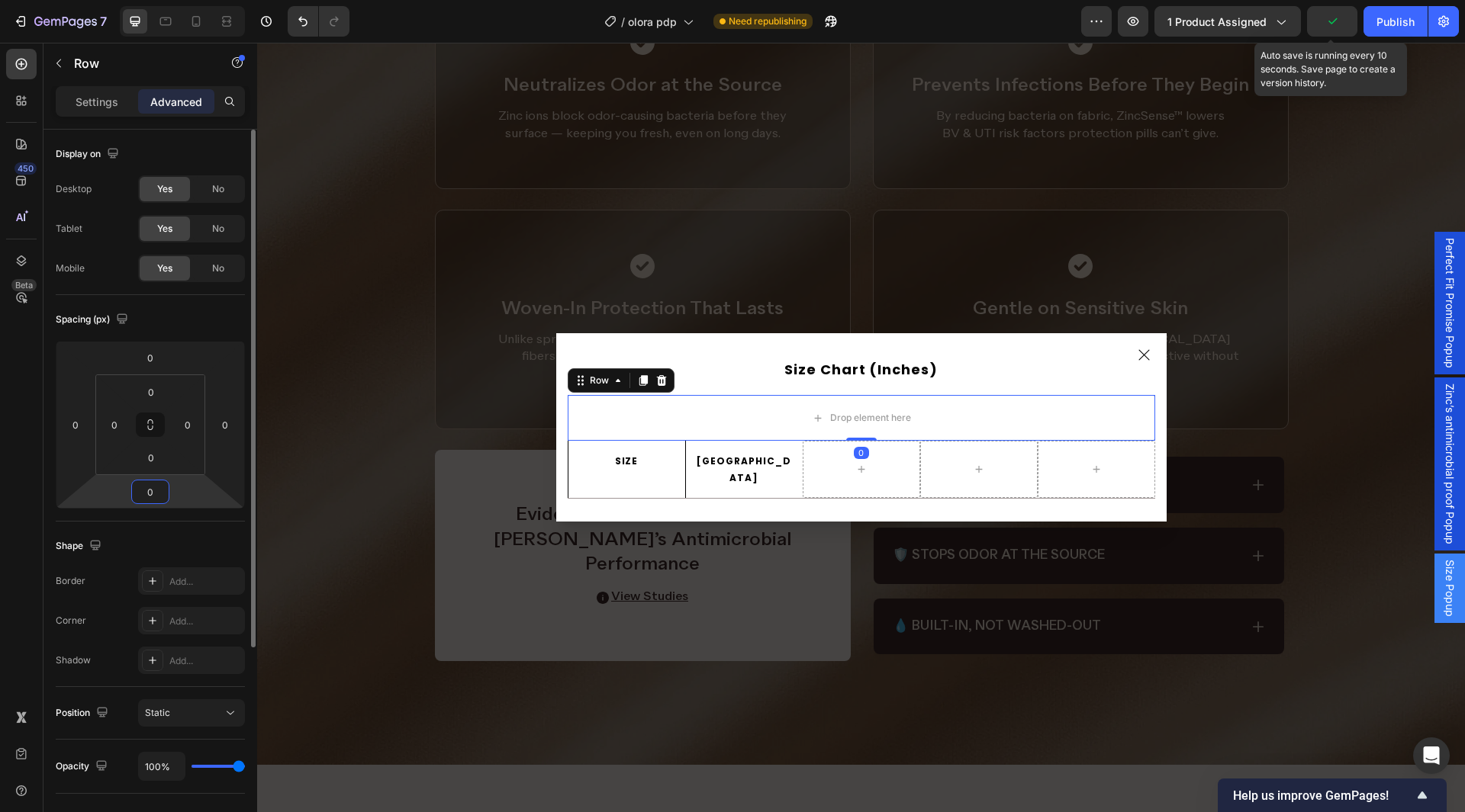
type input "0"
click at [664, 454] on div "SIZE Text Block Row" at bounding box center [626, 470] width 117 height 57
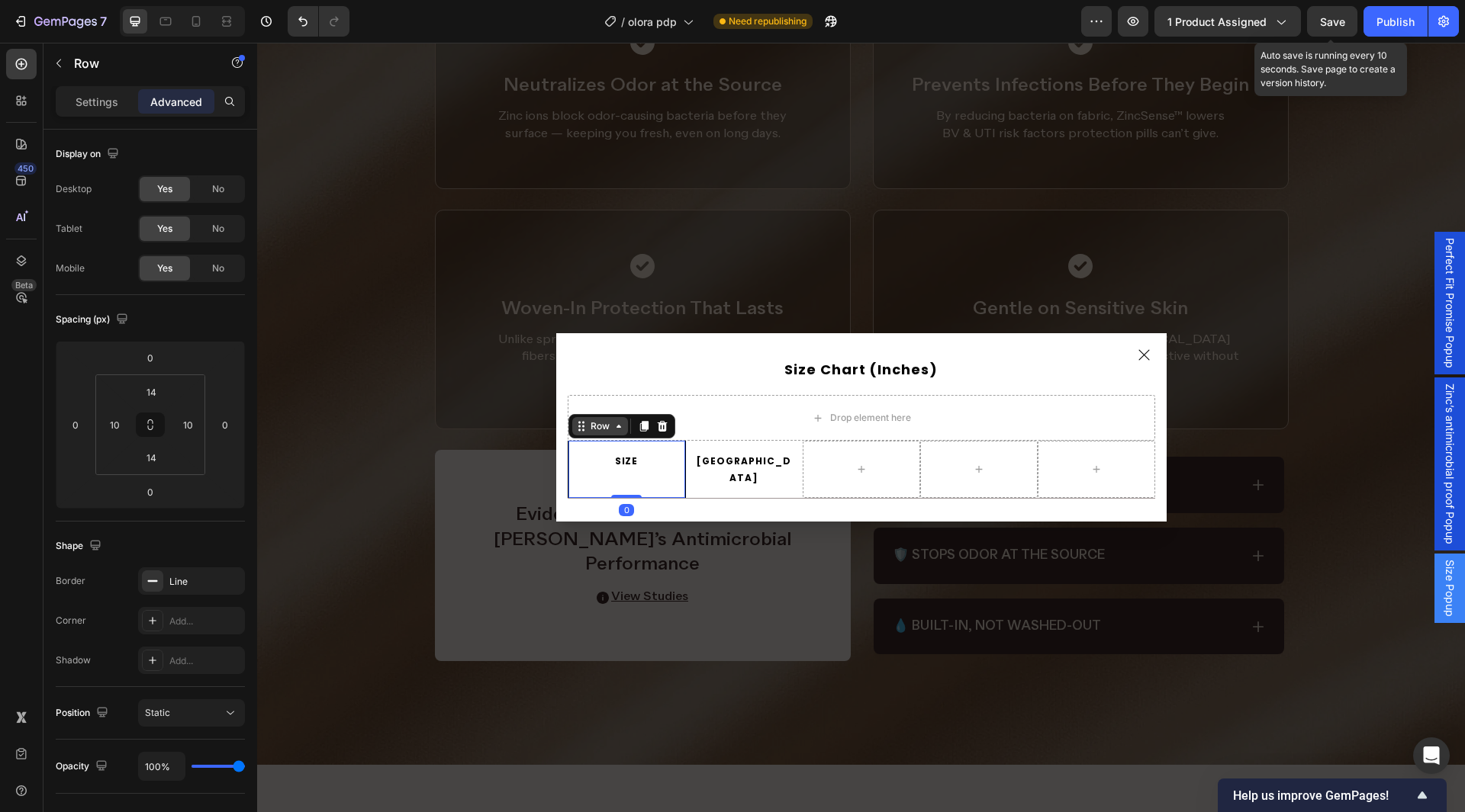
click at [587, 433] on div "Row" at bounding box center [600, 426] width 25 height 13
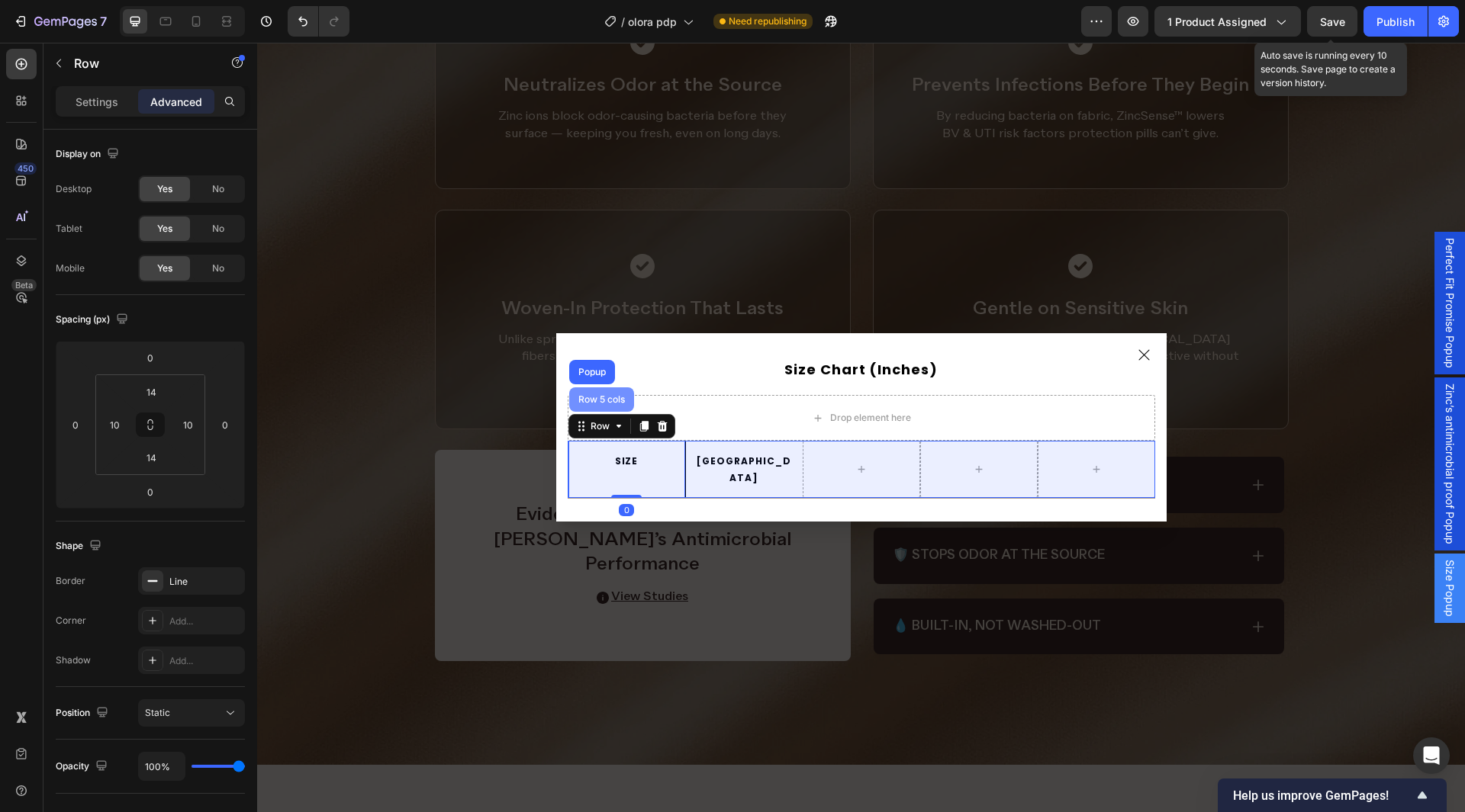
click at [588, 404] on div "Row 5 cols" at bounding box center [602, 400] width 53 height 9
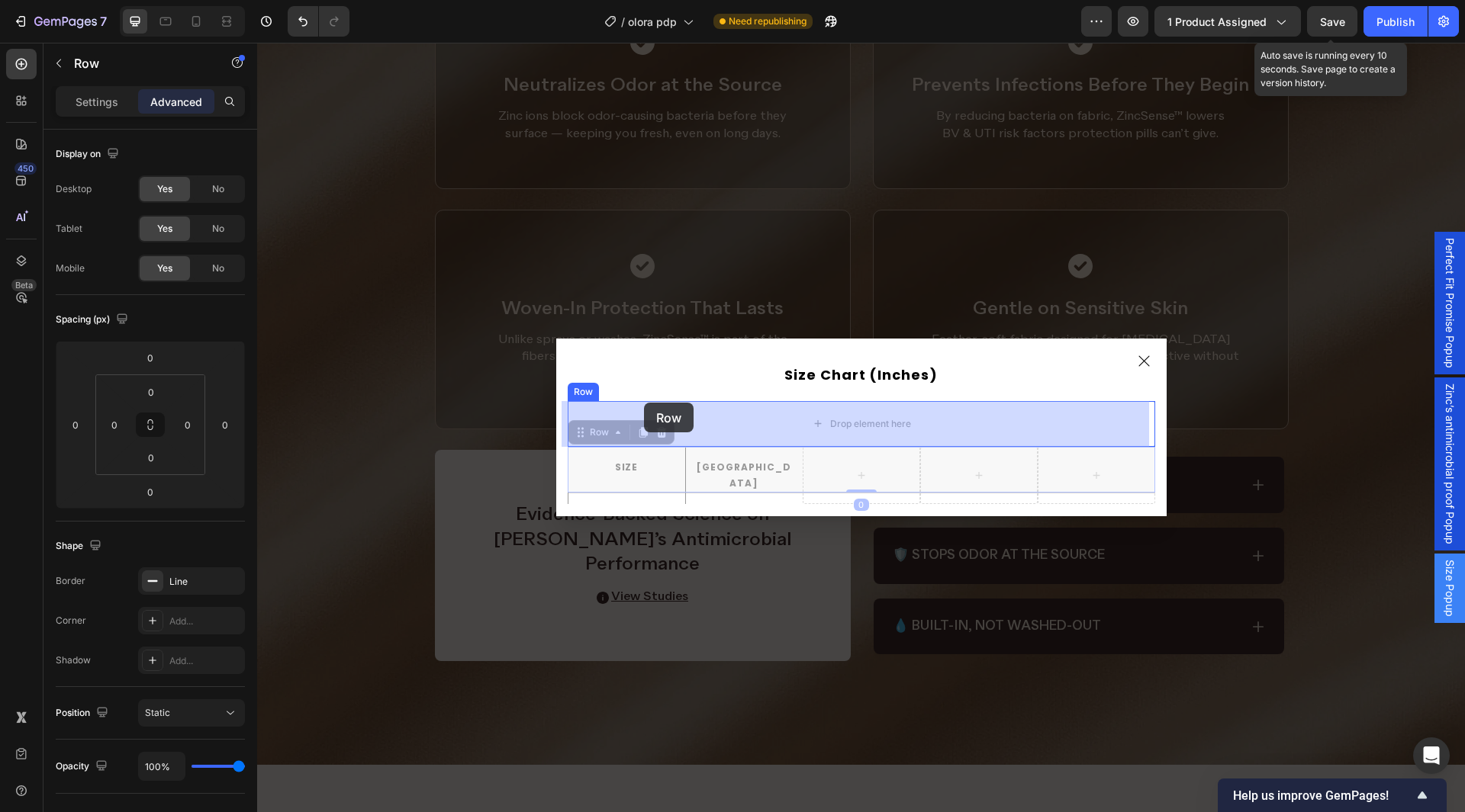
drag, startPoint x: 587, startPoint y: 428, endPoint x: 644, endPoint y: 402, distance: 62.6
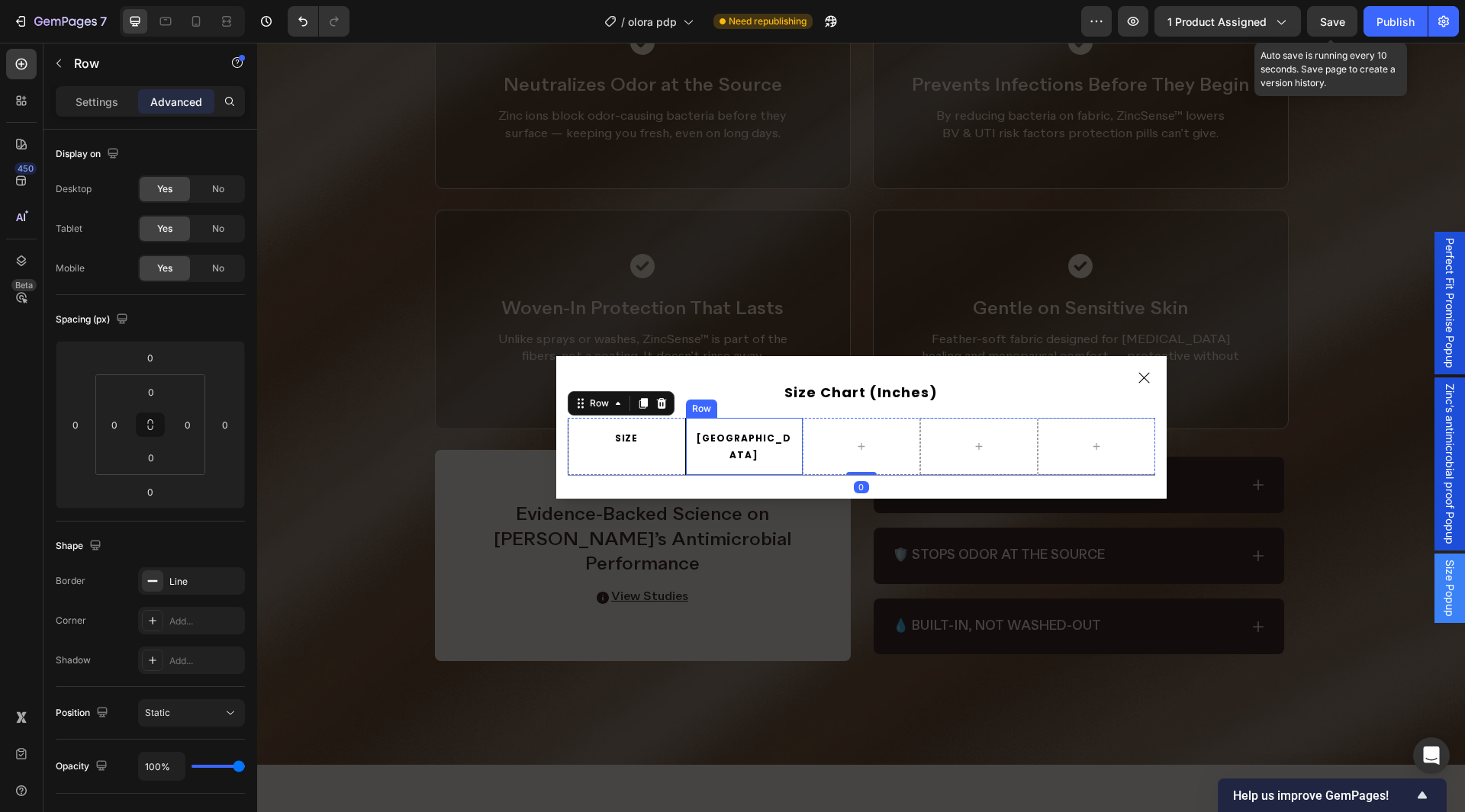
click at [687, 452] on div "USA Text Block Row" at bounding box center [743, 446] width 117 height 57
click at [695, 410] on icon "Dialog body" at bounding box center [699, 403] width 13 height 13
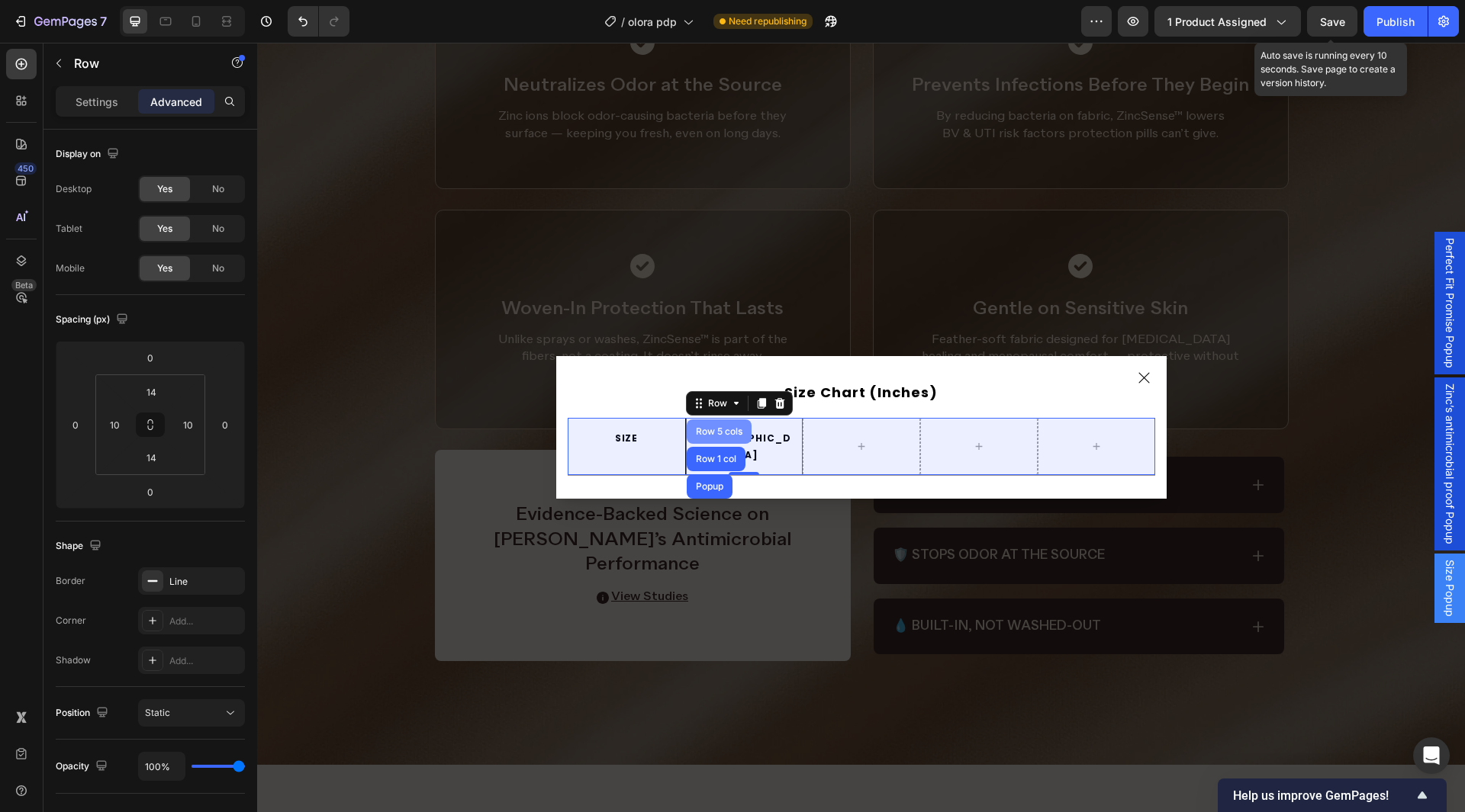
click at [701, 436] on div "Row 5 cols" at bounding box center [719, 432] width 53 height 9
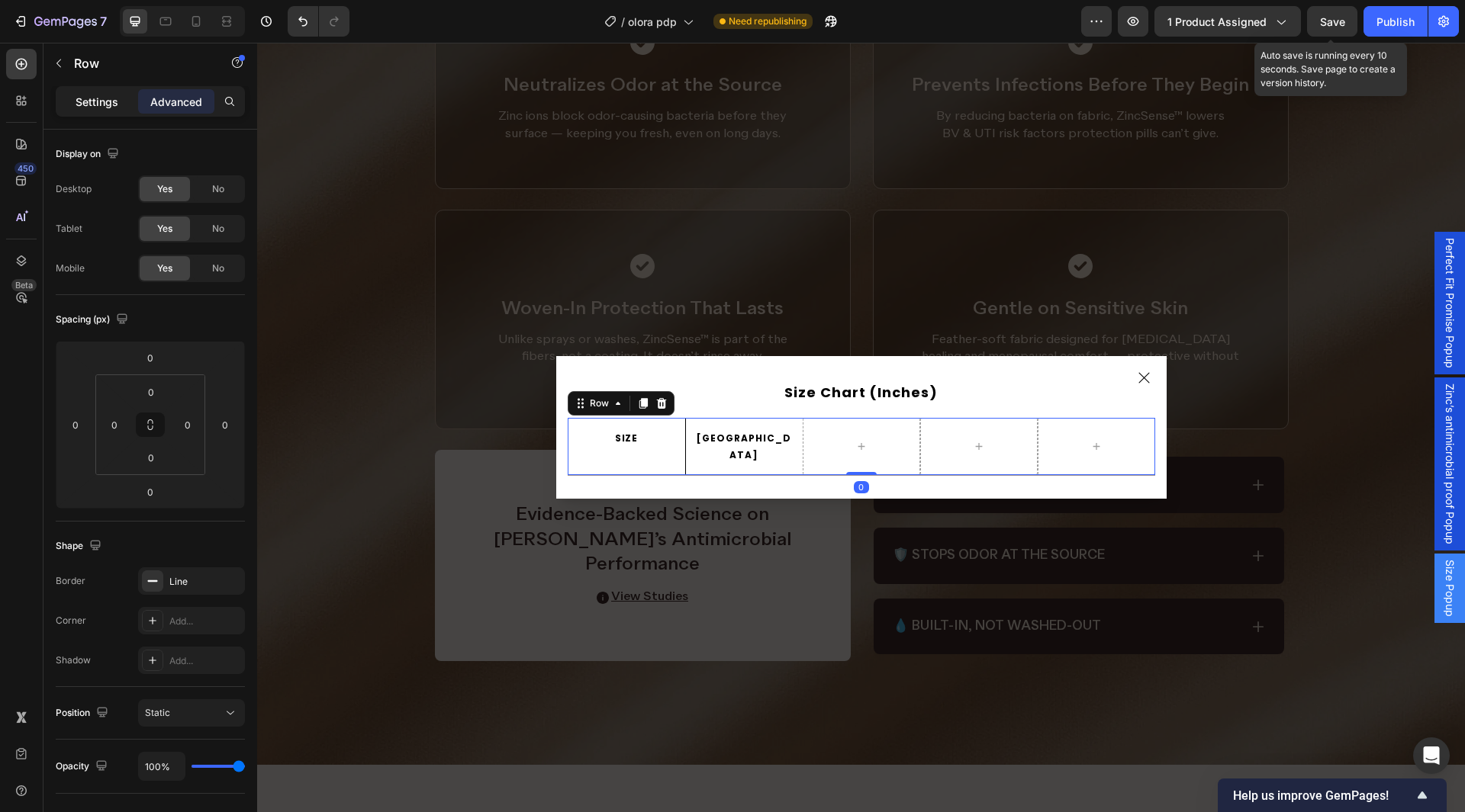
click at [104, 100] on p "Settings" at bounding box center [97, 102] width 43 height 16
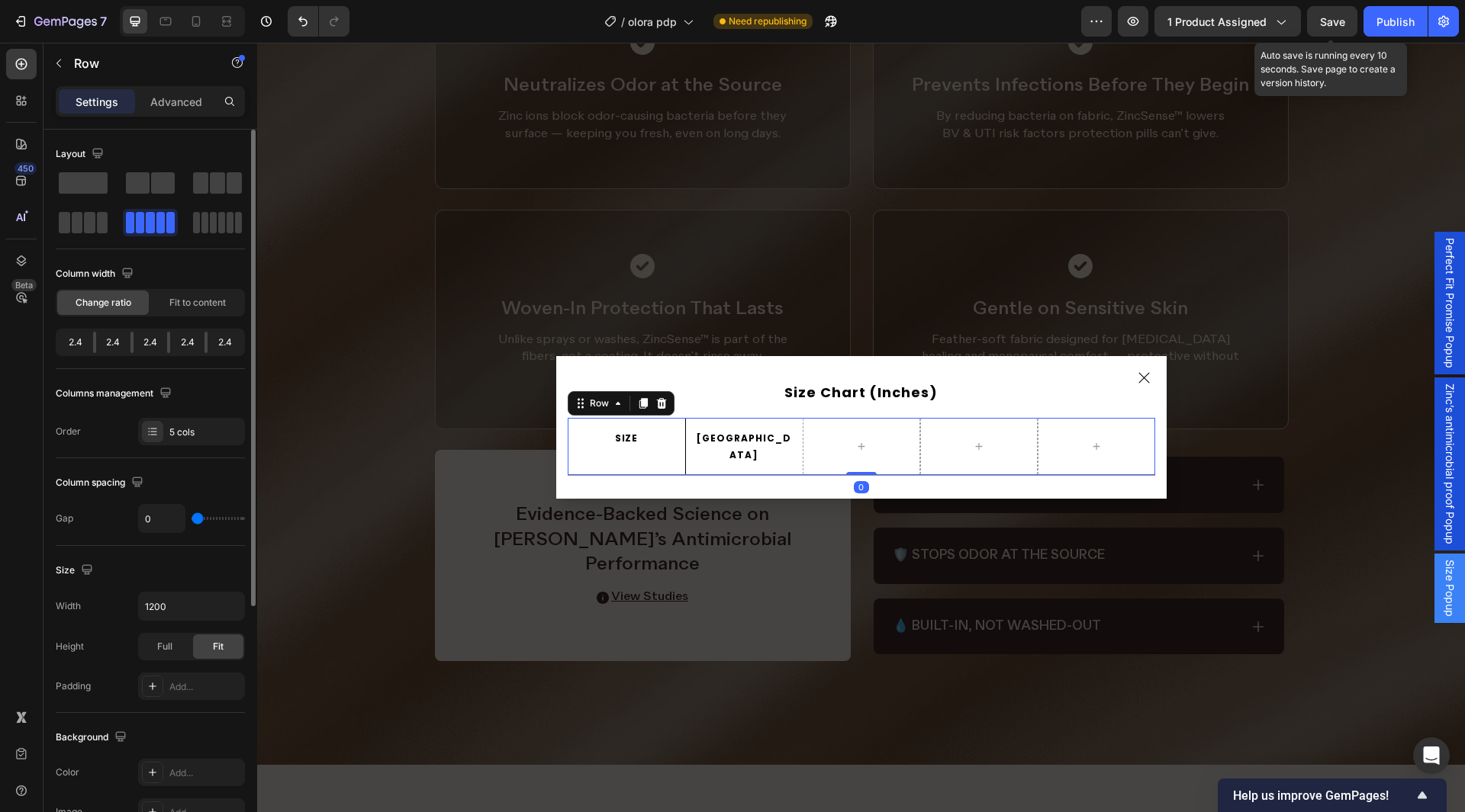
scroll to position [229, 0]
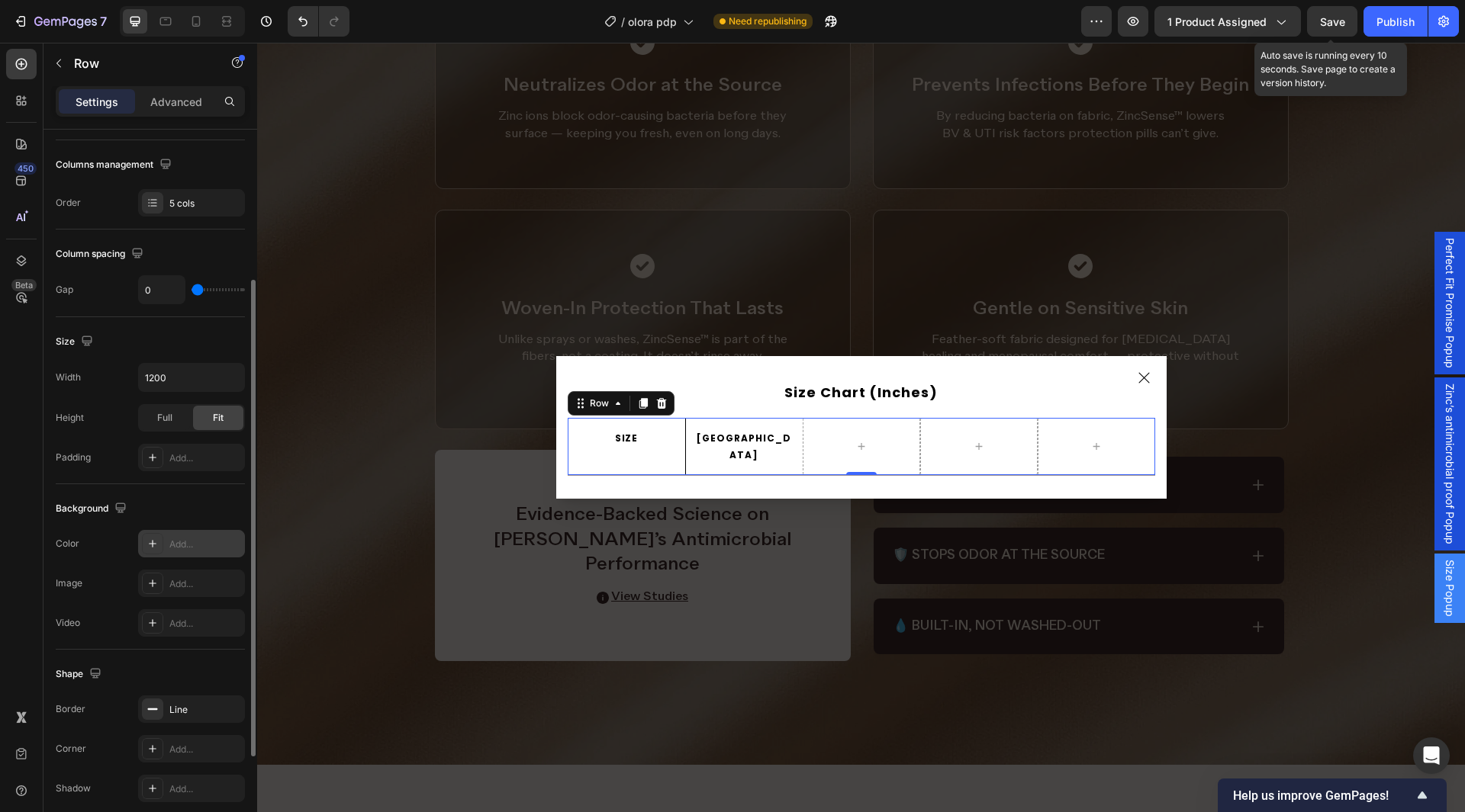
click at [184, 542] on div "Add..." at bounding box center [205, 544] width 72 height 13
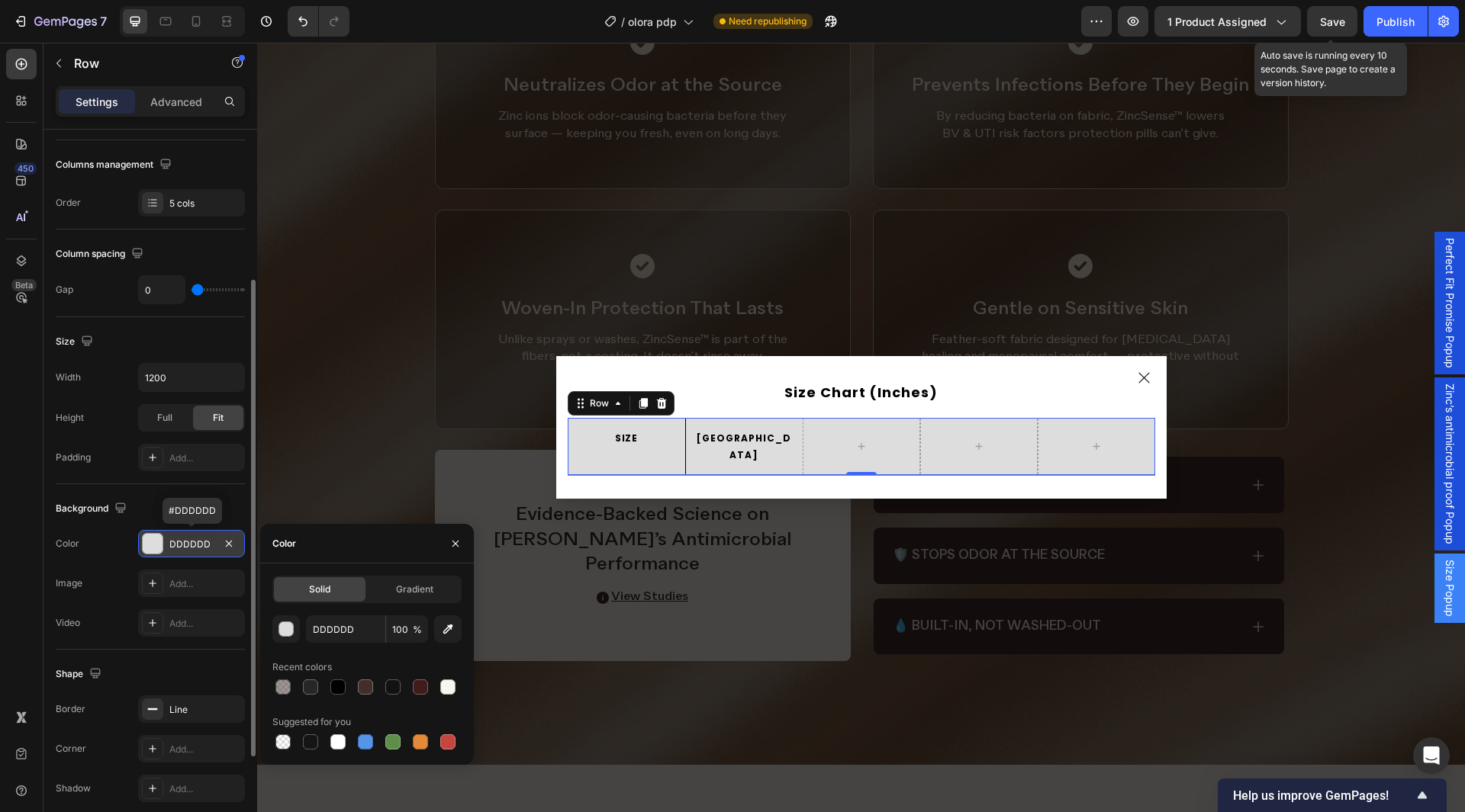
click at [353, 611] on div "Solid Gradient DDDDDD 100 % Recent colors Suggested for you" at bounding box center [367, 664] width 189 height 177
click at [357, 618] on input "DDDDDD" at bounding box center [345, 629] width 80 height 28
paste input "f1d7d0"
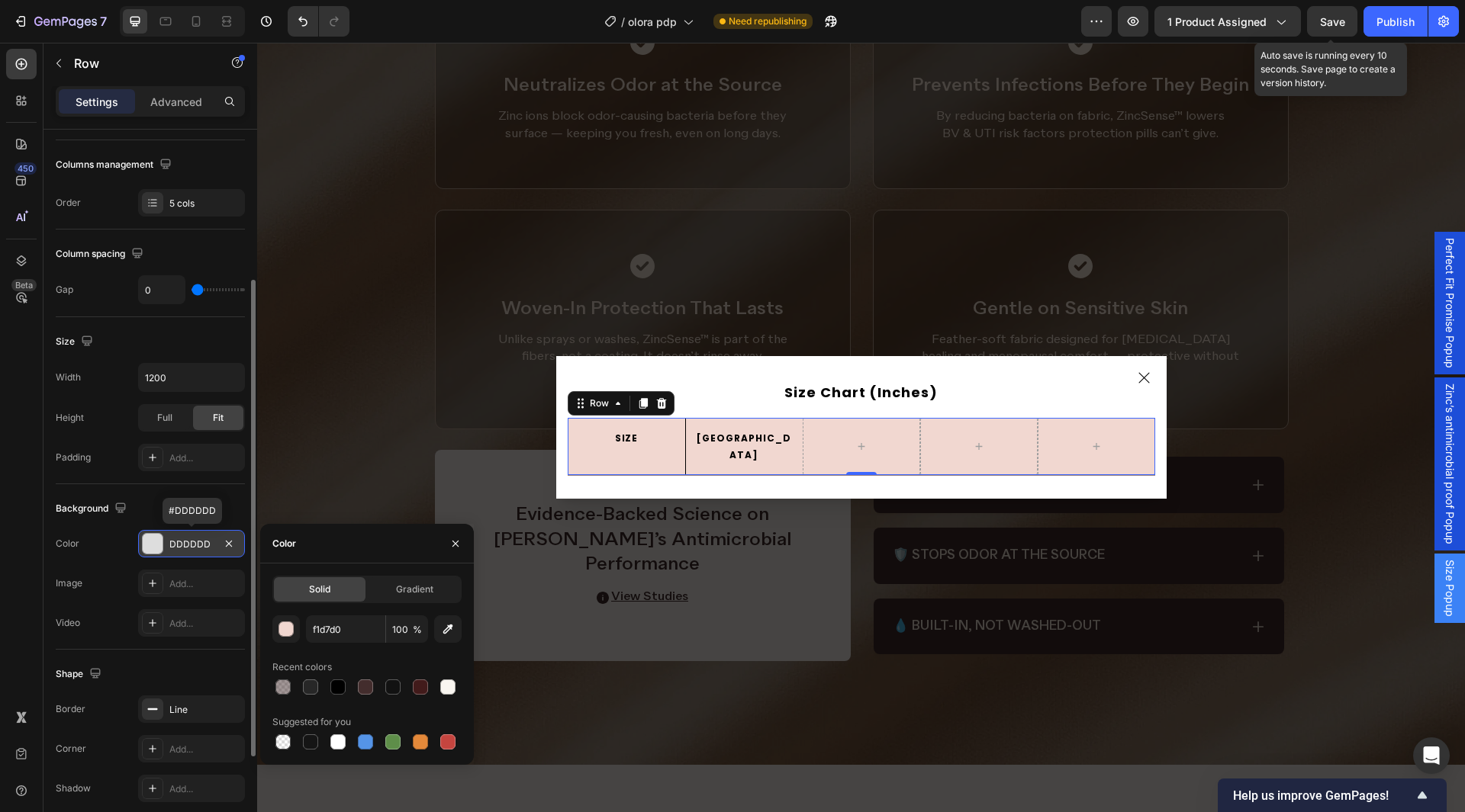
click at [380, 566] on div "Solid Gradient f1d7d0 100 % Recent colors Suggested for you" at bounding box center [367, 664] width 213 height 202
type input "F1D7D0"
click at [450, 549] on icon "button" at bounding box center [455, 544] width 13 height 13
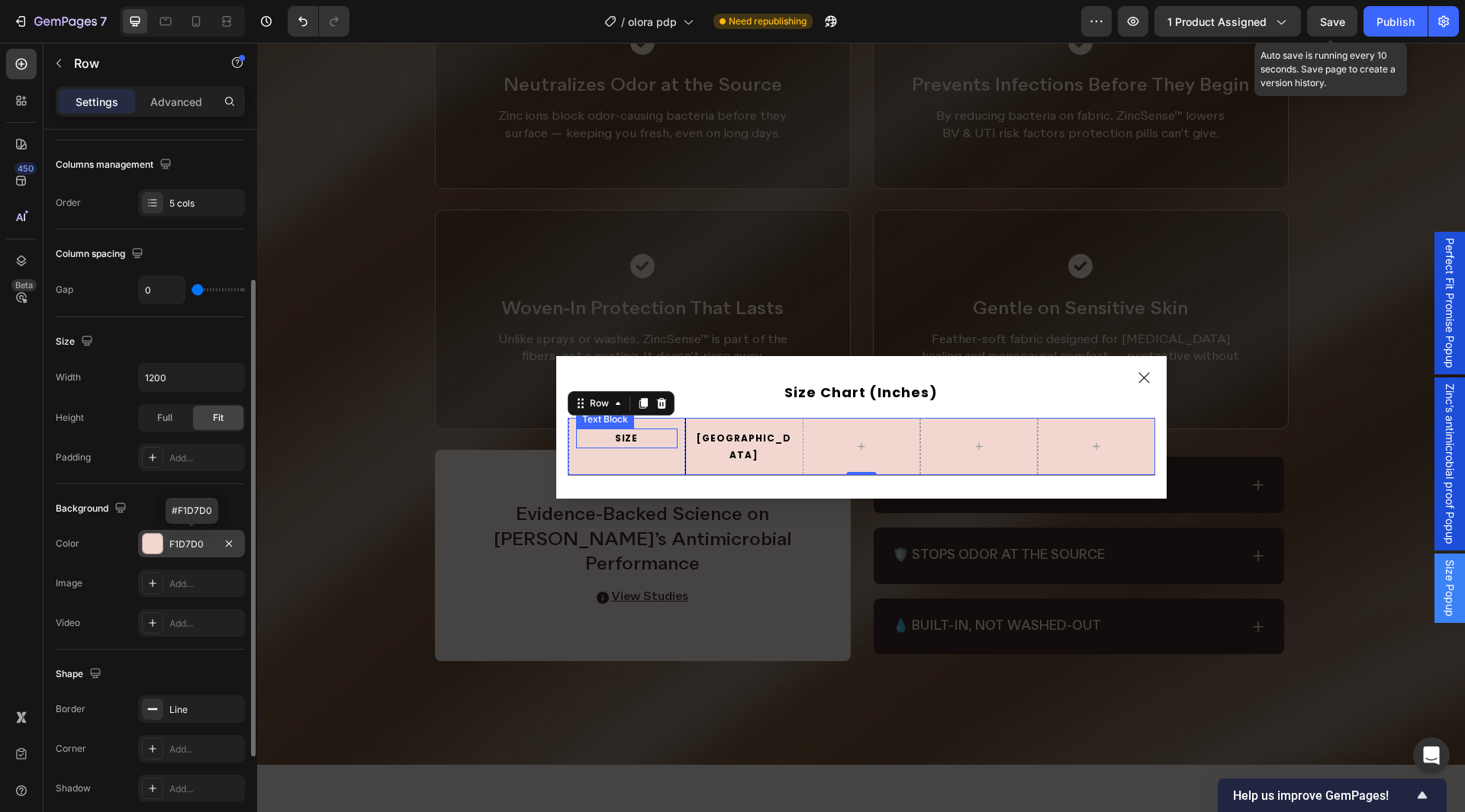
click at [630, 438] on p "SIZE" at bounding box center [627, 438] width 99 height 17
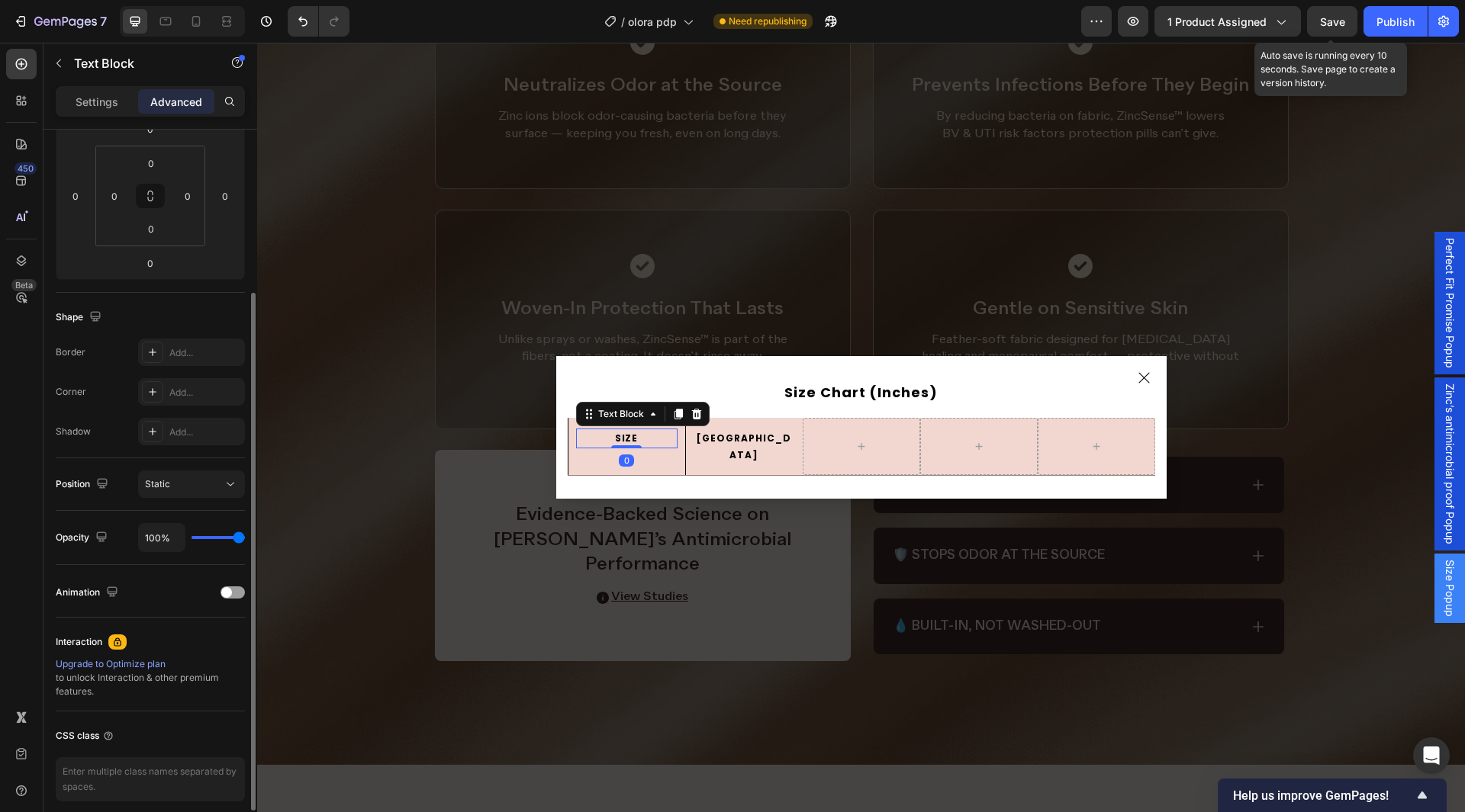
scroll to position [0, 0]
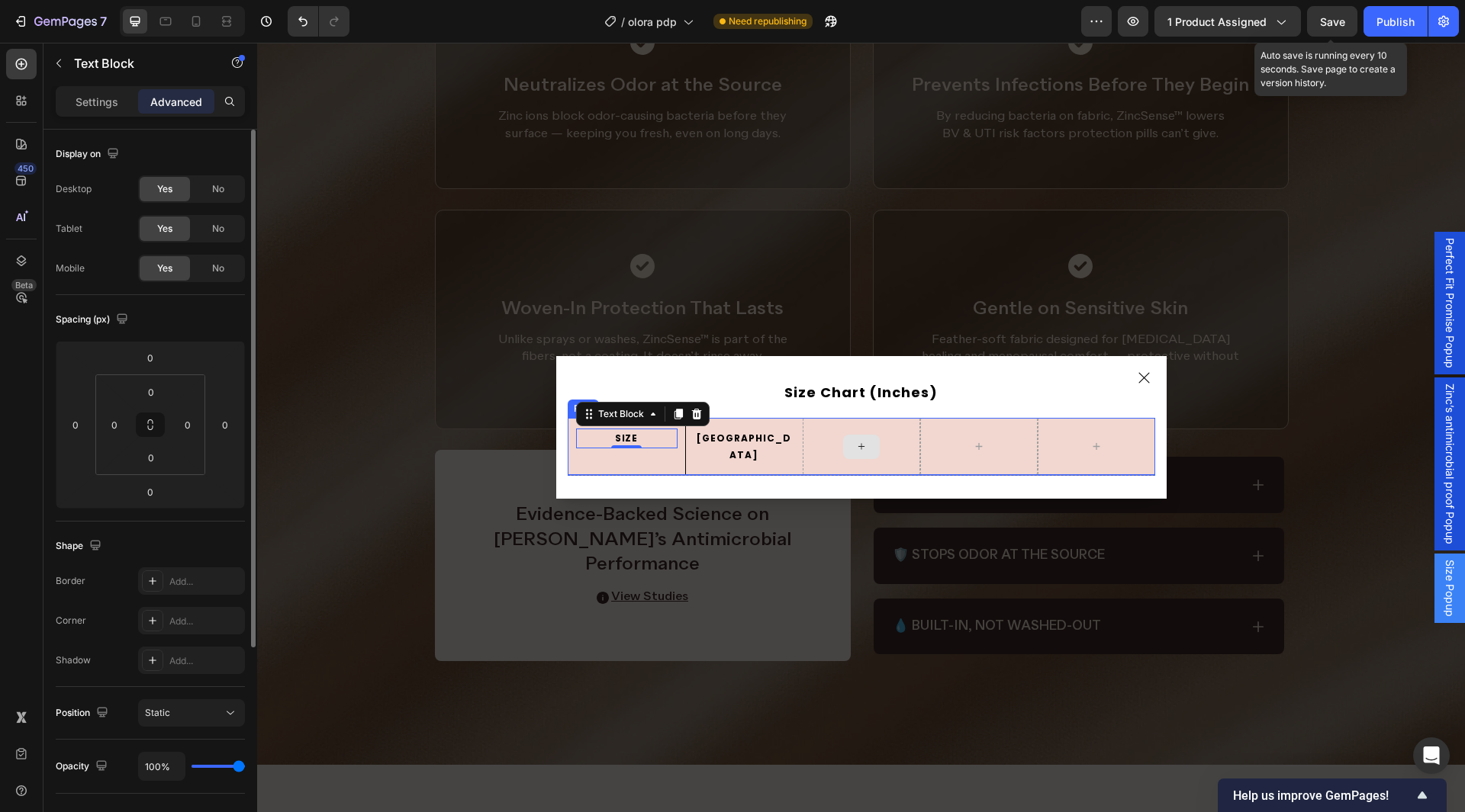
click at [816, 432] on div "Dialog body" at bounding box center [861, 446] width 117 height 57
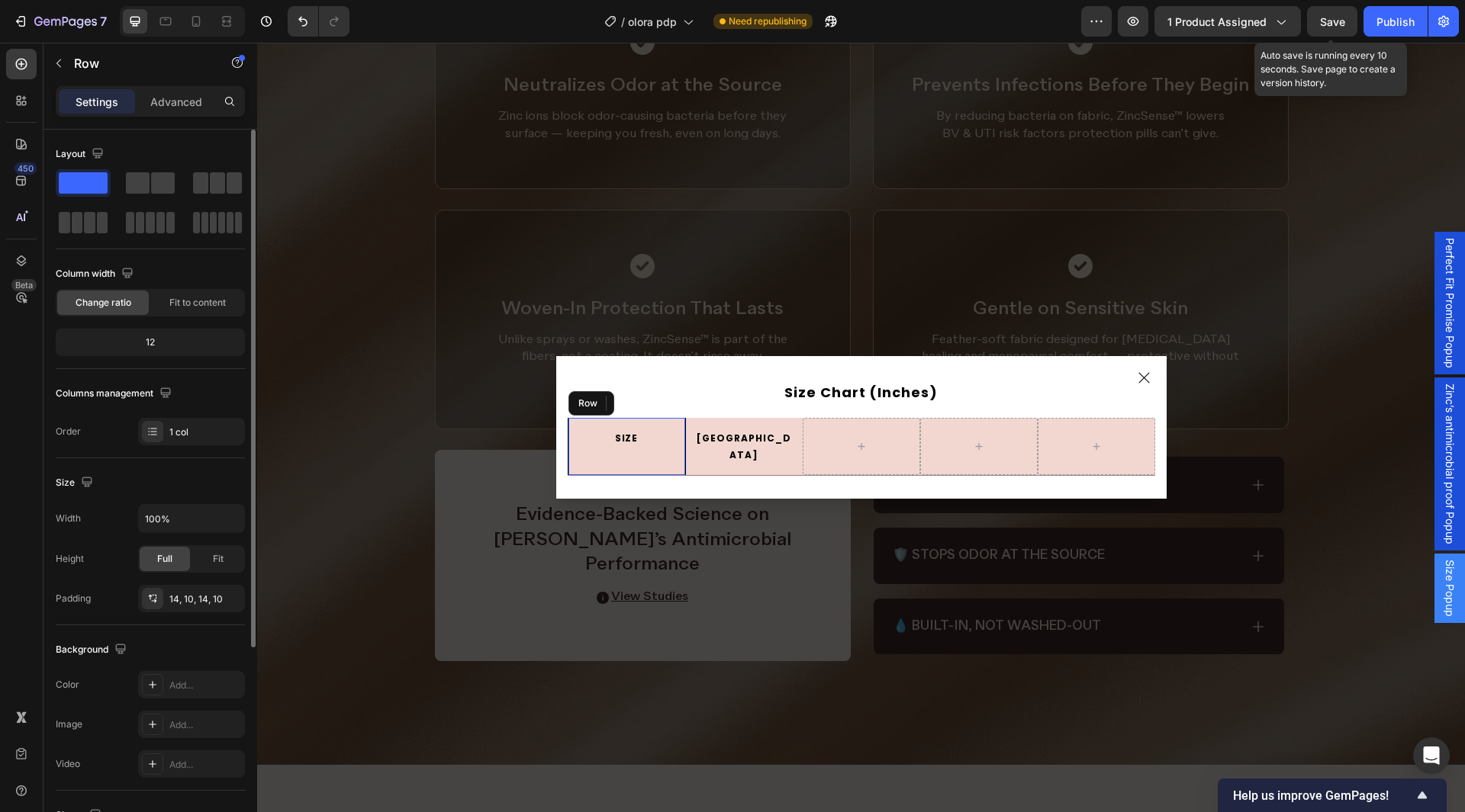
click at [671, 428] on div "SIZE Text Block Row" at bounding box center [626, 446] width 117 height 57
click at [180, 102] on p "Advanced" at bounding box center [177, 102] width 52 height 16
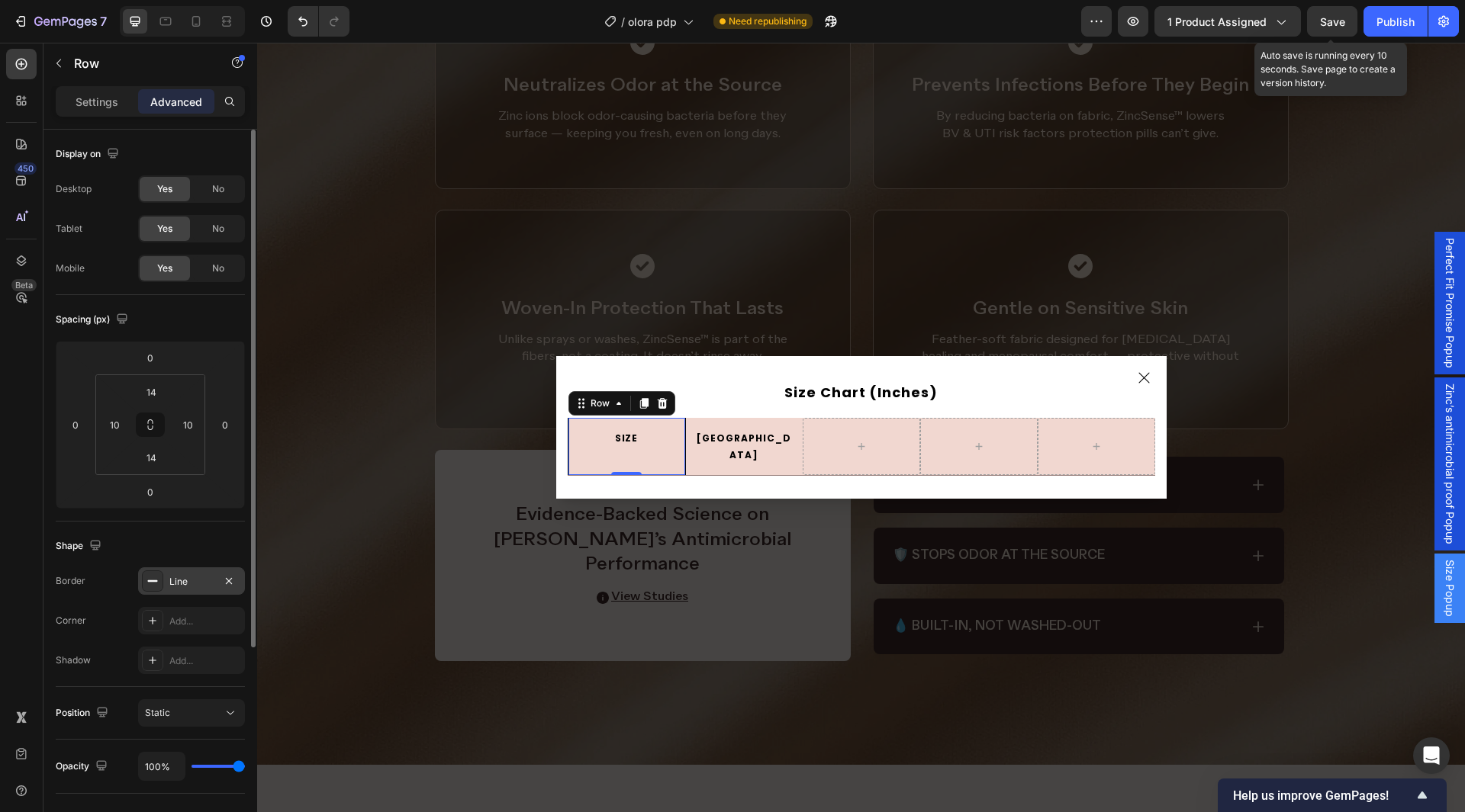
click at [171, 585] on div "Line" at bounding box center [191, 582] width 44 height 13
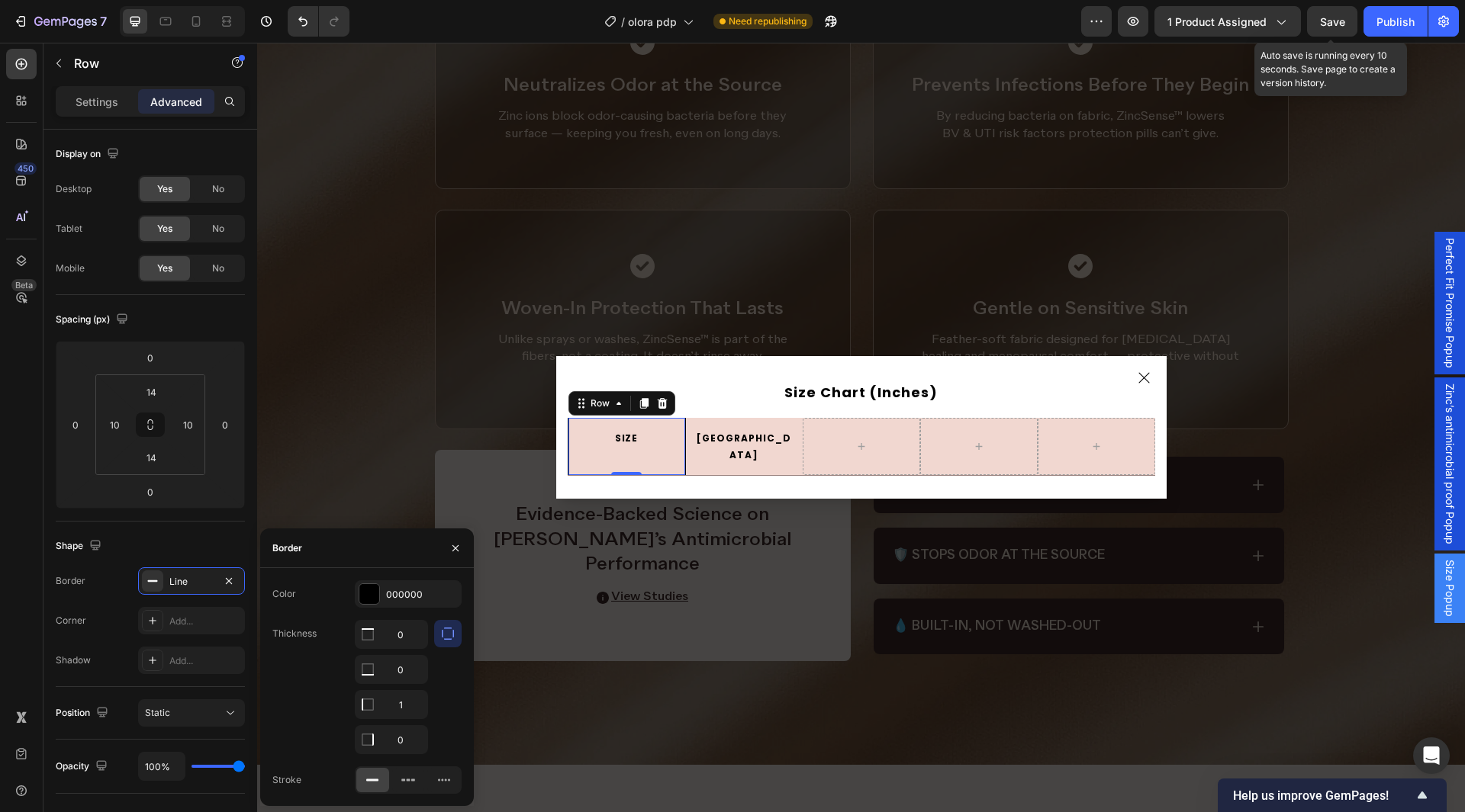
click at [667, 428] on div "SIZE Text Block Row 0" at bounding box center [626, 446] width 117 height 57
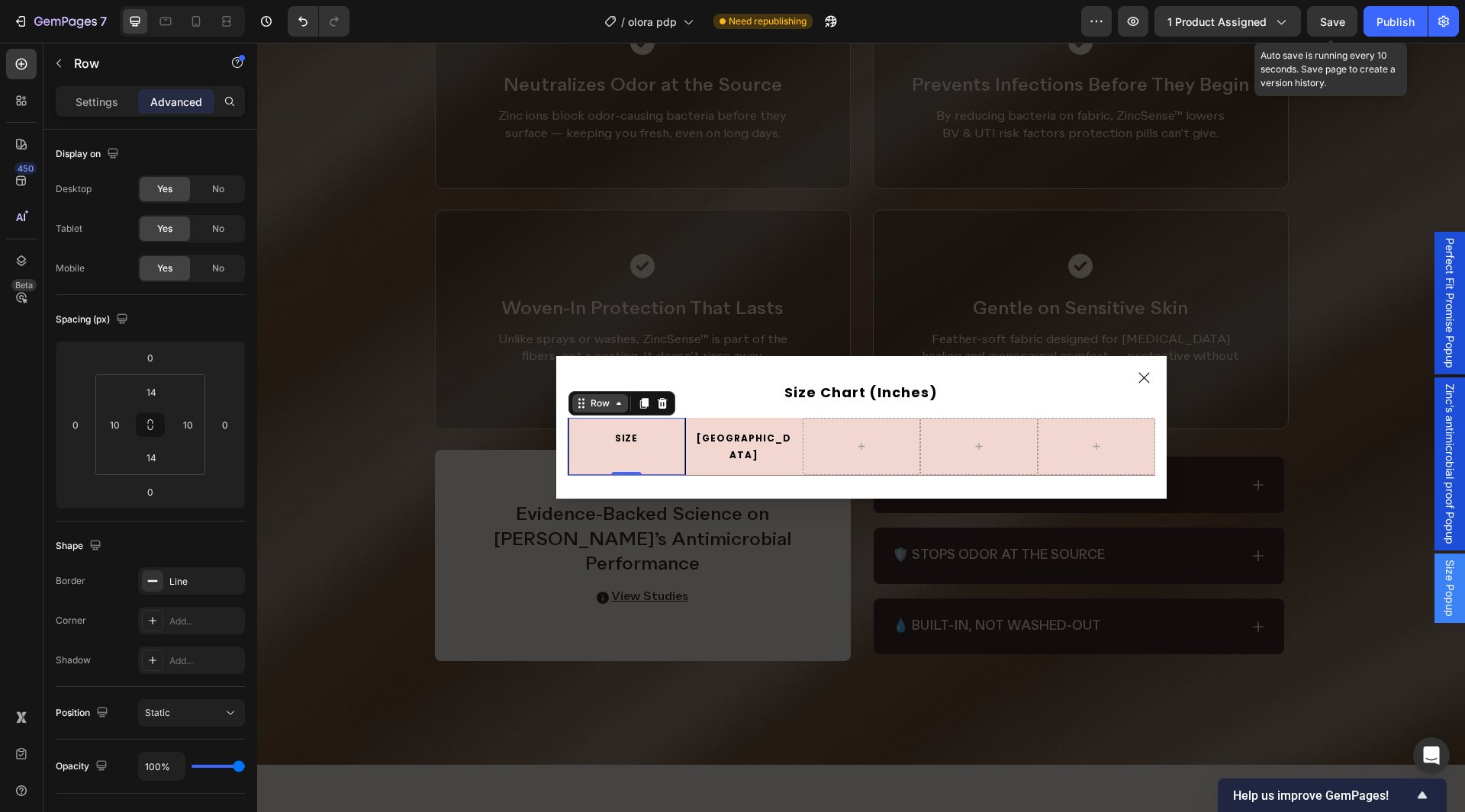
click at [599, 410] on div "Row" at bounding box center [600, 403] width 25 height 13
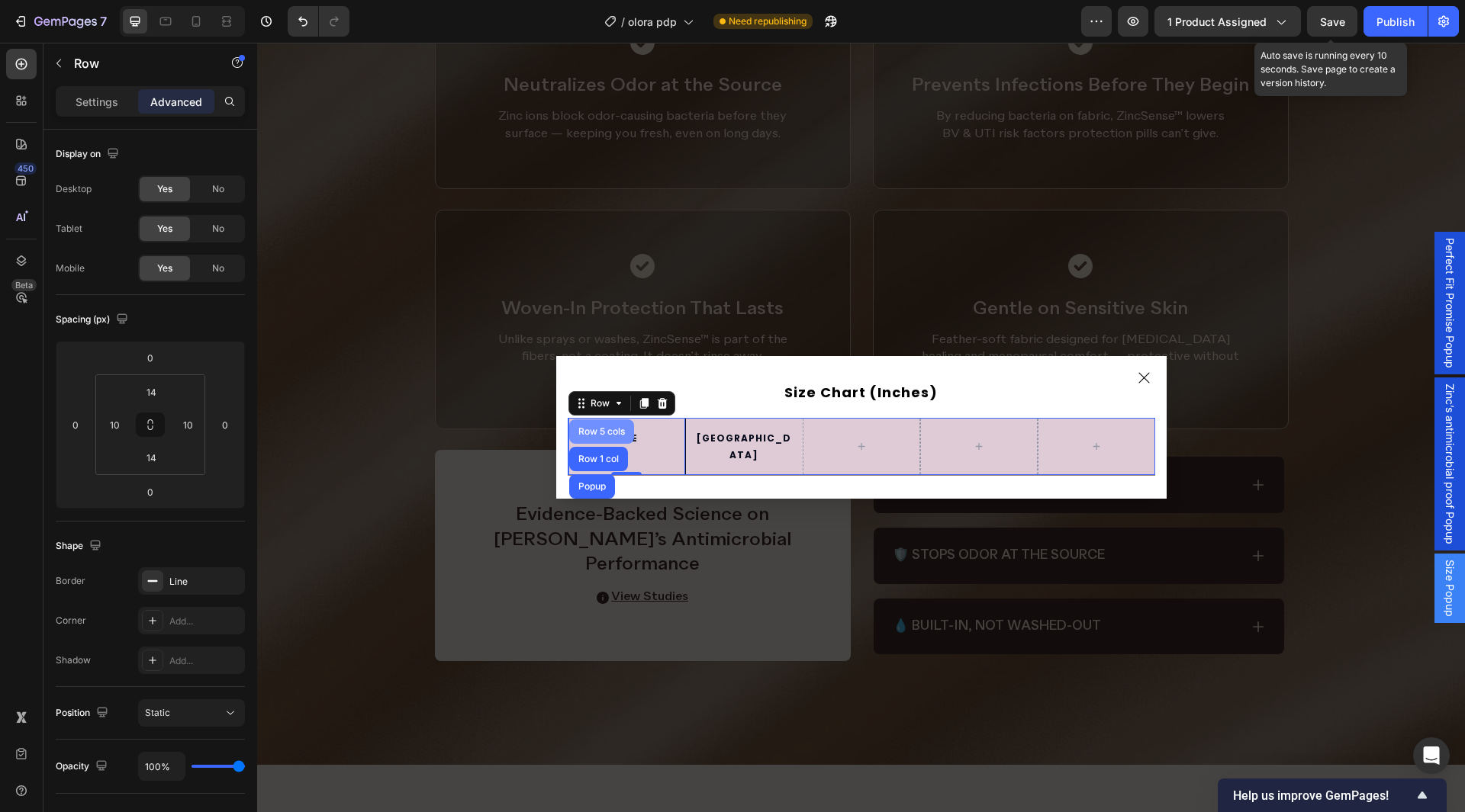
click at [594, 435] on div "Row 5 cols" at bounding box center [602, 432] width 53 height 9
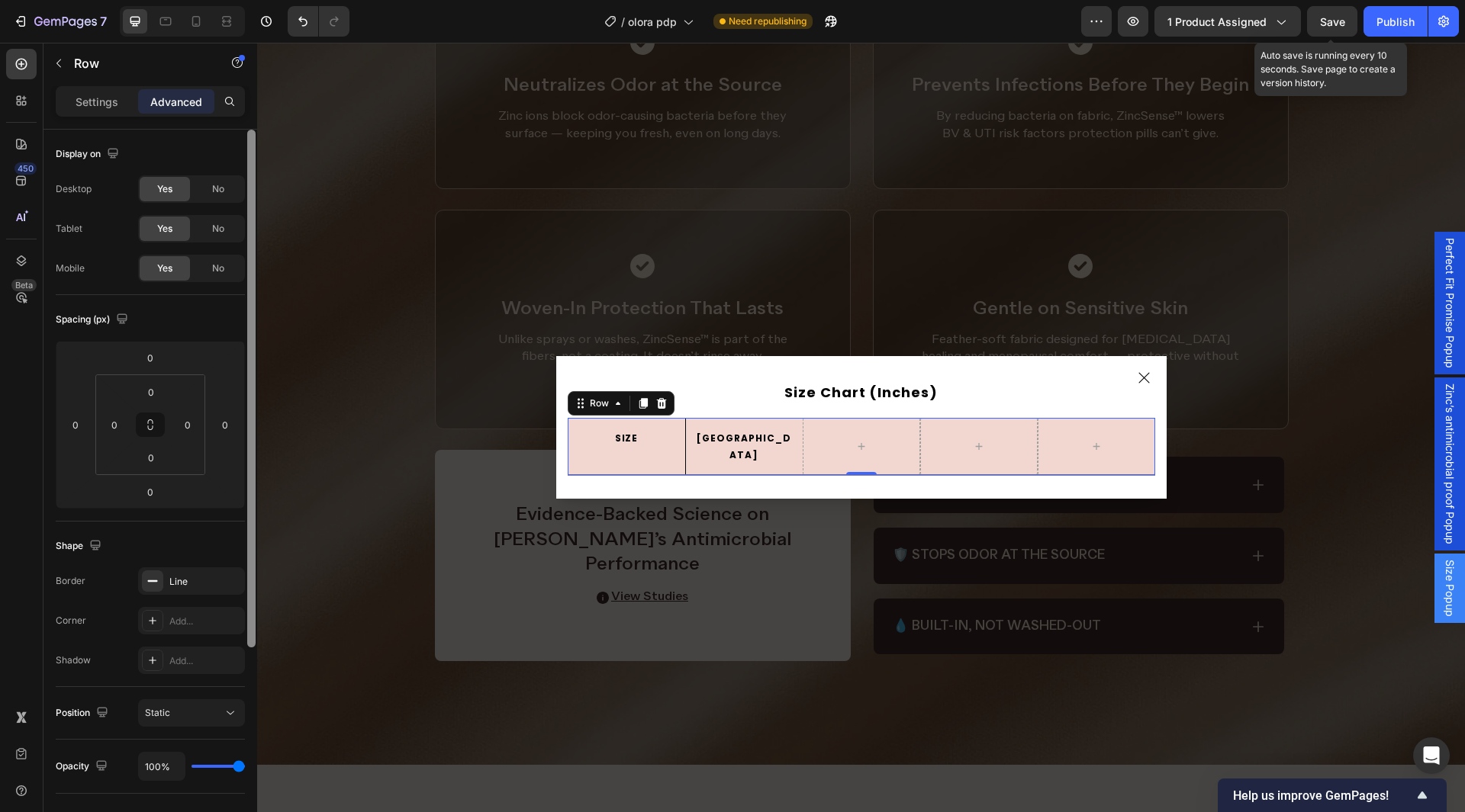
drag, startPoint x: 177, startPoint y: 577, endPoint x: 256, endPoint y: 579, distance: 79.0
click at [177, 578] on div "Line" at bounding box center [205, 582] width 72 height 13
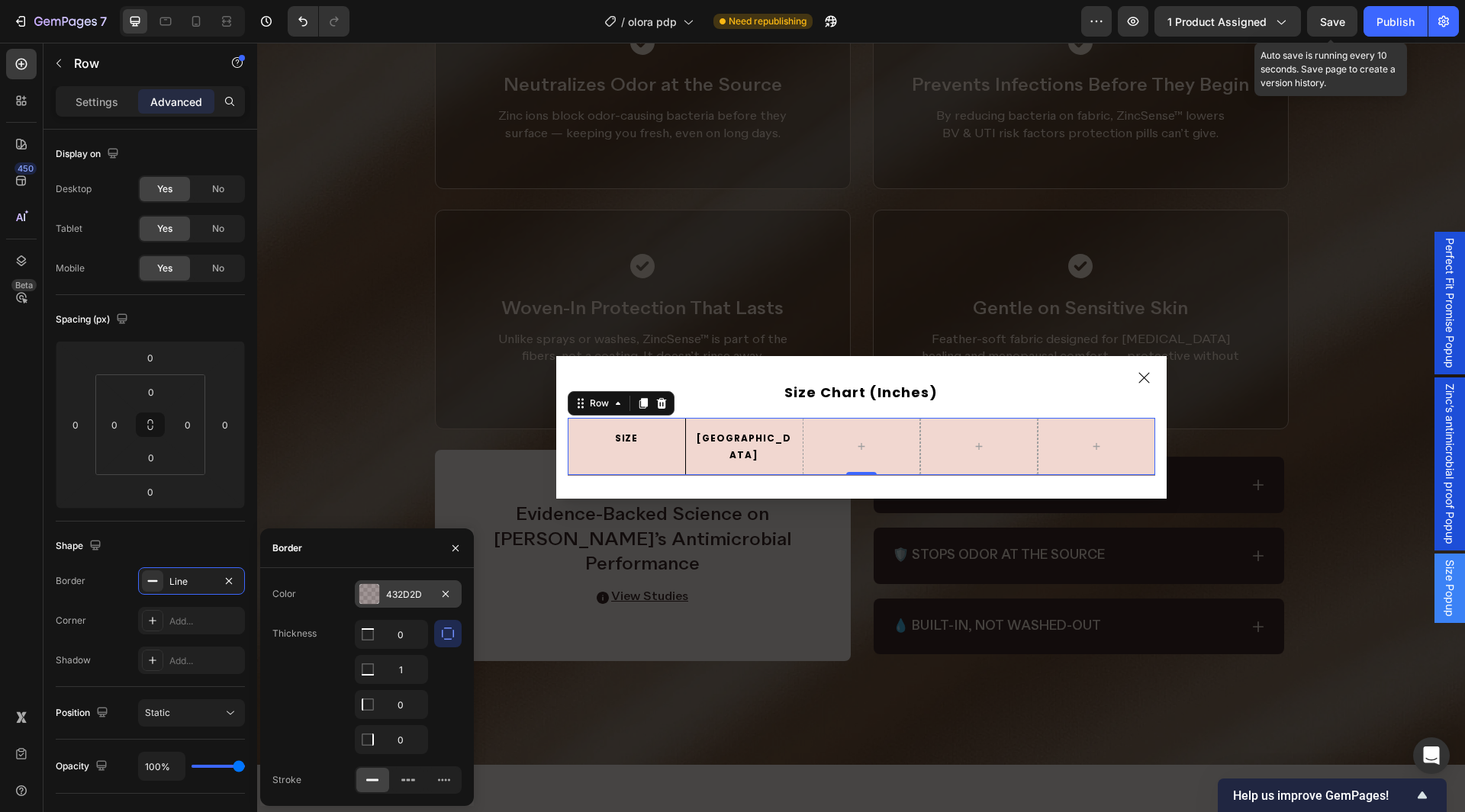
click at [415, 592] on div "432D2D" at bounding box center [408, 594] width 44 height 13
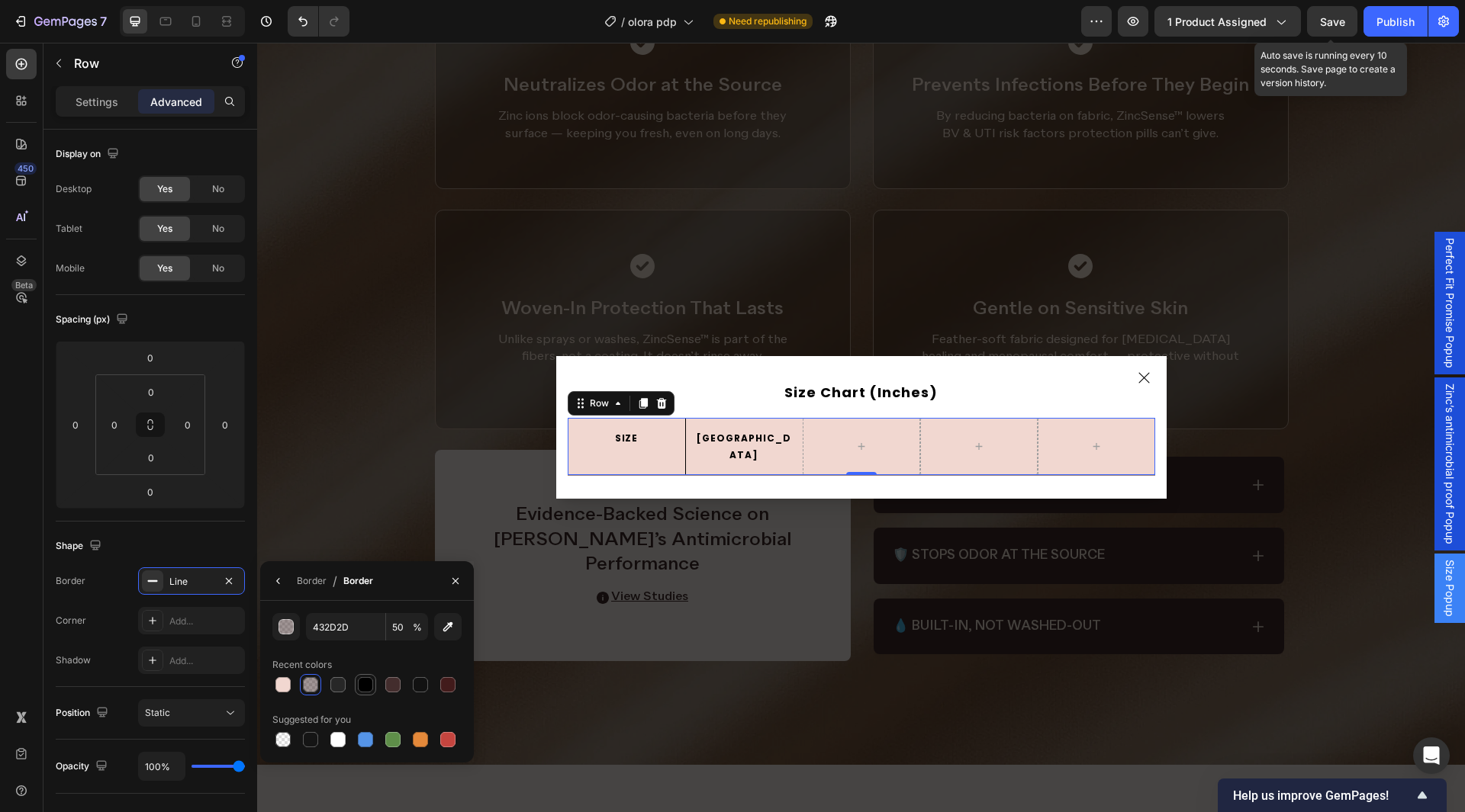
click at [368, 686] on div at bounding box center [365, 685] width 15 height 15
type input "000000"
type input "100"
click at [315, 579] on div "Border" at bounding box center [311, 581] width 30 height 13
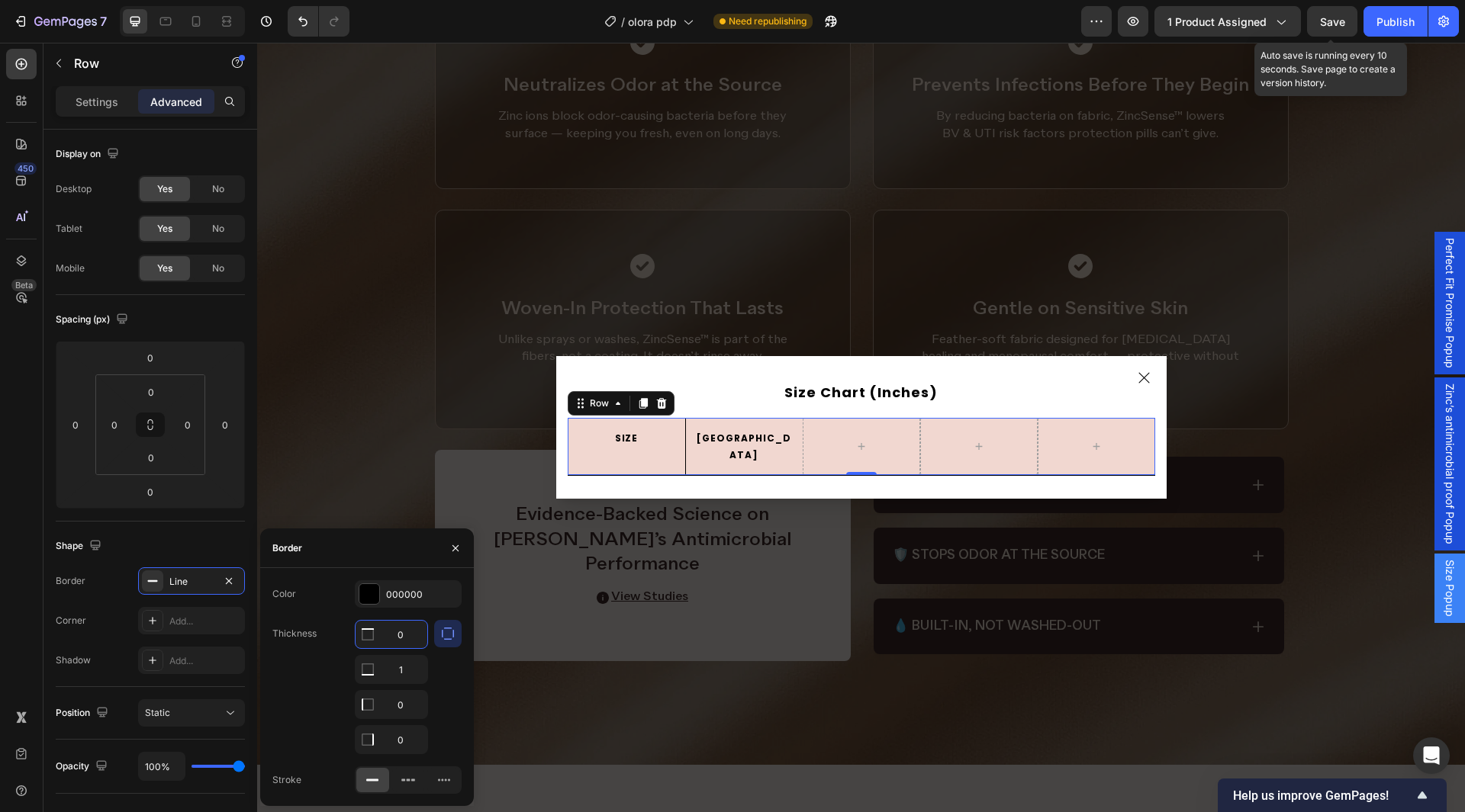
click at [404, 631] on input "0" at bounding box center [392, 635] width 72 height 28
type input "1"
click at [404, 671] on input "1" at bounding box center [392, 669] width 72 height 28
type input "0"
click at [334, 602] on div "Color 000000" at bounding box center [367, 594] width 189 height 28
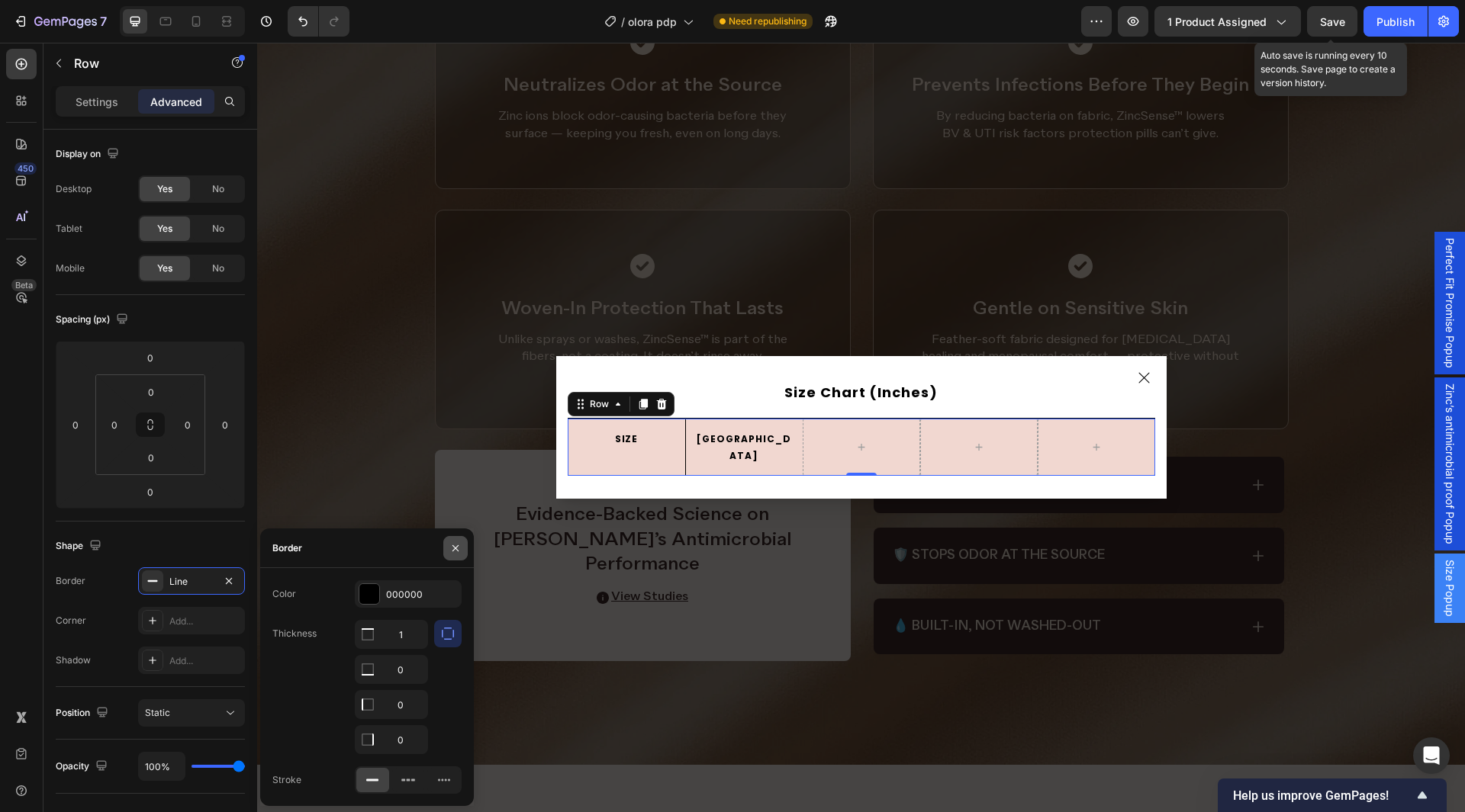
click at [448, 551] on button "button" at bounding box center [455, 548] width 24 height 24
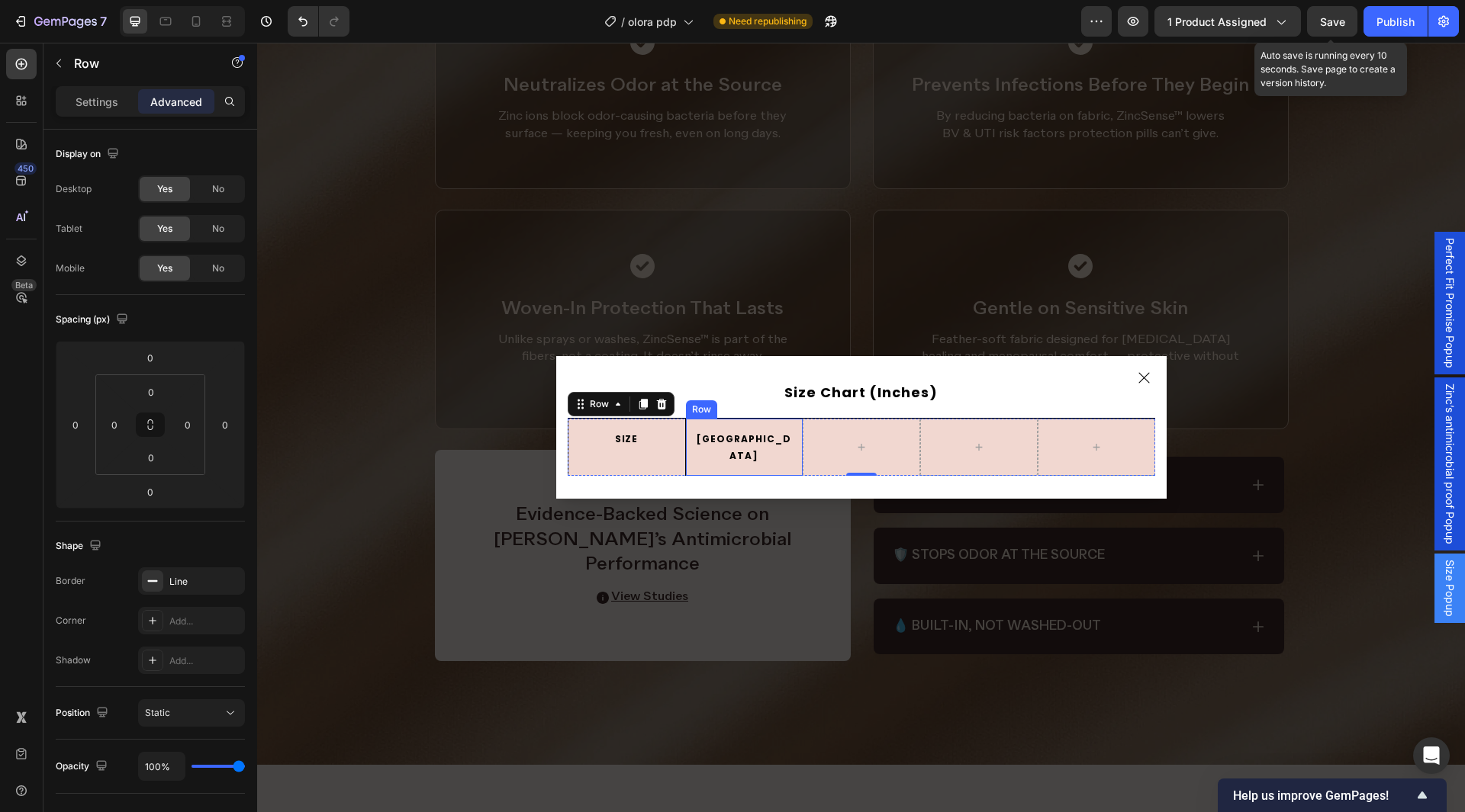
click at [685, 463] on div "USA Text Block Row" at bounding box center [743, 447] width 117 height 57
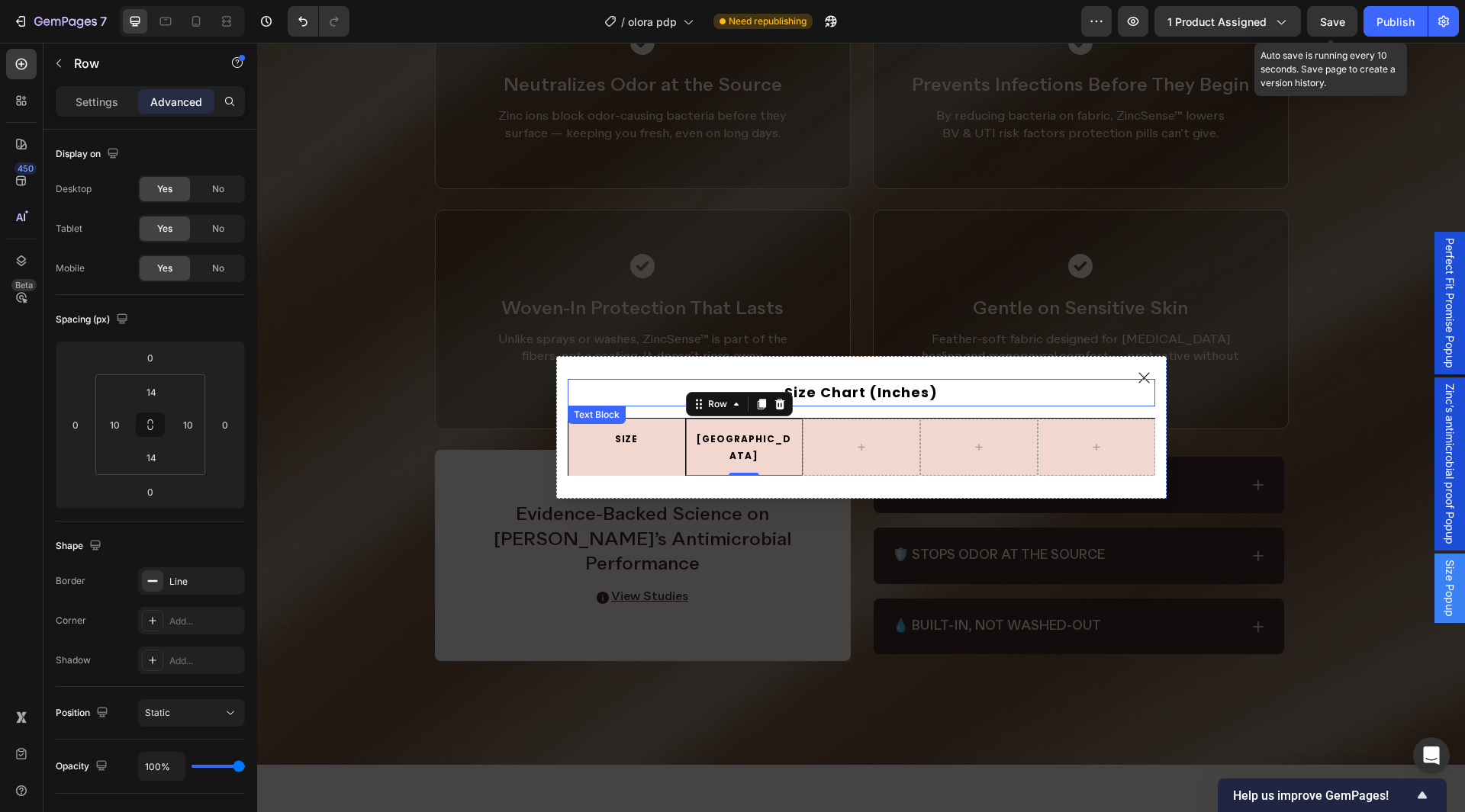
click at [587, 393] on p "Size Chart (Inches)" at bounding box center [862, 393] width 585 height 24
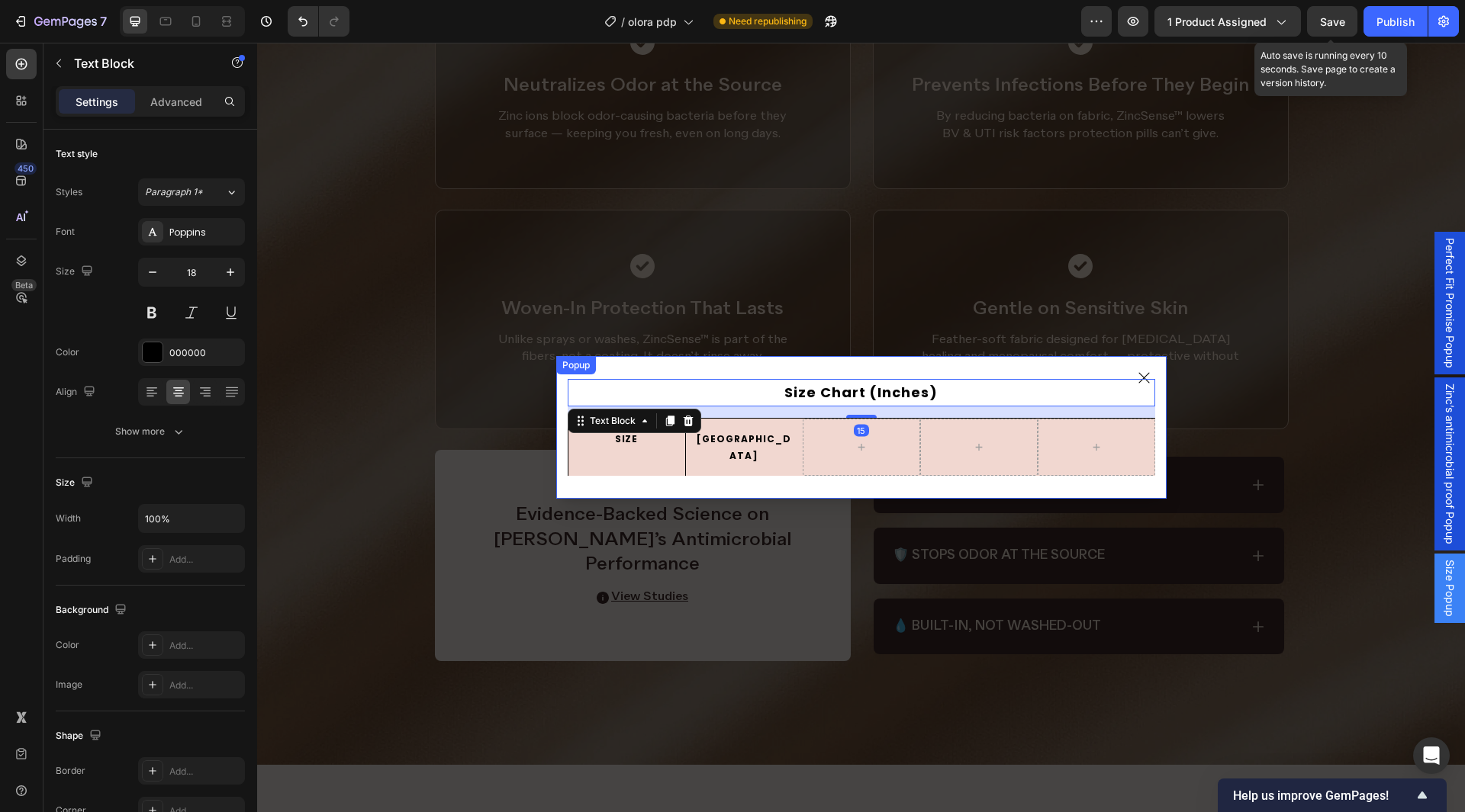
click at [561, 372] on div "Popup" at bounding box center [576, 365] width 33 height 13
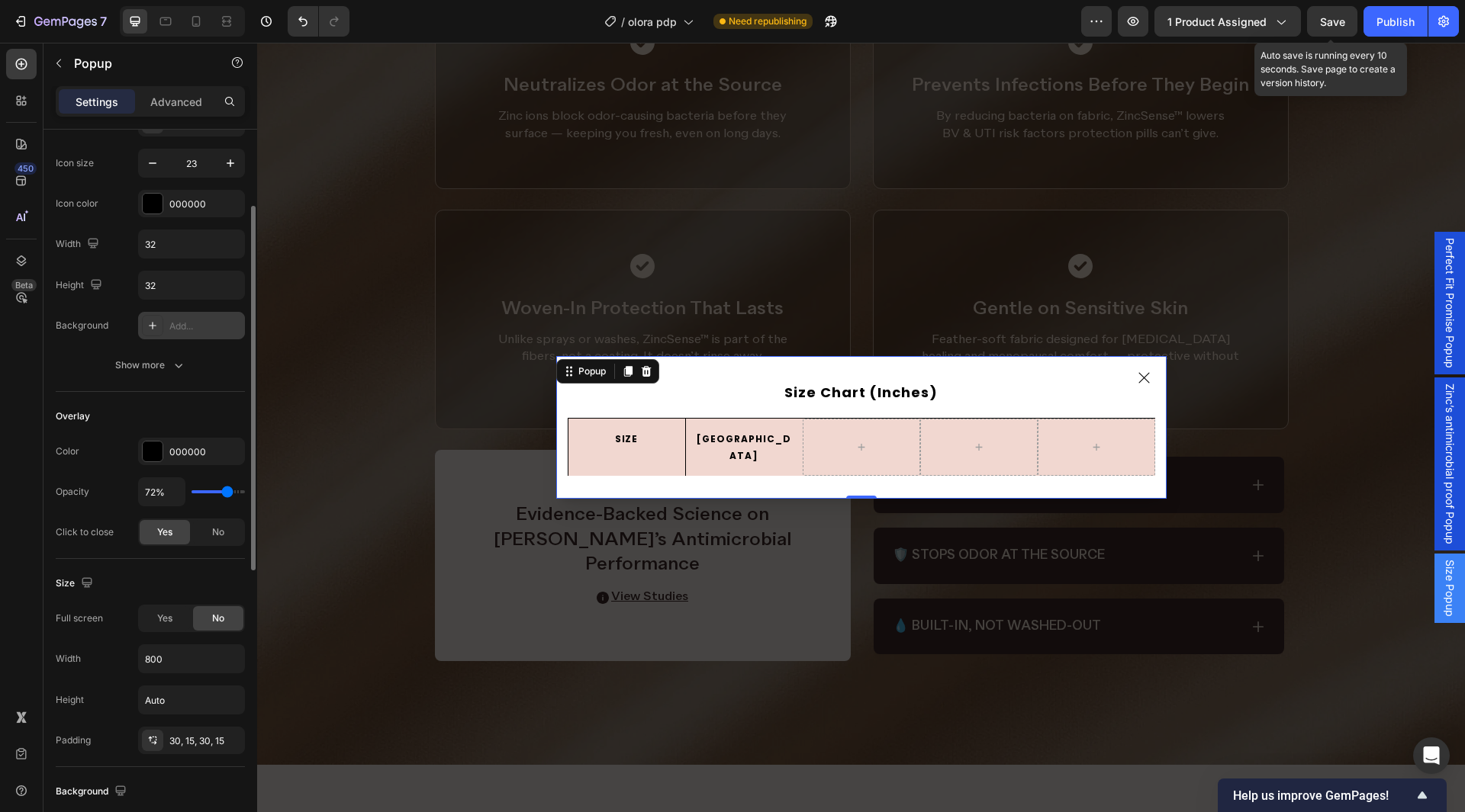
scroll to position [229, 0]
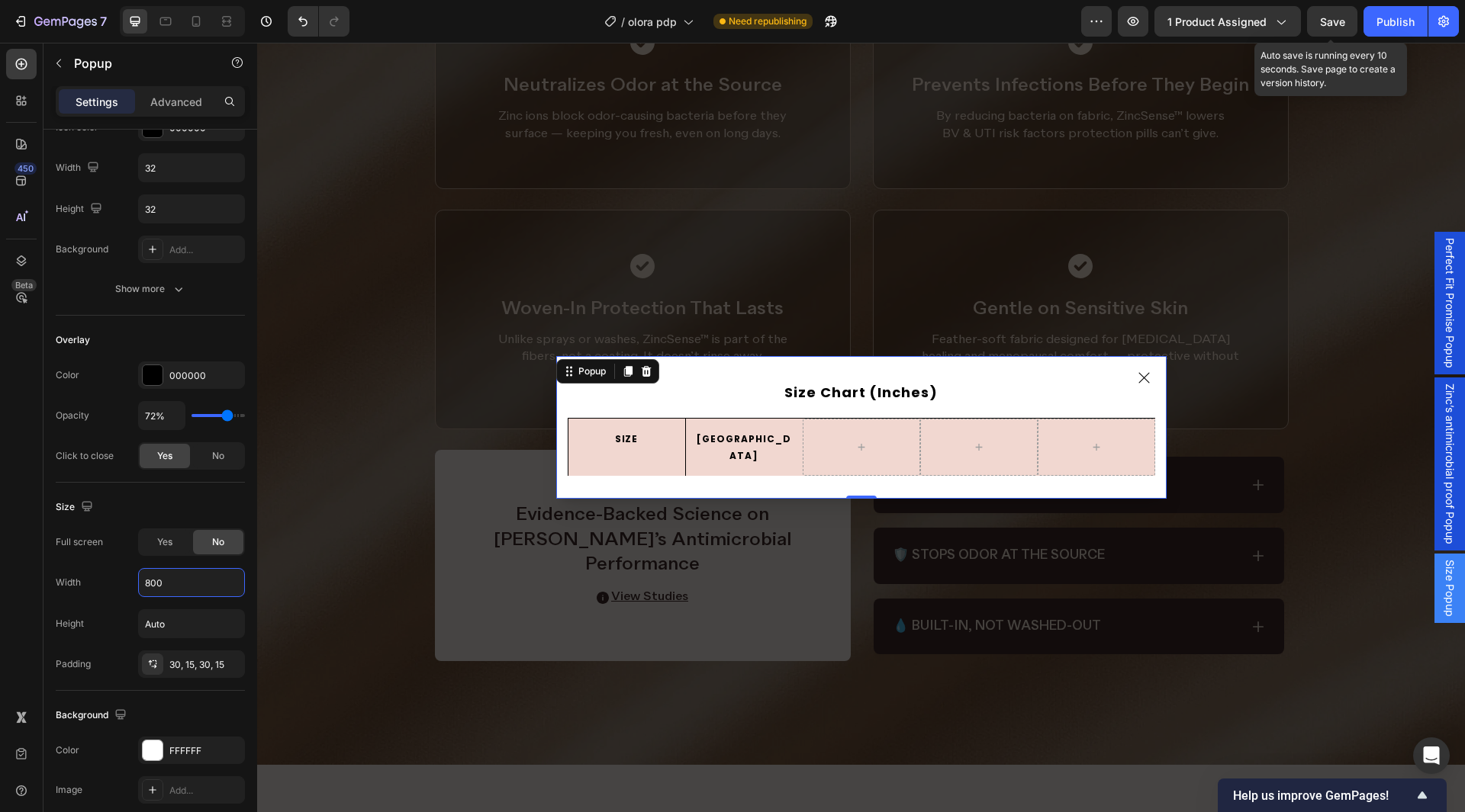
click at [172, 582] on input "800" at bounding box center [191, 583] width 105 height 28
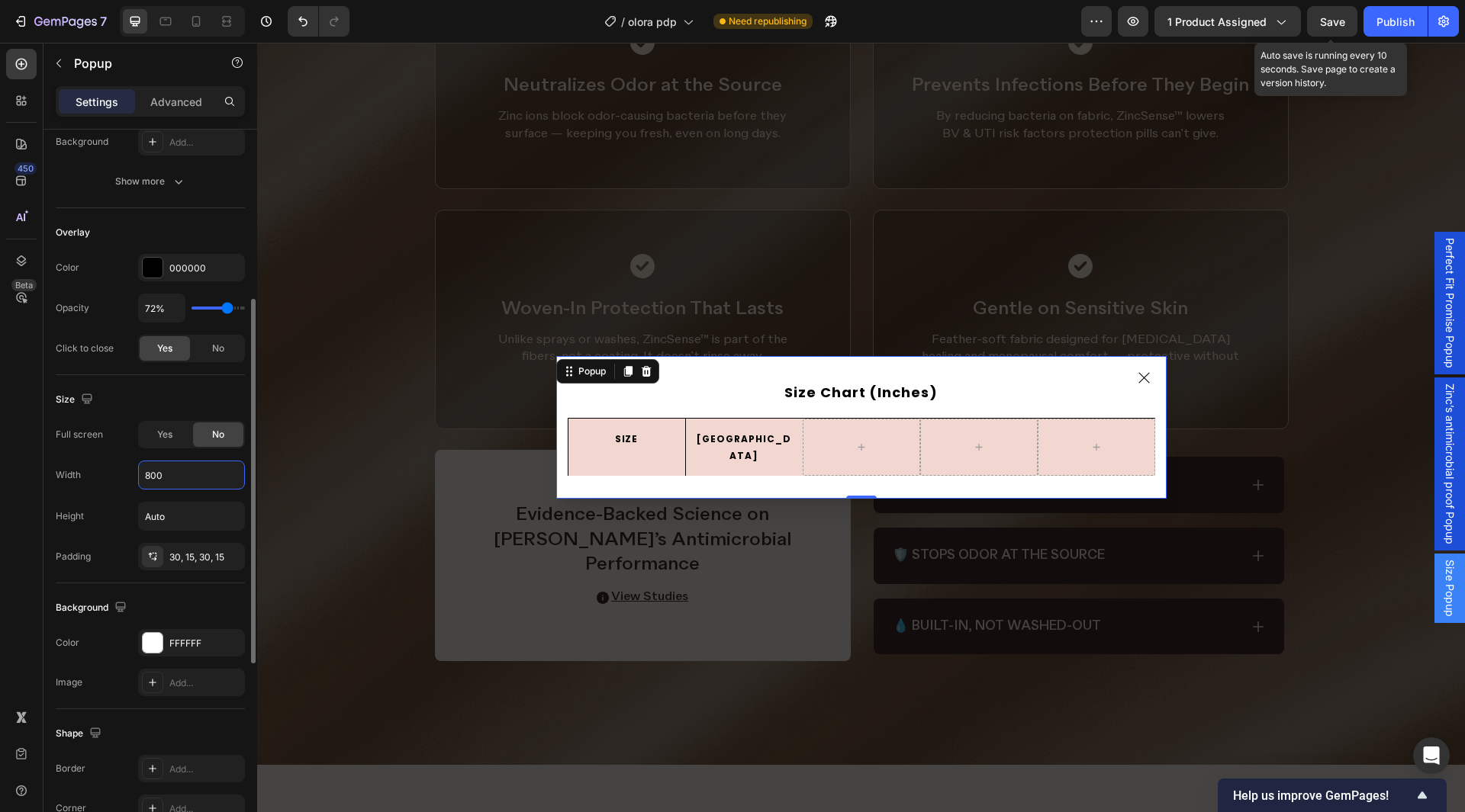
scroll to position [108, 0]
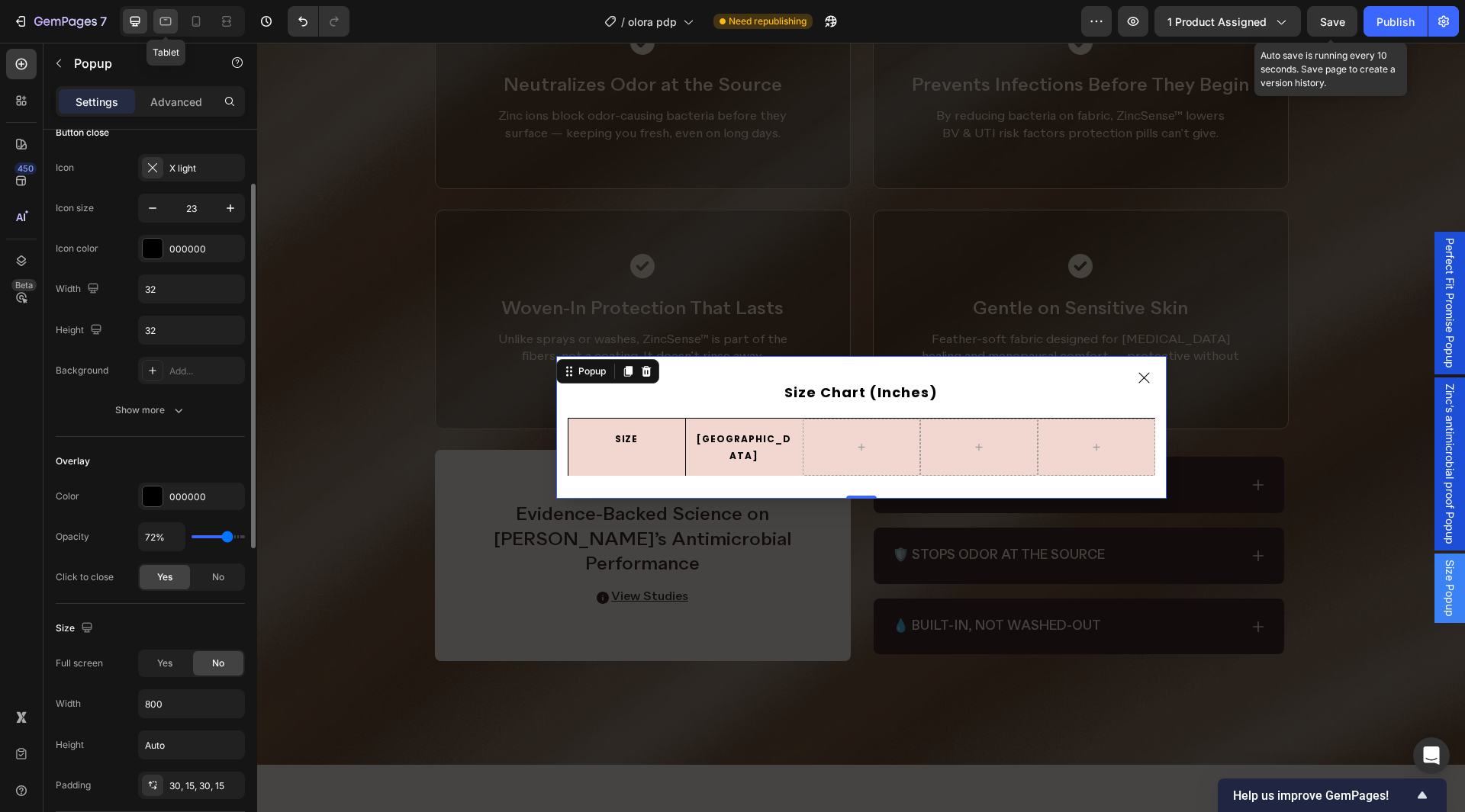
click at [161, 25] on icon at bounding box center [166, 22] width 12 height 8
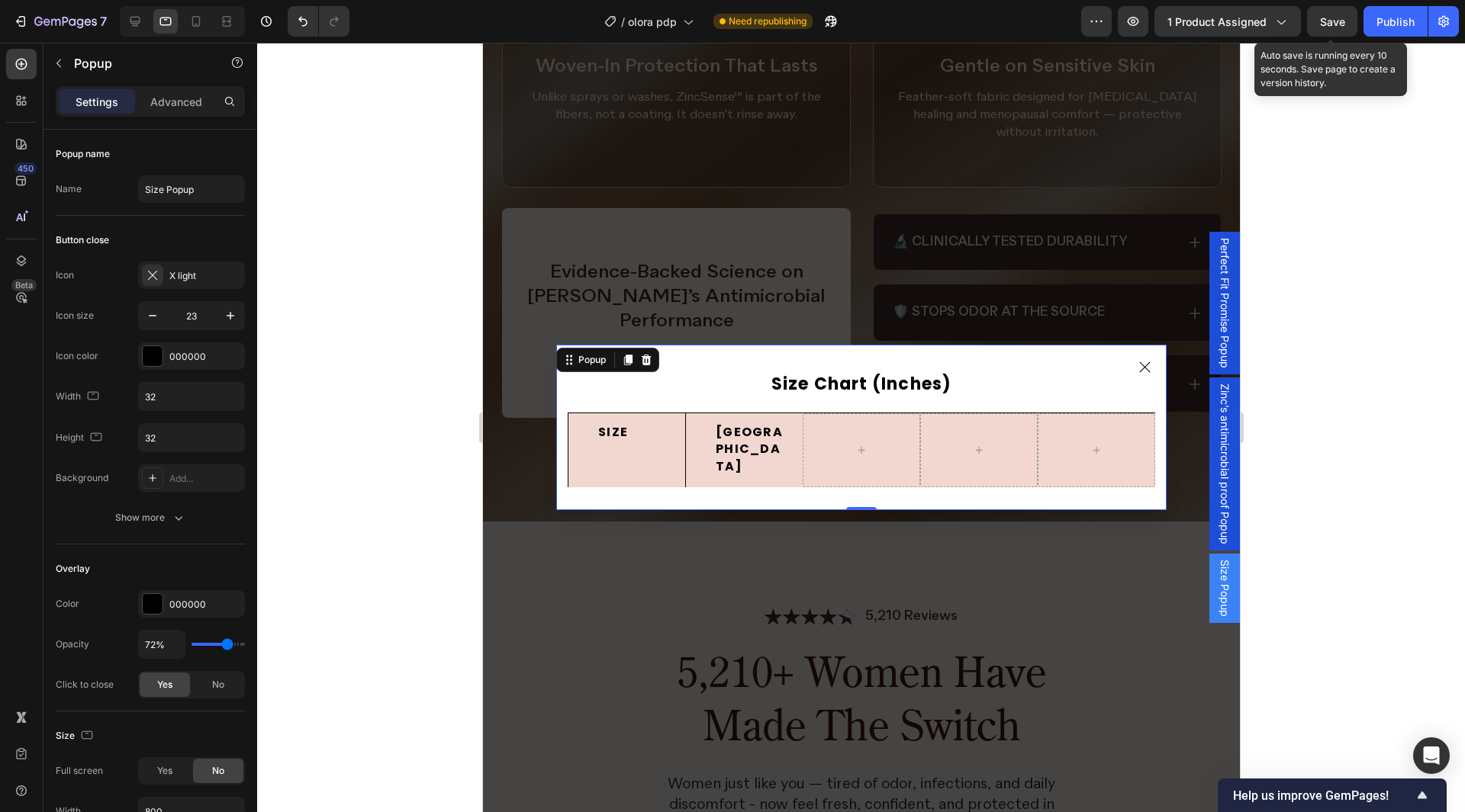
click at [560, 416] on div "Size Chart (Inches) Text Block SIZE Text Block Row USA Text Block Row Row Row" at bounding box center [861, 428] width 611 height 166
click at [197, 27] on icon at bounding box center [195, 22] width 8 height 11
type input "350"
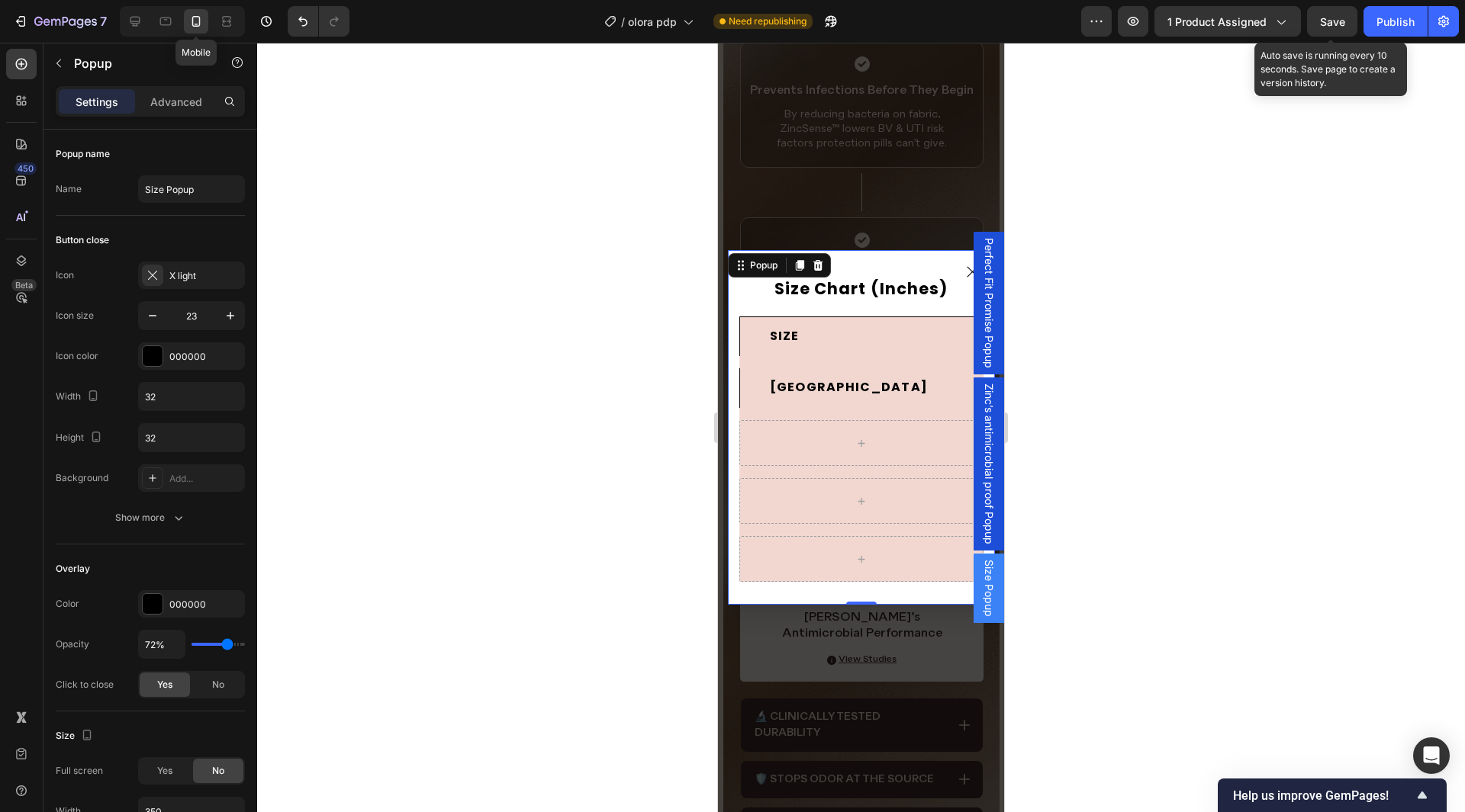
click at [760, 367] on div "SIZE Text Block Row USA Text Block Row Row" at bounding box center [862, 449] width 244 height 265
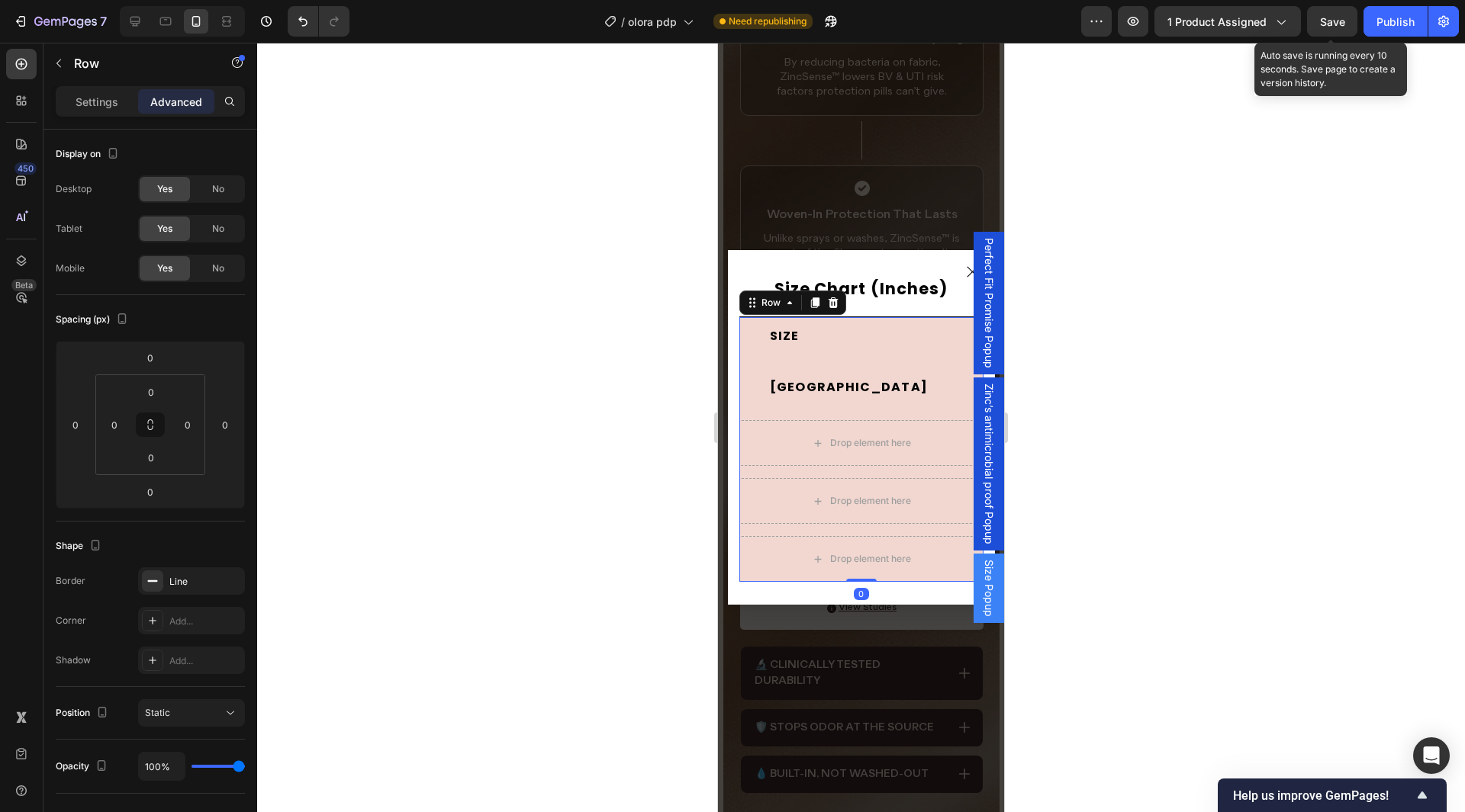
scroll to position [2733, 0]
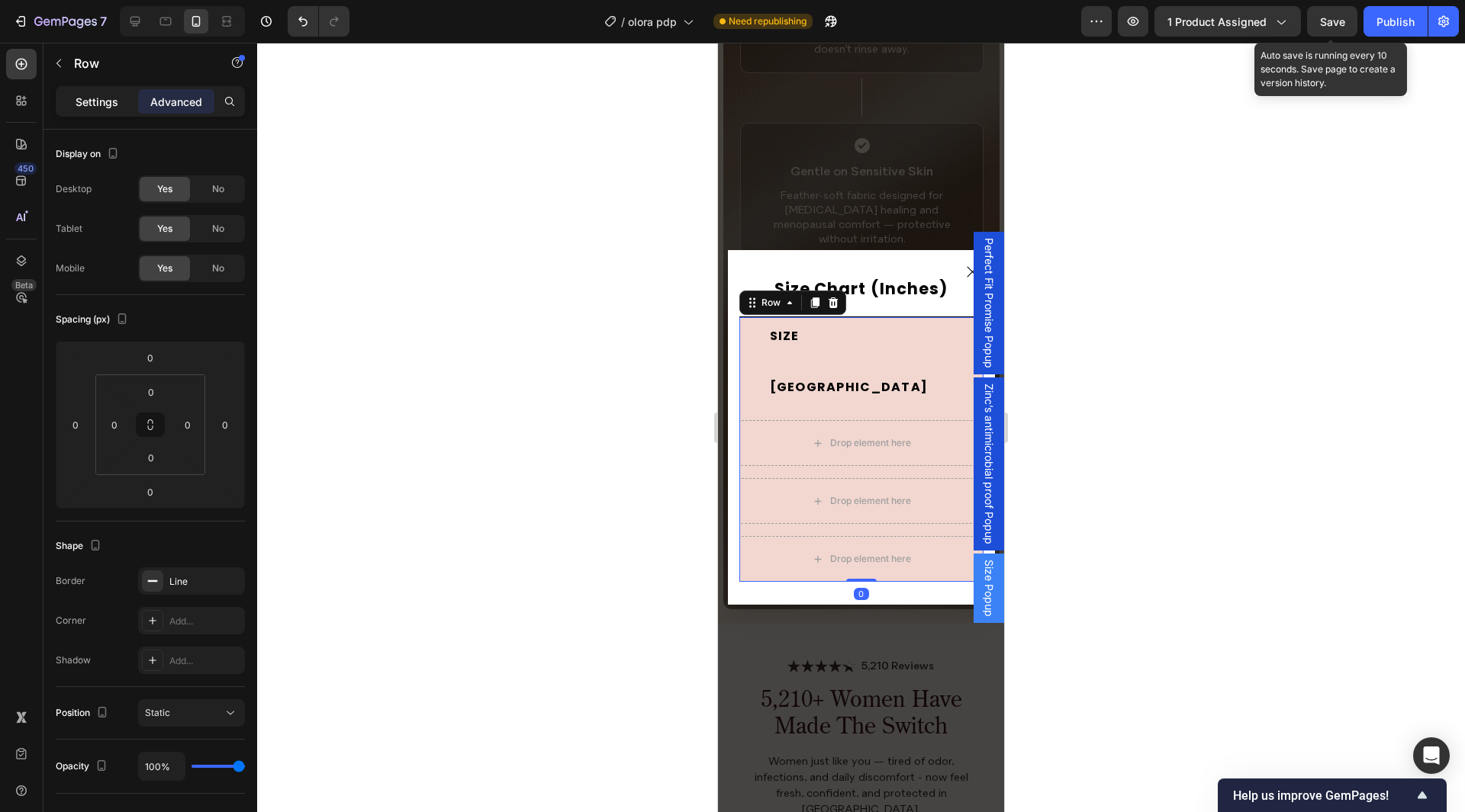
click at [112, 102] on p "Settings" at bounding box center [97, 102] width 43 height 16
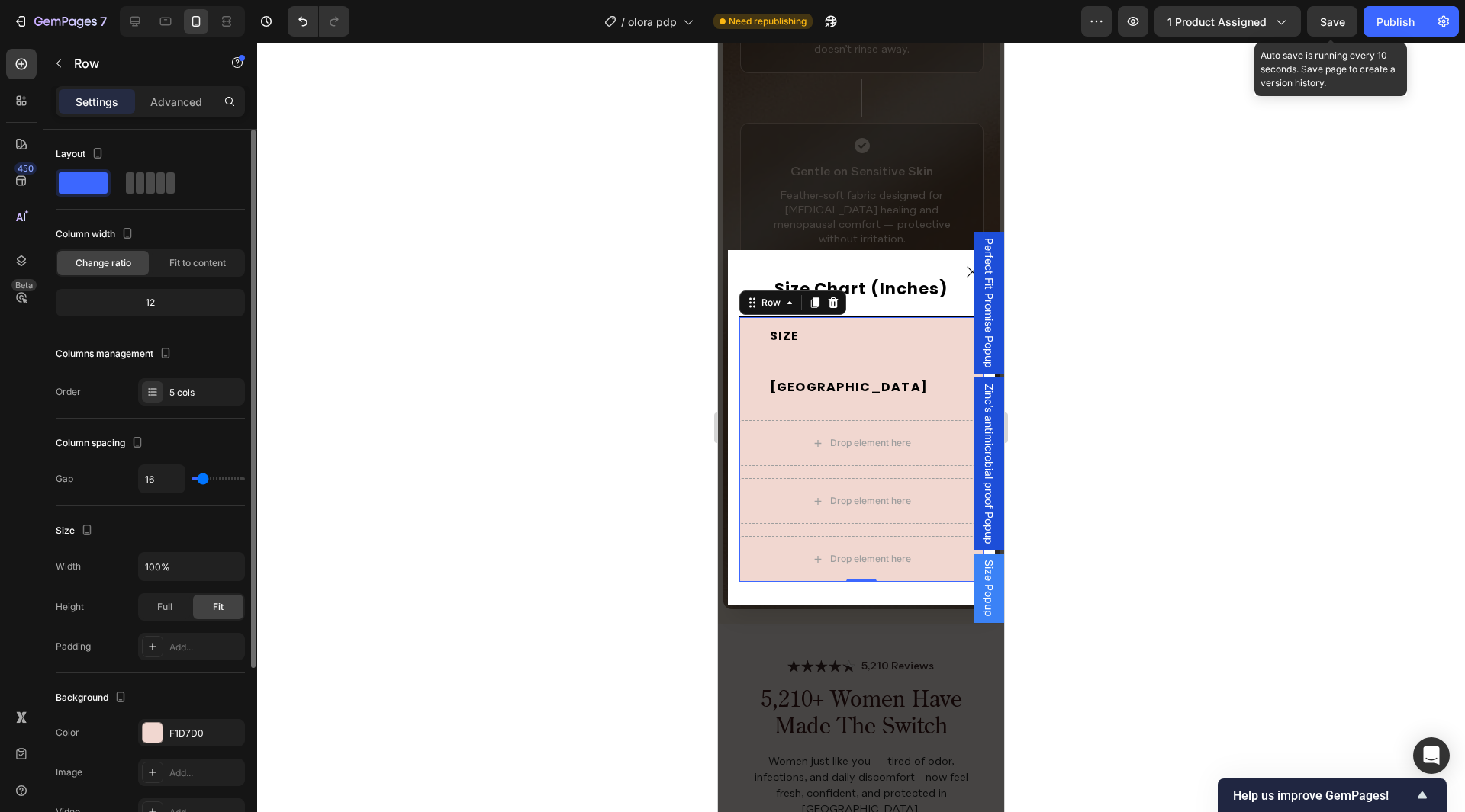
click at [146, 186] on span at bounding box center [150, 183] width 8 height 22
type input "0"
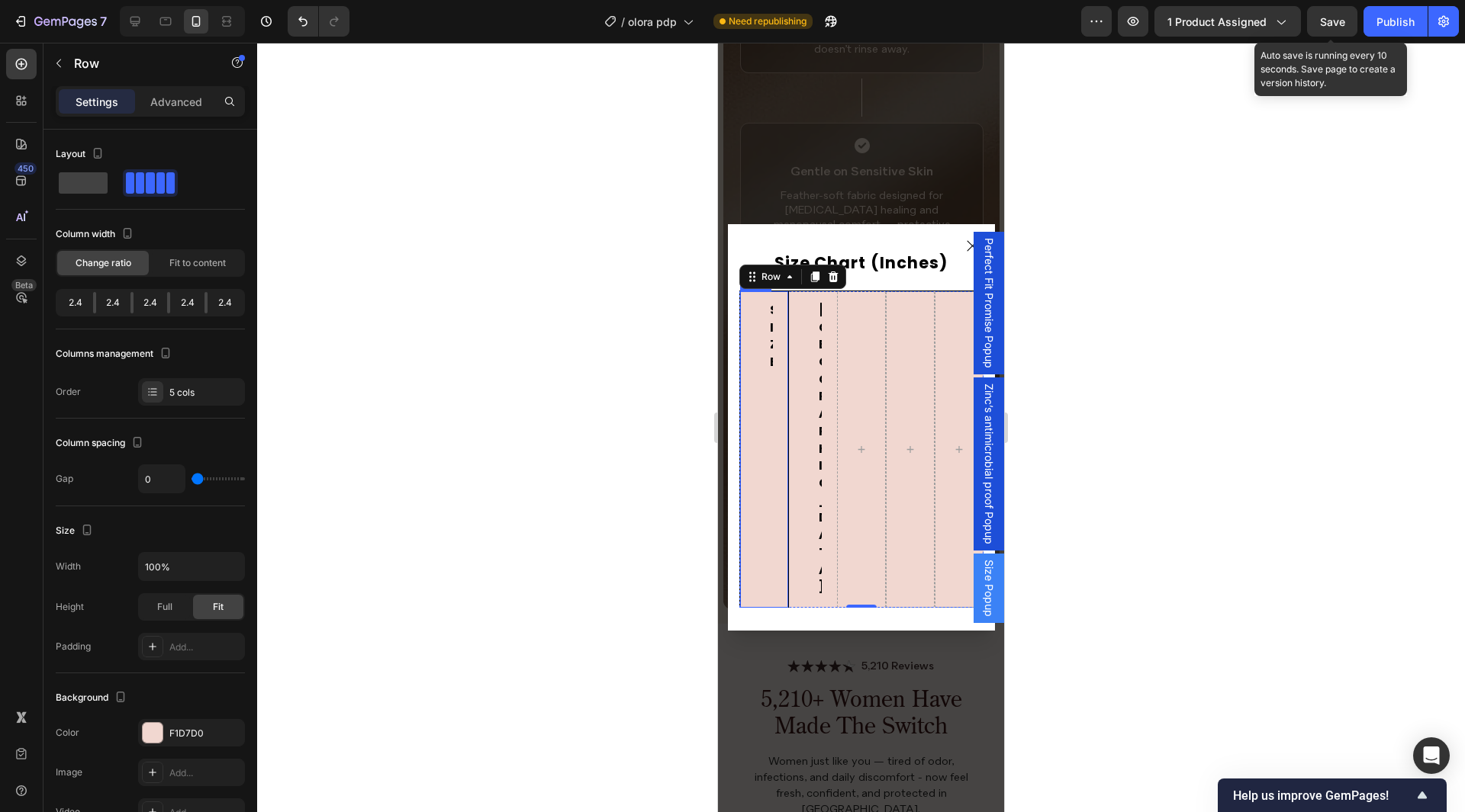
click at [758, 445] on div "SIZE Text Block Row" at bounding box center [764, 449] width 48 height 316
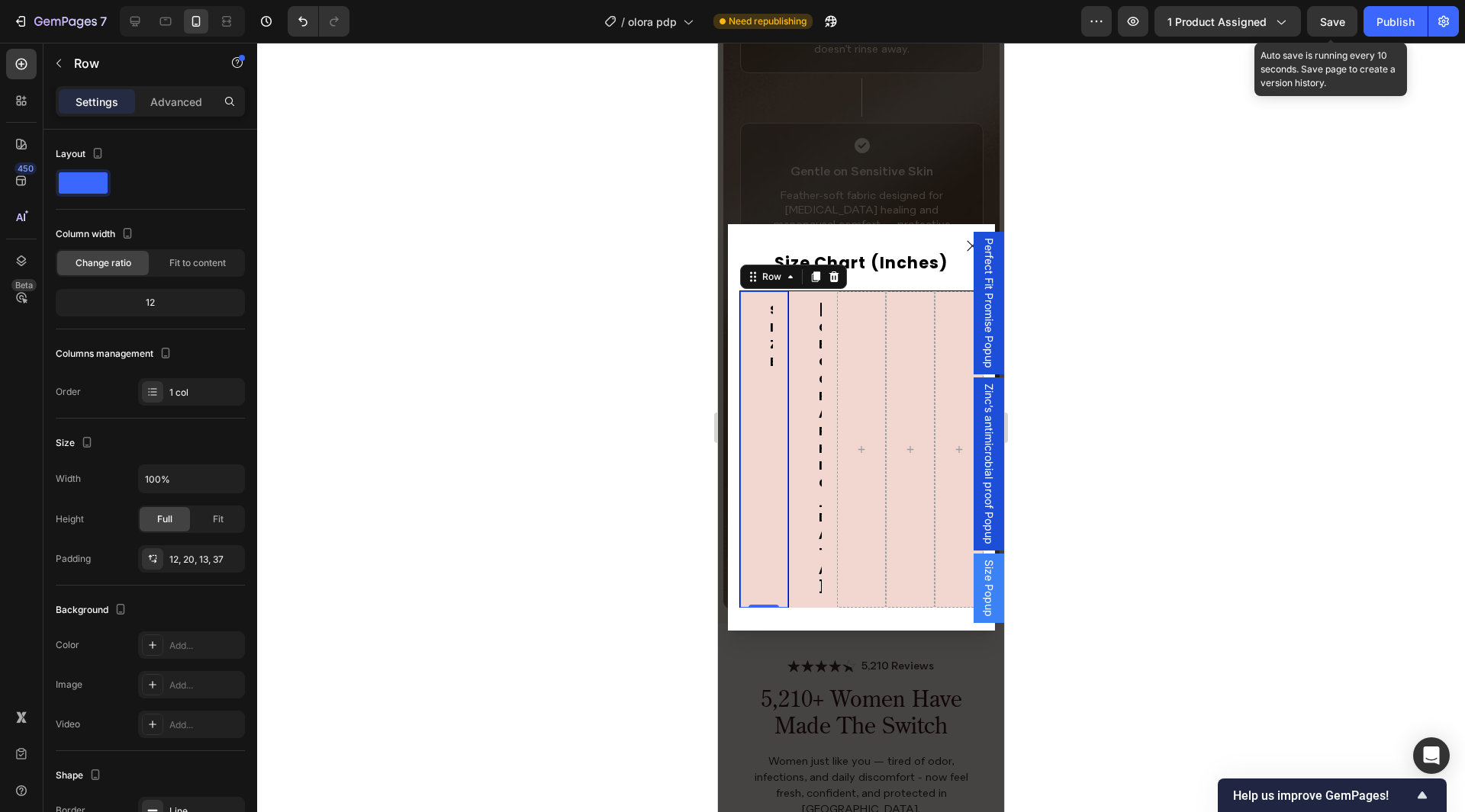
drag, startPoint x: 750, startPoint y: 458, endPoint x: 1140, endPoint y: 454, distance: 390.0
click at [750, 458] on div "SIZE Text Block Row 0" at bounding box center [764, 449] width 48 height 316
click at [174, 106] on p "Advanced" at bounding box center [177, 102] width 52 height 16
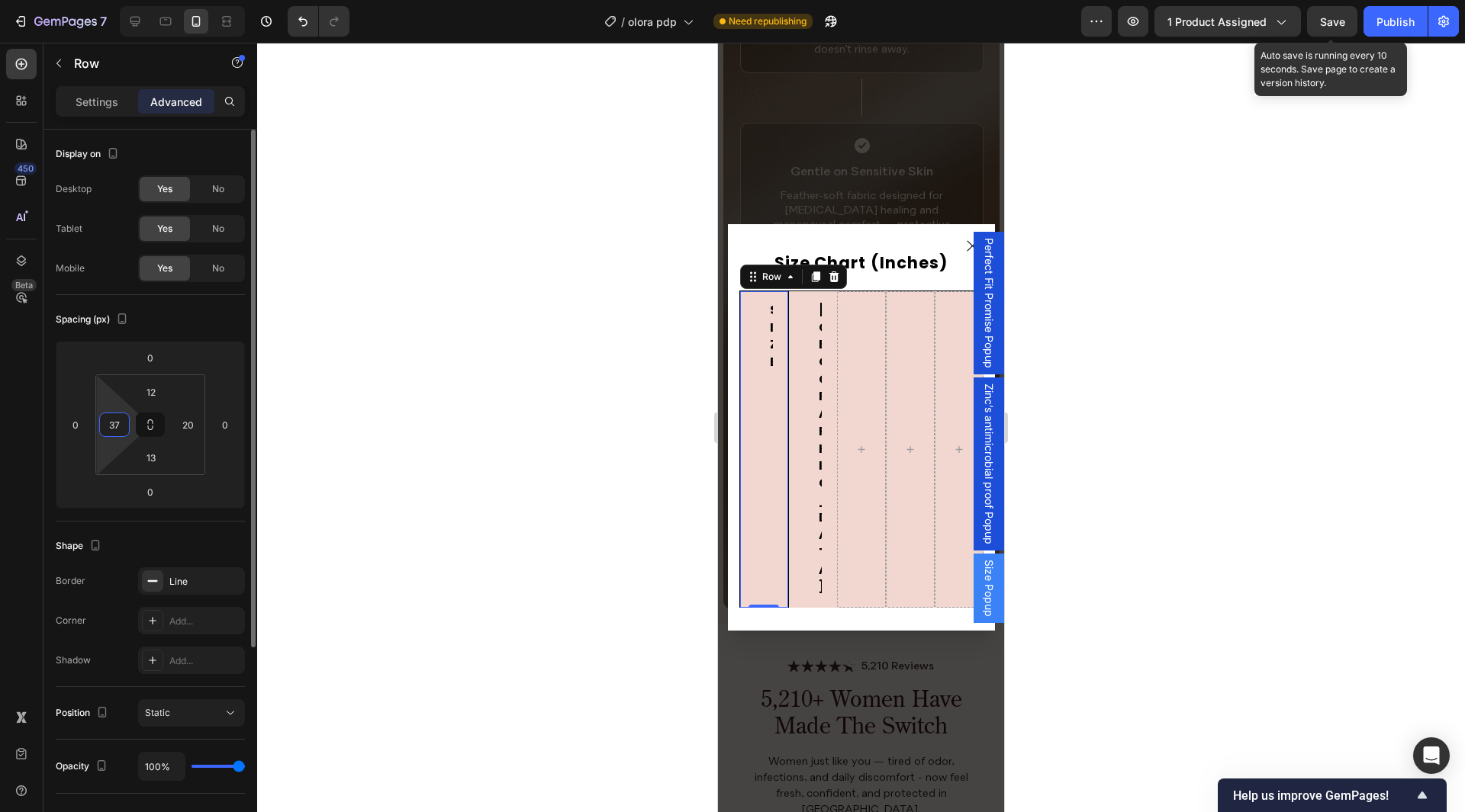
click at [116, 428] on input "37" at bounding box center [115, 425] width 23 height 23
type input "6"
click at [185, 425] on input "20" at bounding box center [188, 425] width 23 height 23
paste input "6"
paste input
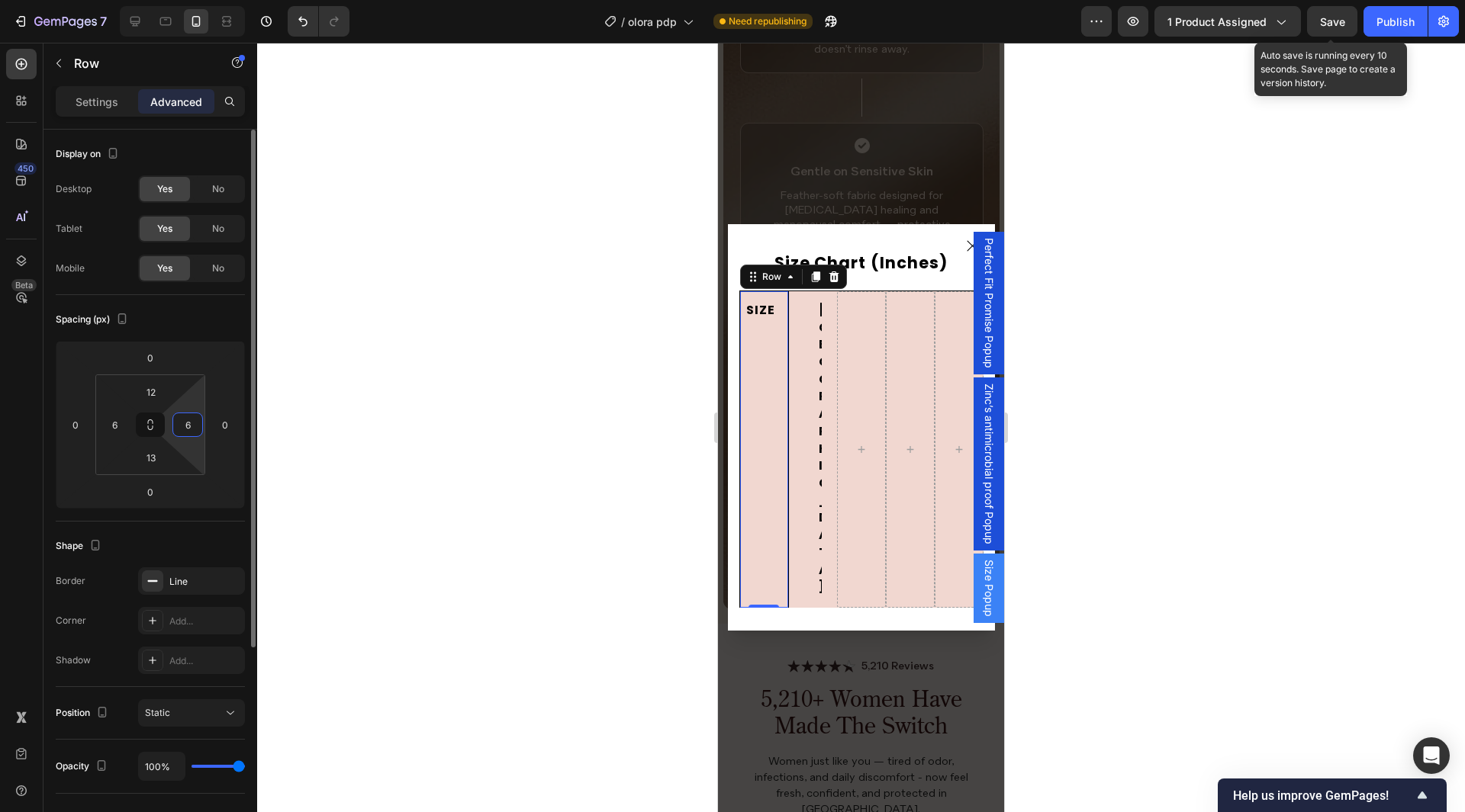
type input "6"
click at [157, 400] on input "12" at bounding box center [152, 393] width 30 height 23
type input "2"
click at [154, 448] on input "13" at bounding box center [152, 458] width 30 height 23
type input "2"
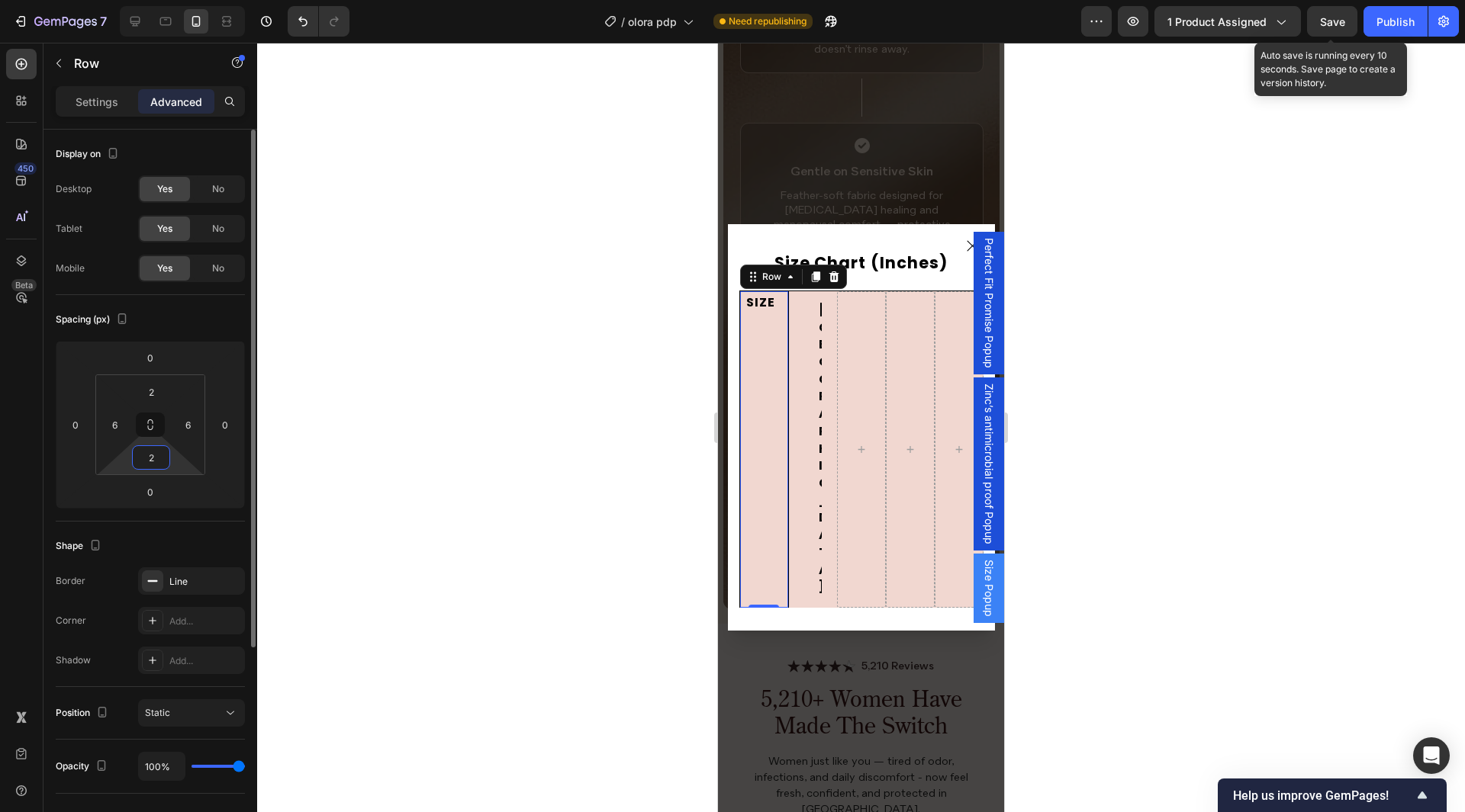
click at [198, 331] on div "Spacing (px)" at bounding box center [150, 319] width 189 height 24
drag, startPoint x: 763, startPoint y: 437, endPoint x: 1112, endPoint y: 385, distance: 352.9
click at [763, 437] on div "SIZE Text Block" at bounding box center [764, 450] width 39 height 314
click at [110, 104] on p "Settings" at bounding box center [97, 102] width 43 height 16
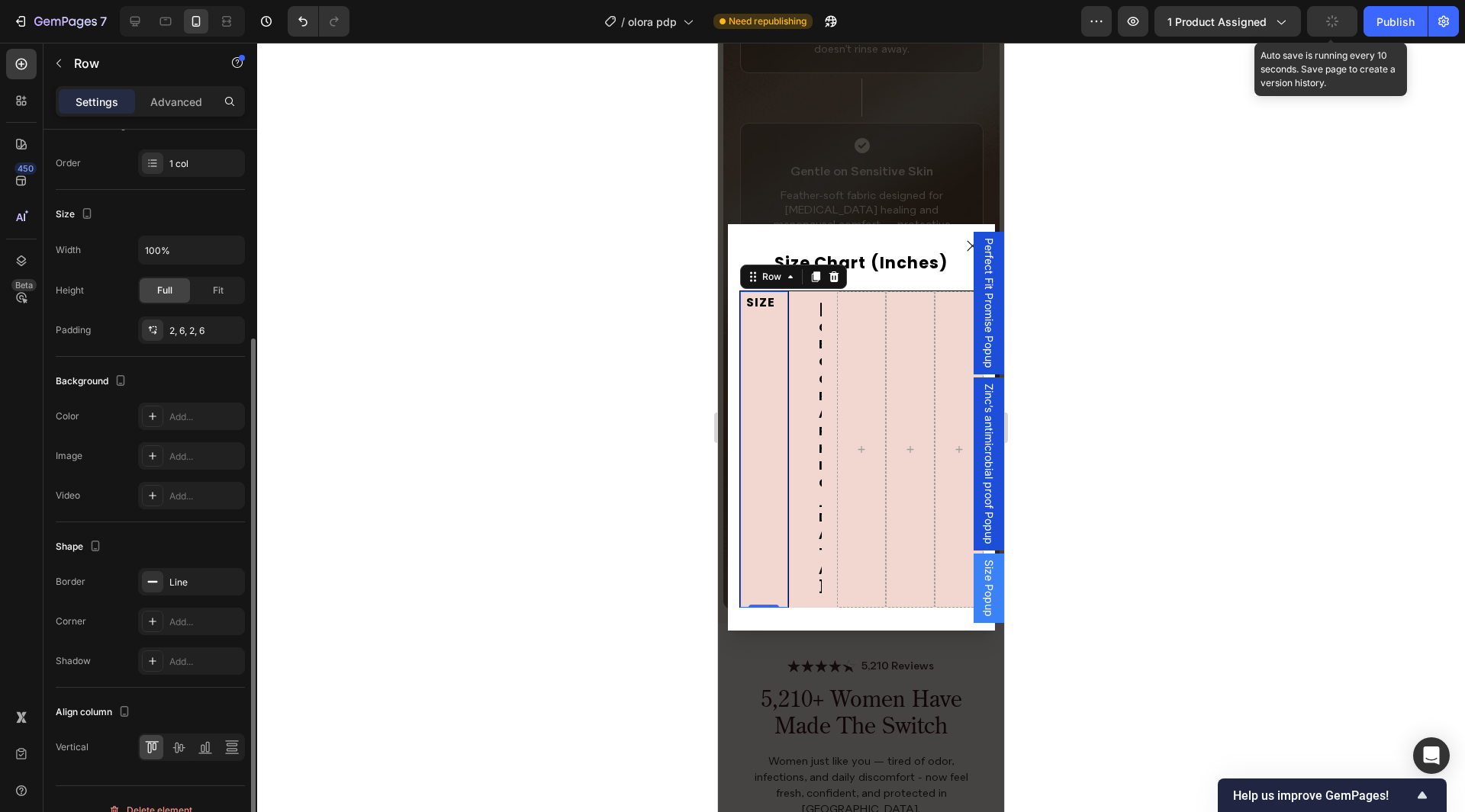
scroll to position [251, 0]
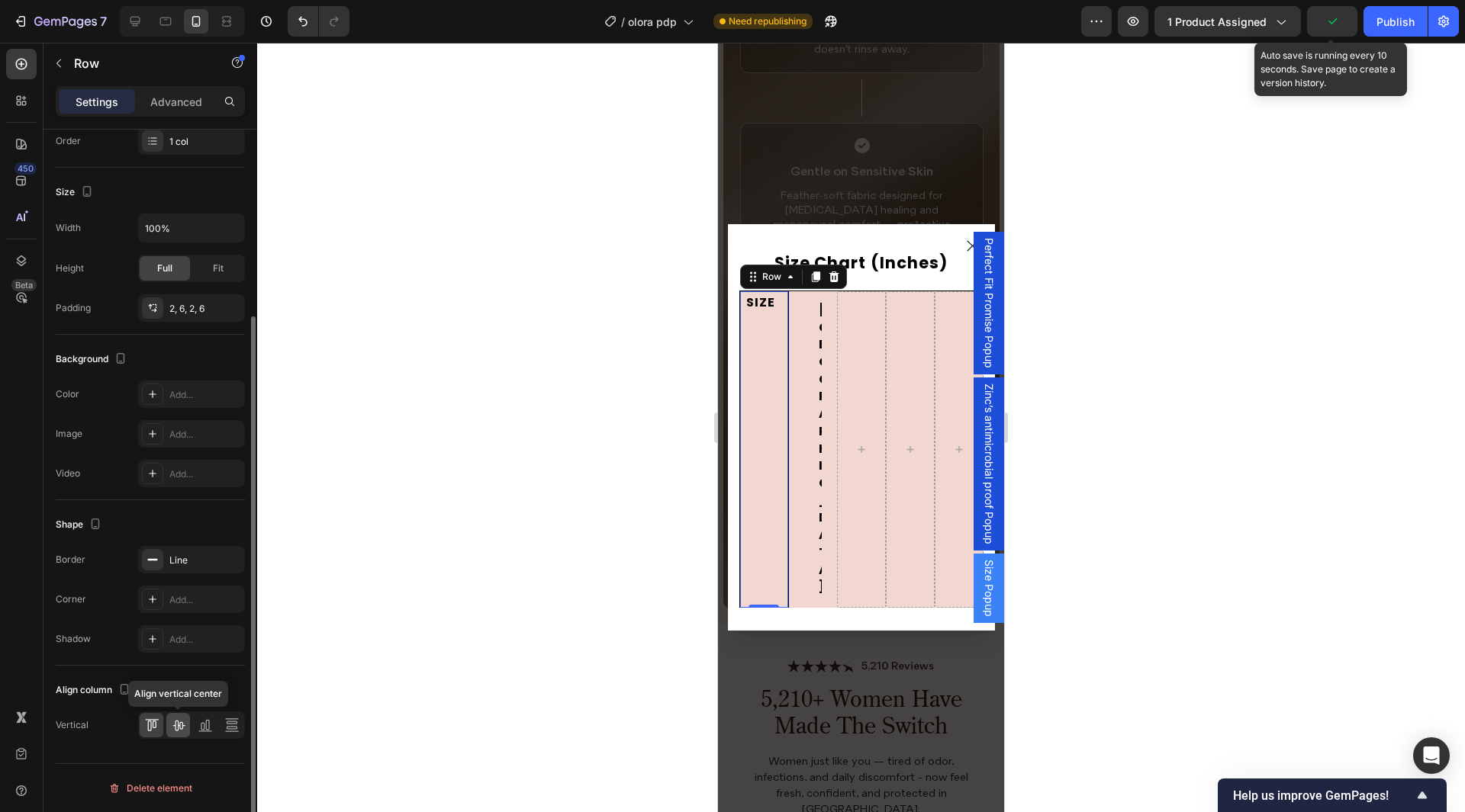
click at [174, 725] on icon at bounding box center [178, 725] width 15 height 15
click at [758, 448] on p "SIZE" at bounding box center [764, 450] width 36 height 18
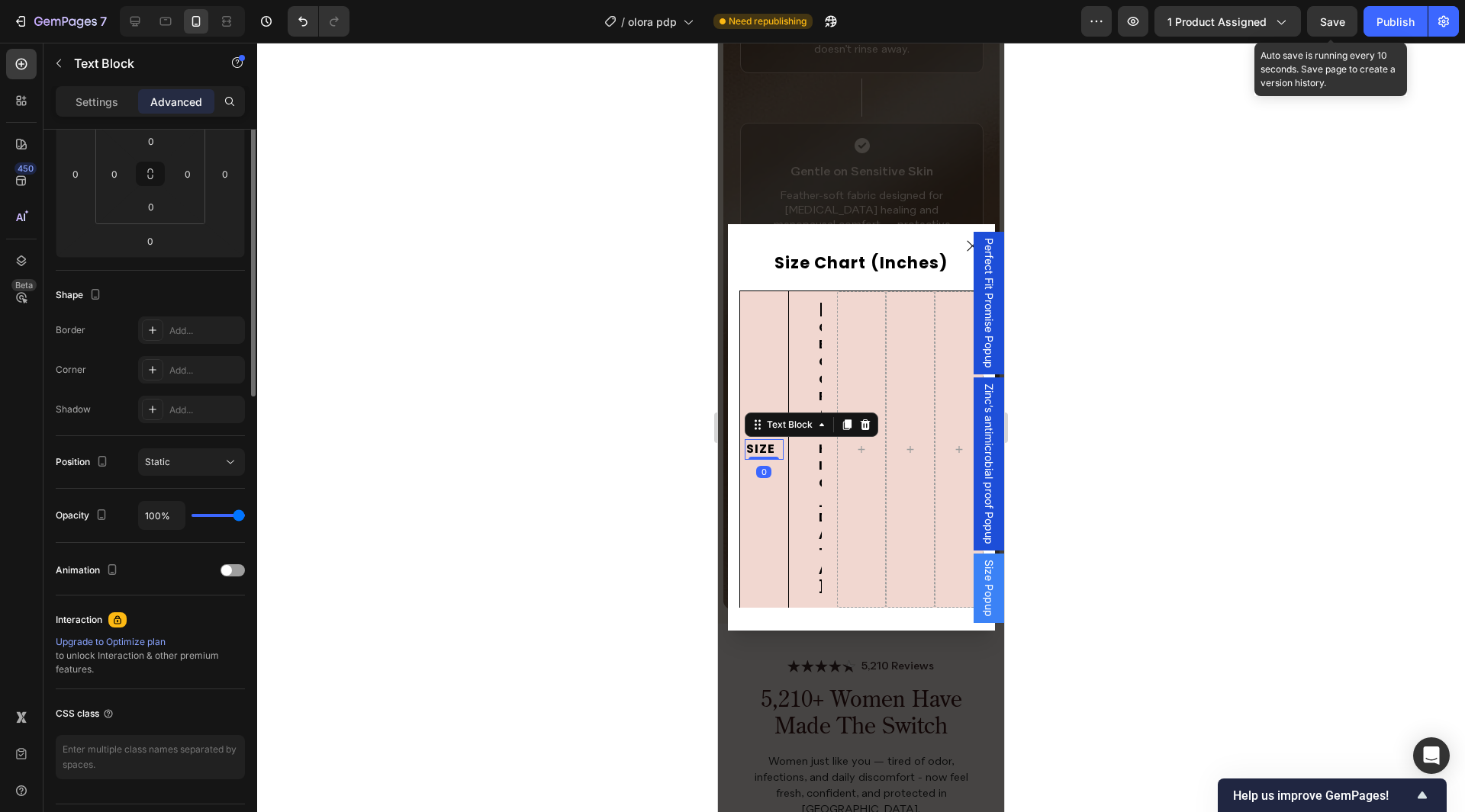
scroll to position [0, 0]
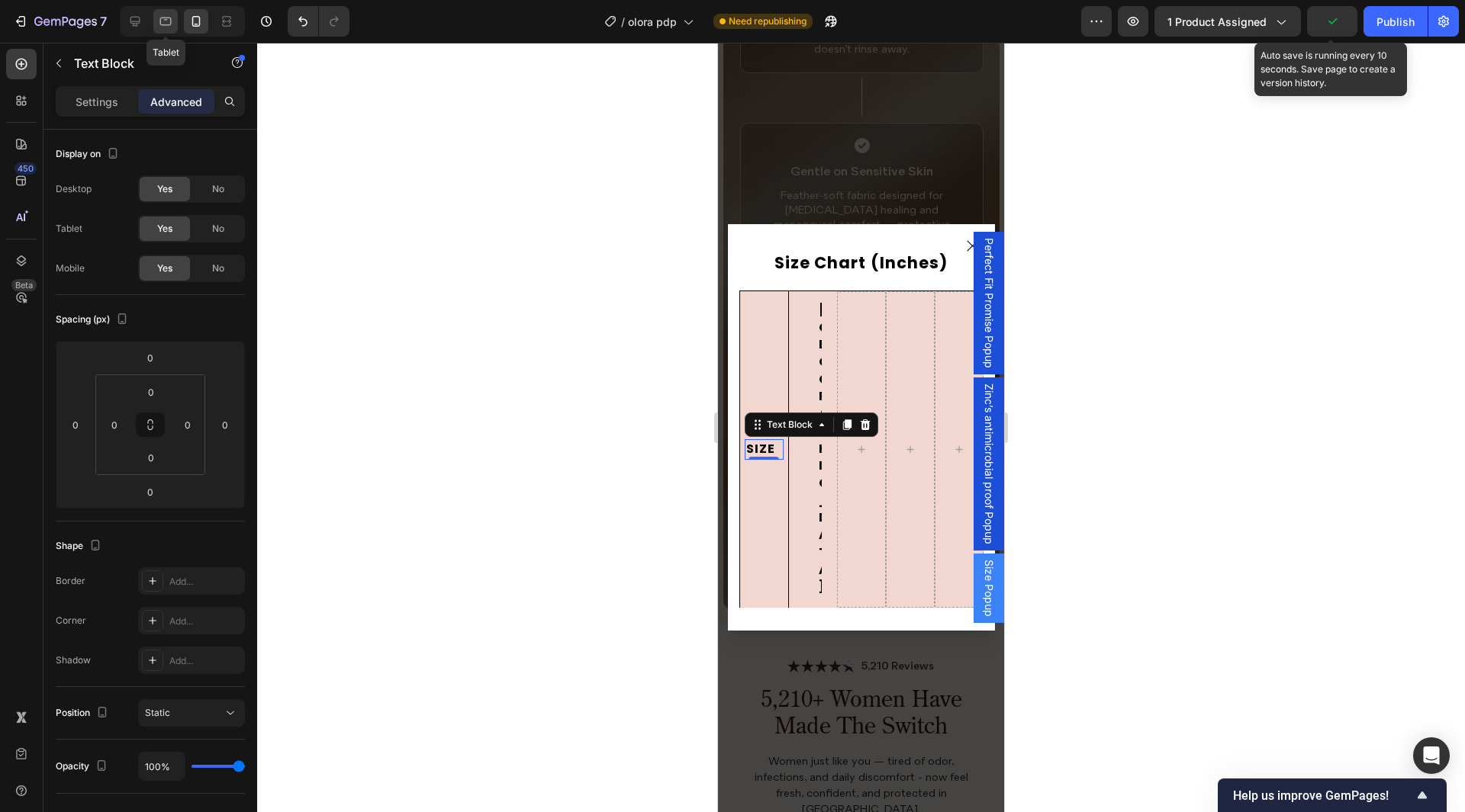
click at [168, 32] on div at bounding box center [165, 21] width 24 height 24
click at [105, 108] on p "Settings" at bounding box center [97, 102] width 43 height 16
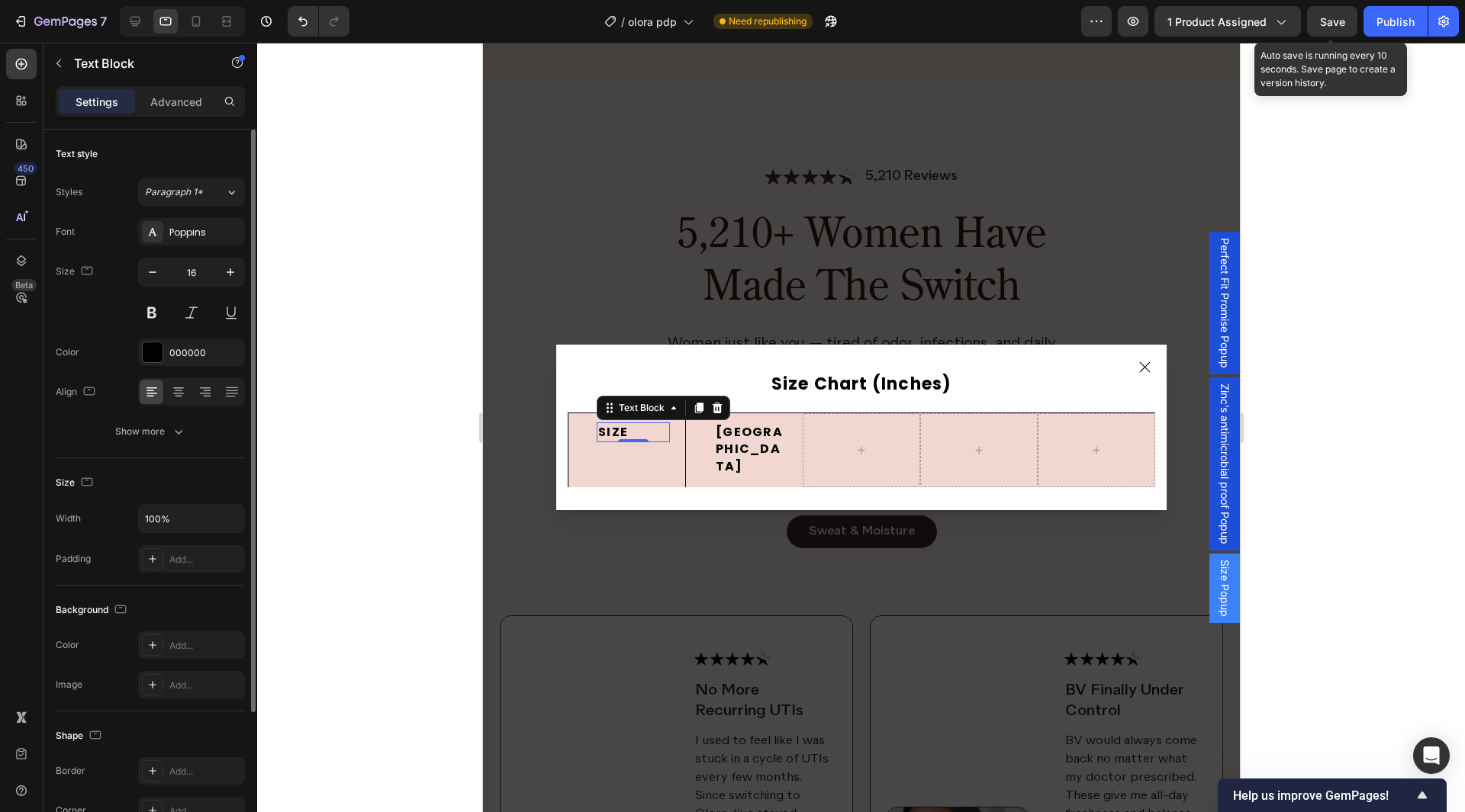
scroll to position [2983, 0]
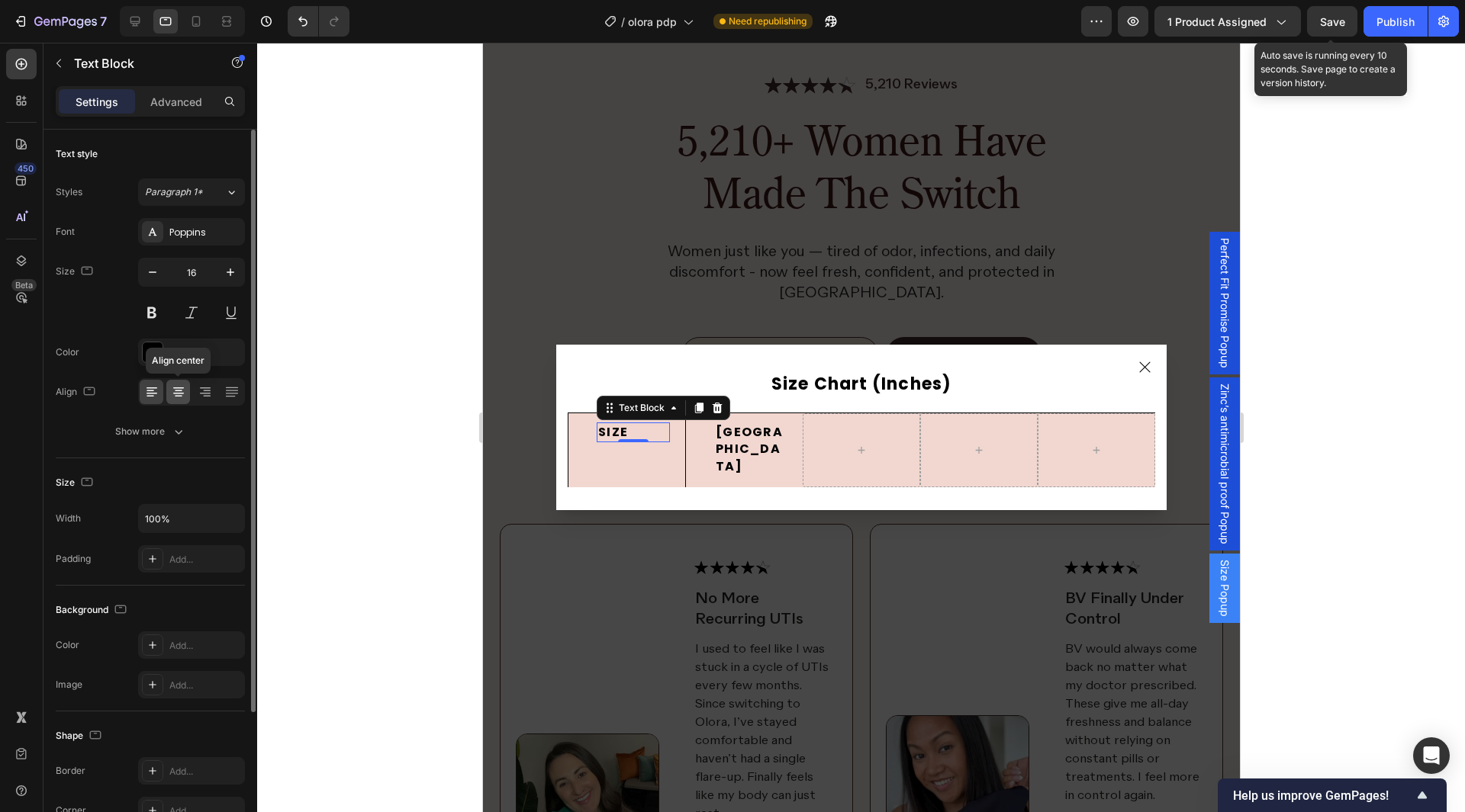
click at [179, 397] on icon at bounding box center [178, 397] width 8 height 2
click at [164, 440] on button "Show more" at bounding box center [150, 431] width 189 height 28
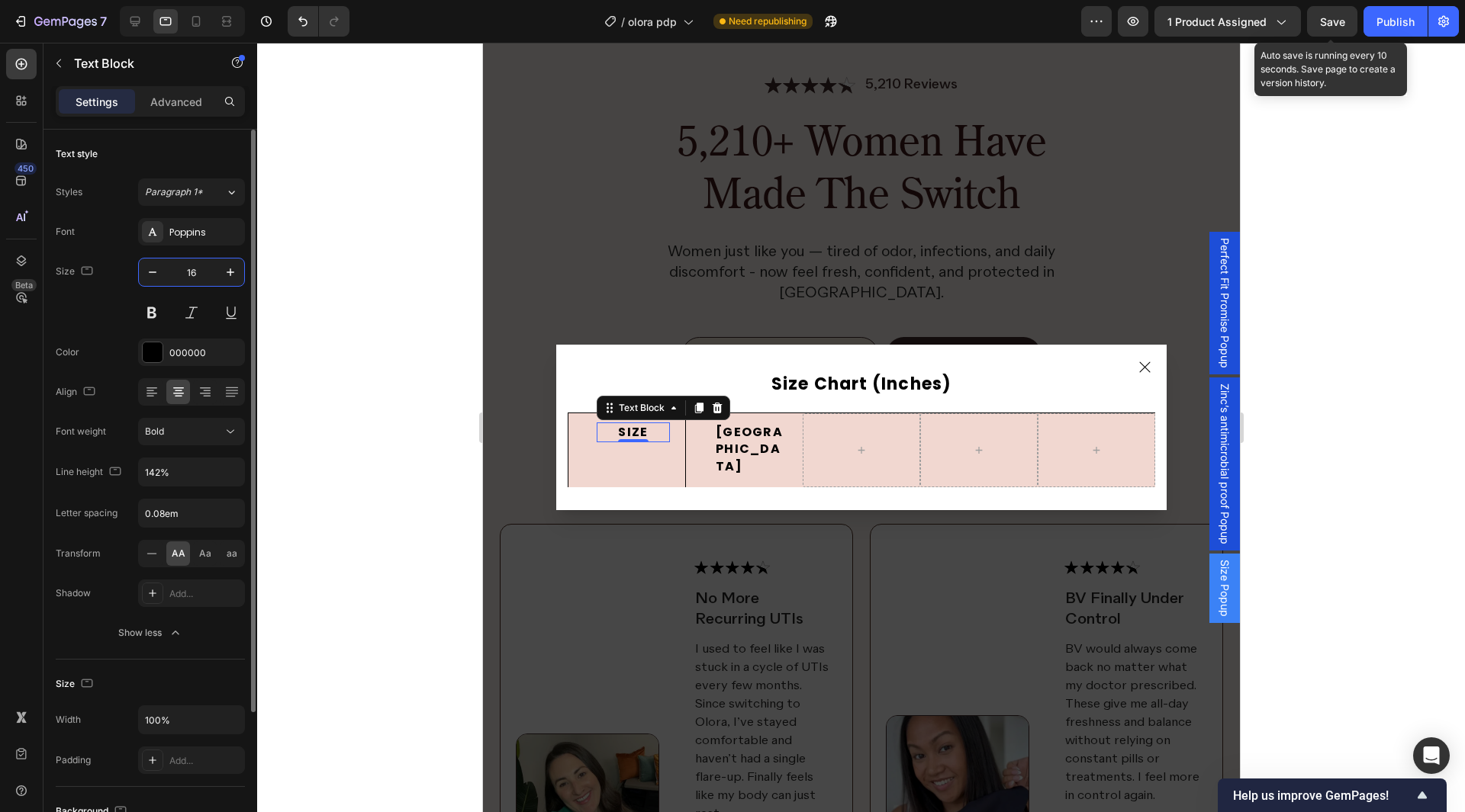
click at [192, 275] on input "16" at bounding box center [192, 272] width 50 height 28
type input "12"
click at [116, 298] on div "Size 12" at bounding box center [150, 292] width 189 height 69
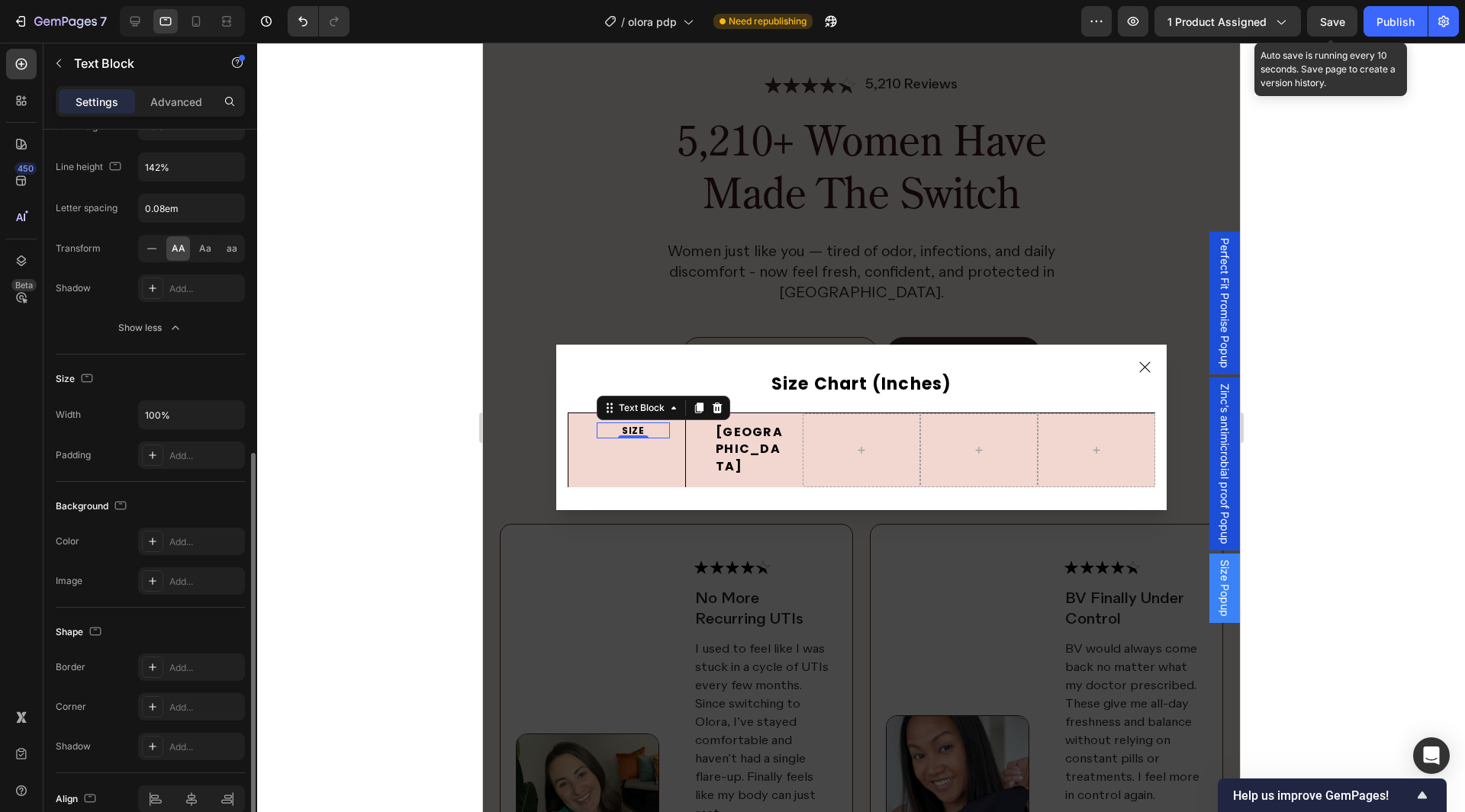
scroll to position [379, 0]
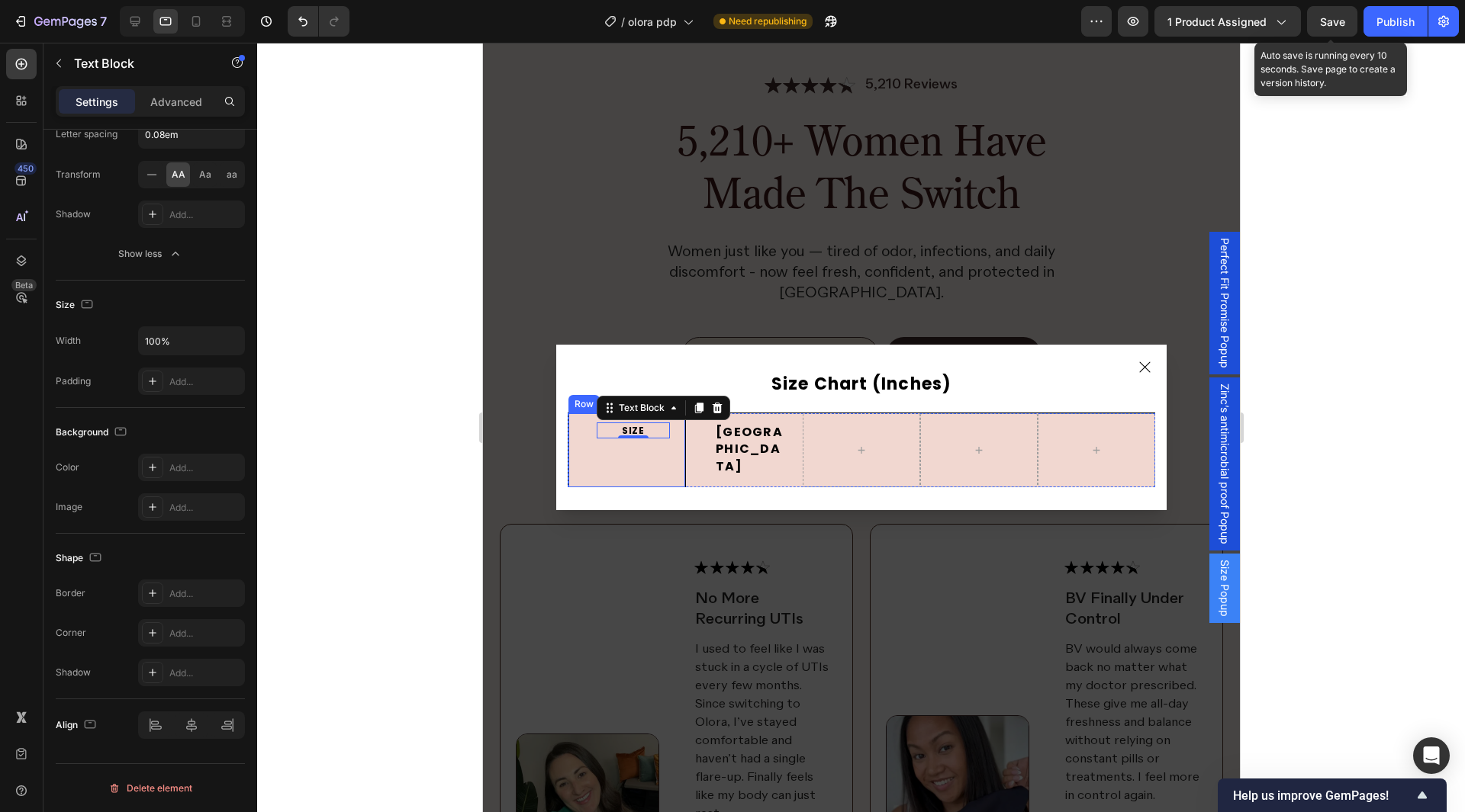
click at [572, 458] on div "SIZE Text Block 0 Row" at bounding box center [625, 450] width 117 height 74
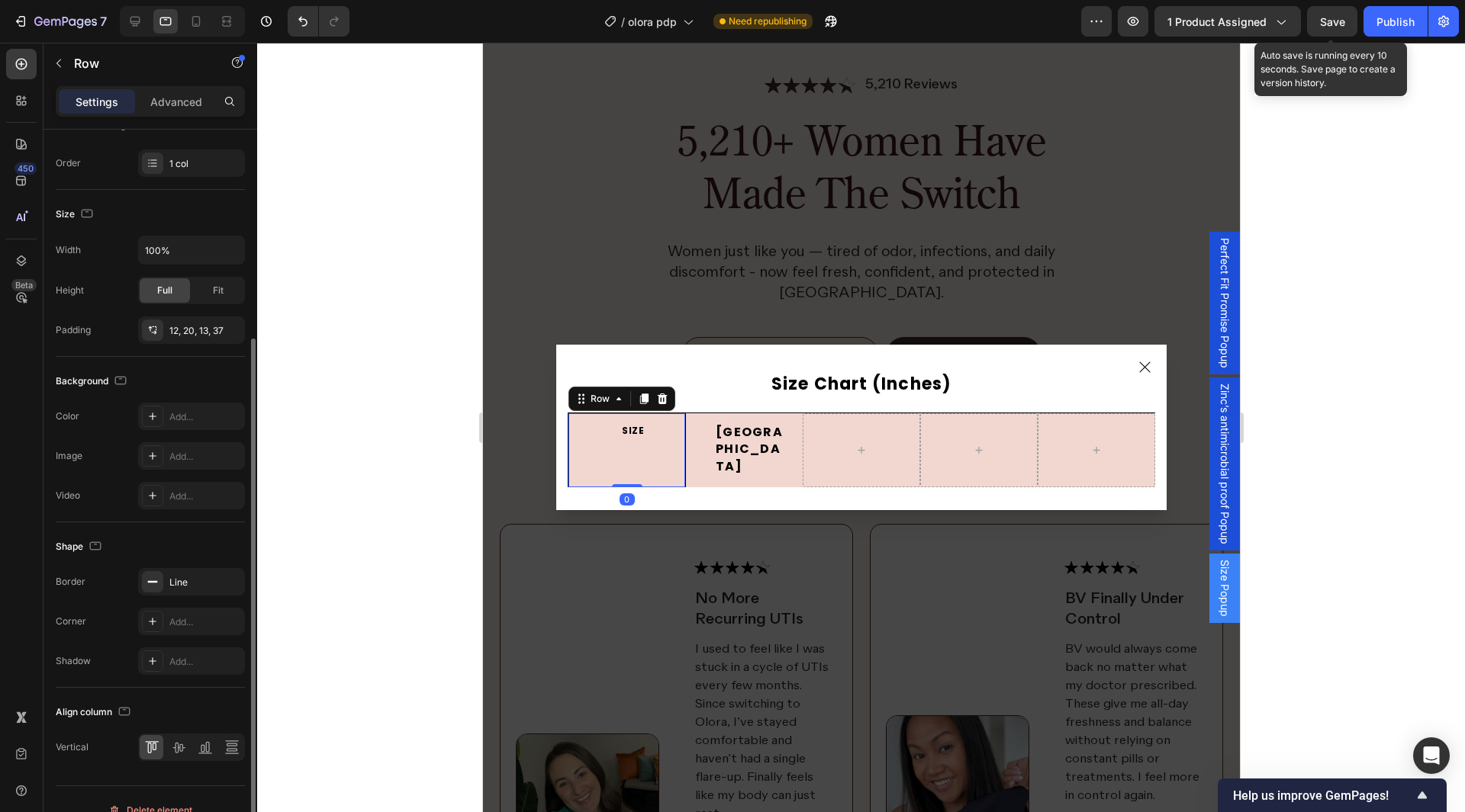
scroll to position [251, 0]
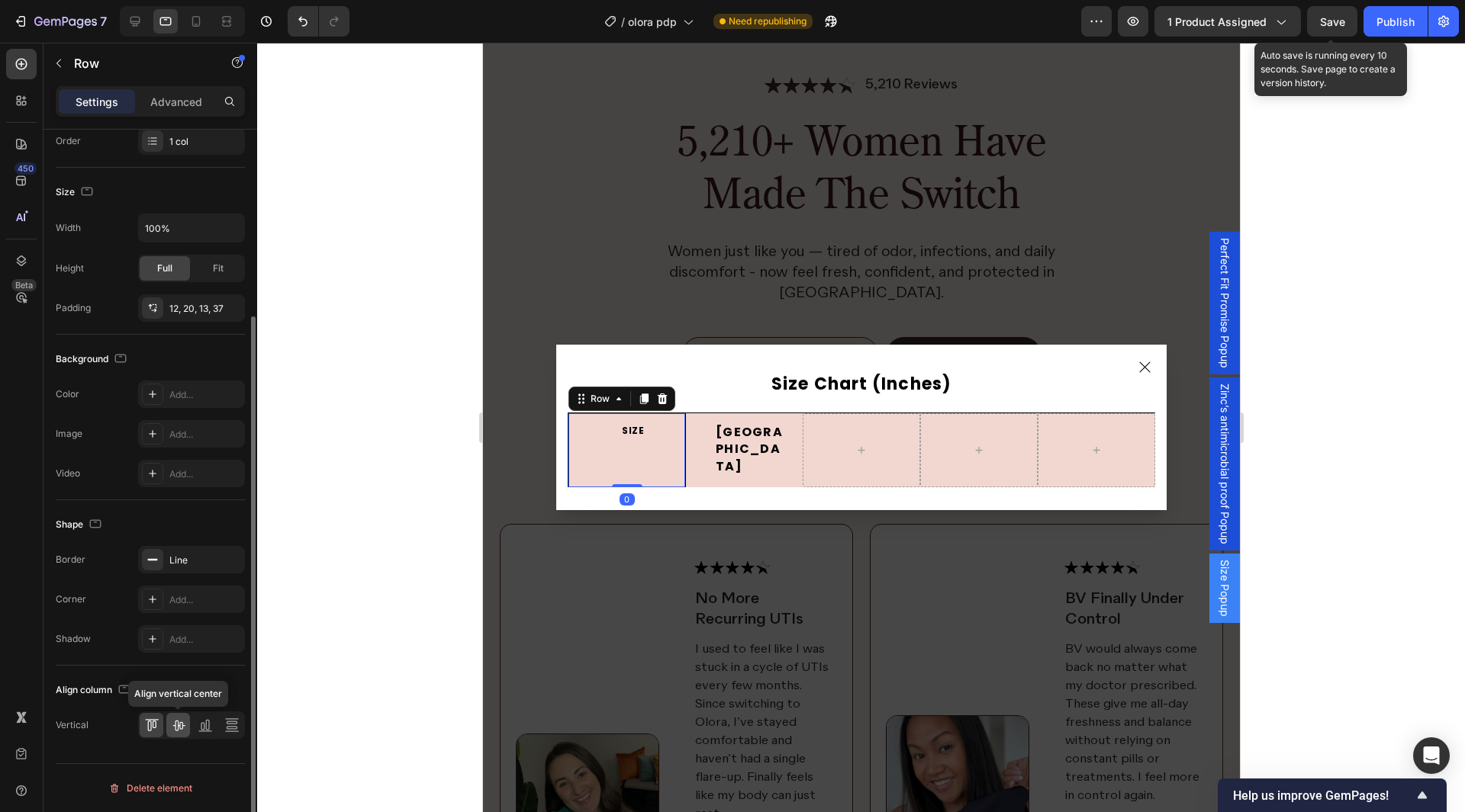
click at [167, 727] on div at bounding box center [178, 725] width 23 height 24
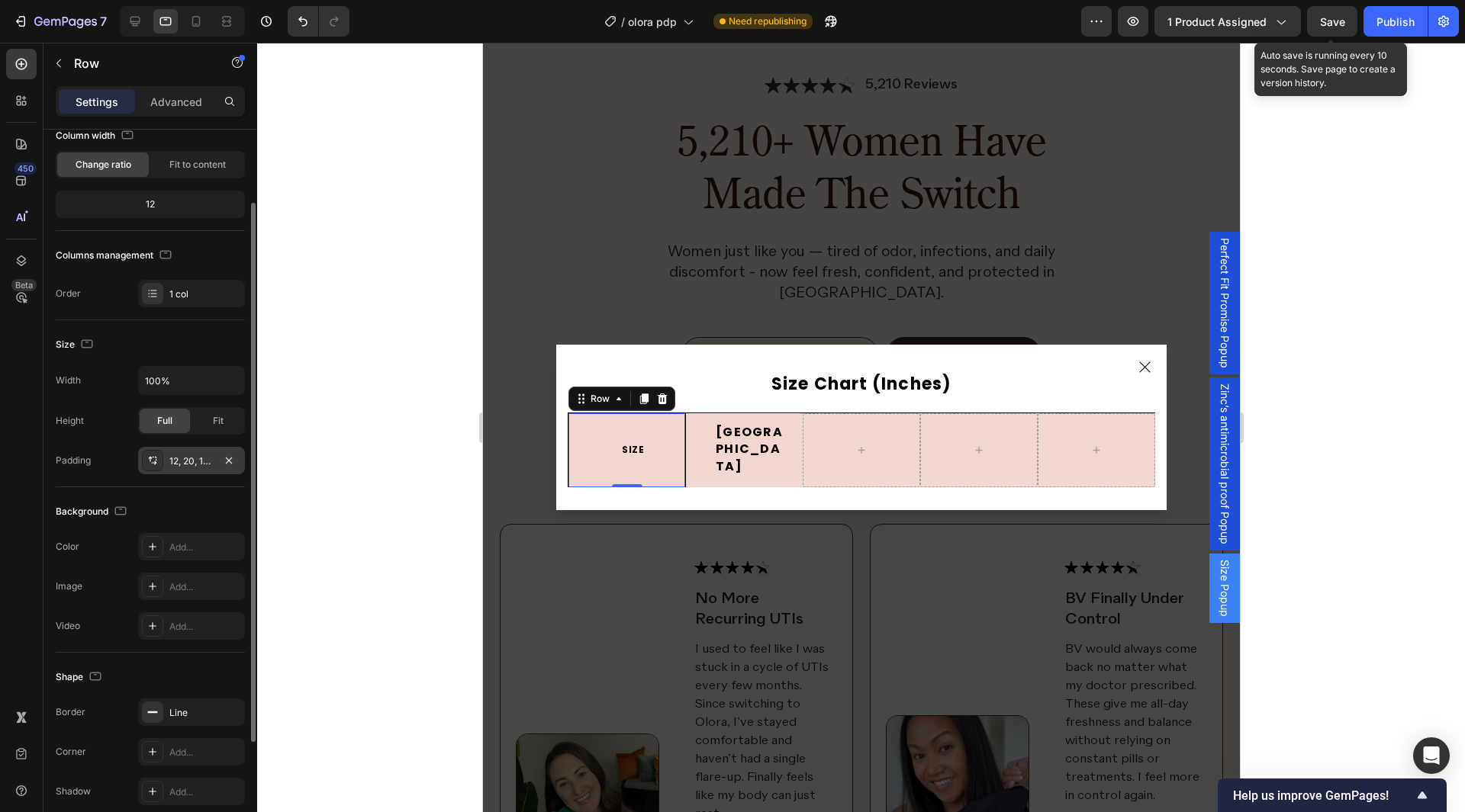
click at [182, 458] on div "12, 20, 13, 37" at bounding box center [191, 461] width 44 height 13
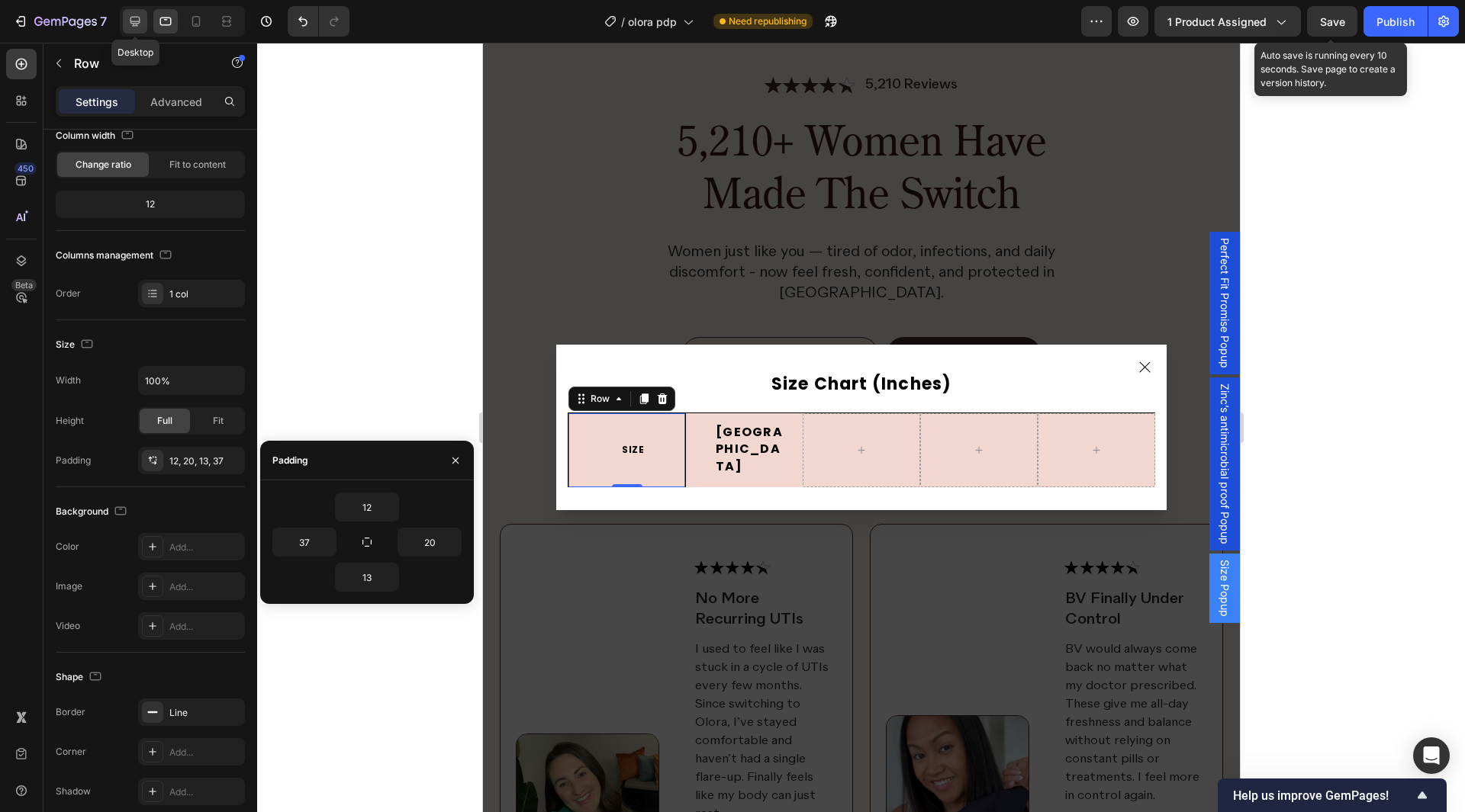
click at [130, 27] on icon at bounding box center [134, 21] width 15 height 15
type input "14"
type input "10"
type input "14"
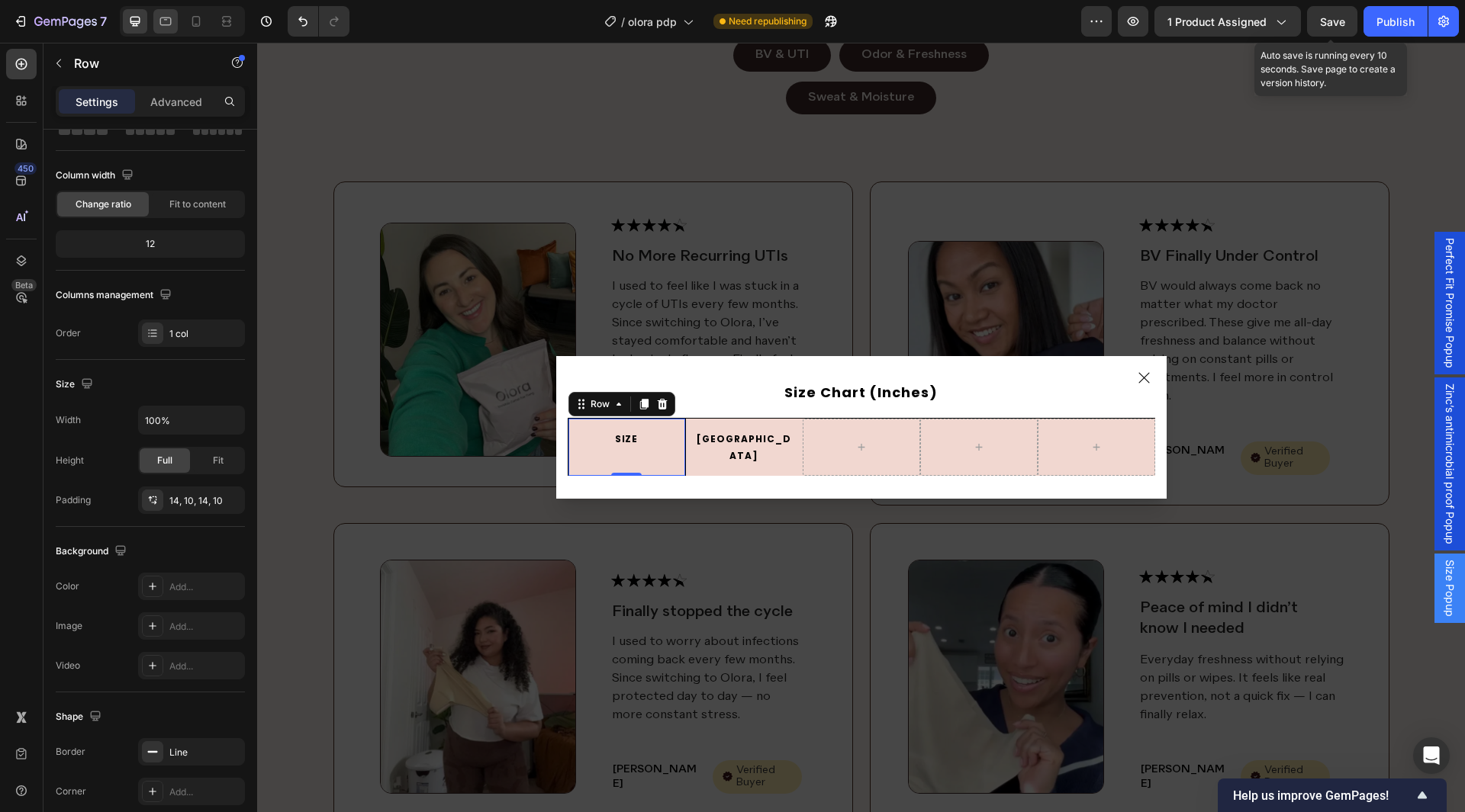
scroll to position [3312, 0]
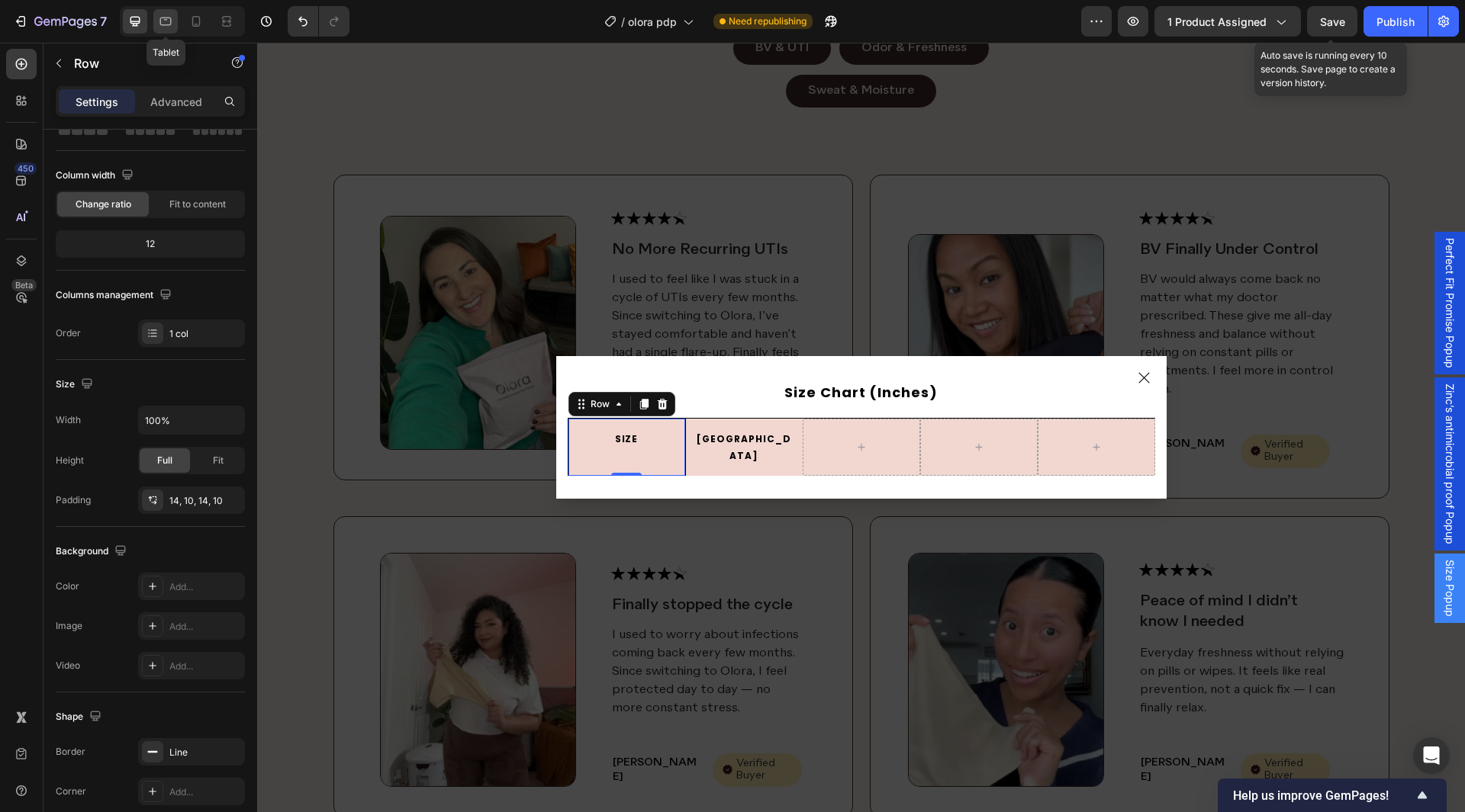
click at [161, 21] on icon at bounding box center [166, 22] width 12 height 8
type input "12"
type input "37"
type input "20"
type input "13"
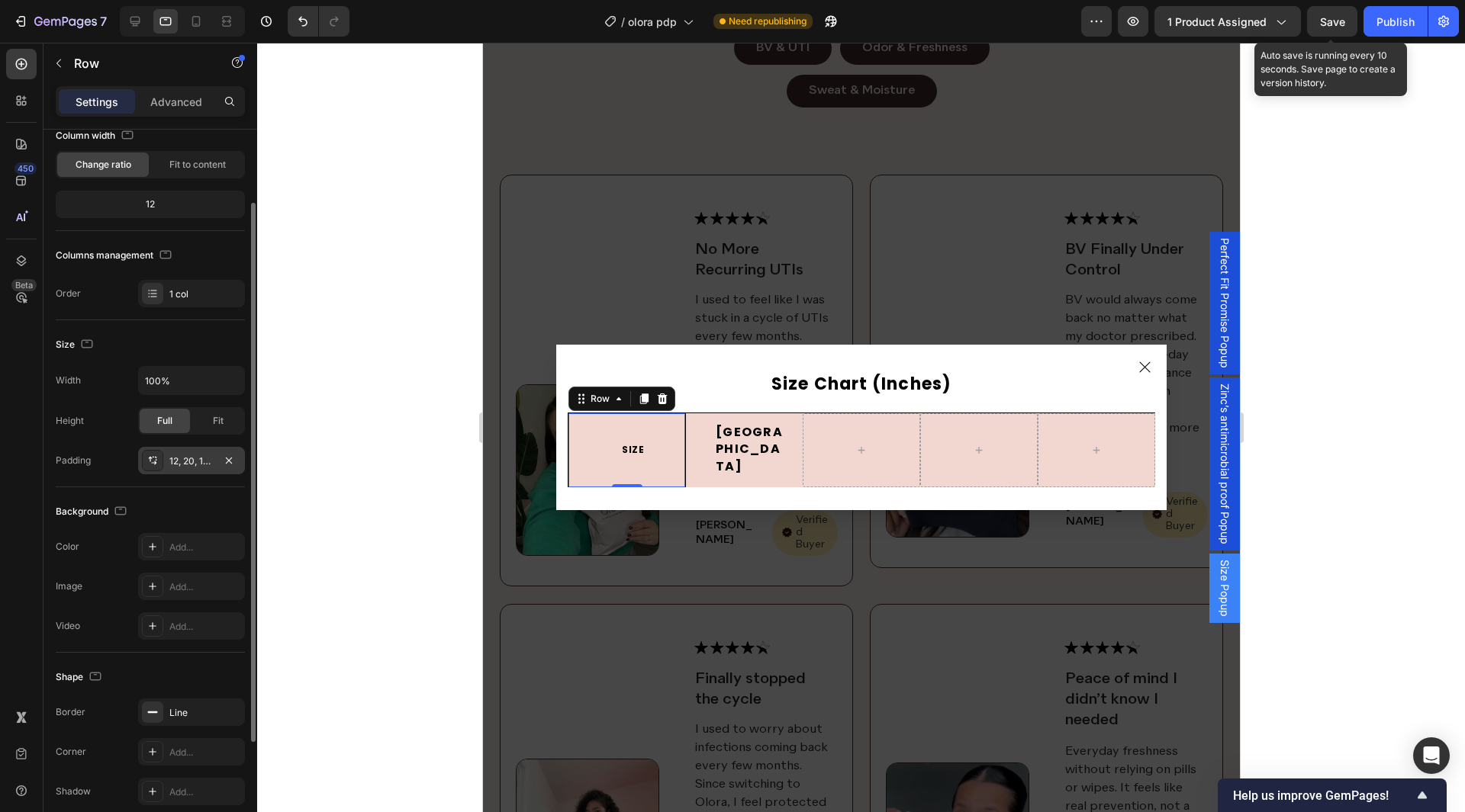
click at [177, 459] on div "12, 20, 13, 37" at bounding box center [191, 461] width 44 height 13
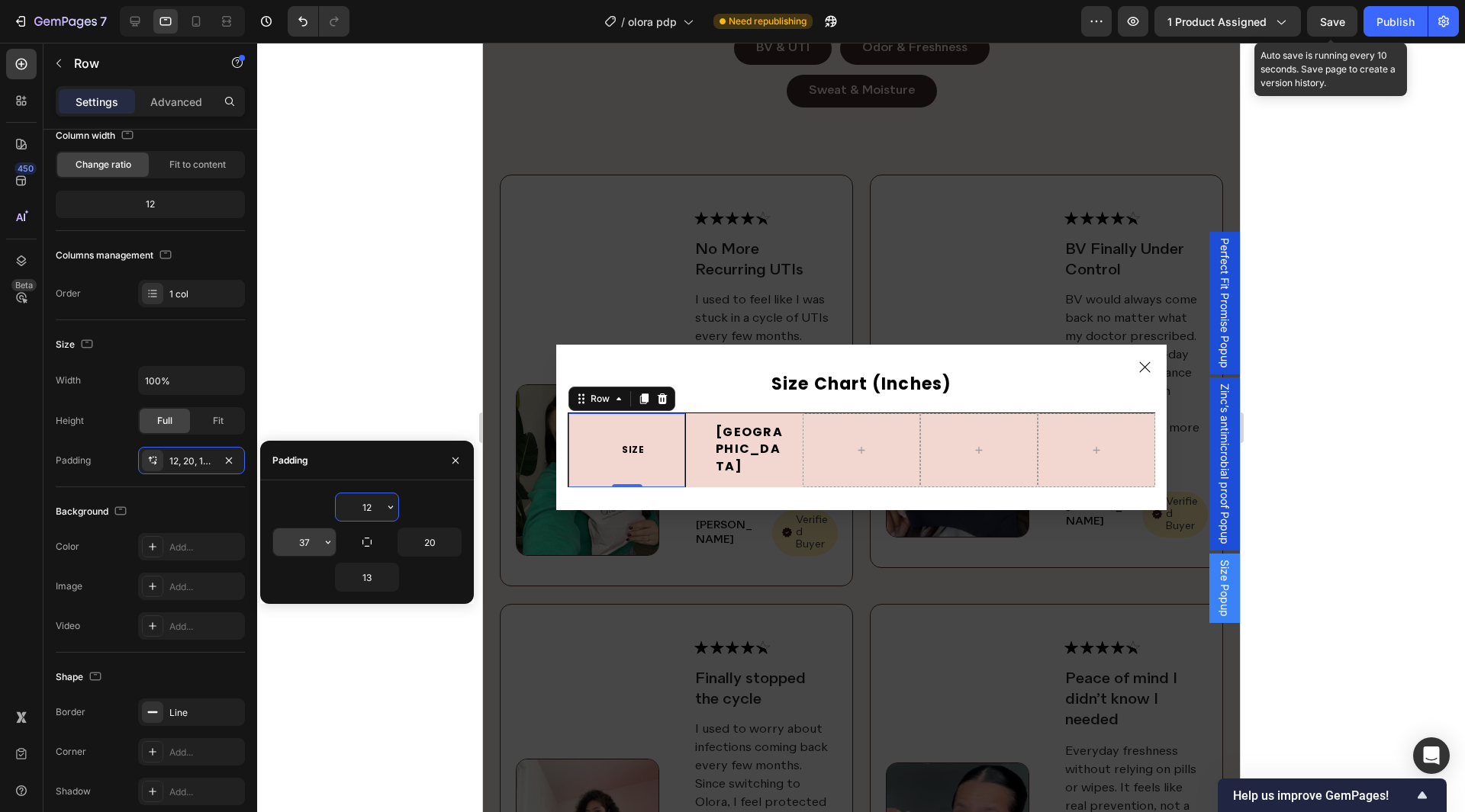
scroll to position [3642, 0]
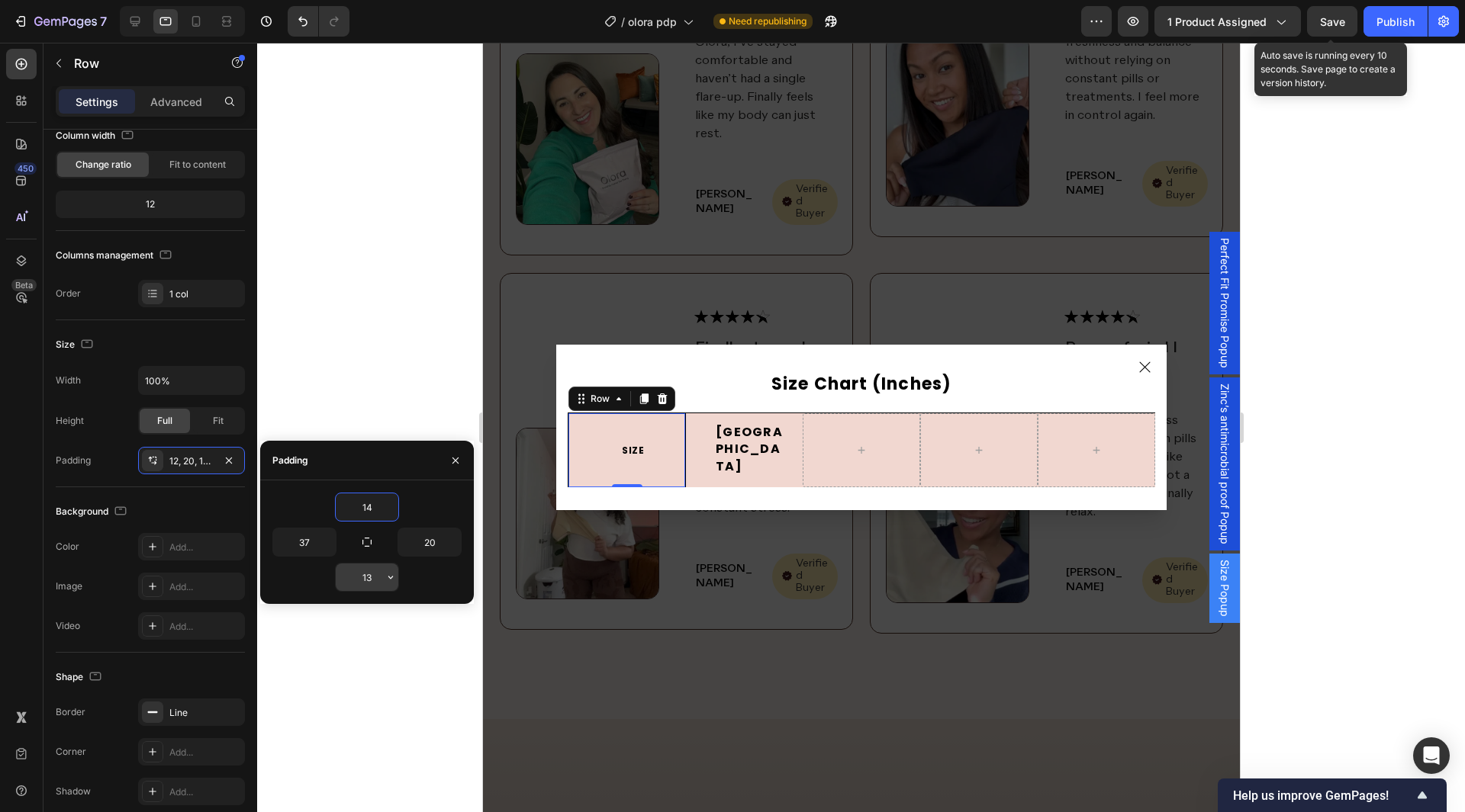
type input "14"
click at [370, 586] on input "13" at bounding box center [368, 577] width 63 height 28
paste input "4"
type input "14"
click at [309, 550] on input "37" at bounding box center [305, 542] width 63 height 28
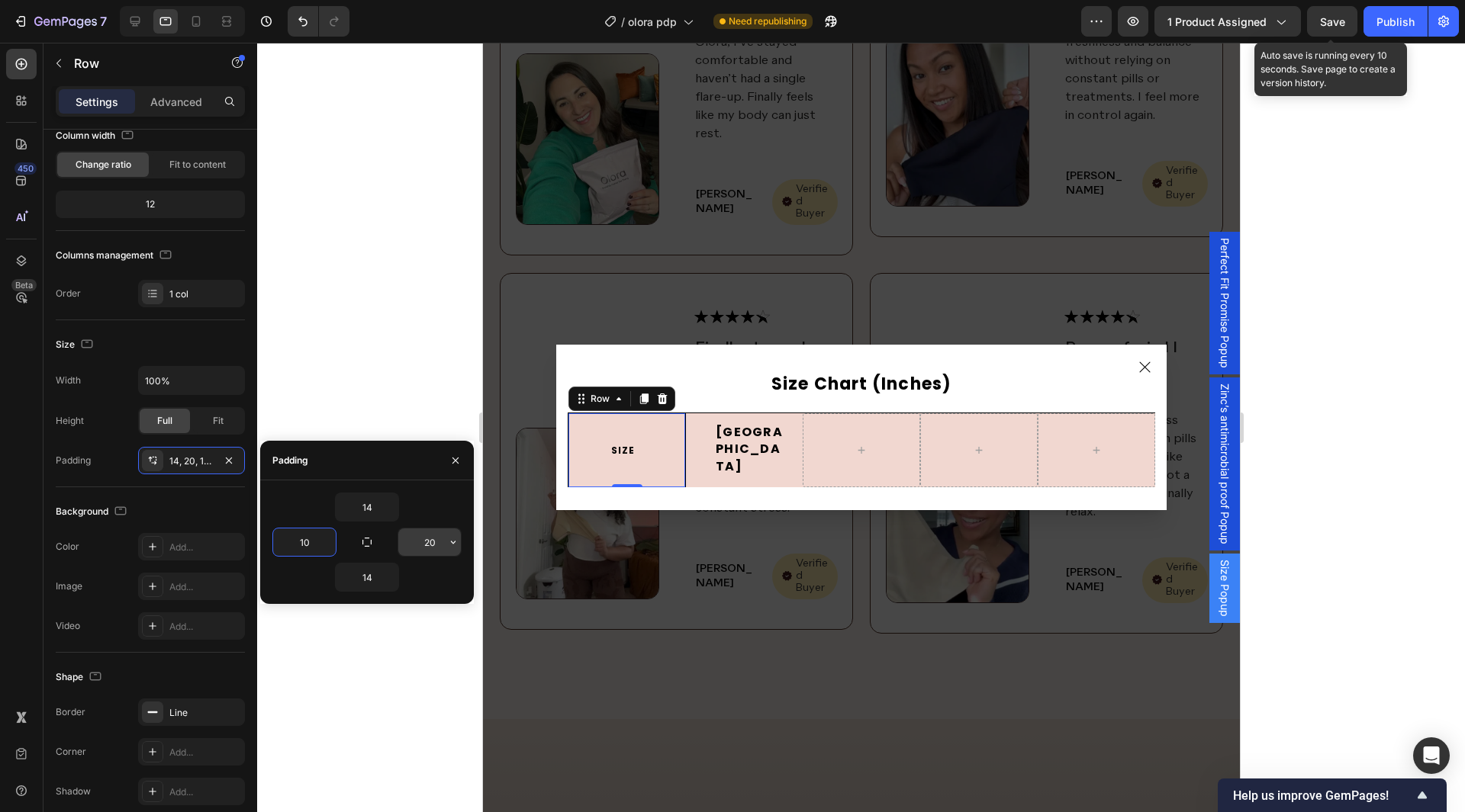
type input "10"
click at [428, 546] on input "20" at bounding box center [429, 542] width 63 height 28
paste input "1"
type input "10"
click at [425, 497] on div "14" at bounding box center [367, 507] width 189 height 29
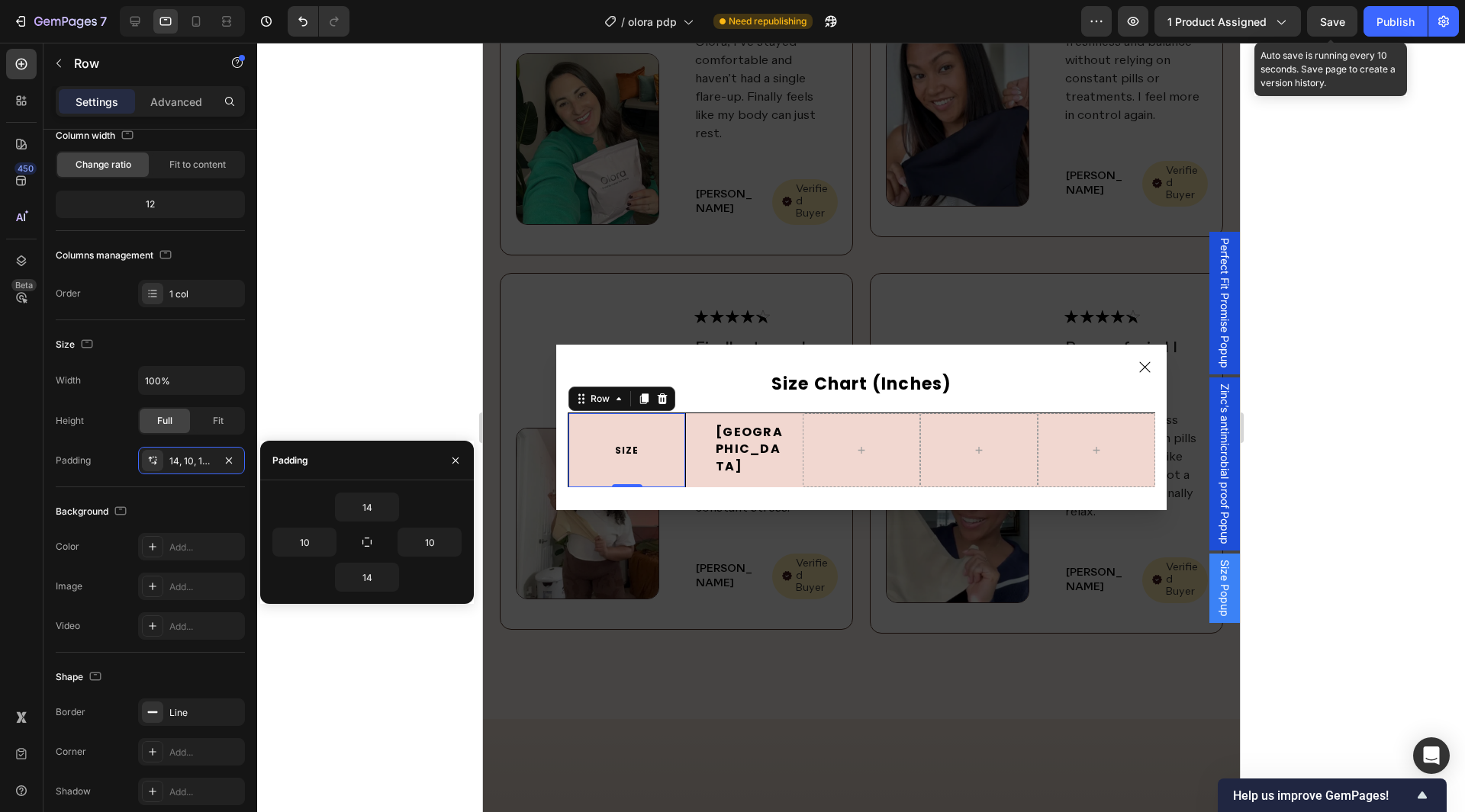
click at [443, 462] on div at bounding box center [455, 460] width 37 height 39
click at [444, 459] on button "button" at bounding box center [455, 460] width 24 height 24
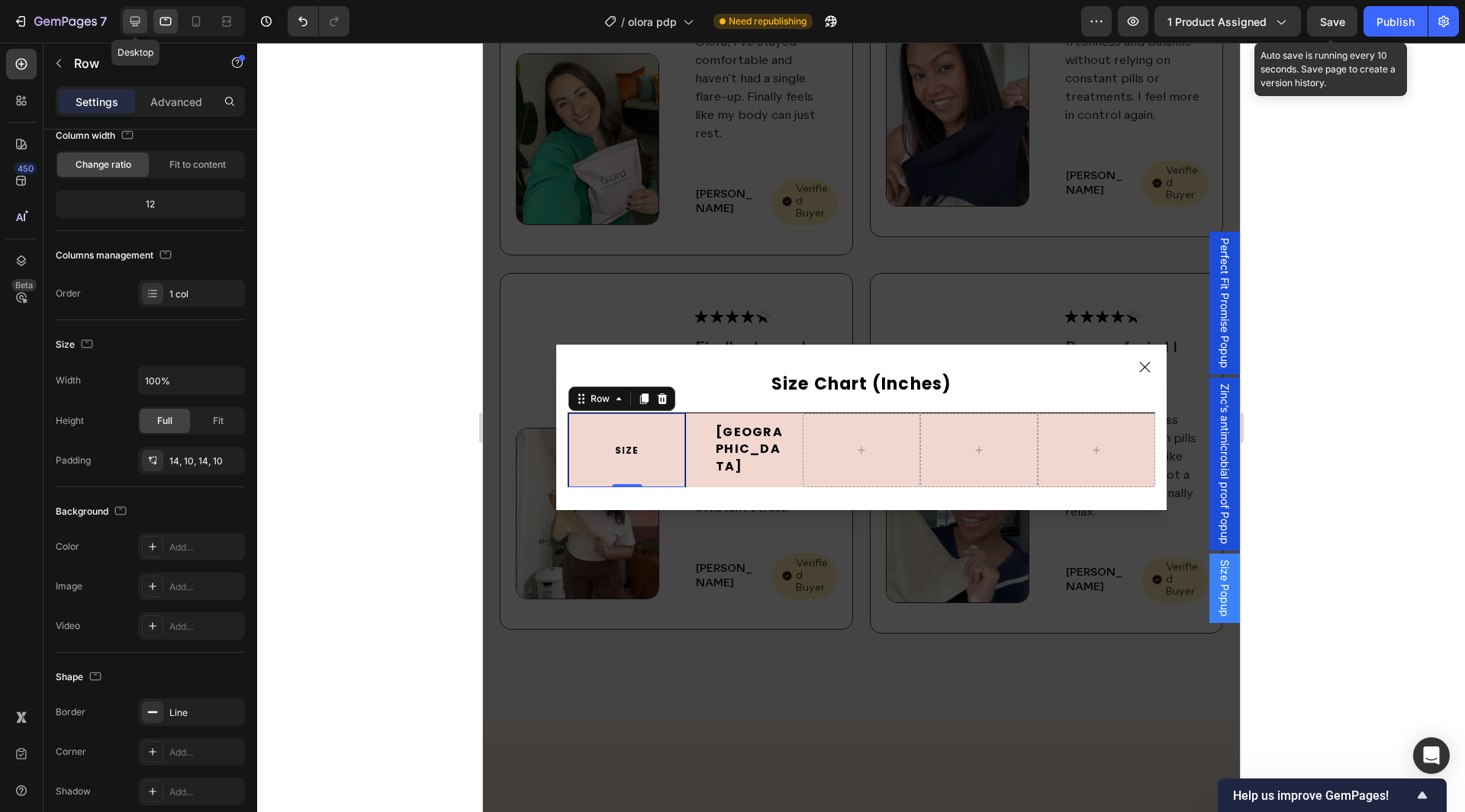
click at [139, 28] on icon at bounding box center [134, 21] width 15 height 15
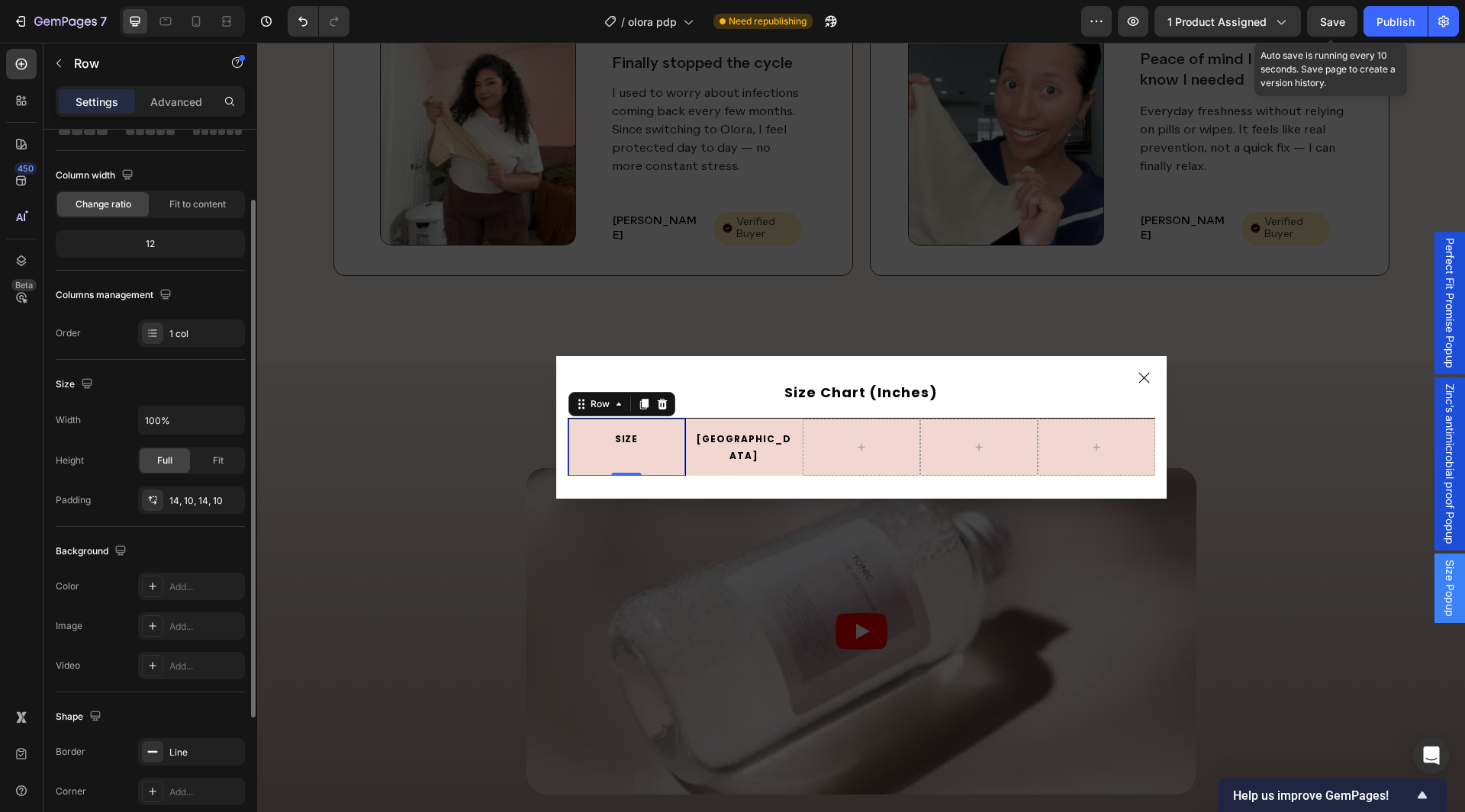
scroll to position [290, 0]
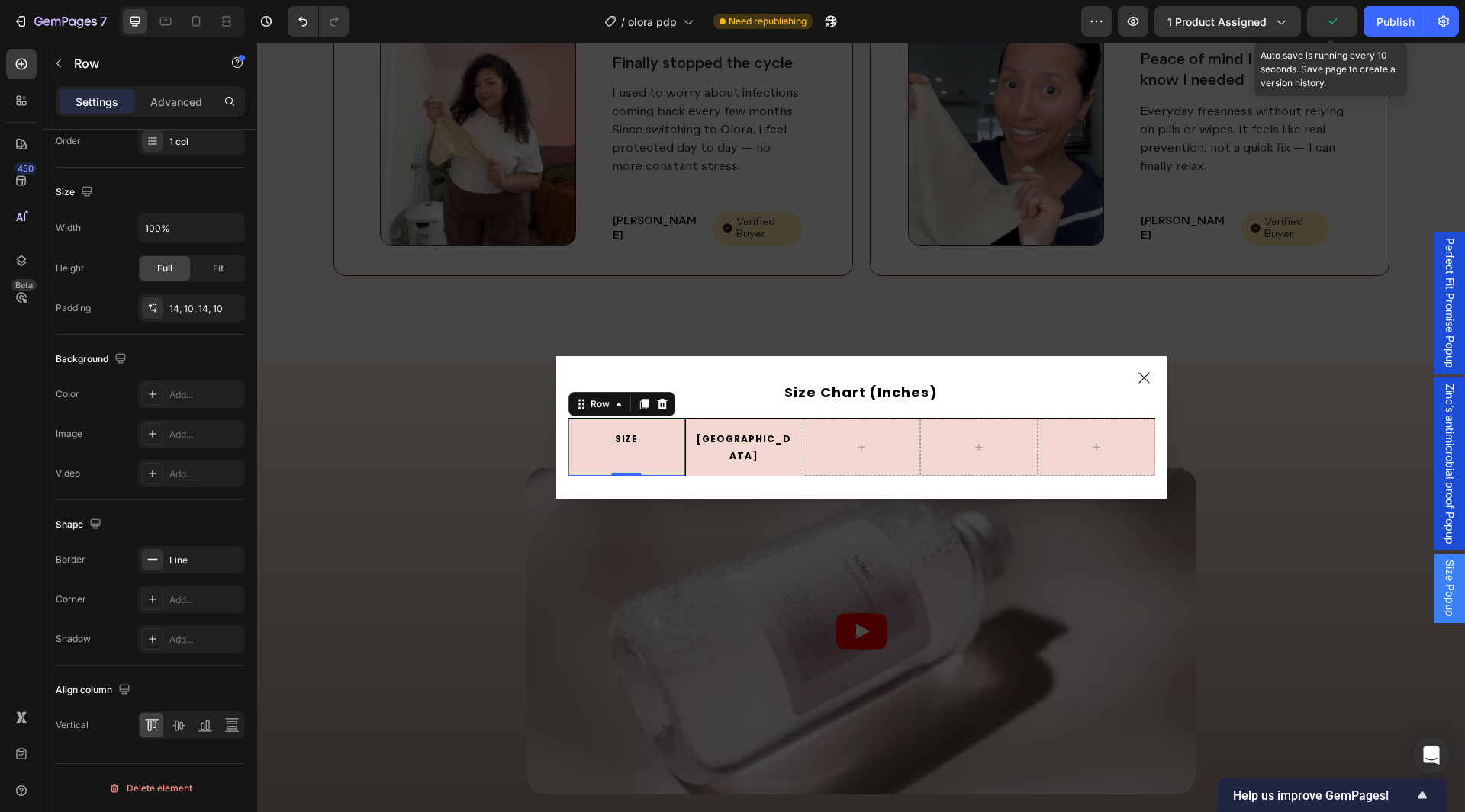
click at [576, 462] on div "SIZE Text Block Row 0" at bounding box center [626, 447] width 117 height 57
click at [182, 721] on icon at bounding box center [178, 725] width 15 height 15
click at [160, 23] on icon at bounding box center [165, 21] width 15 height 15
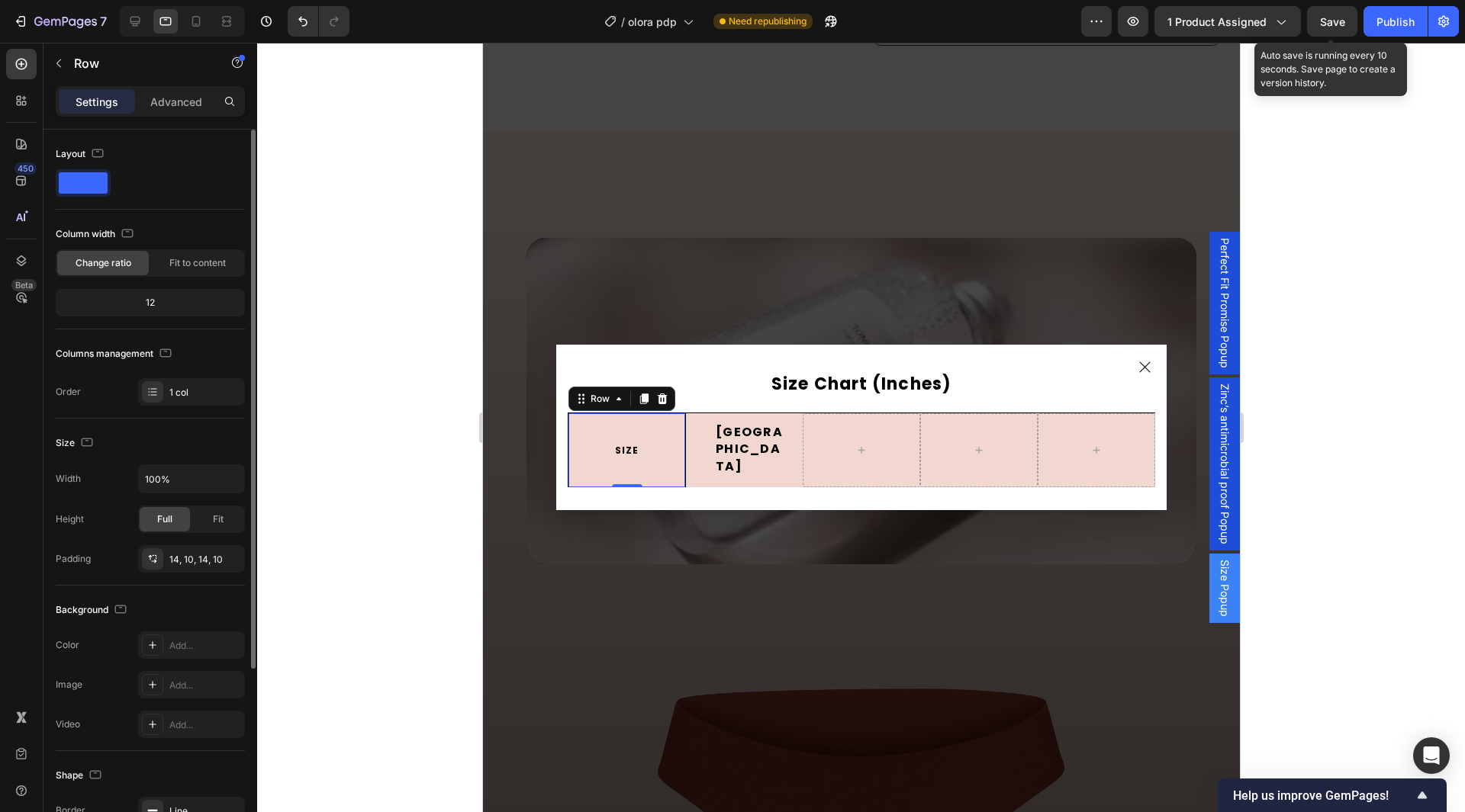
scroll to position [4261, 0]
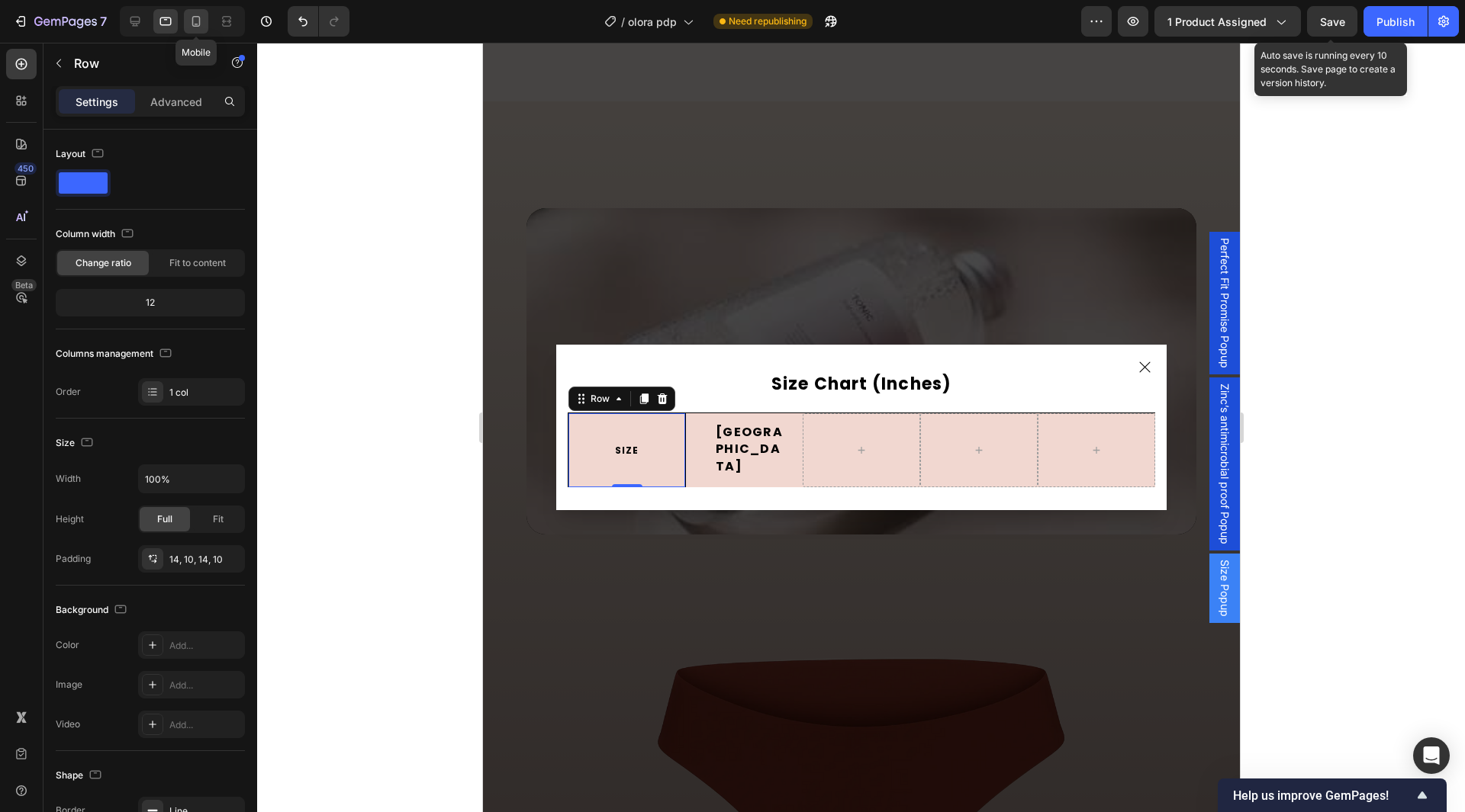
click at [189, 23] on icon at bounding box center [195, 21] width 15 height 15
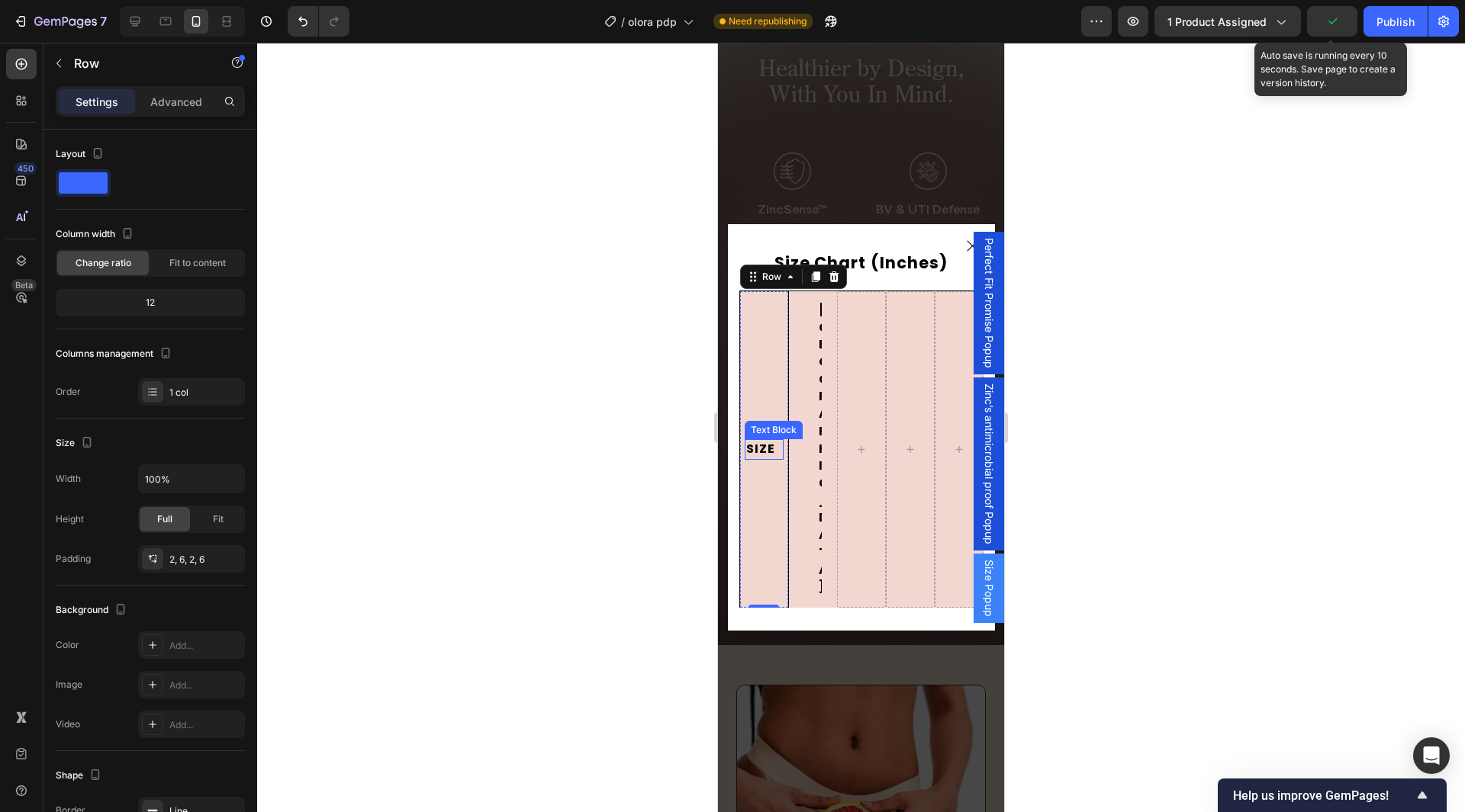
click at [752, 442] on p "SIZE" at bounding box center [764, 450] width 36 height 18
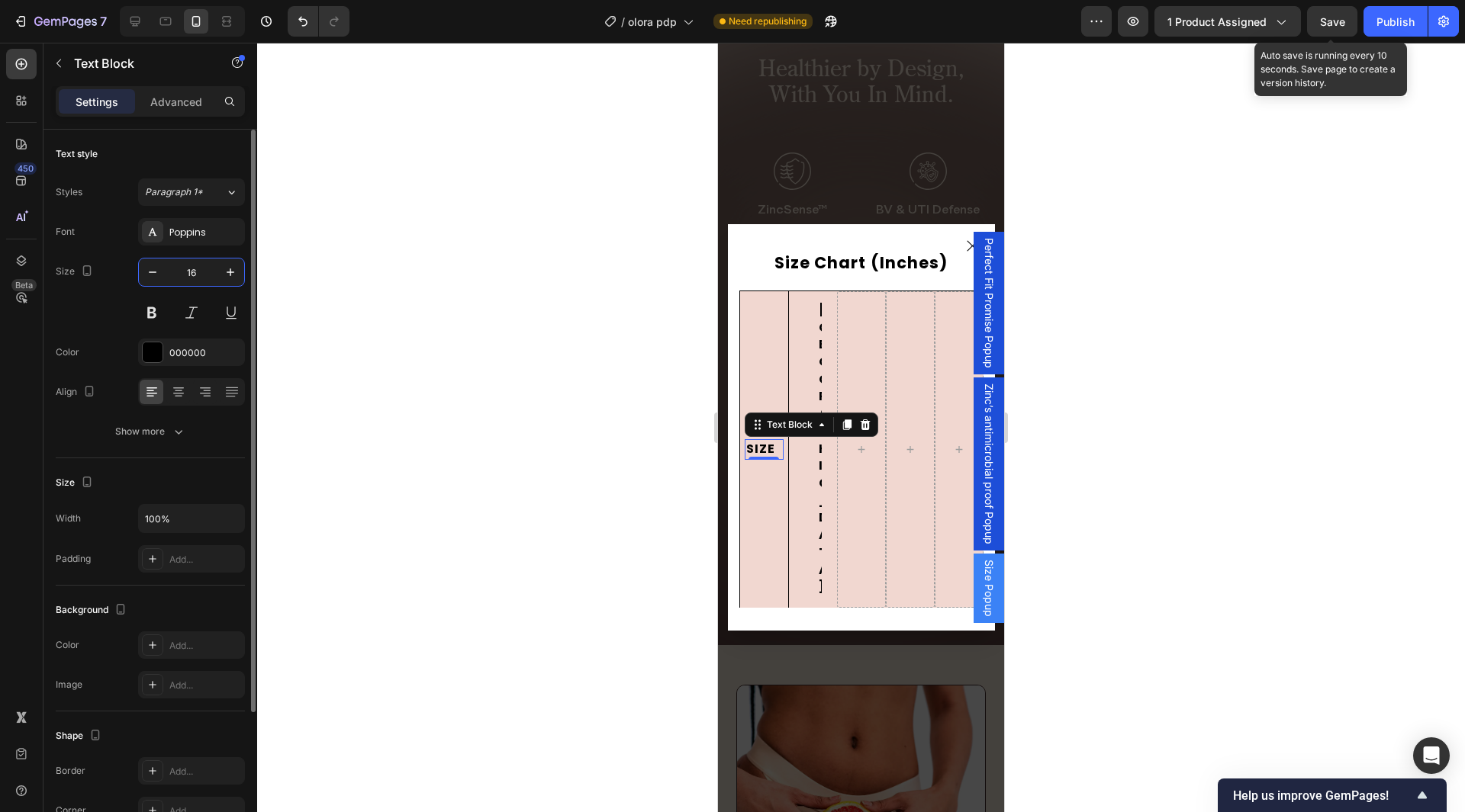
click at [198, 281] on input "16" at bounding box center [192, 272] width 50 height 28
type input "12"
click at [160, 436] on div "Show more" at bounding box center [151, 431] width 71 height 15
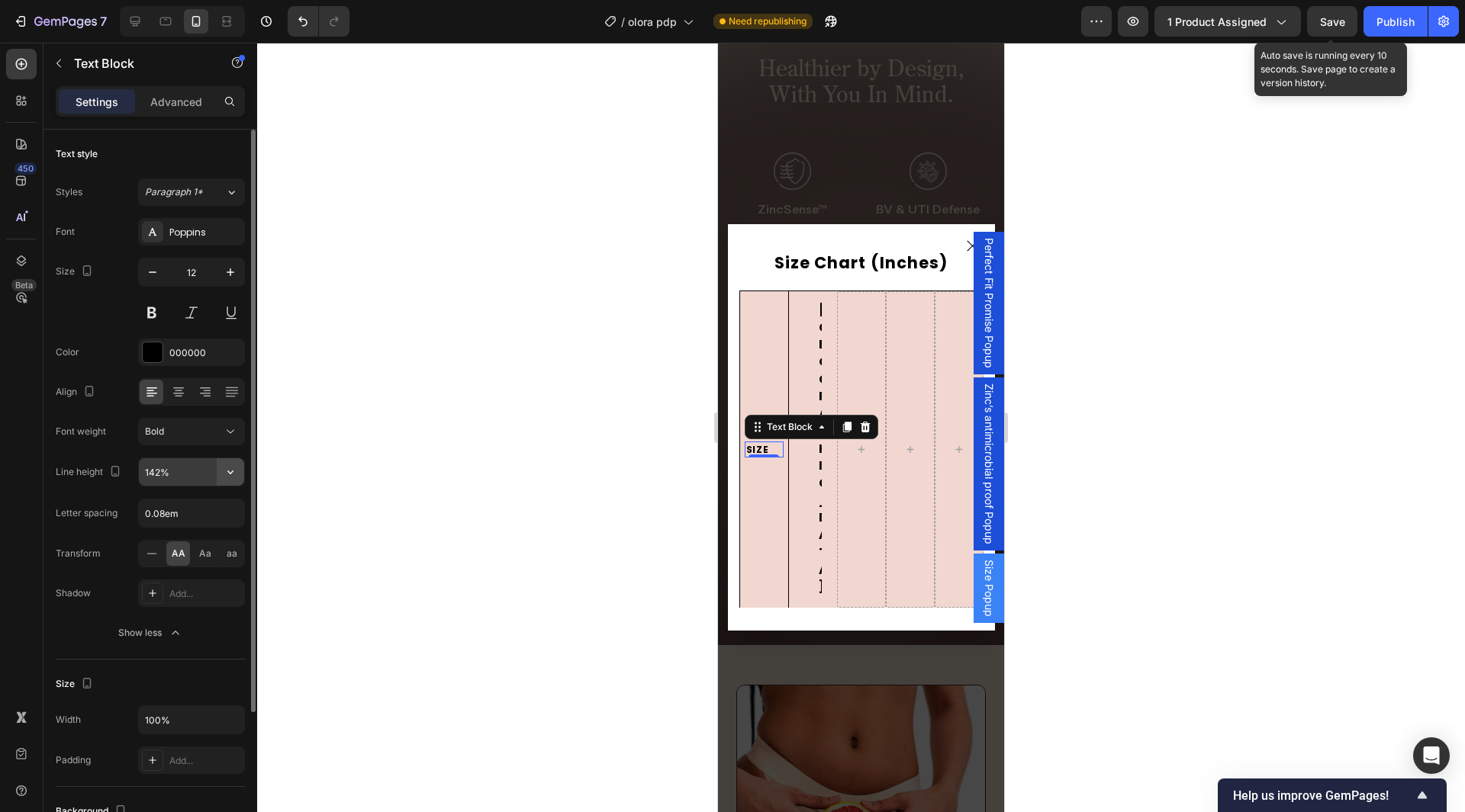
drag, startPoint x: 223, startPoint y: 473, endPoint x: 223, endPoint y: 484, distance: 11.0
click at [223, 473] on icon "button" at bounding box center [230, 471] width 15 height 15
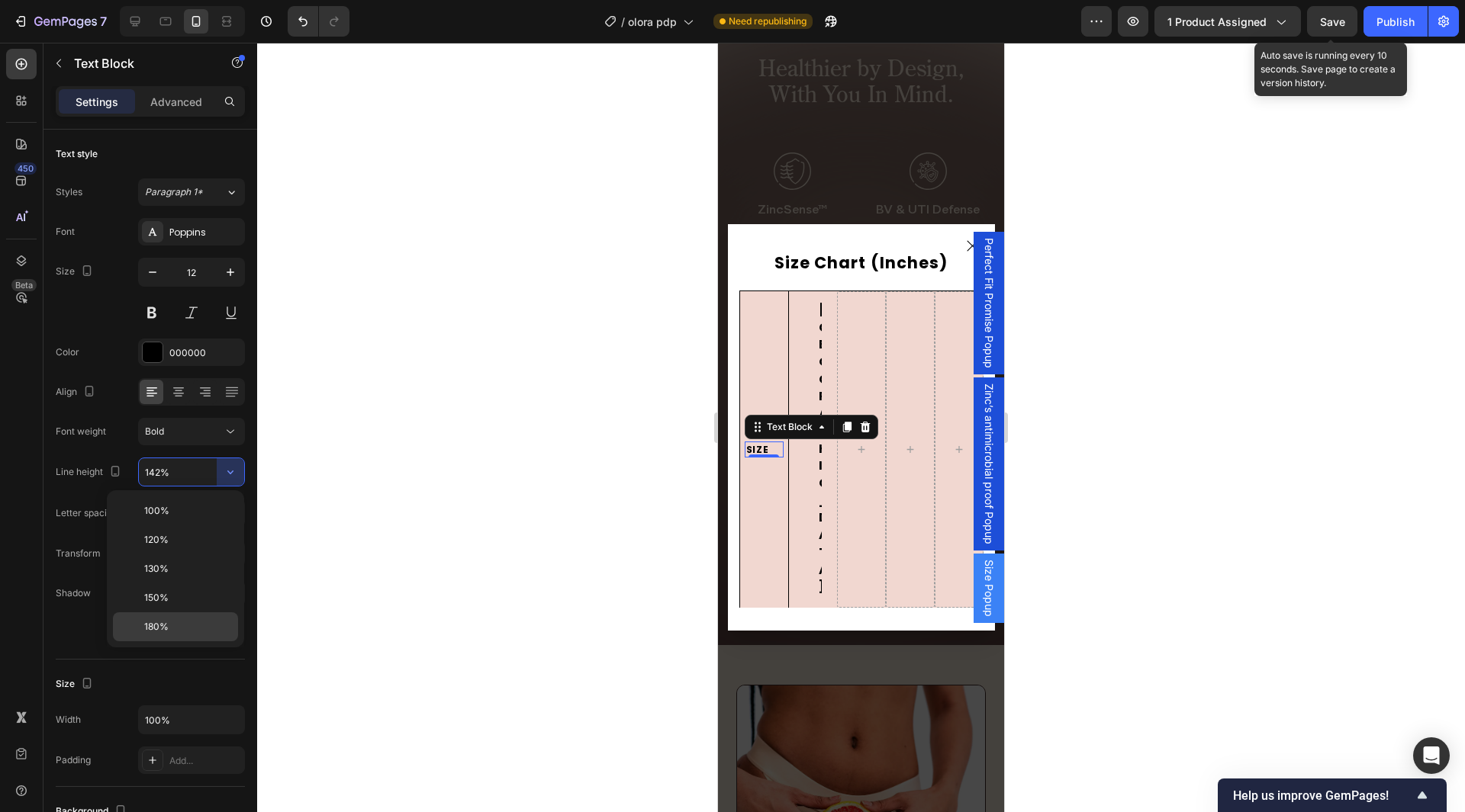
click at [173, 631] on p "180%" at bounding box center [187, 626] width 87 height 13
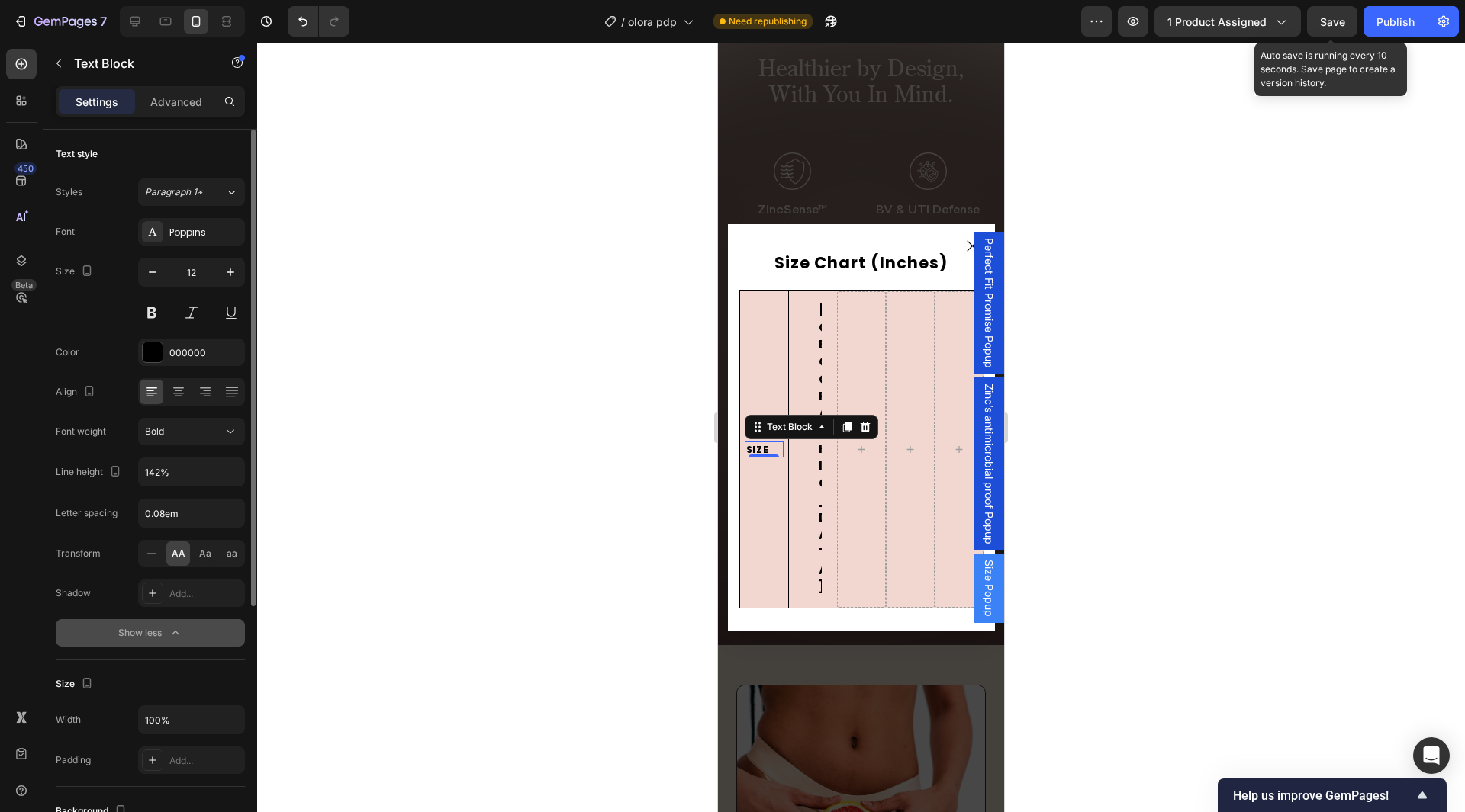
type input "180%"
click at [171, 394] on icon at bounding box center [178, 392] width 15 height 15
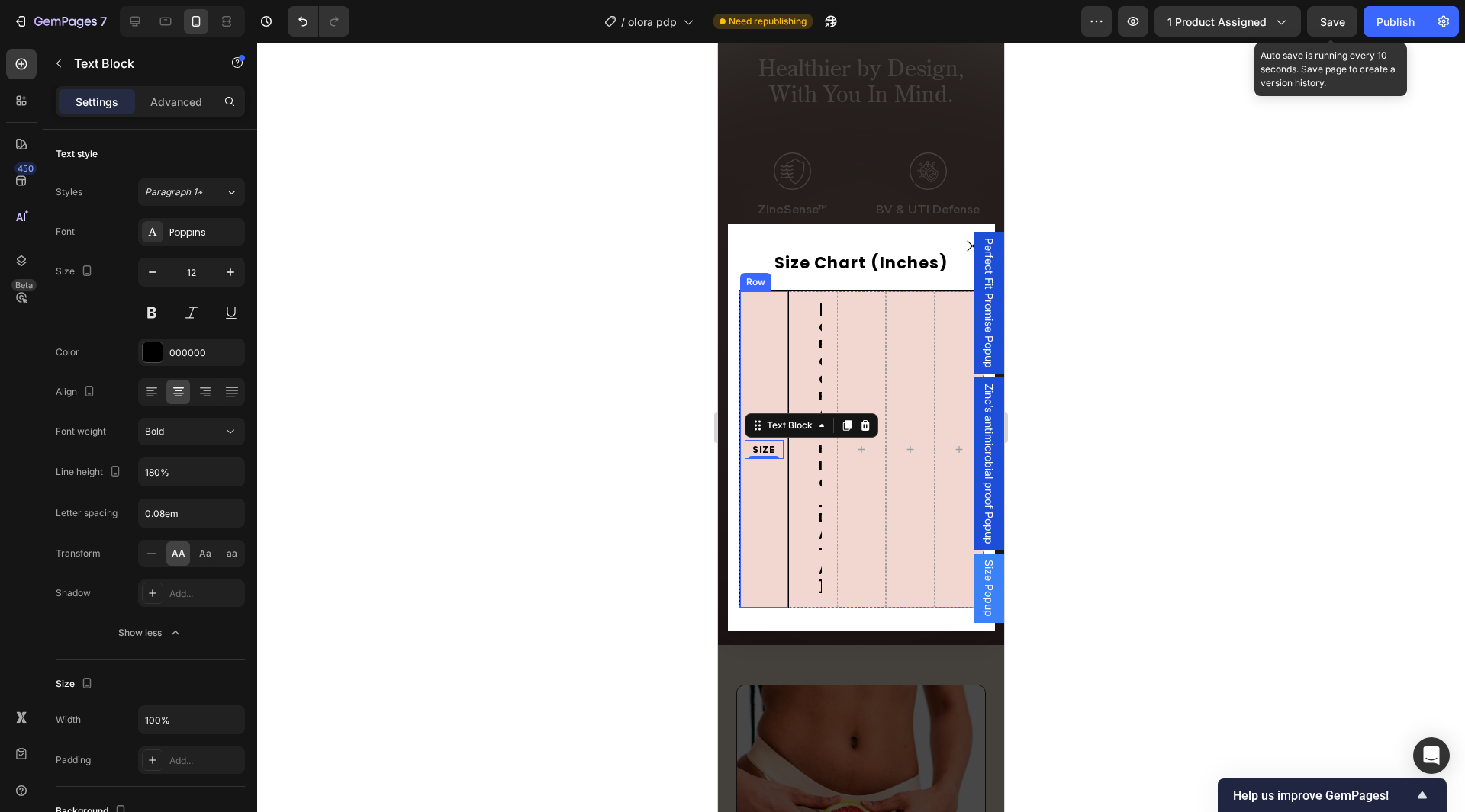
click at [771, 473] on div "SIZE Text Block 0" at bounding box center [764, 450] width 39 height 314
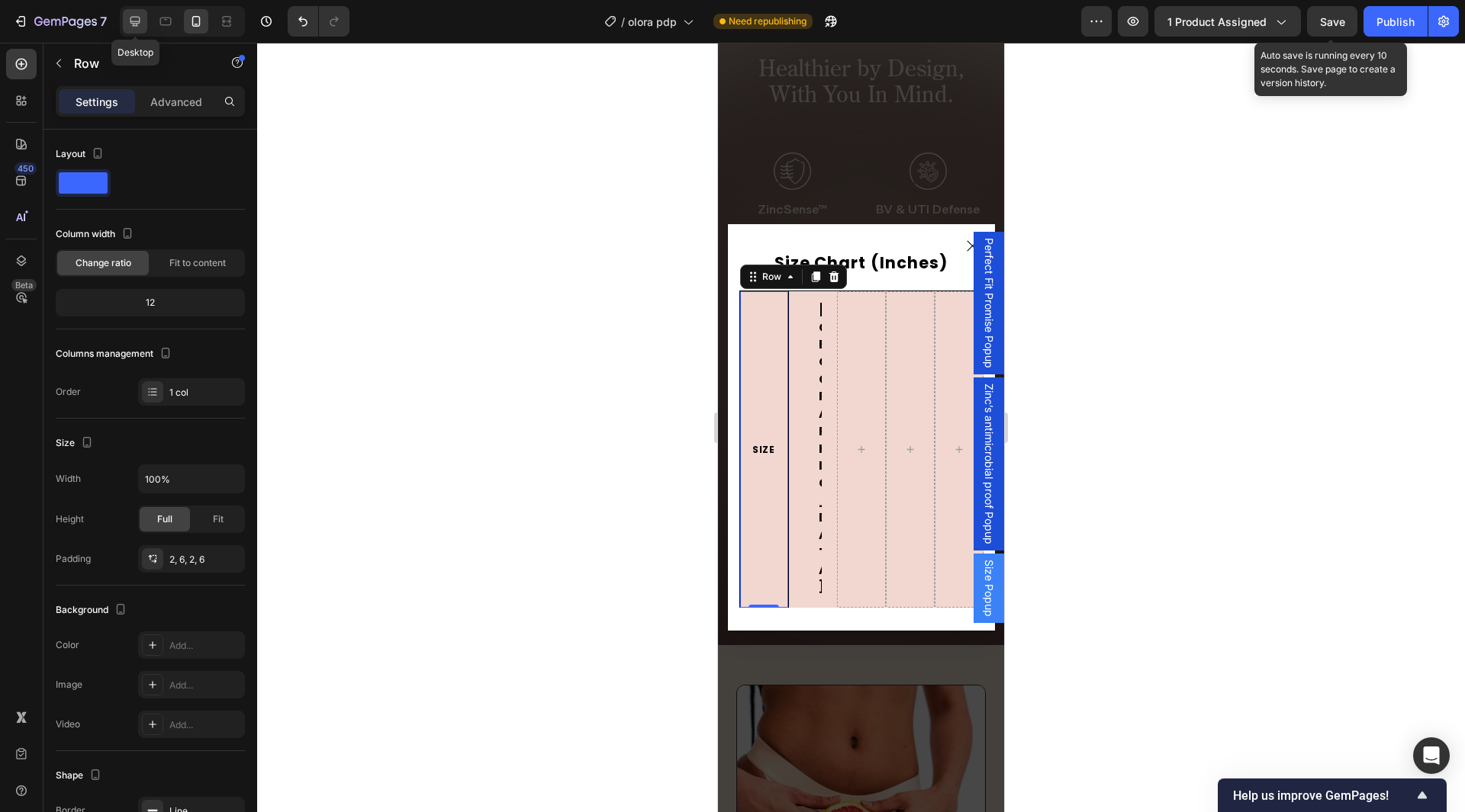
click at [137, 23] on icon at bounding box center [135, 22] width 10 height 10
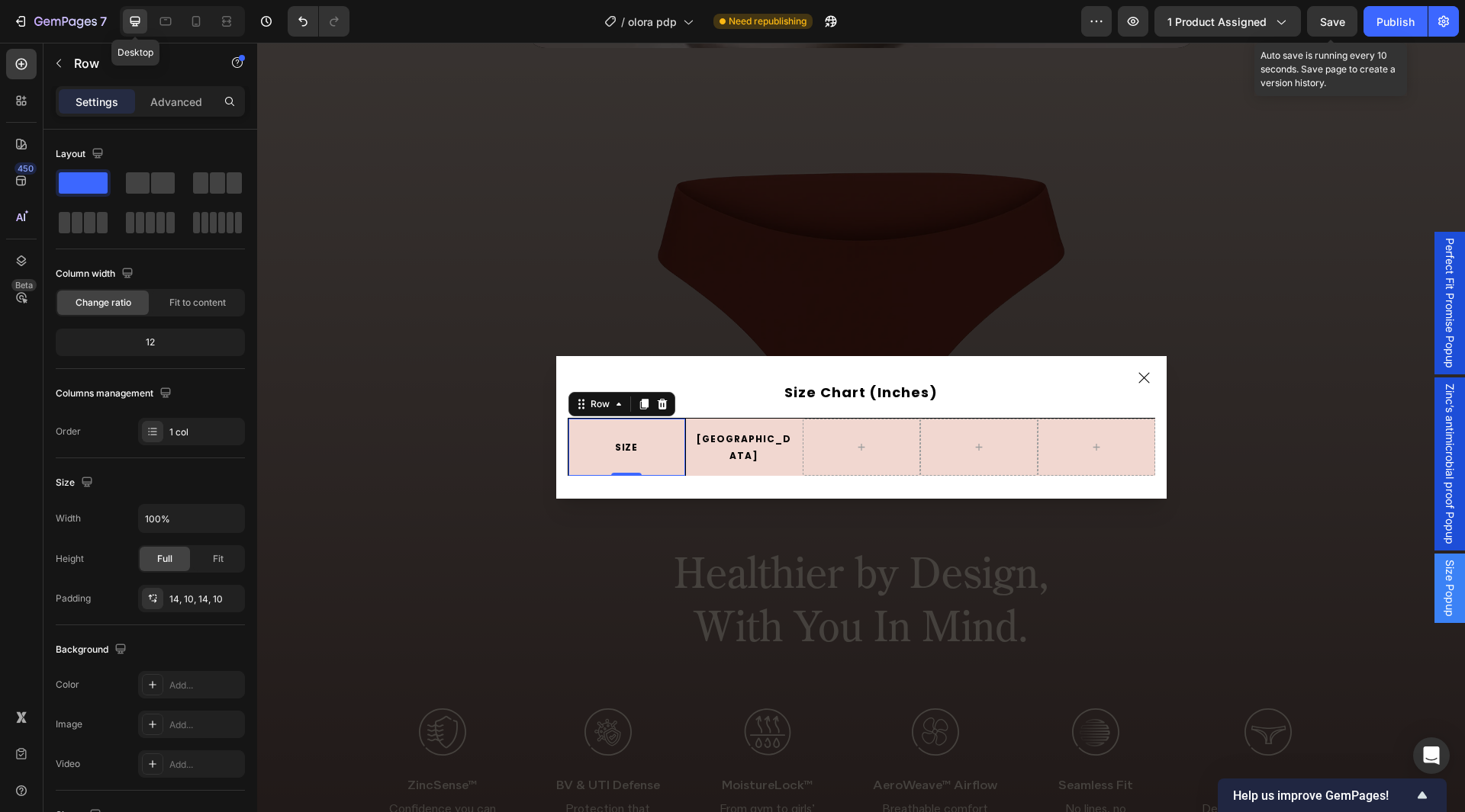
click at [695, 445] on p "[GEOGRAPHIC_DATA]" at bounding box center [744, 447] width 99 height 33
click at [694, 456] on div "USA Text Block" at bounding box center [744, 447] width 101 height 36
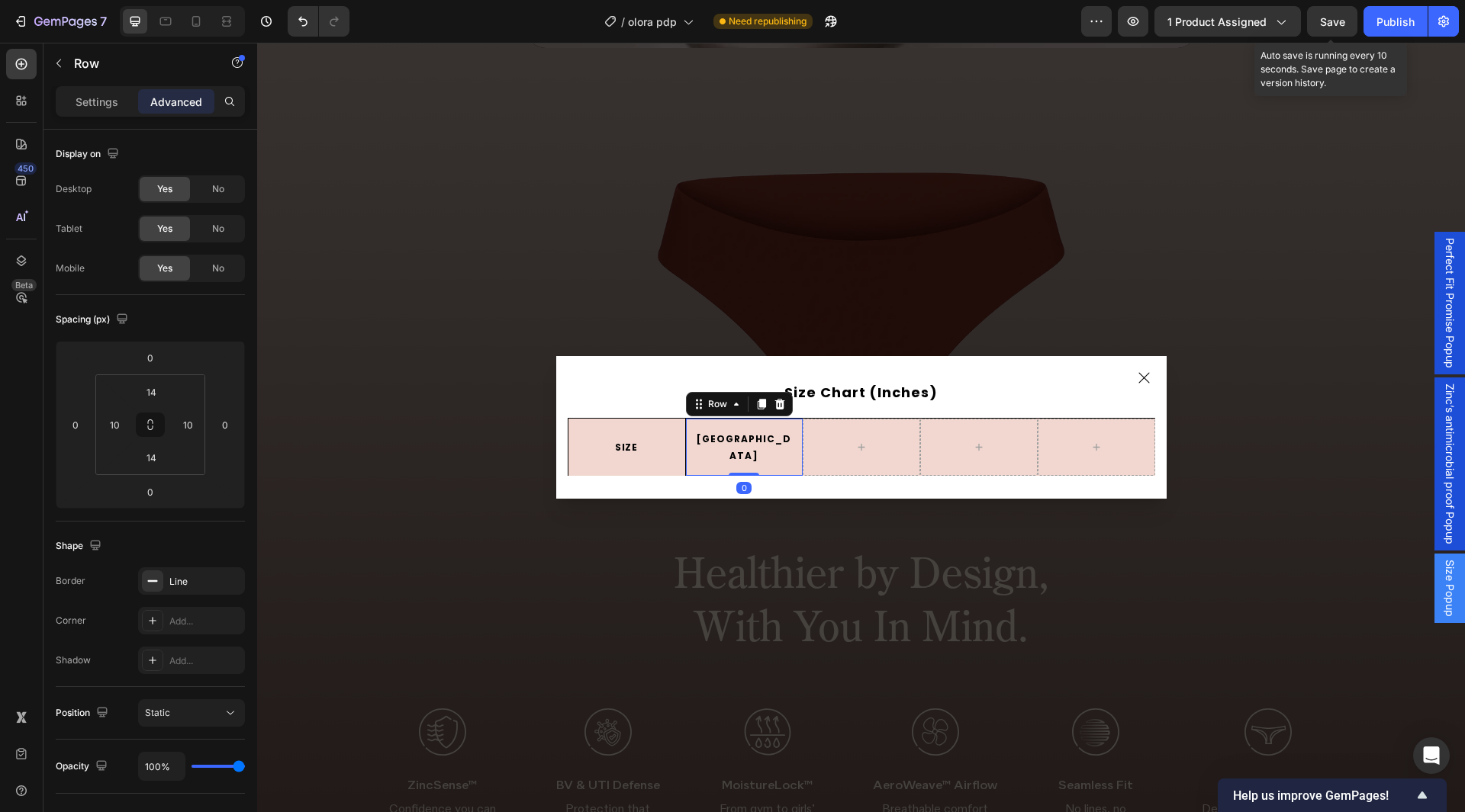
click at [778, 428] on div "USA Text Block Row 0" at bounding box center [743, 447] width 117 height 57
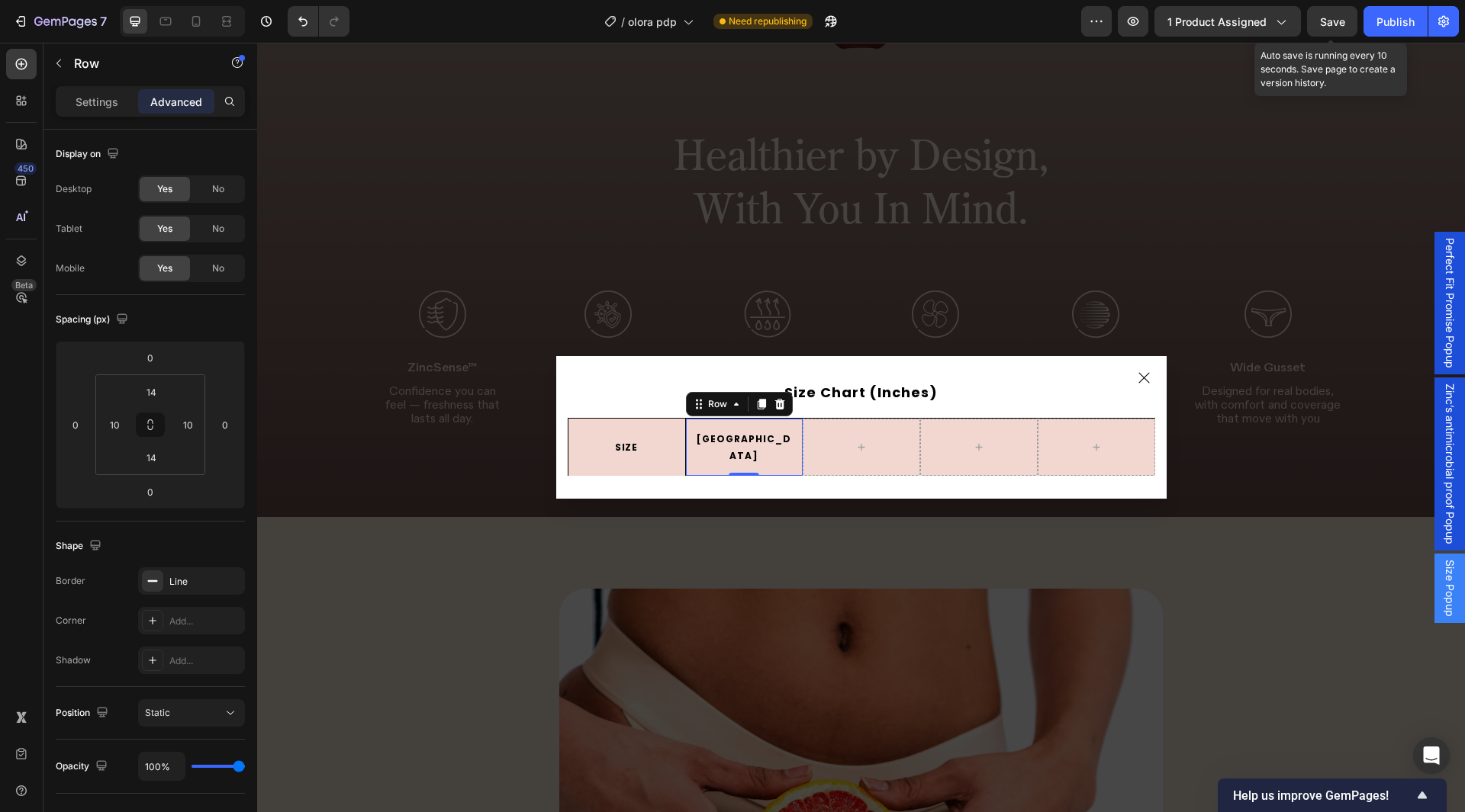
click at [759, 432] on div "USA Text Block Row 0" at bounding box center [743, 447] width 117 height 57
click at [776, 410] on icon "Dialog body" at bounding box center [779, 404] width 10 height 11
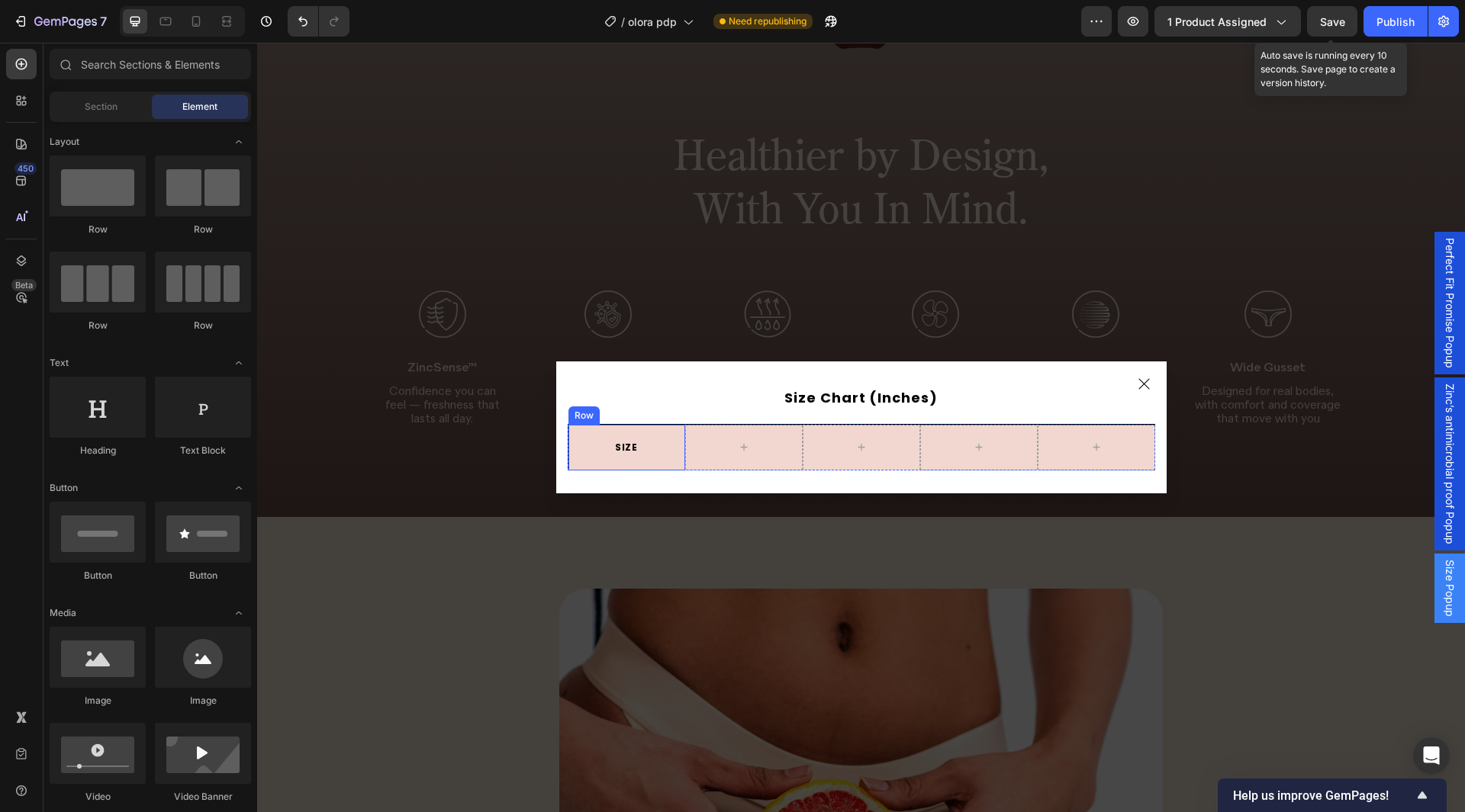
click at [651, 436] on div "SIZE Text Block" at bounding box center [627, 447] width 101 height 24
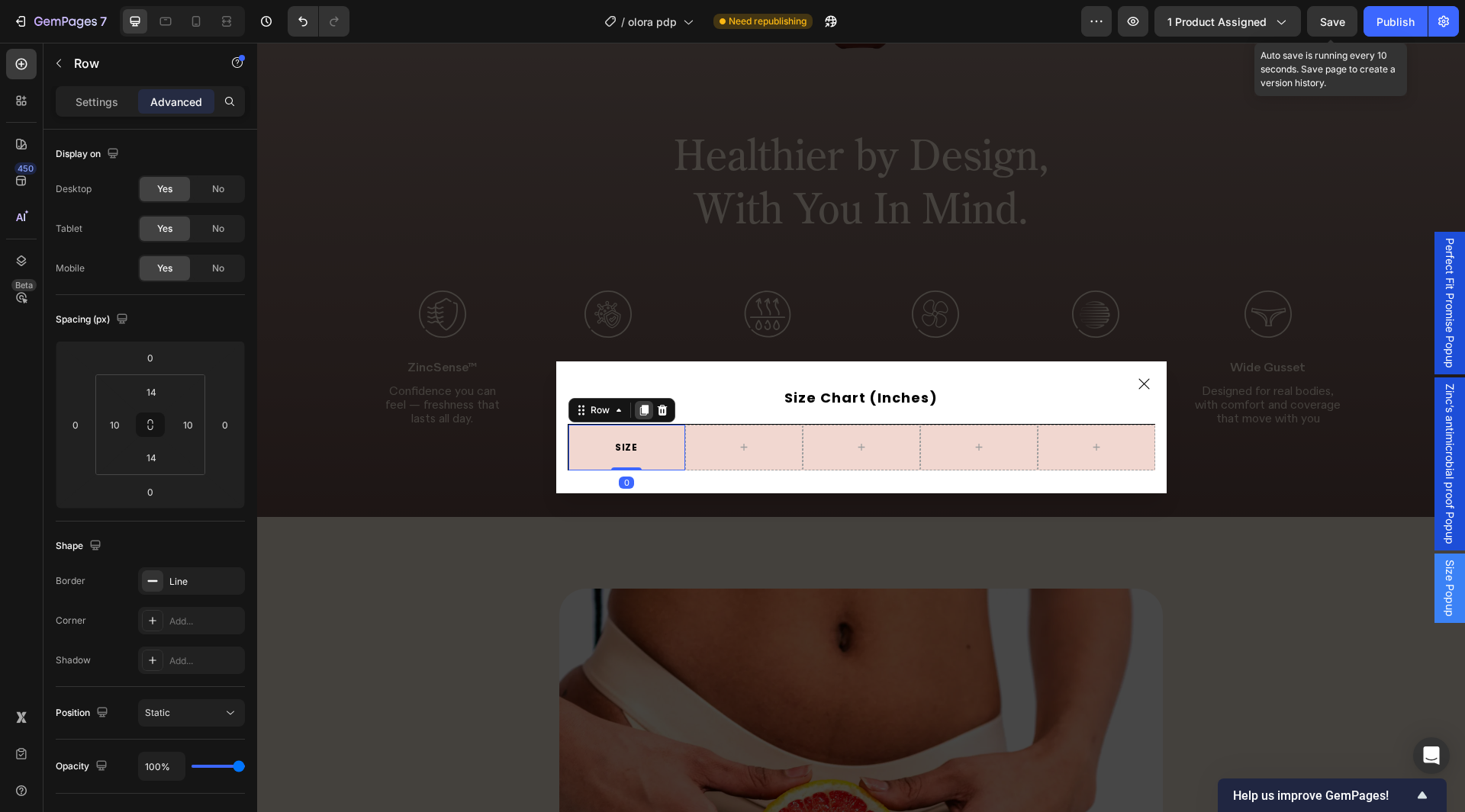
click at [638, 414] on icon "Dialog body" at bounding box center [645, 410] width 13 height 13
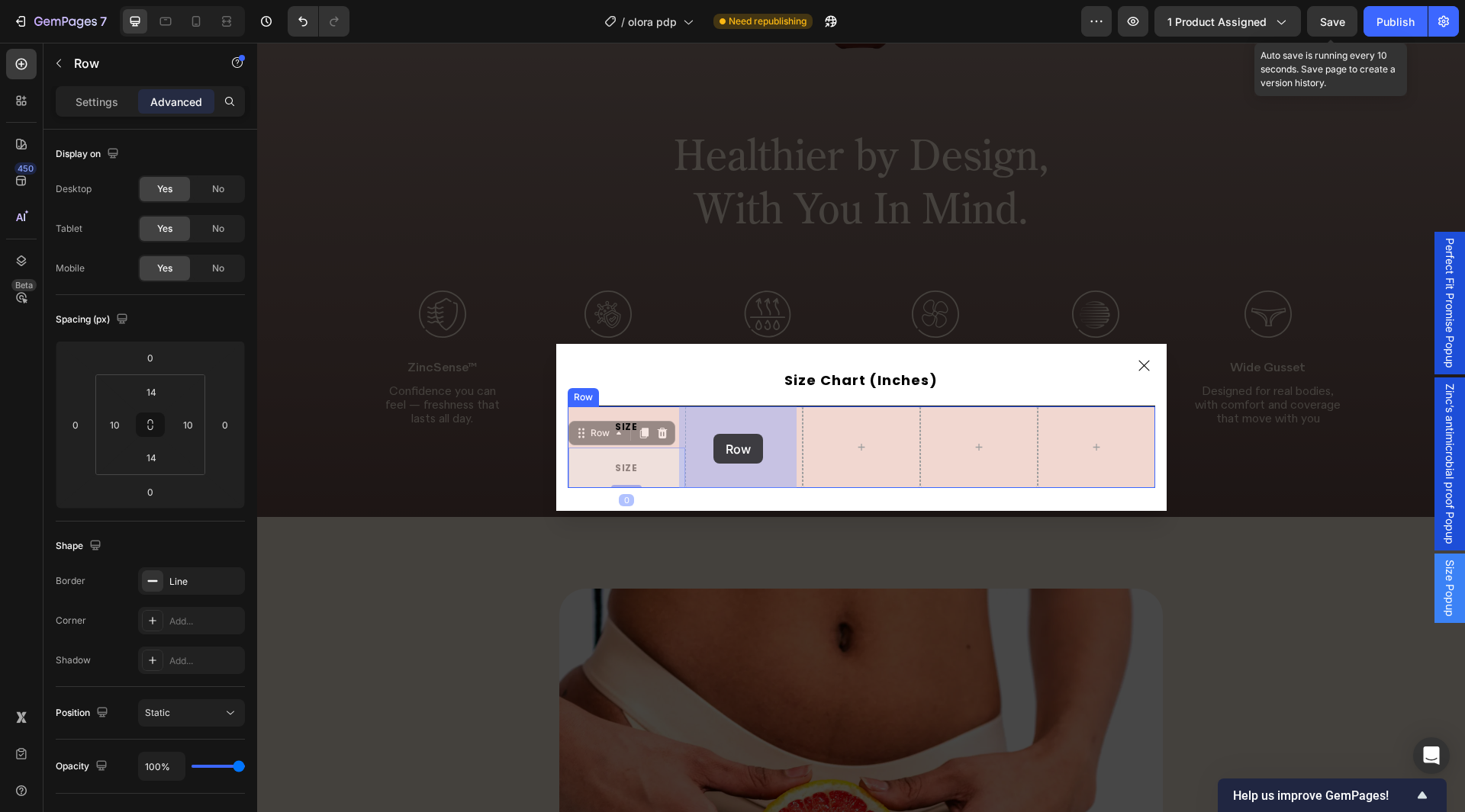
drag, startPoint x: 587, startPoint y: 437, endPoint x: 715, endPoint y: 433, distance: 128.1
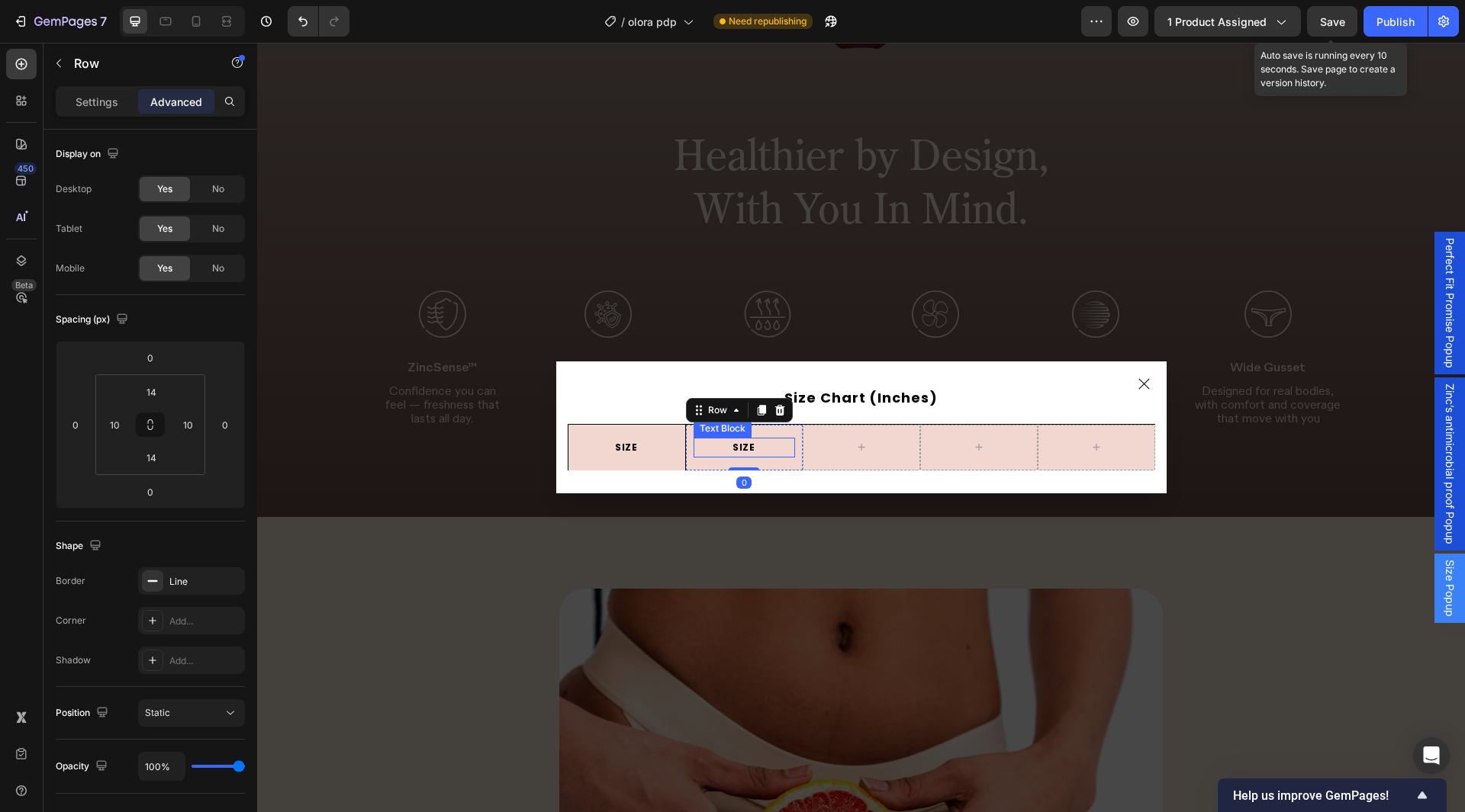
click at [739, 445] on p "SIZE" at bounding box center [744, 447] width 99 height 17
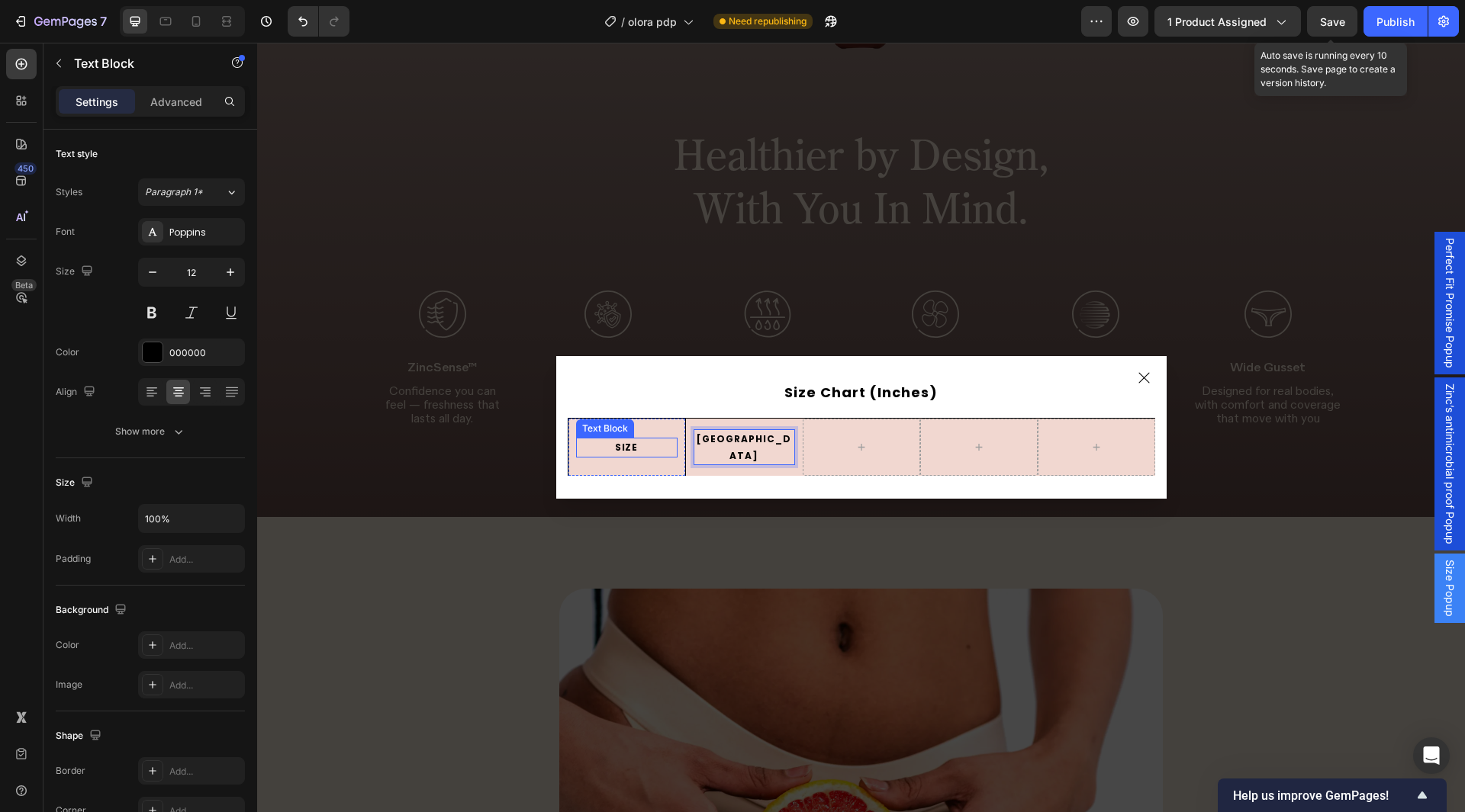
click at [670, 450] on div "SIZE" at bounding box center [627, 448] width 101 height 20
click at [709, 446] on p "[GEOGRAPHIC_DATA]" at bounding box center [744, 447] width 99 height 33
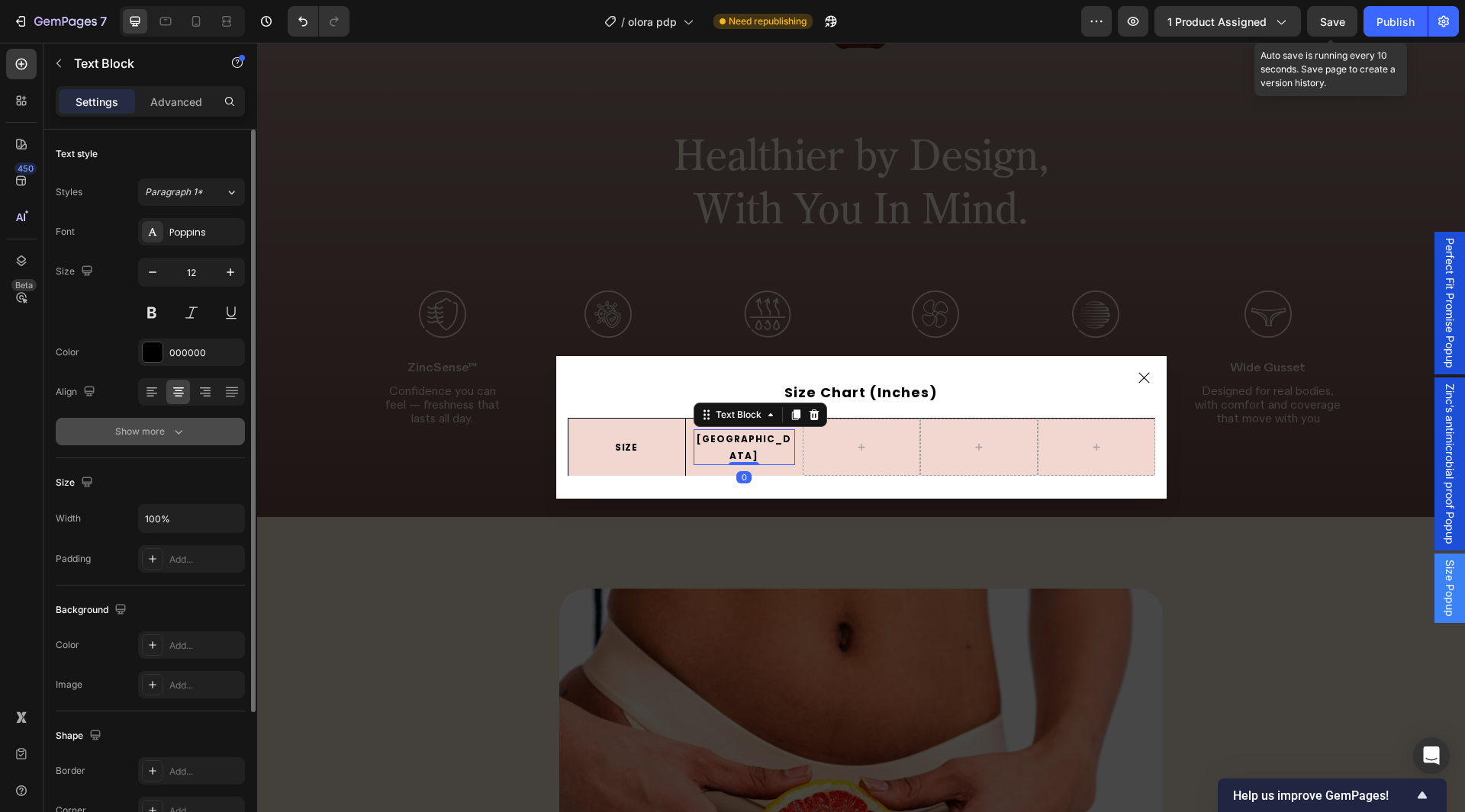
click at [141, 424] on div "Show more" at bounding box center [151, 431] width 71 height 15
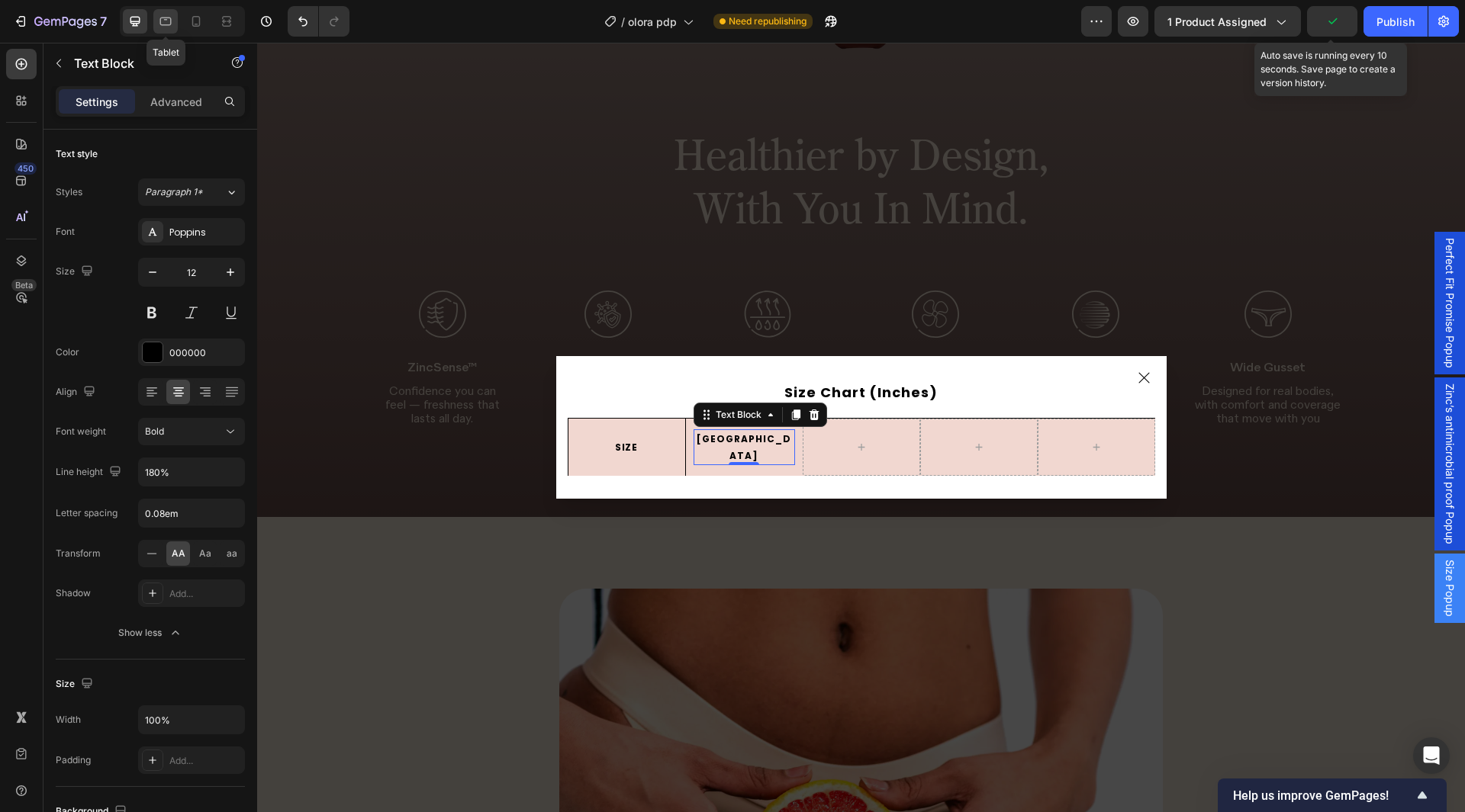
click at [163, 13] on icon at bounding box center [165, 21] width 15 height 15
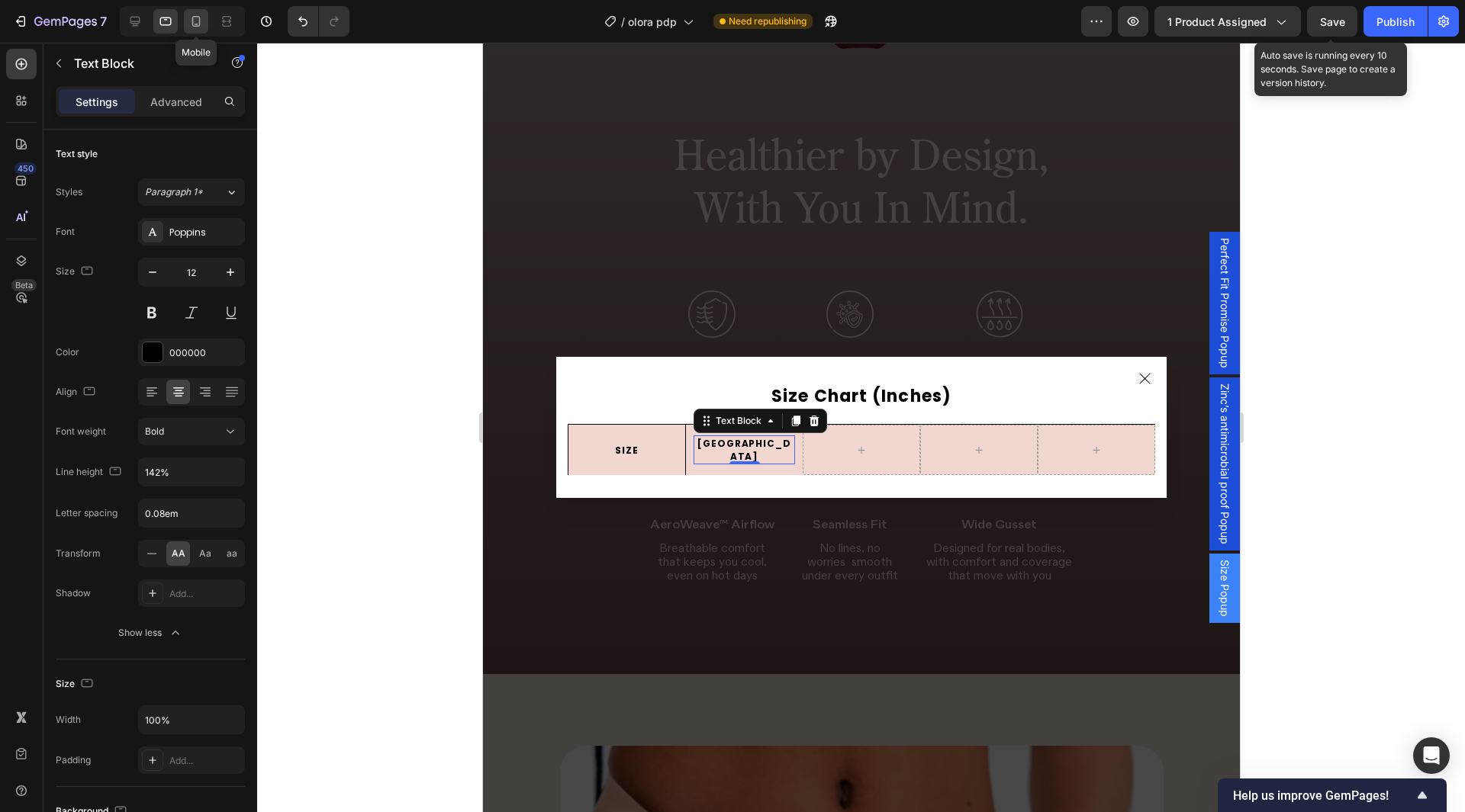
scroll to position [5342, 0]
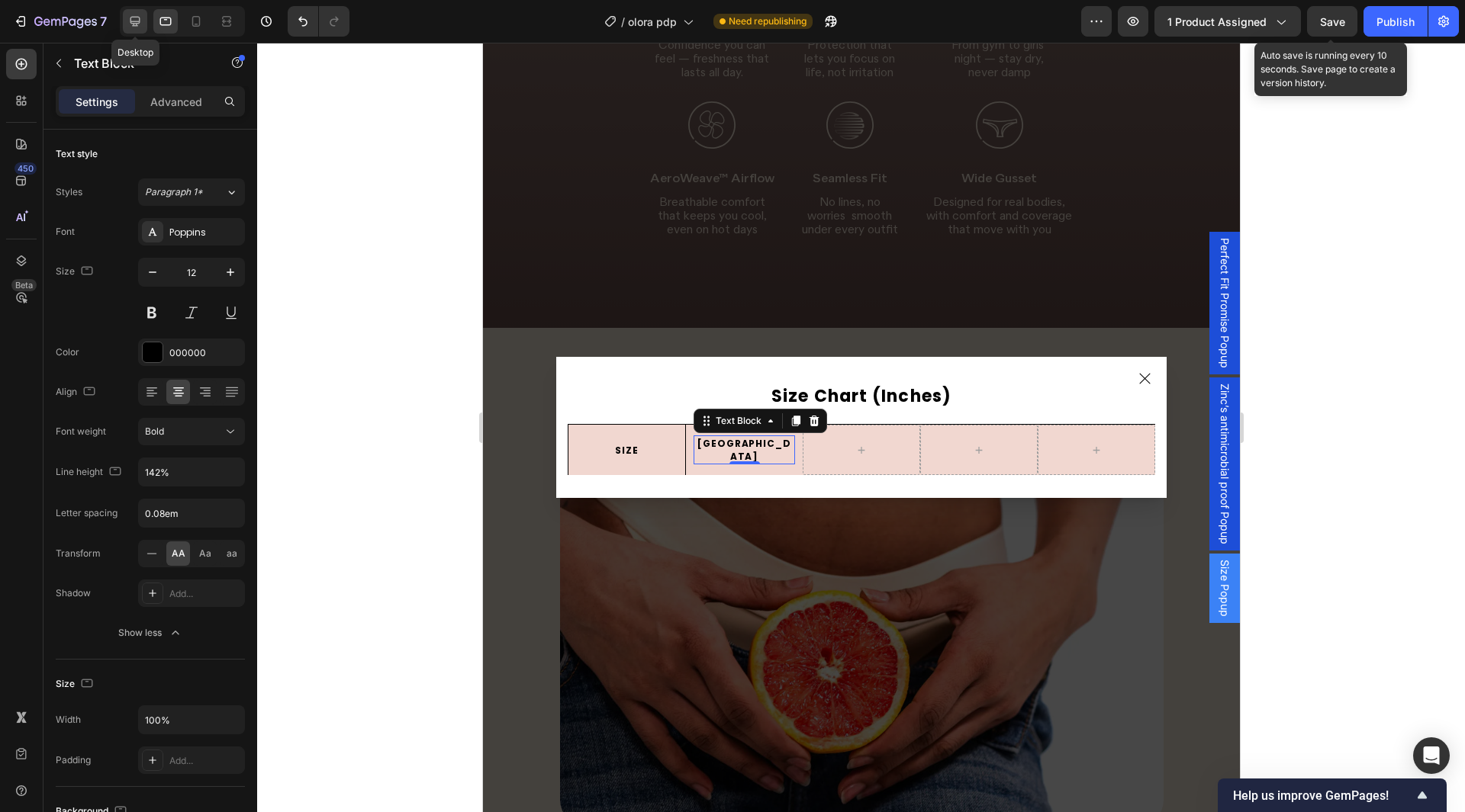
click at [141, 23] on icon at bounding box center [134, 21] width 15 height 15
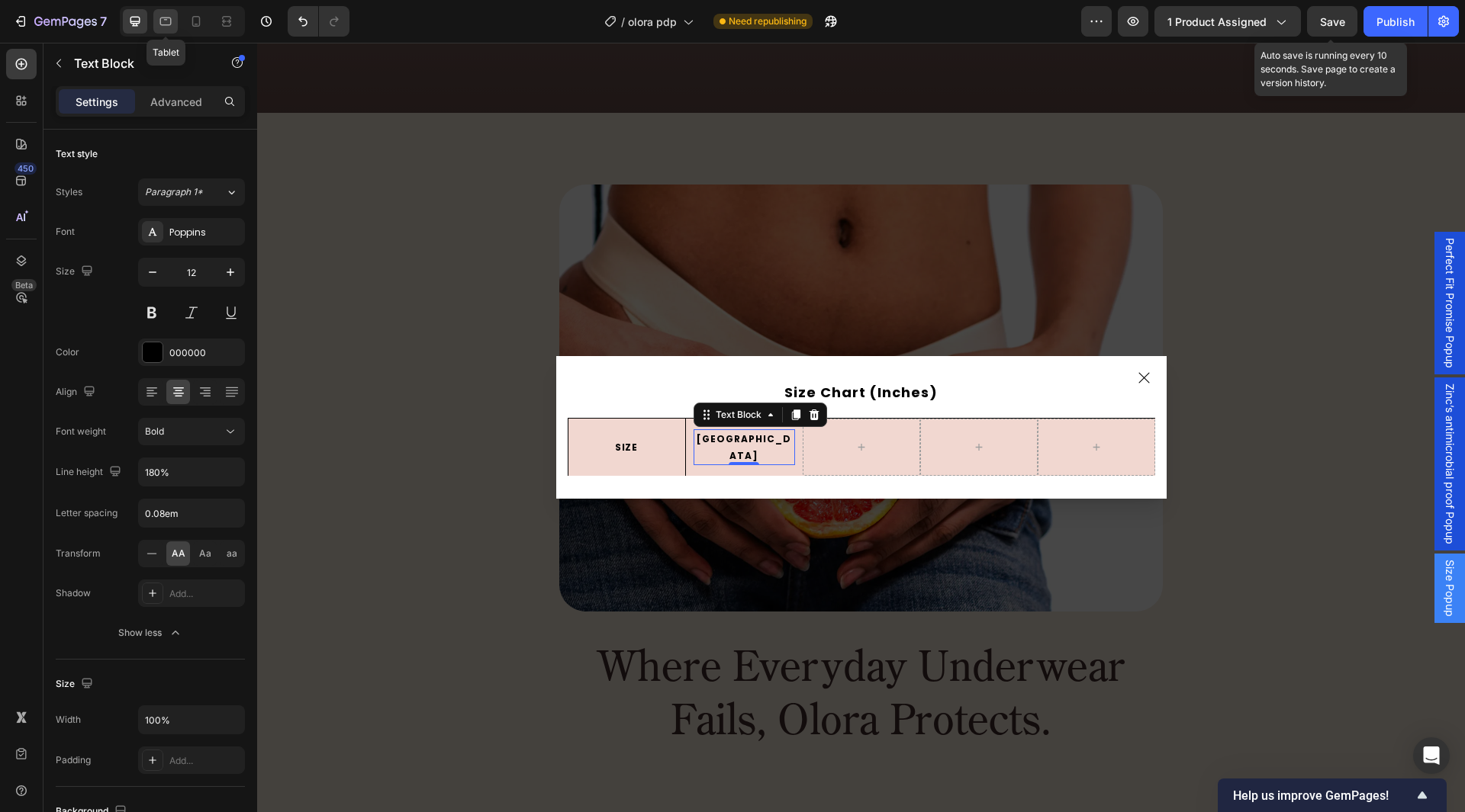
click at [159, 22] on icon at bounding box center [165, 21] width 15 height 15
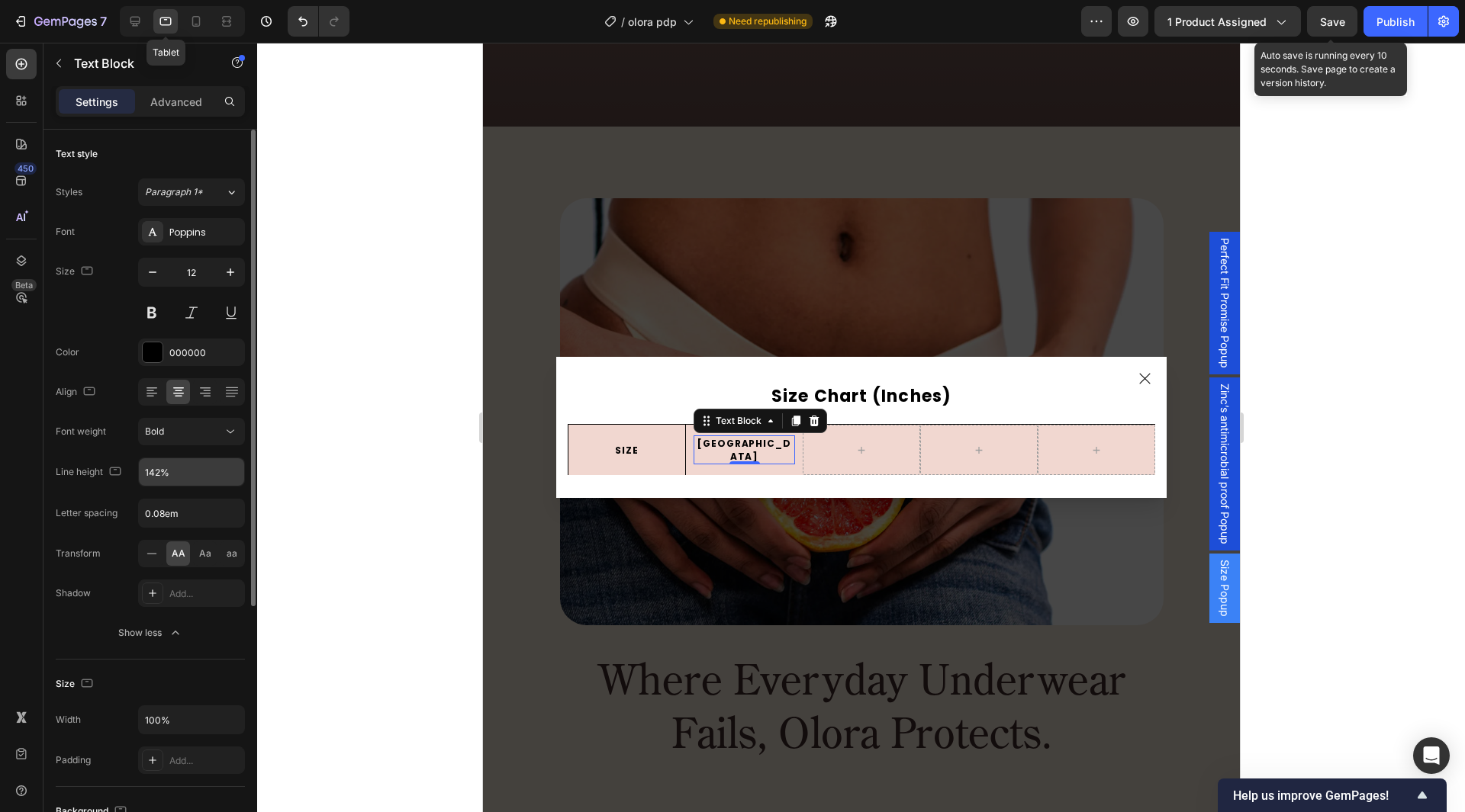
scroll to position [5683, 0]
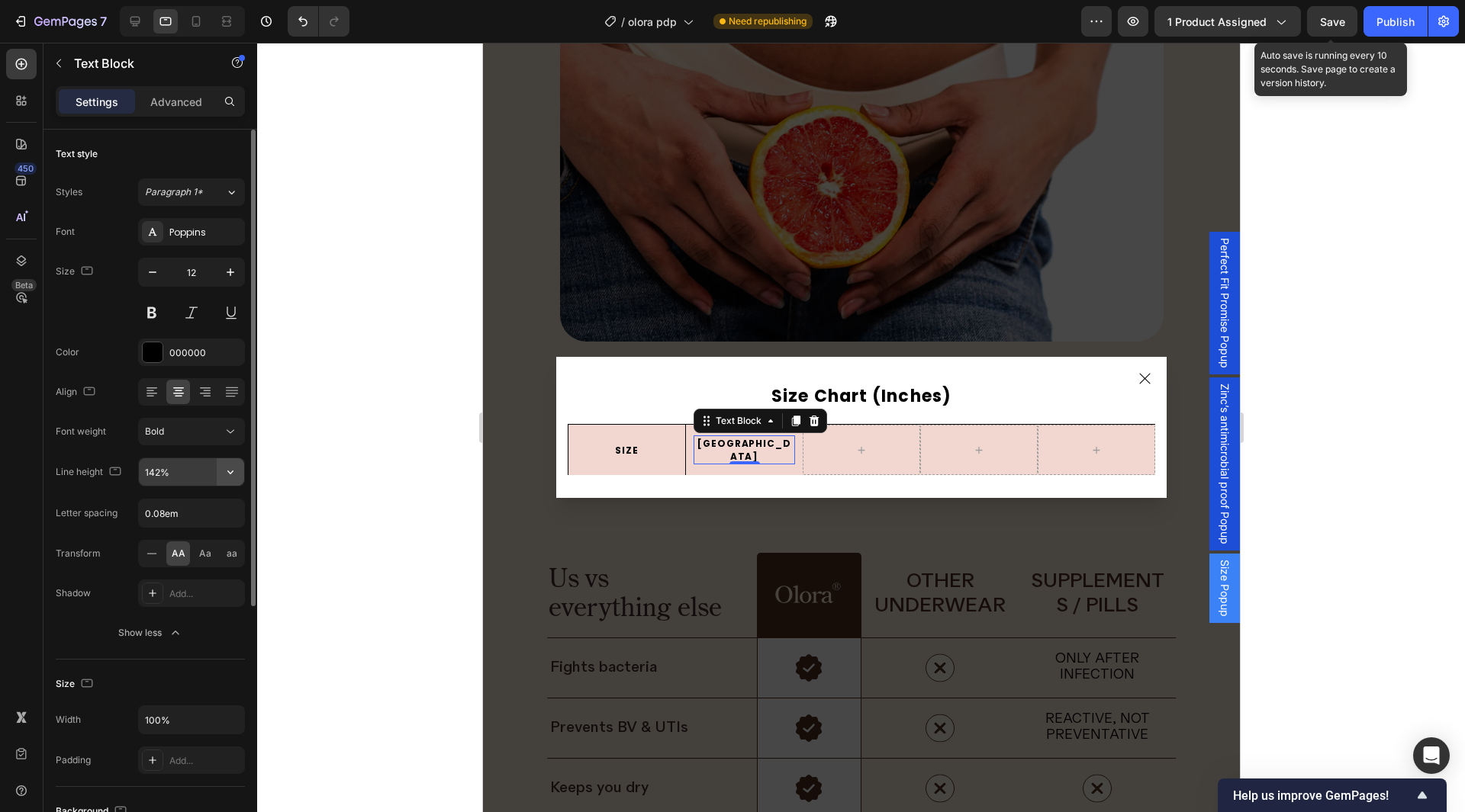
click at [233, 471] on icon "button" at bounding box center [230, 471] width 15 height 15
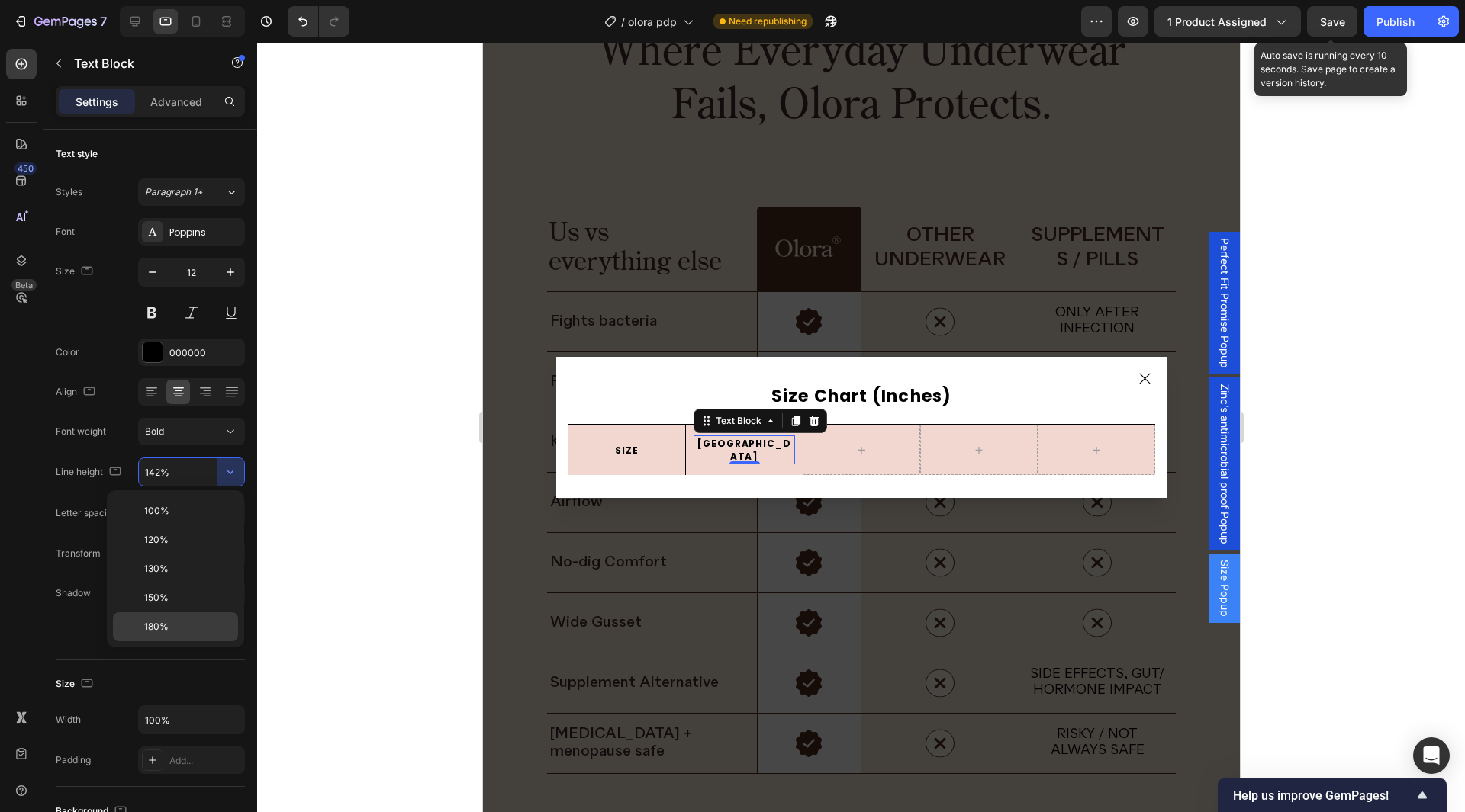
click at [184, 618] on div "180%" at bounding box center [176, 626] width 126 height 29
type input "180%"
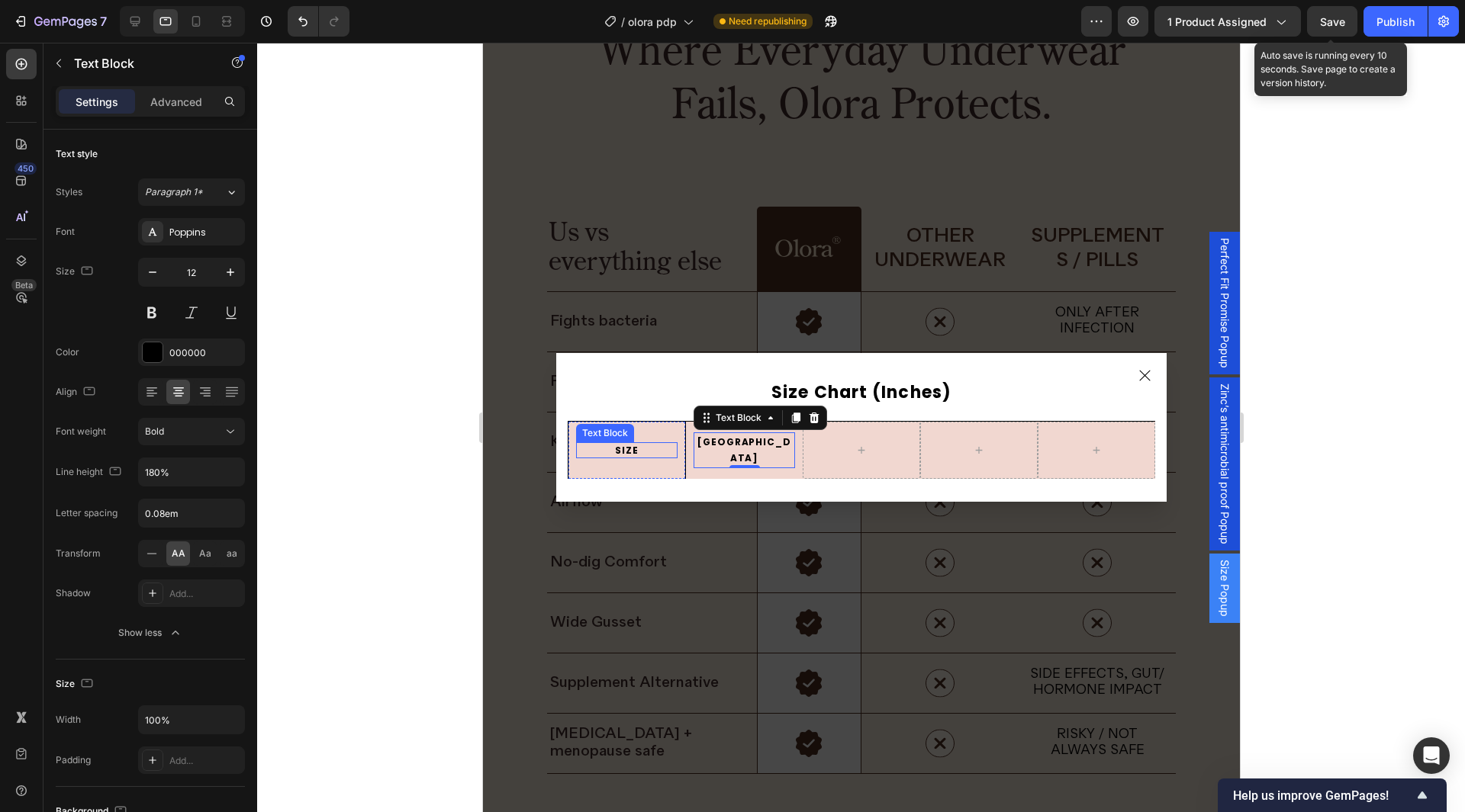
click at [633, 445] on p "SIZE" at bounding box center [626, 450] width 99 height 13
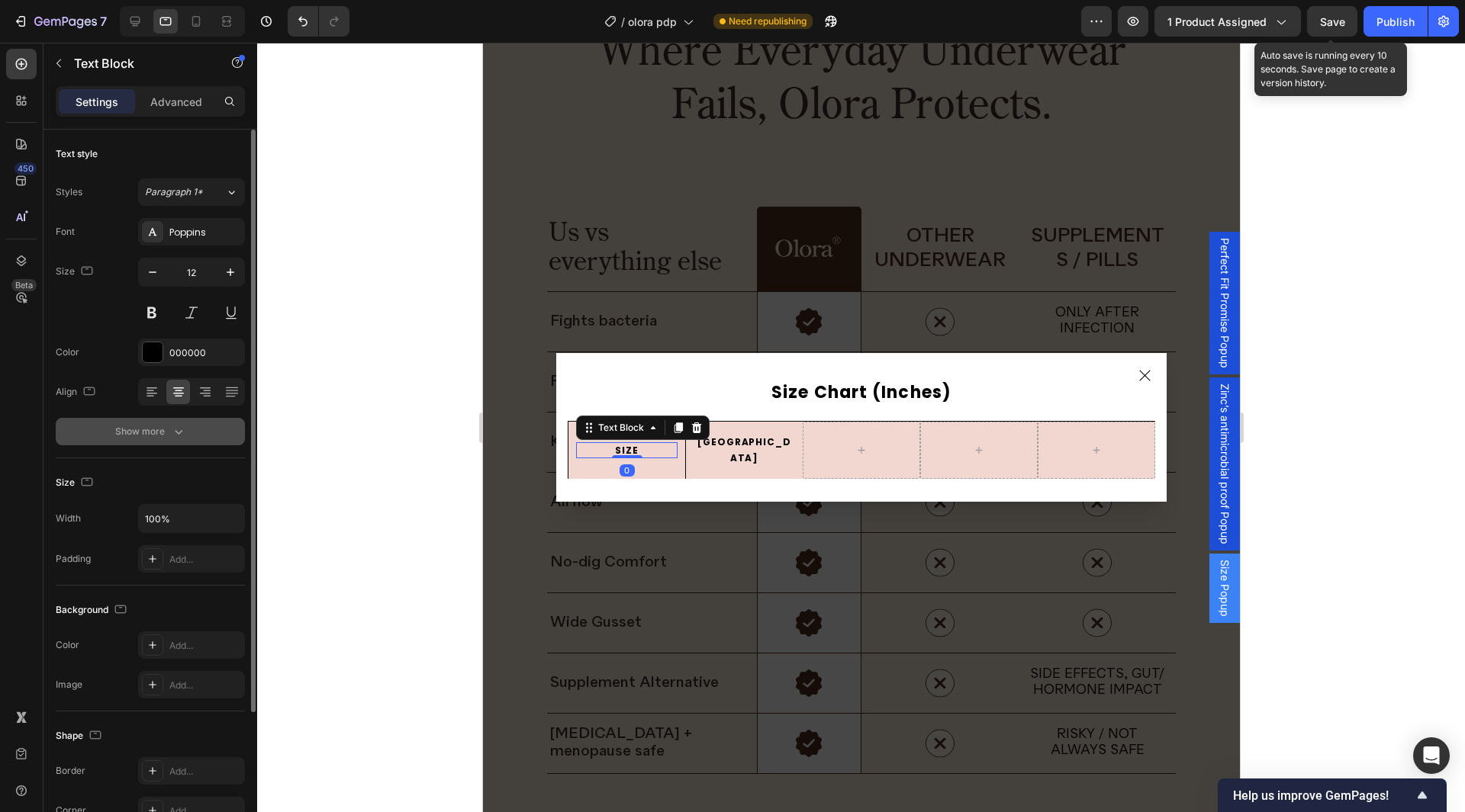
click at [205, 431] on button "Show more" at bounding box center [150, 431] width 189 height 28
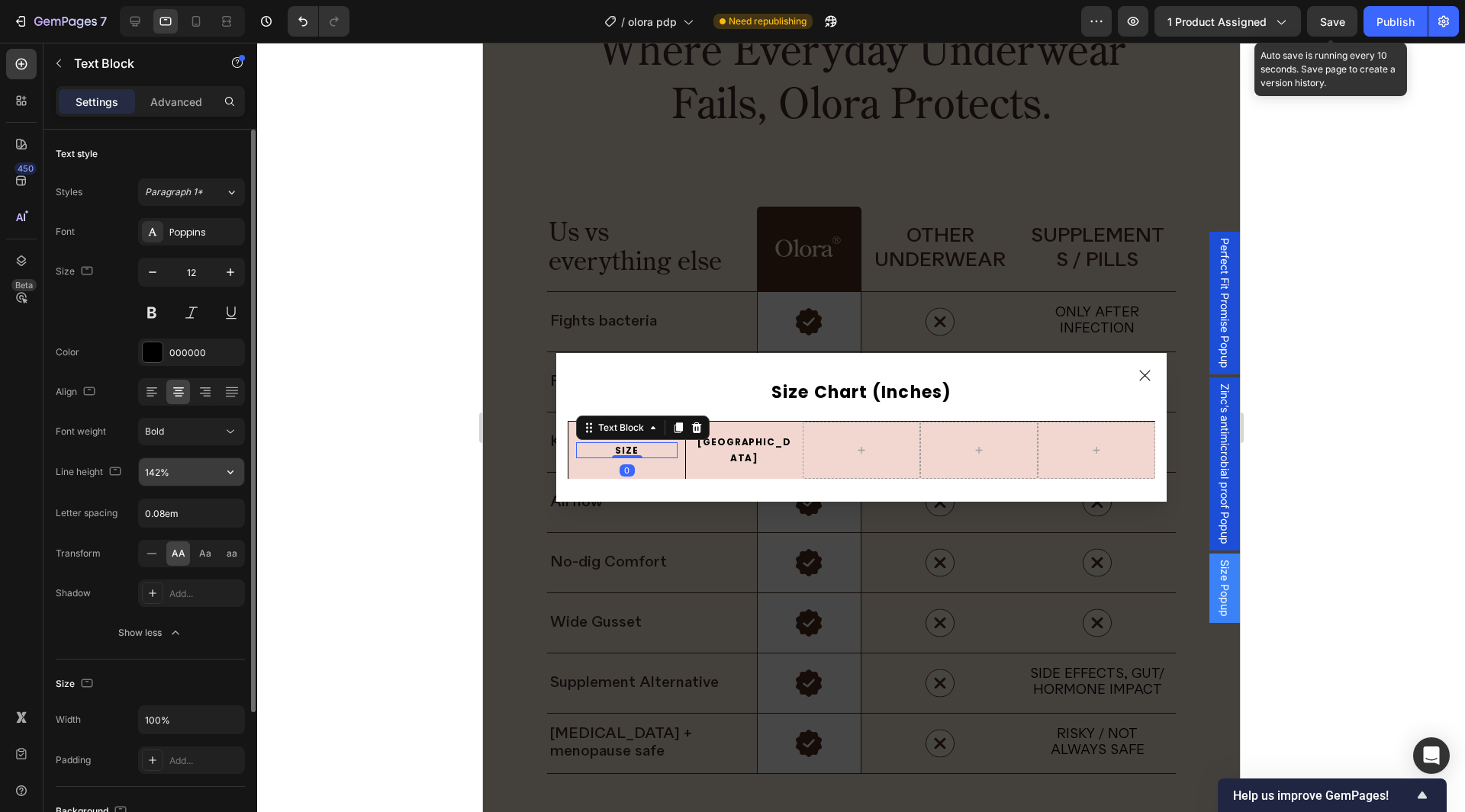
click at [227, 464] on icon "button" at bounding box center [230, 471] width 15 height 15
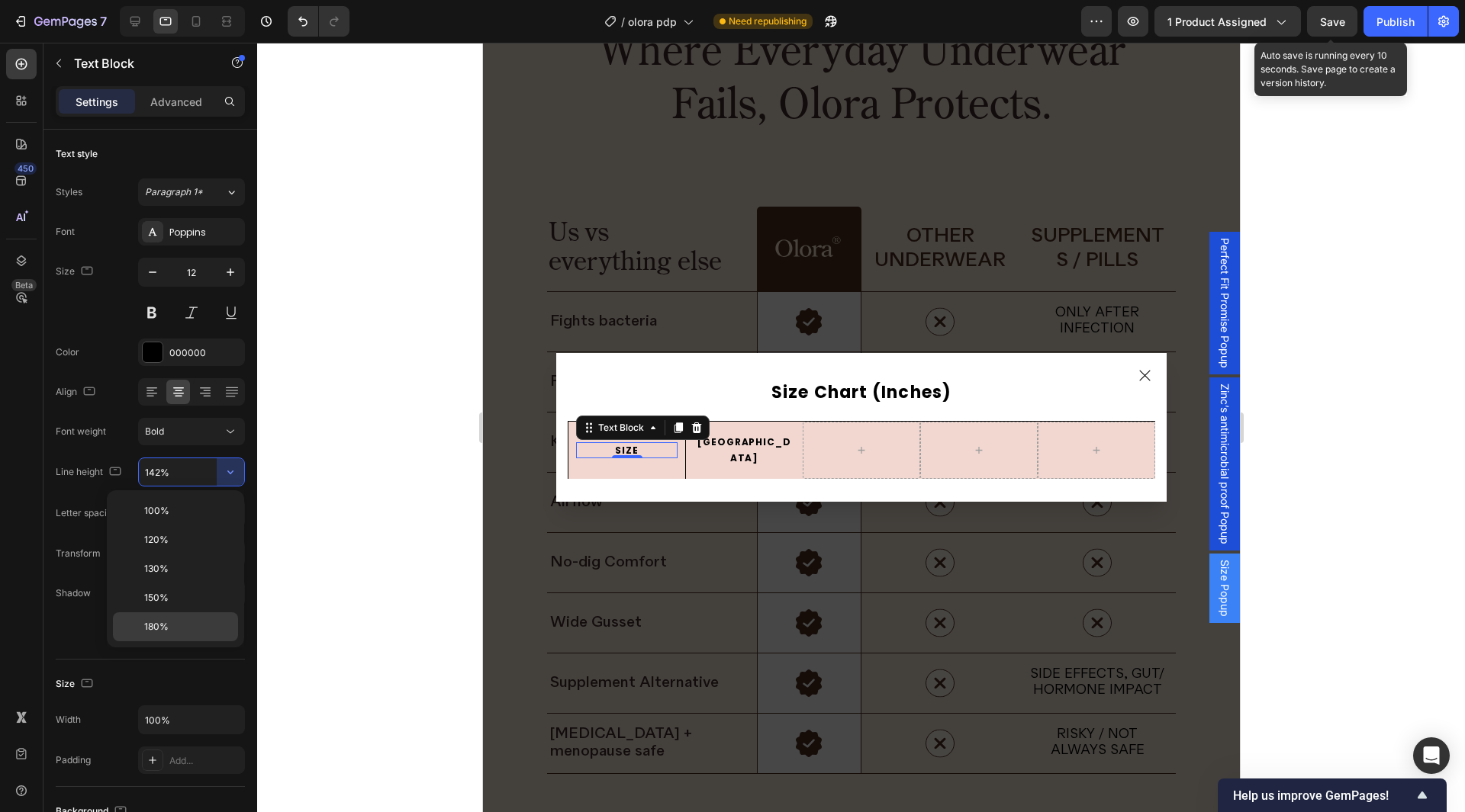
click at [181, 614] on div "180%" at bounding box center [176, 626] width 126 height 29
type input "180%"
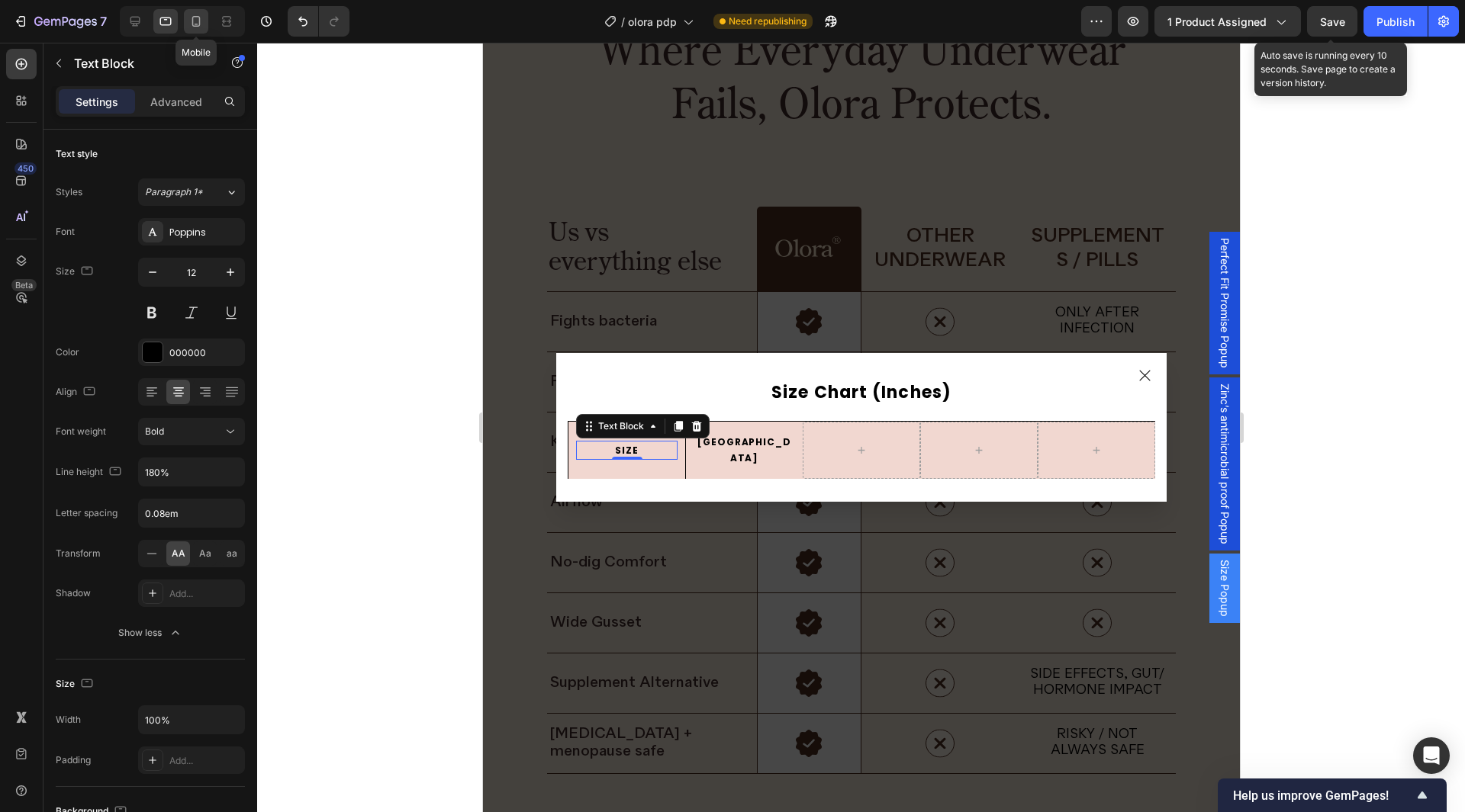
click at [190, 22] on icon at bounding box center [195, 21] width 15 height 15
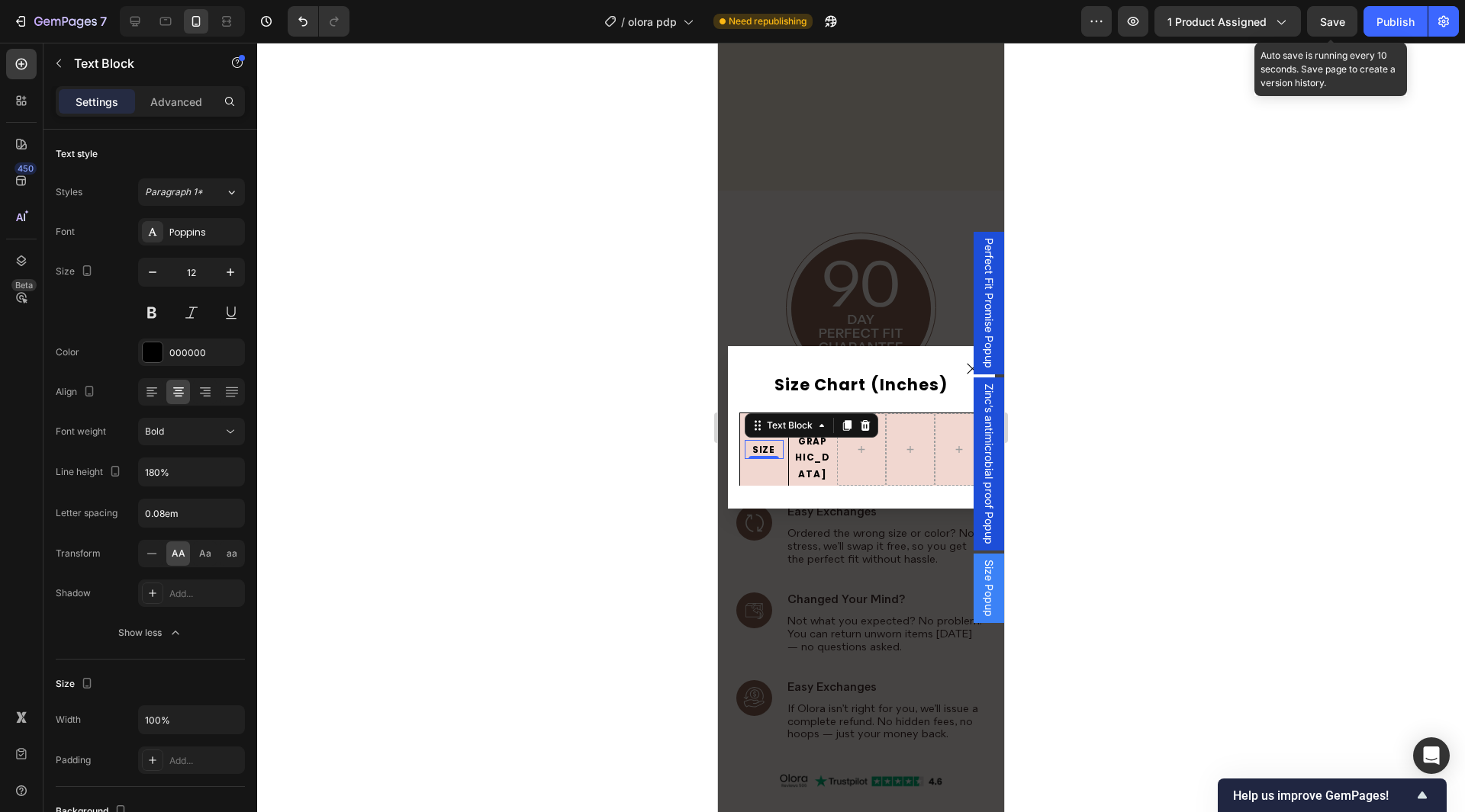
click at [1115, 402] on div at bounding box center [861, 428] width 1208 height 770
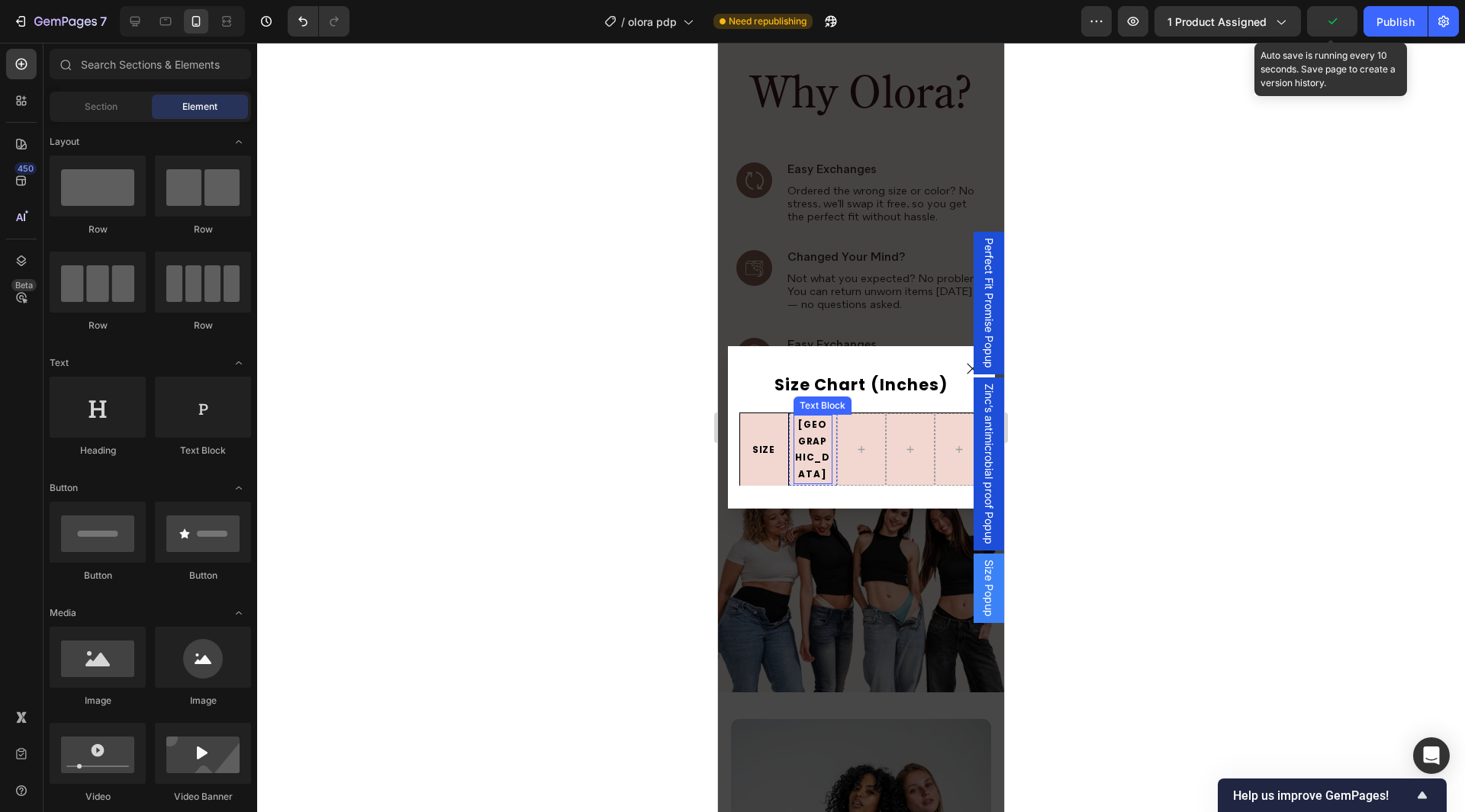
click at [814, 454] on p "[GEOGRAPHIC_DATA]" at bounding box center [813, 449] width 36 height 65
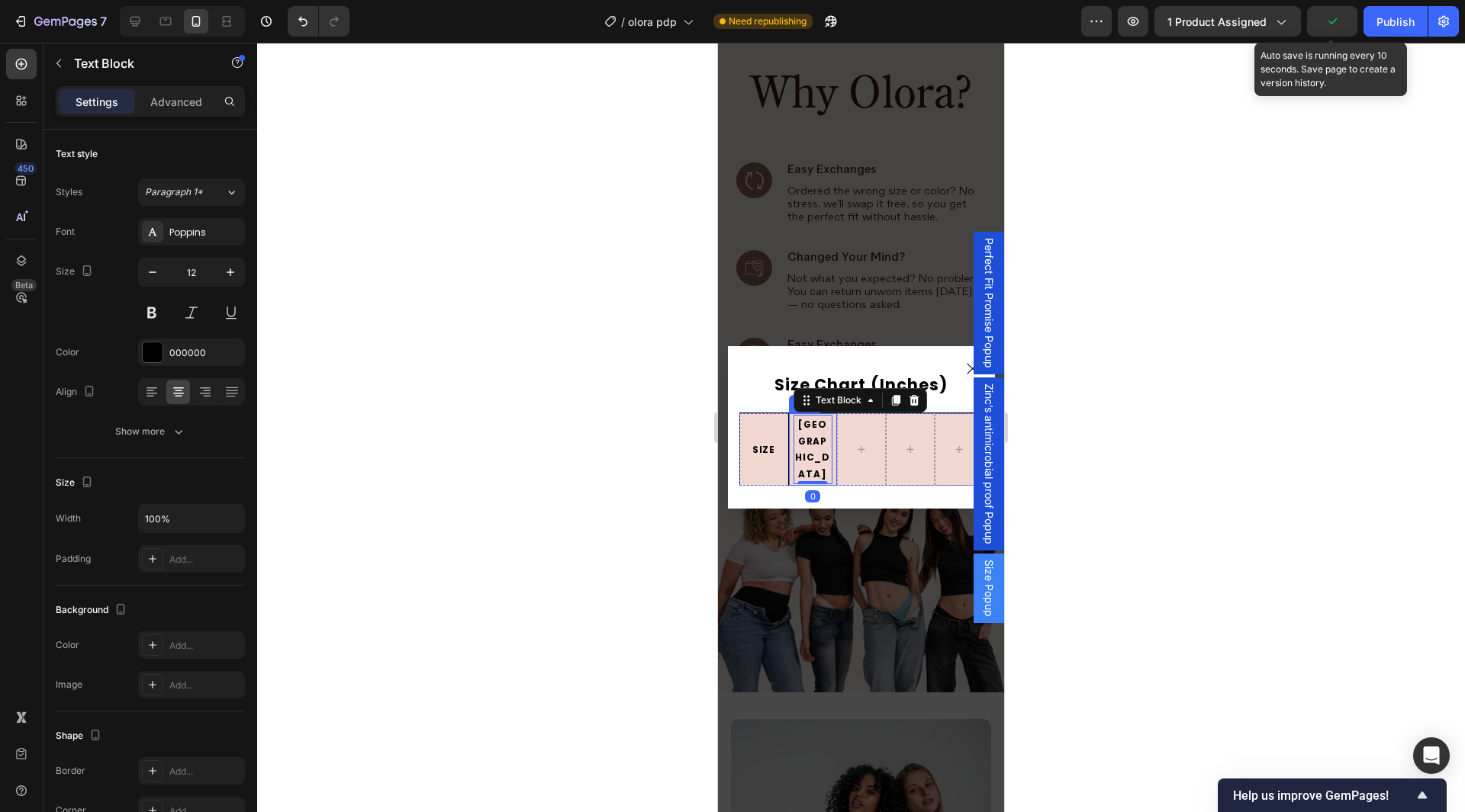
click at [788, 463] on div "USA Text Block 0 Row" at bounding box center [812, 449] width 48 height 72
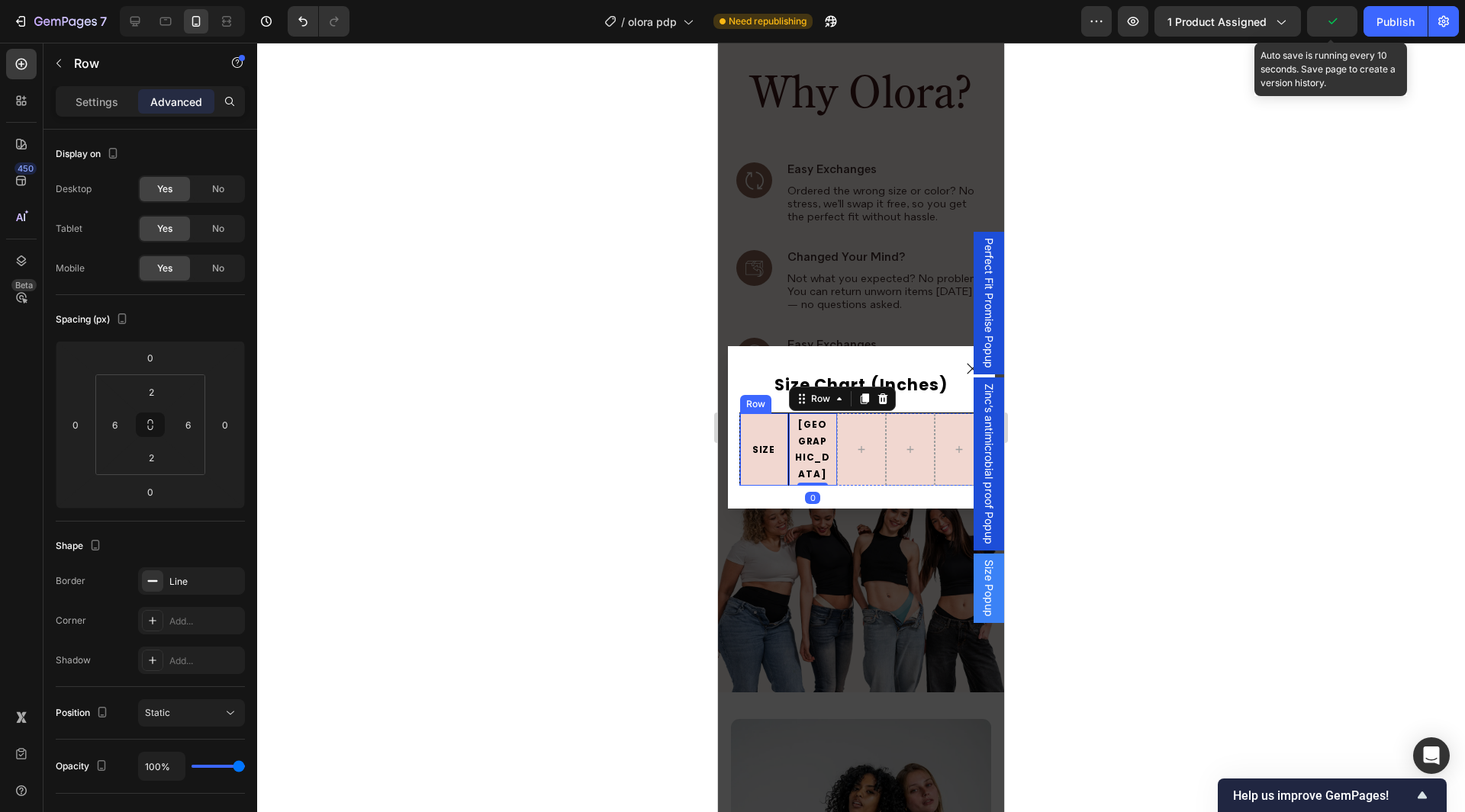
click at [770, 463] on div "SIZE Text Block" at bounding box center [764, 449] width 39 height 69
click at [818, 462] on div "USA Text Block" at bounding box center [812, 449] width 39 height 69
click at [762, 462] on div "SIZE Text Block" at bounding box center [764, 449] width 39 height 69
click at [1202, 418] on div at bounding box center [861, 428] width 1208 height 770
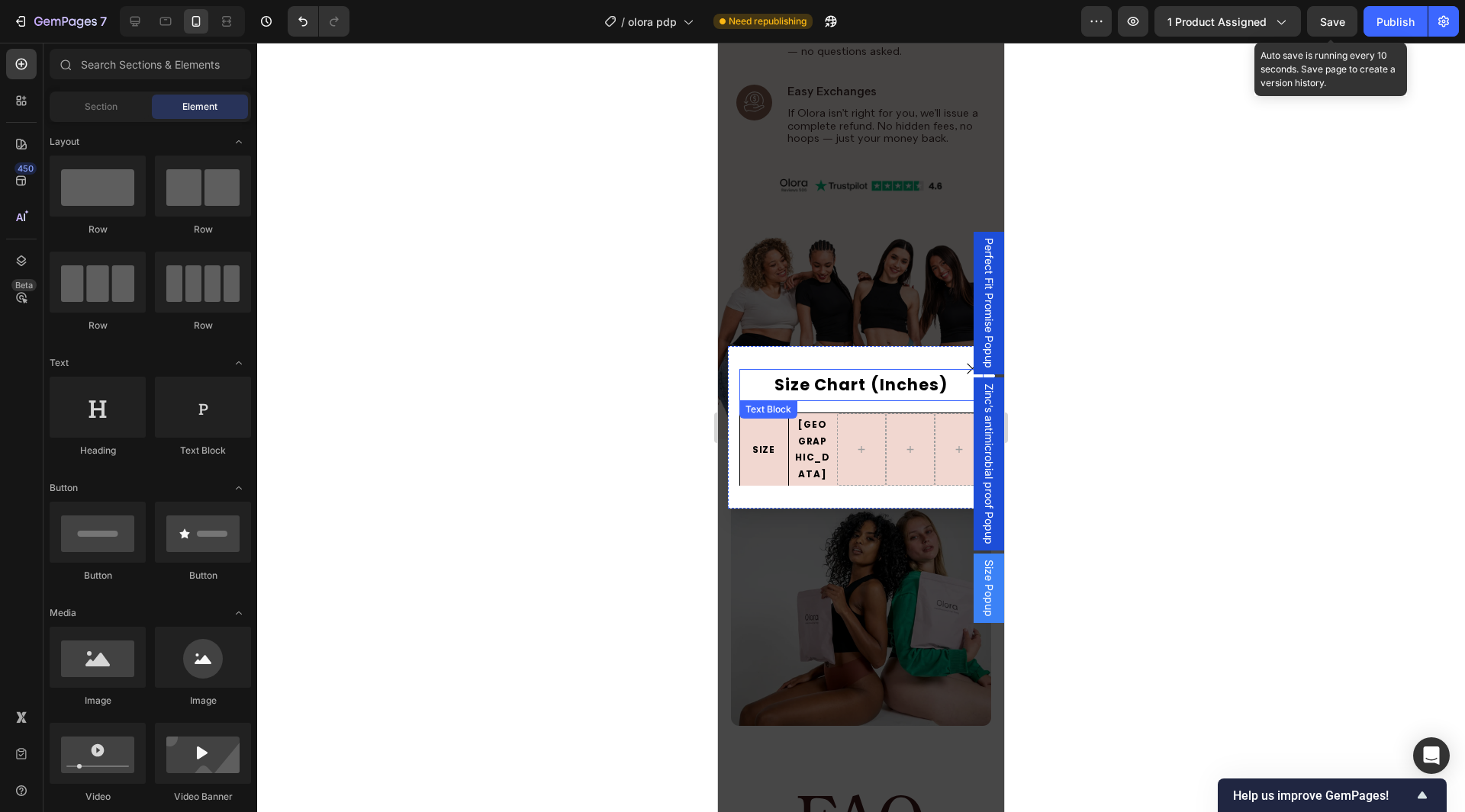
scroll to position [6771, 0]
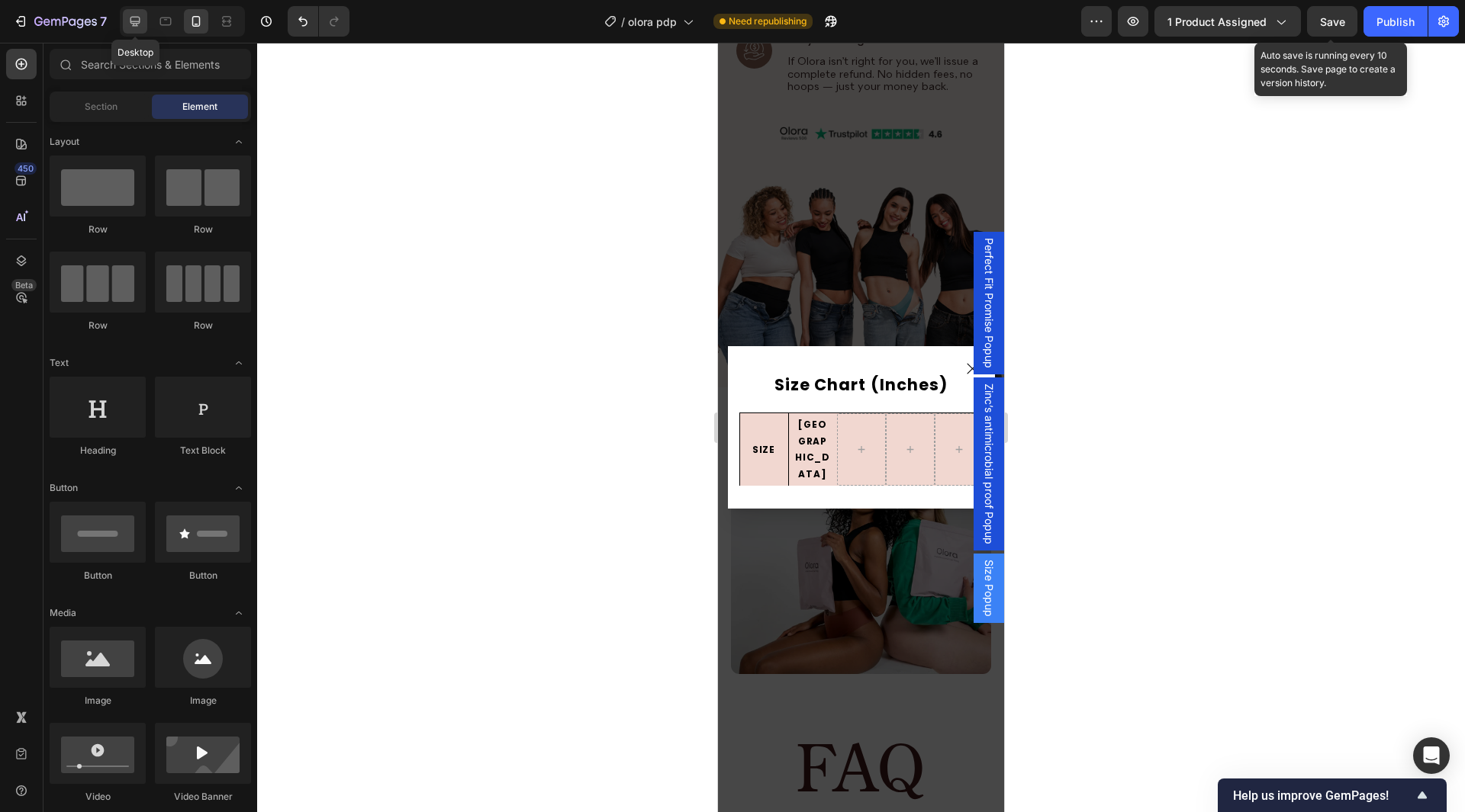
click at [133, 27] on icon at bounding box center [134, 21] width 15 height 15
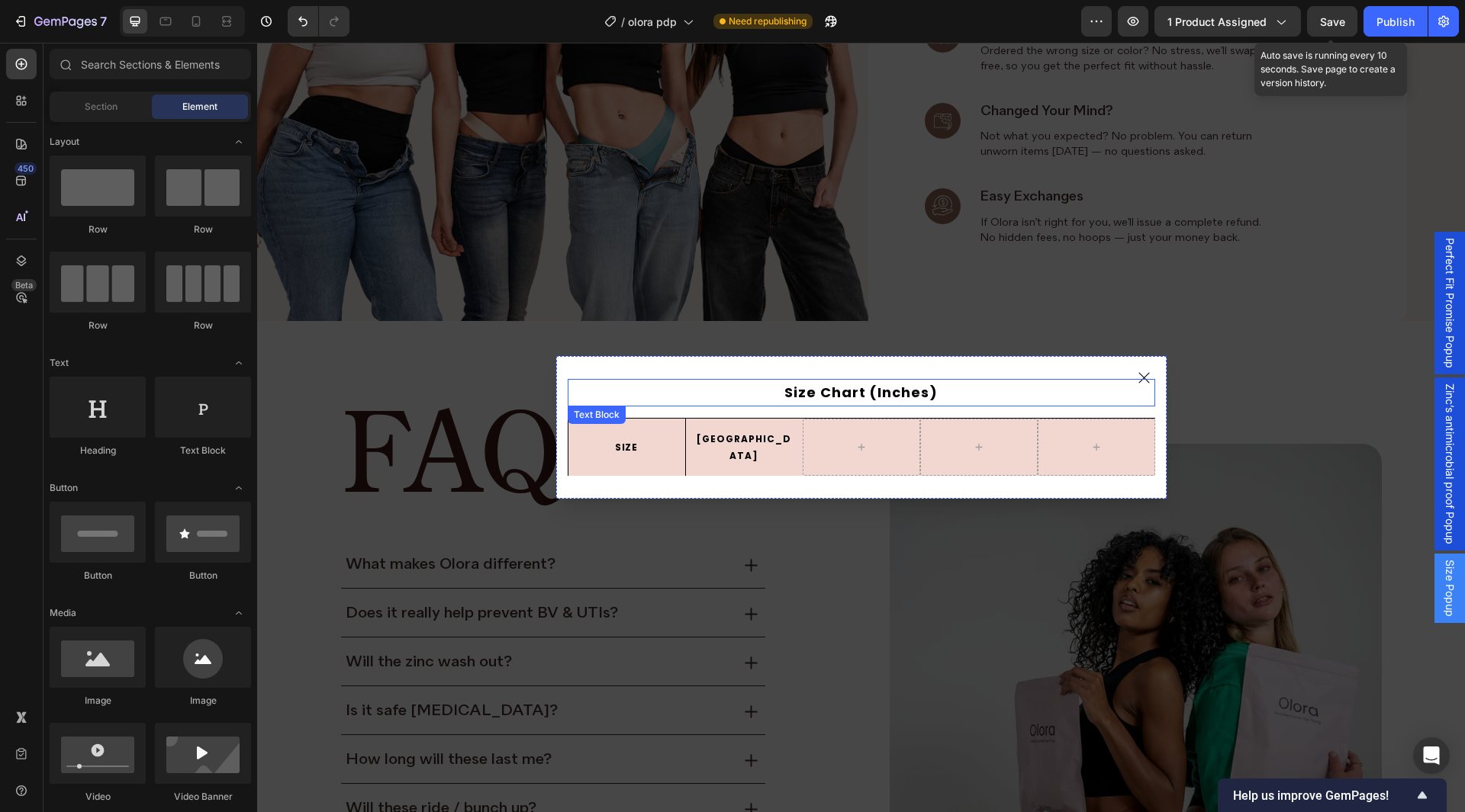
scroll to position [6660, 0]
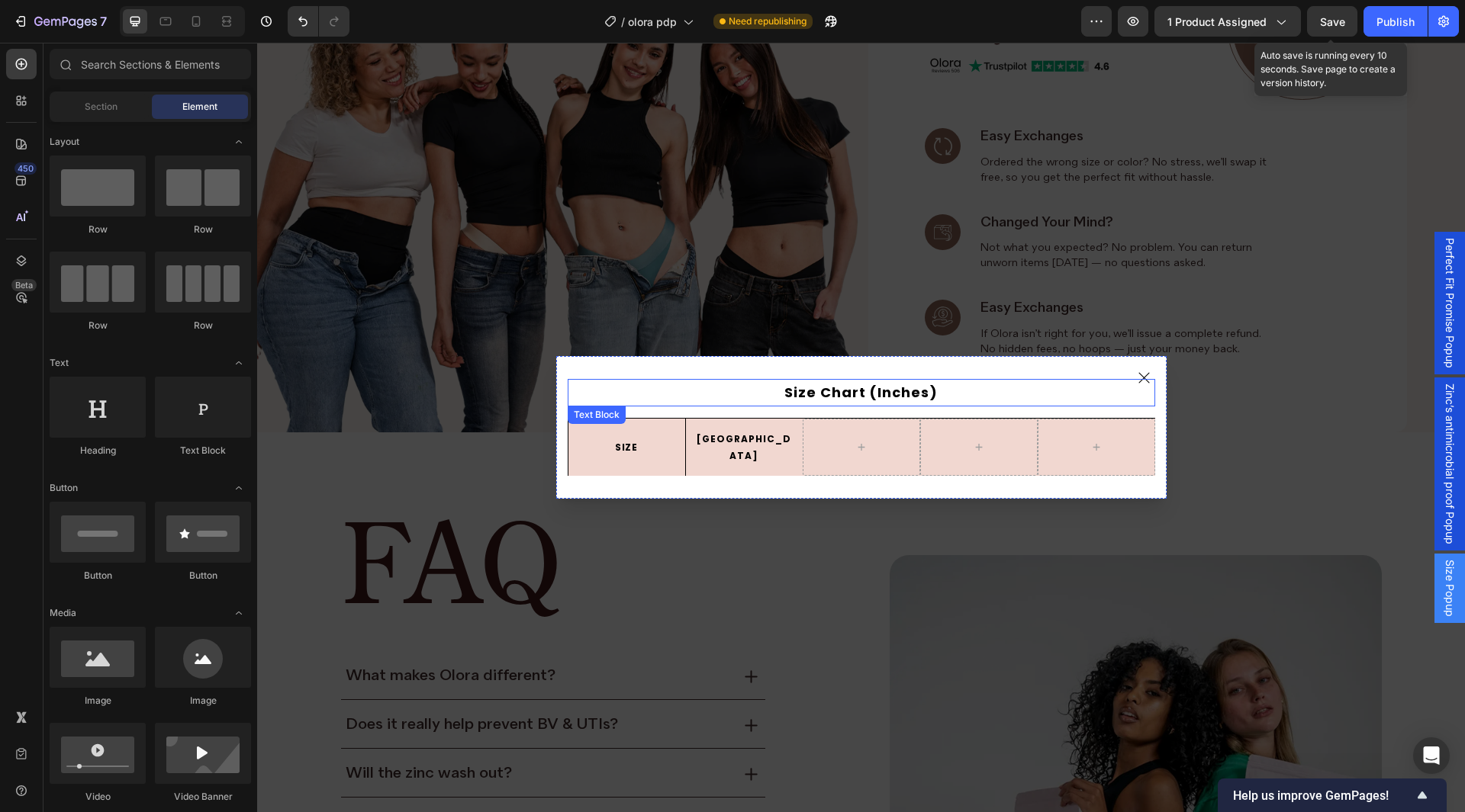
click at [838, 395] on p "Size Chart (Inches)" at bounding box center [862, 393] width 585 height 24
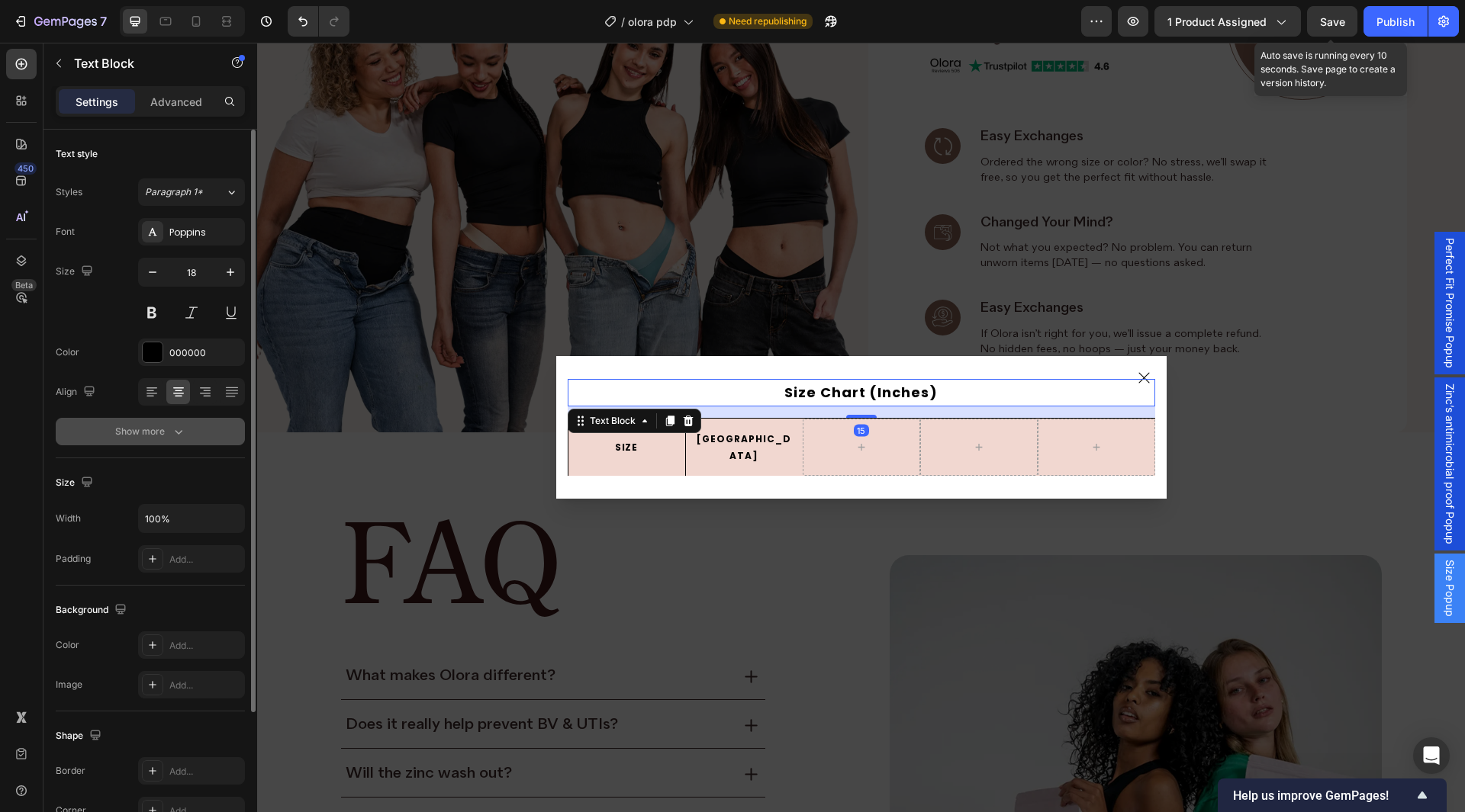
click at [156, 428] on div "Show more" at bounding box center [151, 431] width 71 height 15
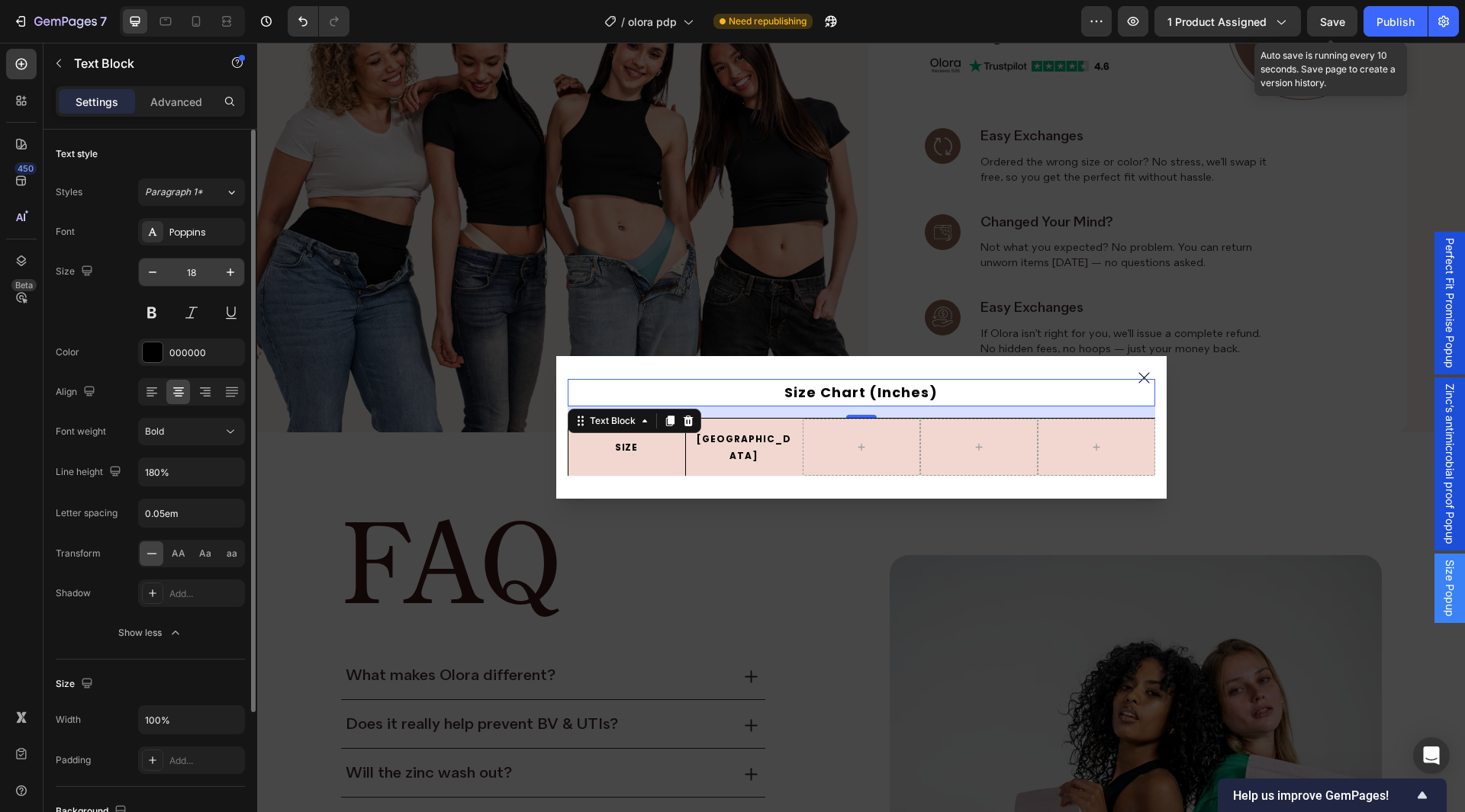
click at [203, 275] on input "18" at bounding box center [192, 272] width 50 height 28
click at [157, 14] on div at bounding box center [165, 21] width 24 height 24
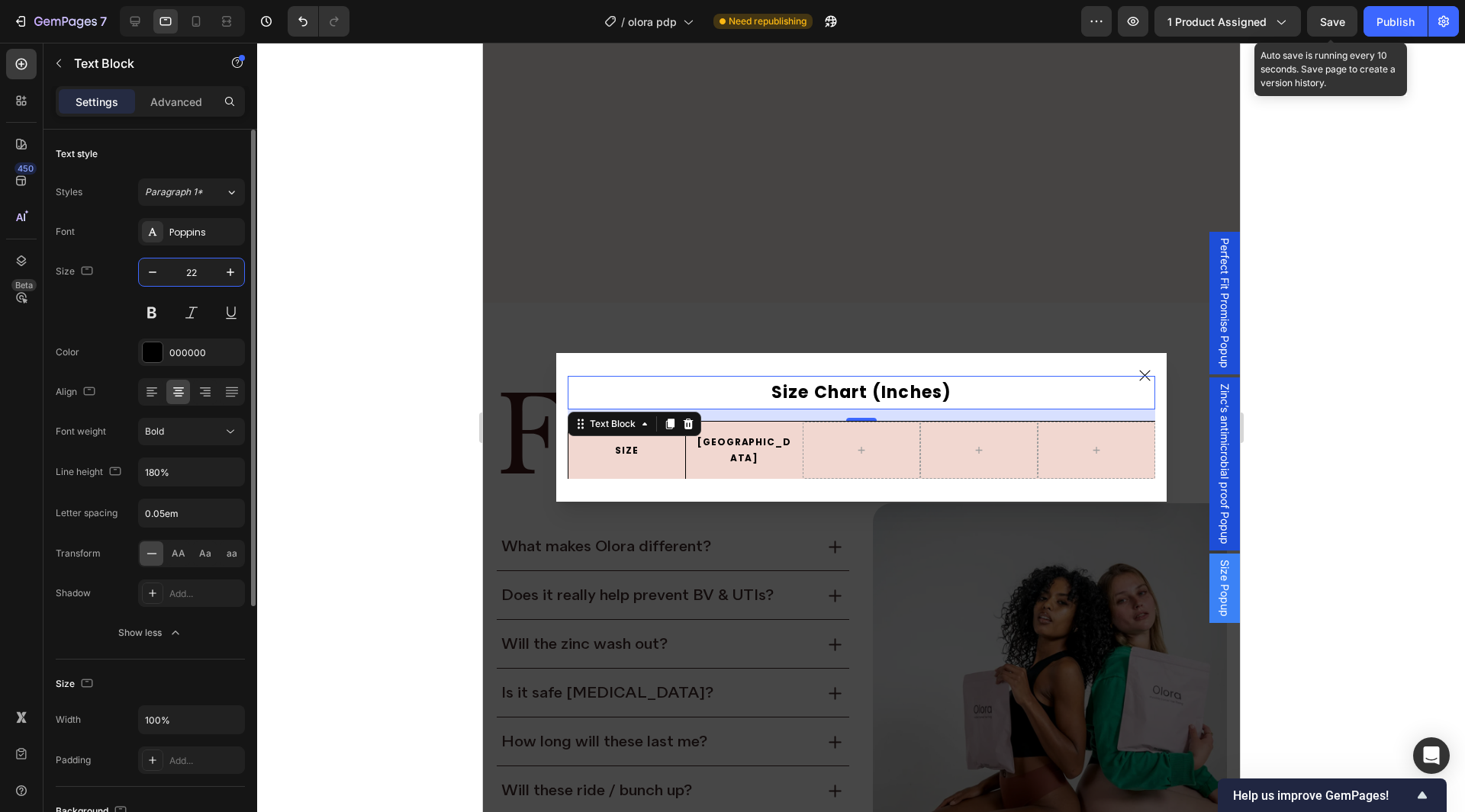
scroll to position [7120, 0]
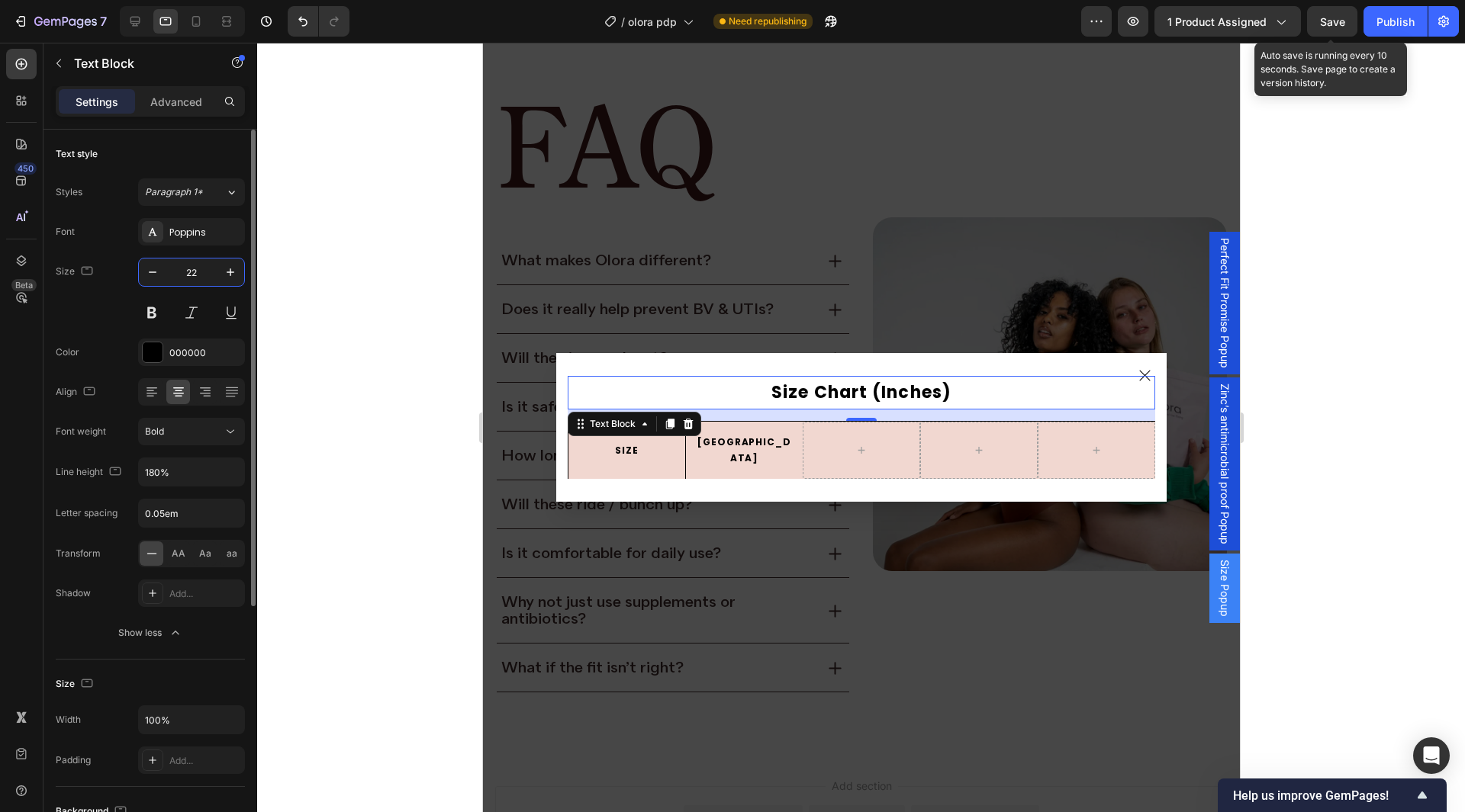
click at [208, 273] on input "22" at bounding box center [192, 272] width 50 height 28
paste input "18"
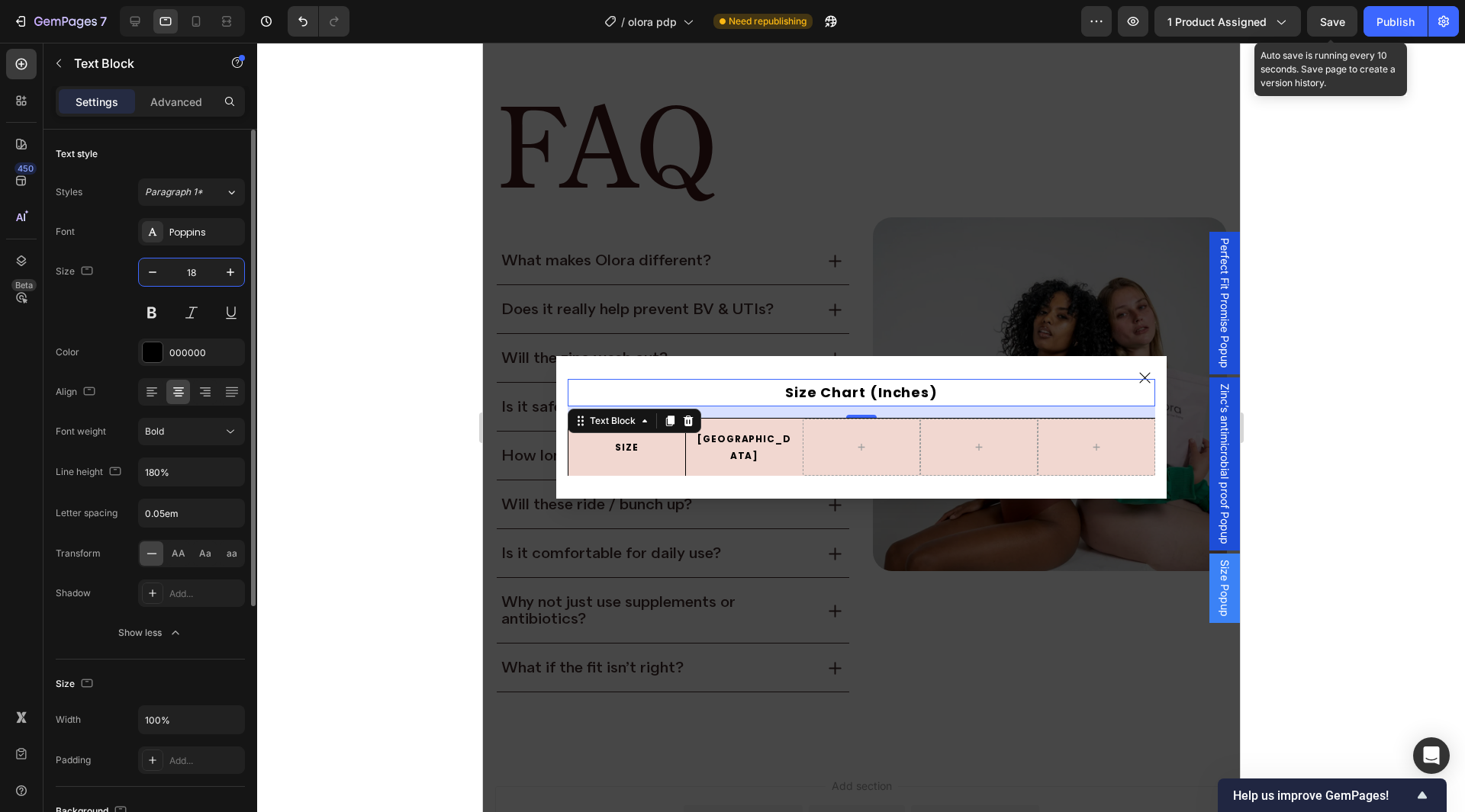
click at [197, 143] on div "Text style" at bounding box center [150, 153] width 189 height 24
click at [193, 26] on icon at bounding box center [195, 22] width 8 height 11
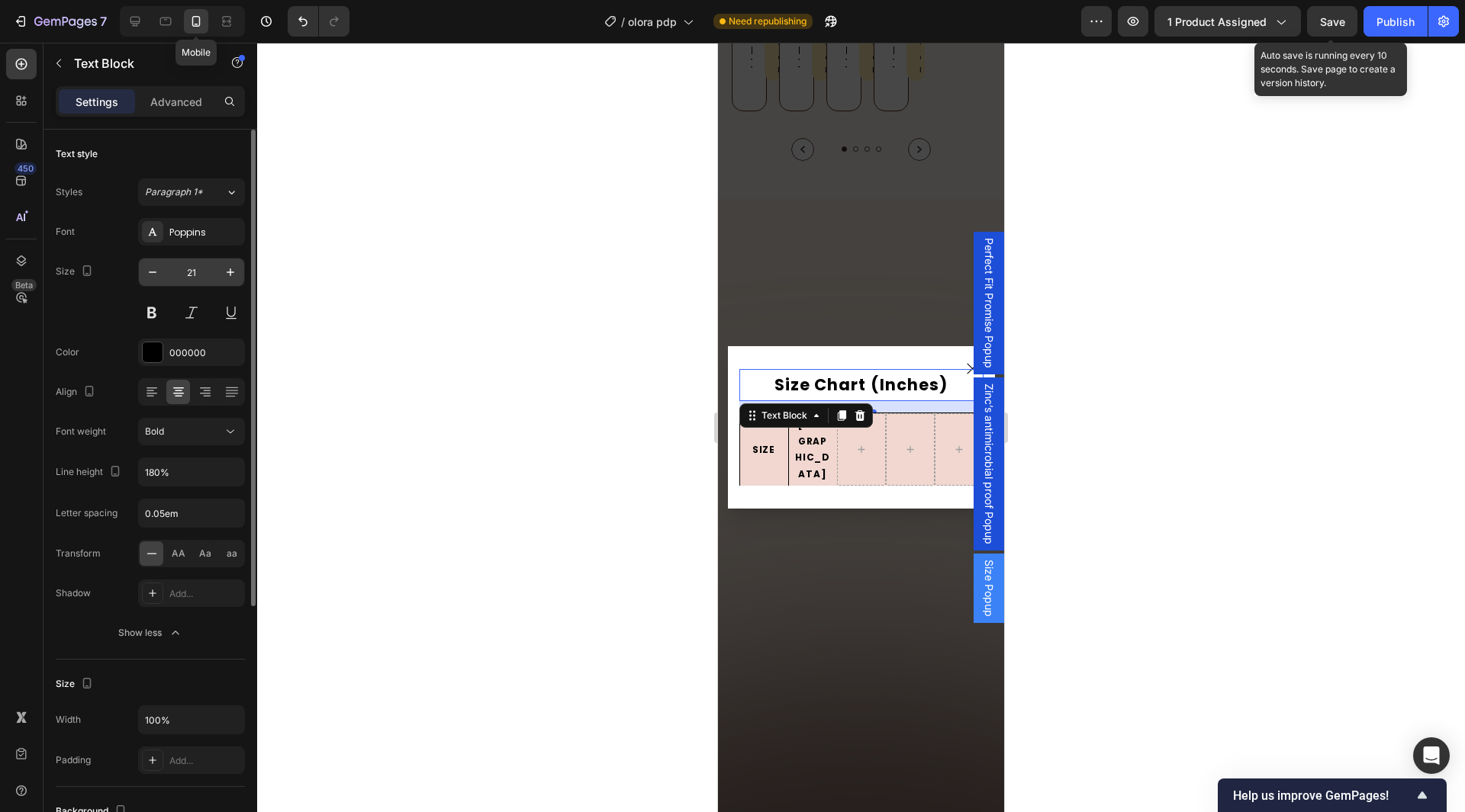
click at [204, 274] on input "21" at bounding box center [192, 272] width 50 height 28
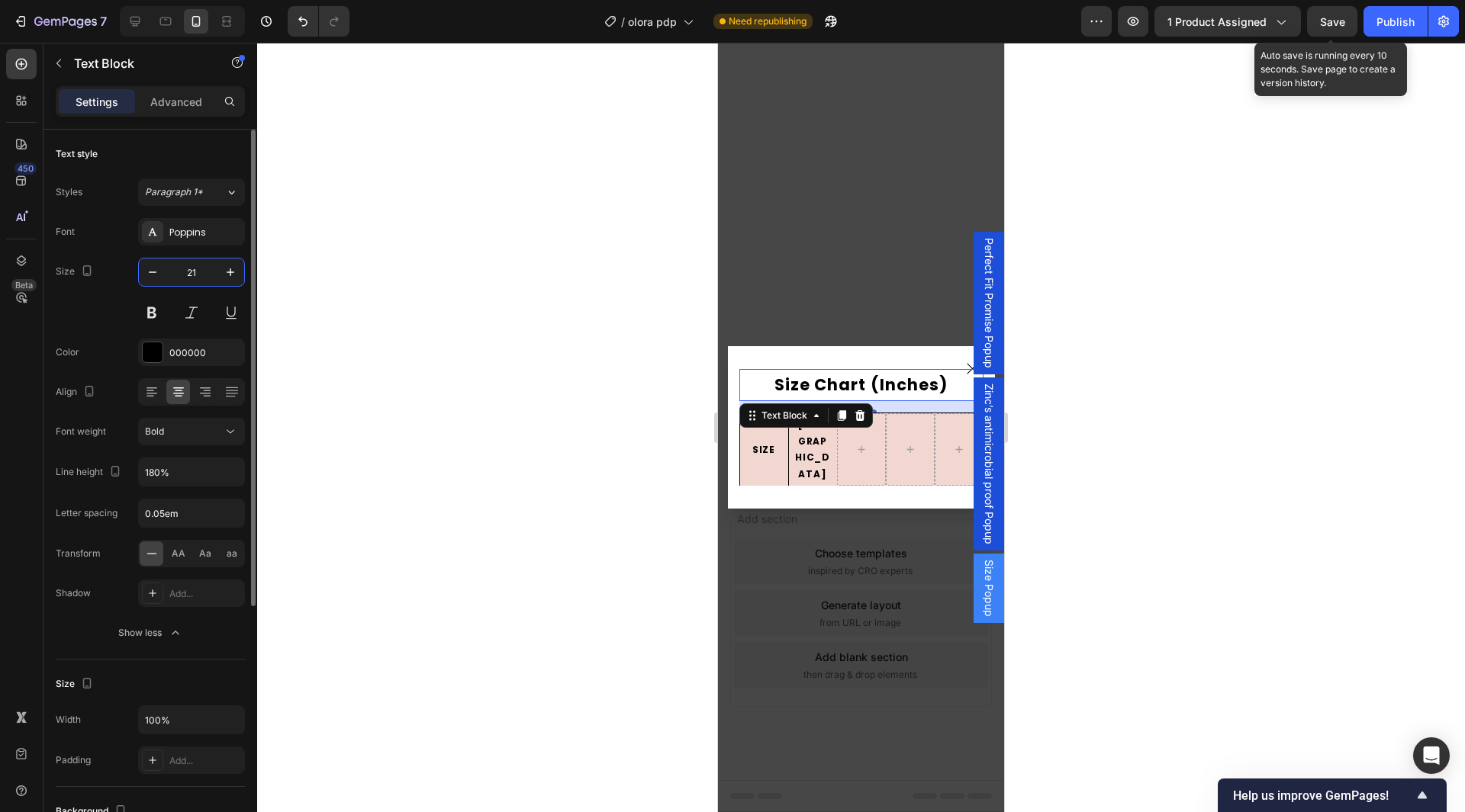
click at [196, 275] on input "21" at bounding box center [192, 272] width 50 height 28
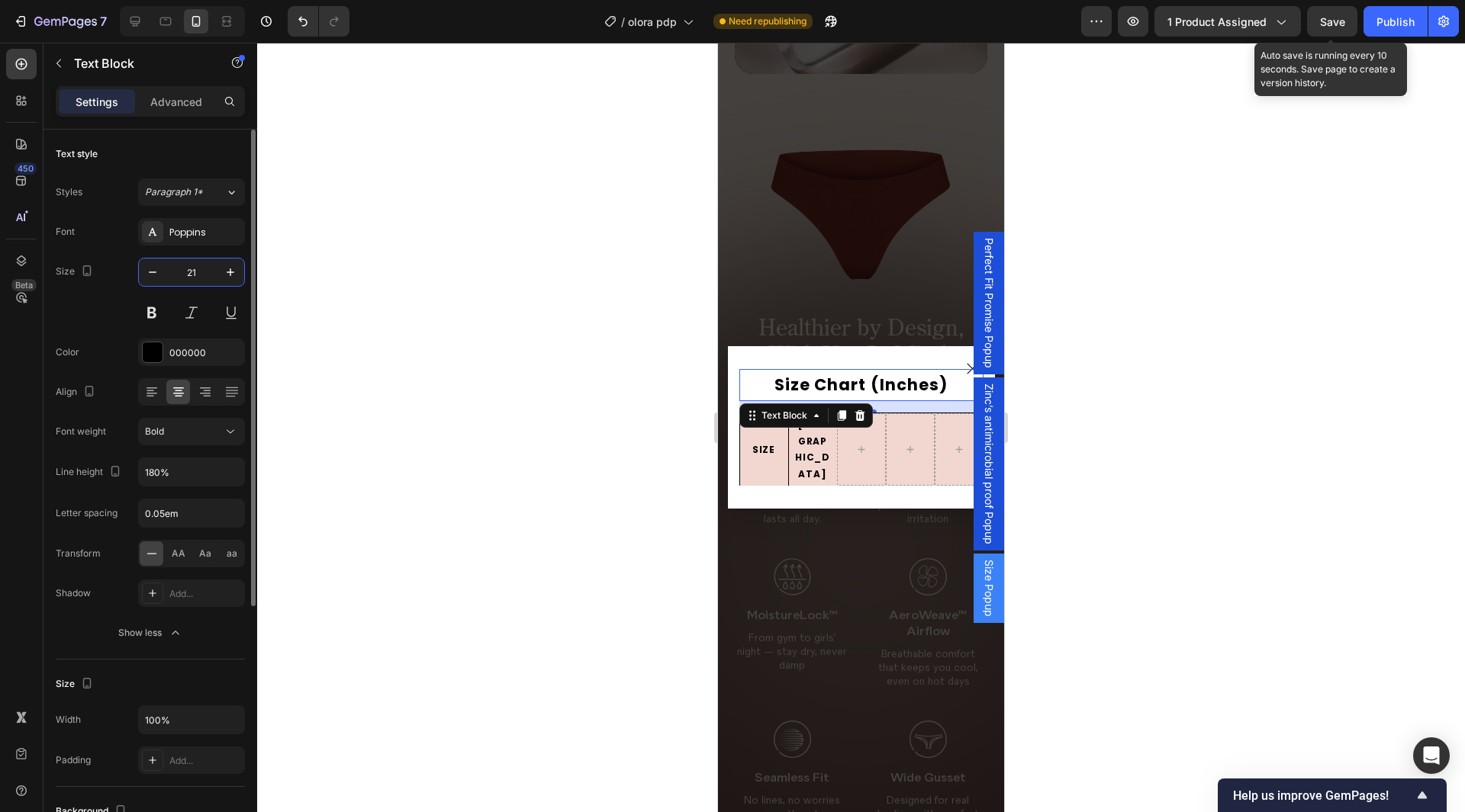
paste input "18"
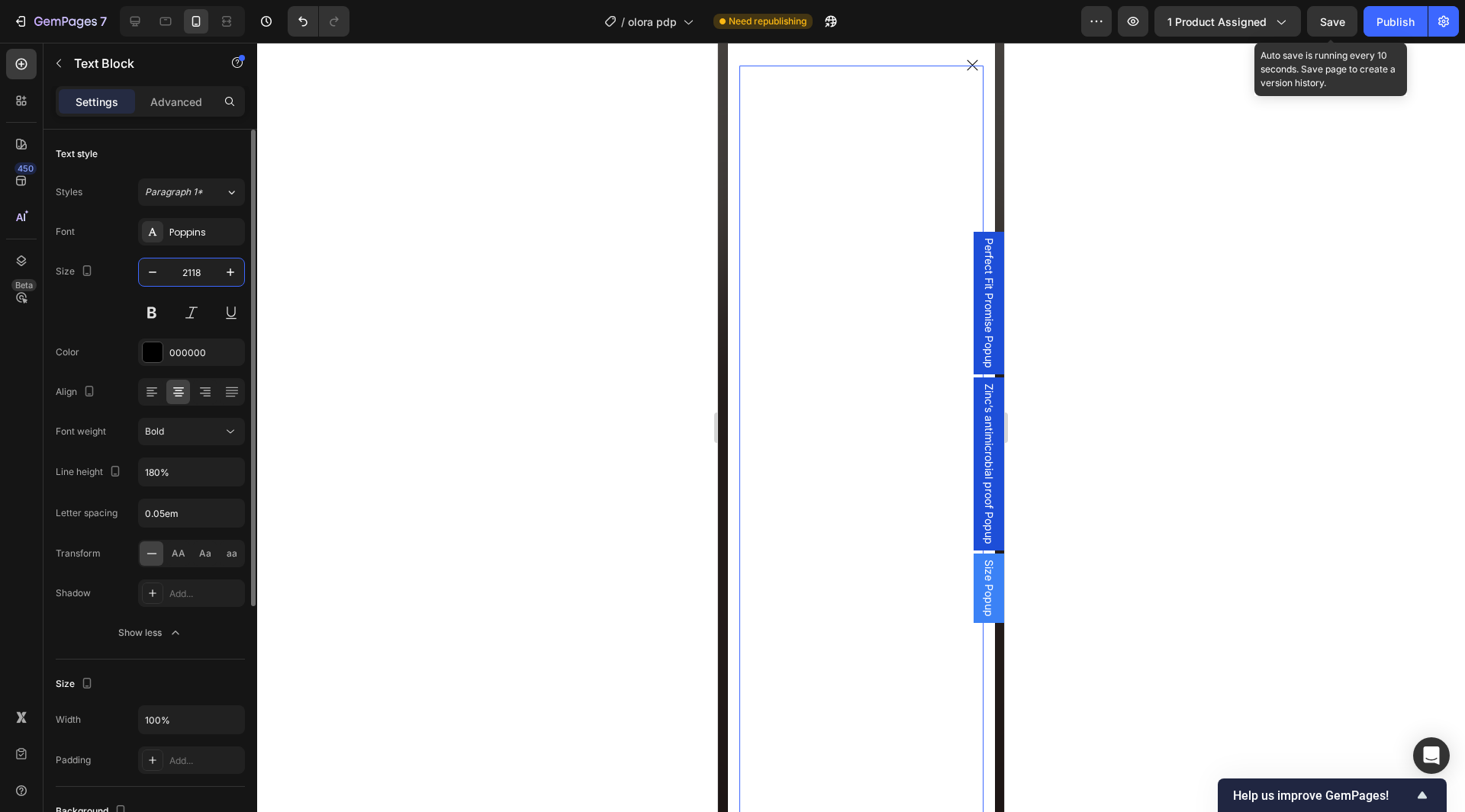
scroll to position [4112, 0]
paste input "text"
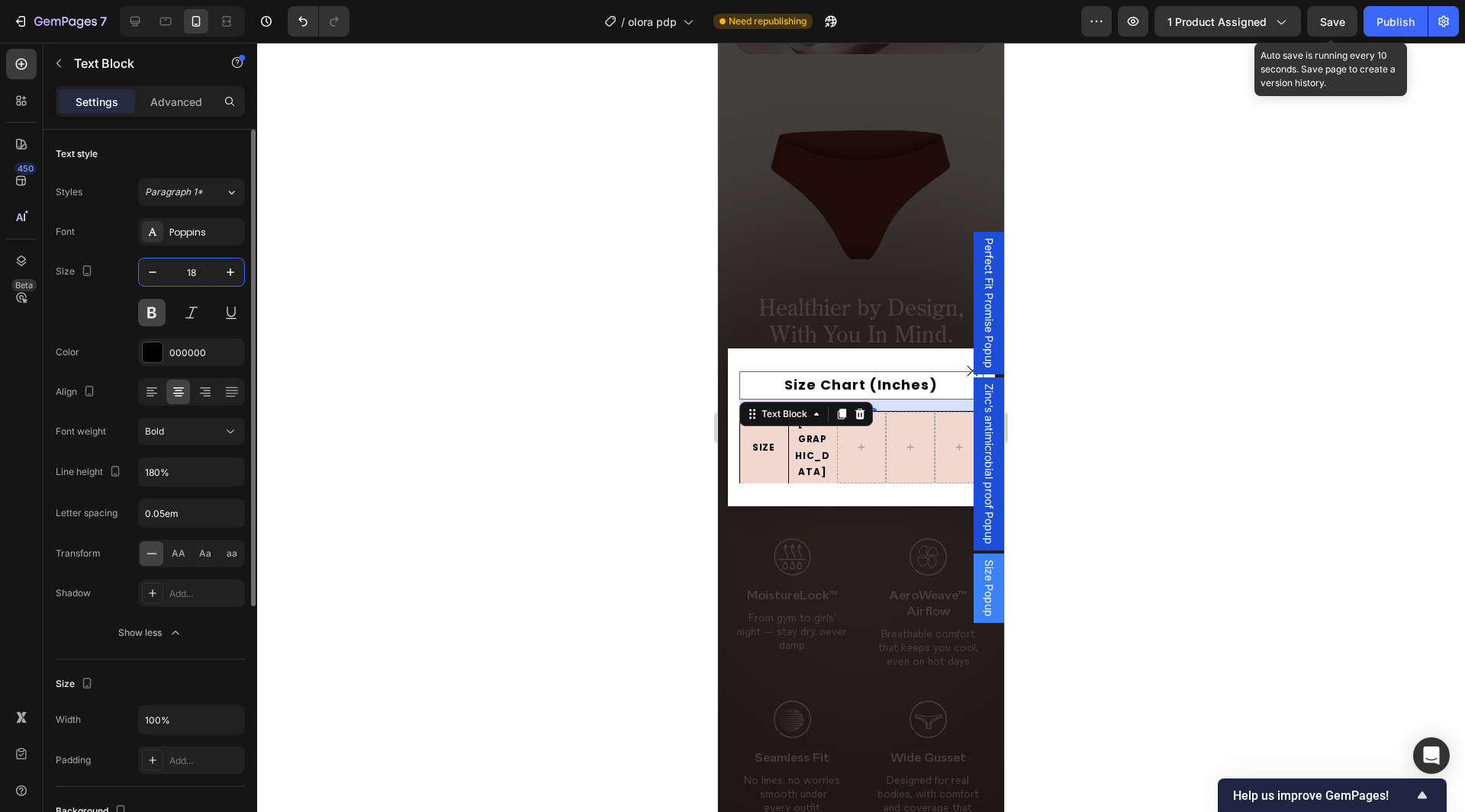
type input "18"
click at [115, 315] on div "Size 18" at bounding box center [150, 292] width 189 height 69
click at [1346, 20] on span "Save" at bounding box center [1333, 22] width 25 height 13
click at [1389, 26] on div "Publish" at bounding box center [1396, 22] width 39 height 16
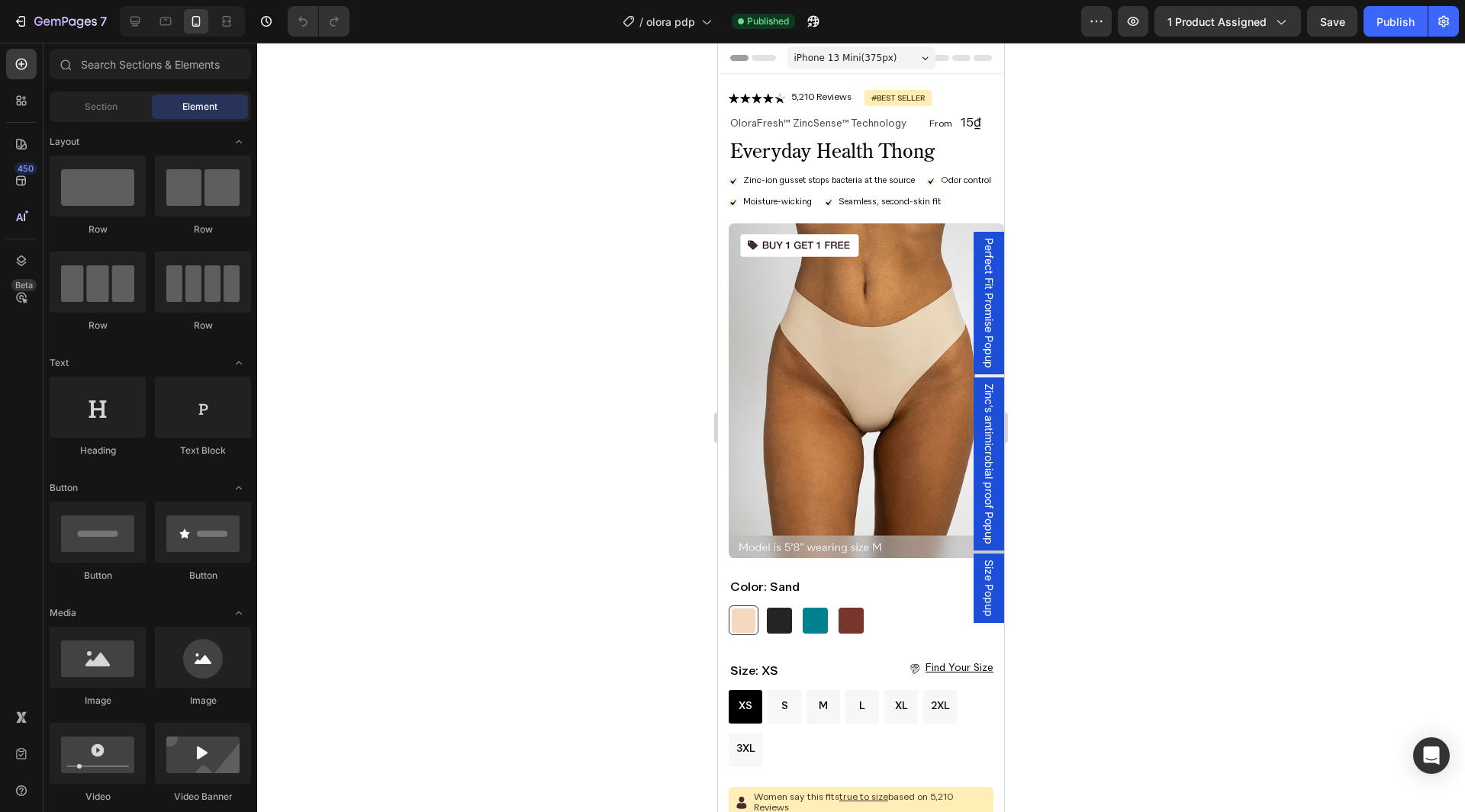
click at [982, 576] on span "Size Popup" at bounding box center [989, 589] width 15 height 57
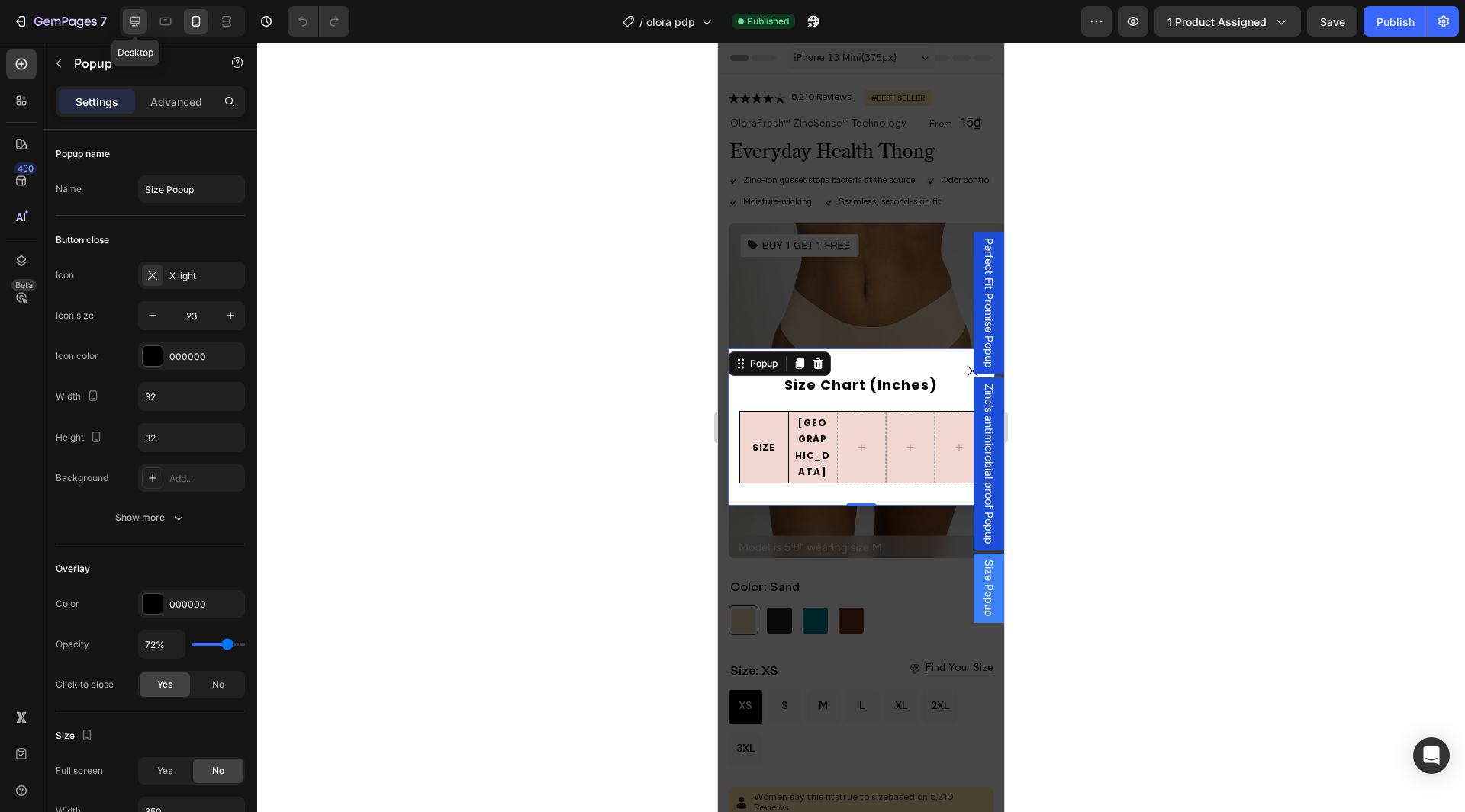
click at [129, 23] on icon at bounding box center [134, 21] width 15 height 15
type input "800"
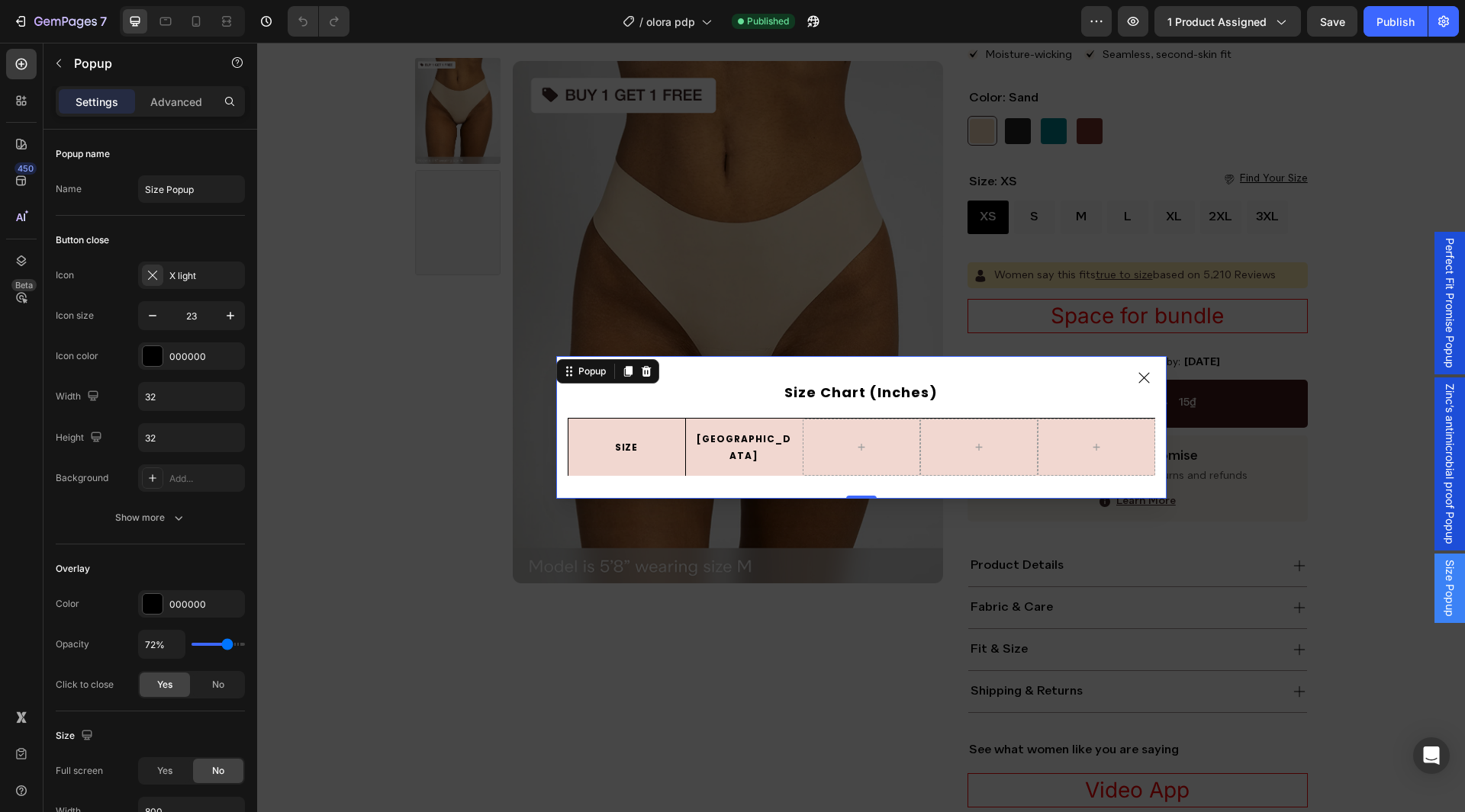
scroll to position [265, 0]
click at [719, 376] on div "Size Chart (Inches) Text Block SIZE Text Block Row USA Text Block Row Row Row" at bounding box center [862, 428] width 611 height 143
click at [1140, 387] on icon "Dialog content" at bounding box center [1145, 378] width 18 height 18
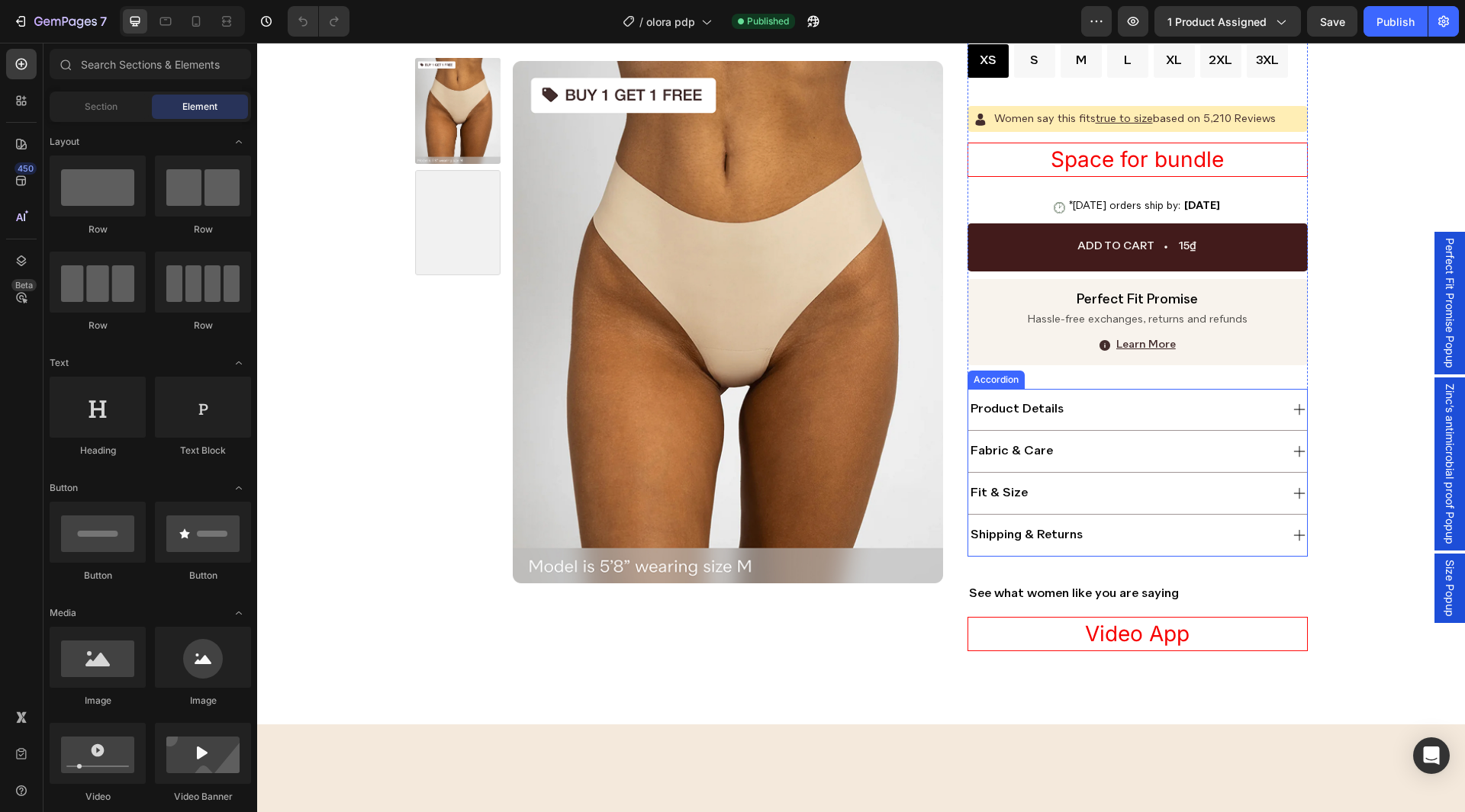
scroll to position [189, 0]
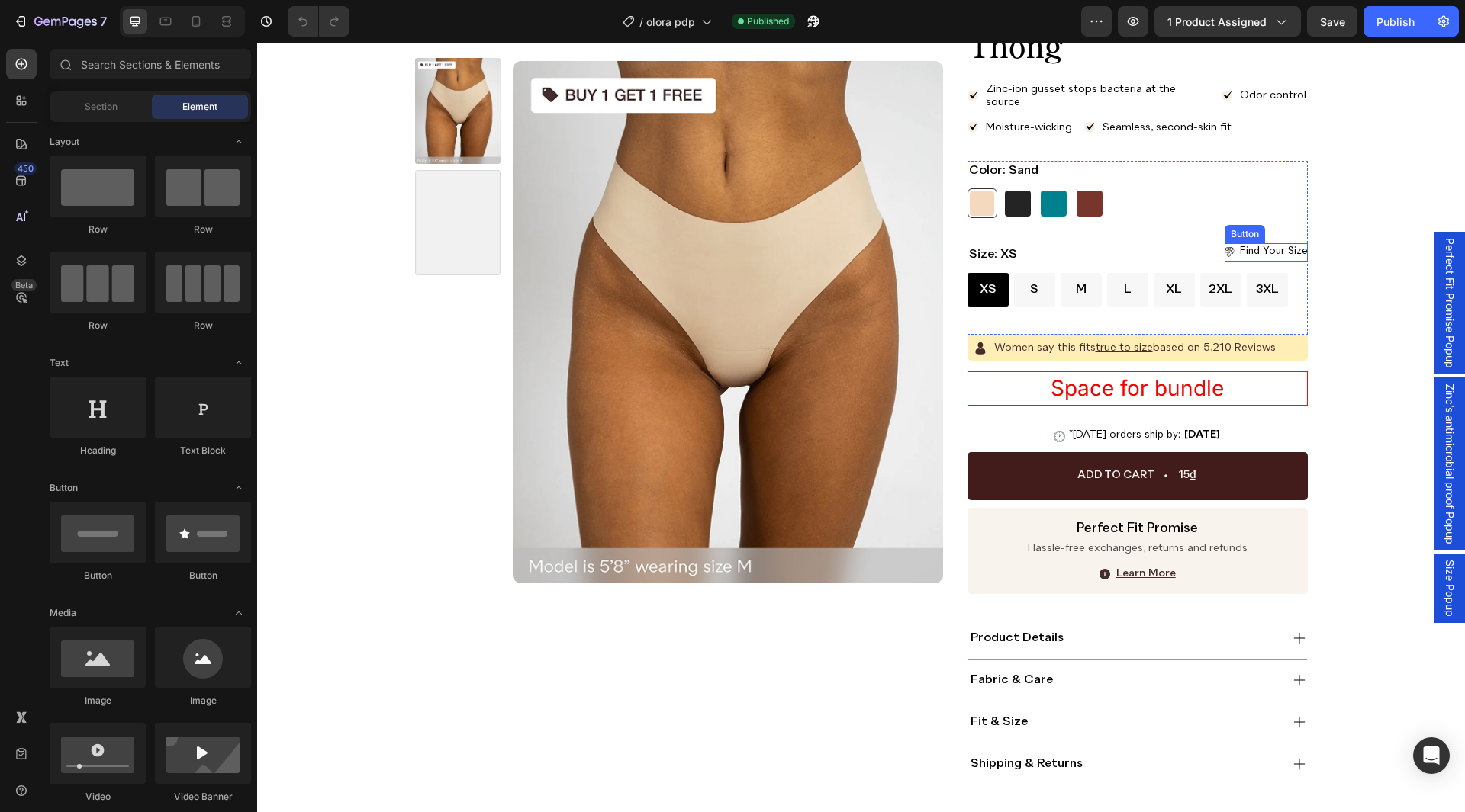
click at [1244, 251] on p "find your size" at bounding box center [1274, 251] width 68 height 13
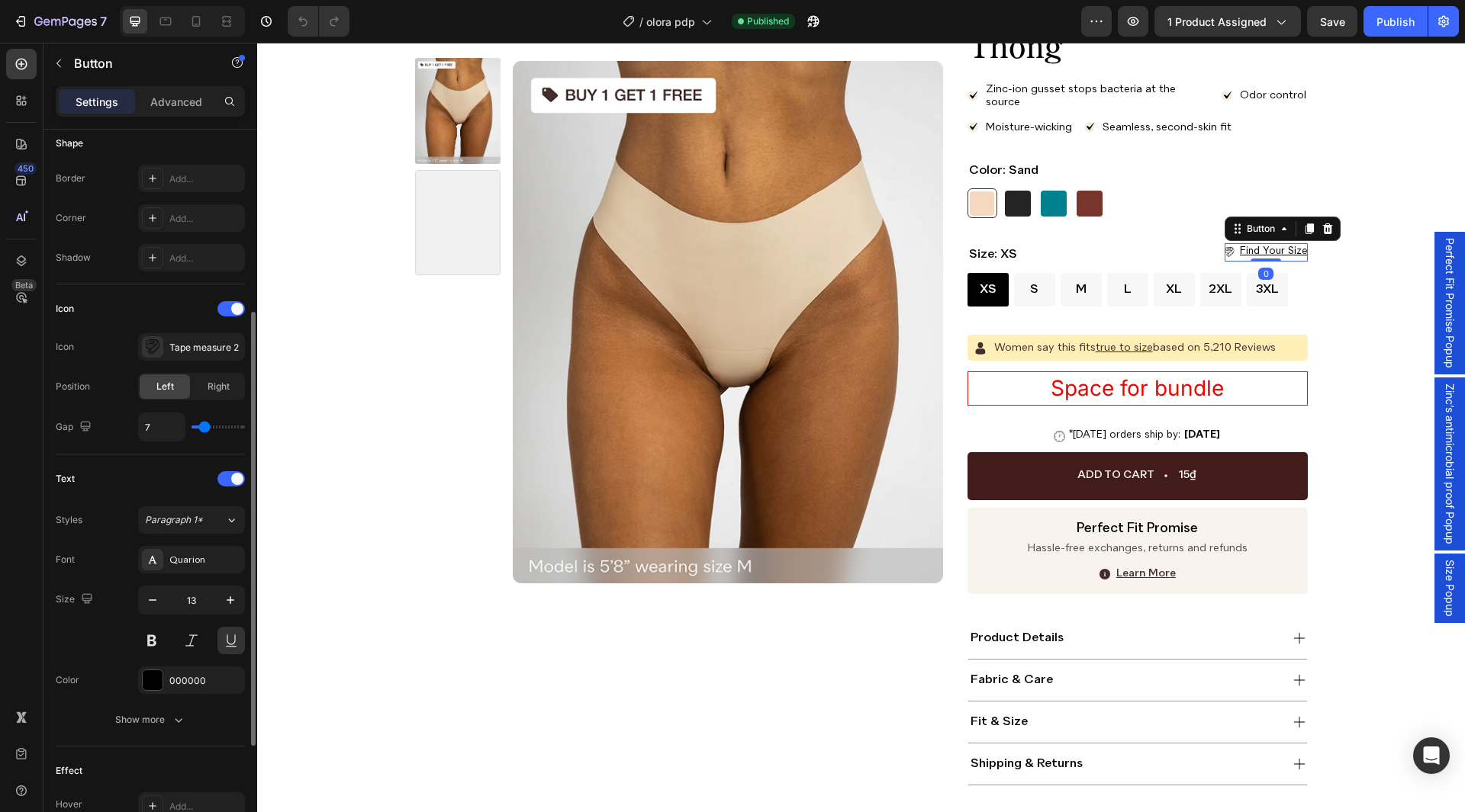
scroll to position [488, 0]
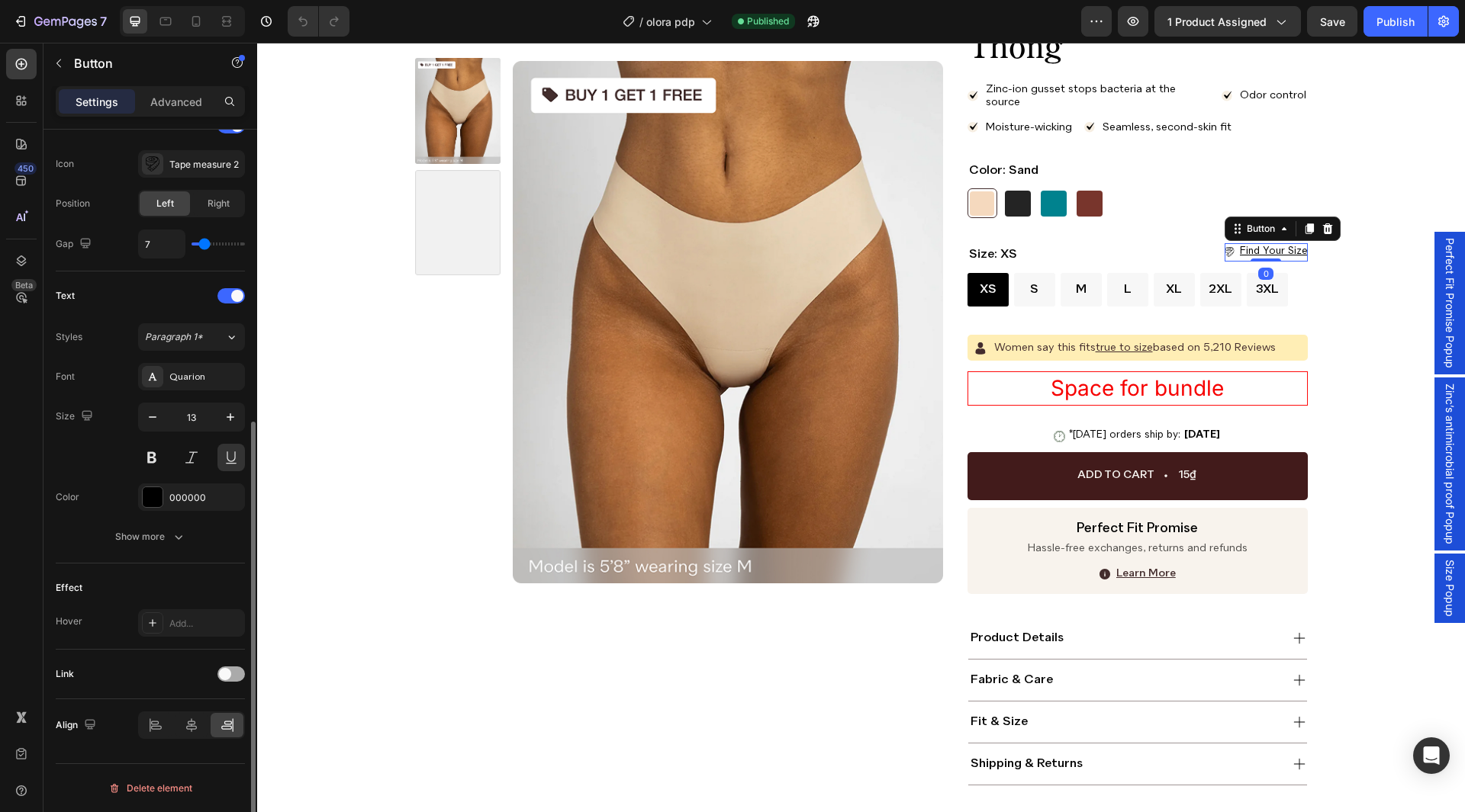
click at [226, 679] on span at bounding box center [225, 675] width 13 height 13
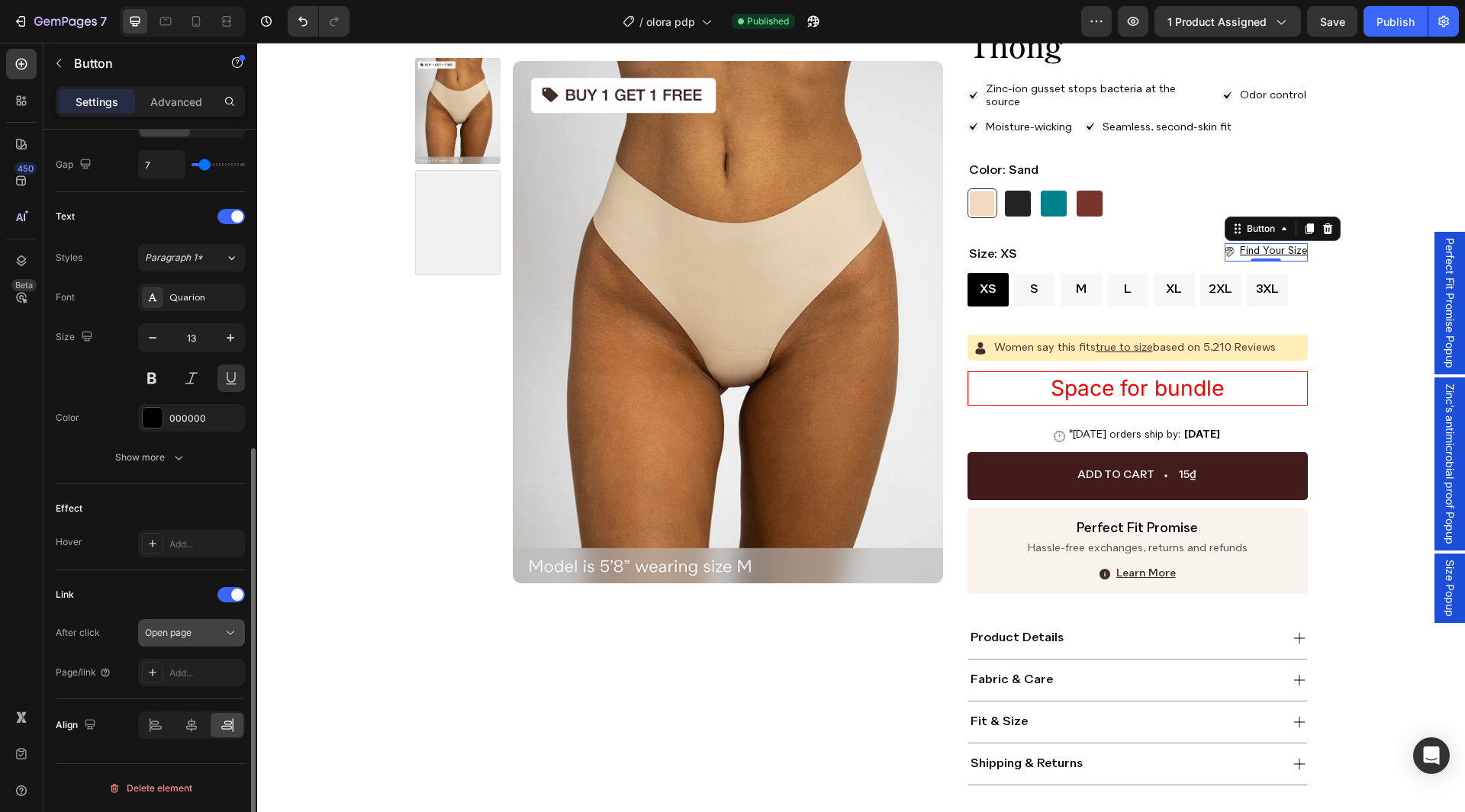
click at [198, 644] on button "Open page" at bounding box center [191, 633] width 107 height 28
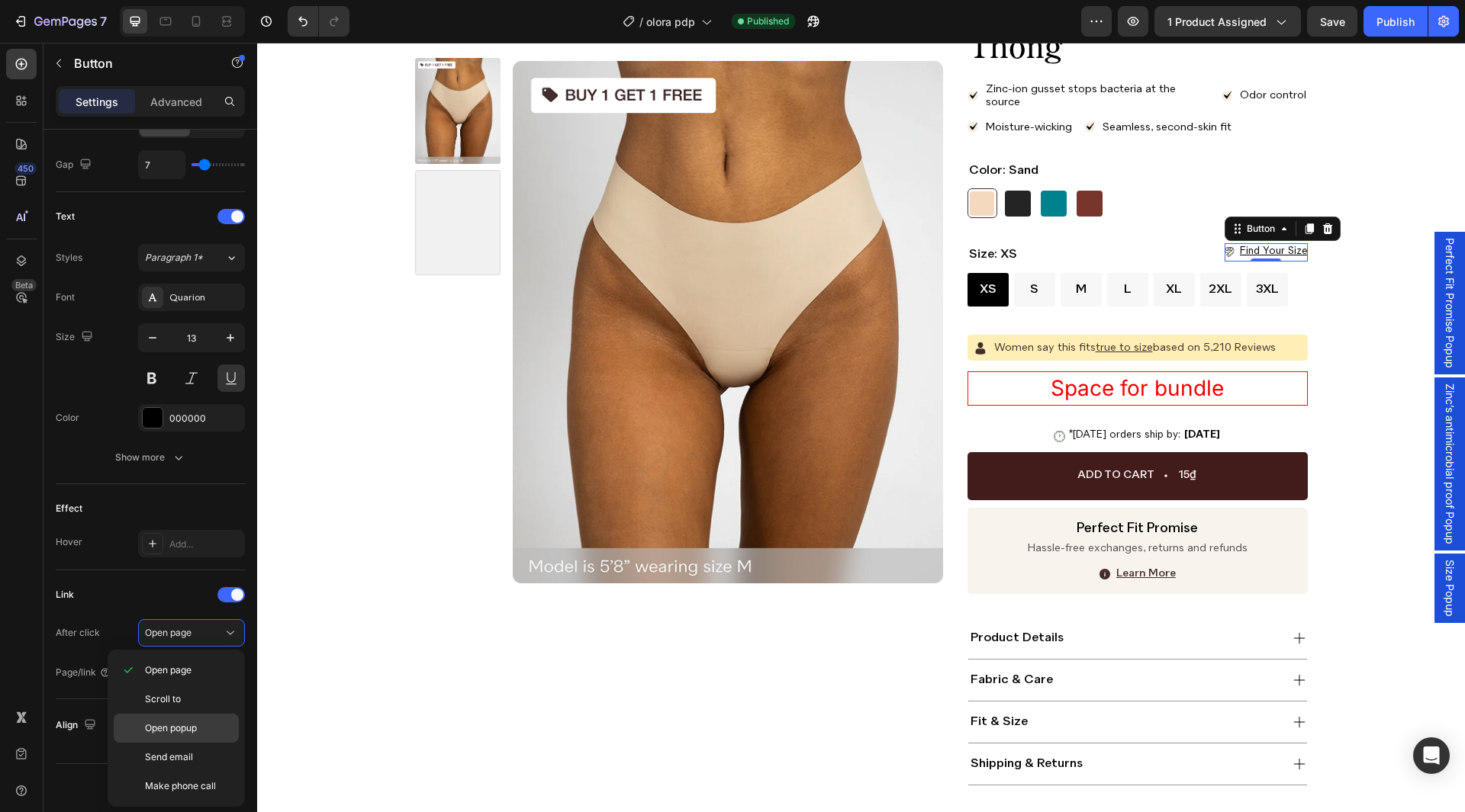
click at [199, 735] on p "Open popup" at bounding box center [188, 728] width 87 height 13
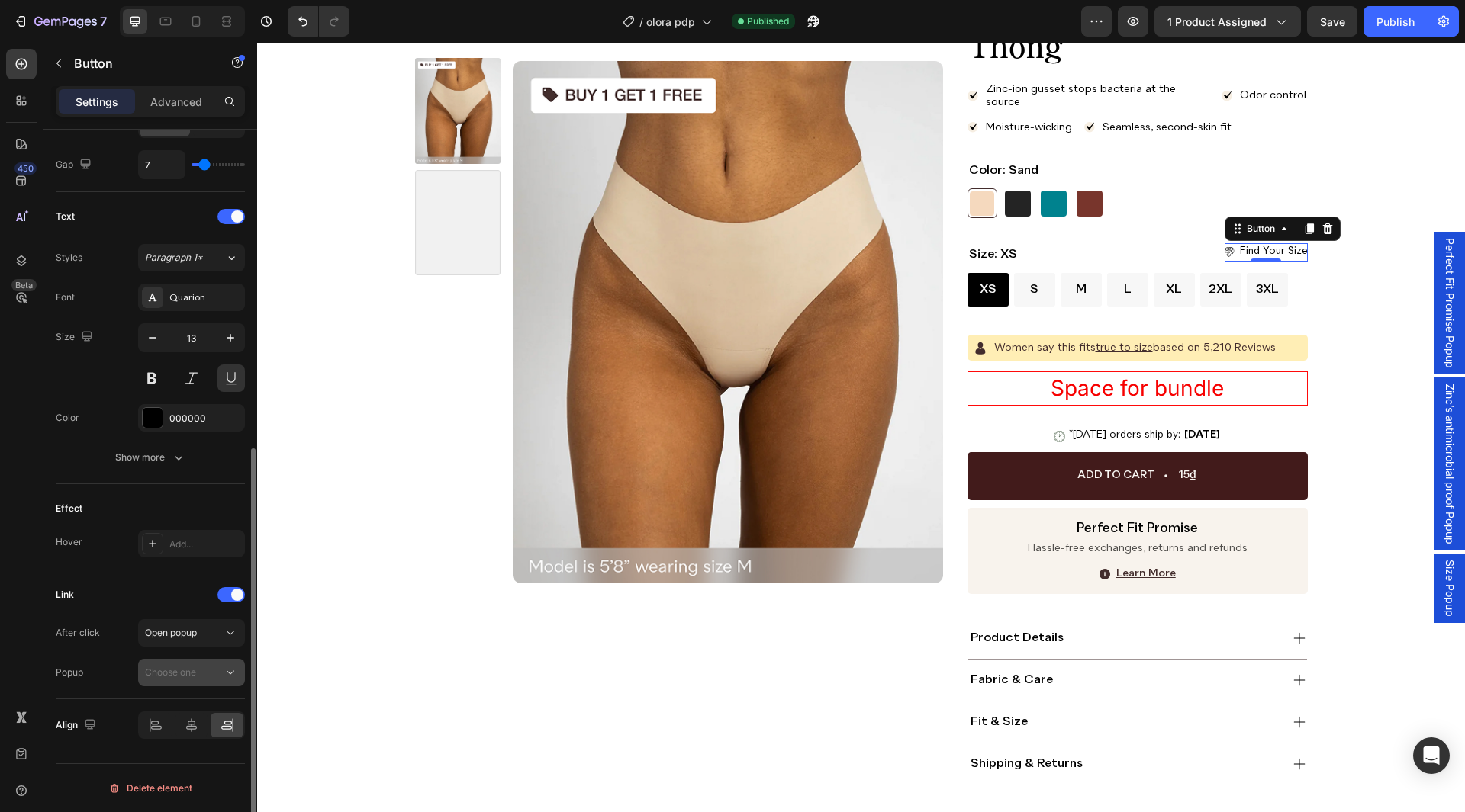
click at [197, 684] on button "Choose one" at bounding box center [191, 672] width 107 height 28
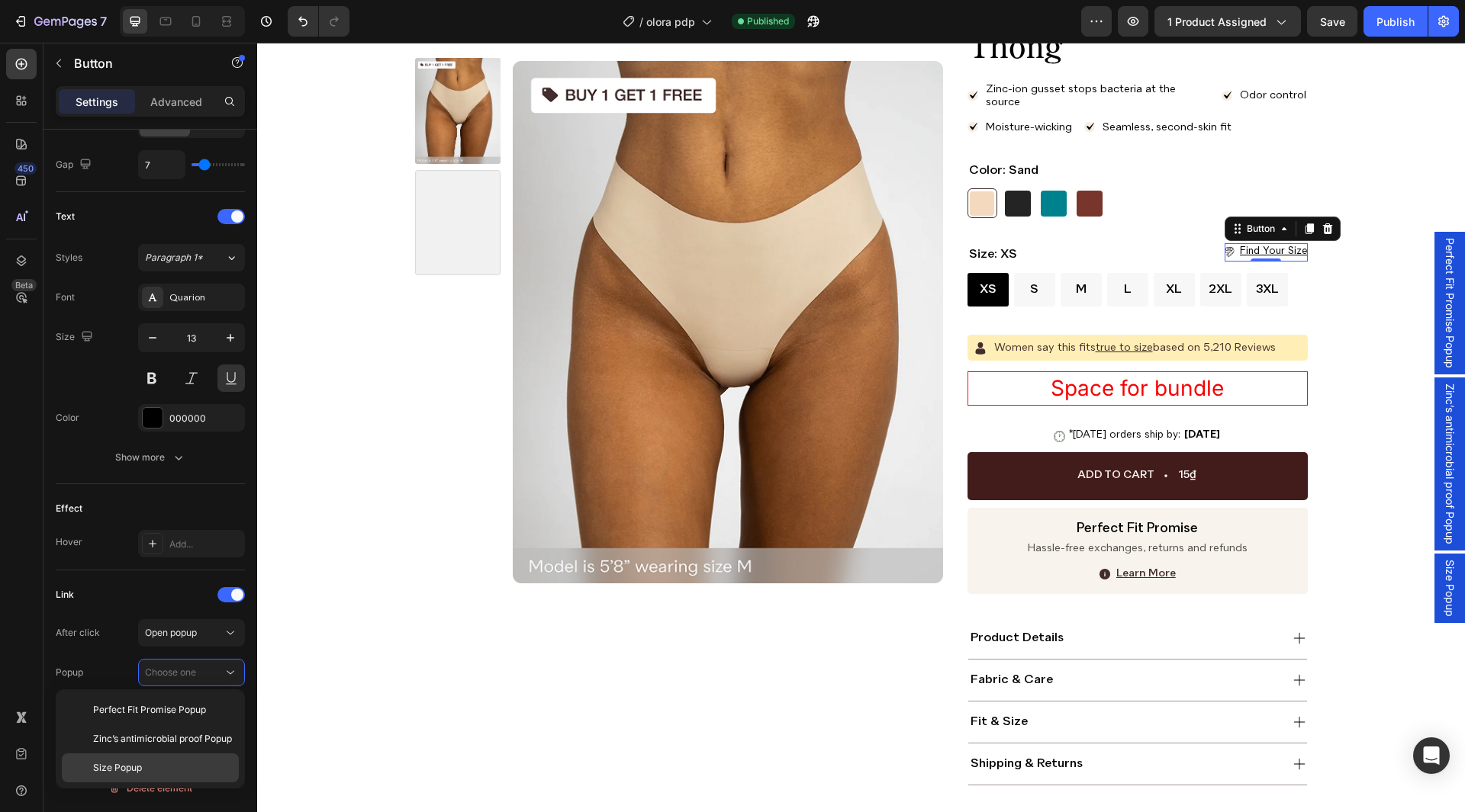
click at [172, 759] on div "Size Popup" at bounding box center [150, 768] width 177 height 29
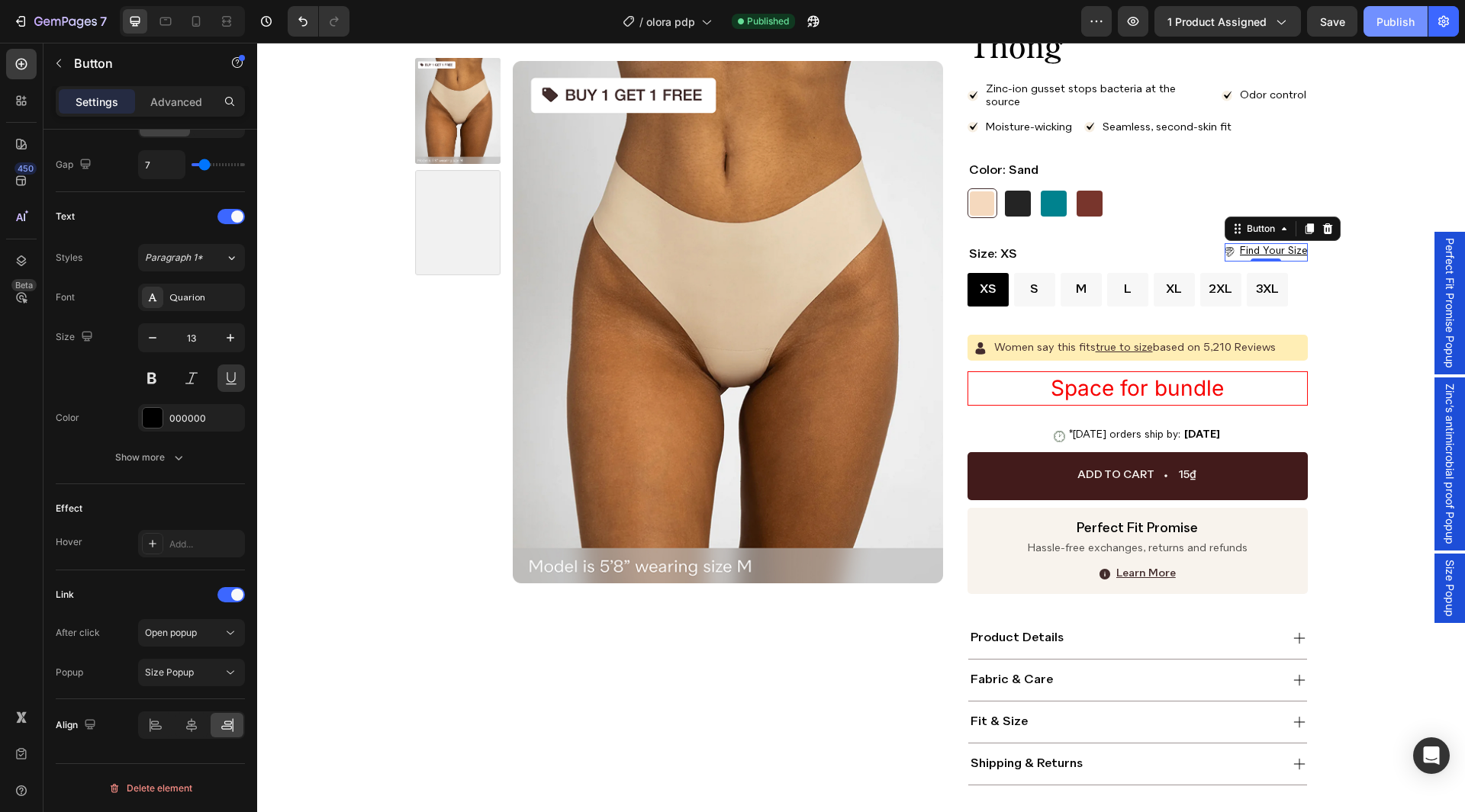
click at [1350, 22] on button "Save" at bounding box center [1332, 22] width 50 height 30
click at [1393, 22] on div "Publish" at bounding box center [1396, 22] width 39 height 16
click at [1443, 597] on span "Size Popup" at bounding box center [1450, 589] width 15 height 57
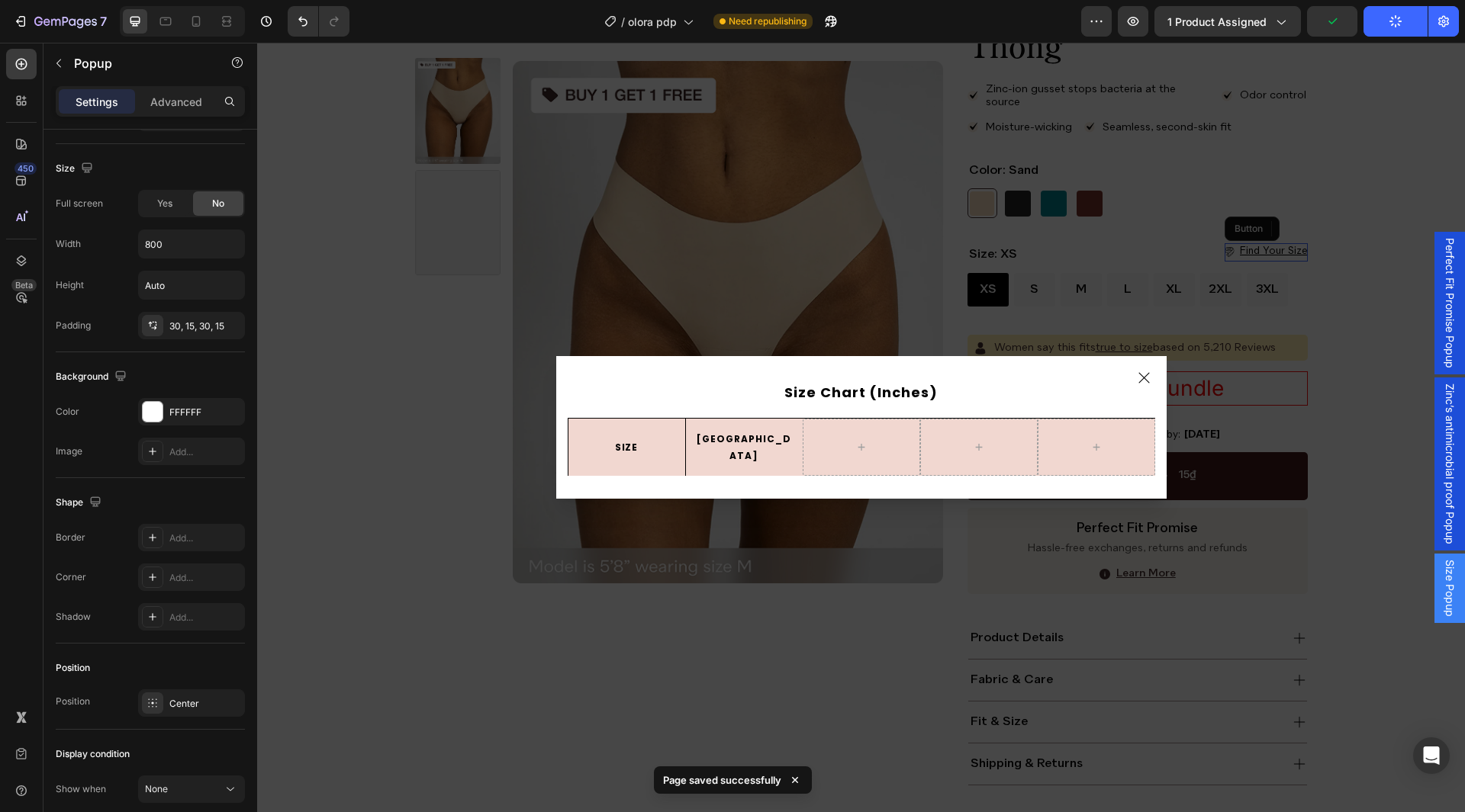
scroll to position [0, 0]
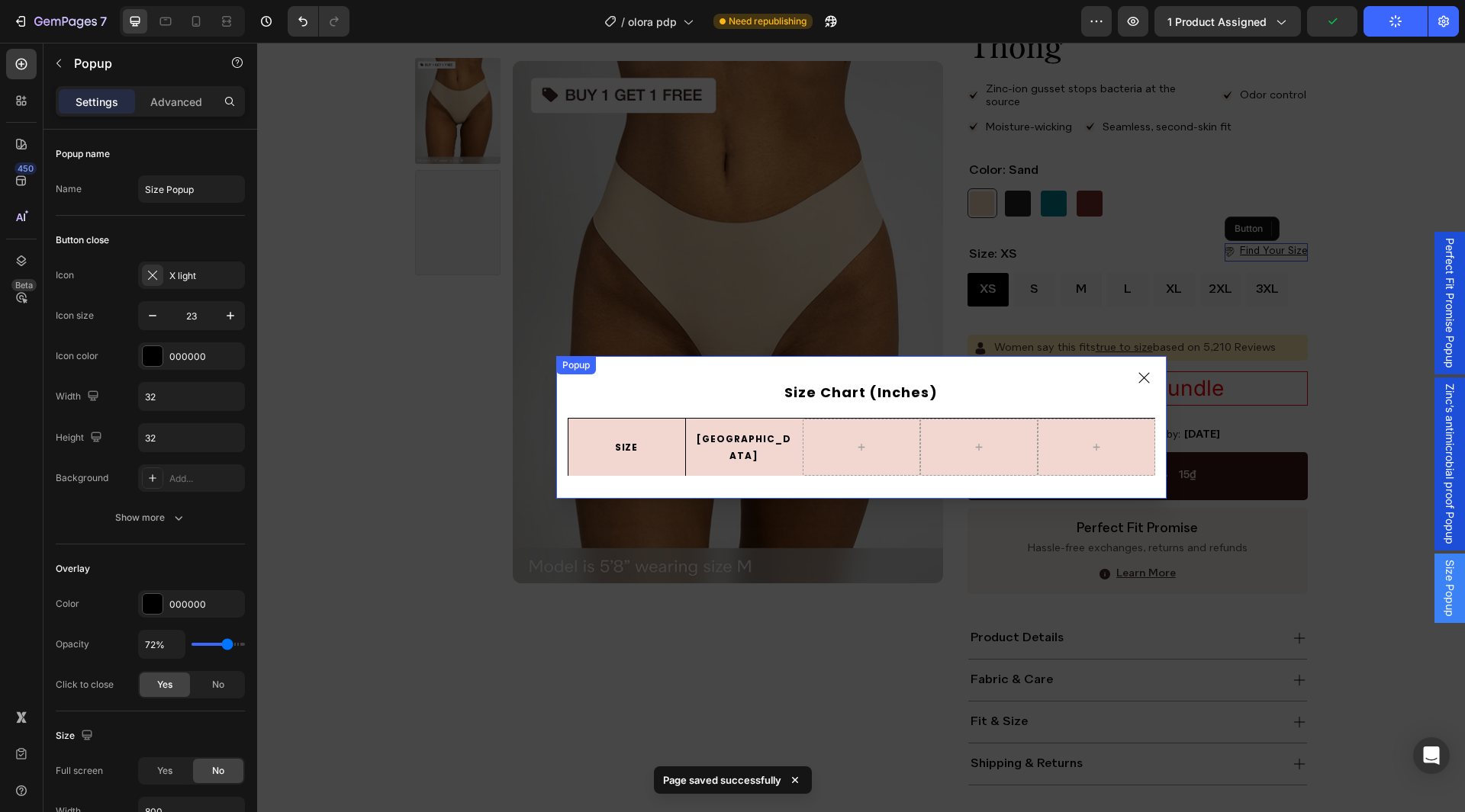
click at [1136, 378] on icon "Dialog content" at bounding box center [1145, 378] width 18 height 18
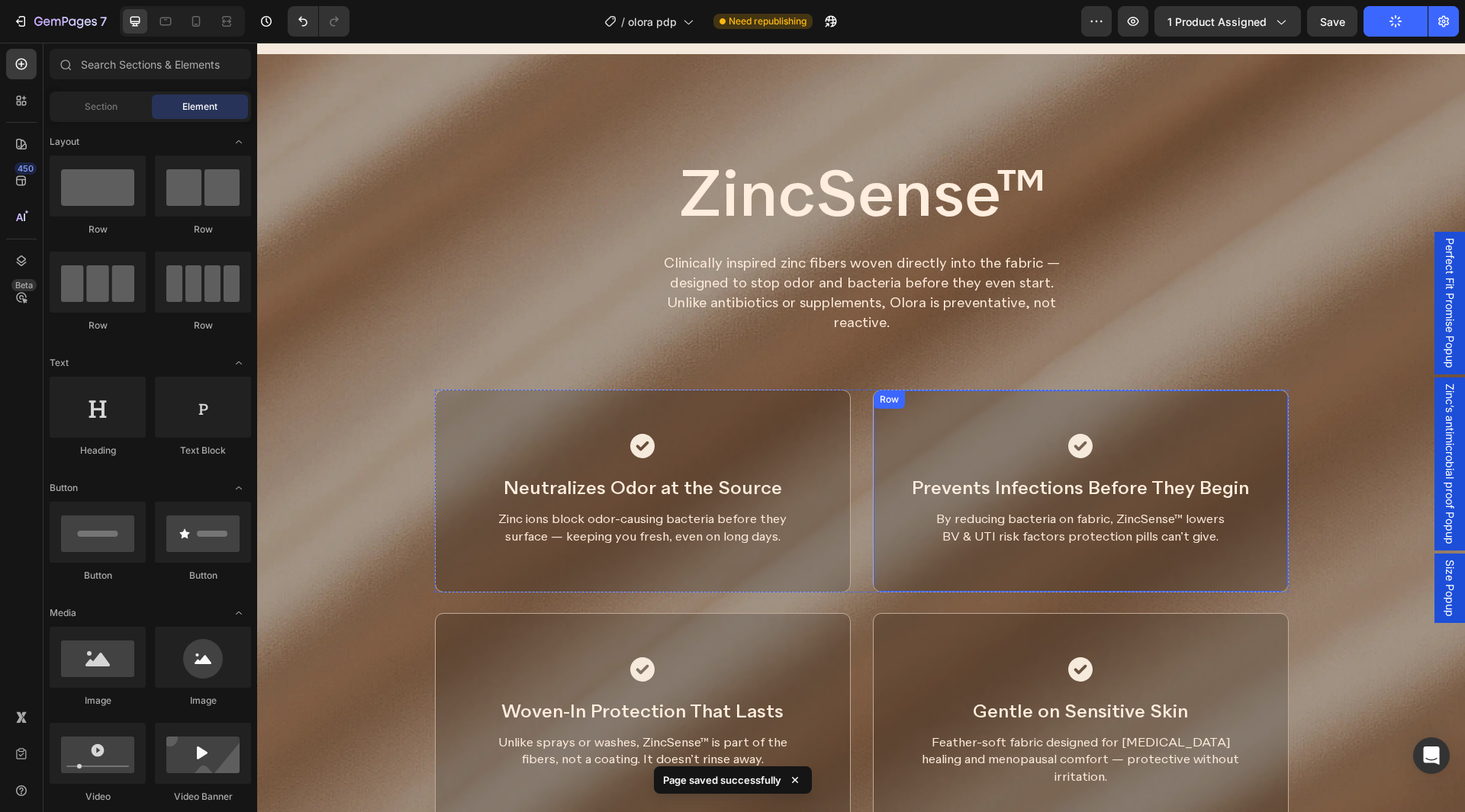
scroll to position [2020, 0]
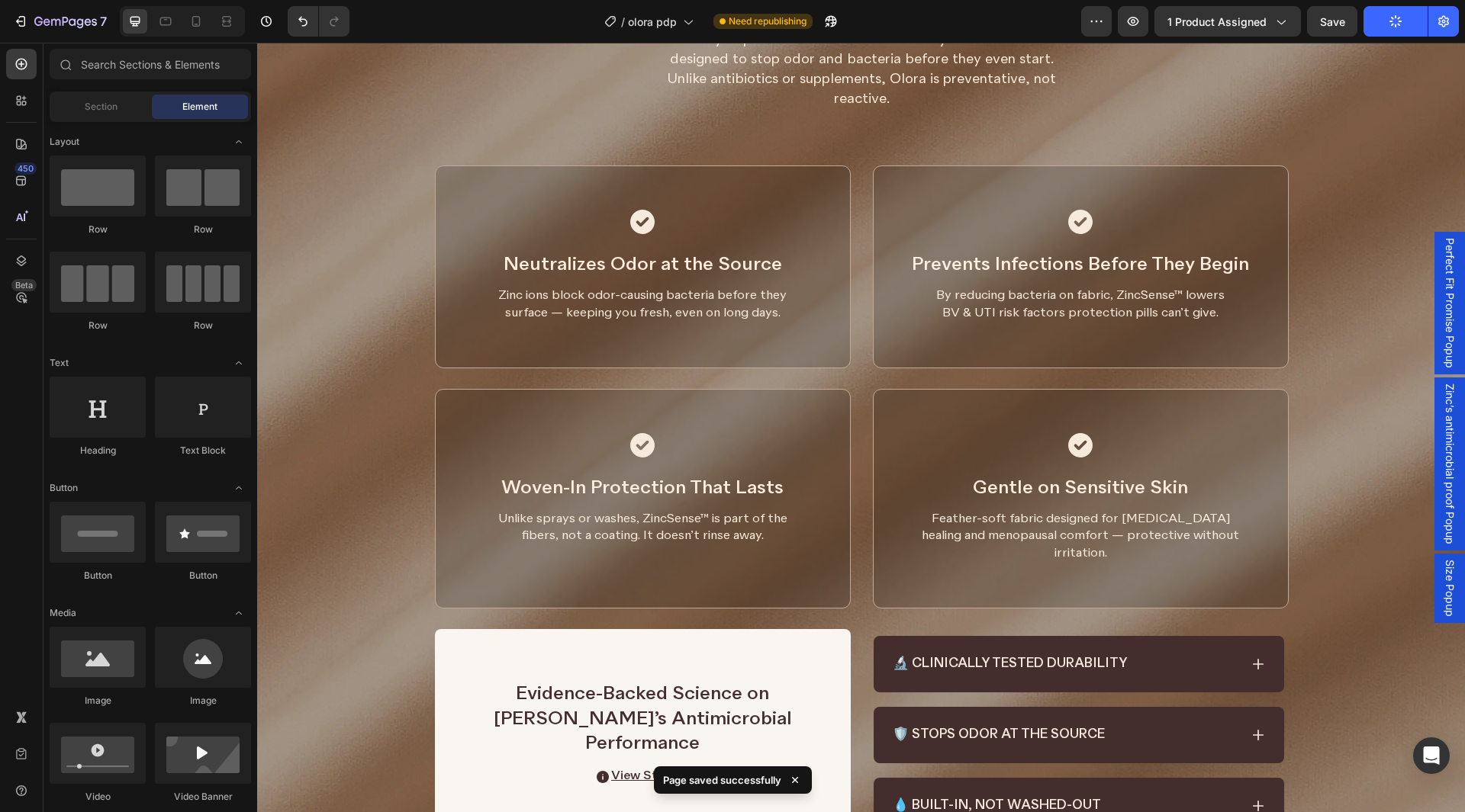
click at [1435, 560] on div "Size Popup" at bounding box center [1450, 588] width 30 height 69
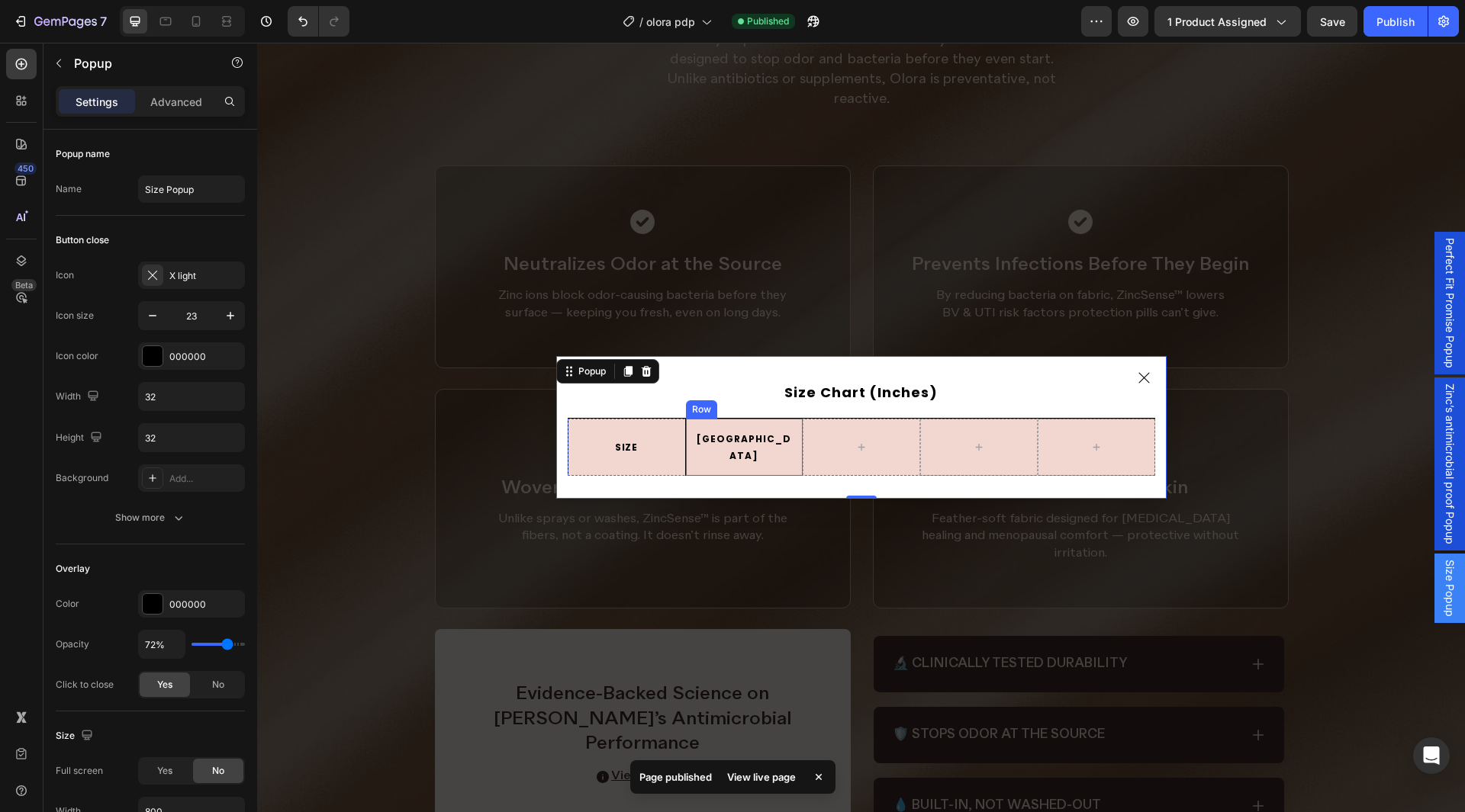
click at [769, 433] on div "USA Text Block Row" at bounding box center [743, 447] width 117 height 57
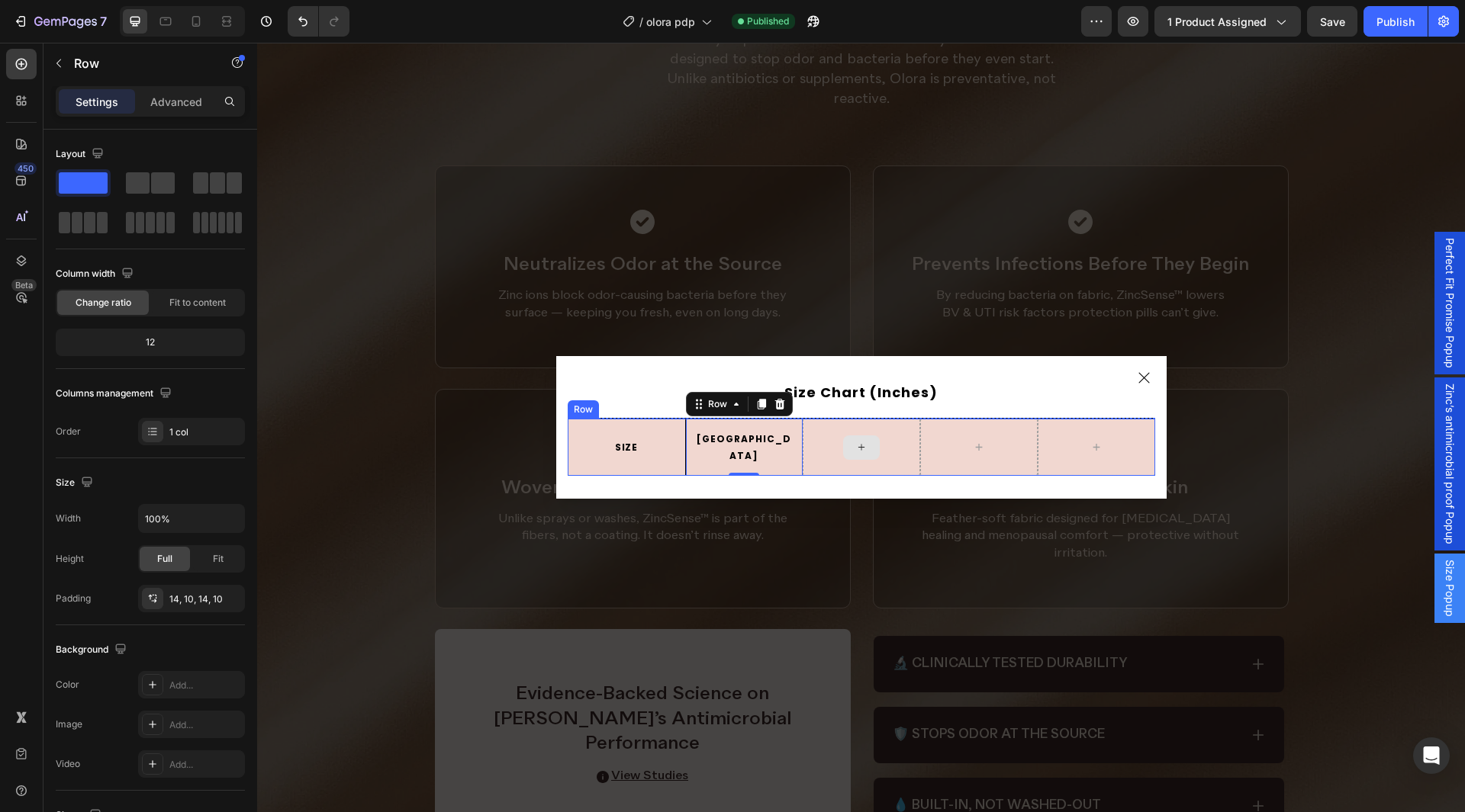
click at [809, 455] on div "Dialog body" at bounding box center [861, 447] width 117 height 57
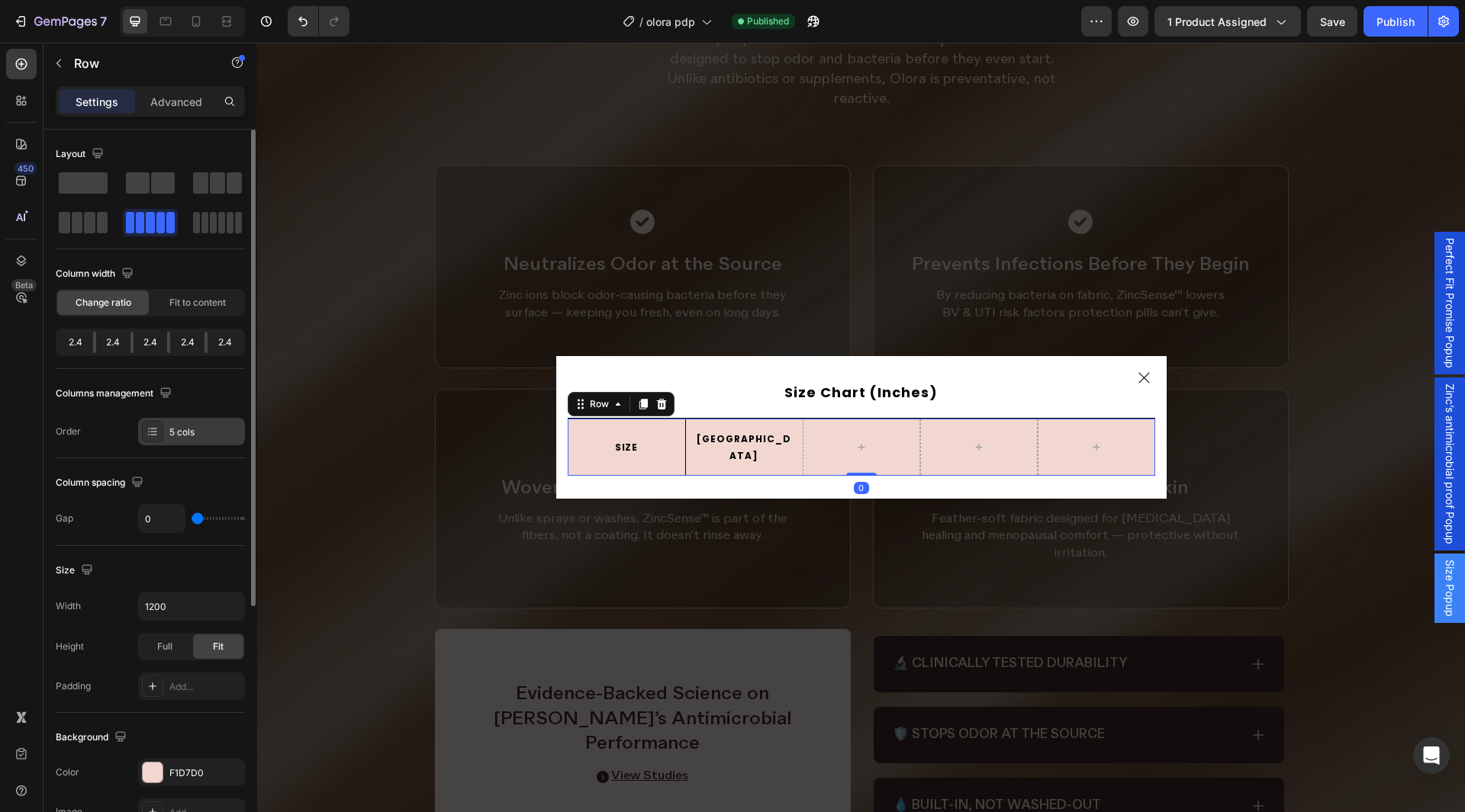
click at [187, 441] on div "5 cols" at bounding box center [191, 431] width 107 height 28
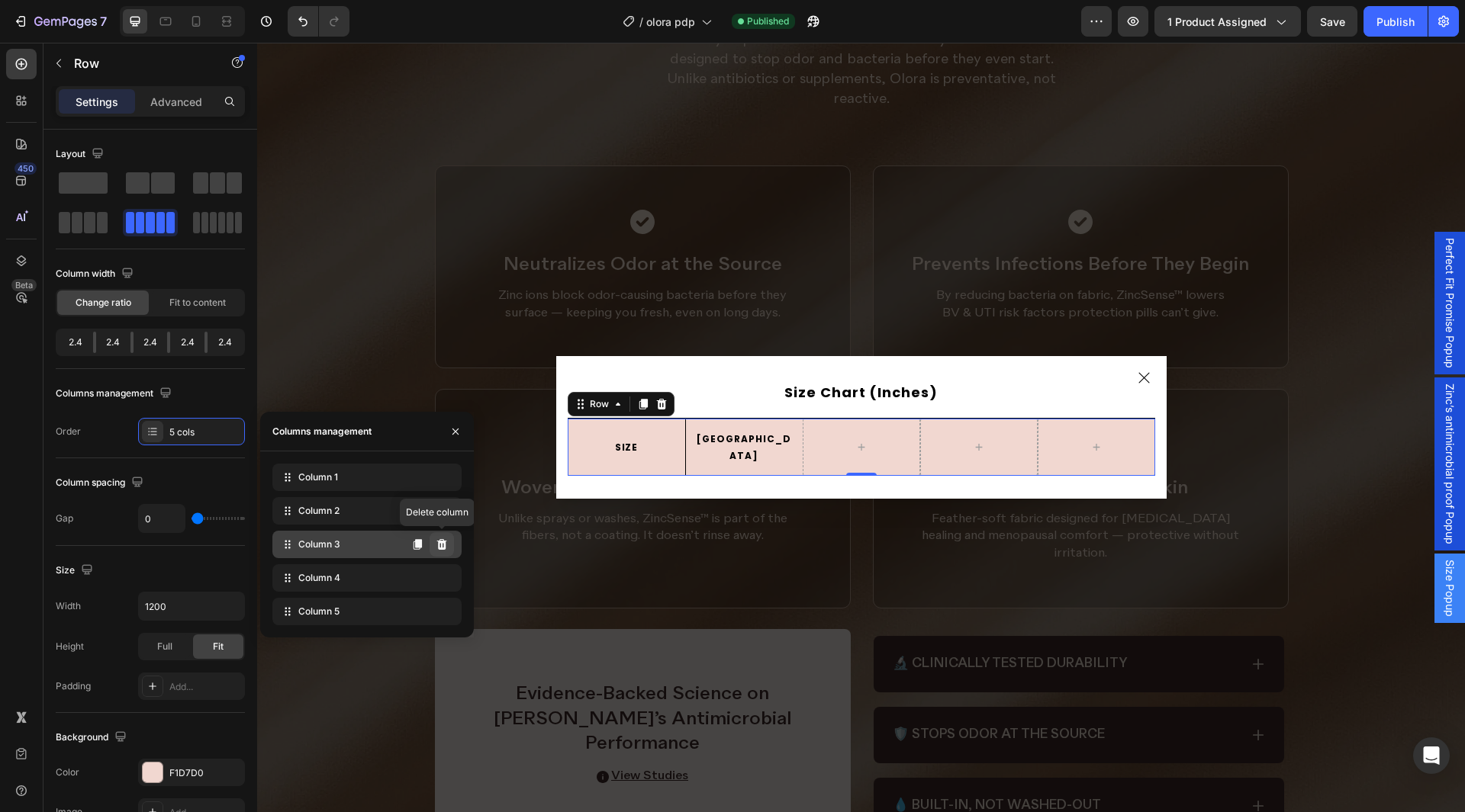
click at [447, 544] on icon at bounding box center [442, 545] width 13 height 13
click at [0, 0] on icon at bounding box center [0, 0] width 0 height 0
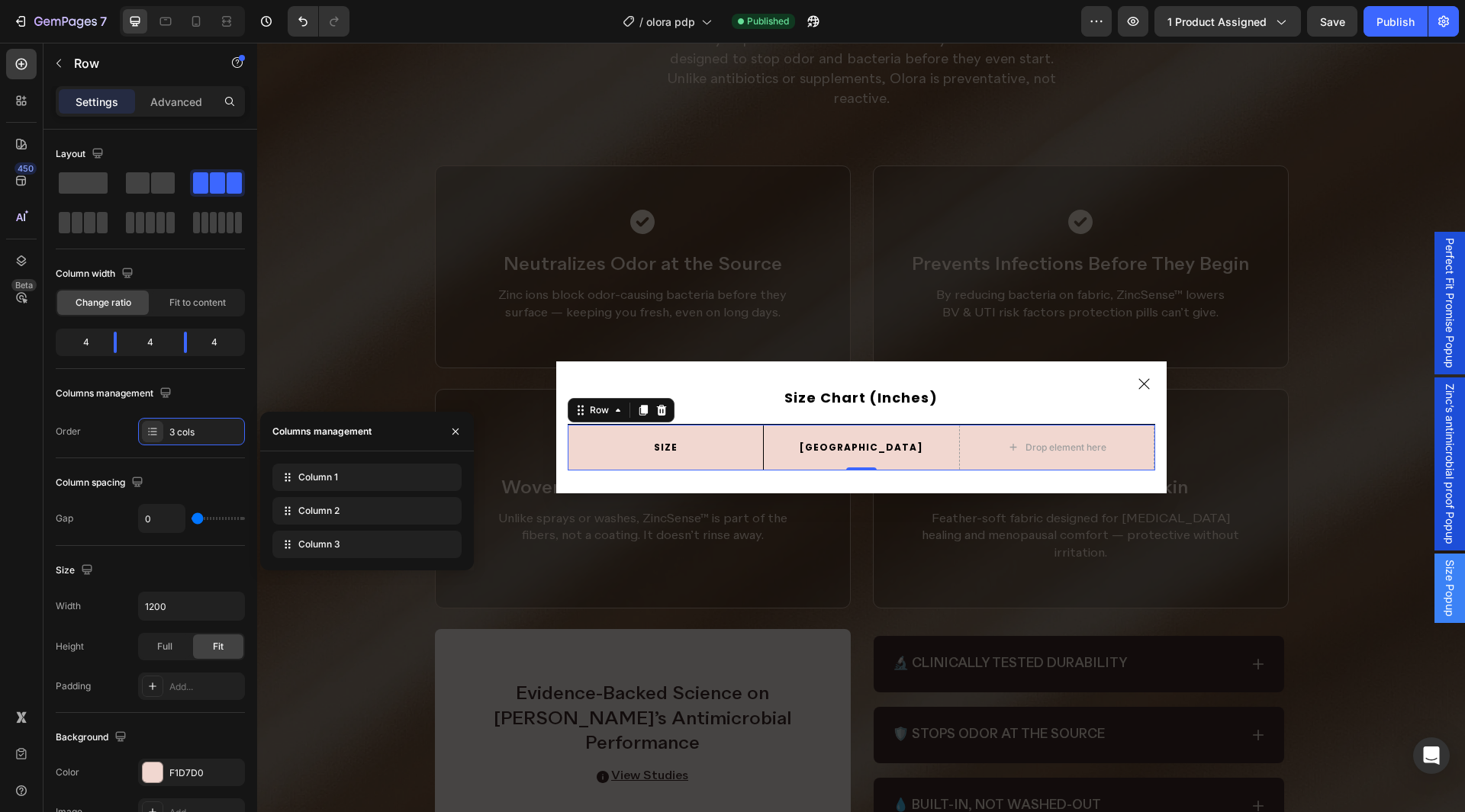
click at [0, 0] on icon at bounding box center [0, 0] width 0 height 0
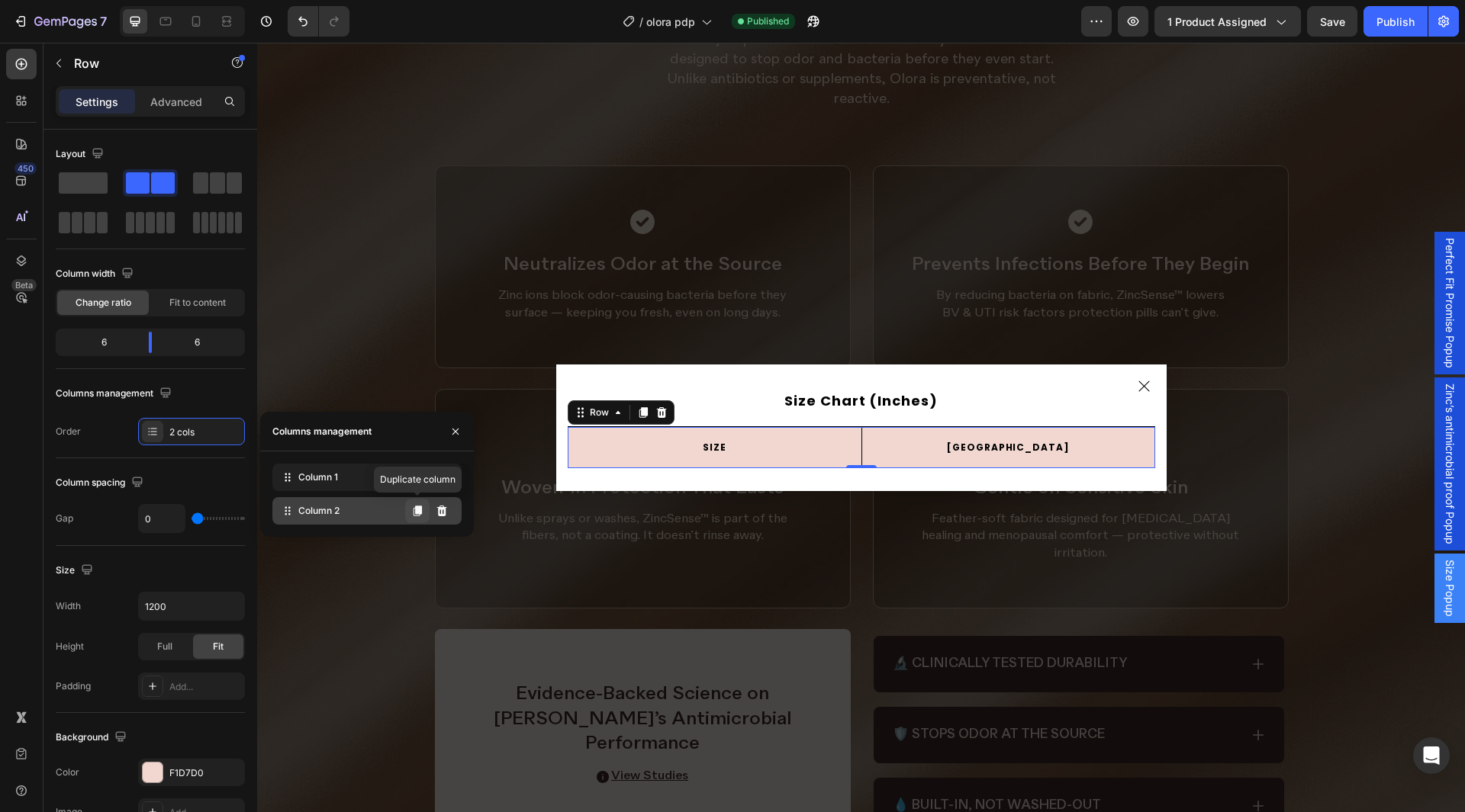
click at [421, 512] on icon at bounding box center [417, 511] width 8 height 11
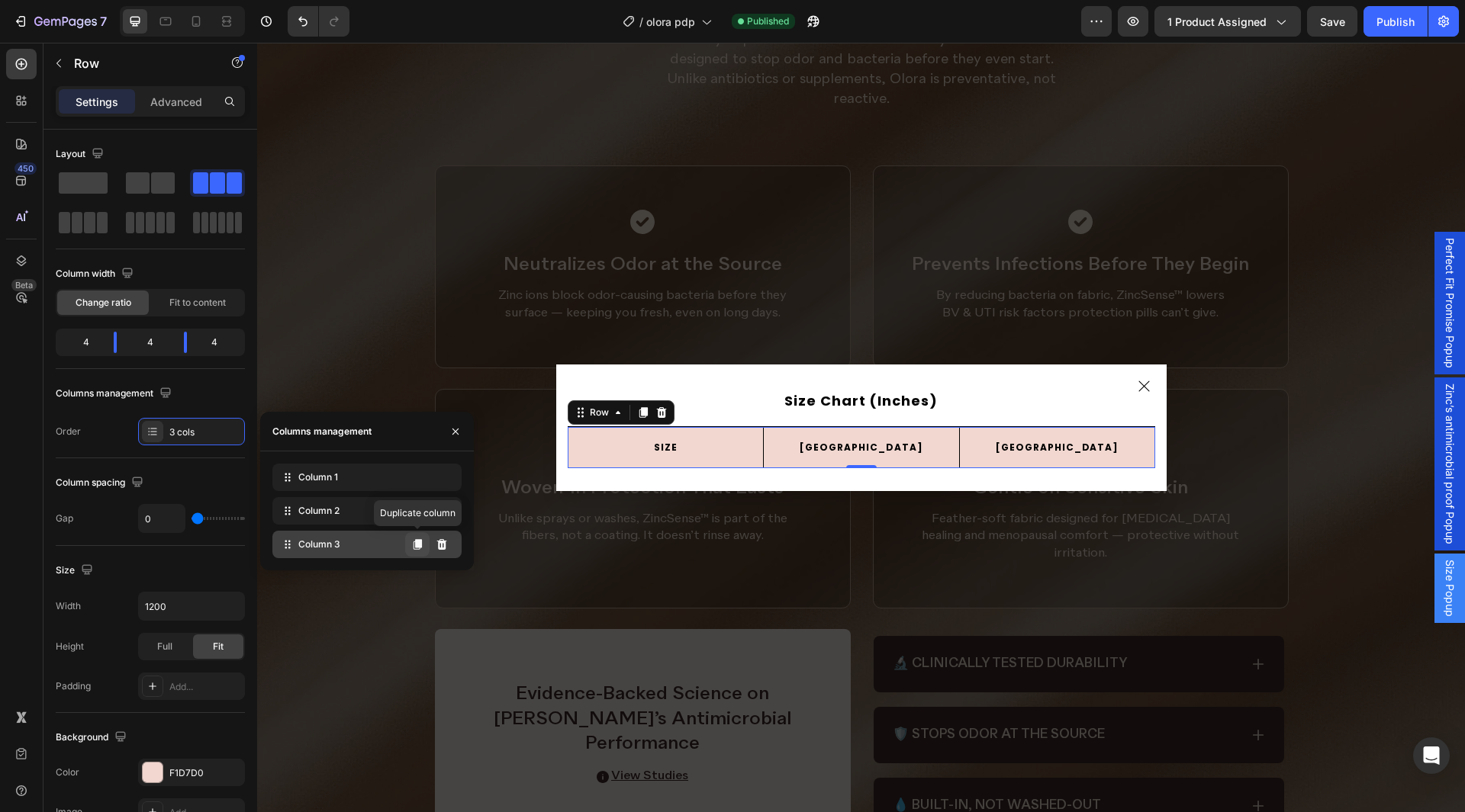
click at [414, 536] on button at bounding box center [417, 544] width 24 height 24
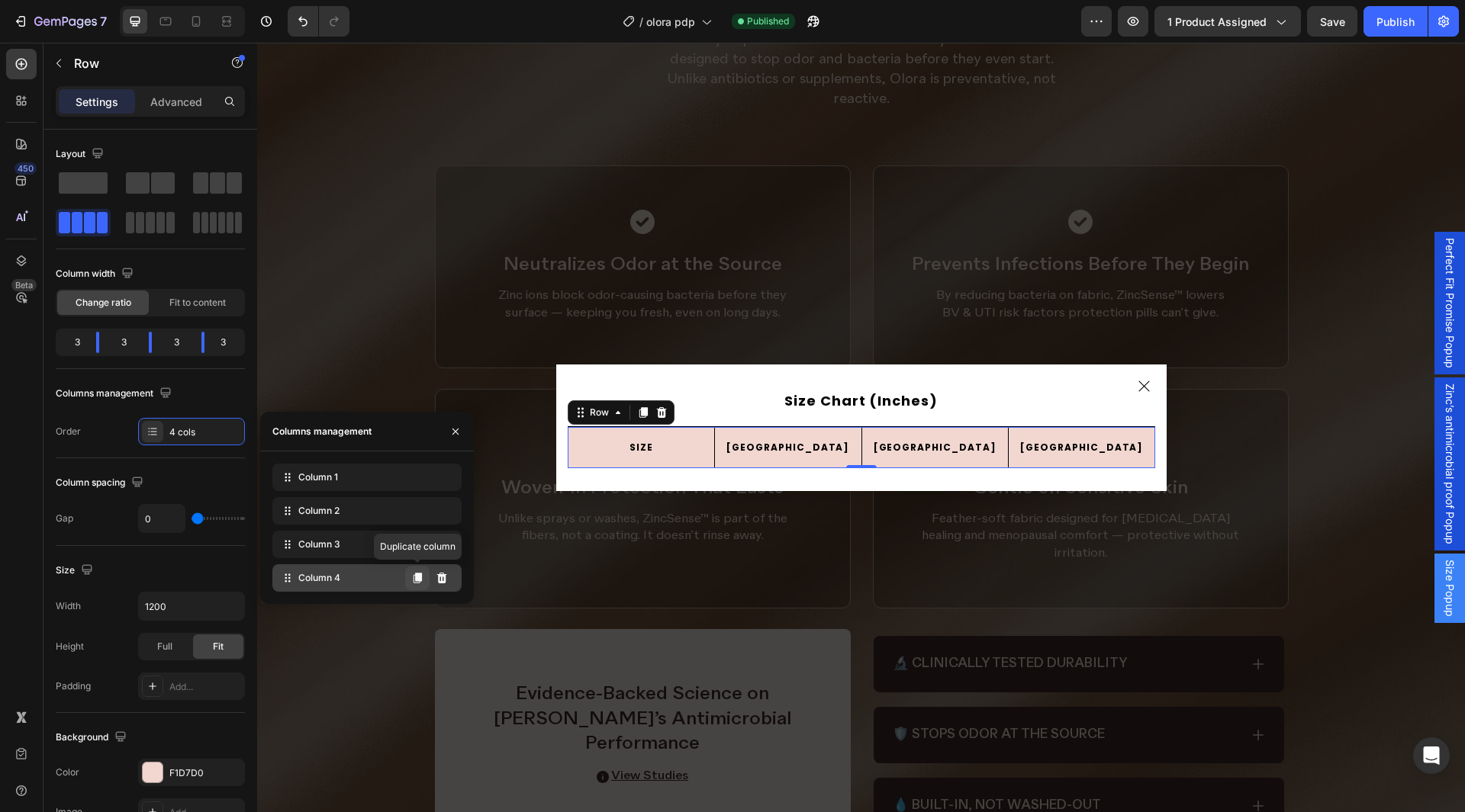
click at [411, 574] on button at bounding box center [417, 578] width 24 height 24
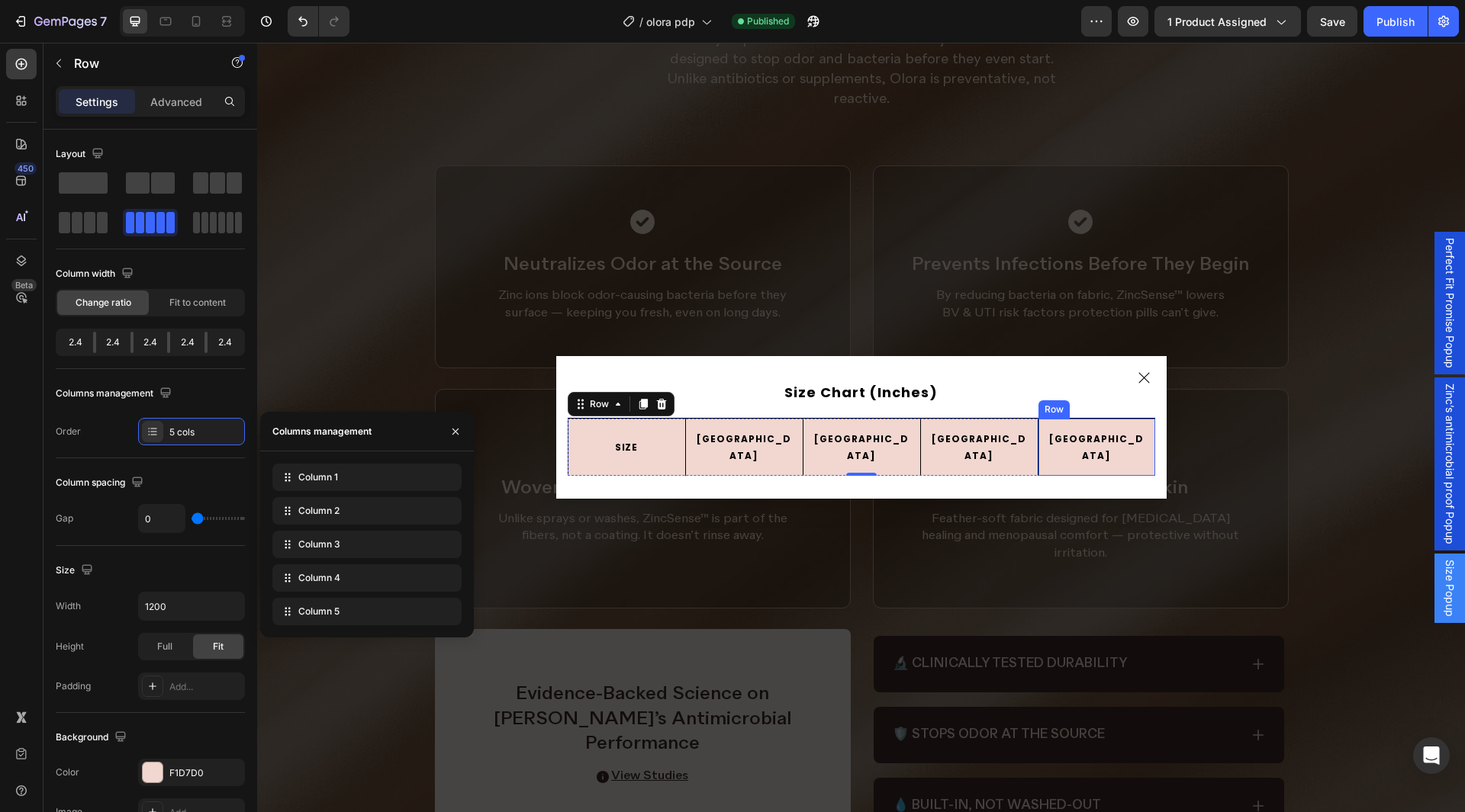
click at [1048, 464] on div "USA Text Block Row" at bounding box center [1097, 447] width 117 height 57
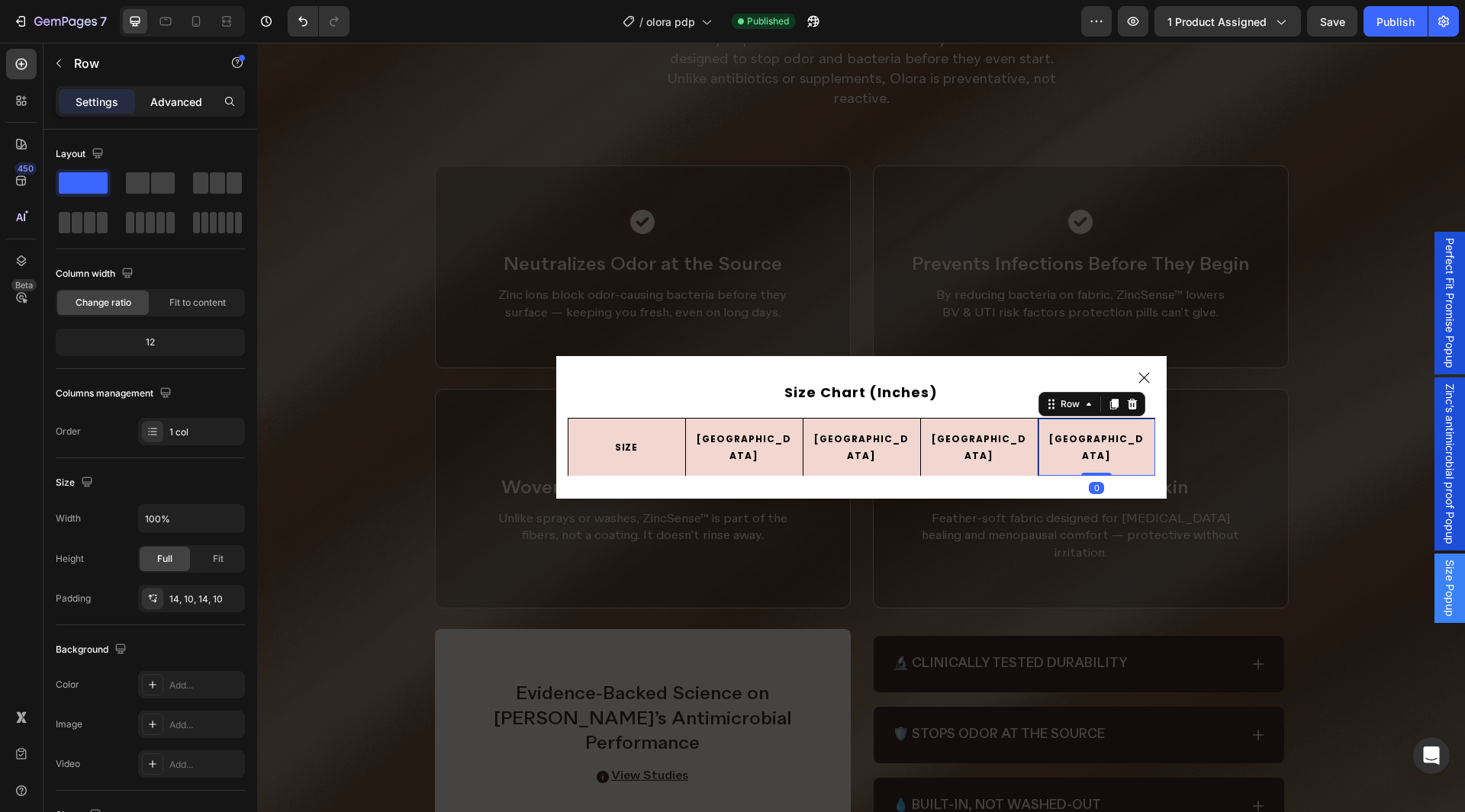
click at [162, 101] on p "Advanced" at bounding box center [177, 102] width 52 height 16
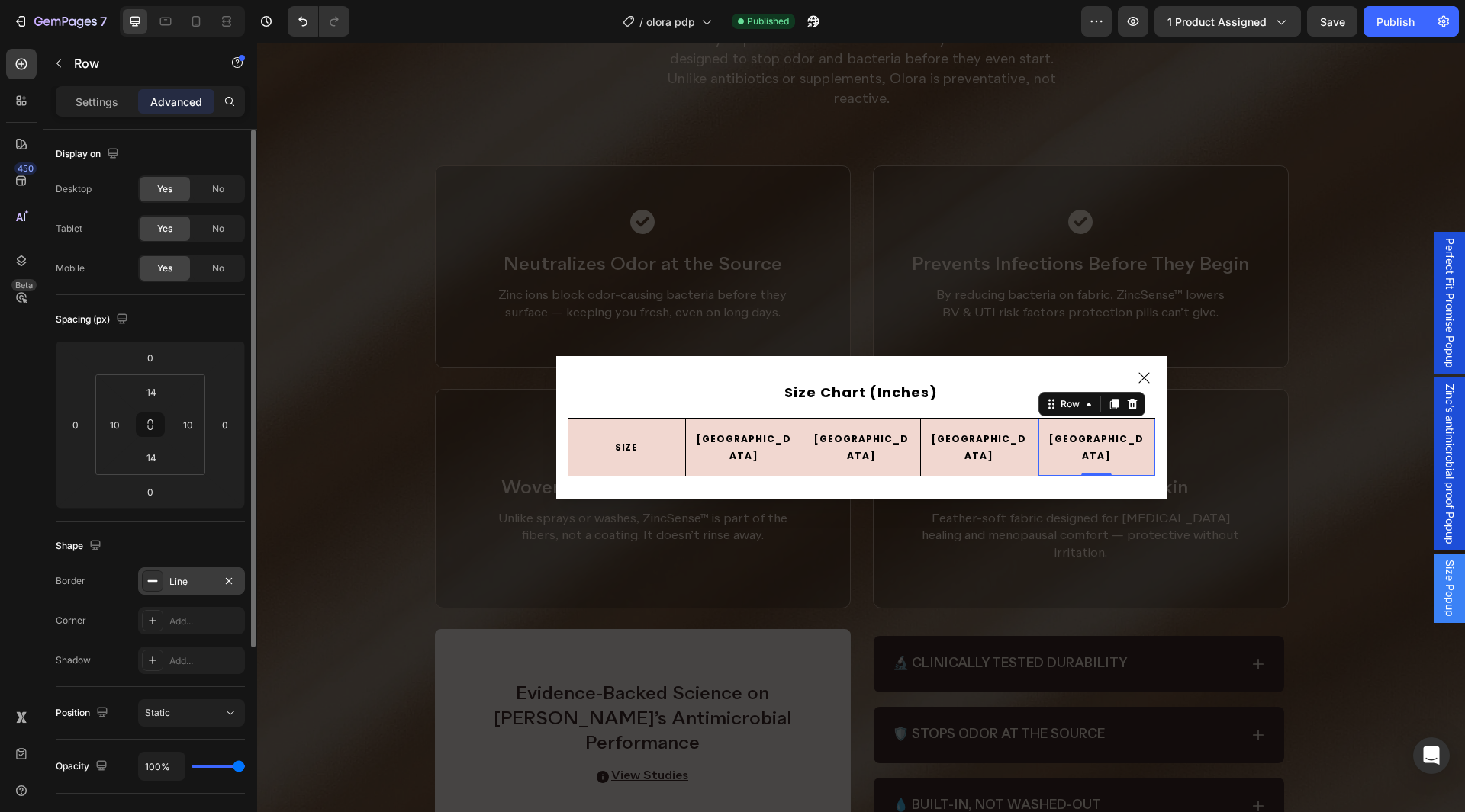
click at [186, 584] on div "Line" at bounding box center [191, 582] width 44 height 13
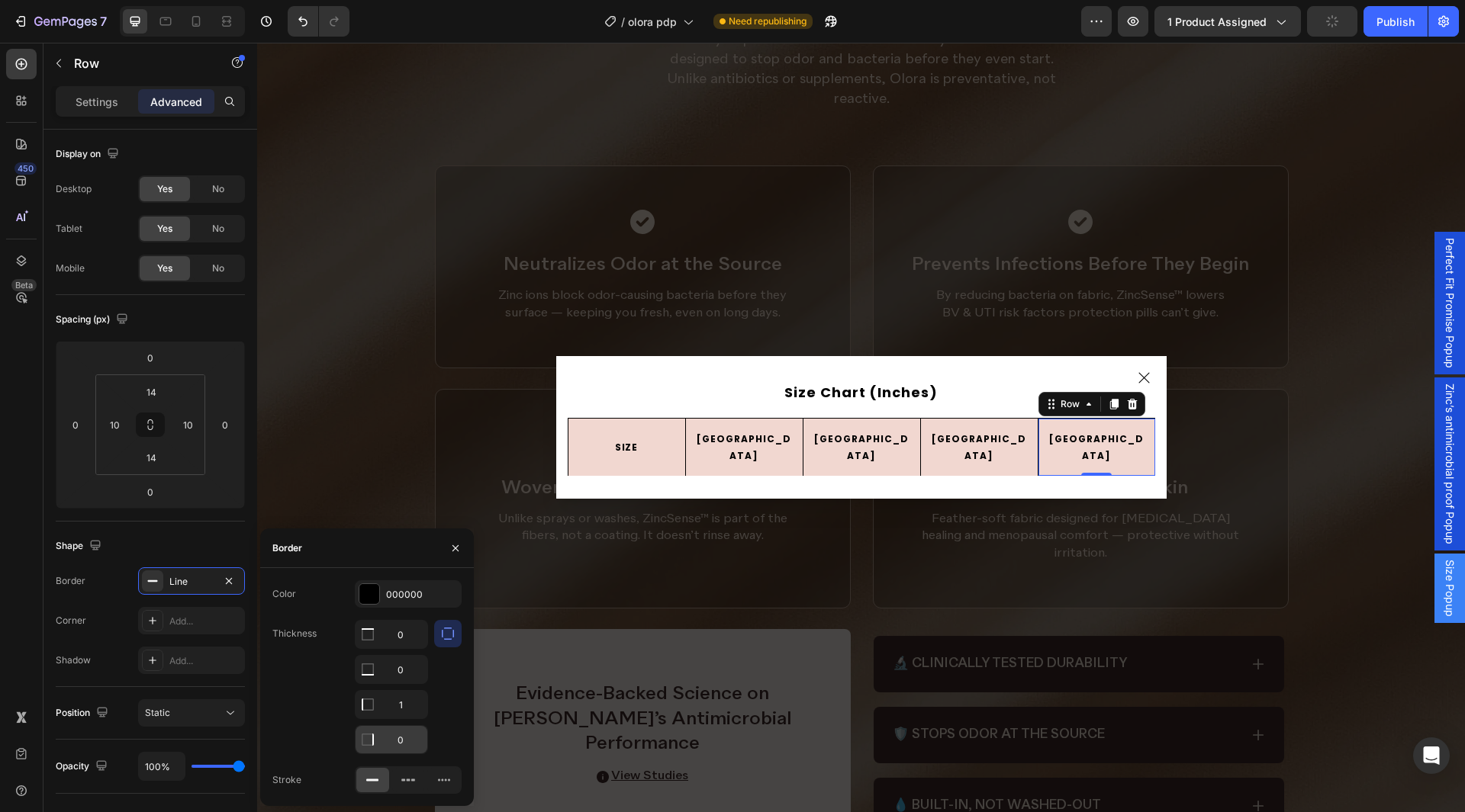
click at [403, 735] on input "0" at bounding box center [392, 739] width 72 height 28
type input "1"
click at [316, 587] on div "Color 000000" at bounding box center [367, 594] width 189 height 28
click at [448, 543] on button "button" at bounding box center [455, 548] width 24 height 24
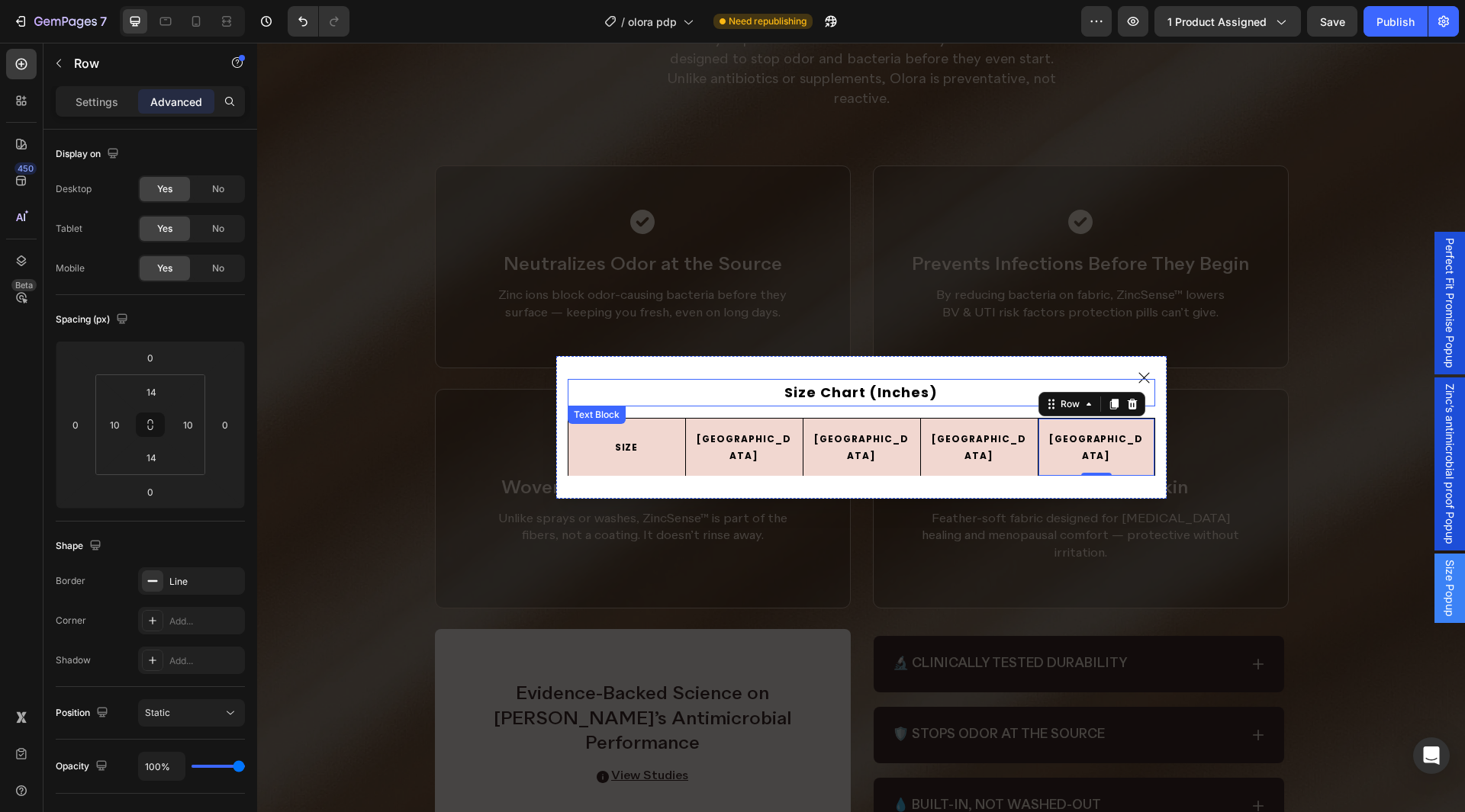
click at [957, 397] on p "Size Chart (Inches)" at bounding box center [862, 393] width 585 height 24
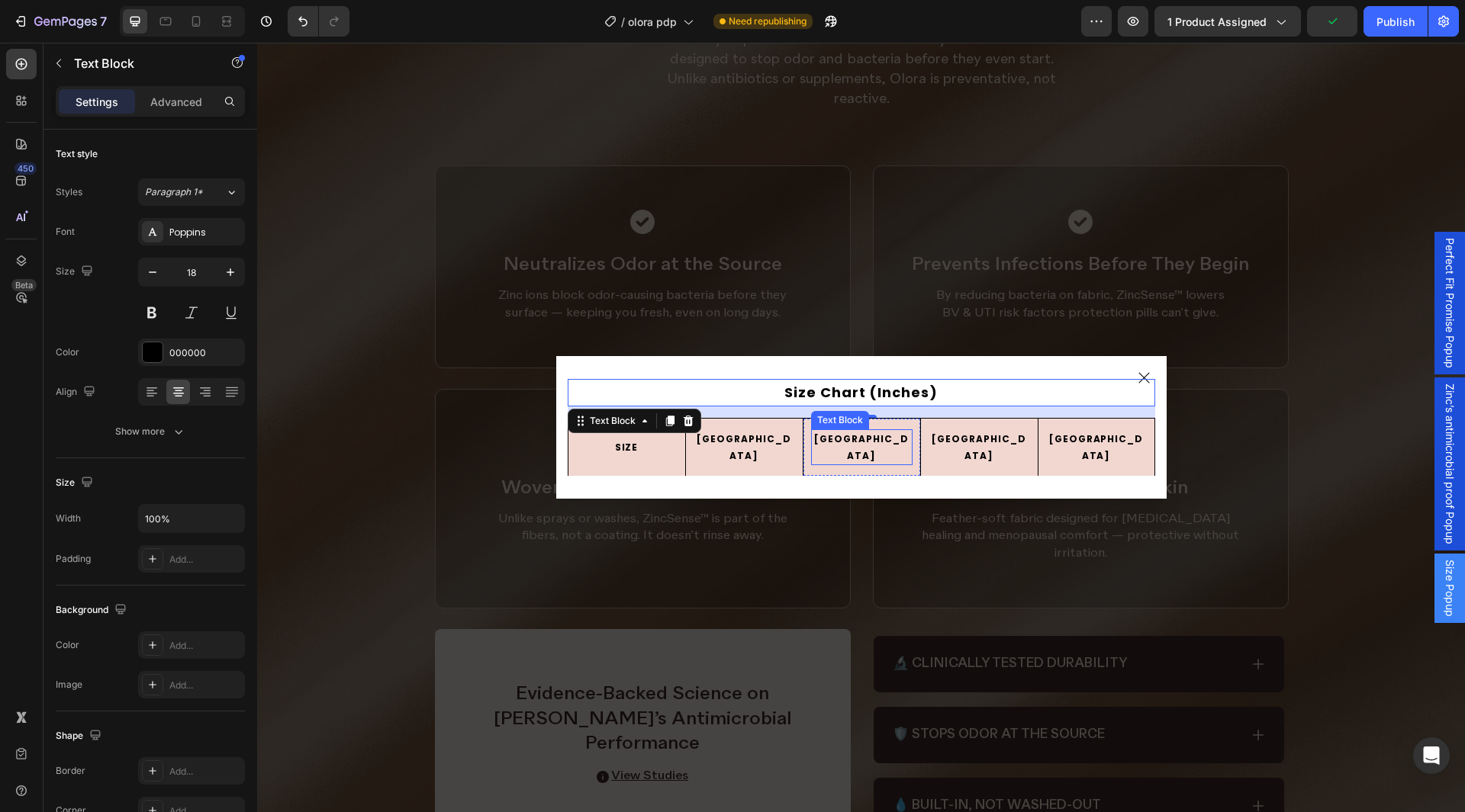
click at [856, 449] on p "[GEOGRAPHIC_DATA]" at bounding box center [862, 447] width 99 height 33
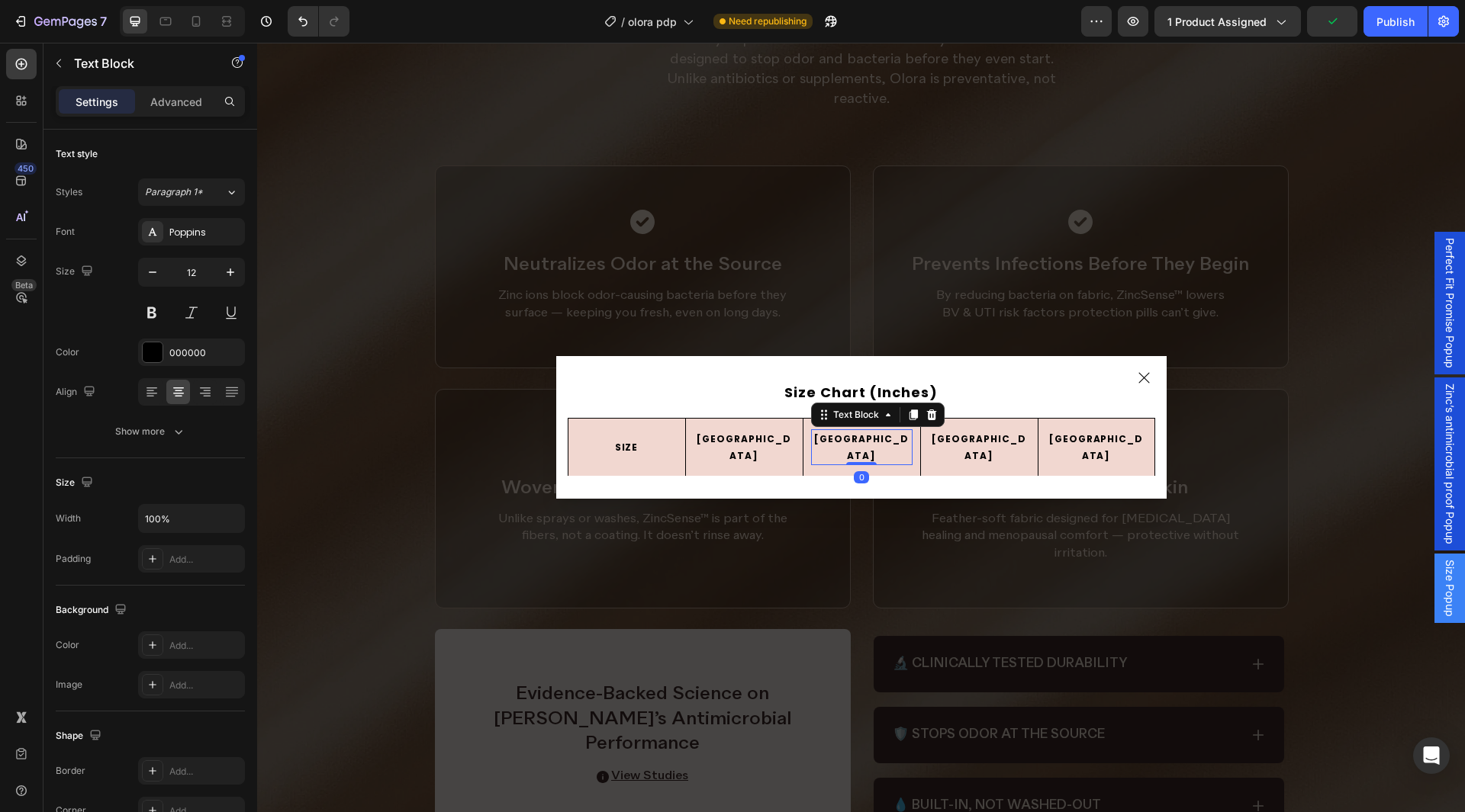
click at [856, 449] on p "[GEOGRAPHIC_DATA]" at bounding box center [862, 447] width 99 height 33
click at [969, 448] on p "[GEOGRAPHIC_DATA]" at bounding box center [980, 447] width 99 height 33
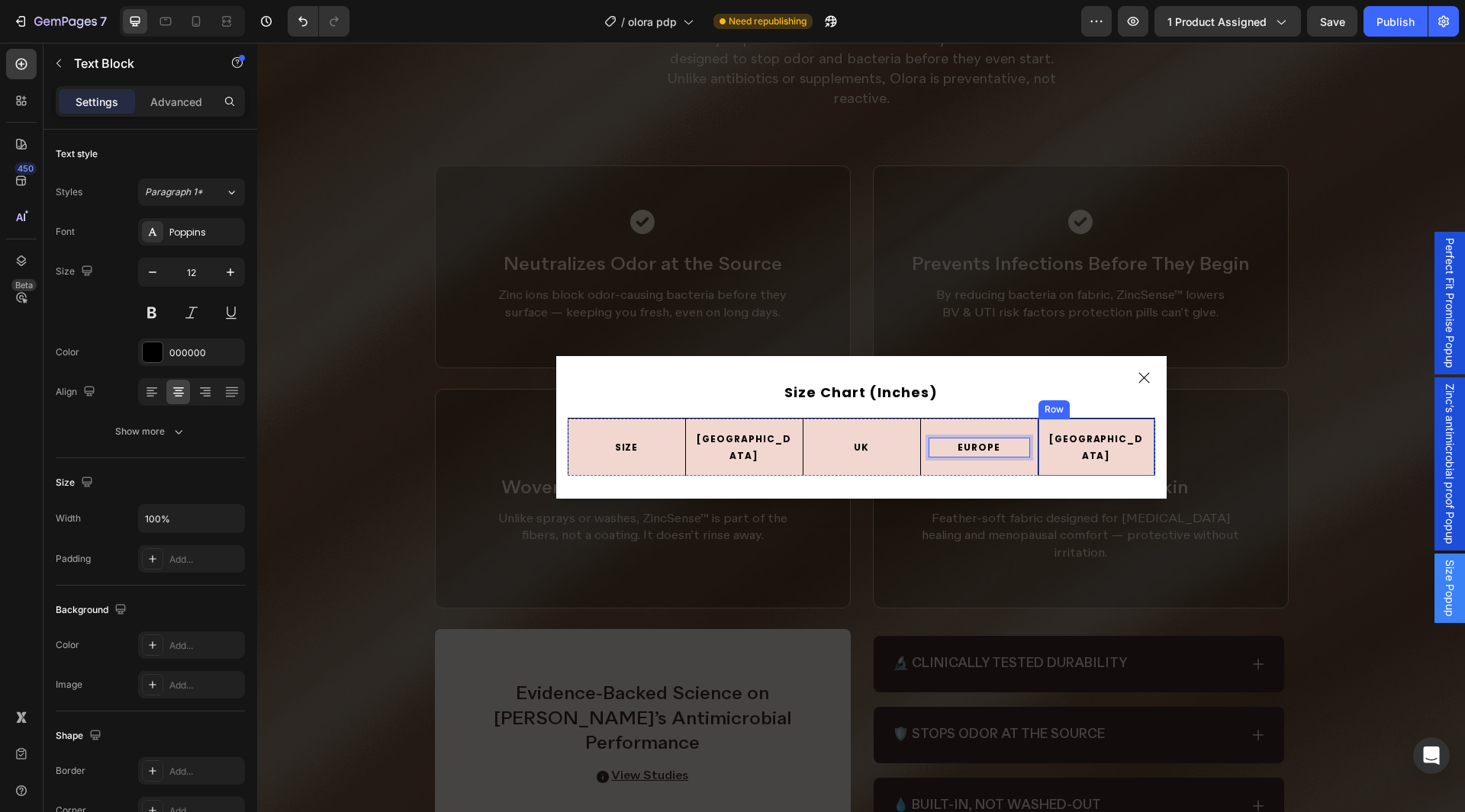
click at [1085, 450] on p "[GEOGRAPHIC_DATA]" at bounding box center [1097, 447] width 98 height 33
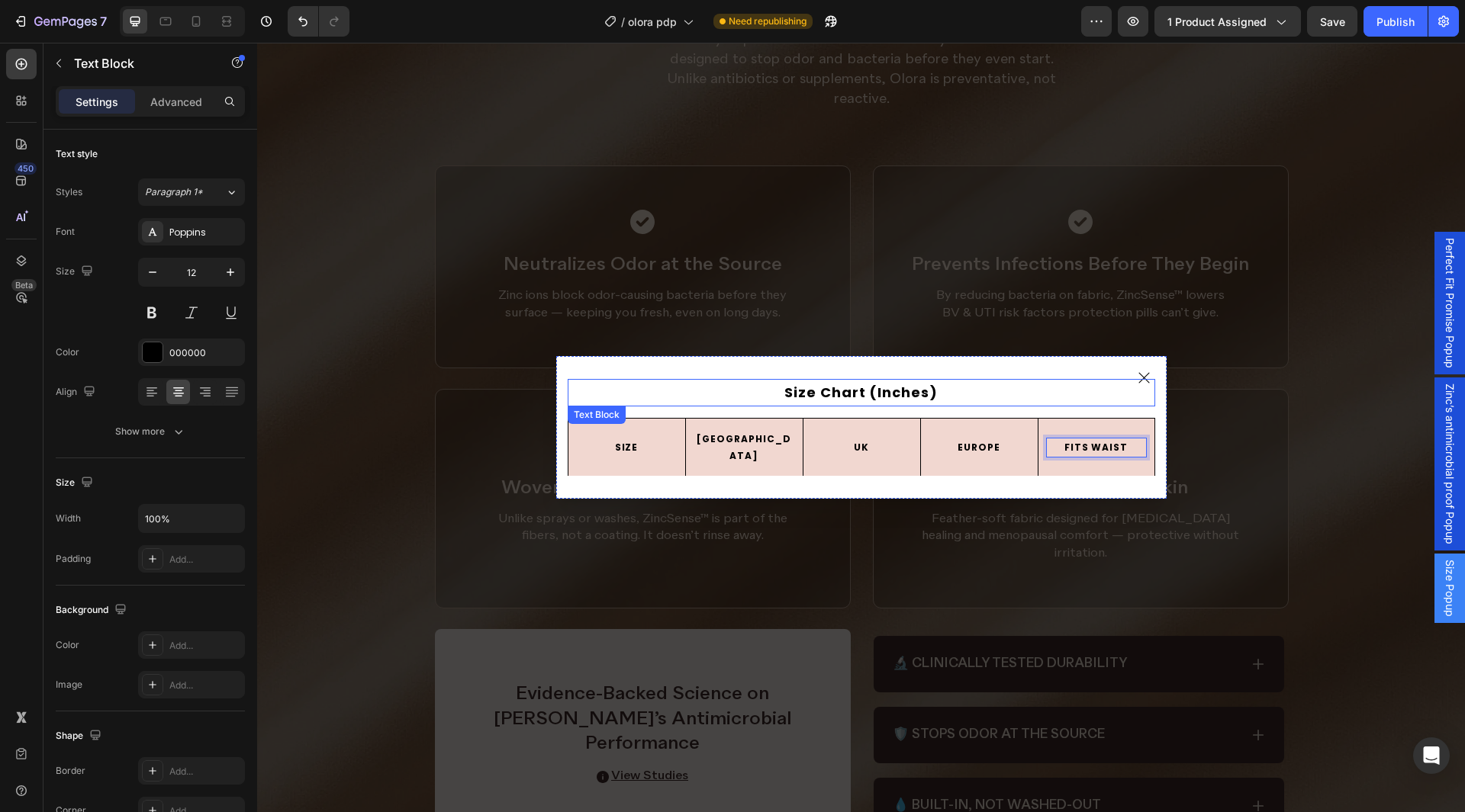
click at [968, 393] on p "Size Chart (Inches)" at bounding box center [862, 393] width 585 height 24
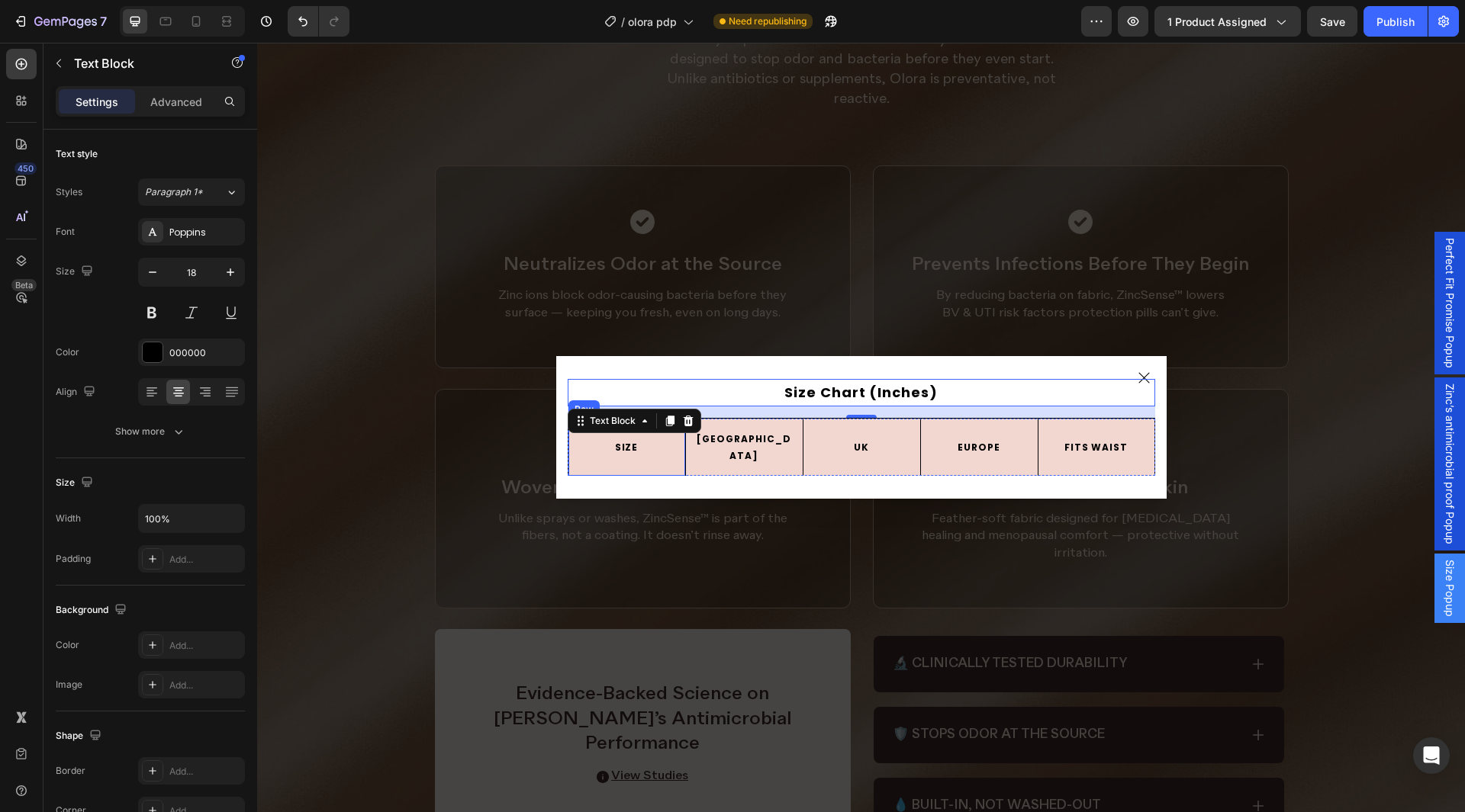
click at [672, 463] on div "SIZE Text Block Row" at bounding box center [626, 447] width 117 height 57
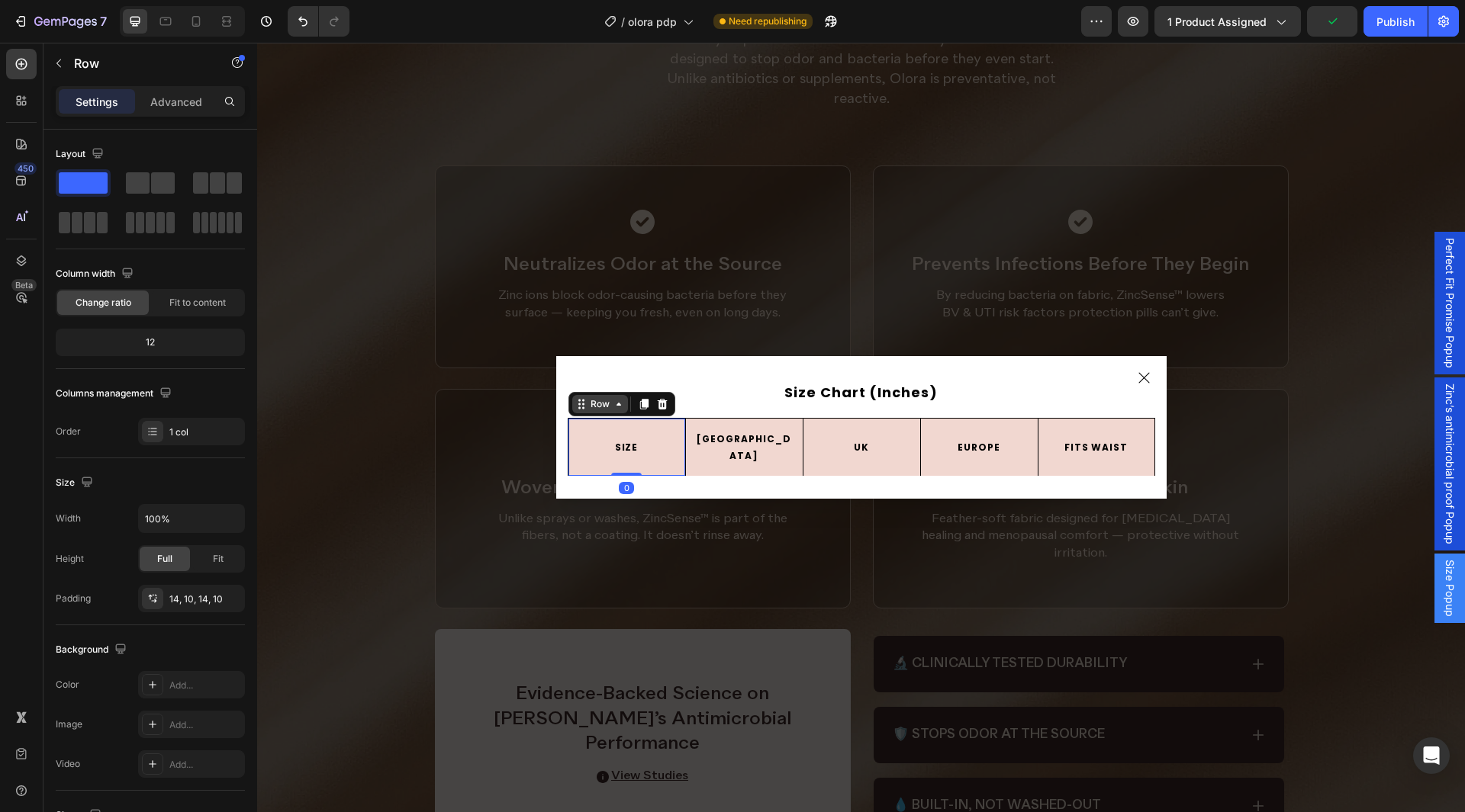
click at [593, 411] on div "Row" at bounding box center [600, 403] width 25 height 13
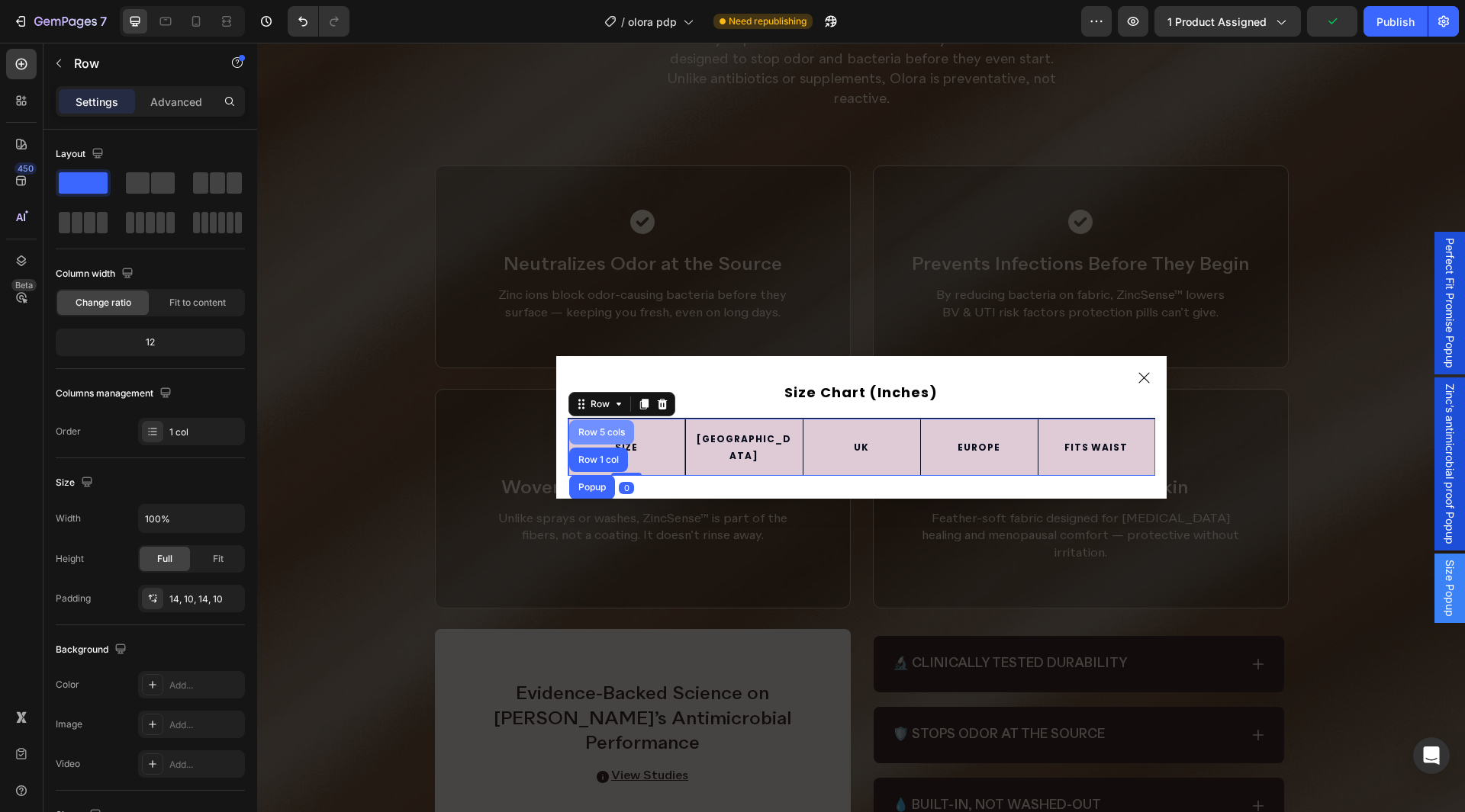
click at [596, 436] on div "Row 5 cols" at bounding box center [602, 433] width 53 height 9
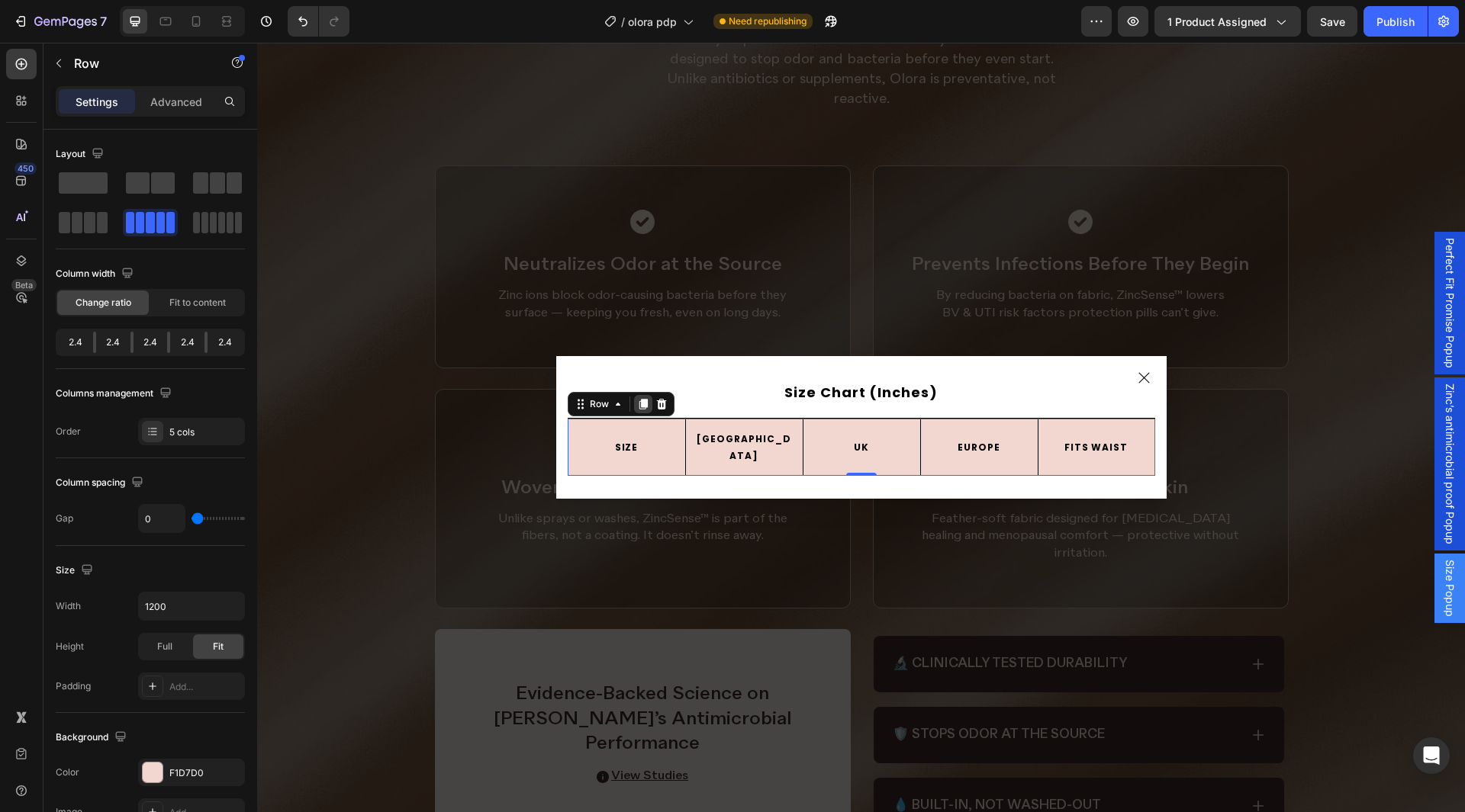
click at [638, 409] on icon "Dialog body" at bounding box center [642, 404] width 8 height 11
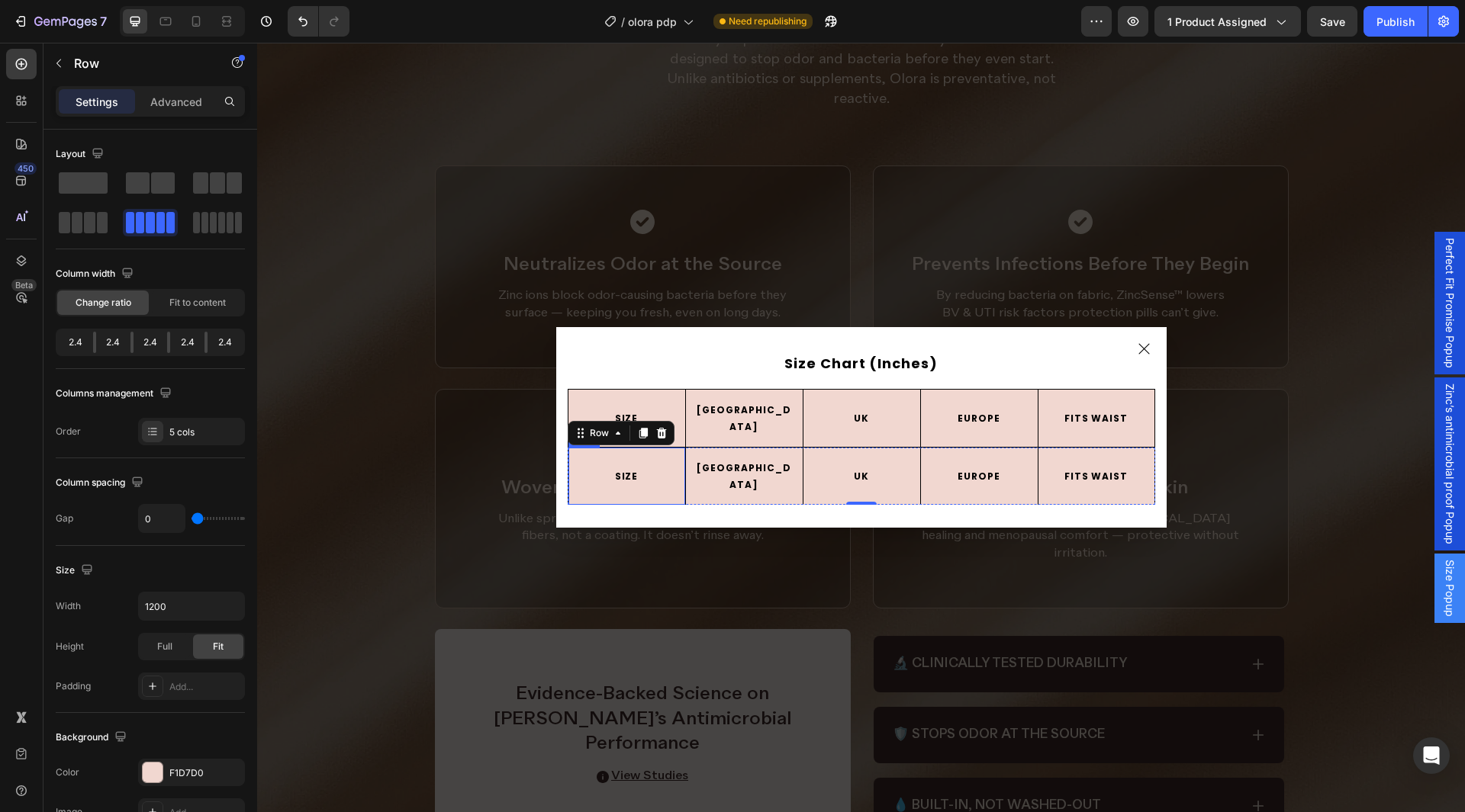
click at [669, 481] on div "SIZE Text Block Row" at bounding box center [626, 477] width 117 height 57
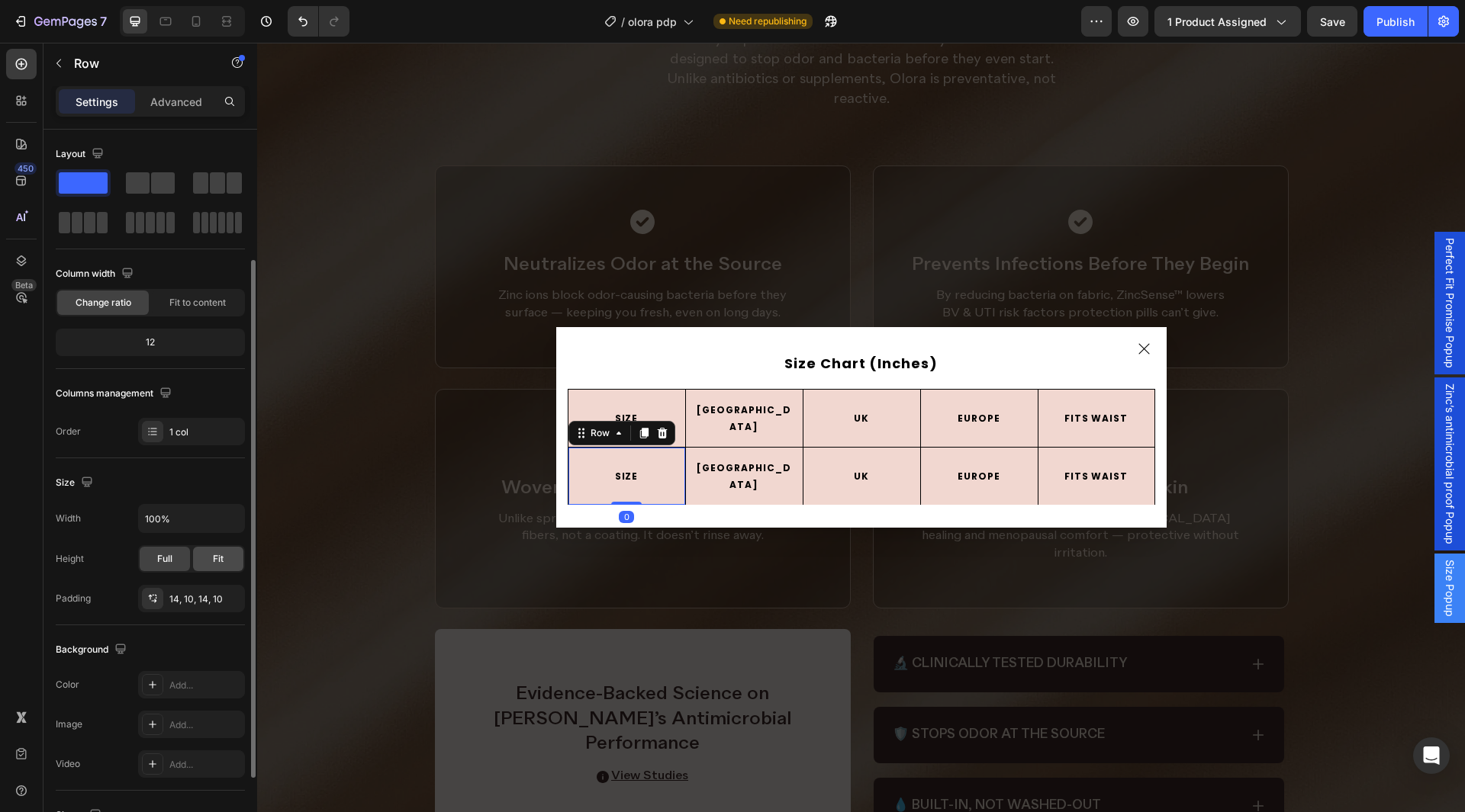
scroll to position [229, 0]
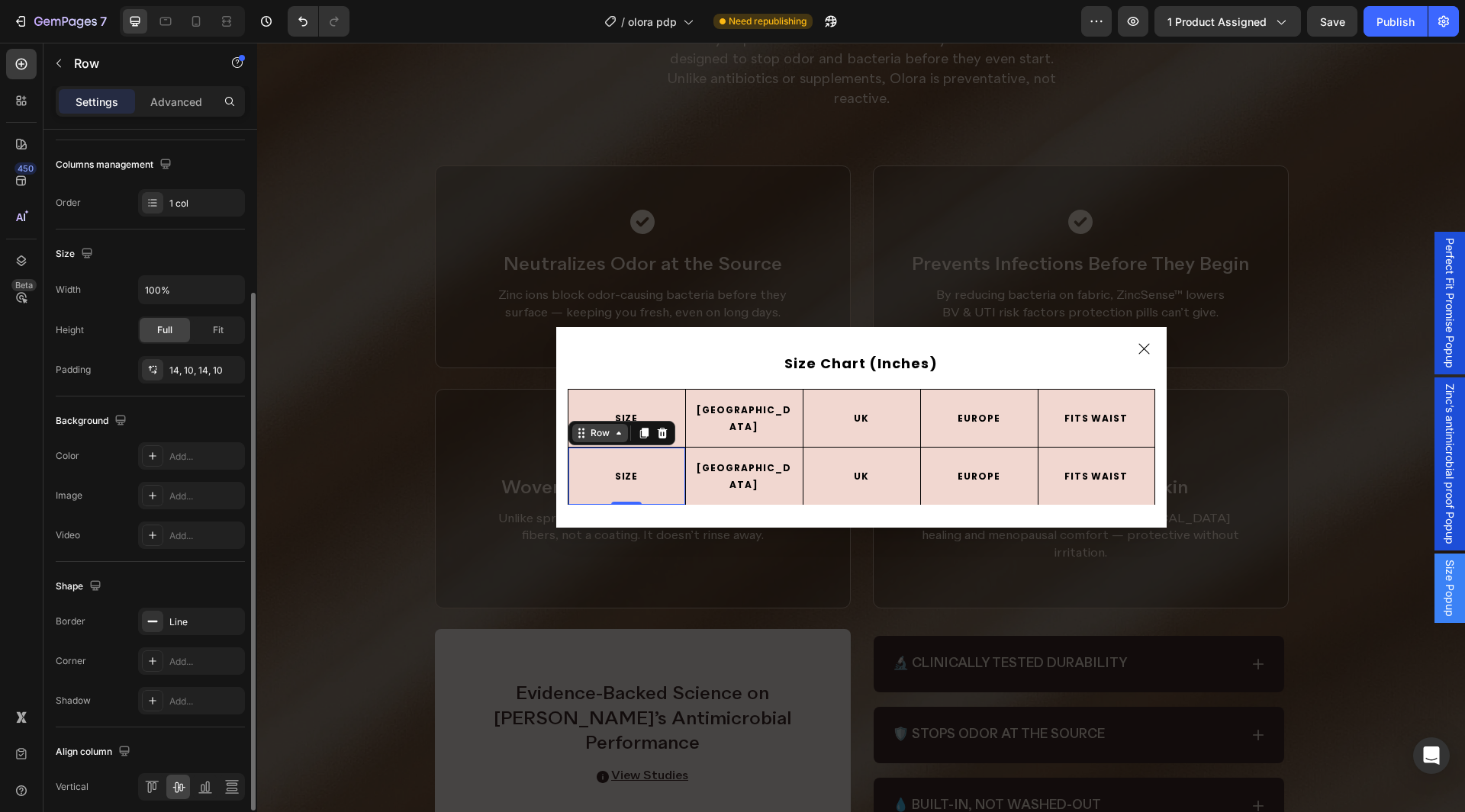
click at [581, 437] on icon "Dialog body" at bounding box center [582, 434] width 13 height 13
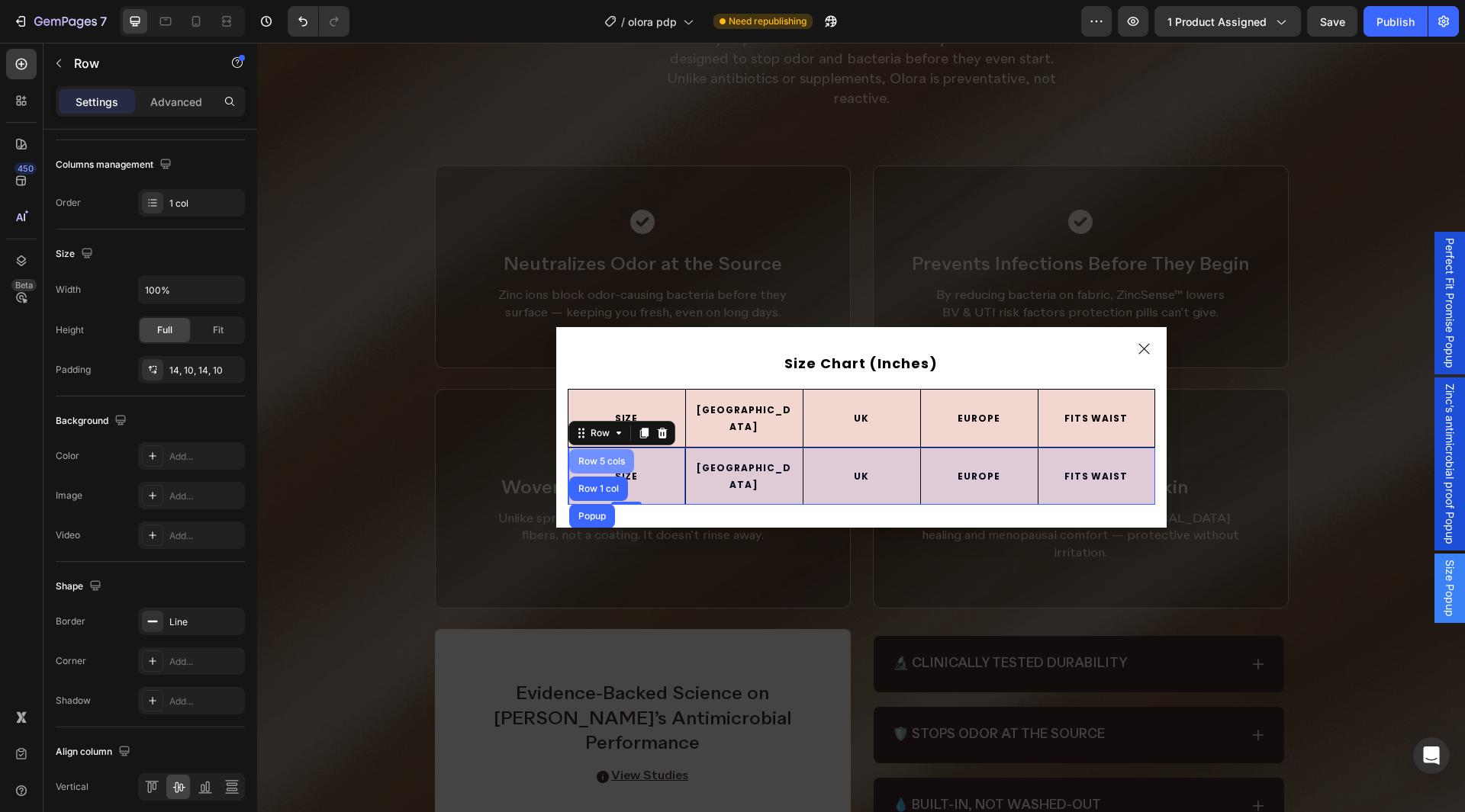
click at [577, 464] on div "Row 5 cols" at bounding box center [602, 462] width 53 height 9
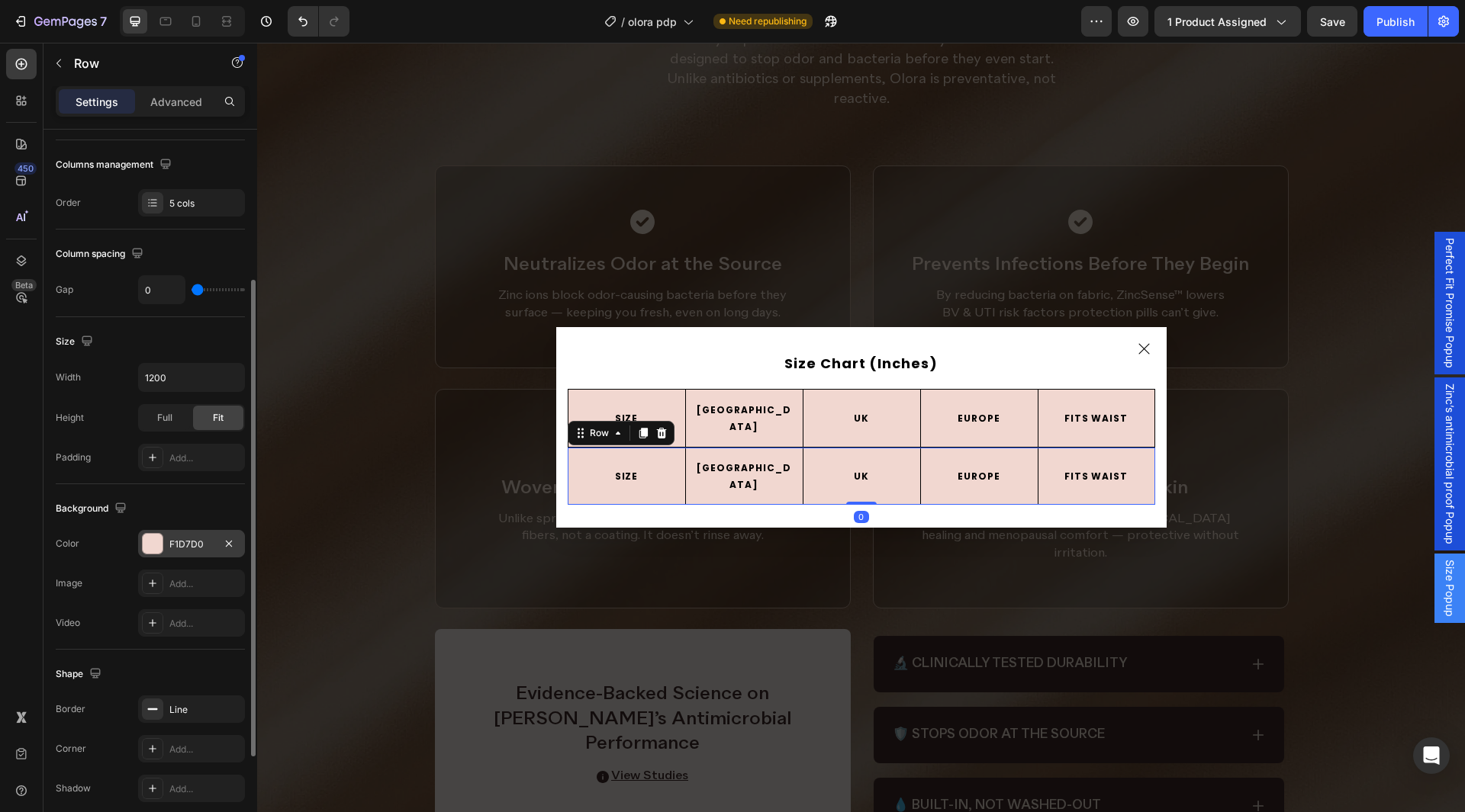
click at [187, 549] on div "F1D7D0" at bounding box center [191, 544] width 44 height 13
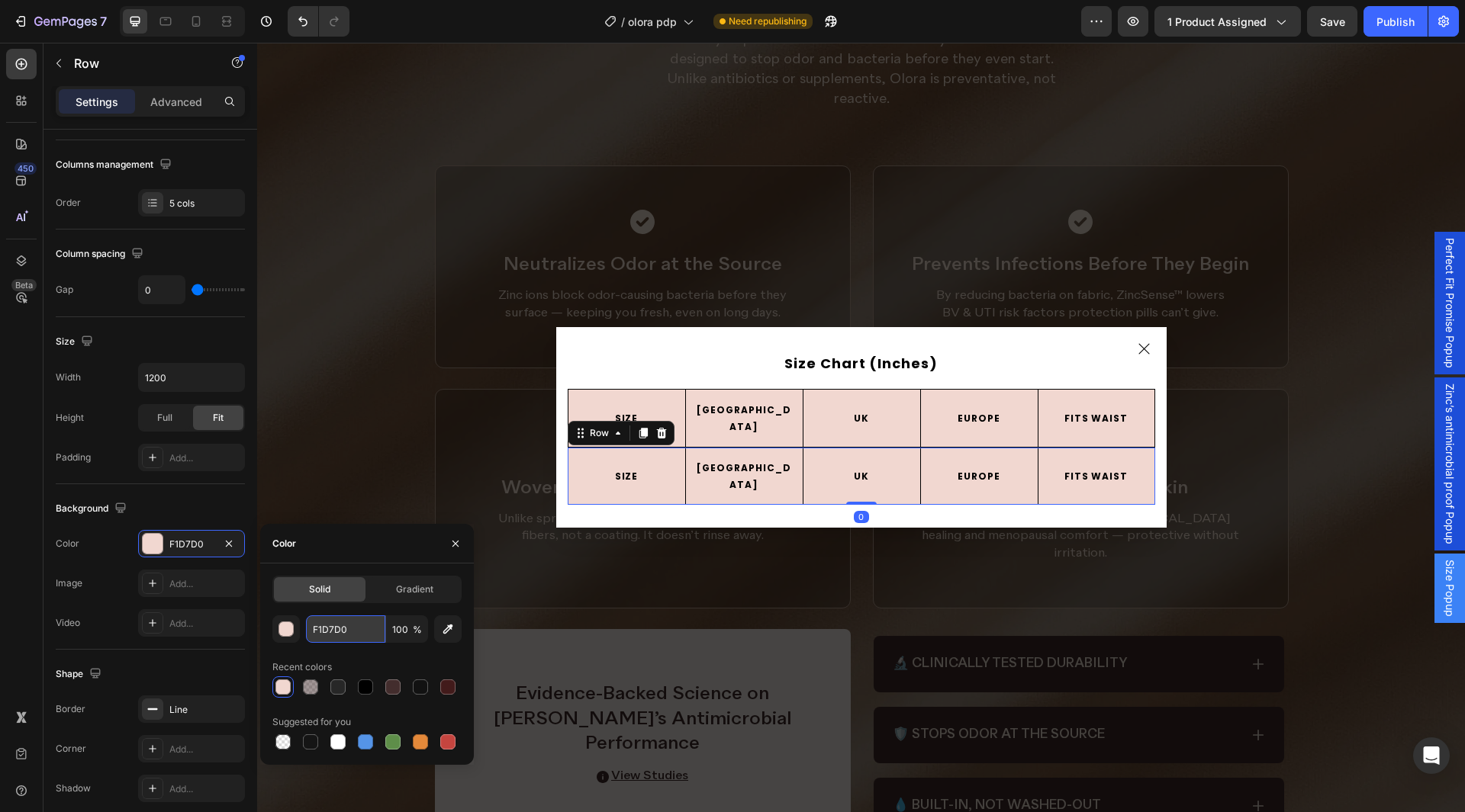
click at [346, 621] on input "F1D7D0" at bounding box center [345, 629] width 80 height 28
click at [456, 547] on icon "button" at bounding box center [455, 544] width 13 height 13
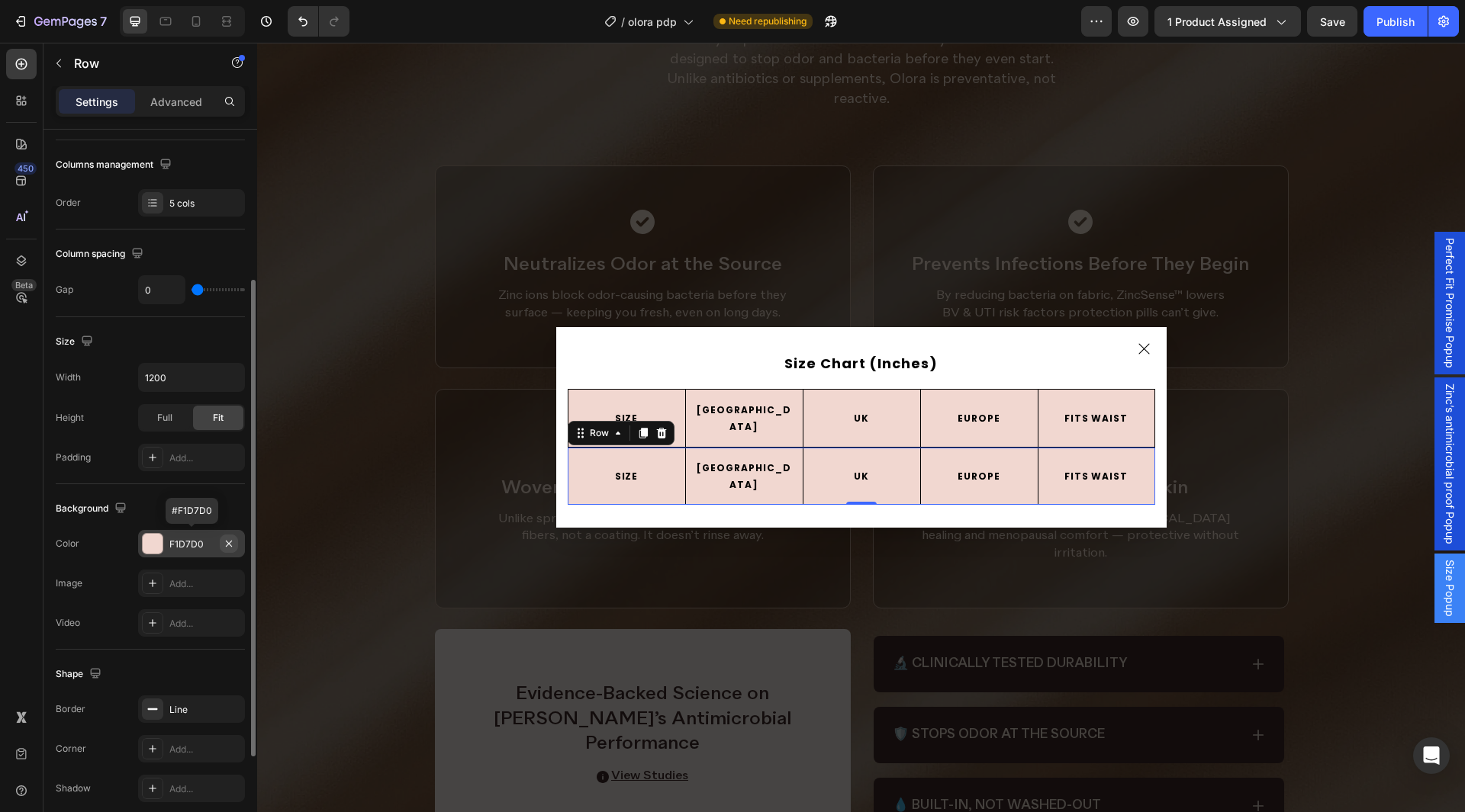
click at [223, 542] on icon "button" at bounding box center [230, 544] width 13 height 13
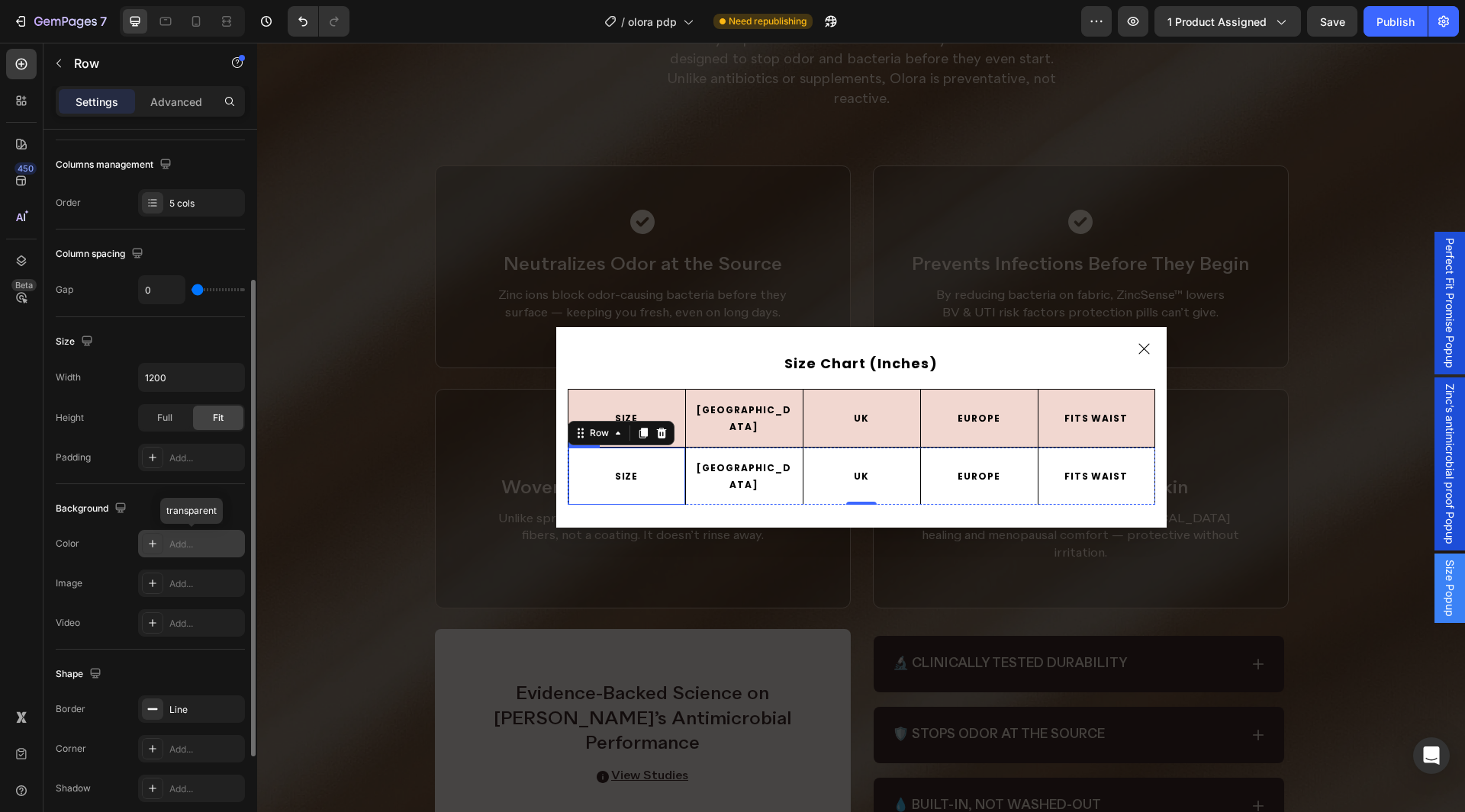
click at [568, 464] on div "SIZE Text Block Row" at bounding box center [626, 477] width 117 height 57
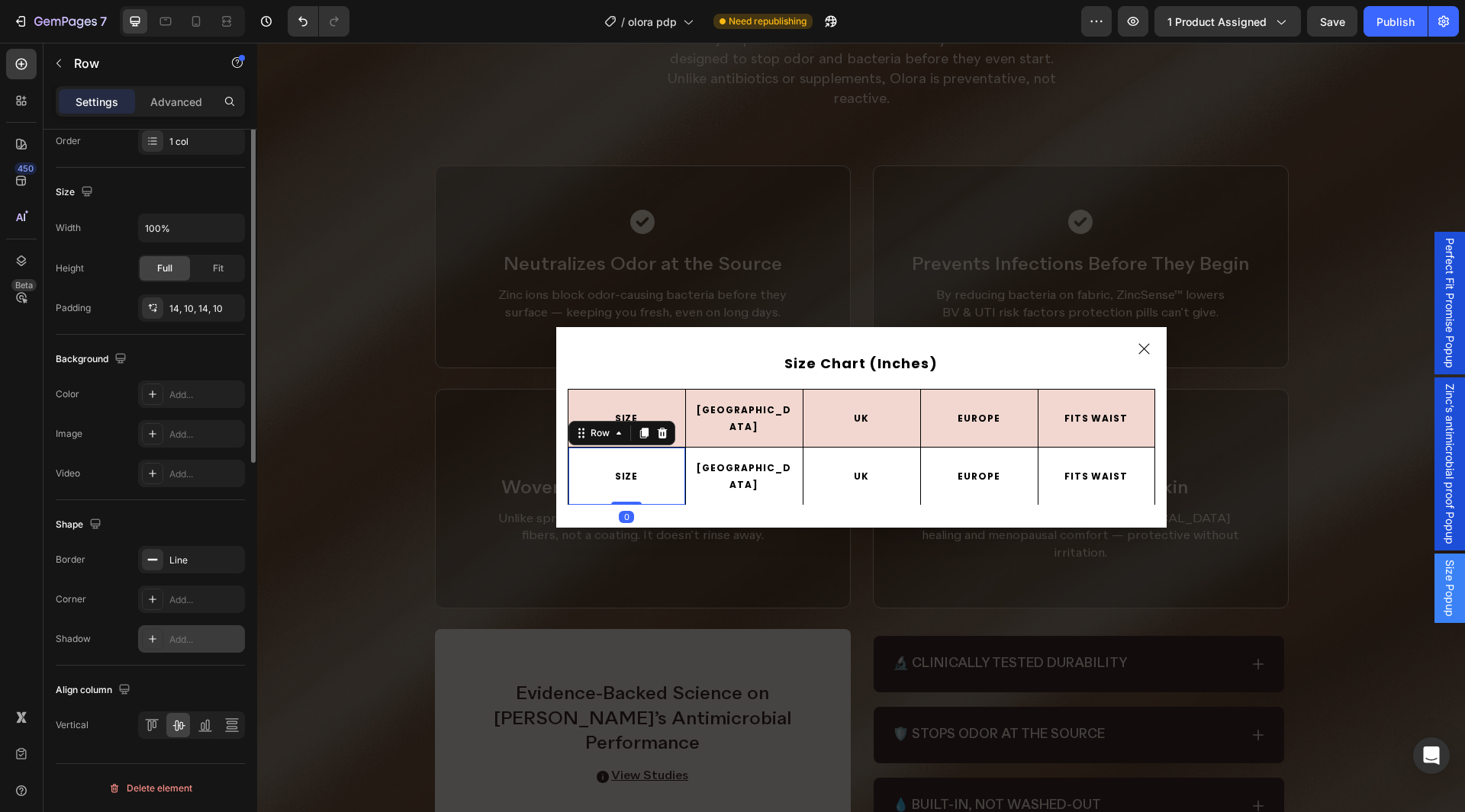
scroll to position [0, 0]
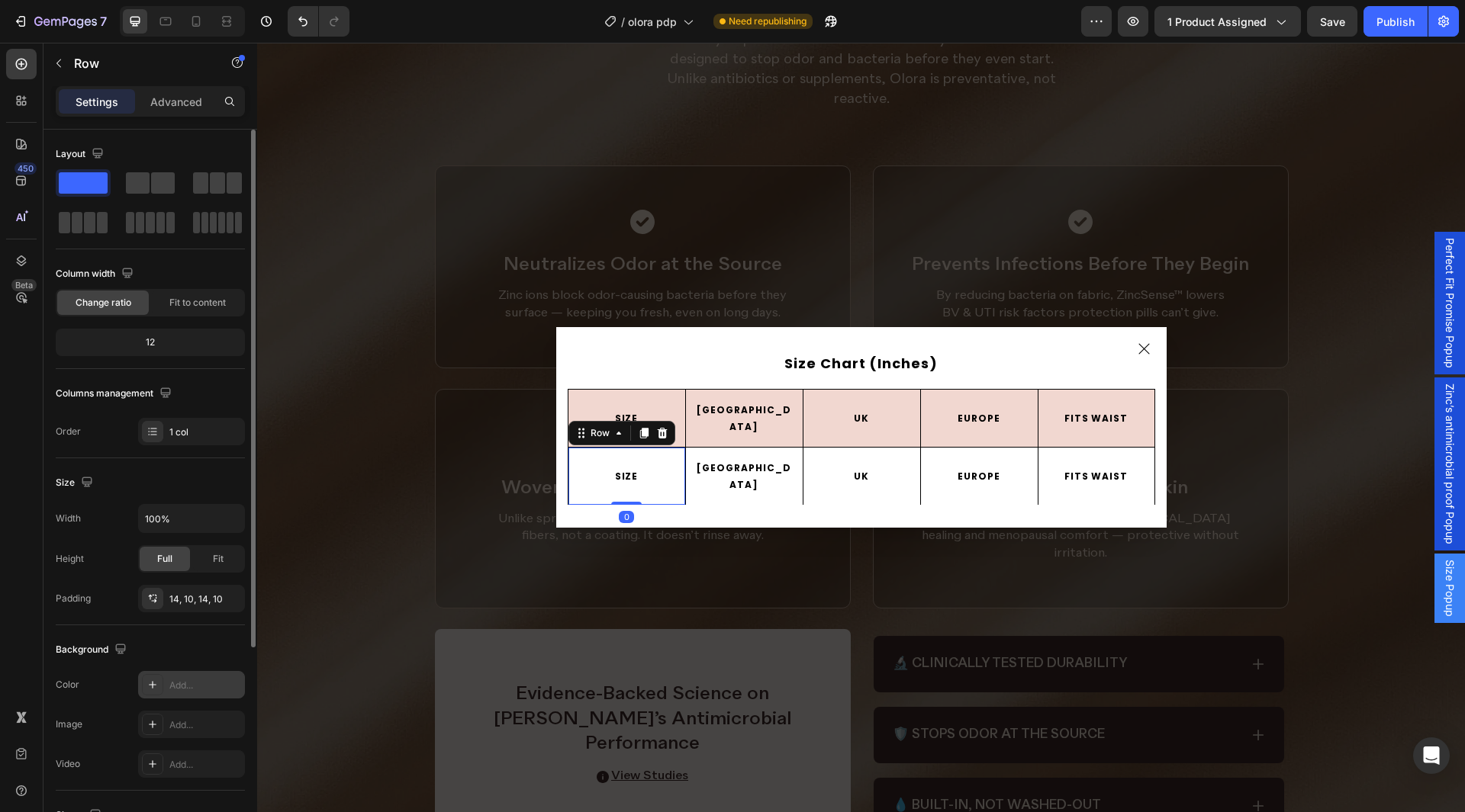
click at [180, 674] on div "Add..." at bounding box center [191, 685] width 107 height 28
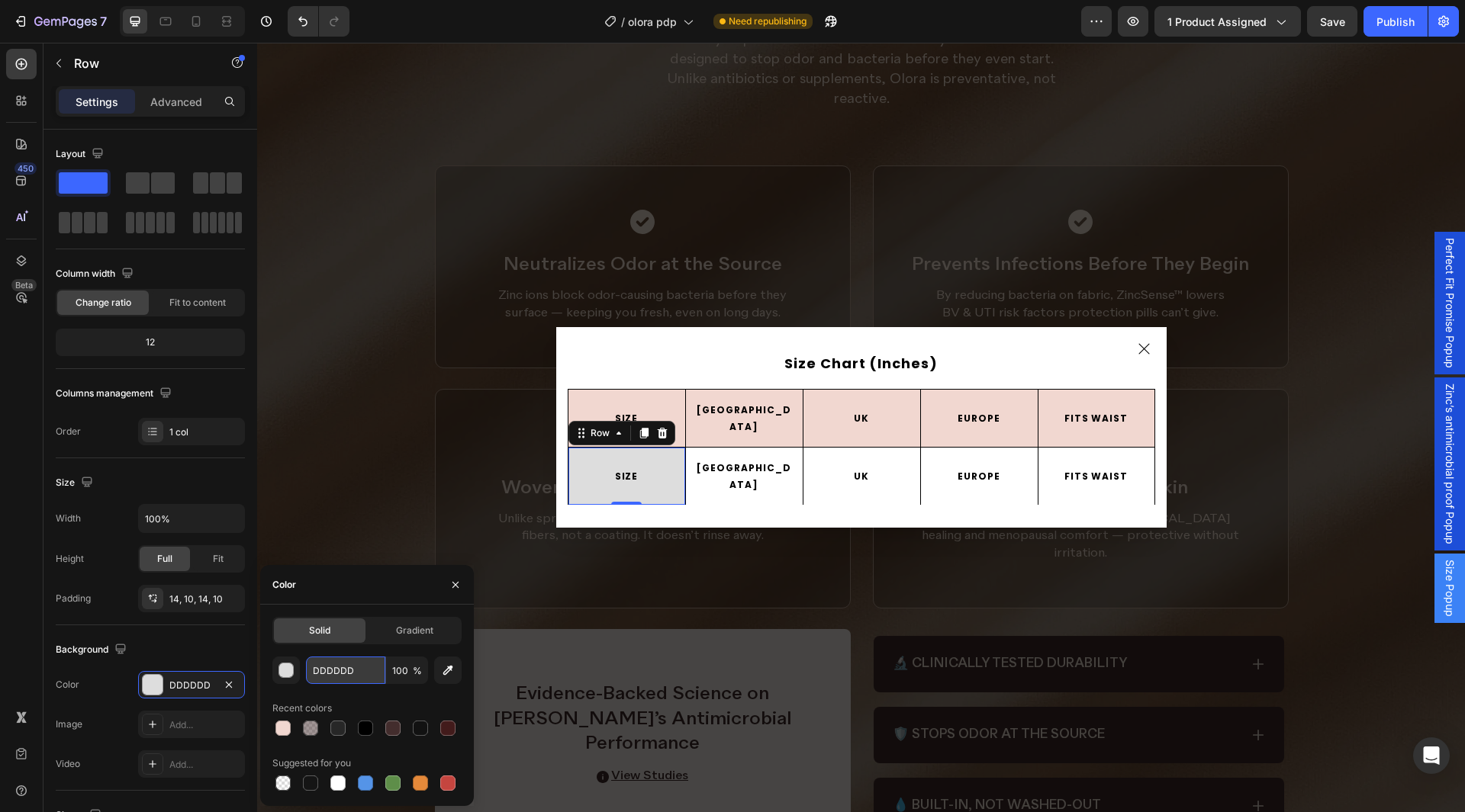
click at [360, 669] on input "DDDDDD" at bounding box center [345, 670] width 80 height 28
paste input "F1D7D0"
type input "F1D7D0"
click at [387, 598] on div "Color" at bounding box center [367, 585] width 213 height 39
click at [449, 583] on icon "button" at bounding box center [455, 585] width 13 height 13
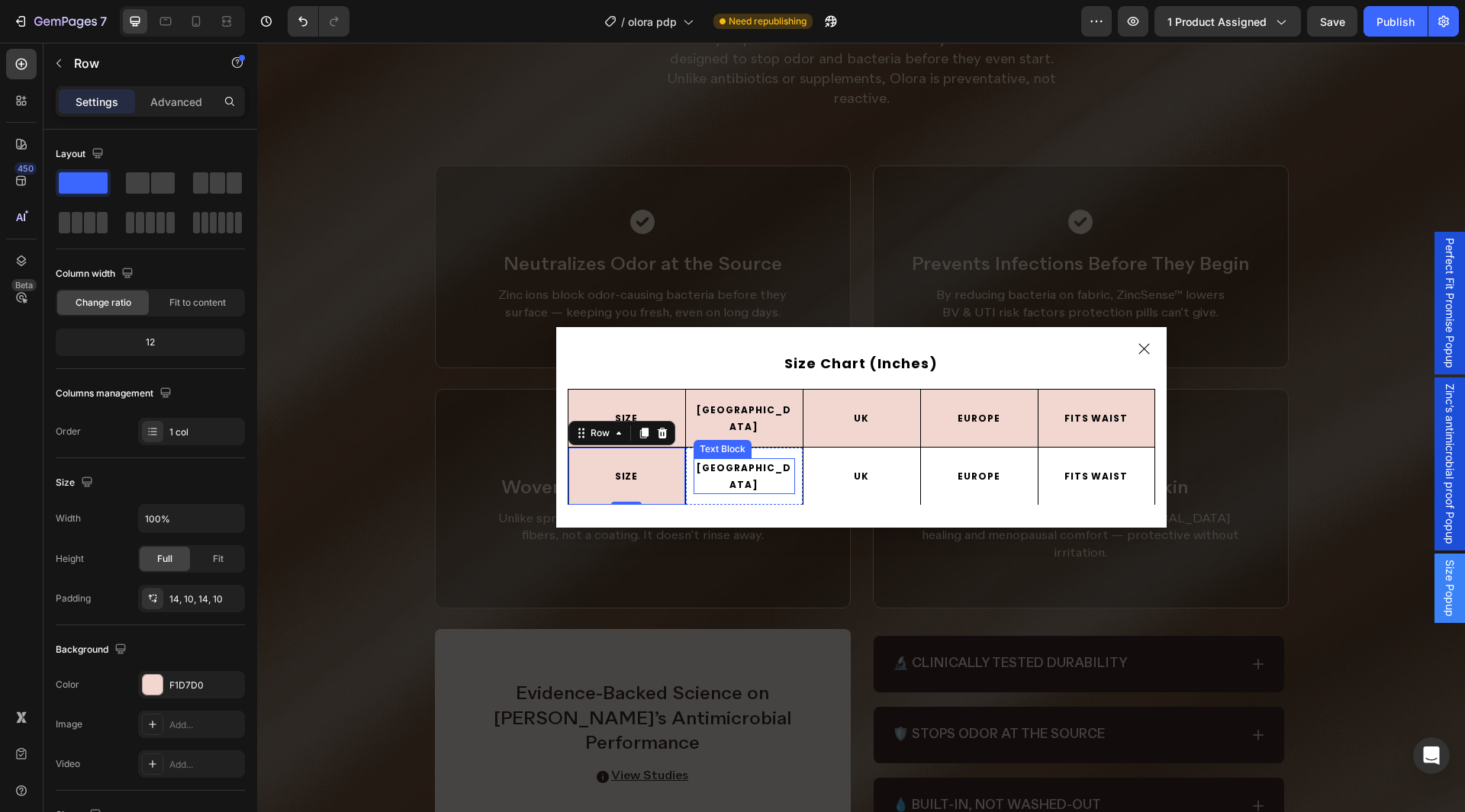
click at [701, 474] on p "[GEOGRAPHIC_DATA]" at bounding box center [744, 476] width 99 height 33
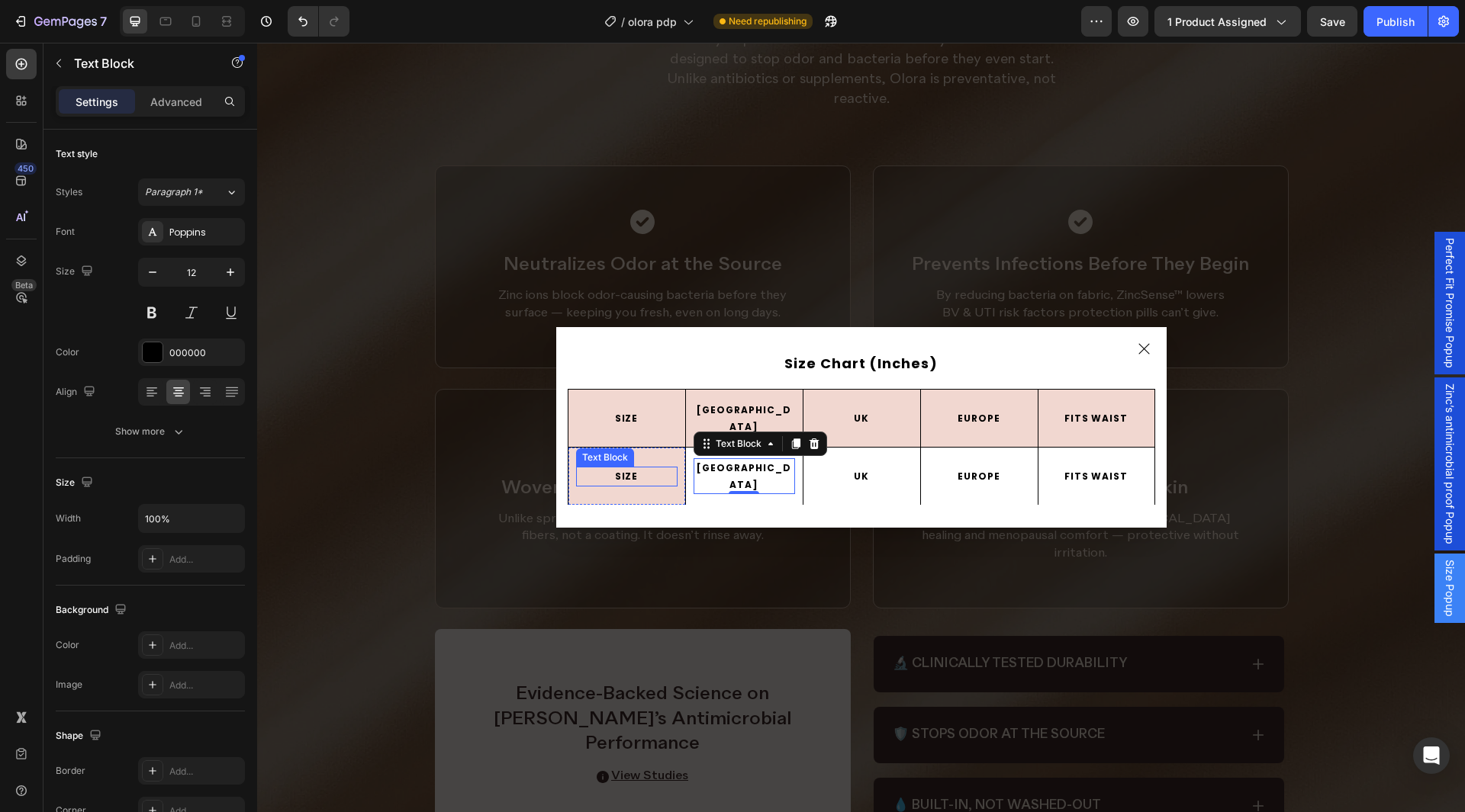
click at [623, 469] on p "SIZE" at bounding box center [627, 477] width 99 height 17
click at [736, 467] on p "[GEOGRAPHIC_DATA]" at bounding box center [744, 476] width 99 height 33
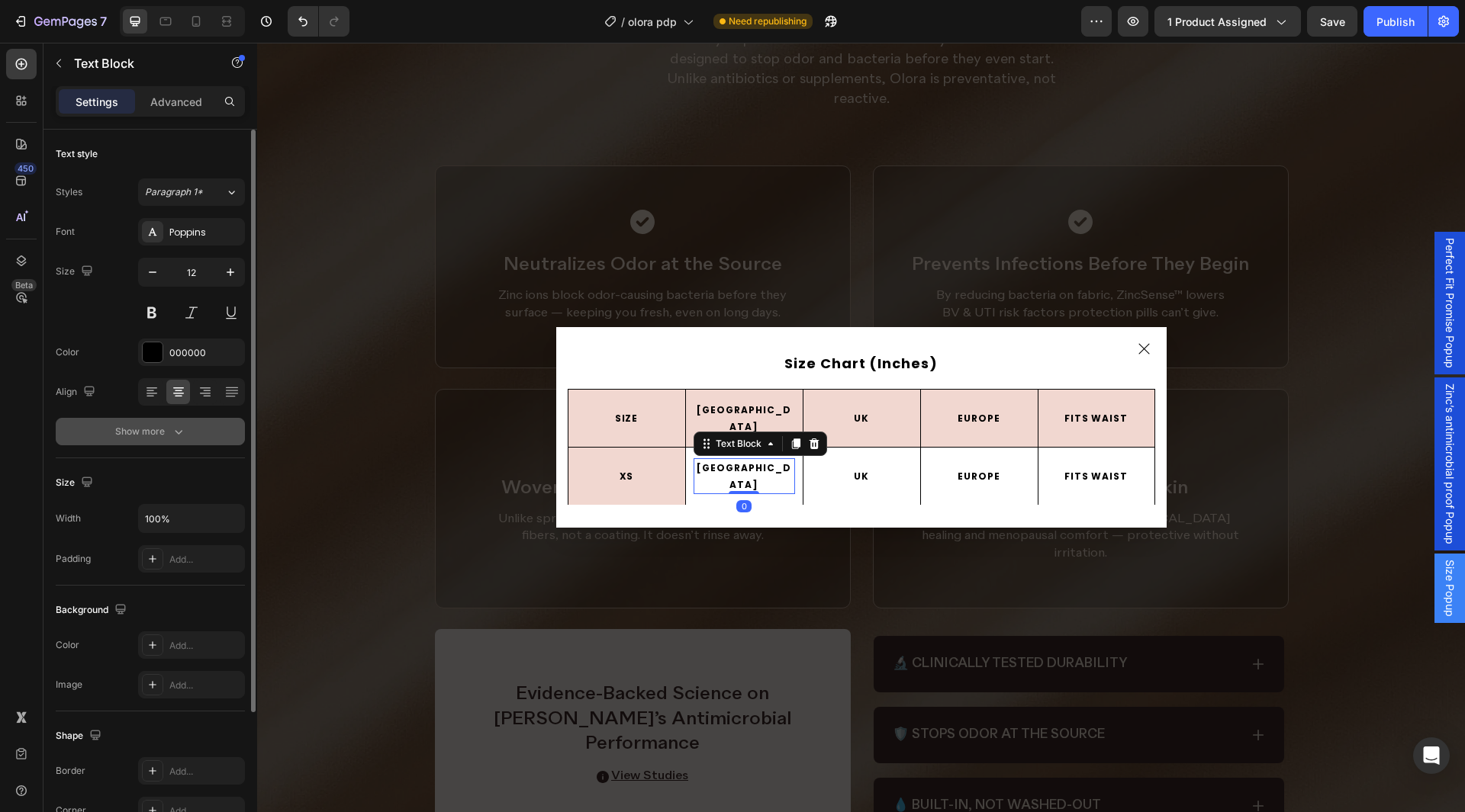
click at [198, 428] on button "Show more" at bounding box center [150, 431] width 189 height 28
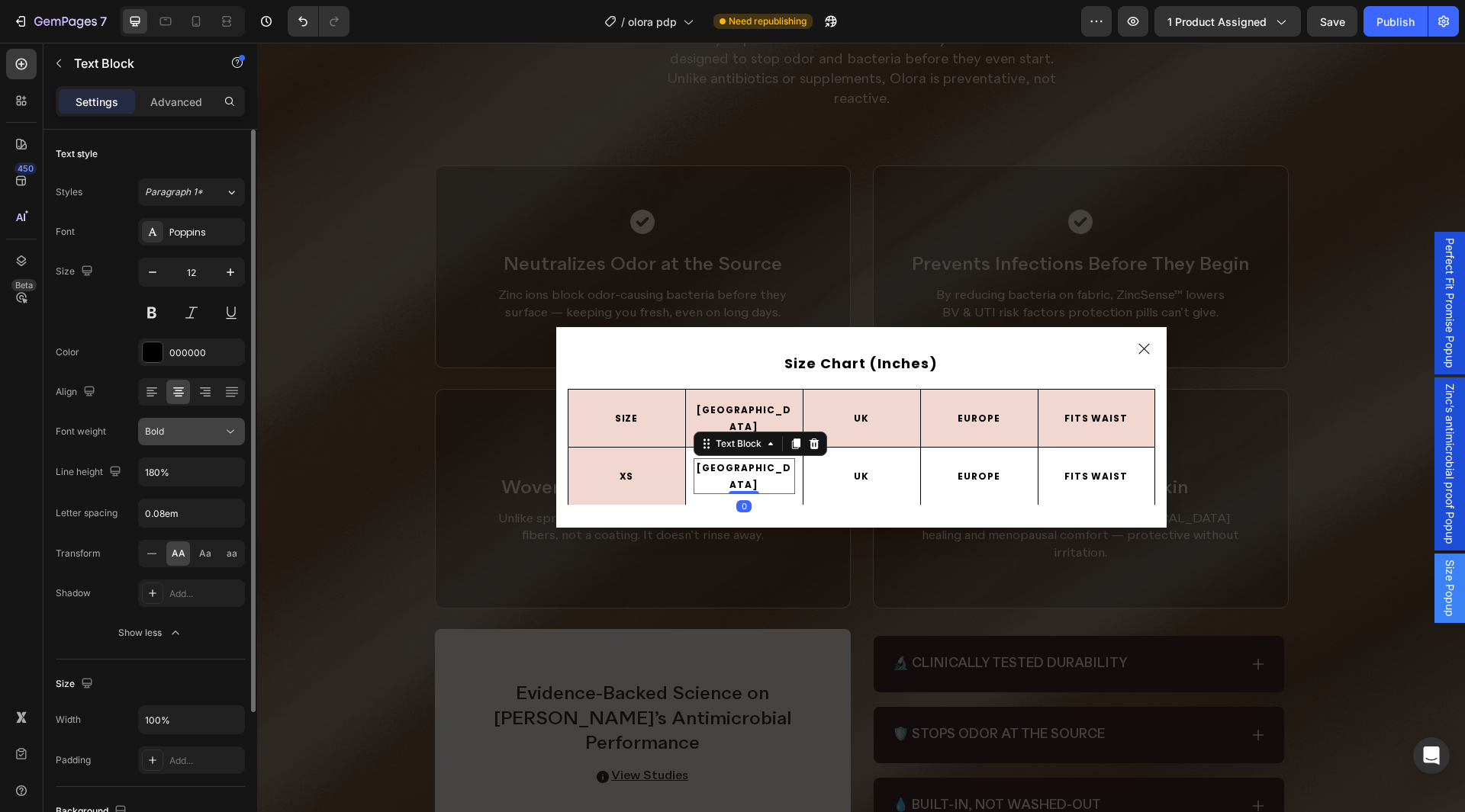
click at [233, 431] on icon at bounding box center [230, 432] width 8 height 4
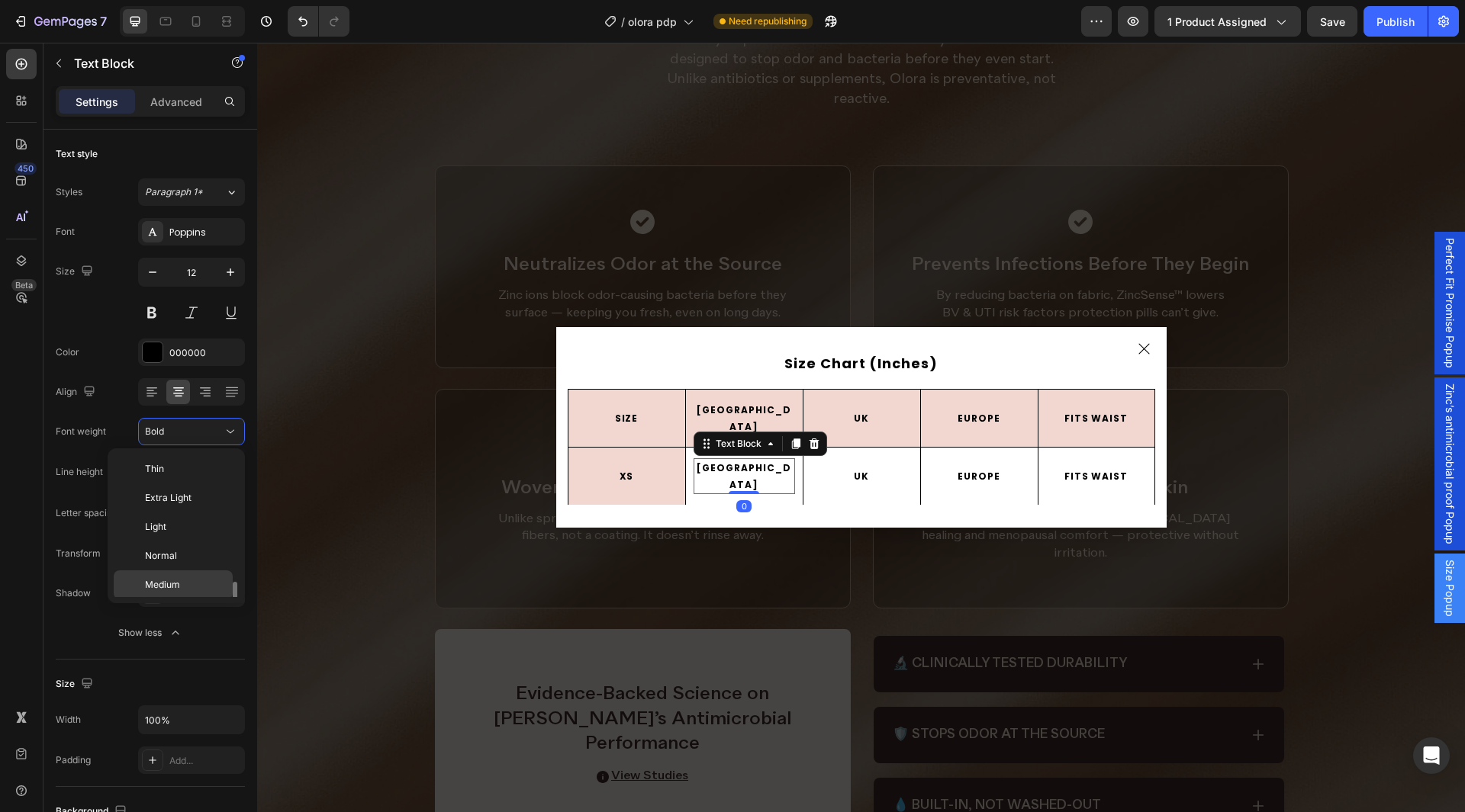
scroll to position [82, 0]
drag, startPoint x: 193, startPoint y: 469, endPoint x: 629, endPoint y: 439, distance: 437.0
click at [193, 469] on p "Normal" at bounding box center [186, 473] width 81 height 13
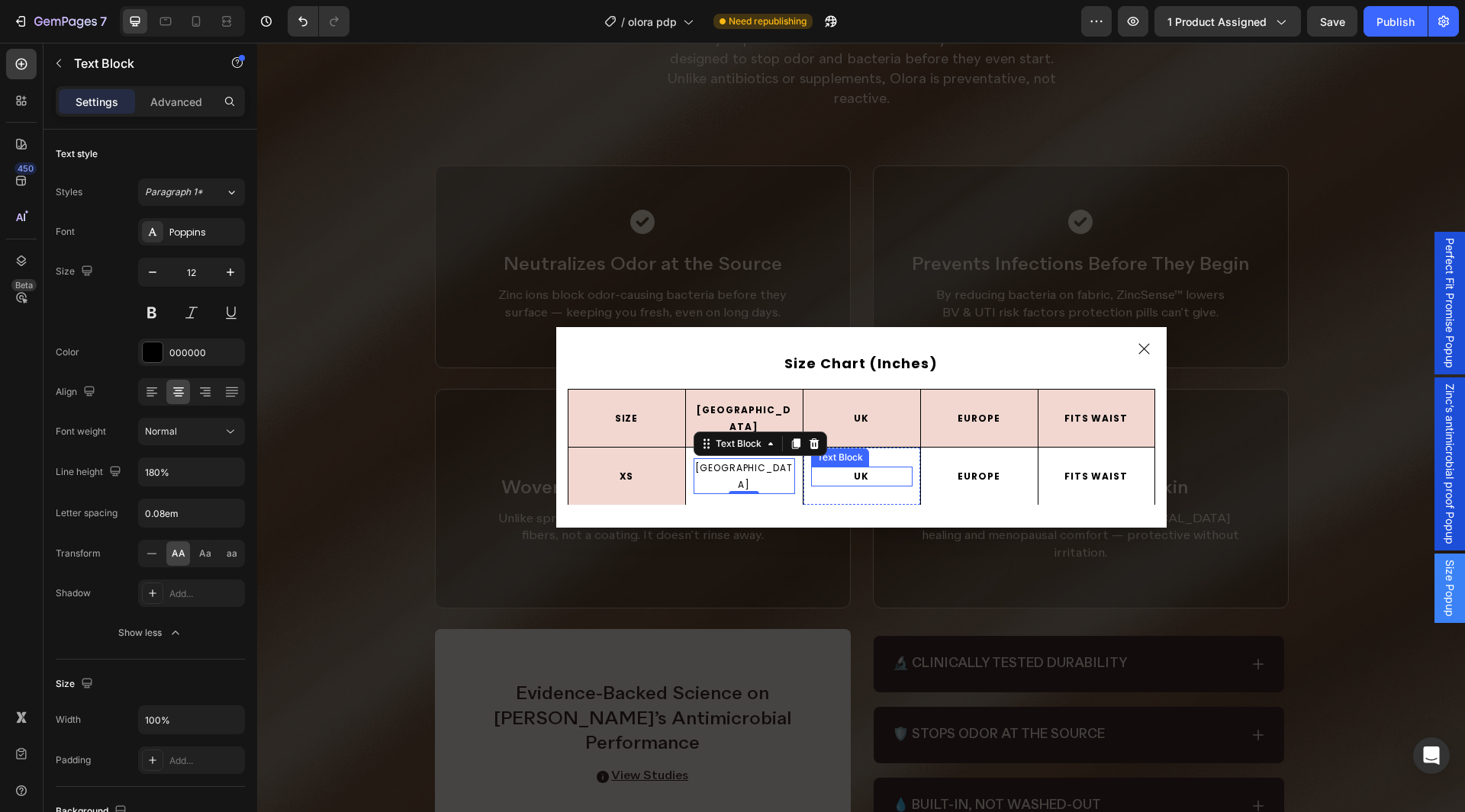
click at [863, 469] on p "UK" at bounding box center [862, 477] width 99 height 17
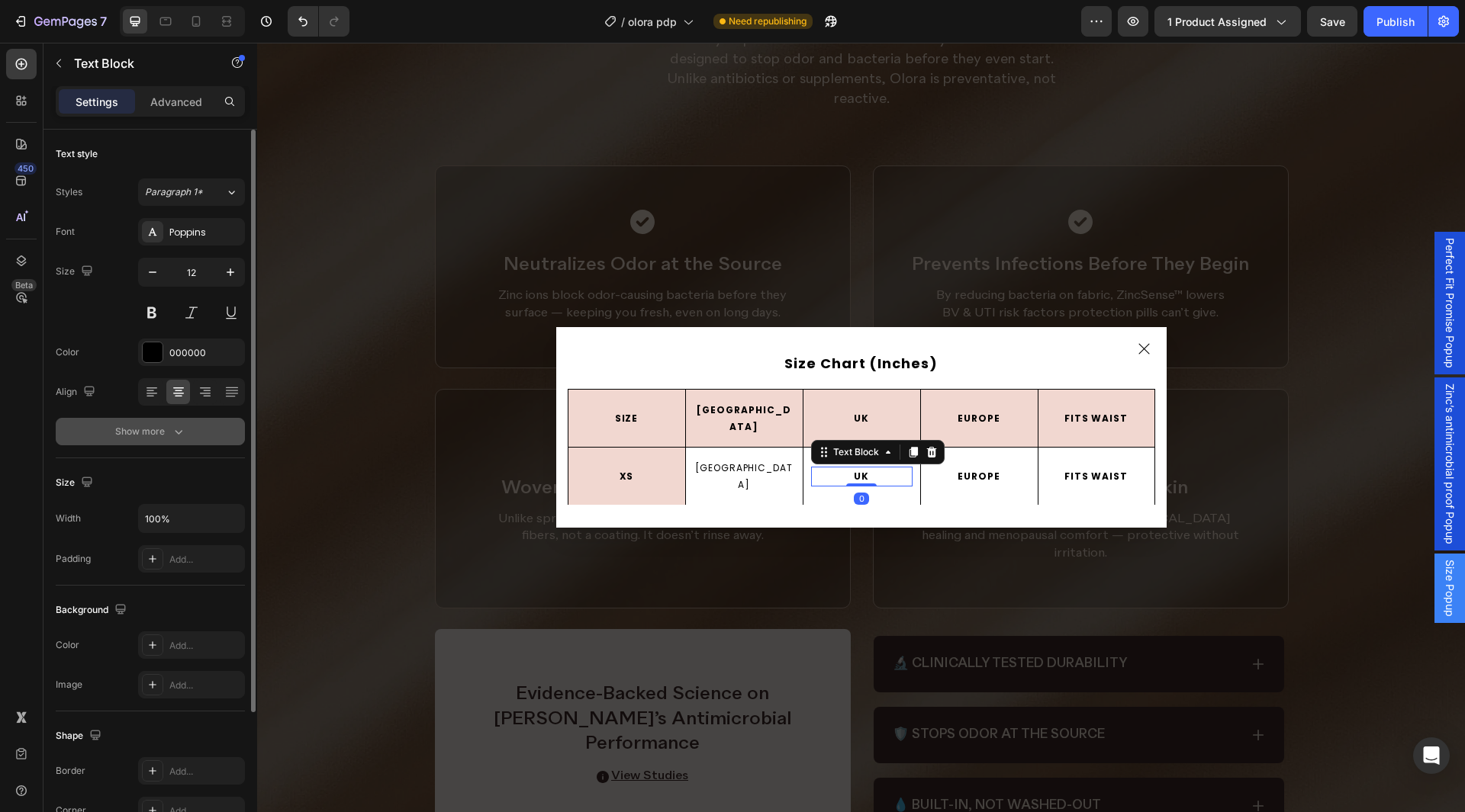
click at [204, 437] on button "Show more" at bounding box center [150, 431] width 189 height 28
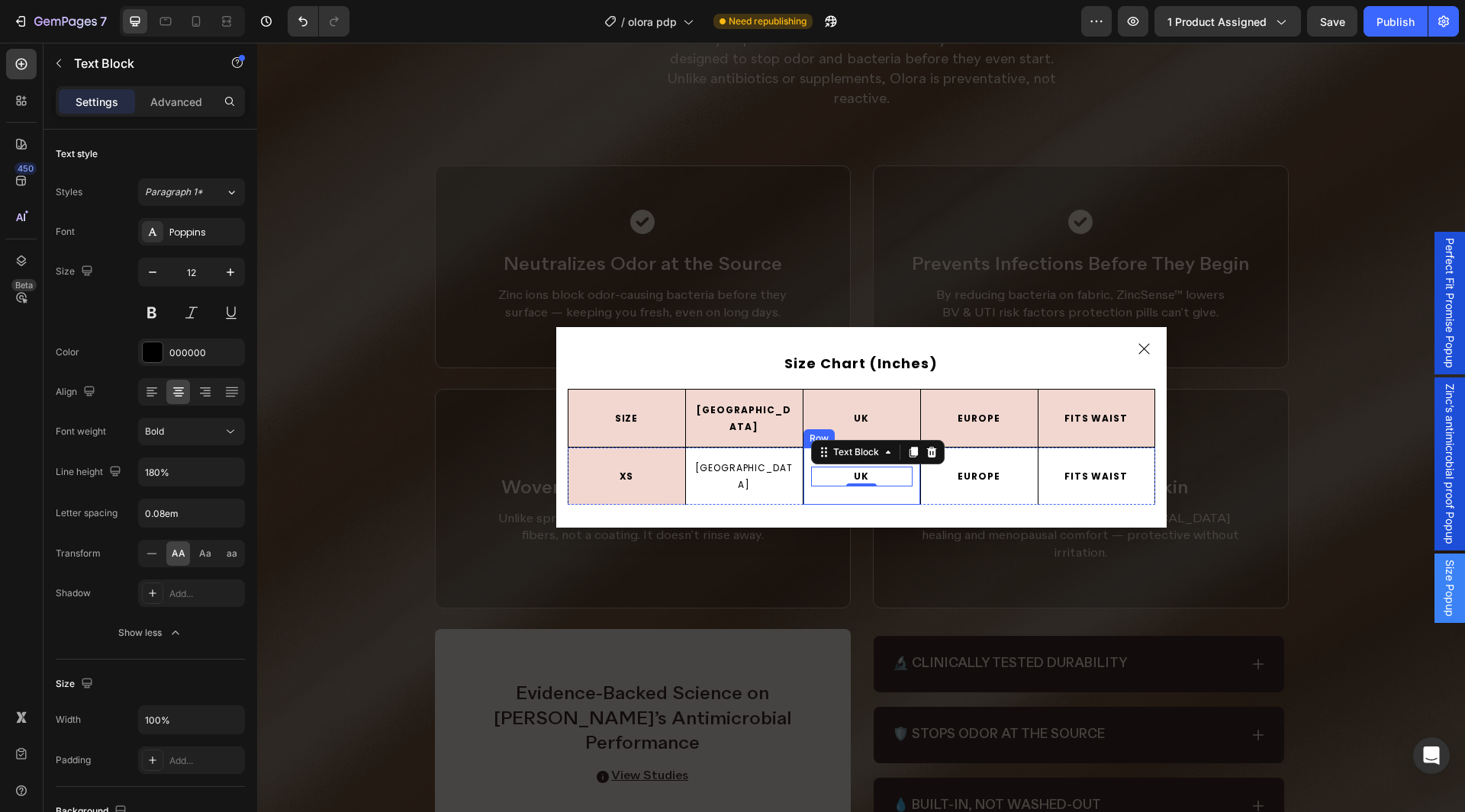
click at [816, 480] on div "UK Text Block 0 Row" at bounding box center [861, 477] width 117 height 57
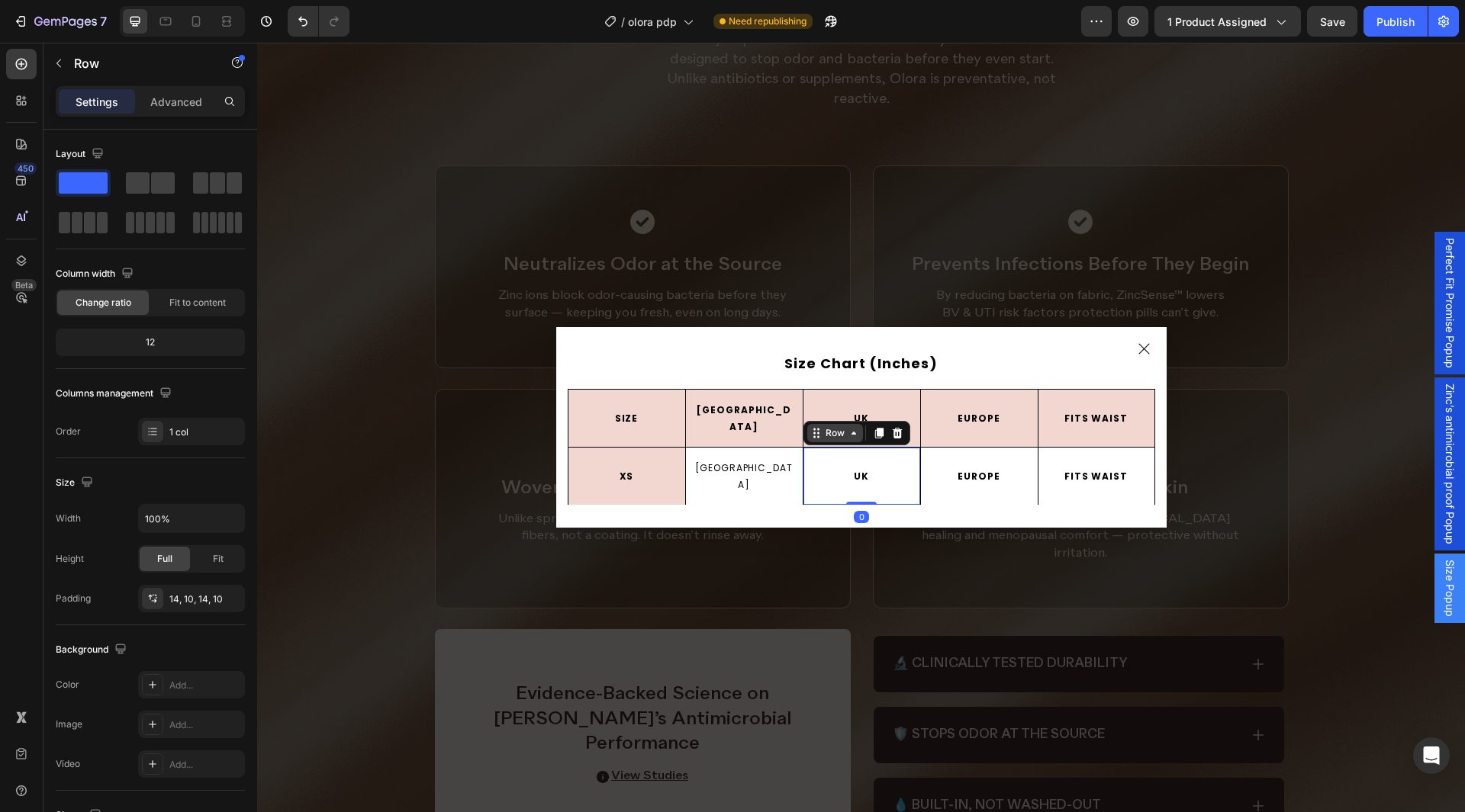
click at [828, 438] on div "Row" at bounding box center [836, 433] width 25 height 13
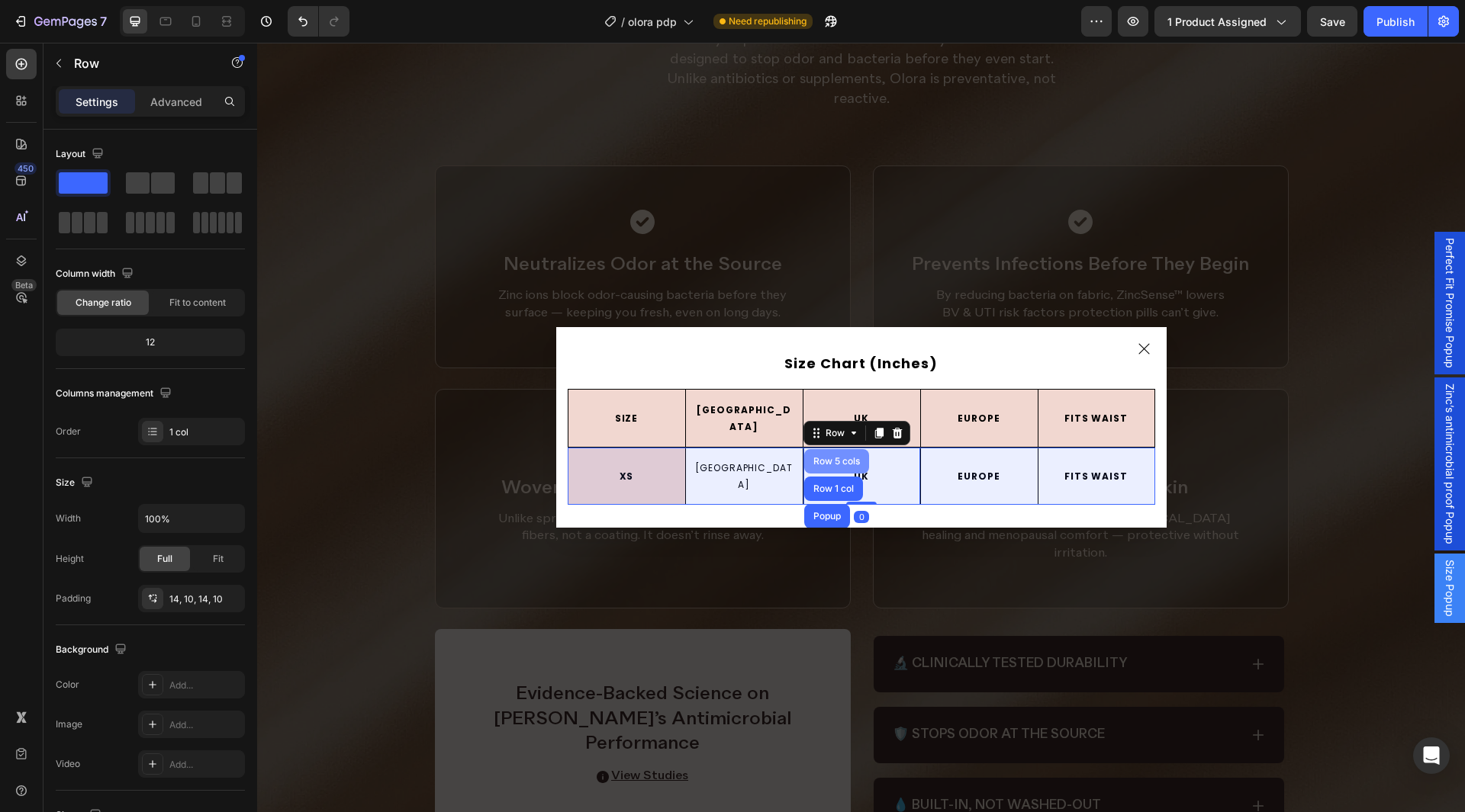
click at [812, 459] on div "Row 5 cols" at bounding box center [837, 462] width 53 height 9
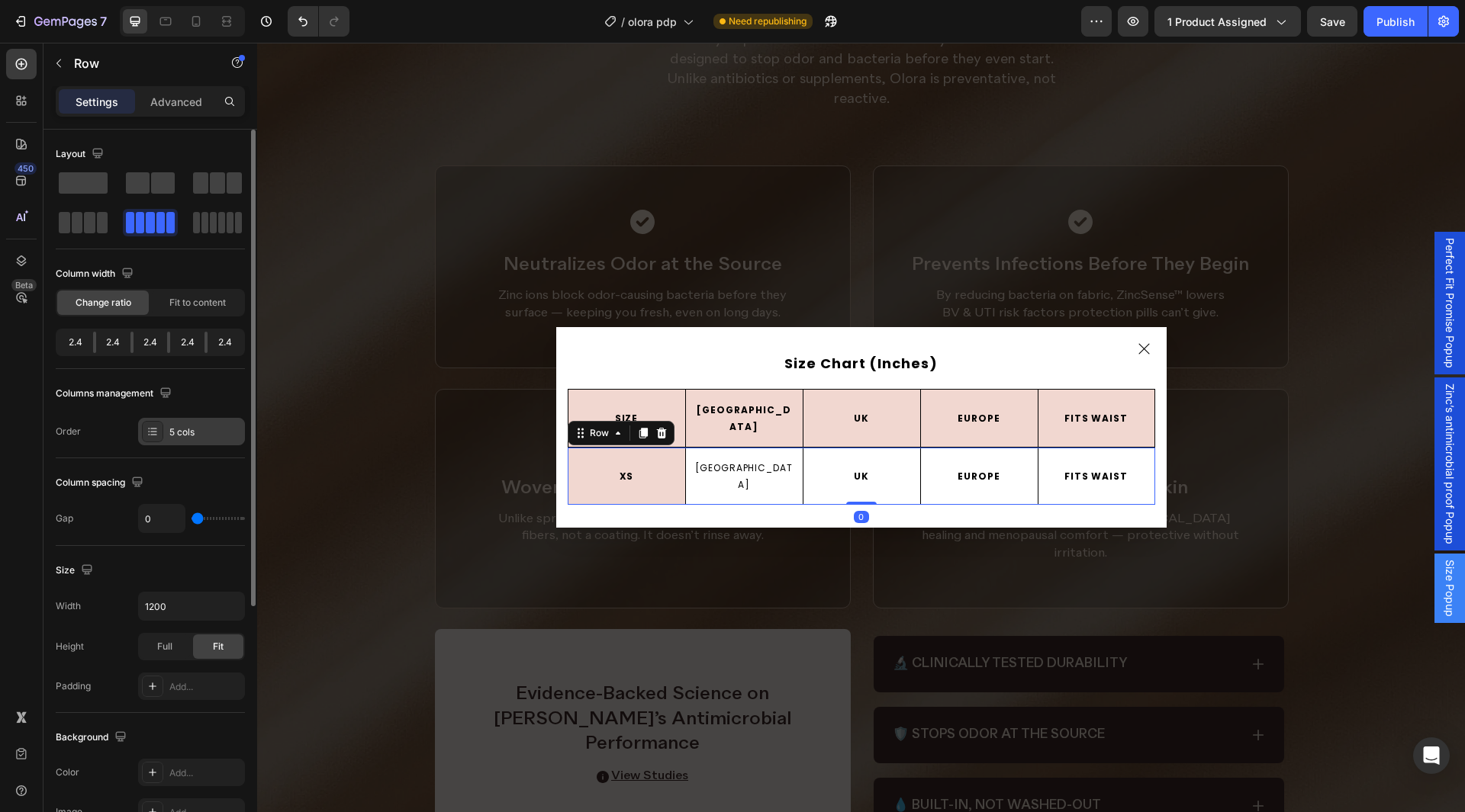
click at [191, 438] on div "5 cols" at bounding box center [205, 432] width 72 height 13
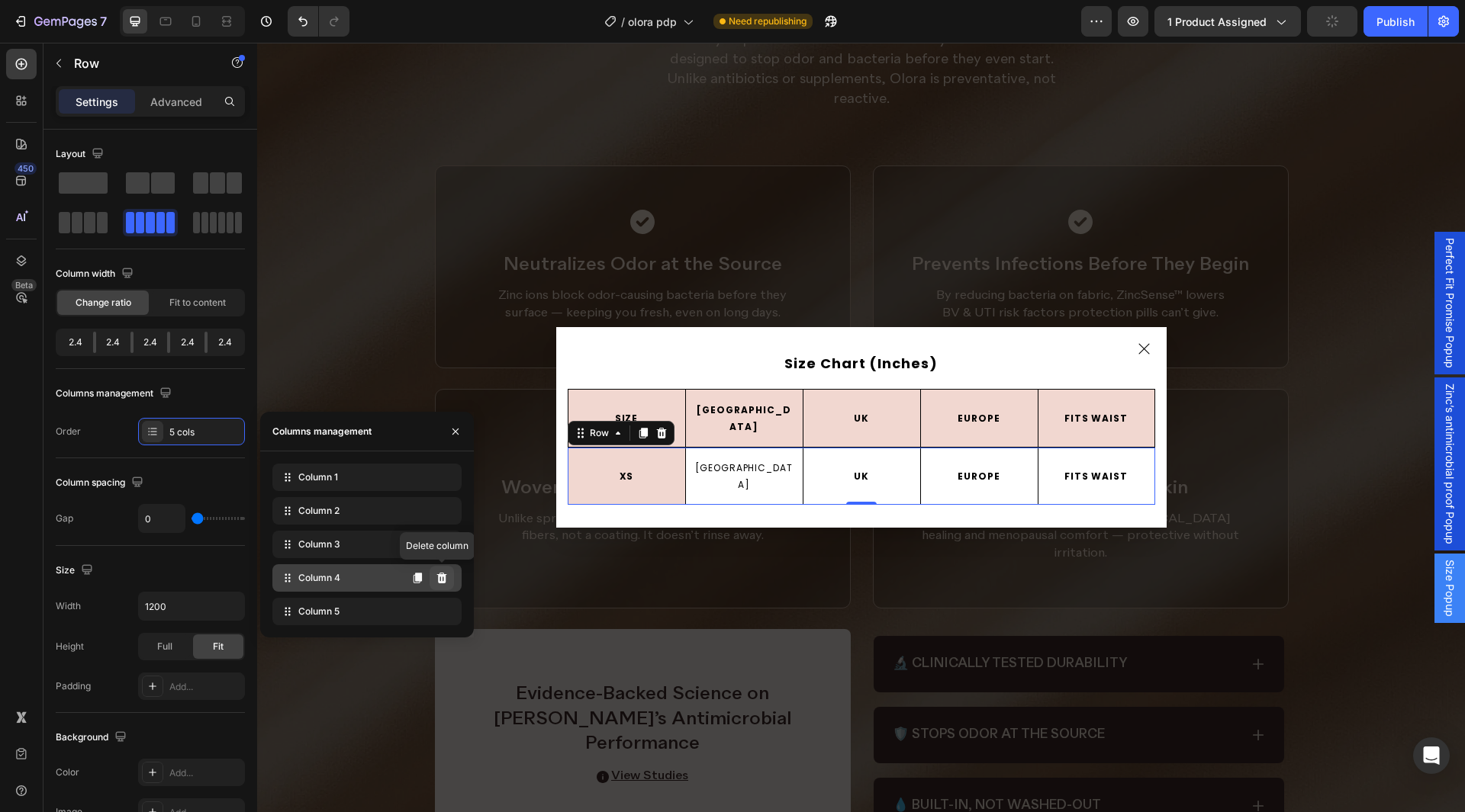
click at [444, 577] on icon at bounding box center [442, 578] width 13 height 13
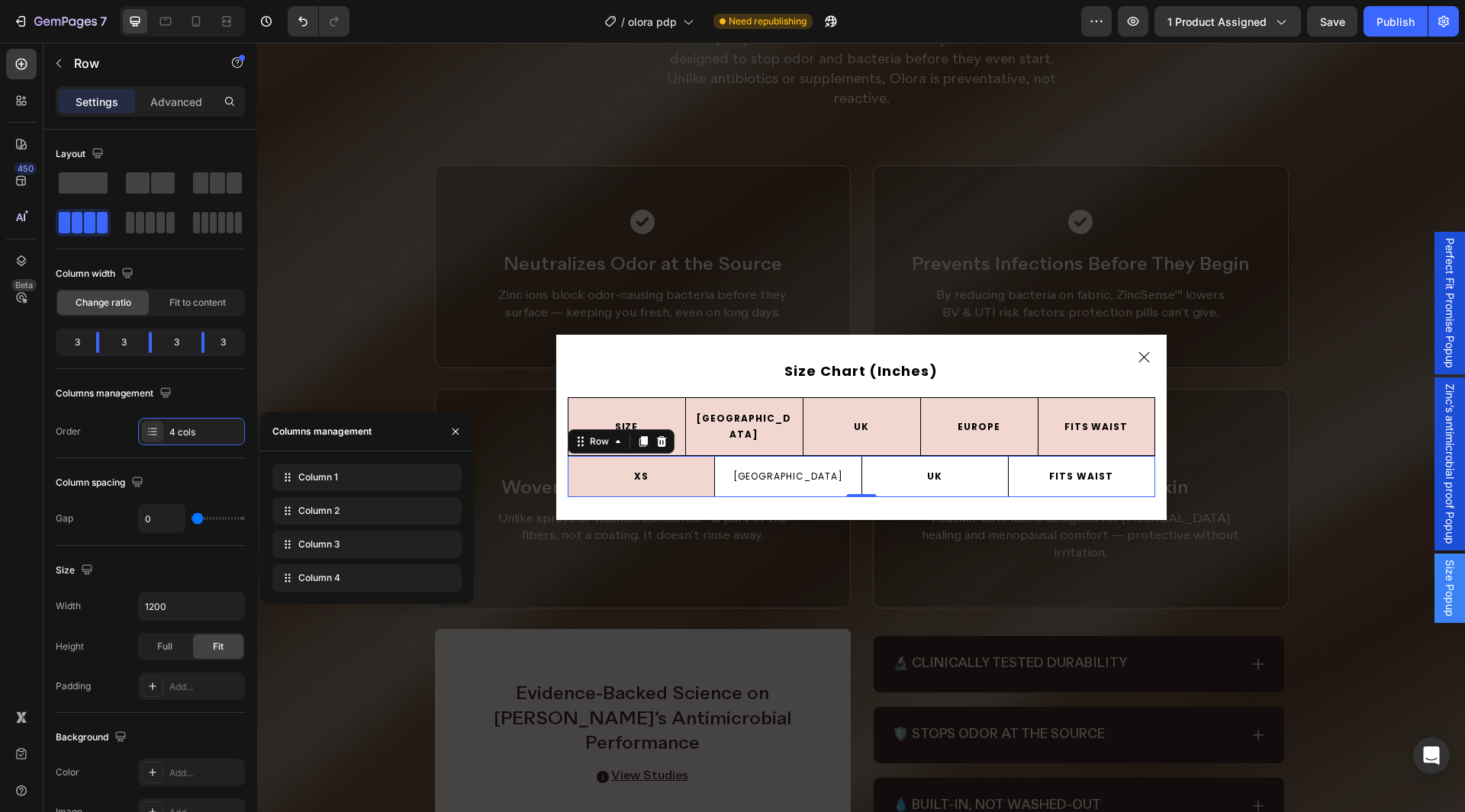
click at [0, 0] on icon at bounding box center [0, 0] width 0 height 0
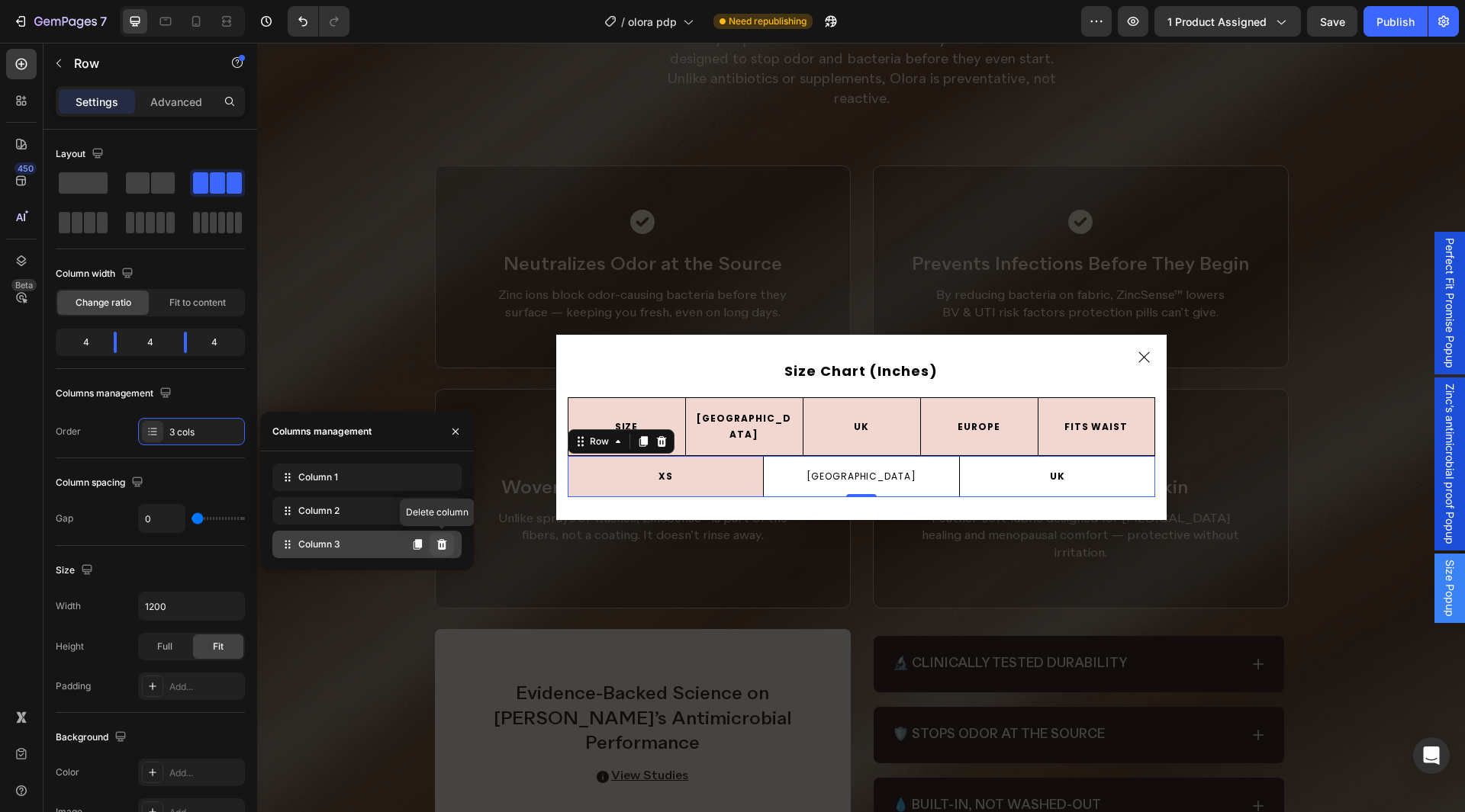
click at [444, 546] on icon at bounding box center [442, 545] width 13 height 13
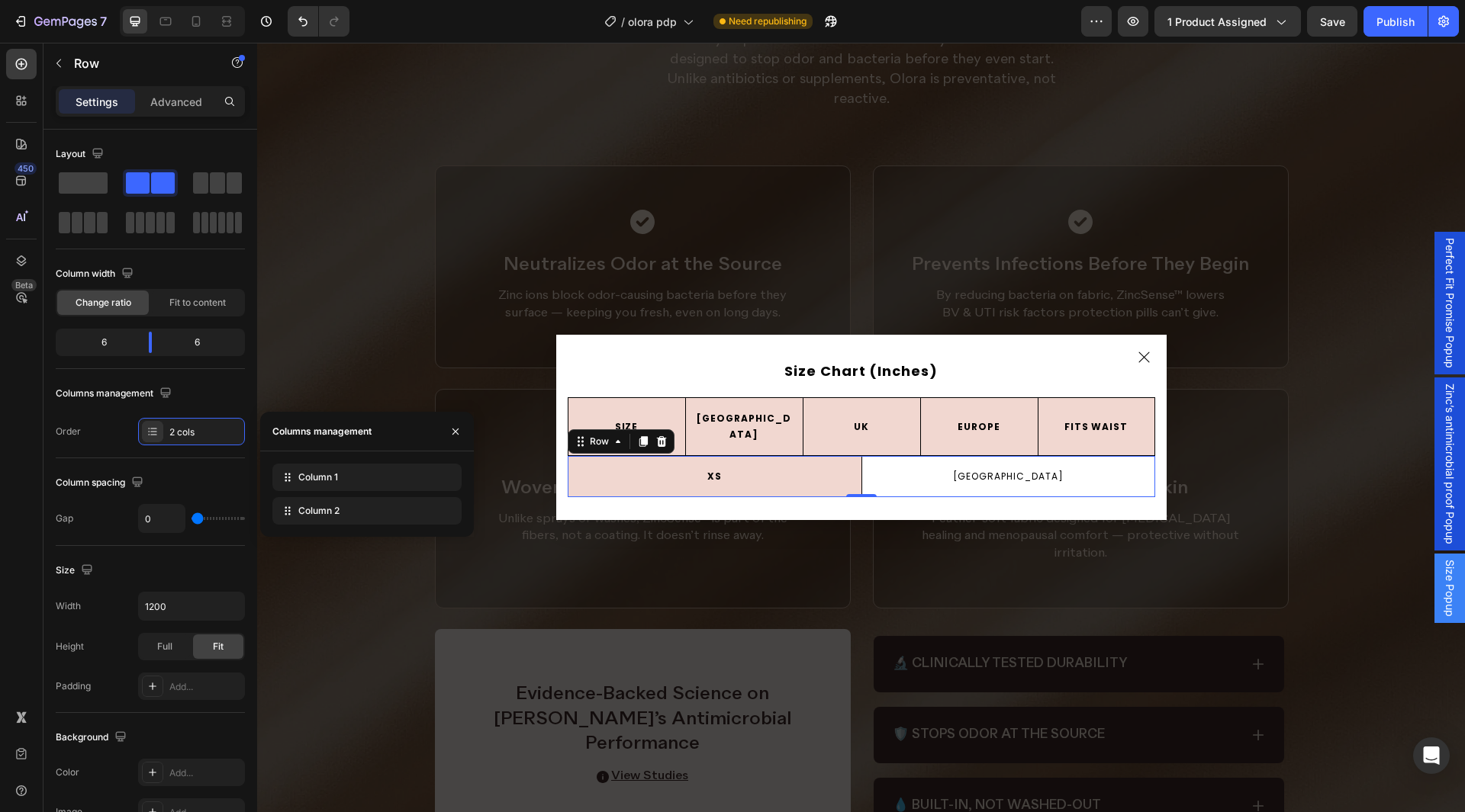
drag, startPoint x: 421, startPoint y: 515, endPoint x: 420, endPoint y: 525, distance: 10.0
click at [0, 0] on icon at bounding box center [0, 0] width 0 height 0
click at [421, 518] on button at bounding box center [417, 511] width 24 height 24
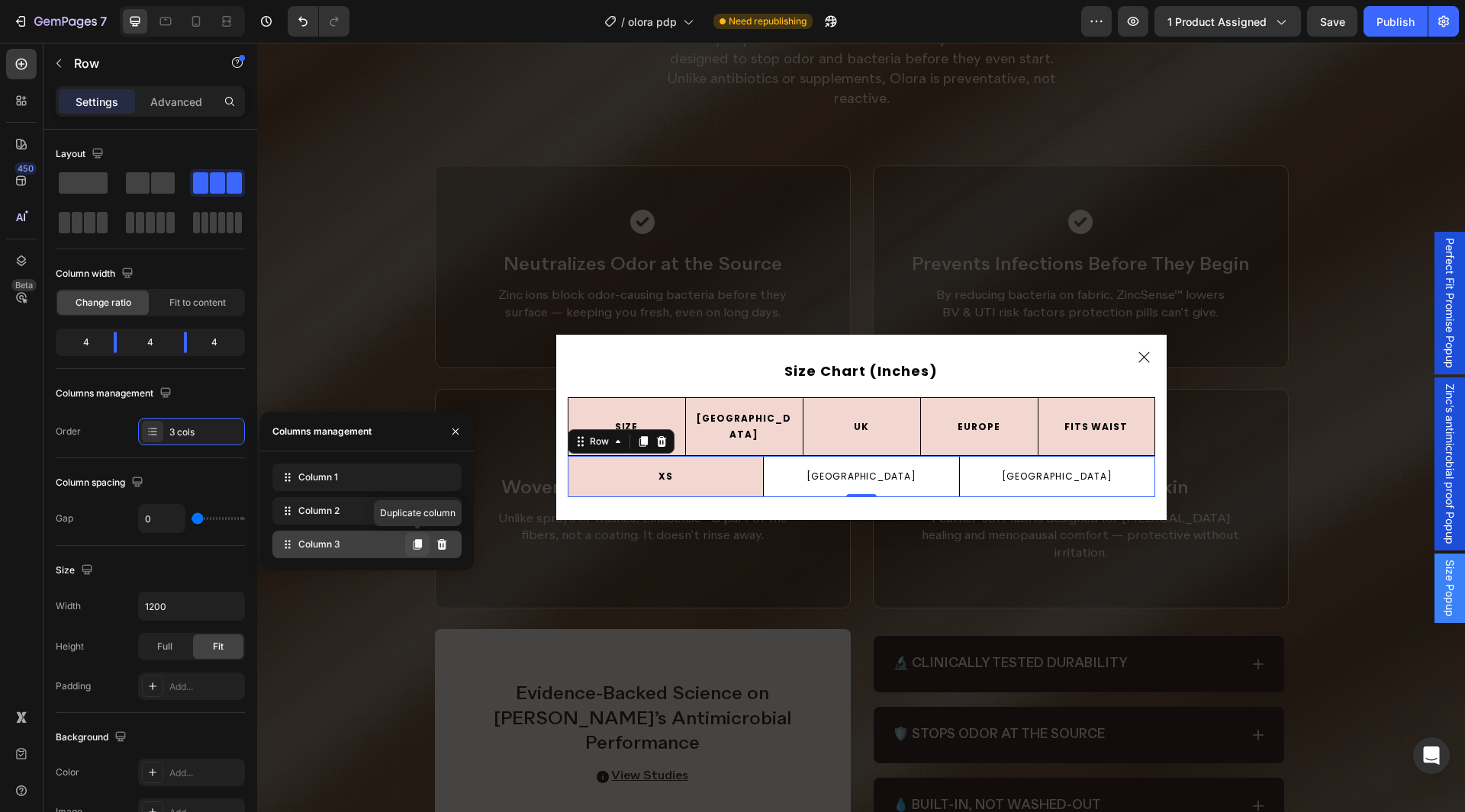
click at [414, 546] on icon at bounding box center [418, 545] width 13 height 13
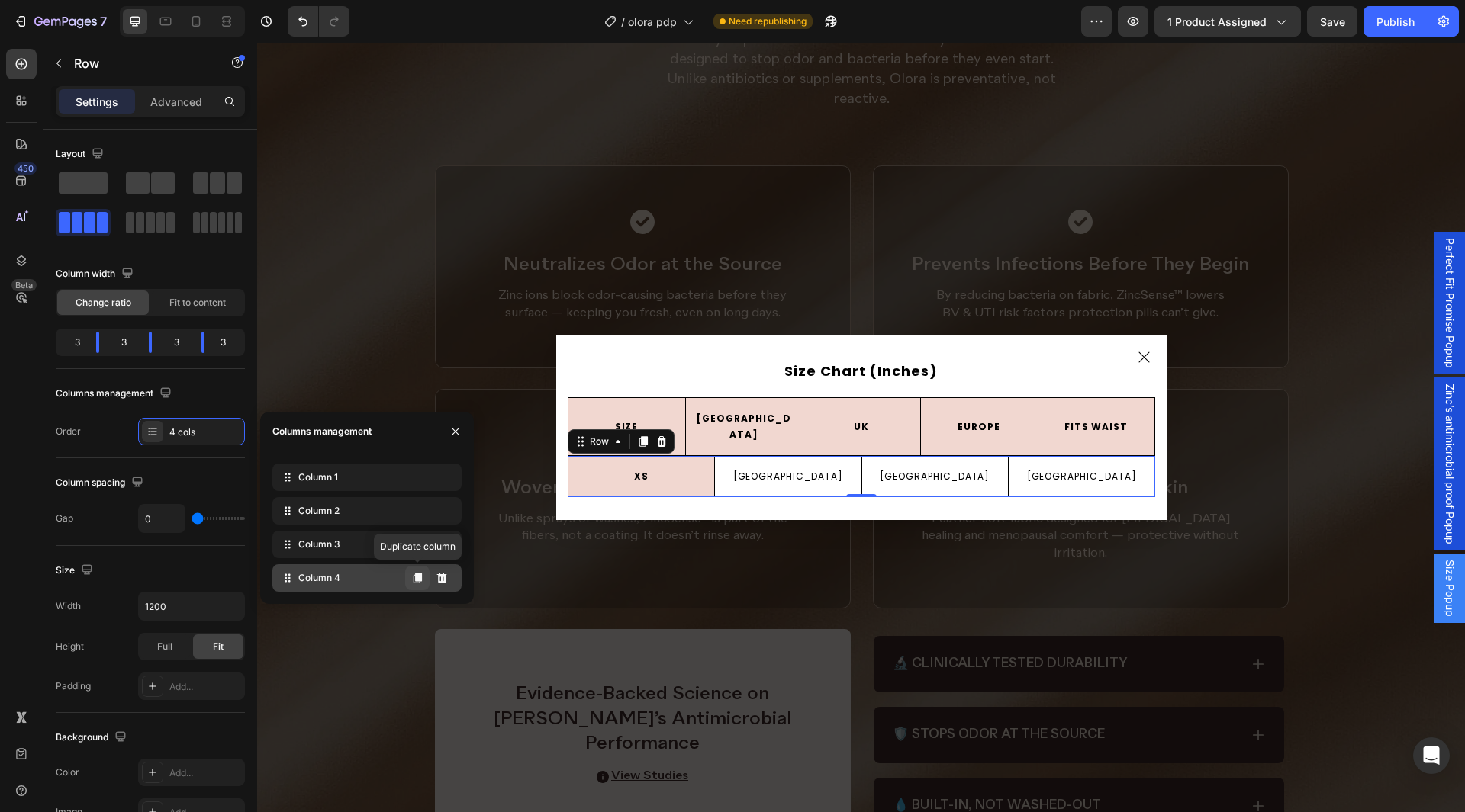
click at [416, 580] on icon at bounding box center [417, 578] width 8 height 11
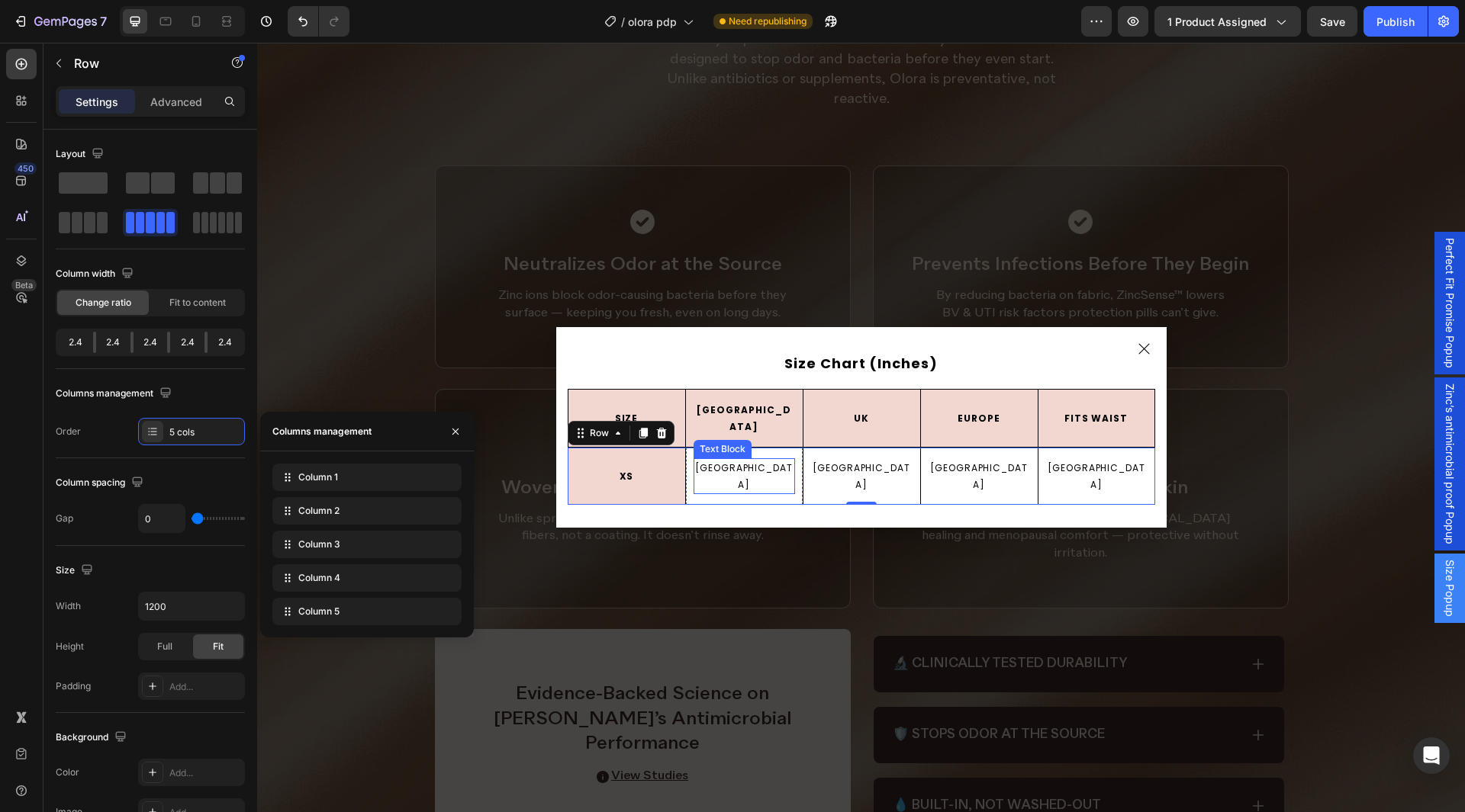
click at [735, 470] on p "[GEOGRAPHIC_DATA]" at bounding box center [744, 476] width 99 height 33
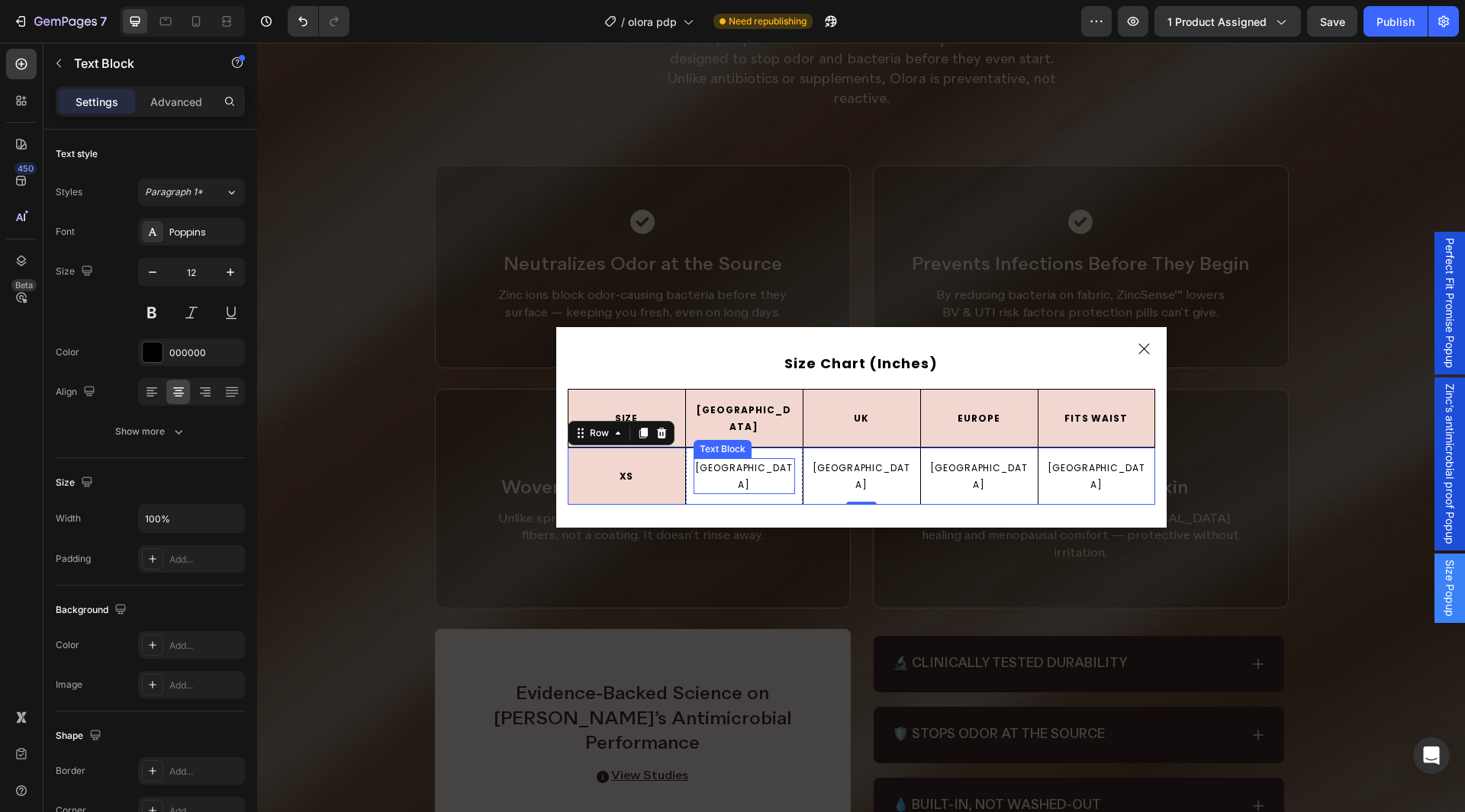
click at [735, 470] on p "[GEOGRAPHIC_DATA]" at bounding box center [744, 476] width 99 height 33
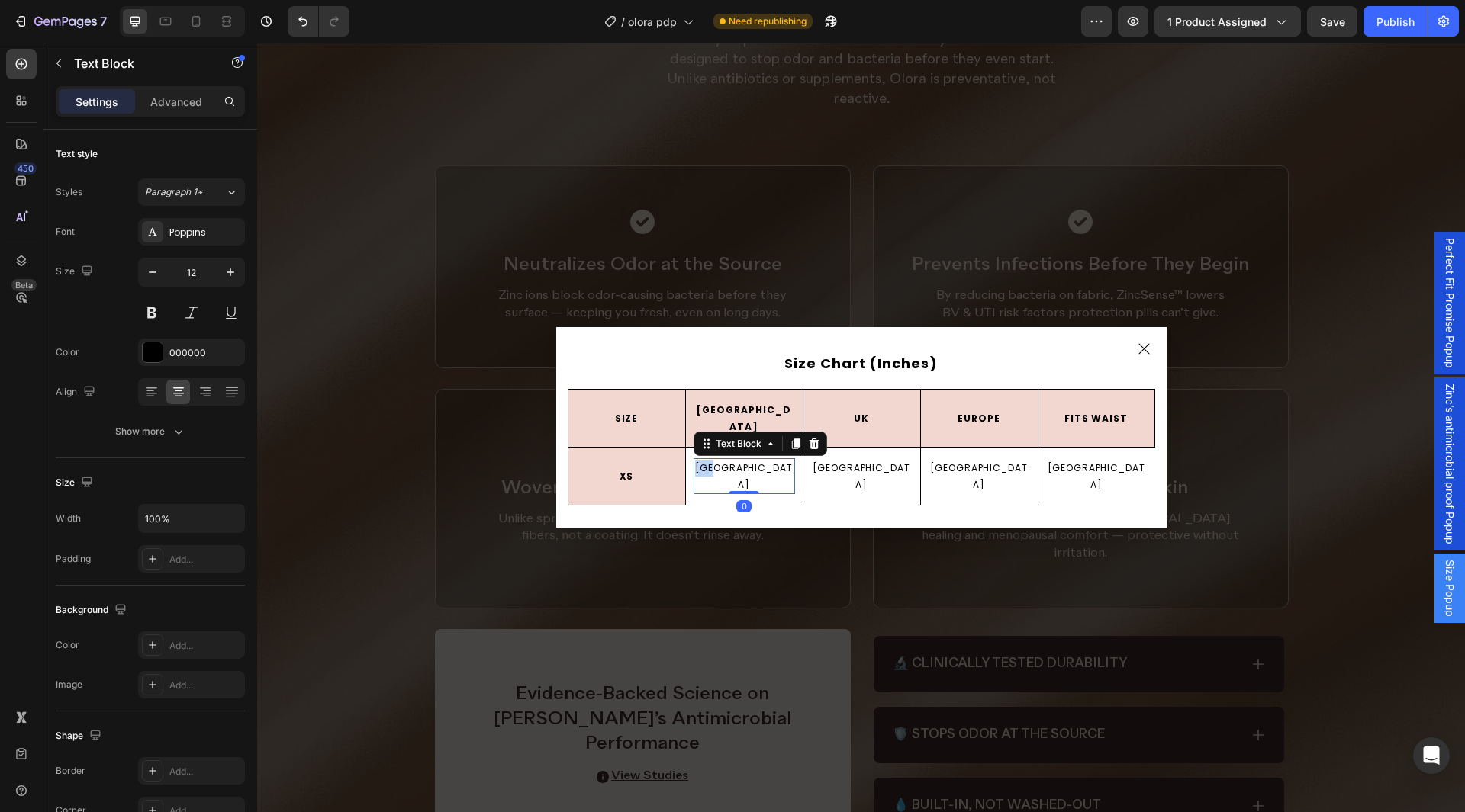
click at [735, 470] on p "[GEOGRAPHIC_DATA]" at bounding box center [744, 476] width 99 height 33
click at [747, 469] on p "0-2" at bounding box center [744, 477] width 99 height 17
click at [743, 471] on p "0-2" at bounding box center [744, 477] width 99 height 17
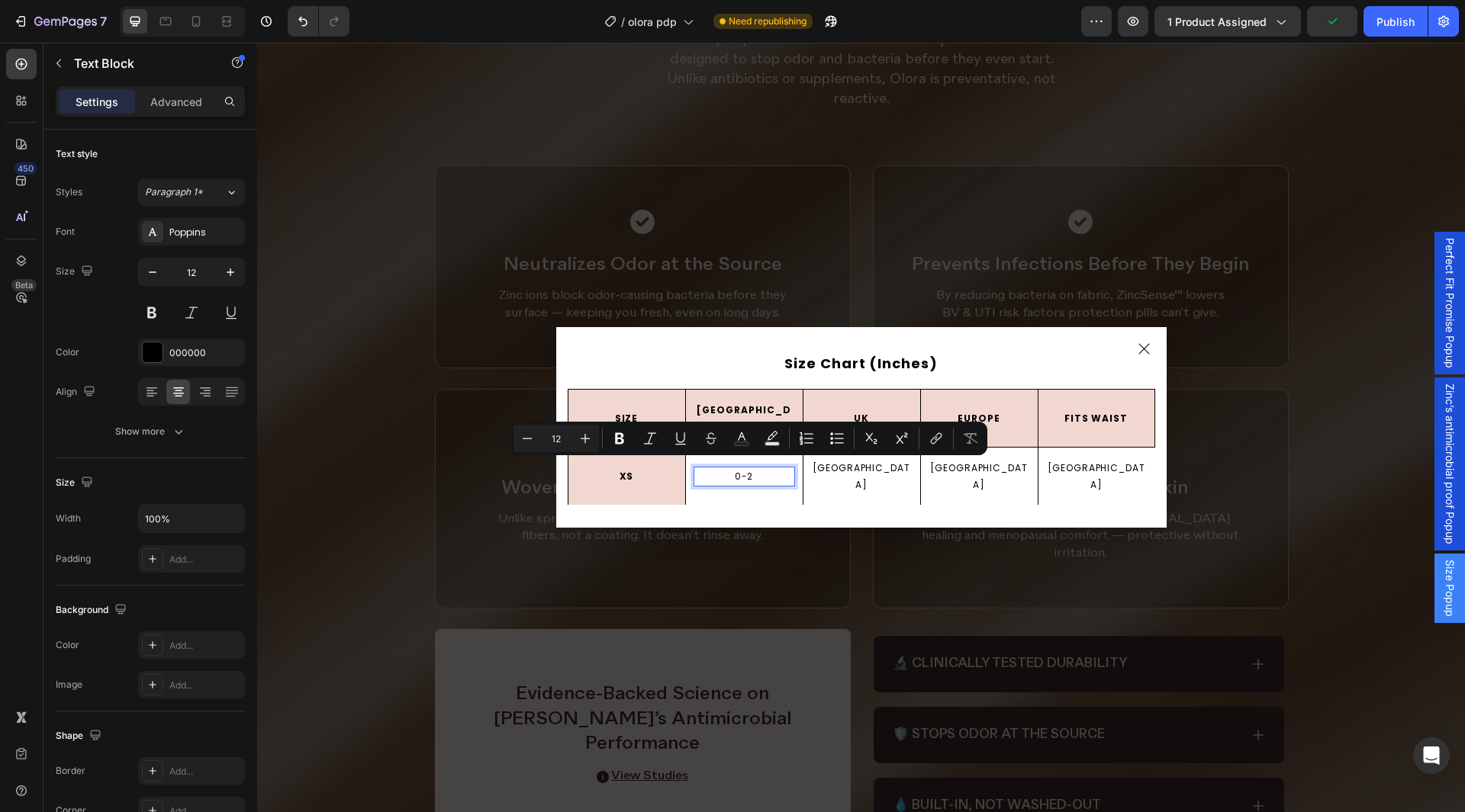
drag, startPoint x: 743, startPoint y: 471, endPoint x: 760, endPoint y: 469, distance: 17.1
click at [760, 469] on p "0-2" at bounding box center [744, 477] width 99 height 17
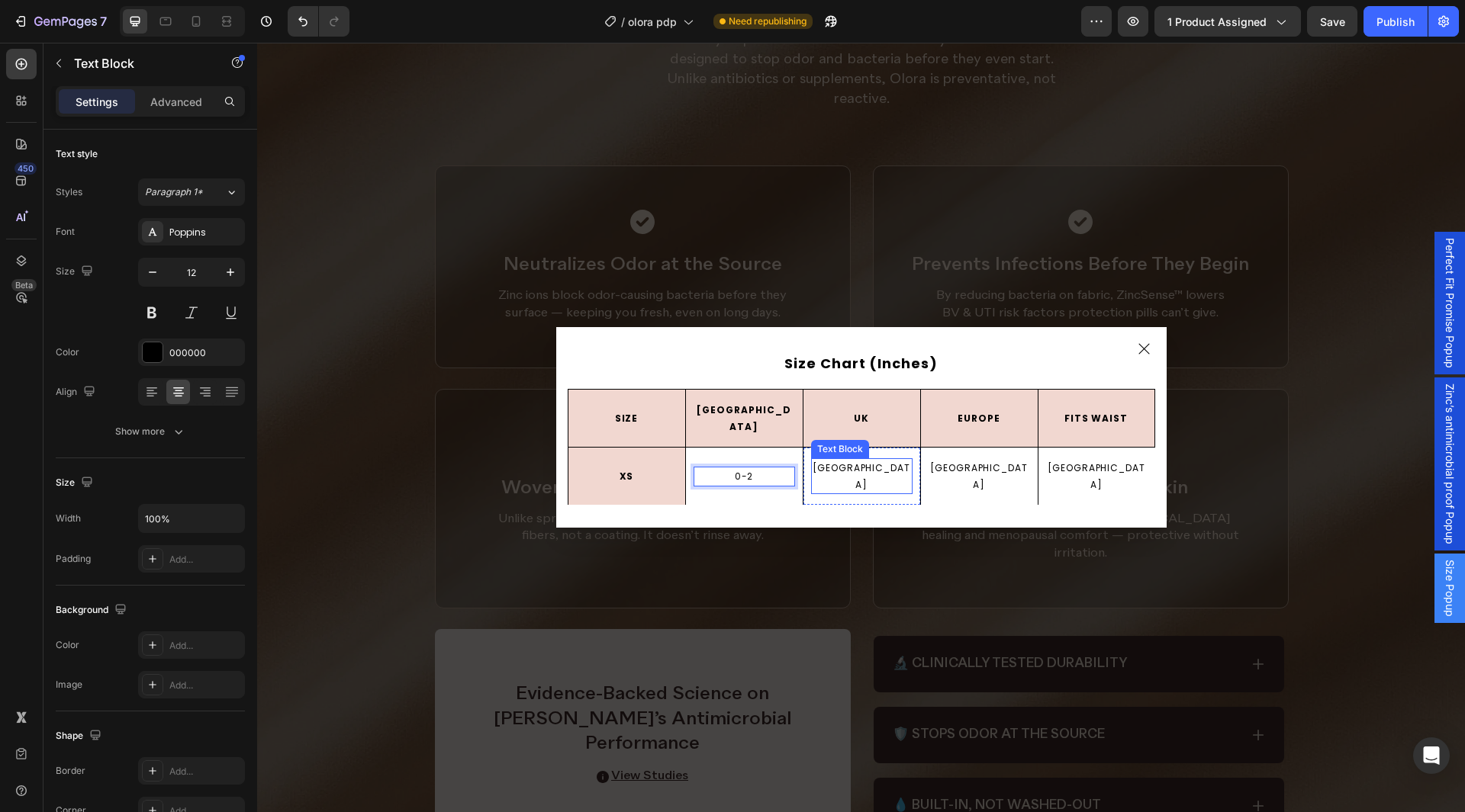
click at [848, 466] on p "[GEOGRAPHIC_DATA]" at bounding box center [862, 476] width 99 height 33
click at [854, 466] on p "[GEOGRAPHIC_DATA]" at bounding box center [862, 476] width 99 height 33
click at [962, 469] on p "[GEOGRAPHIC_DATA]" at bounding box center [980, 476] width 99 height 33
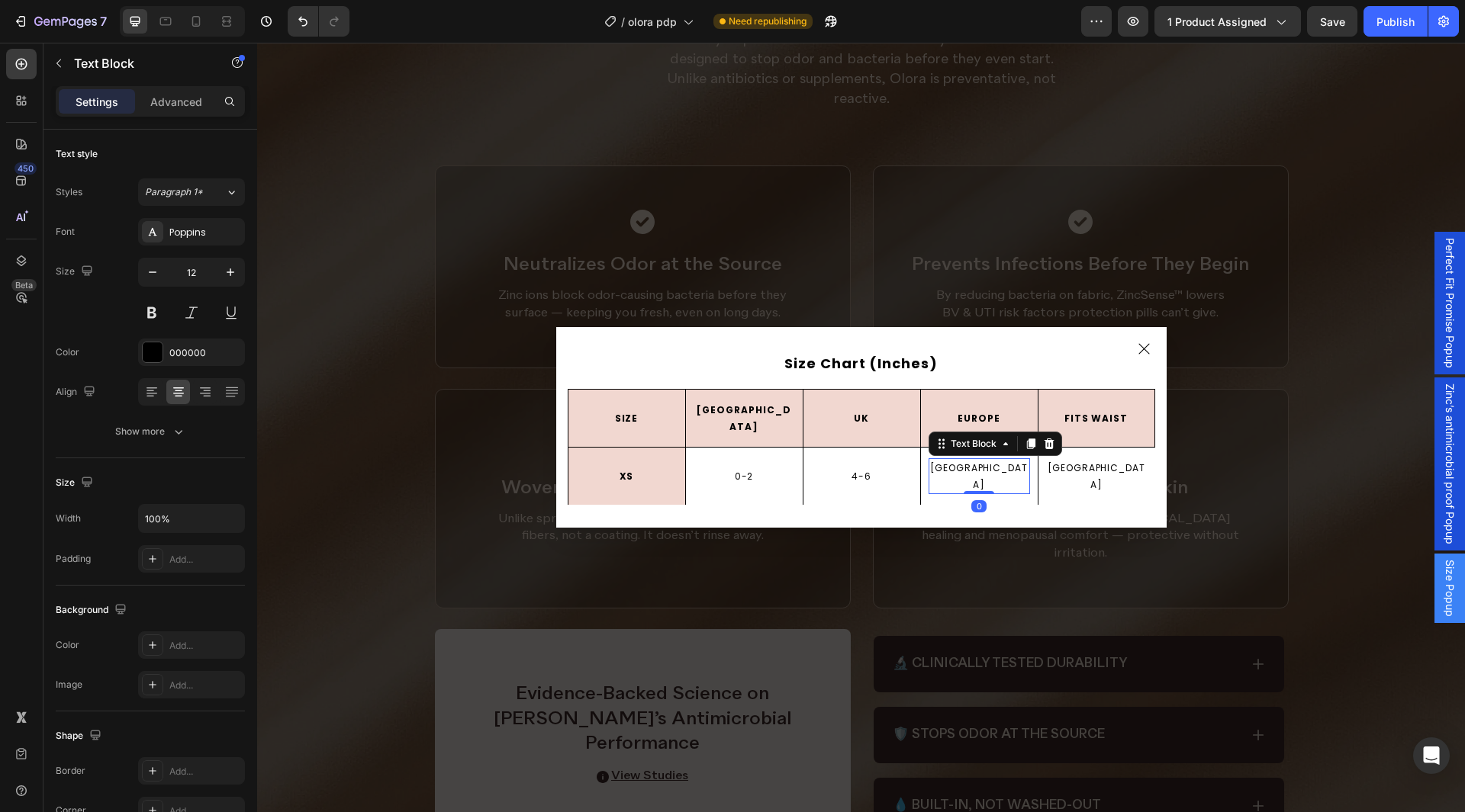
click at [962, 469] on p "[GEOGRAPHIC_DATA]" at bounding box center [980, 476] width 99 height 33
click at [1077, 469] on p "[GEOGRAPHIC_DATA]" at bounding box center [1097, 476] width 99 height 33
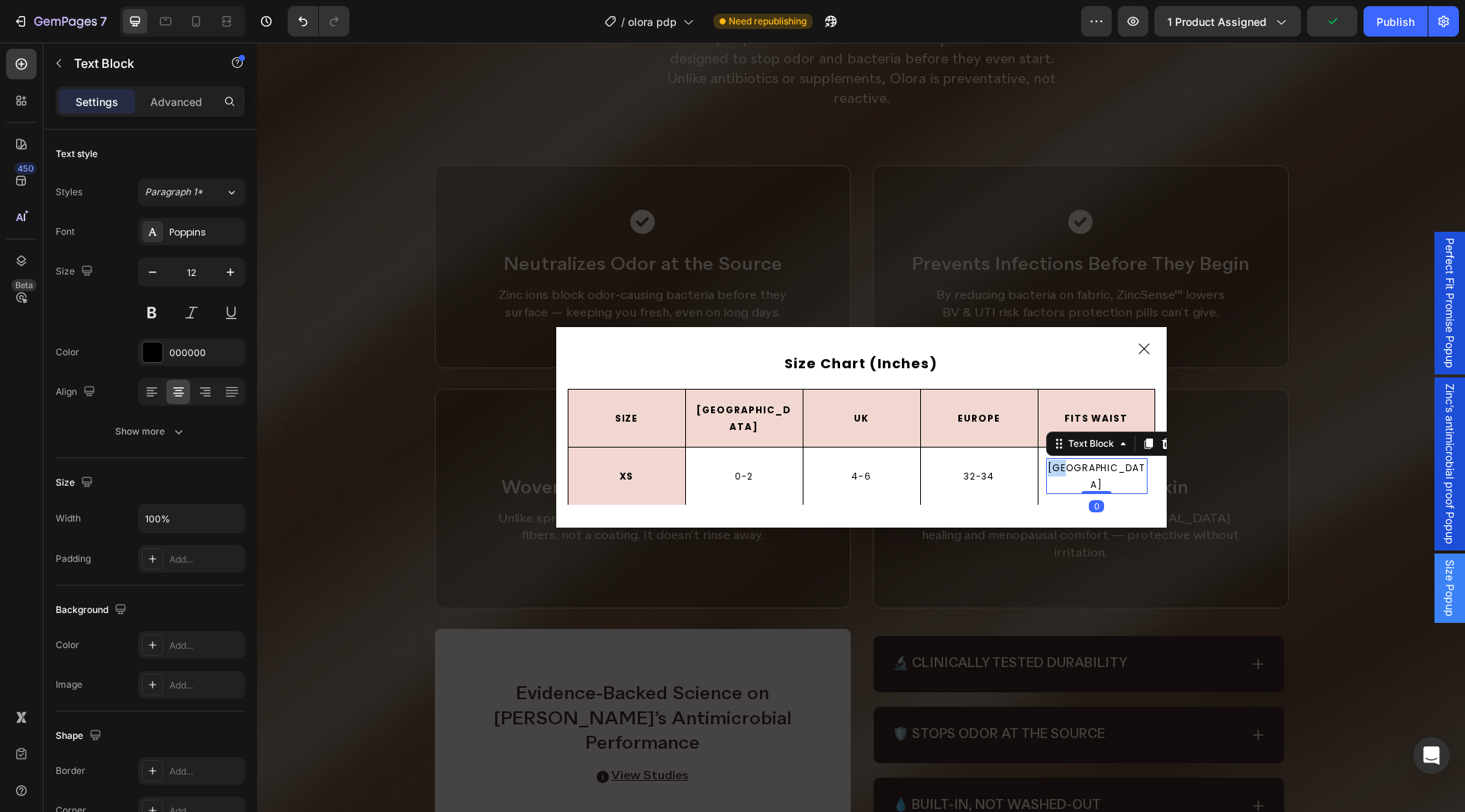
click at [1077, 469] on p "[GEOGRAPHIC_DATA]" at bounding box center [1097, 476] width 99 height 33
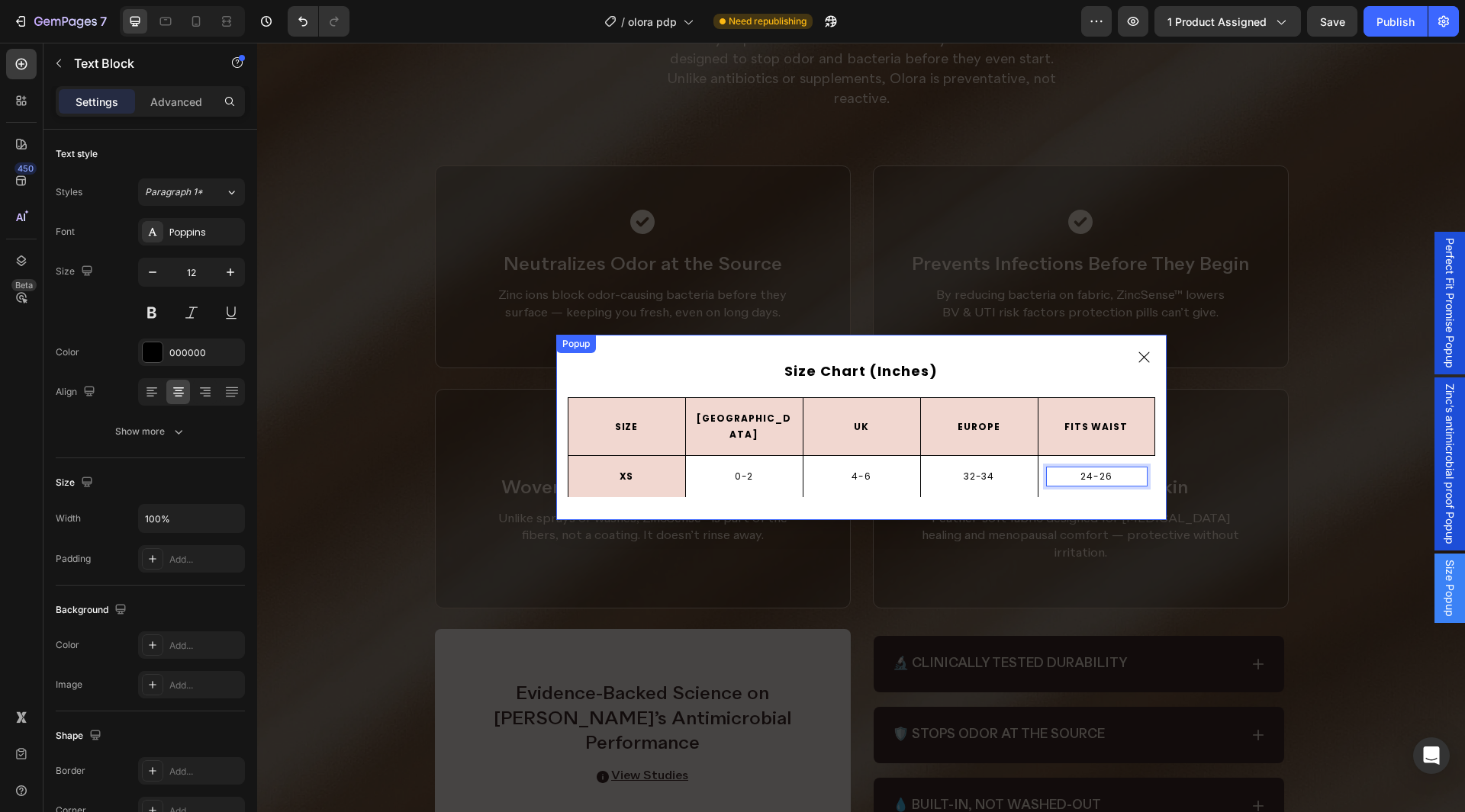
click at [771, 355] on div "Size Chart (Inches) Text Block SIZE Text Block Row USA Text Block Row UK Text B…" at bounding box center [862, 428] width 611 height 185
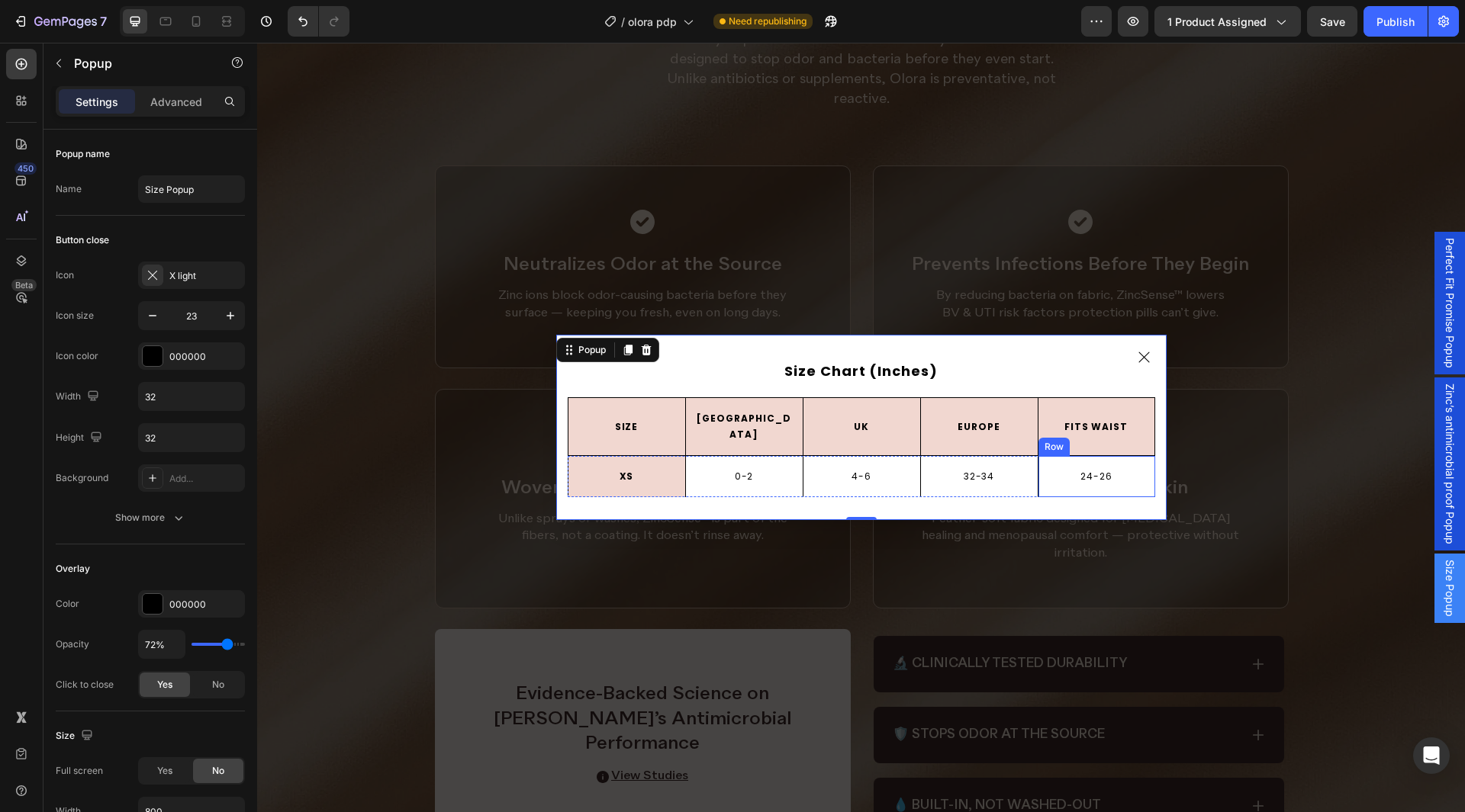
click at [1069, 479] on div "24-26 Text Block Row" at bounding box center [1097, 477] width 117 height 41
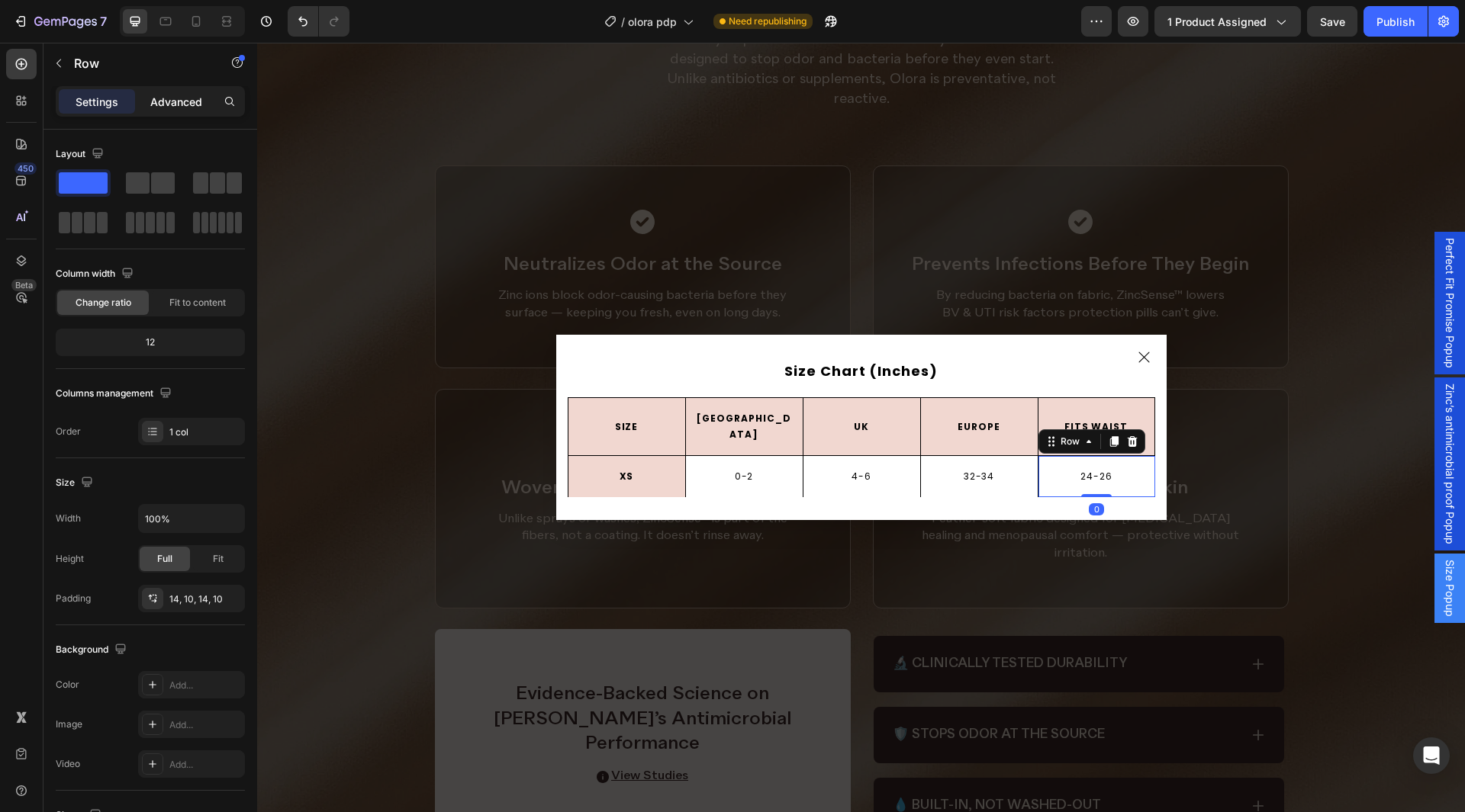
click at [174, 108] on p "Advanced" at bounding box center [177, 102] width 52 height 16
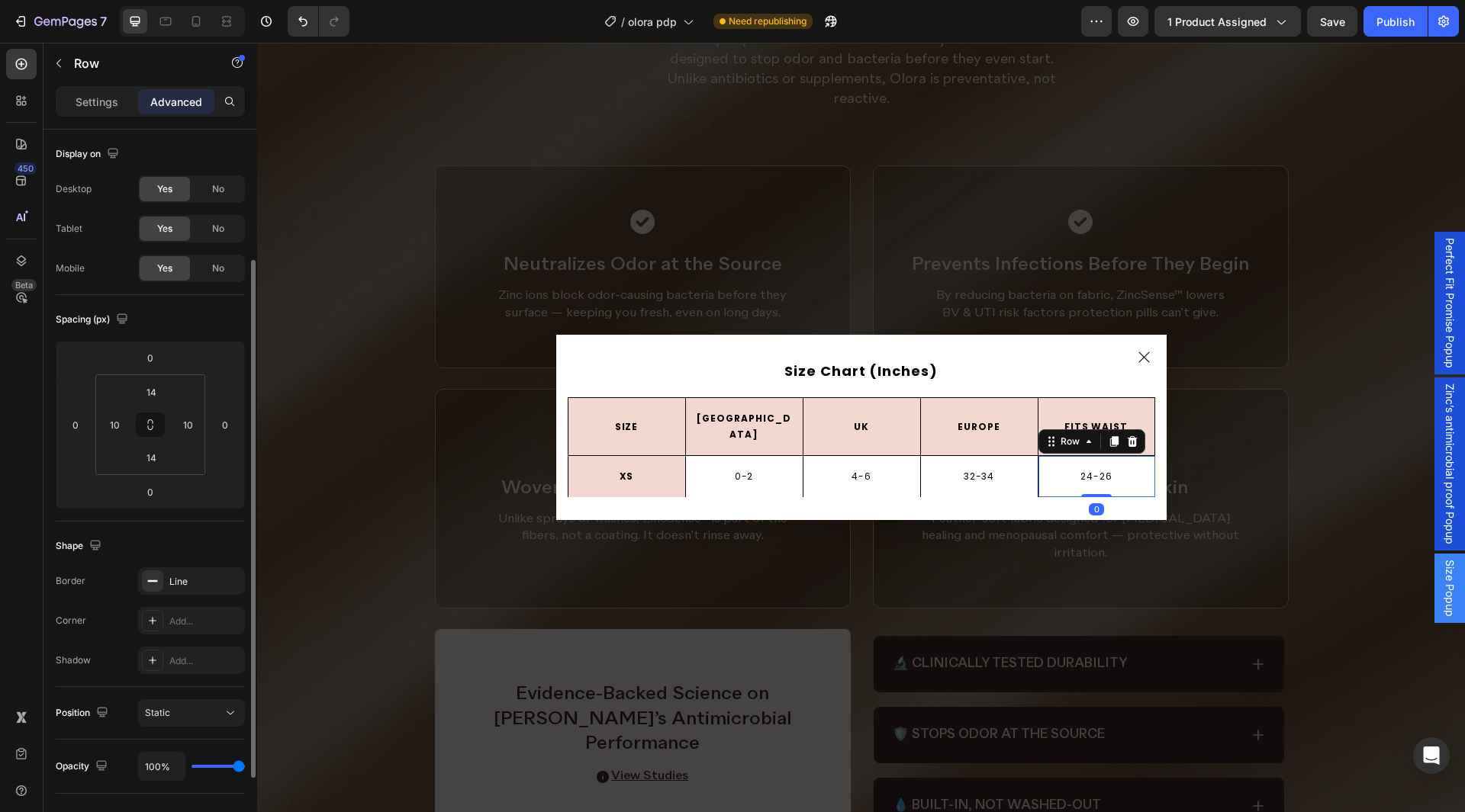
scroll to position [76, 0]
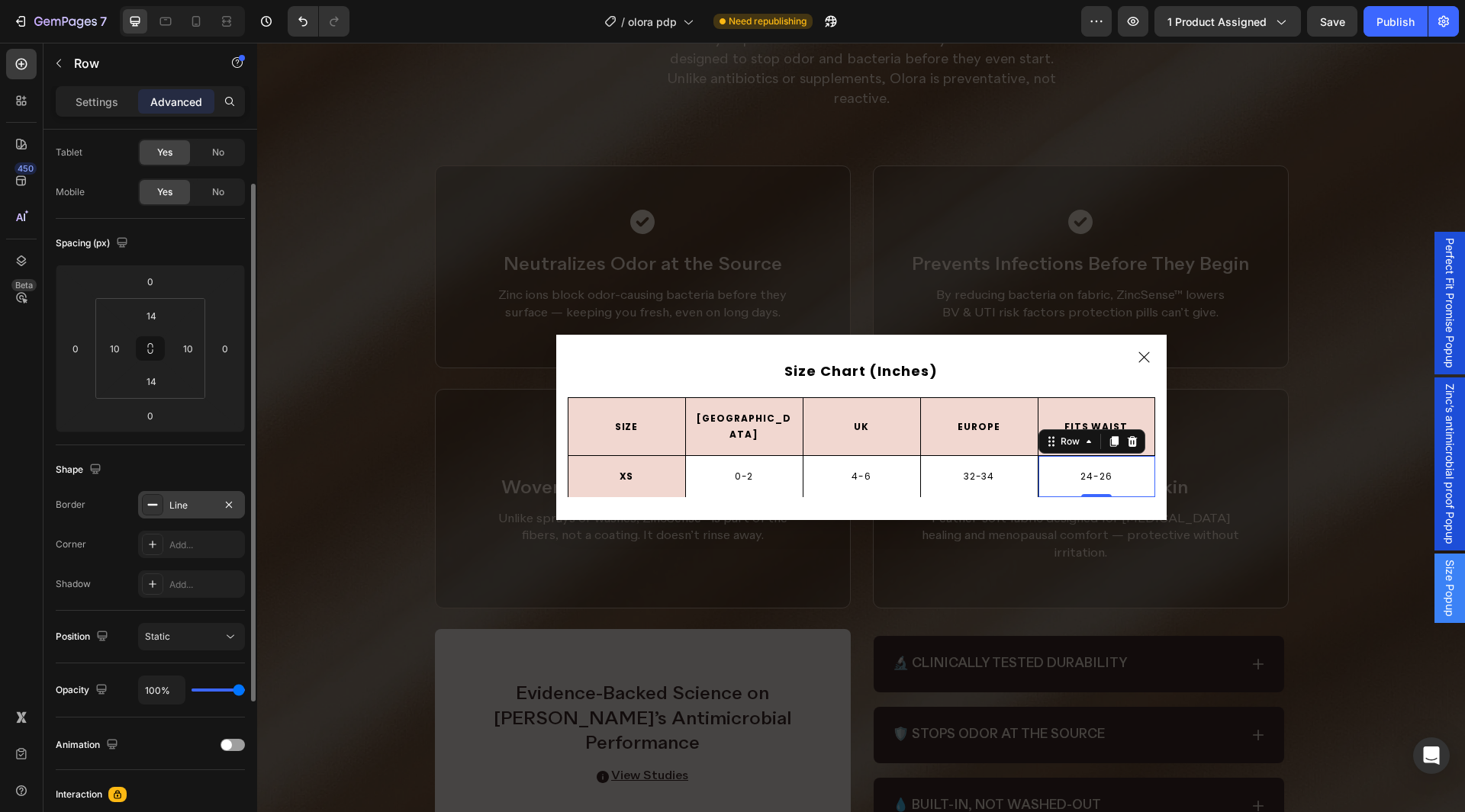
click at [191, 505] on div "Line" at bounding box center [191, 505] width 44 height 13
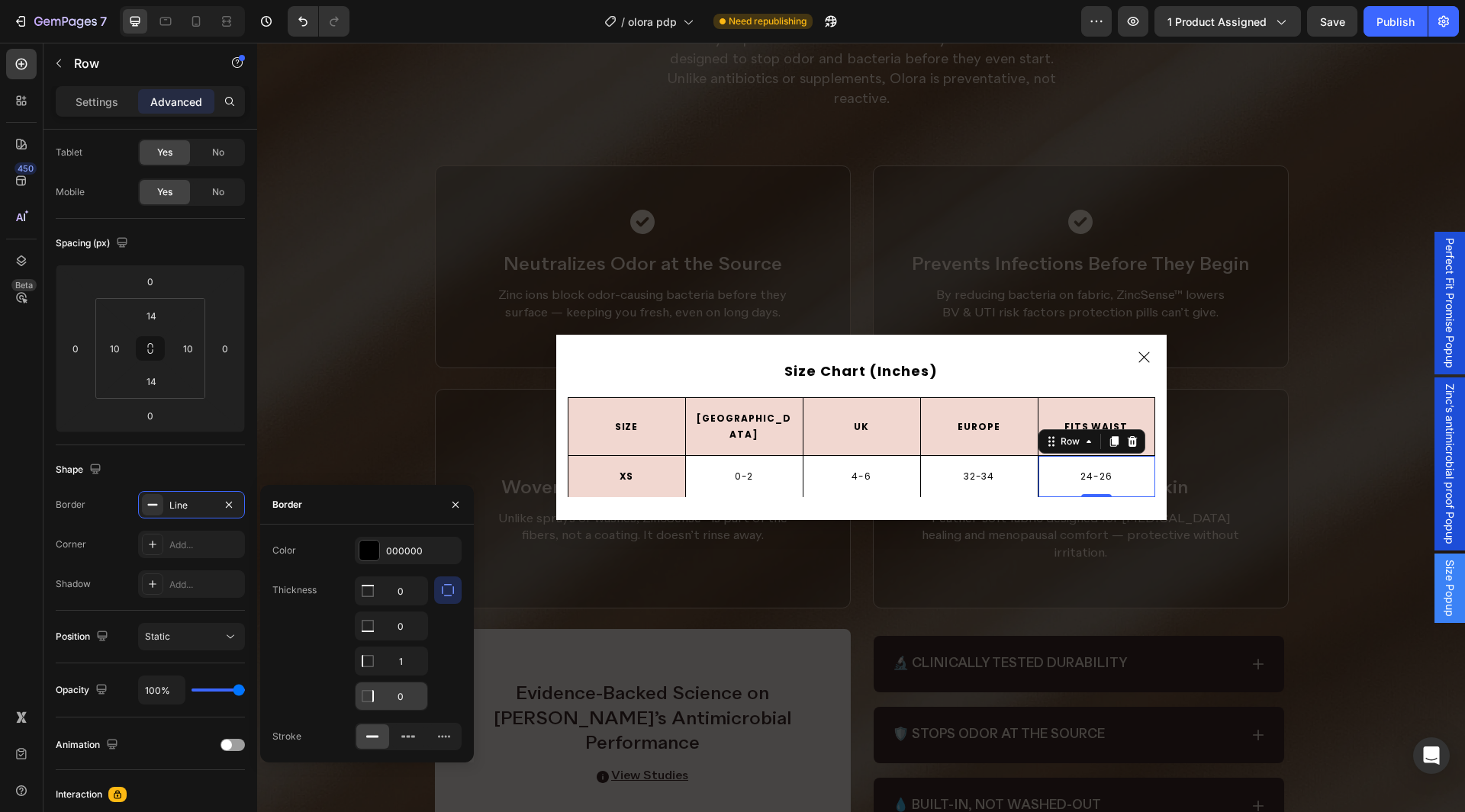
click at [405, 690] on input "0" at bounding box center [392, 696] width 72 height 28
type input "1"
click at [340, 542] on div "Color 000000" at bounding box center [367, 550] width 189 height 28
click at [450, 500] on icon "button" at bounding box center [455, 505] width 13 height 13
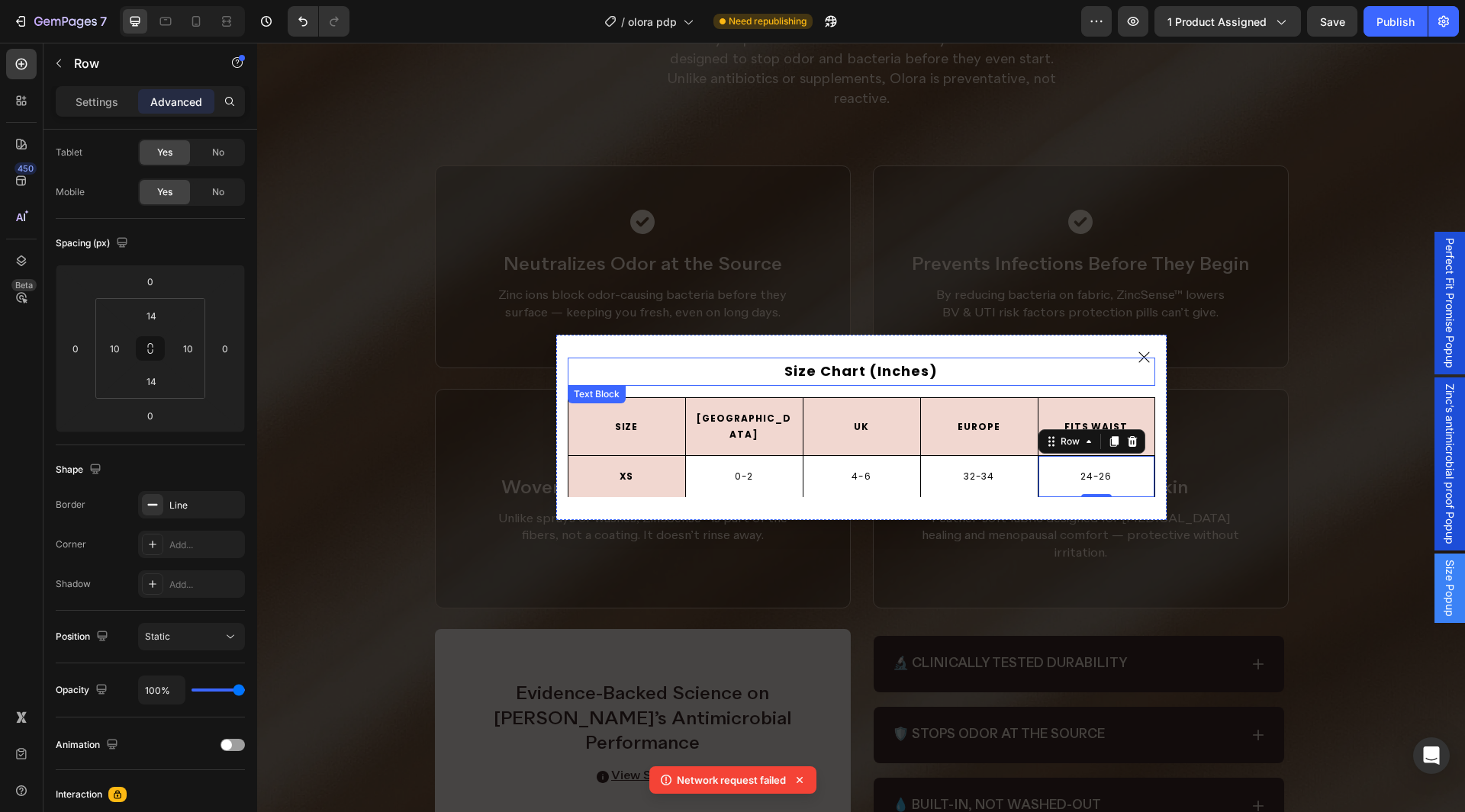
click at [1023, 376] on p "Size Chart (Inches)" at bounding box center [862, 371] width 585 height 24
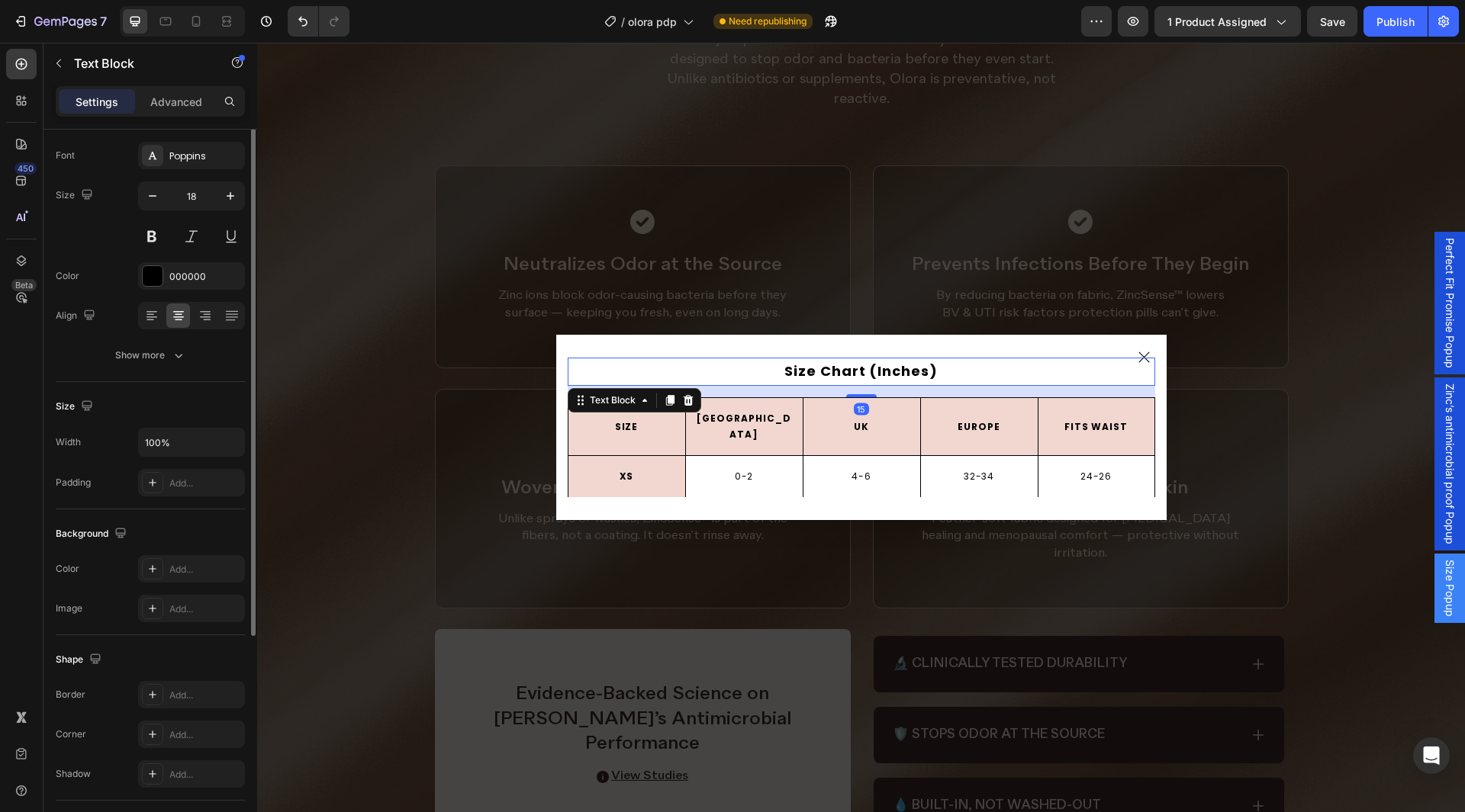
scroll to position [0, 0]
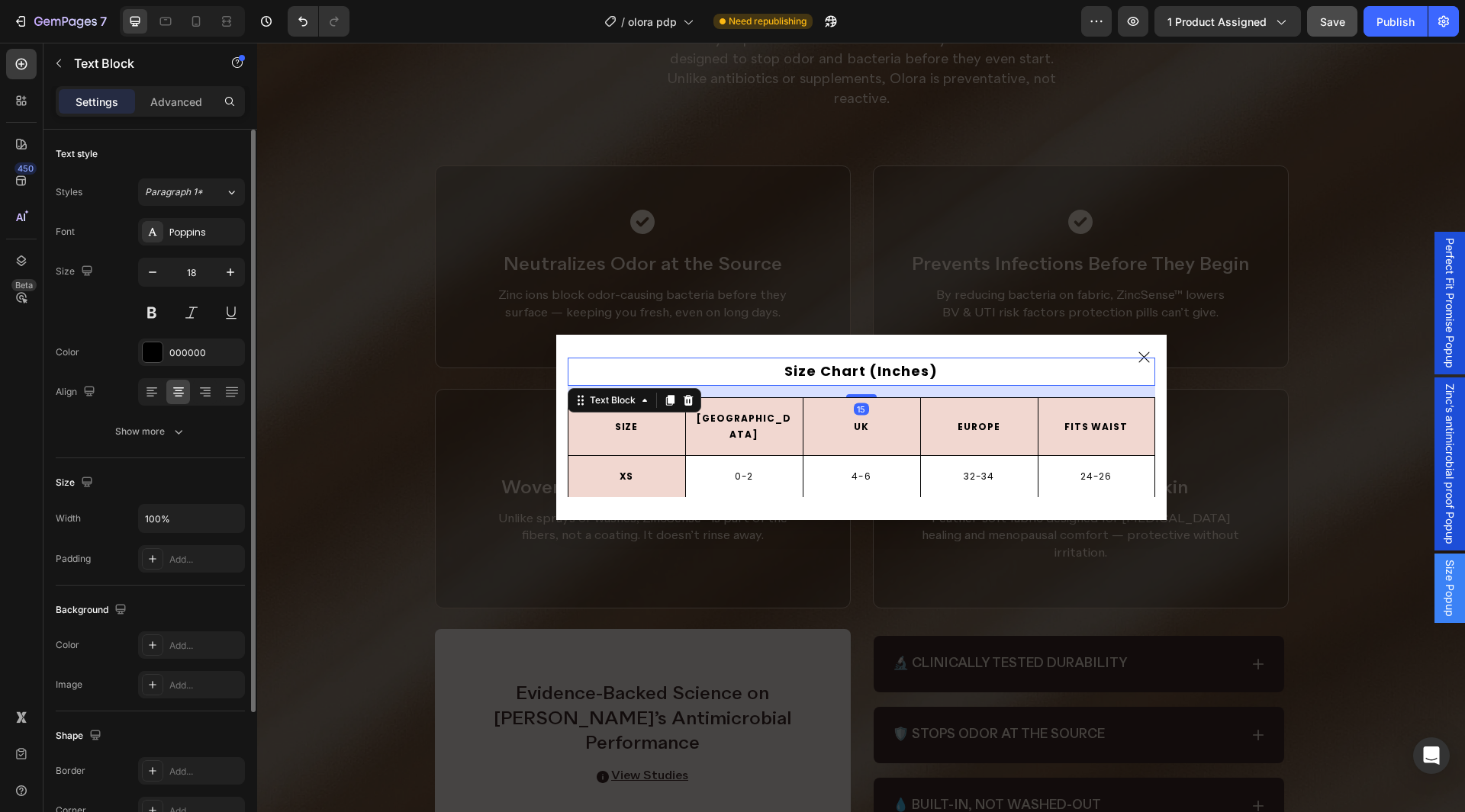
click at [1339, 26] on button "Save" at bounding box center [1332, 22] width 50 height 30
click at [1405, 23] on div "Publish" at bounding box center [1396, 22] width 39 height 16
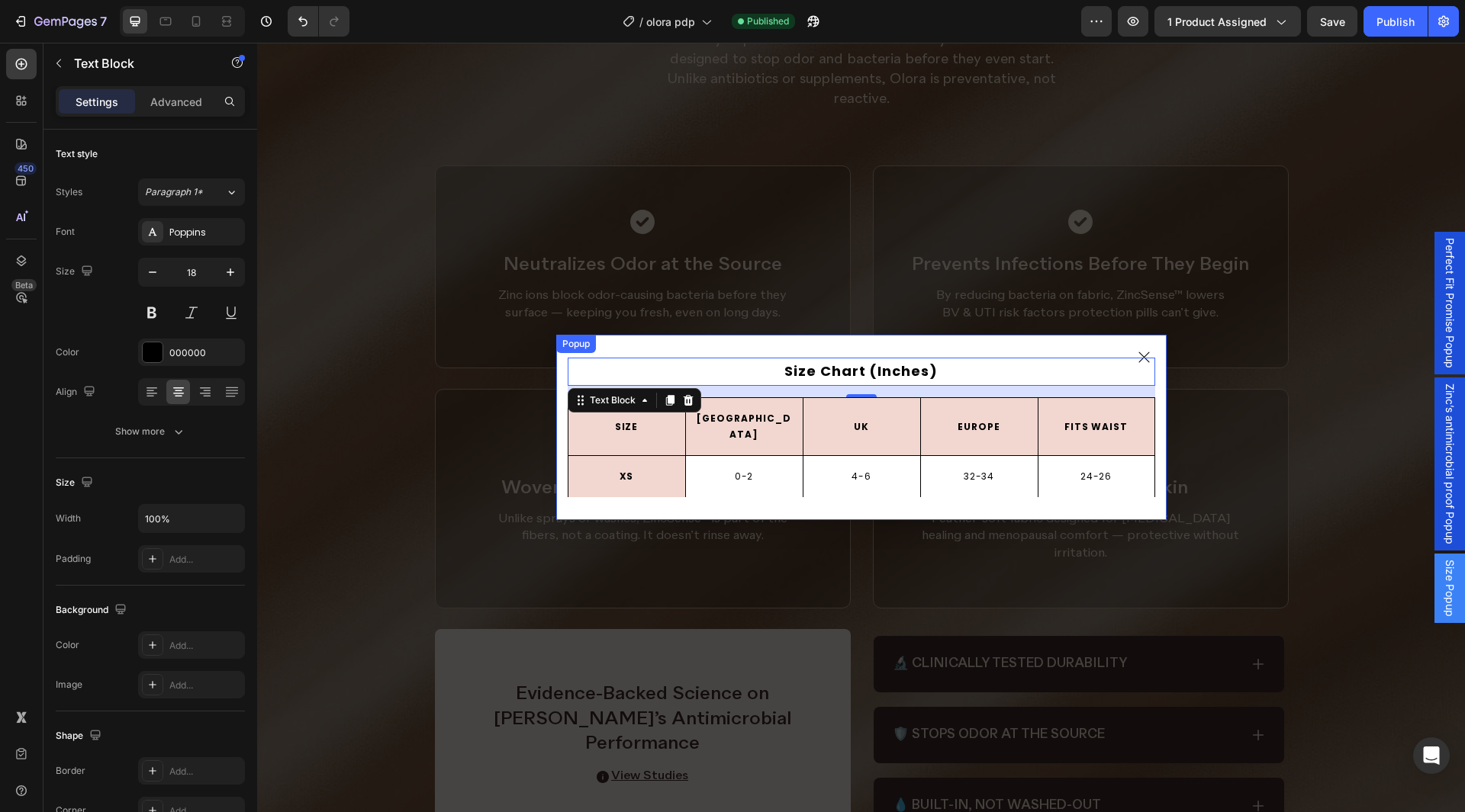
click at [611, 353] on div "Size Chart (Inches) Text Block 15 SIZE Text Block Row USA Text Block Row UK Tex…" at bounding box center [862, 428] width 611 height 185
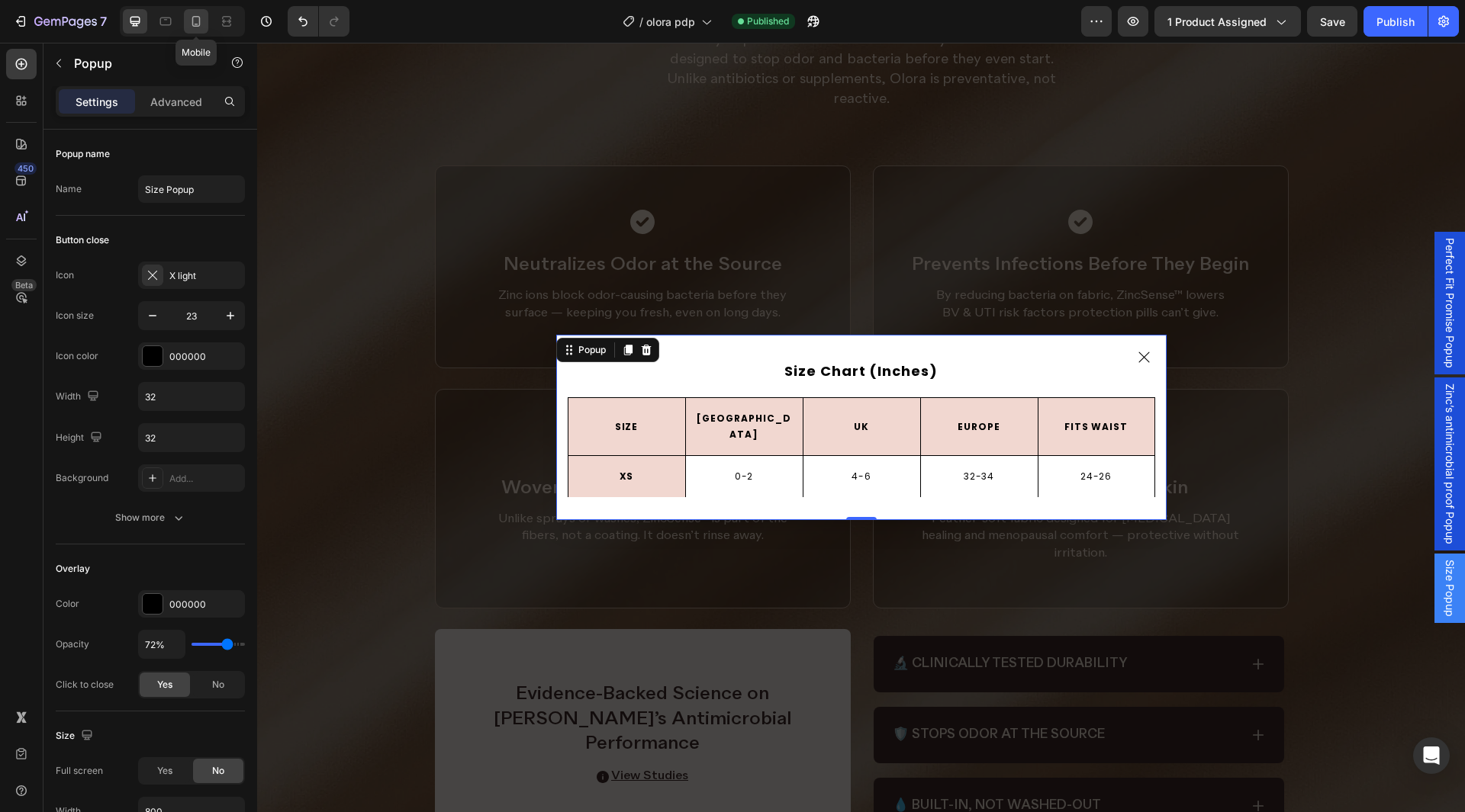
click at [187, 24] on div at bounding box center [195, 21] width 24 height 24
type input "350"
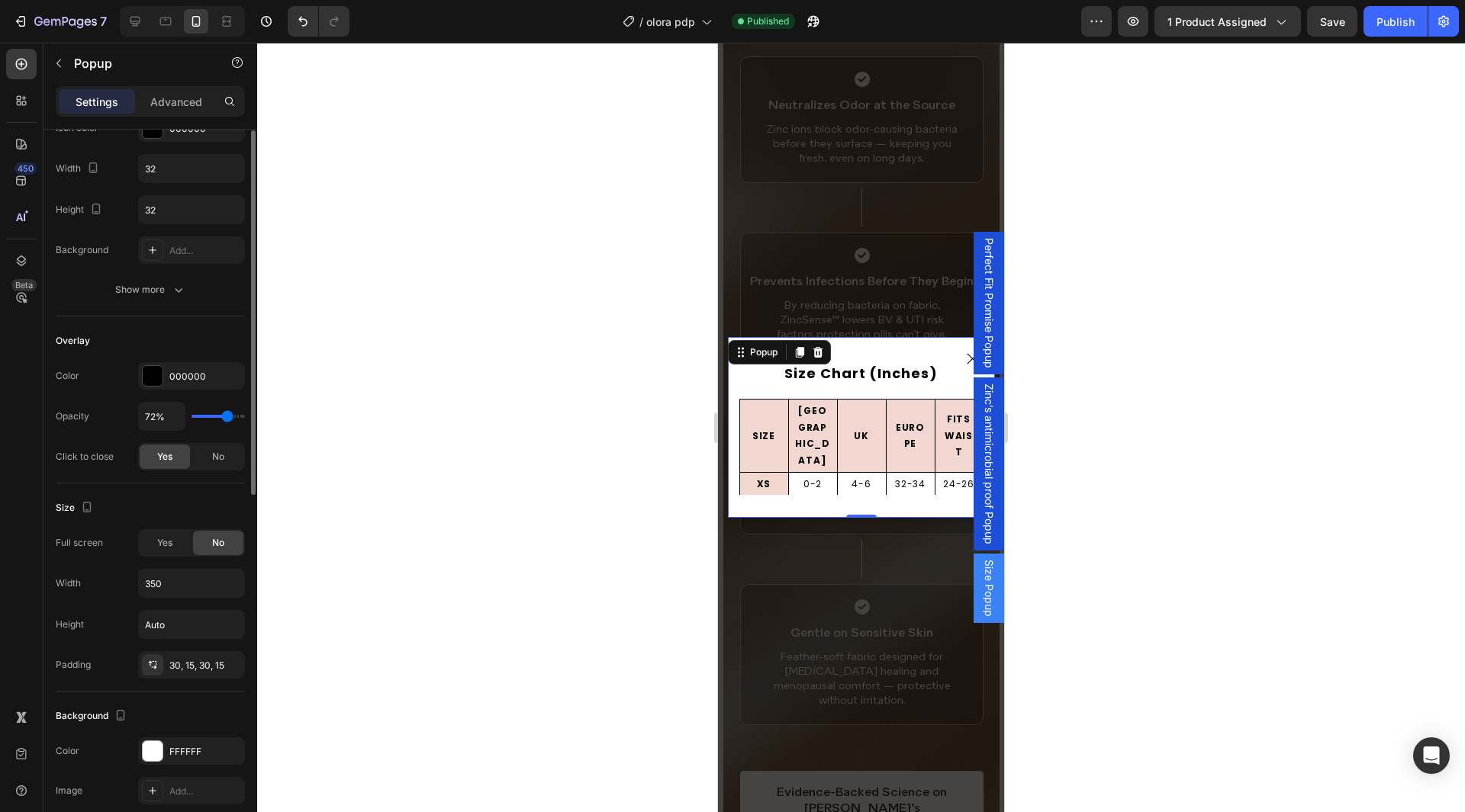
scroll to position [2277, 0]
click at [219, 586] on input "350" at bounding box center [191, 583] width 105 height 28
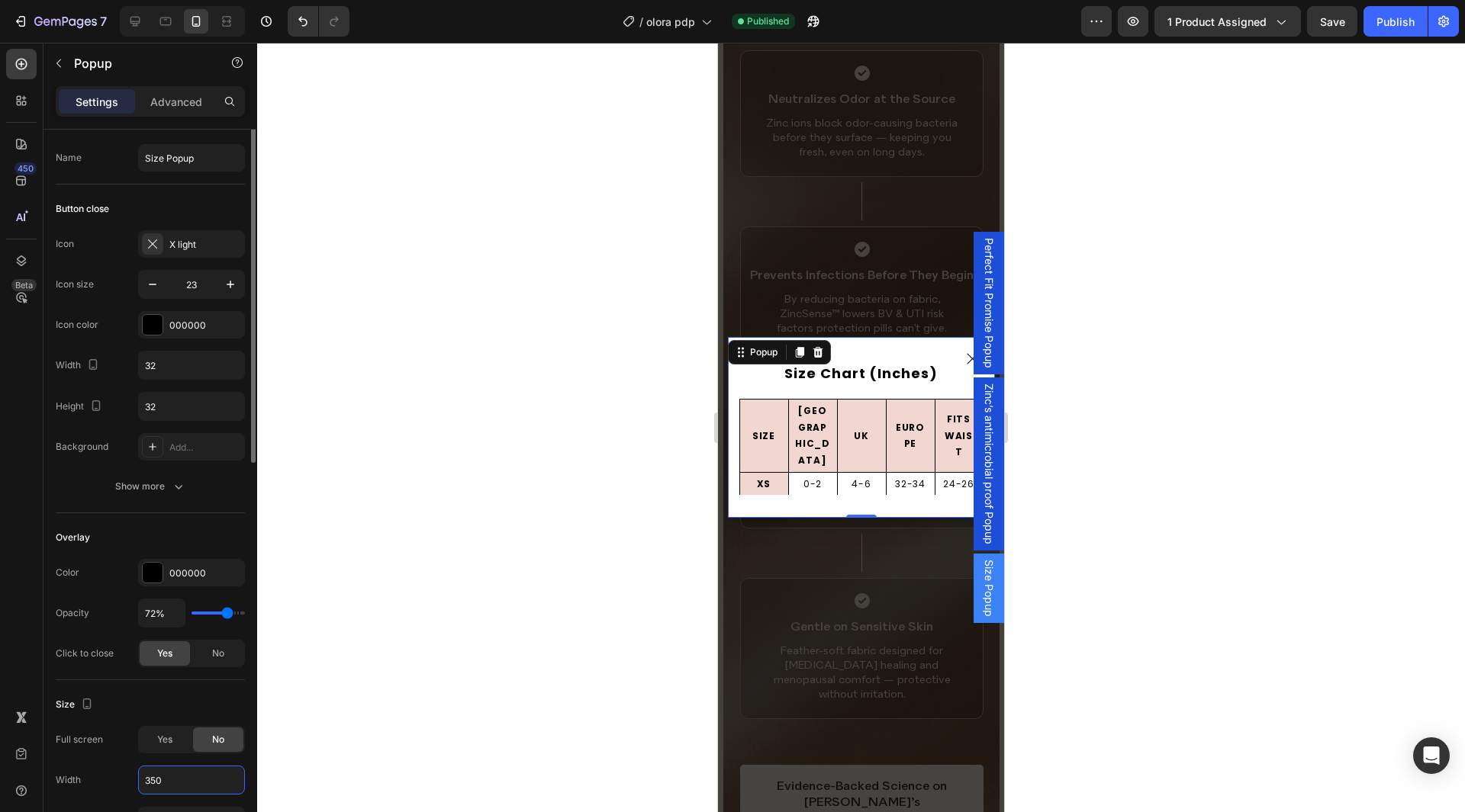
scroll to position [0, 0]
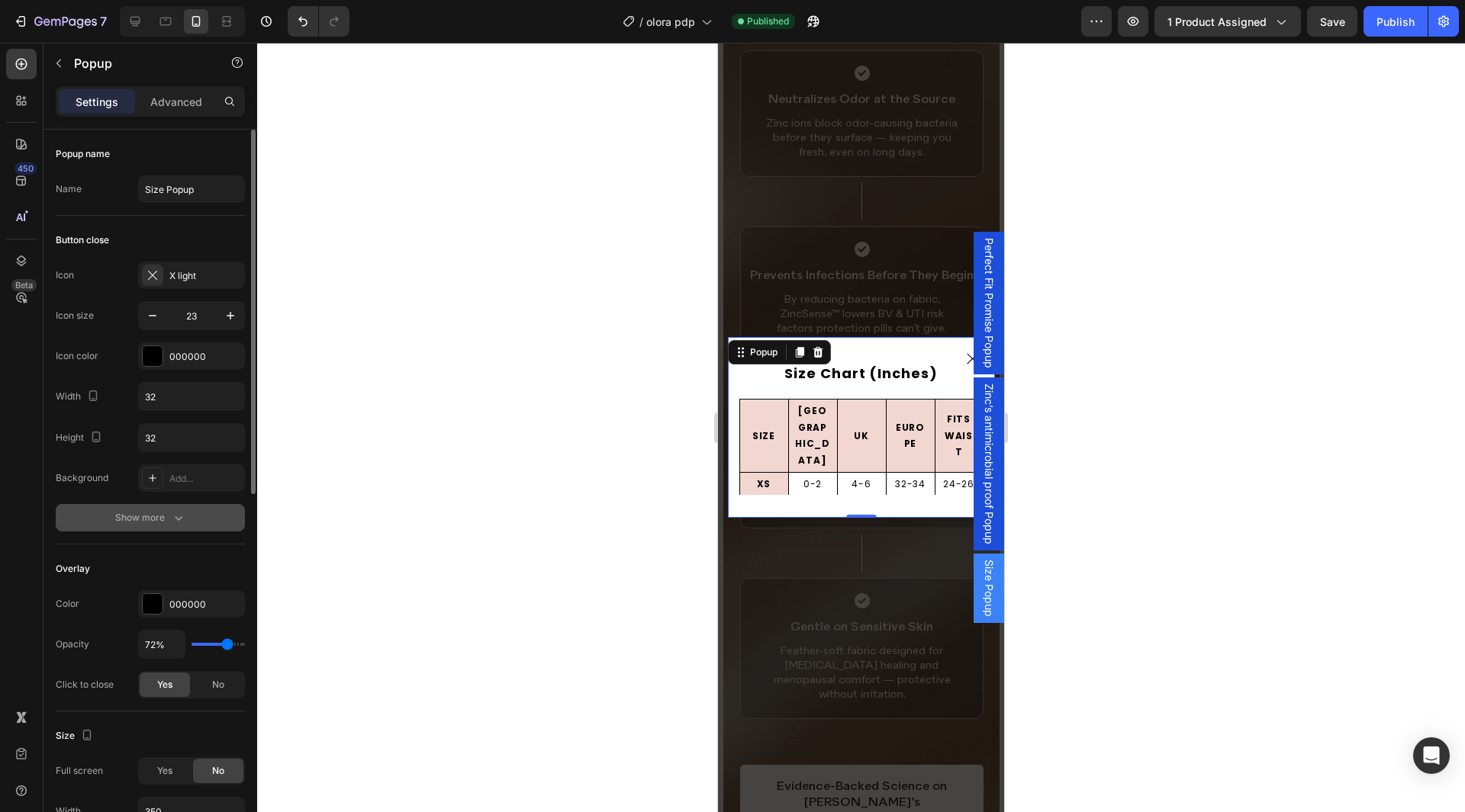
click at [161, 528] on button "Show more" at bounding box center [150, 518] width 189 height 28
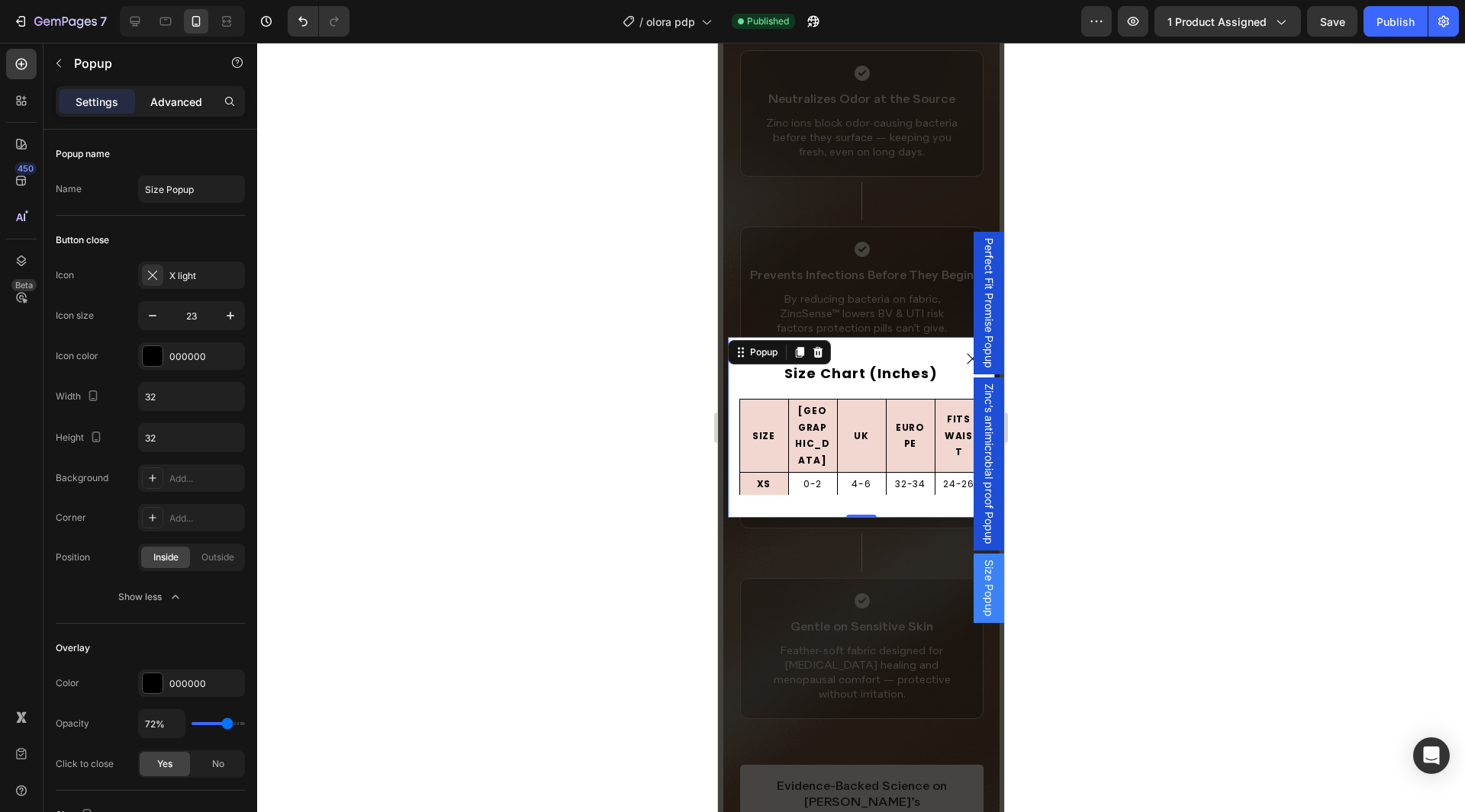
click at [160, 101] on p "Advanced" at bounding box center [177, 102] width 52 height 16
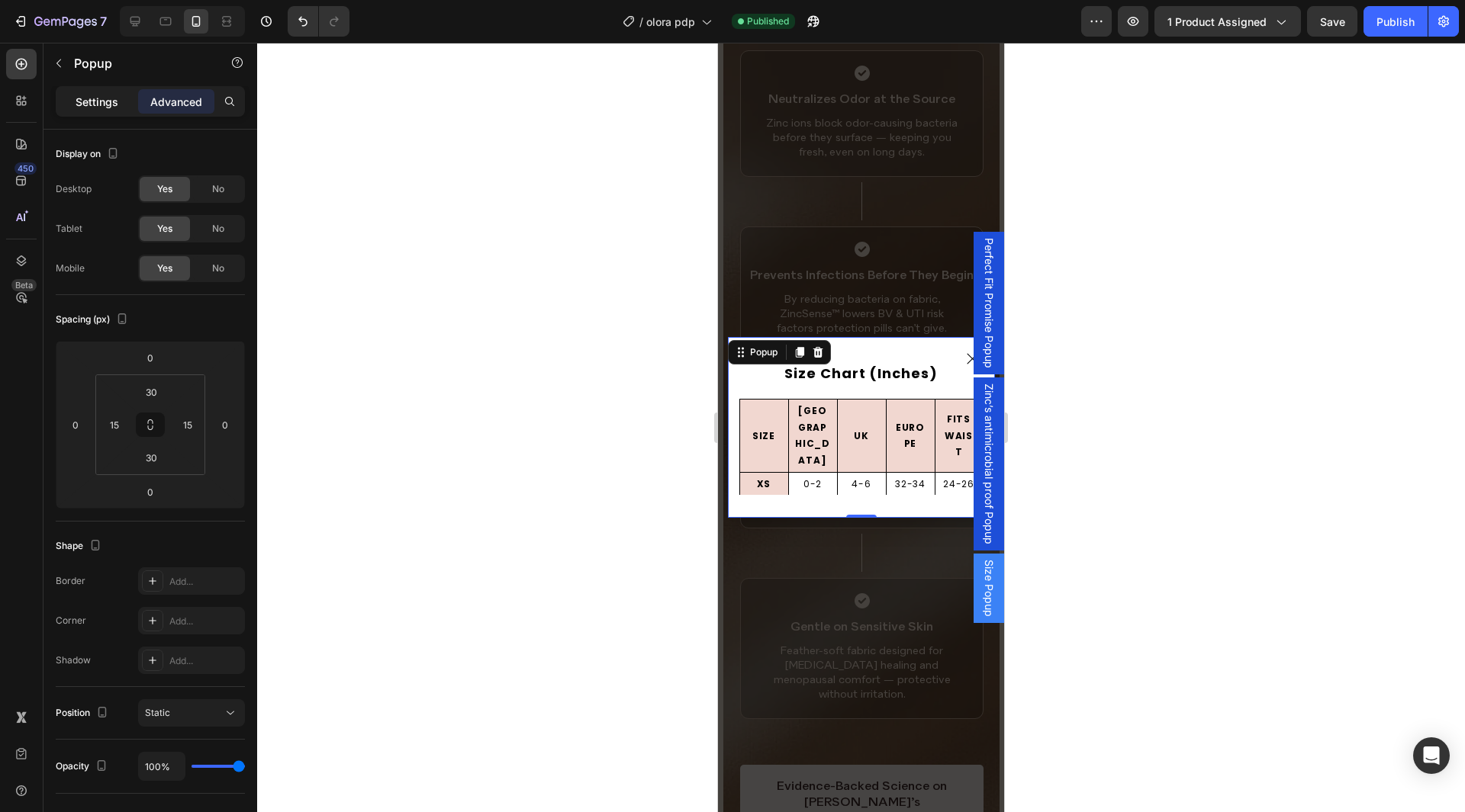
click at [111, 99] on p "Settings" at bounding box center [97, 102] width 43 height 16
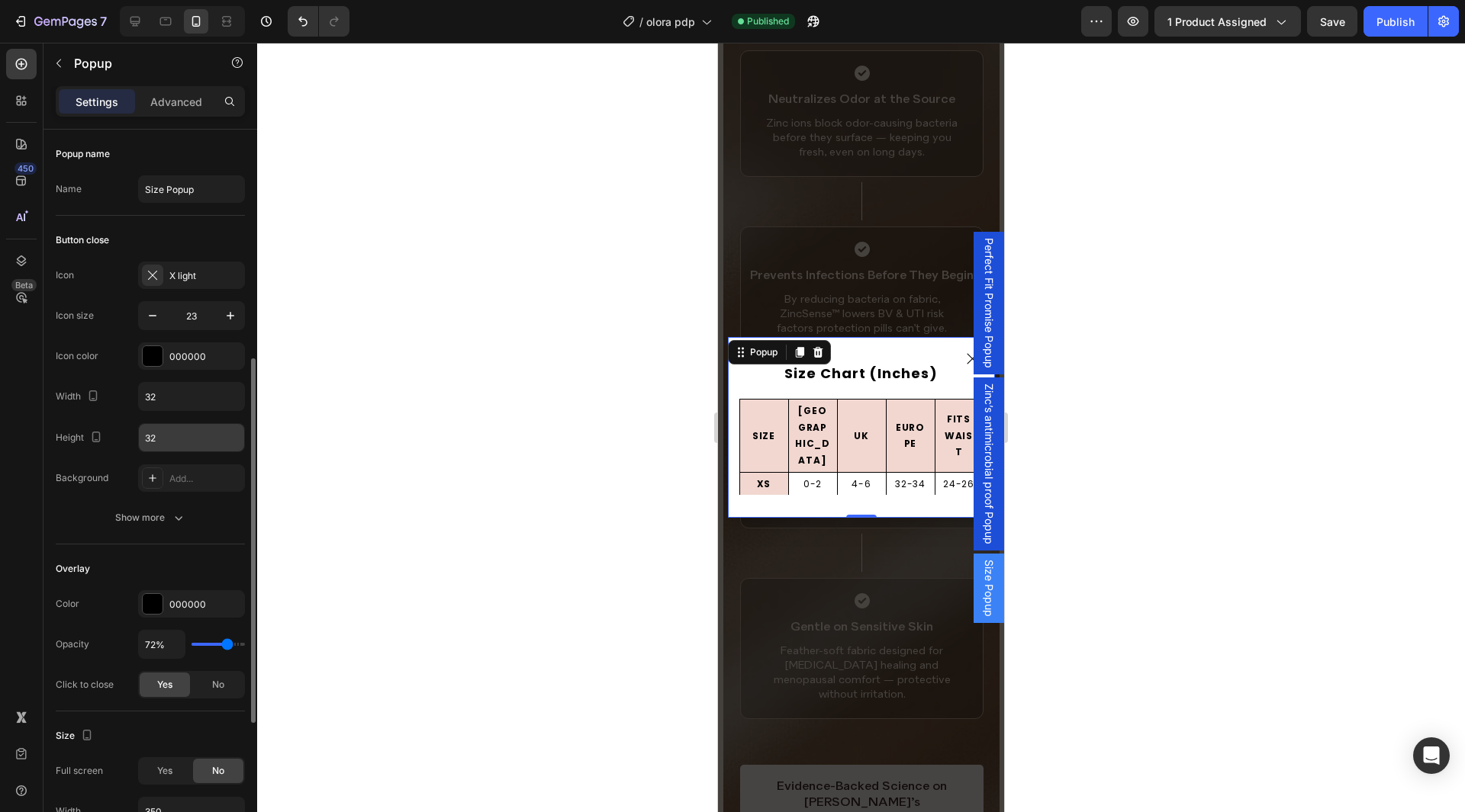
scroll to position [229, 0]
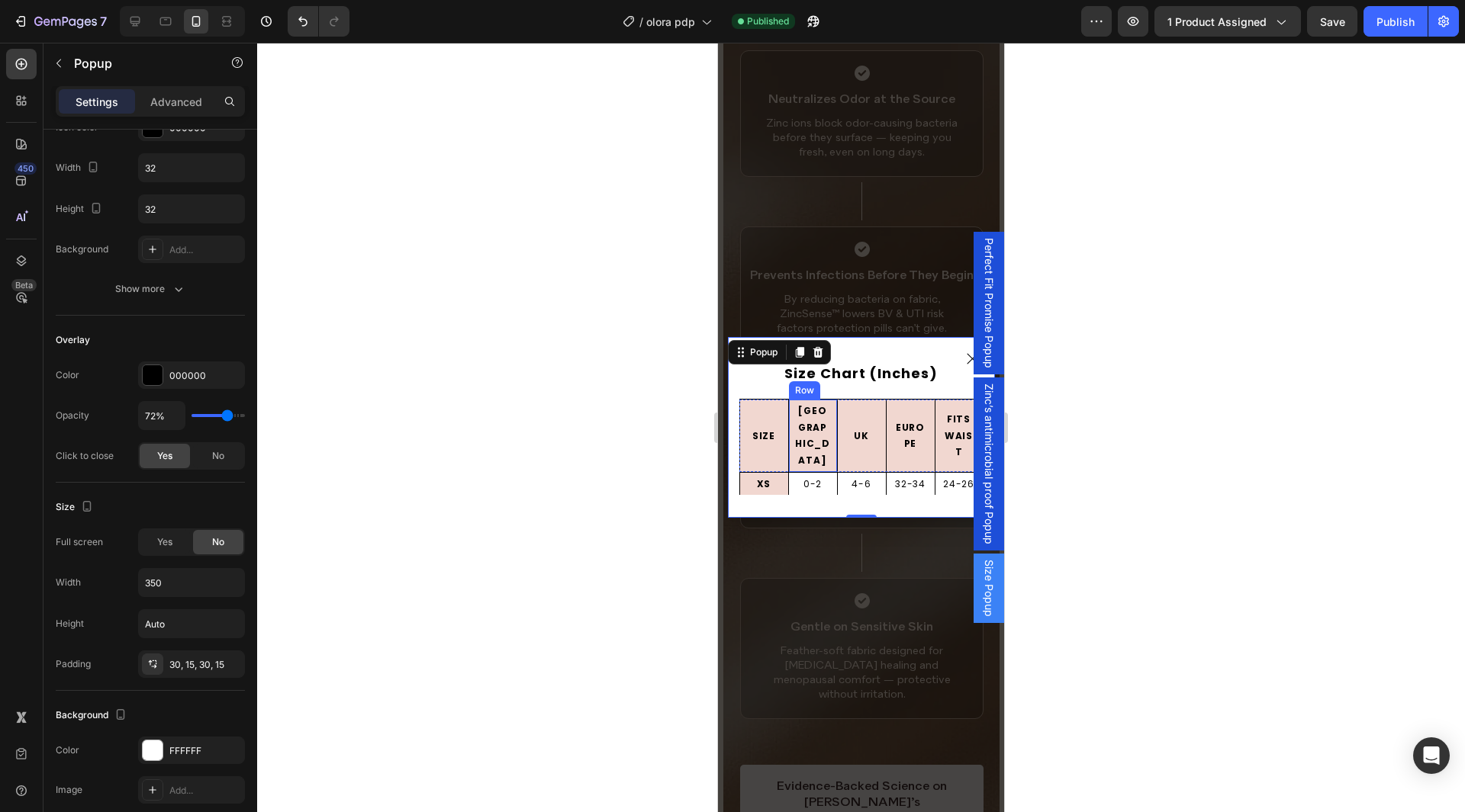
click at [788, 443] on div "USA Text Block Row" at bounding box center [812, 436] width 48 height 72
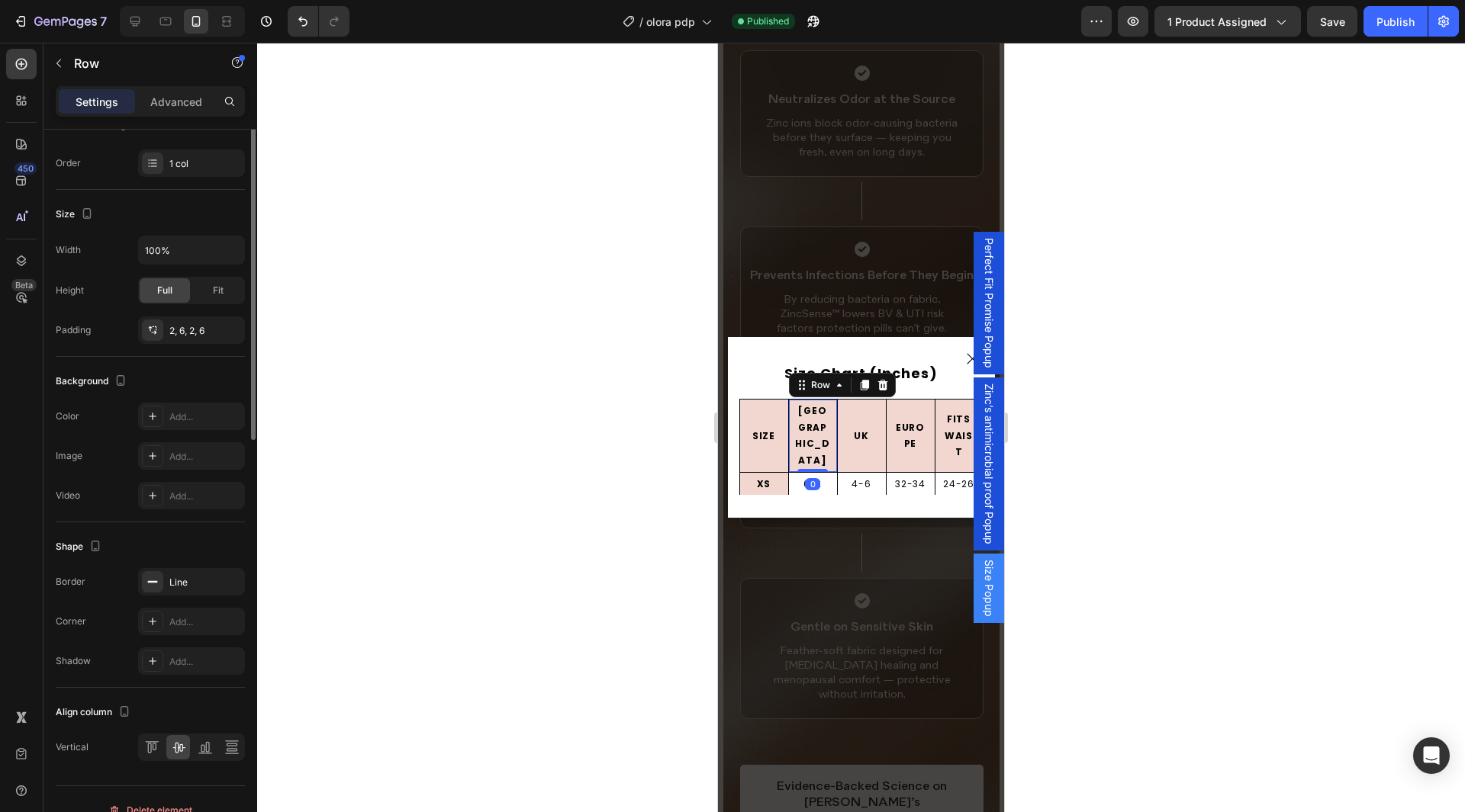
scroll to position [0, 0]
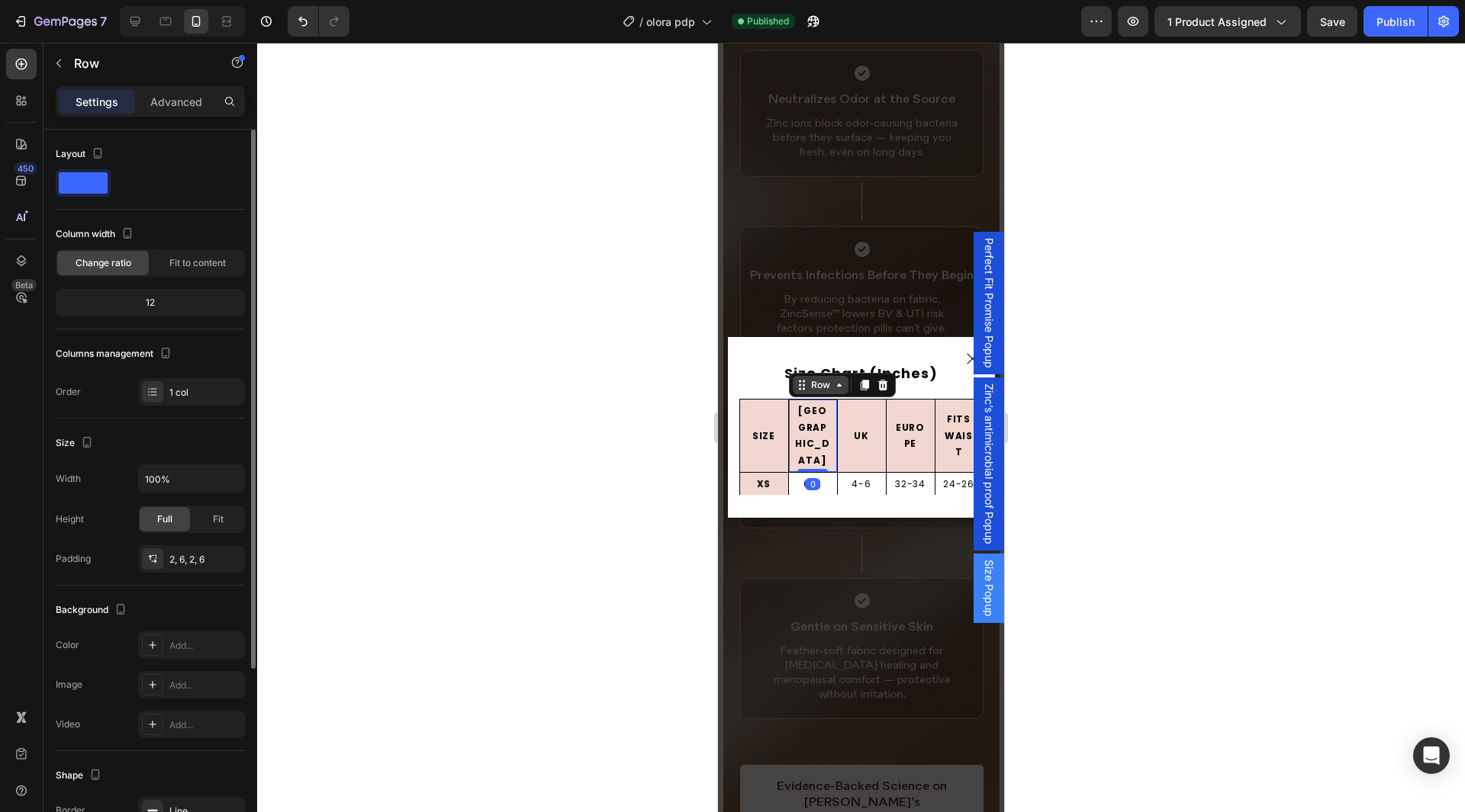
click at [808, 394] on div "Row" at bounding box center [820, 385] width 56 height 18
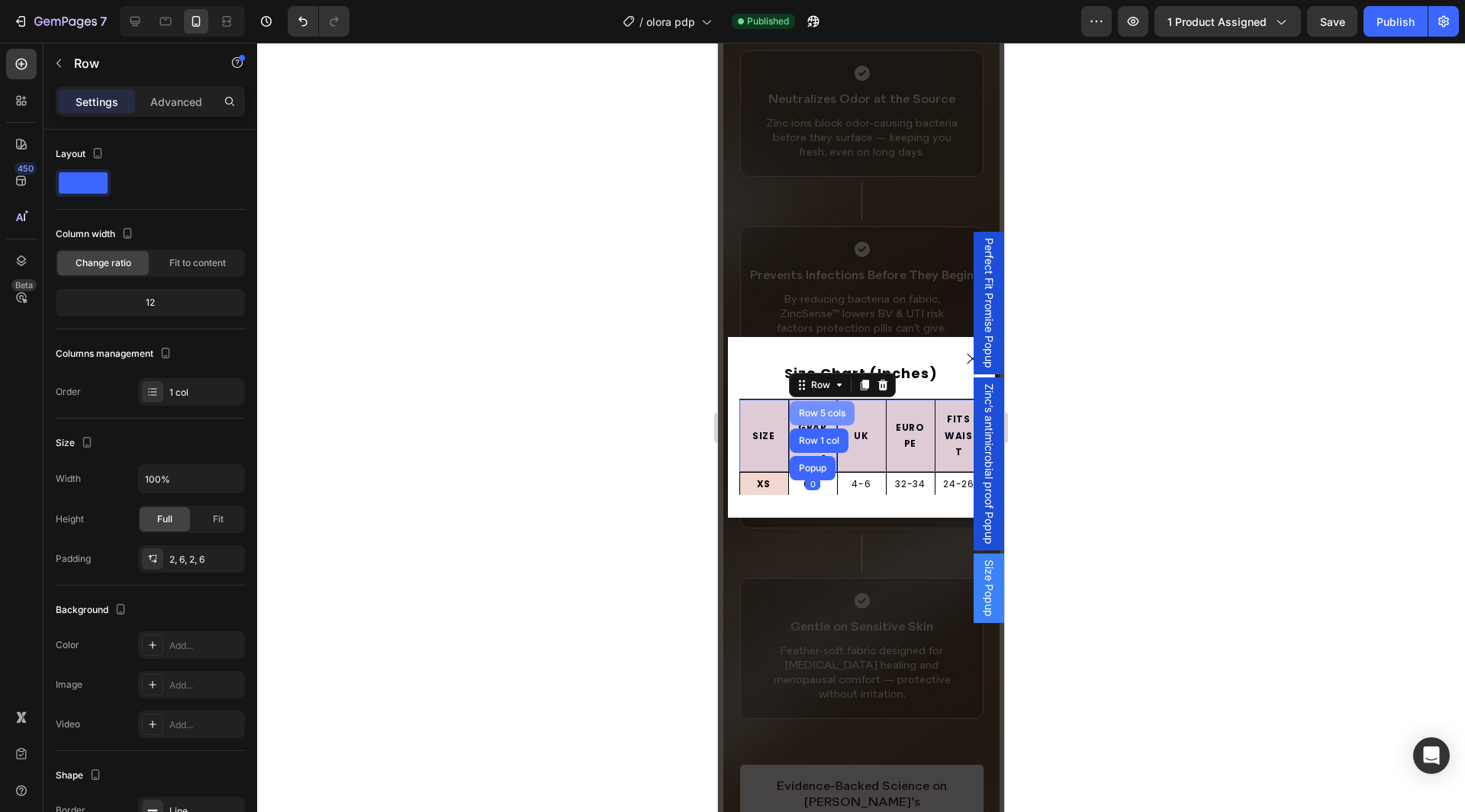
click at [808, 418] on div "Row 5 cols" at bounding box center [822, 413] width 53 height 9
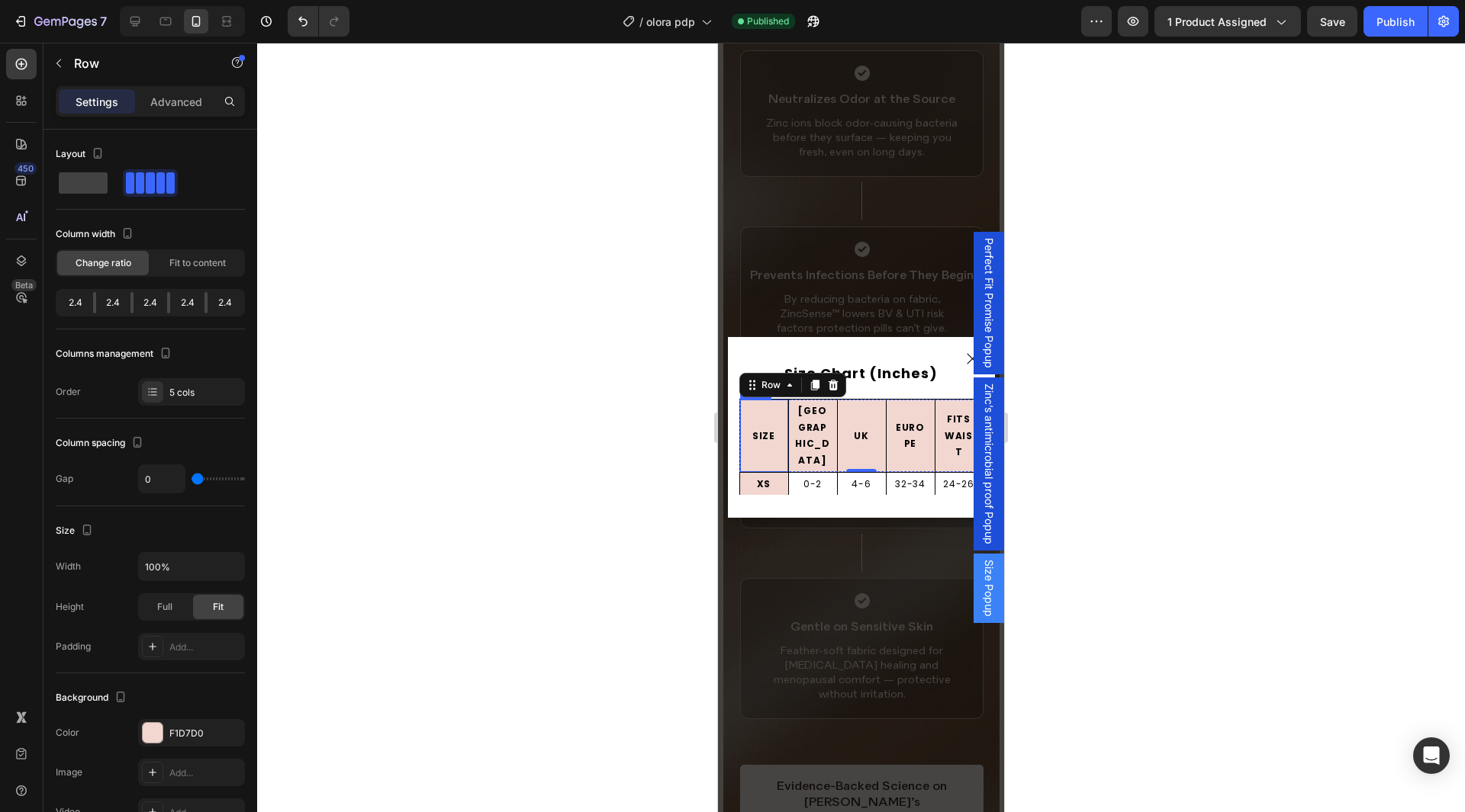
click at [767, 447] on div "SIZE Text Block" at bounding box center [764, 436] width 39 height 69
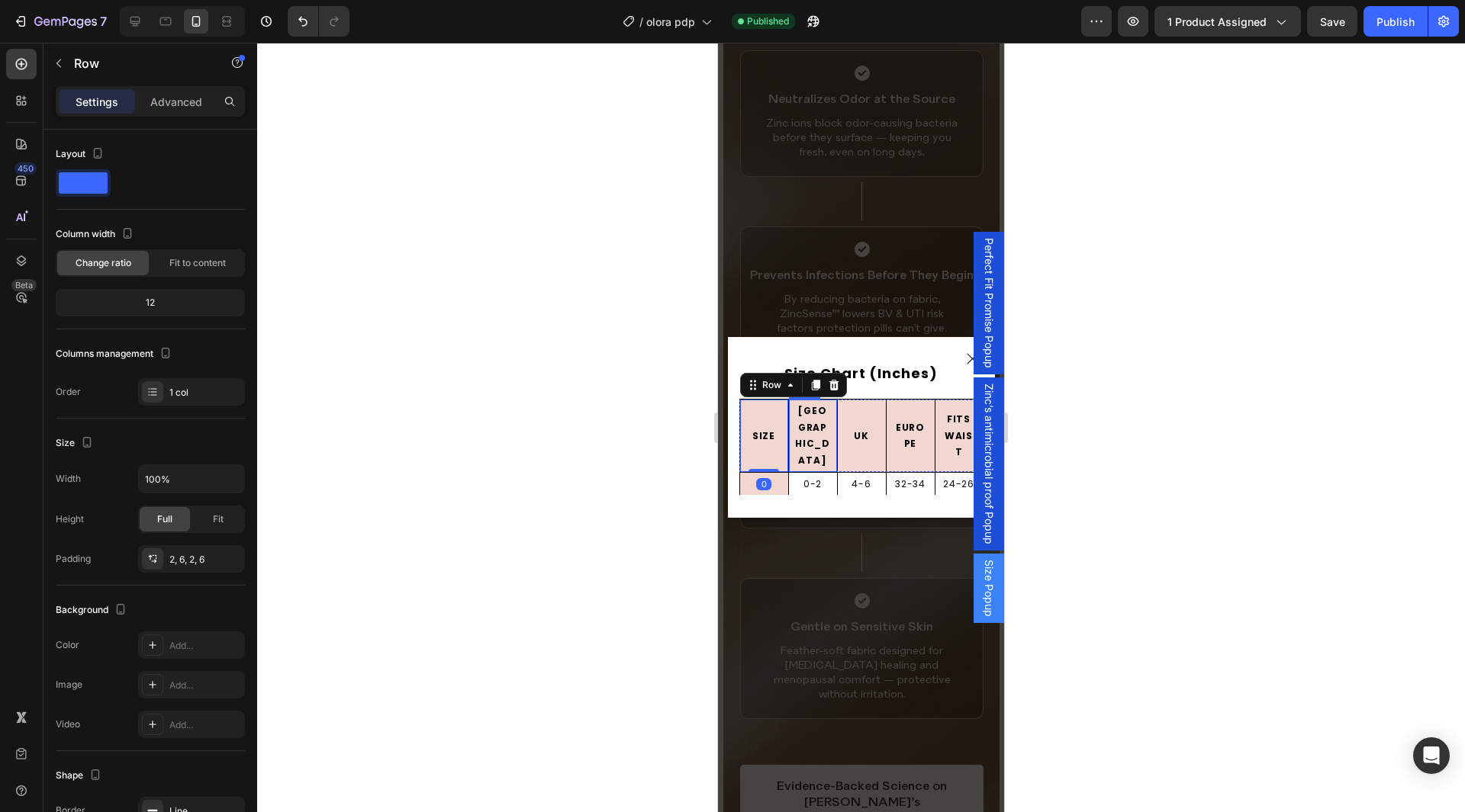
click at [815, 450] on div "USA Text Block" at bounding box center [812, 436] width 39 height 69
click at [788, 473] on div "0-2 Text Block Row 0" at bounding box center [812, 485] width 48 height 23
click at [823, 386] on p "Size Chart (Inches)" at bounding box center [861, 373] width 241 height 24
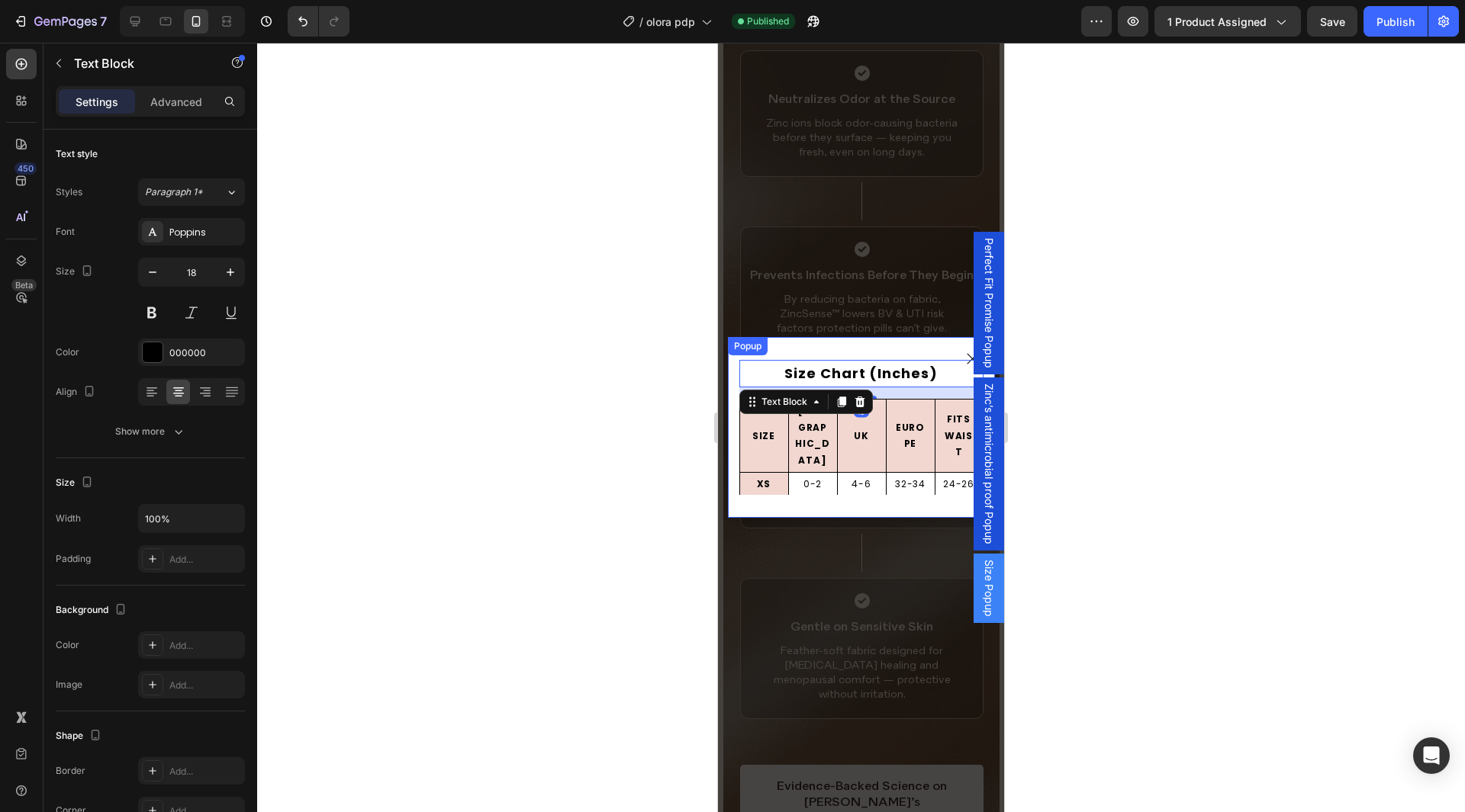
click at [744, 353] on div "Popup" at bounding box center [747, 346] width 33 height 13
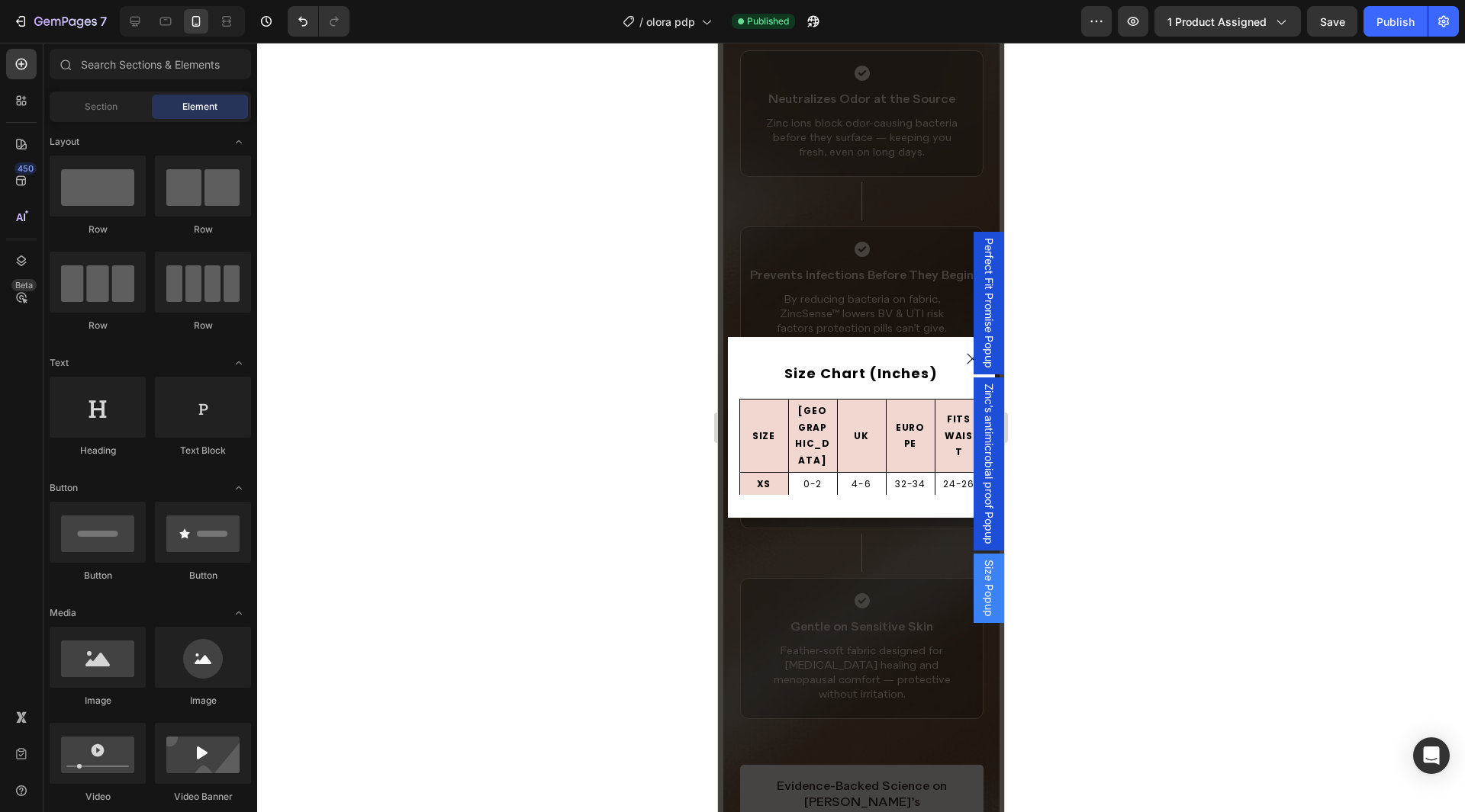
click at [864, 326] on div "Backdrop" at bounding box center [861, 428] width 286 height 770
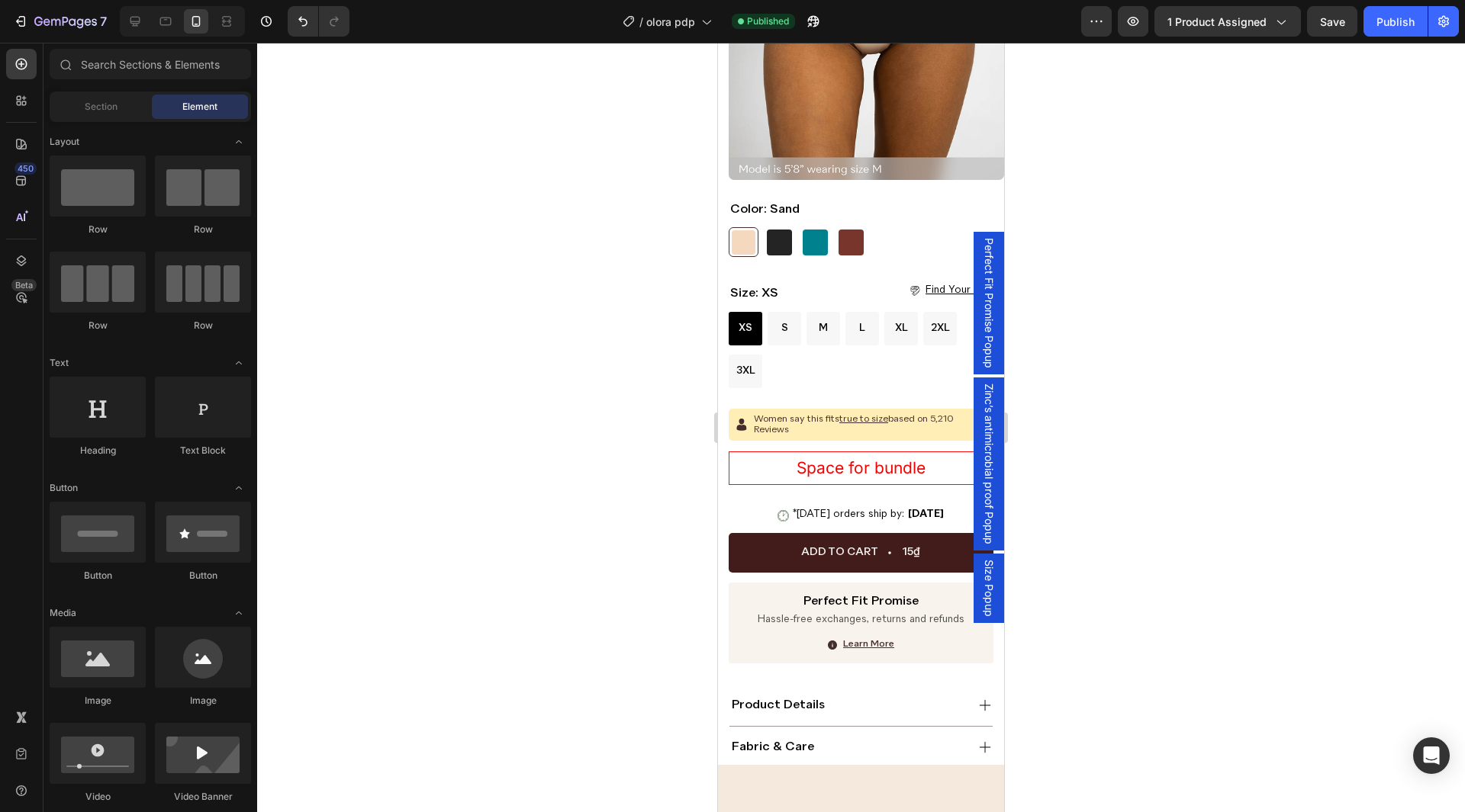
scroll to position [141, 0]
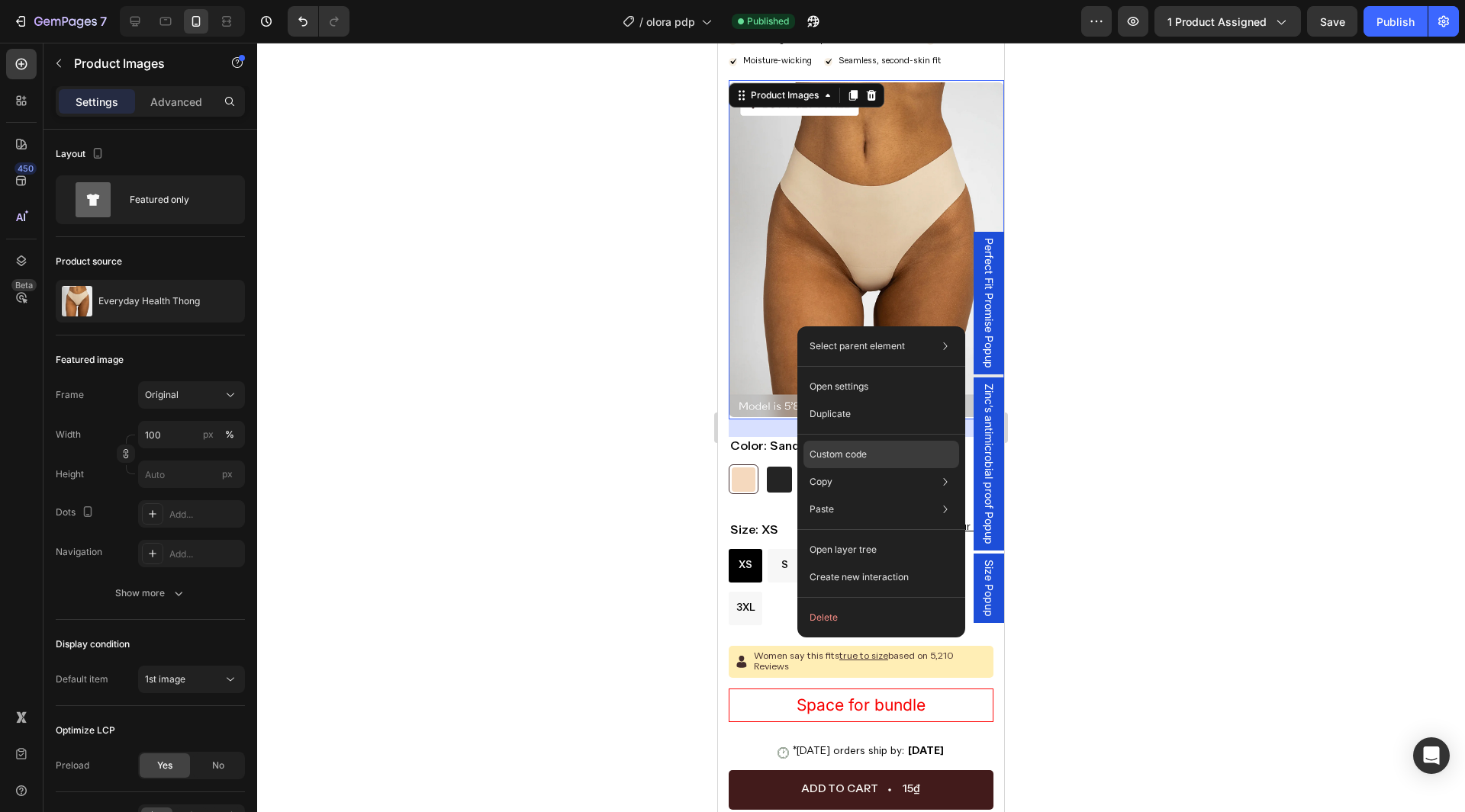
click at [854, 454] on p "Custom code" at bounding box center [838, 454] width 57 height 13
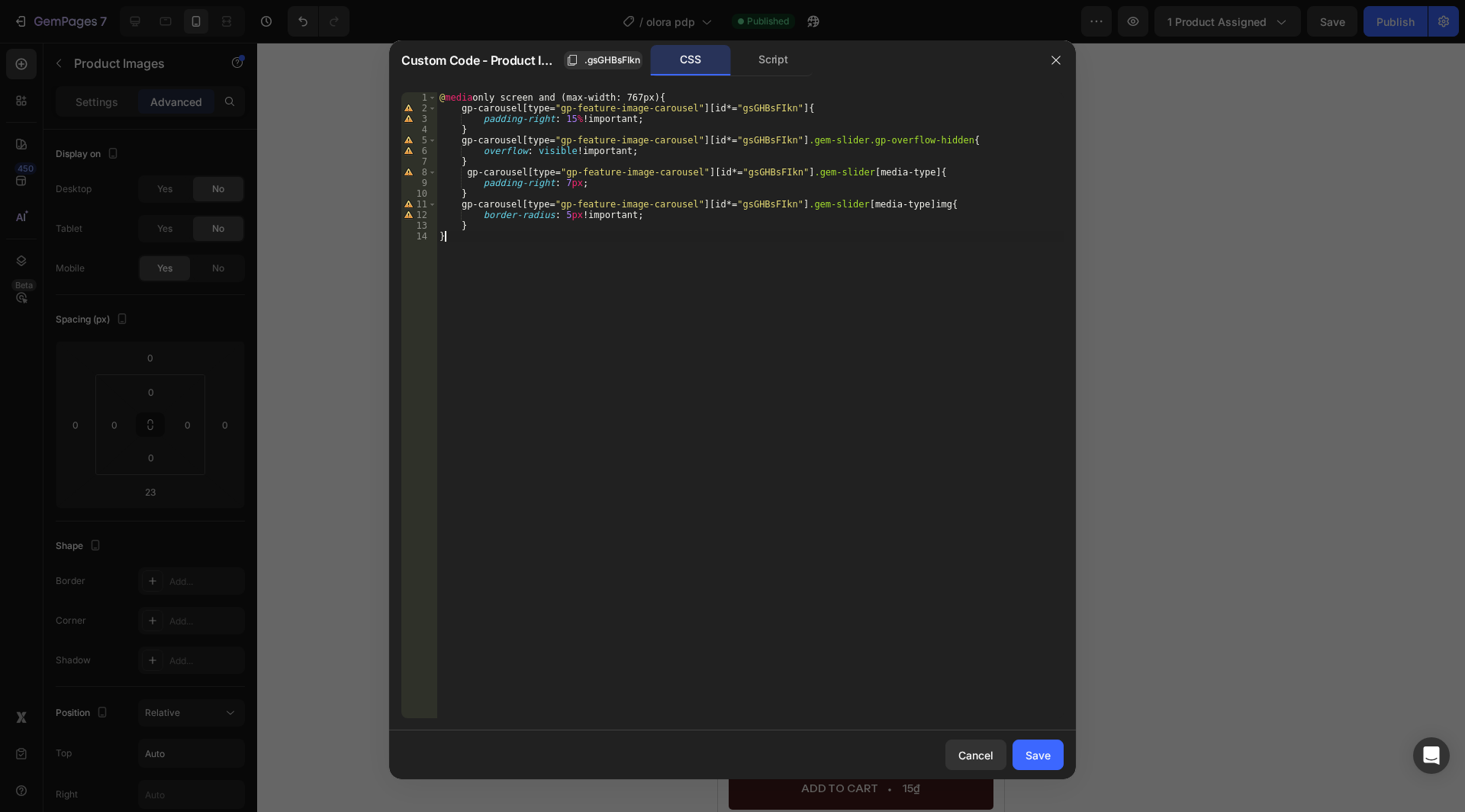
click at [494, 239] on div "@ media only screen and (max-width: 767px) { gp-carousel [ type = " gp-feature-…" at bounding box center [750, 416] width 628 height 648
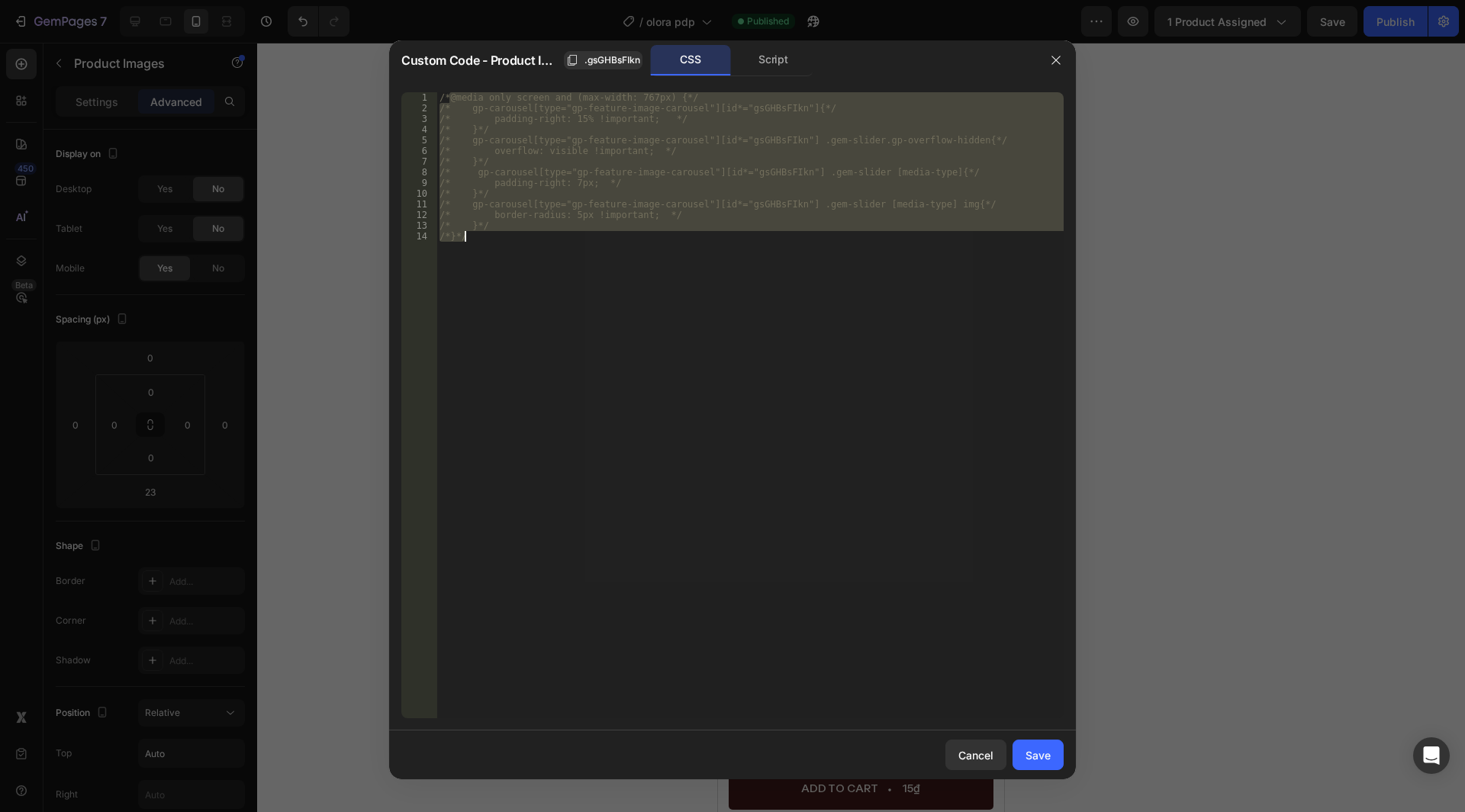
click at [493, 246] on div "/*@media only screen and (max-width: 767px) {*/ /* gp-carousel[type="gp-feature…" at bounding box center [750, 405] width 628 height 626
type textarea "/*}*/"
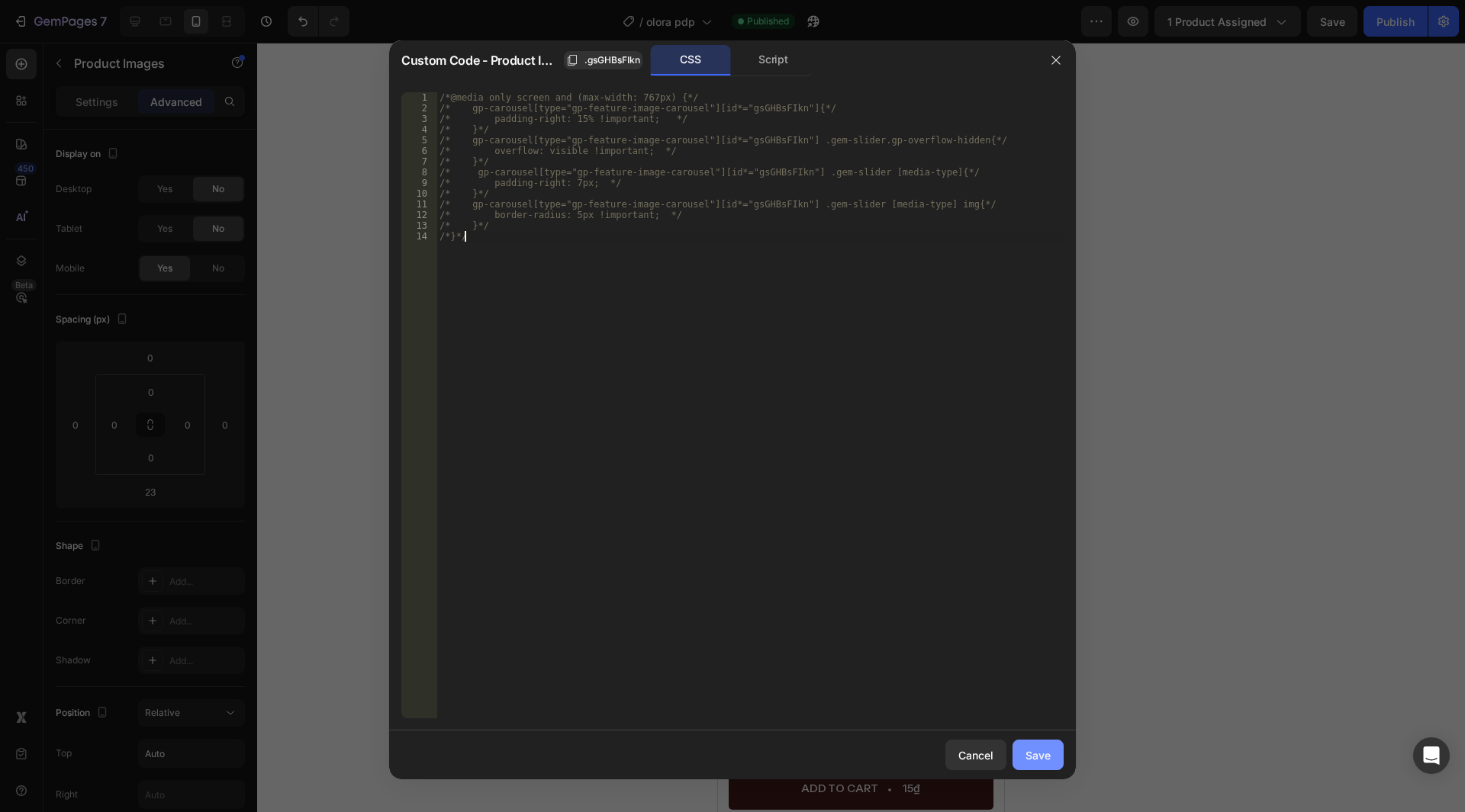
click at [1053, 756] on button "Save" at bounding box center [1038, 756] width 51 height 30
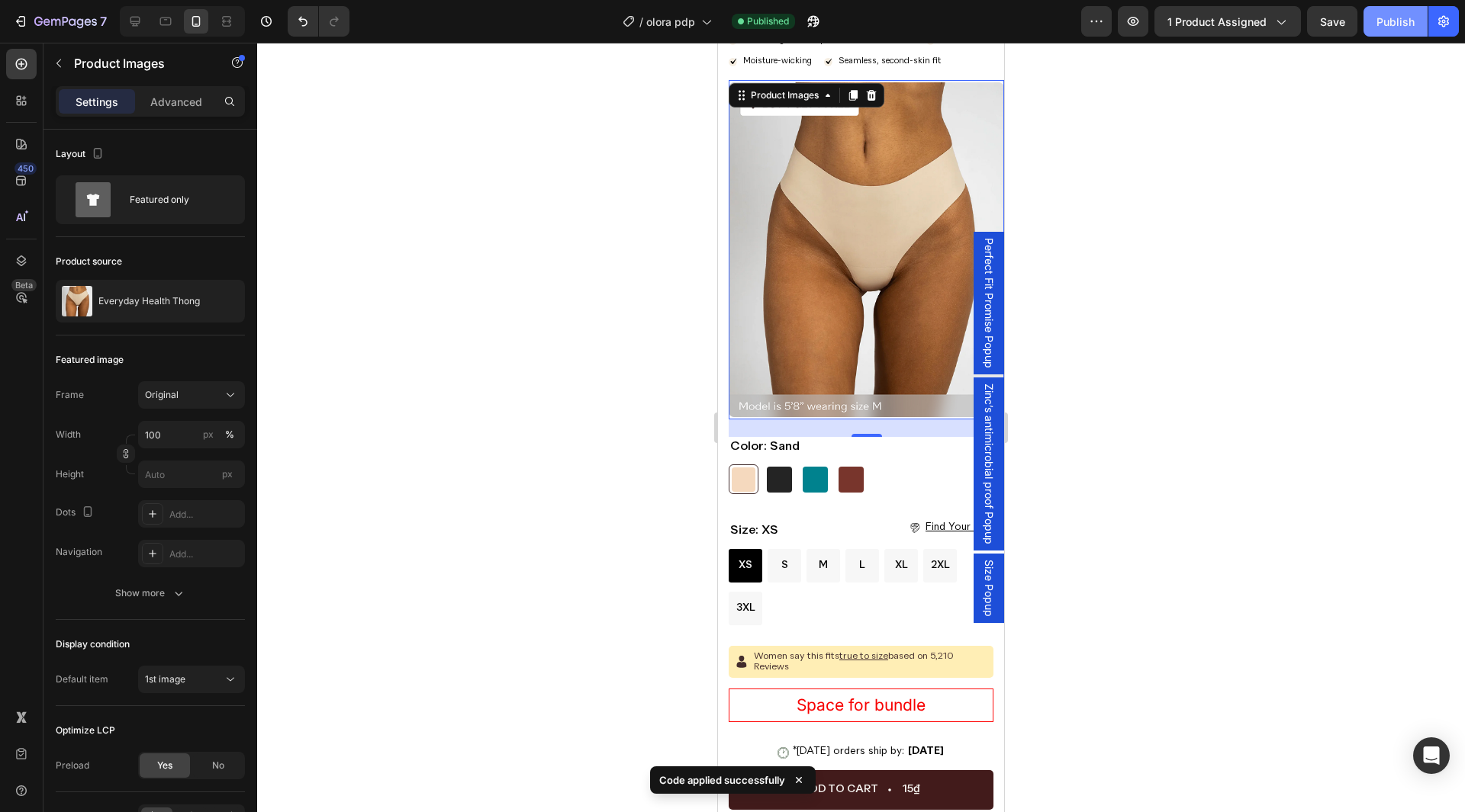
click at [1383, 27] on div "Publish" at bounding box center [1396, 22] width 39 height 16
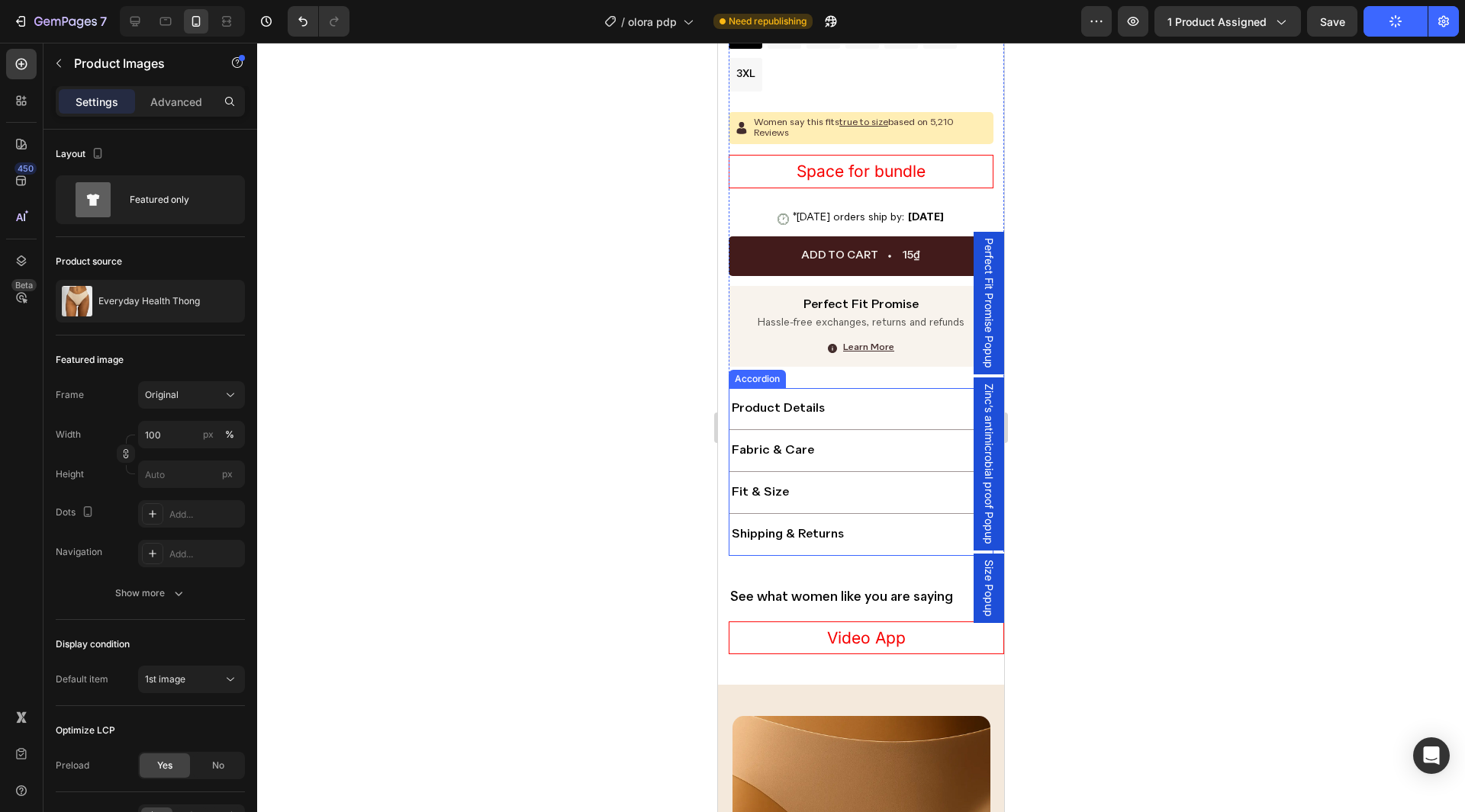
scroll to position [523, 0]
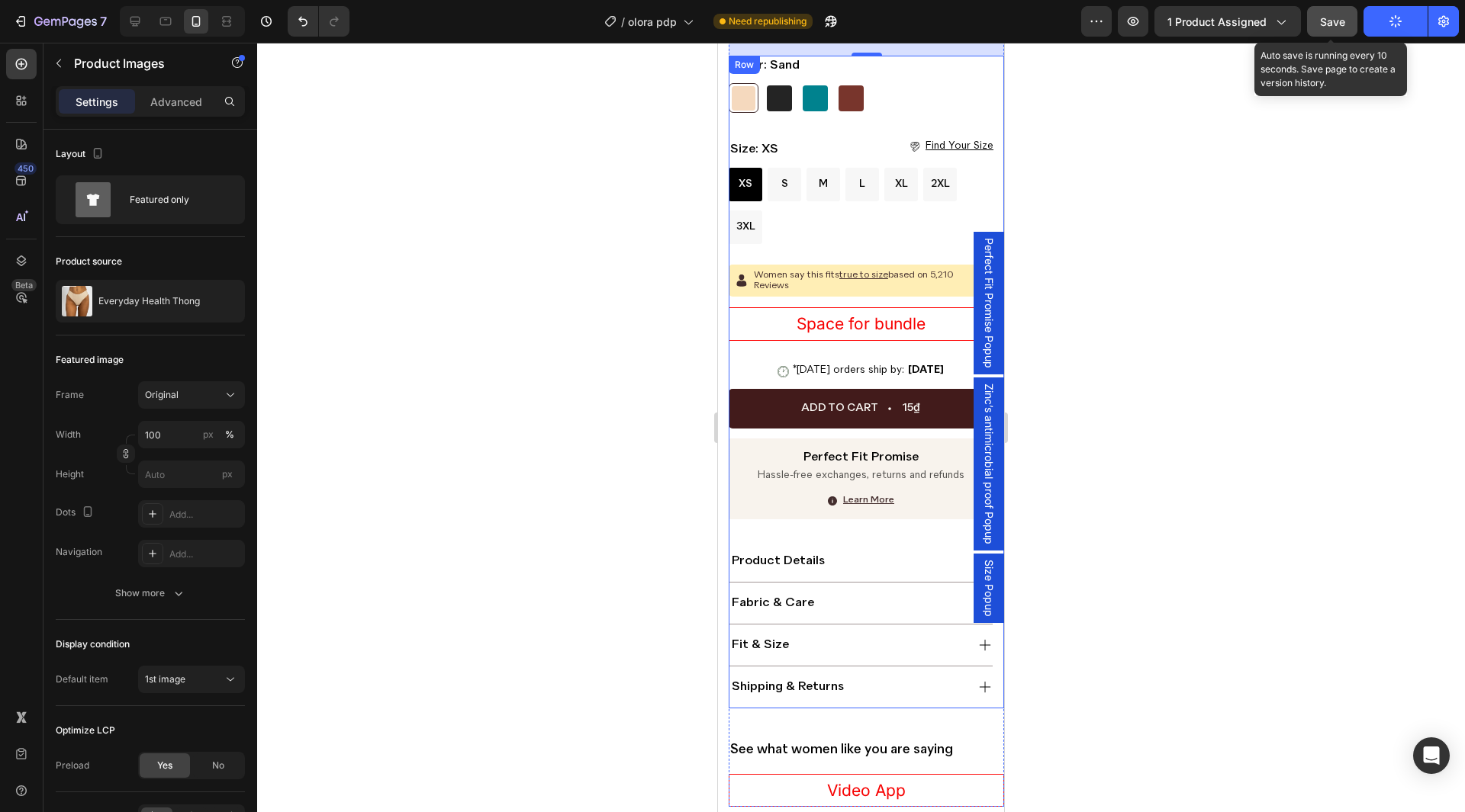
click at [1318, 28] on button "Save" at bounding box center [1332, 22] width 50 height 30
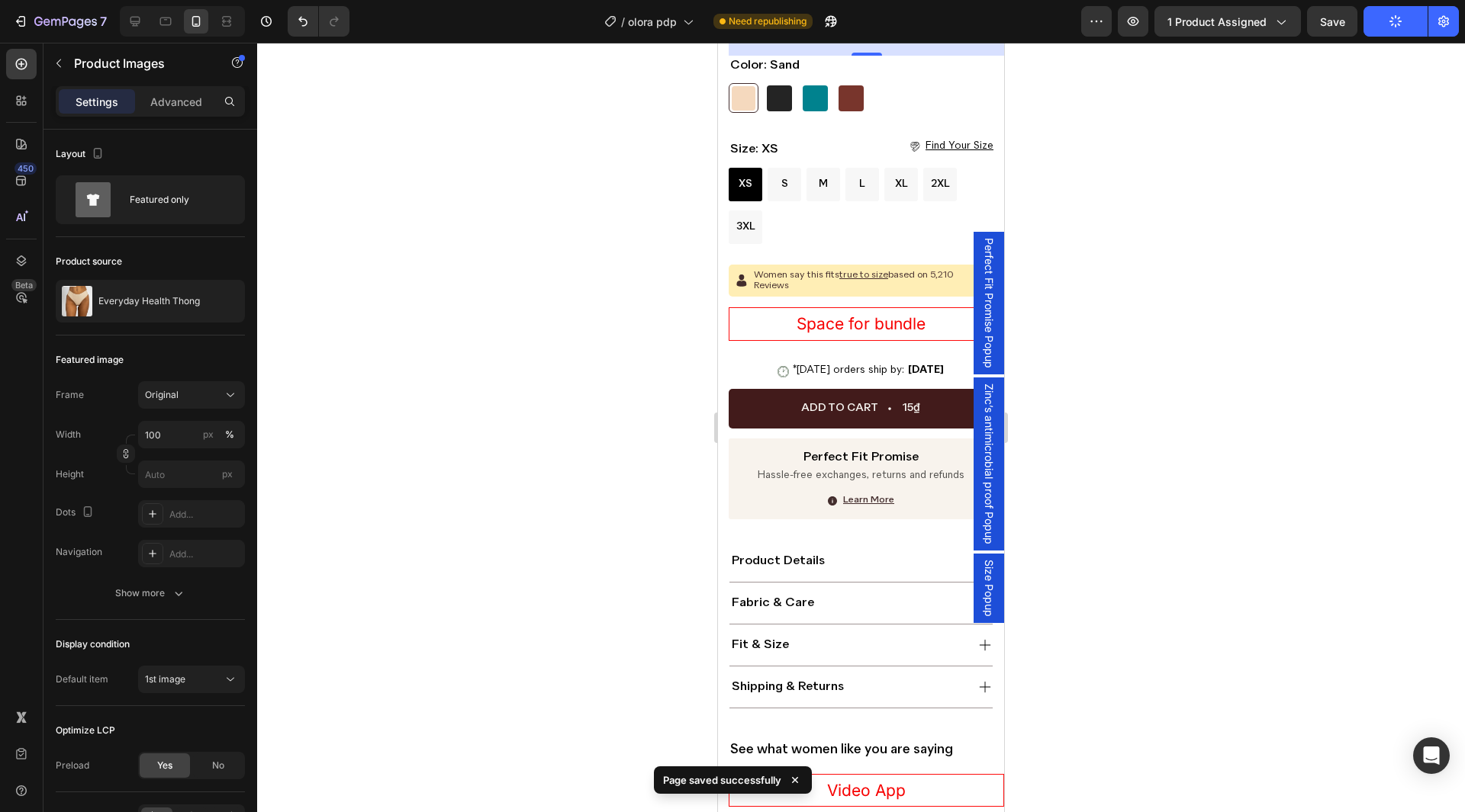
click at [983, 581] on span "Size Popup" at bounding box center [989, 589] width 15 height 57
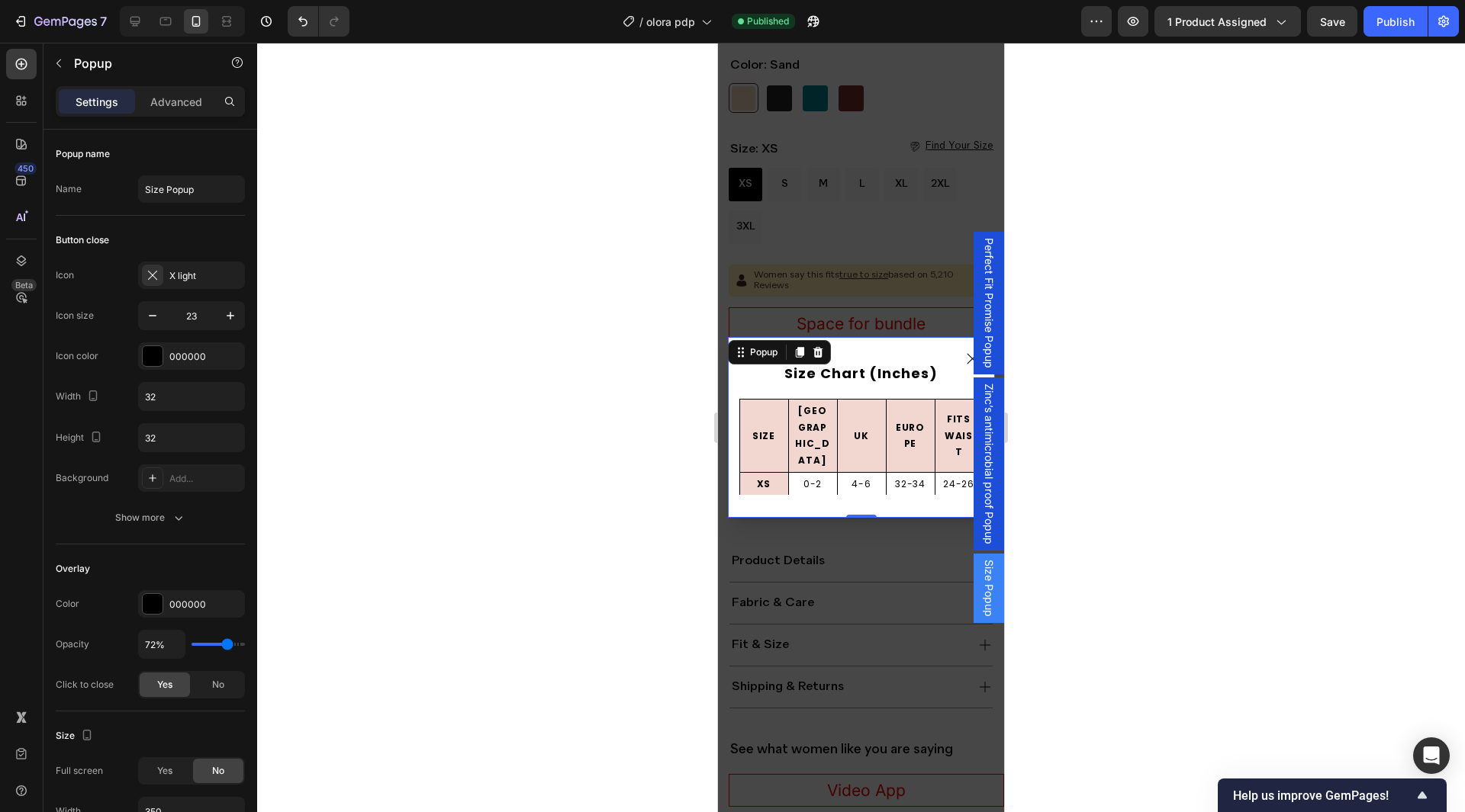
click at [732, 376] on div "Size Chart (Inches) Text Block SIZE Text Block Row USA Text Block Row UK Text B…" at bounding box center [862, 428] width 267 height 181
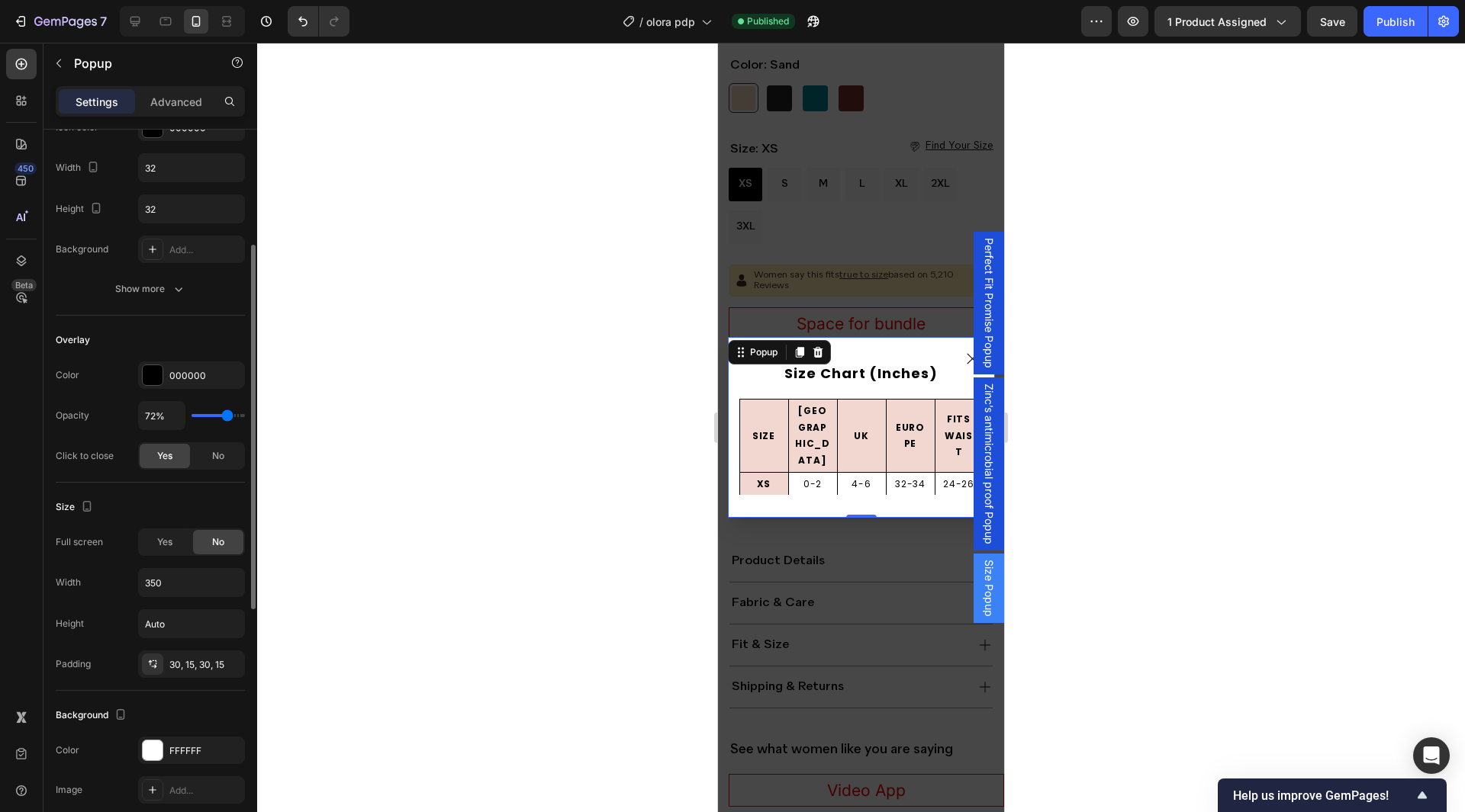
scroll to position [382, 0]
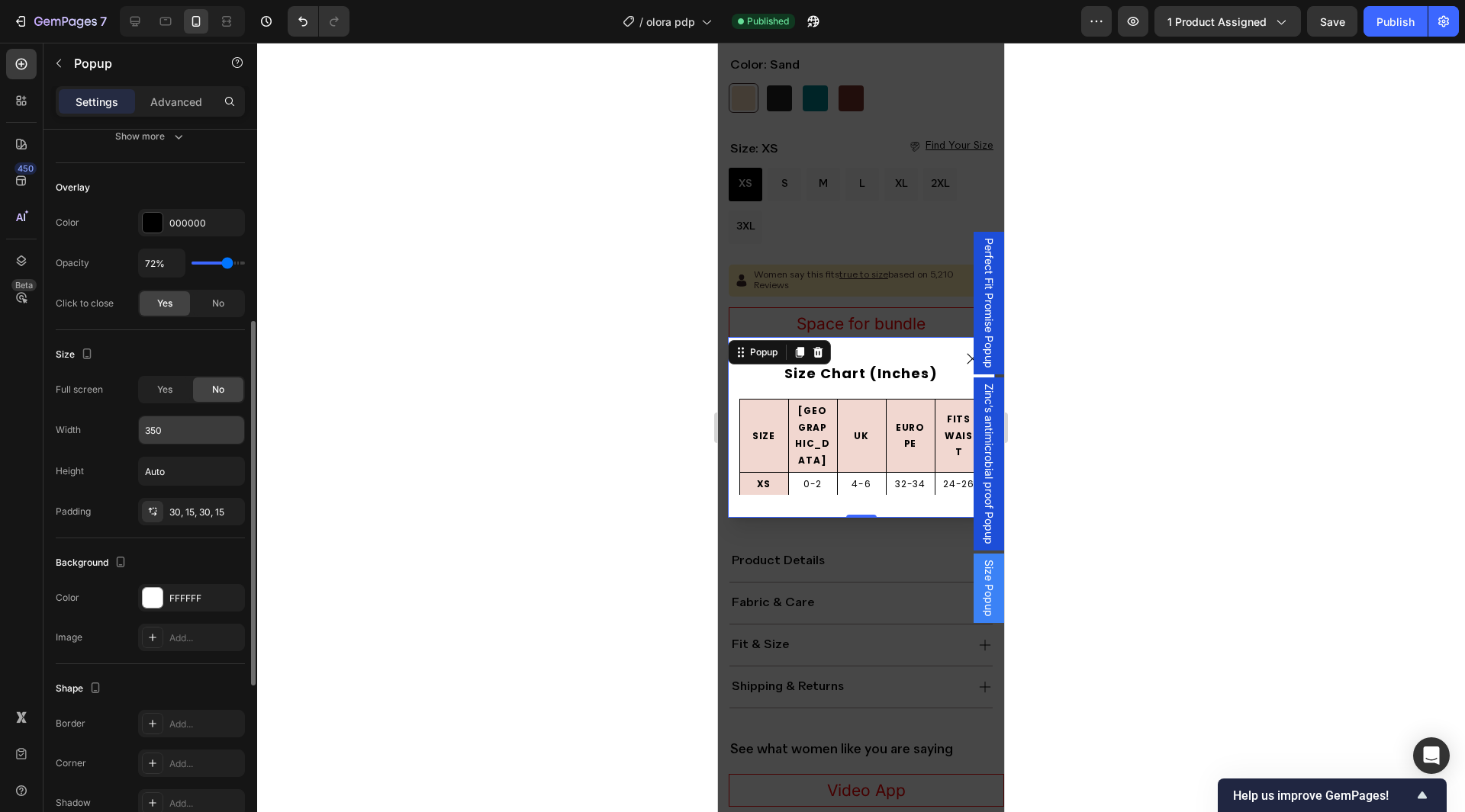
click at [175, 437] on input "350" at bounding box center [191, 430] width 105 height 28
click at [185, 358] on div "Size" at bounding box center [150, 354] width 189 height 24
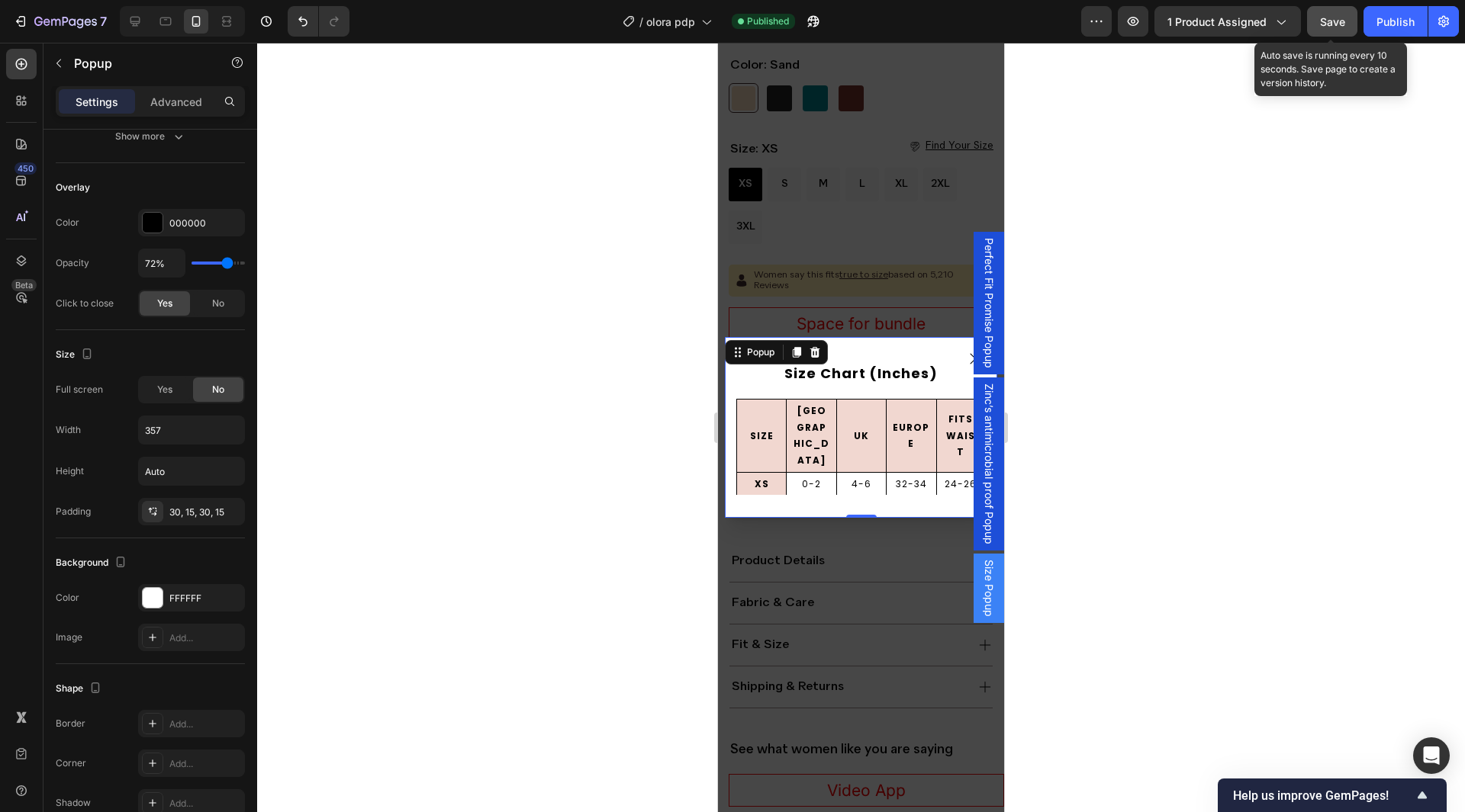
click at [1347, 13] on button "Save" at bounding box center [1332, 22] width 50 height 30
click at [1371, 17] on button "Publish" at bounding box center [1395, 22] width 64 height 30
click at [134, 28] on icon at bounding box center [134, 21] width 15 height 15
type input "800"
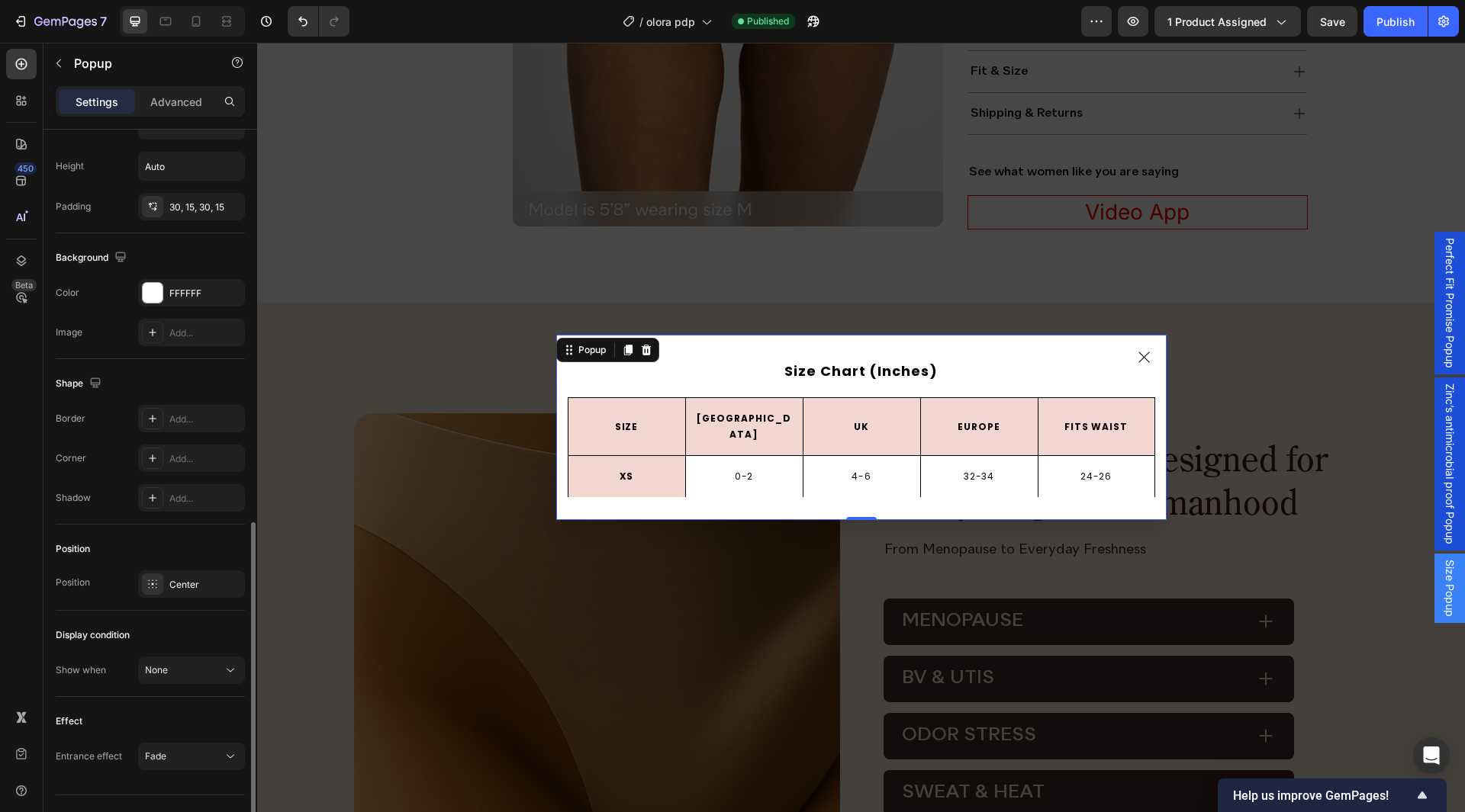
scroll to position [718, 0]
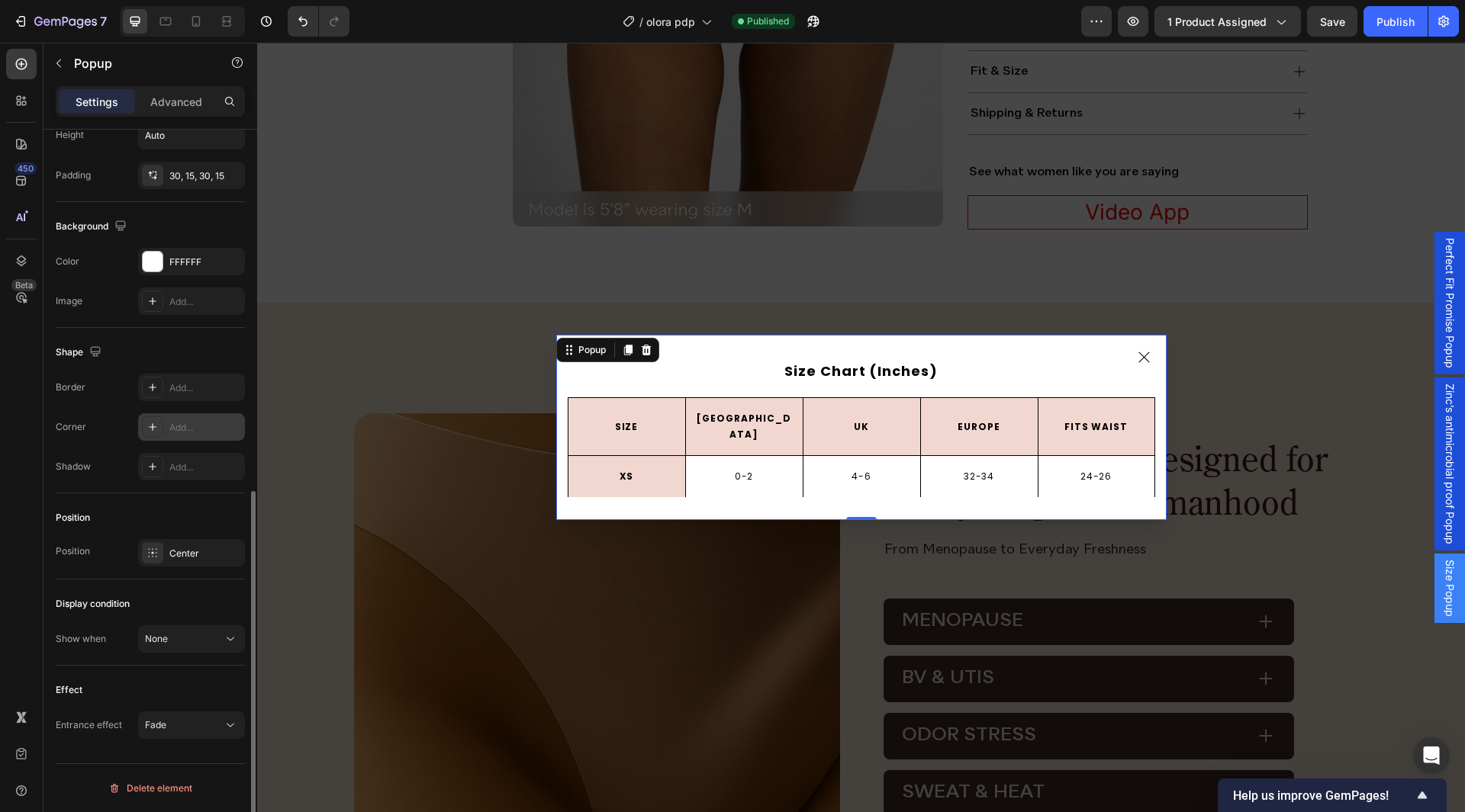
click at [186, 428] on div "Add..." at bounding box center [205, 428] width 72 height 13
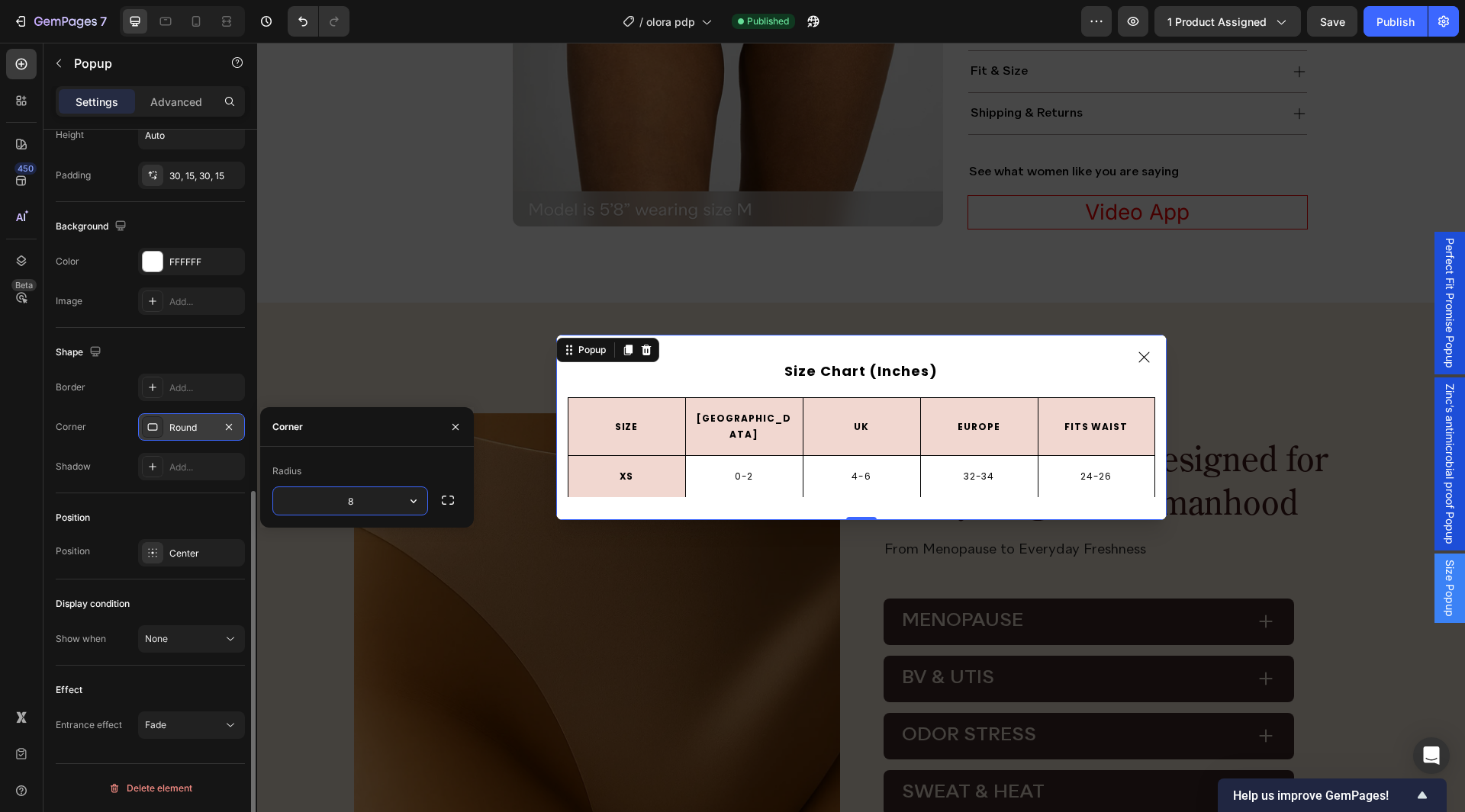
type input "5"
click at [212, 355] on div "Shape" at bounding box center [150, 352] width 189 height 24
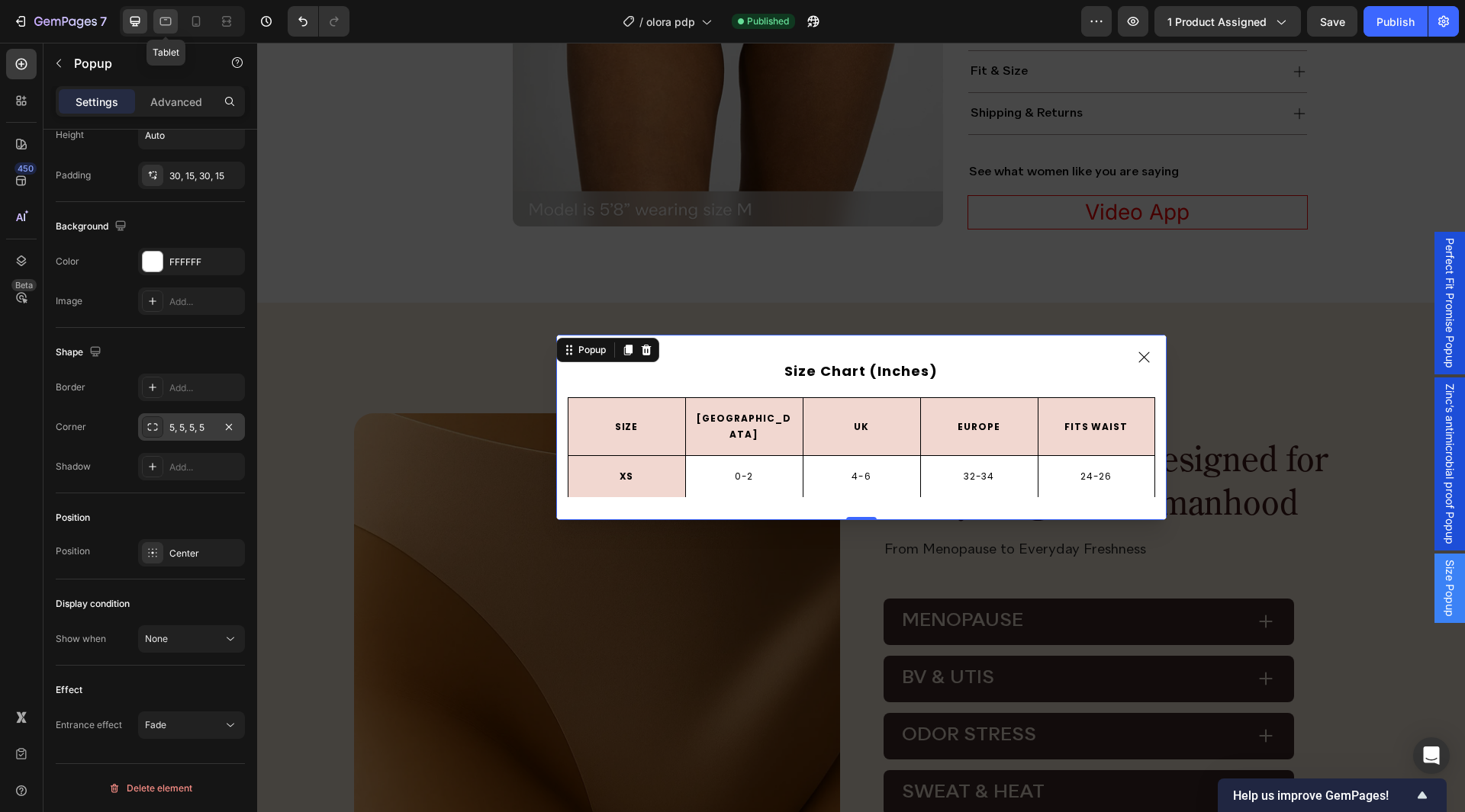
click at [167, 22] on icon at bounding box center [165, 21] width 15 height 15
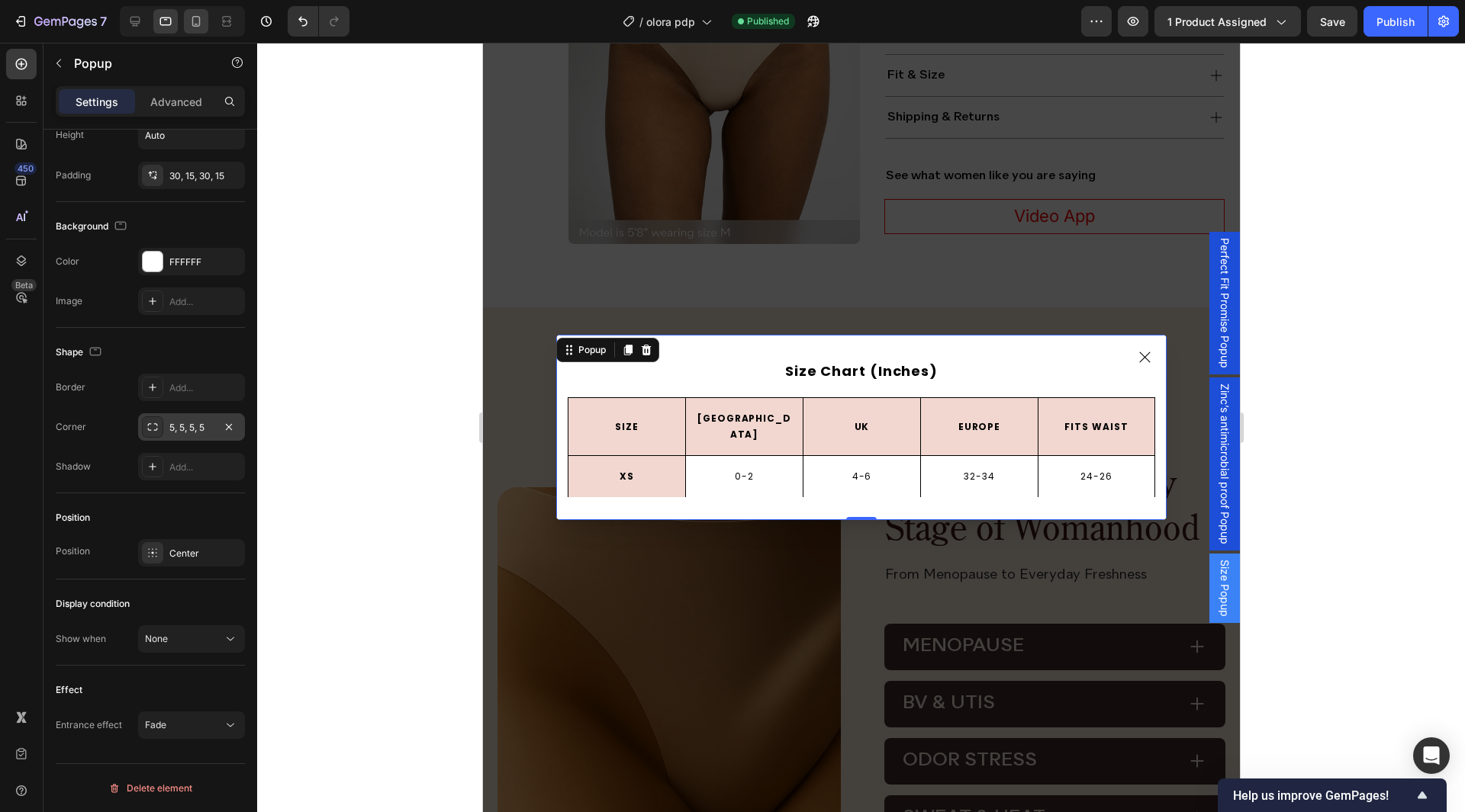
click at [191, 15] on icon at bounding box center [195, 21] width 15 height 15
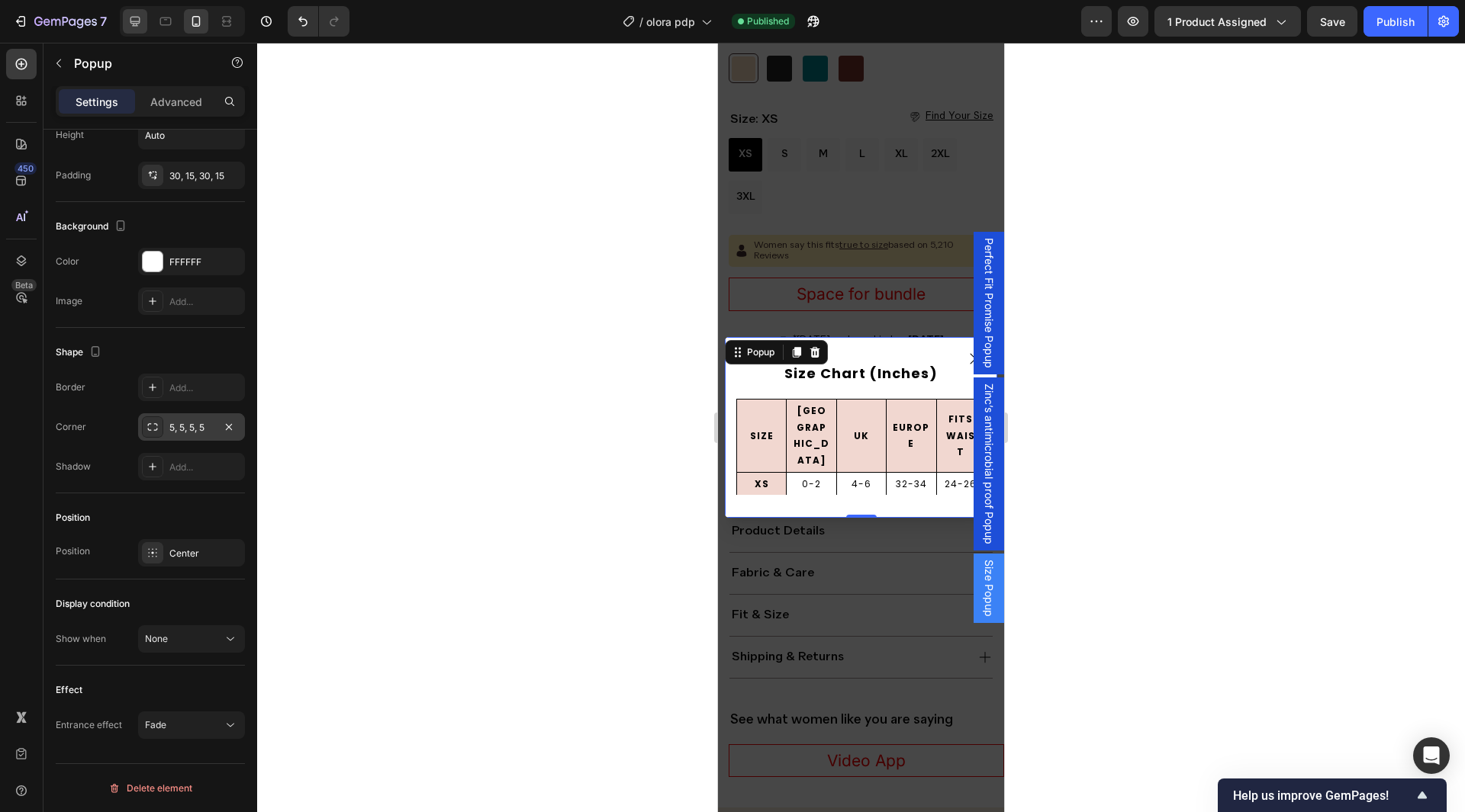
click at [138, 20] on icon at bounding box center [134, 21] width 15 height 15
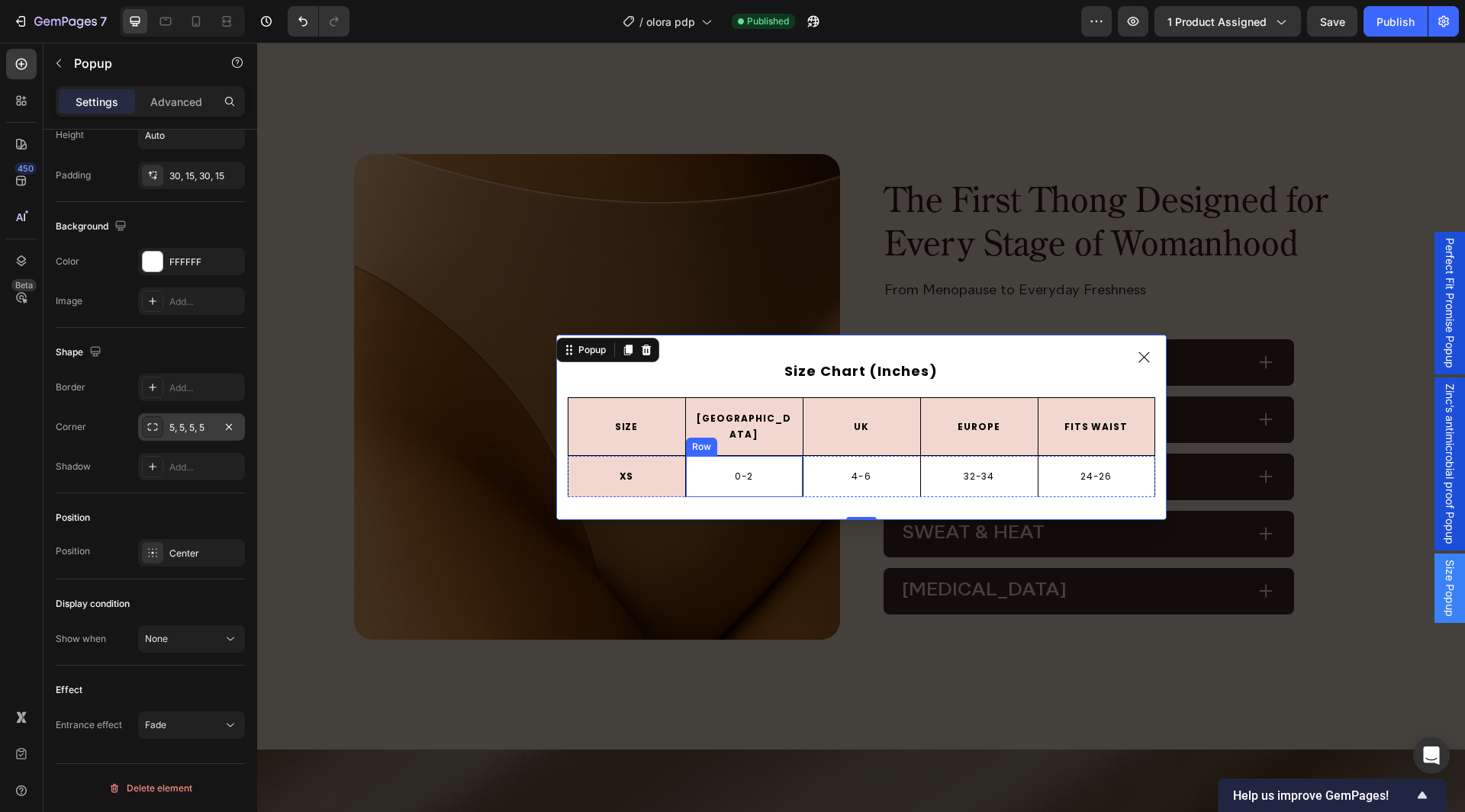
type input "800"
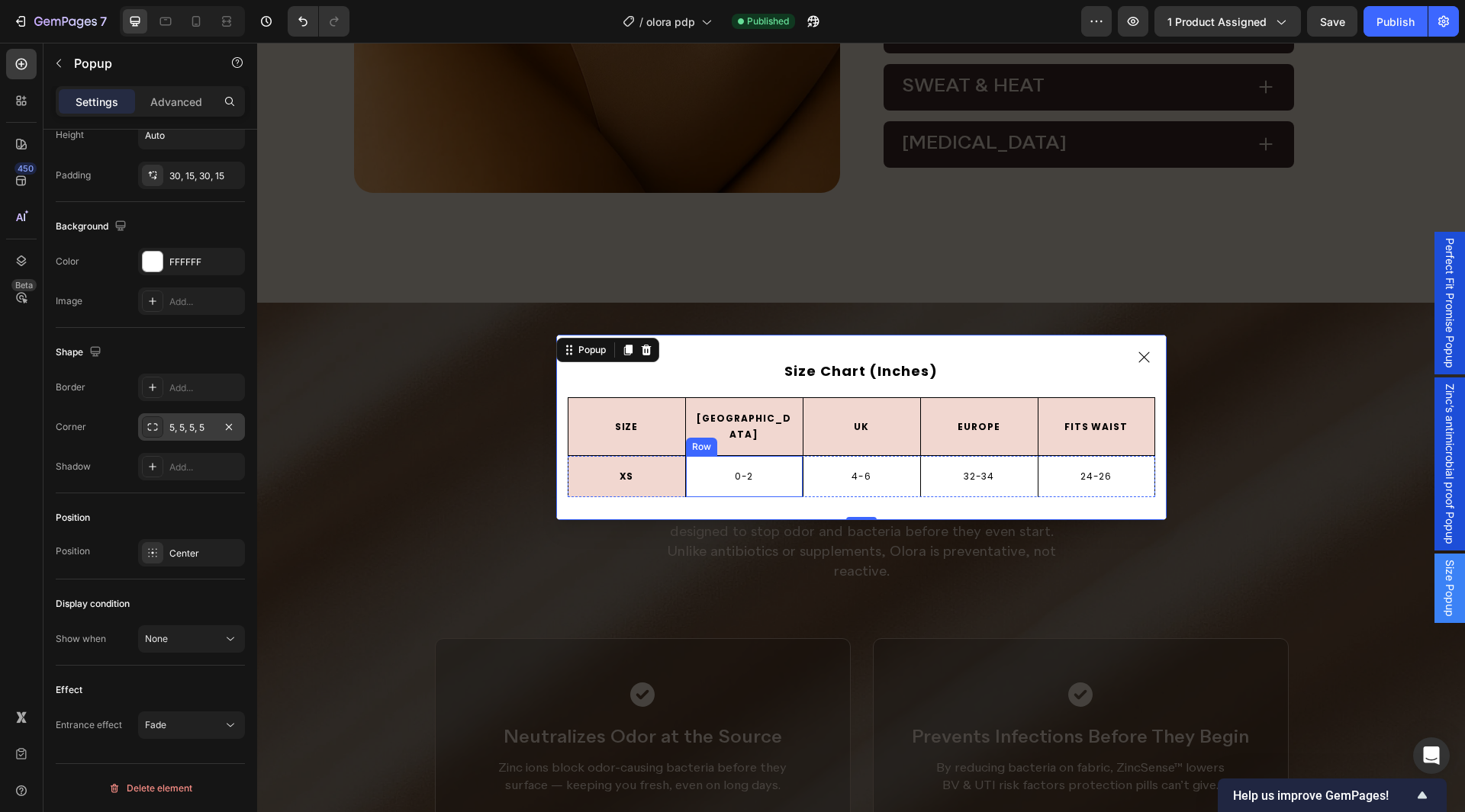
scroll to position [1594, 0]
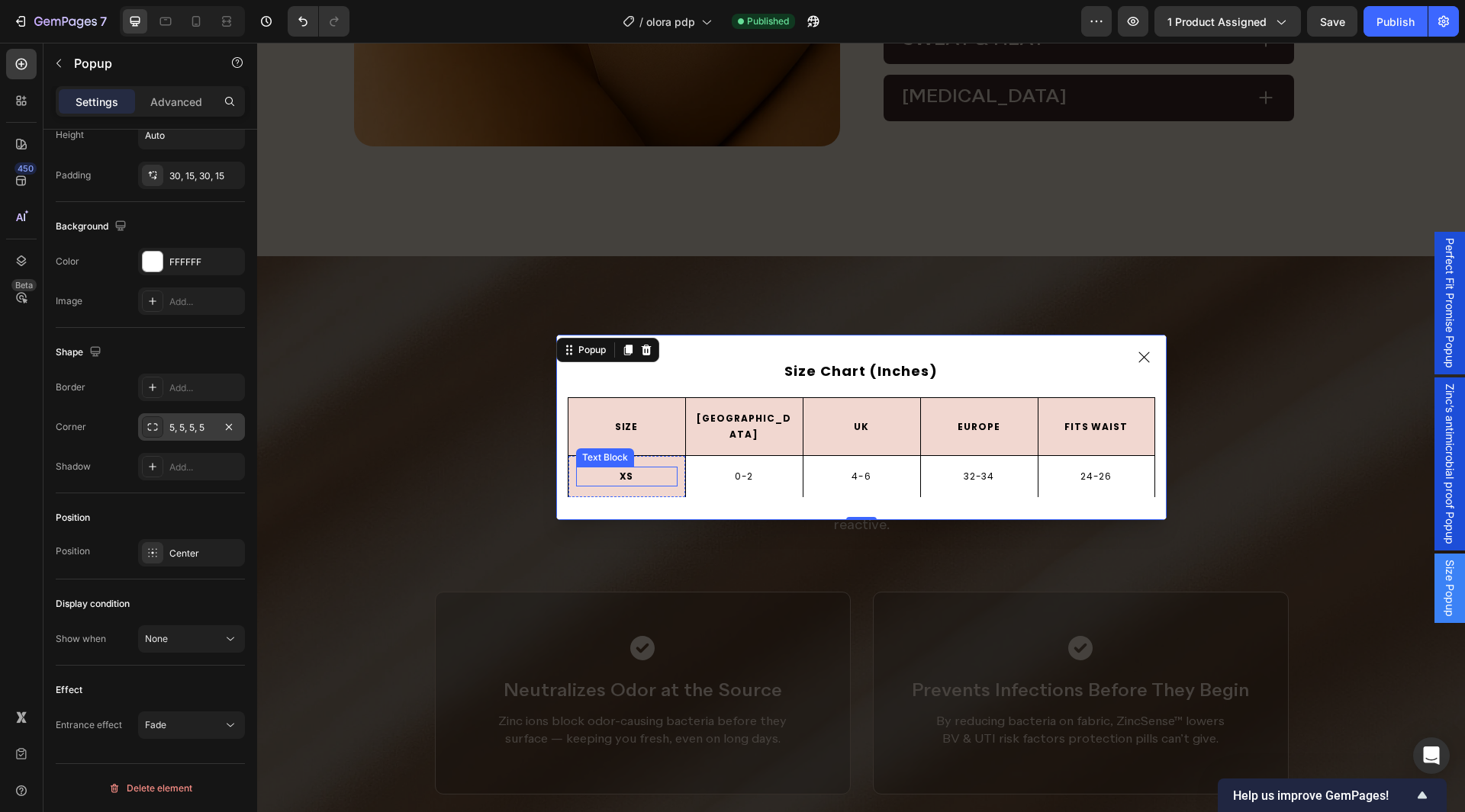
click at [659, 469] on p "XS" at bounding box center [627, 477] width 99 height 17
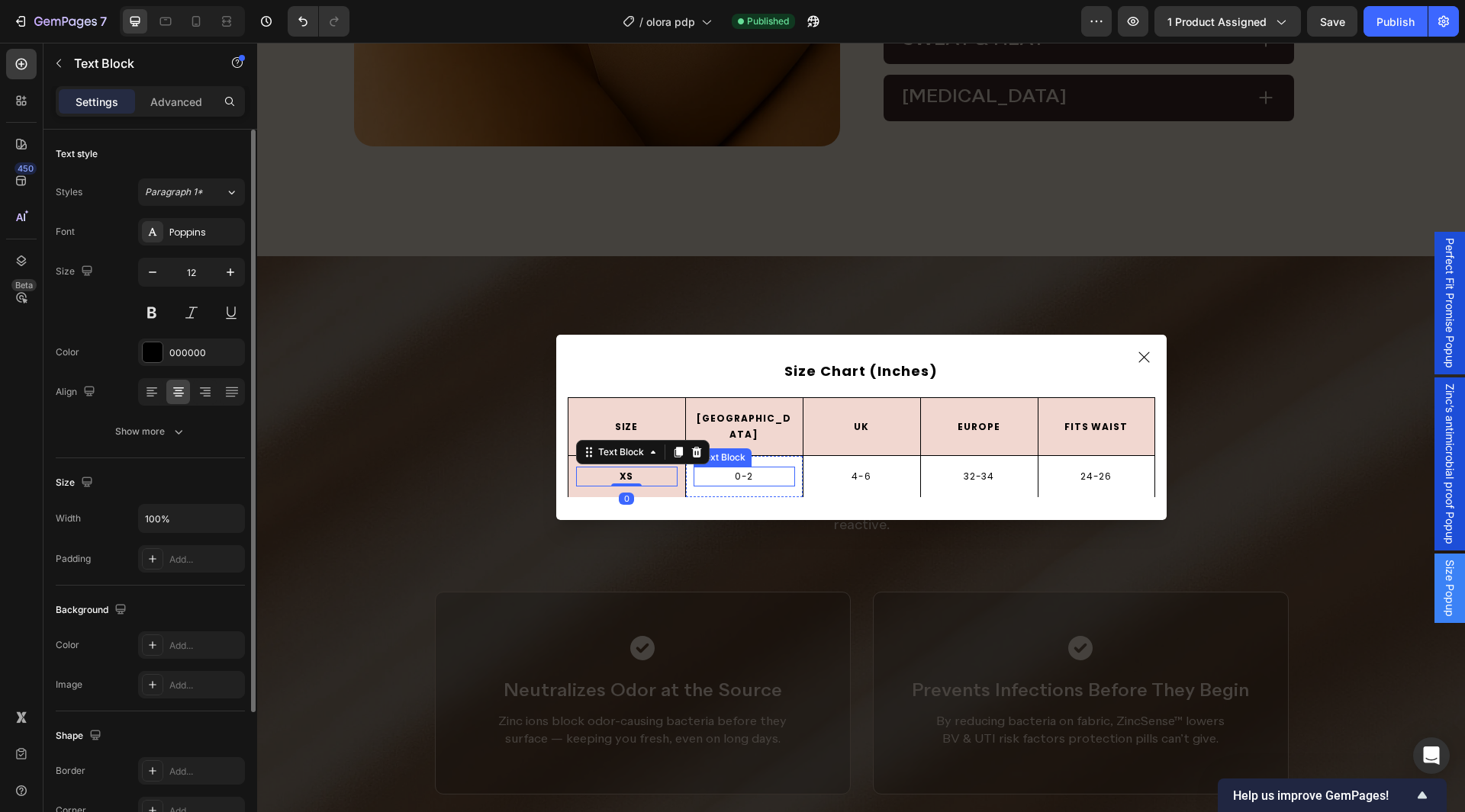
click at [698, 469] on p "0-2" at bounding box center [744, 477] width 99 height 17
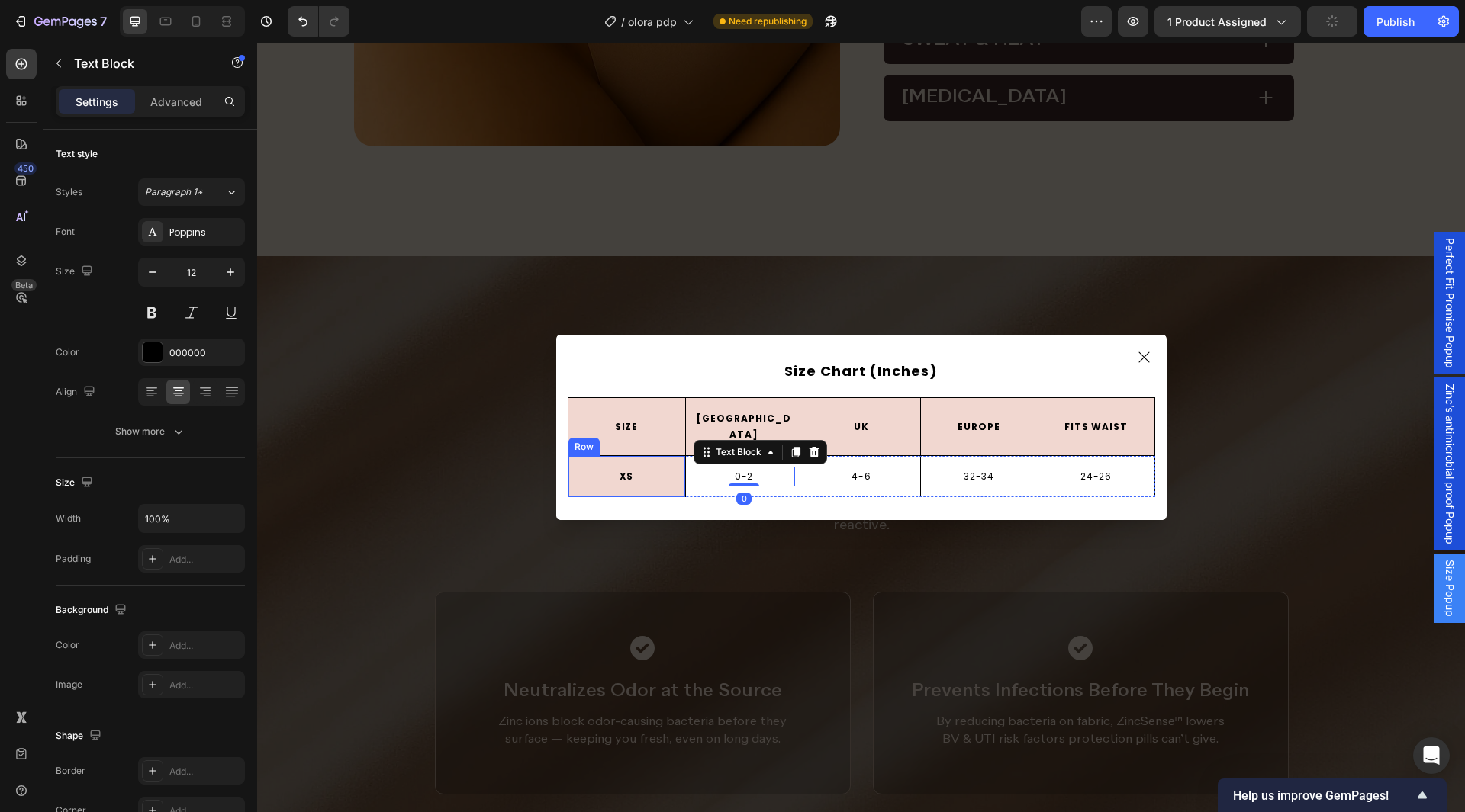
click at [648, 456] on div "XS Text Block Row" at bounding box center [626, 477] width 117 height 41
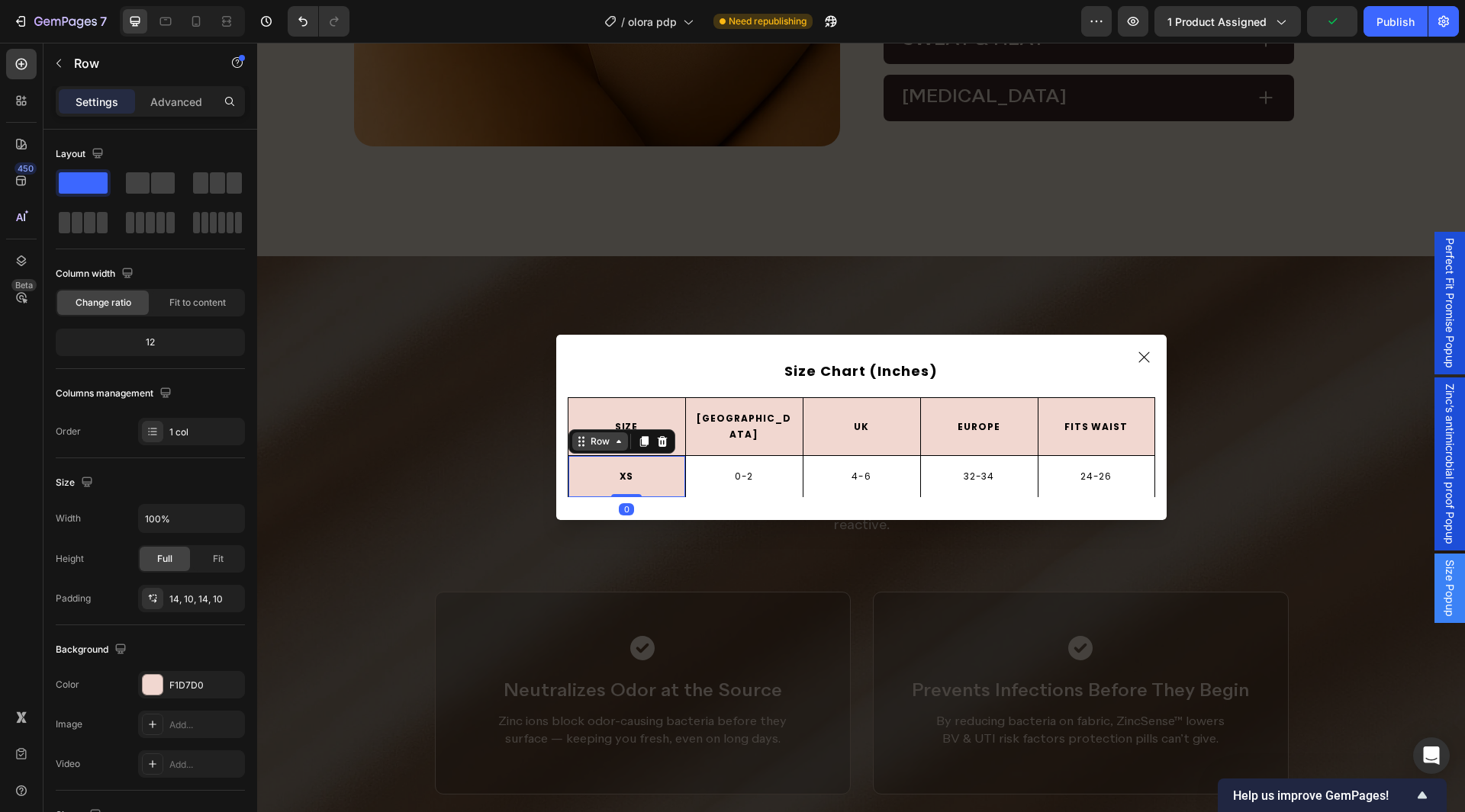
click at [612, 436] on icon "Dialog body" at bounding box center [619, 442] width 13 height 13
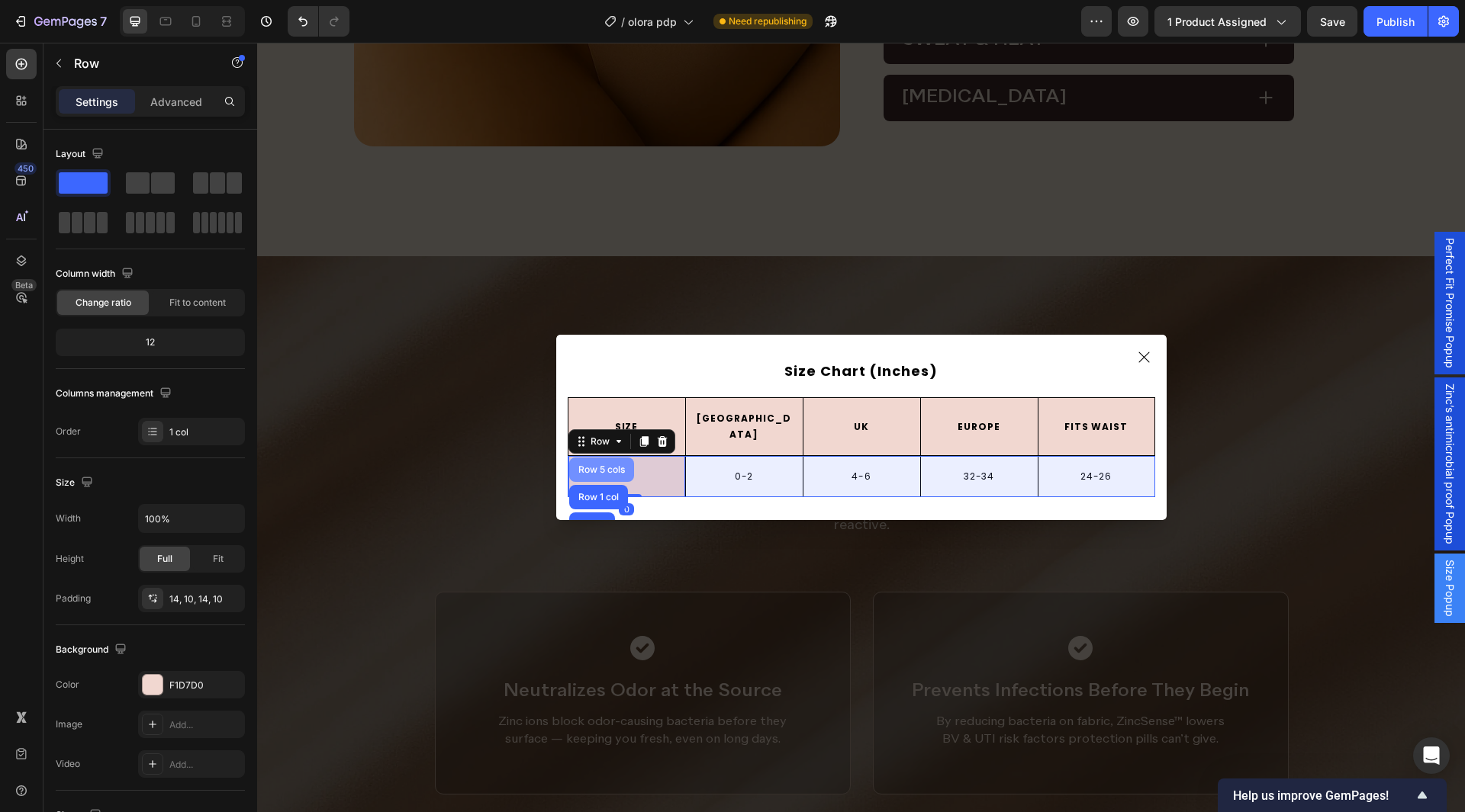
click at [587, 465] on div "Row 5 cols" at bounding box center [602, 470] width 53 height 9
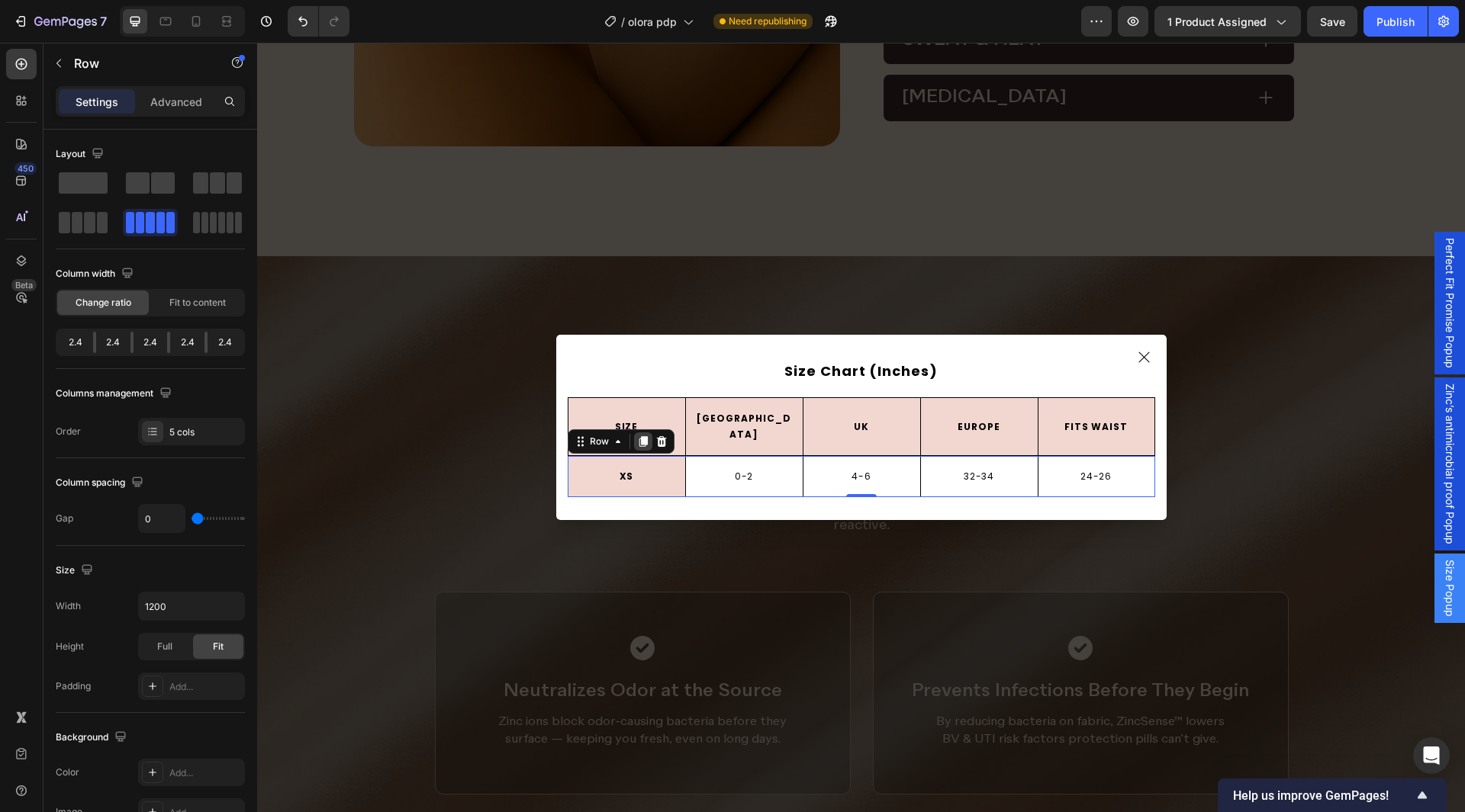
click at [638, 436] on icon "Dialog body" at bounding box center [642, 442] width 8 height 11
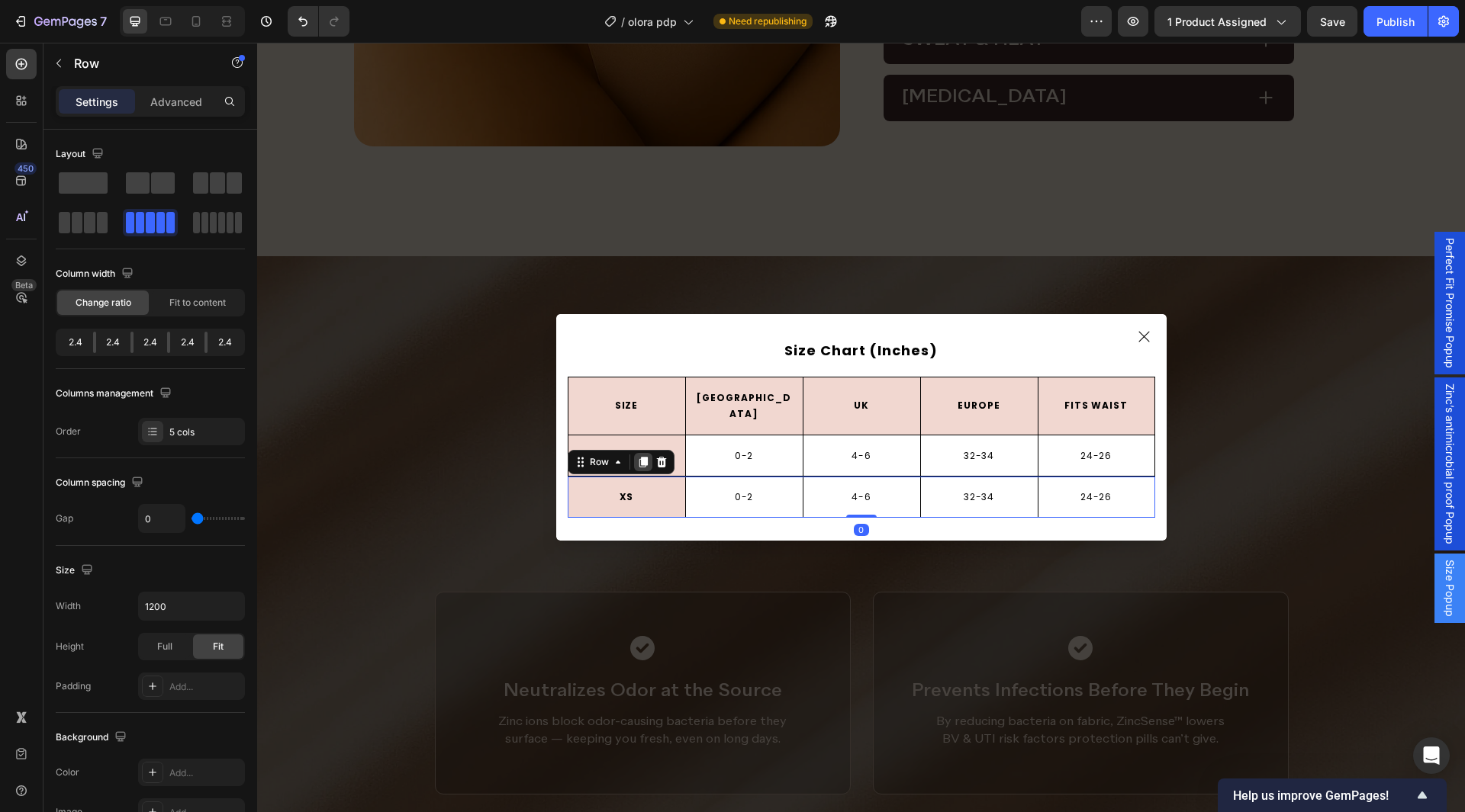
click at [637, 456] on icon "Dialog body" at bounding box center [644, 462] width 13 height 13
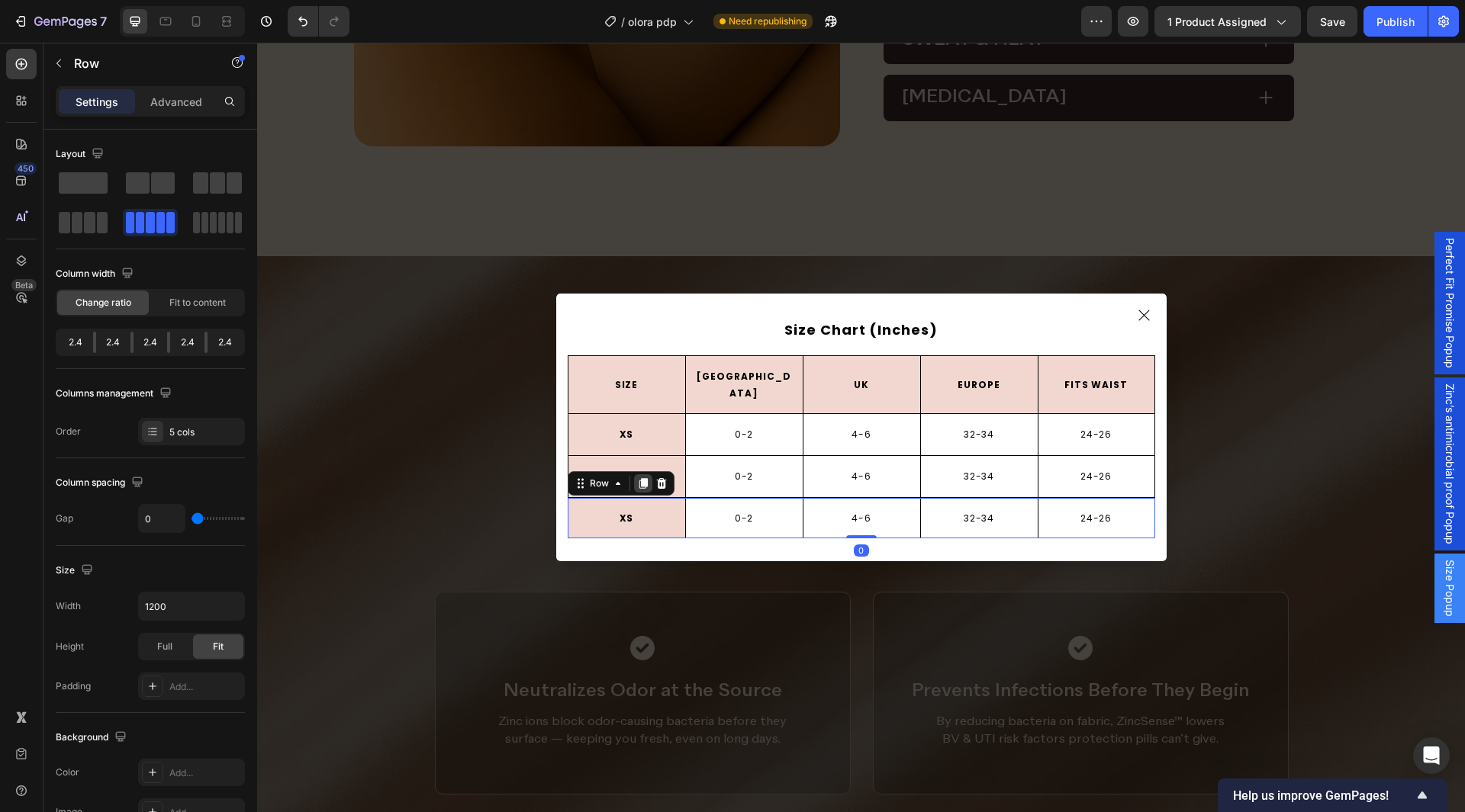
click at [639, 479] on icon "Dialog body" at bounding box center [642, 484] width 8 height 11
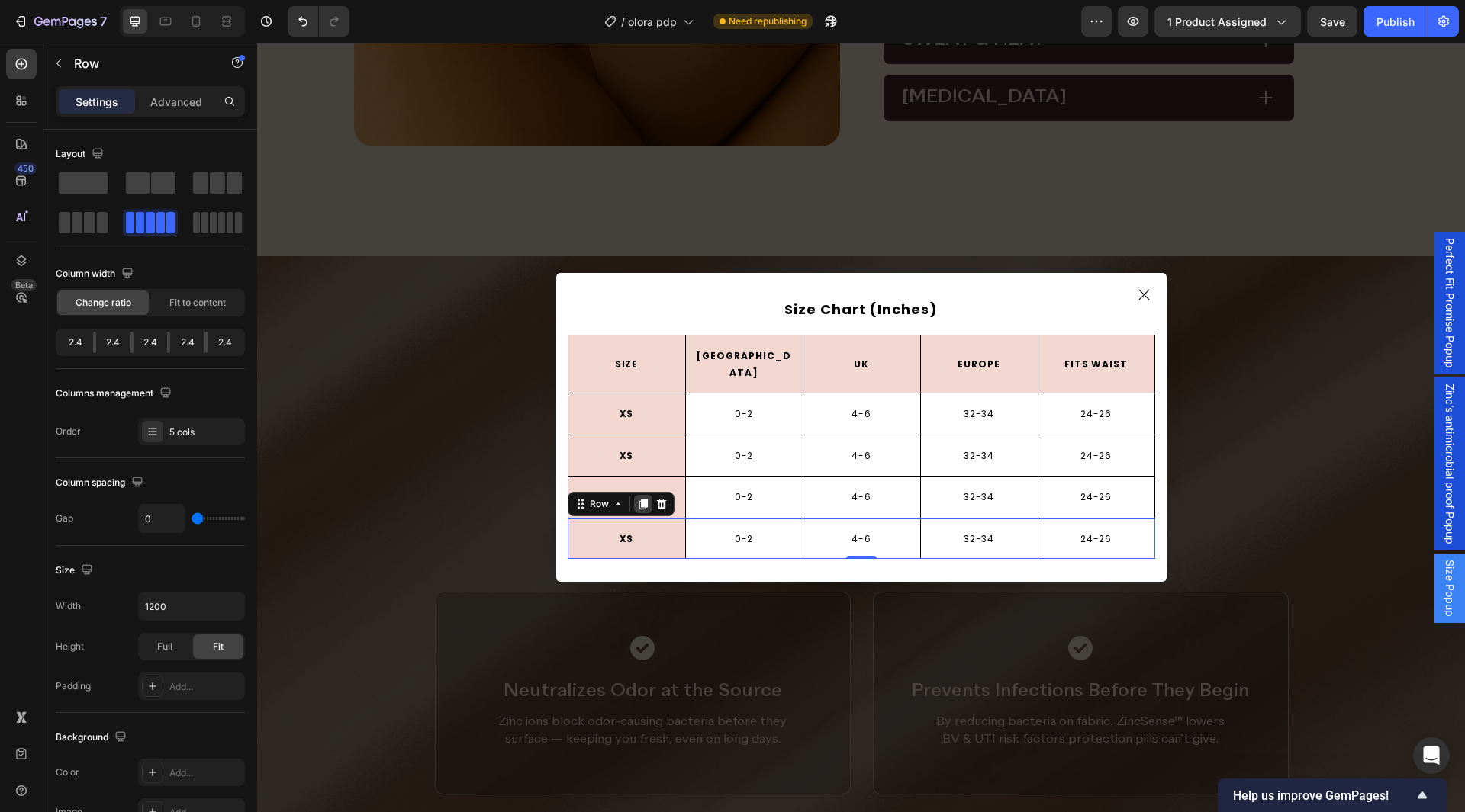
click at [639, 499] on icon "Dialog body" at bounding box center [642, 505] width 8 height 11
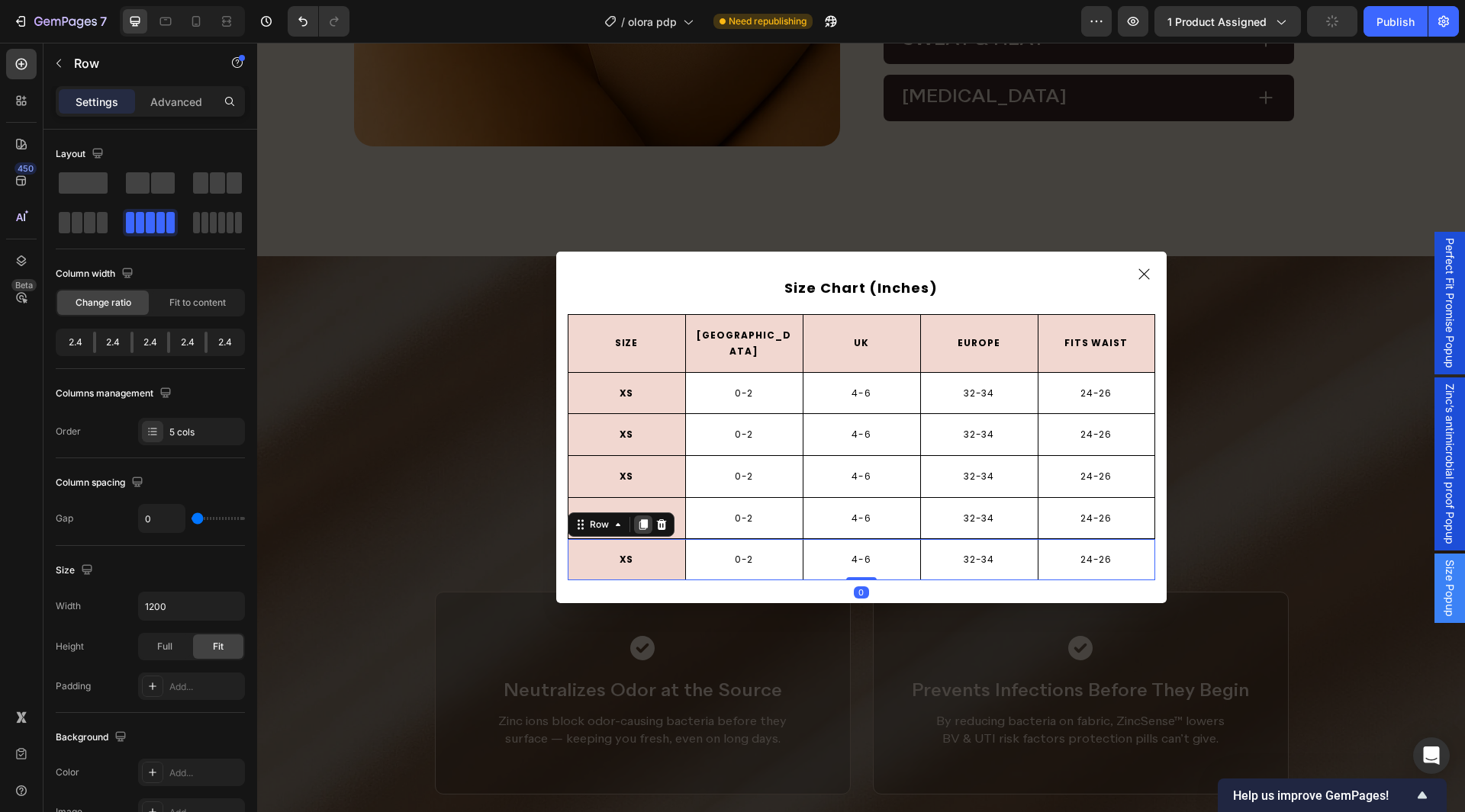
click at [639, 520] on icon "Dialog body" at bounding box center [642, 525] width 8 height 11
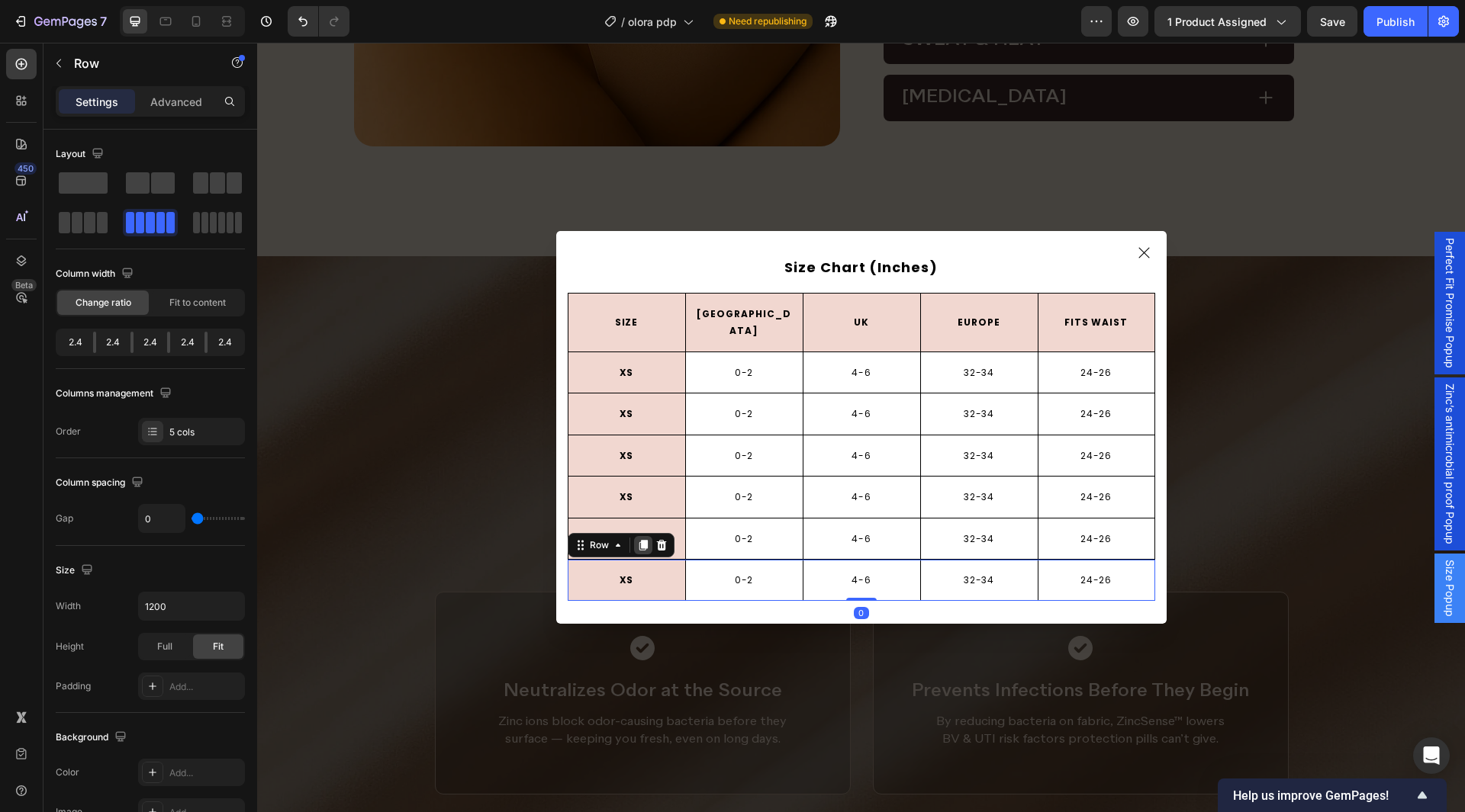
click at [637, 540] on icon "Dialog body" at bounding box center [644, 546] width 13 height 13
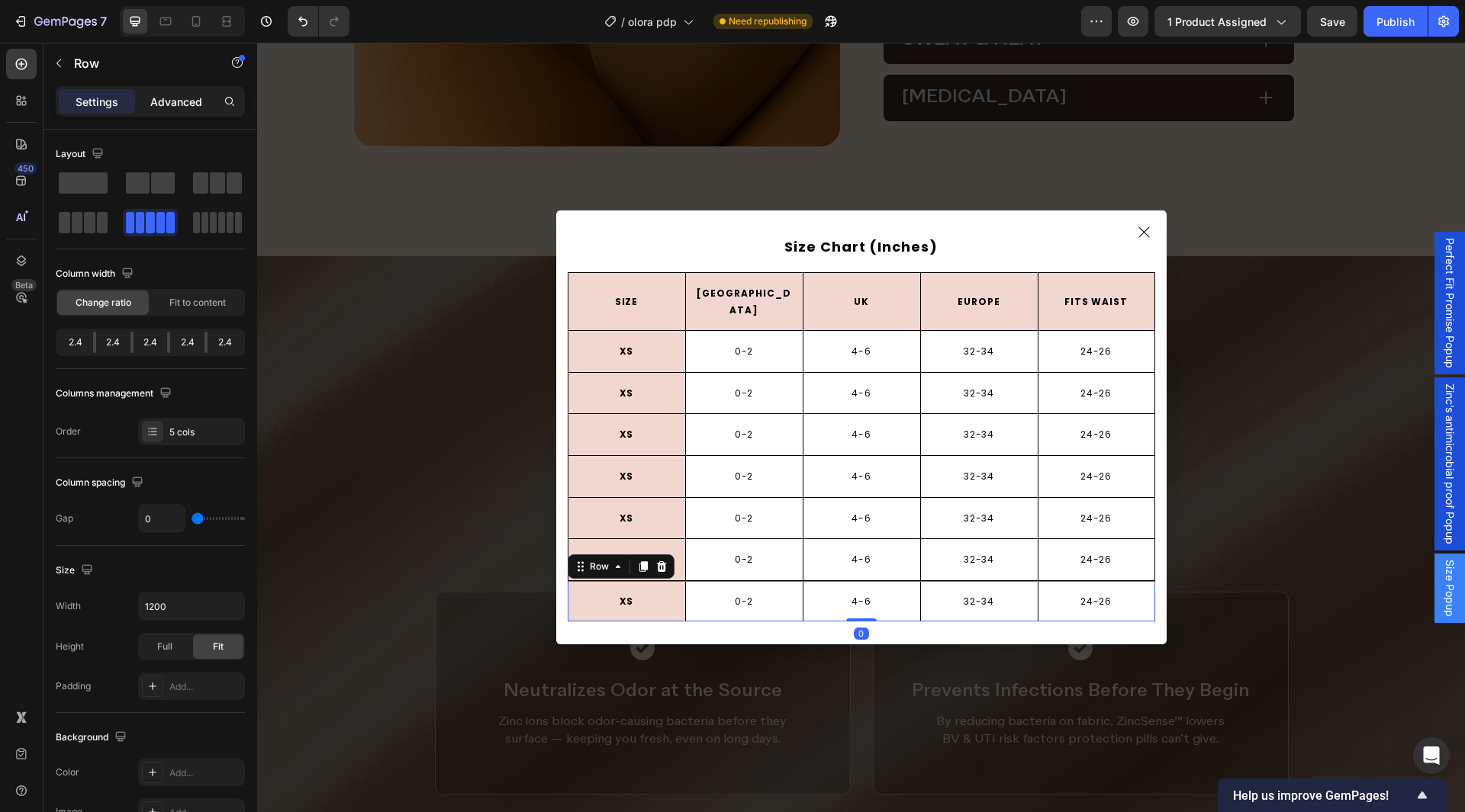
click at [178, 105] on p "Advanced" at bounding box center [177, 102] width 52 height 16
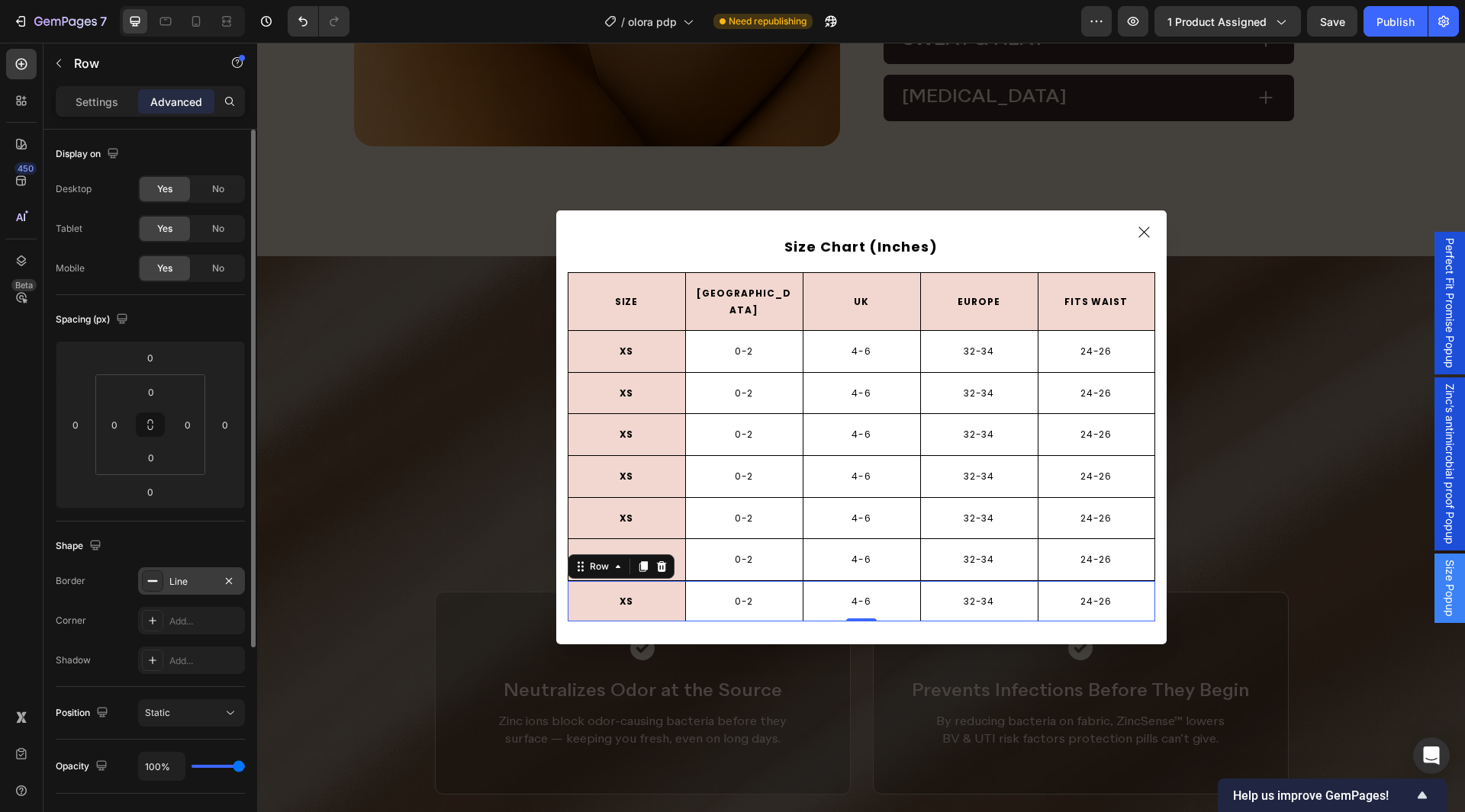
click at [199, 586] on div "Line" at bounding box center [191, 582] width 44 height 13
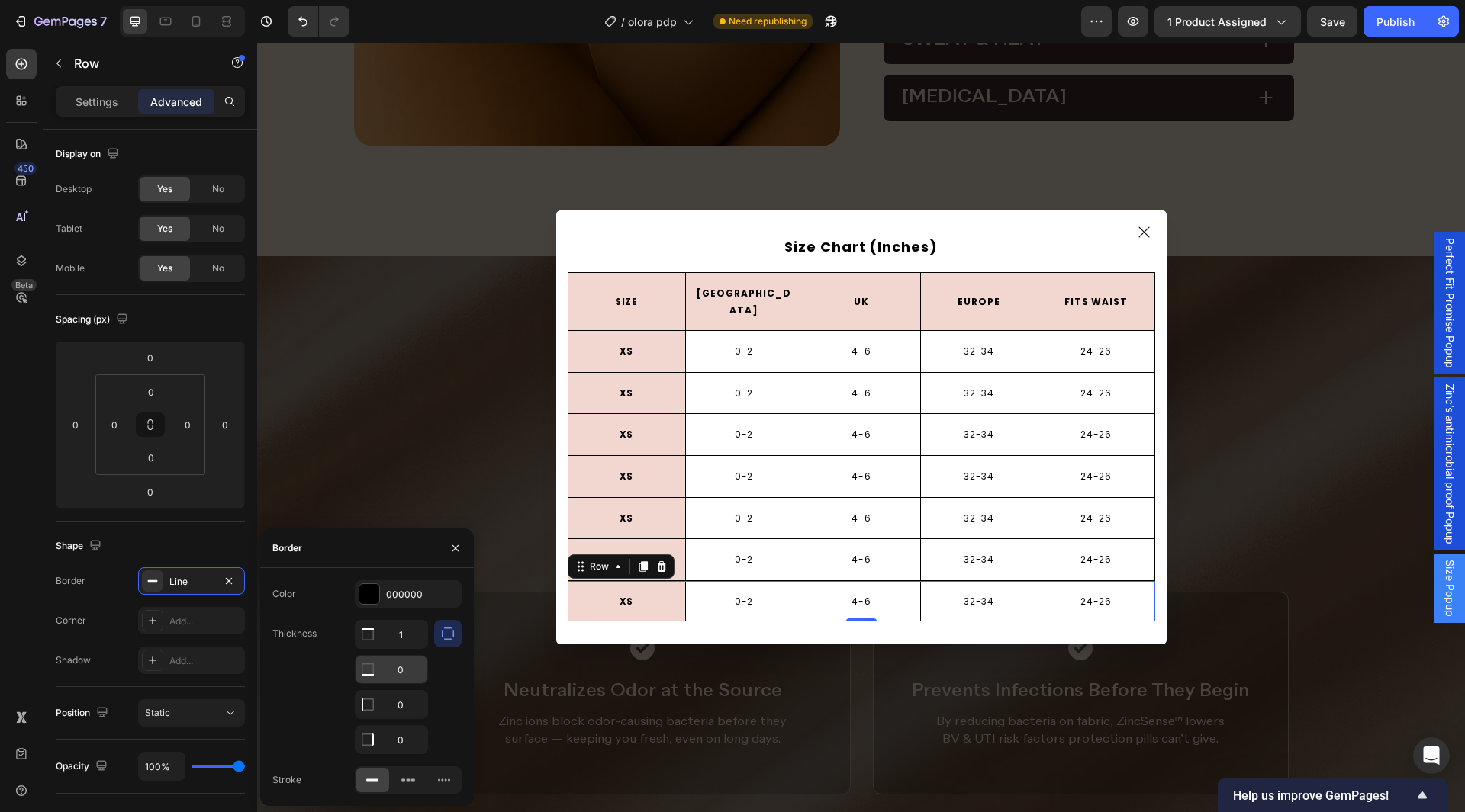
click at [405, 664] on input "0" at bounding box center [392, 669] width 72 height 28
type input "1"
click at [319, 609] on div "Color 000000 Thickness 1 1 0 0 Stroke" at bounding box center [367, 687] width 213 height 213
click at [454, 560] on button "button" at bounding box center [455, 548] width 24 height 24
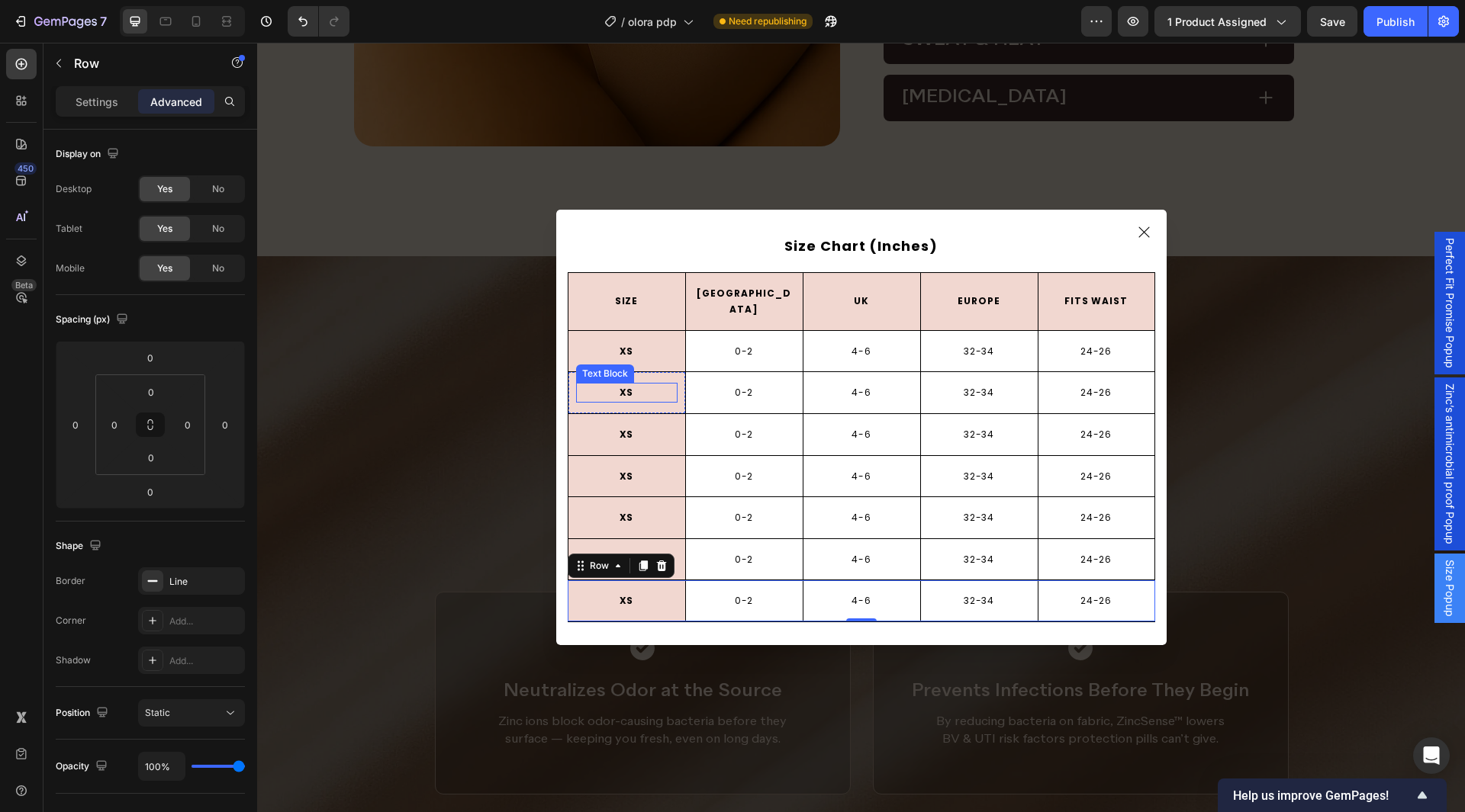
click at [614, 384] on p "XS" at bounding box center [627, 393] width 99 height 17
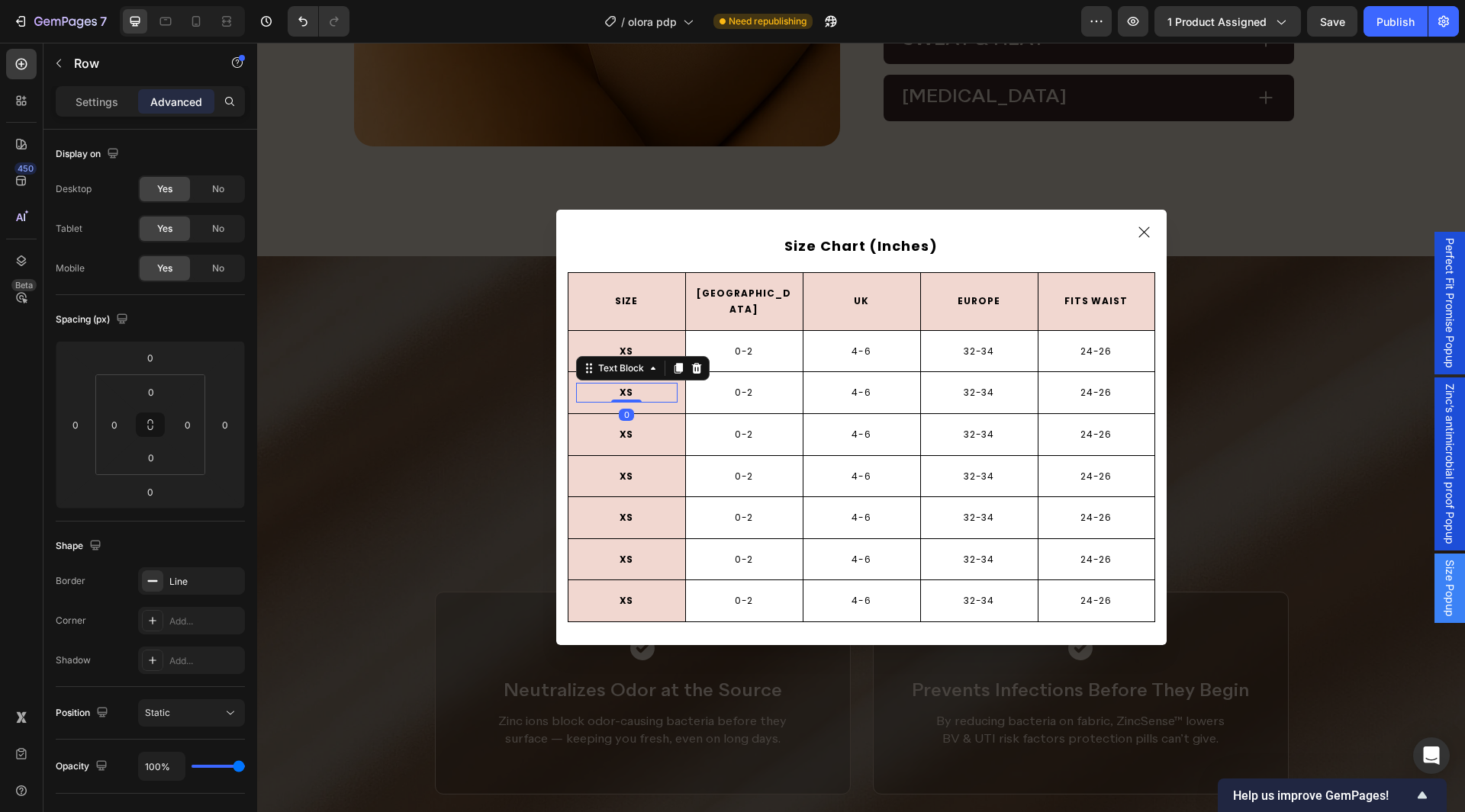
click at [614, 384] on p "XS" at bounding box center [627, 393] width 99 height 17
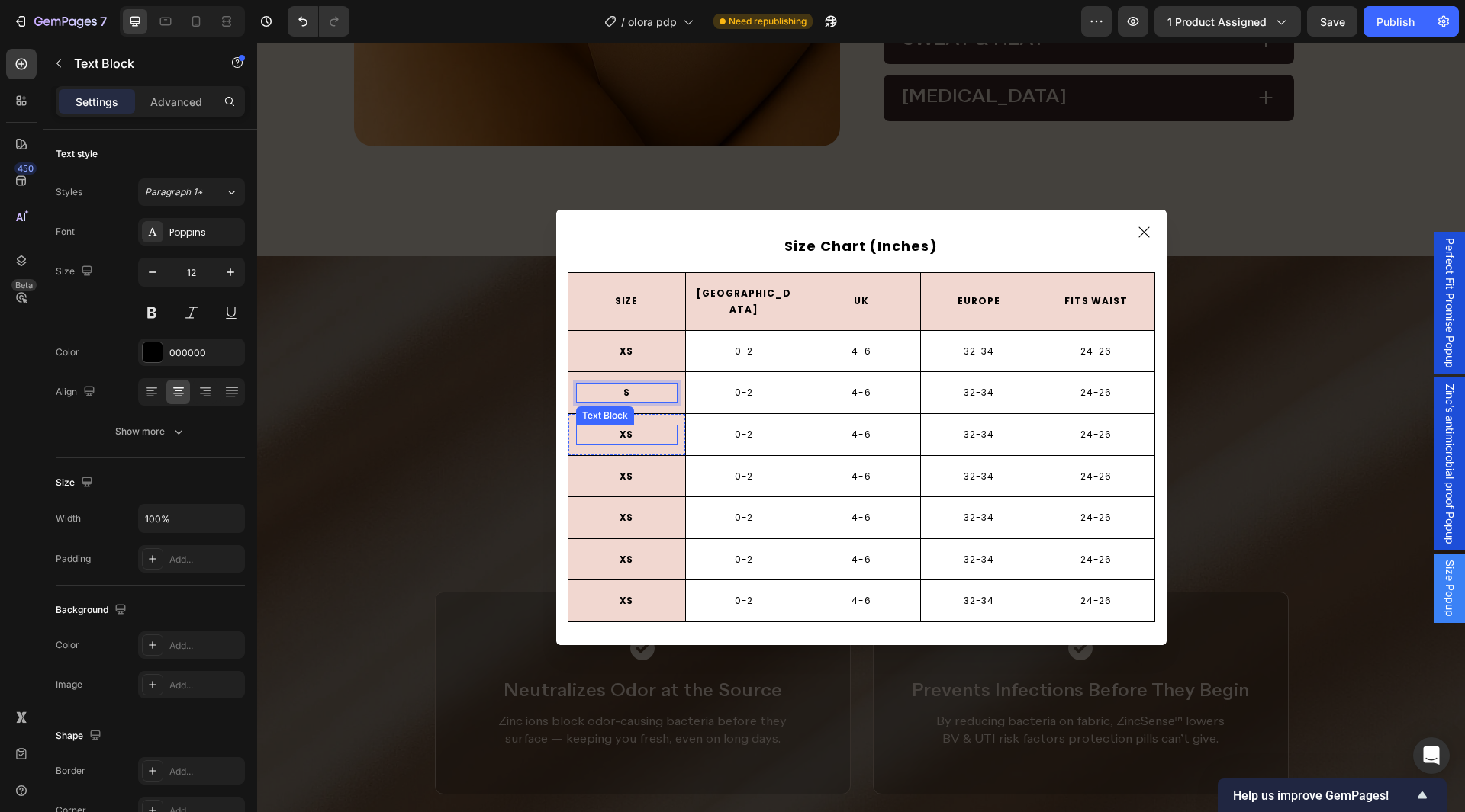
click at [620, 428] on p "XS" at bounding box center [627, 435] width 99 height 17
click at [624, 469] on p "XS" at bounding box center [627, 477] width 99 height 17
click at [622, 514] on p "XS" at bounding box center [627, 518] width 99 height 17
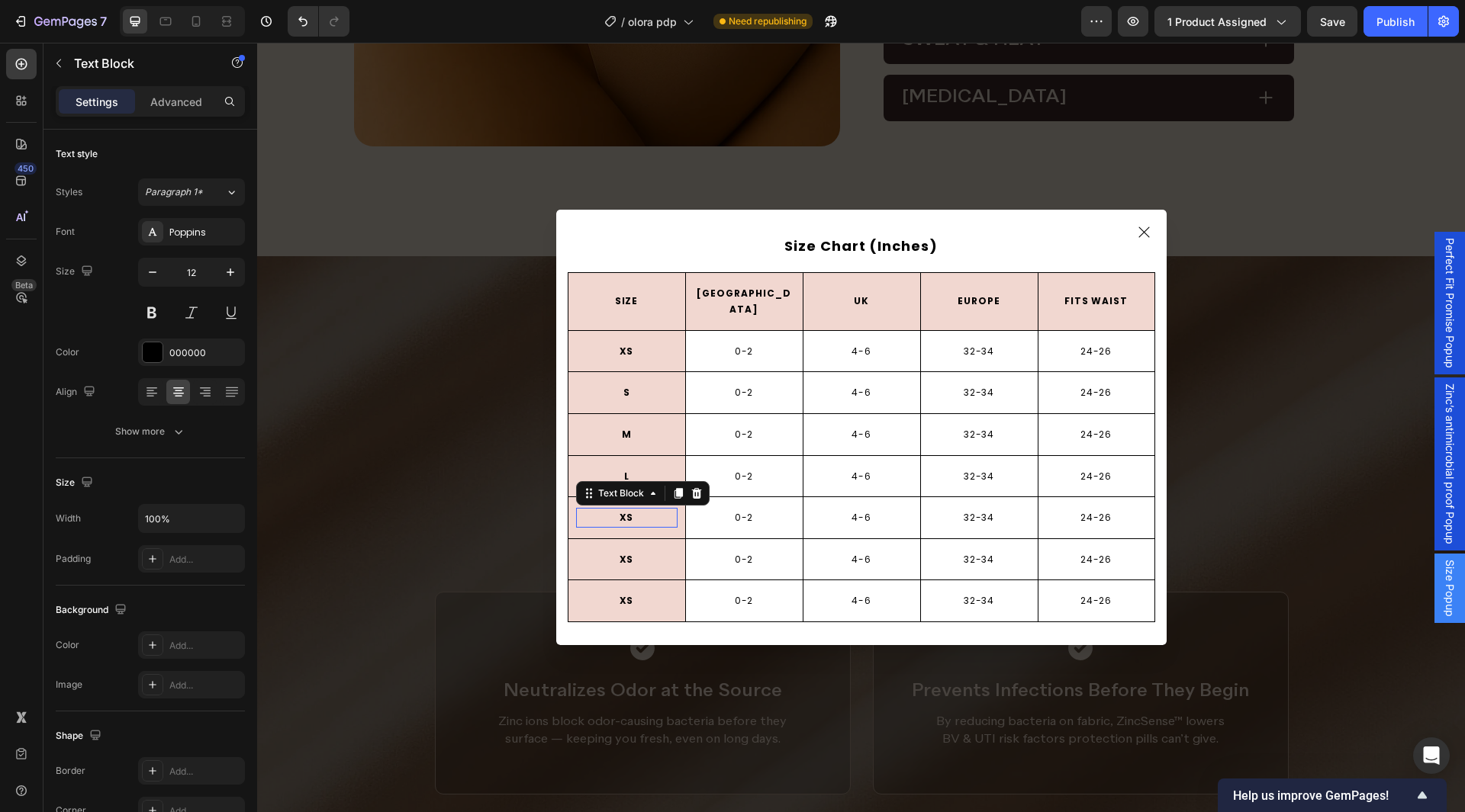
click at [622, 514] on p "XS" at bounding box center [627, 518] width 99 height 17
click at [617, 551] on p "XS" at bounding box center [627, 559] width 99 height 17
click at [620, 510] on p "xxl" at bounding box center [627, 518] width 99 height 17
click at [613, 511] on p "xxl" at bounding box center [627, 518] width 99 height 17
click at [615, 551] on p "XS" at bounding box center [627, 559] width 99 height 17
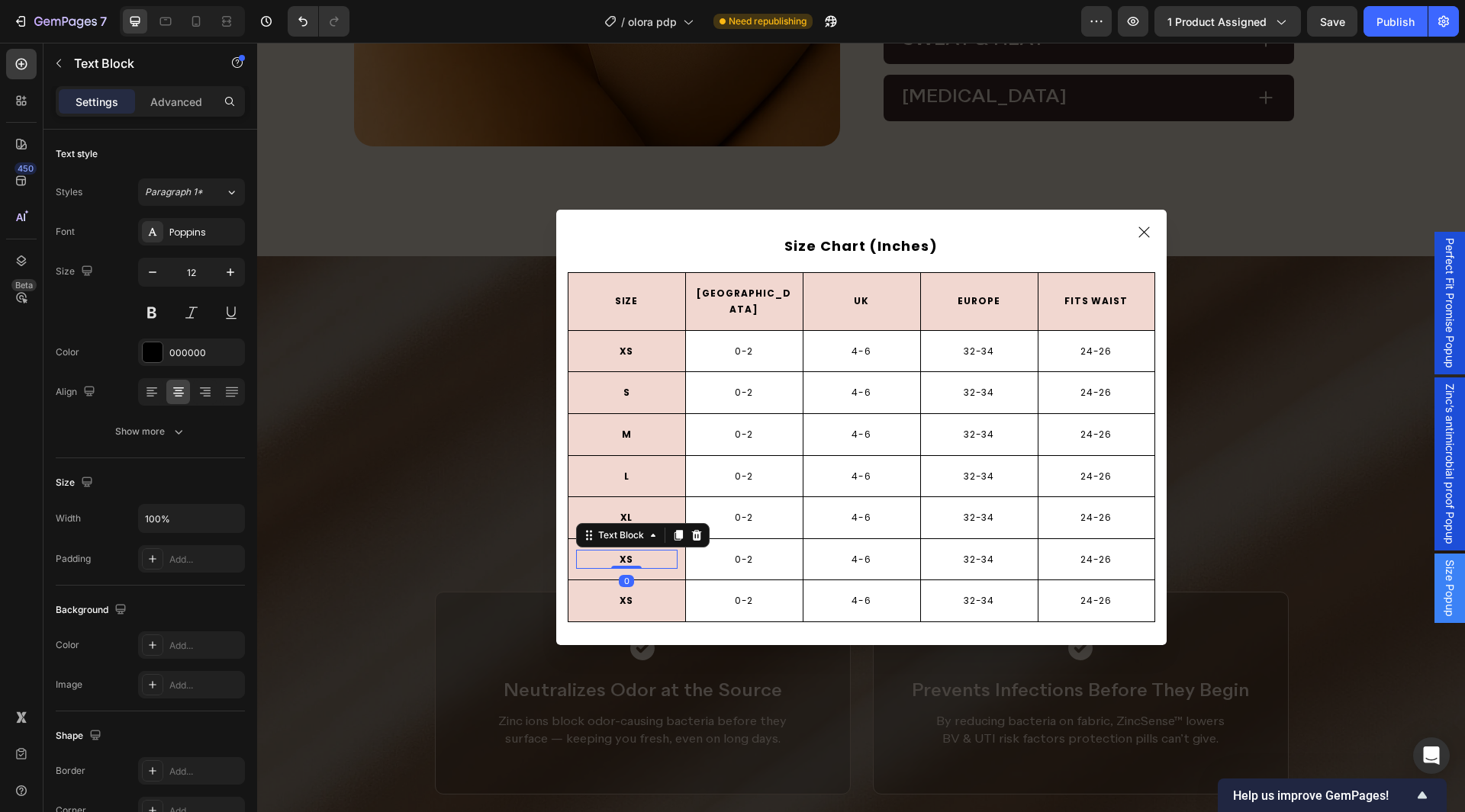
click at [615, 551] on p "XS" at bounding box center [627, 559] width 99 height 17
click at [616, 595] on p "XS" at bounding box center [627, 600] width 99 height 17
click at [735, 566] on div "0-2 Text Block Row" at bounding box center [743, 560] width 117 height 41
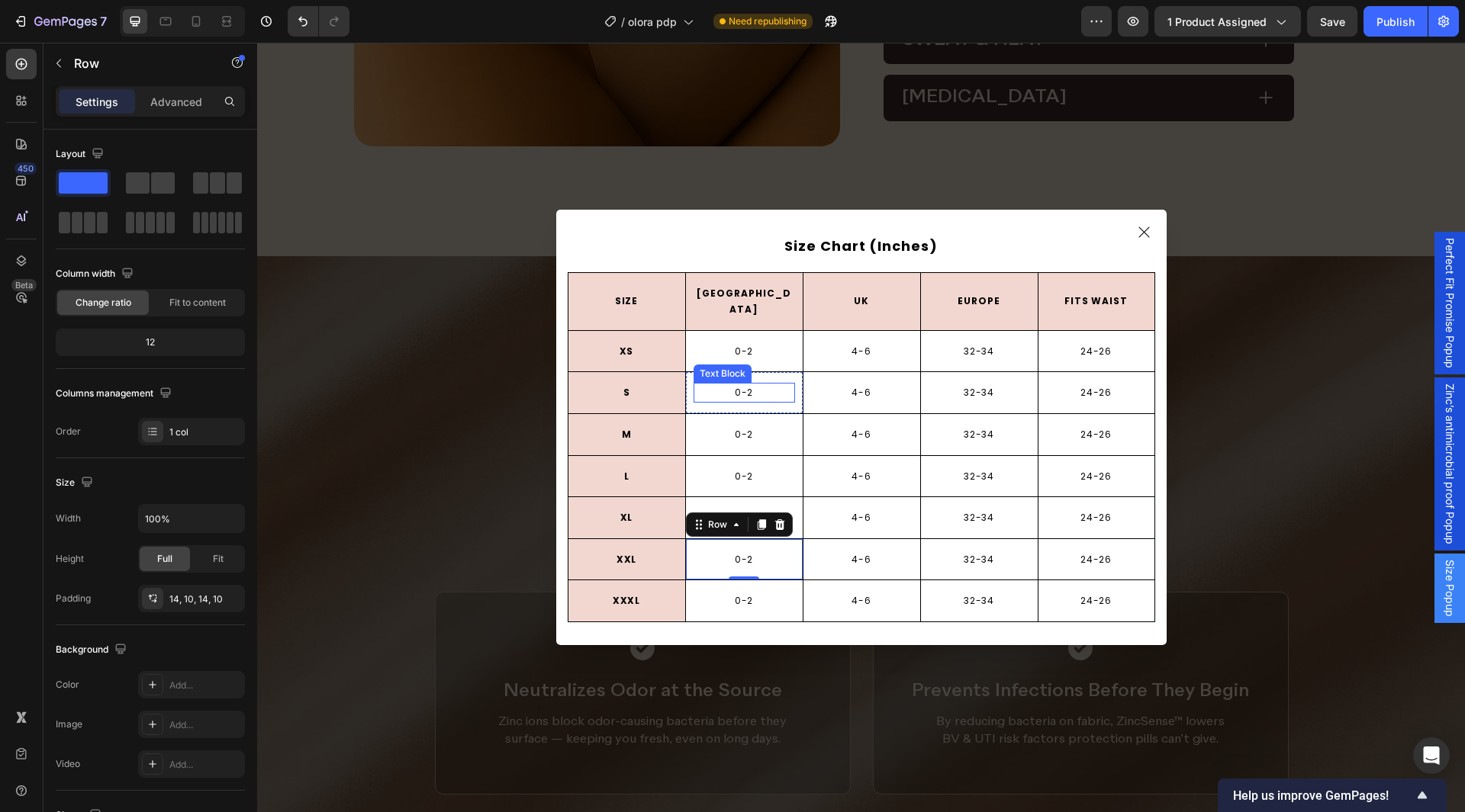
click at [729, 385] on p "0-2" at bounding box center [744, 393] width 99 height 17
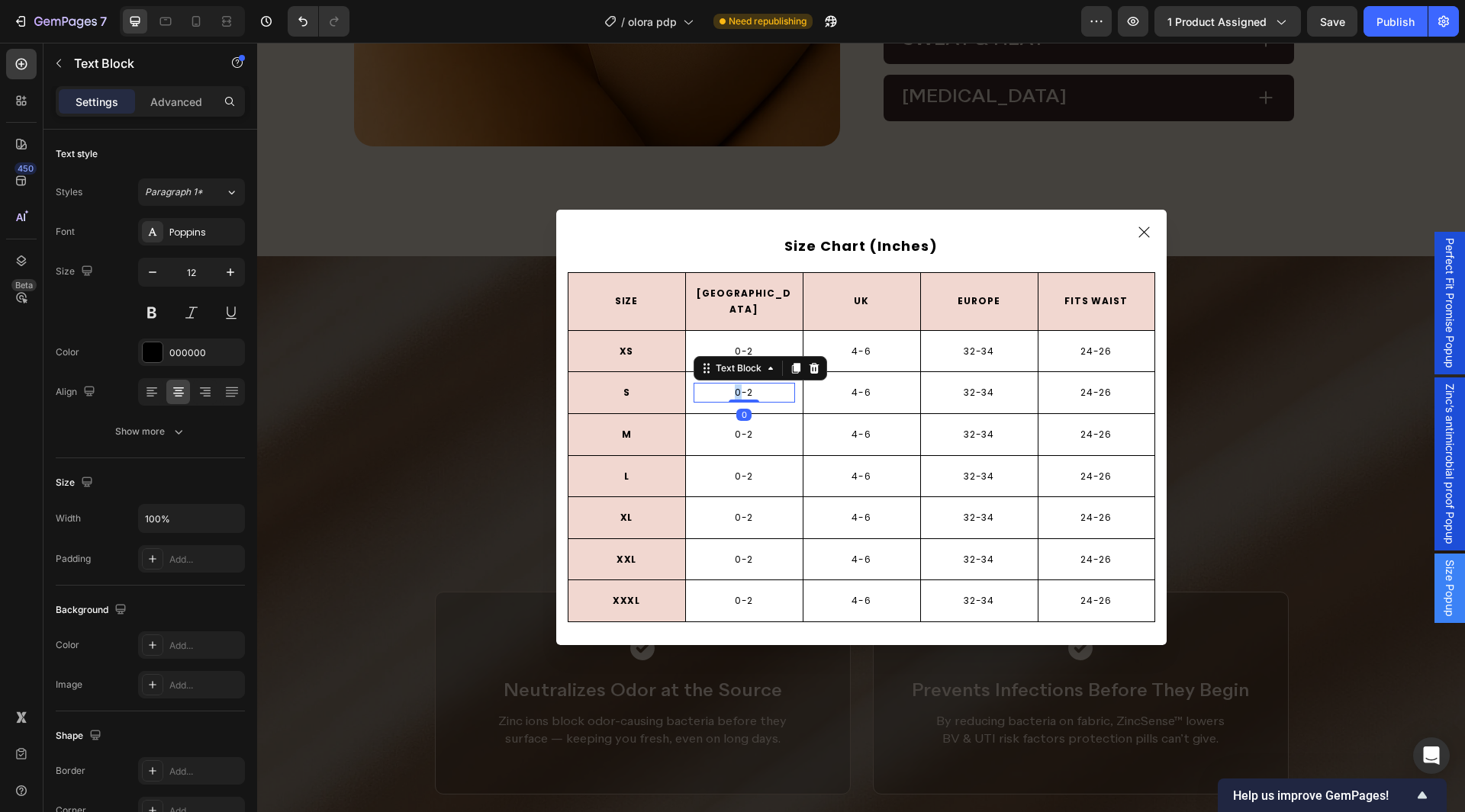
click at [729, 385] on p "0-2" at bounding box center [744, 393] width 99 height 17
click at [741, 428] on p "0-2" at bounding box center [744, 435] width 99 height 17
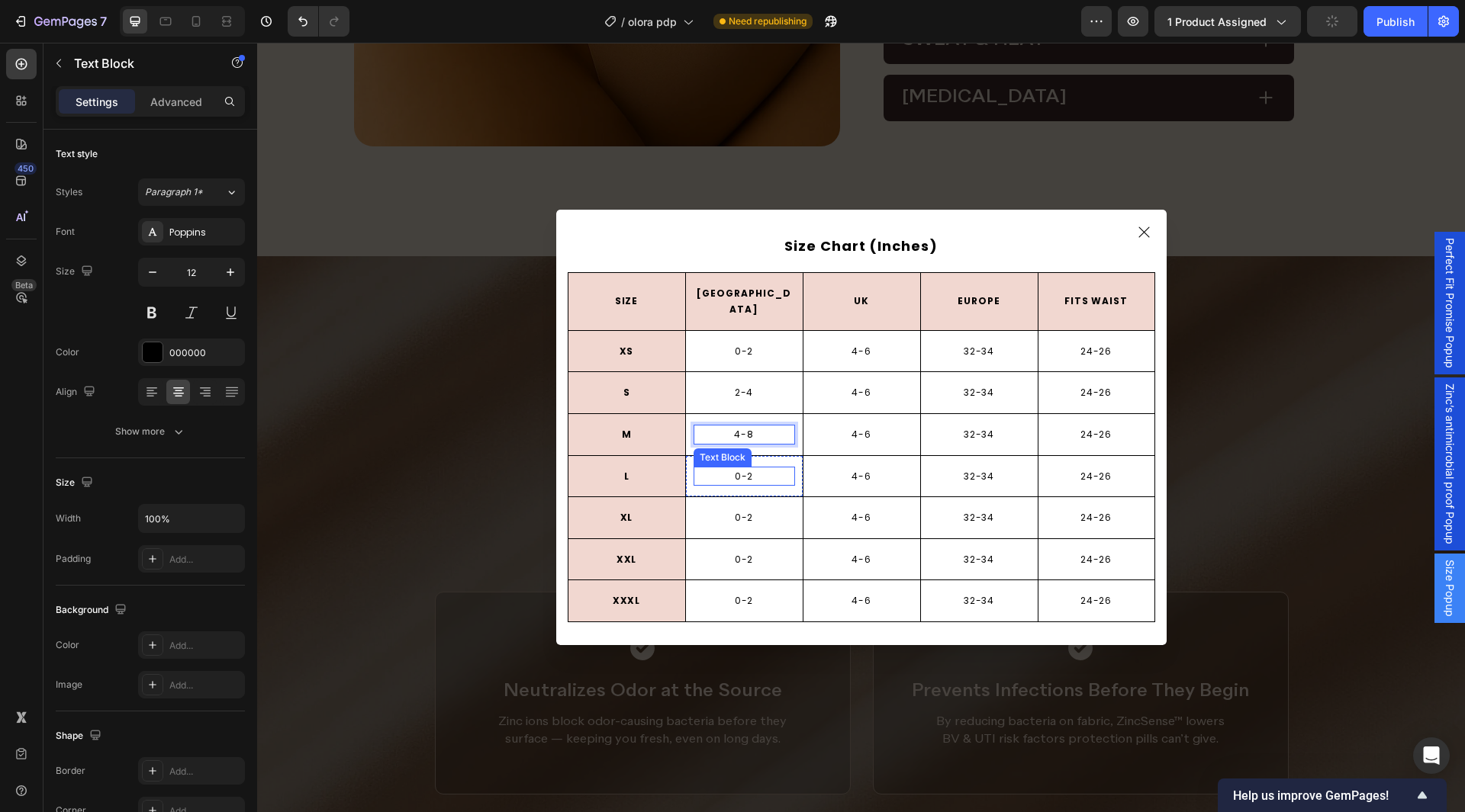
click at [732, 470] on p "0-2" at bounding box center [744, 477] width 99 height 17
click at [741, 512] on p "0-2" at bounding box center [744, 518] width 99 height 17
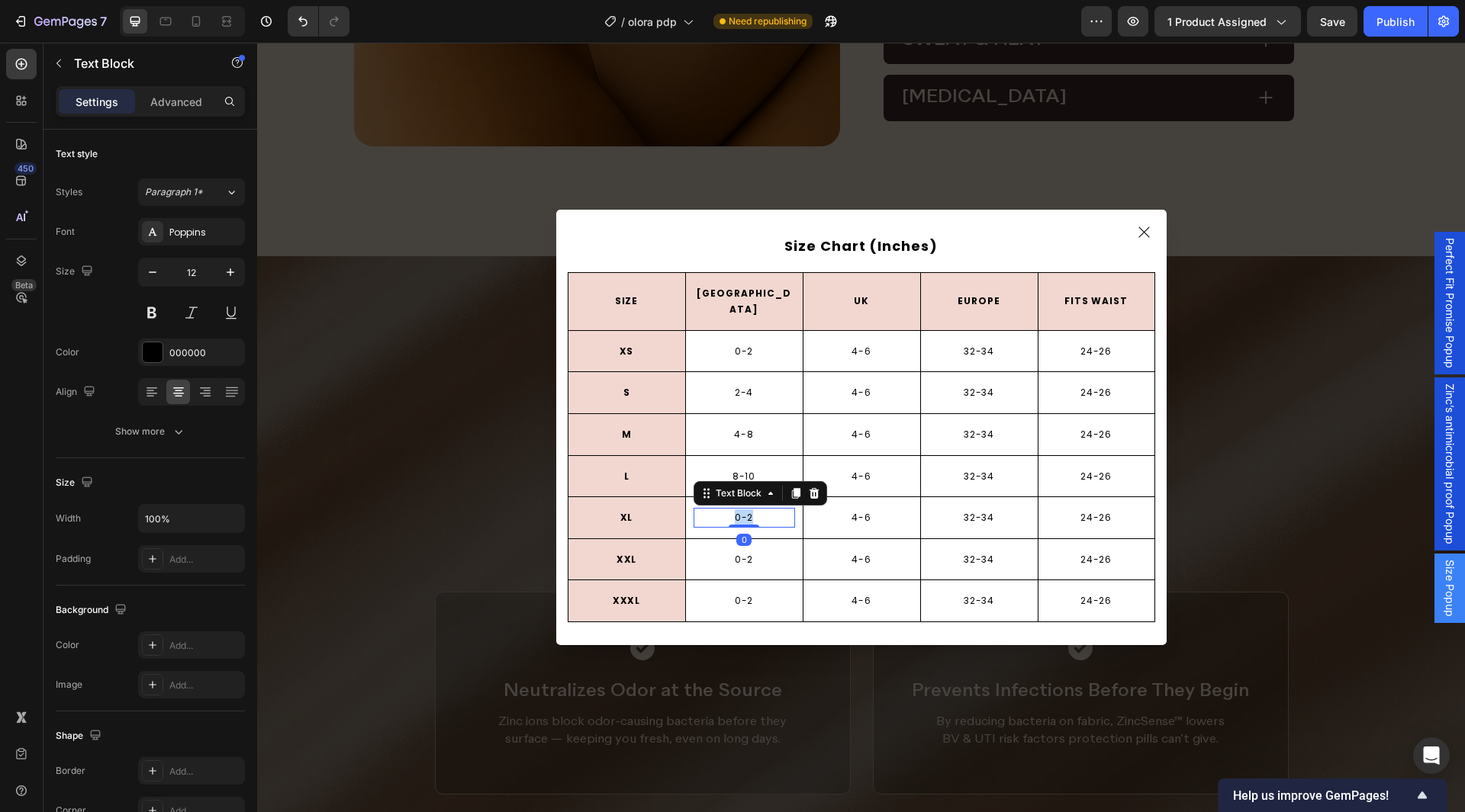
click at [741, 512] on p "0-2" at bounding box center [744, 518] width 99 height 17
click at [730, 551] on p "0-2" at bounding box center [744, 559] width 99 height 17
click at [739, 592] on p "0-2" at bounding box center [744, 600] width 99 height 17
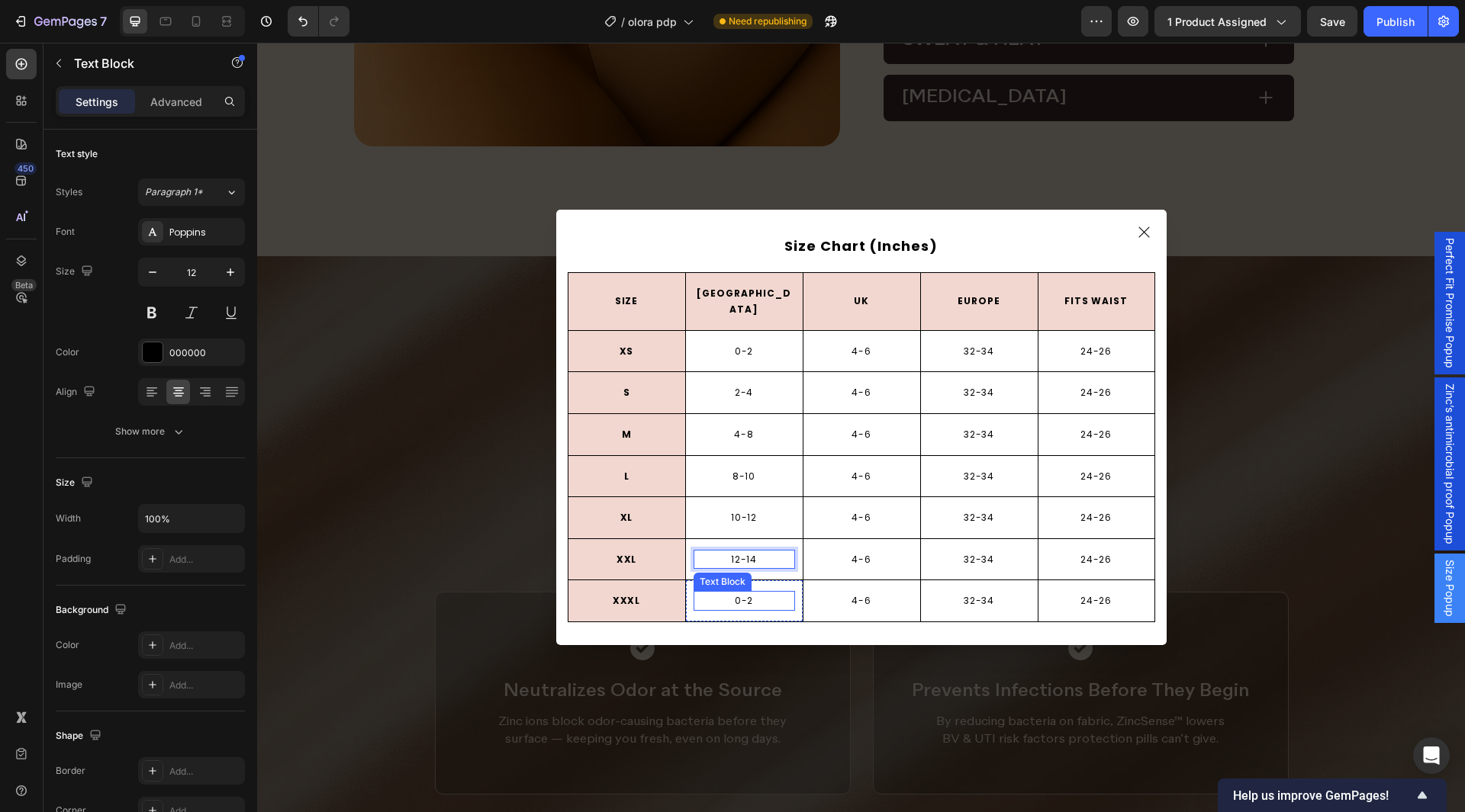
click at [739, 592] on p "0-2" at bounding box center [744, 600] width 99 height 17
click at [848, 384] on p "4-6" at bounding box center [862, 393] width 99 height 17
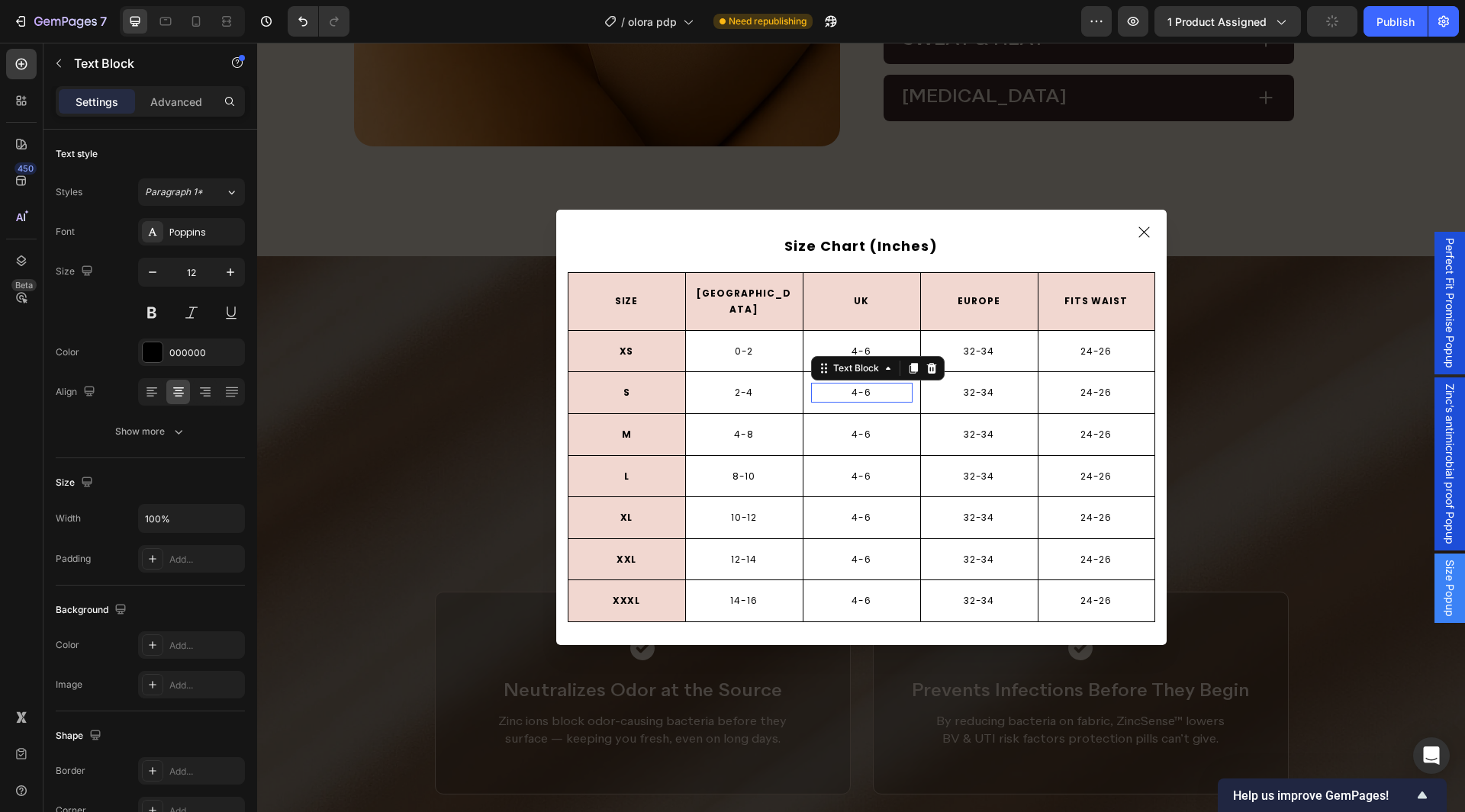
click at [848, 384] on p "4-6" at bounding box center [862, 393] width 99 height 17
click at [856, 428] on p "4-6" at bounding box center [862, 435] width 99 height 17
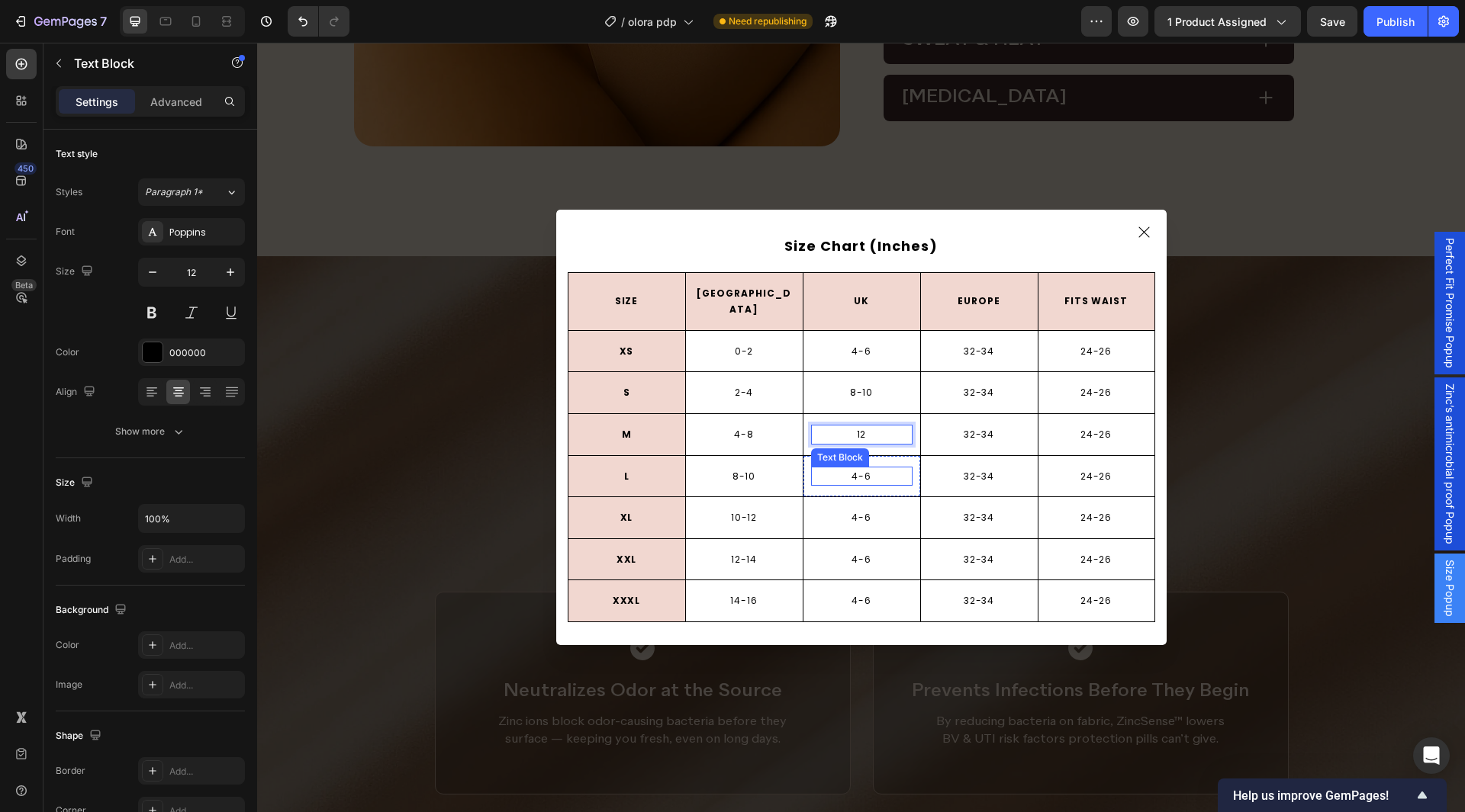
click at [854, 469] on p "4-6" at bounding box center [862, 477] width 99 height 17
click at [855, 510] on p "4-6" at bounding box center [862, 518] width 99 height 17
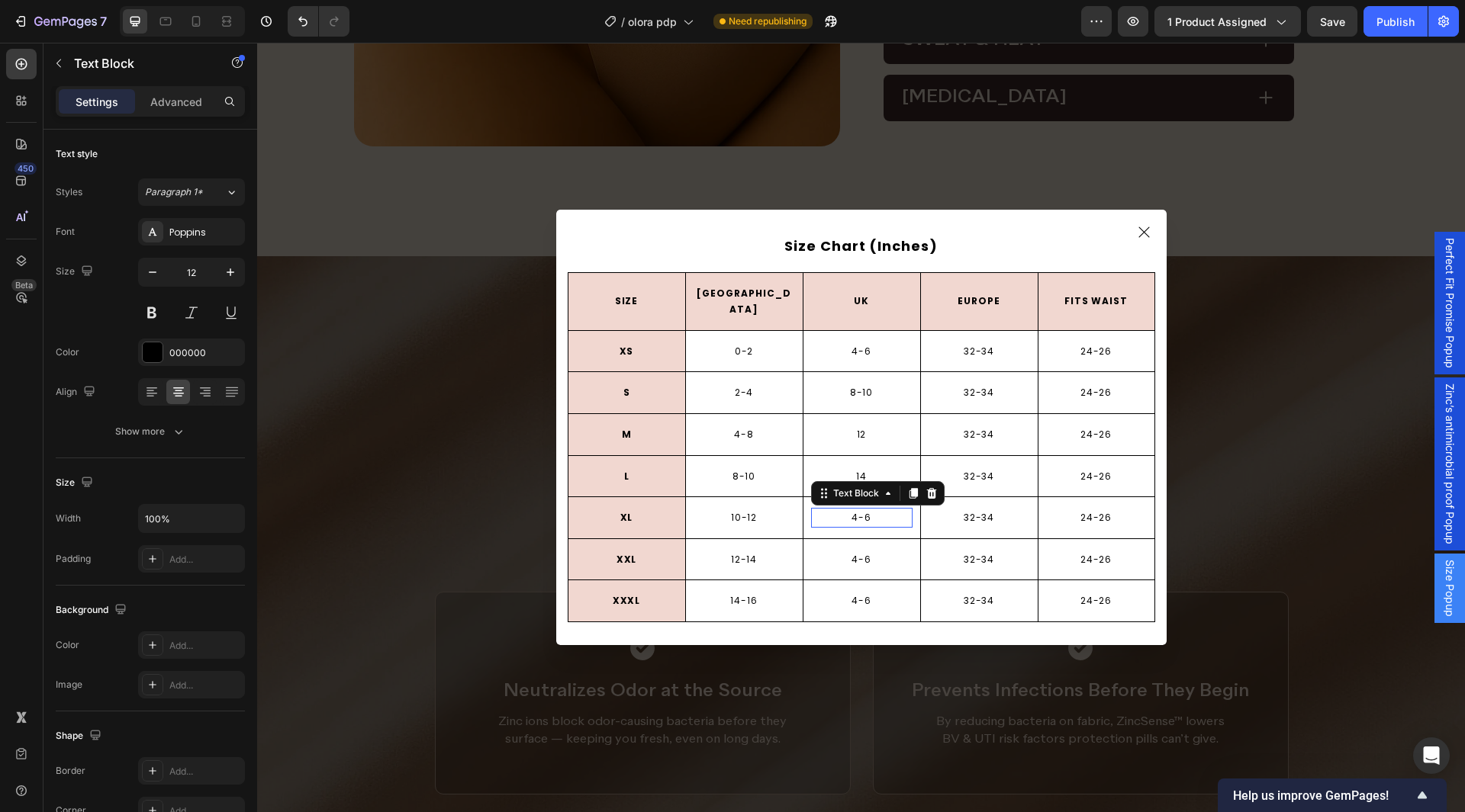
click at [855, 510] on p "4-6" at bounding box center [862, 518] width 99 height 17
click at [856, 515] on p "46" at bounding box center [862, 518] width 99 height 17
click at [856, 510] on p "46" at bounding box center [862, 518] width 99 height 17
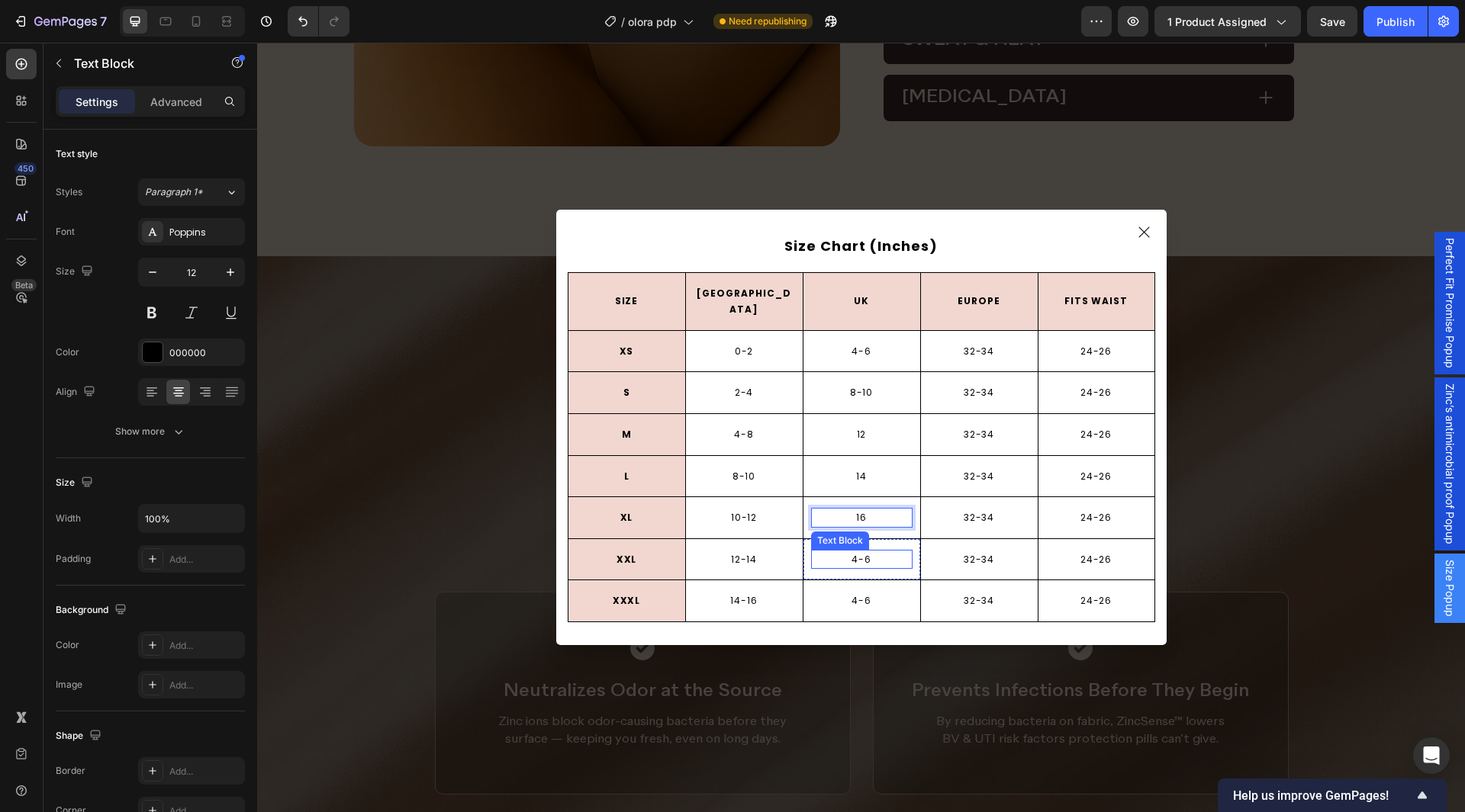
click at [853, 551] on p "4-6" at bounding box center [862, 559] width 99 height 17
click at [852, 592] on p "4-6" at bounding box center [862, 600] width 99 height 17
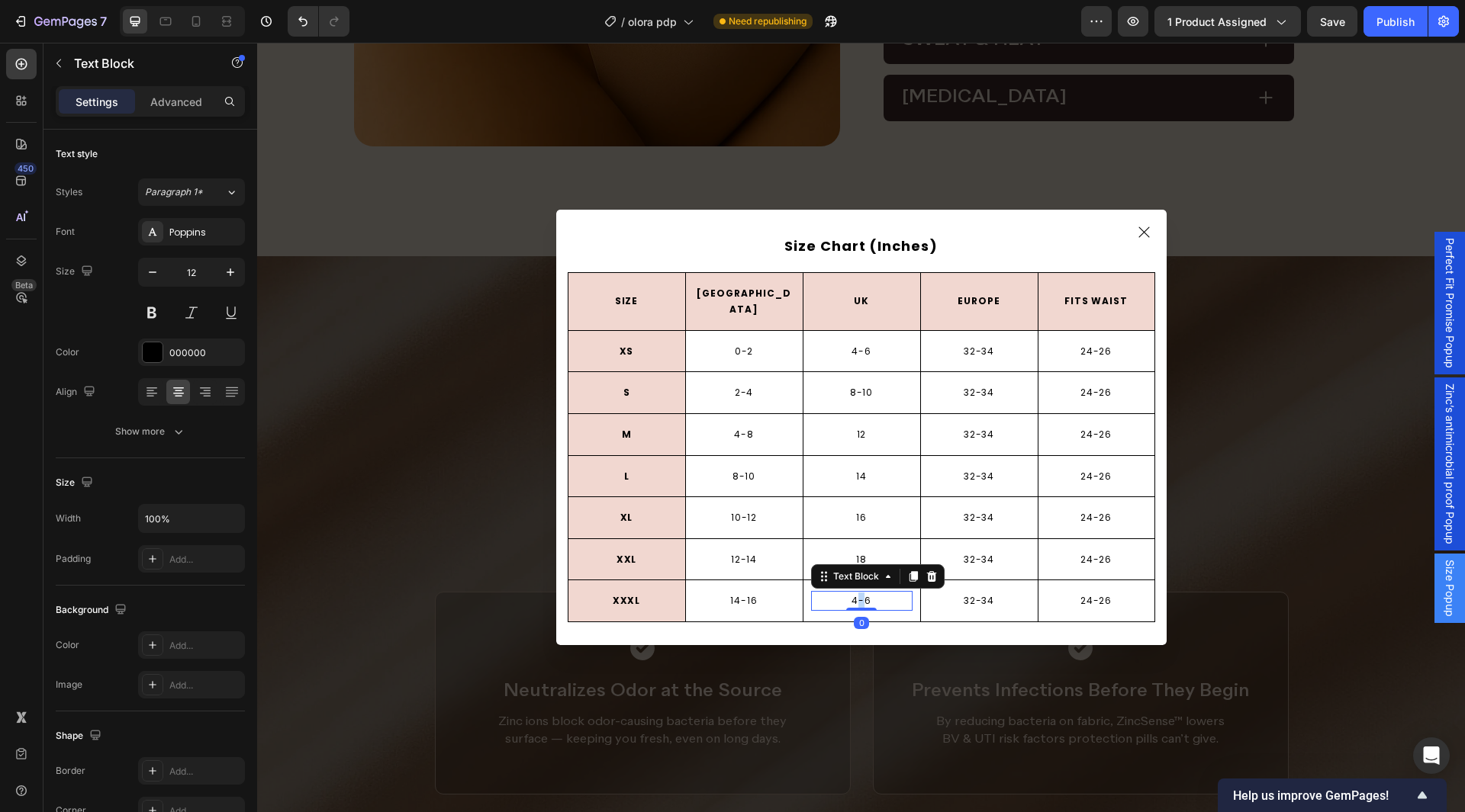
click at [852, 592] on p "4-6" at bounding box center [862, 600] width 99 height 17
click at [957, 384] on p "32-34" at bounding box center [980, 393] width 99 height 17
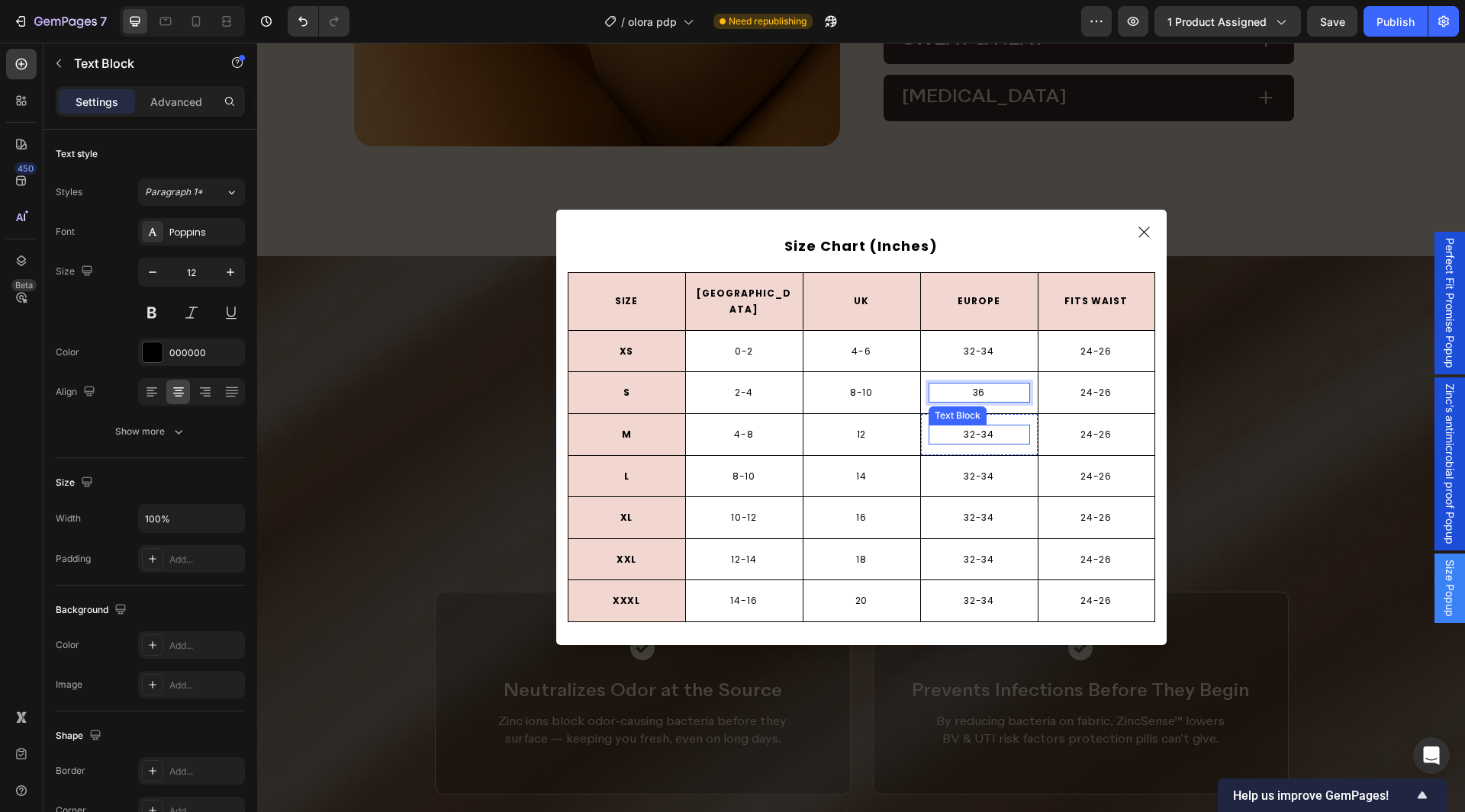
click at [972, 427] on p "32-34" at bounding box center [980, 435] width 99 height 17
click at [972, 471] on p "32-34" at bounding box center [980, 477] width 99 height 17
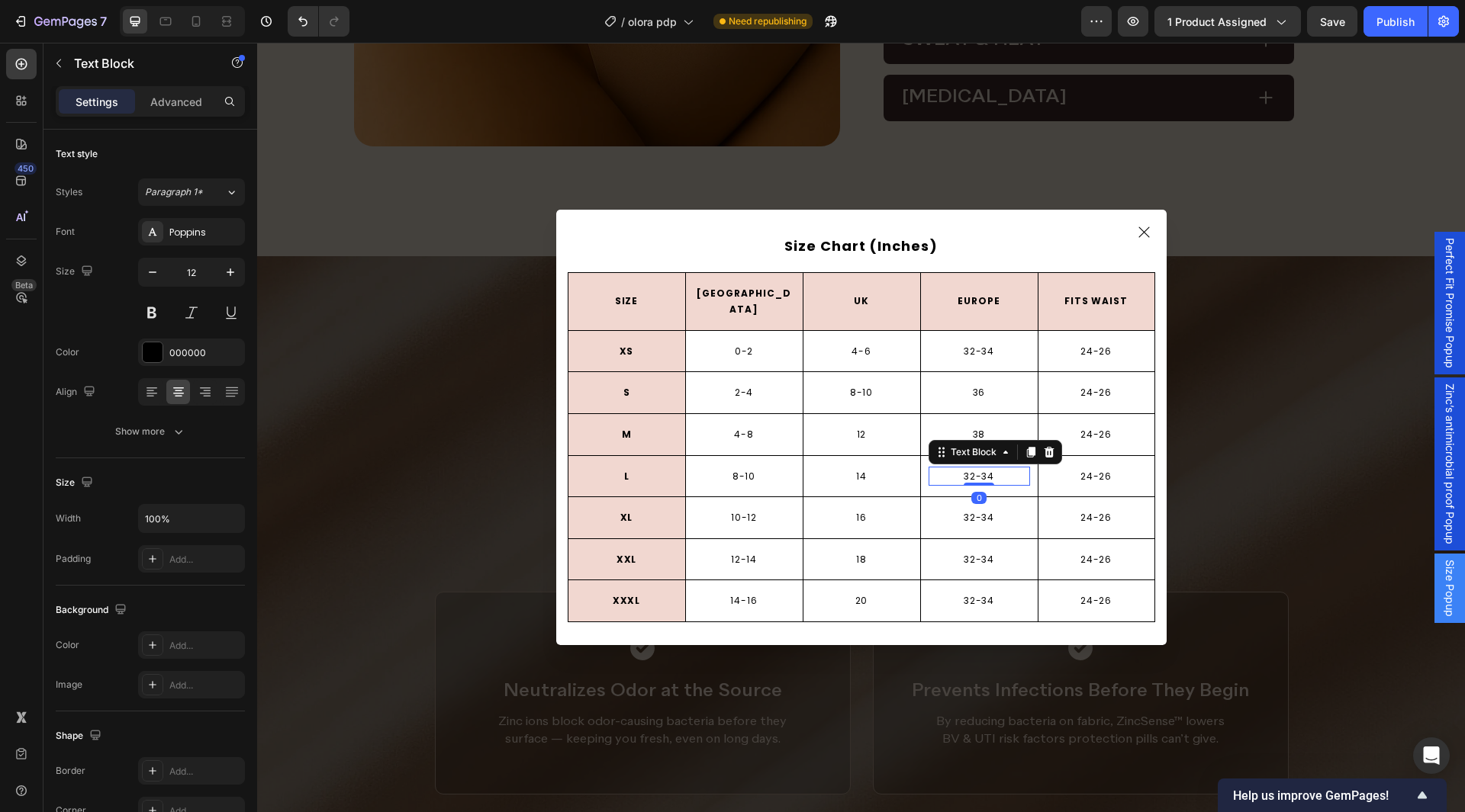
click at [972, 471] on p "32-34" at bounding box center [980, 477] width 99 height 17
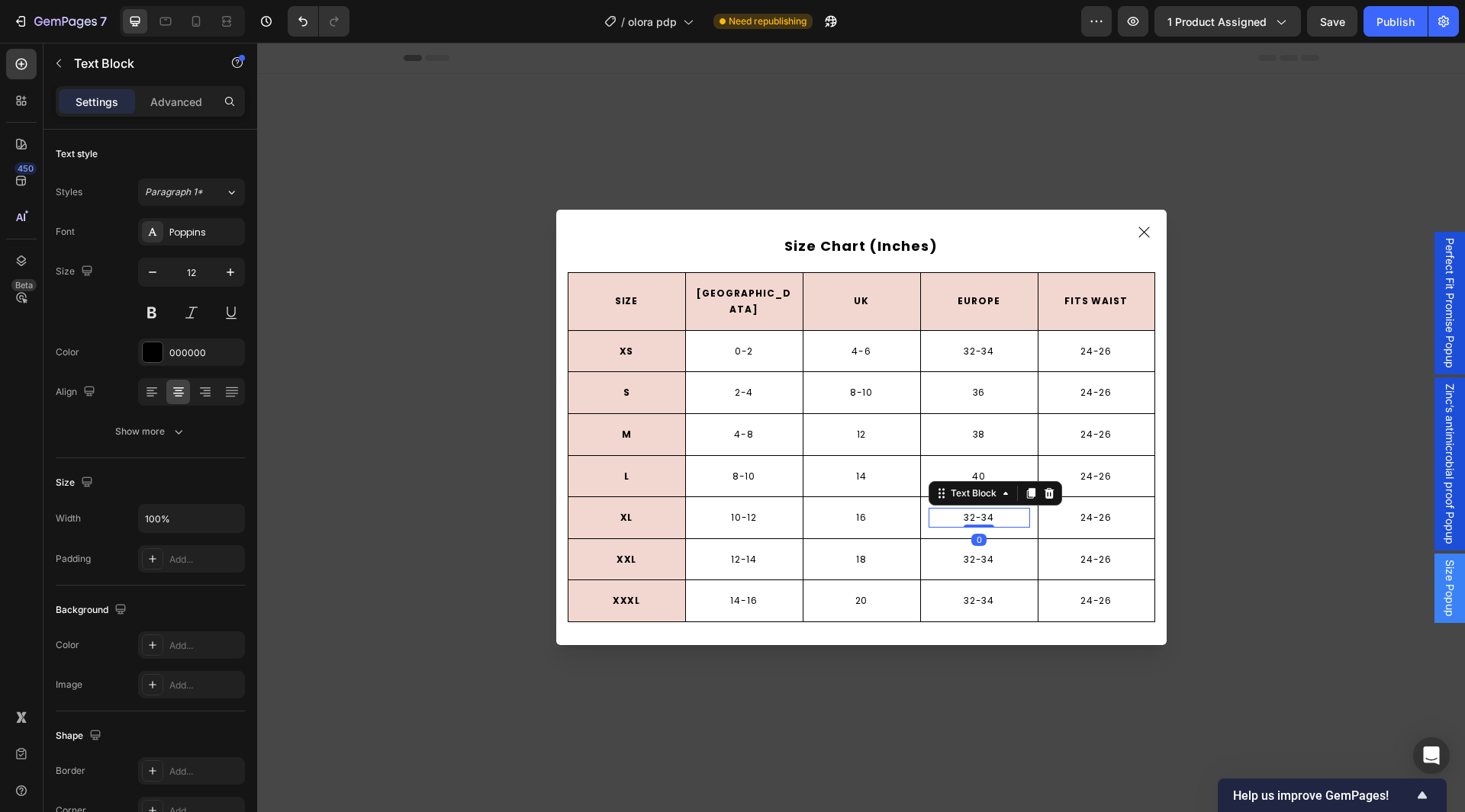
scroll to position [1594, 0]
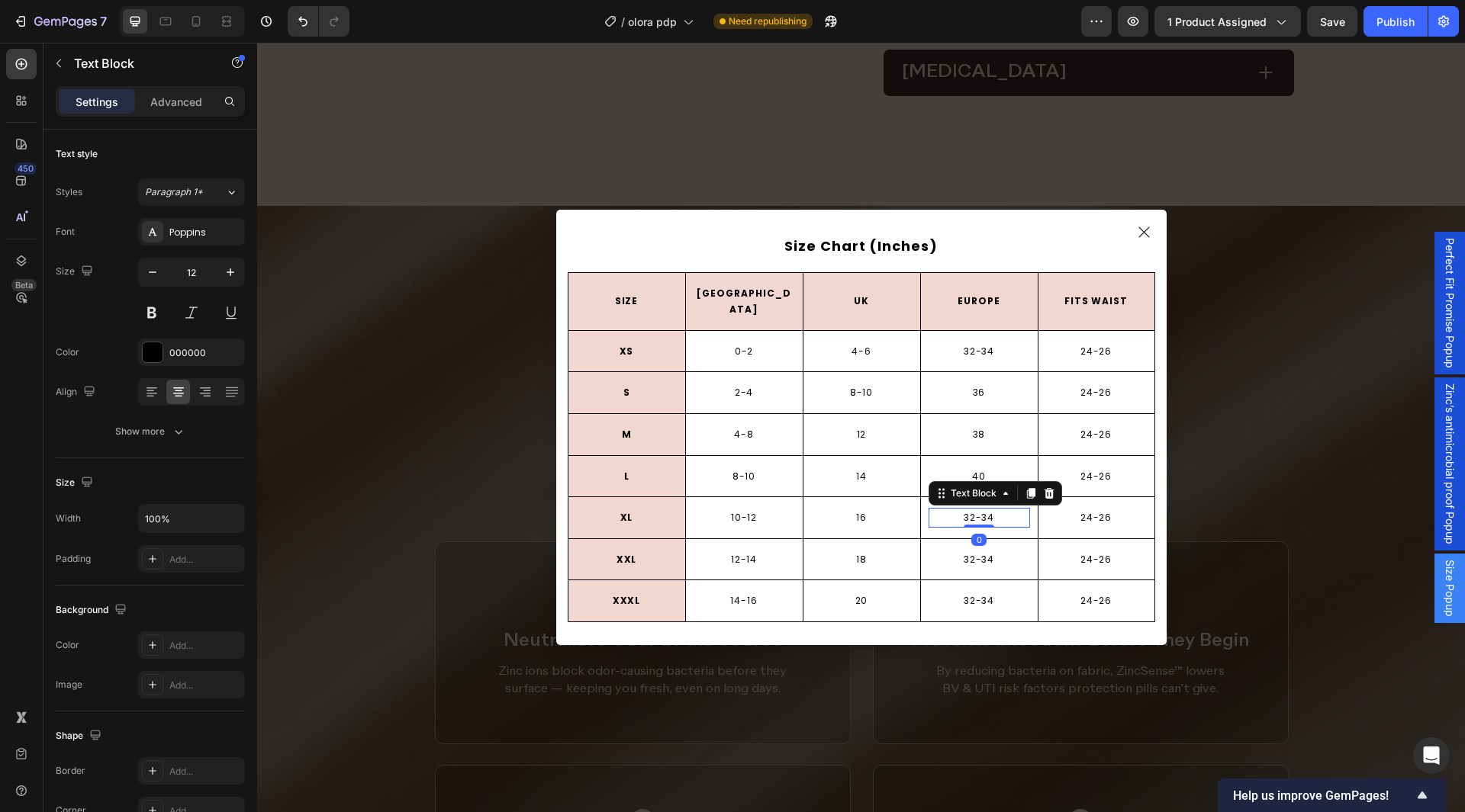
click at [969, 510] on p "32-34" at bounding box center [980, 518] width 99 height 17
click at [981, 551] on p "32-34" at bounding box center [980, 559] width 99 height 17
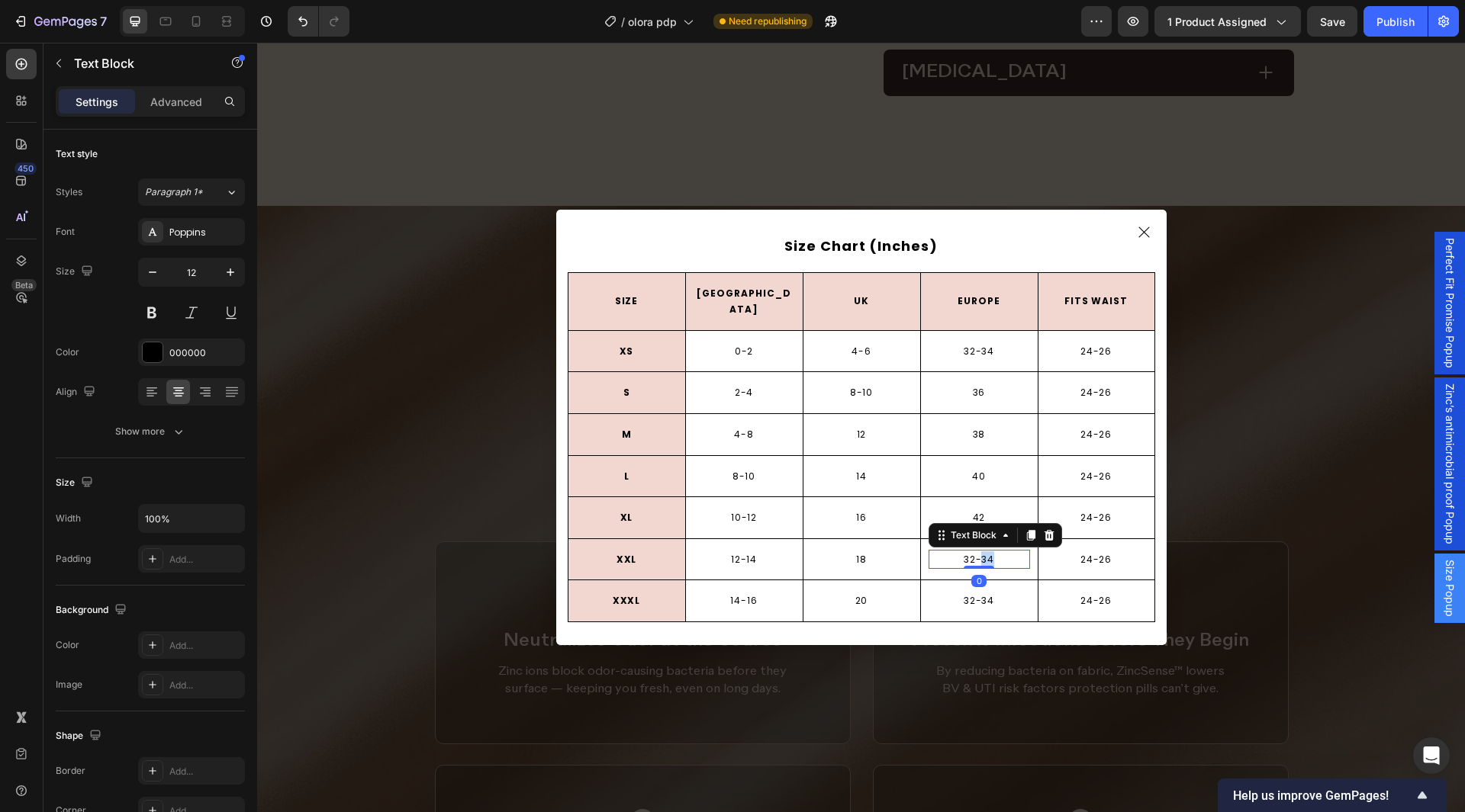
click at [981, 551] on p "32-34" at bounding box center [980, 559] width 99 height 17
click at [963, 592] on p "32-34" at bounding box center [980, 600] width 99 height 17
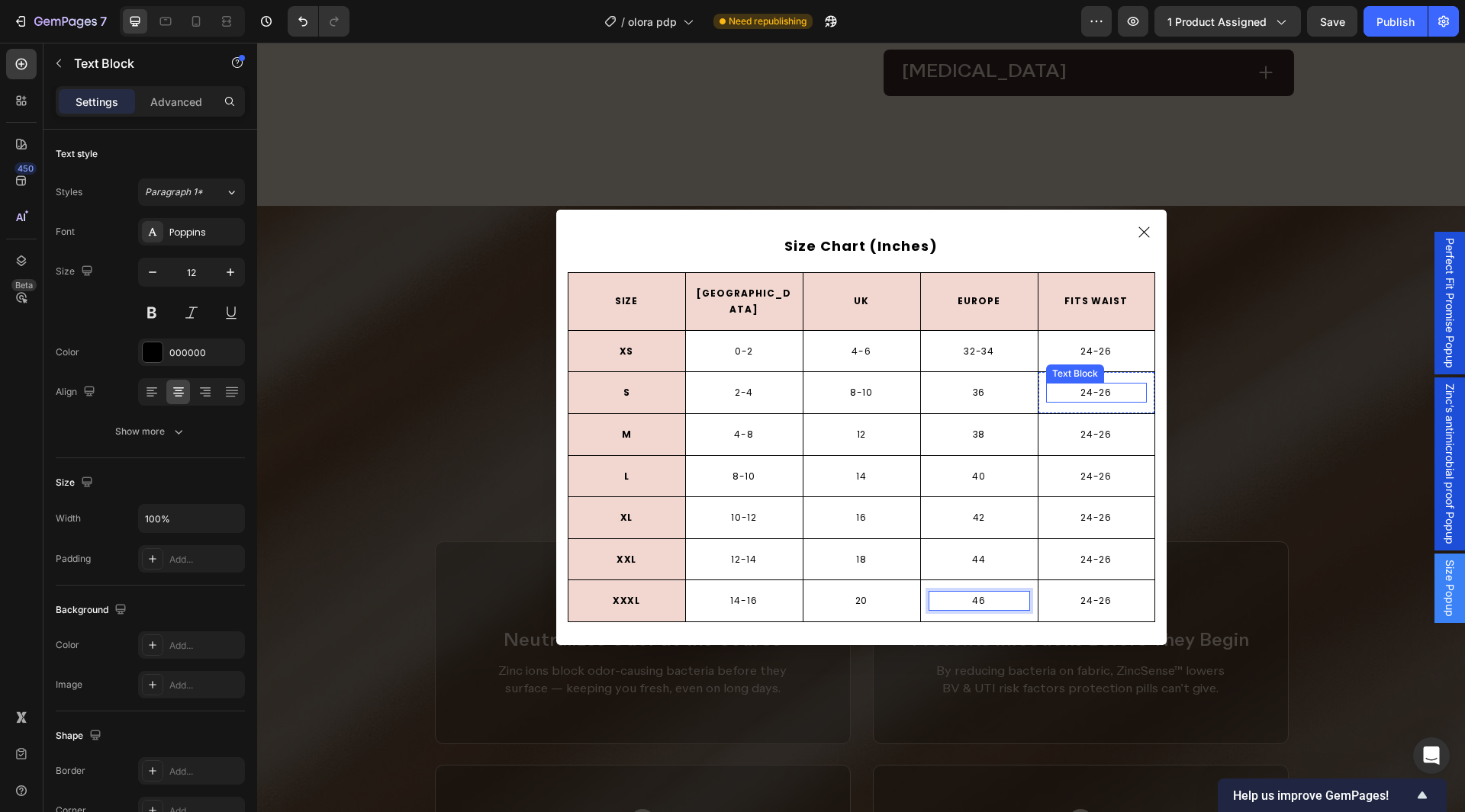
click at [1089, 390] on p "24-26" at bounding box center [1097, 393] width 98 height 17
click at [1089, 427] on p "24-26" at bounding box center [1097, 435] width 98 height 17
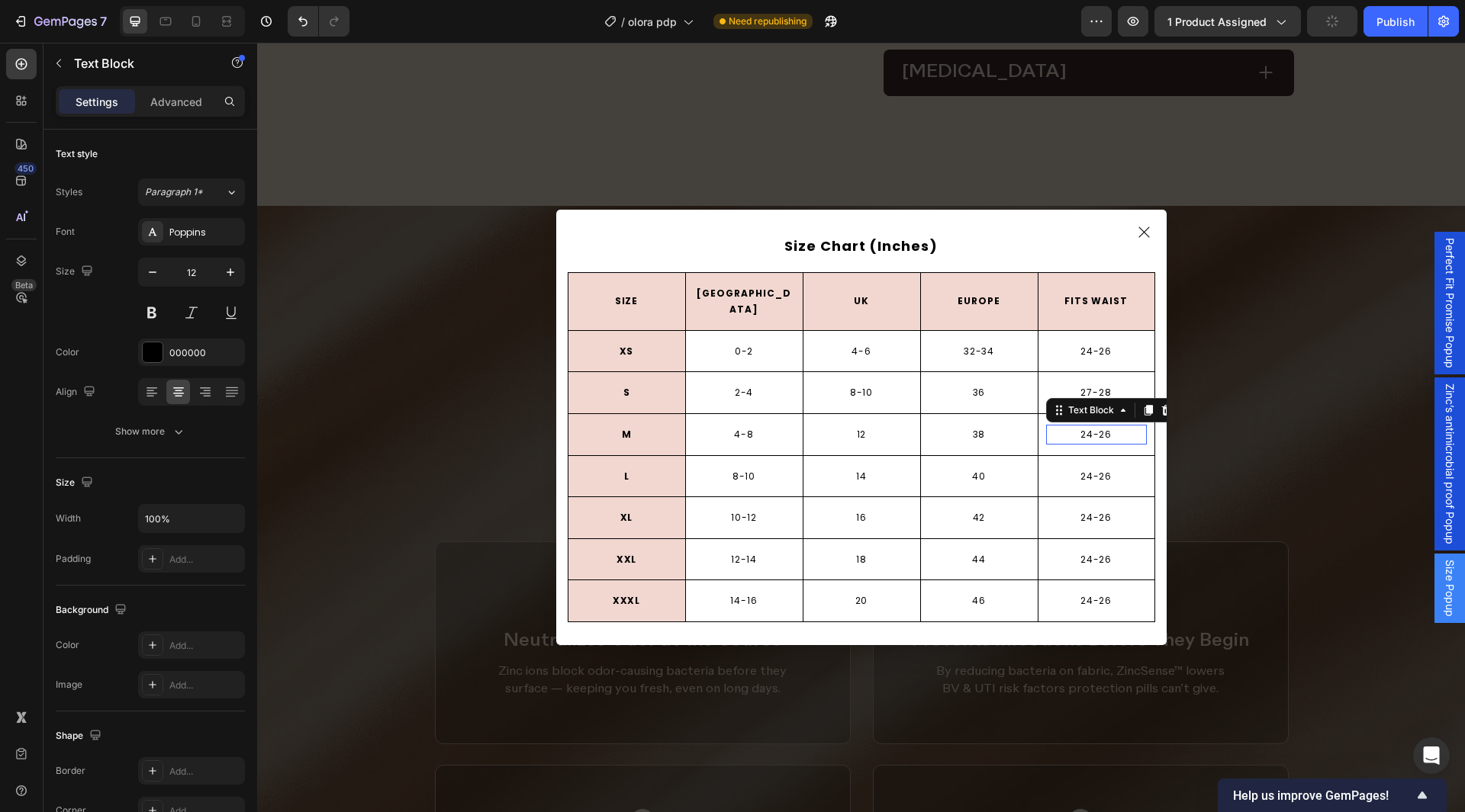
click at [1089, 427] on p "24-26" at bounding box center [1097, 435] width 98 height 17
click at [1077, 469] on p "24-26" at bounding box center [1097, 477] width 98 height 17
click at [1084, 510] on p "24-26" at bounding box center [1097, 518] width 98 height 17
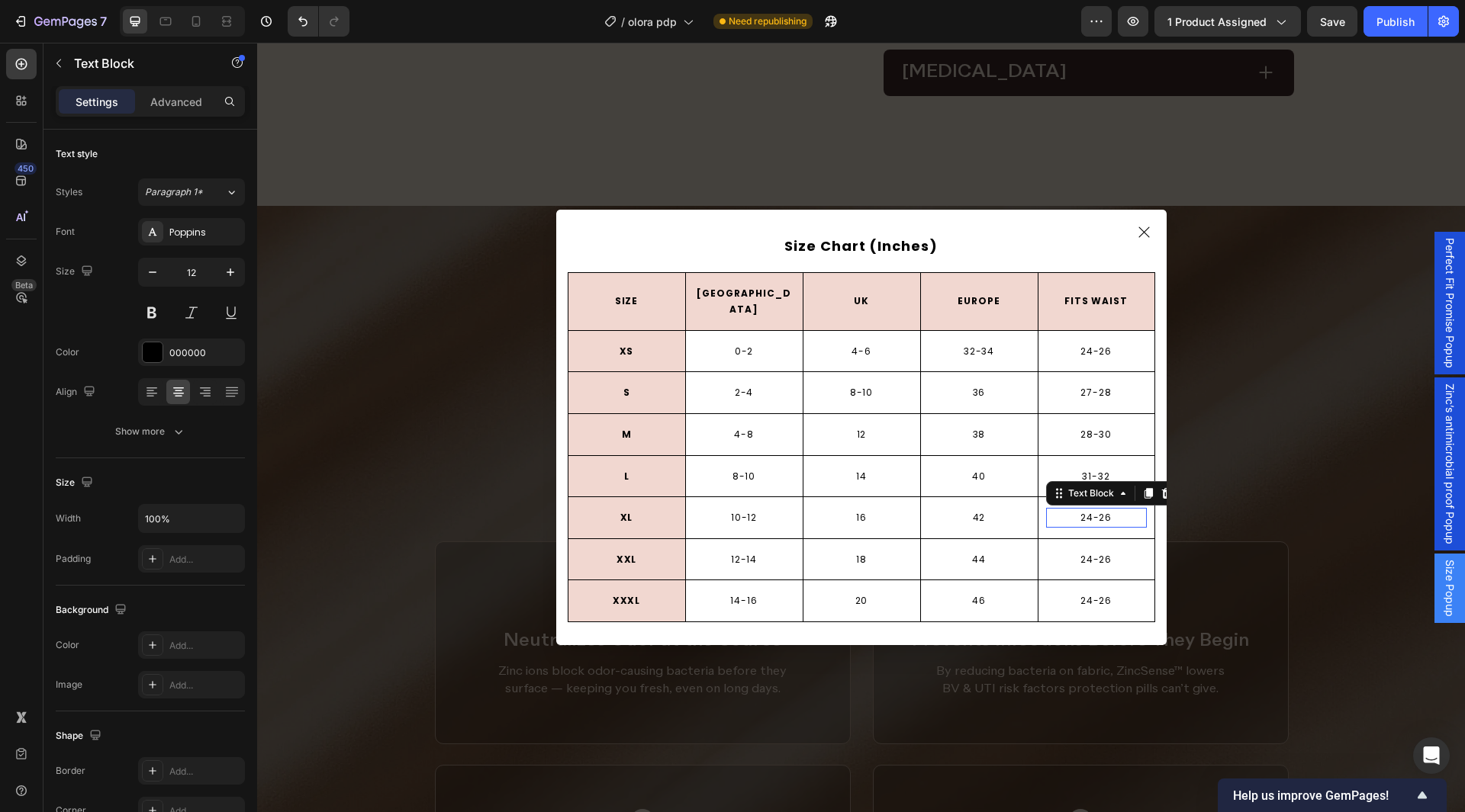
click at [1084, 510] on p "24-26" at bounding box center [1097, 518] width 98 height 17
click at [1075, 551] on p "24-26" at bounding box center [1097, 559] width 98 height 17
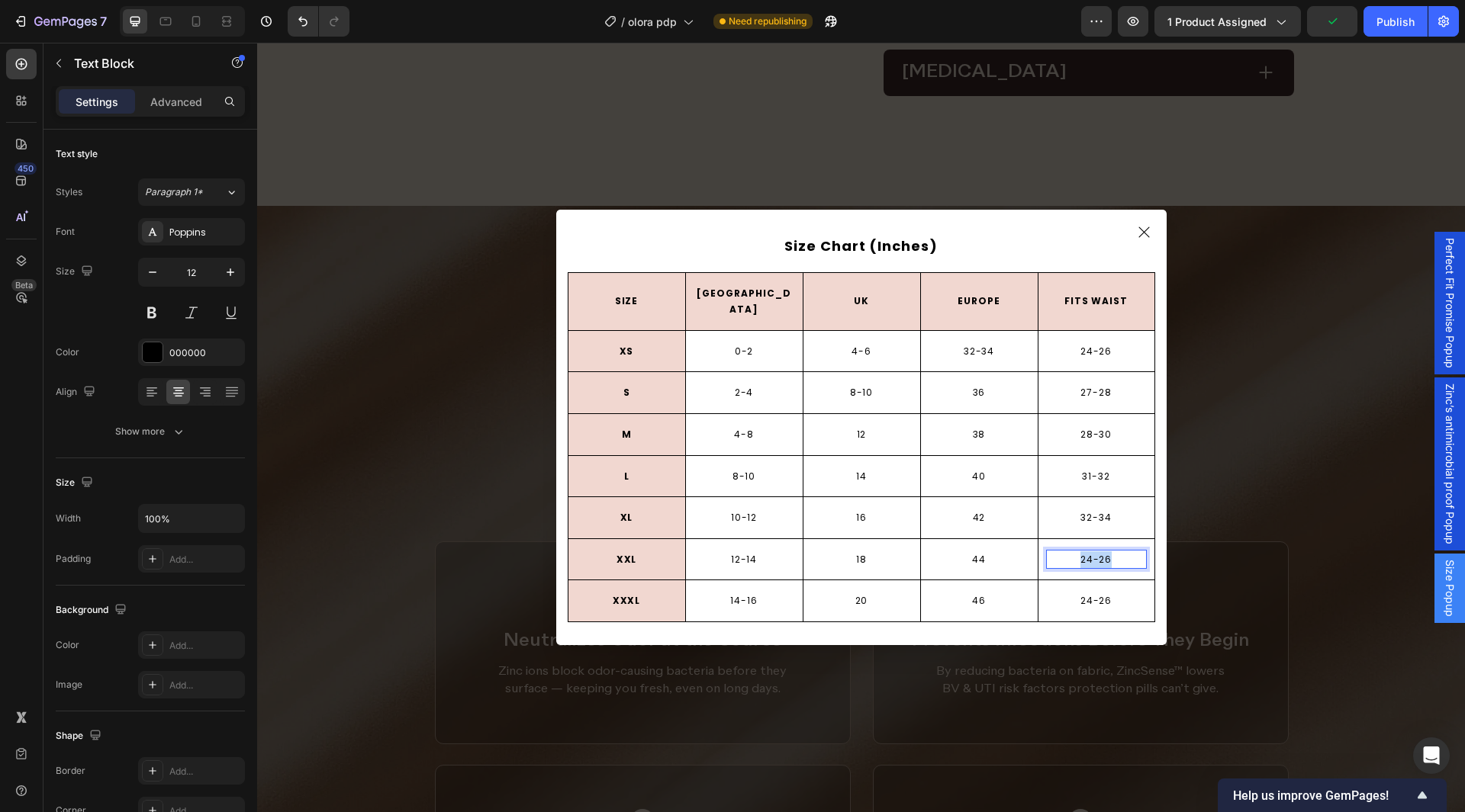
copy p "24-26"
click at [1081, 552] on p "24-26" at bounding box center [1097, 559] width 98 height 17
click at [1086, 597] on p "24-26" at bounding box center [1097, 600] width 98 height 17
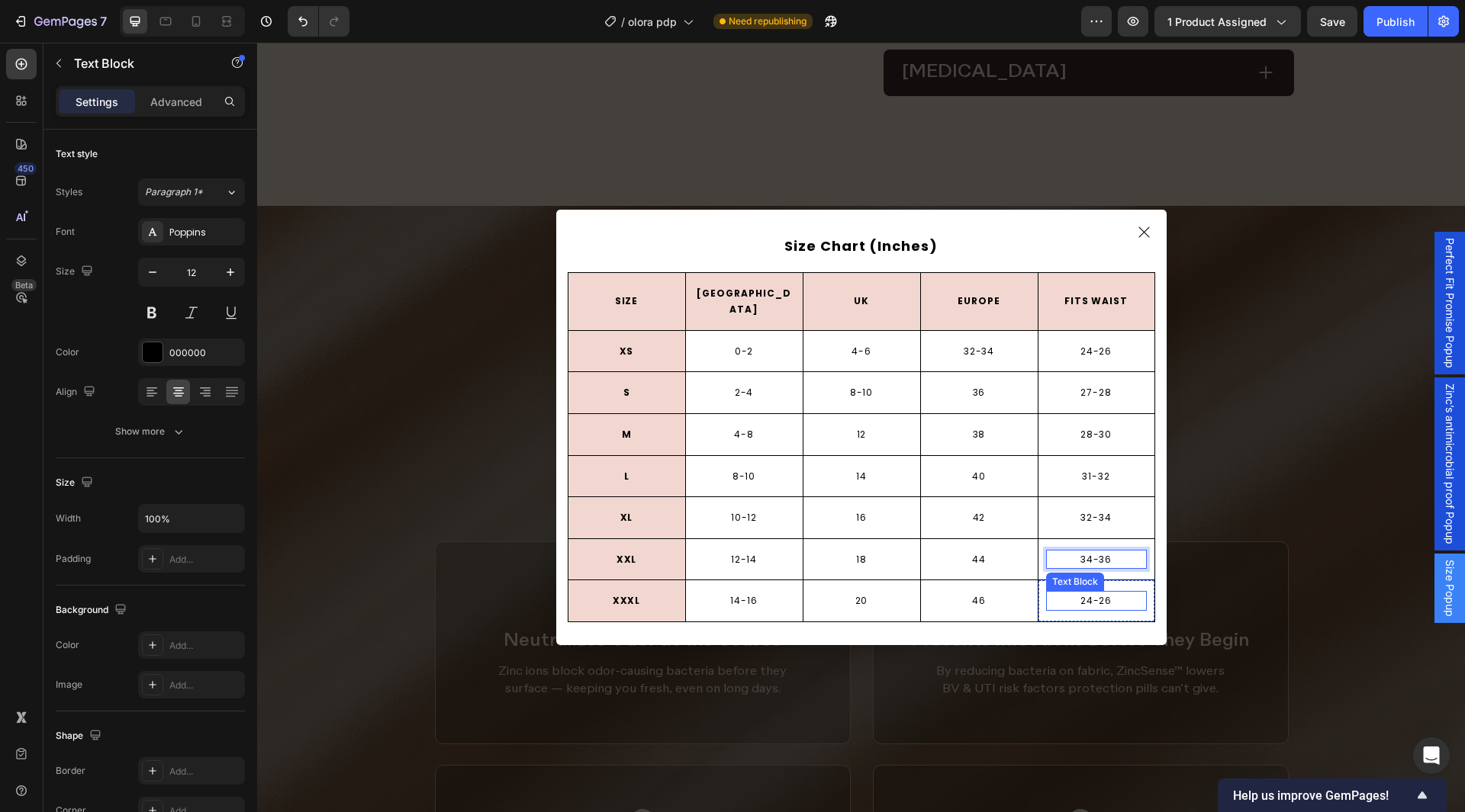
click at [1086, 597] on p "24-26" at bounding box center [1097, 600] width 98 height 17
click at [1018, 615] on div "Size Chart (Inches) Text Block SIZE Text Block Row [GEOGRAPHIC_DATA] Text Block…" at bounding box center [862, 428] width 611 height 436
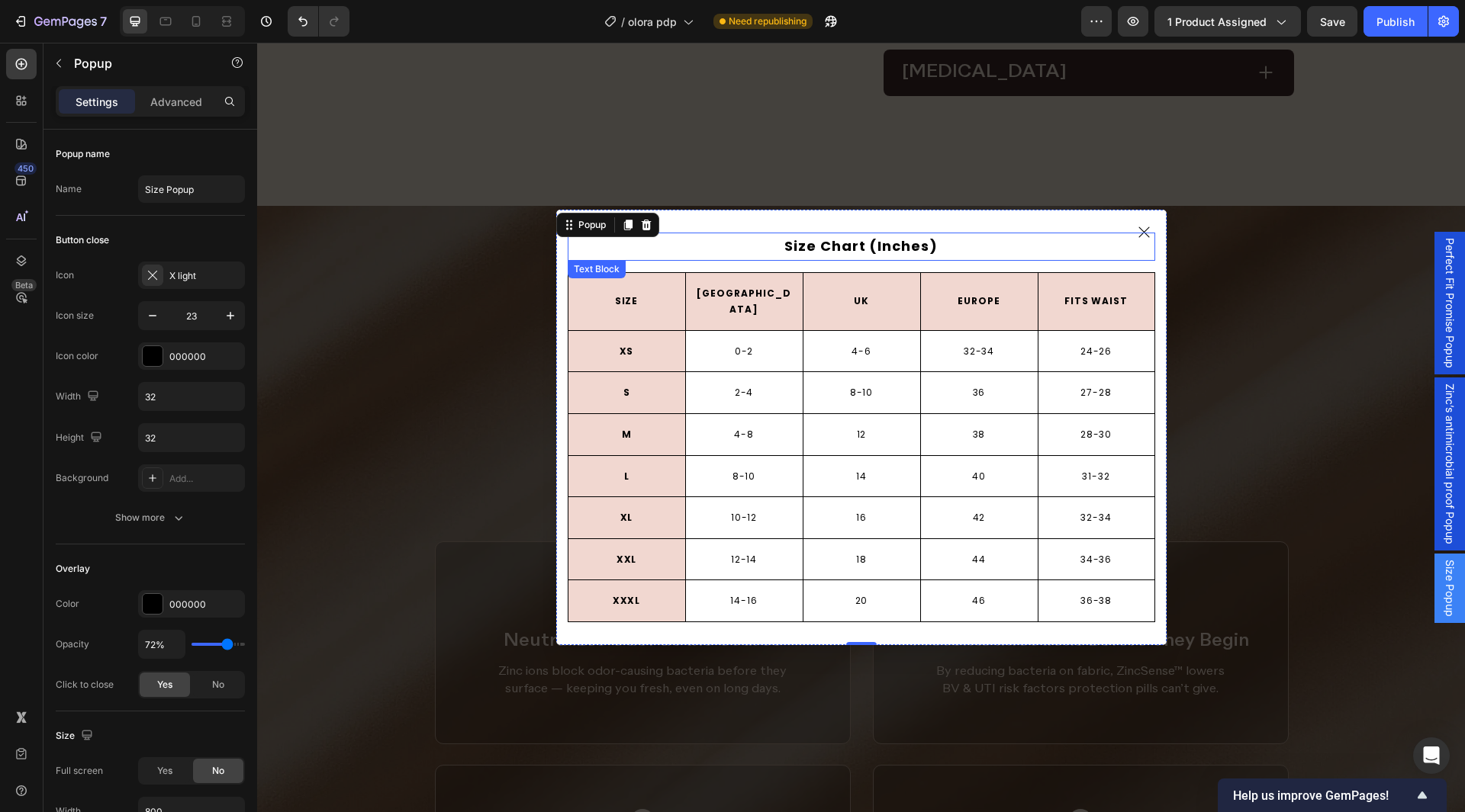
click at [733, 257] on p "Size Chart (Inches)" at bounding box center [862, 246] width 585 height 24
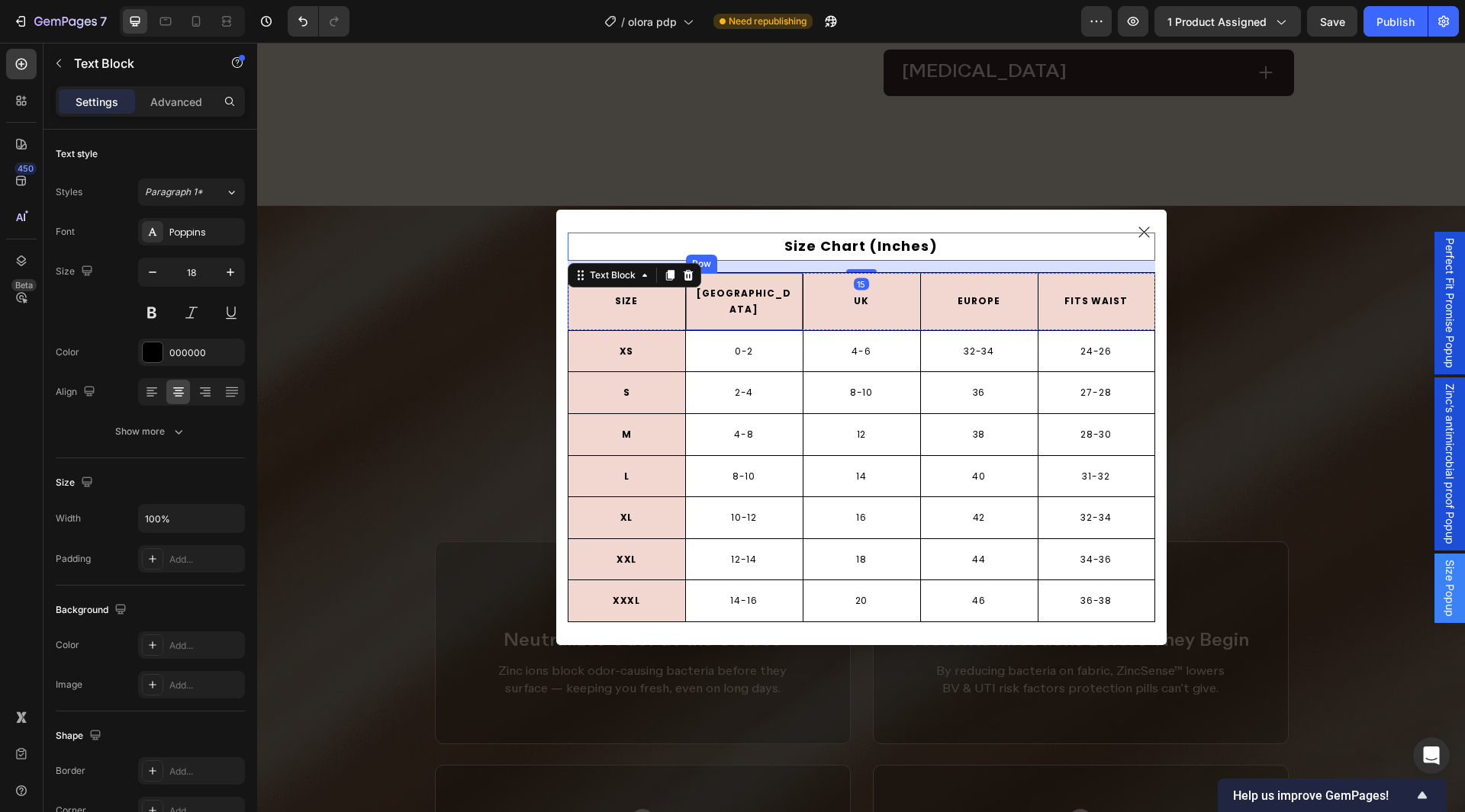
click at [687, 304] on div "USA Text Block Row" at bounding box center [743, 302] width 117 height 57
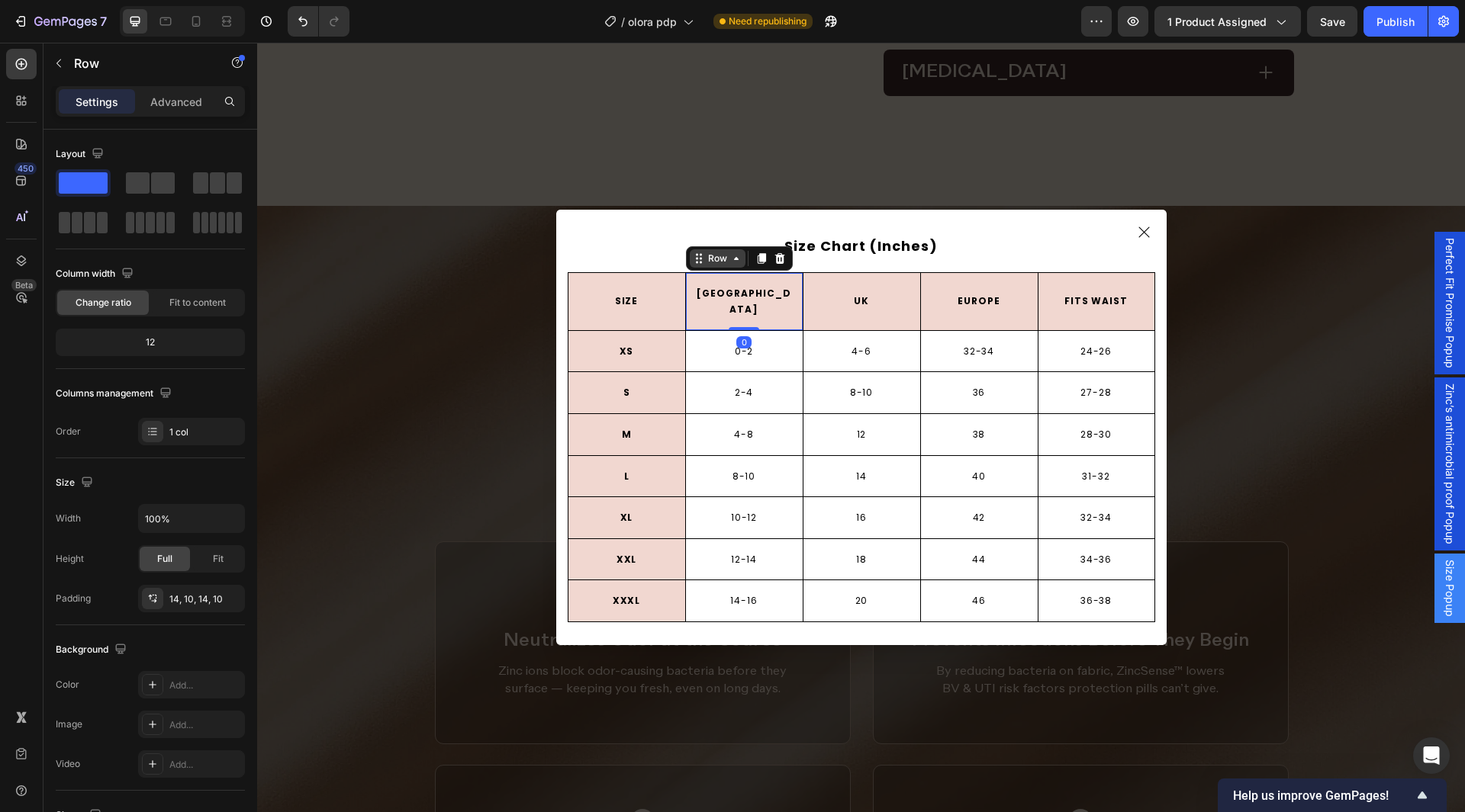
click at [697, 264] on icon "Dialog body" at bounding box center [699, 259] width 13 height 13
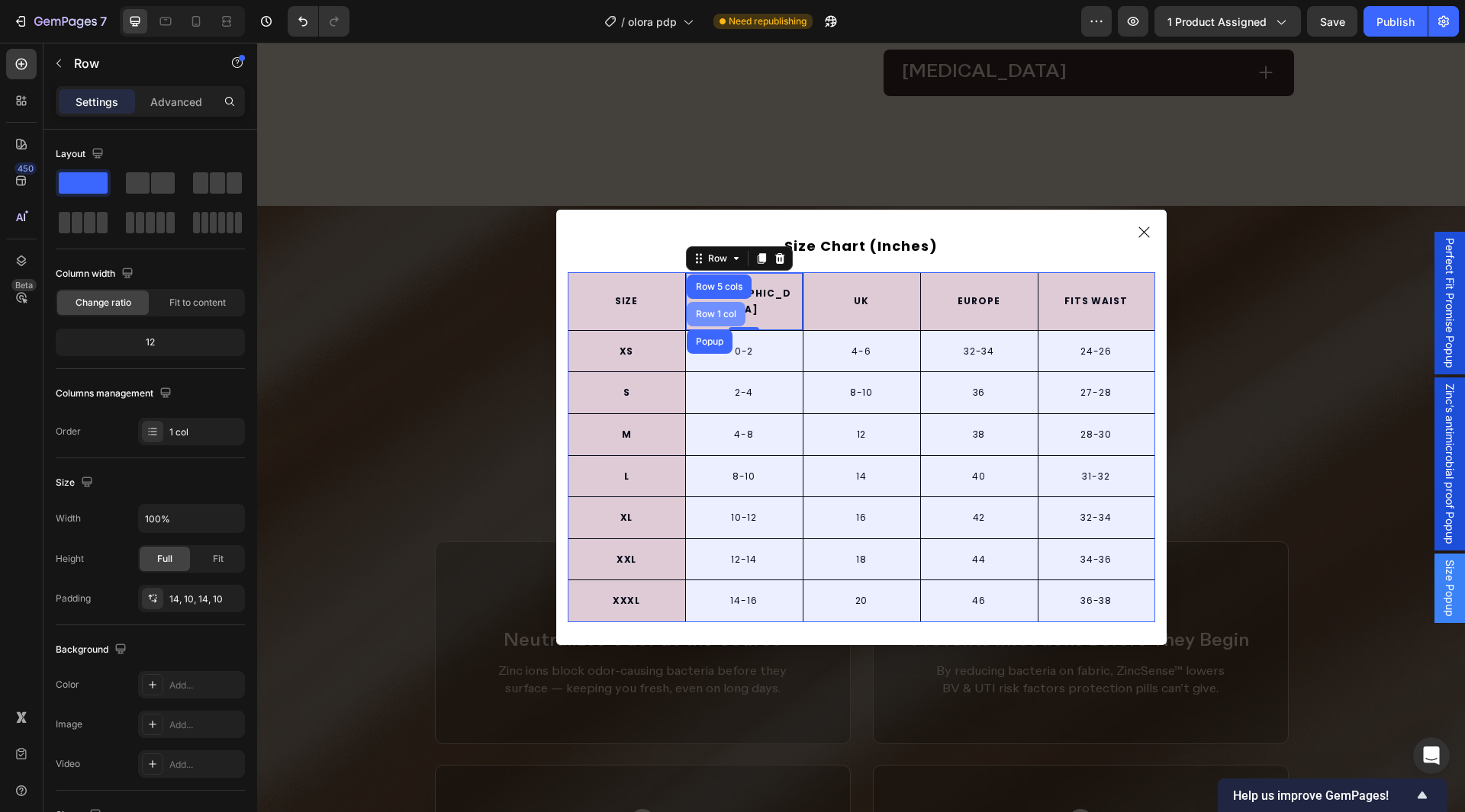
click at [698, 315] on div "Row 1 col" at bounding box center [716, 314] width 59 height 24
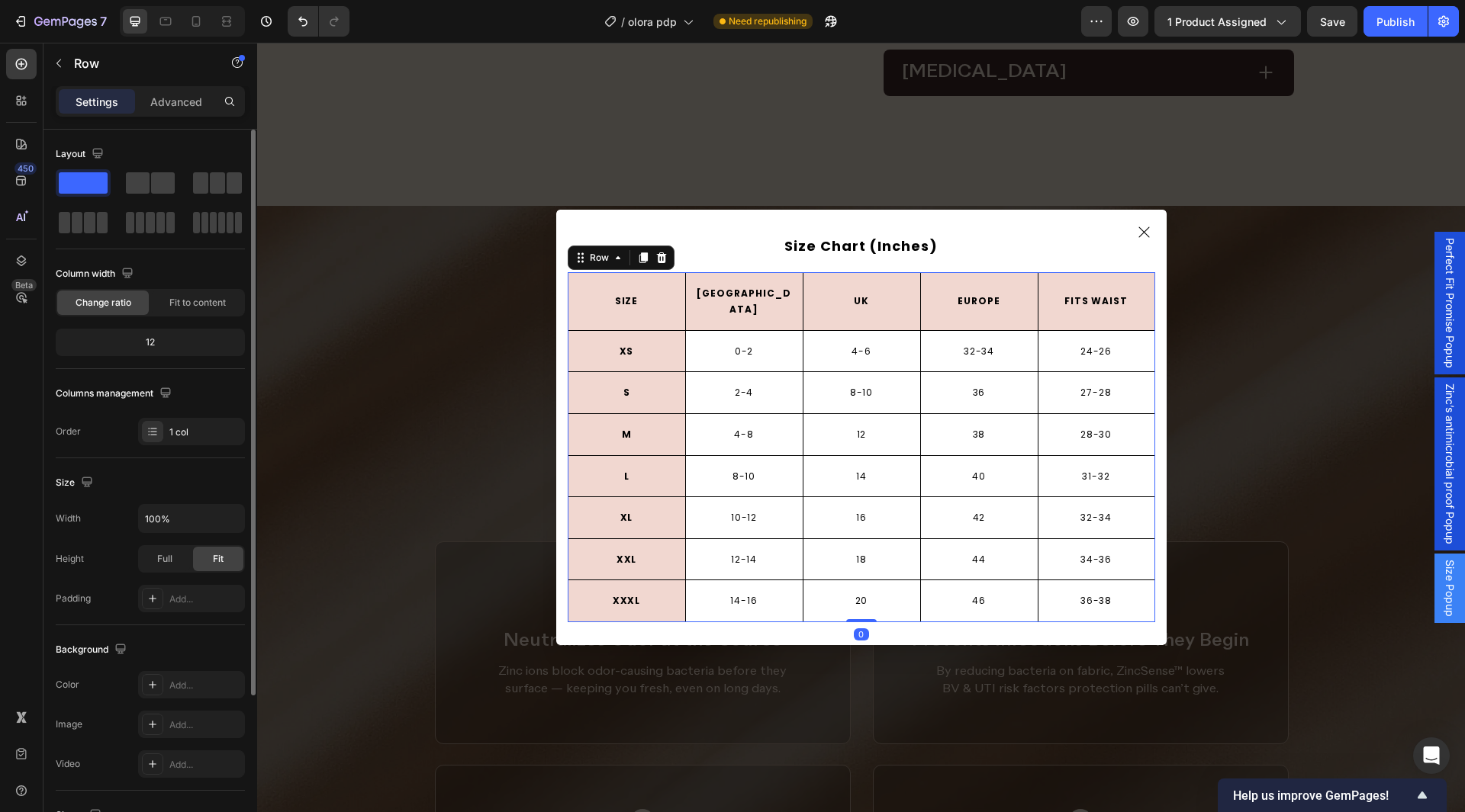
click at [175, 100] on p "Advanced" at bounding box center [177, 102] width 52 height 16
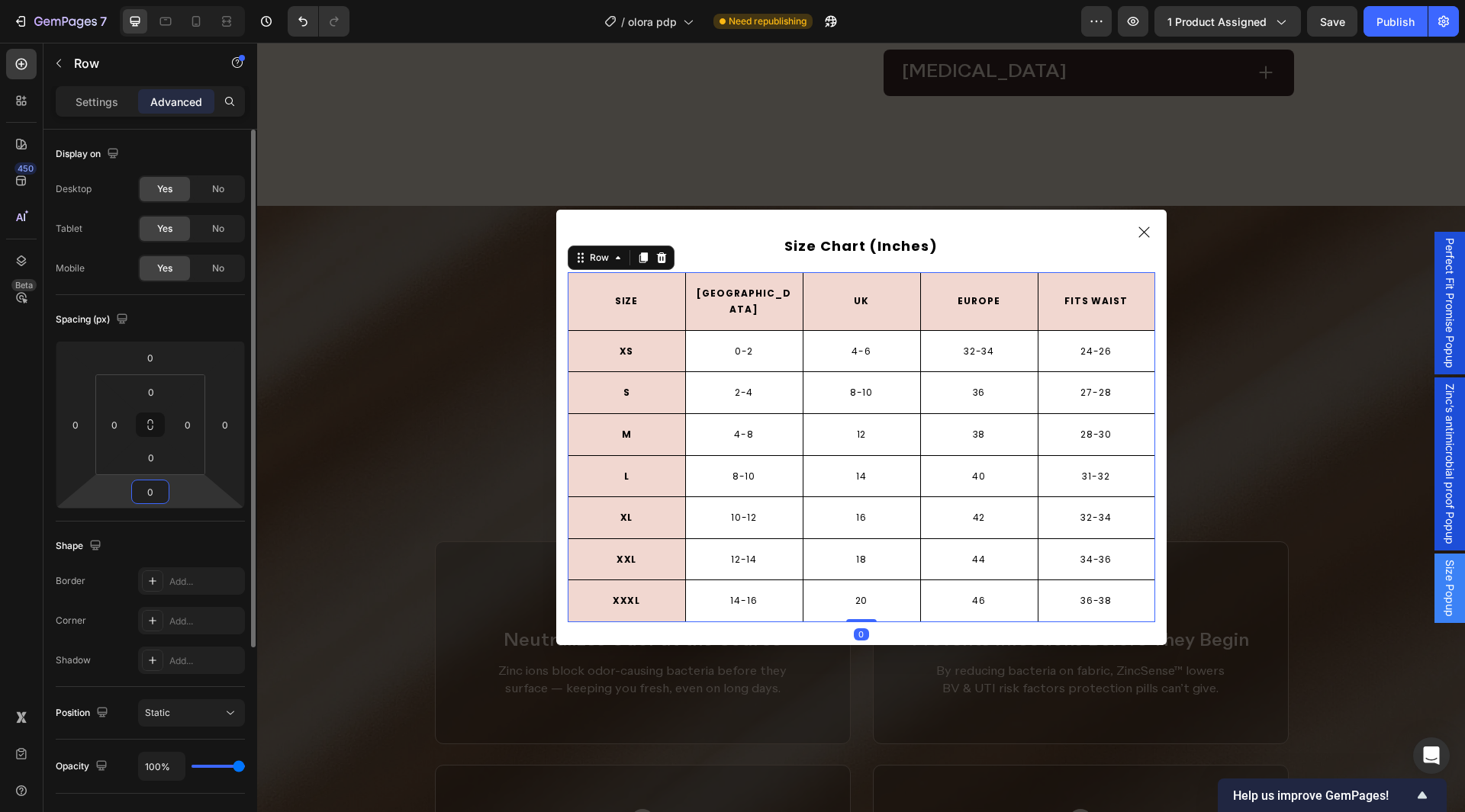
click at [155, 495] on input "0" at bounding box center [151, 492] width 30 height 23
type input "15"
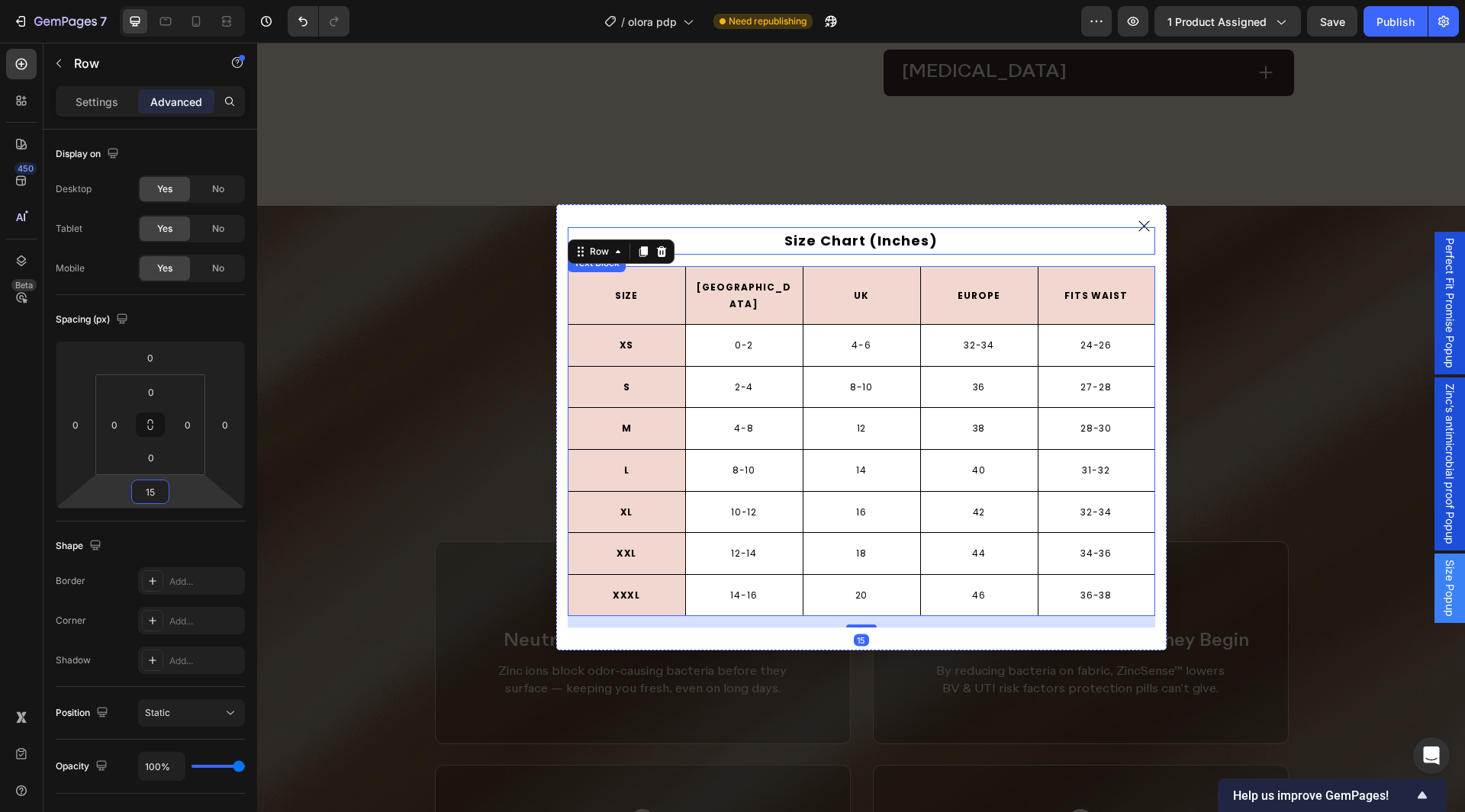
click at [786, 248] on p "Size Chart (Inches)" at bounding box center [862, 240] width 585 height 24
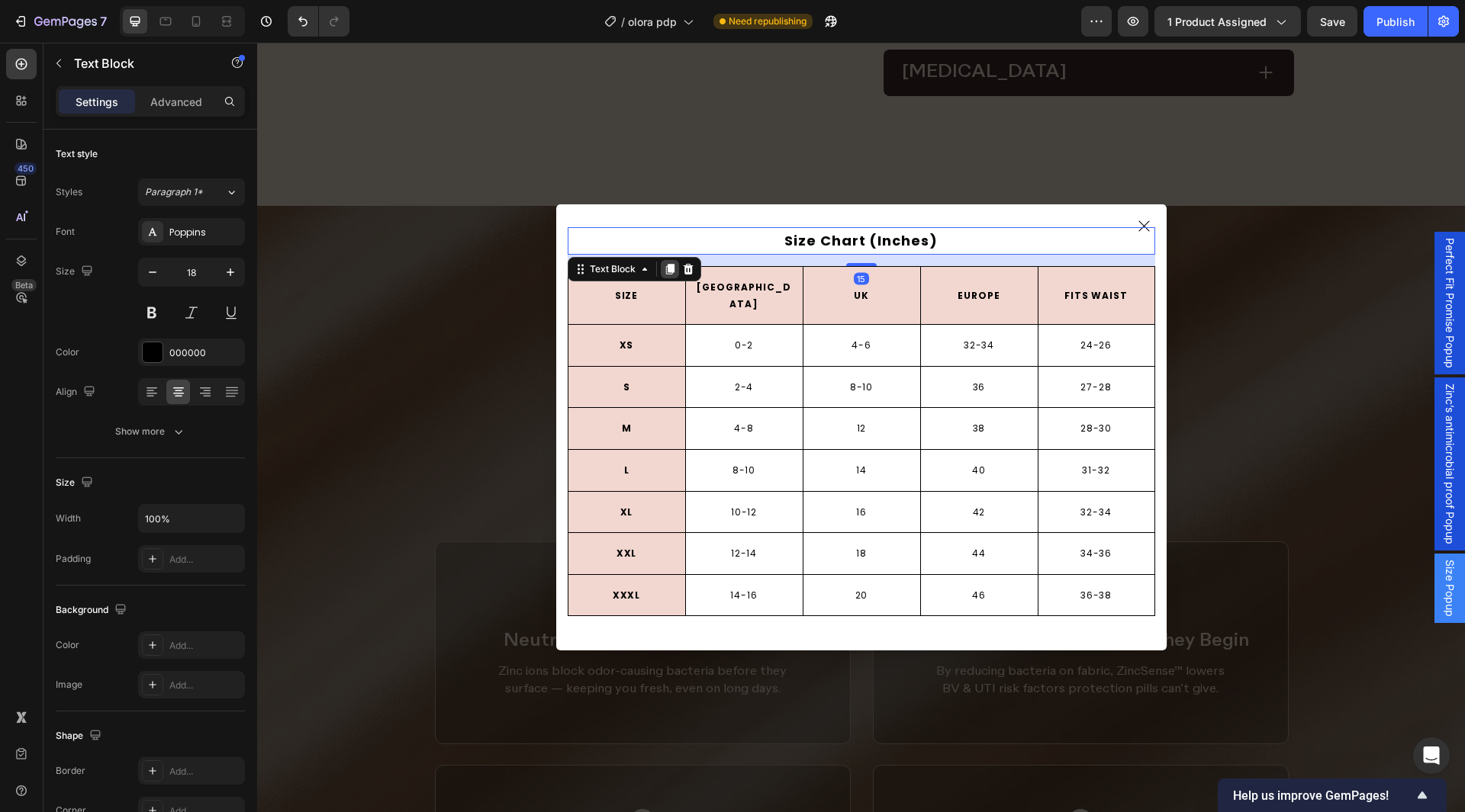
click at [665, 274] on icon "Dialog body" at bounding box center [669, 270] width 8 height 11
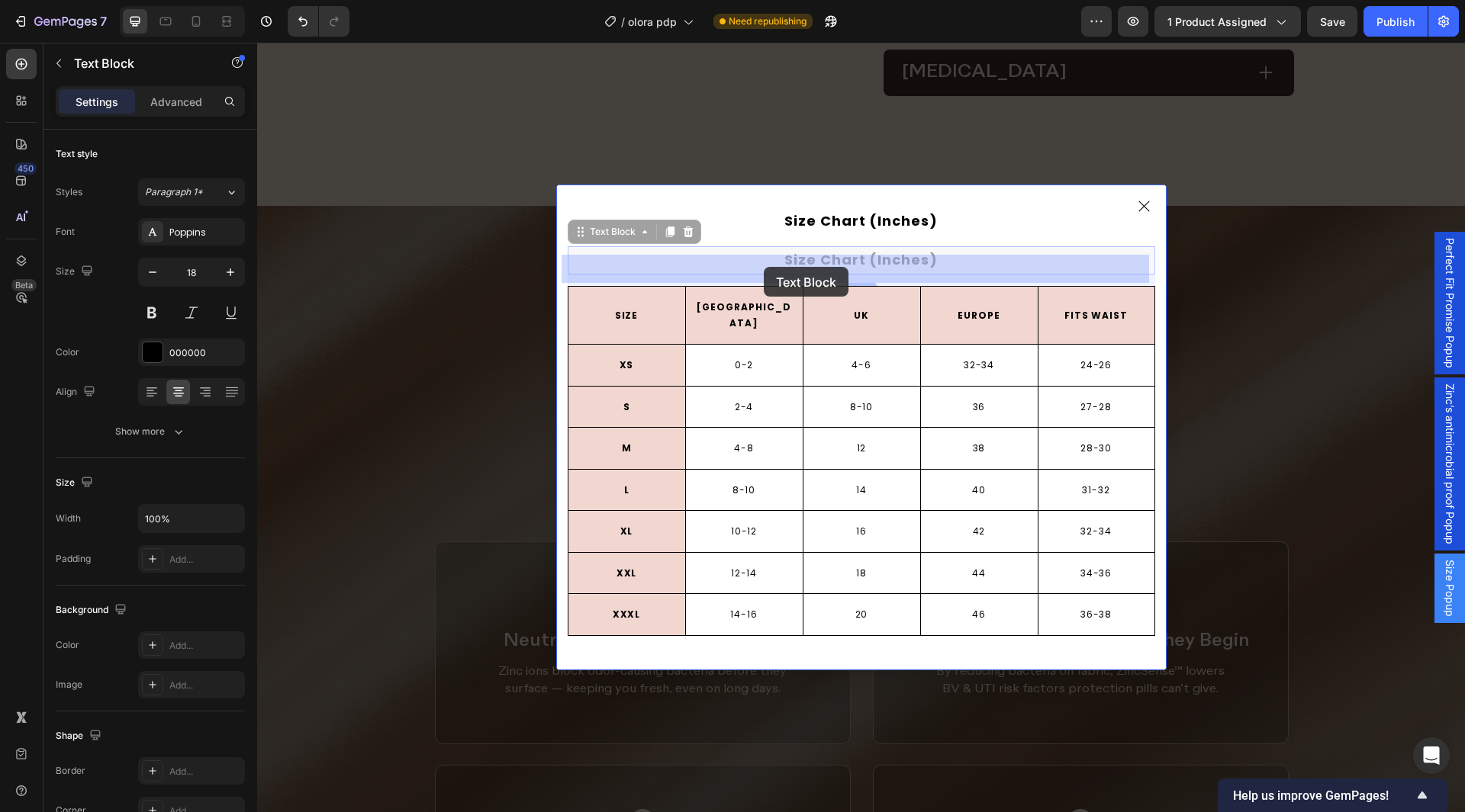
drag, startPoint x: 620, startPoint y: 245, endPoint x: 764, endPoint y: 267, distance: 145.7
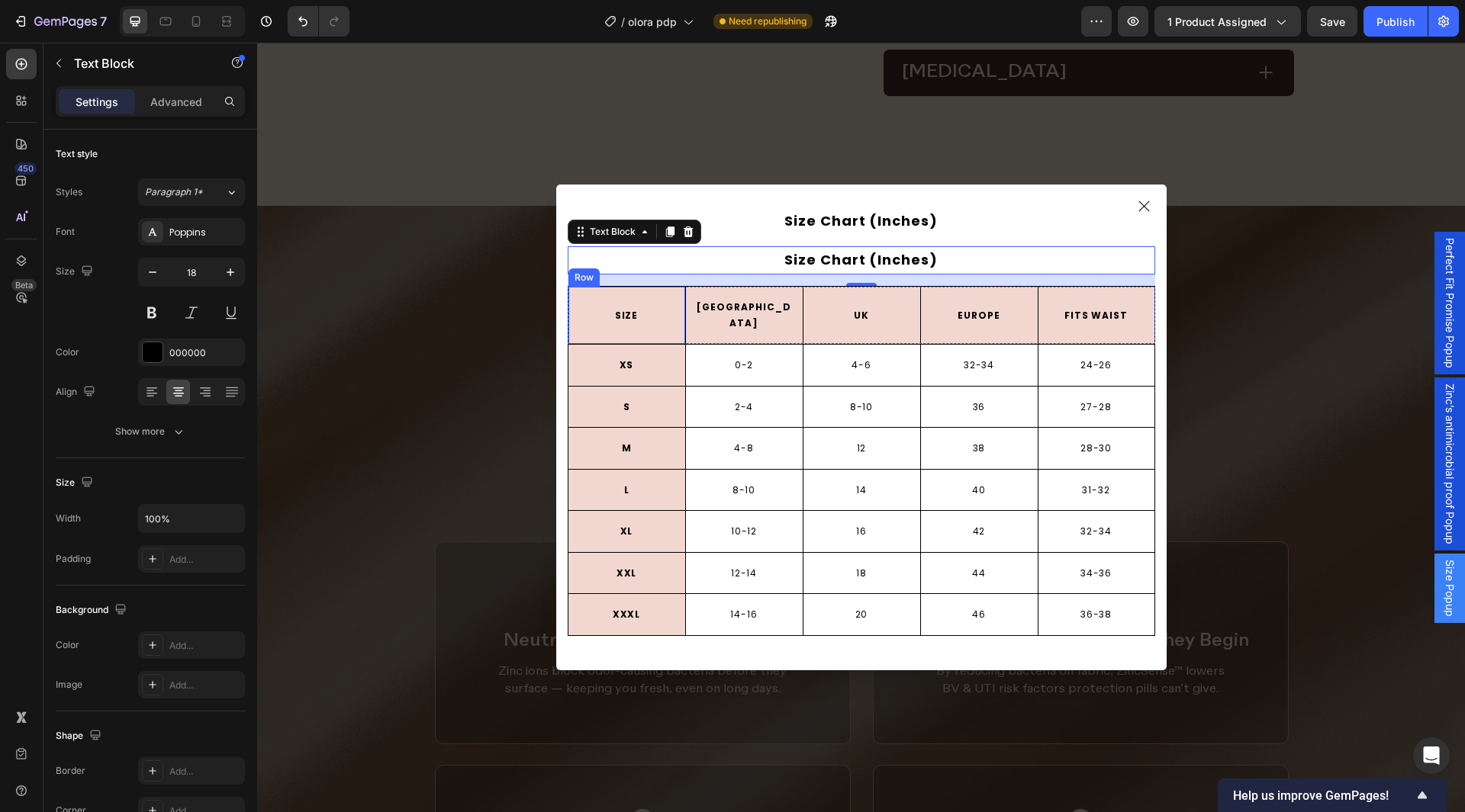
click at [632, 298] on div "SIZE Text Block Row" at bounding box center [626, 315] width 117 height 57
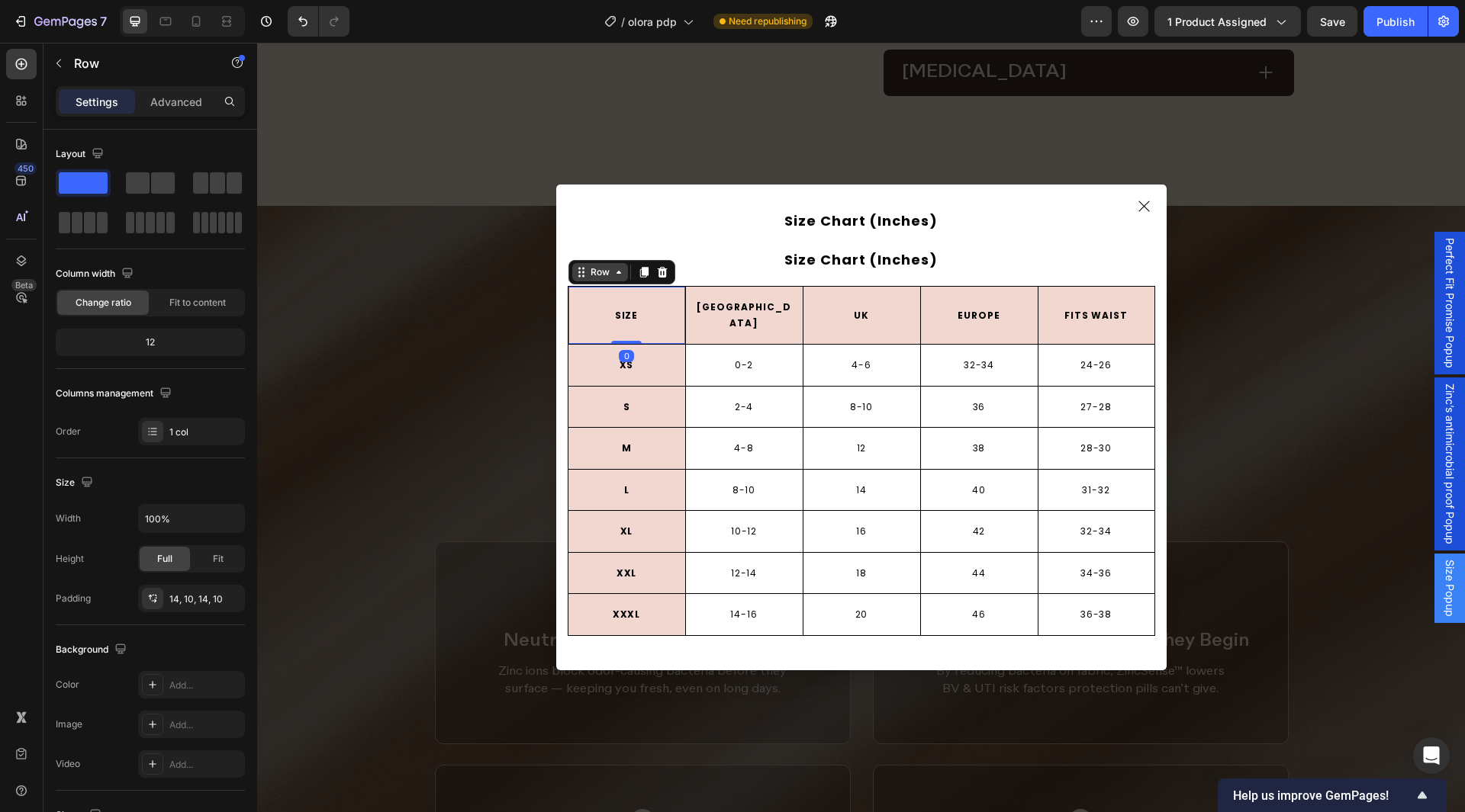
click at [594, 280] on div "Row" at bounding box center [600, 272] width 25 height 13
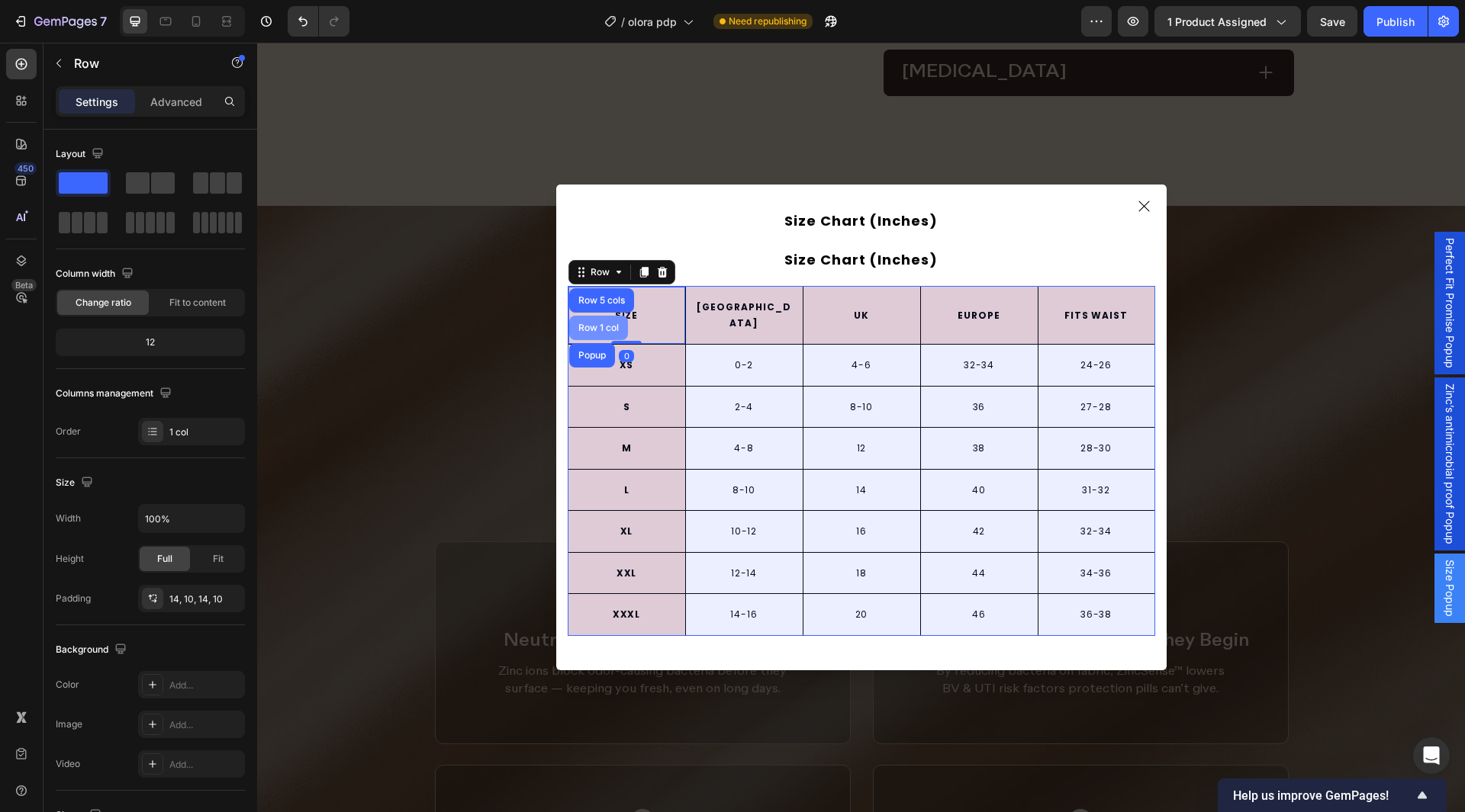
click at [592, 333] on div "Row 1 col" at bounding box center [599, 328] width 47 height 9
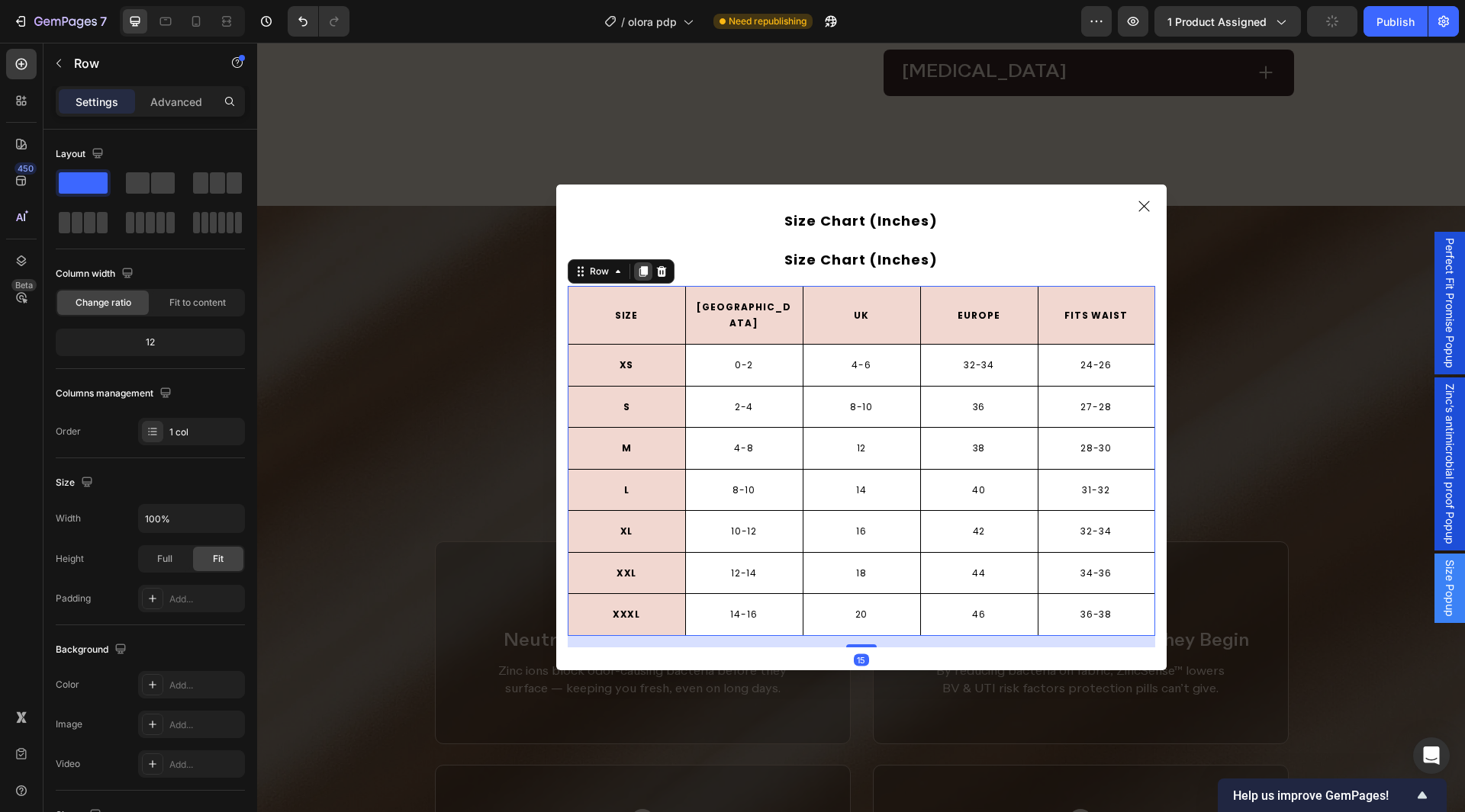
click at [638, 277] on icon "Dialog body" at bounding box center [642, 272] width 8 height 11
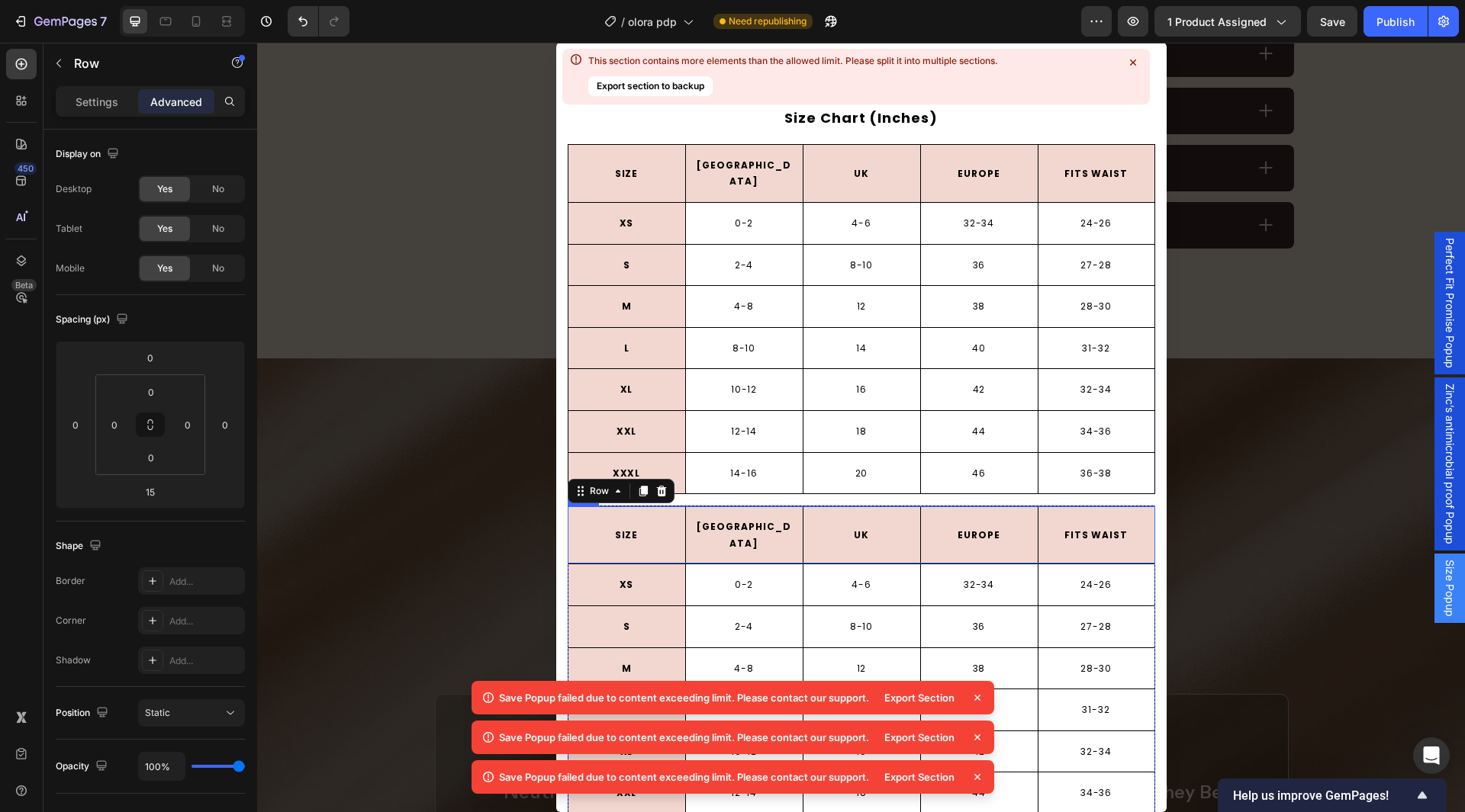
scroll to position [45, 0]
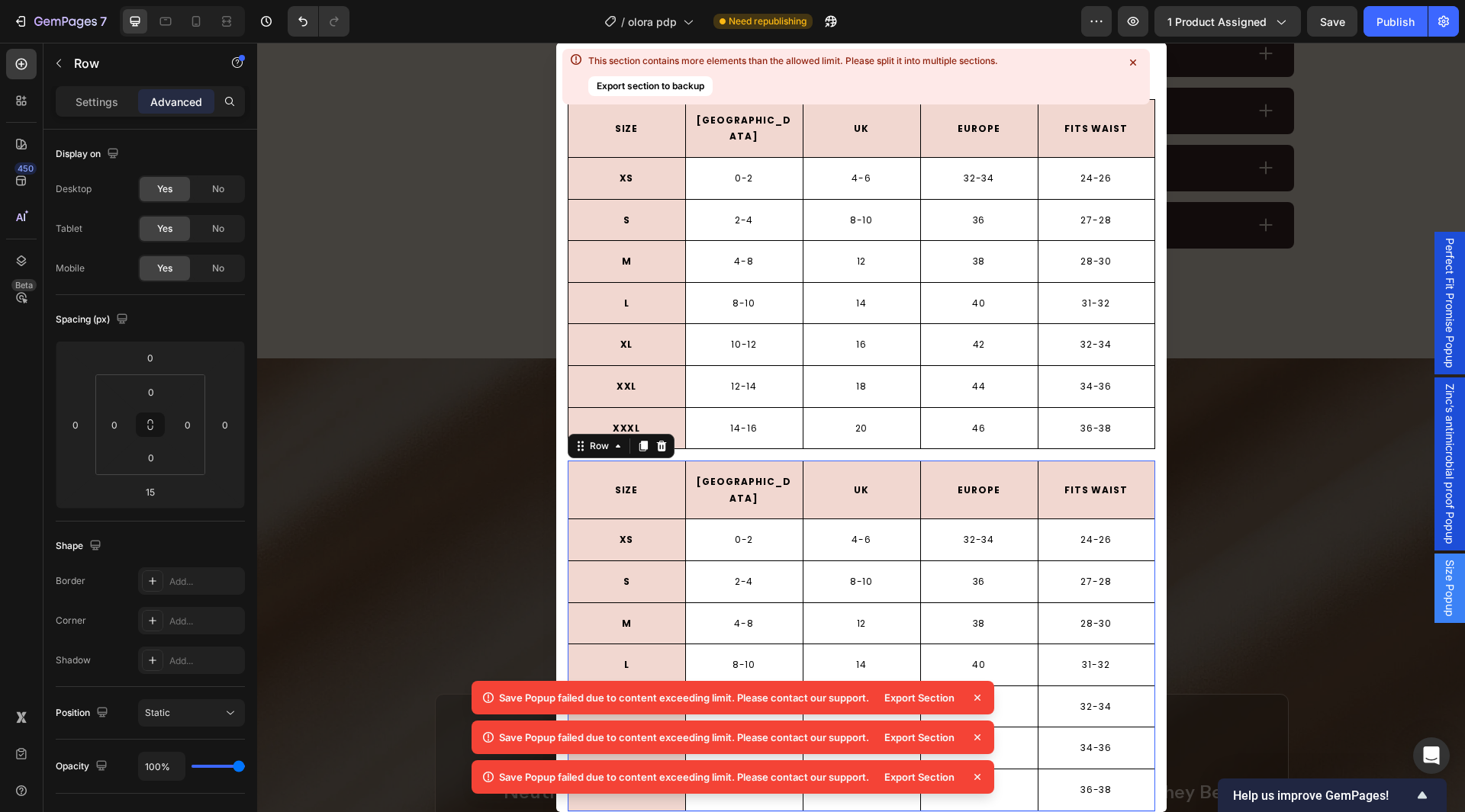
click at [979, 700] on icon at bounding box center [977, 697] width 6 height 6
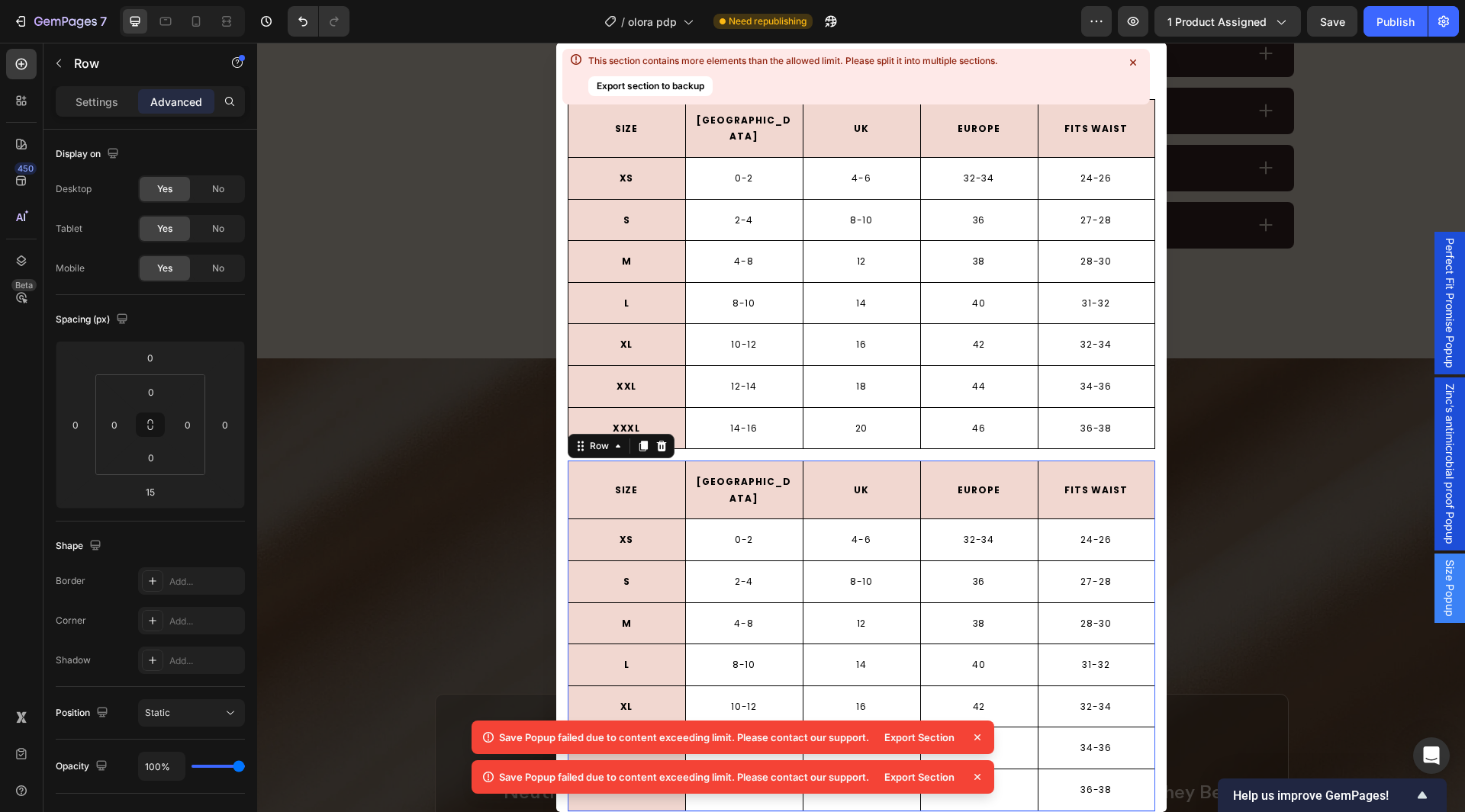
click at [975, 734] on icon at bounding box center [977, 738] width 15 height 15
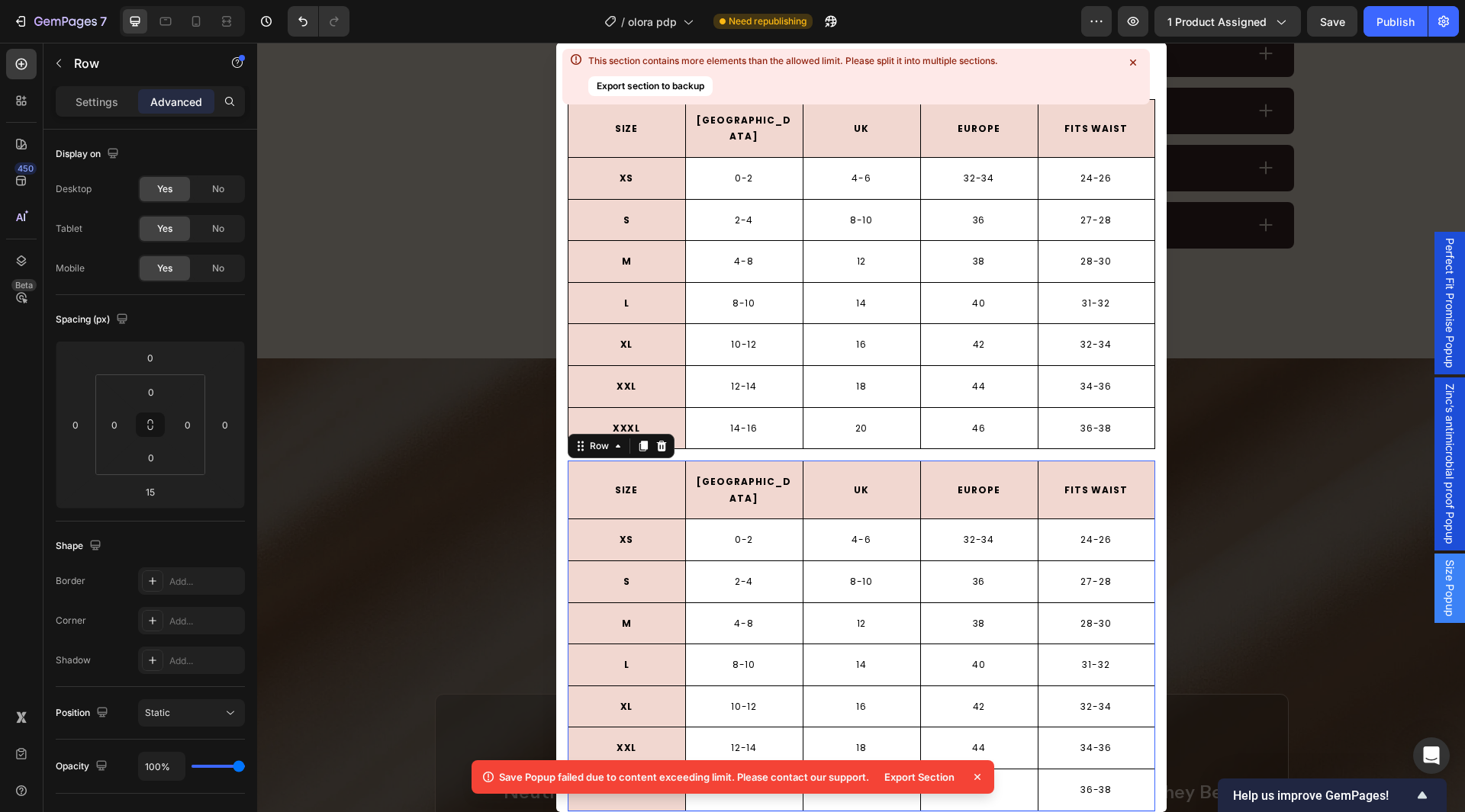
click at [979, 773] on icon at bounding box center [977, 777] width 15 height 15
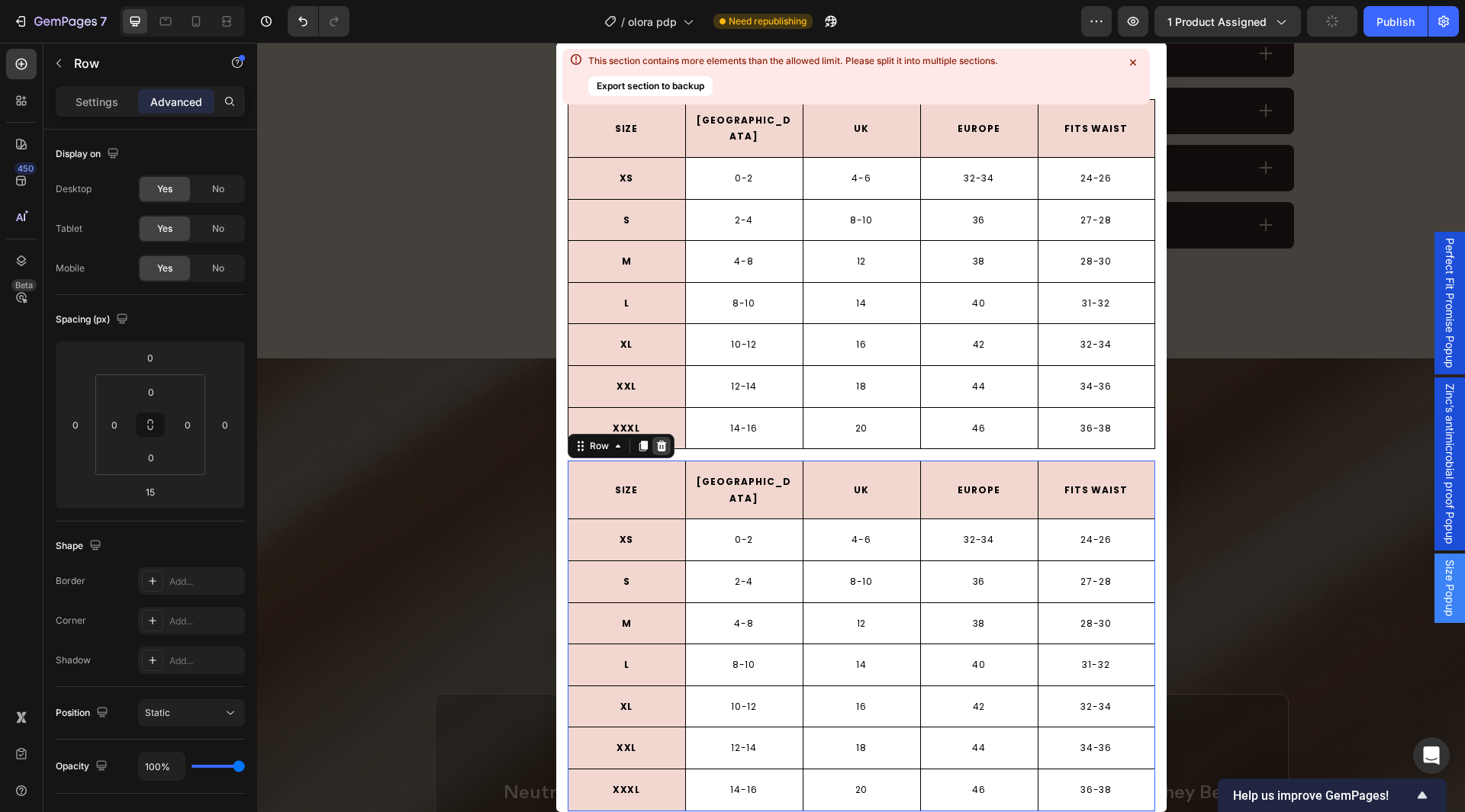
click at [657, 441] on icon "Dialog body" at bounding box center [661, 446] width 10 height 11
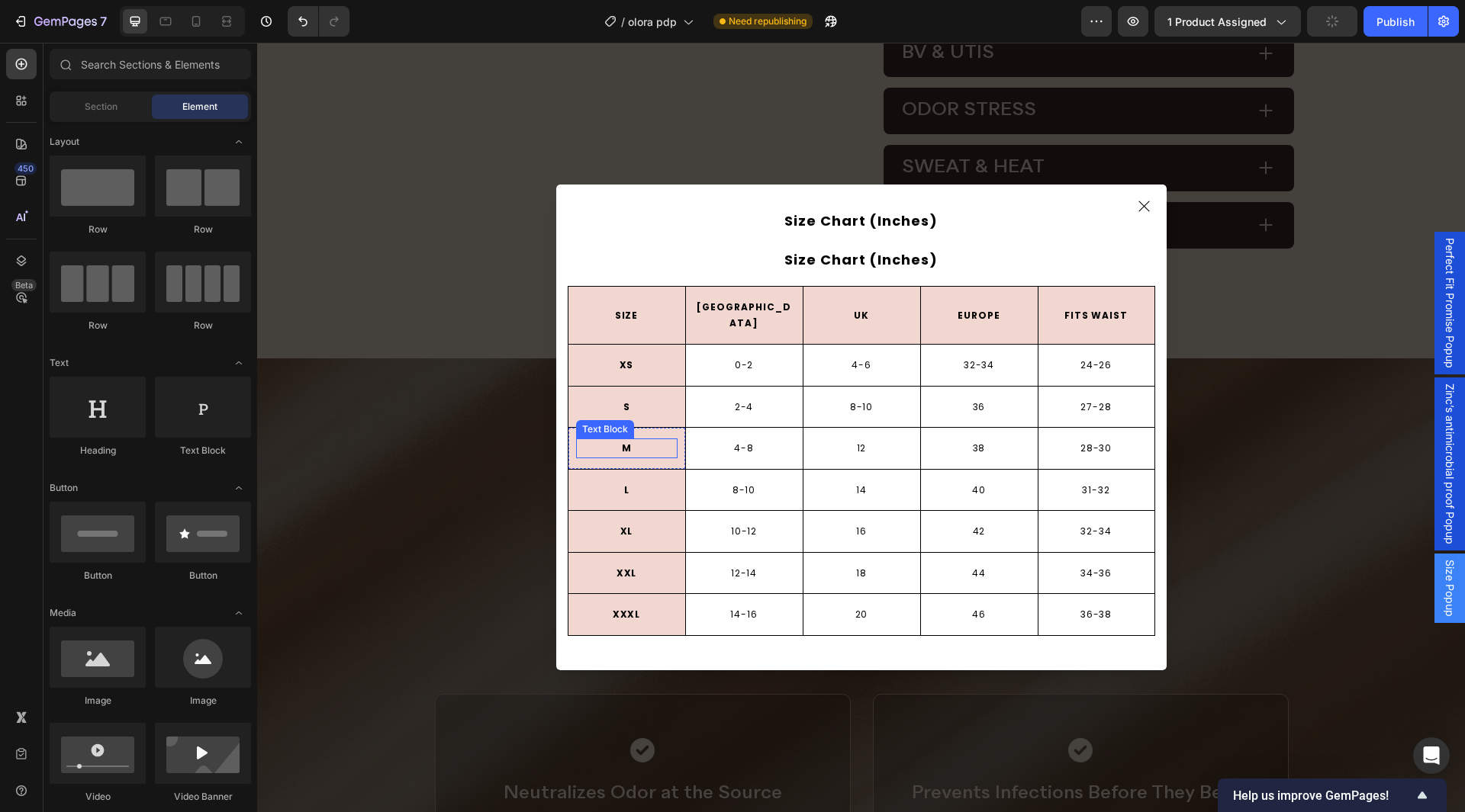
scroll to position [0, 0]
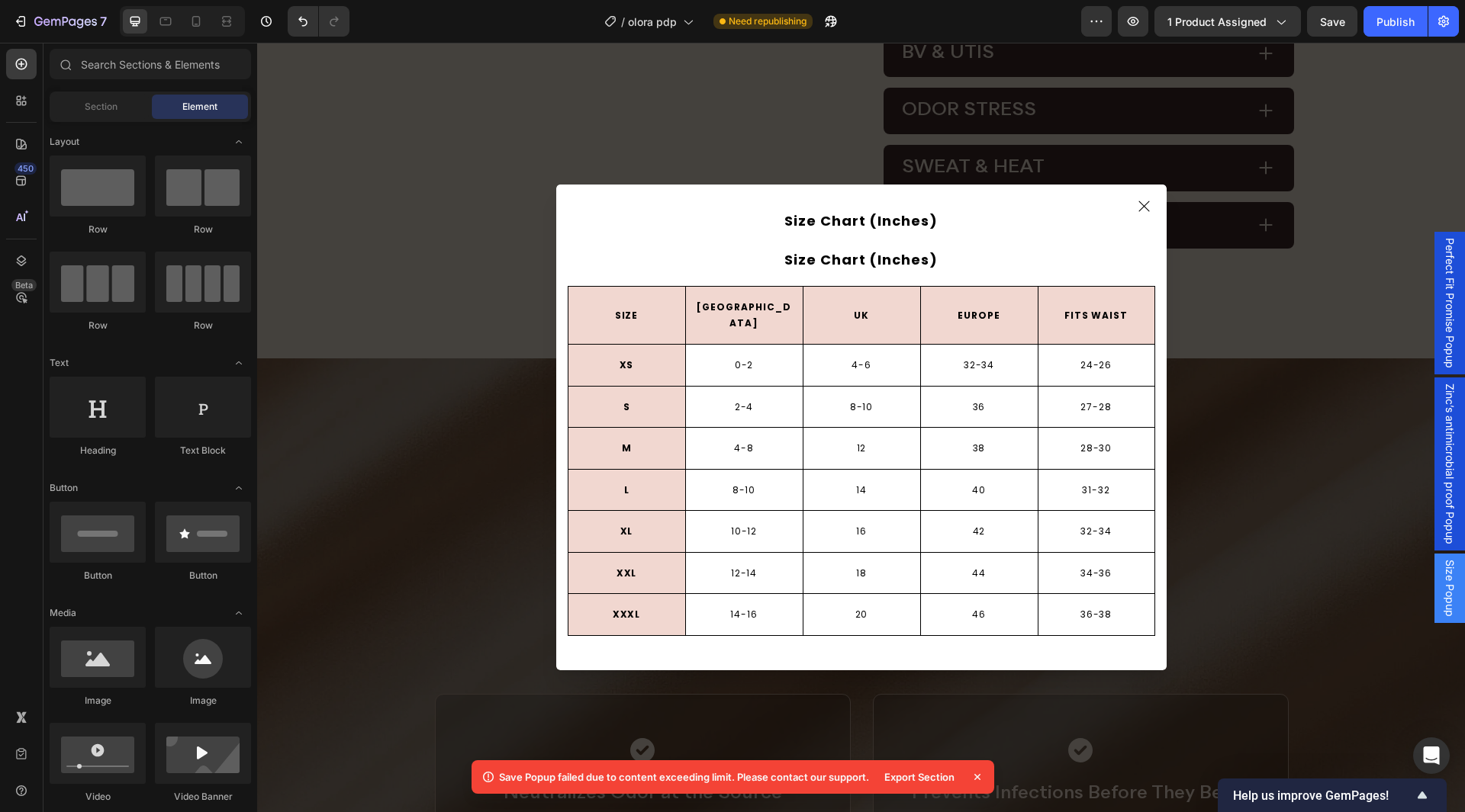
click at [976, 776] on icon at bounding box center [977, 777] width 6 height 6
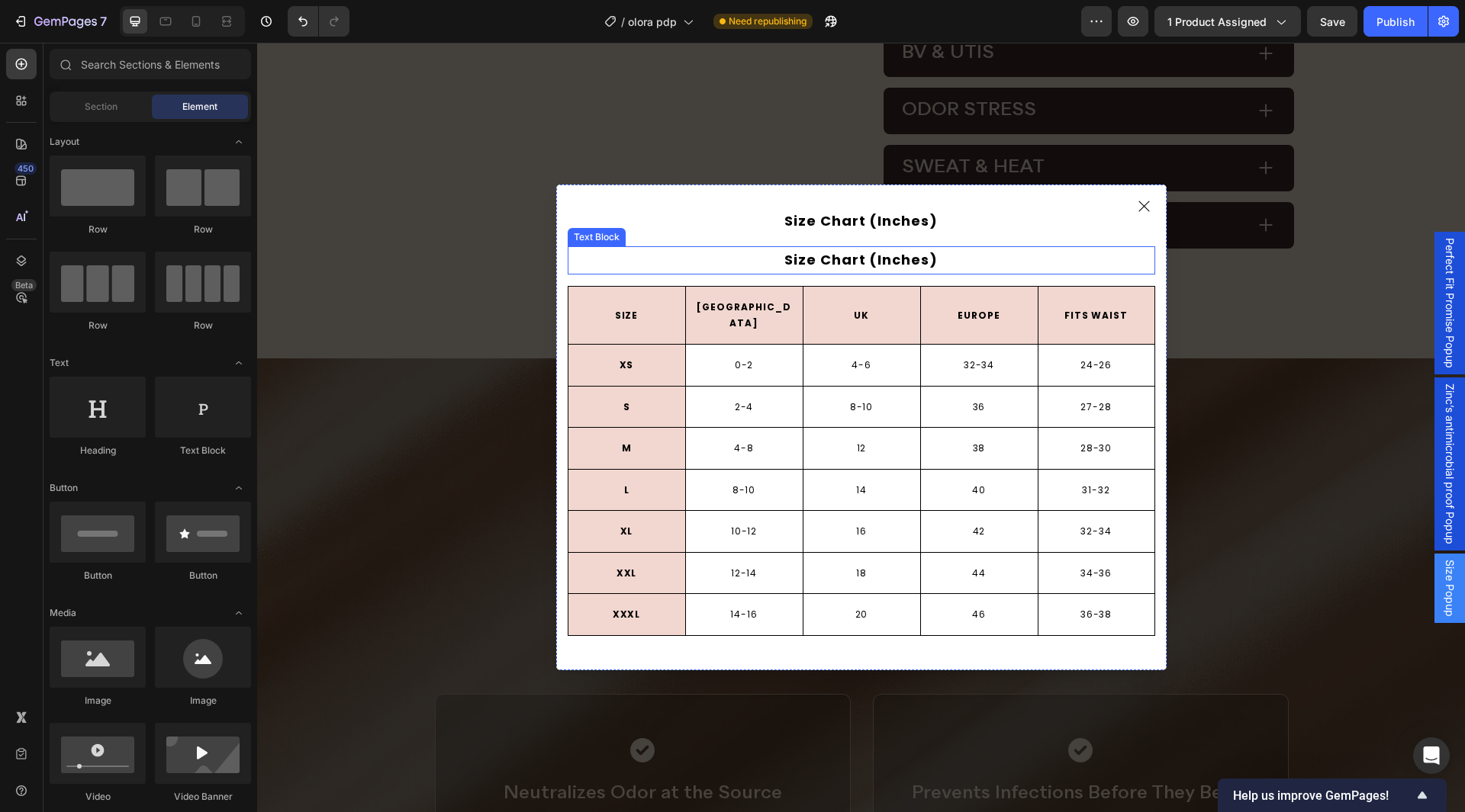
click at [924, 268] on p "Size Chart (Inches)" at bounding box center [862, 260] width 585 height 24
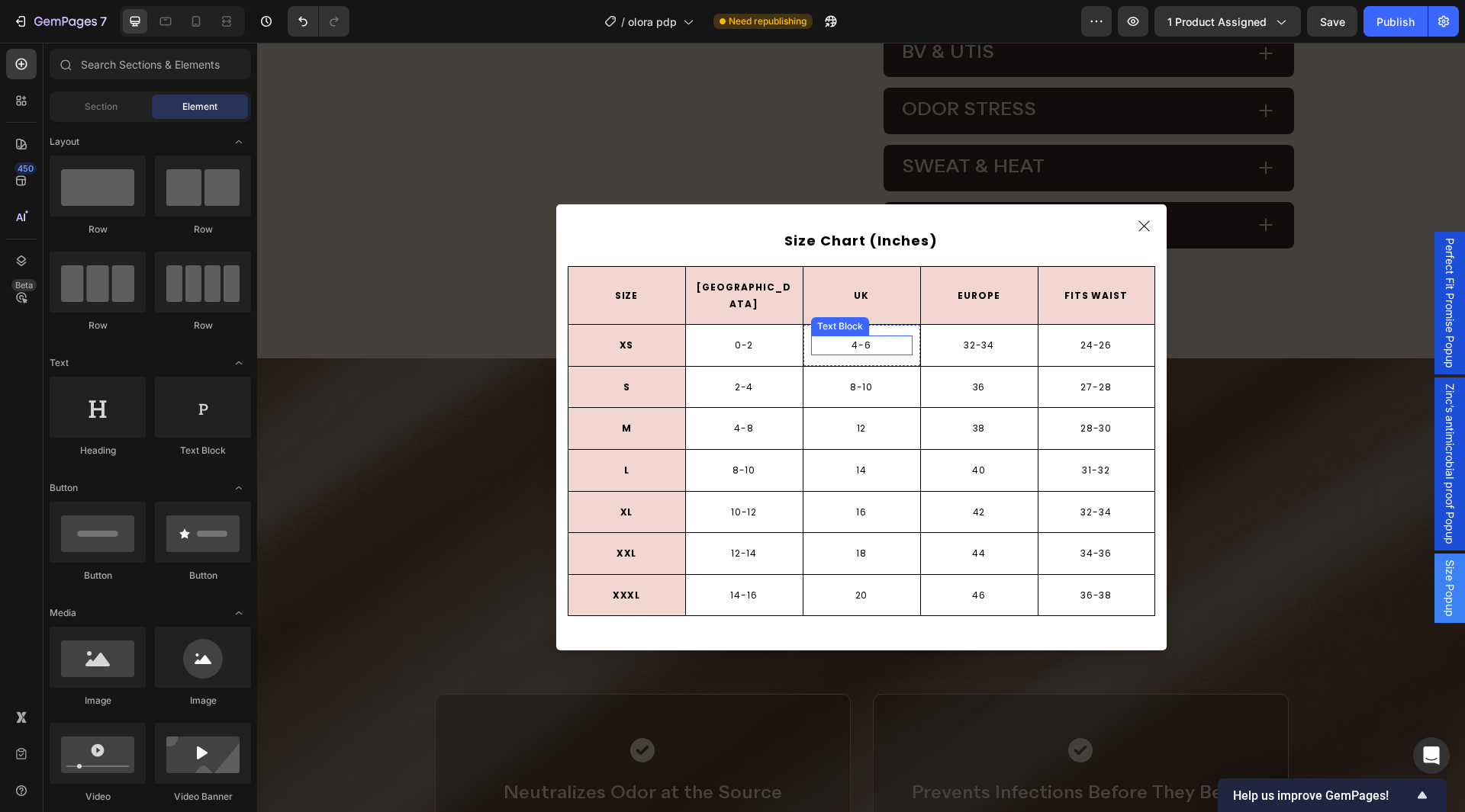
click at [880, 341] on p "4-6" at bounding box center [862, 345] width 99 height 17
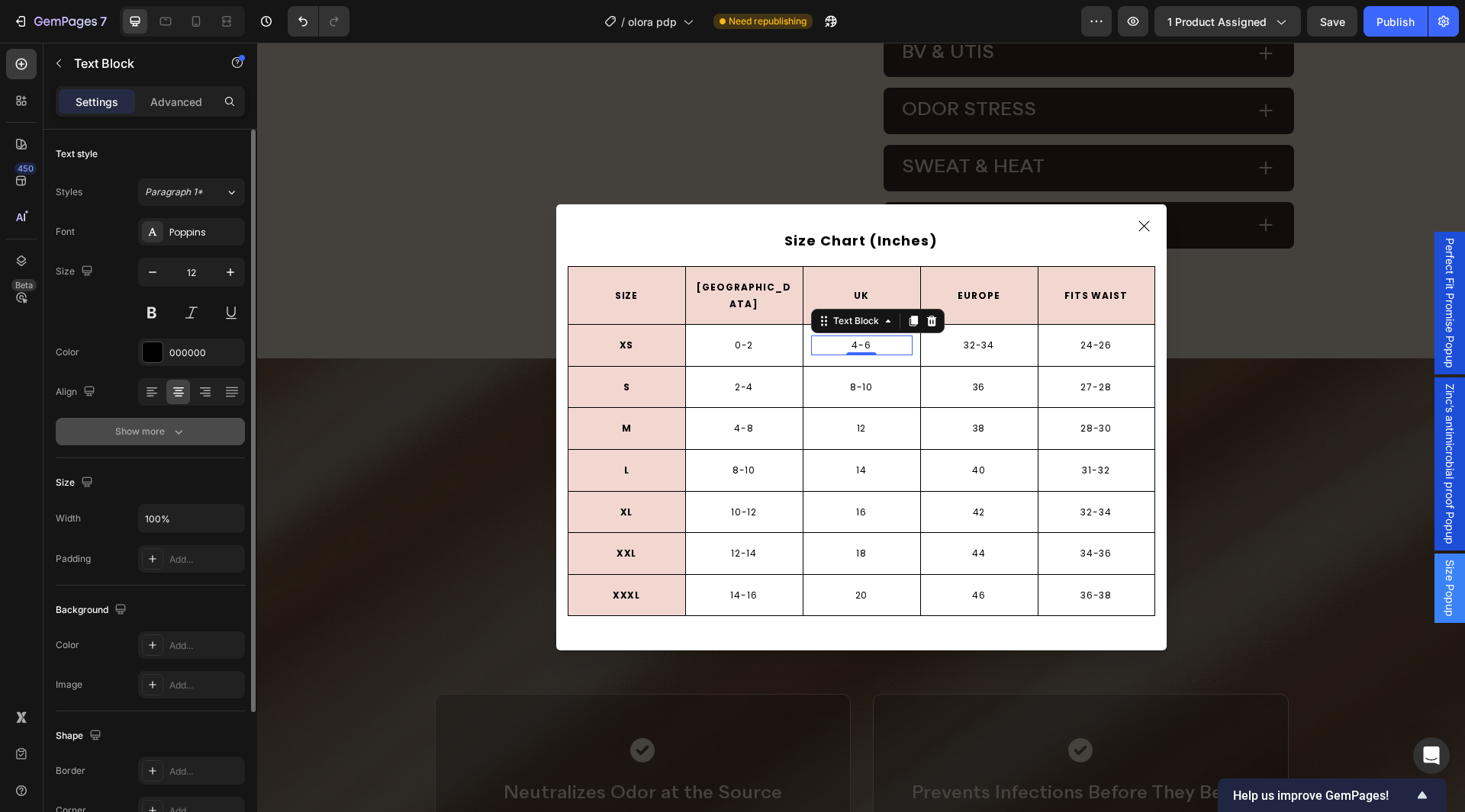
click at [187, 425] on button "Show more" at bounding box center [150, 431] width 189 height 28
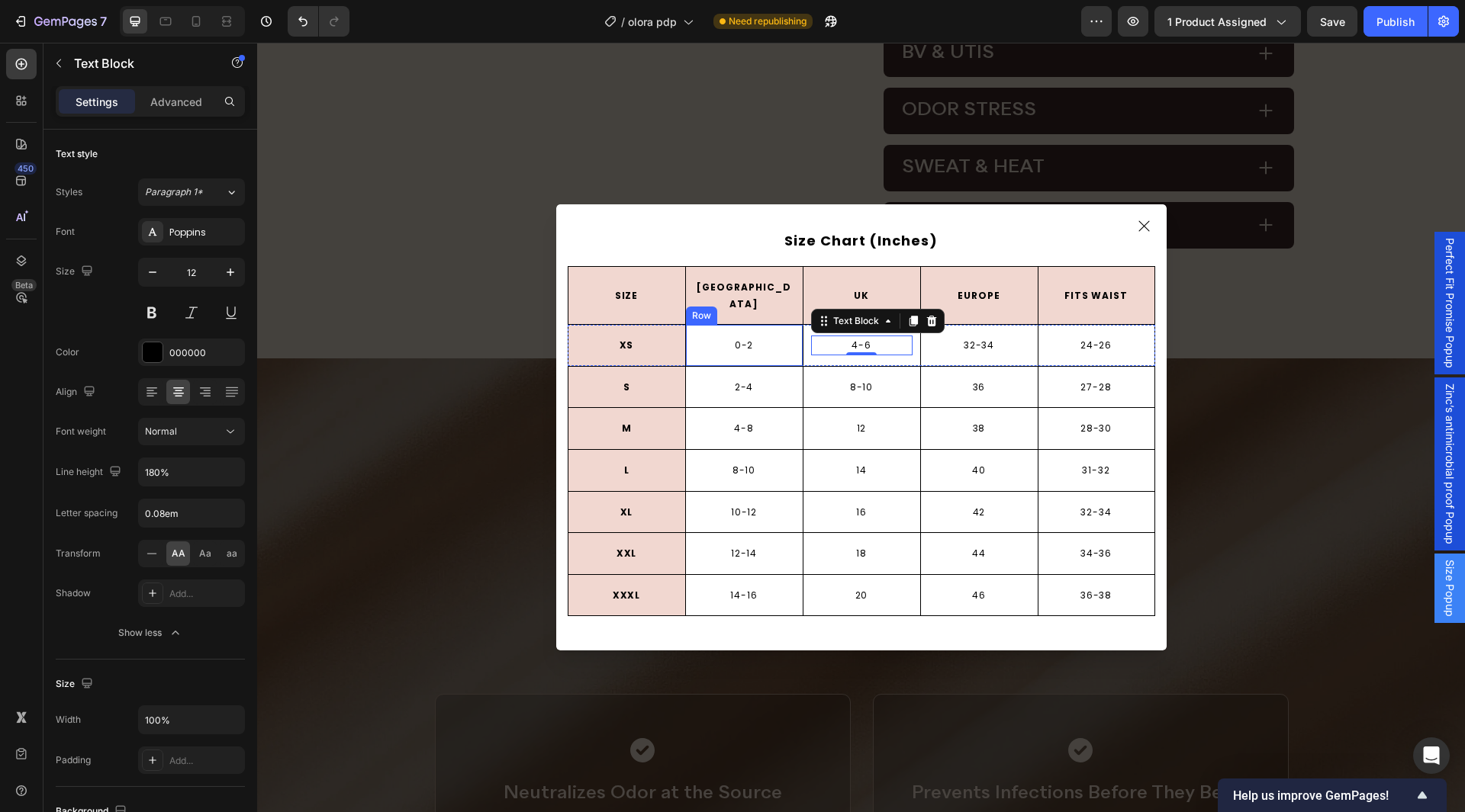
click at [687, 331] on div "0-2 Text Block Row" at bounding box center [743, 346] width 117 height 41
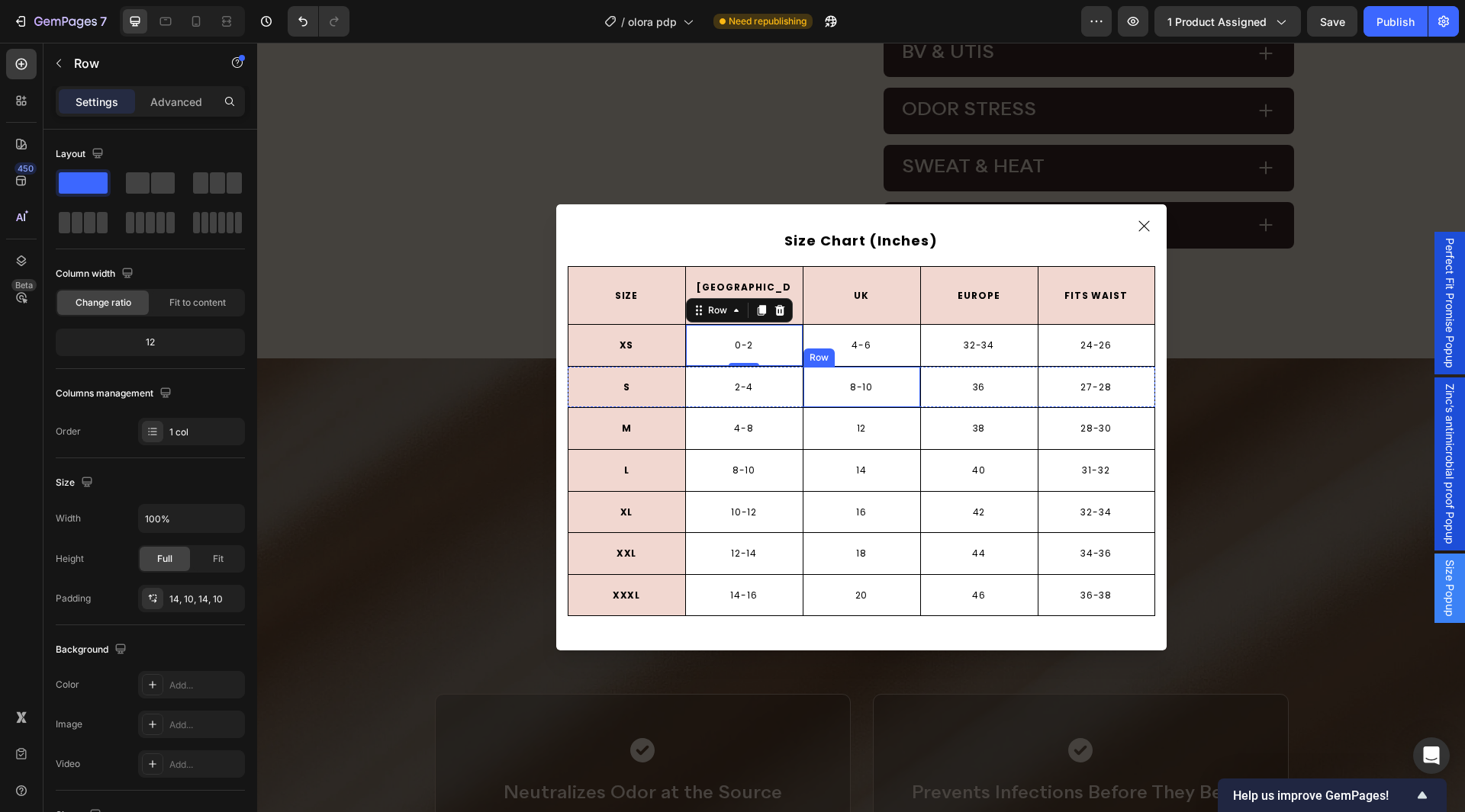
click at [897, 367] on div "8-10 Text Block Row" at bounding box center [861, 387] width 117 height 41
click at [954, 367] on div "36 Text Block Row" at bounding box center [979, 387] width 117 height 41
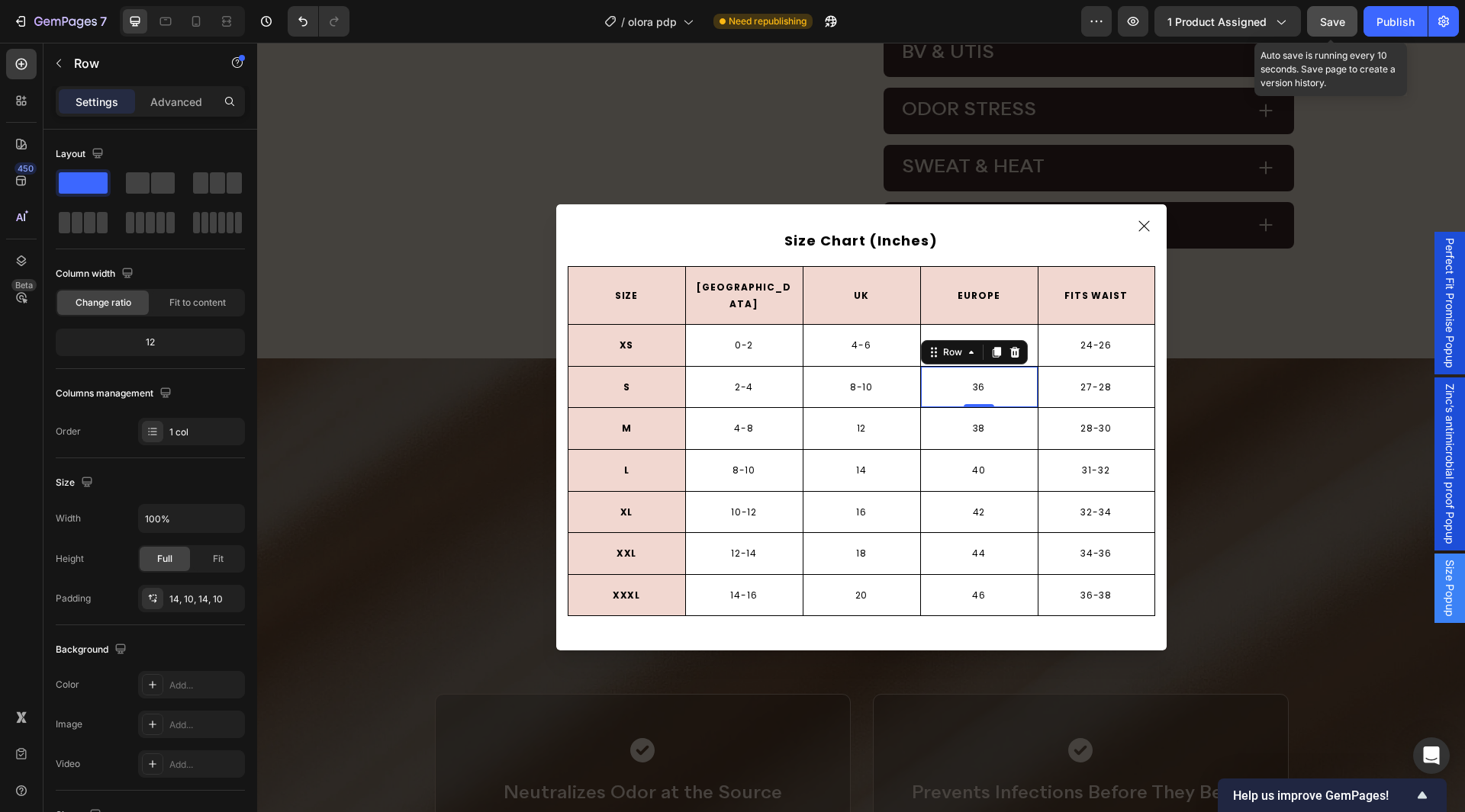
click at [1330, 22] on span "Save" at bounding box center [1333, 22] width 25 height 13
click at [1380, 15] on div "Publish" at bounding box center [1396, 22] width 39 height 16
click at [669, 342] on p "XS" at bounding box center [627, 345] width 99 height 17
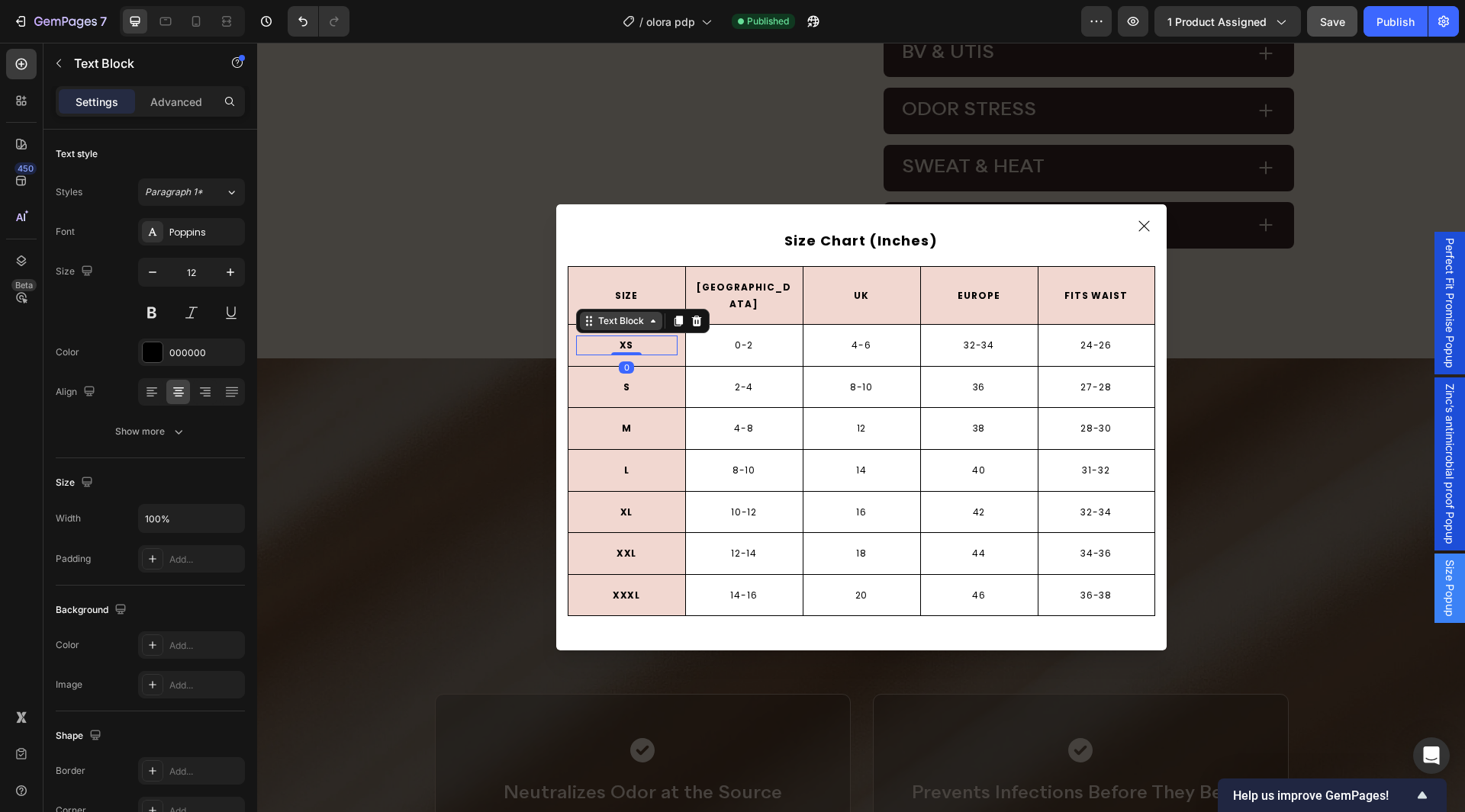
click at [601, 319] on div "Text Block" at bounding box center [621, 321] width 52 height 13
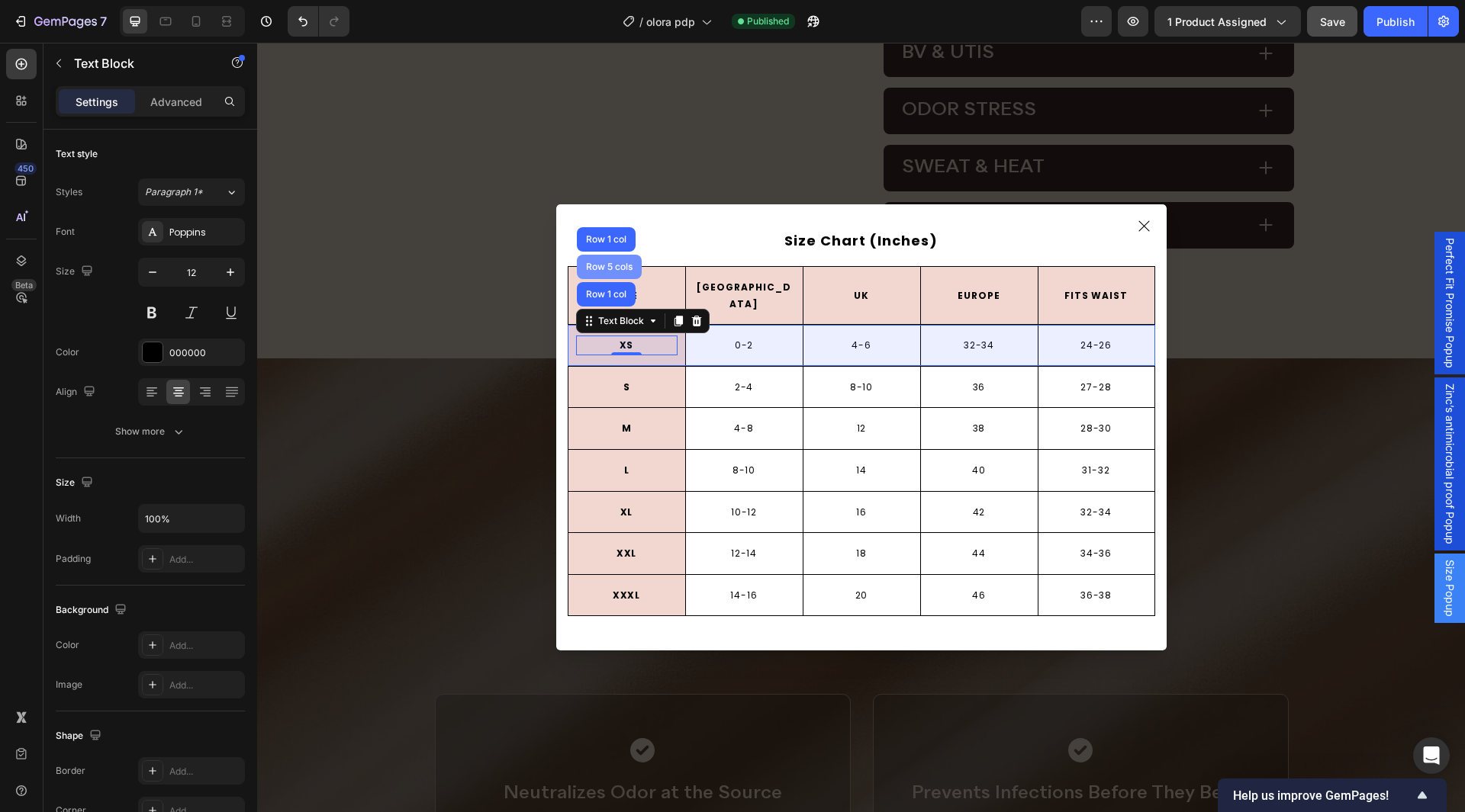
click at [611, 263] on div "Row 5 cols" at bounding box center [609, 267] width 53 height 9
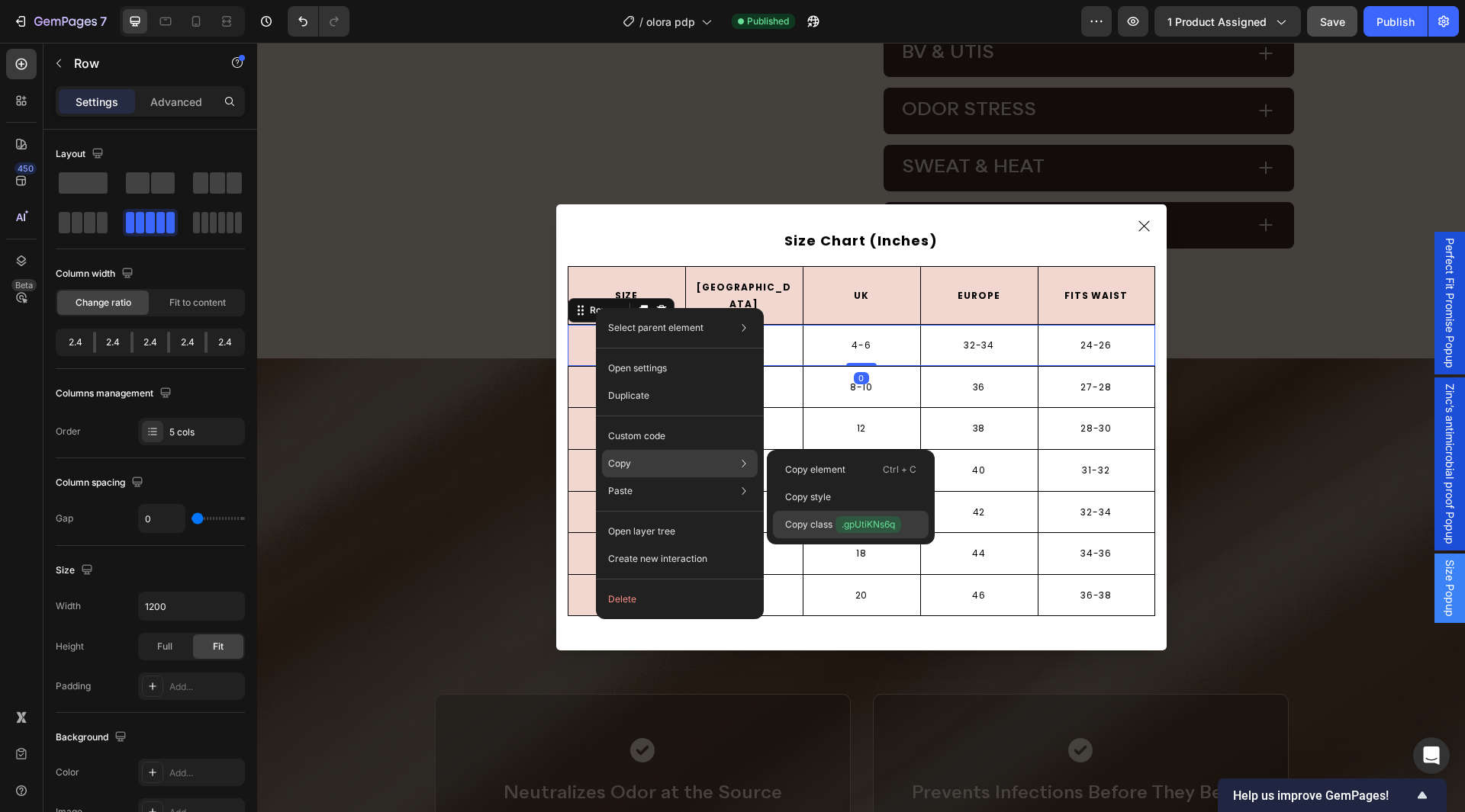
click at [809, 521] on p "Copy class .gpUtiKNs6q" at bounding box center [843, 524] width 116 height 17
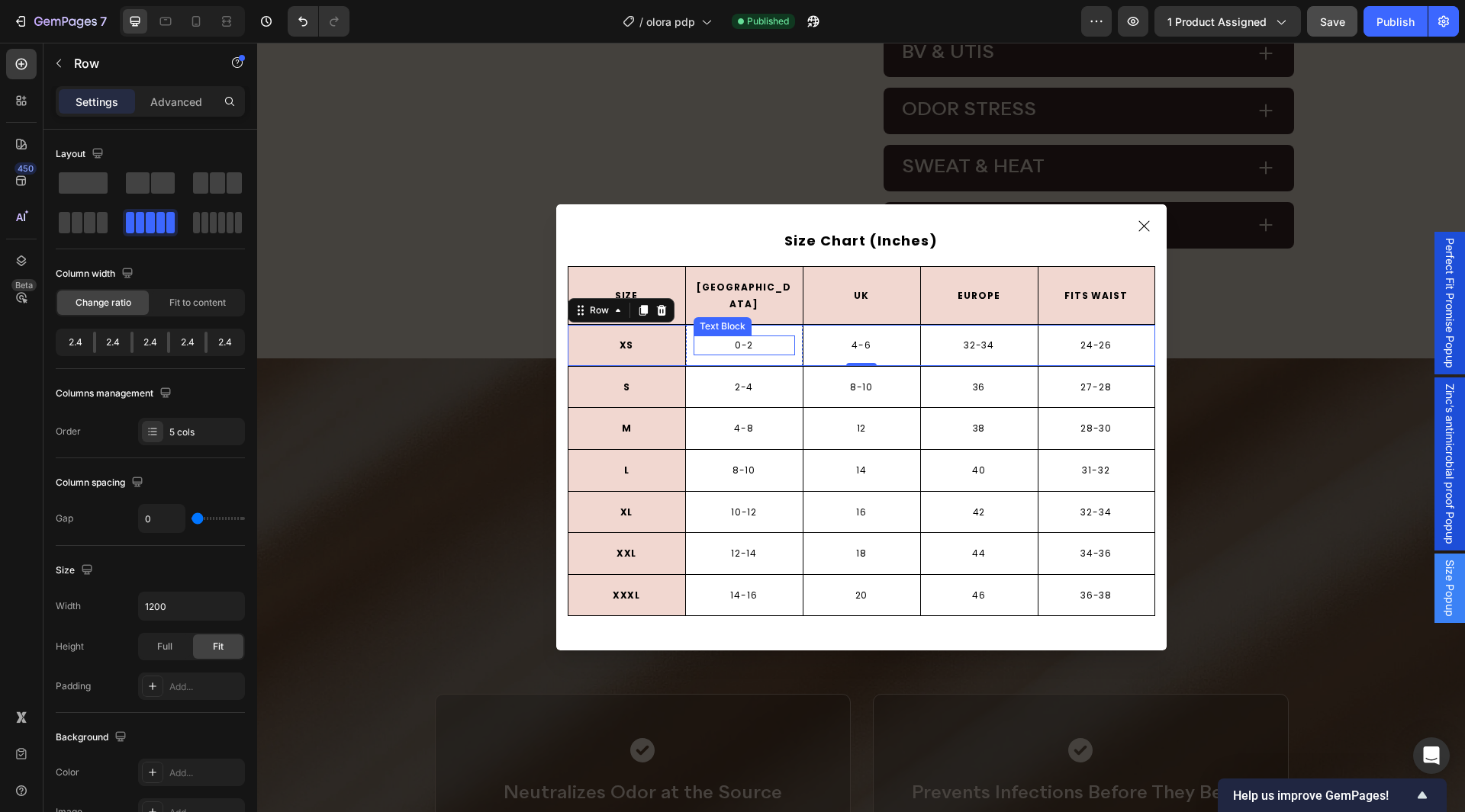
click at [721, 338] on p "0-2" at bounding box center [744, 345] width 99 height 17
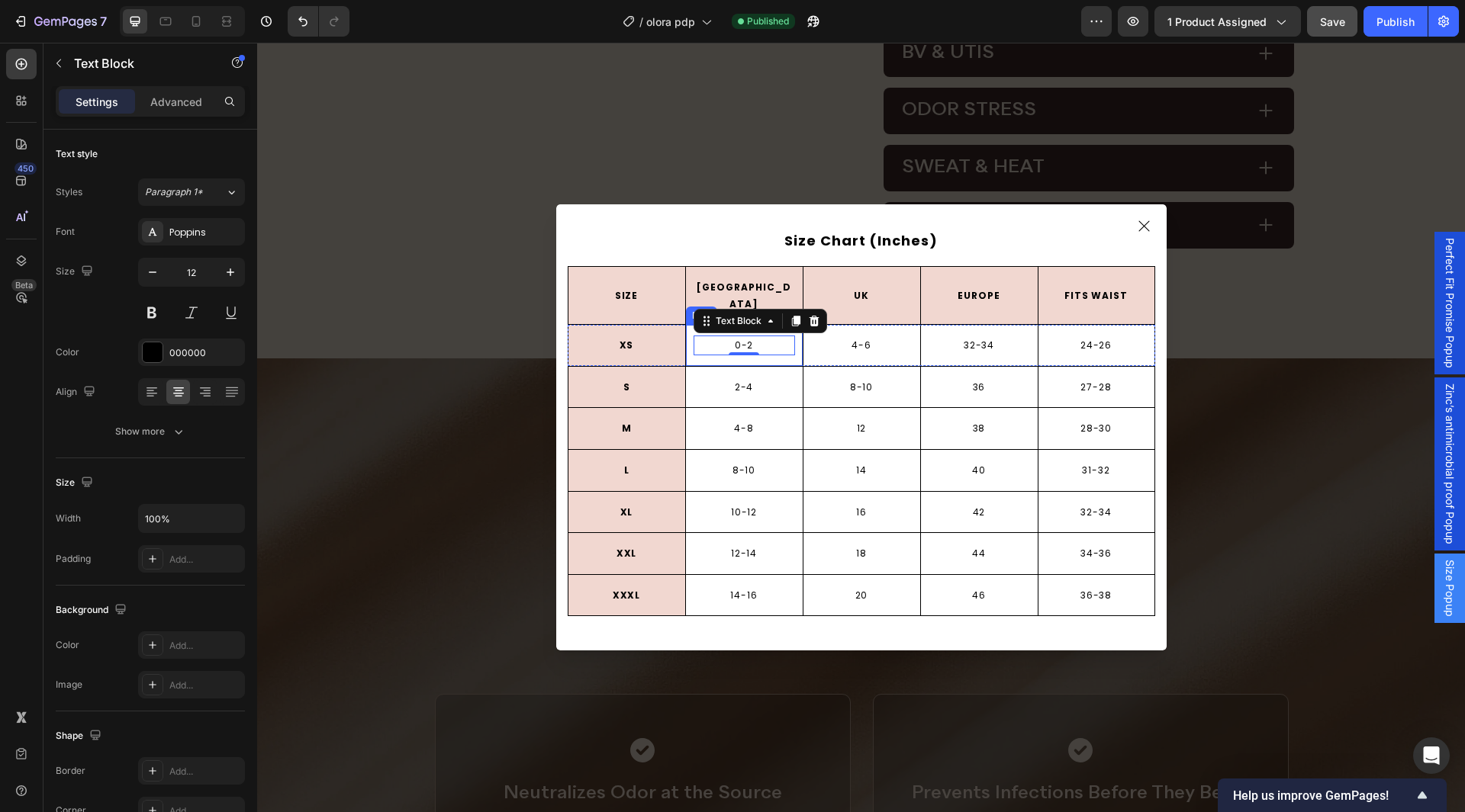
click at [689, 350] on div "0-2 Text Block 0 Row" at bounding box center [743, 346] width 117 height 41
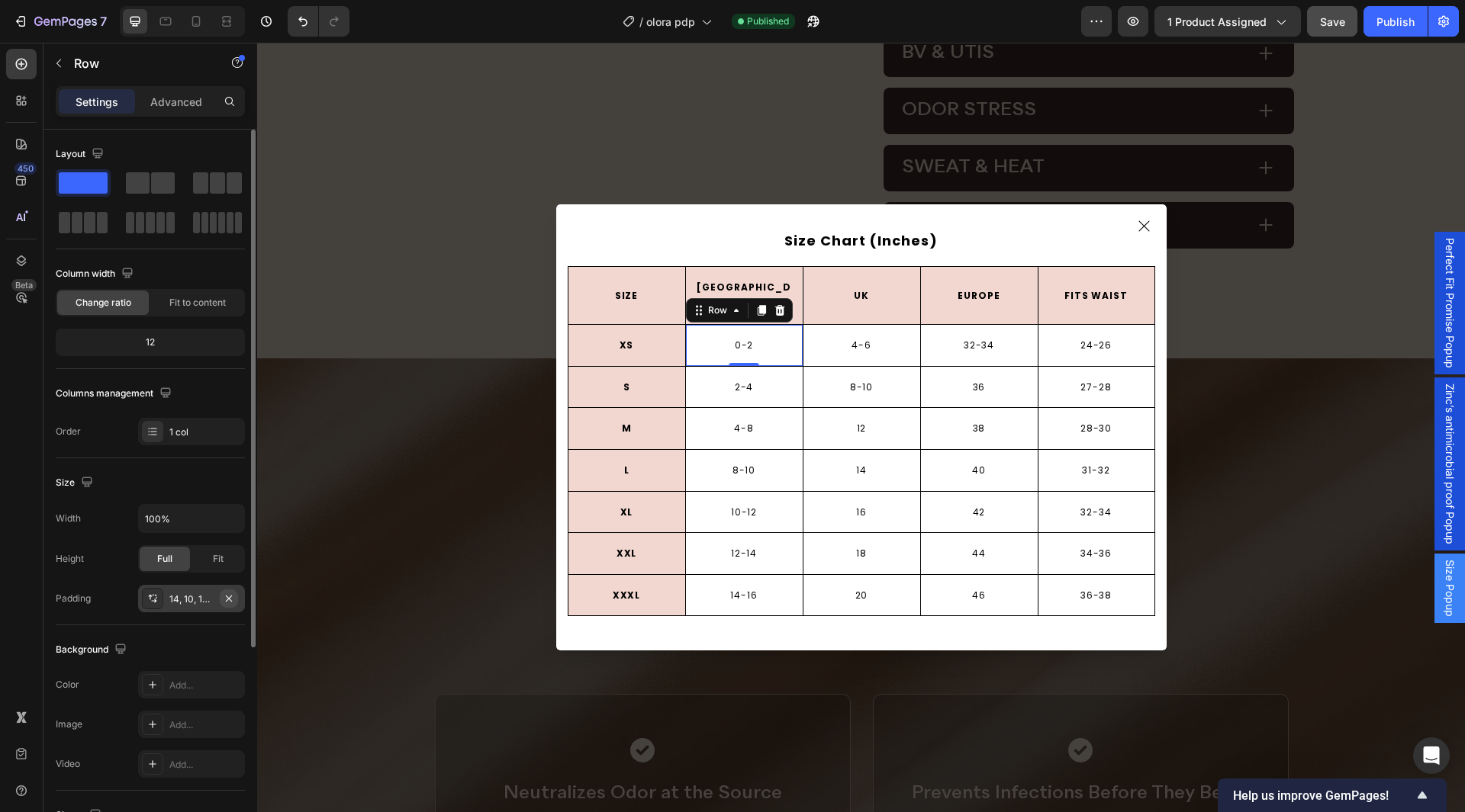
click at [233, 598] on icon "button" at bounding box center [230, 599] width 13 height 13
click at [707, 337] on p "0-2" at bounding box center [744, 345] width 114 height 17
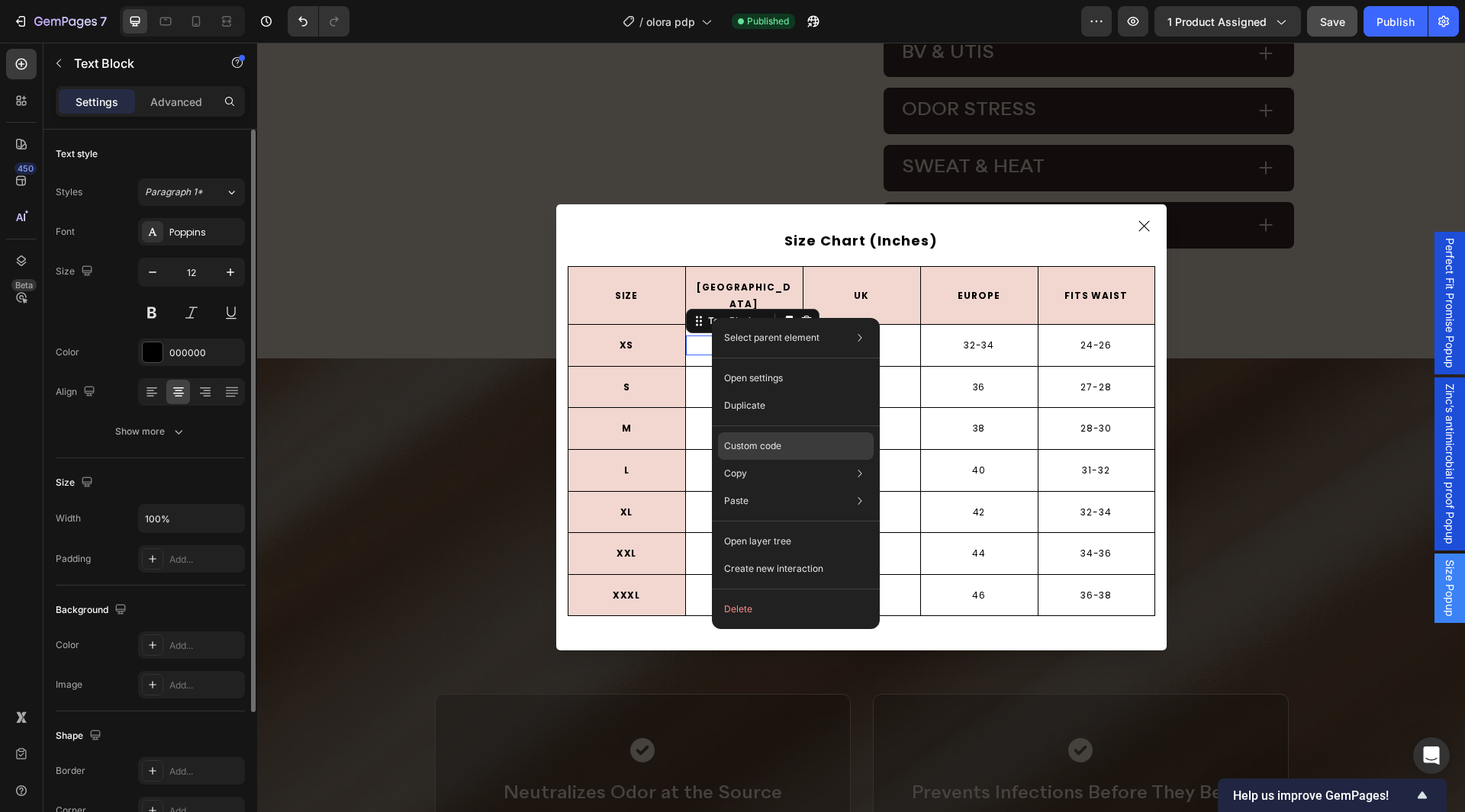
click at [770, 443] on p "Custom code" at bounding box center [753, 445] width 57 height 13
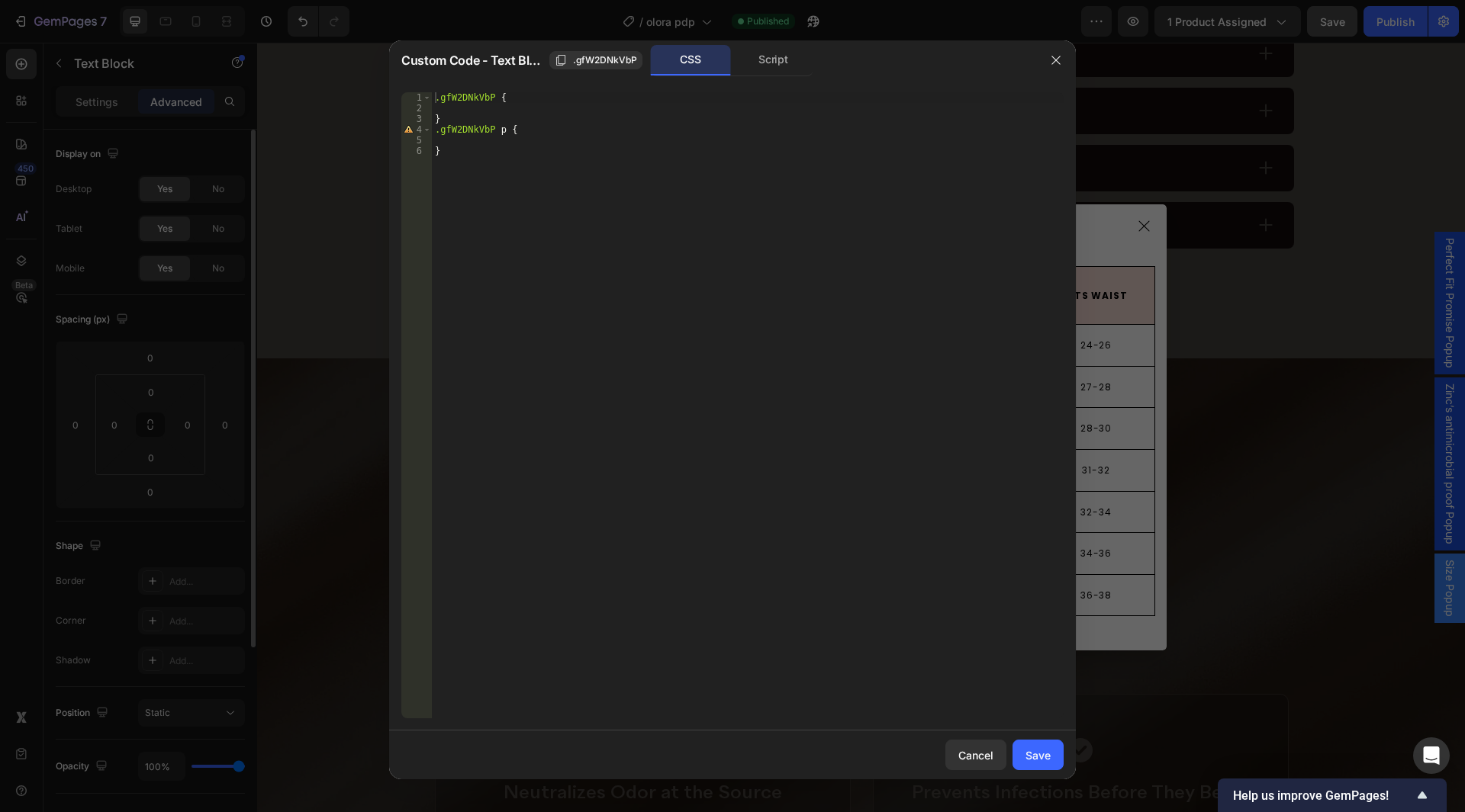
click at [474, 110] on div ".gfW2DNkVbP { } .gfW2DNkVbP p { }" at bounding box center [748, 416] width 632 height 648
type textarea "height: 100%;"
click at [1044, 752] on div "Save" at bounding box center [1038, 756] width 25 height 16
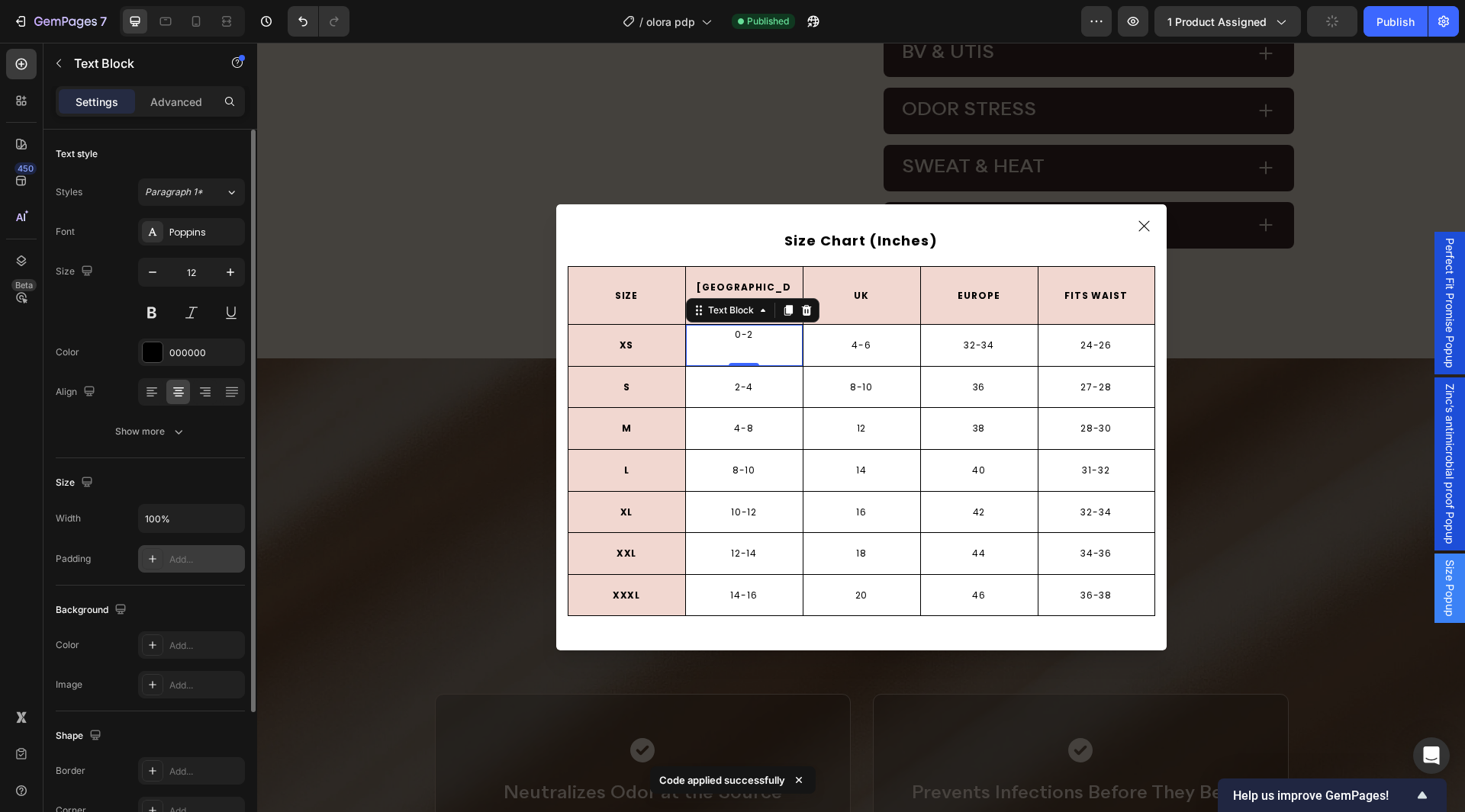
scroll to position [177, 0]
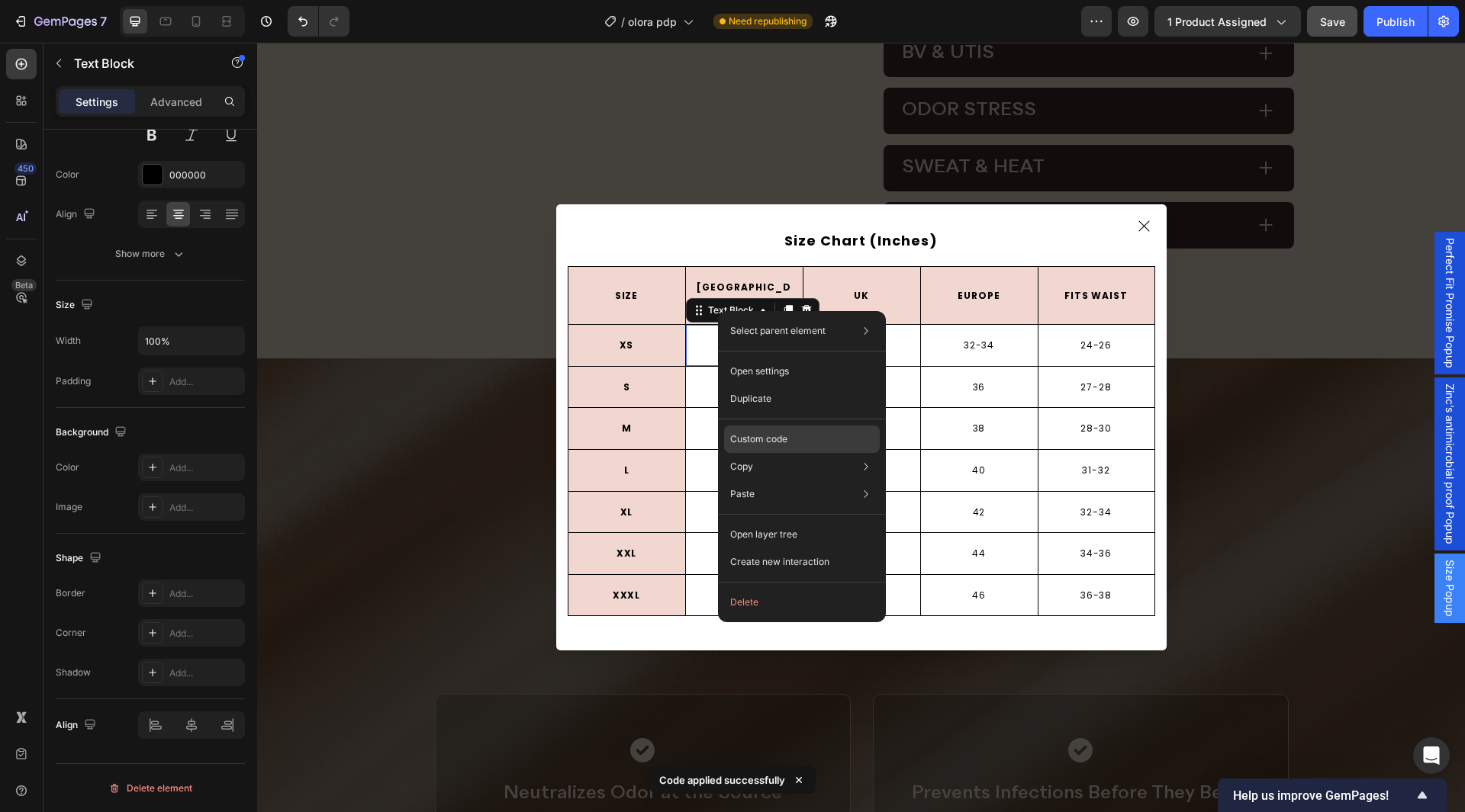
click at [772, 441] on p "Custom code" at bounding box center [759, 439] width 57 height 13
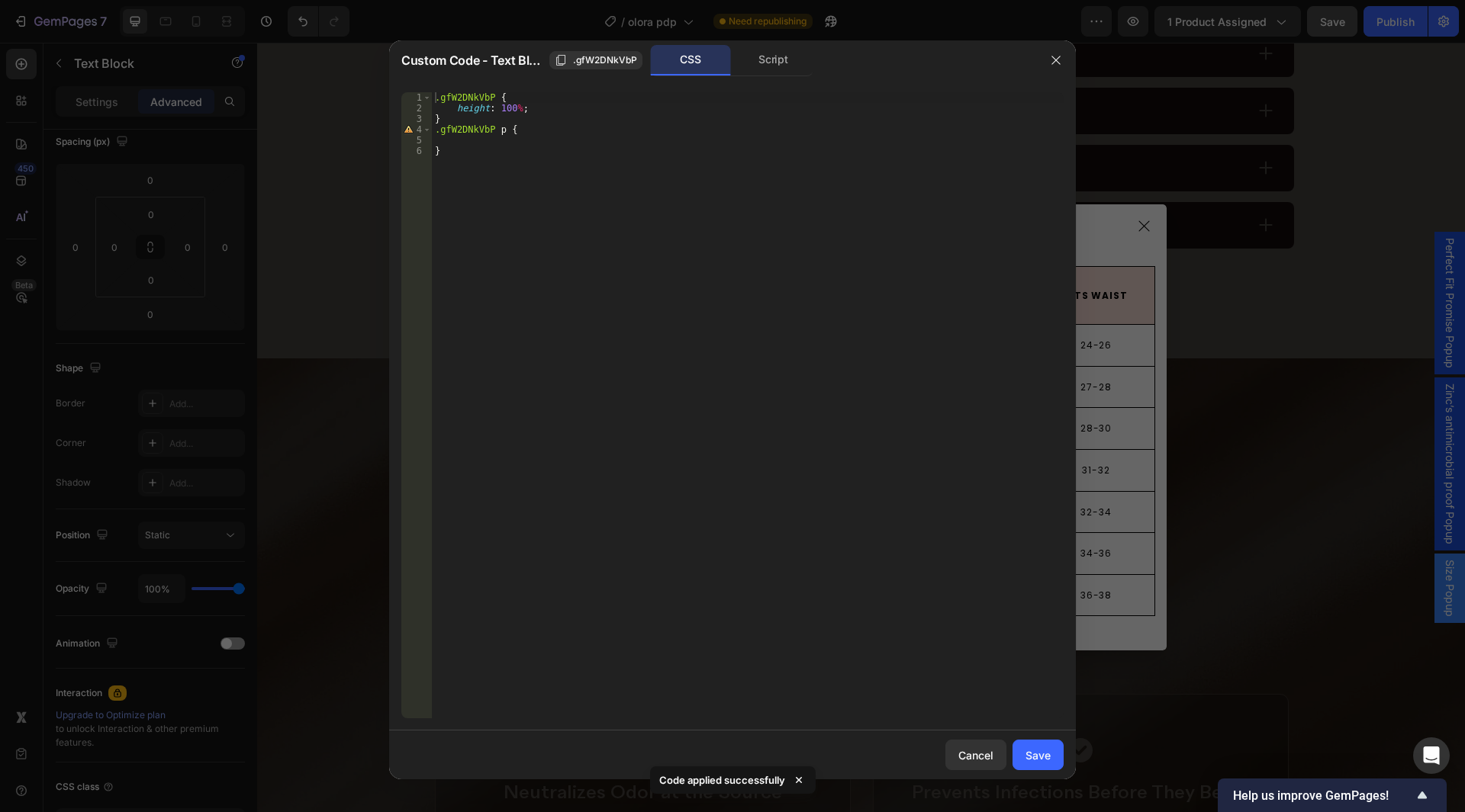
type textarea "height: 100%;"
click at [552, 112] on div ".gfW2DNkVbP { height : 100 % ; } .gfW2DNkVbP p { }" at bounding box center [748, 416] width 632 height 648
type textarea "t"
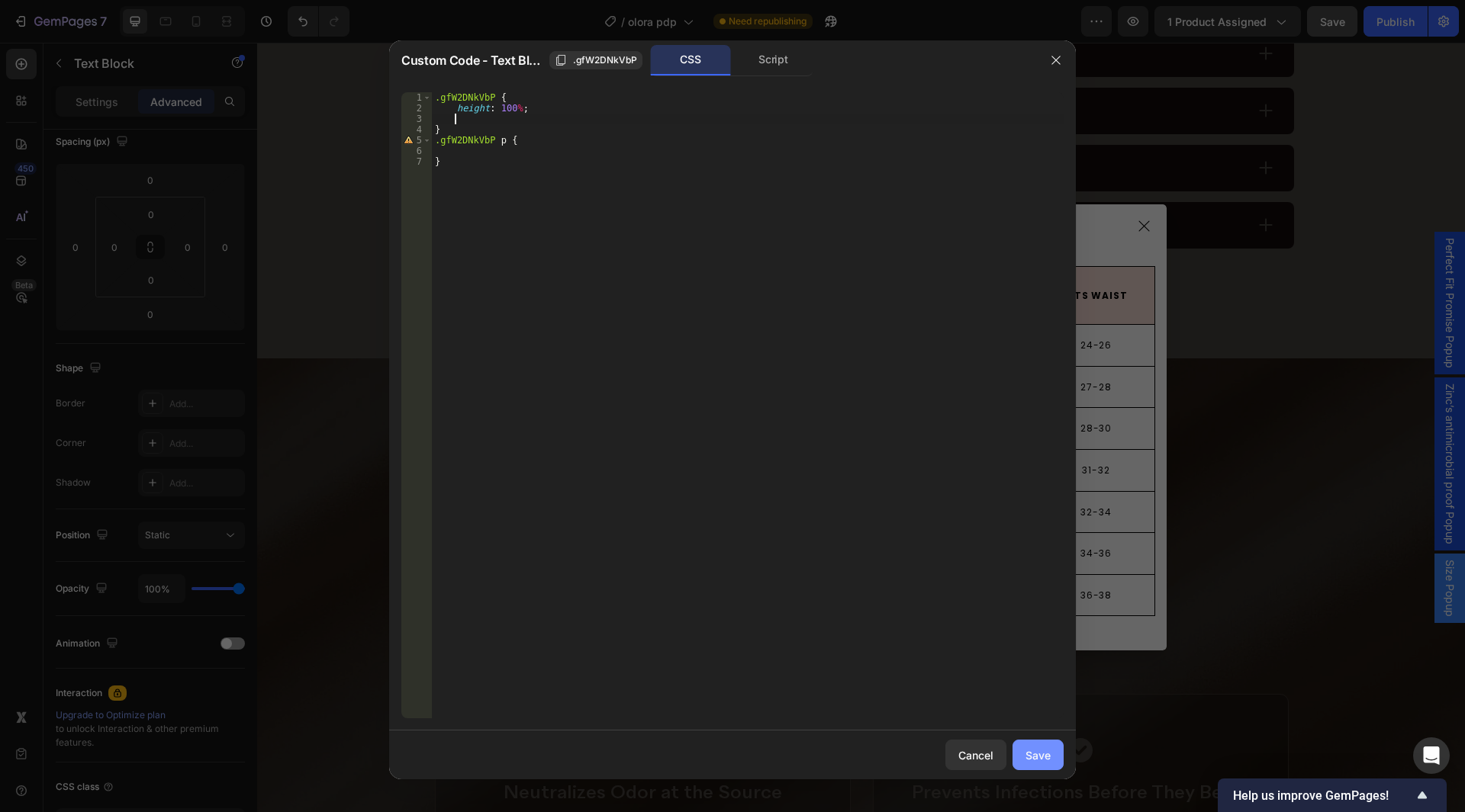
click at [1032, 756] on div "Save" at bounding box center [1038, 756] width 25 height 16
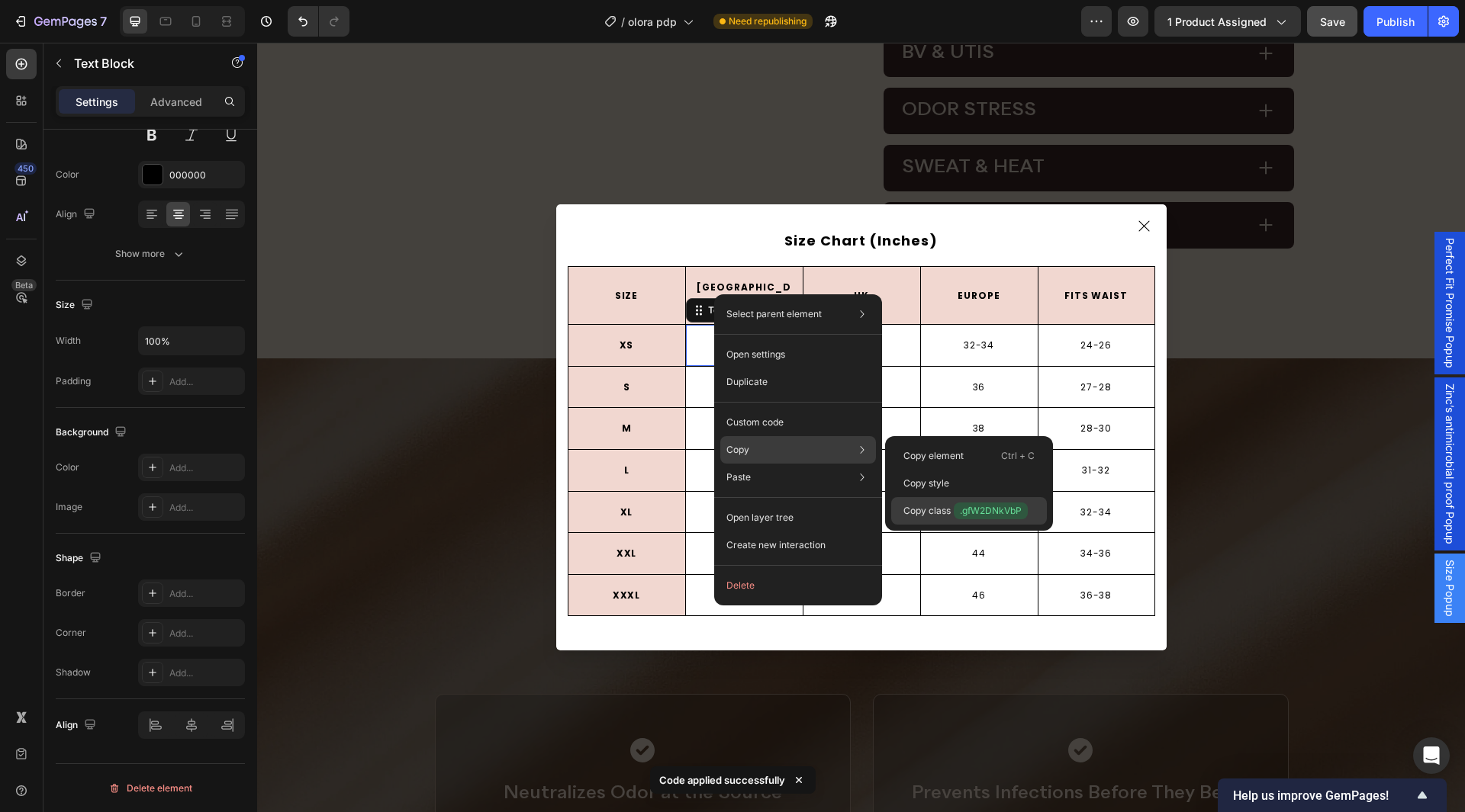
click at [938, 512] on p "Copy class .gfW2DNkVbP" at bounding box center [966, 511] width 125 height 17
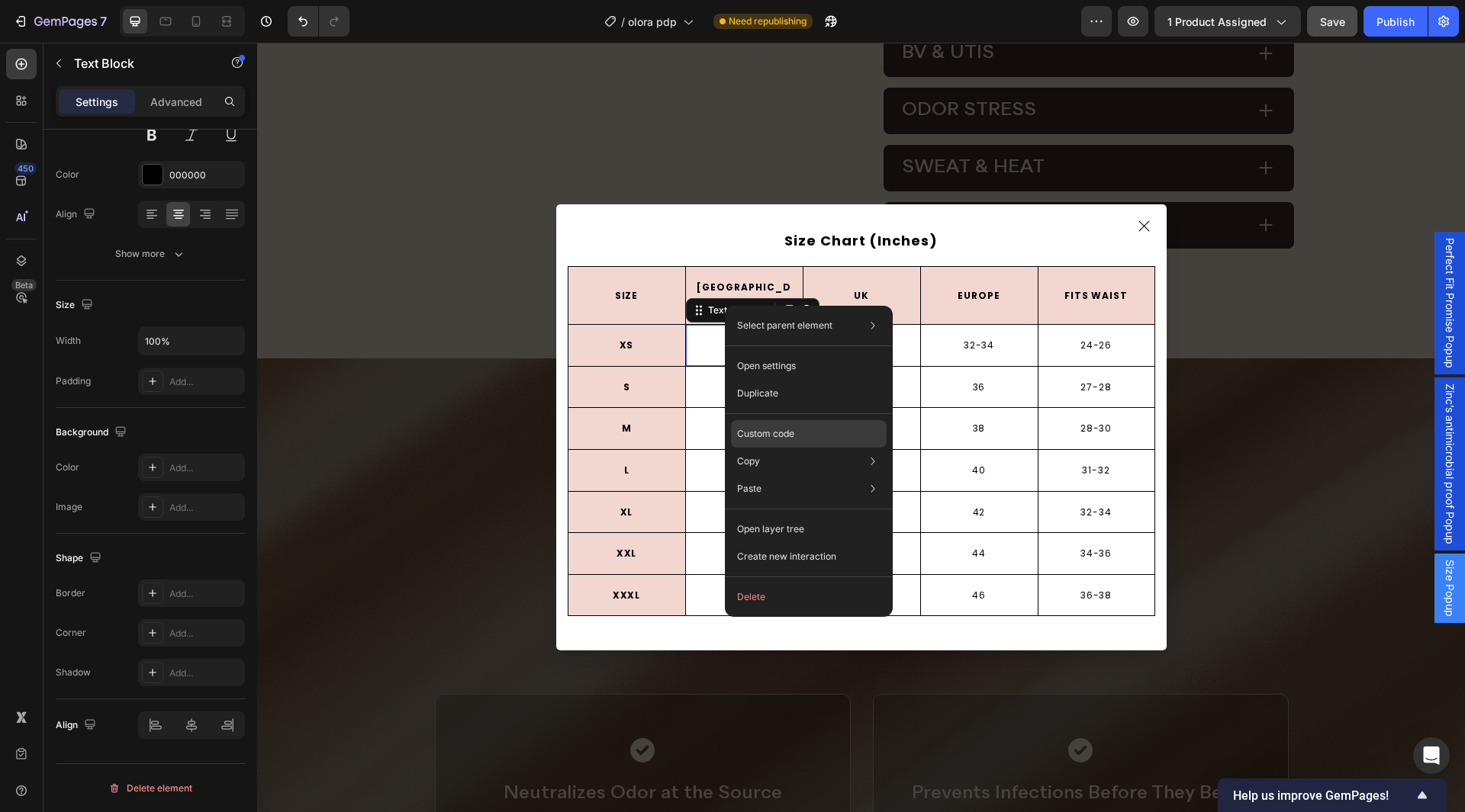
click at [787, 435] on p "Custom code" at bounding box center [766, 434] width 57 height 13
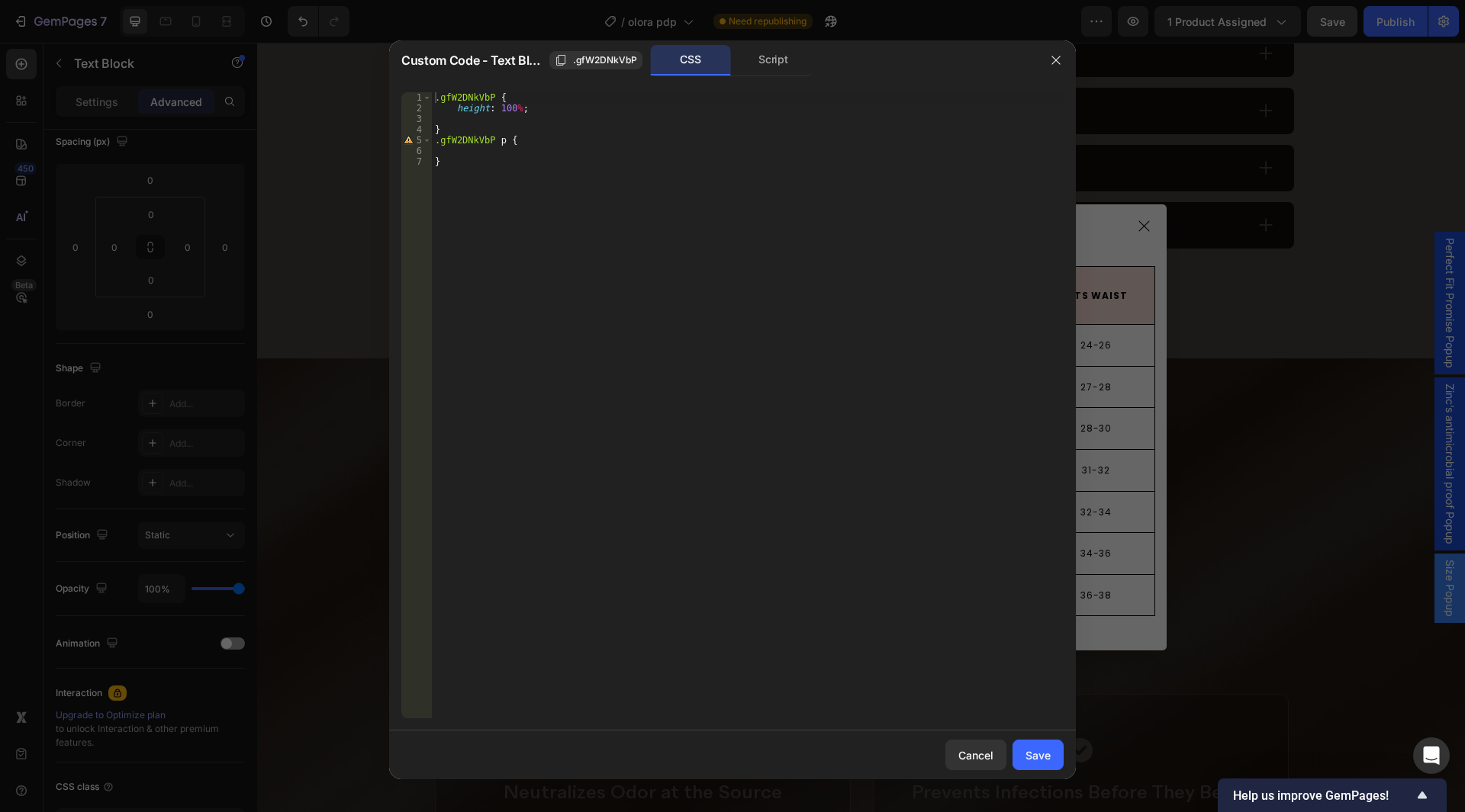
type textarea "height: 100%;"
click at [553, 110] on div ".gfW2DNkVbP { height : 100 % ; } .gfW2DNkVbP p { }" at bounding box center [748, 416] width 632 height 648
paste textarea "align-content: center;"
type textarea "align-content: center;"
drag, startPoint x: 1031, startPoint y: 753, endPoint x: 672, endPoint y: 315, distance: 566.3
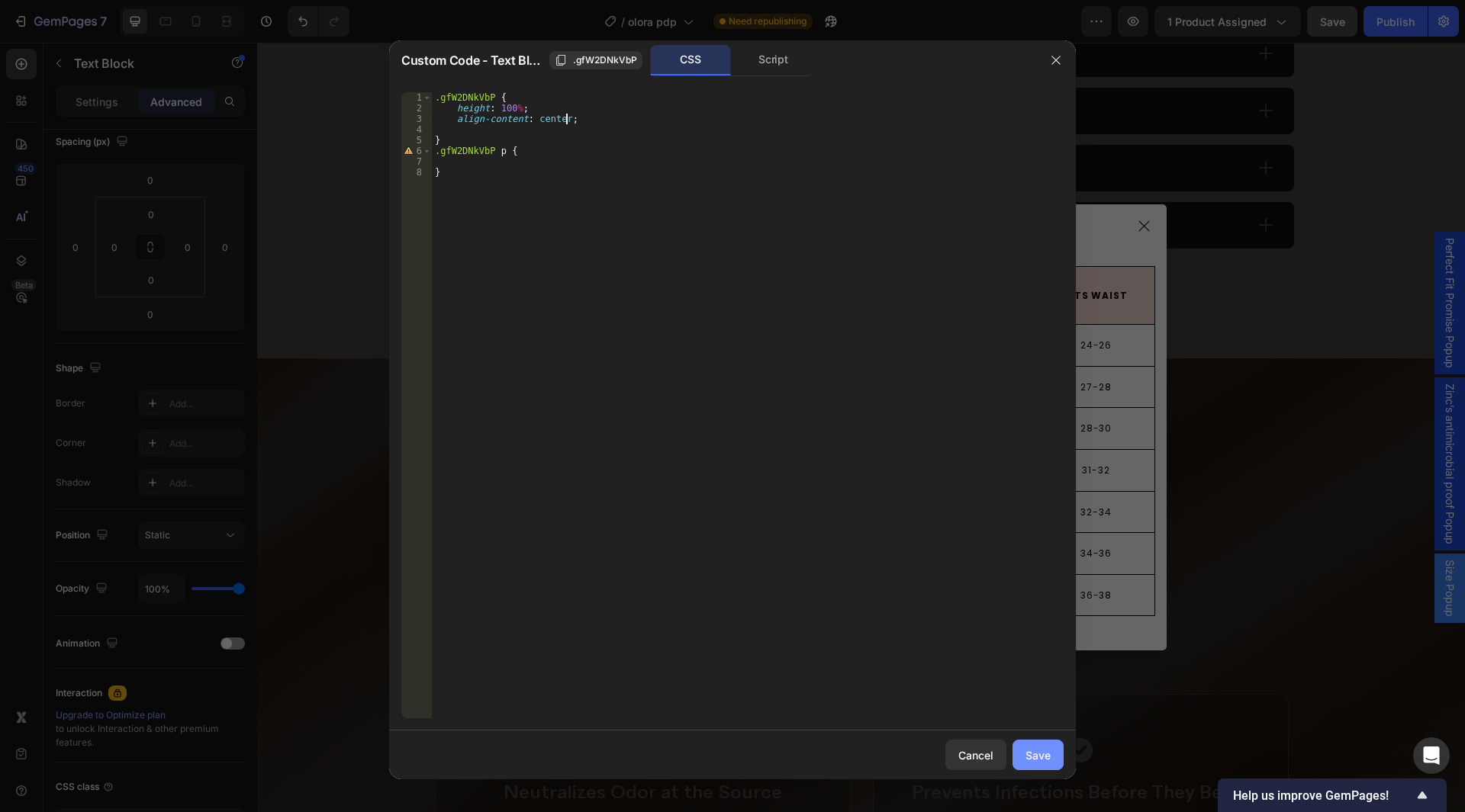
click at [1031, 753] on div "Save" at bounding box center [1038, 756] width 25 height 16
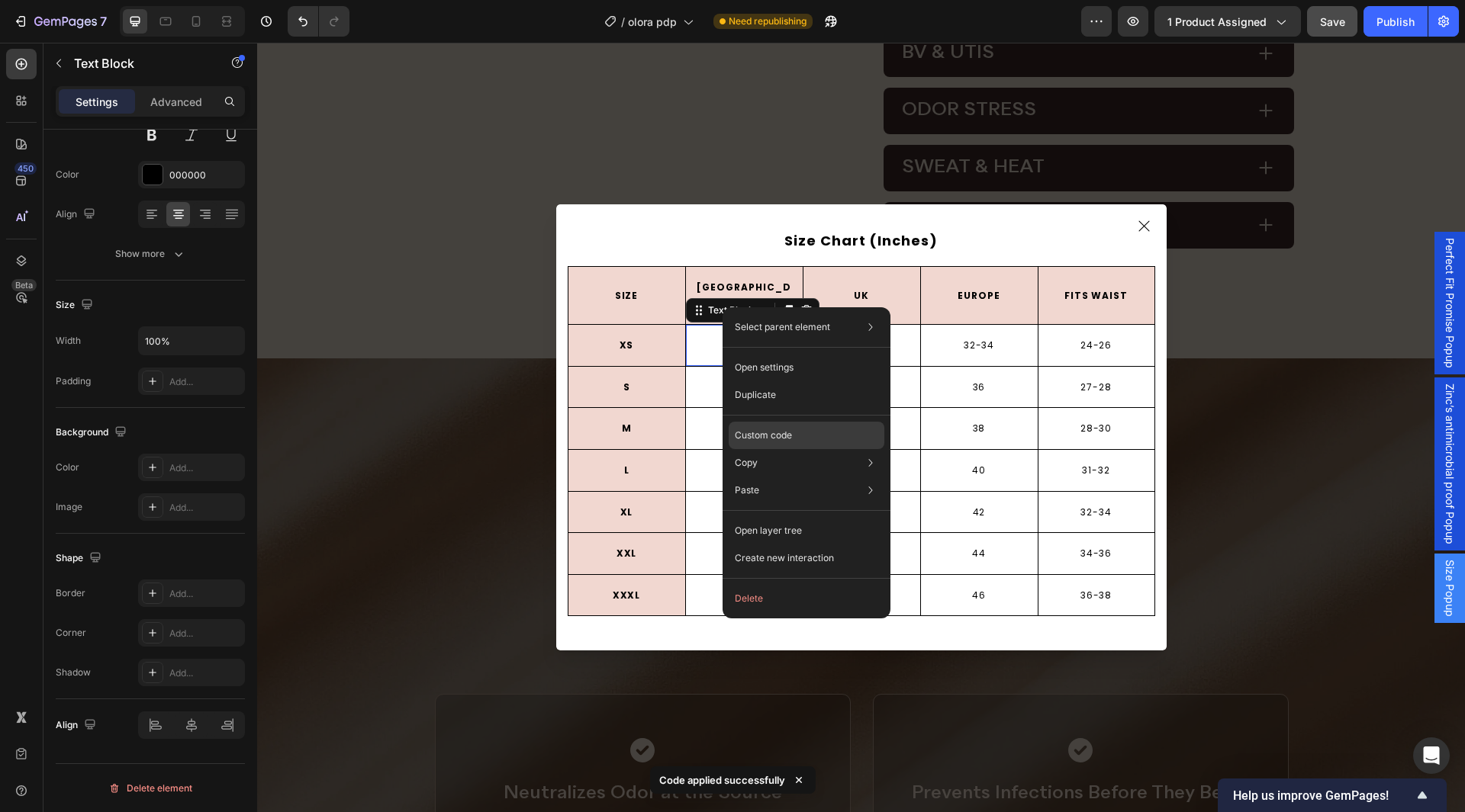
click at [803, 433] on div "Custom code" at bounding box center [807, 436] width 156 height 28
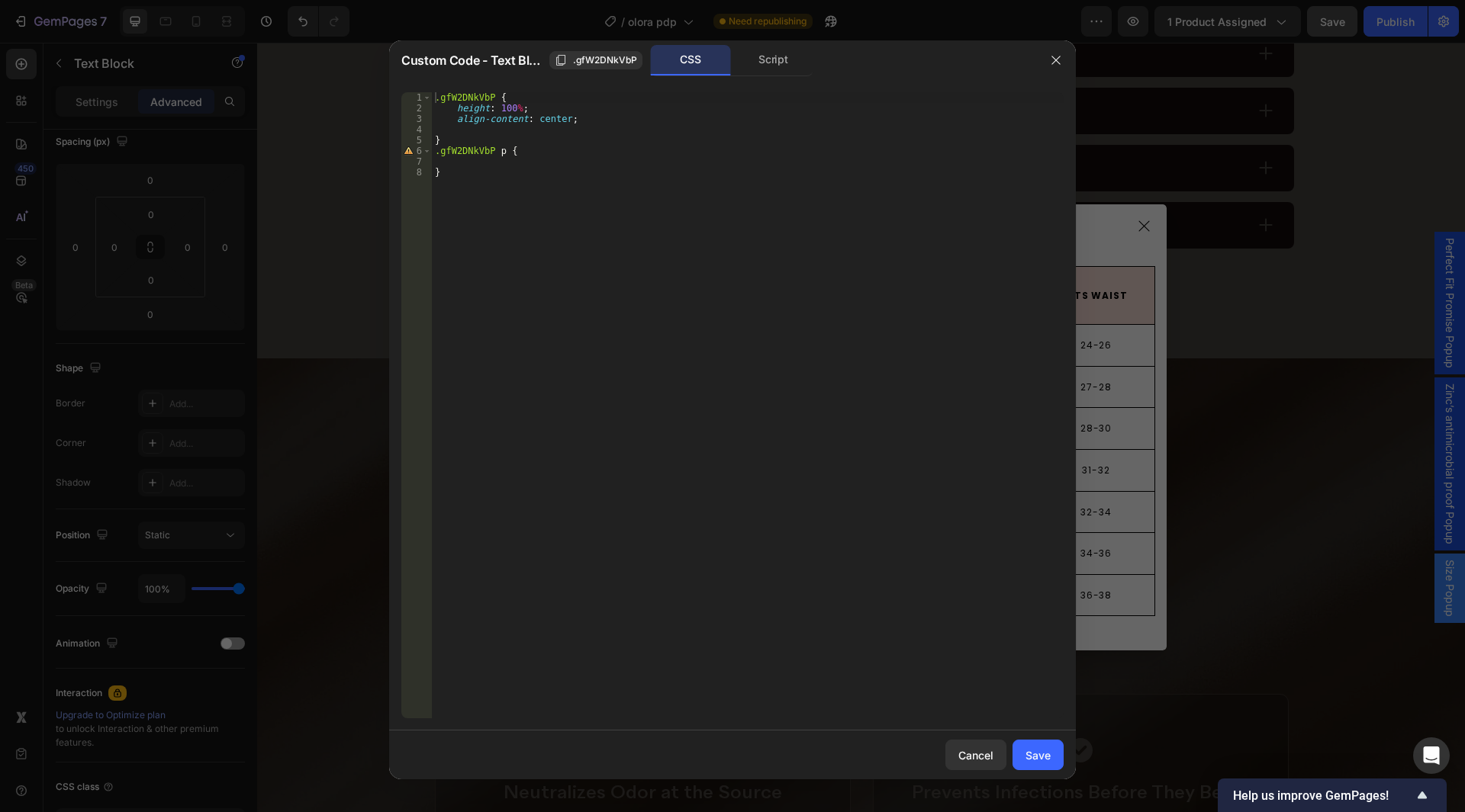
click at [474, 134] on div ".gfW2DNkVbP { height : 100 % ; align-content : center ; } .gfW2DNkVbP p { }" at bounding box center [748, 416] width 632 height 648
type textarea "align-content: center;"
click at [1024, 753] on button "Save" at bounding box center [1038, 756] width 51 height 30
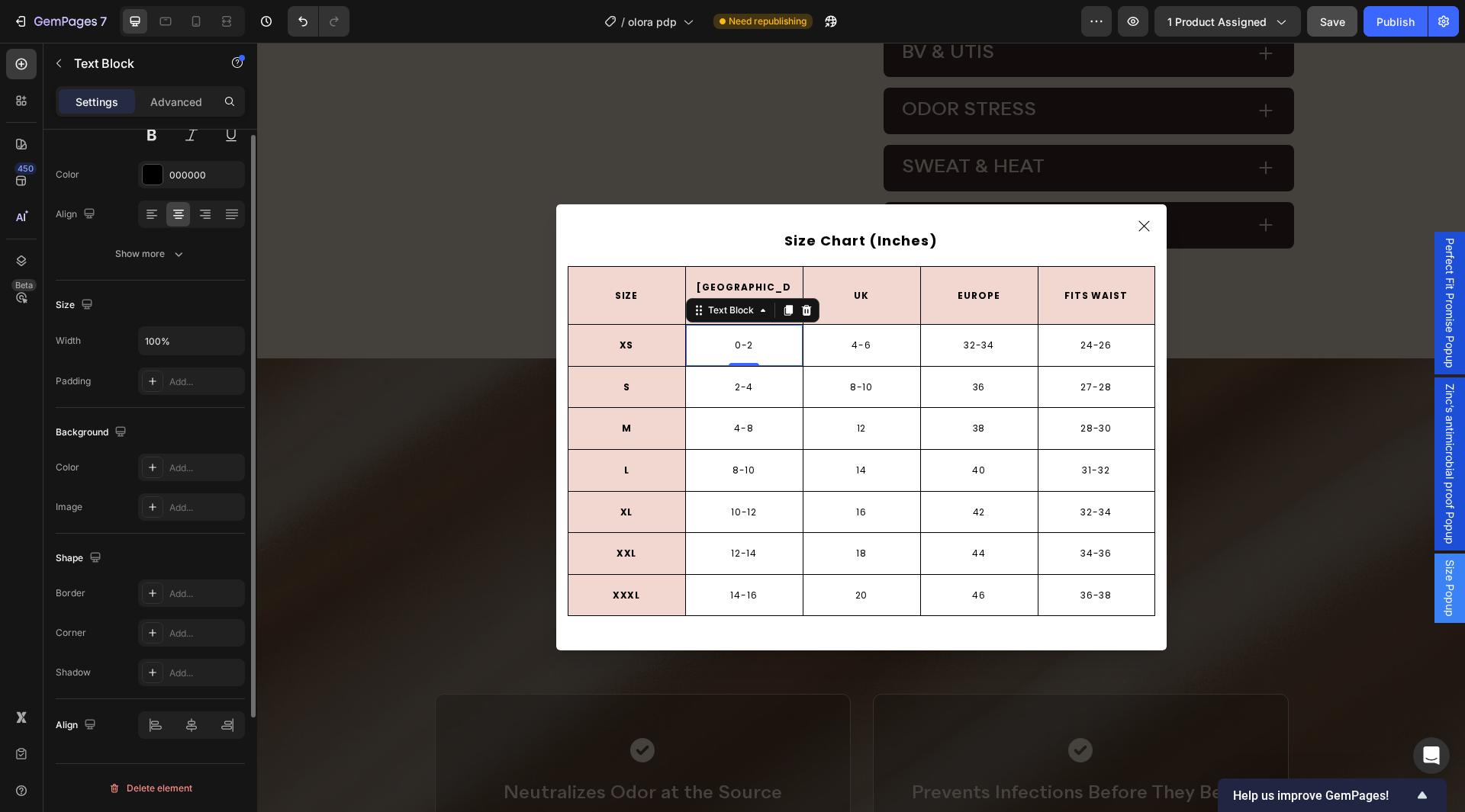
scroll to position [25, 0]
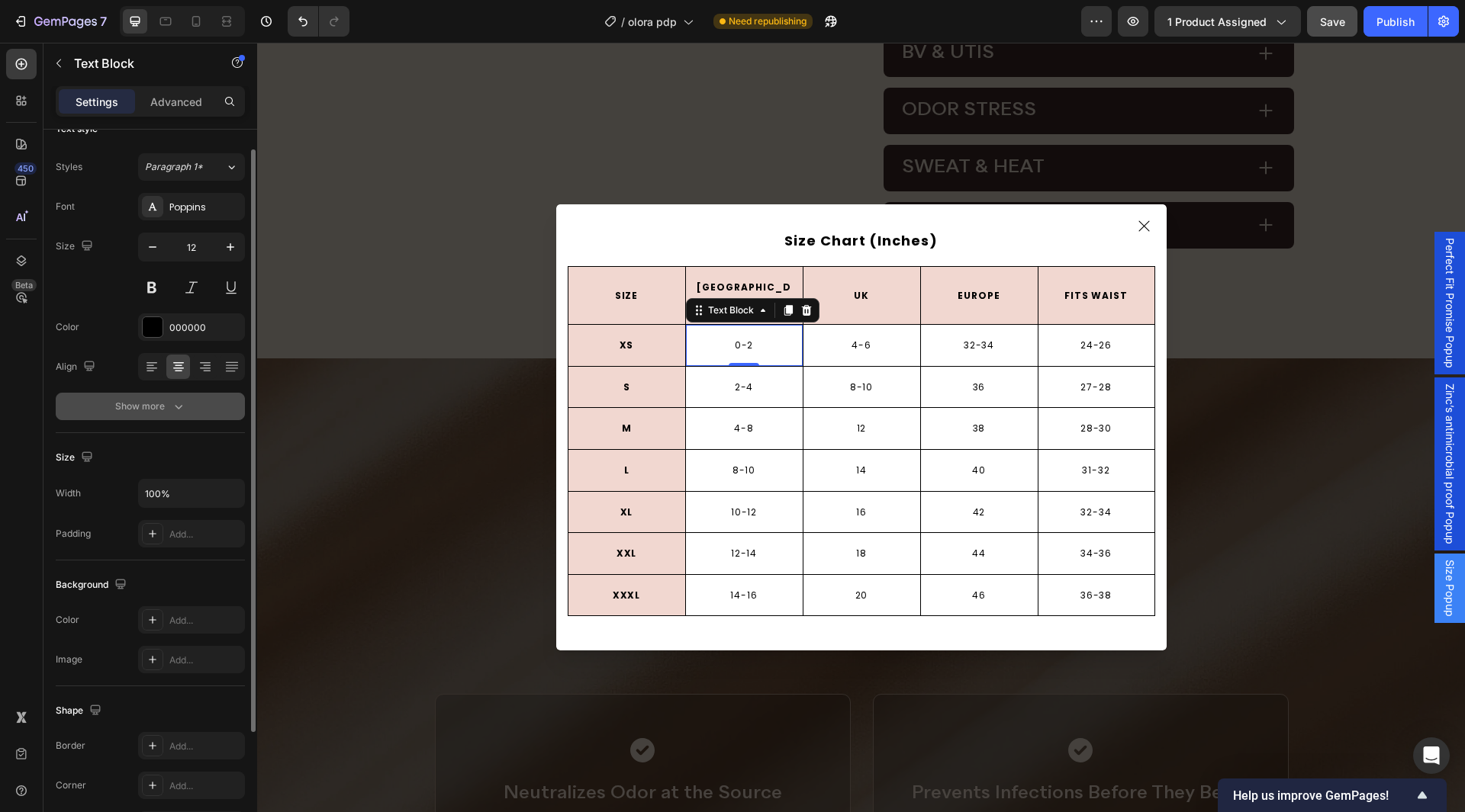
click at [167, 411] on div "Show more" at bounding box center [151, 406] width 71 height 15
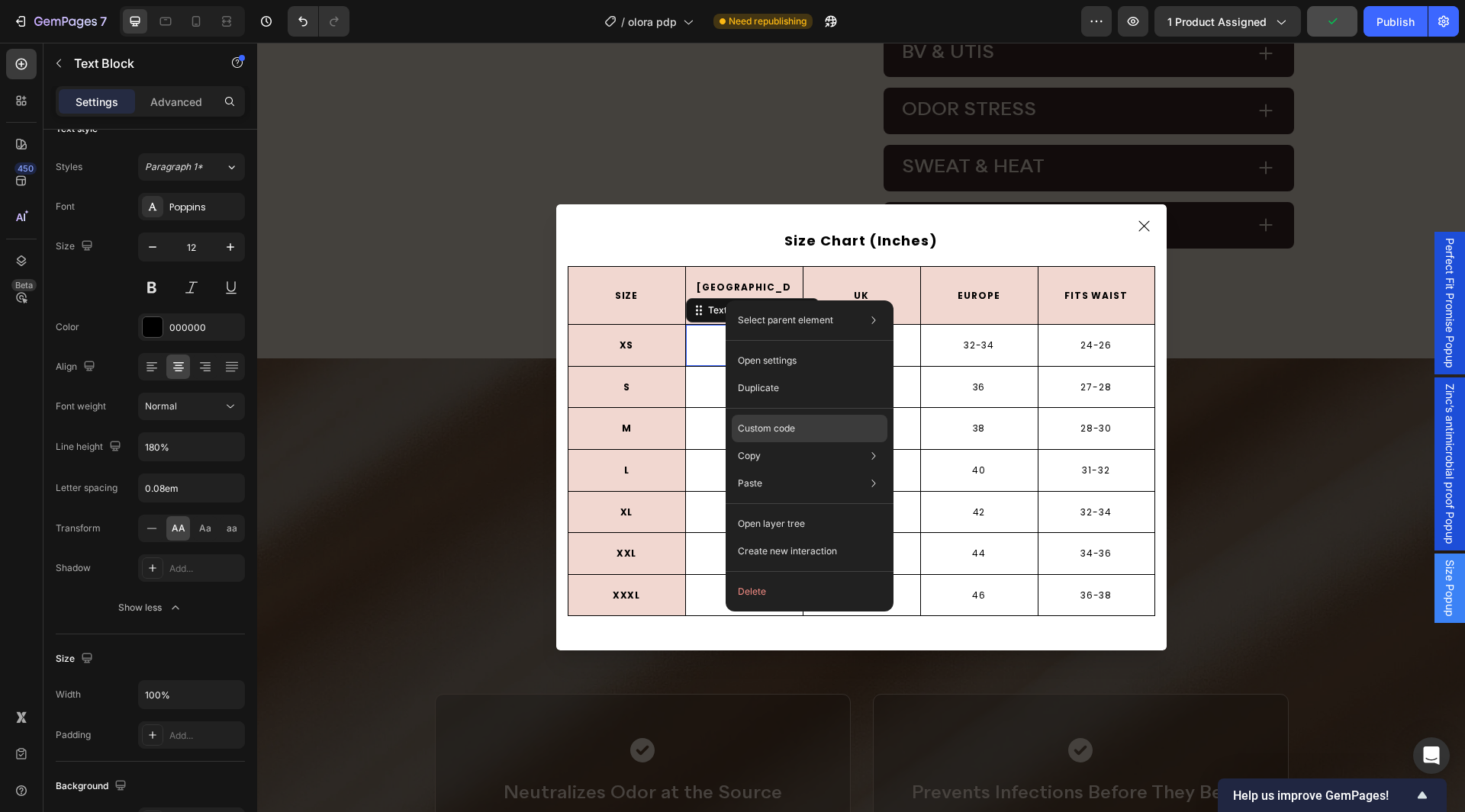
click at [812, 430] on div "Custom code" at bounding box center [810, 428] width 156 height 28
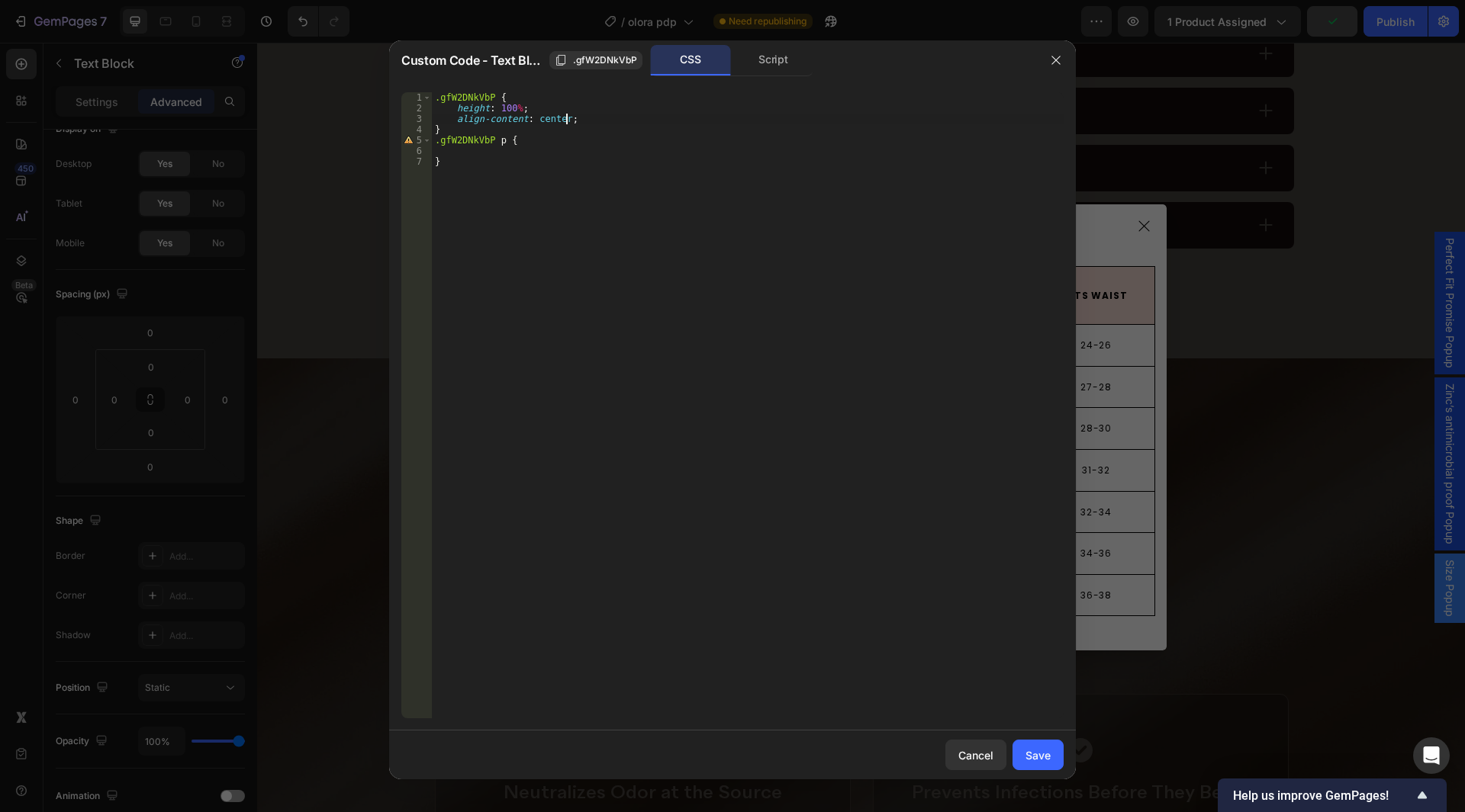
drag, startPoint x: 598, startPoint y: 120, endPoint x: 609, endPoint y: 108, distance: 16.3
click at [602, 116] on div ".gfW2DNkVbP { height : 100 % ; align-content : center ; } .gfW2DNkVbP p { }" at bounding box center [748, 416] width 632 height 648
click at [611, 107] on div ".gfW2DNkVbP { height : 100 % ; align-content : center ; } .gfW2DNkVbP p { }" at bounding box center [748, 416] width 632 height 648
type textarea "/*height: 100%;*/"
click at [1028, 751] on div "Save" at bounding box center [1038, 756] width 25 height 16
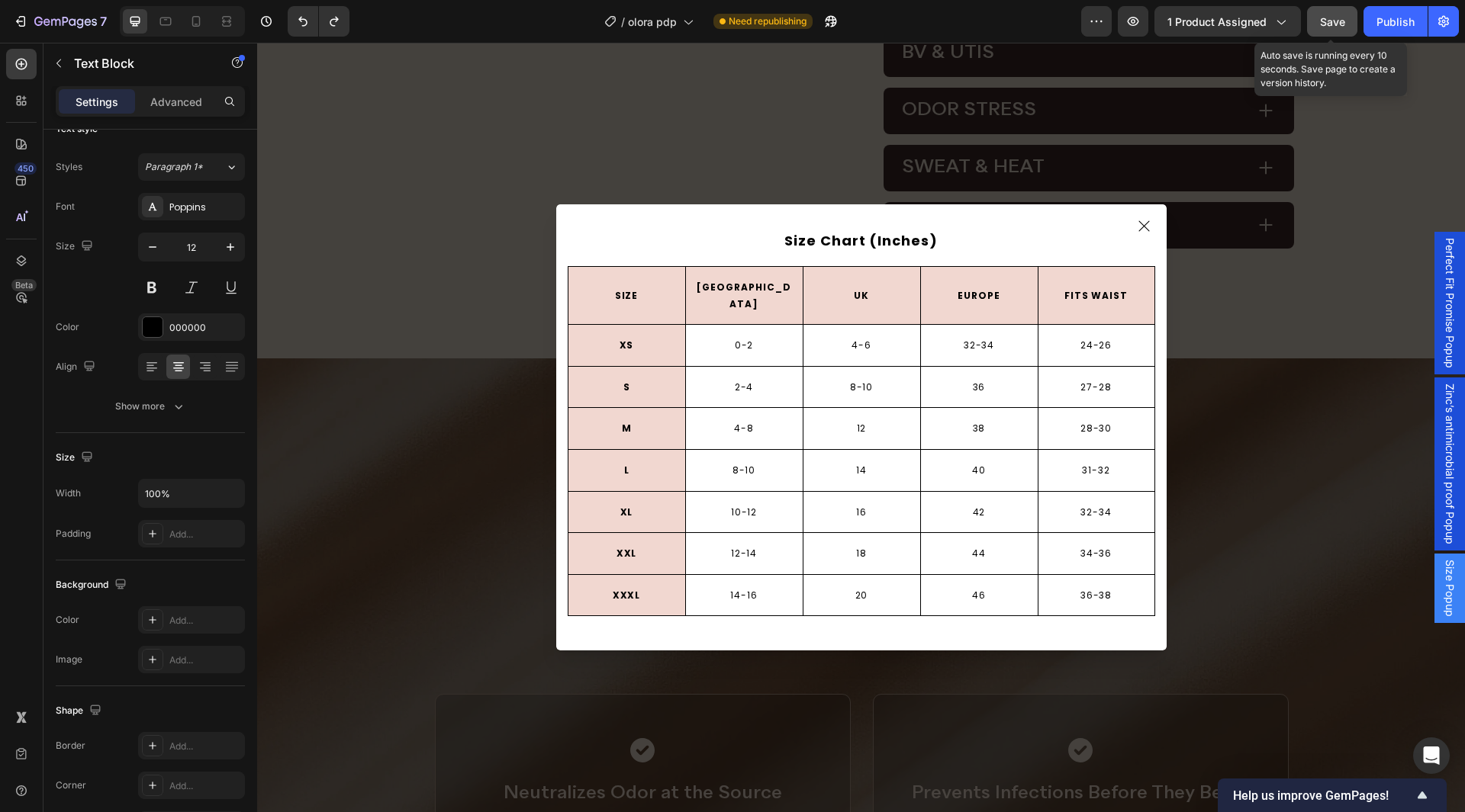
drag, startPoint x: 1341, startPoint y: 13, endPoint x: 259, endPoint y: 15, distance: 1082.0
click at [1341, 13] on div "Save" at bounding box center [1333, 22] width 25 height 16
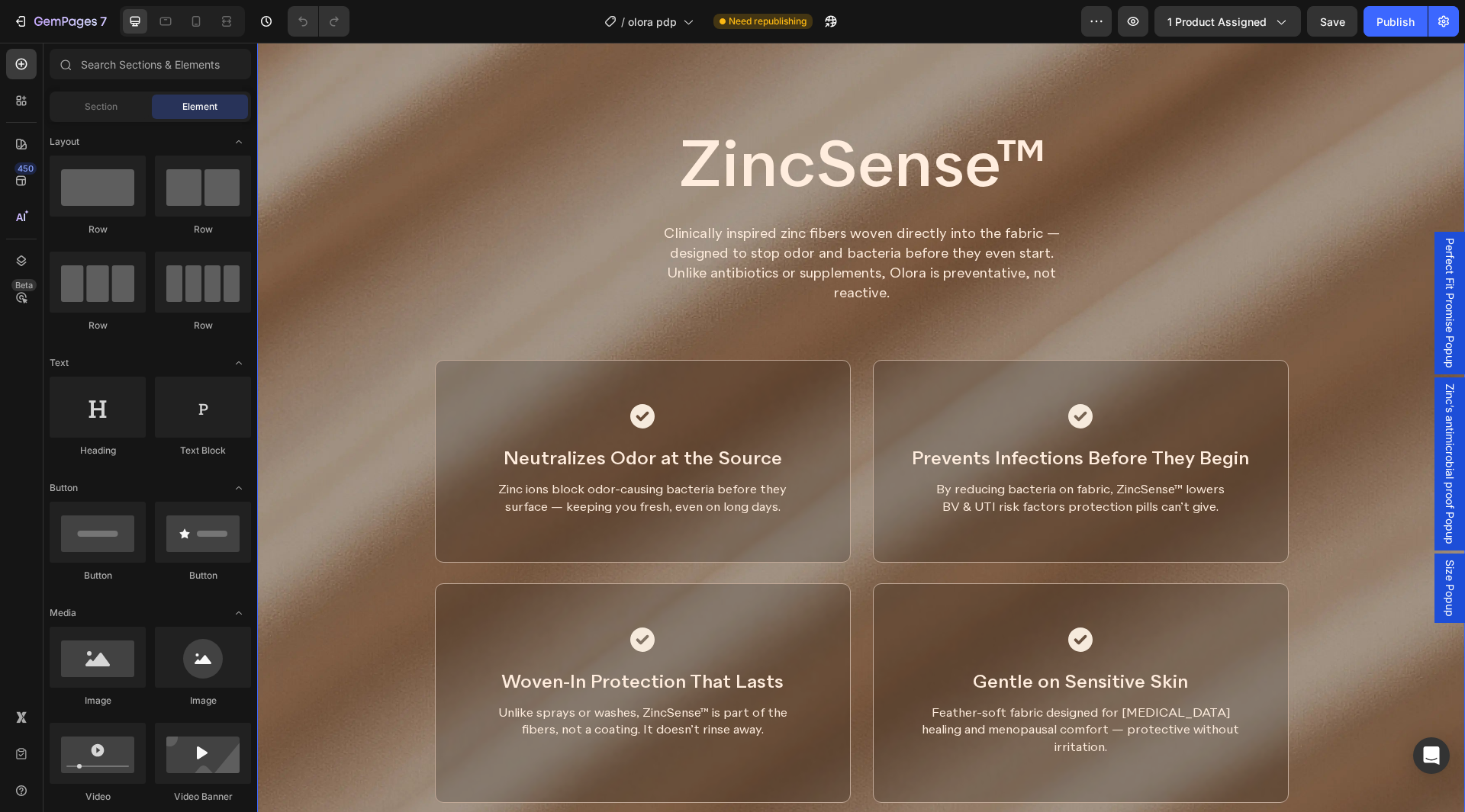
scroll to position [1831, 0]
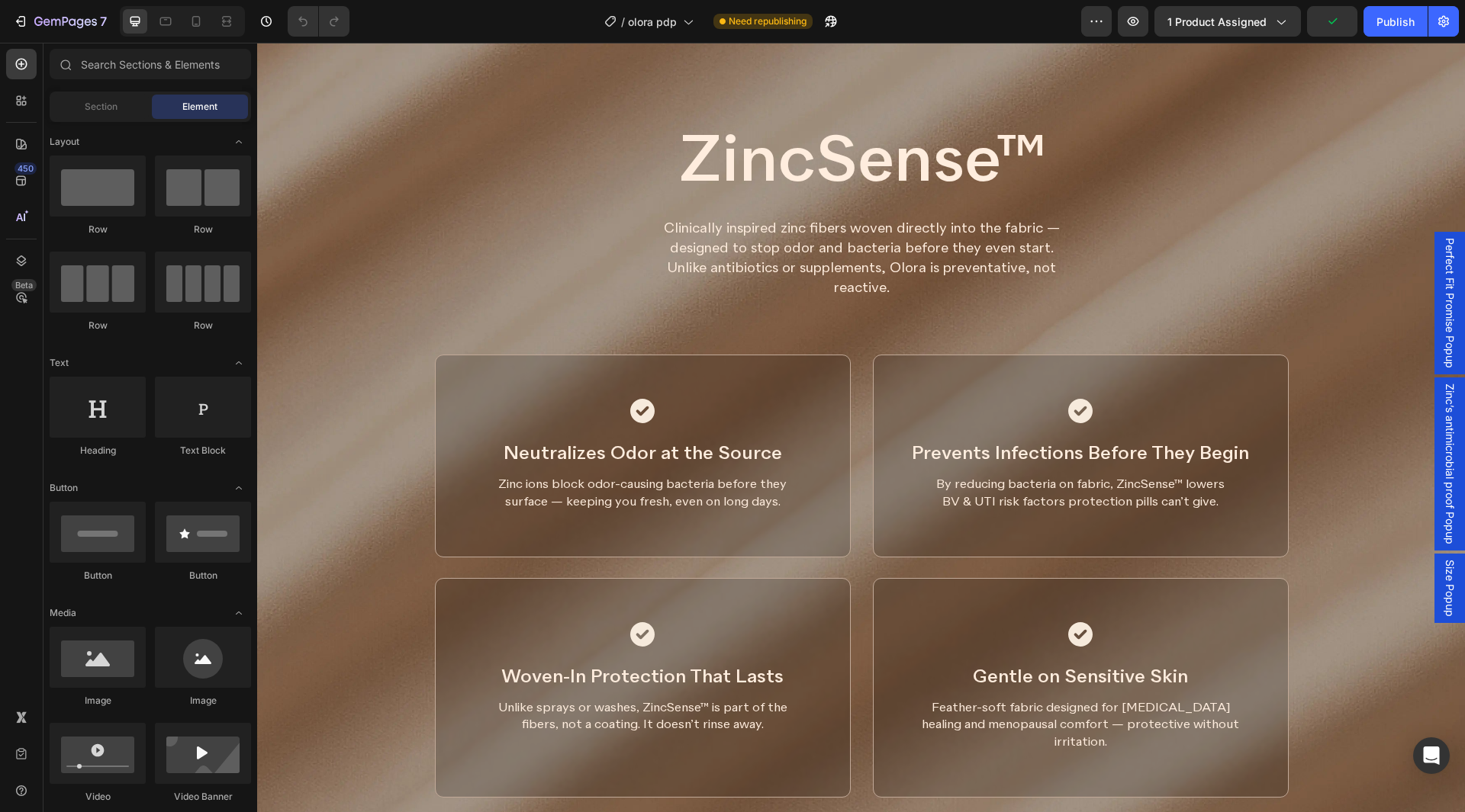
click at [1443, 607] on span "Size Popup" at bounding box center [1450, 589] width 15 height 57
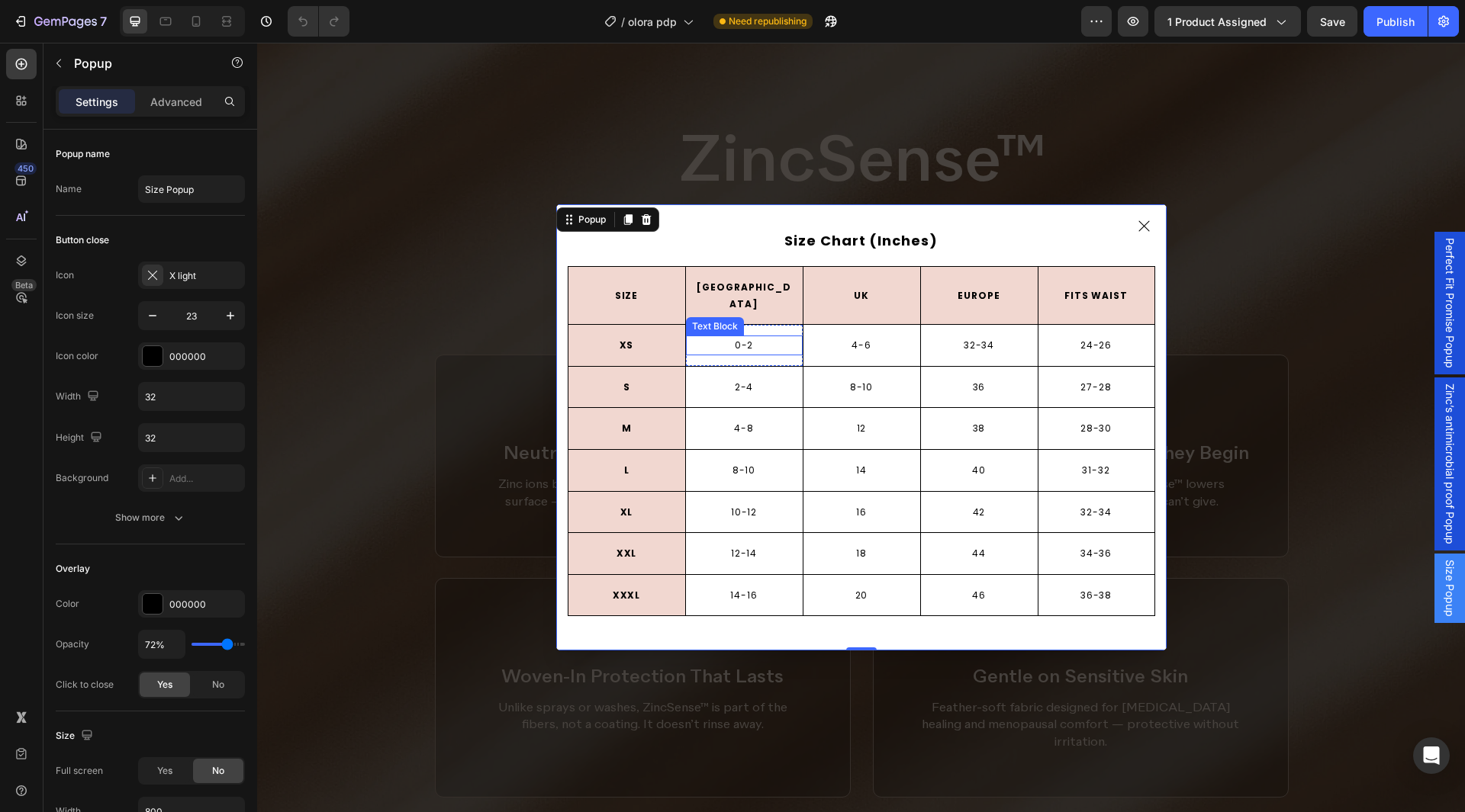
click at [754, 337] on p "0-2" at bounding box center [744, 345] width 114 height 17
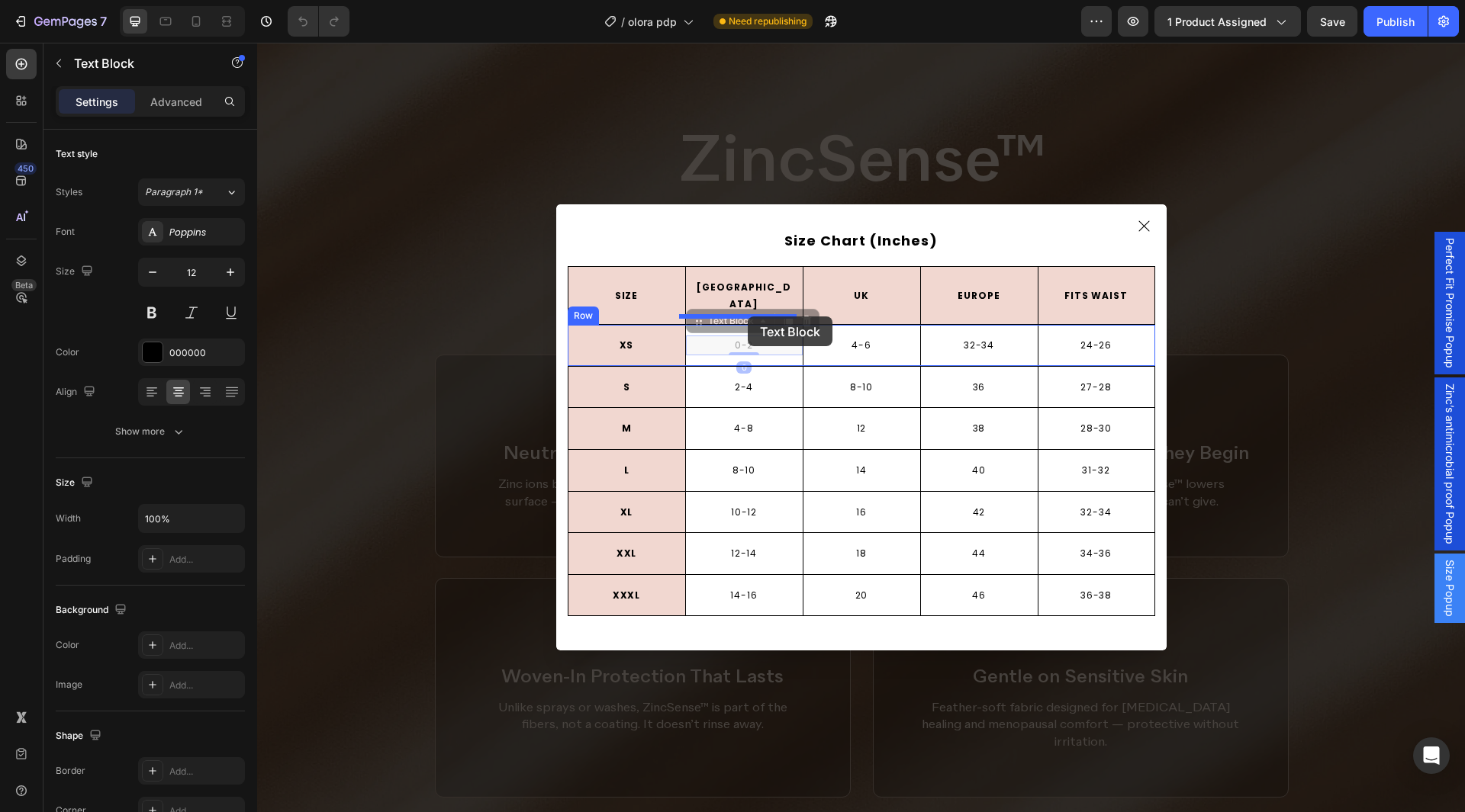
drag, startPoint x: 715, startPoint y: 315, endPoint x: 748, endPoint y: 316, distance: 33.0
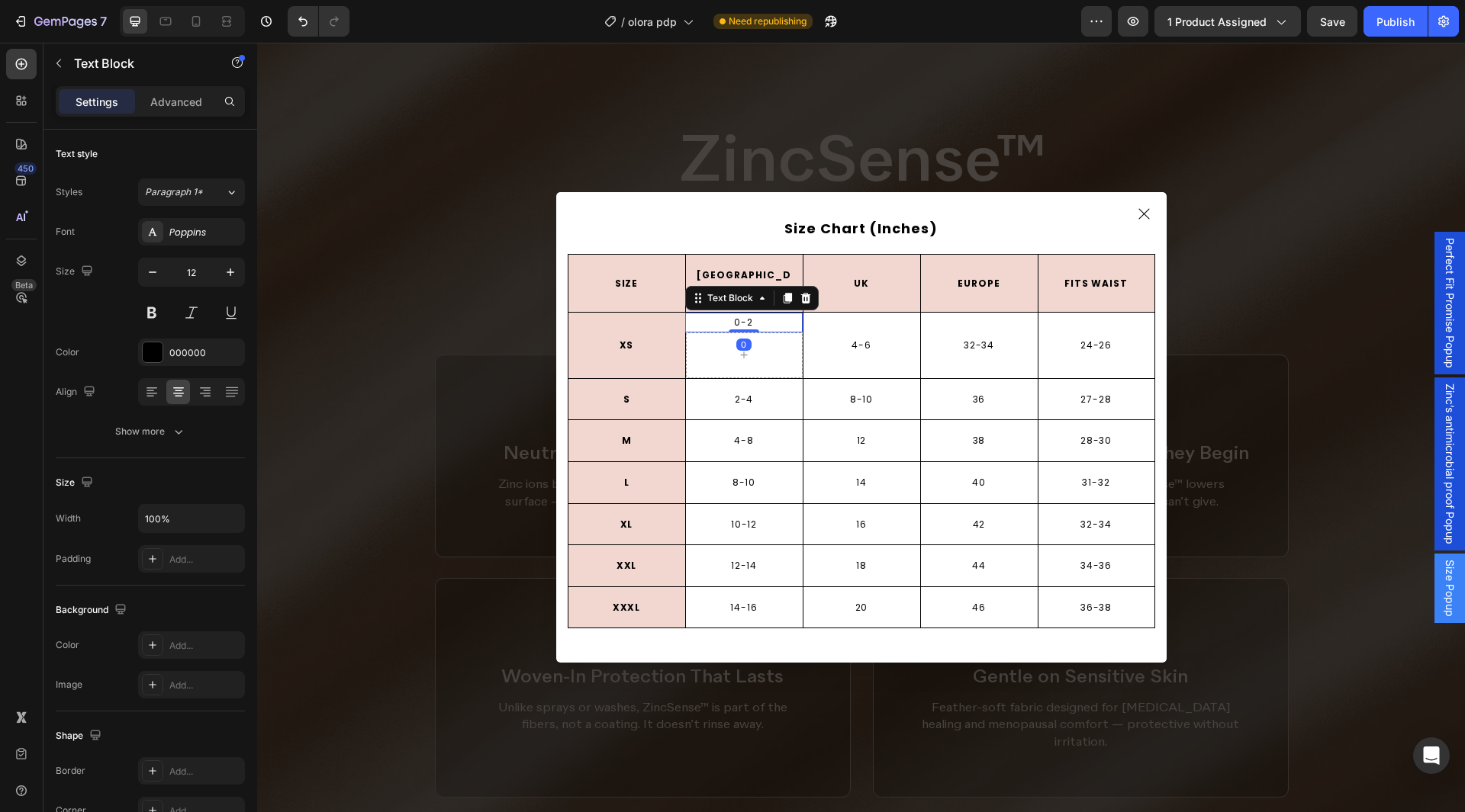
drag, startPoint x: 746, startPoint y: 330, endPoint x: 750, endPoint y: 313, distance: 17.5
click at [750, 313] on div "0-2 Text Block 0" at bounding box center [743, 323] width 117 height 20
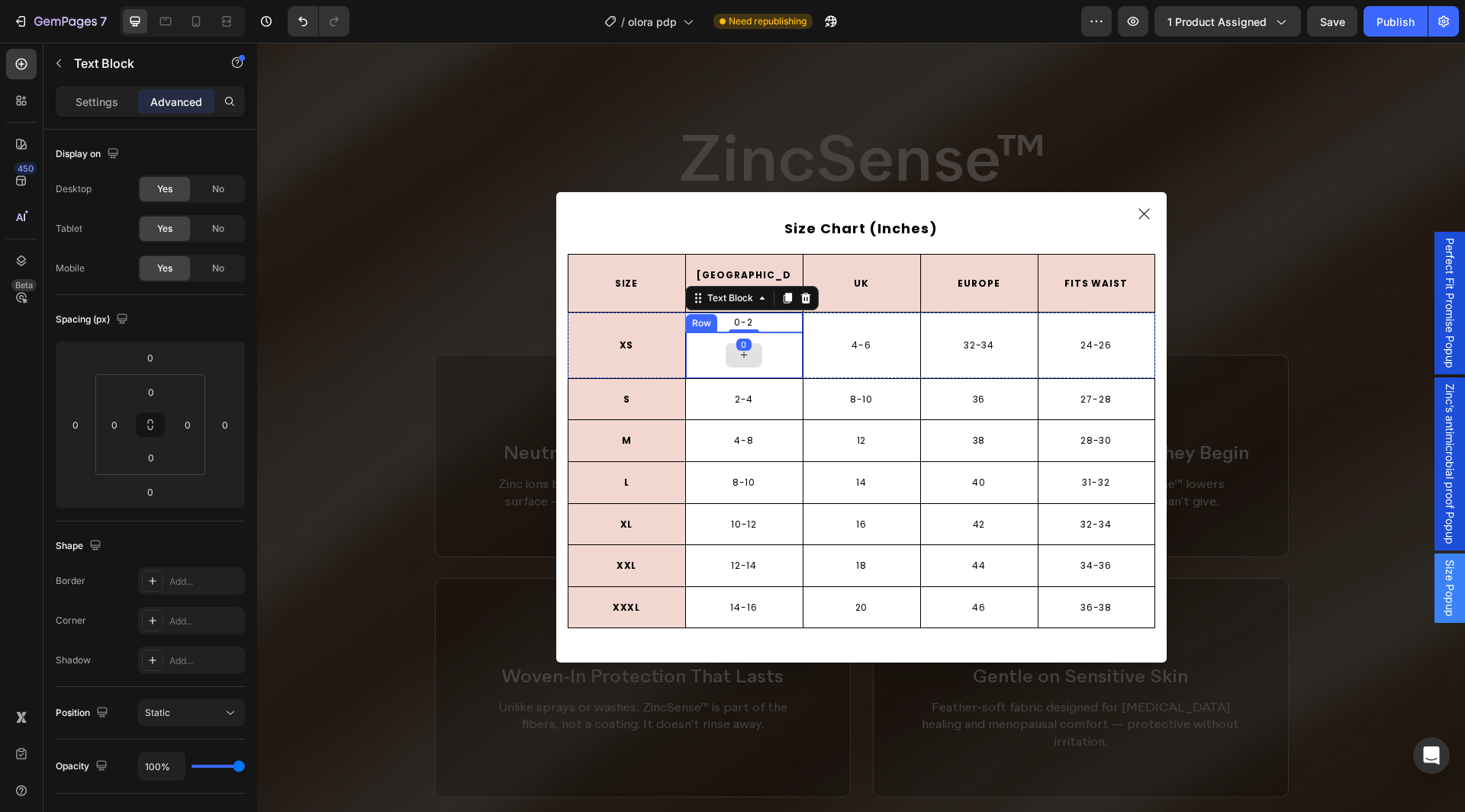
click at [772, 340] on div "Dialog body" at bounding box center [744, 355] width 117 height 46
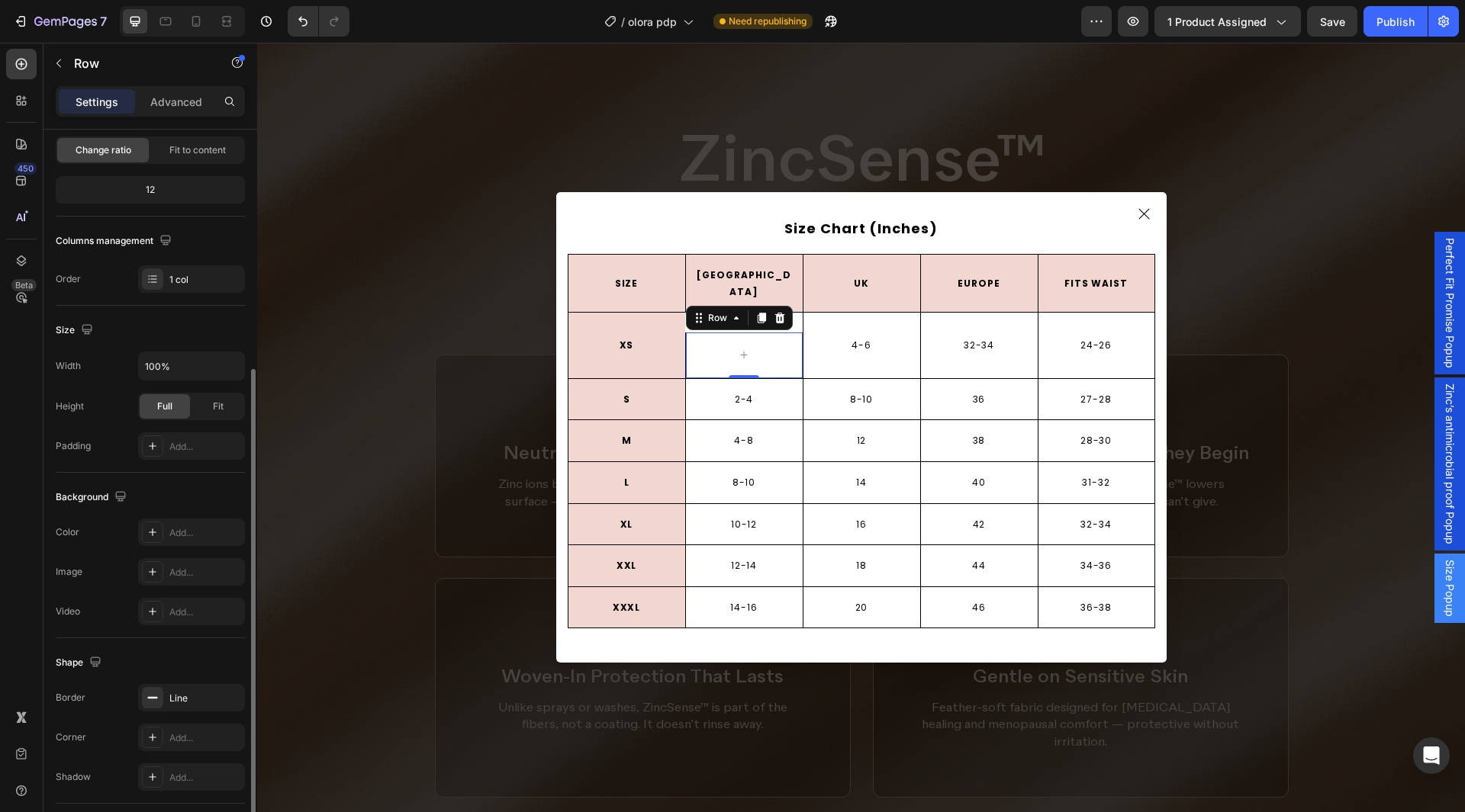
scroll to position [229, 0]
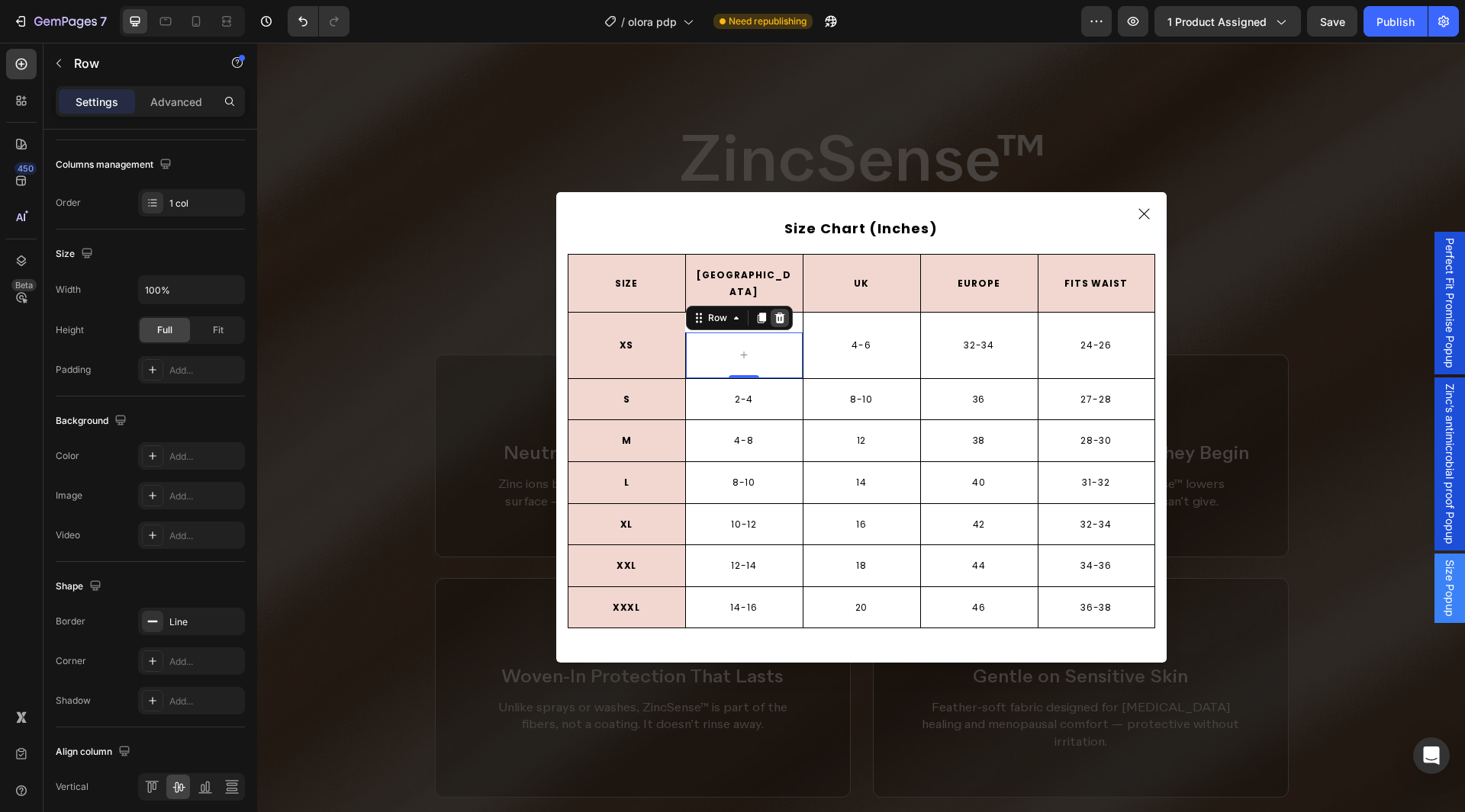
click at [775, 313] on icon "Dialog body" at bounding box center [779, 318] width 10 height 11
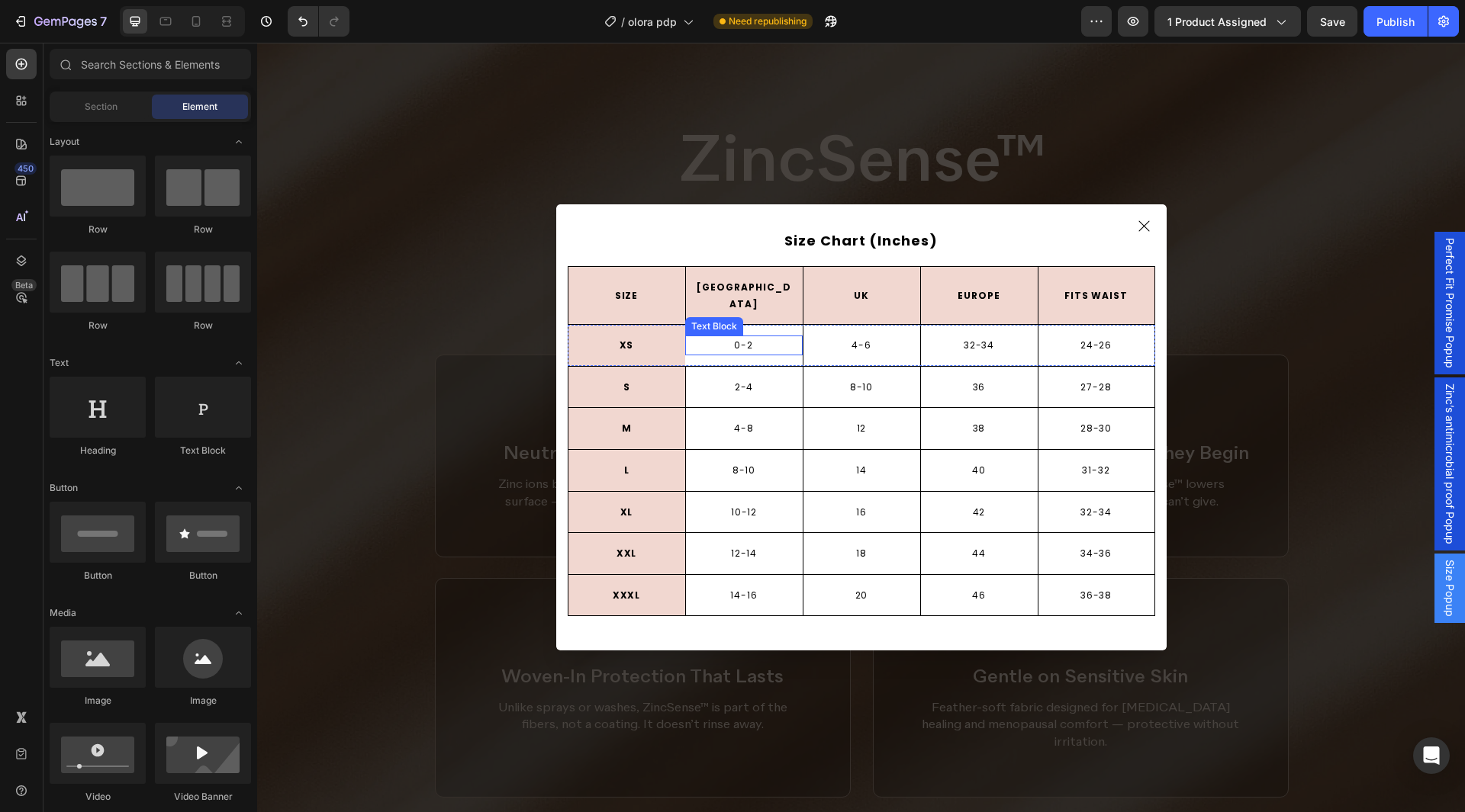
click at [701, 338] on p "0-2" at bounding box center [744, 345] width 115 height 17
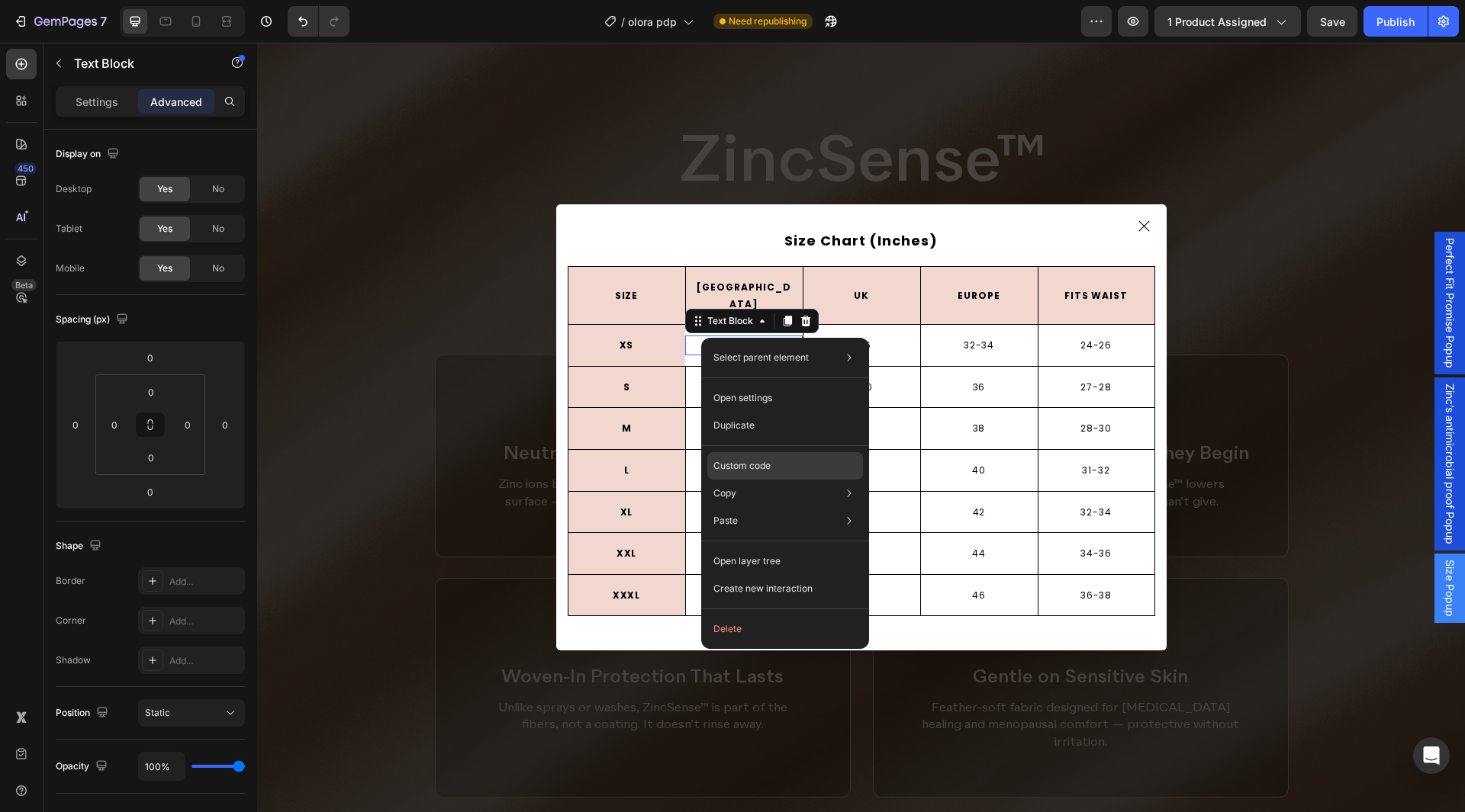
click at [773, 466] on div "Custom code" at bounding box center [785, 466] width 156 height 28
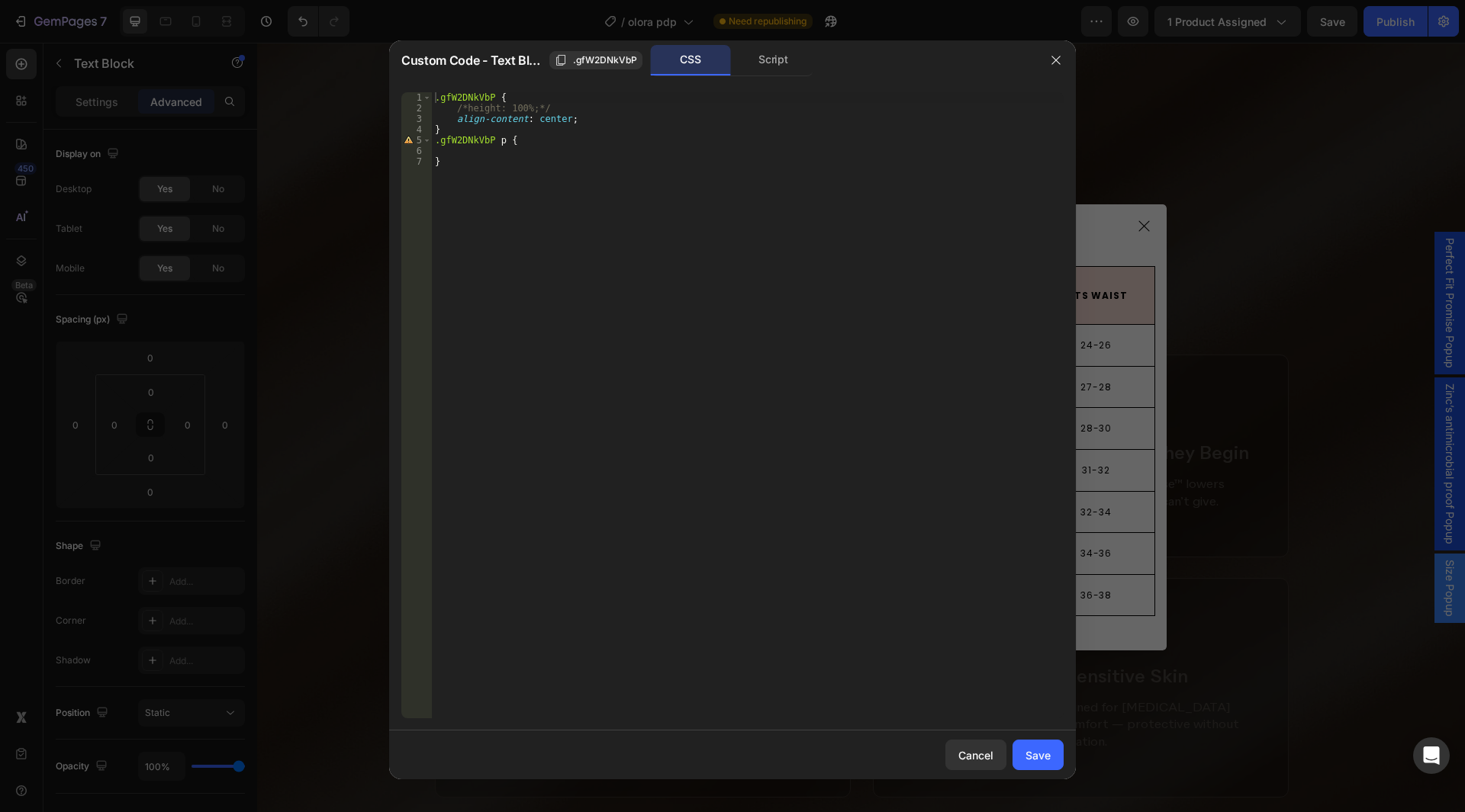
click at [583, 110] on div ".gfW2DNkVbP { /*height: 100%;*/ align-content : center ; } .gfW2DNkVbP p { }" at bounding box center [748, 416] width 632 height 648
type textarea "height: 100%;"
click at [1034, 745] on button "Save" at bounding box center [1038, 756] width 51 height 30
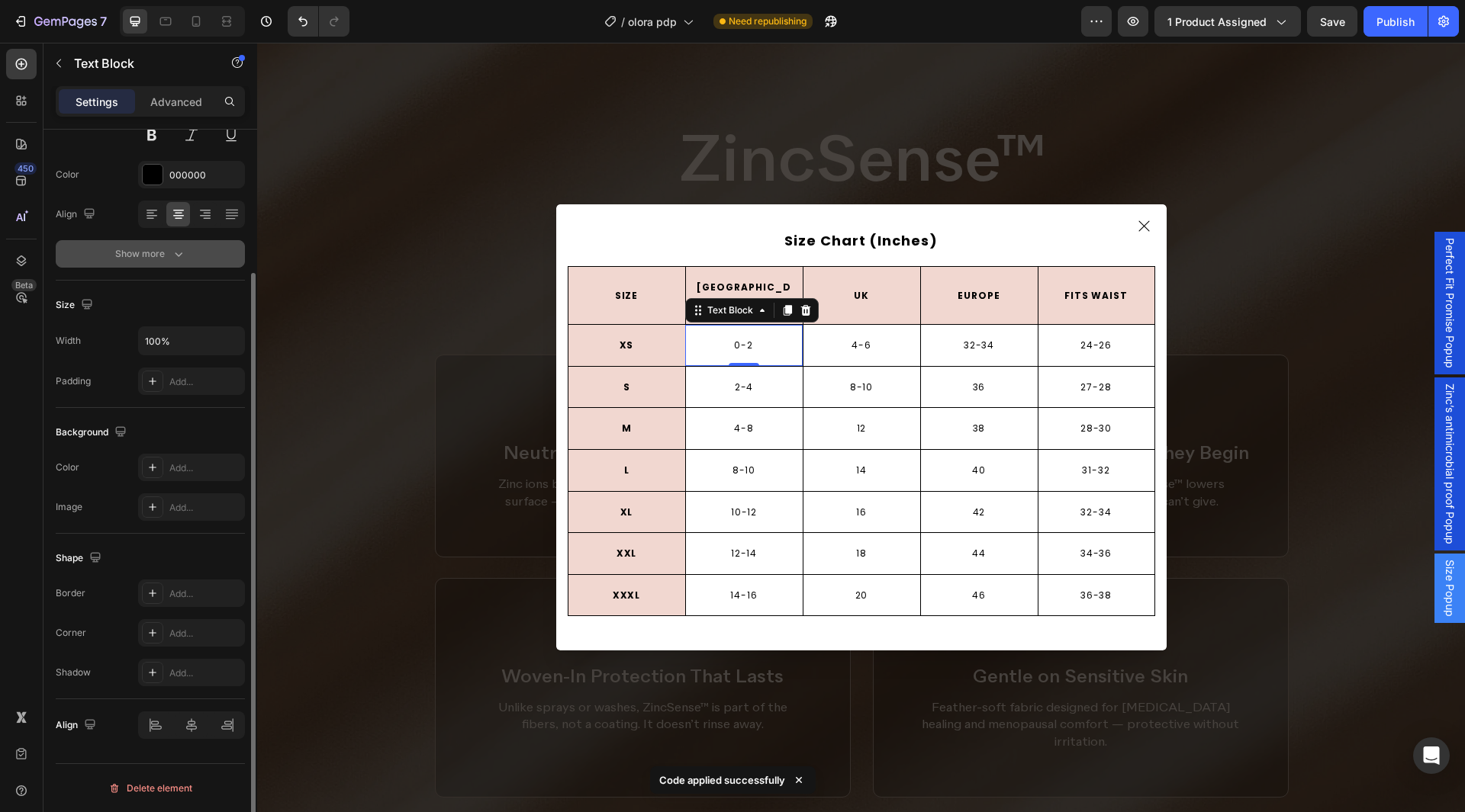
scroll to position [0, 0]
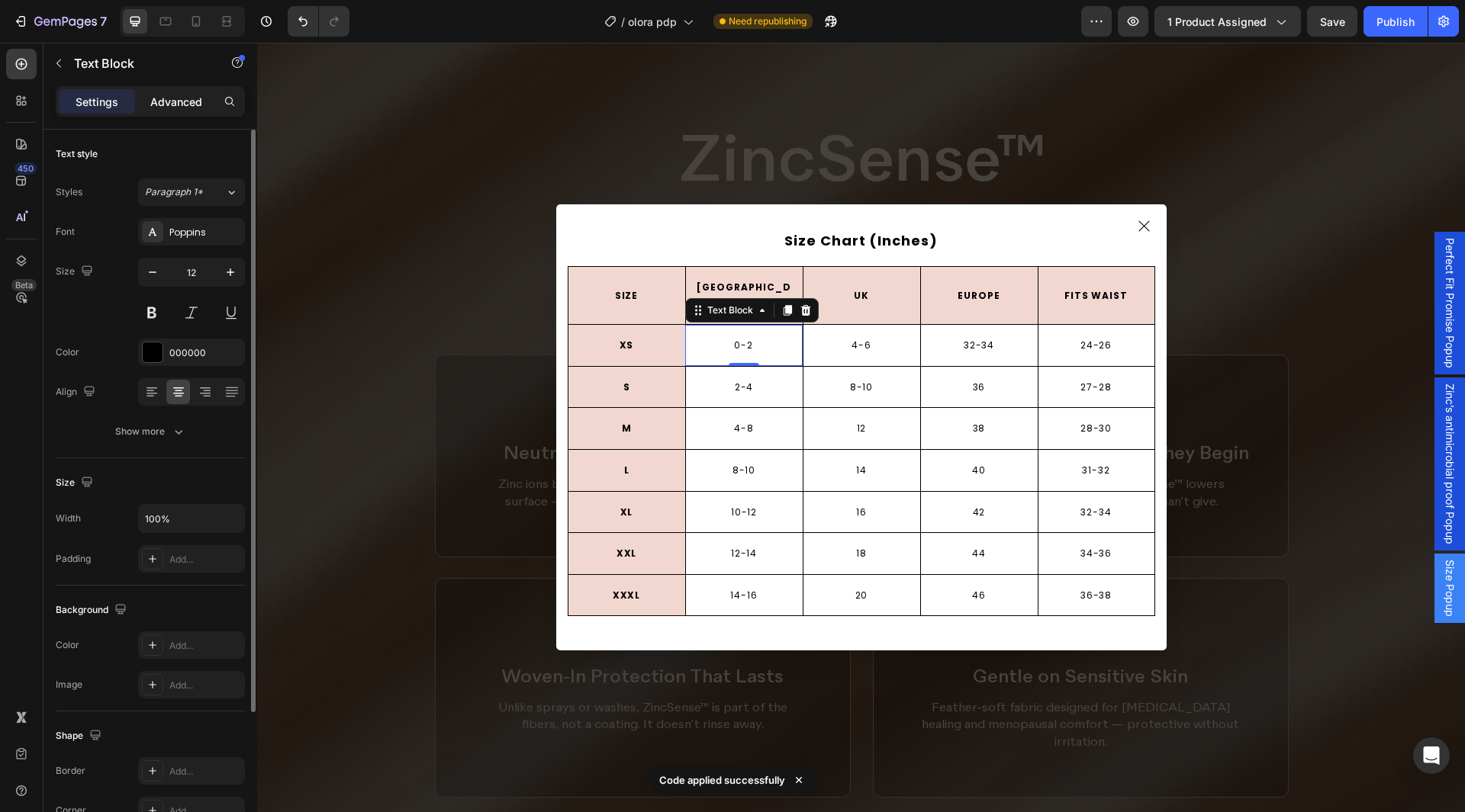
click at [182, 110] on div "Advanced" at bounding box center [176, 101] width 76 height 24
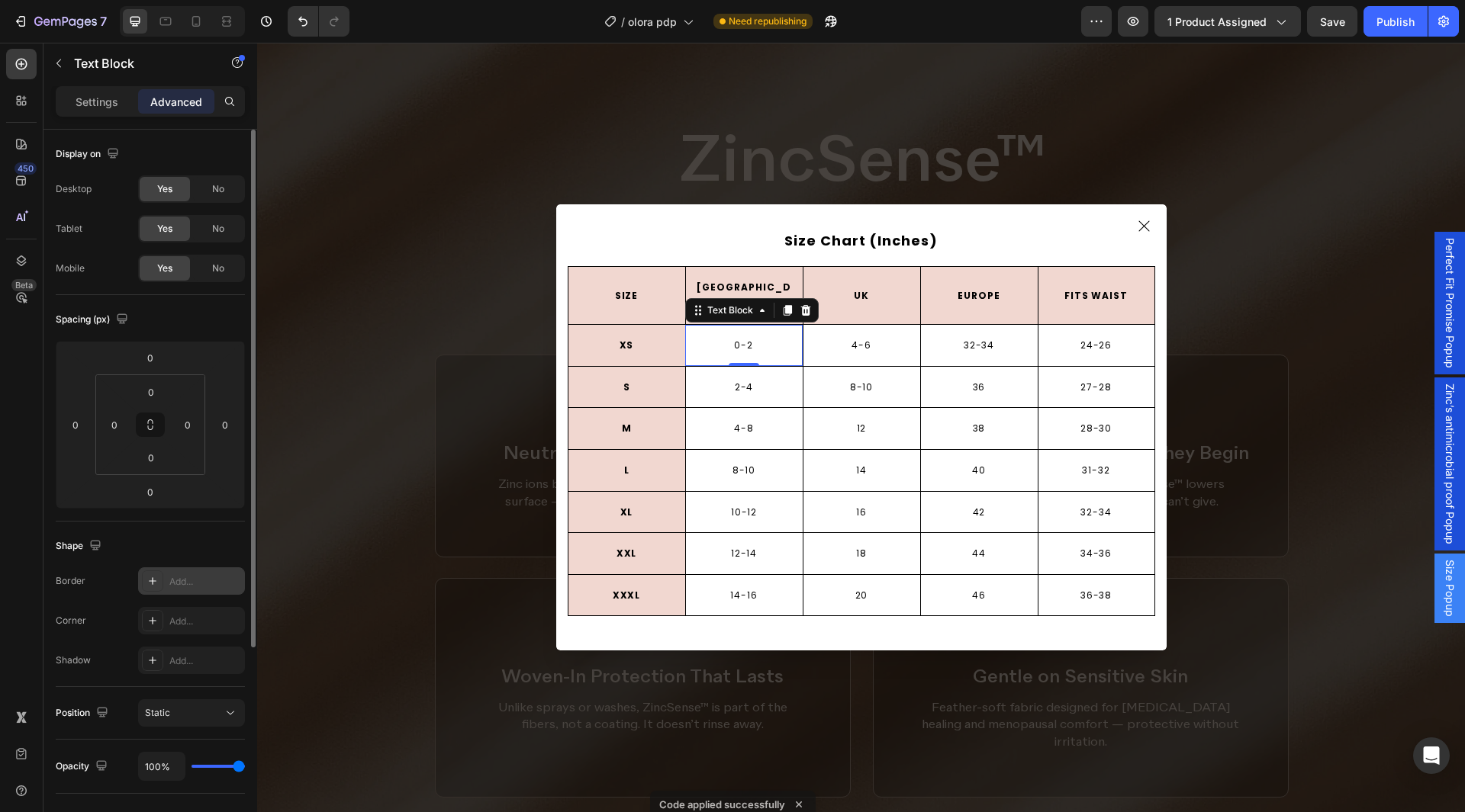
click at [192, 576] on div "Add..." at bounding box center [205, 582] width 72 height 13
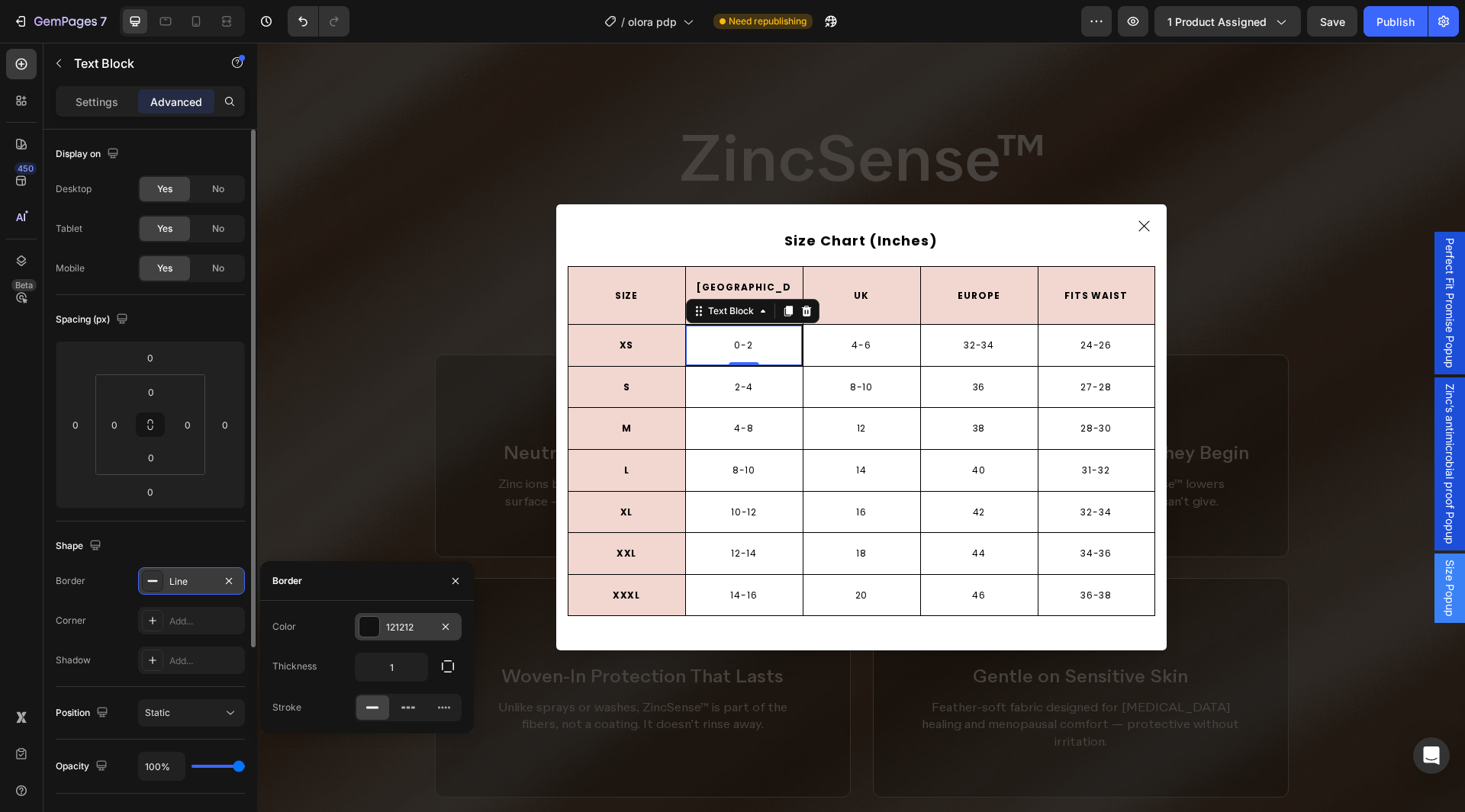
click at [408, 628] on div "121212" at bounding box center [408, 627] width 44 height 13
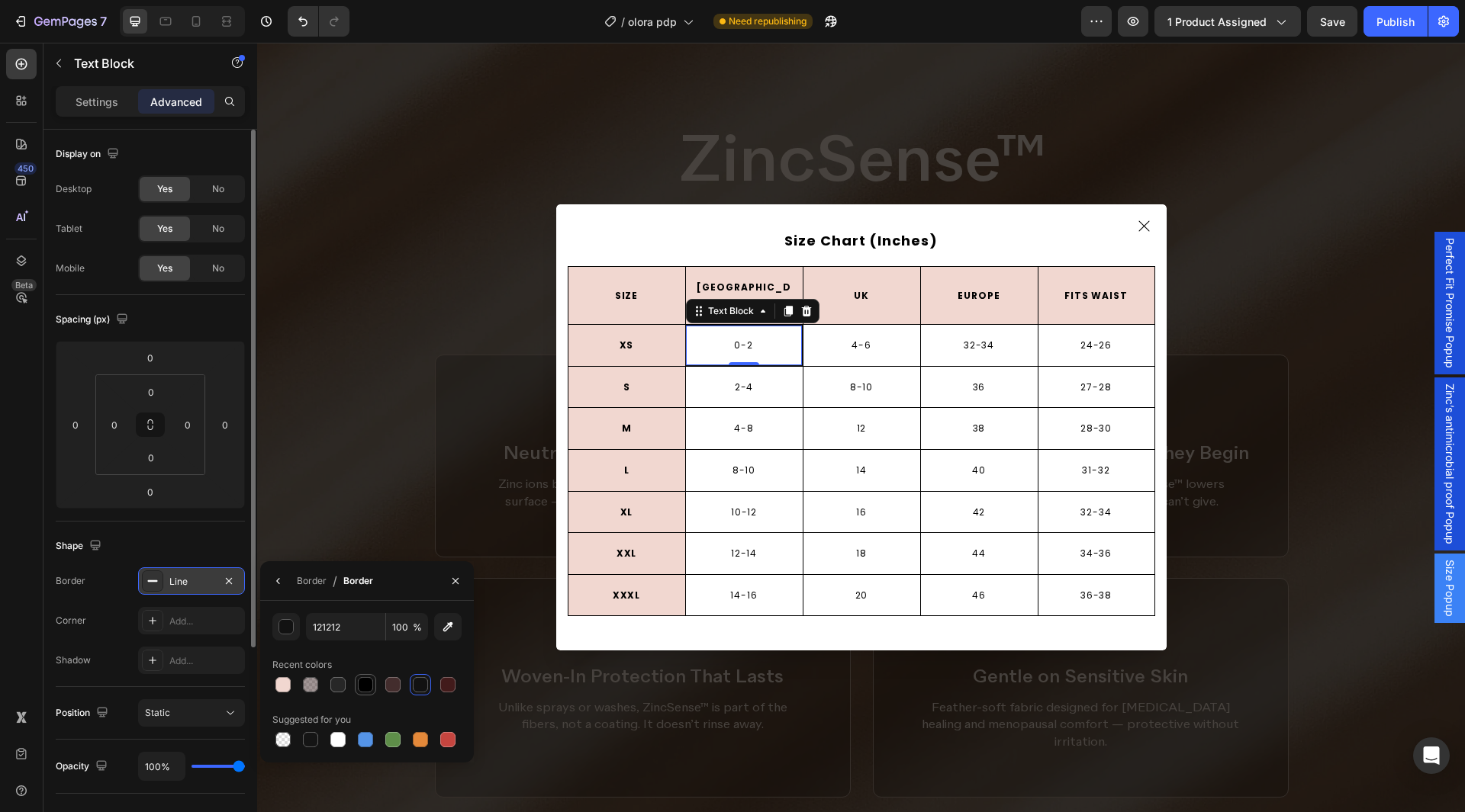
click at [368, 684] on div at bounding box center [365, 685] width 15 height 15
type input "000000"
click at [300, 589] on div "Border" at bounding box center [311, 581] width 30 height 24
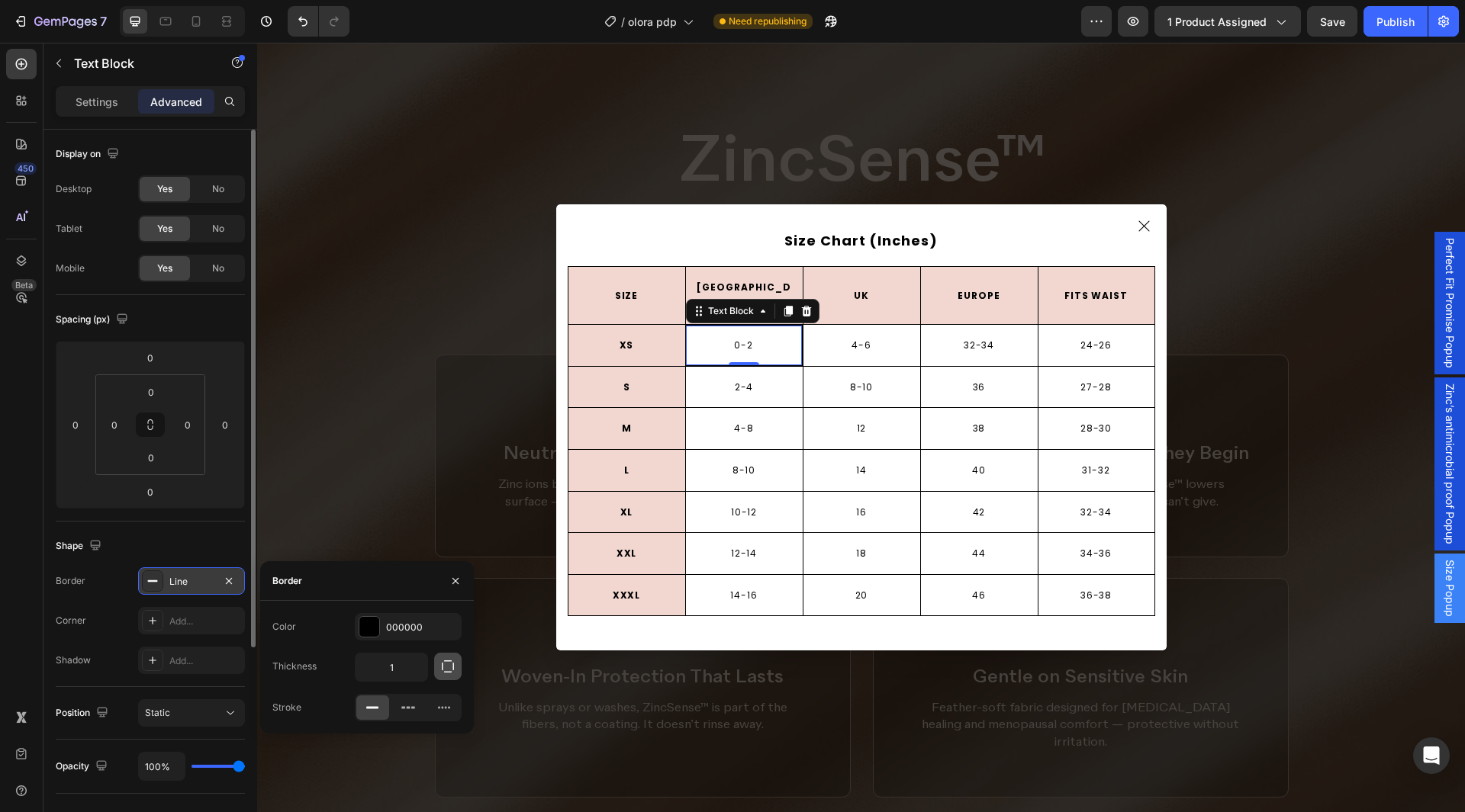
click at [438, 669] on button "button" at bounding box center [447, 667] width 28 height 28
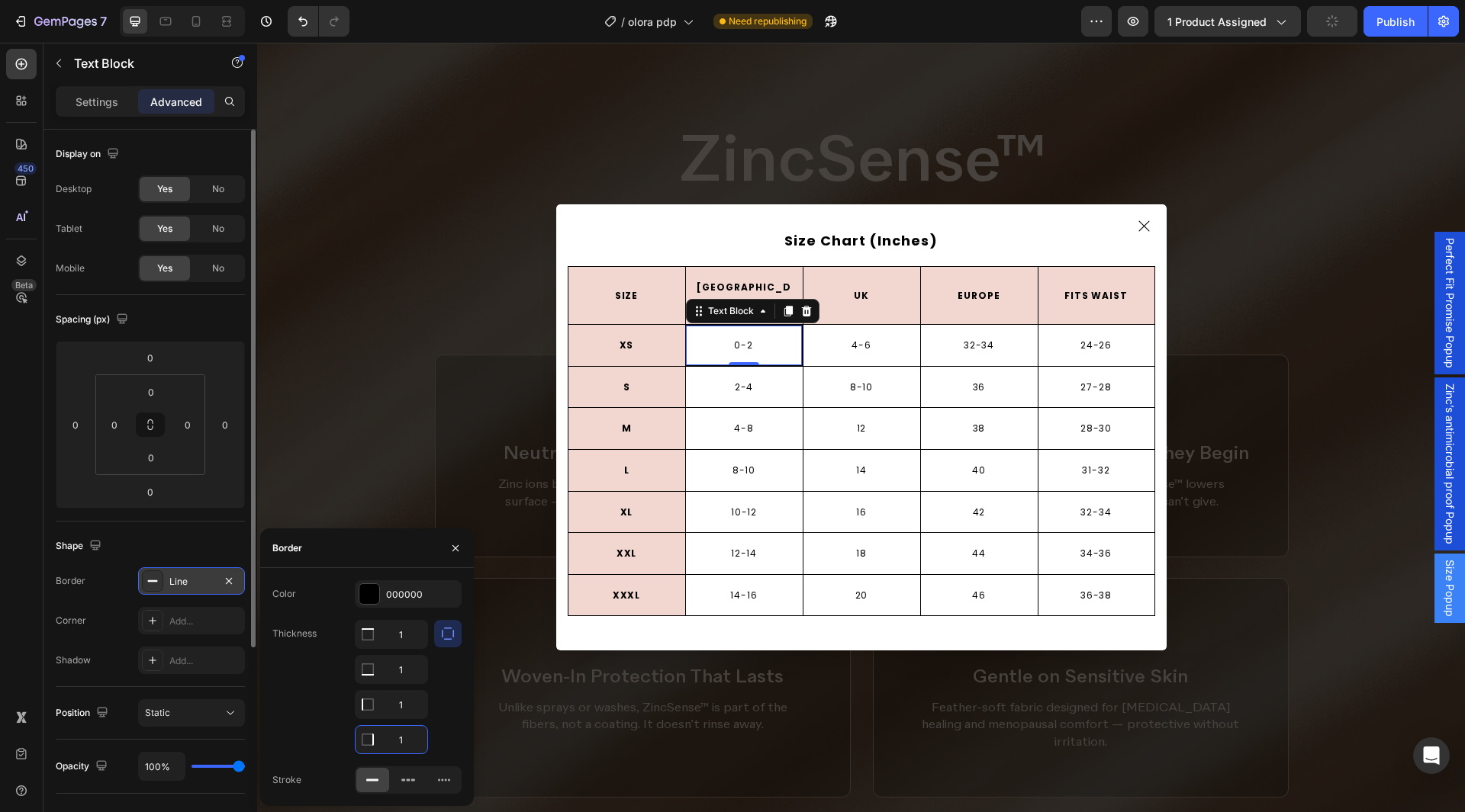
click at [403, 739] on input "1" at bounding box center [392, 739] width 72 height 28
type input "0"
click at [402, 674] on input "1" at bounding box center [392, 669] width 72 height 28
type input "0"
click at [405, 646] on input "1" at bounding box center [392, 635] width 72 height 28
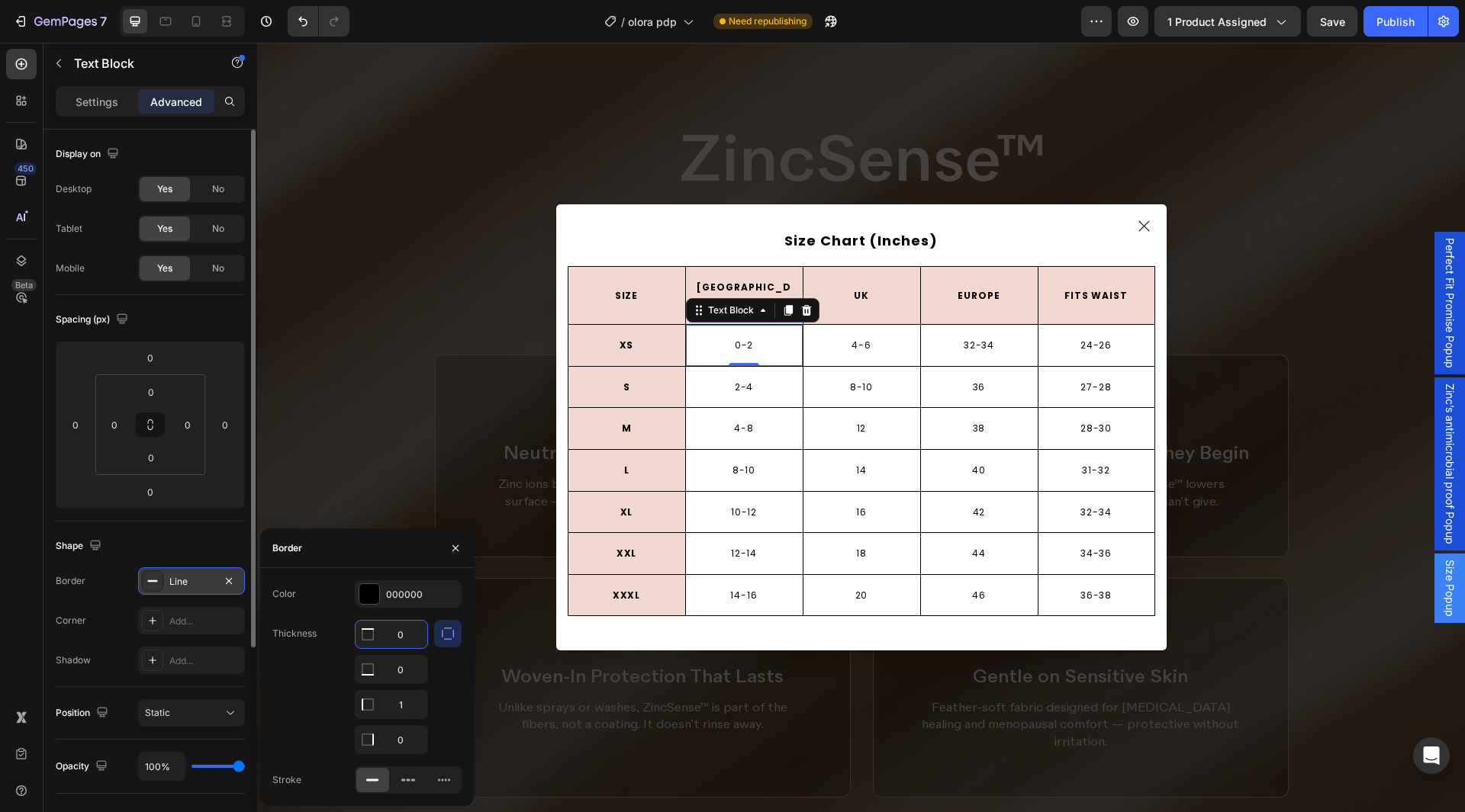
type input "0"
click at [327, 617] on div "Color 000000 Thickness 0 0 1 0 Stroke" at bounding box center [367, 687] width 213 height 213
click at [454, 555] on button "button" at bounding box center [455, 548] width 24 height 24
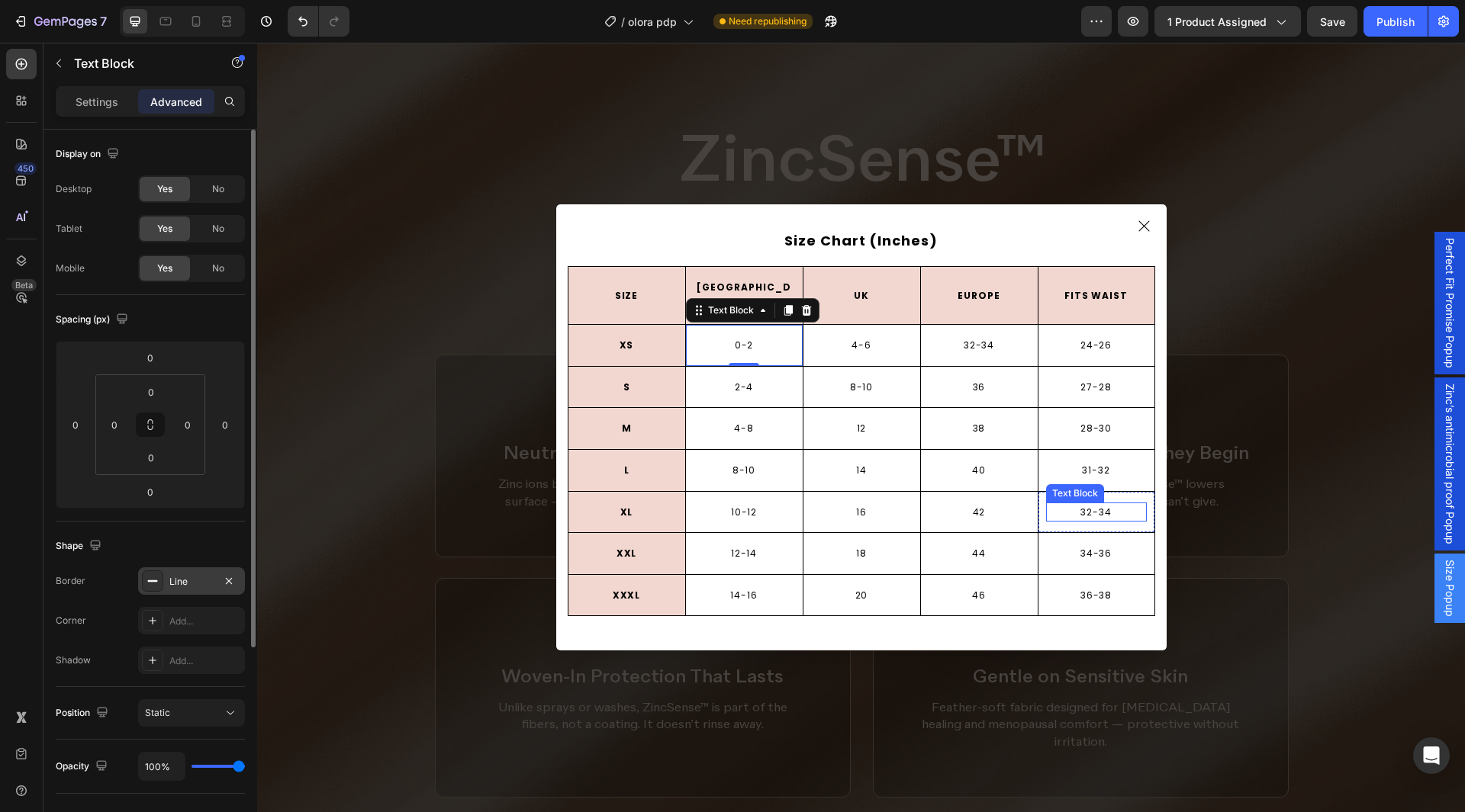
click at [1090, 512] on p "32-34" at bounding box center [1097, 513] width 98 height 17
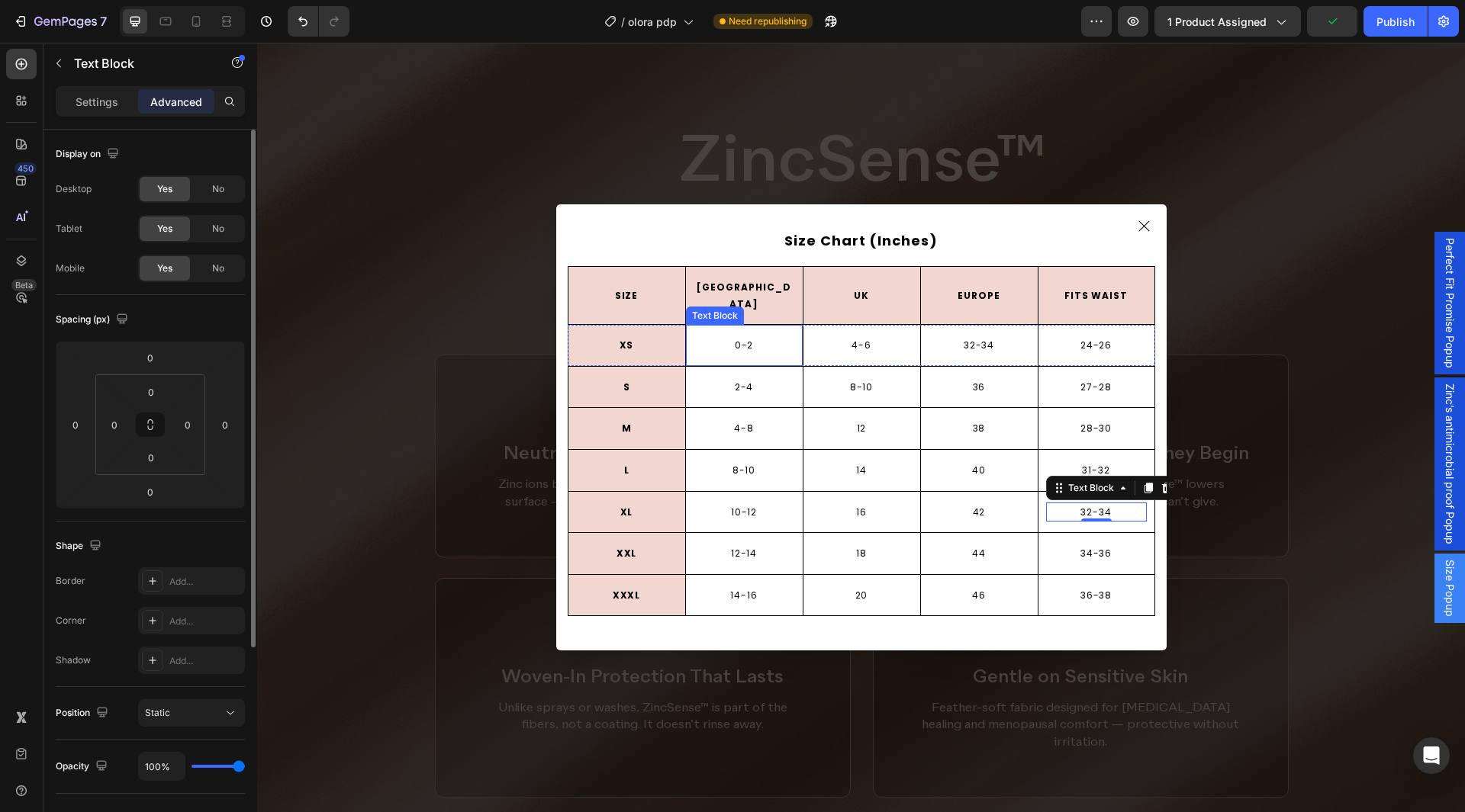
click at [701, 337] on p "0-2" at bounding box center [744, 345] width 114 height 17
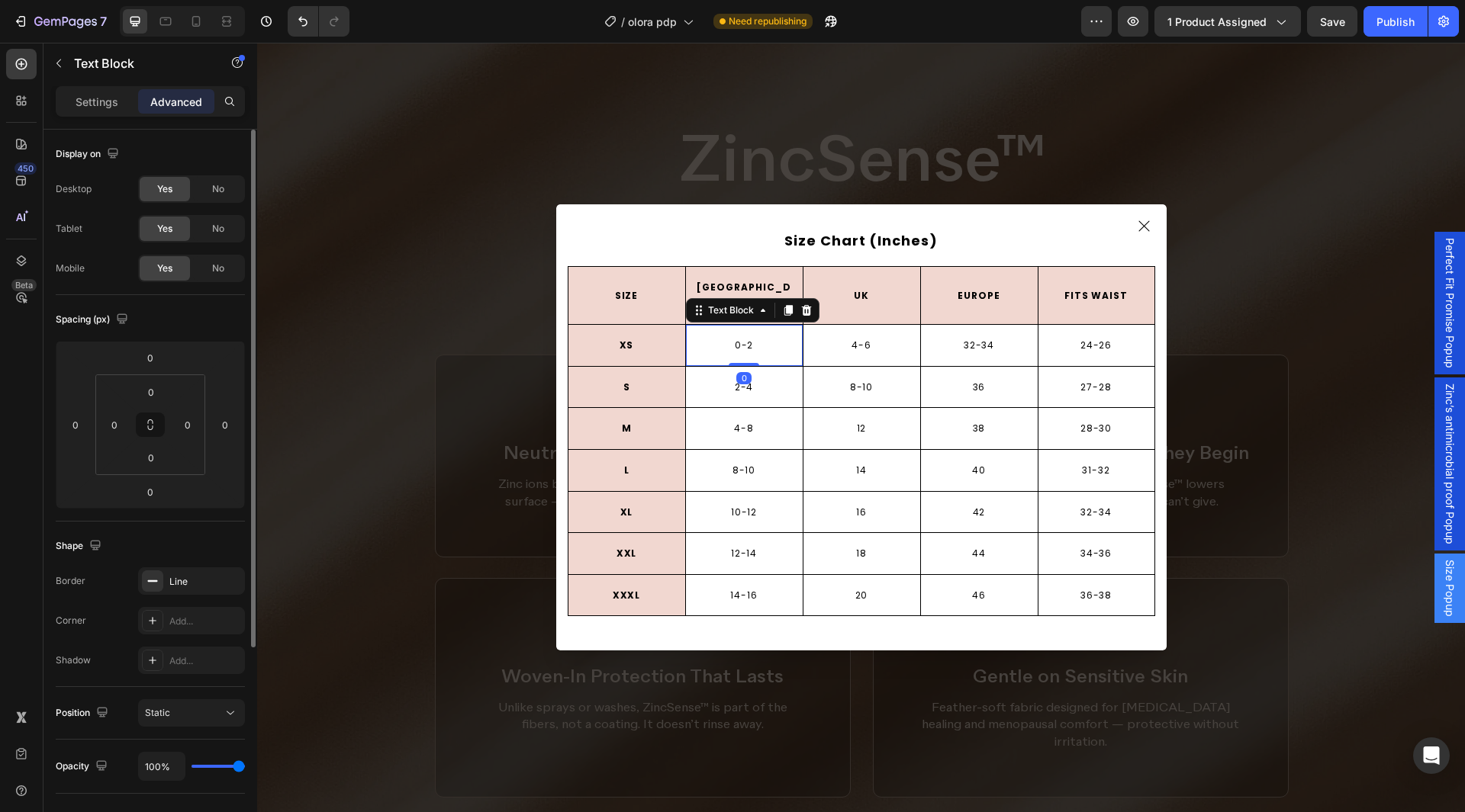
click at [720, 337] on p "0-2" at bounding box center [744, 345] width 114 height 17
click at [660, 341] on p "XS" at bounding box center [627, 345] width 99 height 17
click at [692, 341] on p "0-2" at bounding box center [744, 345] width 114 height 17
click at [712, 304] on div "Text Block" at bounding box center [731, 310] width 52 height 13
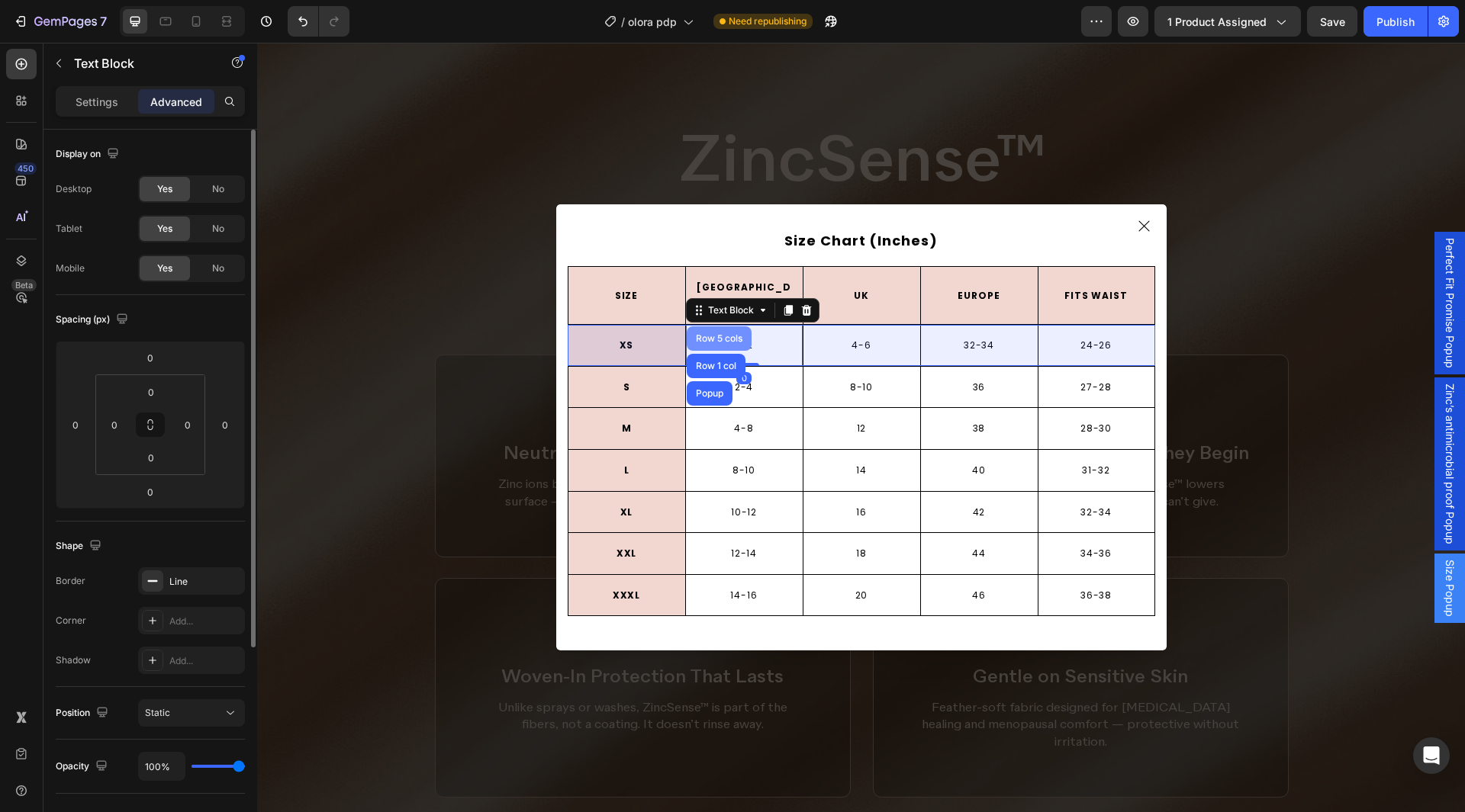
click at [698, 334] on div "Row 5 cols" at bounding box center [719, 339] width 53 height 9
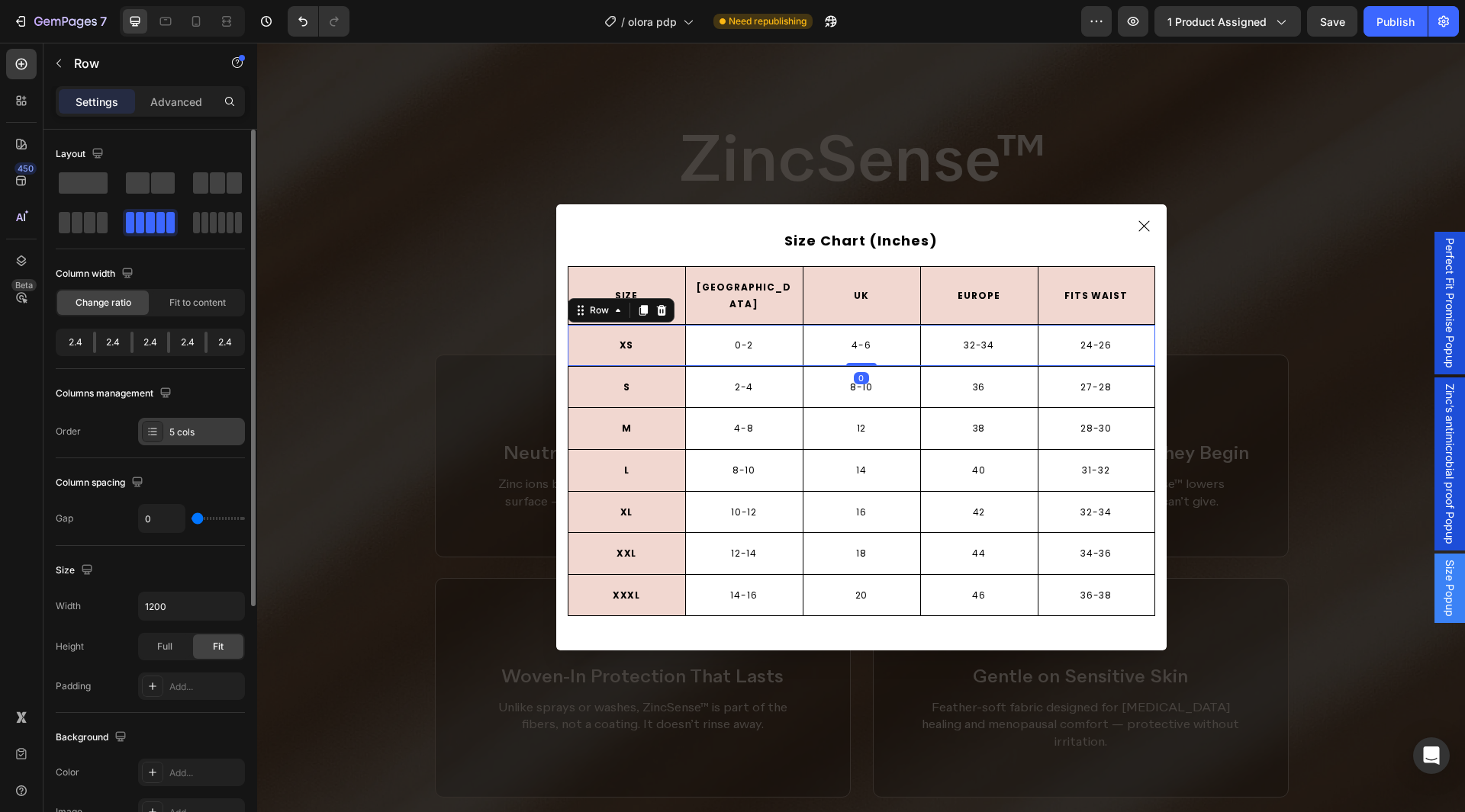
click at [187, 437] on div "5 cols" at bounding box center [205, 432] width 72 height 13
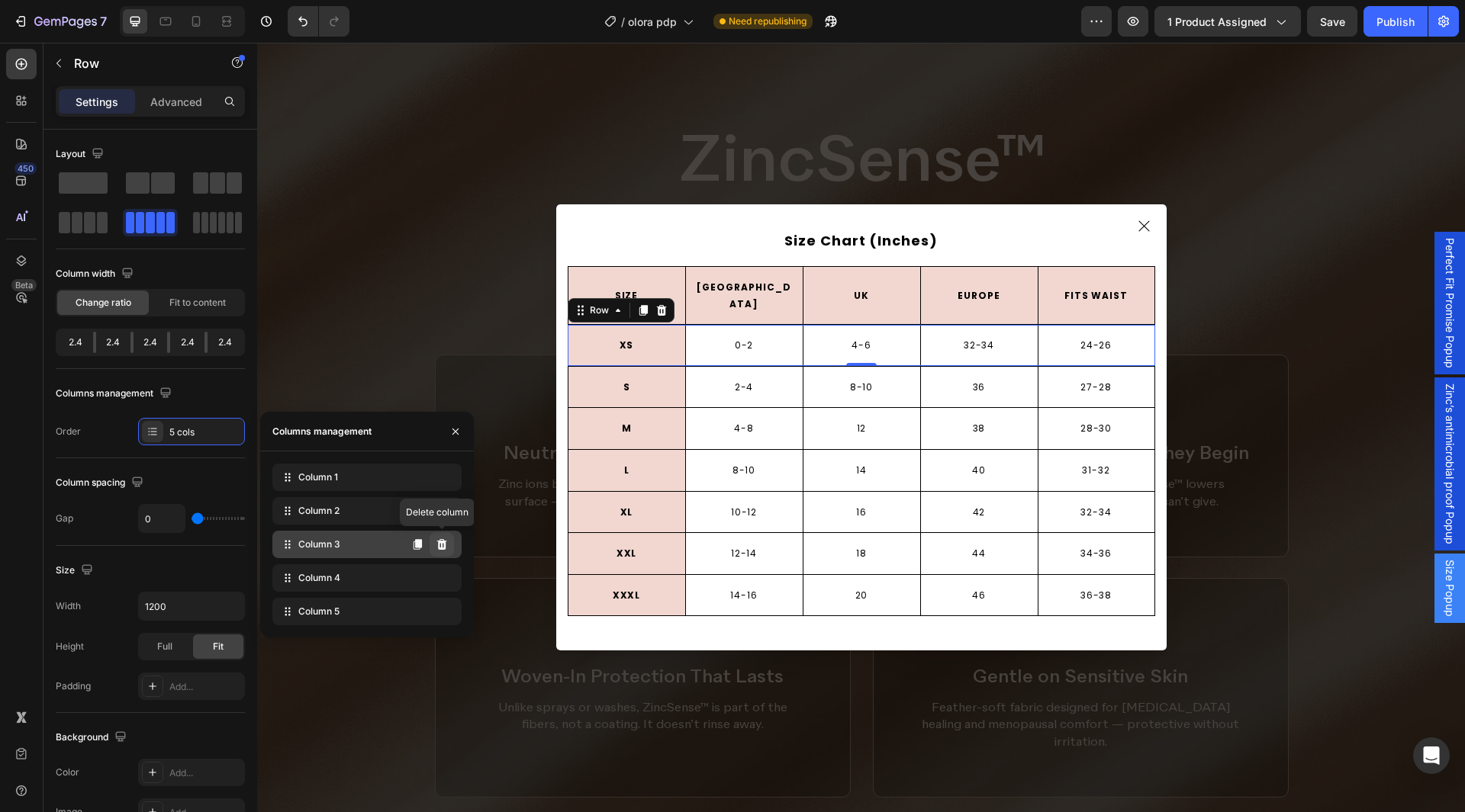
click at [441, 543] on icon at bounding box center [442, 545] width 10 height 11
click at [441, 565] on div "Column 4" at bounding box center [367, 578] width 189 height 28
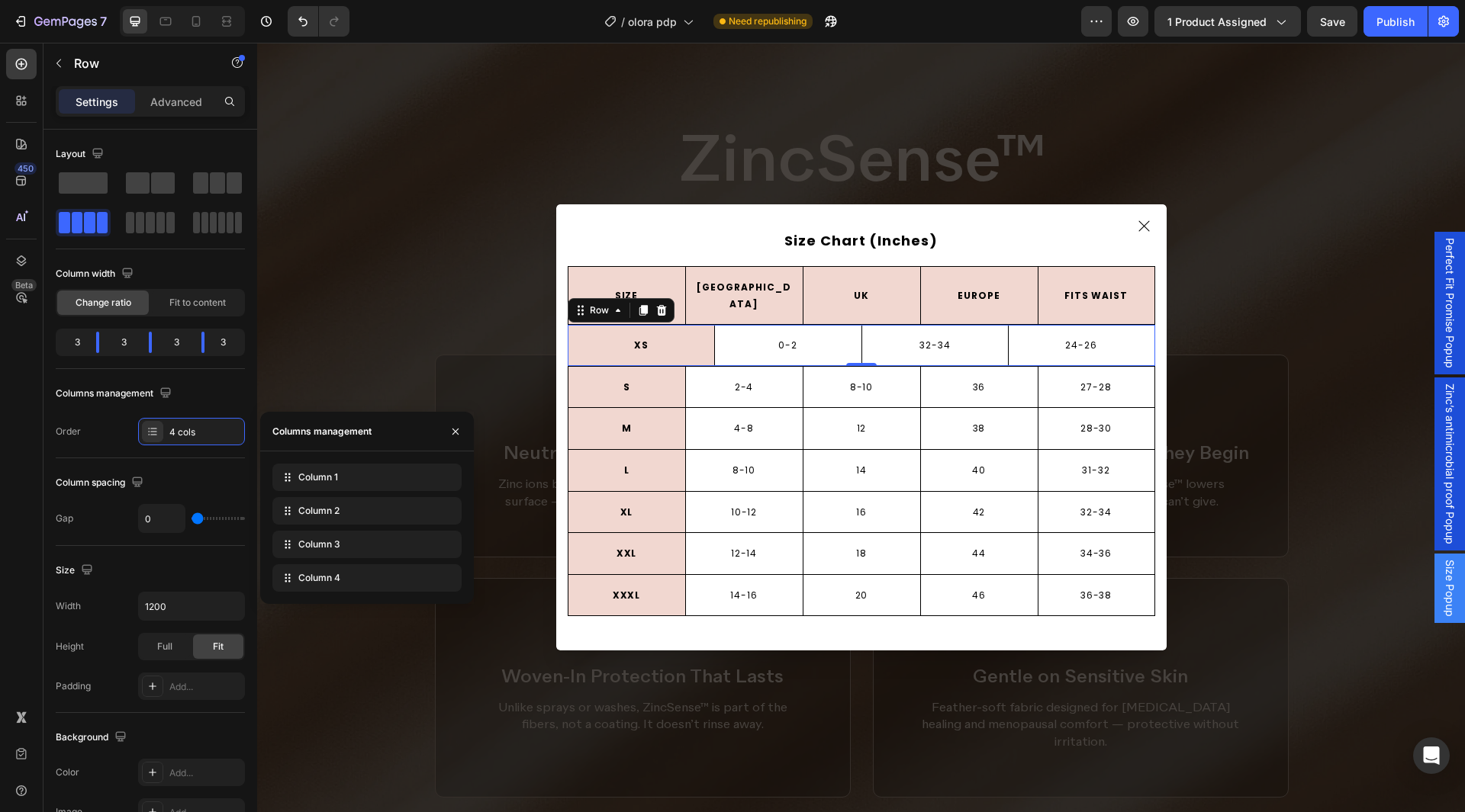
click at [0, 0] on icon at bounding box center [0, 0] width 0 height 0
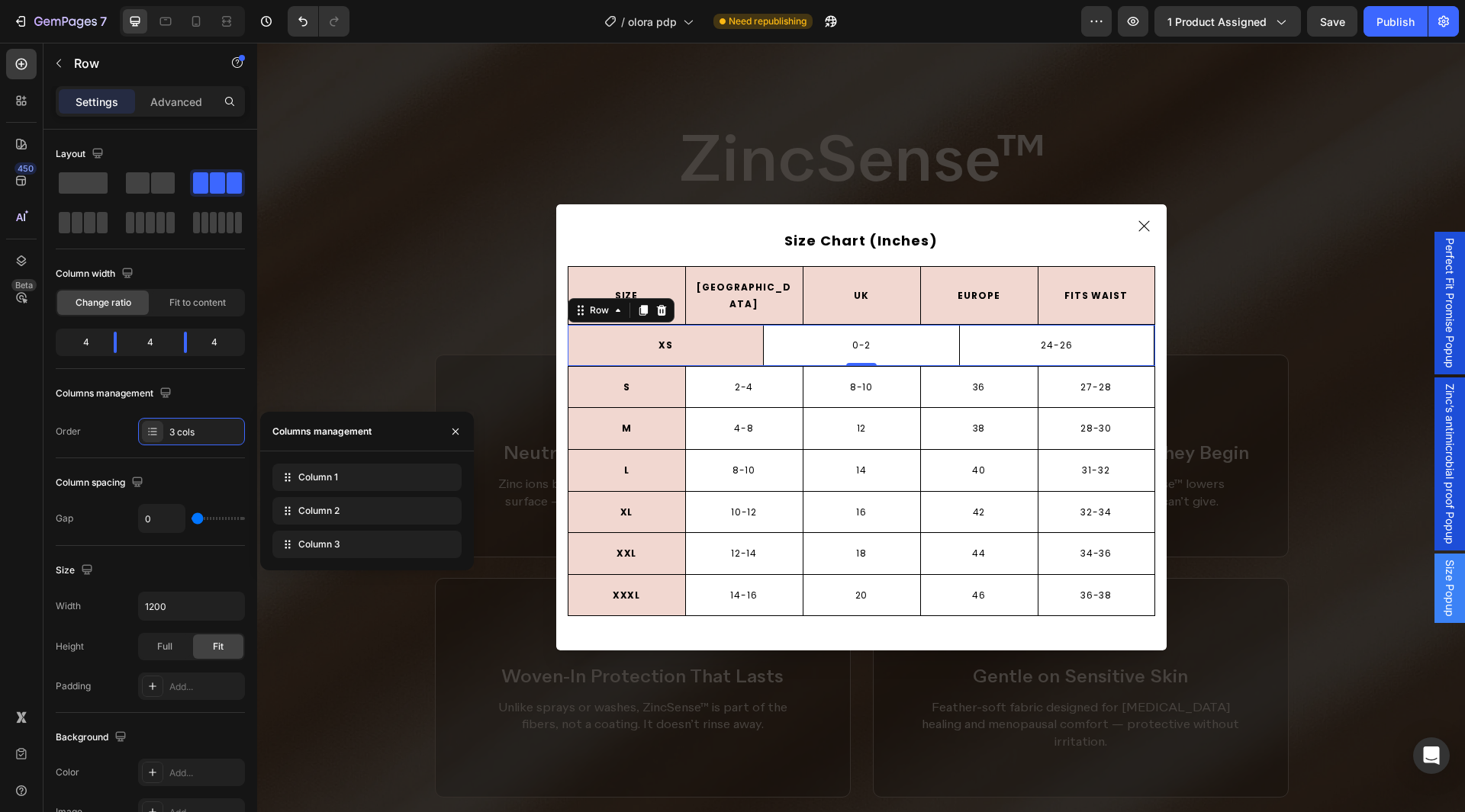
click at [441, 543] on div "Column 3 Delete column" at bounding box center [367, 544] width 189 height 28
click at [0, 0] on icon at bounding box center [0, 0] width 0 height 0
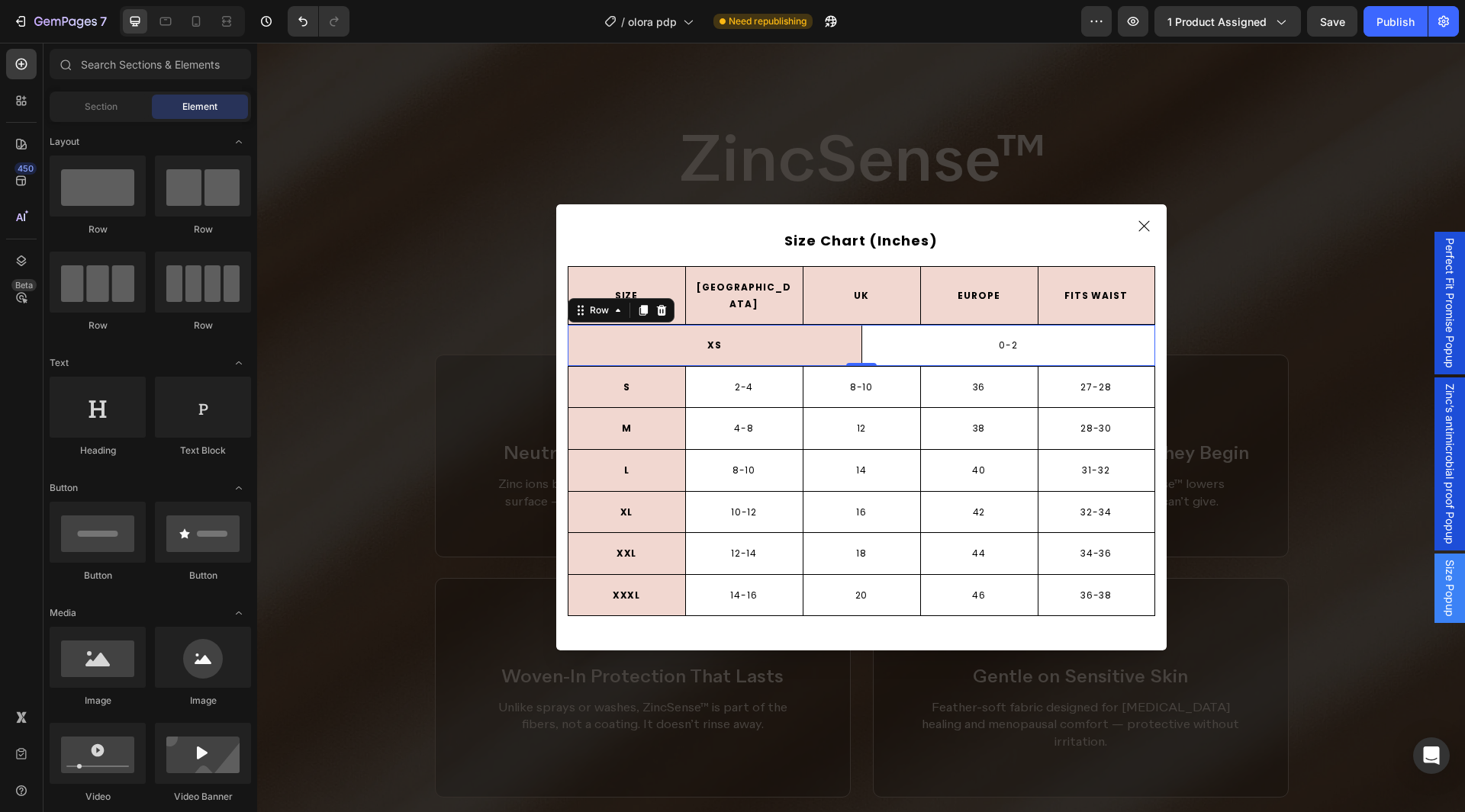
click at [441, 543] on div "Backdrop" at bounding box center [861, 428] width 1208 height 770
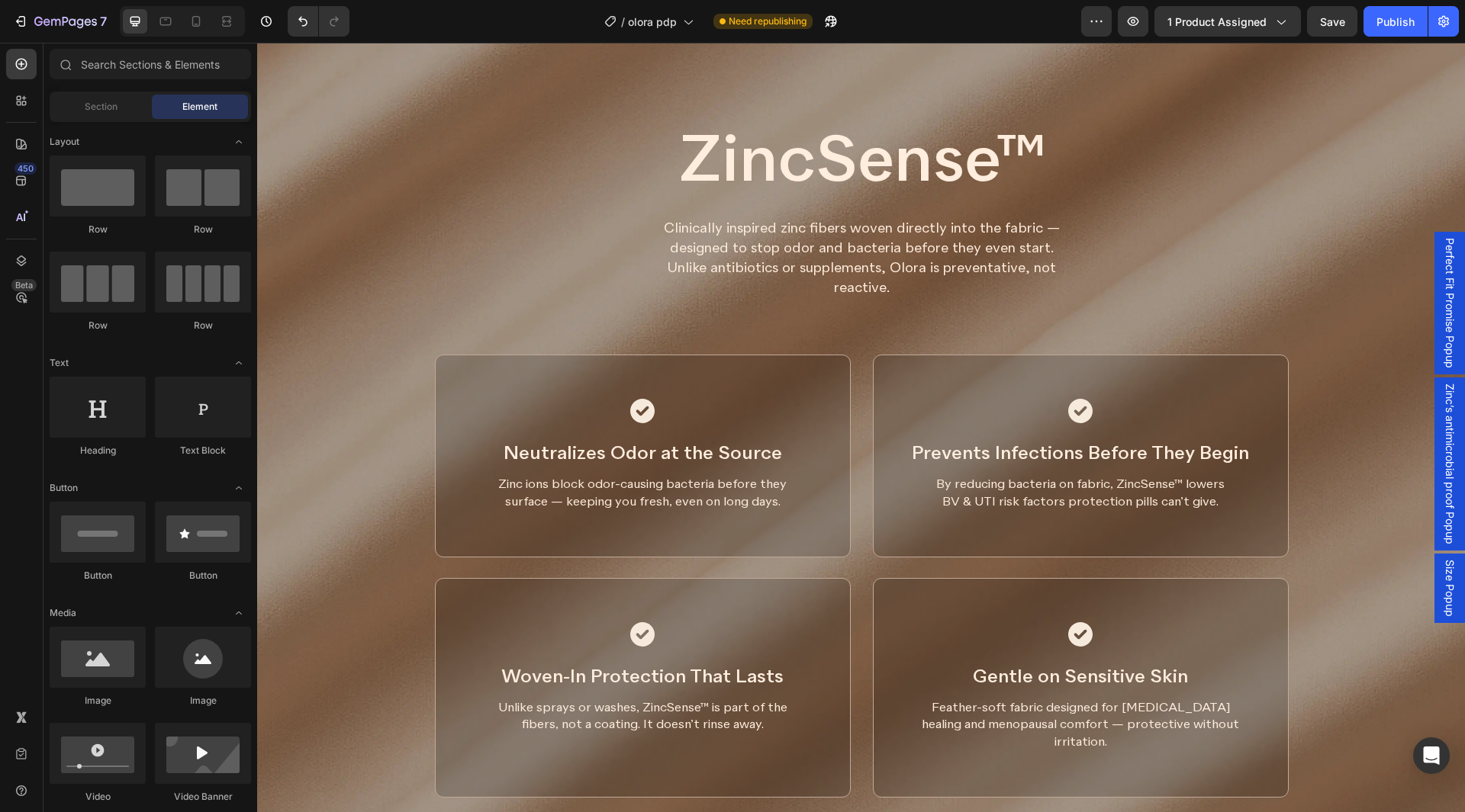
click at [1443, 577] on span "Size Popup" at bounding box center [1450, 589] width 15 height 57
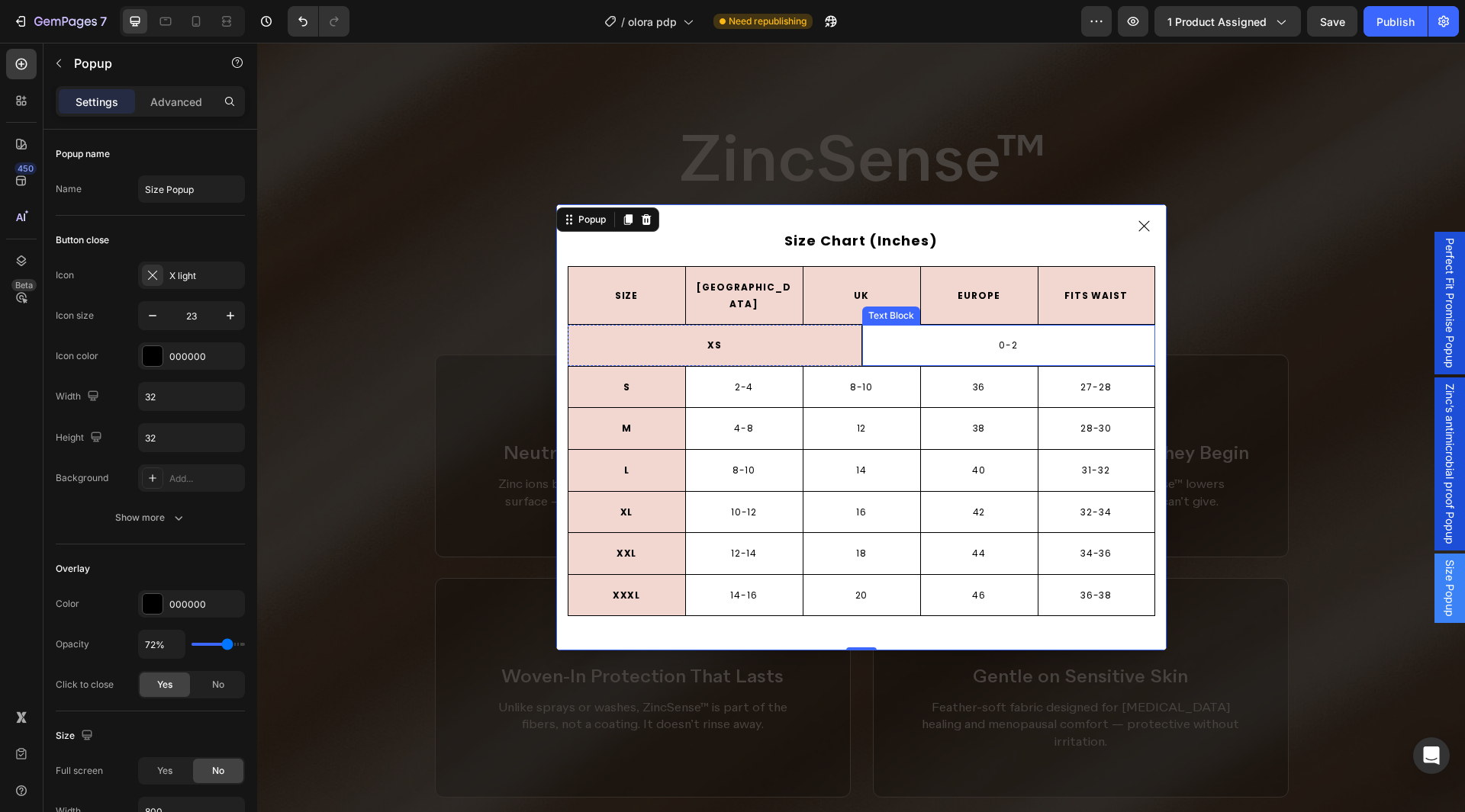
click at [893, 344] on p "0-2" at bounding box center [1009, 345] width 290 height 17
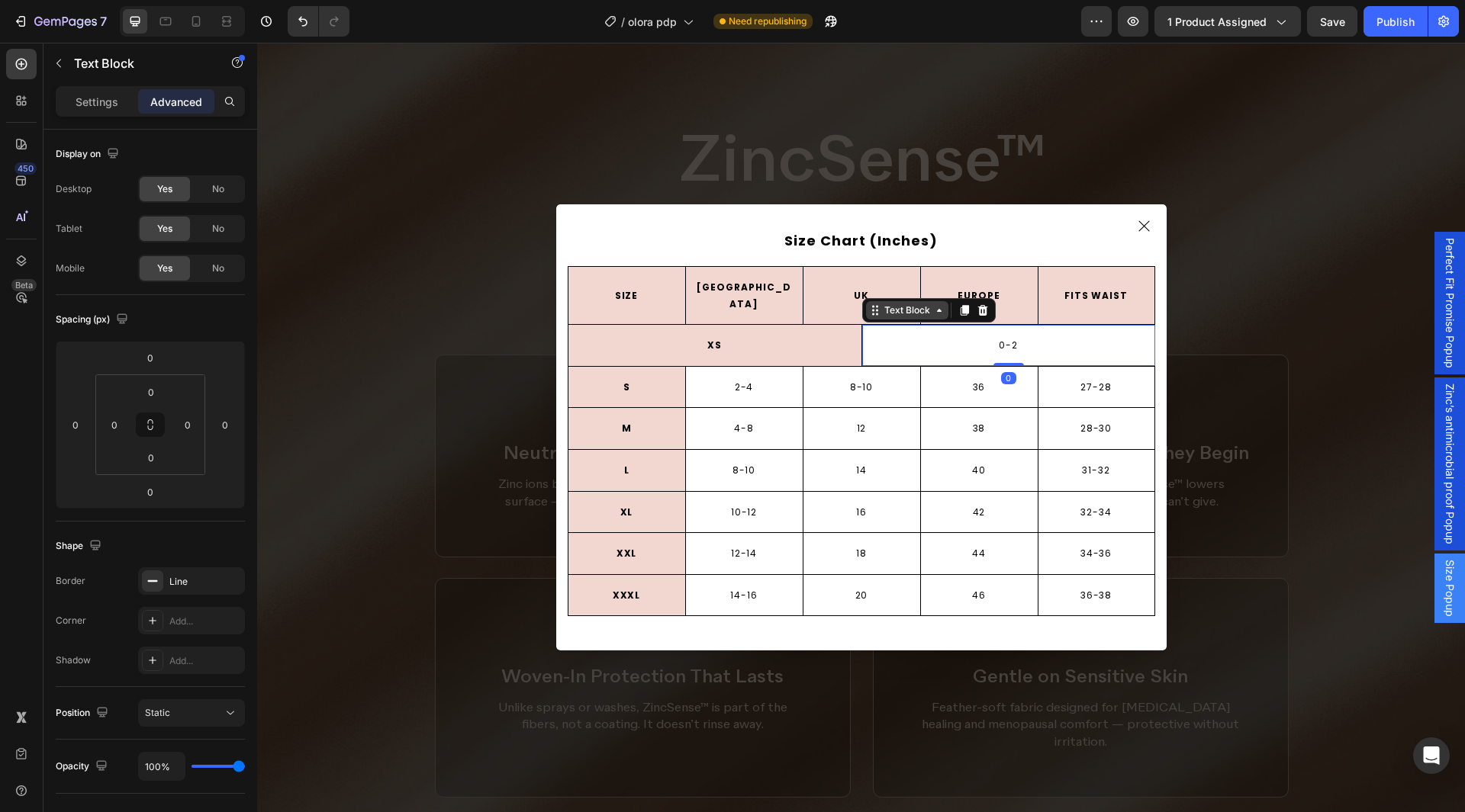
click at [897, 308] on div "Text Block" at bounding box center [907, 310] width 52 height 13
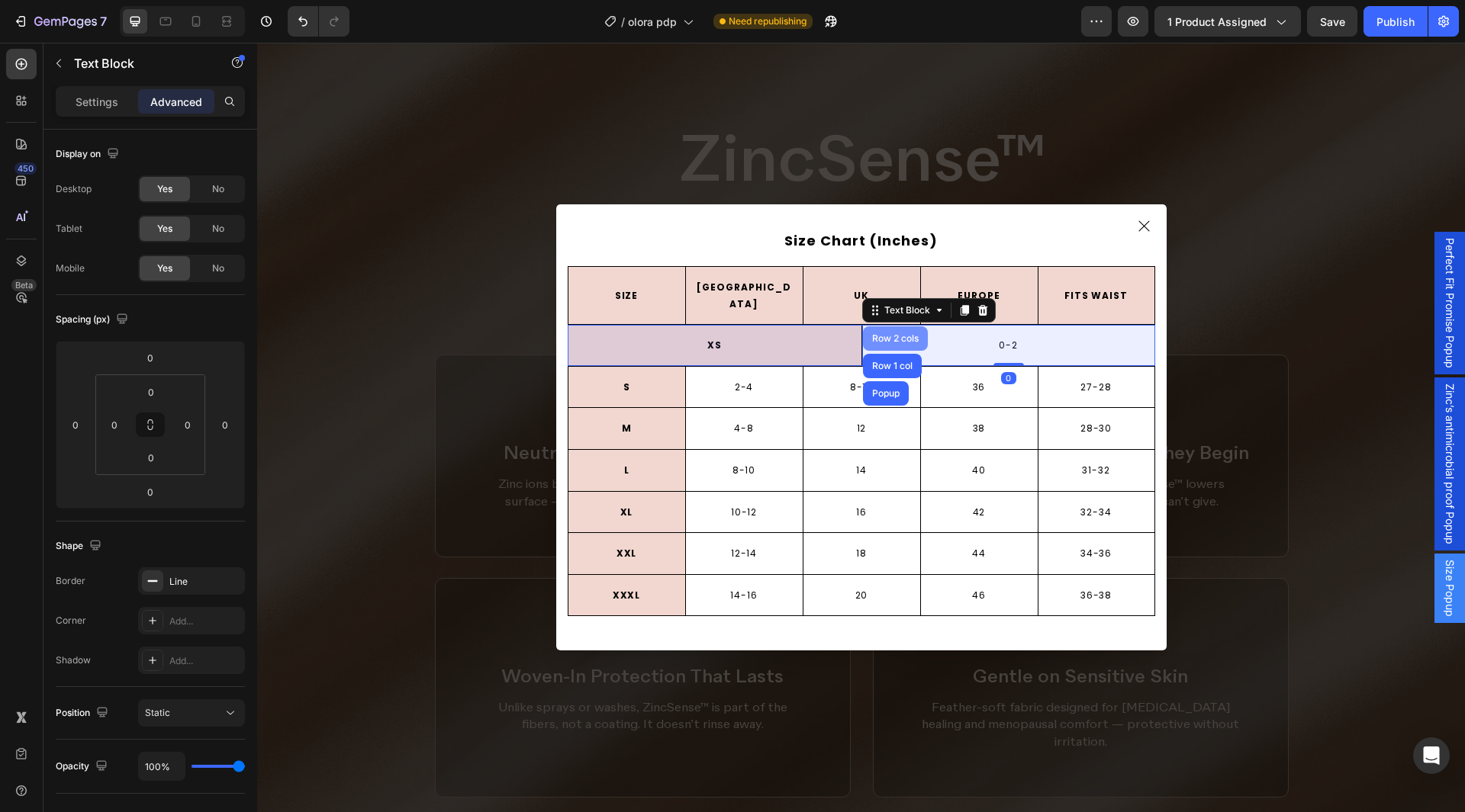
click at [892, 335] on div "Row 2 cols" at bounding box center [895, 339] width 53 height 9
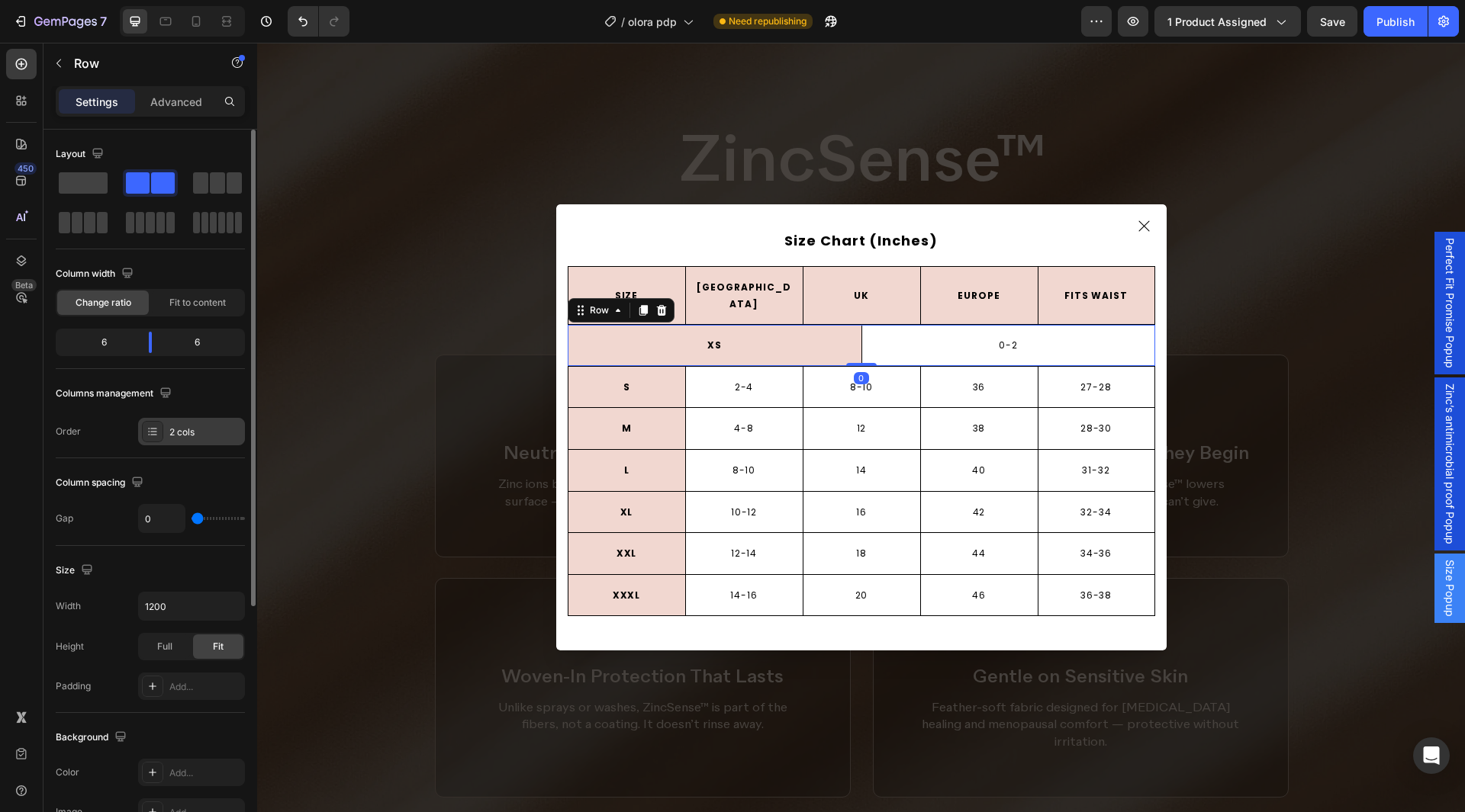
click at [186, 439] on div "2 cols" at bounding box center [191, 431] width 107 height 28
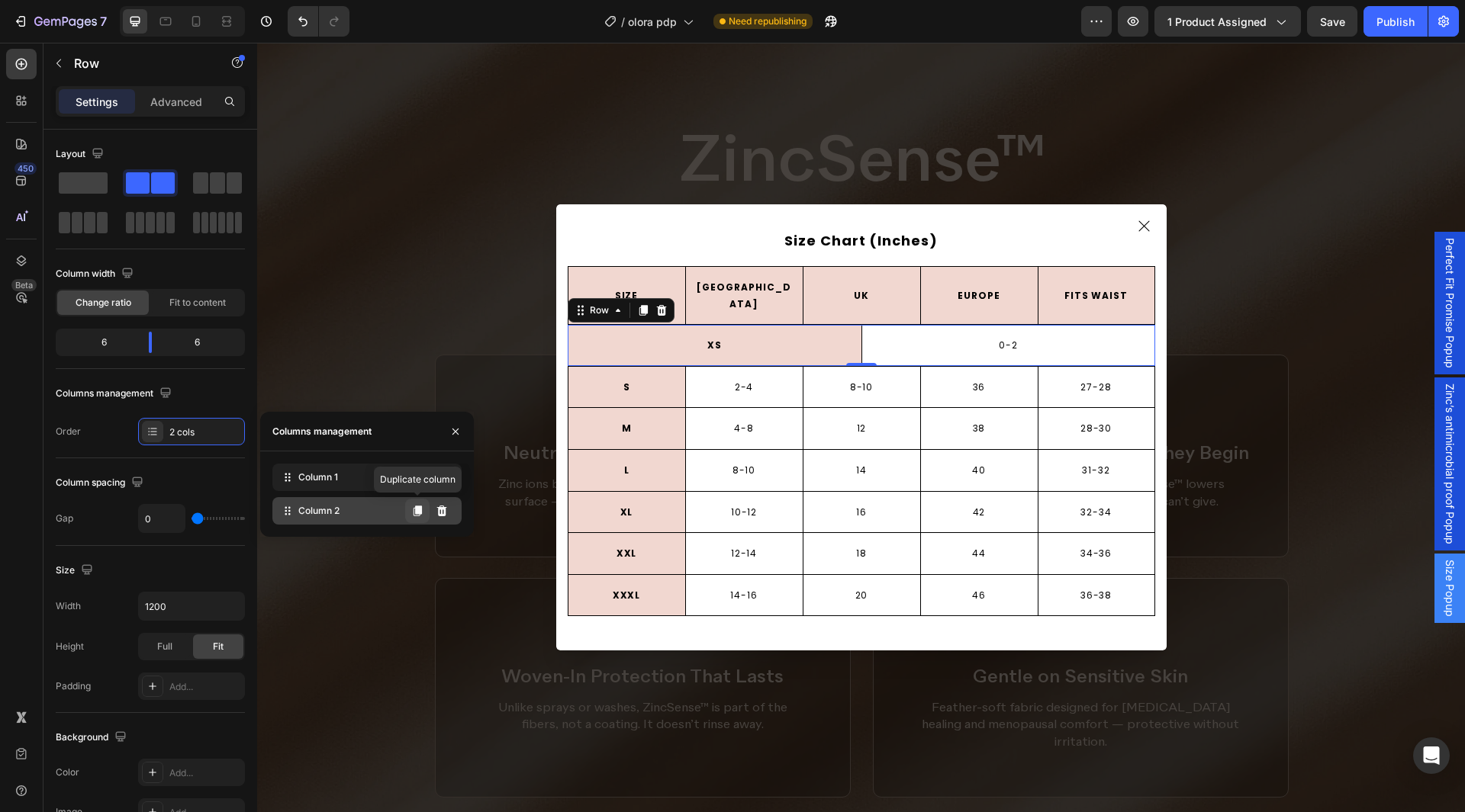
click at [418, 507] on icon at bounding box center [417, 511] width 8 height 11
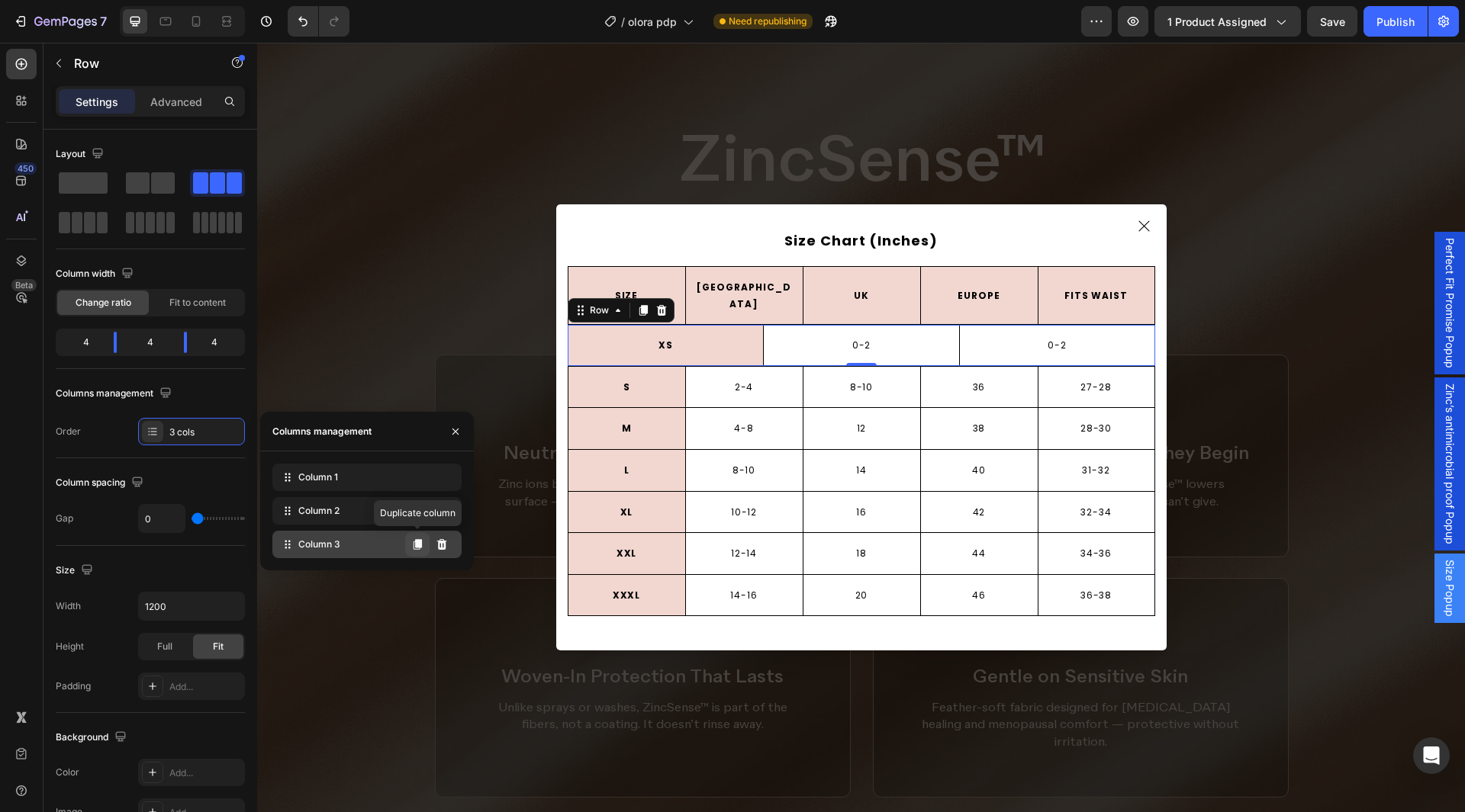
click at [415, 549] on icon at bounding box center [418, 545] width 13 height 13
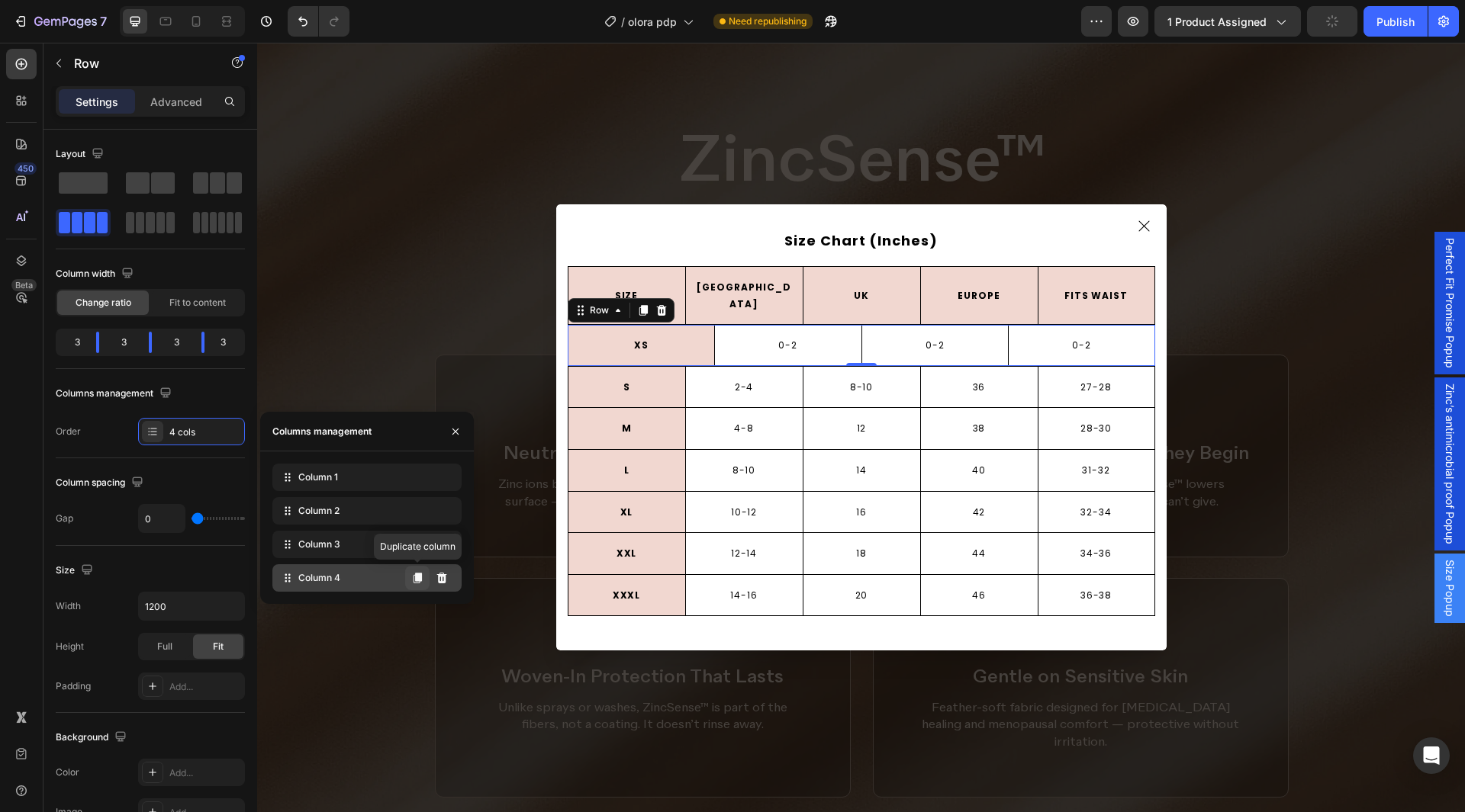
click at [421, 574] on icon at bounding box center [417, 578] width 8 height 11
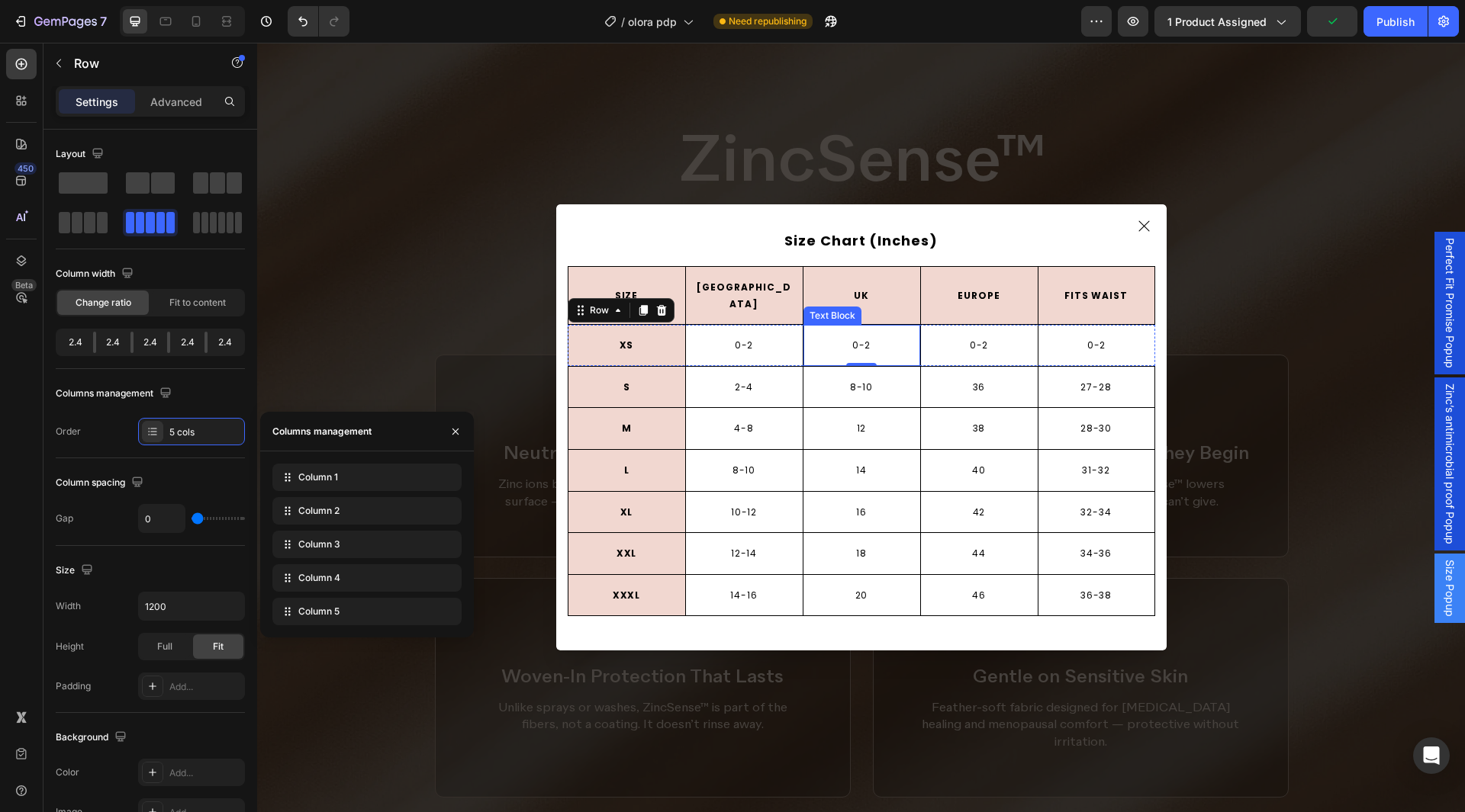
click at [846, 337] on p "0-2" at bounding box center [862, 345] width 114 height 17
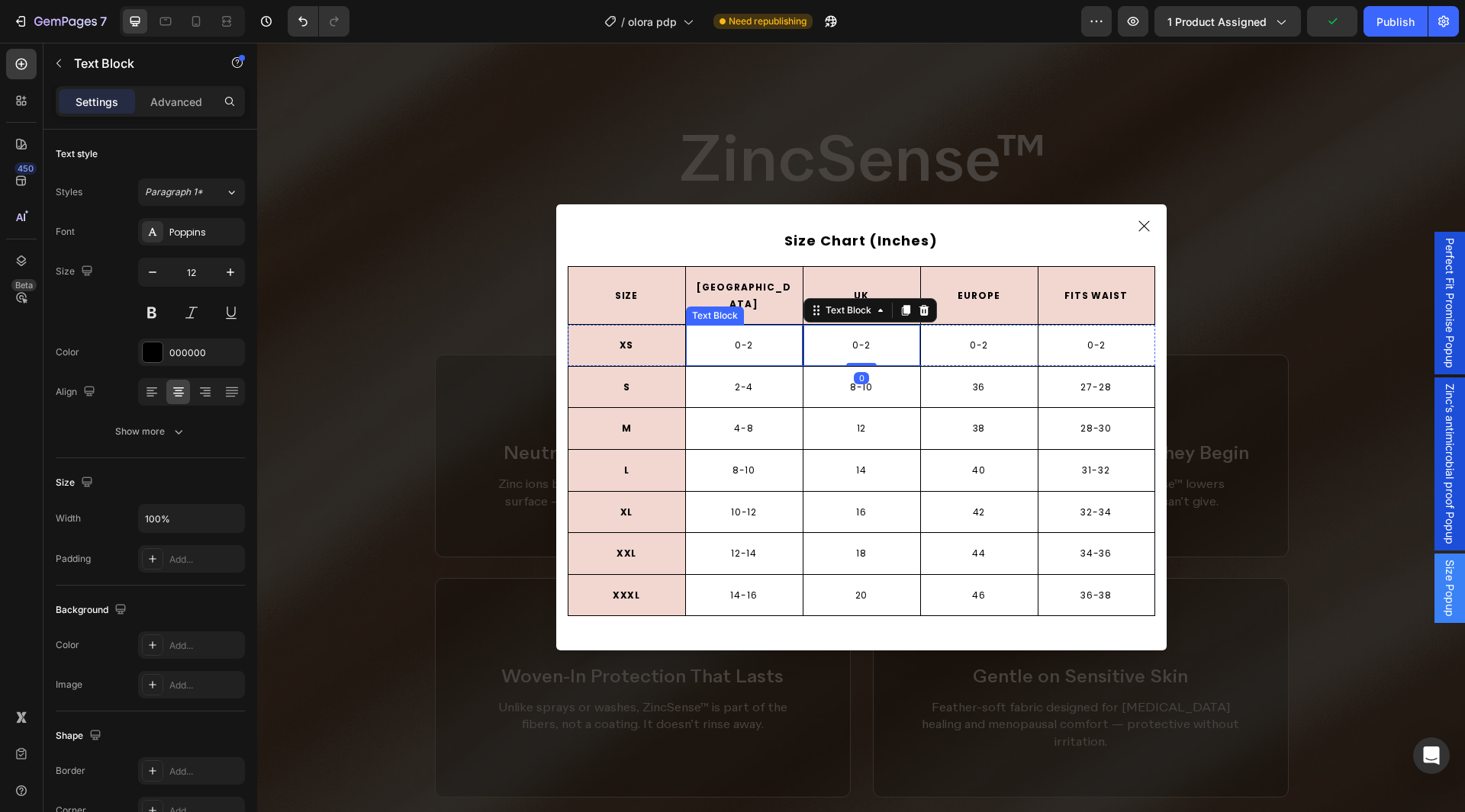
click at [732, 337] on p "0-2" at bounding box center [744, 345] width 114 height 17
click at [638, 338] on p "XS" at bounding box center [627, 345] width 99 height 17
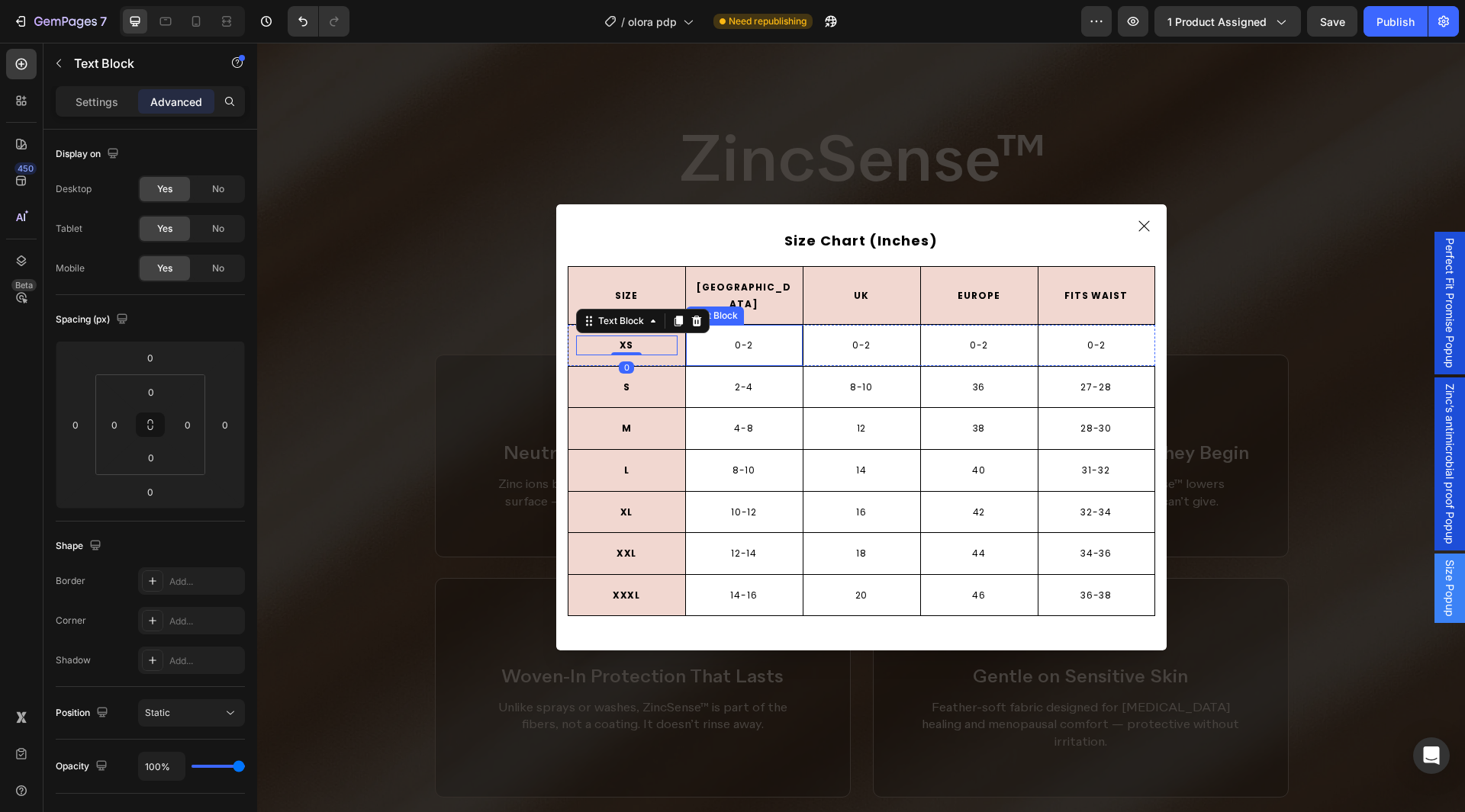
click at [736, 337] on p "0-2" at bounding box center [744, 345] width 114 height 17
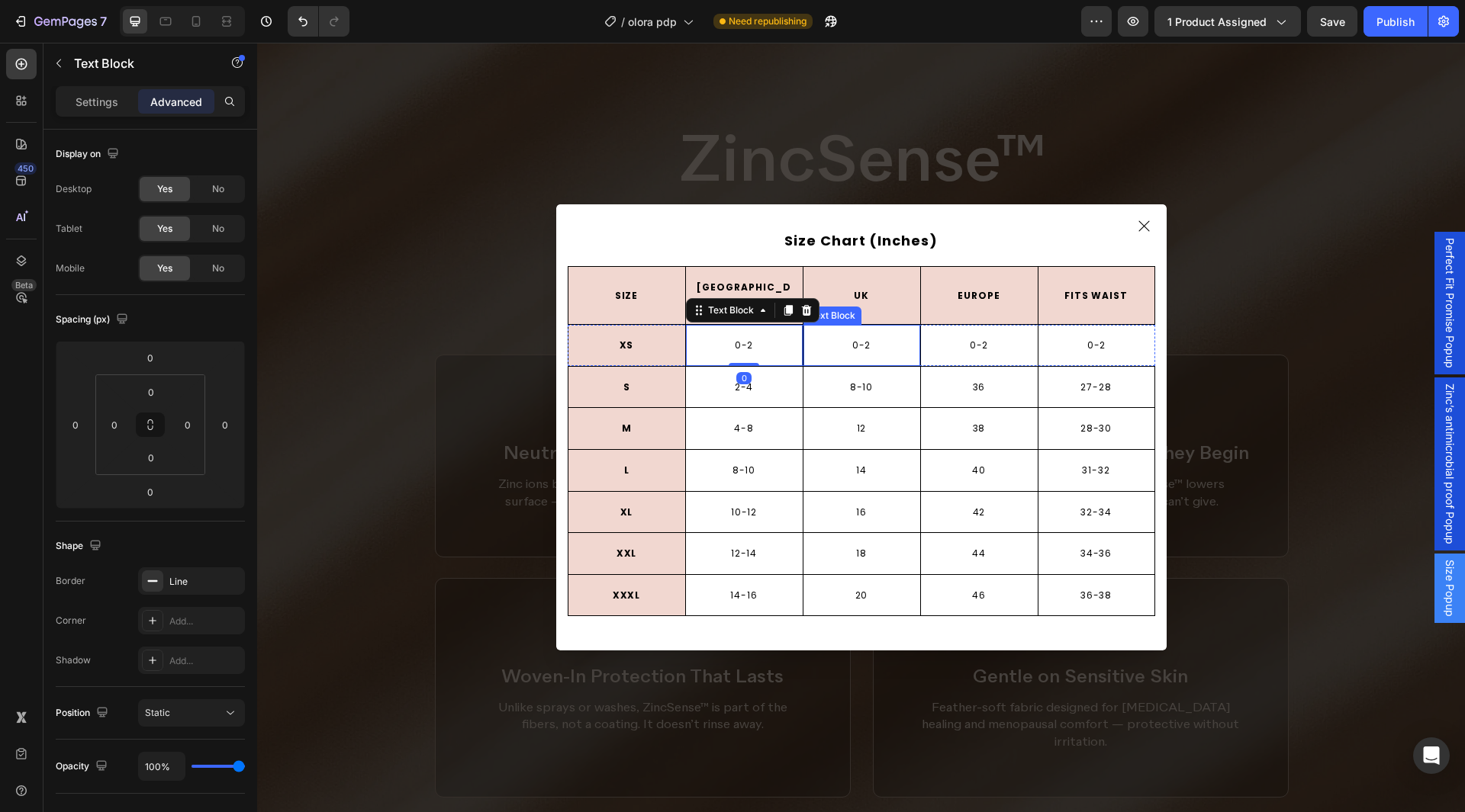
click at [816, 337] on p "0-2" at bounding box center [862, 345] width 114 height 17
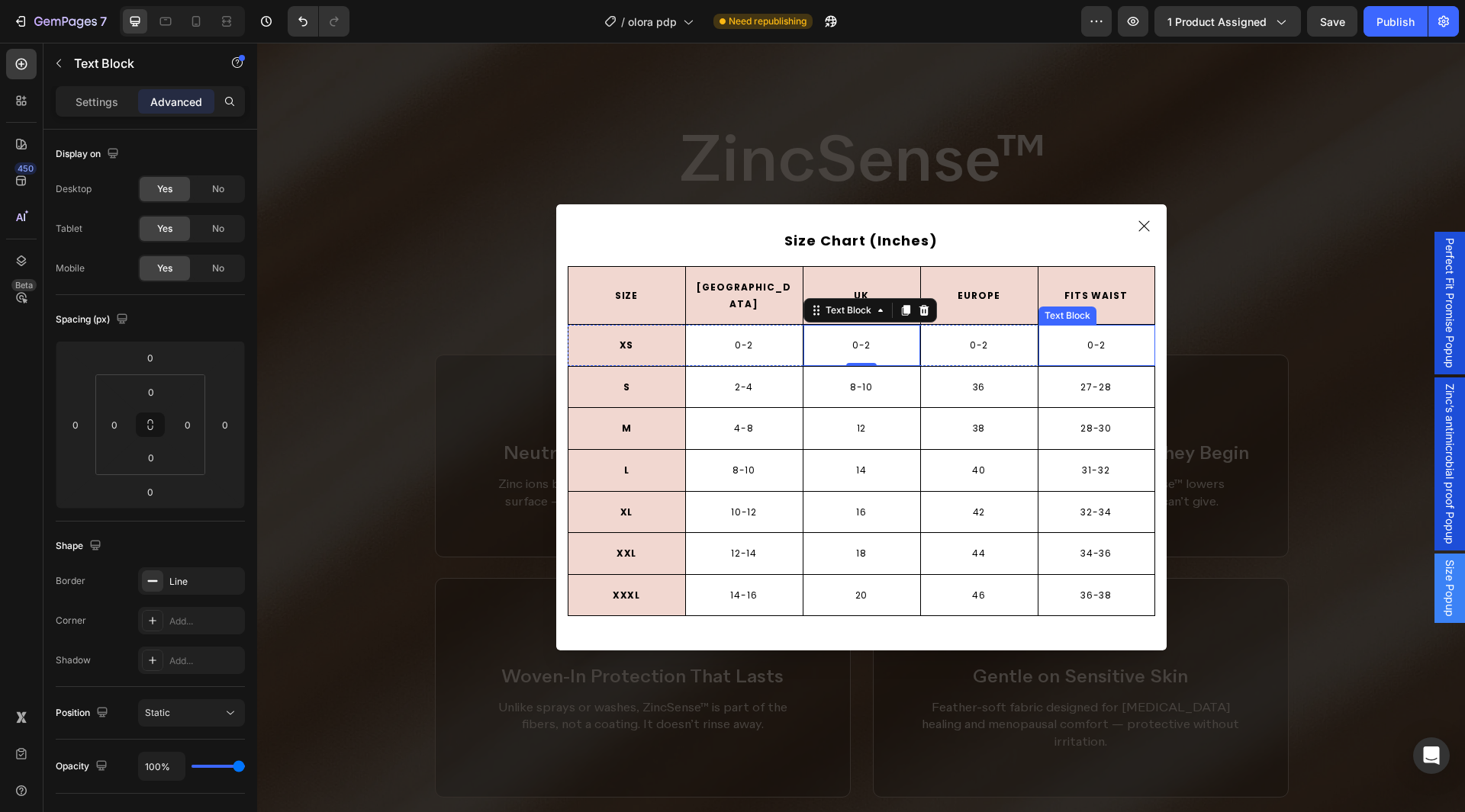
click at [1049, 342] on p "0-2" at bounding box center [1097, 345] width 114 height 17
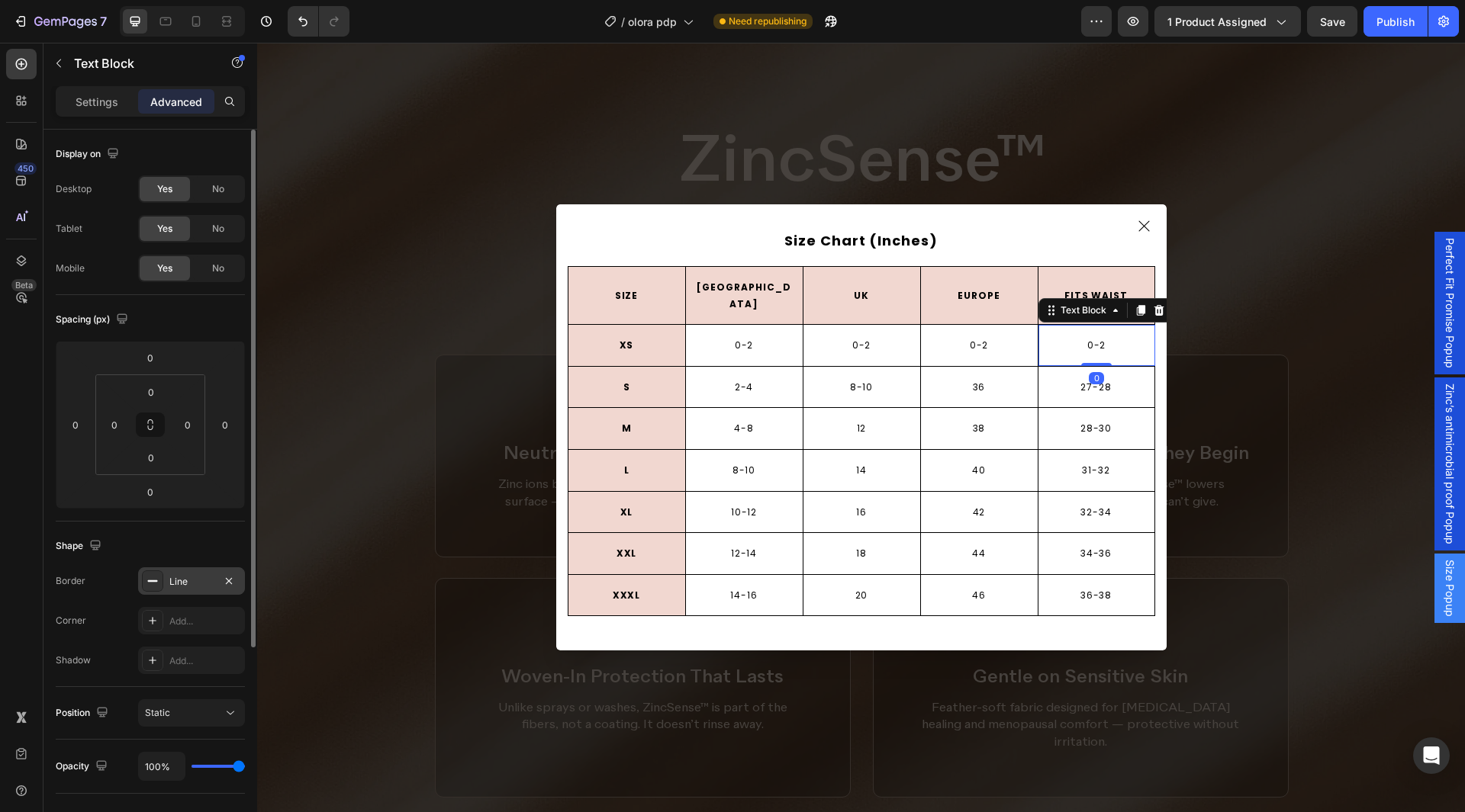
click at [184, 582] on div "Line" at bounding box center [191, 582] width 44 height 13
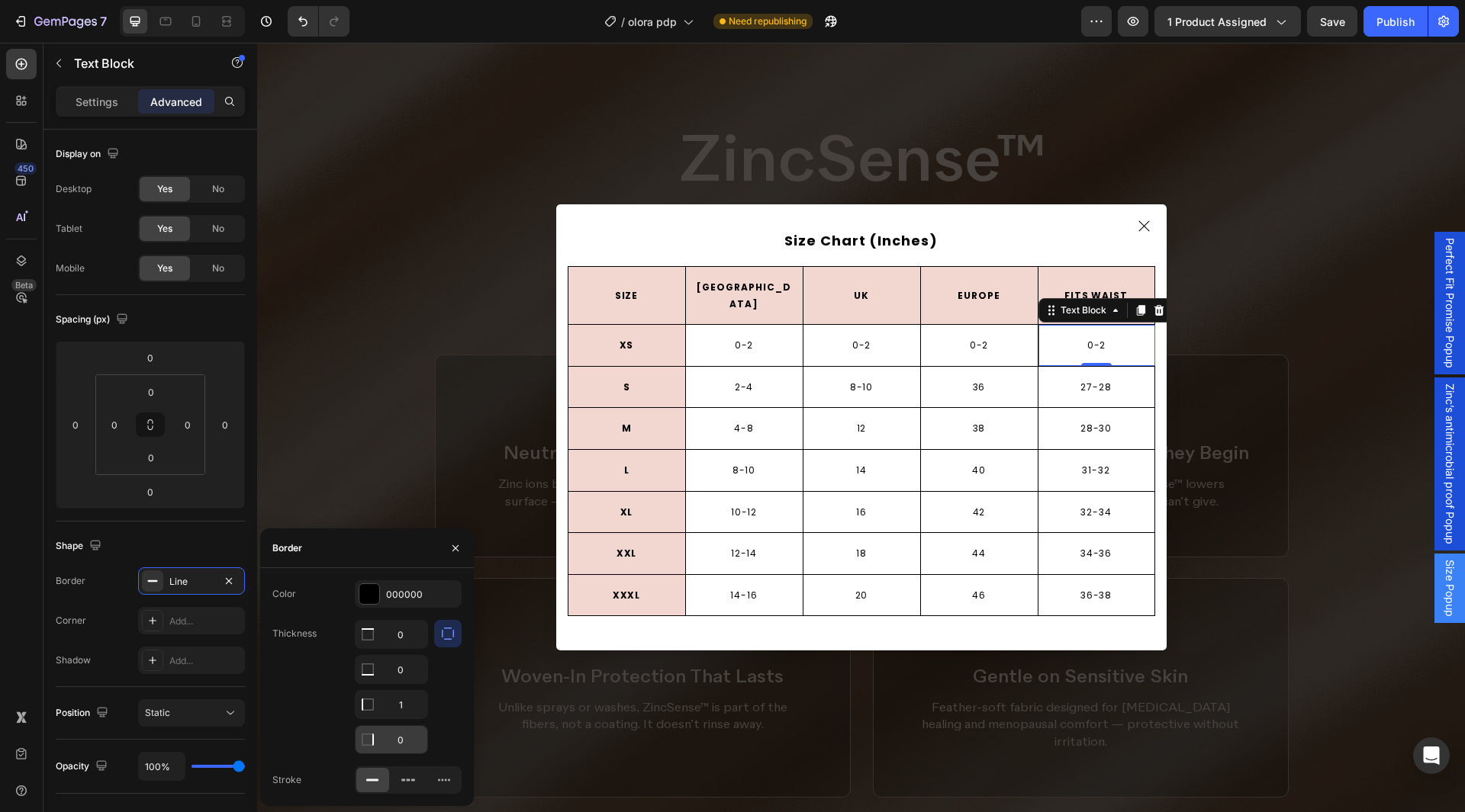
click at [399, 730] on input "0" at bounding box center [392, 739] width 72 height 28
type input "1"
click at [345, 592] on div "Color 000000" at bounding box center [367, 594] width 189 height 28
click at [458, 550] on icon "button" at bounding box center [455, 548] width 6 height 6
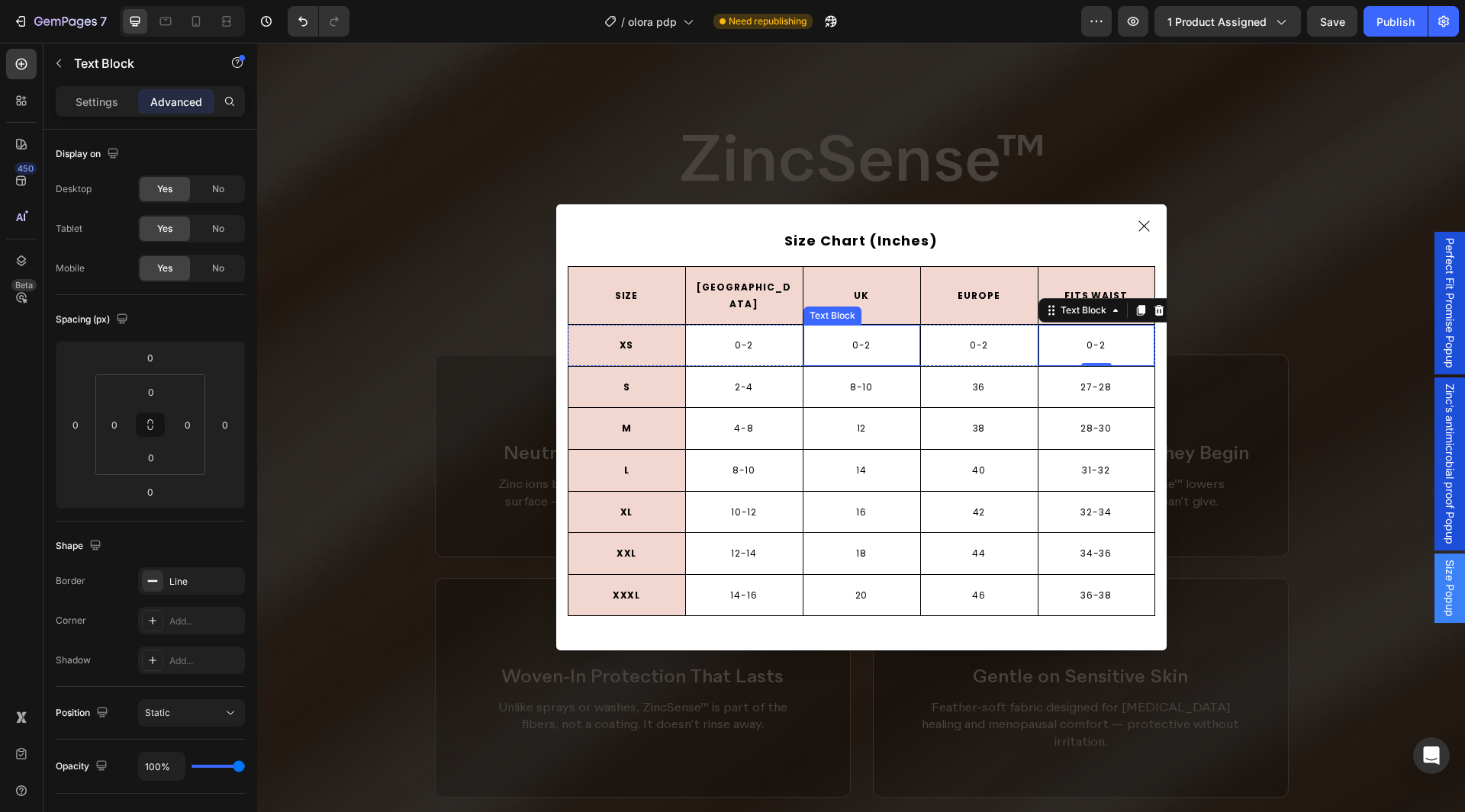
click at [848, 337] on p "0-2" at bounding box center [862, 345] width 114 height 17
click at [973, 337] on p "0-2" at bounding box center [979, 345] width 114 height 17
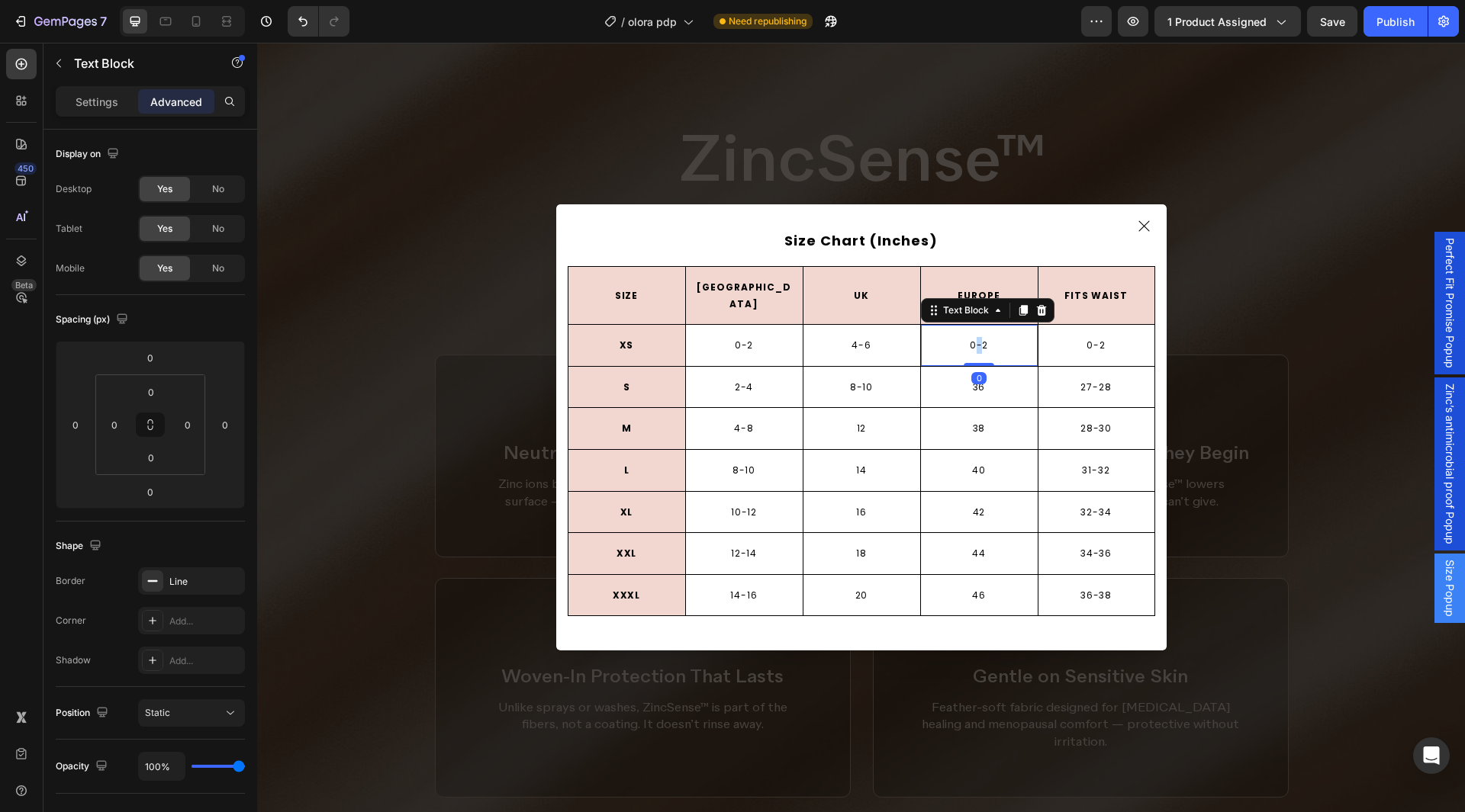
click at [973, 337] on p "0-2" at bounding box center [979, 345] width 114 height 17
click at [1088, 339] on p "0-2" at bounding box center [1097, 345] width 113 height 17
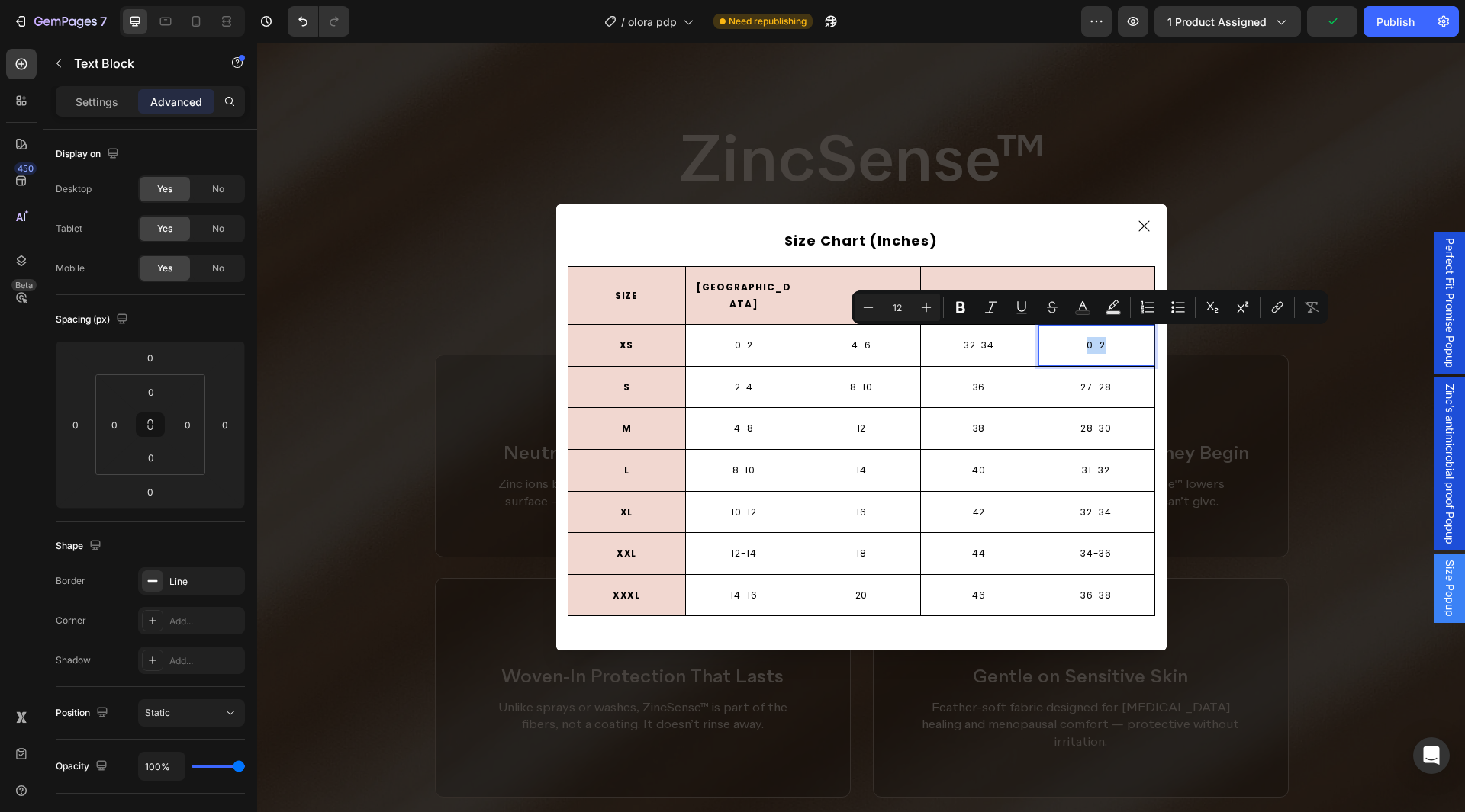
click at [1088, 339] on p "0-2" at bounding box center [1097, 345] width 113 height 17
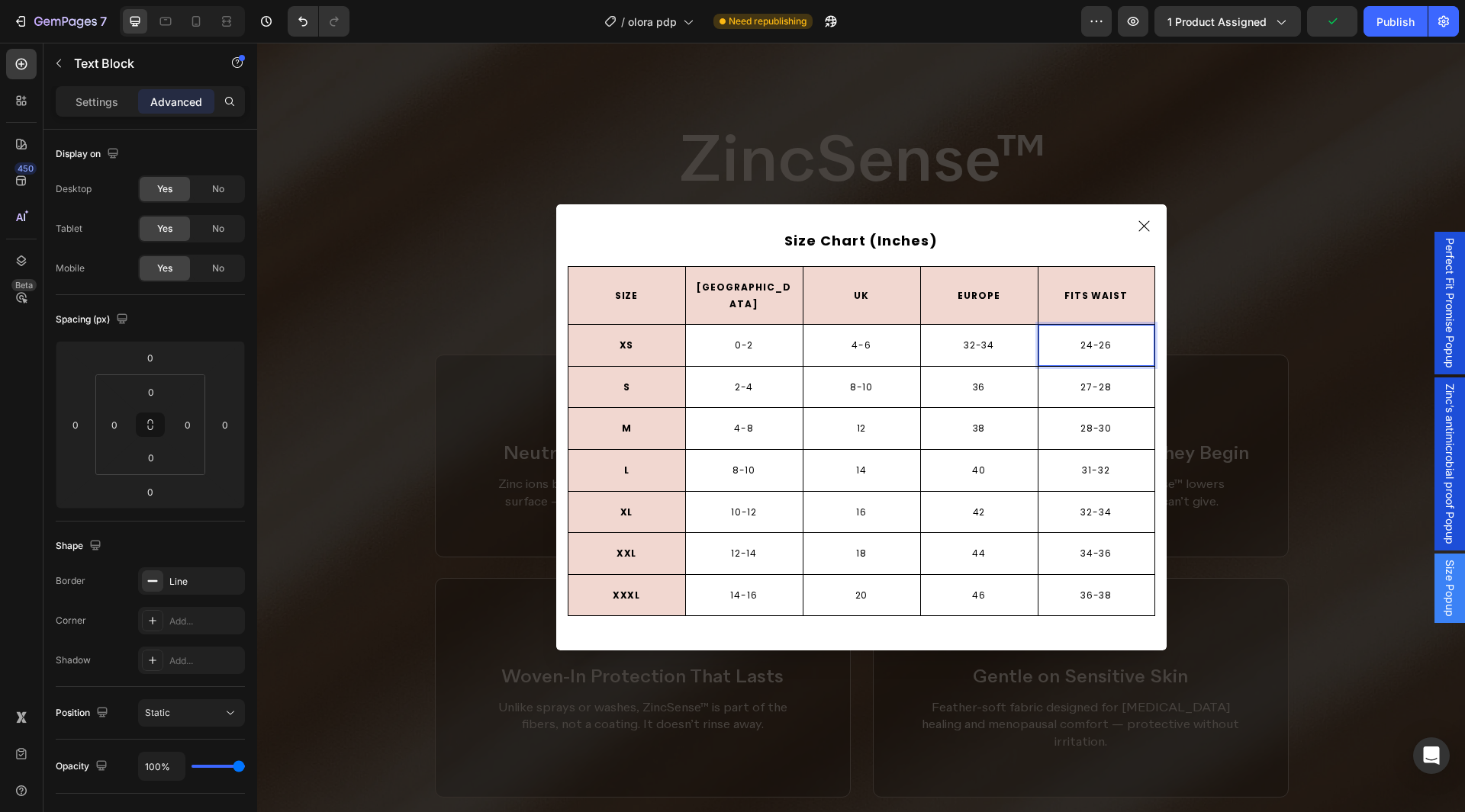
click at [1040, 342] on p "24-26" at bounding box center [1097, 345] width 113 height 17
click at [1002, 349] on div "32-34 Text Block" at bounding box center [979, 346] width 117 height 41
click at [1064, 349] on div "24-26 Text Block" at bounding box center [1097, 346] width 117 height 41
click at [1008, 348] on div "32-34 Text Block" at bounding box center [979, 346] width 117 height 41
click at [895, 341] on p "4-6" at bounding box center [862, 345] width 114 height 17
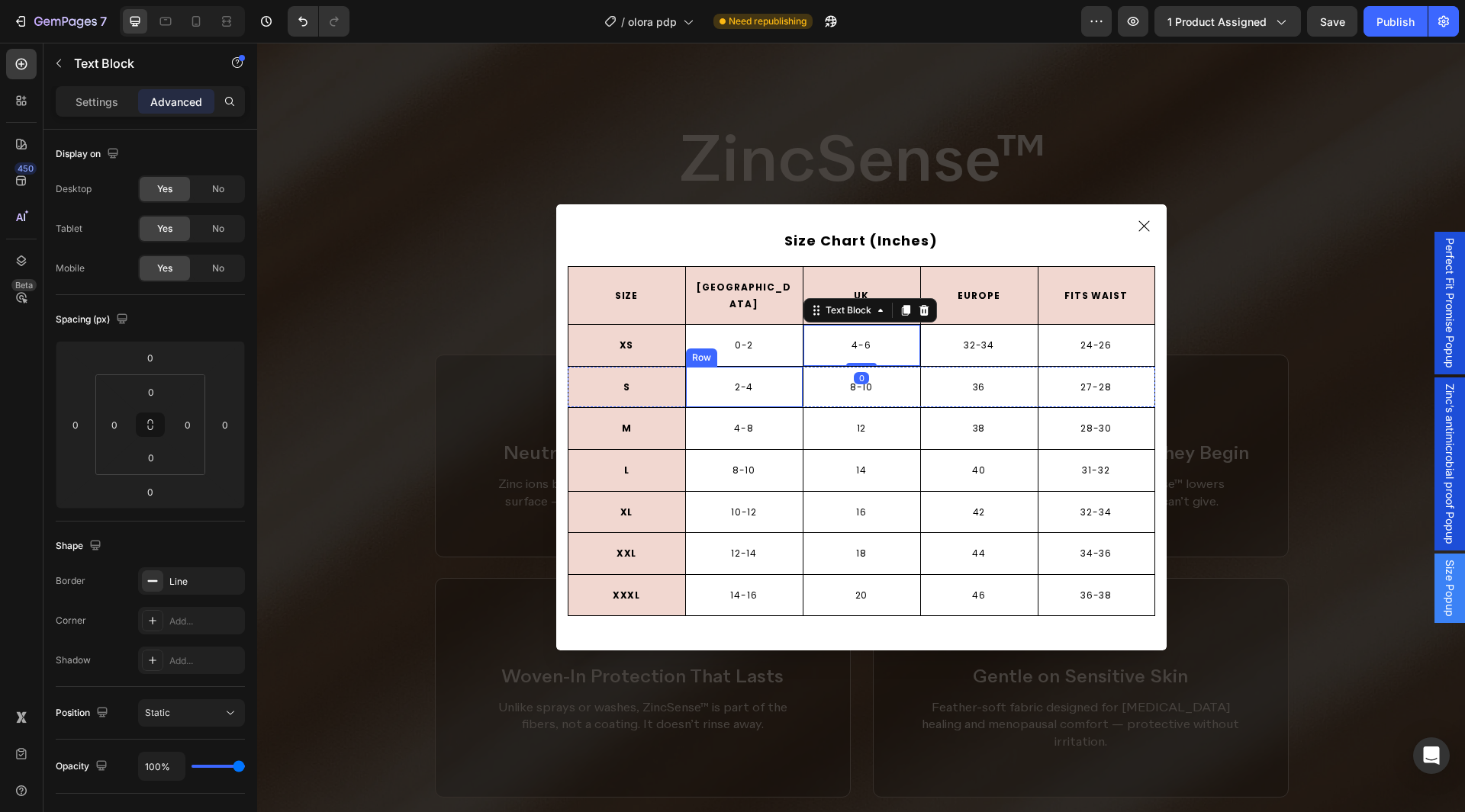
click at [769, 367] on div "2-4 Text Block Row" at bounding box center [743, 387] width 117 height 41
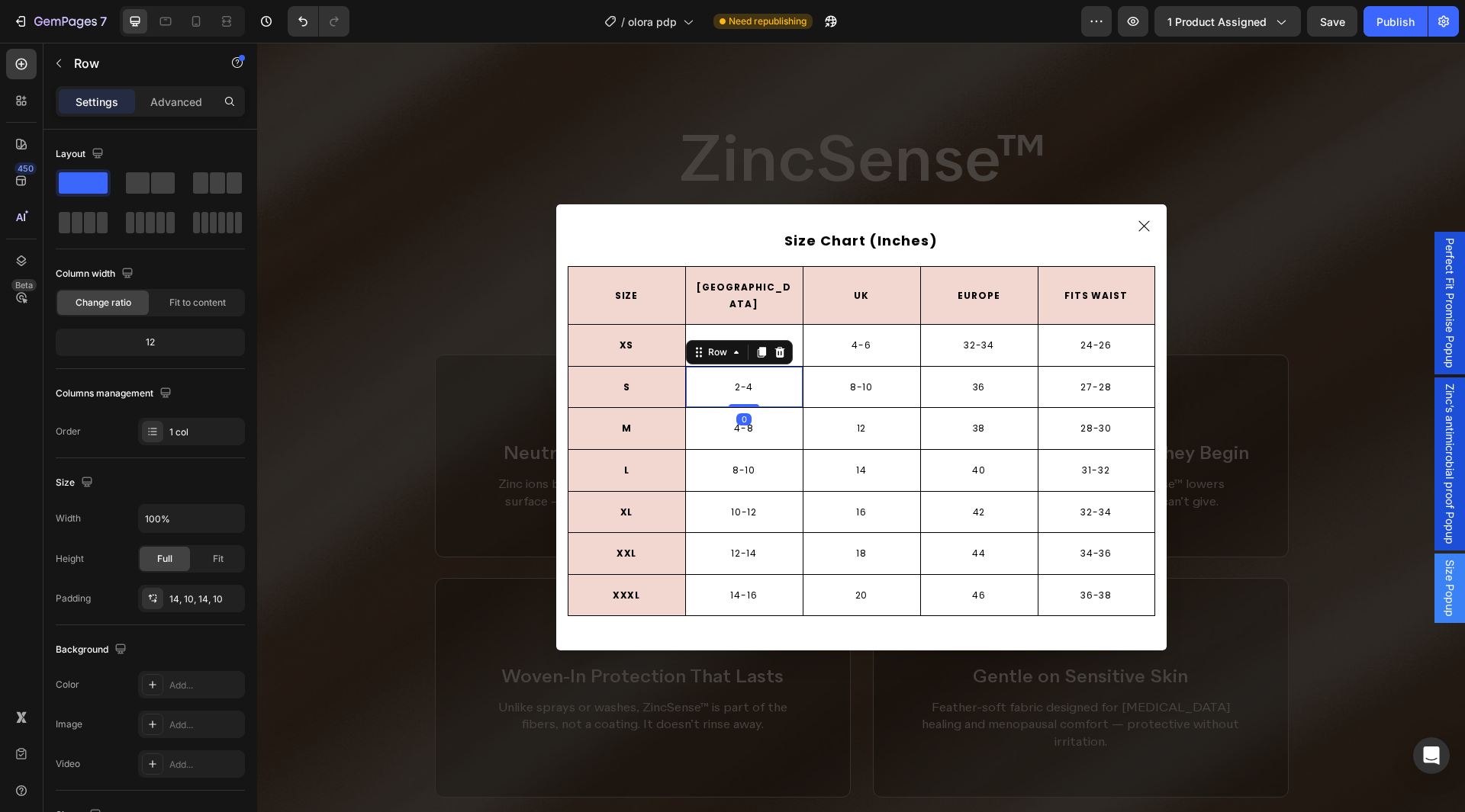
click at [659, 351] on div "XS Text Block Row" at bounding box center [626, 346] width 117 height 41
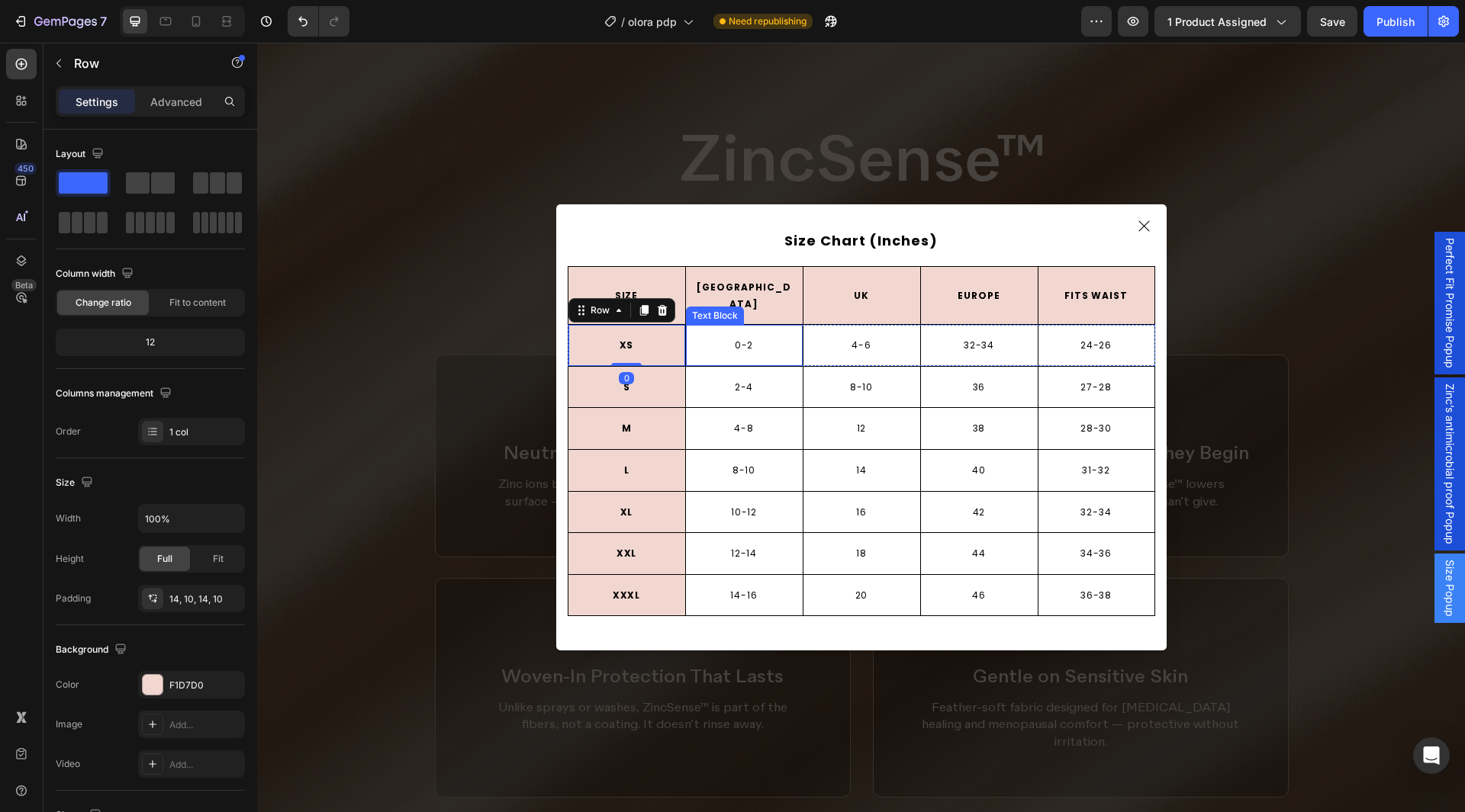
click at [725, 350] on div "0-2 Text Block" at bounding box center [743, 346] width 117 height 41
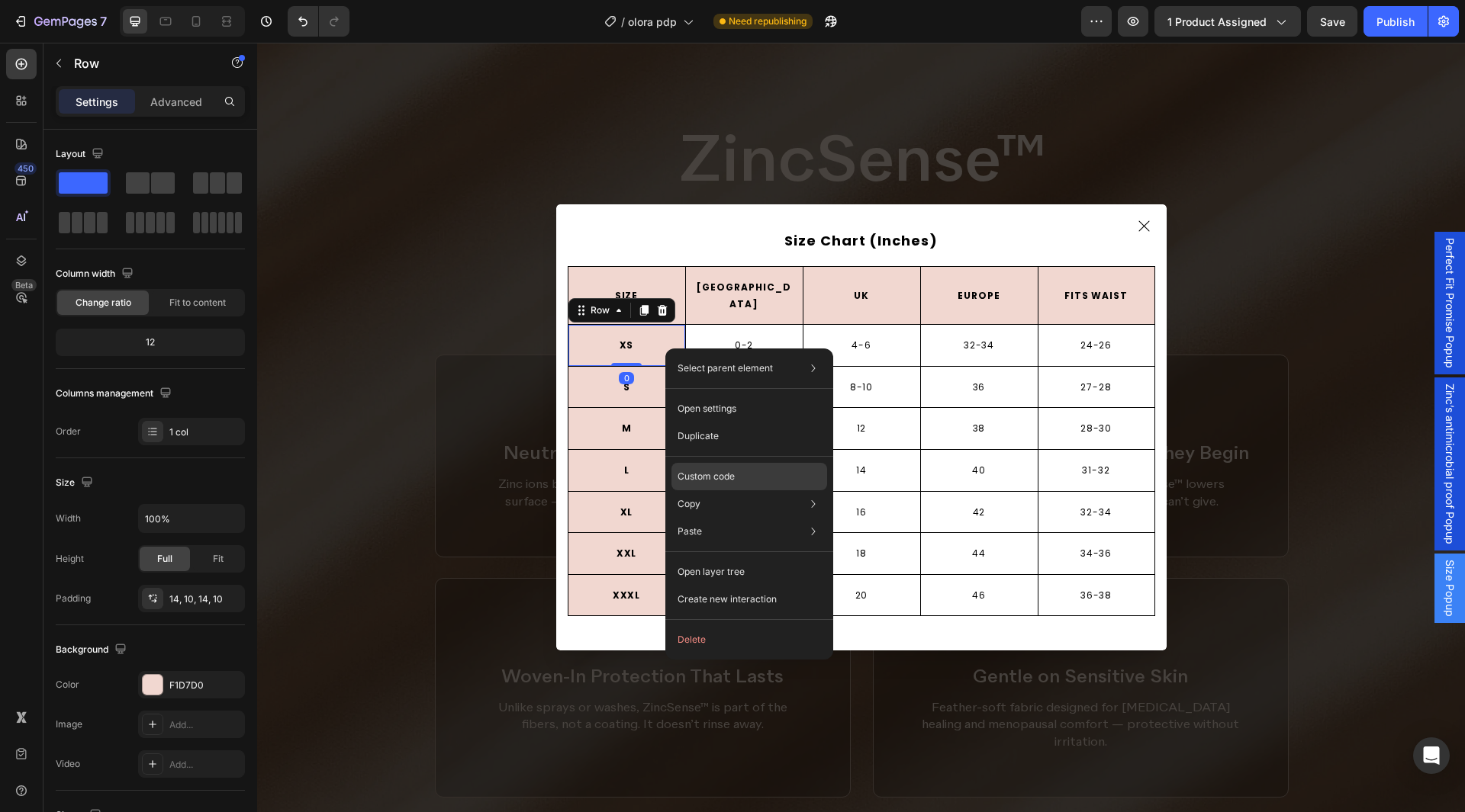
click at [738, 467] on div "Custom code" at bounding box center [750, 477] width 156 height 28
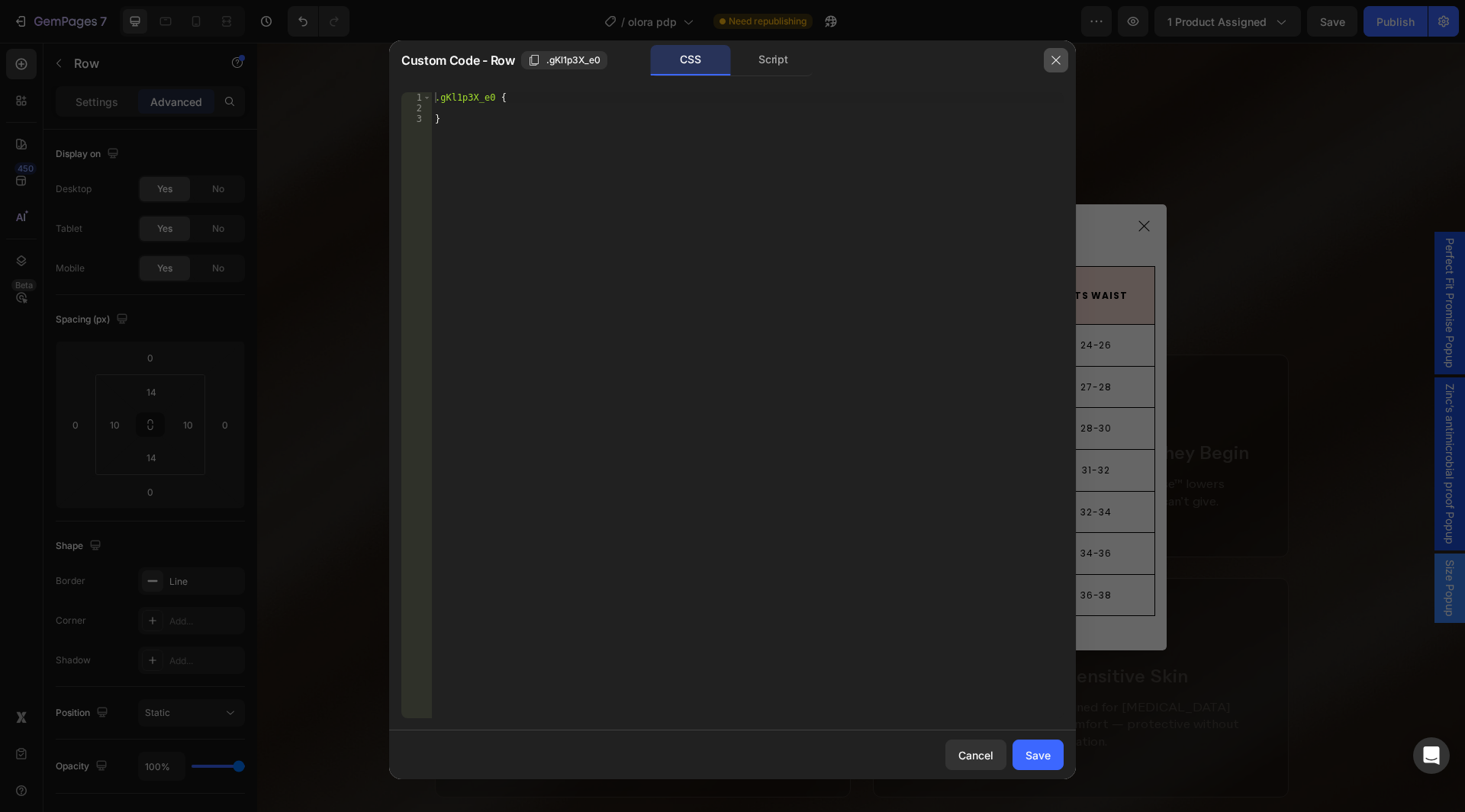
drag, startPoint x: 1049, startPoint y: 60, endPoint x: 724, endPoint y: 75, distance: 325.3
click at [1049, 60] on button "button" at bounding box center [1055, 60] width 24 height 24
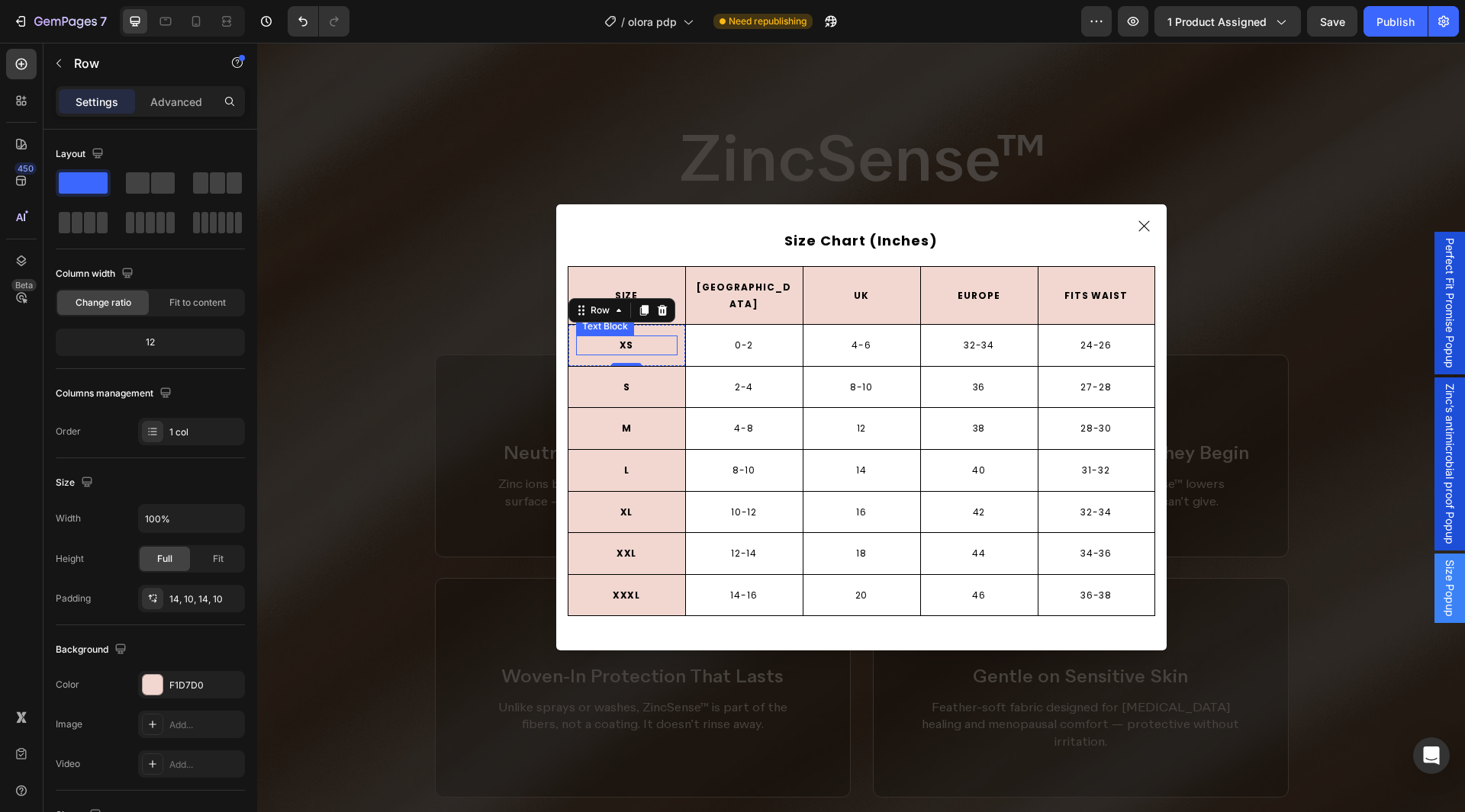
click at [598, 340] on p "XS" at bounding box center [627, 345] width 99 height 17
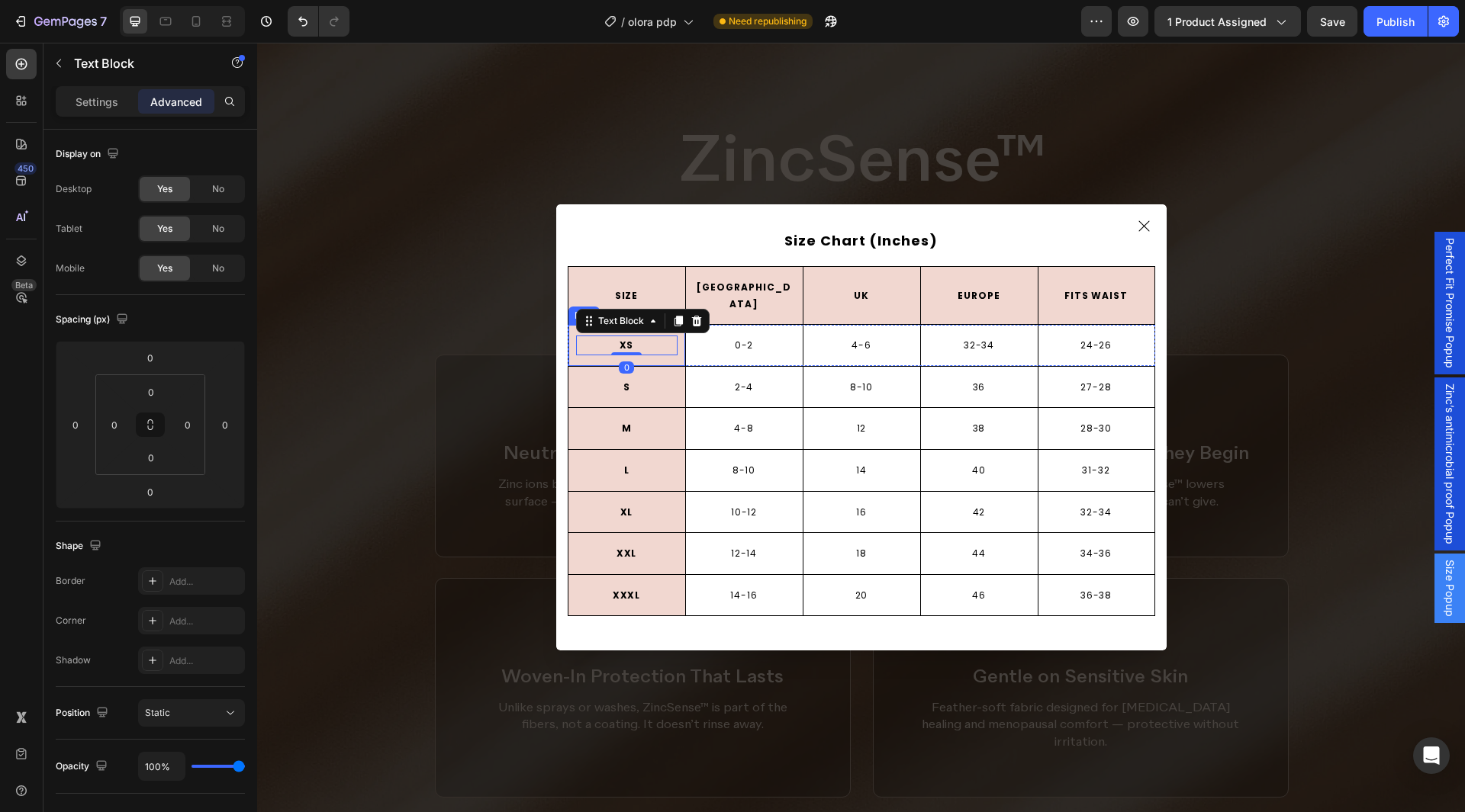
click at [569, 352] on div "XS Text Block 0 Row" at bounding box center [626, 346] width 117 height 41
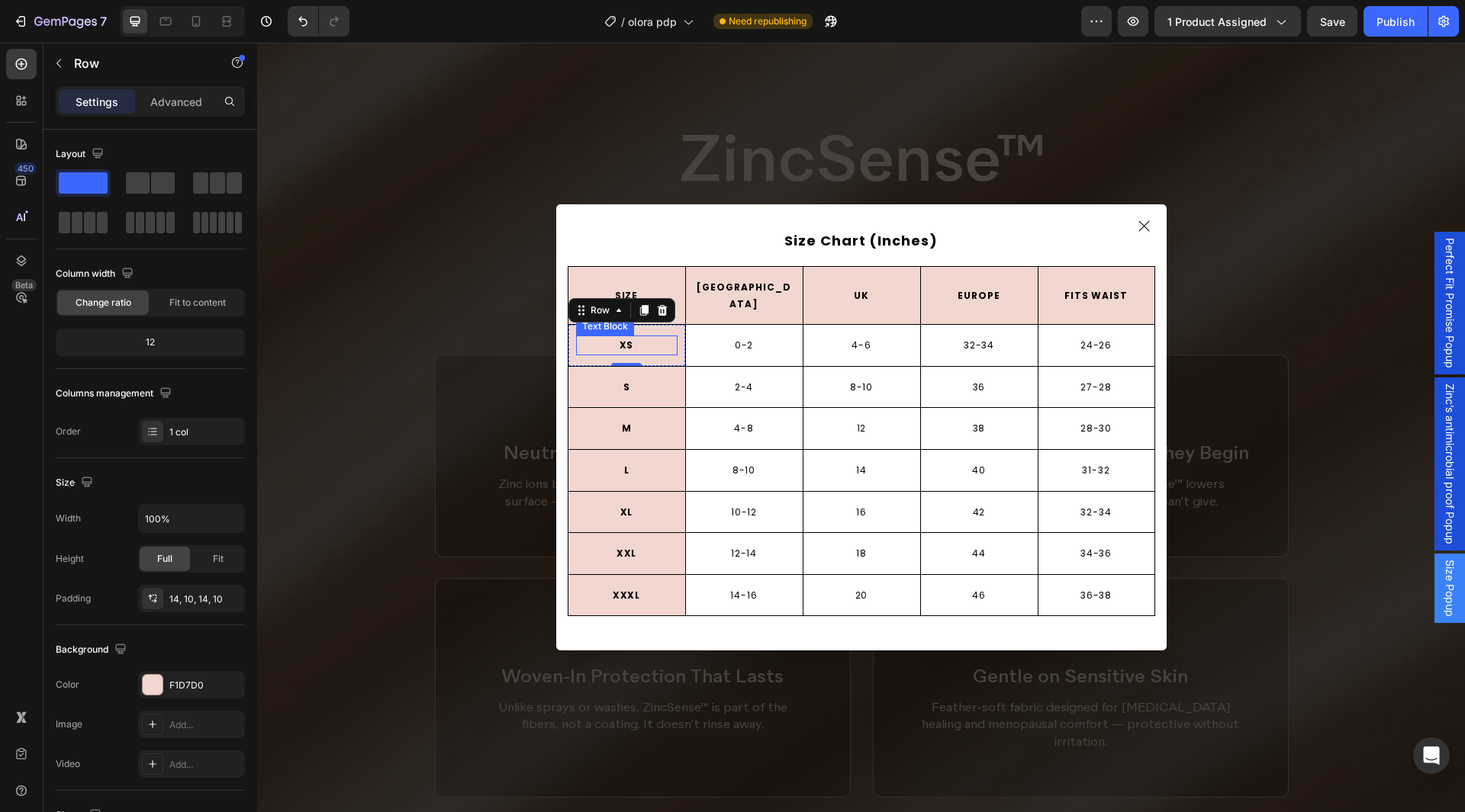
click at [588, 337] on p "XS" at bounding box center [627, 345] width 99 height 17
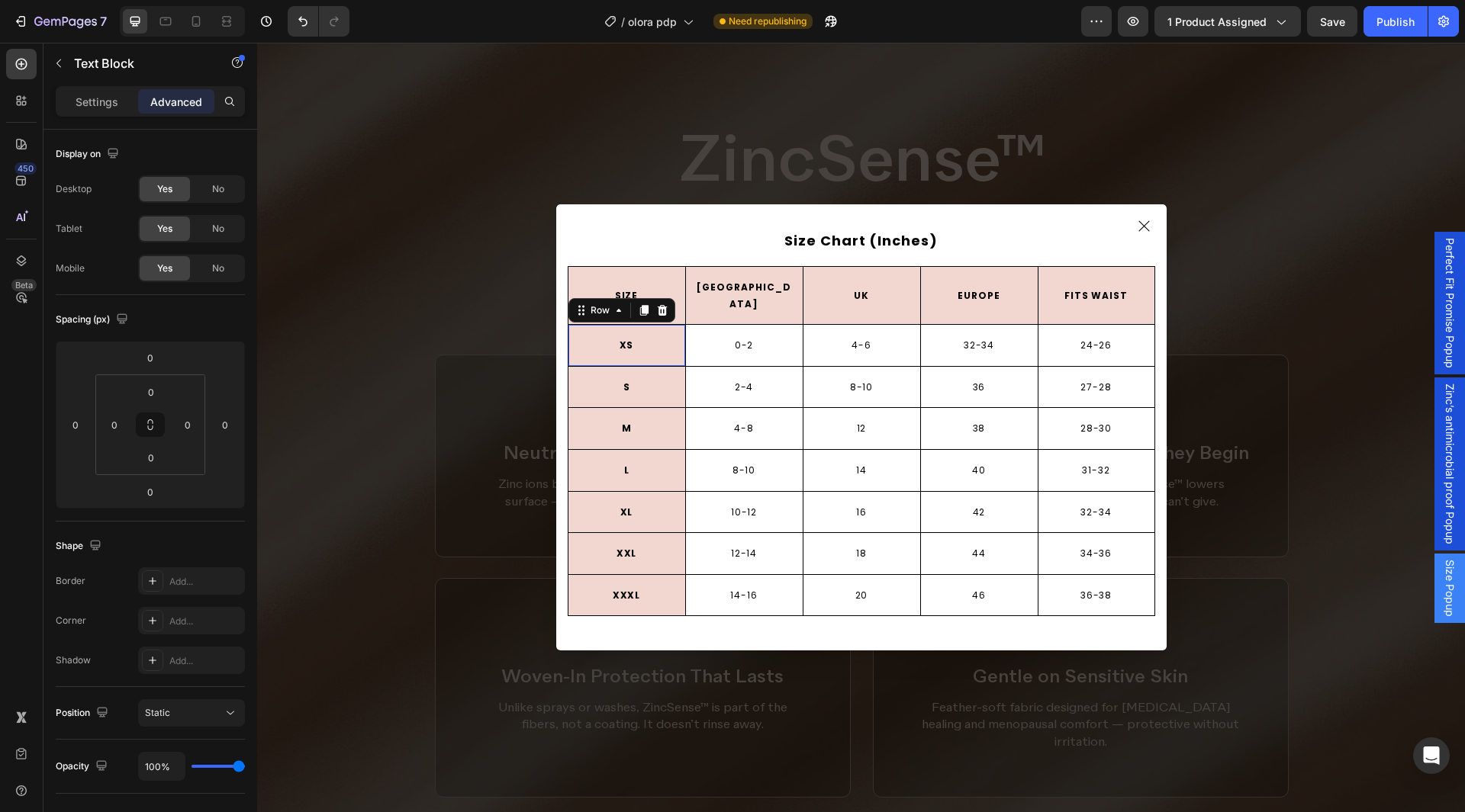
click at [574, 350] on div "XS Text Block Row 0" at bounding box center [626, 346] width 117 height 41
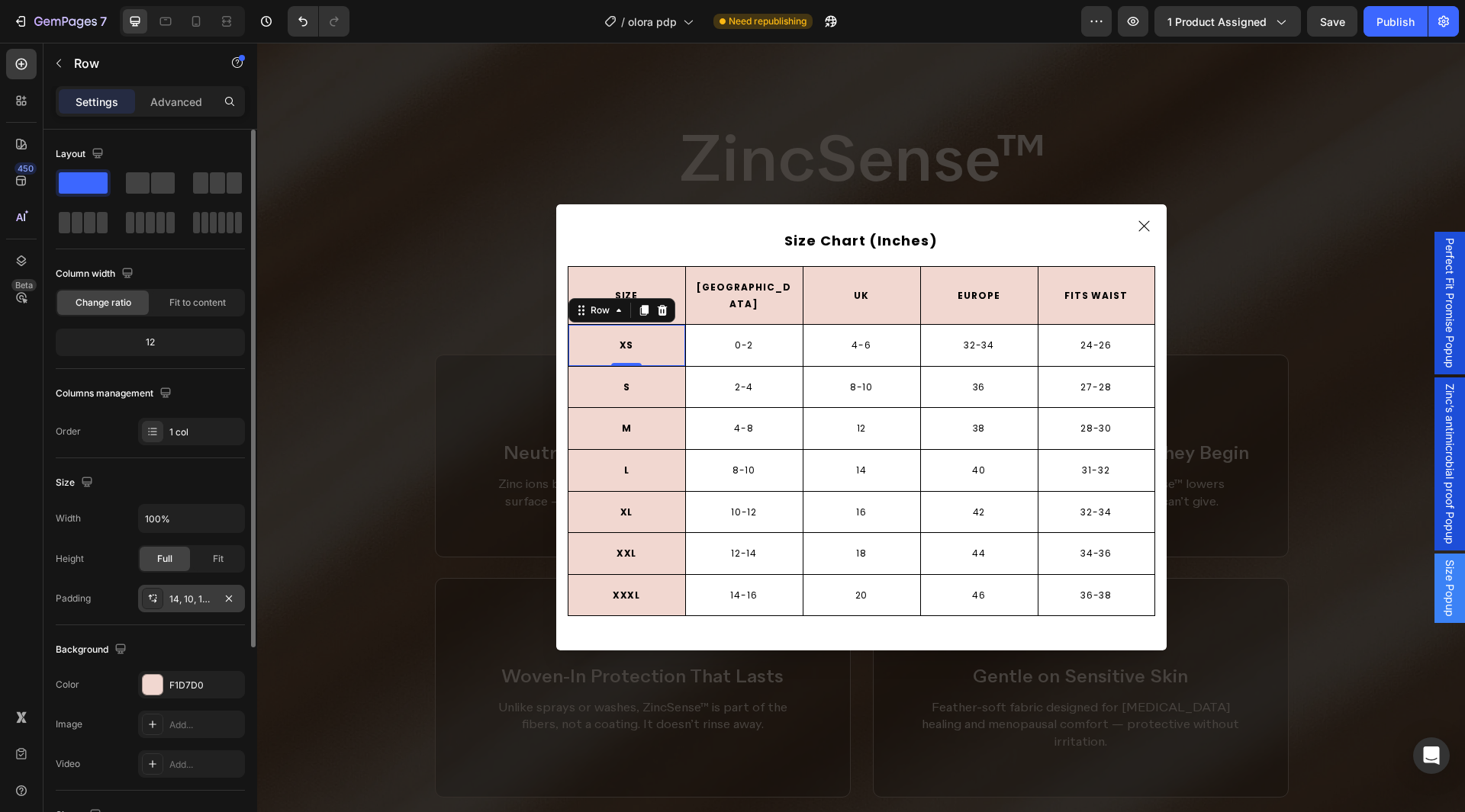
click at [199, 589] on div "14, 10, 14, 10" at bounding box center [191, 599] width 107 height 28
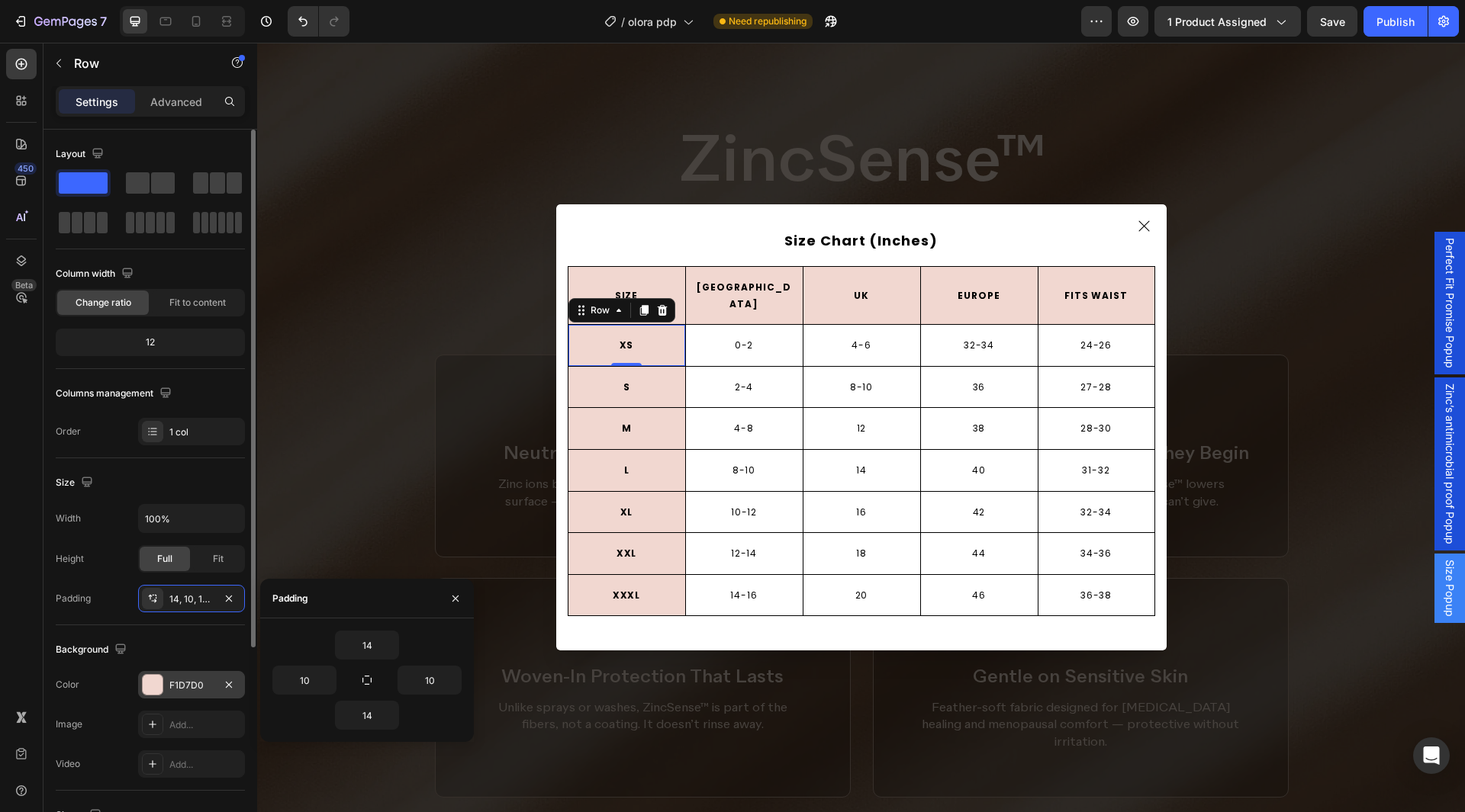
click at [186, 679] on div "F1D7D0" at bounding box center [191, 686] width 44 height 13
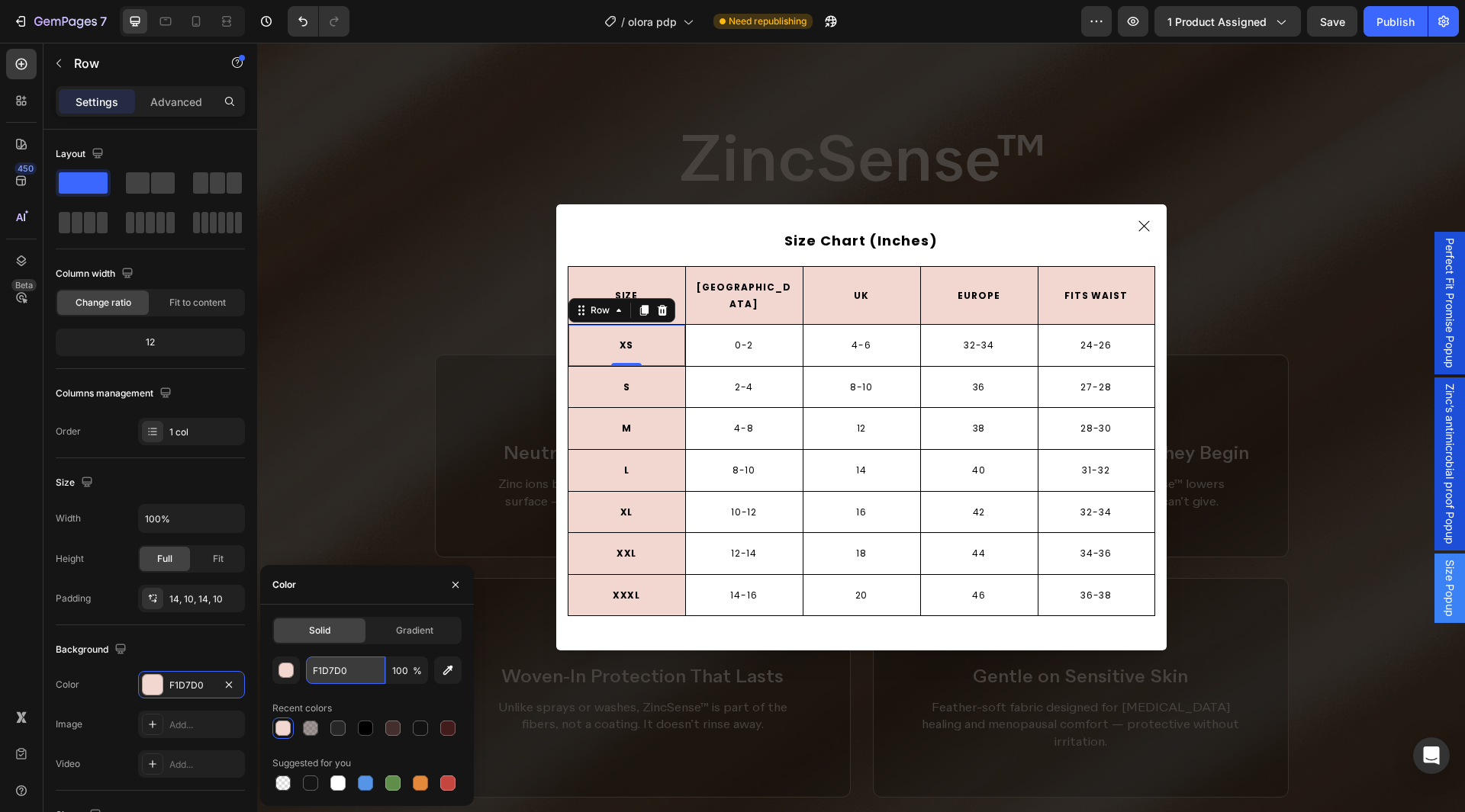
click at [356, 665] on input "F1D7D0" at bounding box center [345, 670] width 80 height 28
click at [453, 575] on button "button" at bounding box center [455, 584] width 24 height 24
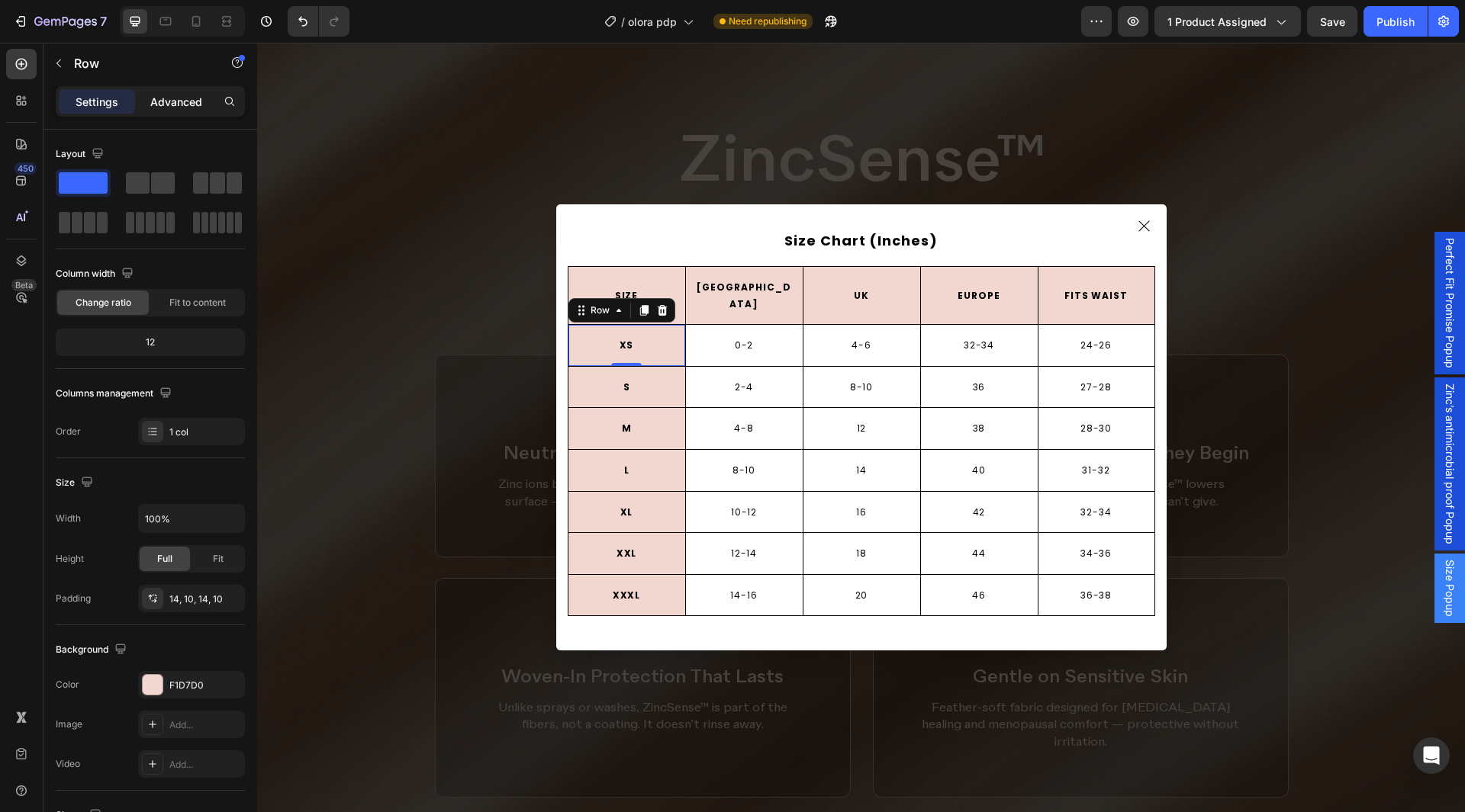
click at [160, 96] on p "Advanced" at bounding box center [177, 102] width 52 height 16
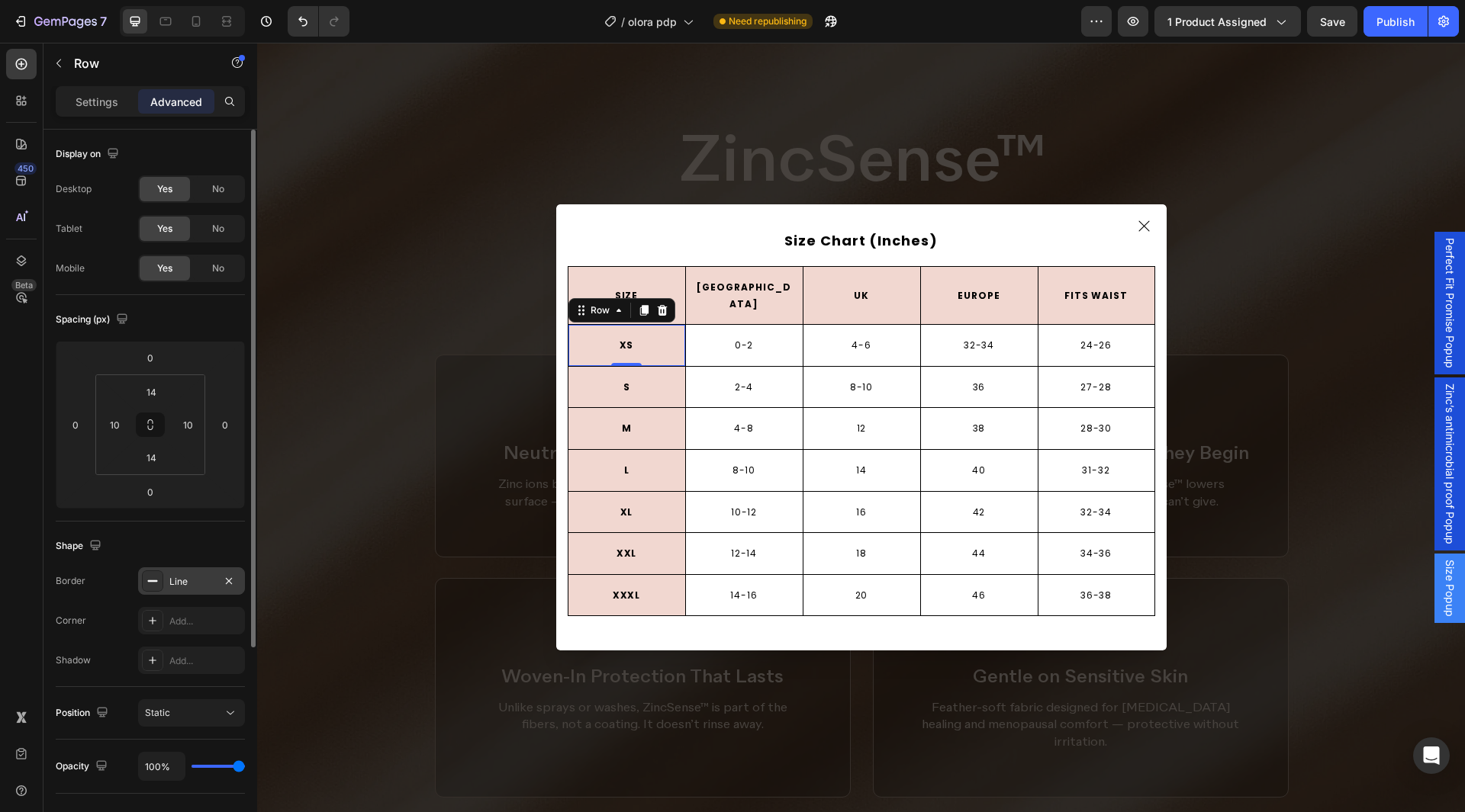
click at [184, 570] on div "Line" at bounding box center [191, 581] width 107 height 28
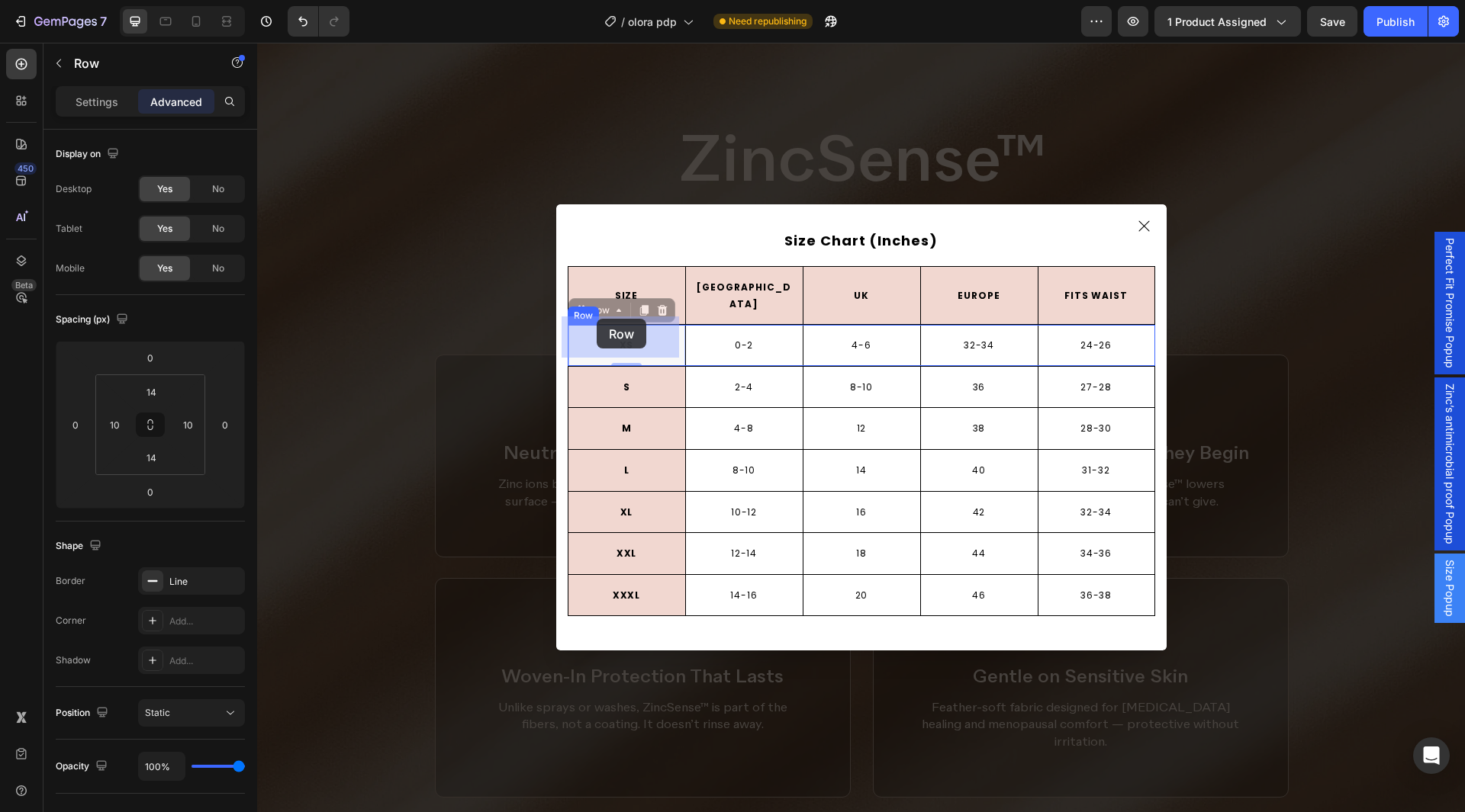
drag, startPoint x: 597, startPoint y: 299, endPoint x: 597, endPoint y: 319, distance: 20.0
click at [612, 337] on p "XS" at bounding box center [627, 345] width 99 height 17
drag, startPoint x: 594, startPoint y: 318, endPoint x: 628, endPoint y: 323, distance: 34.4
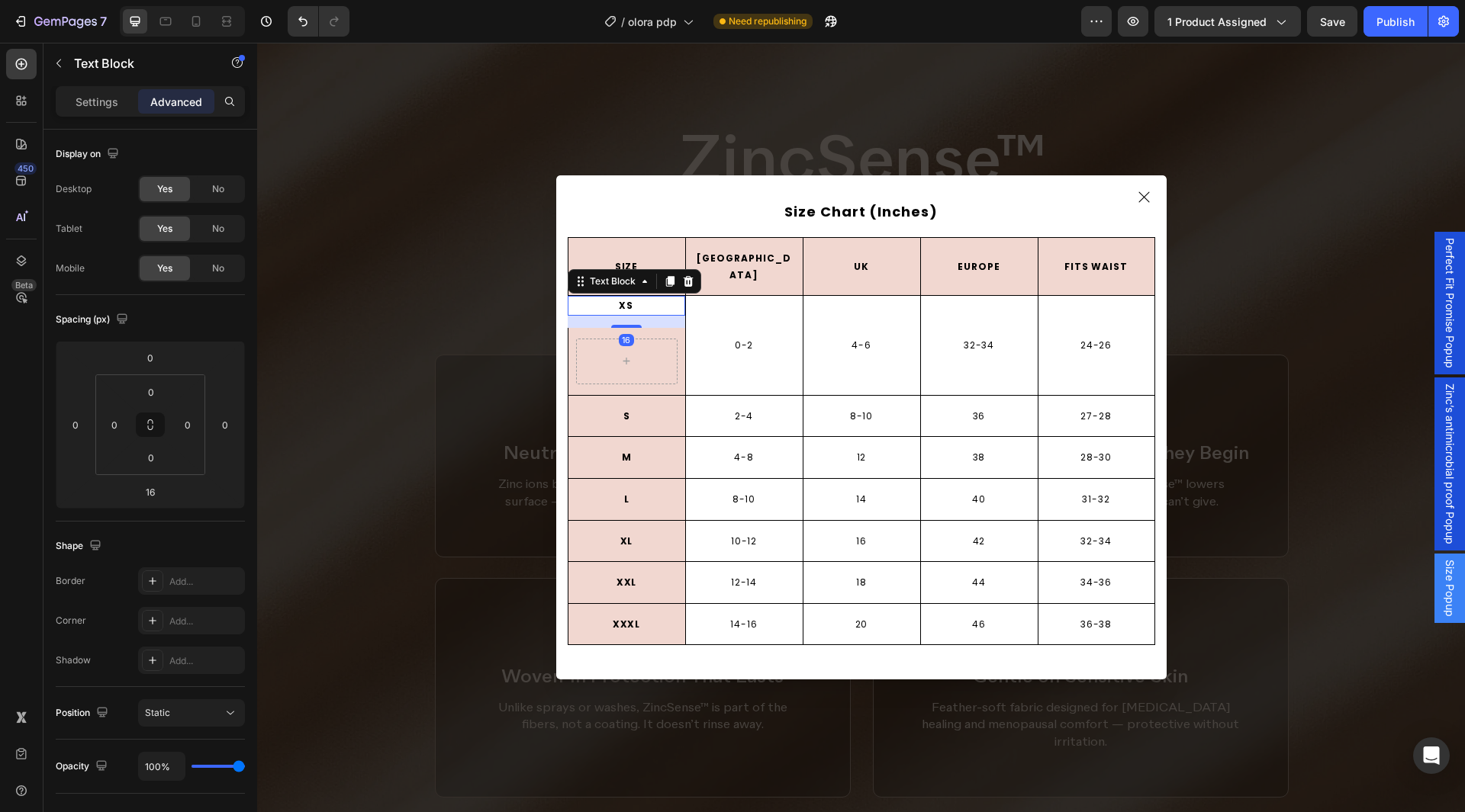
drag, startPoint x: 628, startPoint y: 318, endPoint x: 654, endPoint y: 311, distance: 26.9
click at [635, 296] on div "XS Text Block 16" at bounding box center [626, 306] width 117 height 20
type input "0"
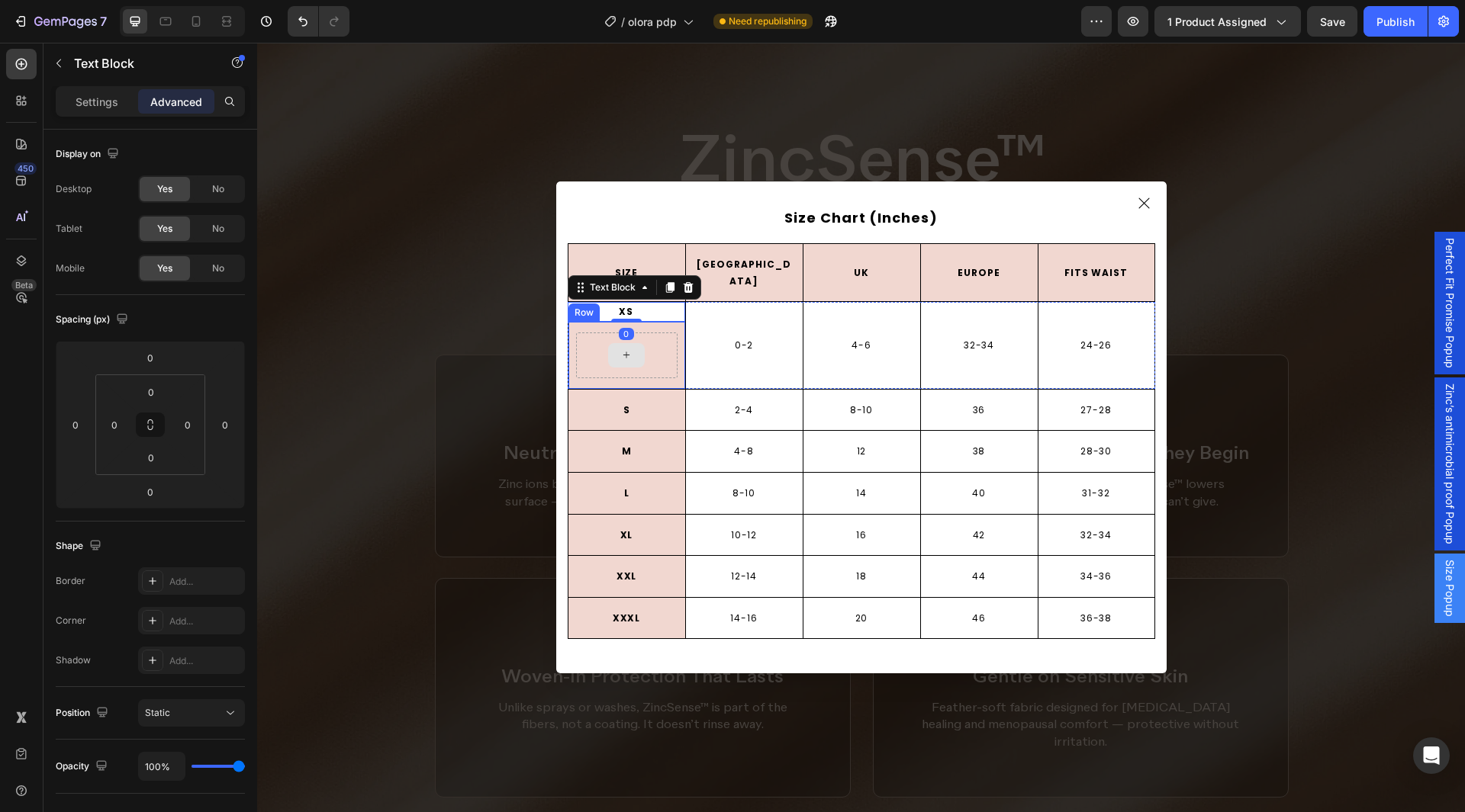
click at [660, 333] on div "Dialog body" at bounding box center [627, 355] width 101 height 46
click at [657, 302] on icon "Dialog body" at bounding box center [662, 307] width 10 height 11
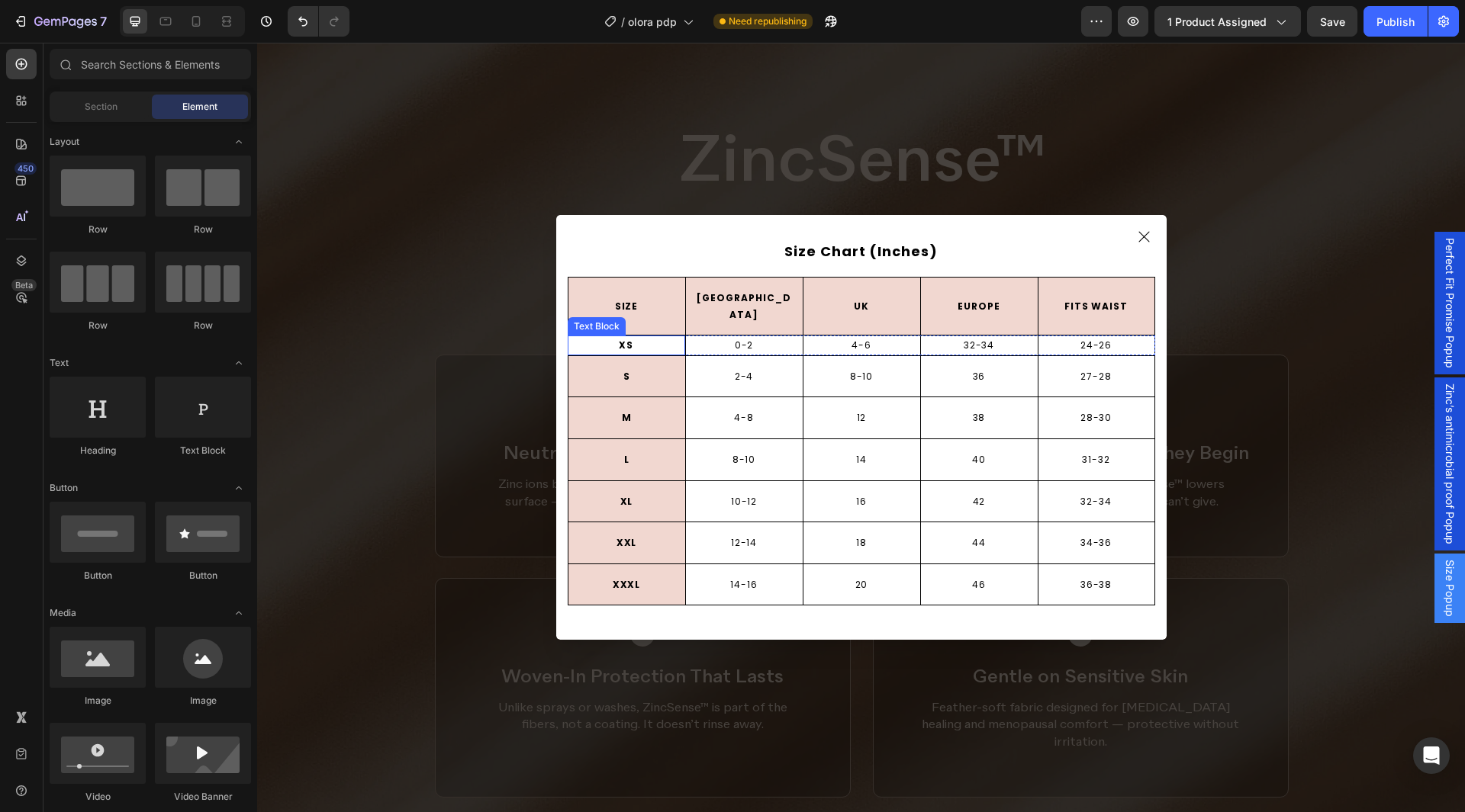
click at [588, 337] on p "XS" at bounding box center [627, 345] width 115 height 17
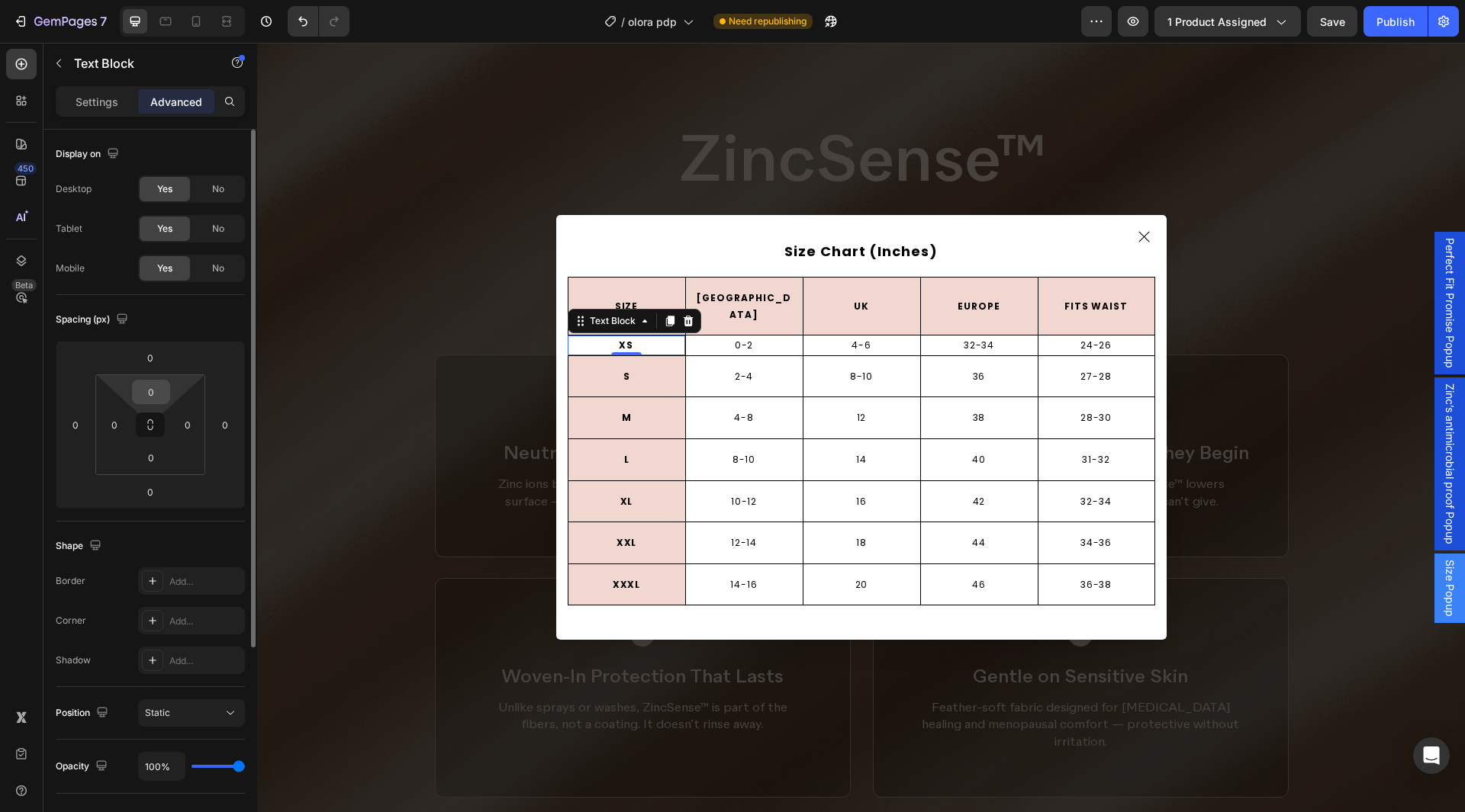
click at [155, 400] on input "0" at bounding box center [152, 393] width 30 height 23
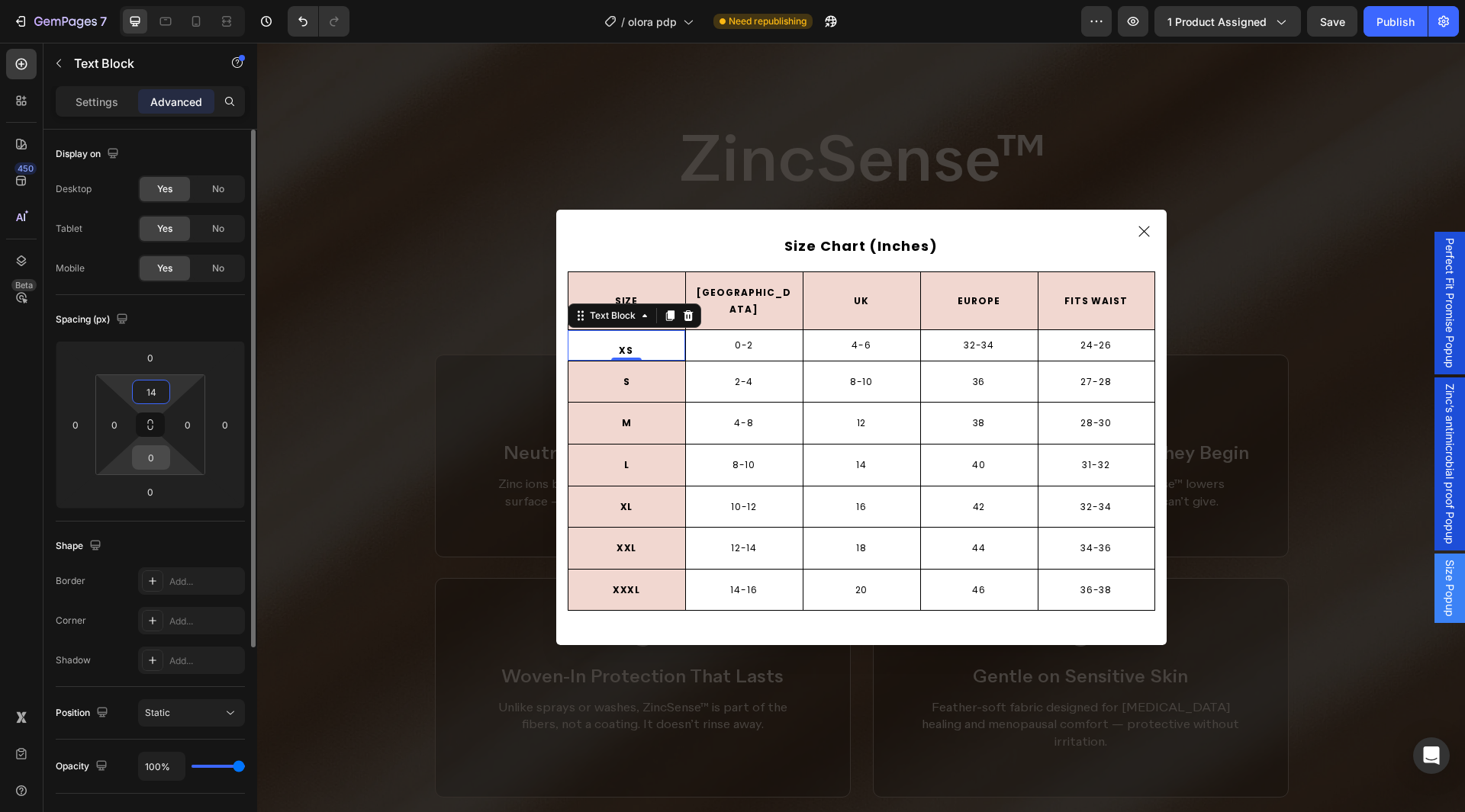
type input "14"
click at [153, 454] on input "0" at bounding box center [152, 458] width 30 height 23
paste input "14"
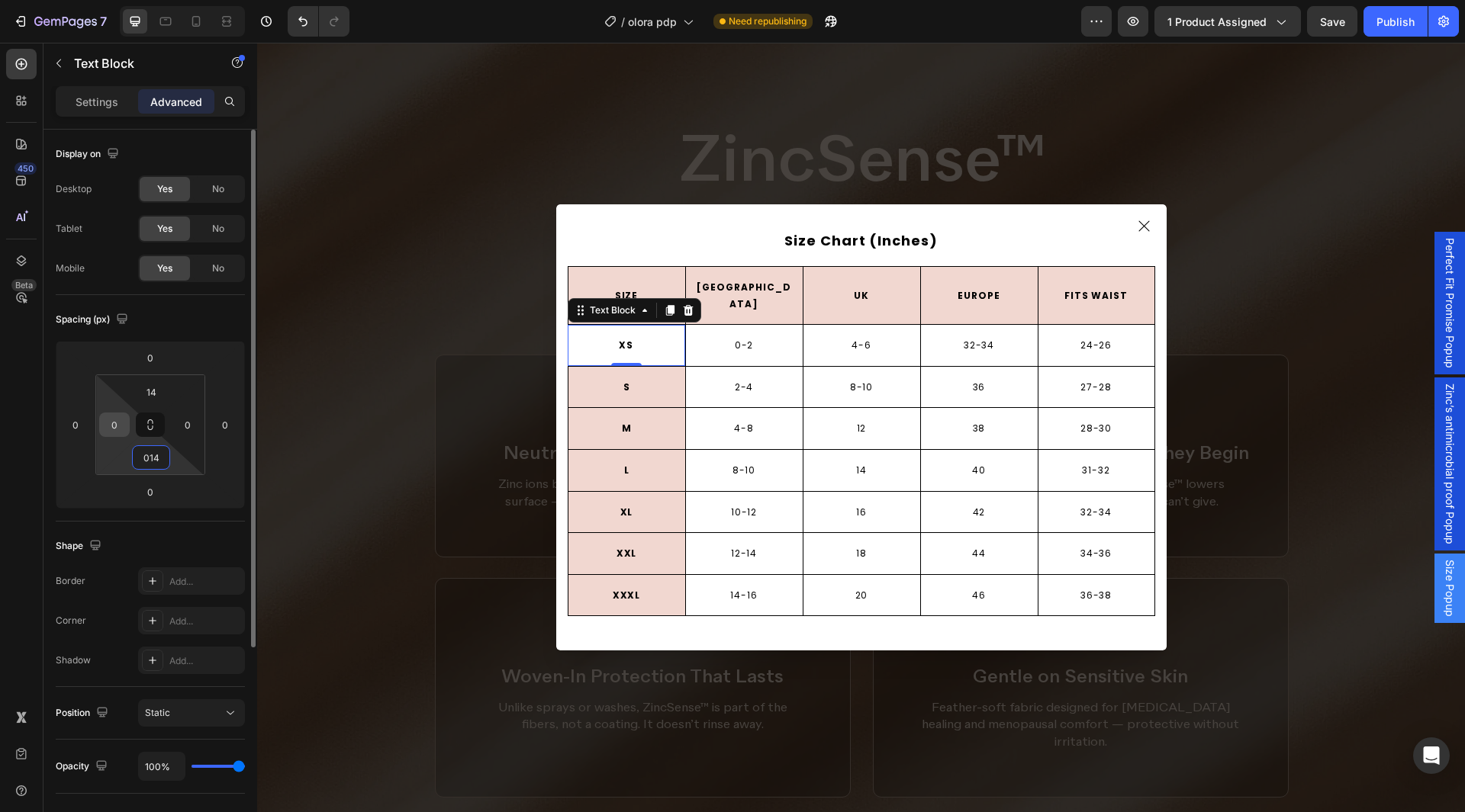
type input "14"
click at [119, 423] on input "0" at bounding box center [115, 425] width 23 height 23
type input "8"
click at [186, 418] on input "0" at bounding box center [188, 425] width 23 height 23
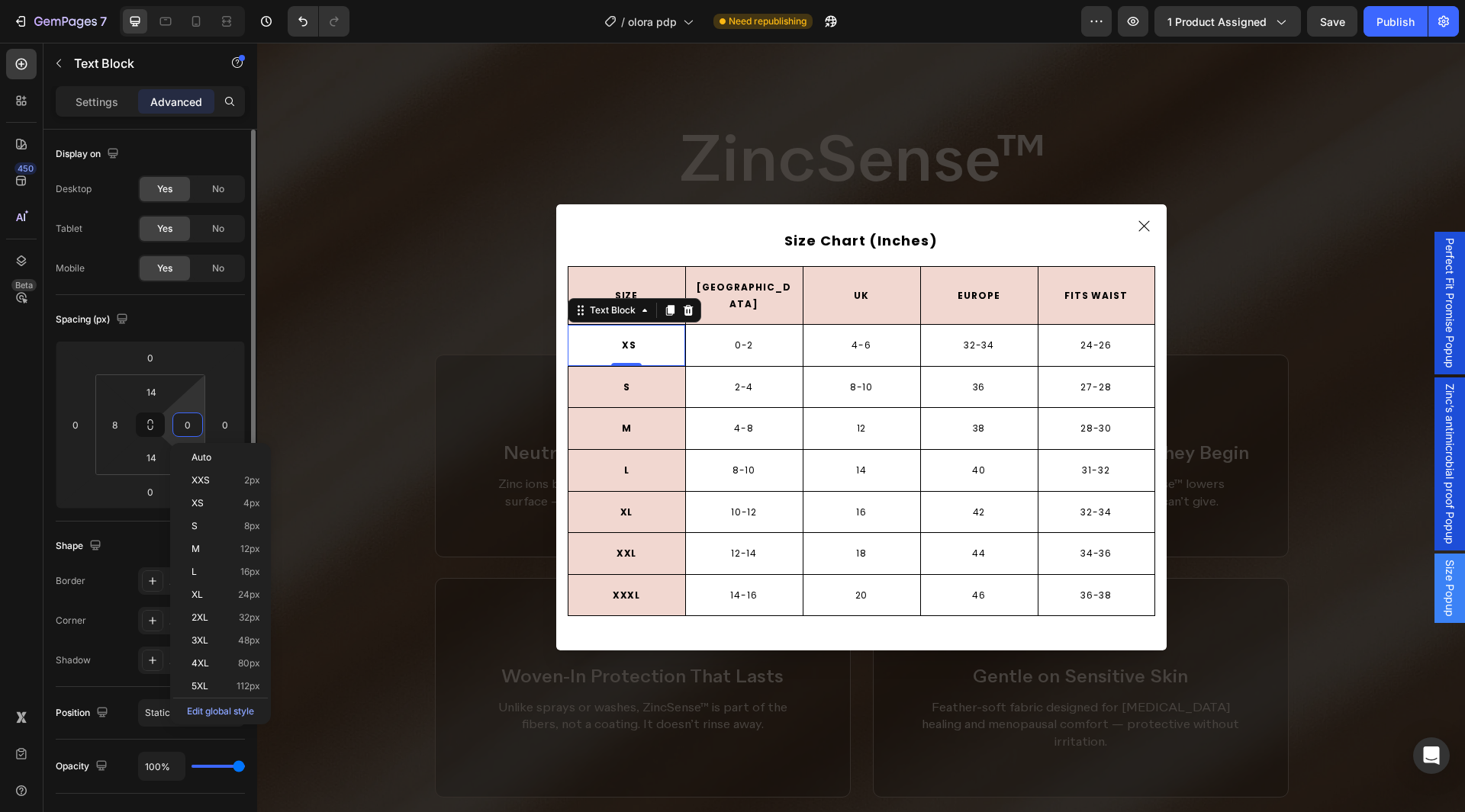
paste input "8"
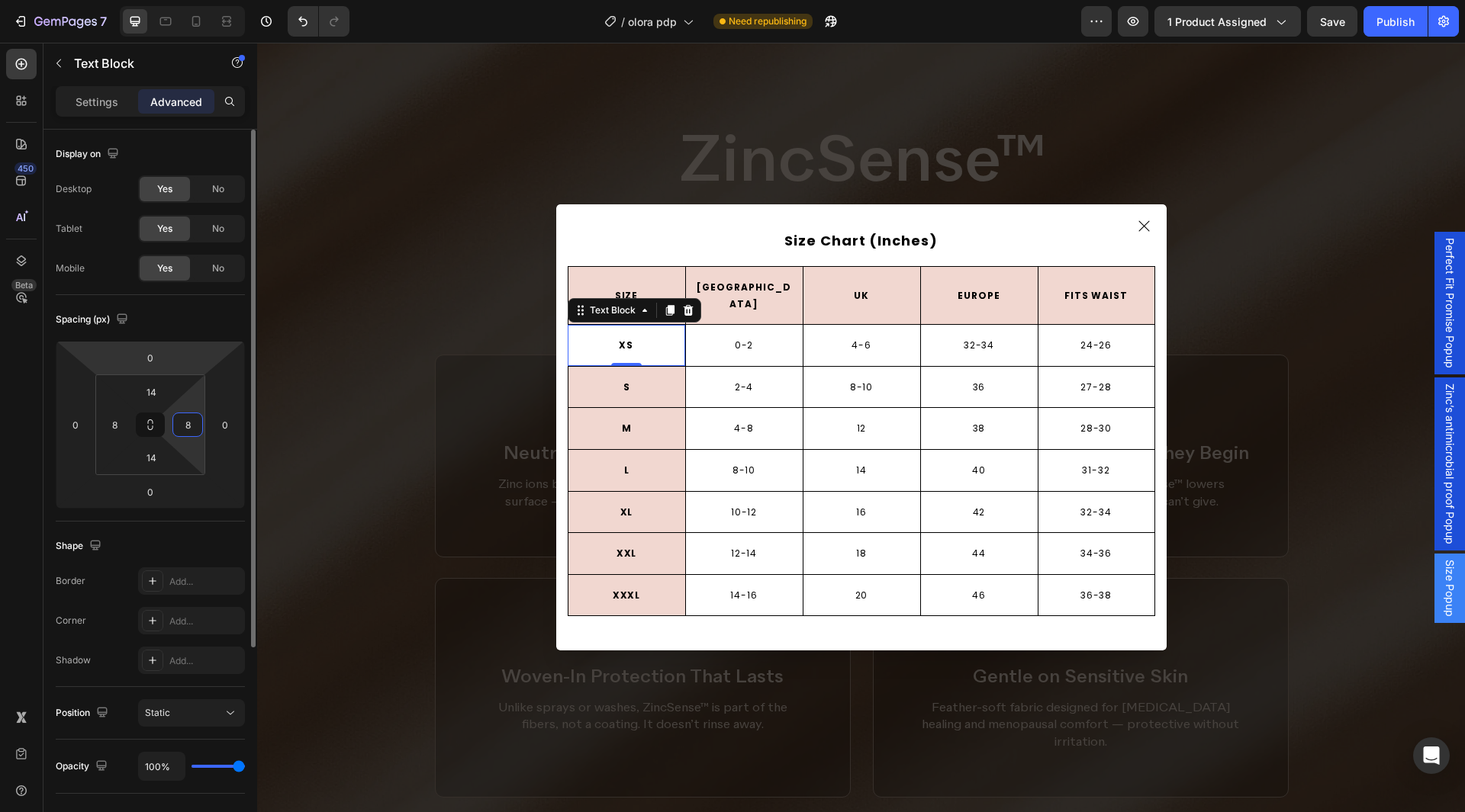
type input "8"
click at [212, 309] on div "Spacing (px)" at bounding box center [150, 319] width 189 height 24
click at [94, 99] on p "Settings" at bounding box center [97, 102] width 43 height 16
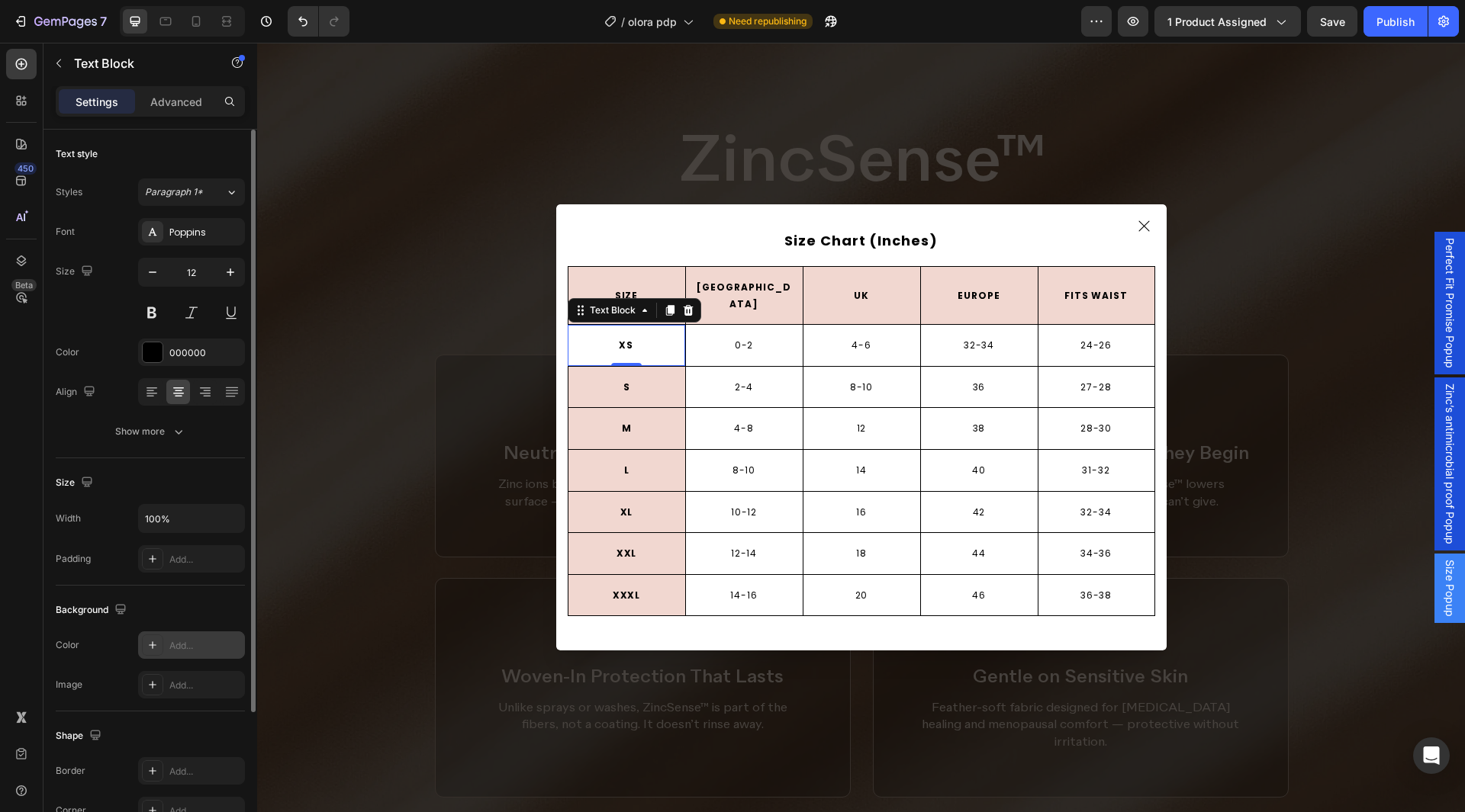
click at [185, 640] on div "Add..." at bounding box center [205, 645] width 72 height 13
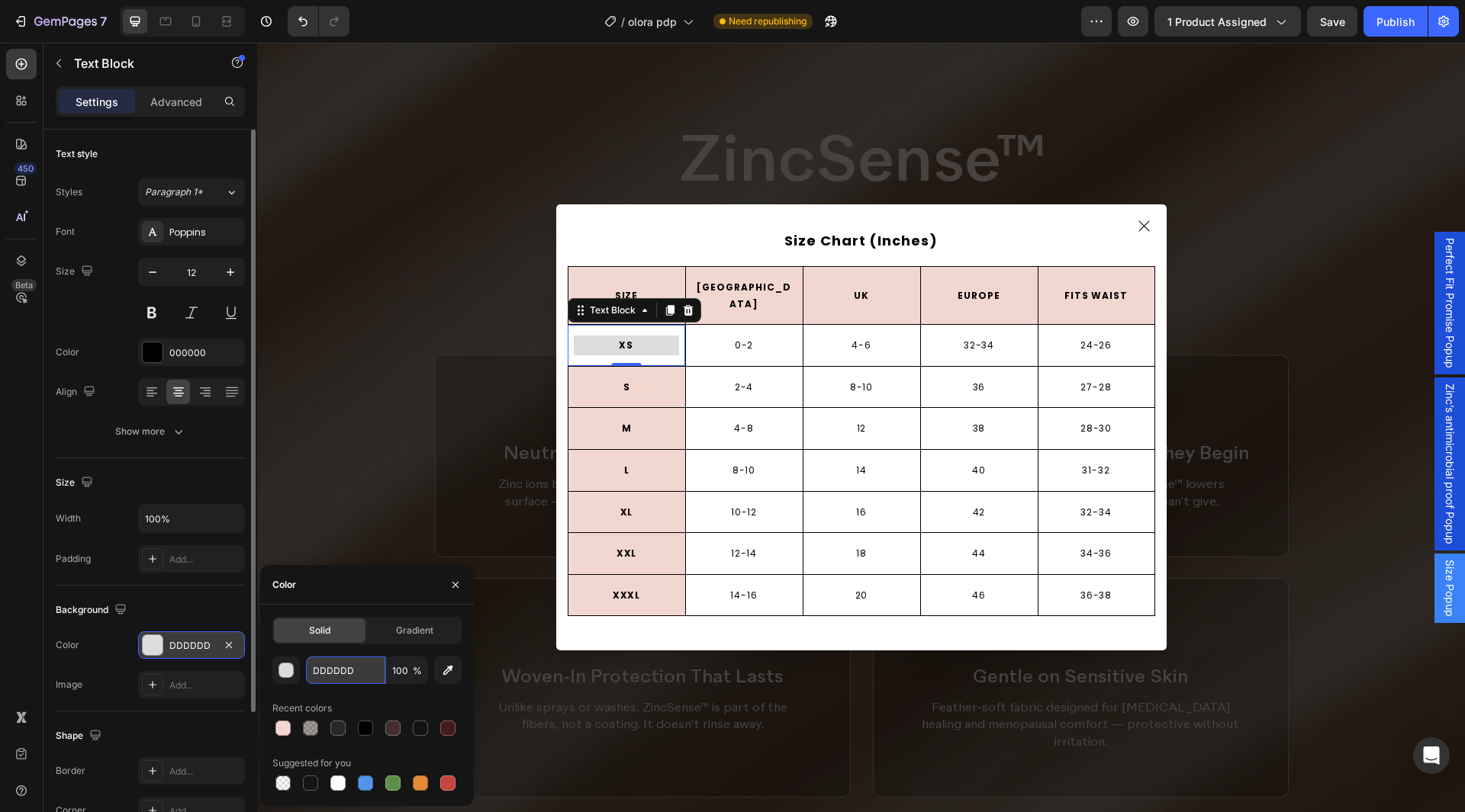
click at [356, 678] on input "DDDDDD" at bounding box center [345, 670] width 80 height 28
drag, startPoint x: 280, startPoint y: 730, endPoint x: 368, endPoint y: 661, distance: 111.8
click at [280, 730] on div at bounding box center [282, 728] width 15 height 15
type input "F1D7D0"
click at [421, 598] on div "Color" at bounding box center [367, 585] width 213 height 39
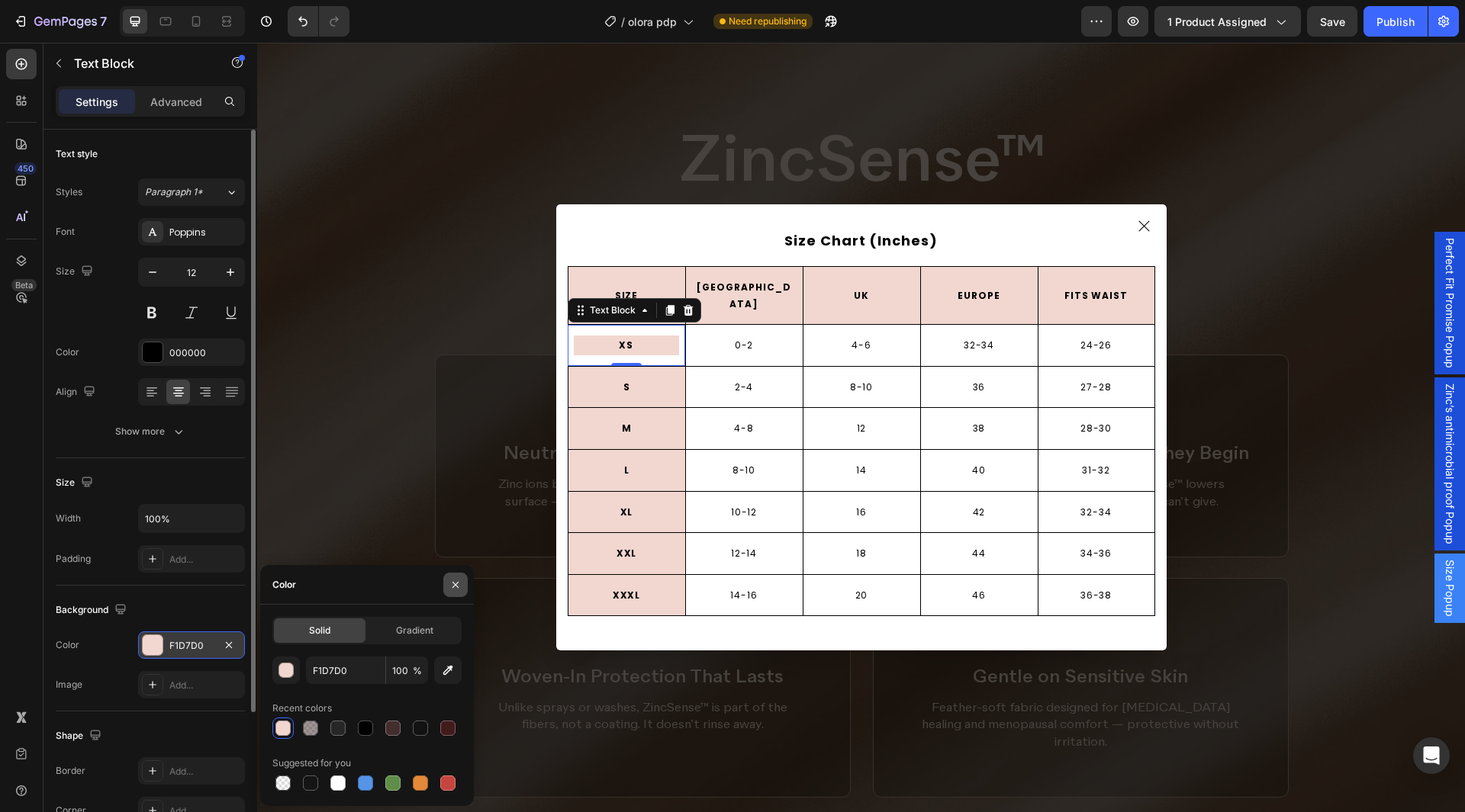
click at [453, 595] on button "button" at bounding box center [455, 584] width 24 height 24
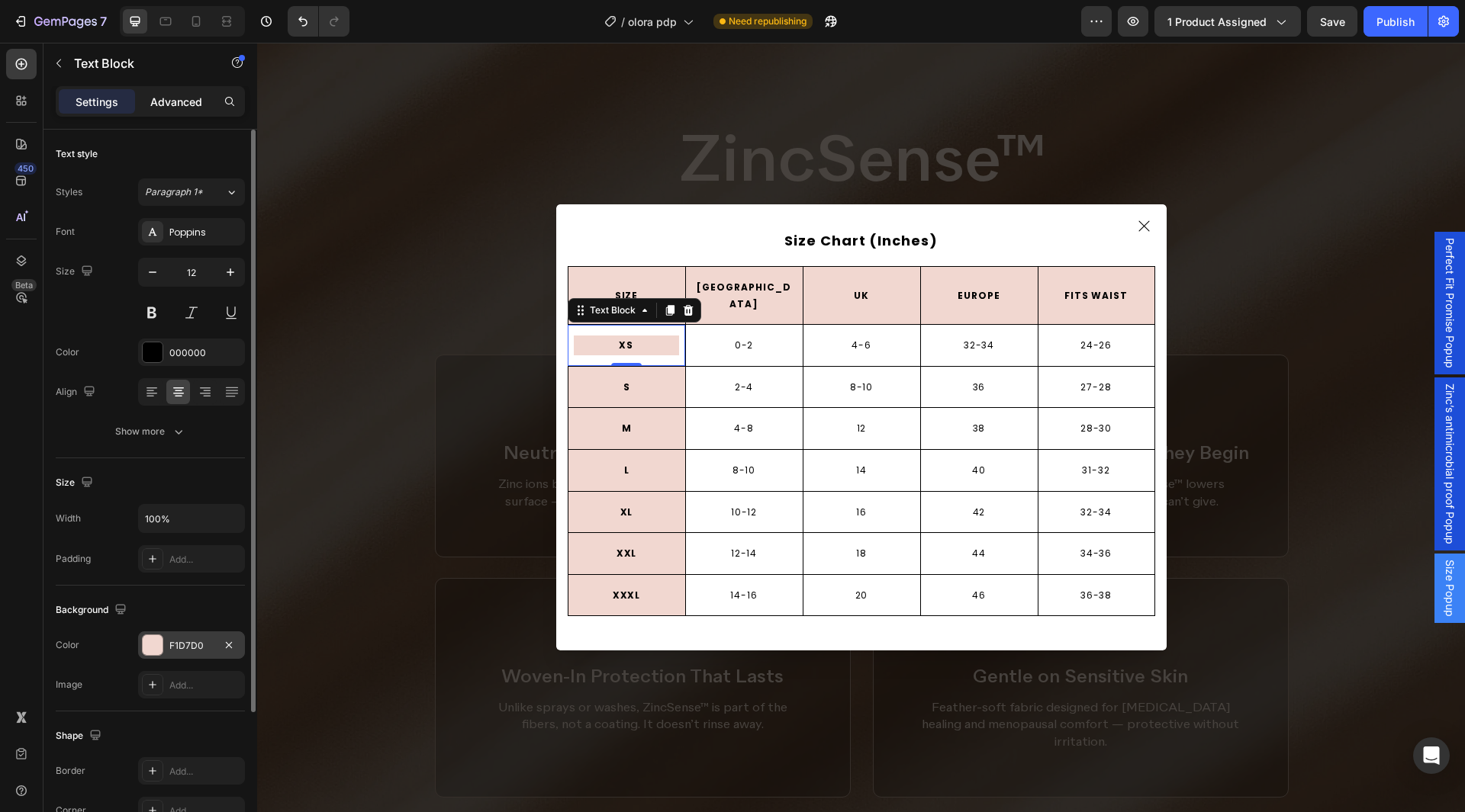
click at [169, 104] on p "Advanced" at bounding box center [177, 102] width 52 height 16
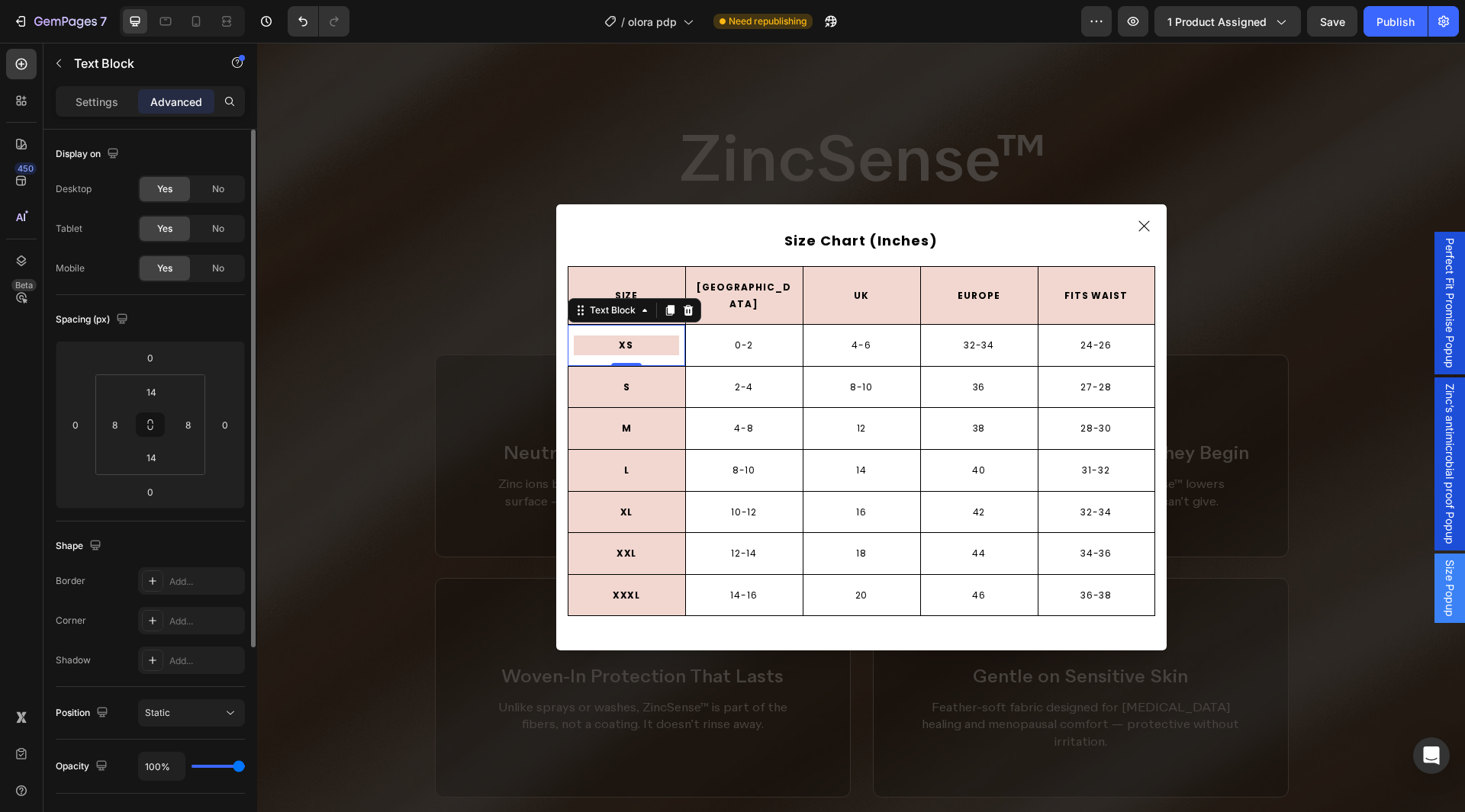
click at [108, 91] on div "Settings" at bounding box center [97, 101] width 76 height 24
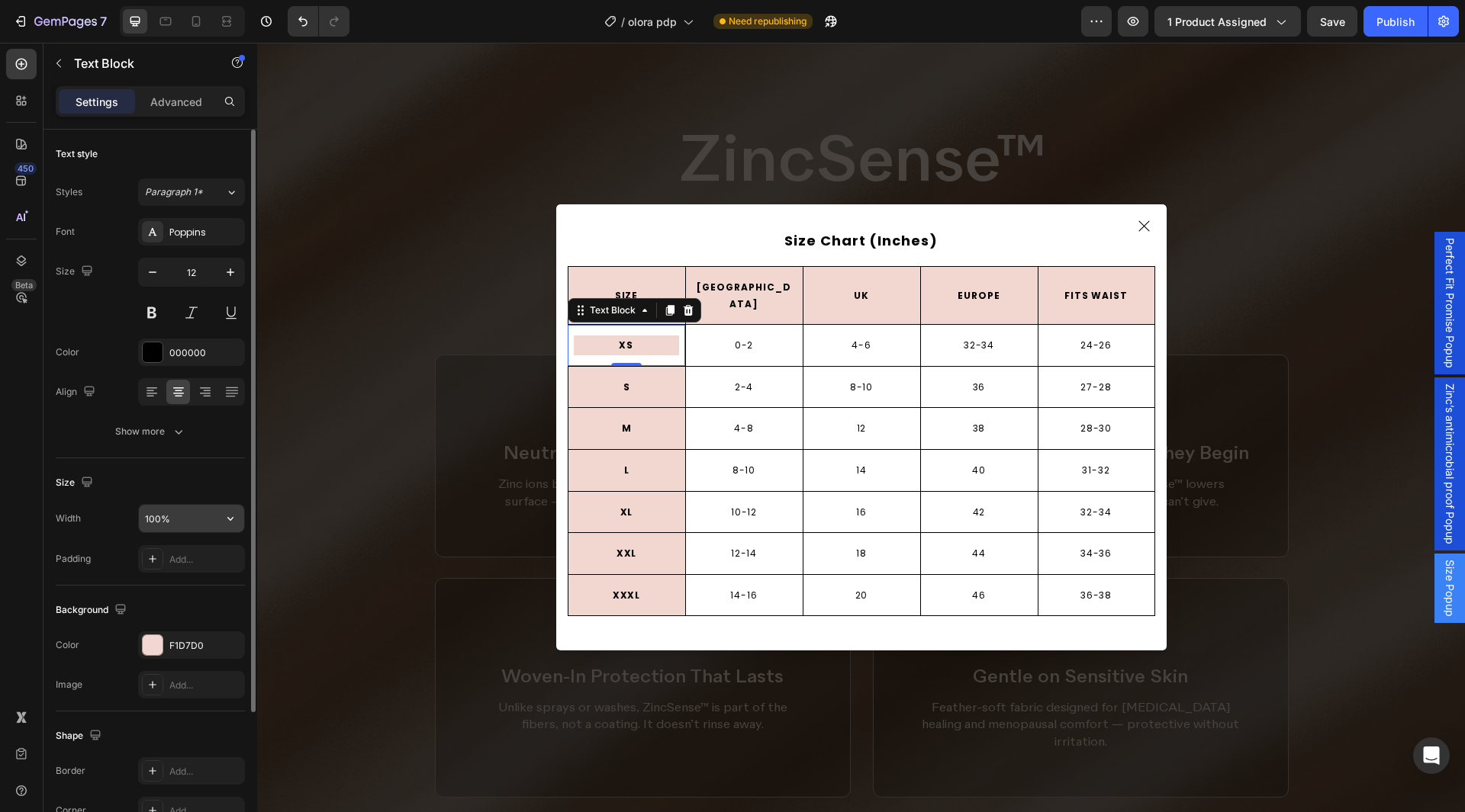
scroll to position [152, 0]
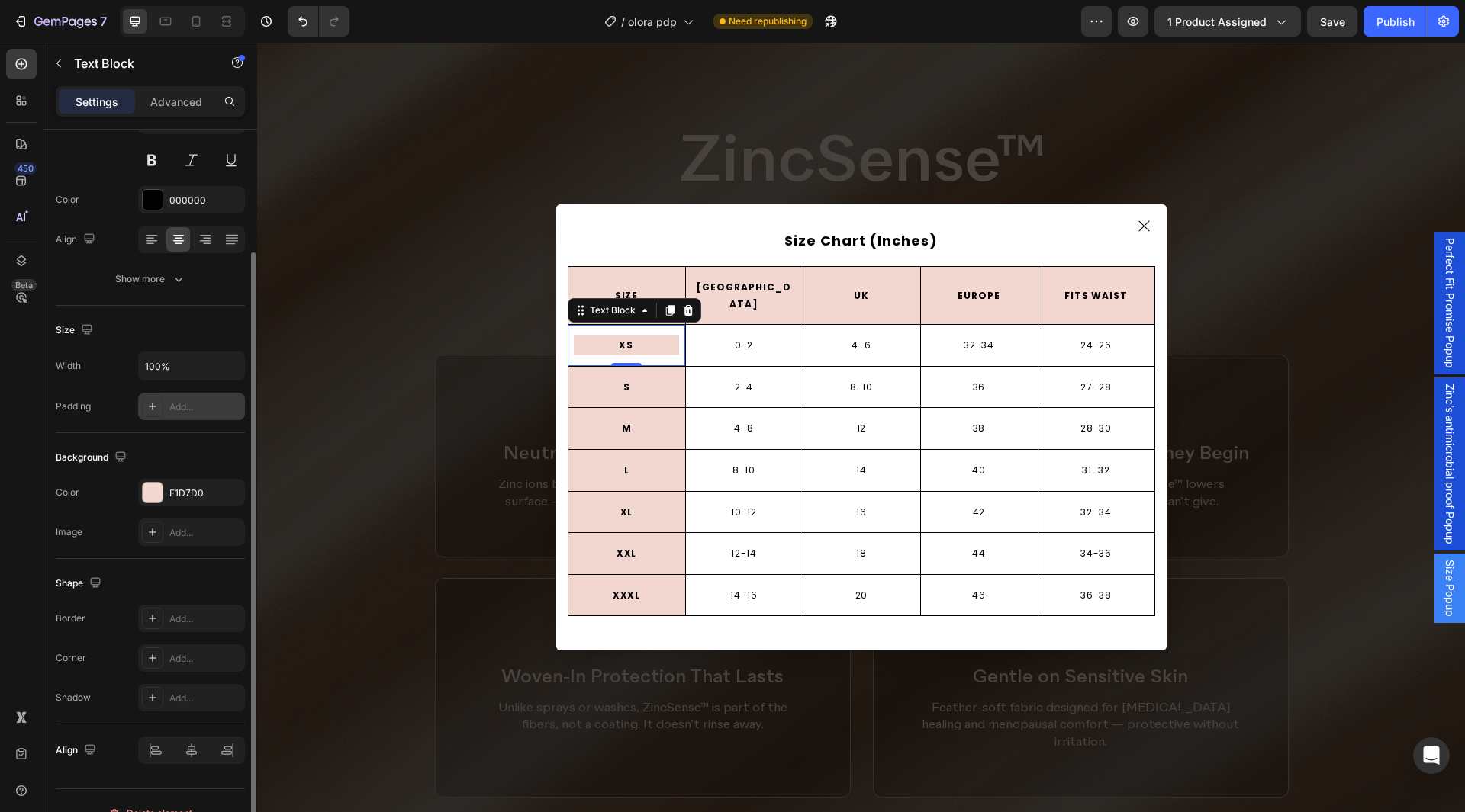
click at [195, 410] on div "Add..." at bounding box center [205, 407] width 72 height 13
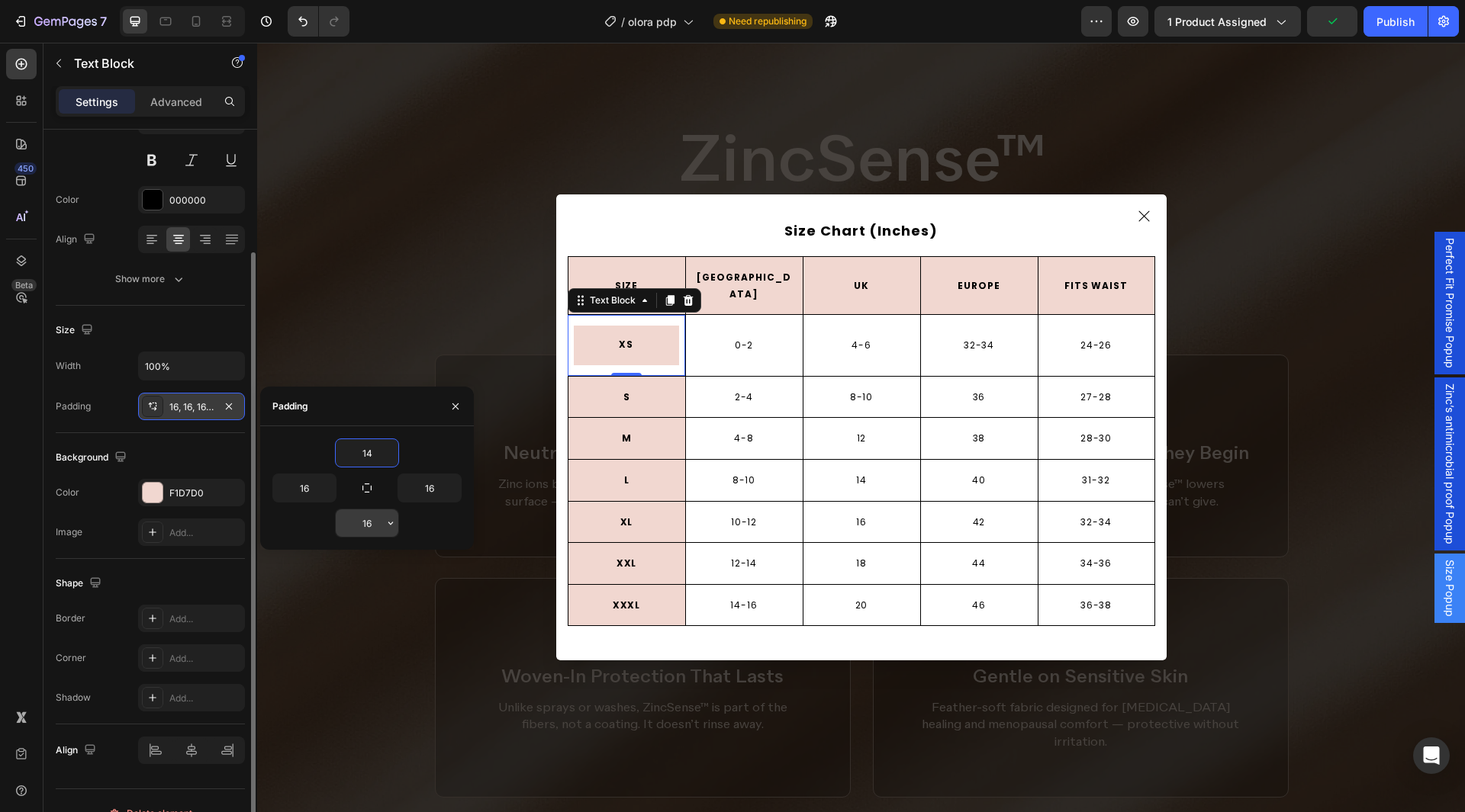
type input "14"
click at [348, 526] on input "16" at bounding box center [368, 523] width 63 height 28
paste input "4"
type input "14"
click at [315, 498] on input "16" at bounding box center [305, 488] width 63 height 28
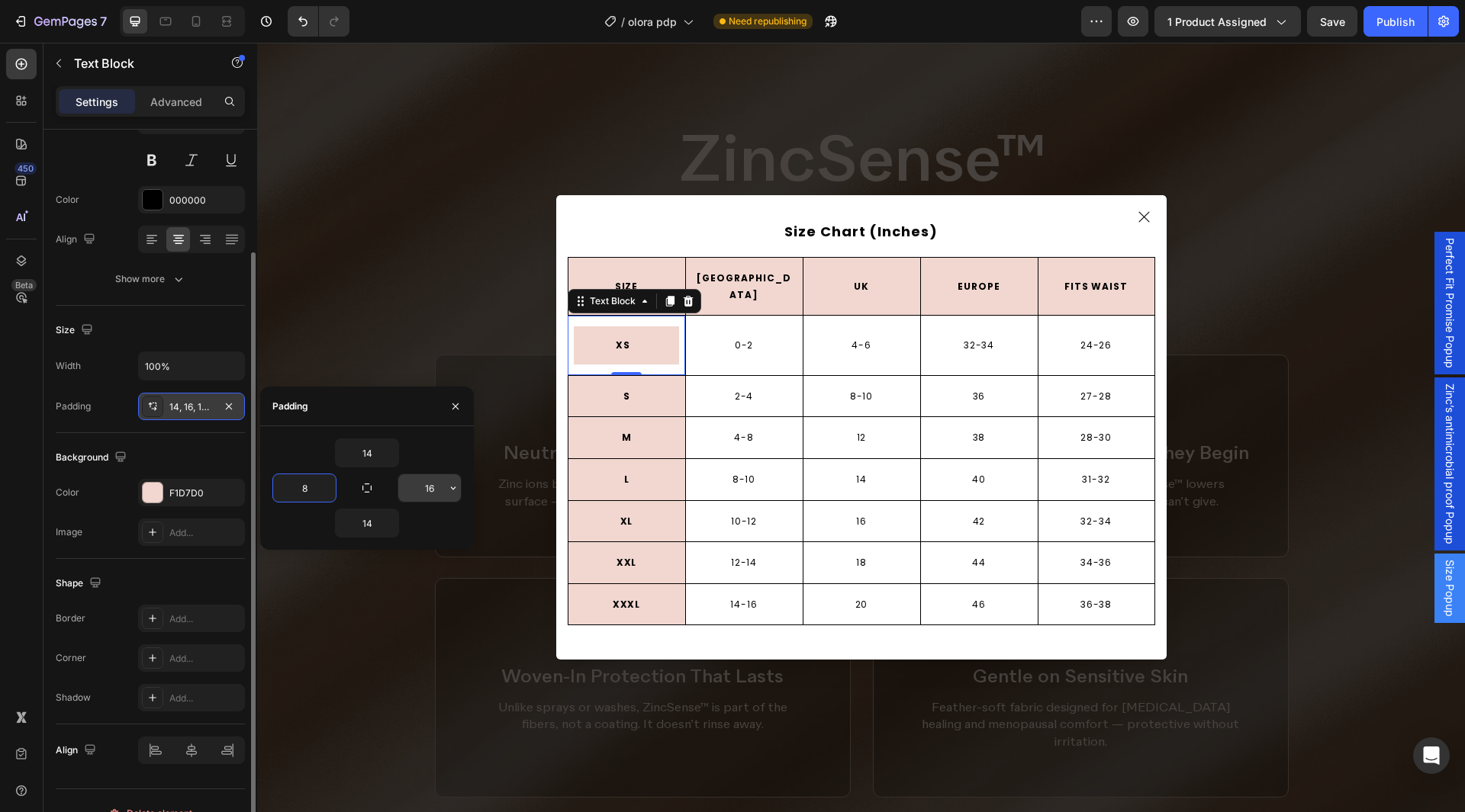
type input "8"
click at [417, 489] on input "16" at bounding box center [429, 488] width 63 height 28
type input "8"
click at [424, 463] on div "14" at bounding box center [367, 453] width 189 height 29
click at [453, 399] on button "button" at bounding box center [455, 406] width 24 height 24
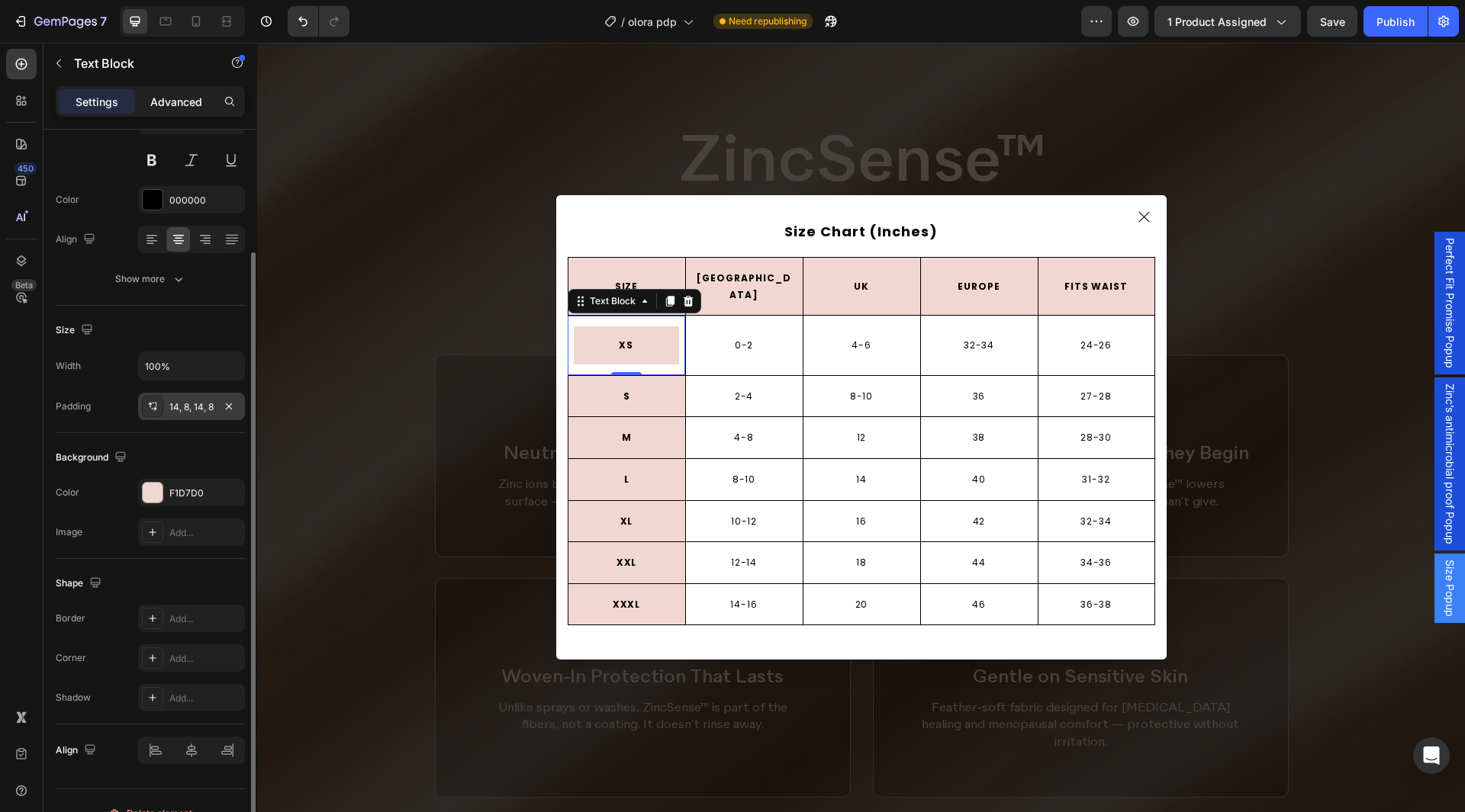
click at [176, 99] on p "Advanced" at bounding box center [177, 102] width 52 height 16
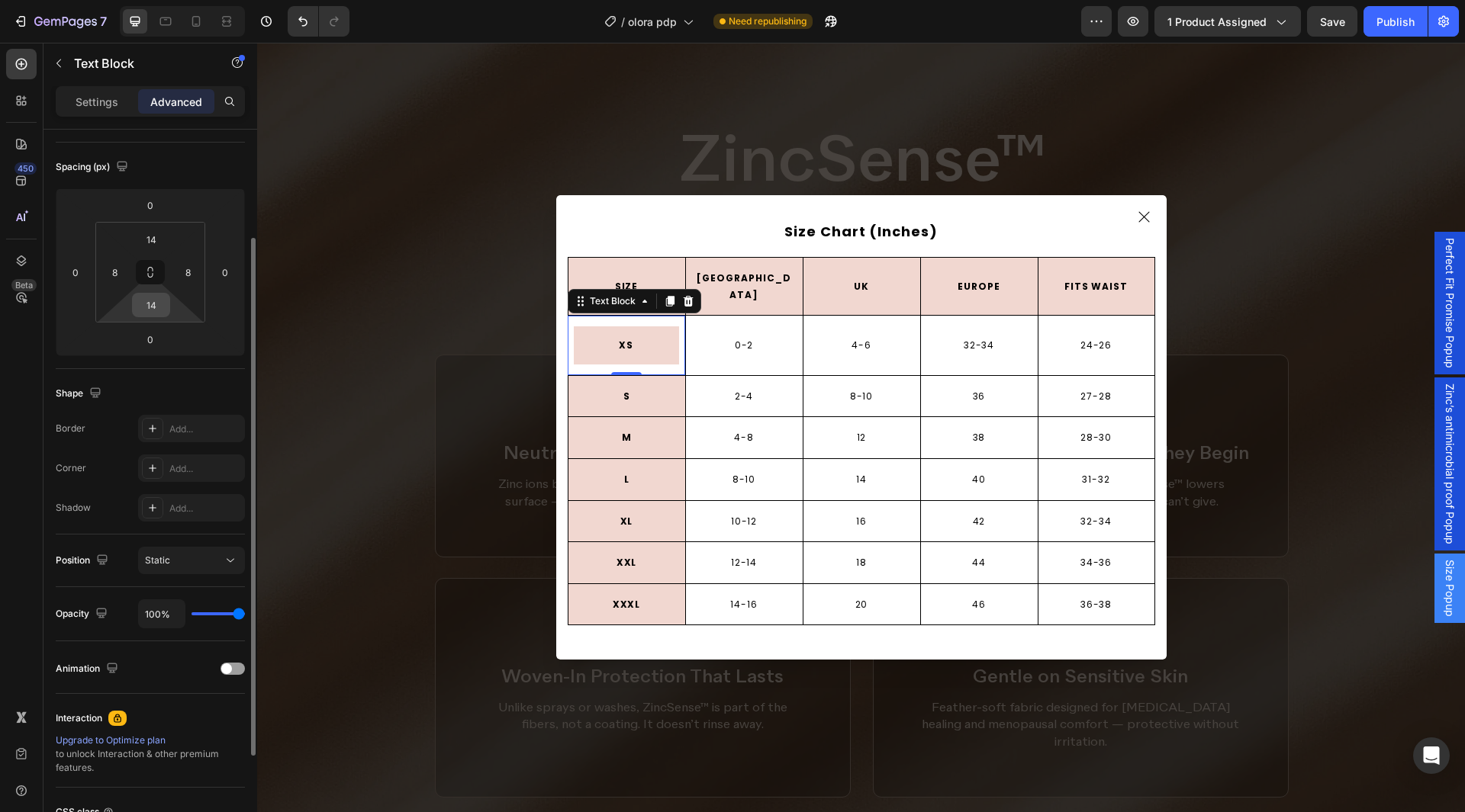
click at [161, 309] on input "14" at bounding box center [152, 306] width 30 height 23
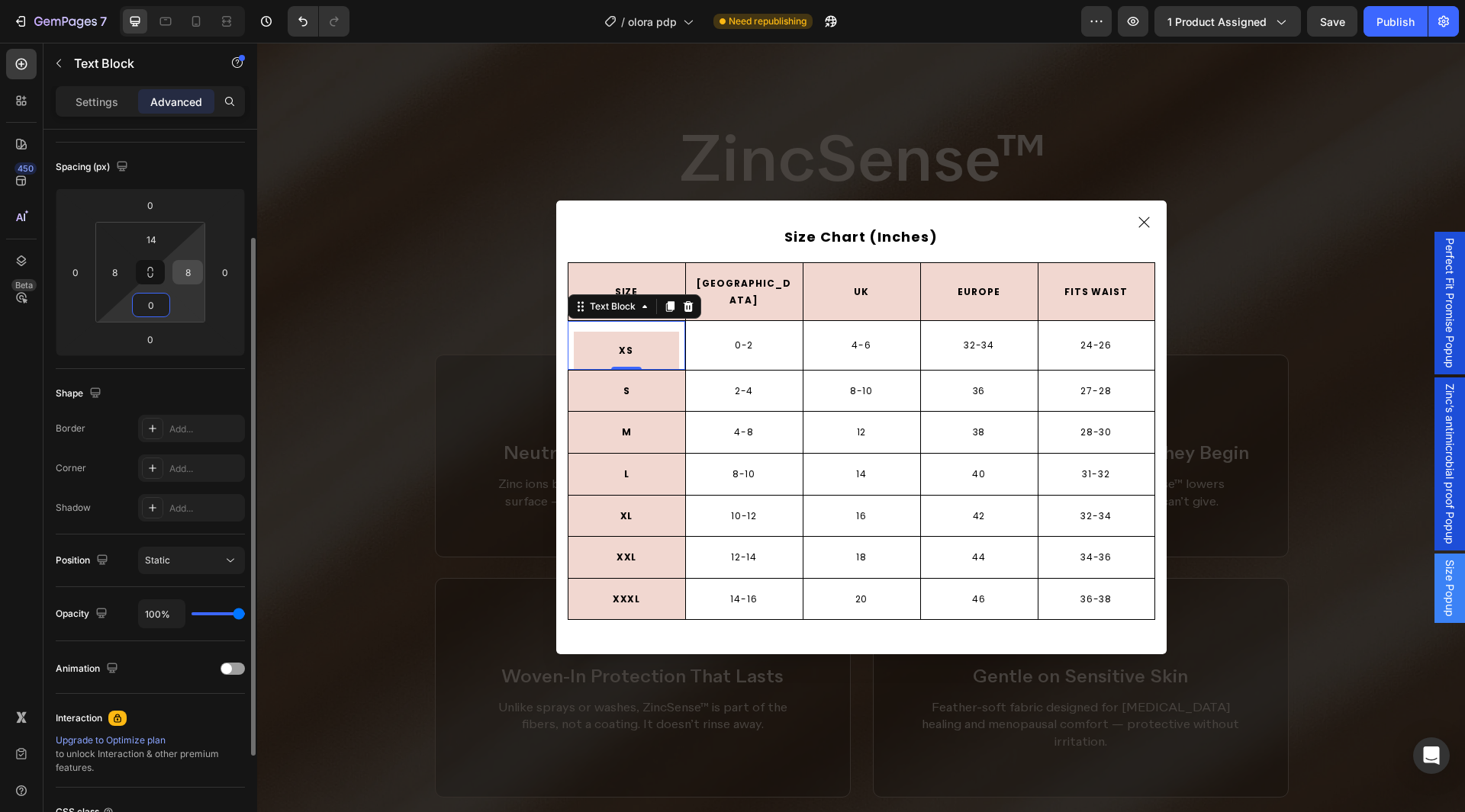
type input "0"
click at [192, 284] on div "8" at bounding box center [187, 272] width 30 height 24
click at [190, 269] on input "8" at bounding box center [188, 272] width 23 height 23
type input "0"
click at [158, 235] on input "14" at bounding box center [152, 239] width 30 height 23
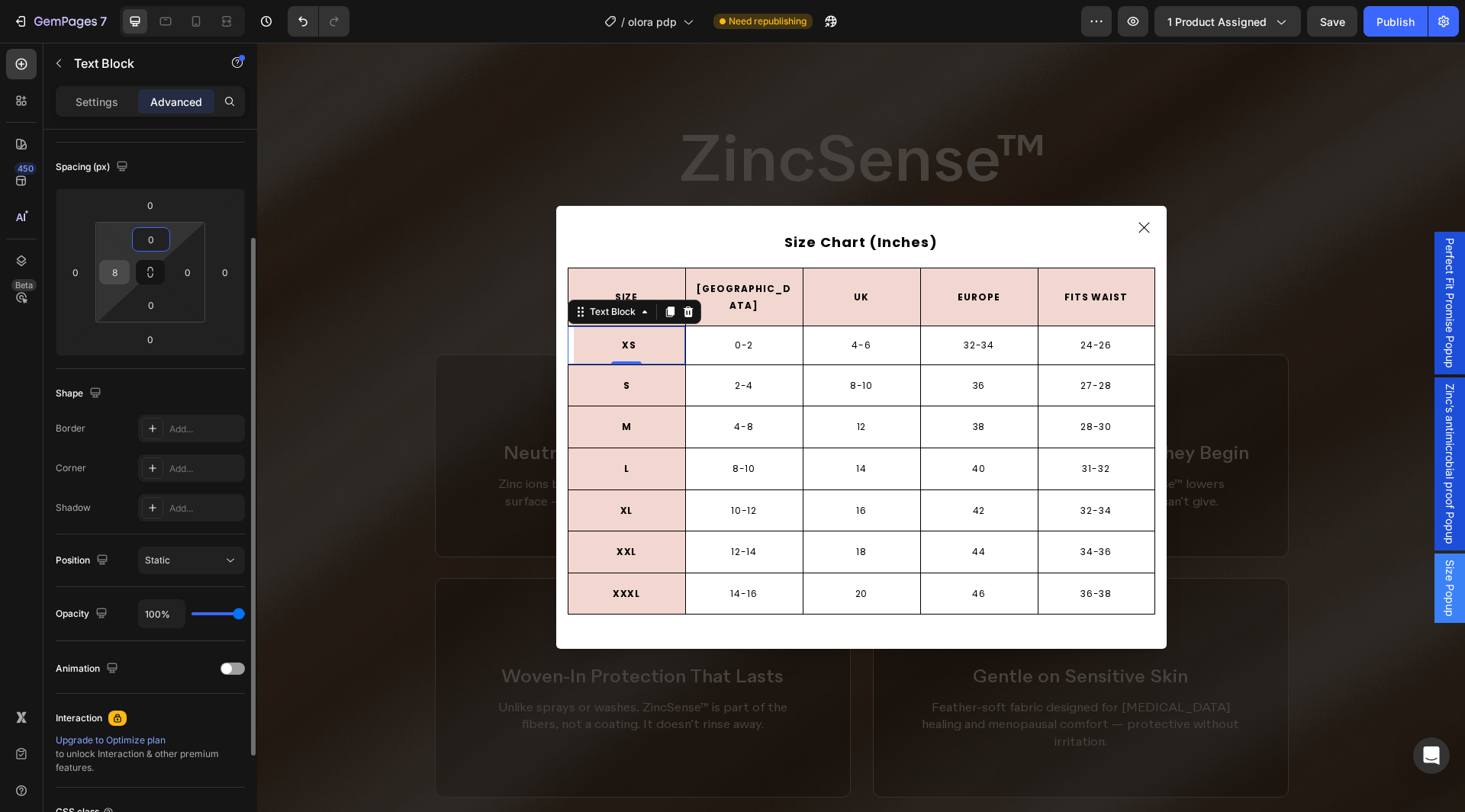
type input "0"
click at [120, 277] on input "8" at bounding box center [115, 272] width 23 height 23
click at [194, 165] on div "Spacing (px)" at bounding box center [150, 167] width 189 height 24
click at [115, 280] on input "80" at bounding box center [115, 272] width 23 height 23
type input "0"
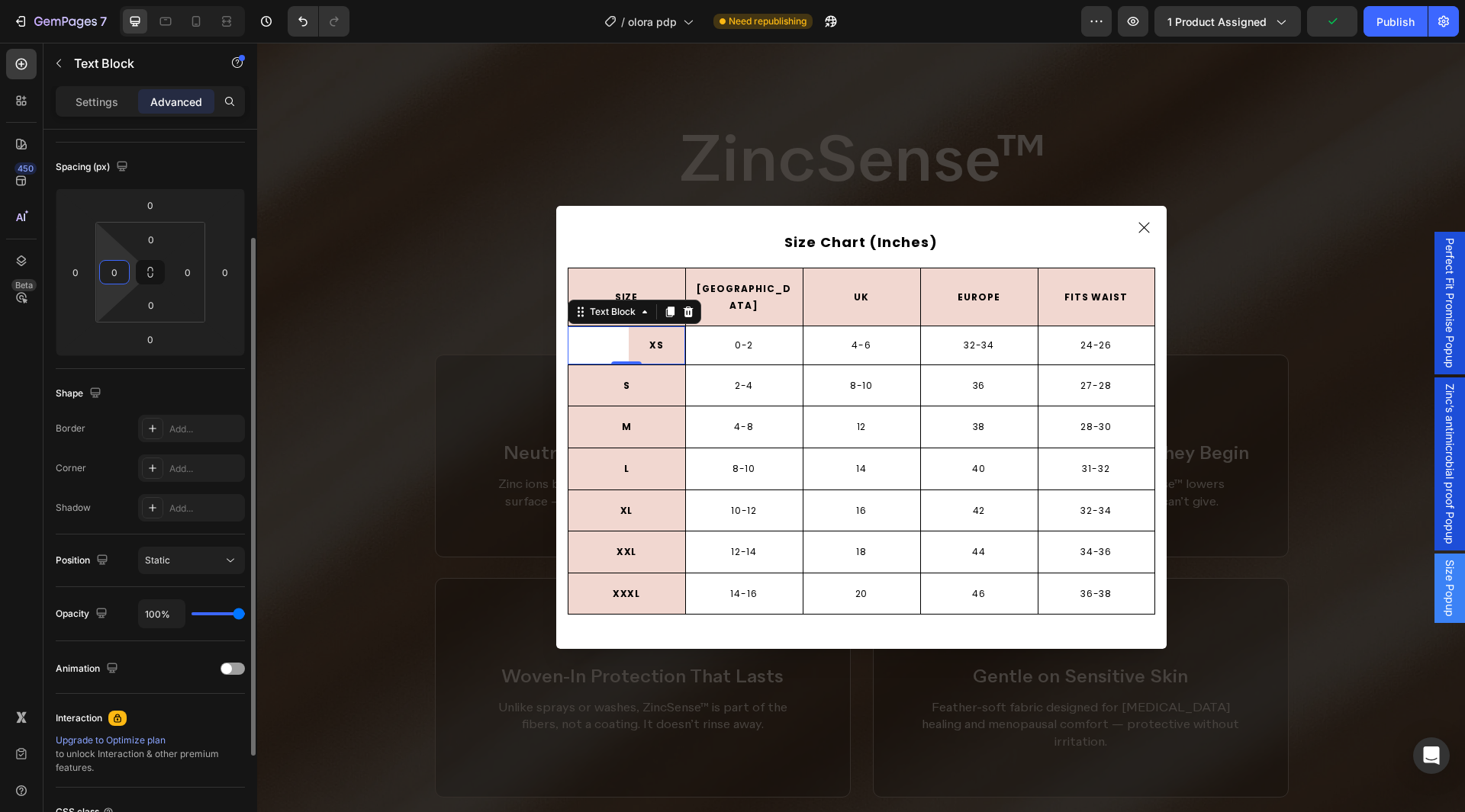
click at [208, 166] on div "Spacing (px)" at bounding box center [150, 167] width 189 height 24
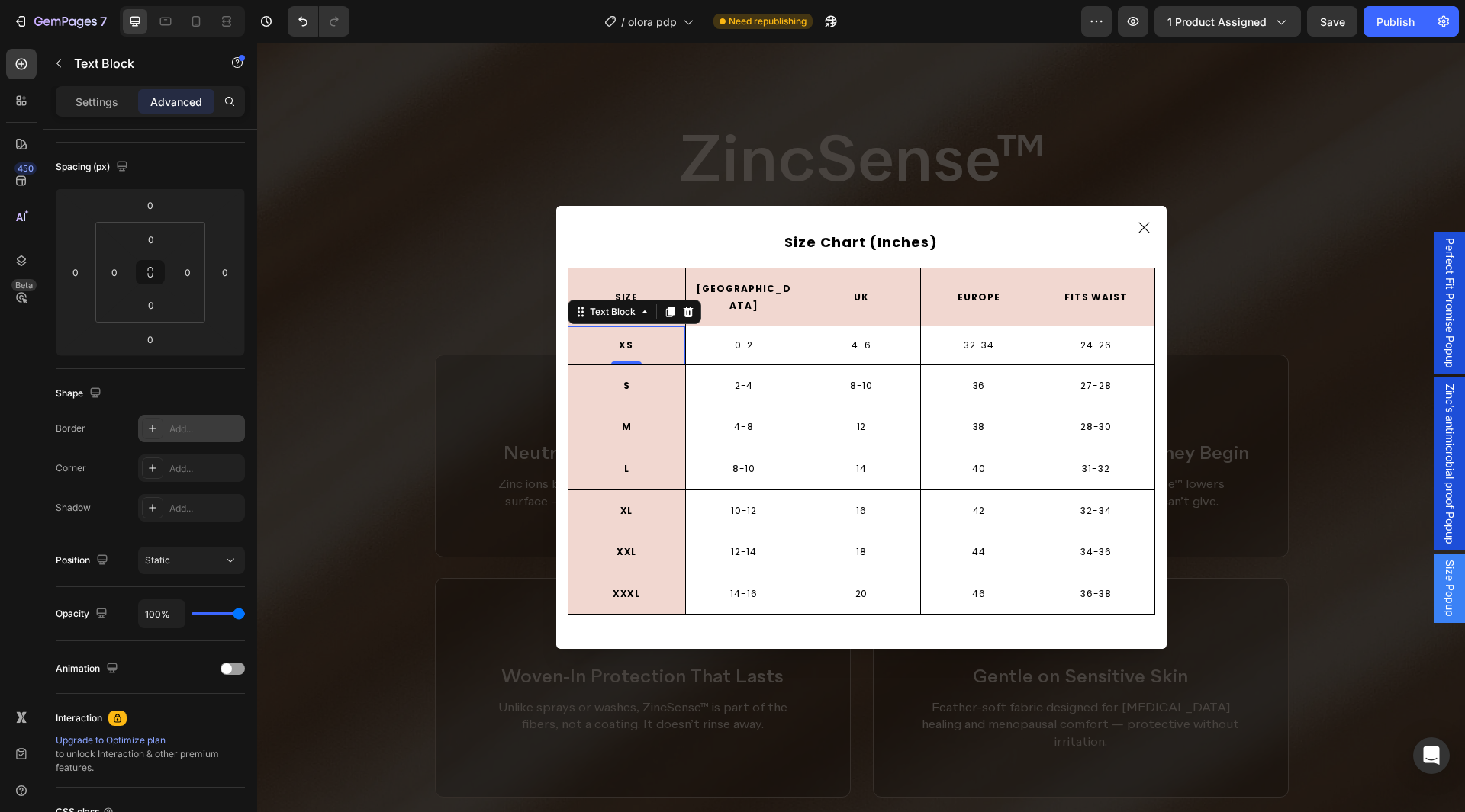
click at [193, 436] on div "Add..." at bounding box center [205, 429] width 72 height 13
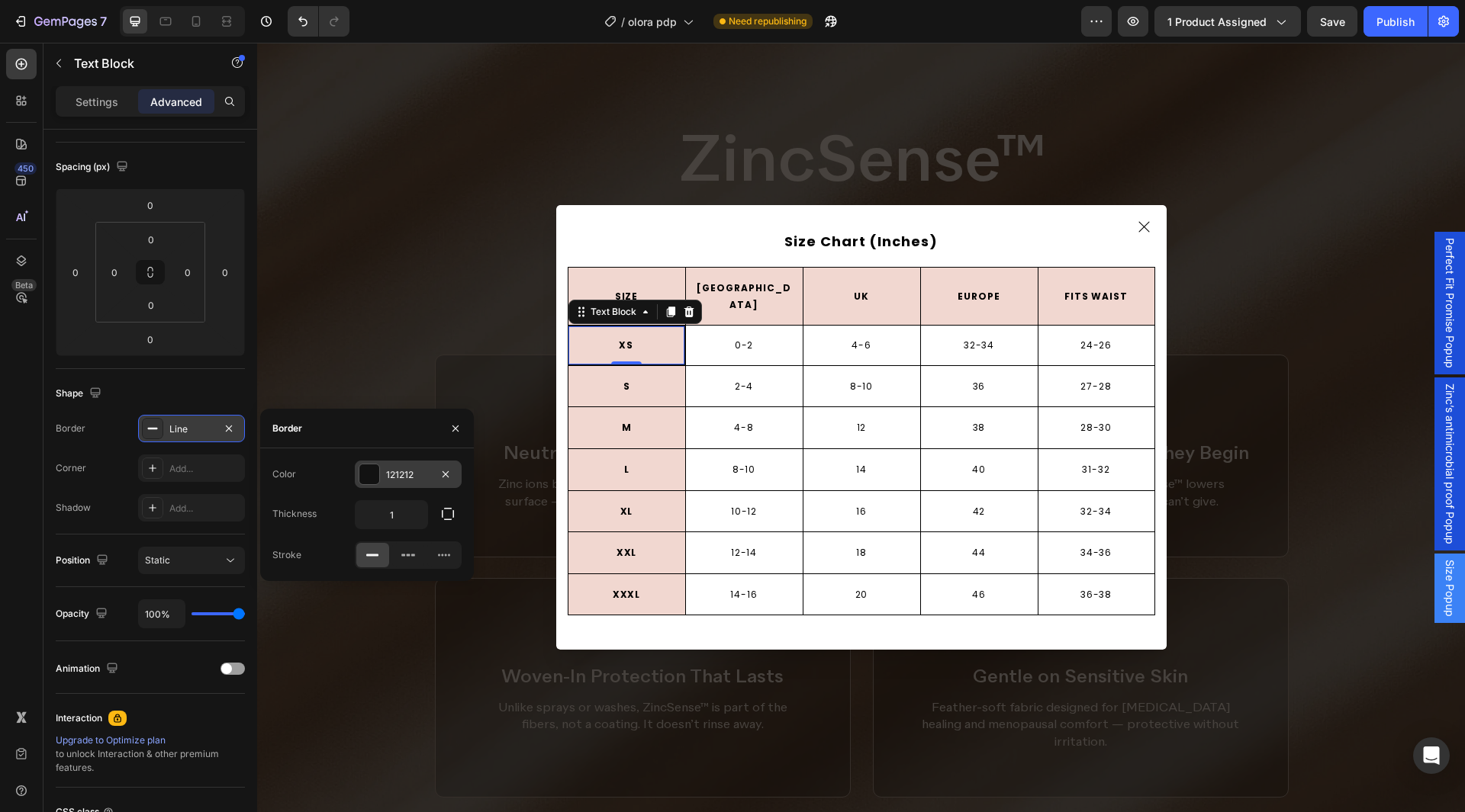
click at [402, 484] on div "121212" at bounding box center [408, 474] width 107 height 28
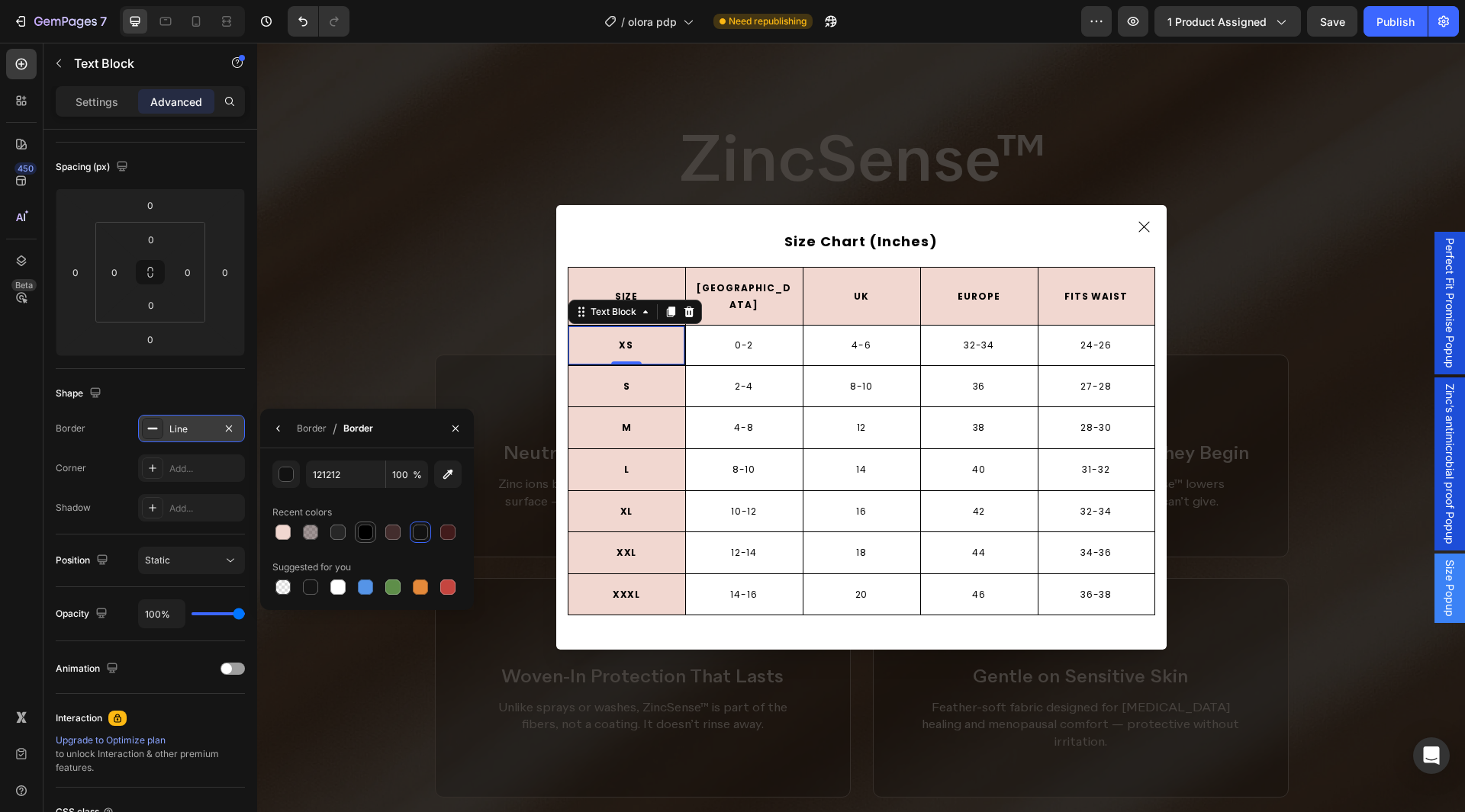
click at [368, 536] on div at bounding box center [365, 532] width 15 height 15
type input "000000"
click at [299, 429] on div "Border" at bounding box center [311, 428] width 30 height 13
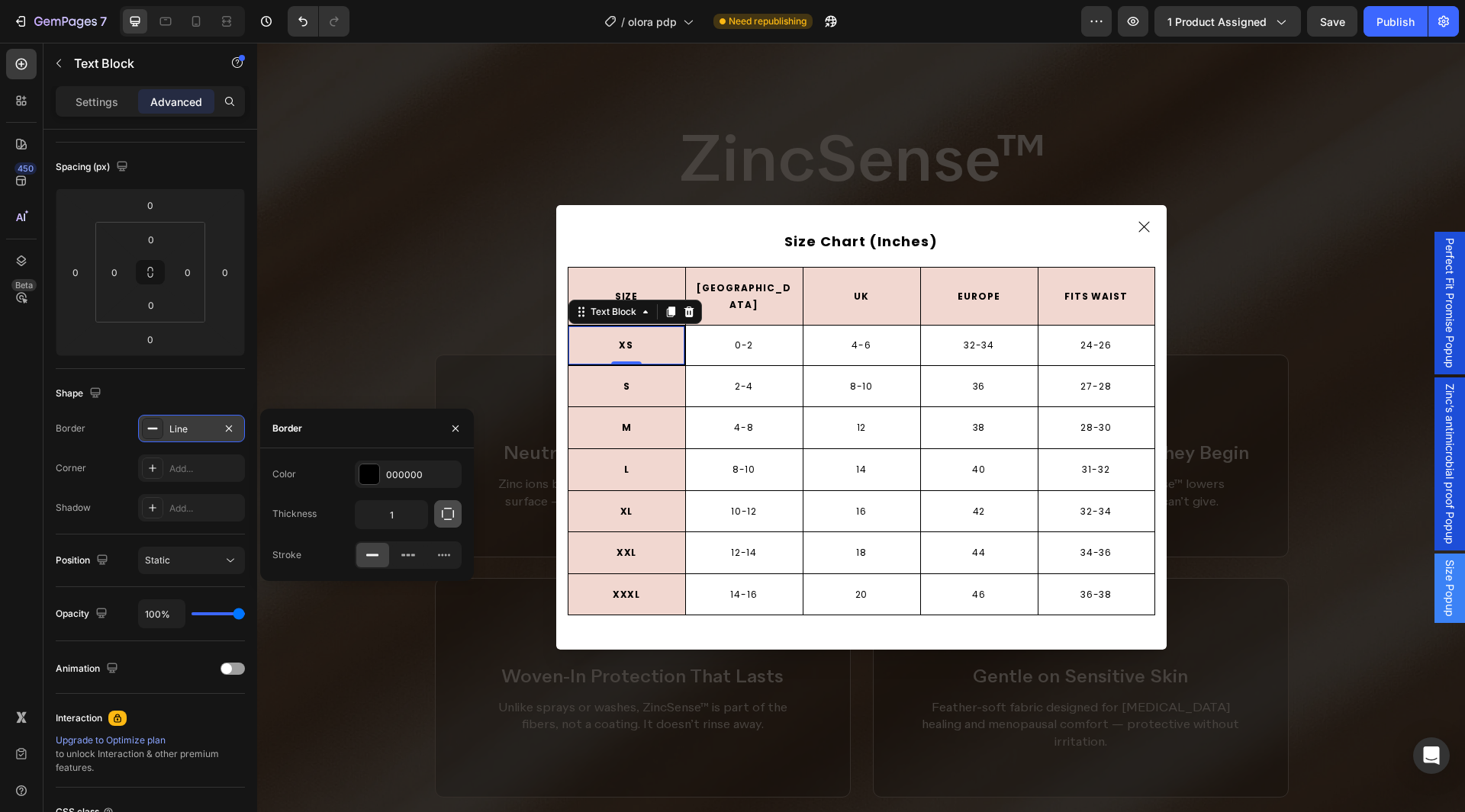
click at [436, 510] on button "button" at bounding box center [447, 514] width 28 height 28
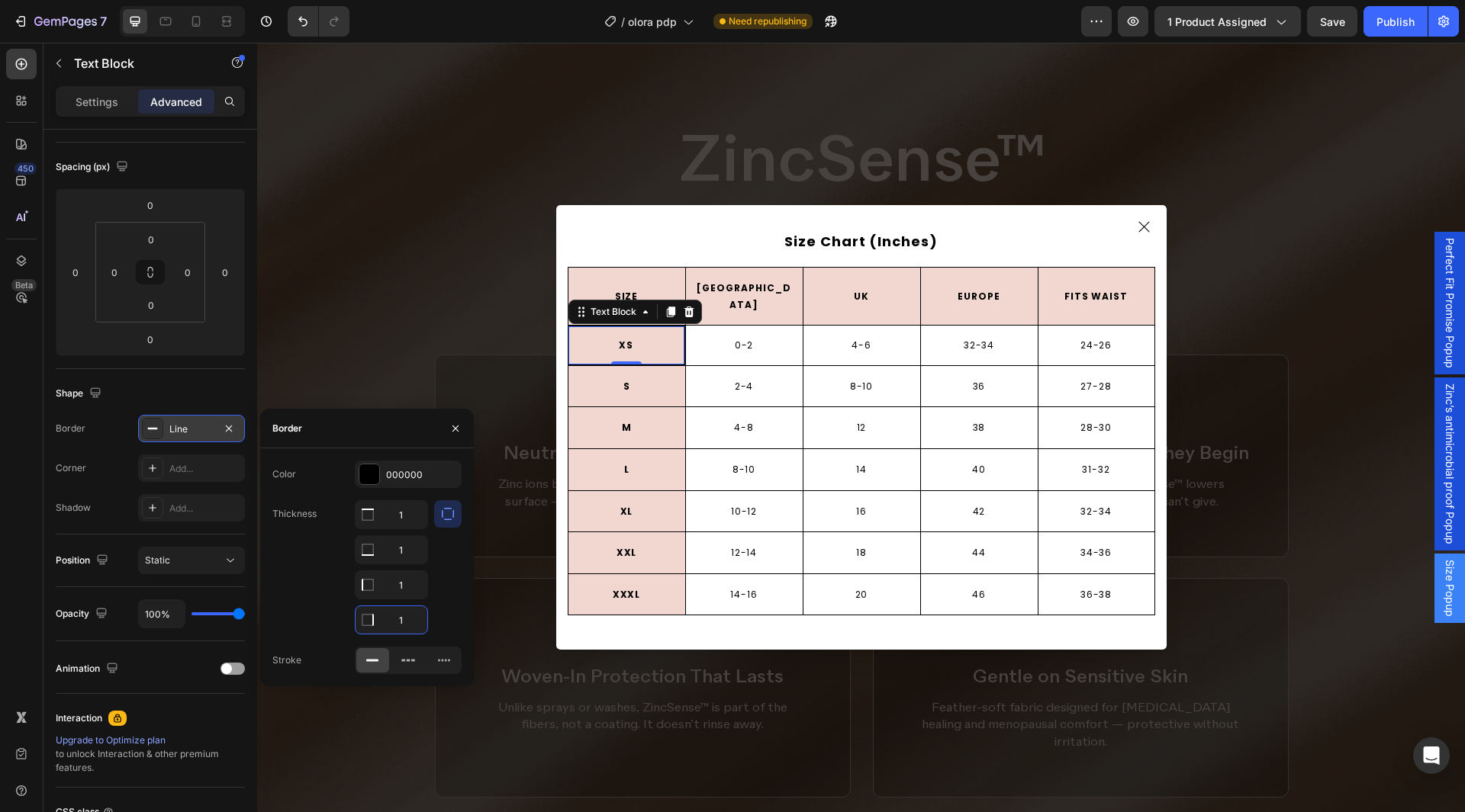
click at [389, 618] on input "1" at bounding box center [392, 620] width 72 height 28
type input "0"
click at [397, 595] on input "1" at bounding box center [392, 585] width 72 height 28
click at [403, 549] on input "1" at bounding box center [392, 549] width 72 height 28
type input "0"
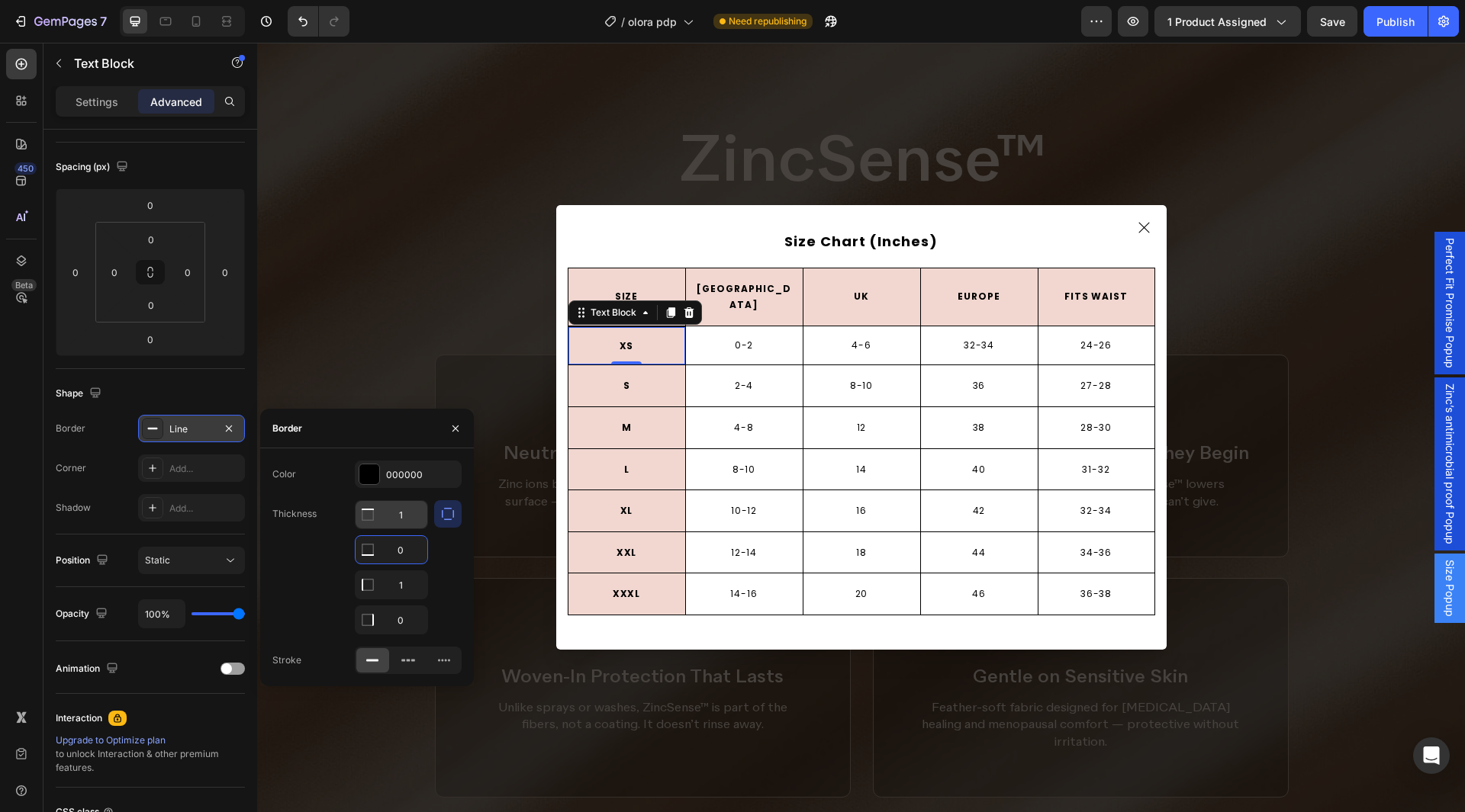
click at [403, 515] on input "1" at bounding box center [392, 514] width 72 height 28
type input "0"
click at [400, 434] on div "Border" at bounding box center [367, 428] width 213 height 39
click at [452, 424] on icon "button" at bounding box center [455, 429] width 13 height 13
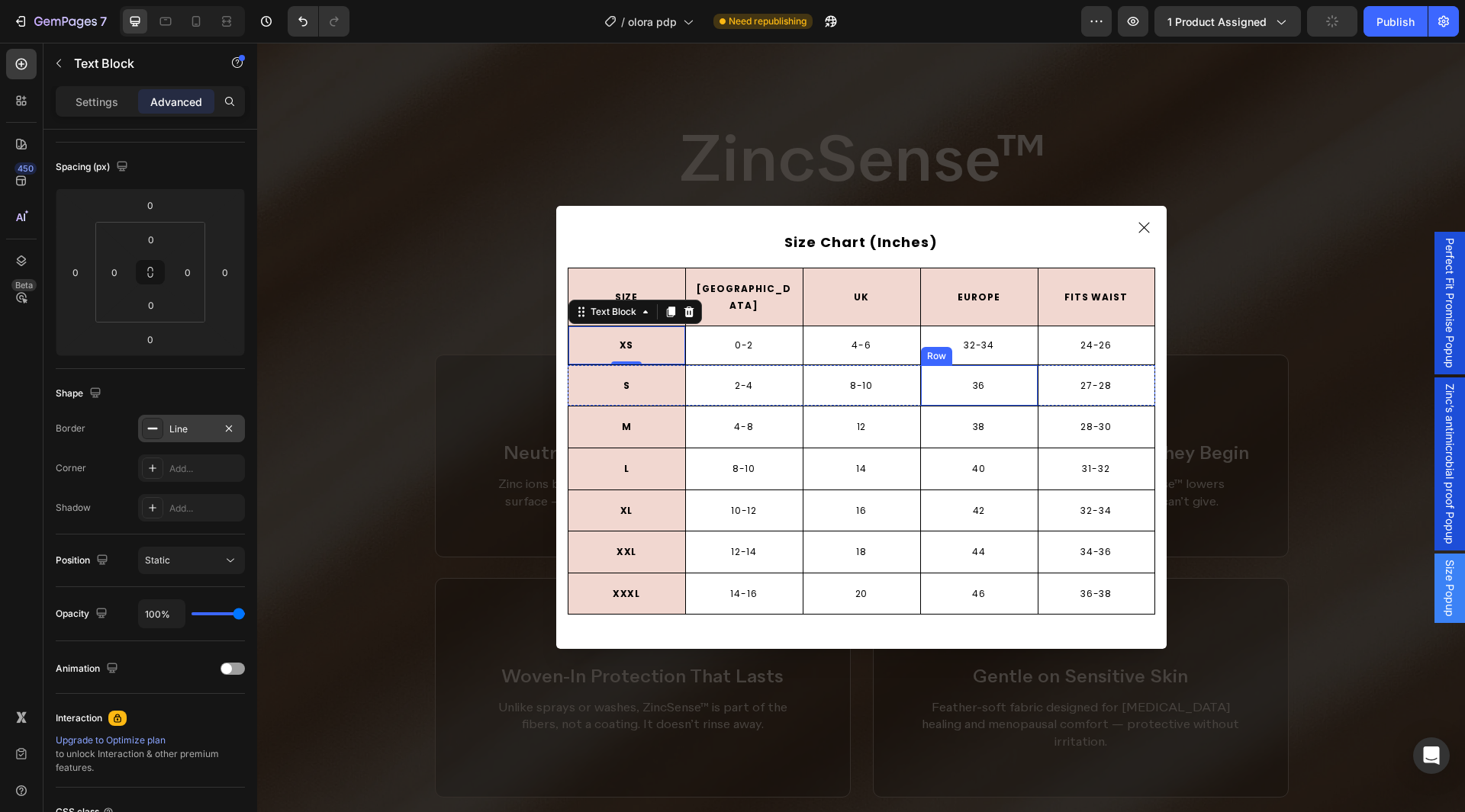
click at [932, 366] on div "36 Text Block Row" at bounding box center [979, 386] width 117 height 41
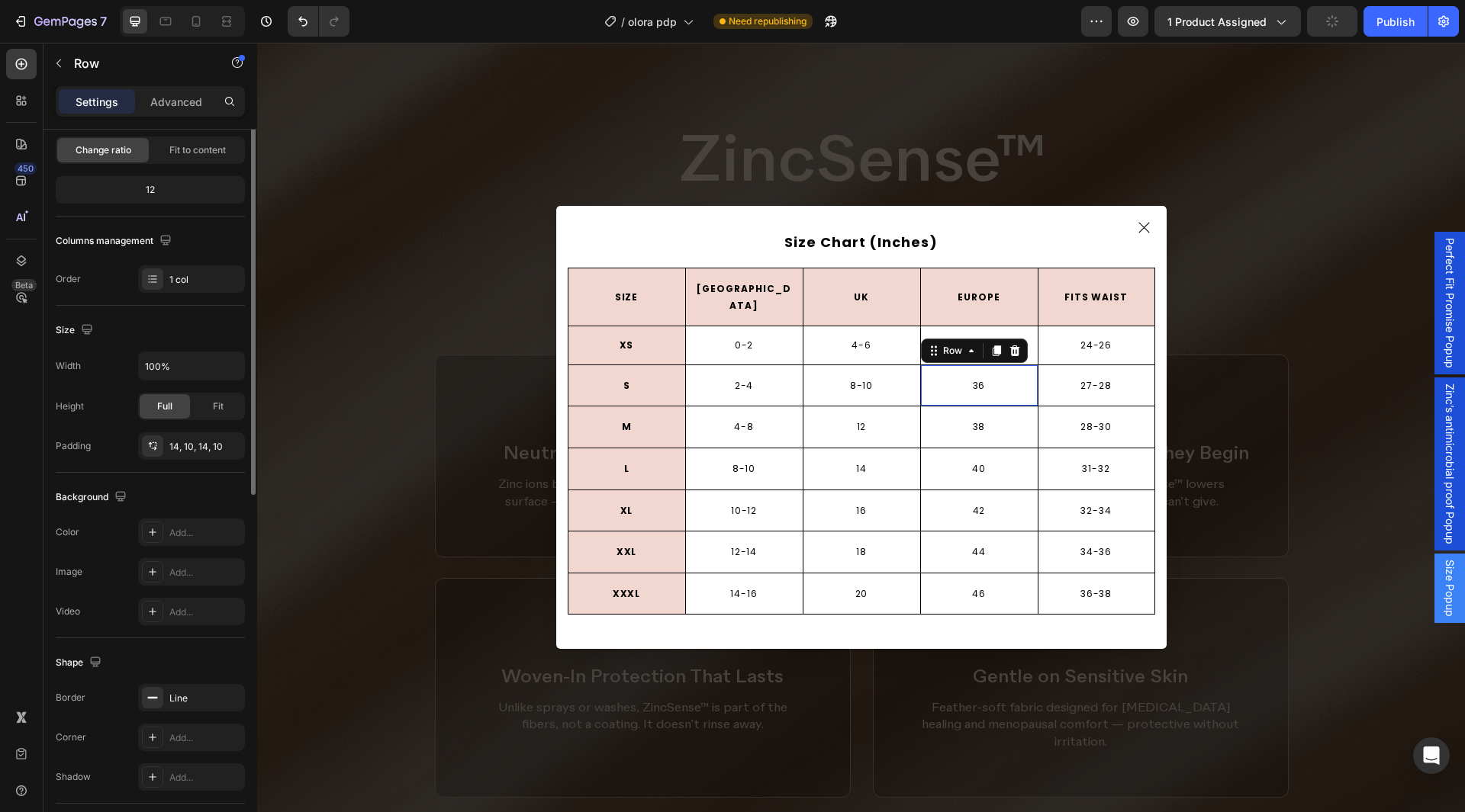
scroll to position [0, 0]
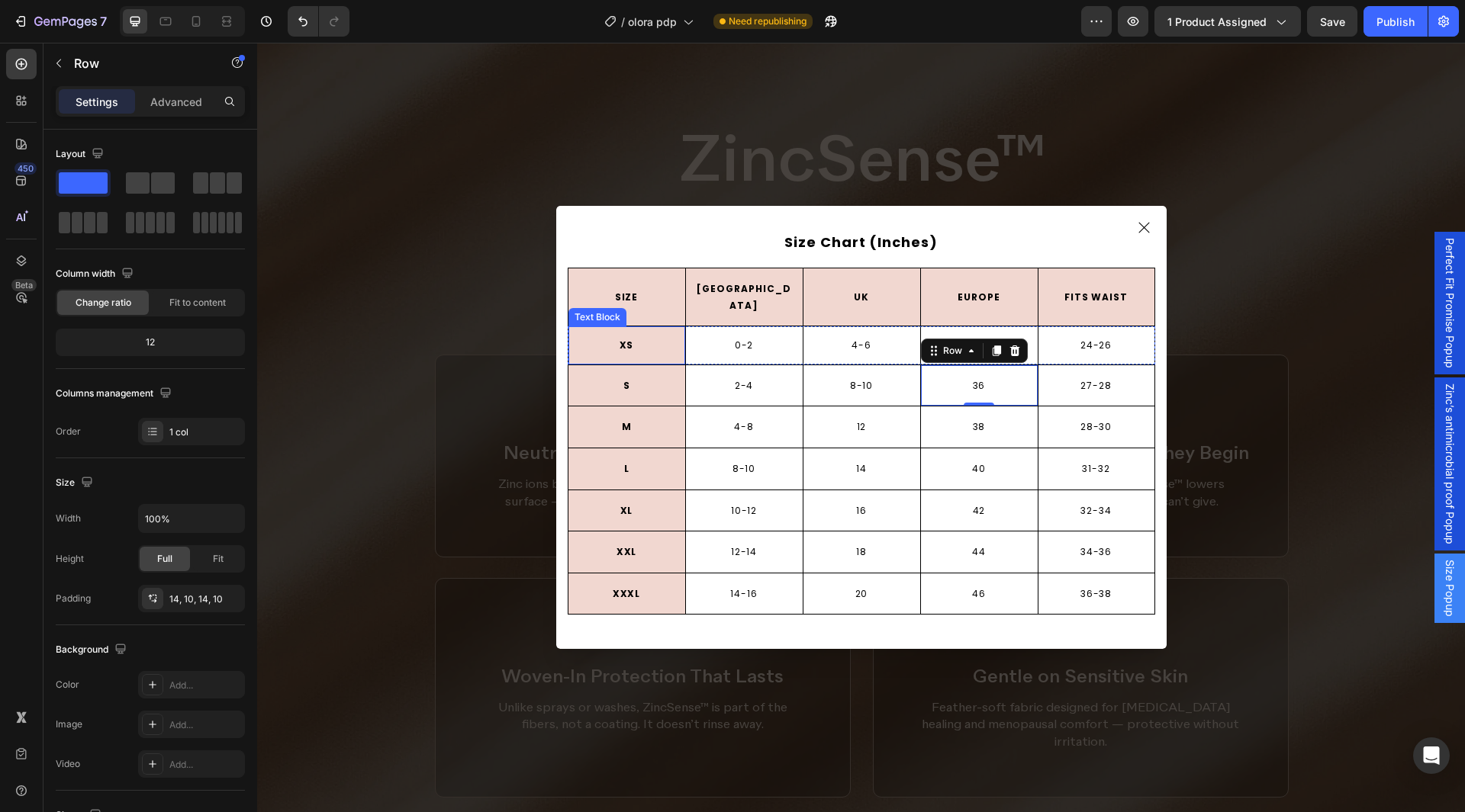
click at [622, 339] on p "XS" at bounding box center [627, 345] width 105 height 17
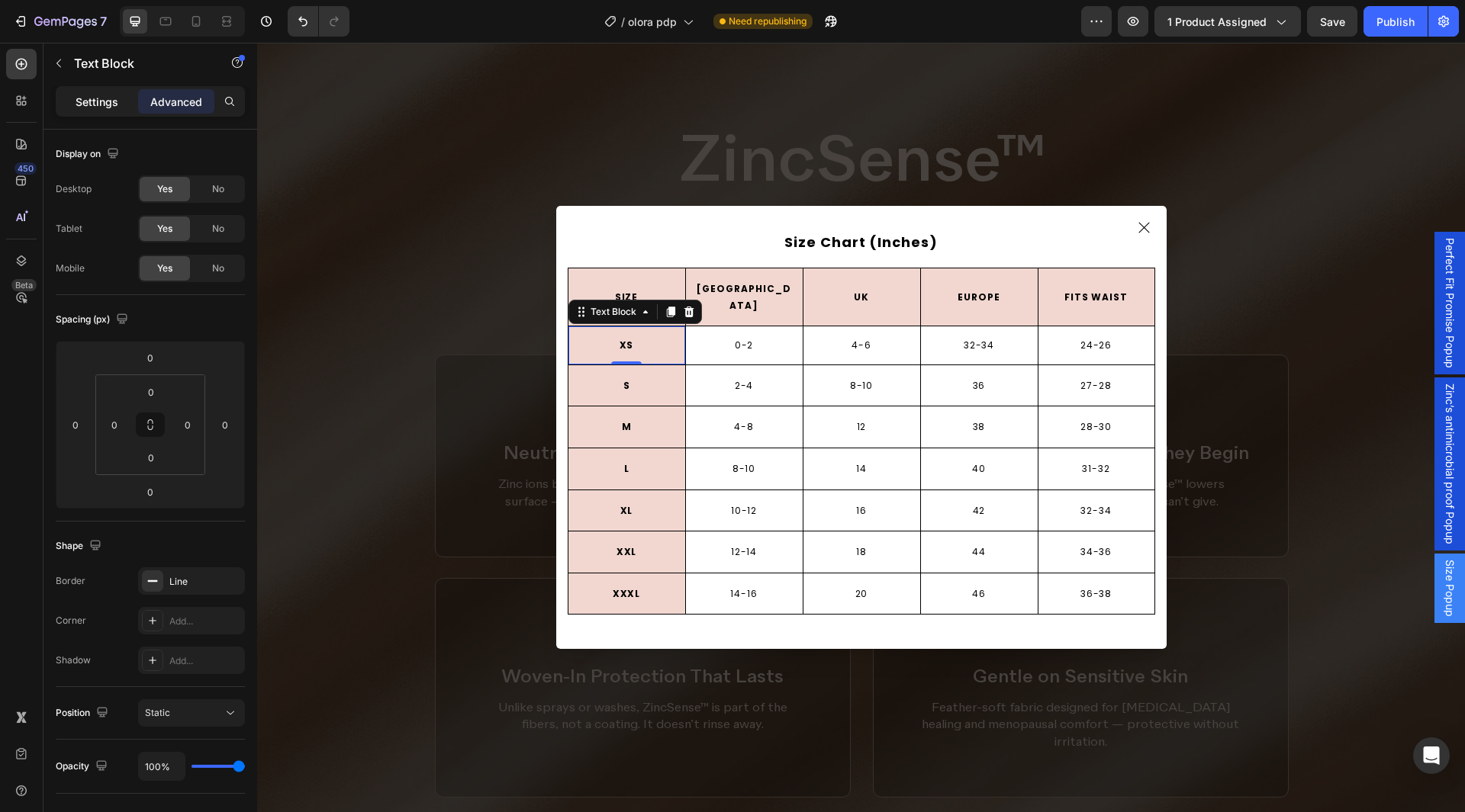
click at [106, 99] on p "Settings" at bounding box center [97, 102] width 43 height 16
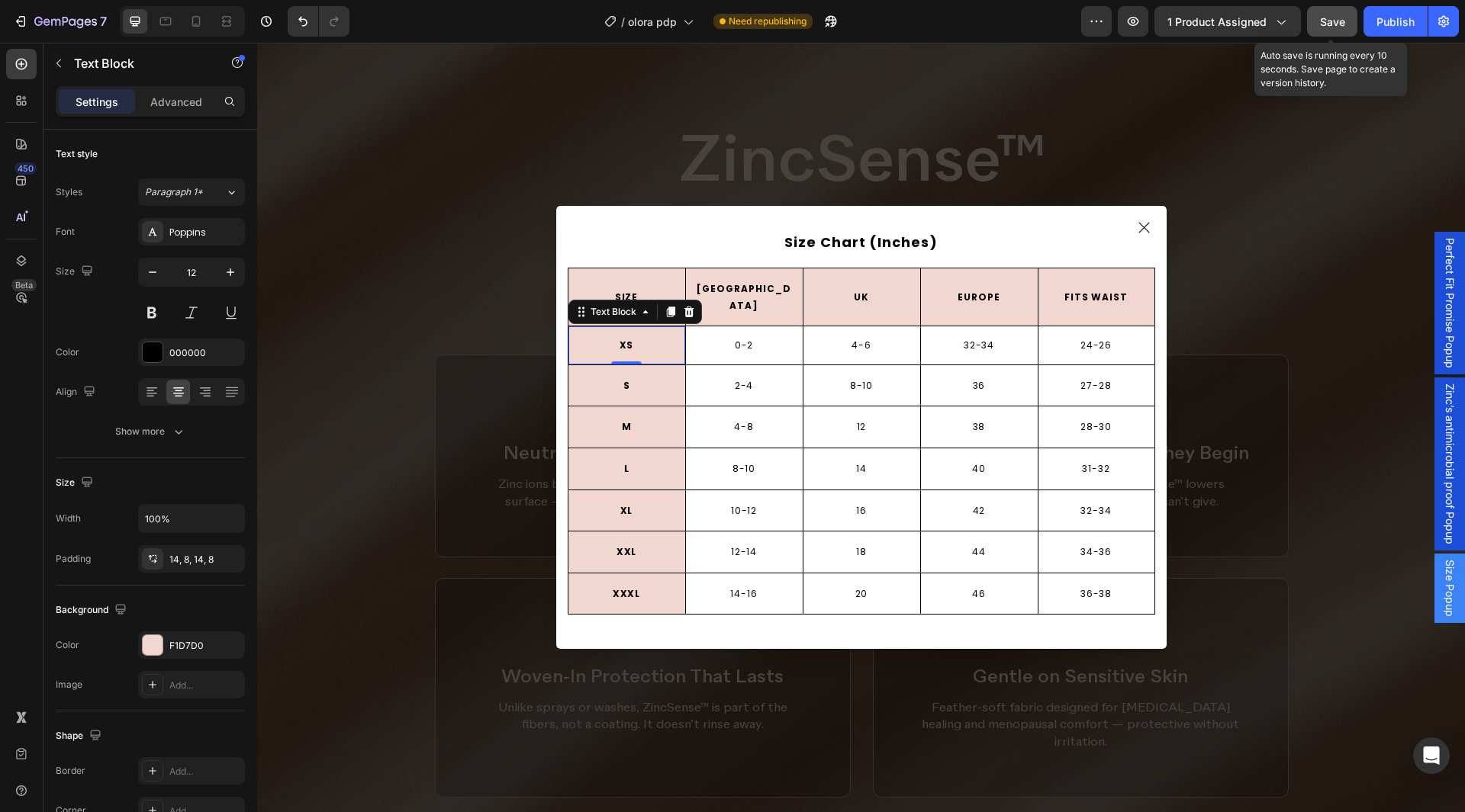
click at [1326, 17] on span "Save" at bounding box center [1333, 22] width 25 height 13
drag, startPoint x: 1378, startPoint y: 17, endPoint x: 929, endPoint y: 24, distance: 449.1
click at [1378, 17] on div "Publish" at bounding box center [1396, 22] width 39 height 16
